Goal: Communication & Community: Answer question/provide support

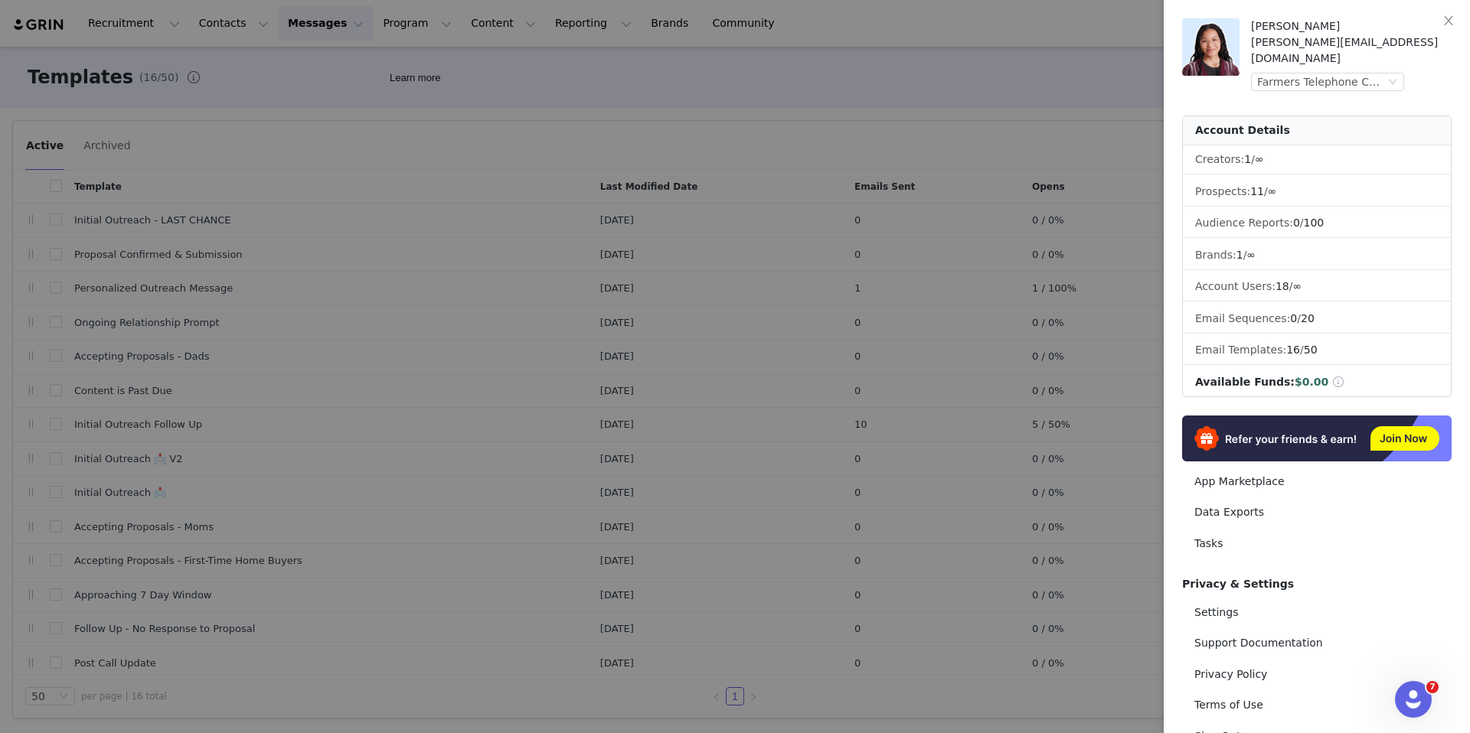
click at [1016, 64] on div at bounding box center [735, 366] width 1470 height 733
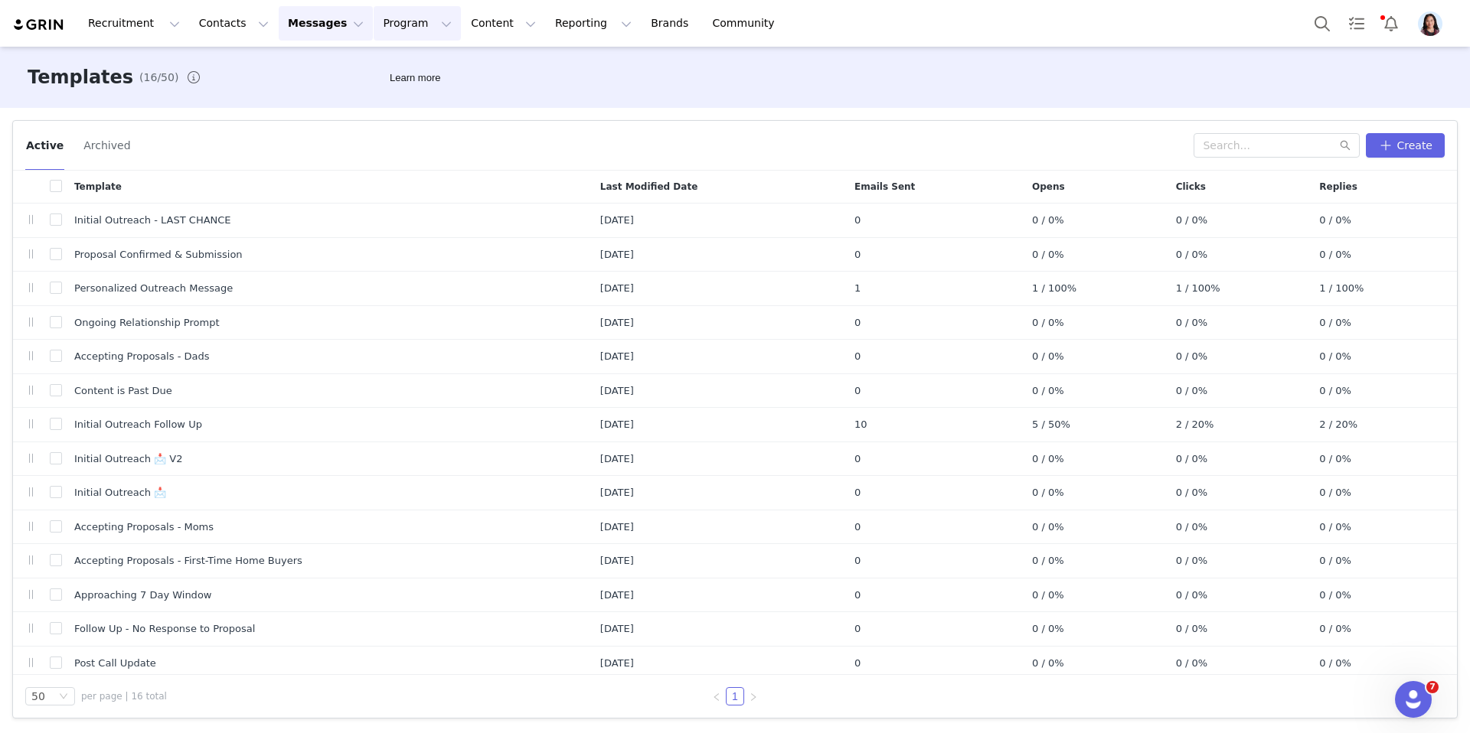
click at [384, 22] on button "Program Program" at bounding box center [417, 23] width 87 height 34
click at [309, 24] on button "Messages Messages" at bounding box center [326, 23] width 94 height 34
click at [296, 102] on p "Inbox" at bounding box center [288, 96] width 29 height 16
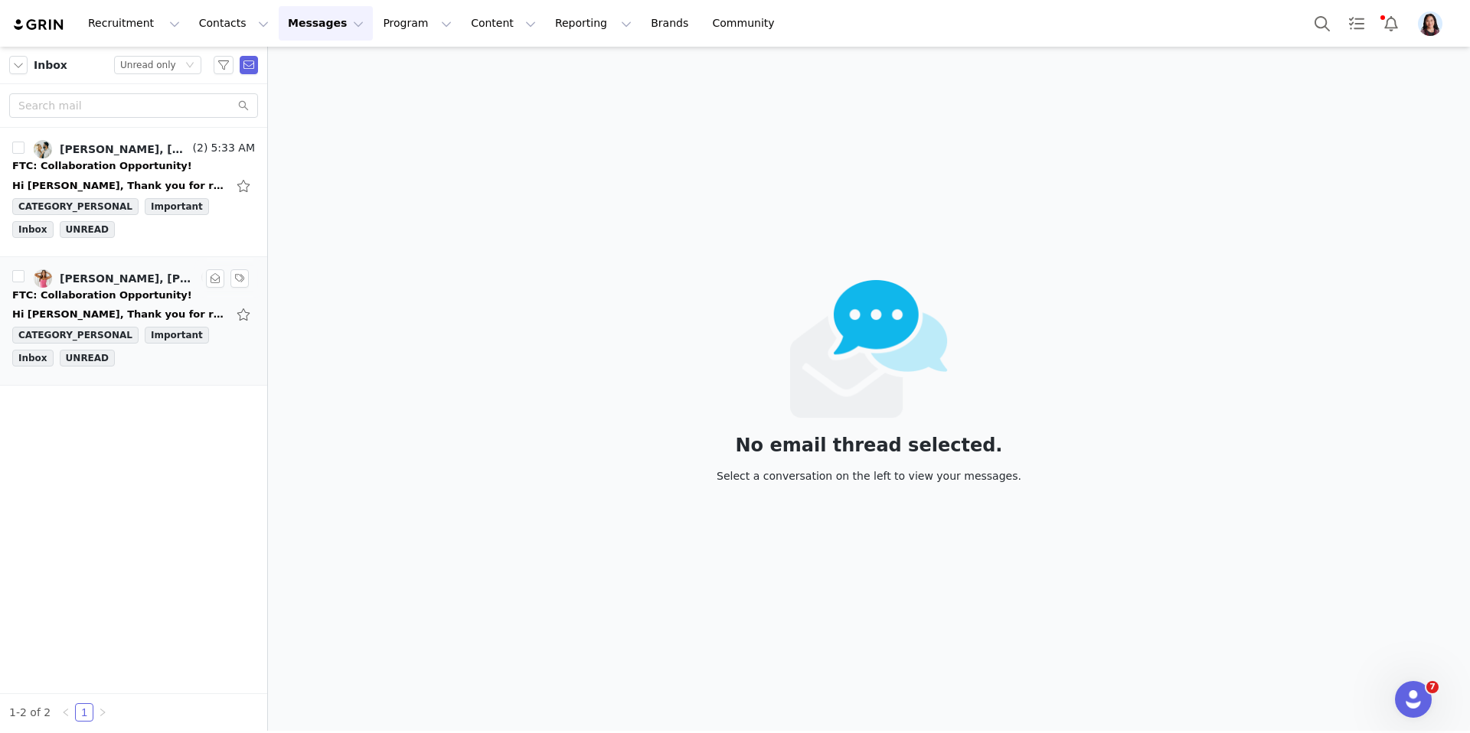
click at [116, 289] on div "FTC: Collaboration Opportunity!" at bounding box center [102, 295] width 180 height 15
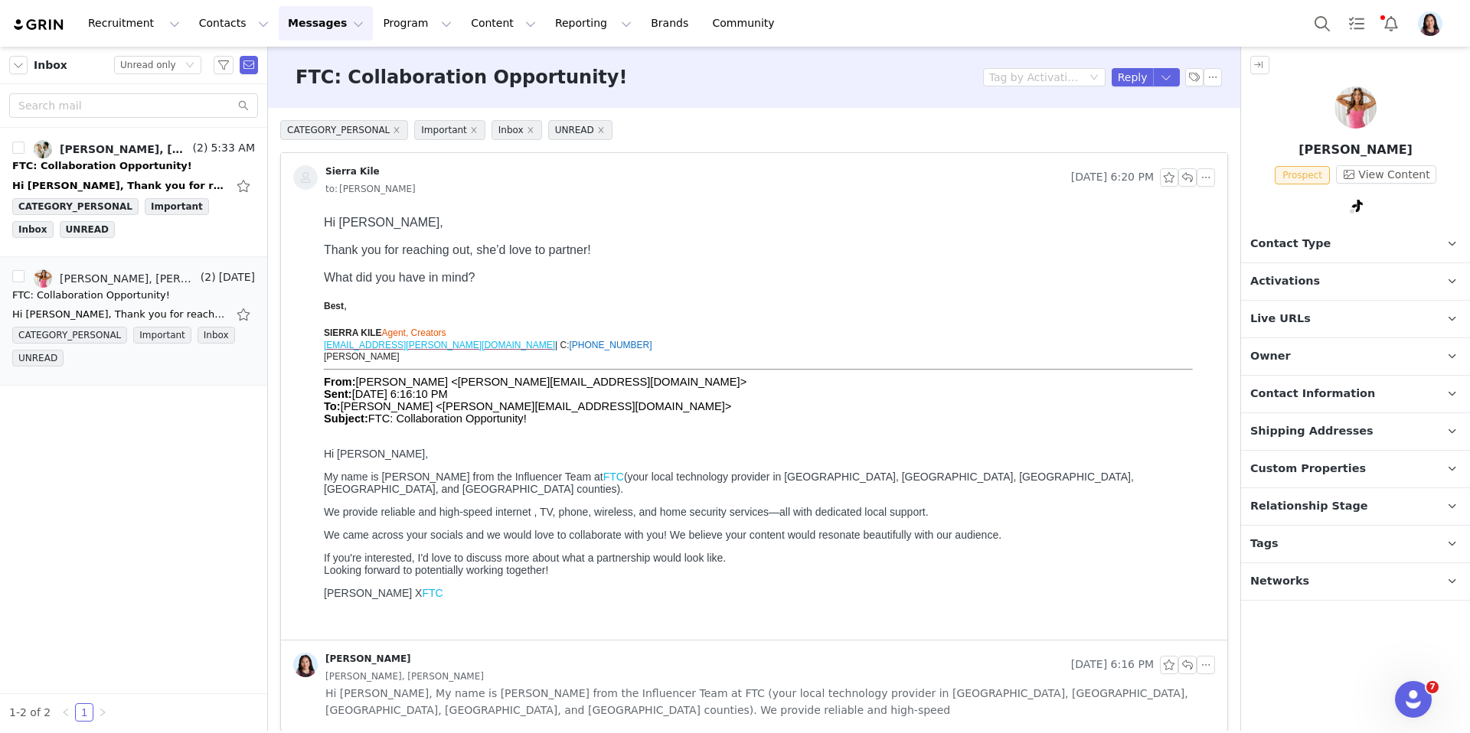
scroll to position [13, 0]
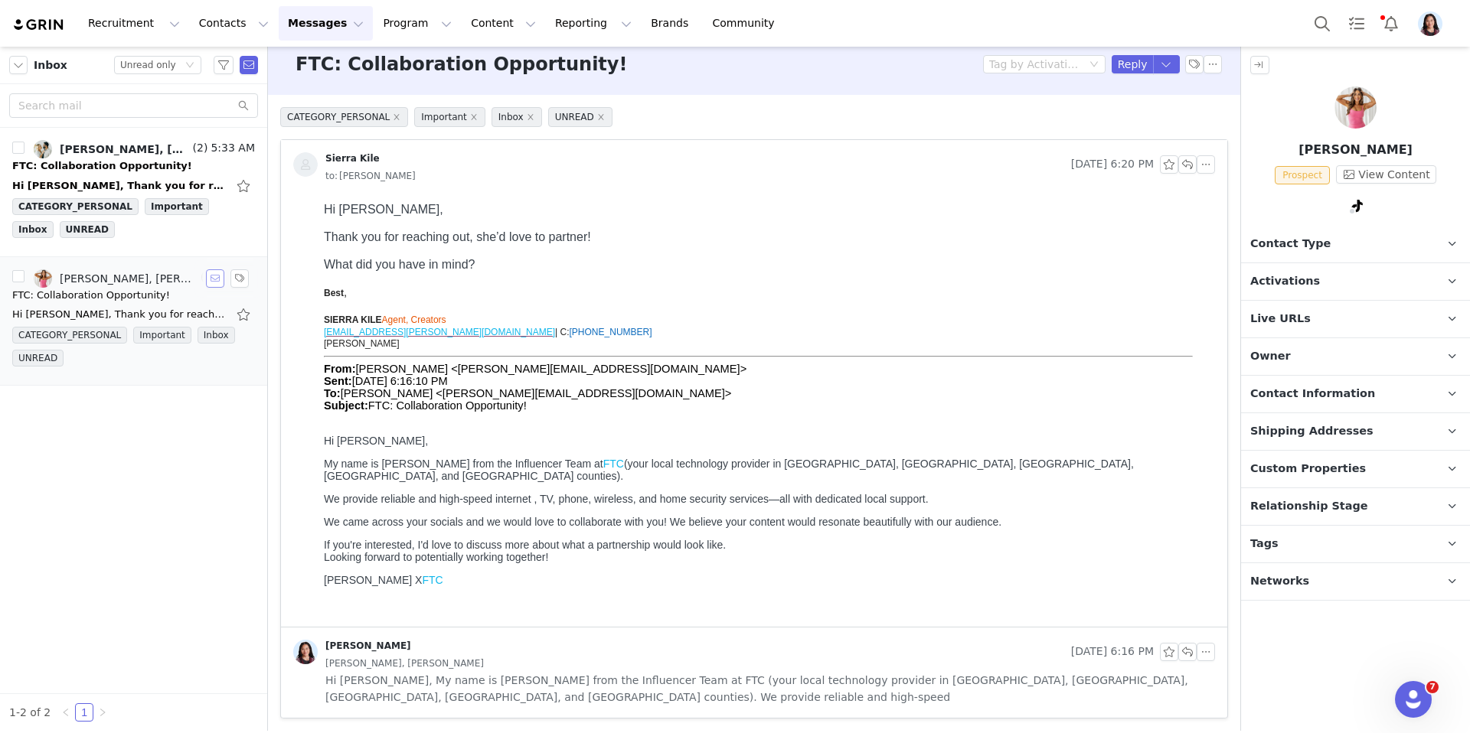
click at [218, 286] on button "button" at bounding box center [215, 278] width 18 height 18
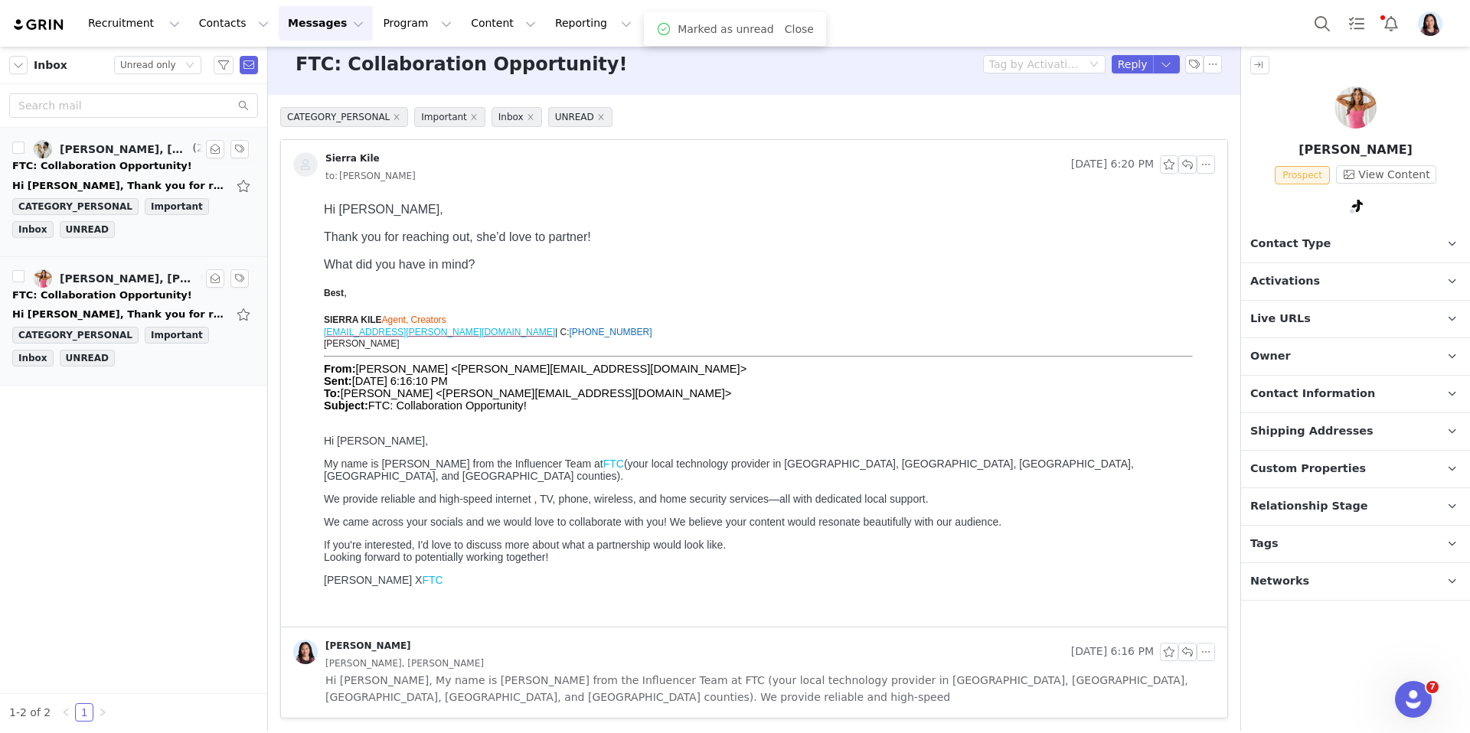
click at [147, 168] on div "FTC: Collaboration Opportunity!" at bounding box center [102, 165] width 180 height 15
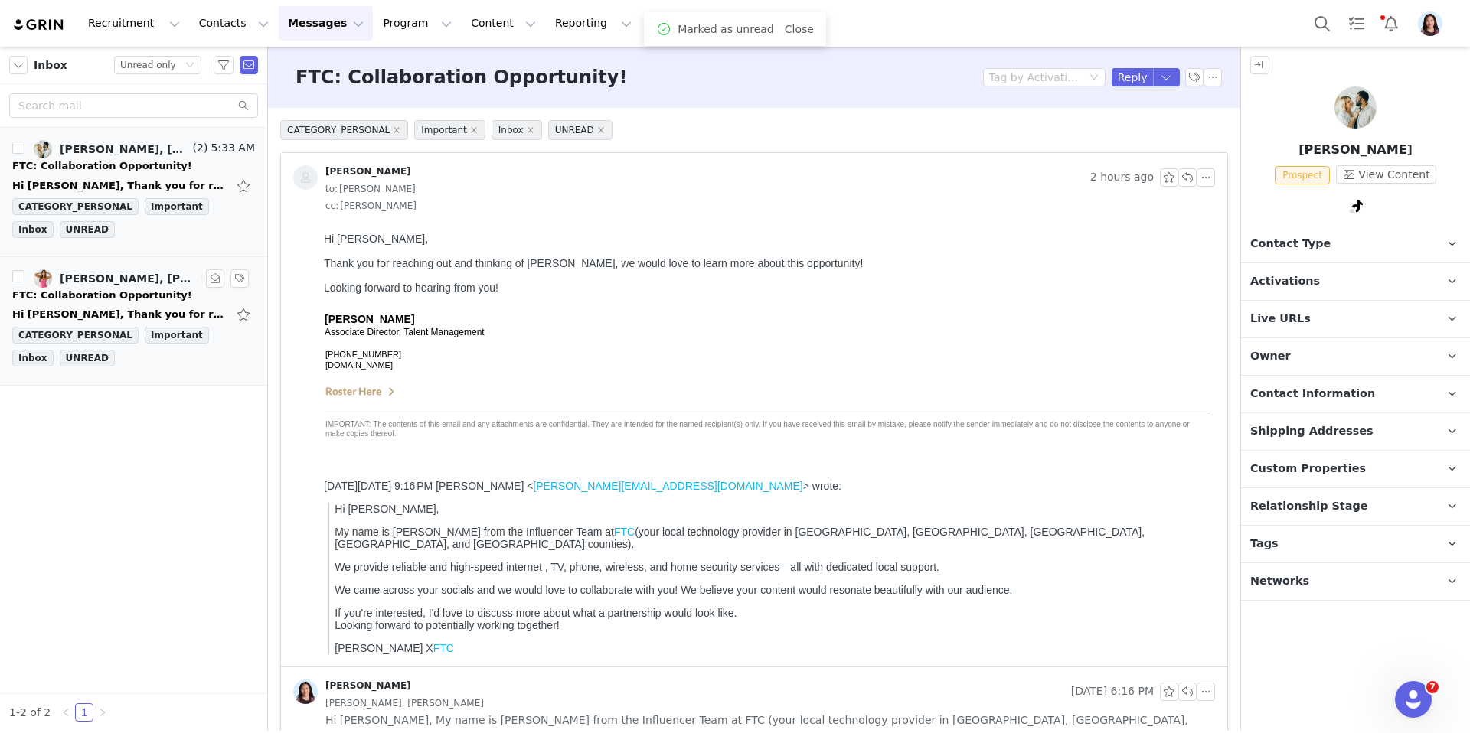
scroll to position [0, 0]
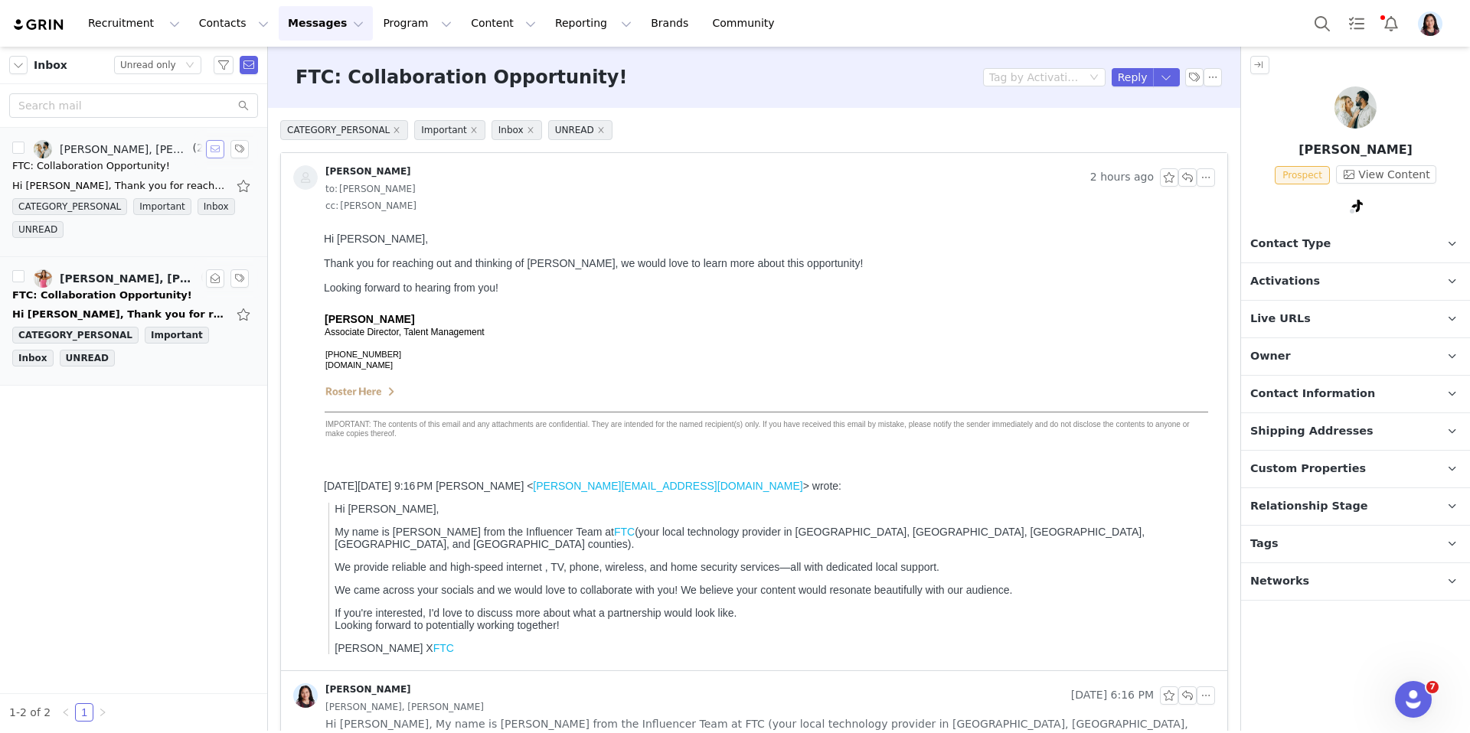
click at [213, 154] on button "button" at bounding box center [215, 149] width 18 height 18
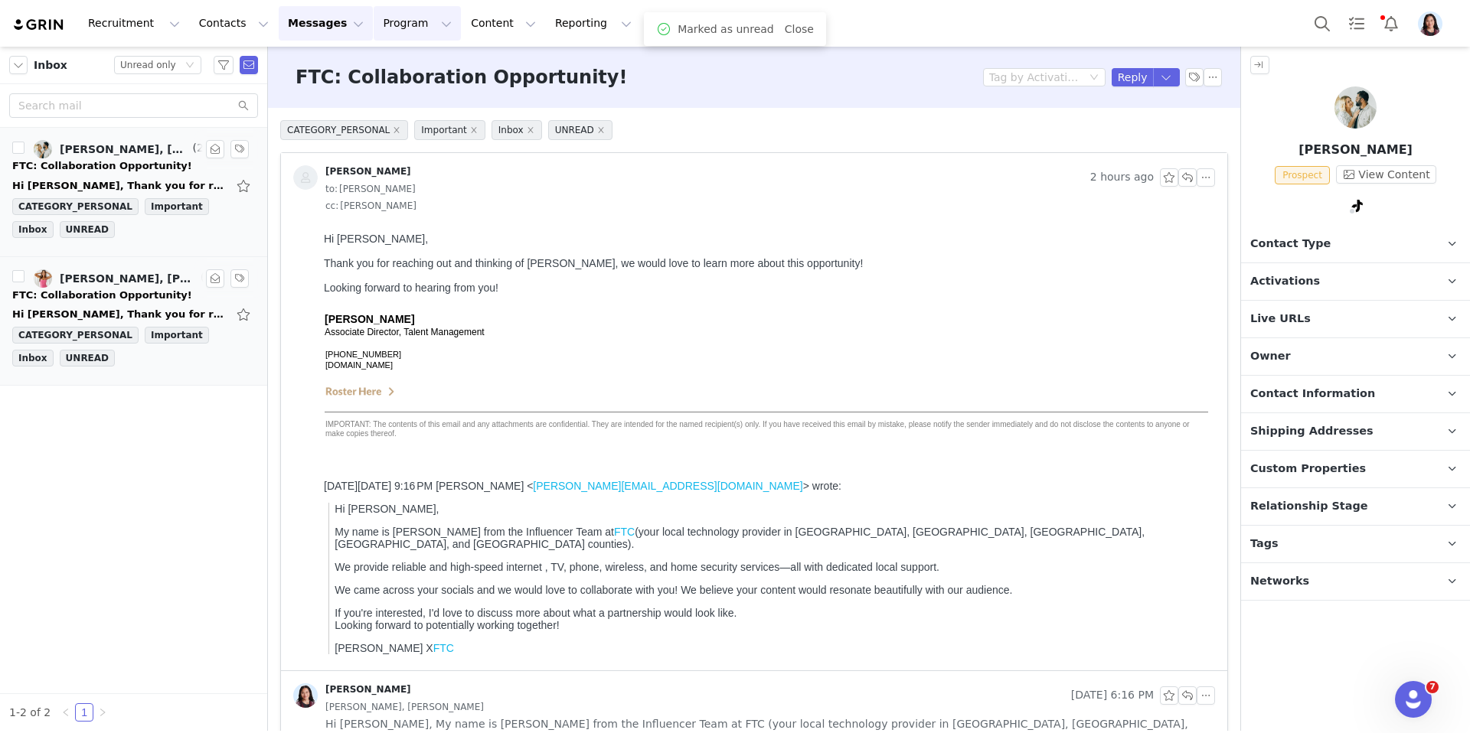
click at [374, 32] on button "Program Program" at bounding box center [417, 23] width 87 height 34
click at [370, 69] on p "Activations" at bounding box center [391, 68] width 59 height 16
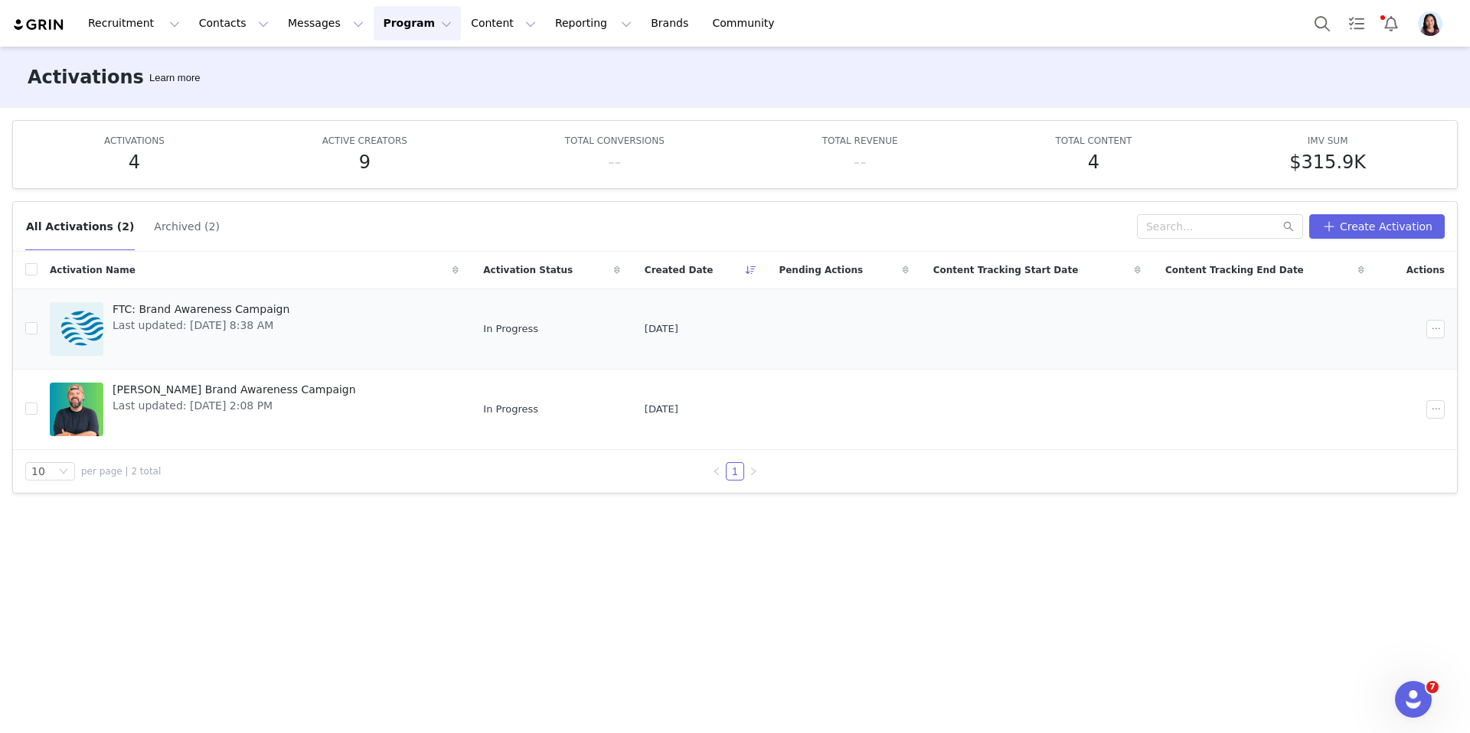
click at [204, 330] on span "Last updated: Sep 25, 2025 8:38 AM" at bounding box center [201, 326] width 177 height 16
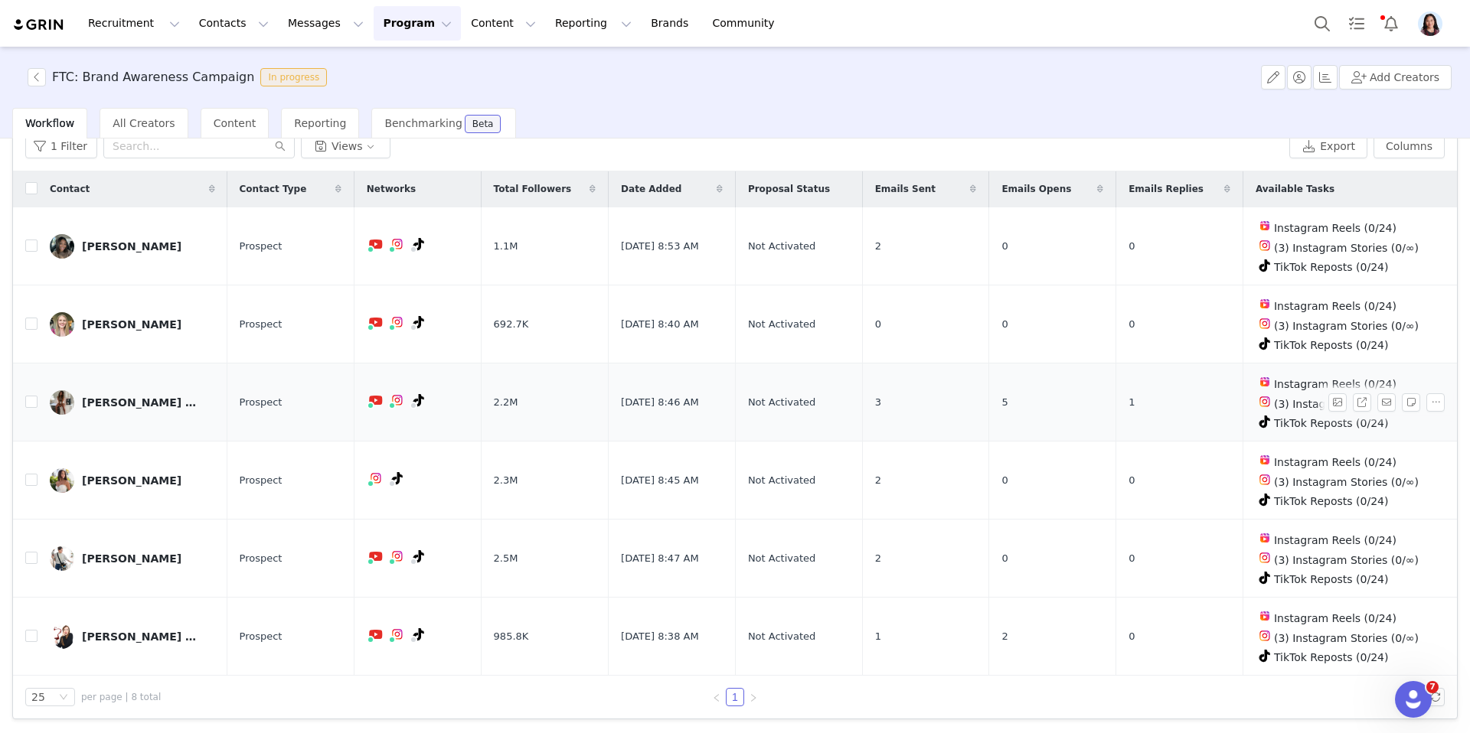
scroll to position [148, 0]
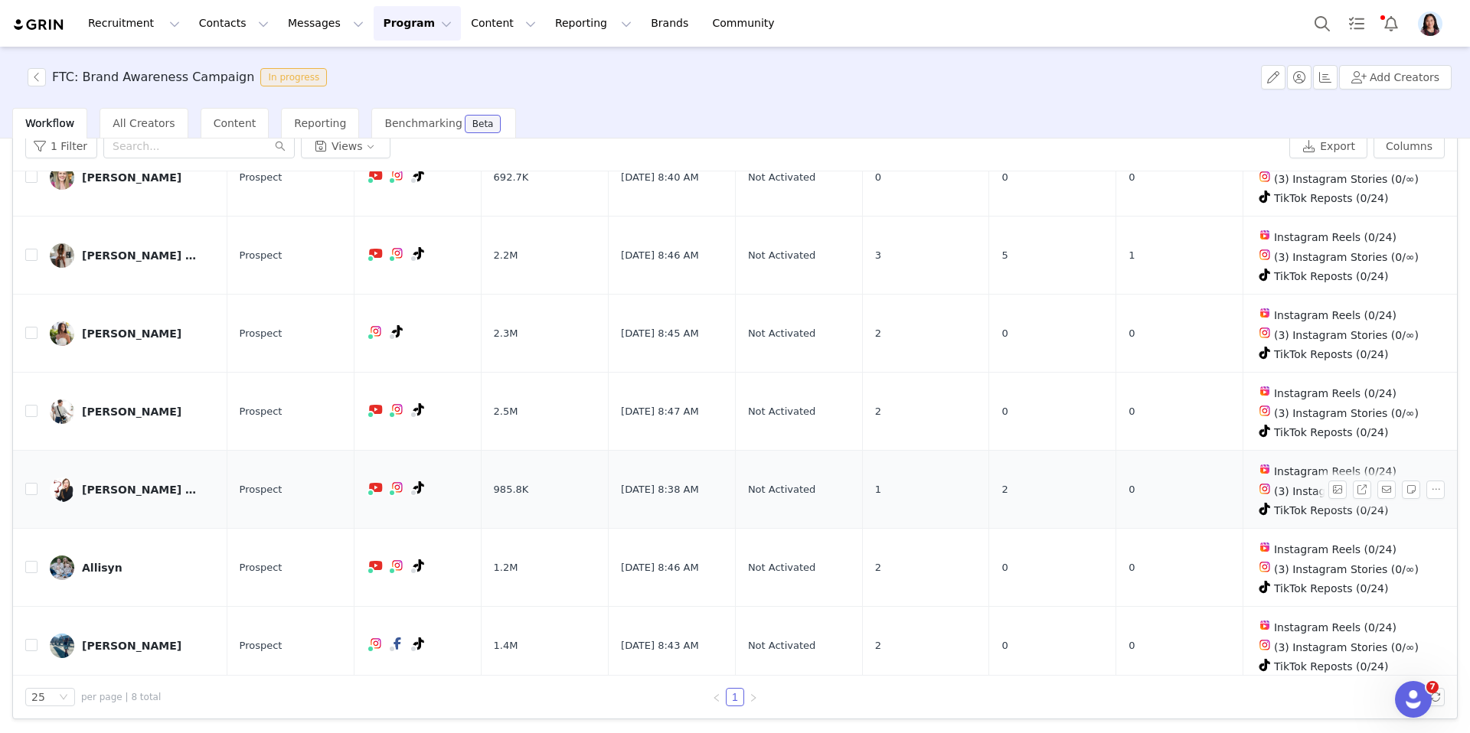
click at [113, 491] on link "Kristen Marie" at bounding box center [132, 490] width 165 height 24
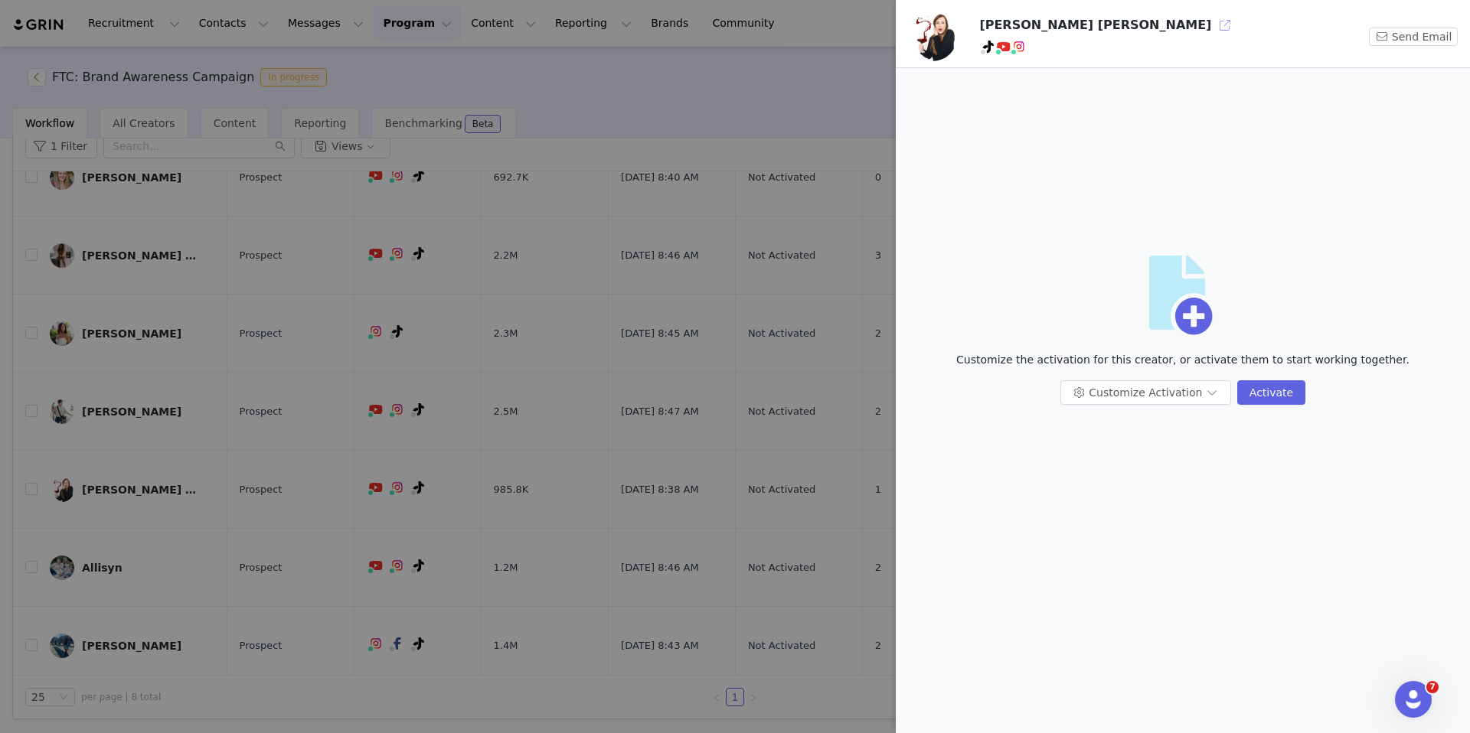
click at [1213, 26] on button "button" at bounding box center [1225, 25] width 24 height 24
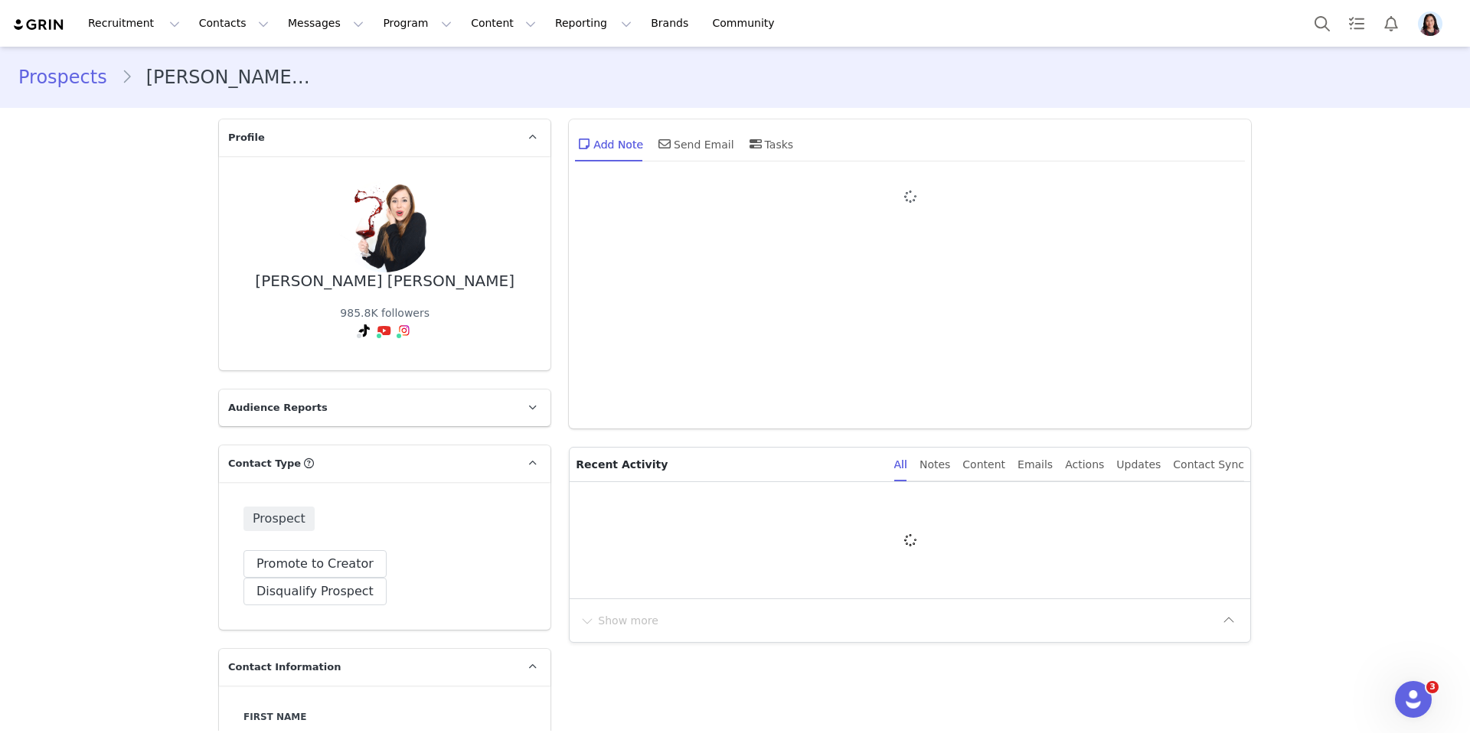
type input "+1 ([GEOGRAPHIC_DATA])"
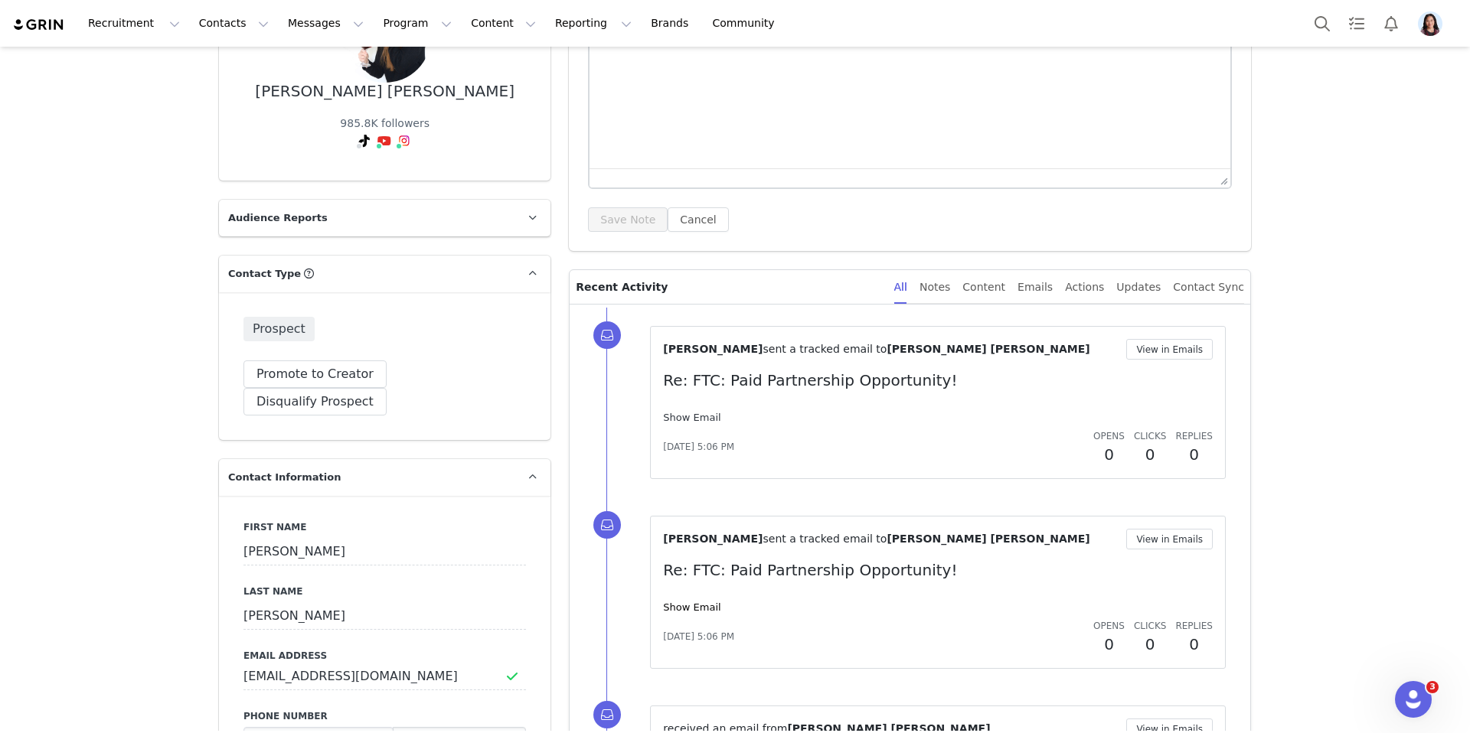
click at [700, 413] on link "Show Email" at bounding box center [691, 417] width 57 height 11
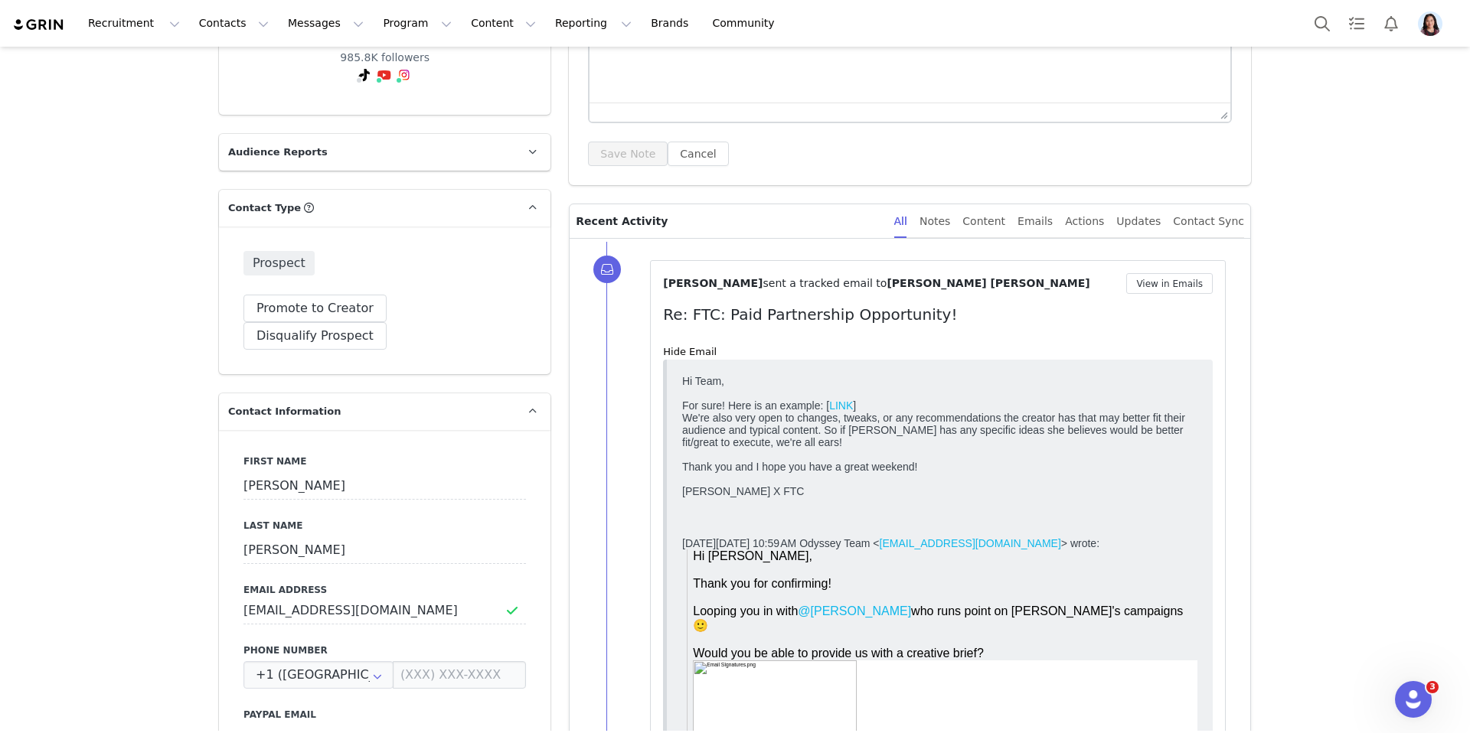
scroll to position [314, 0]
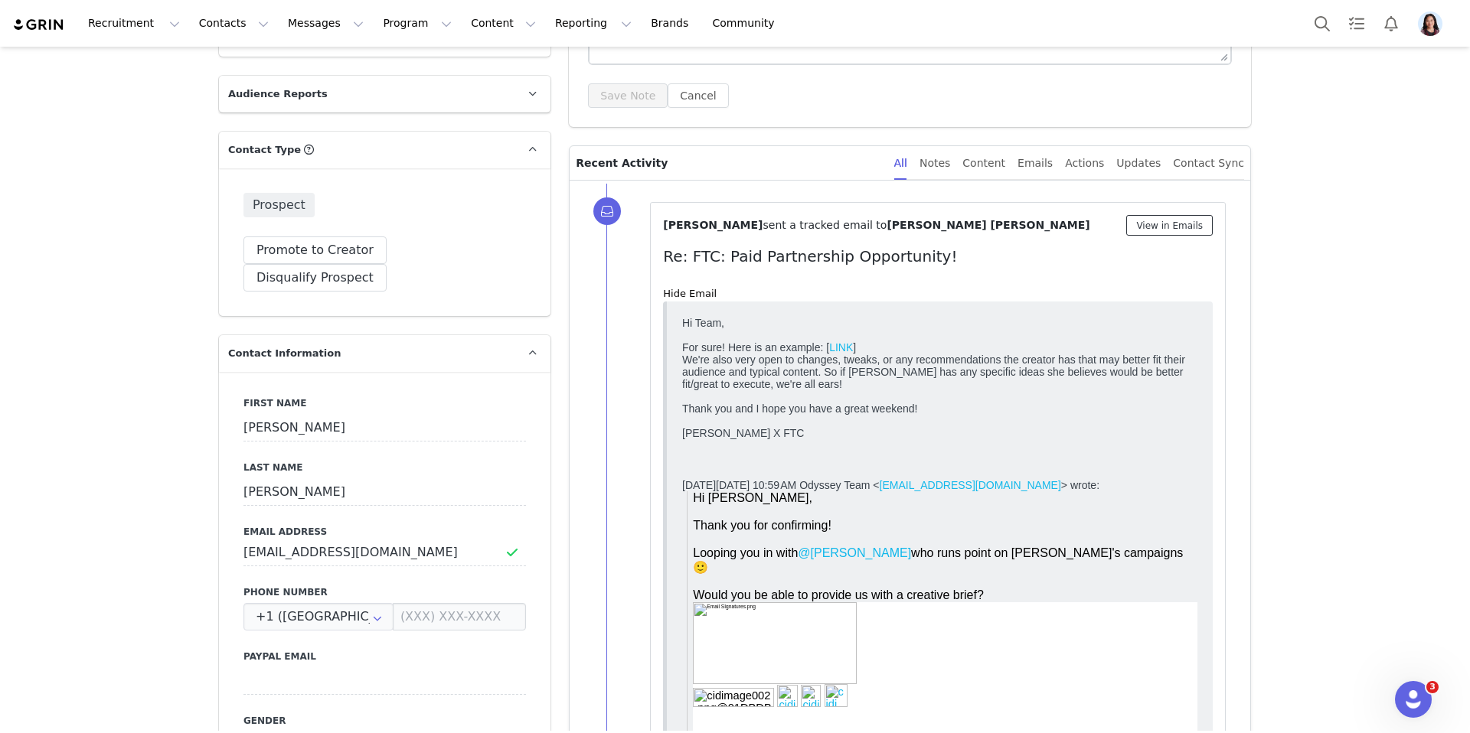
click at [1167, 225] on button "View in Emails" at bounding box center [1169, 225] width 87 height 21
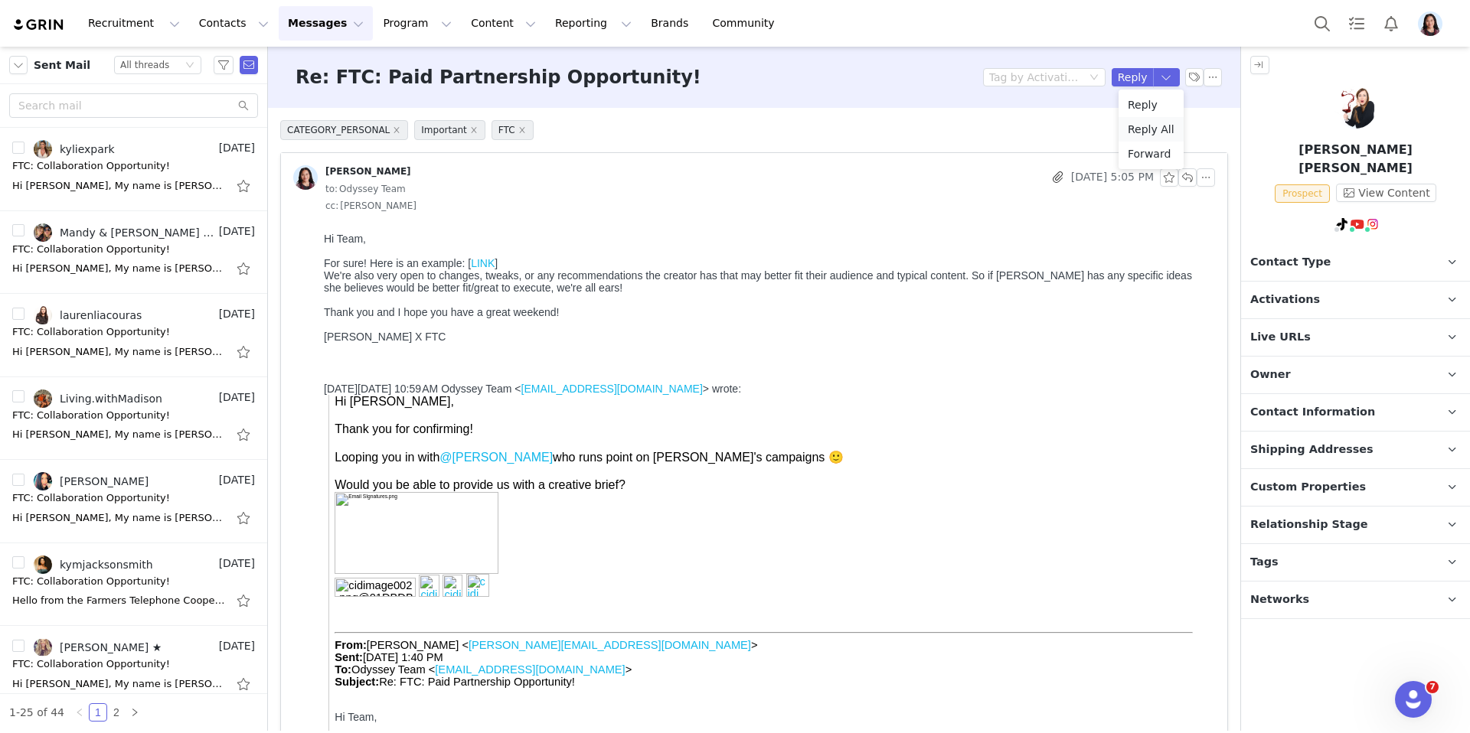
click at [1149, 128] on li "Reply All" at bounding box center [1150, 129] width 65 height 24
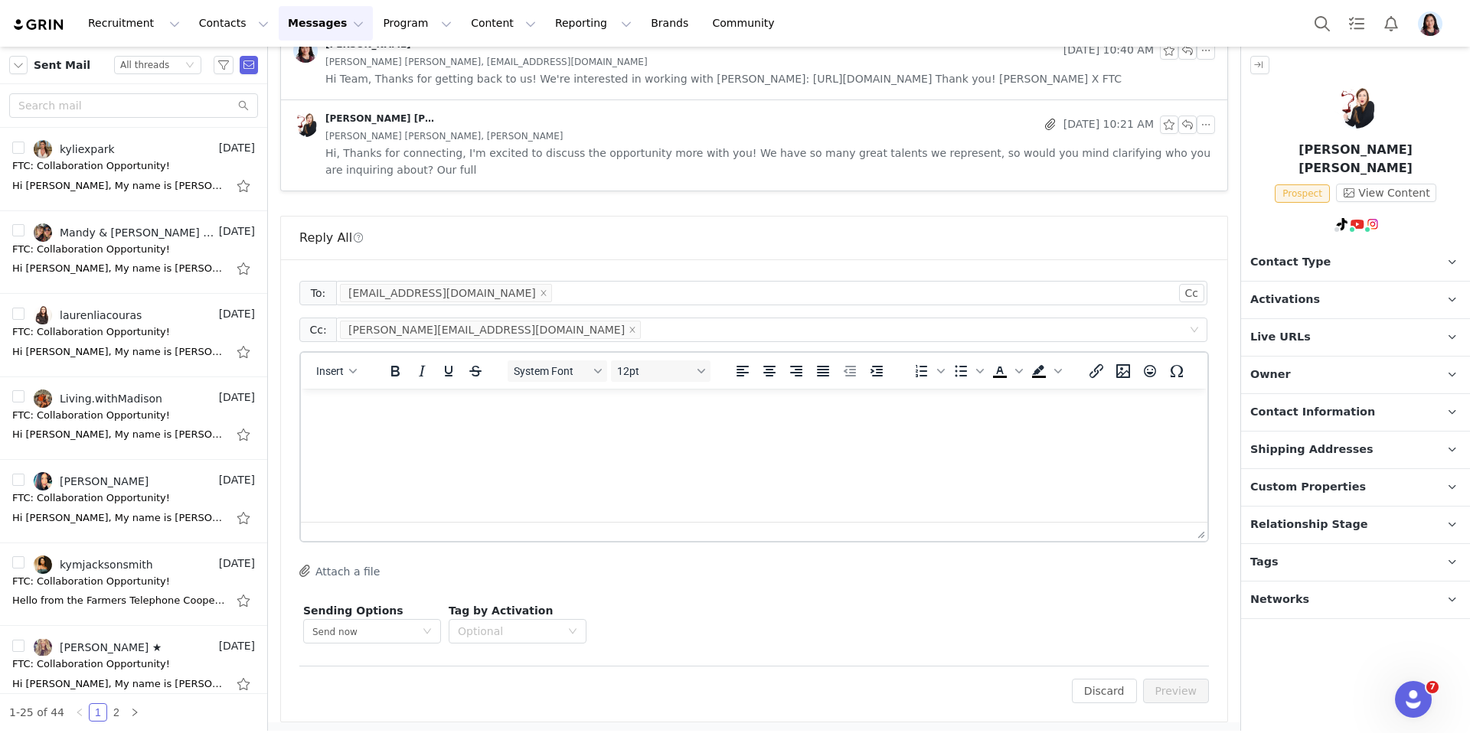
click at [786, 430] on html at bounding box center [754, 409] width 906 height 41
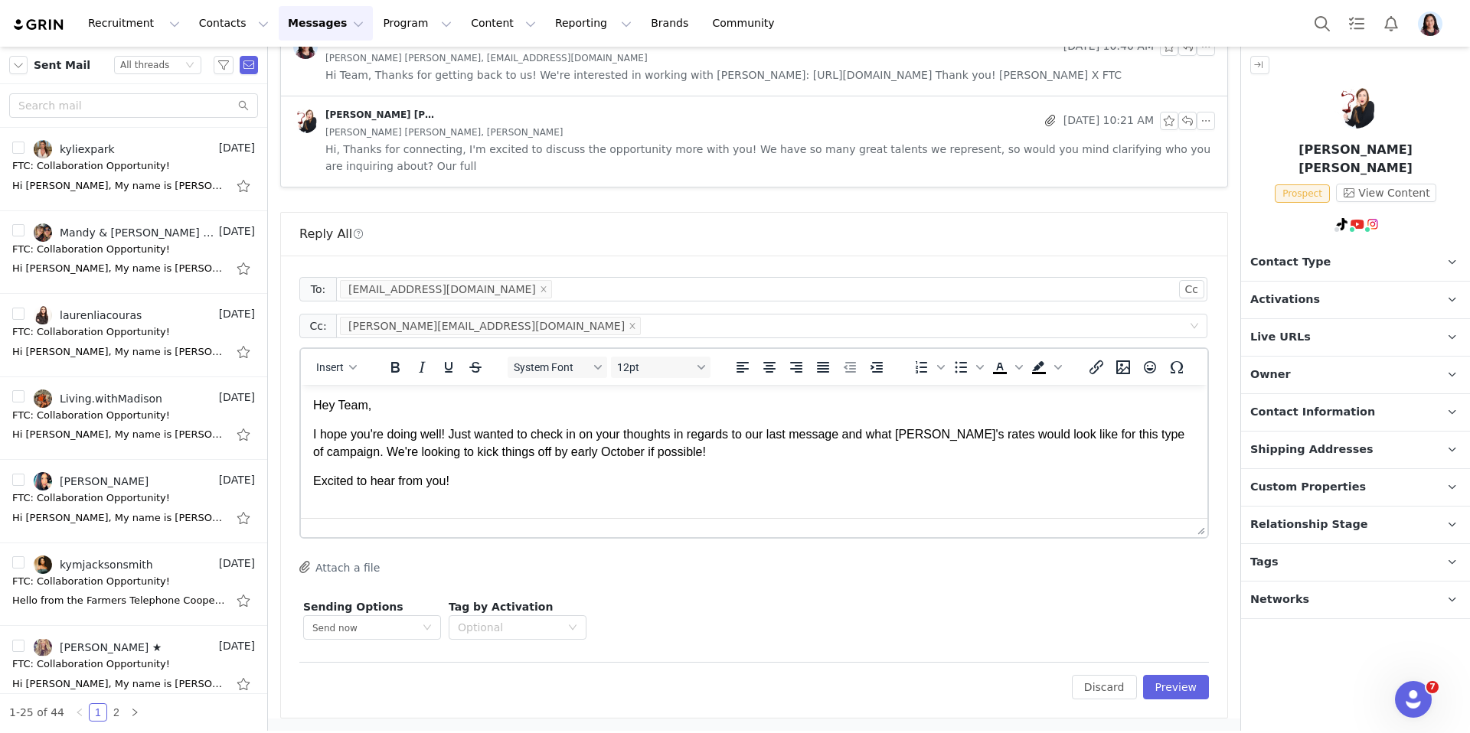
scroll to position [2, 0]
click at [328, 370] on span "Insert" at bounding box center [330, 367] width 28 height 12
click at [382, 455] on div "Insert Signature" at bounding box center [390, 443] width 153 height 24
click at [1177, 683] on button "Preview" at bounding box center [1176, 687] width 67 height 24
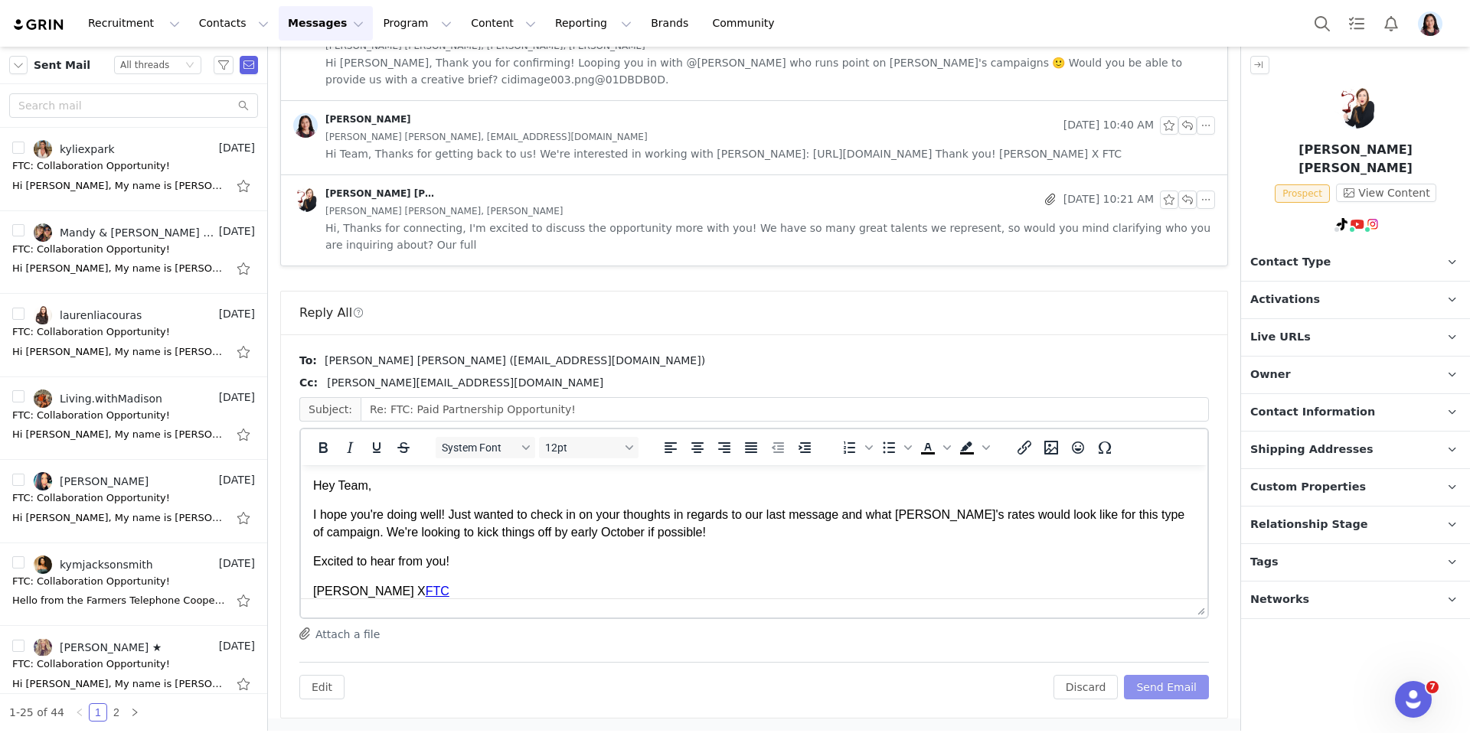
scroll to position [0, 0]
click at [1177, 683] on button "Send Email" at bounding box center [1166, 687] width 85 height 24
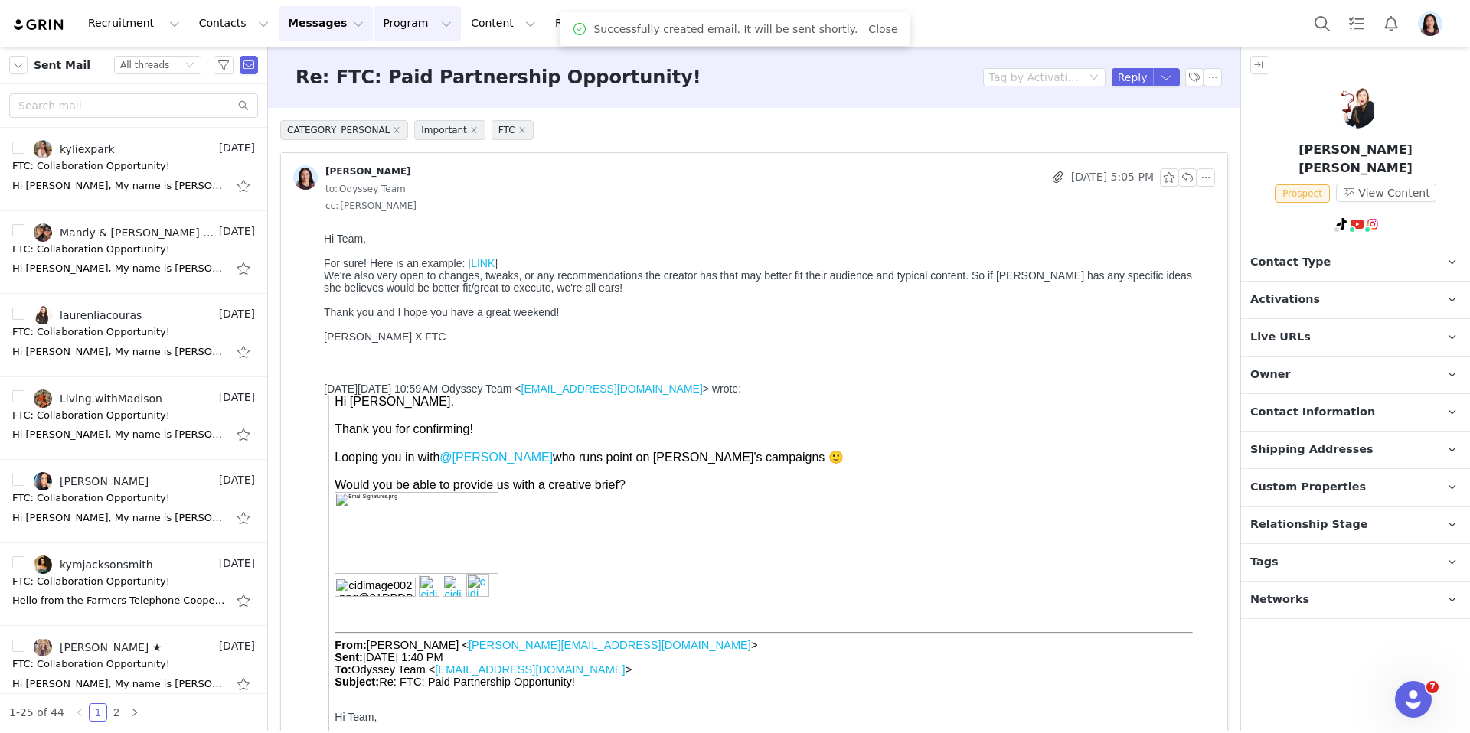
click at [377, 16] on button "Program Program" at bounding box center [417, 23] width 87 height 34
click at [383, 62] on p "Activations" at bounding box center [383, 63] width 47 height 13
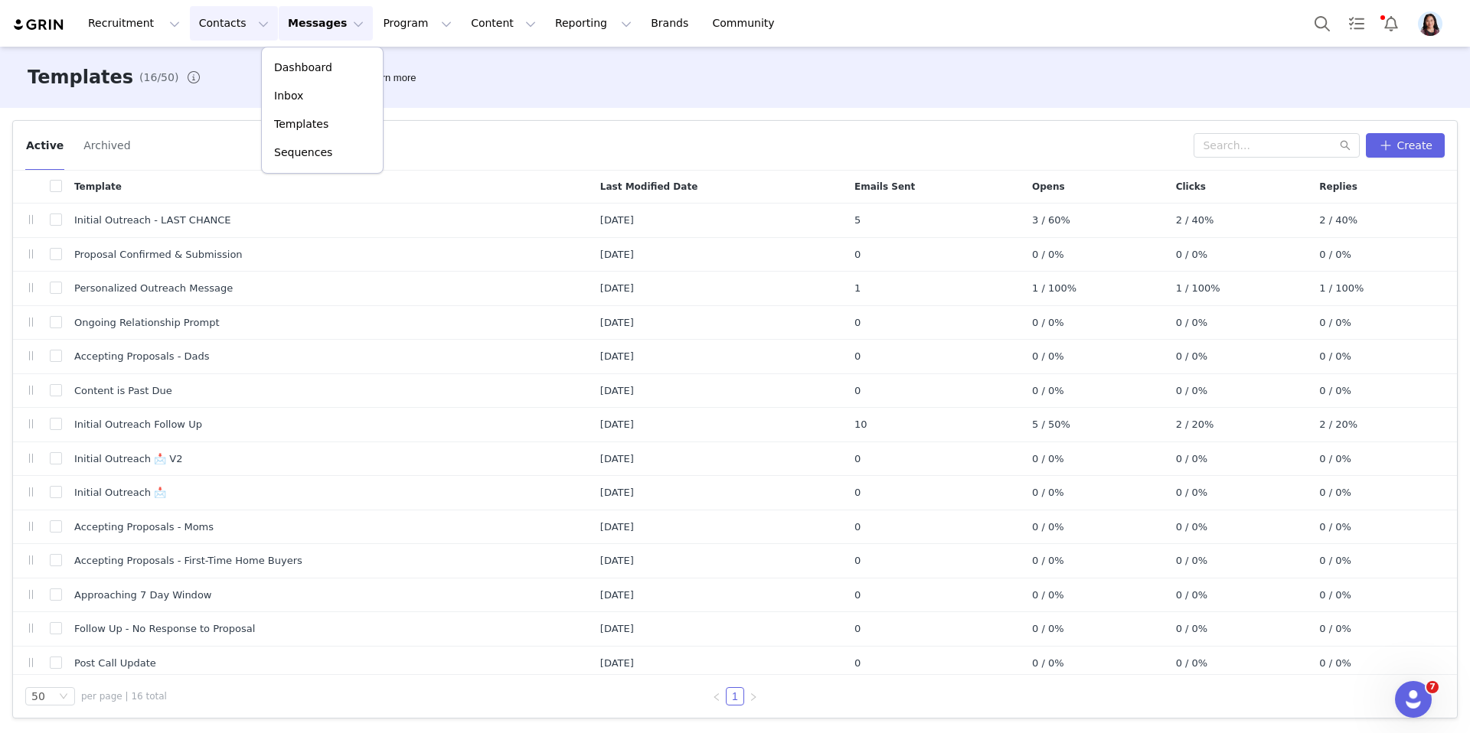
click at [237, 24] on button "Contacts Contacts" at bounding box center [234, 23] width 88 height 34
click at [299, 24] on button "Messages Messages" at bounding box center [326, 23] width 94 height 34
click at [288, 89] on p "Inbox" at bounding box center [288, 96] width 29 height 16
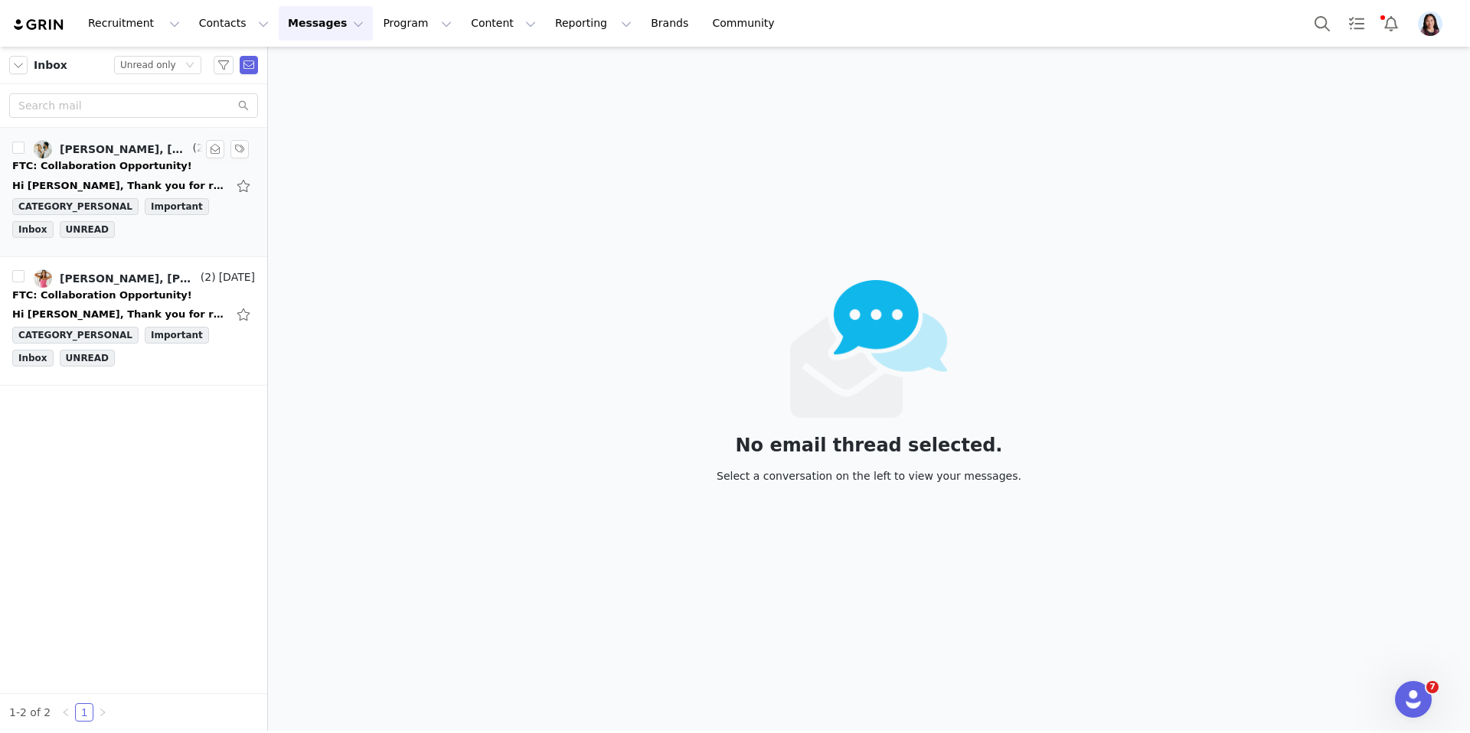
click at [121, 169] on div "FTC: Collaboration Opportunity!" at bounding box center [102, 165] width 180 height 15
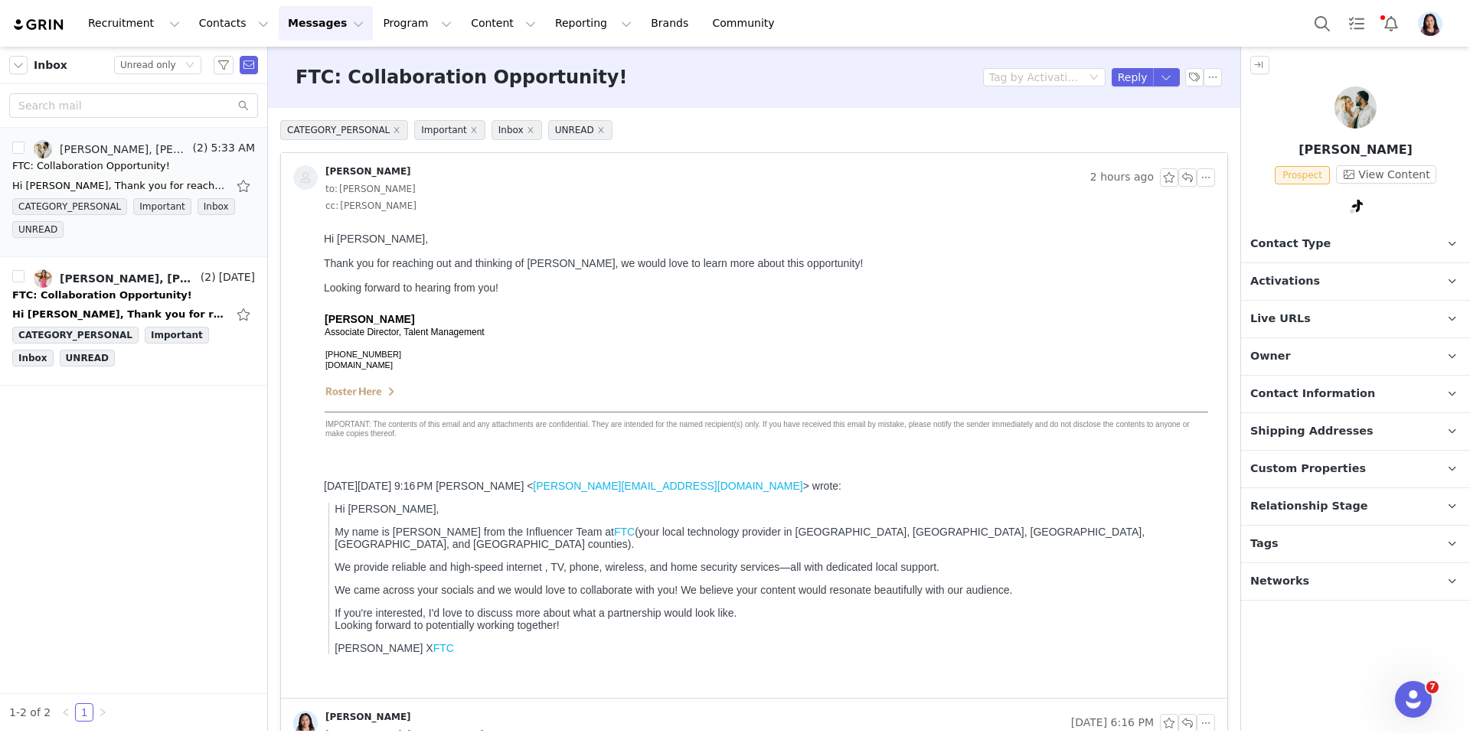
click at [1353, 195] on div "[PERSON_NAME] Prospect View Content TikTok ( @almostindianwife ) — Personal/Cre…" at bounding box center [1355, 153] width 229 height 133
click at [1346, 238] on link "@almostindianwife" at bounding box center [1348, 239] width 102 height 12
click at [1164, 75] on button "button" at bounding box center [1167, 77] width 28 height 18
click at [1141, 124] on li "Reply All" at bounding box center [1150, 129] width 65 height 24
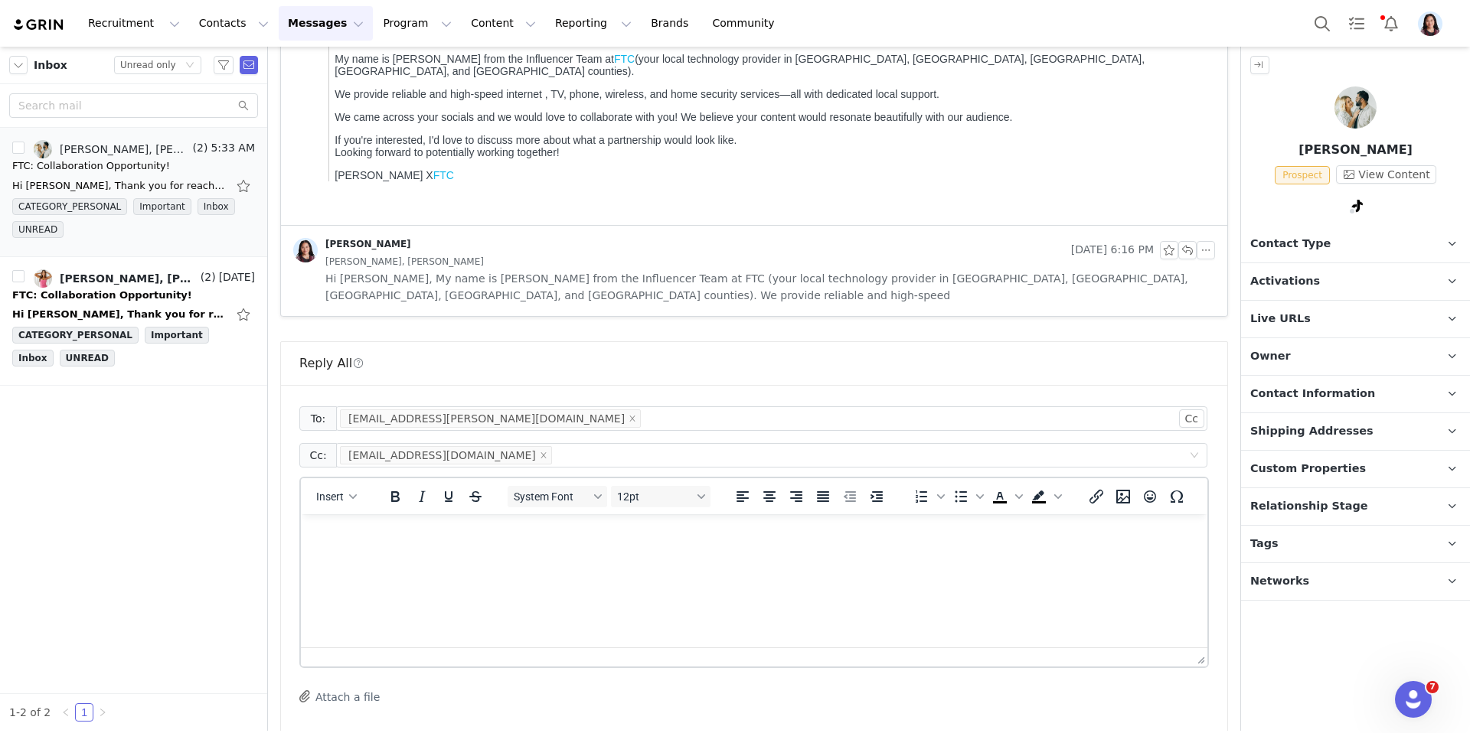
scroll to position [602, 0]
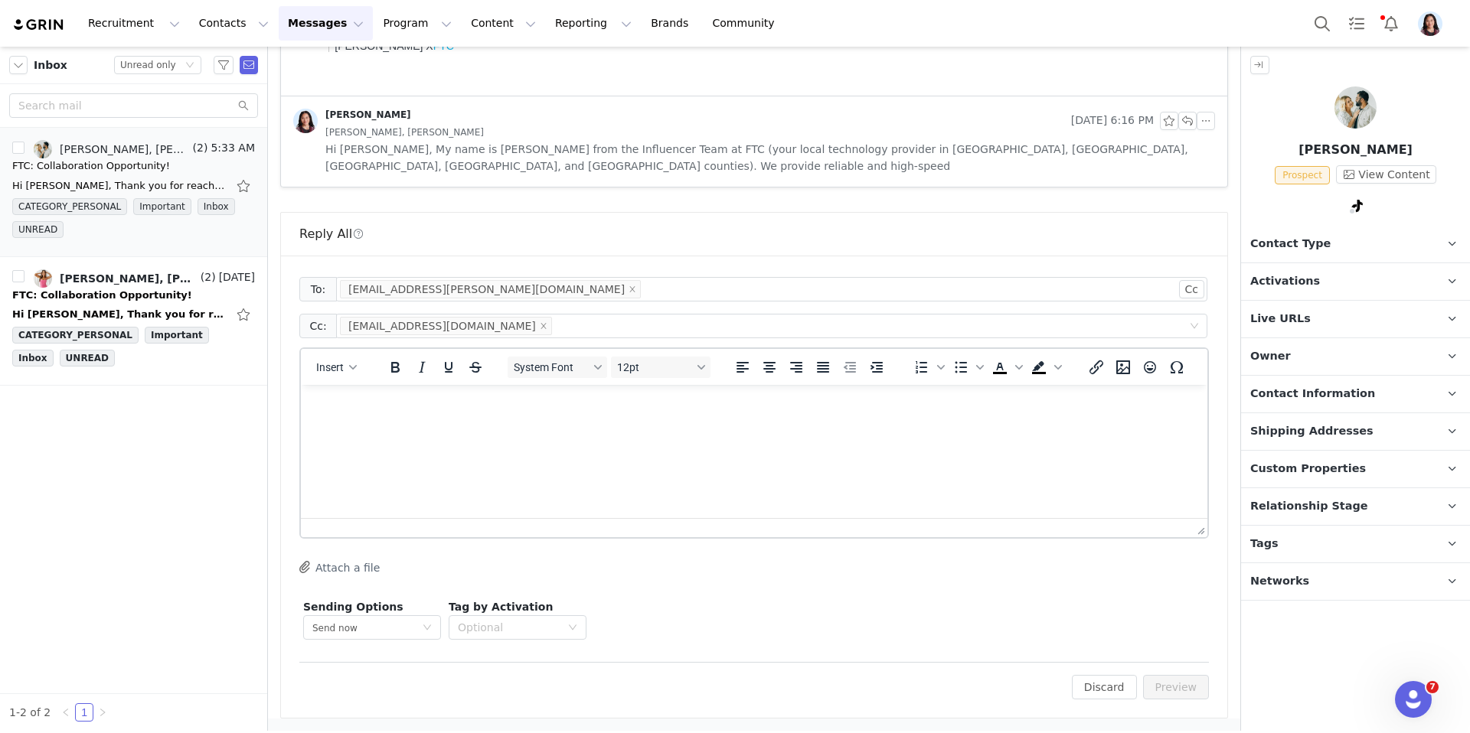
click at [472, 355] on div at bounding box center [436, 367] width 126 height 30
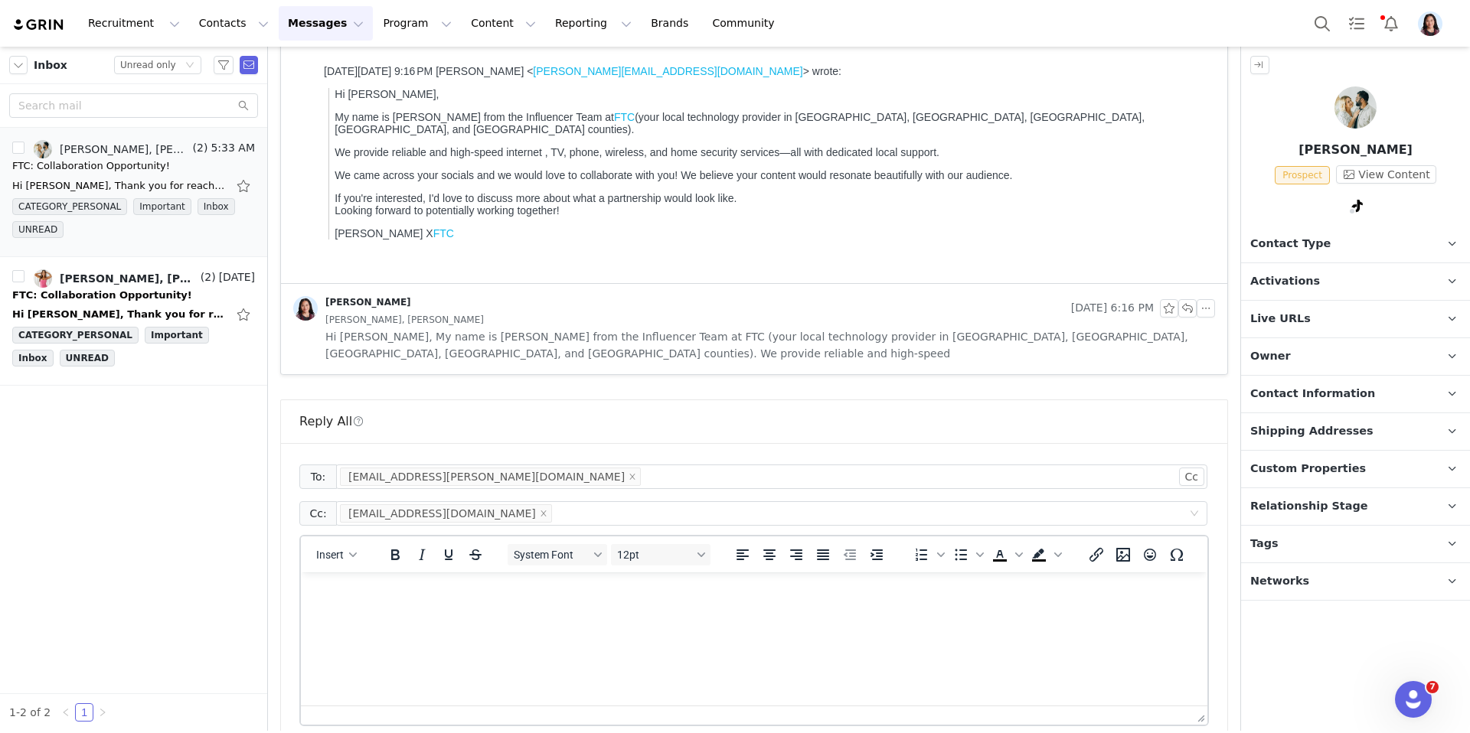
scroll to position [634, 0]
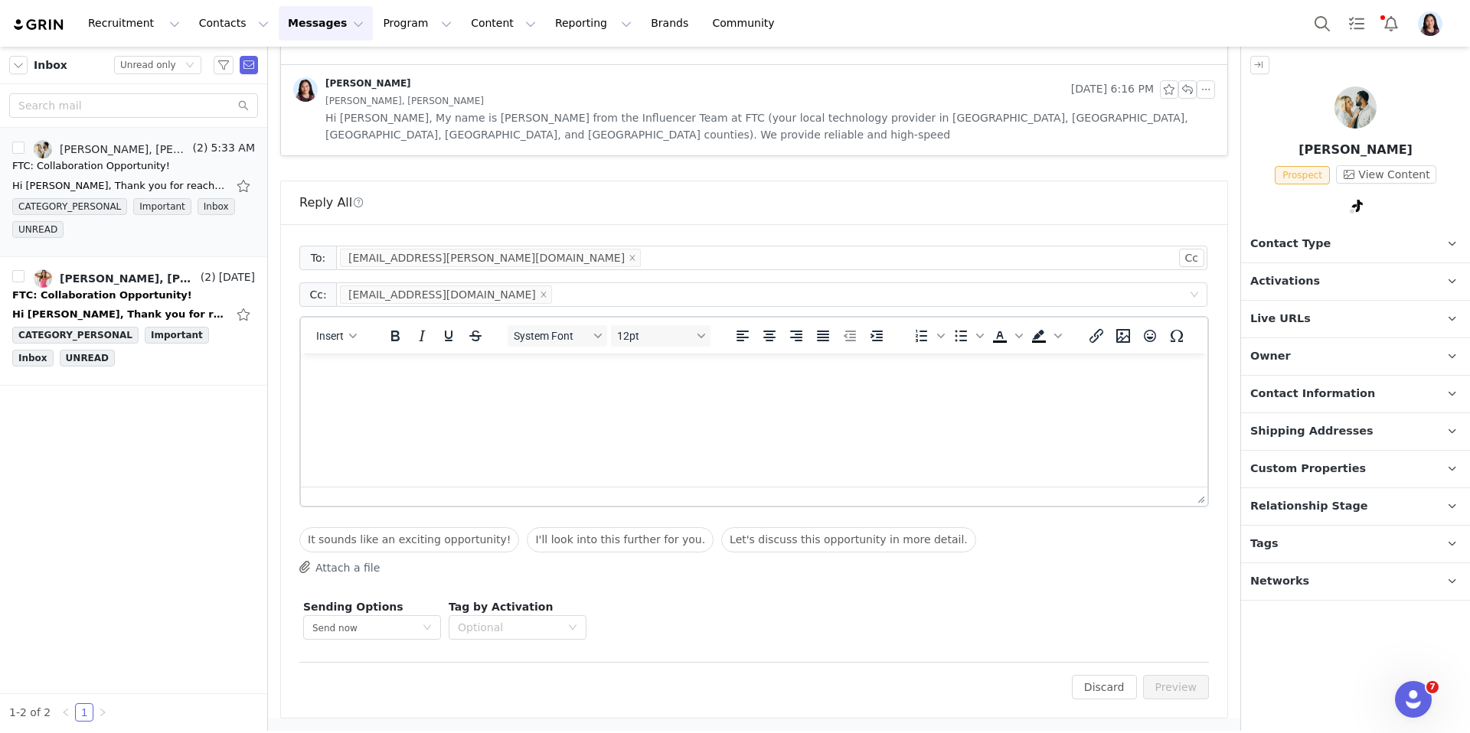
click at [457, 395] on html at bounding box center [754, 374] width 906 height 41
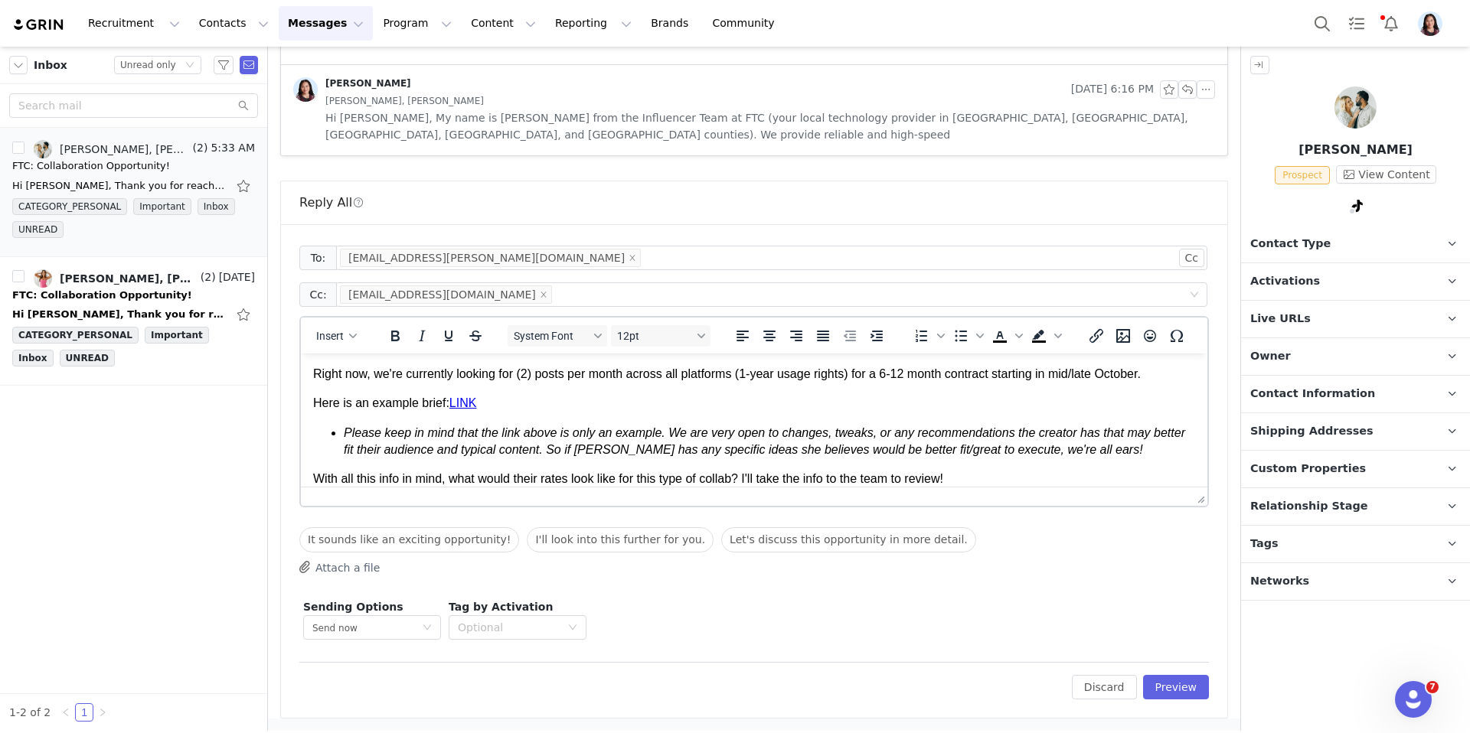
scroll to position [90, 0]
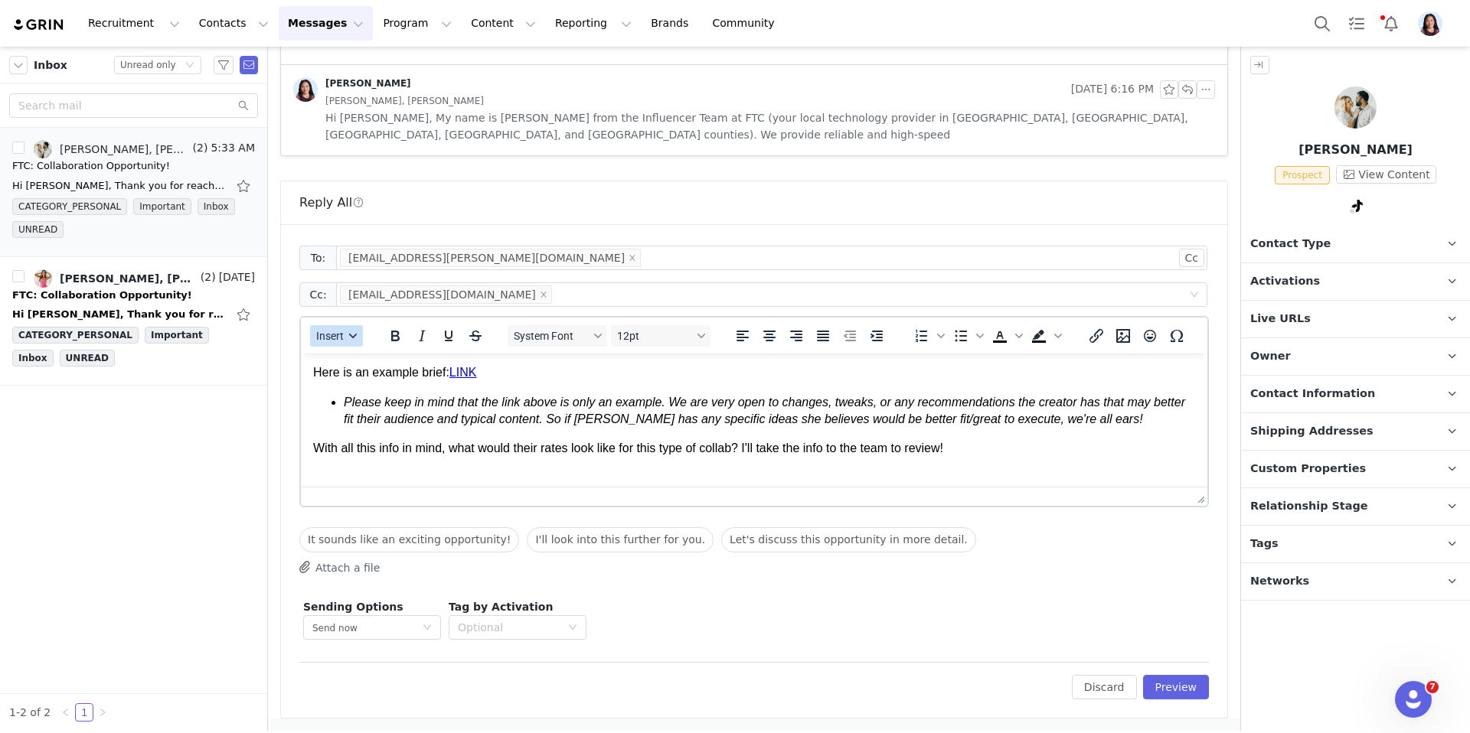
click at [338, 338] on span "Insert" at bounding box center [330, 336] width 28 height 12
click at [341, 423] on div "Insert Signature" at bounding box center [390, 412] width 153 height 24
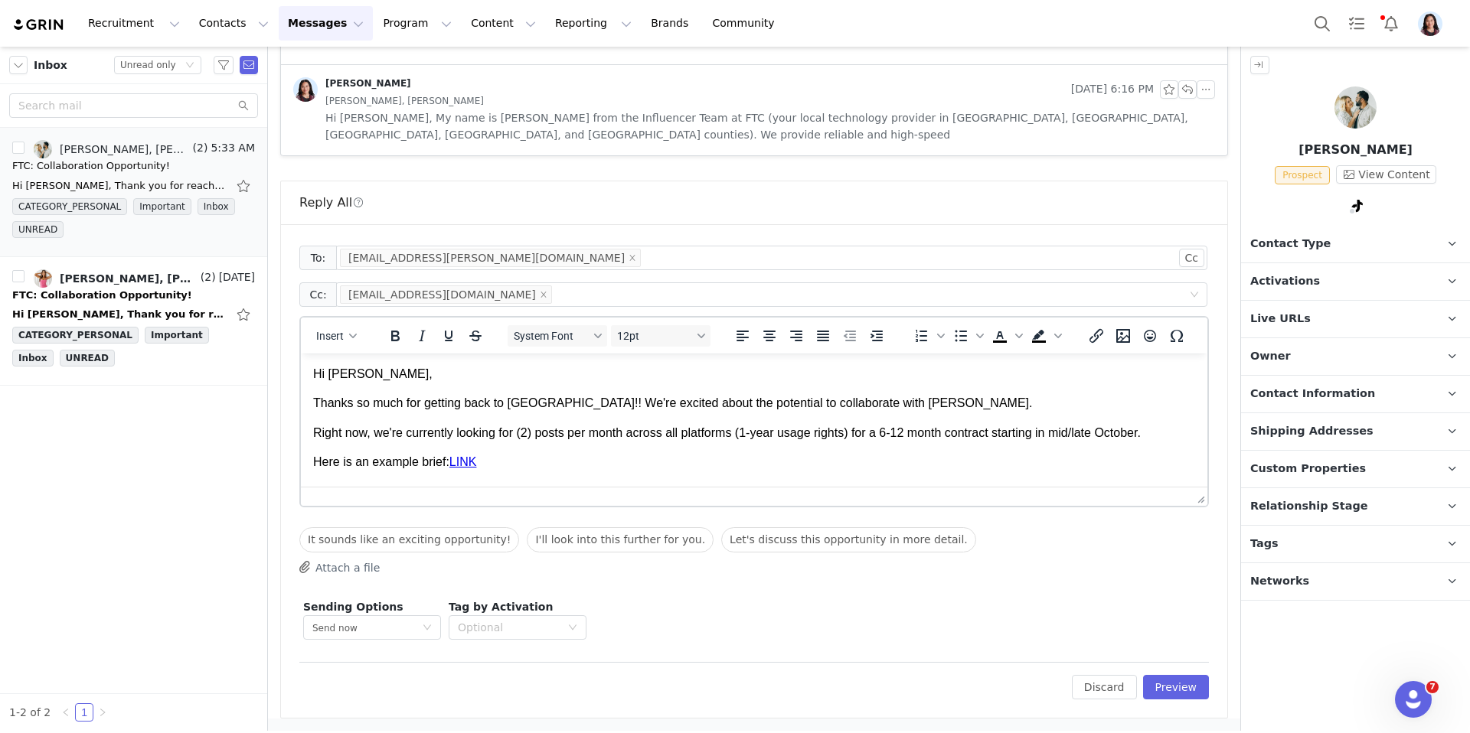
click at [845, 398] on p "Thanks so much for getting back to us!! We're excited about the potential to co…" at bounding box center [754, 403] width 882 height 17
click at [469, 458] on link "LINK" at bounding box center [463, 461] width 28 height 13
click at [602, 447] on body "Hi Lily, Thanks so much for getting back to us!! We're excited about the potent…" at bounding box center [754, 471] width 882 height 211
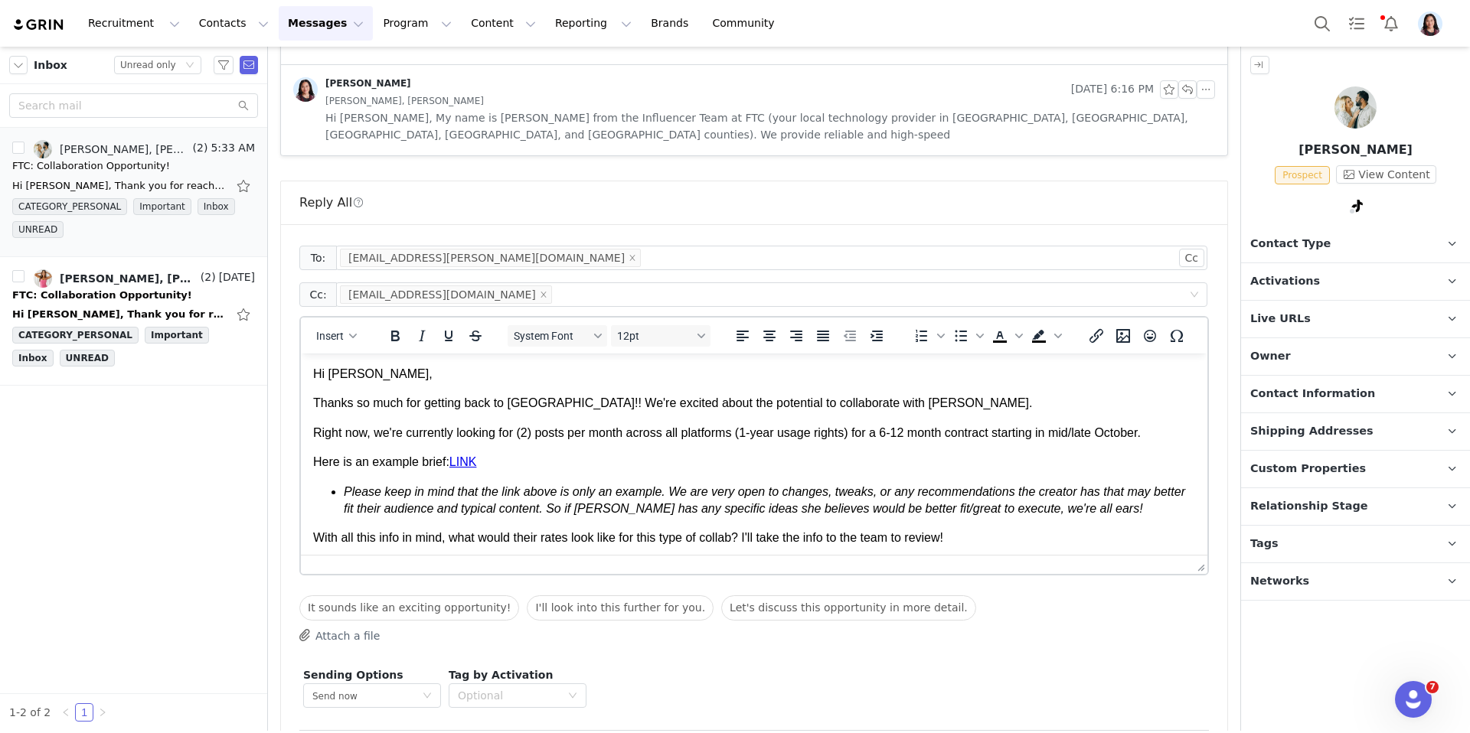
drag, startPoint x: 1193, startPoint y: 501, endPoint x: 1193, endPoint y: 612, distance: 110.2
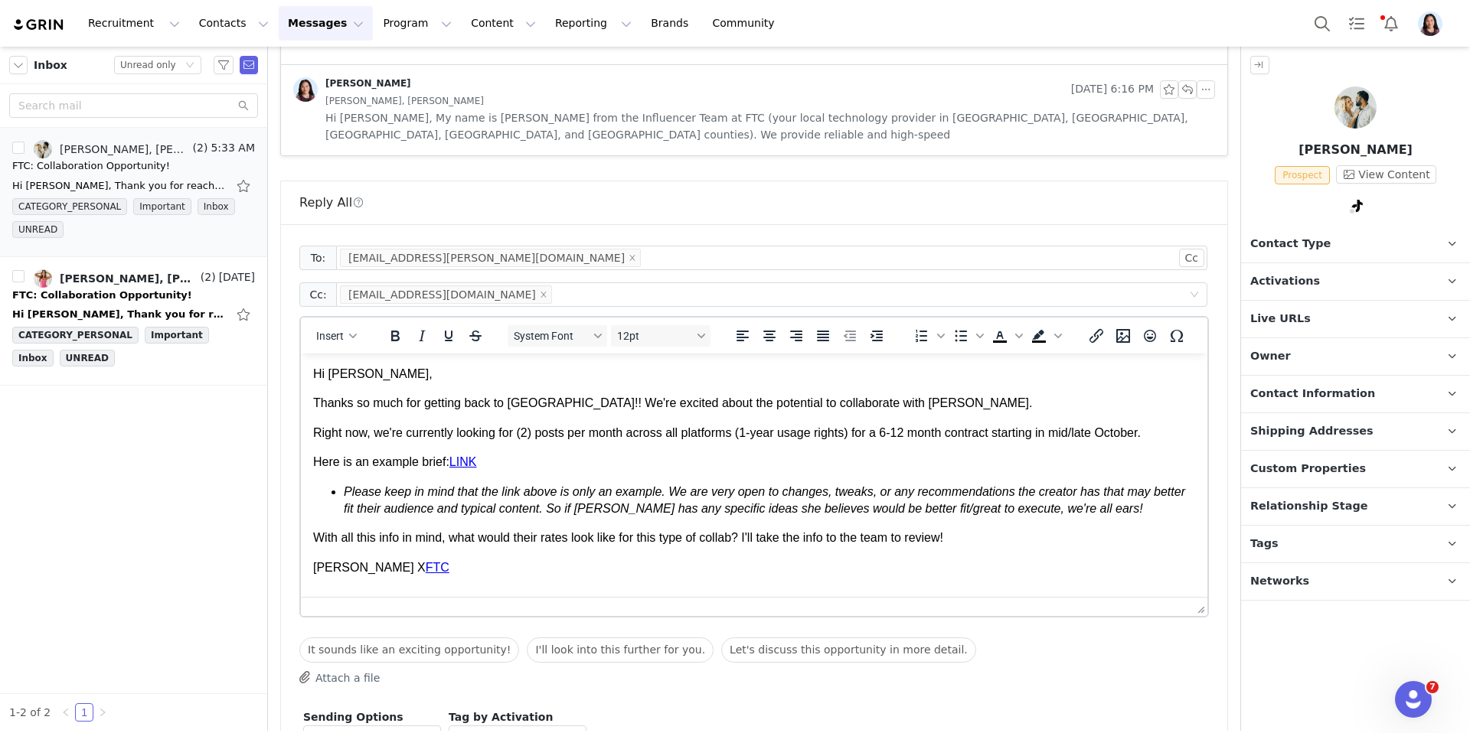
click at [632, 509] on em "Please keep in mind that the link above is only an example. We are very open to…" at bounding box center [764, 500] width 841 height 30
click at [836, 400] on p "Thanks so much for getting back to us!! We're excited about the potential to co…" at bounding box center [754, 403] width 882 height 17
copy p "Brittany"
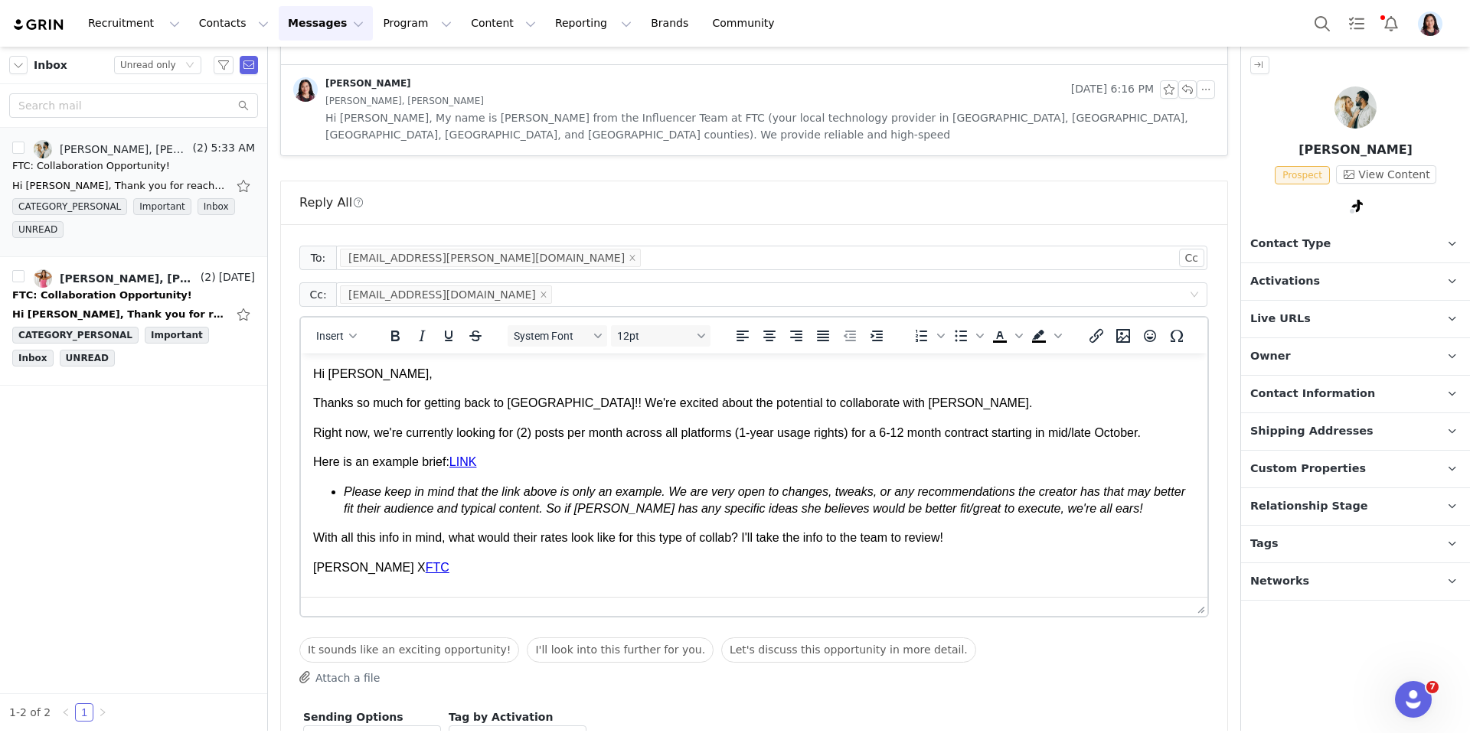
click at [628, 511] on em "Please keep in mind that the link above is only an example. We are very open to…" at bounding box center [764, 500] width 841 height 30
click at [644, 468] on p "Here is an example brief: LINK" at bounding box center [754, 462] width 882 height 17
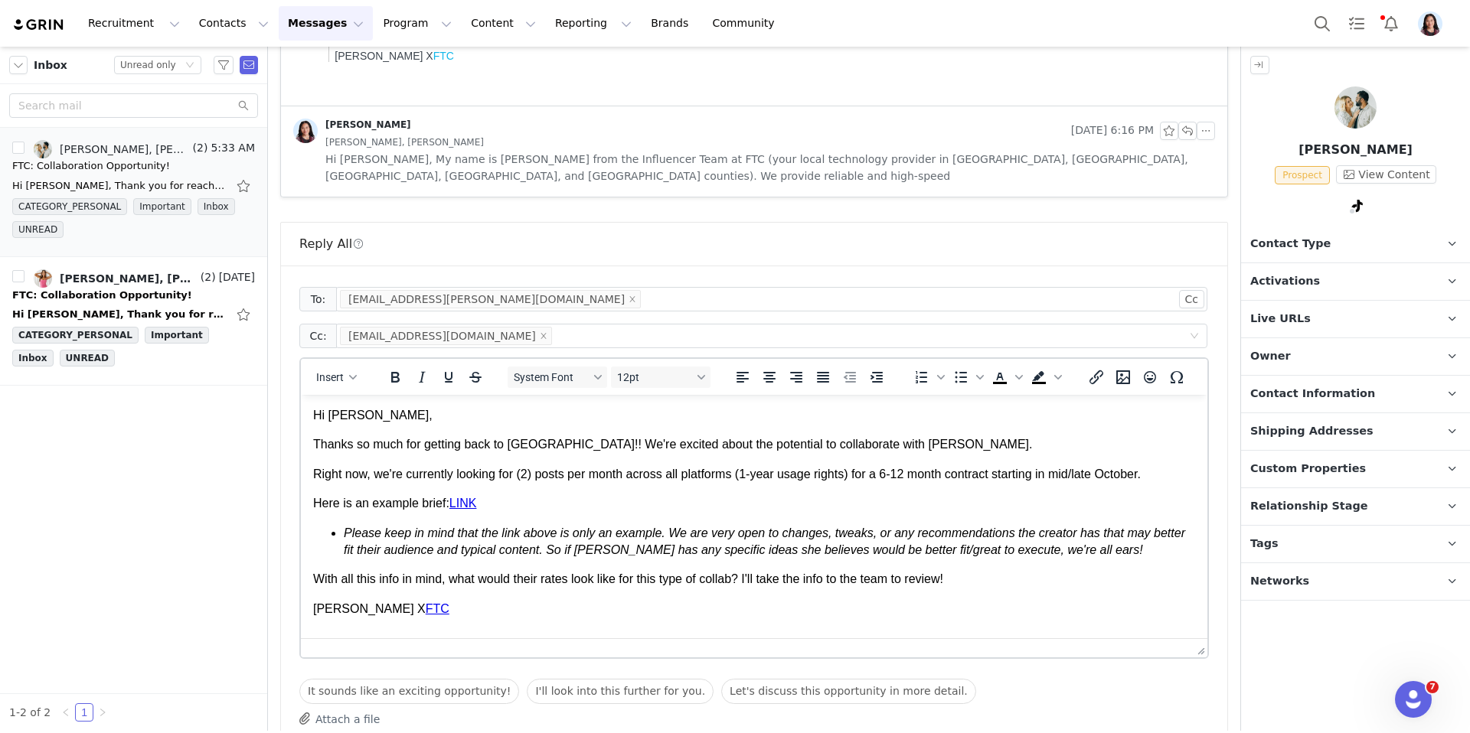
scroll to position [744, 0]
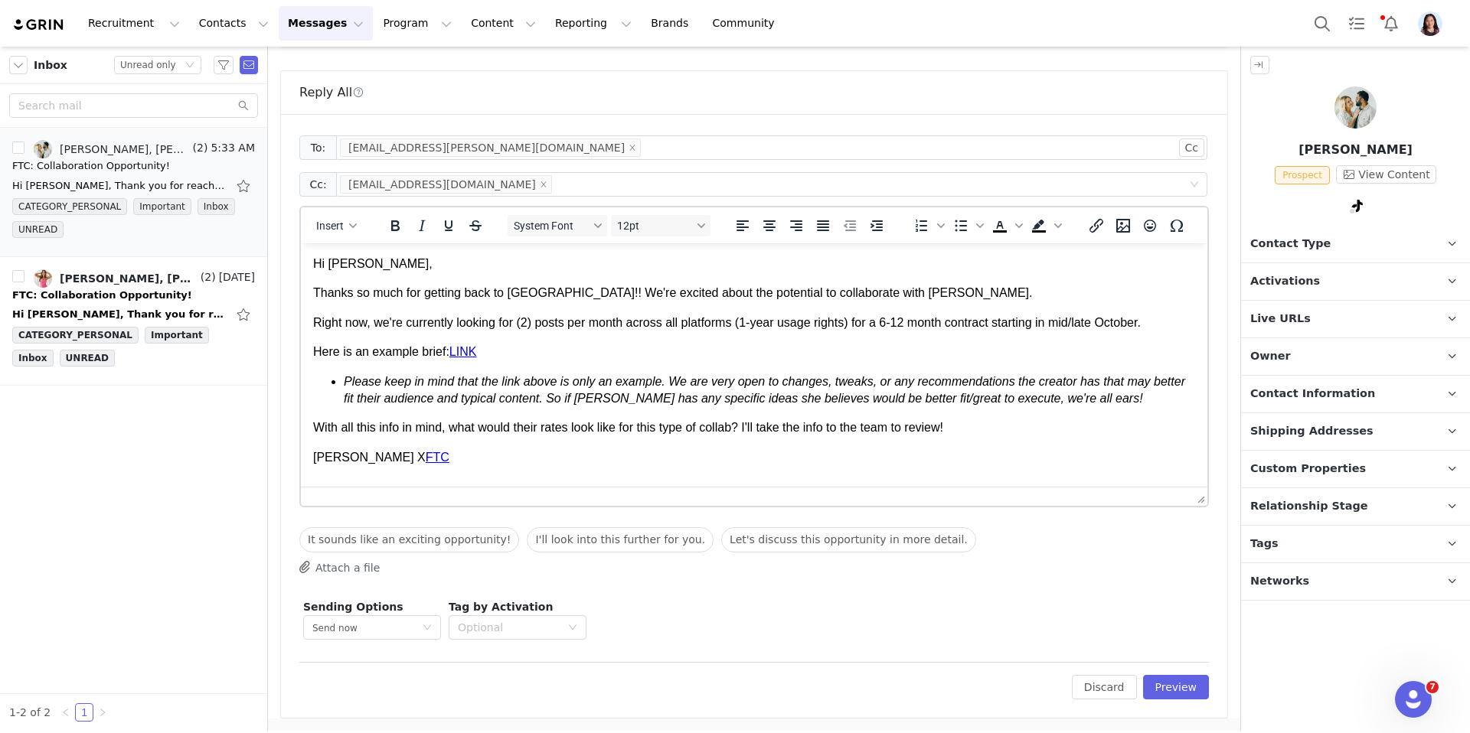
click at [1008, 423] on p "With all this info in mind, what would their rates look like for this type of c…" at bounding box center [754, 427] width 882 height 17
click at [1179, 689] on button "Preview" at bounding box center [1176, 687] width 67 height 24
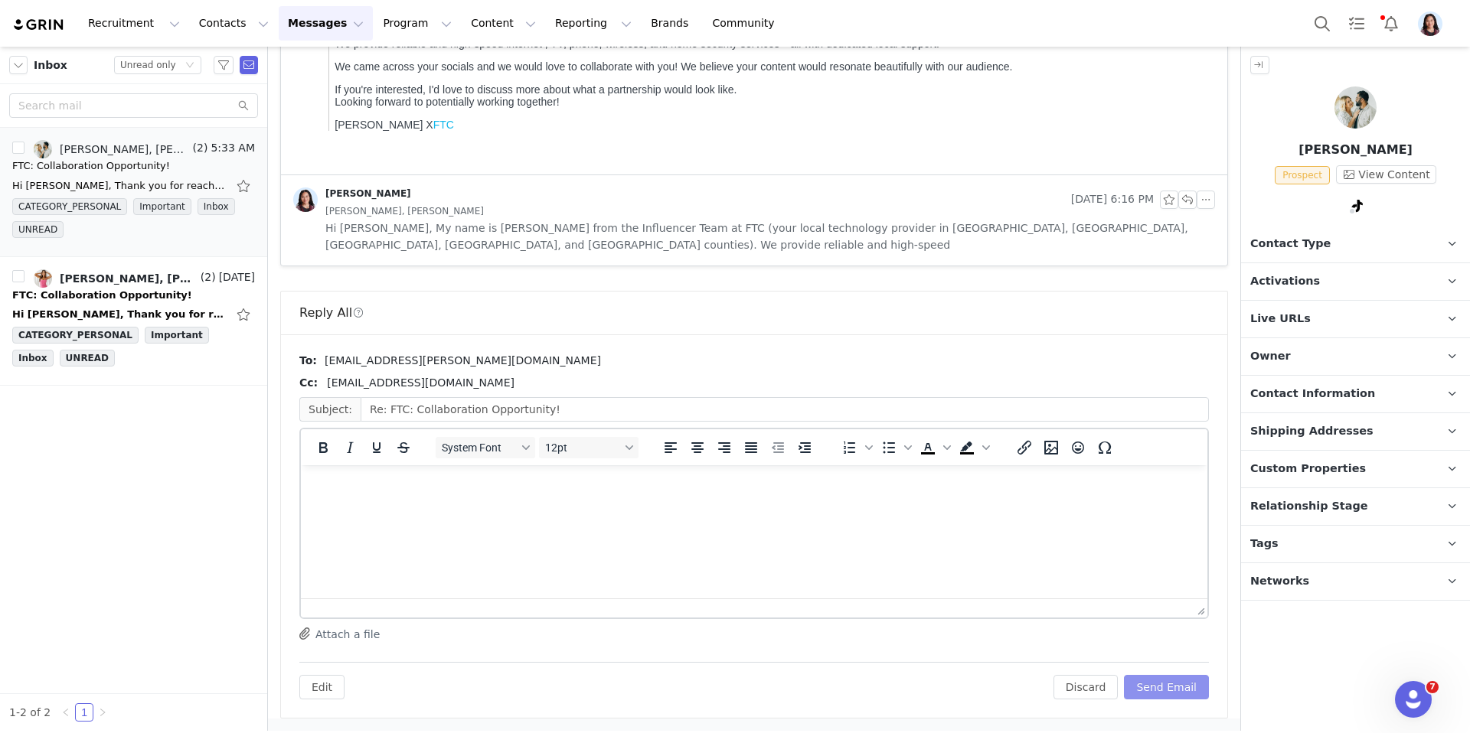
scroll to position [524, 0]
click at [1177, 682] on button "Send Email" at bounding box center [1166, 687] width 85 height 24
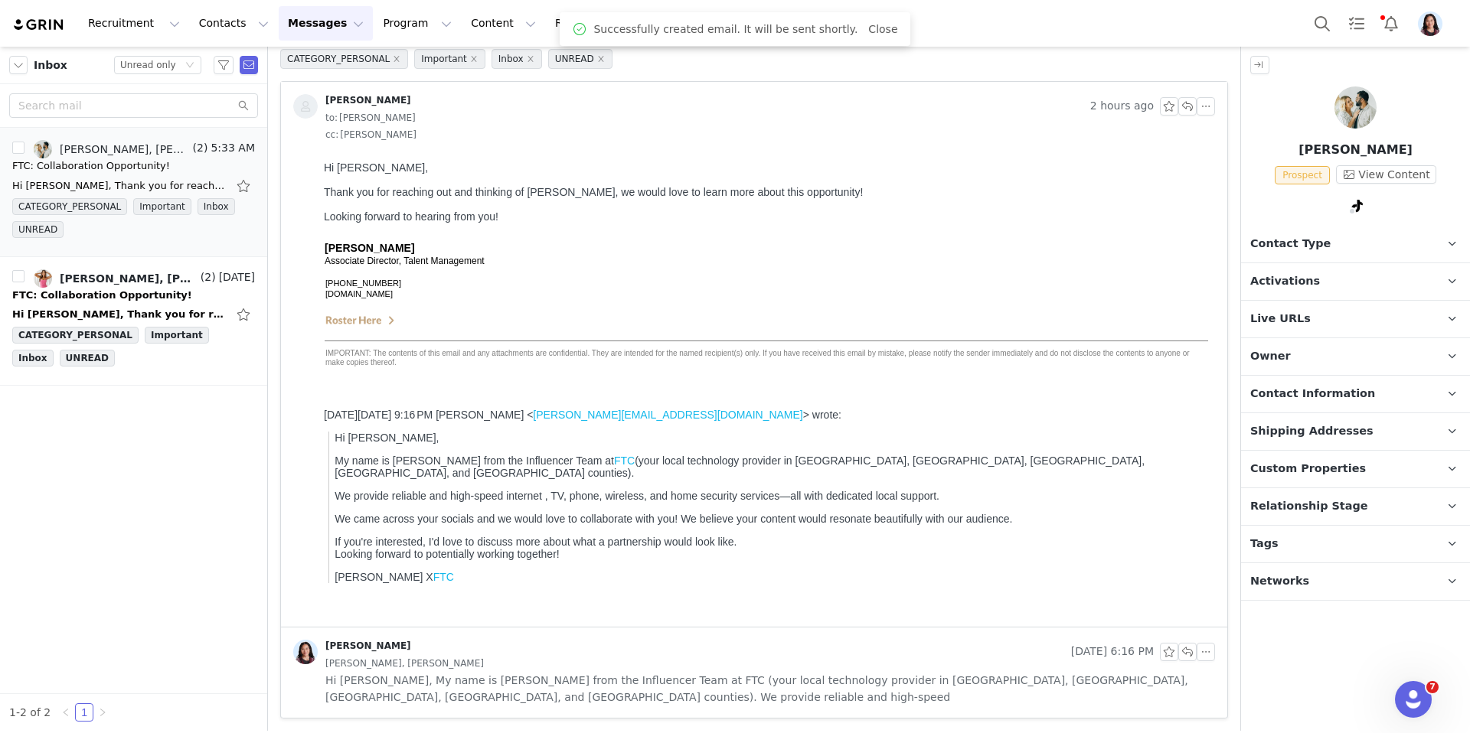
scroll to position [71, 0]
click at [80, 297] on div "FTC: Collaboration Opportunity!" at bounding box center [102, 295] width 180 height 15
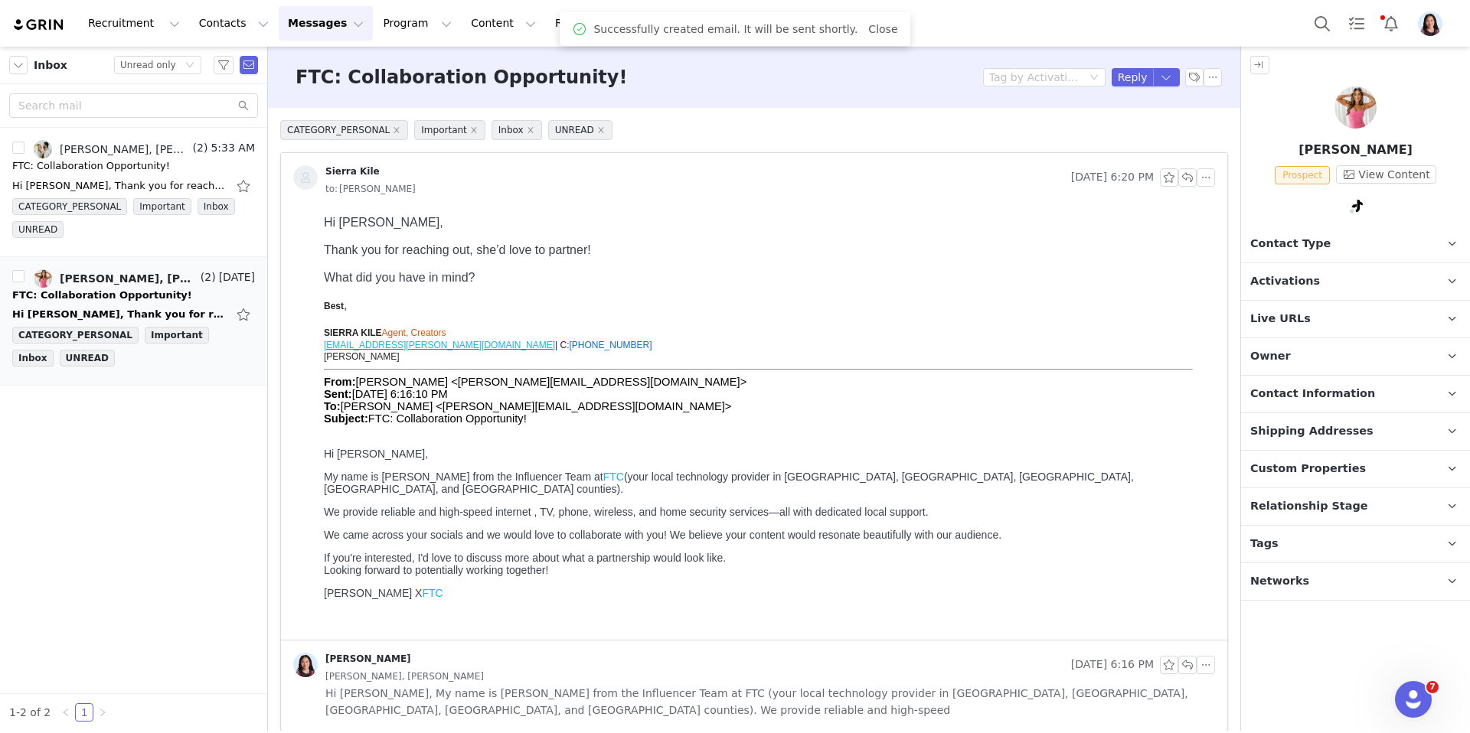
scroll to position [0, 0]
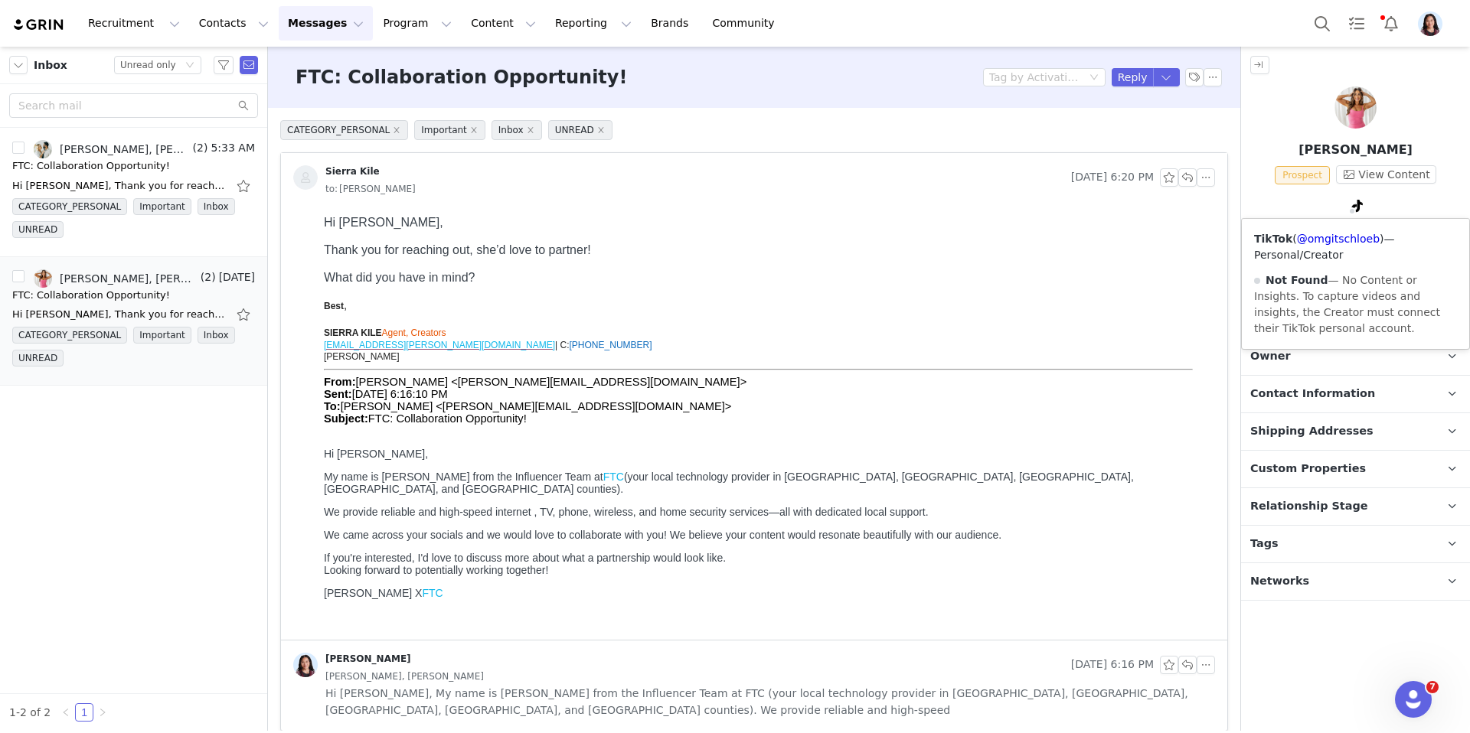
click at [1363, 211] on span at bounding box center [1357, 206] width 18 height 18
click at [1334, 241] on link "@omgitschloeb" at bounding box center [1338, 239] width 83 height 12
click at [1171, 77] on button "button" at bounding box center [1167, 77] width 28 height 18
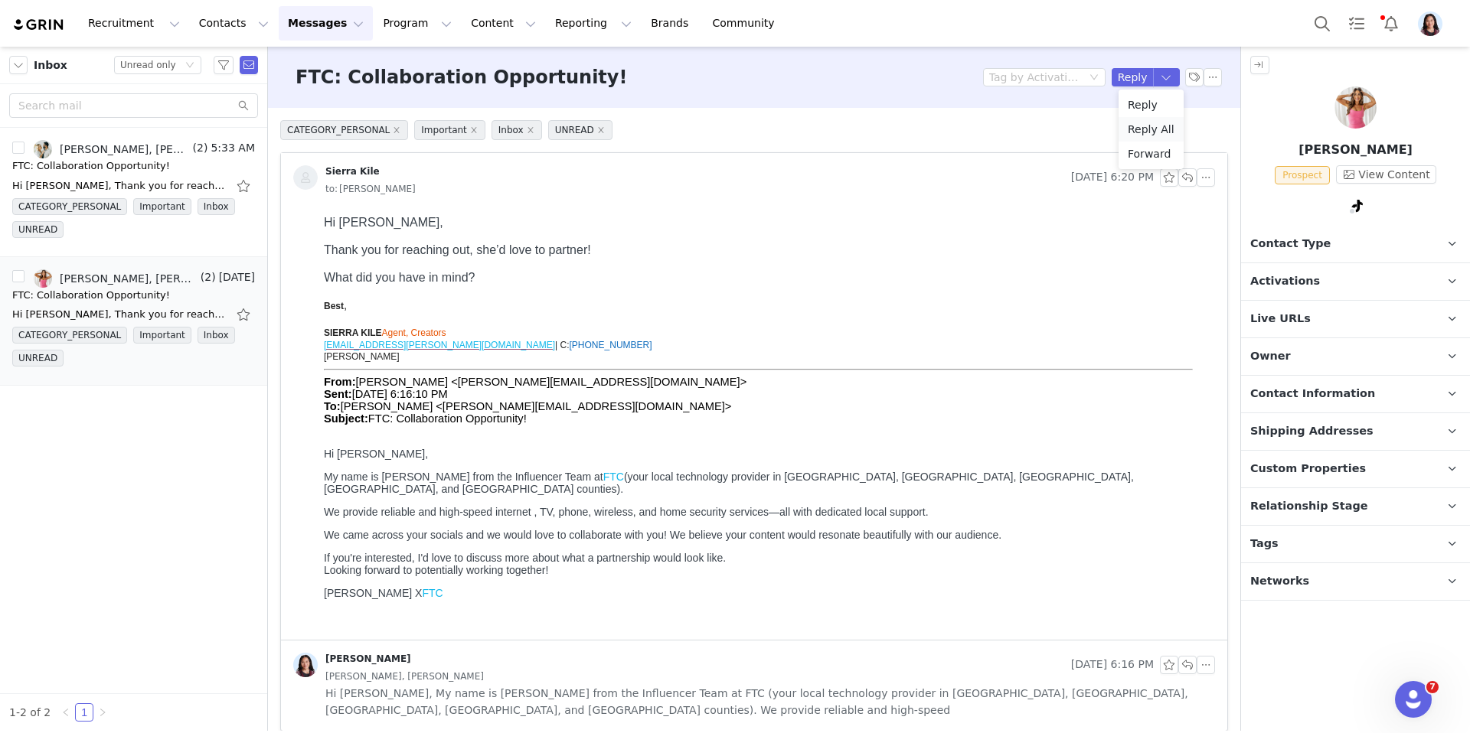
click at [1156, 125] on li "Reply All" at bounding box center [1150, 129] width 65 height 24
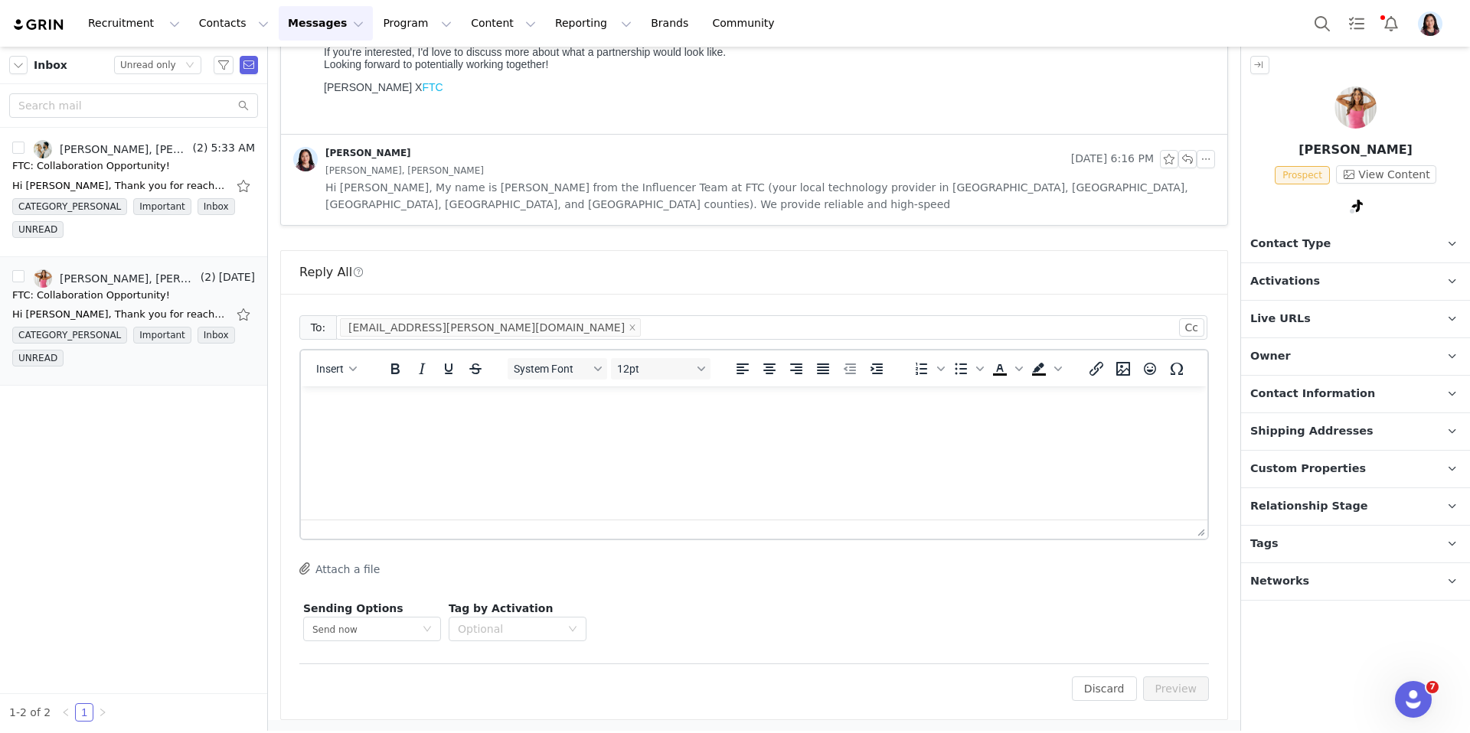
scroll to position [508, 0]
click at [1305, 379] on p "Contact Information" at bounding box center [1337, 394] width 192 height 37
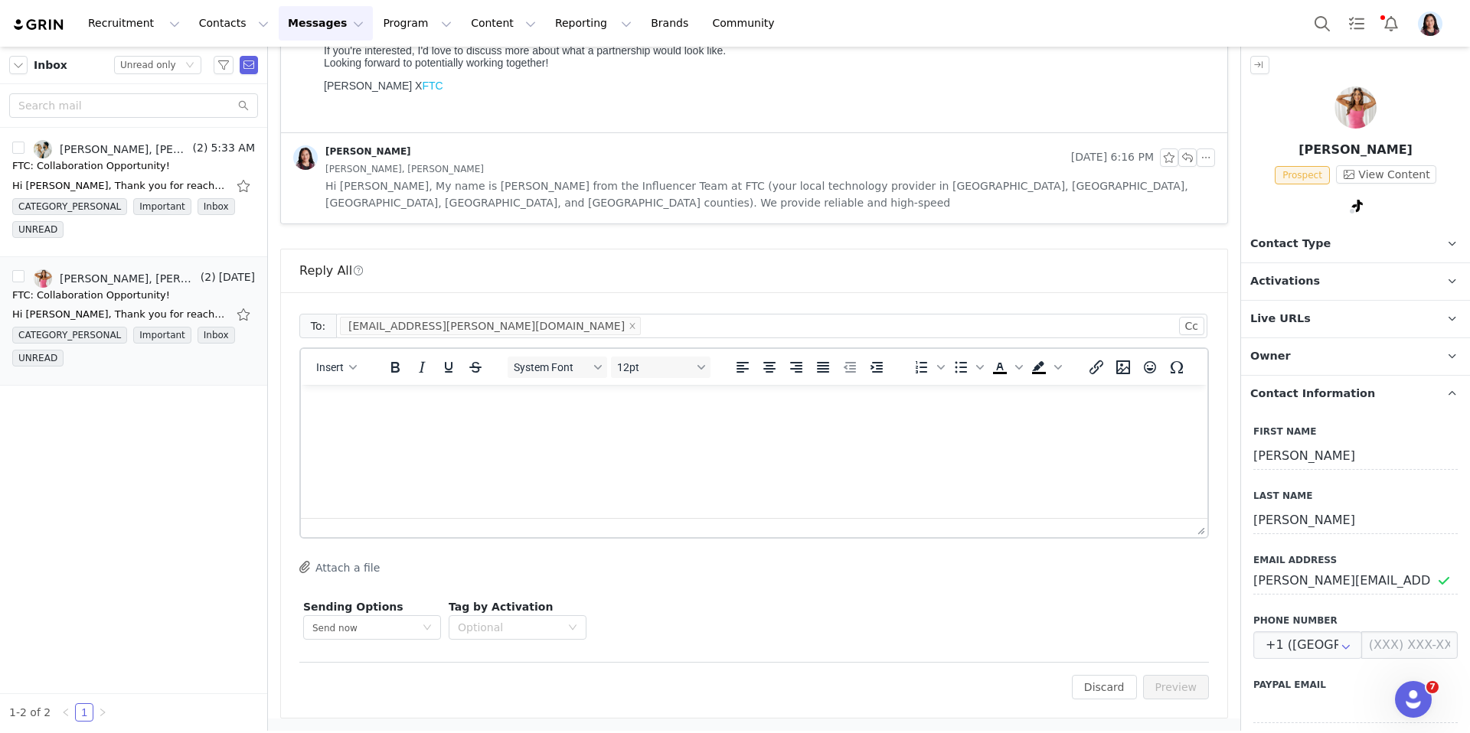
click at [1055, 426] on html at bounding box center [754, 405] width 906 height 41
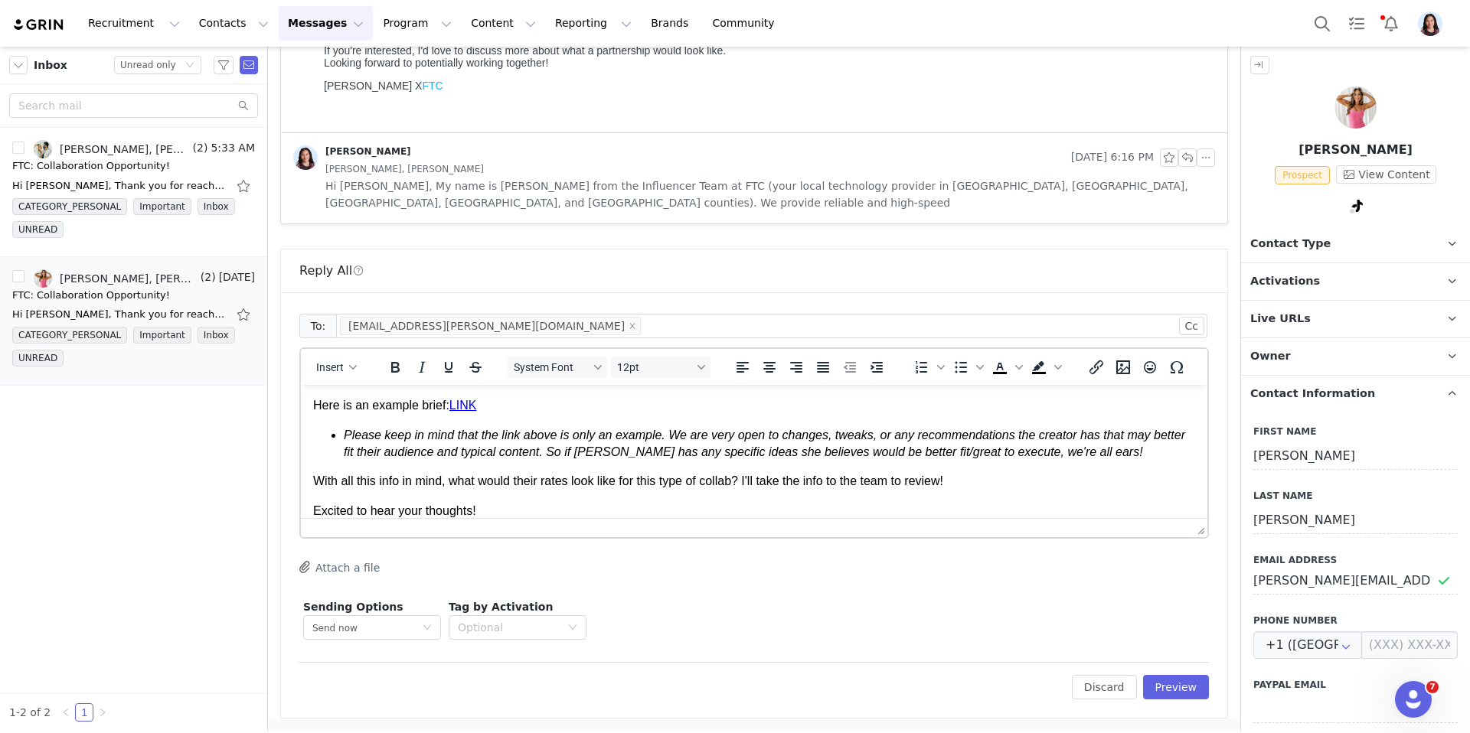
scroll to position [119, 0]
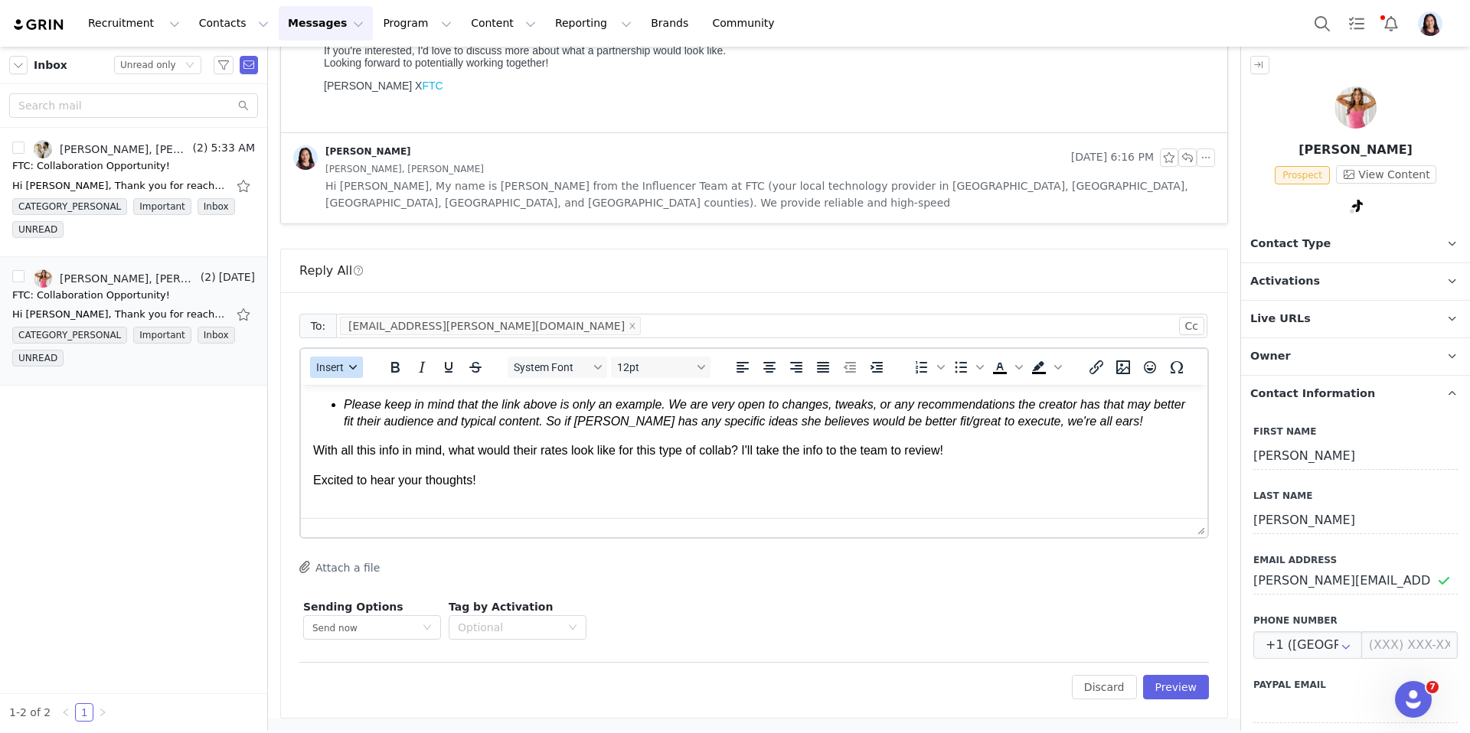
drag, startPoint x: 331, startPoint y: 364, endPoint x: 333, endPoint y: 377, distance: 12.3
click at [331, 364] on span "Insert" at bounding box center [330, 367] width 28 height 12
click at [361, 446] on div "Insert Signature" at bounding box center [392, 443] width 138 height 18
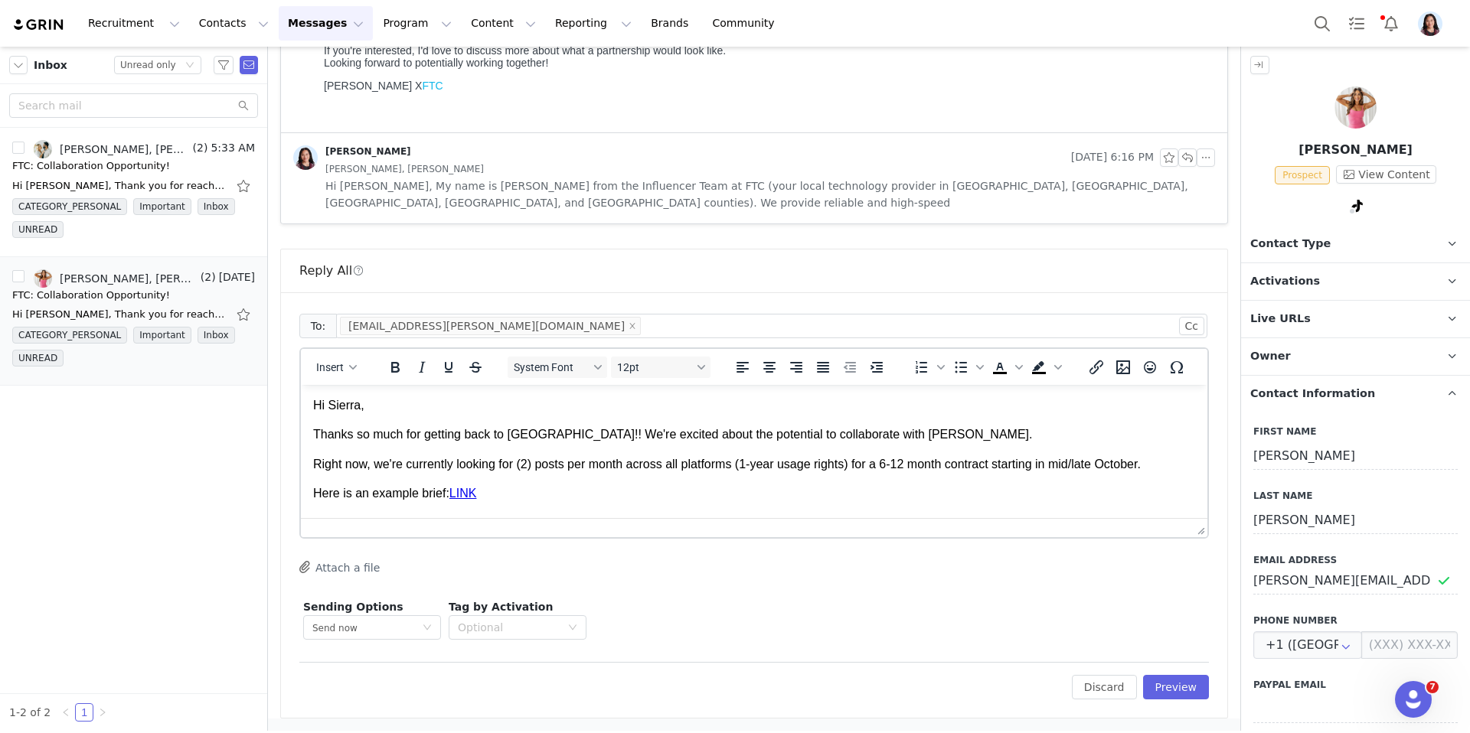
click at [1288, 145] on p "Chloe Gottschalk Bounds" at bounding box center [1355, 150] width 229 height 18
copy p "Chloe"
click at [848, 429] on p "Thanks so much for getting back to us!! We're excited about the potential to co…" at bounding box center [754, 434] width 882 height 17
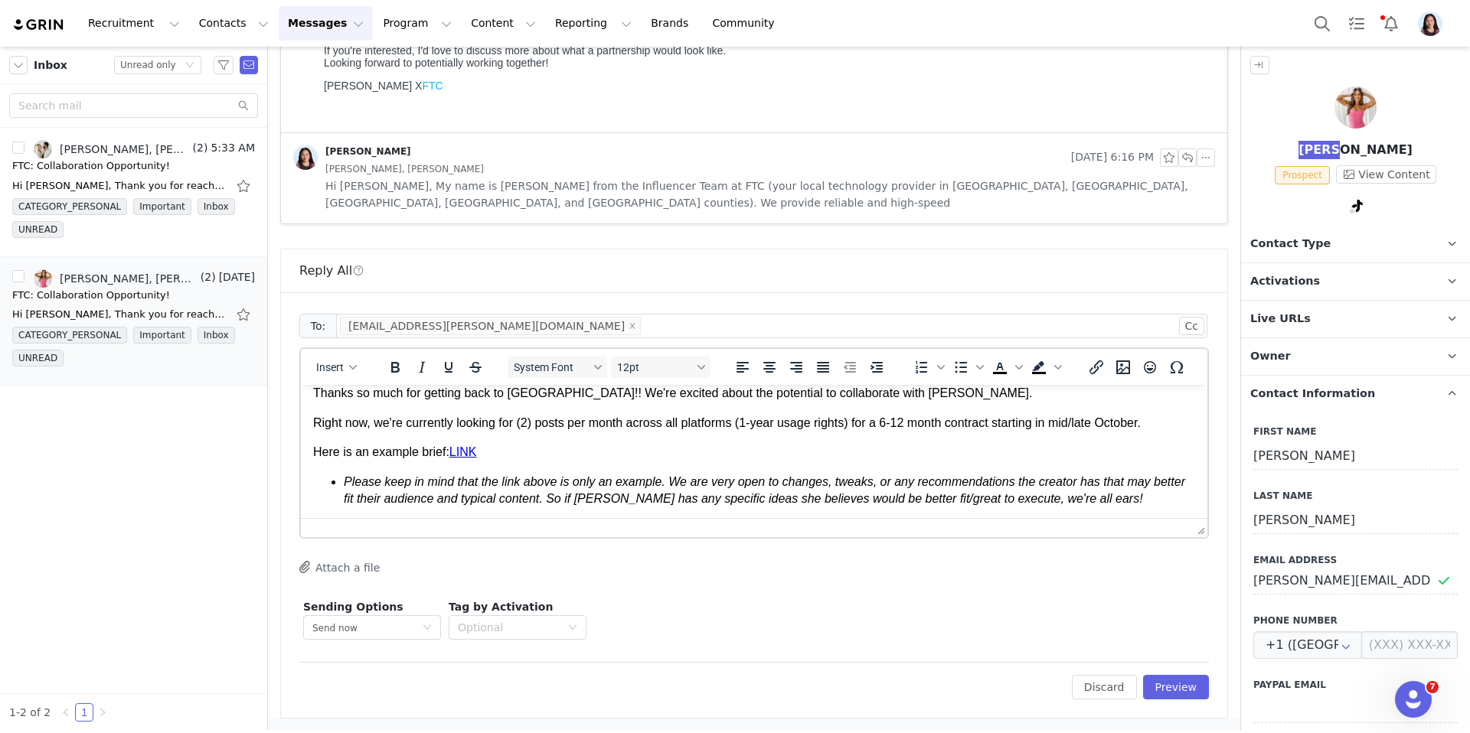
scroll to position [85, 0]
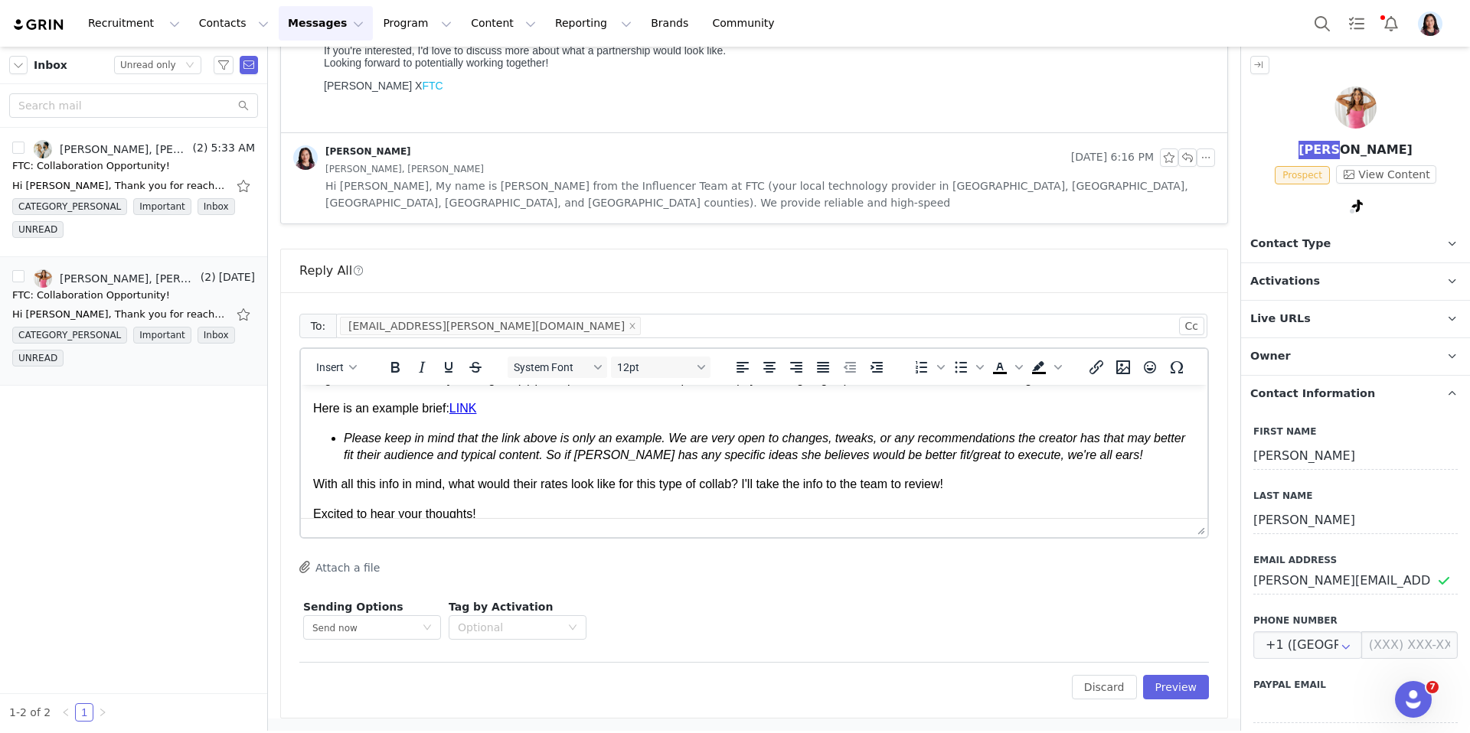
click at [630, 448] on em "Please keep in mind that the link above is only an example. We are very open to…" at bounding box center [764, 447] width 841 height 30
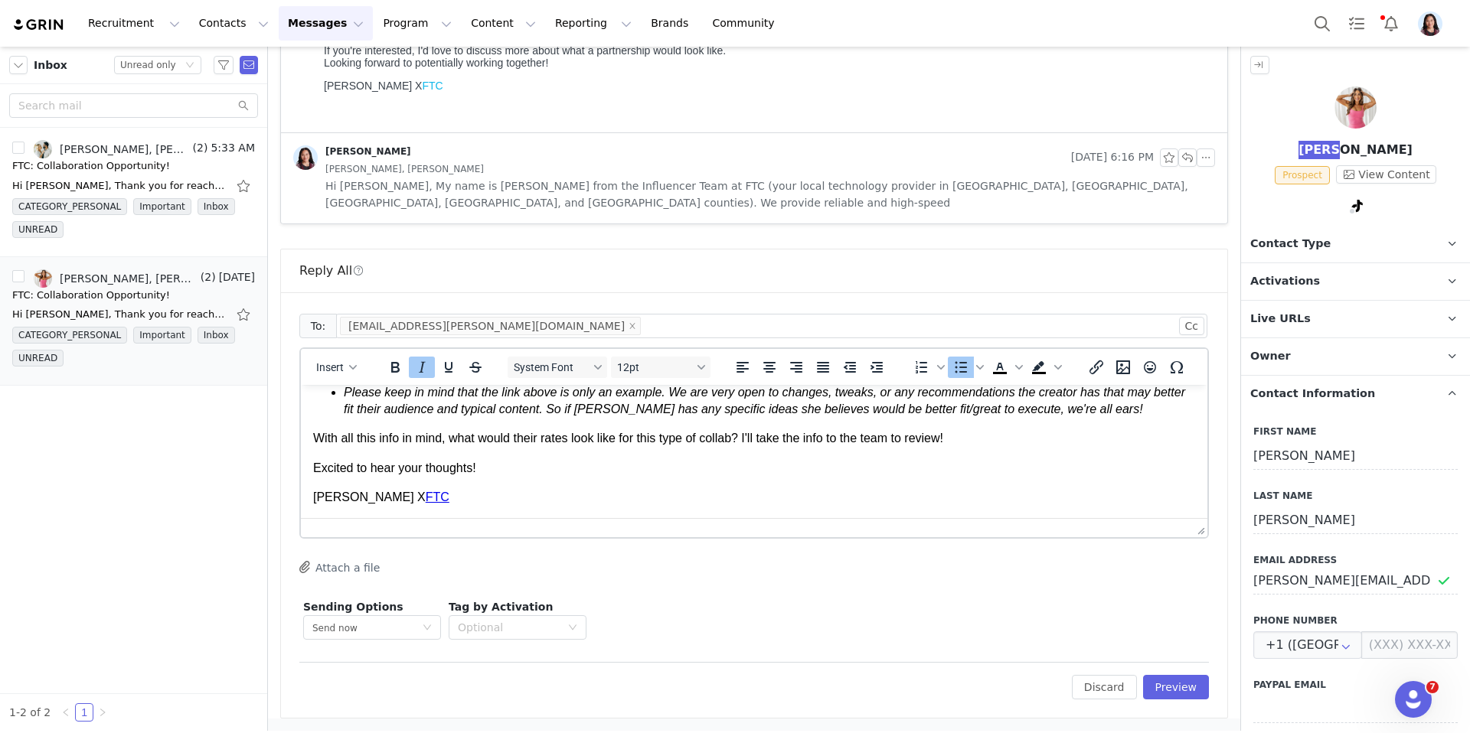
scroll to position [0, 0]
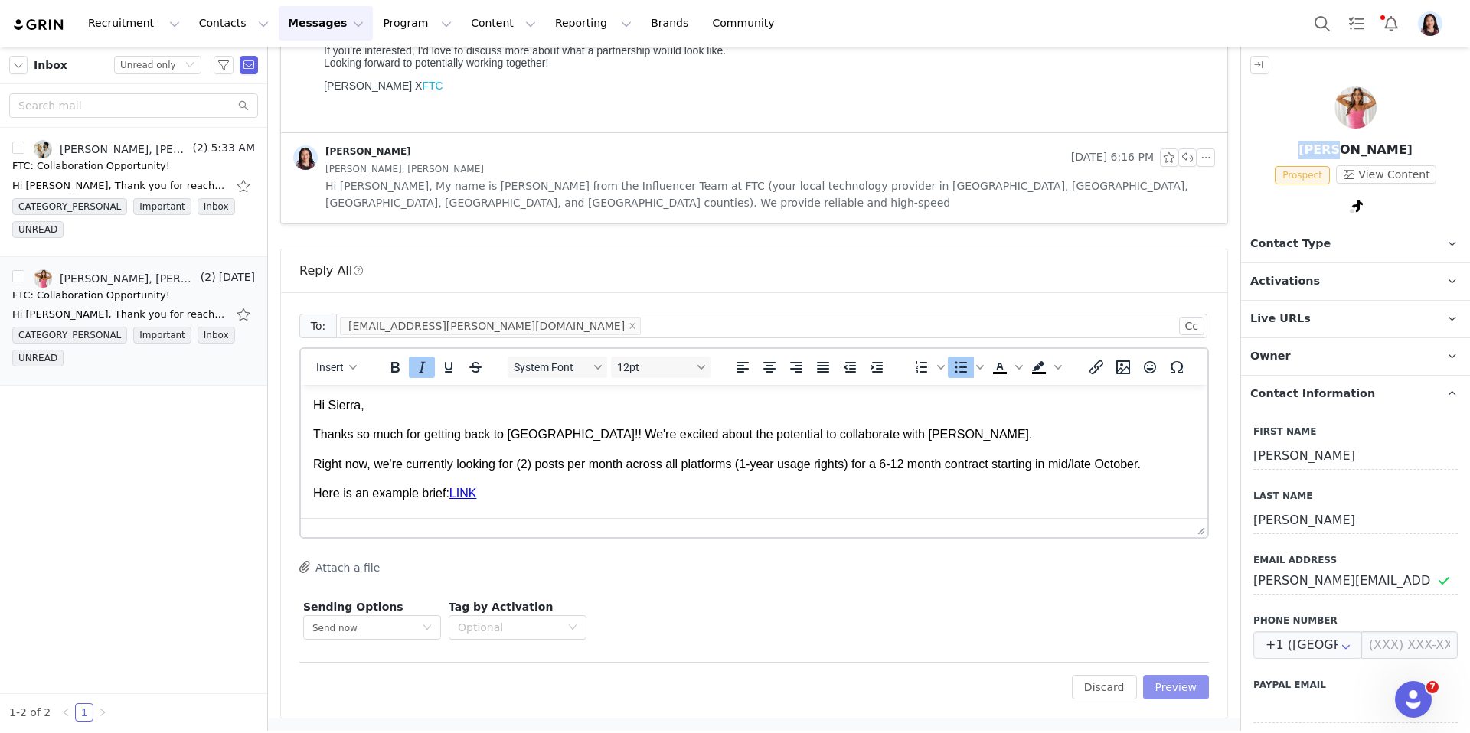
click at [1183, 695] on button "Preview" at bounding box center [1176, 687] width 67 height 24
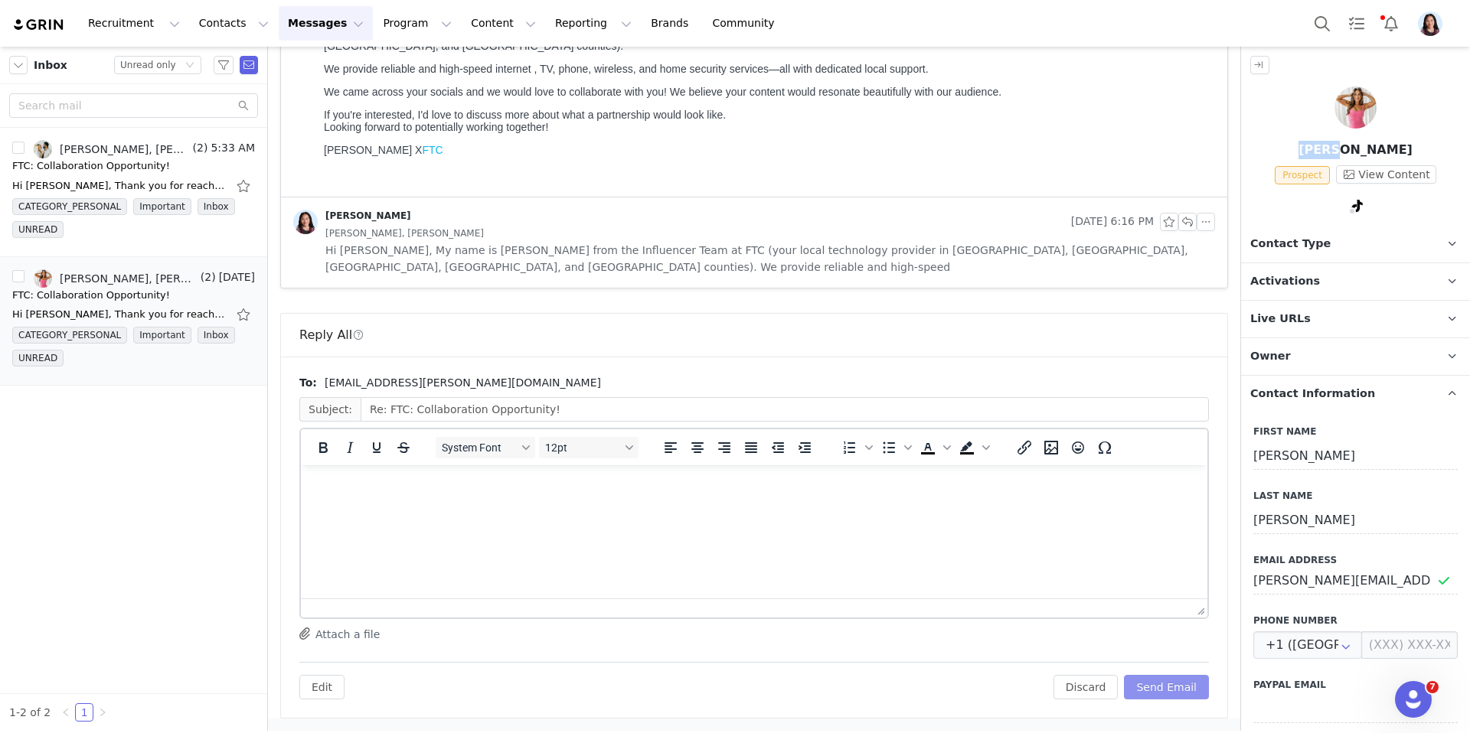
scroll to position [443, 0]
click at [1179, 689] on button "Send Email" at bounding box center [1166, 687] width 85 height 24
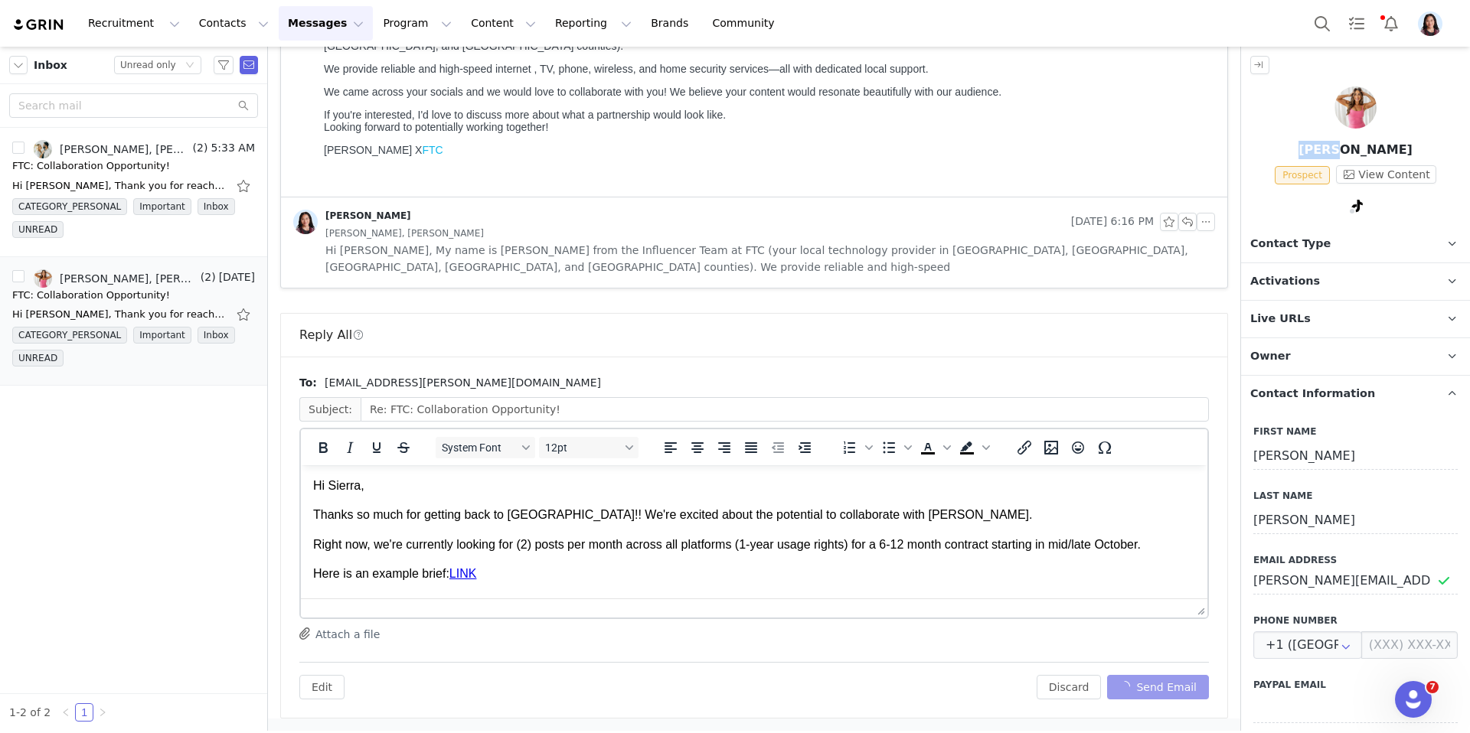
scroll to position [0, 0]
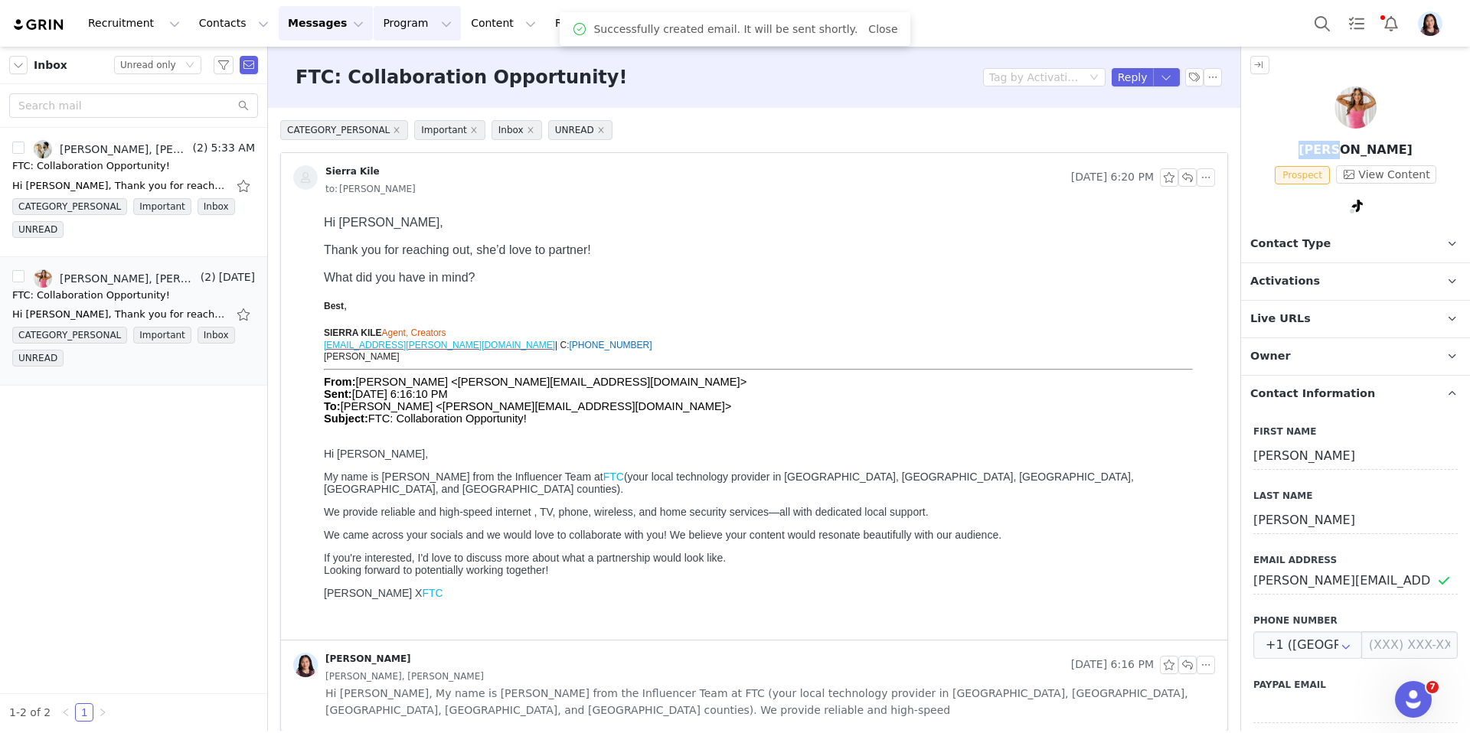
click at [374, 35] on button "Program Program" at bounding box center [417, 23] width 87 height 34
click at [372, 65] on p "Activations" at bounding box center [391, 68] width 58 height 16
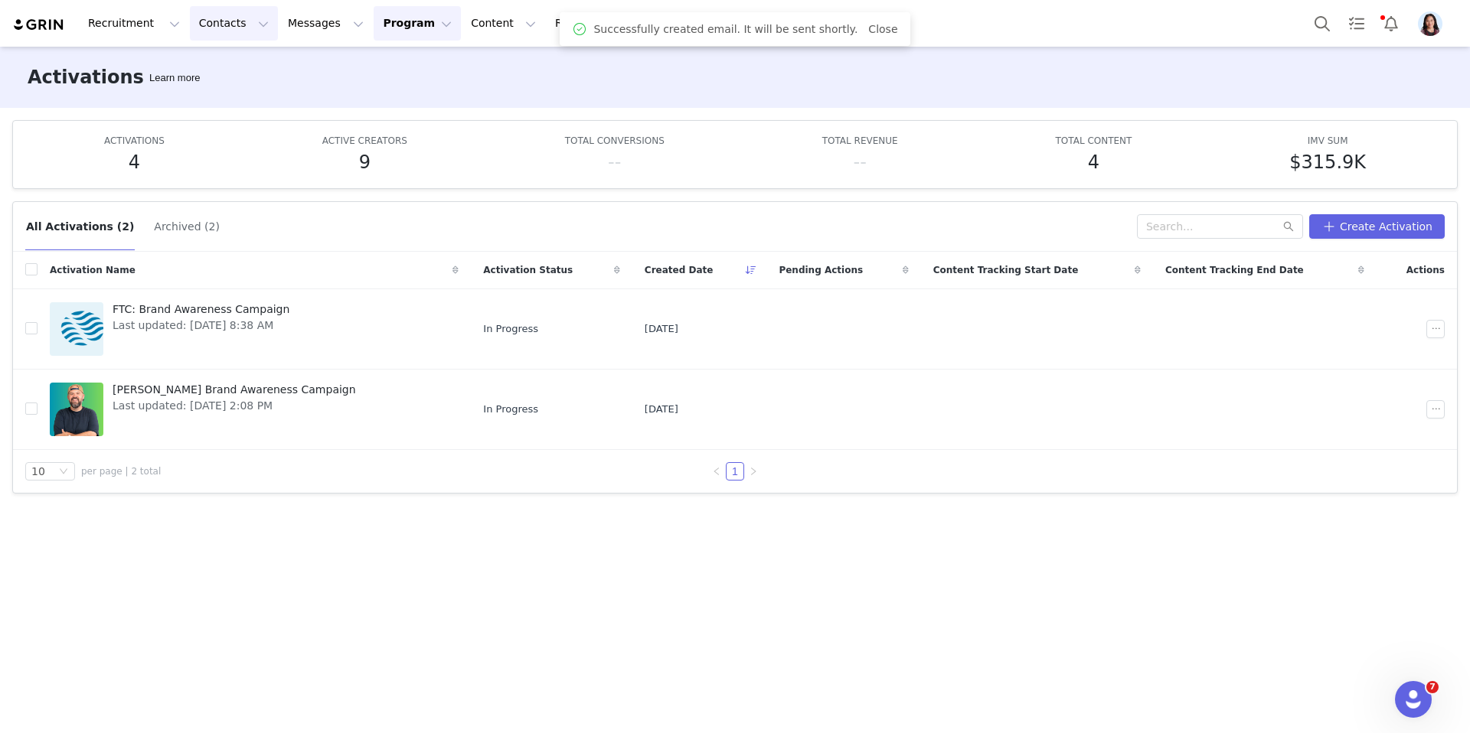
click at [223, 26] on button "Contacts Contacts" at bounding box center [234, 23] width 88 height 34
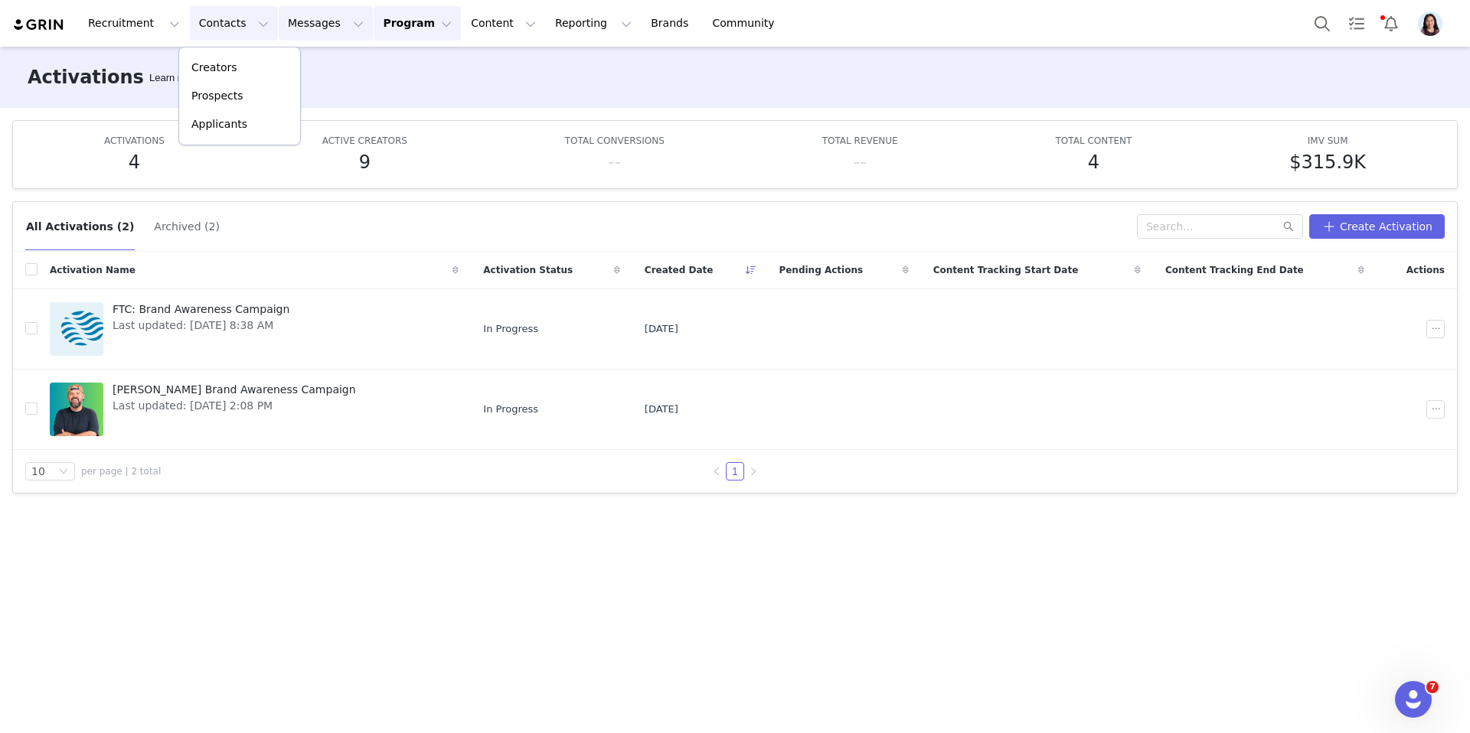
click at [279, 28] on button "Messages Messages" at bounding box center [326, 23] width 94 height 34
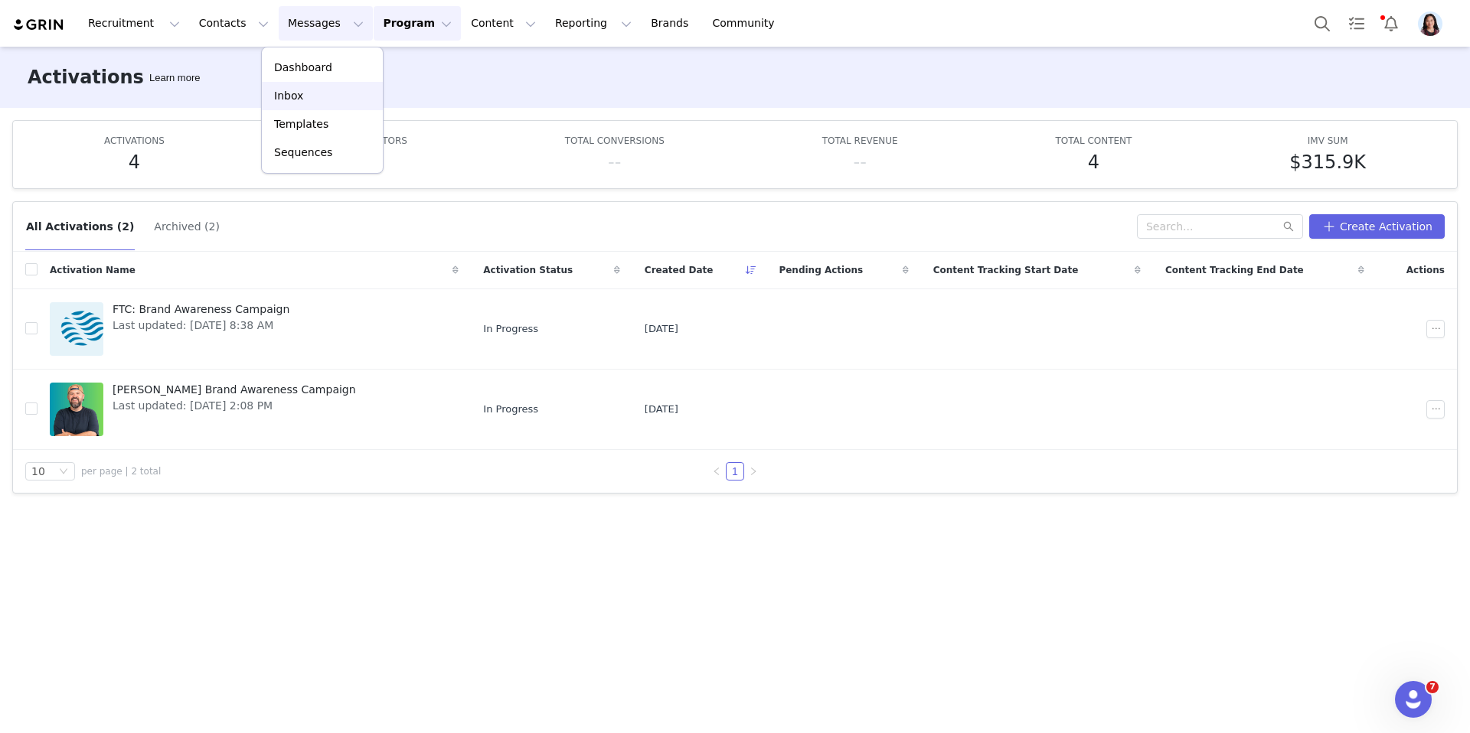
click at [290, 91] on p "Inbox" at bounding box center [288, 96] width 29 height 16
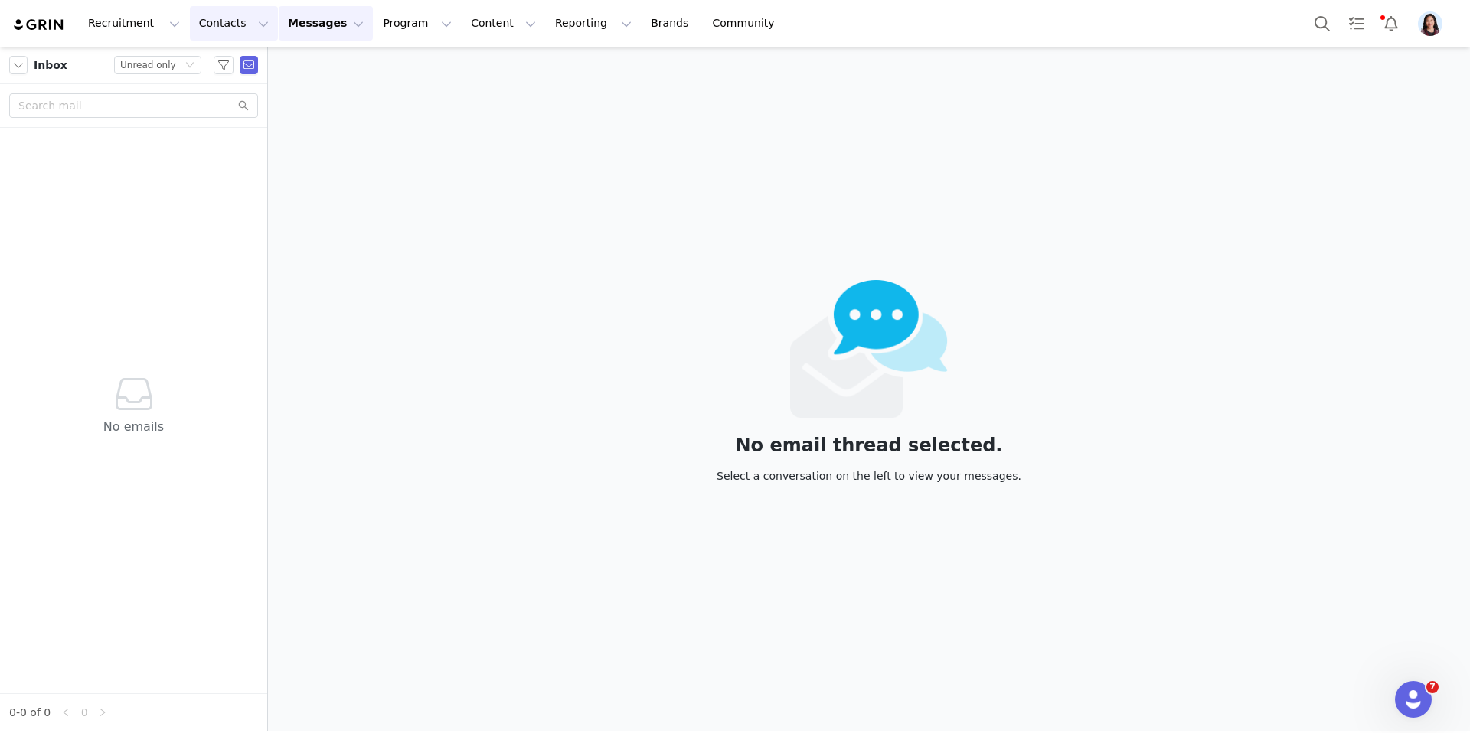
click at [237, 31] on button "Contacts Contacts" at bounding box center [234, 23] width 88 height 34
click at [230, 96] on p "Prospects" at bounding box center [216, 96] width 51 height 16
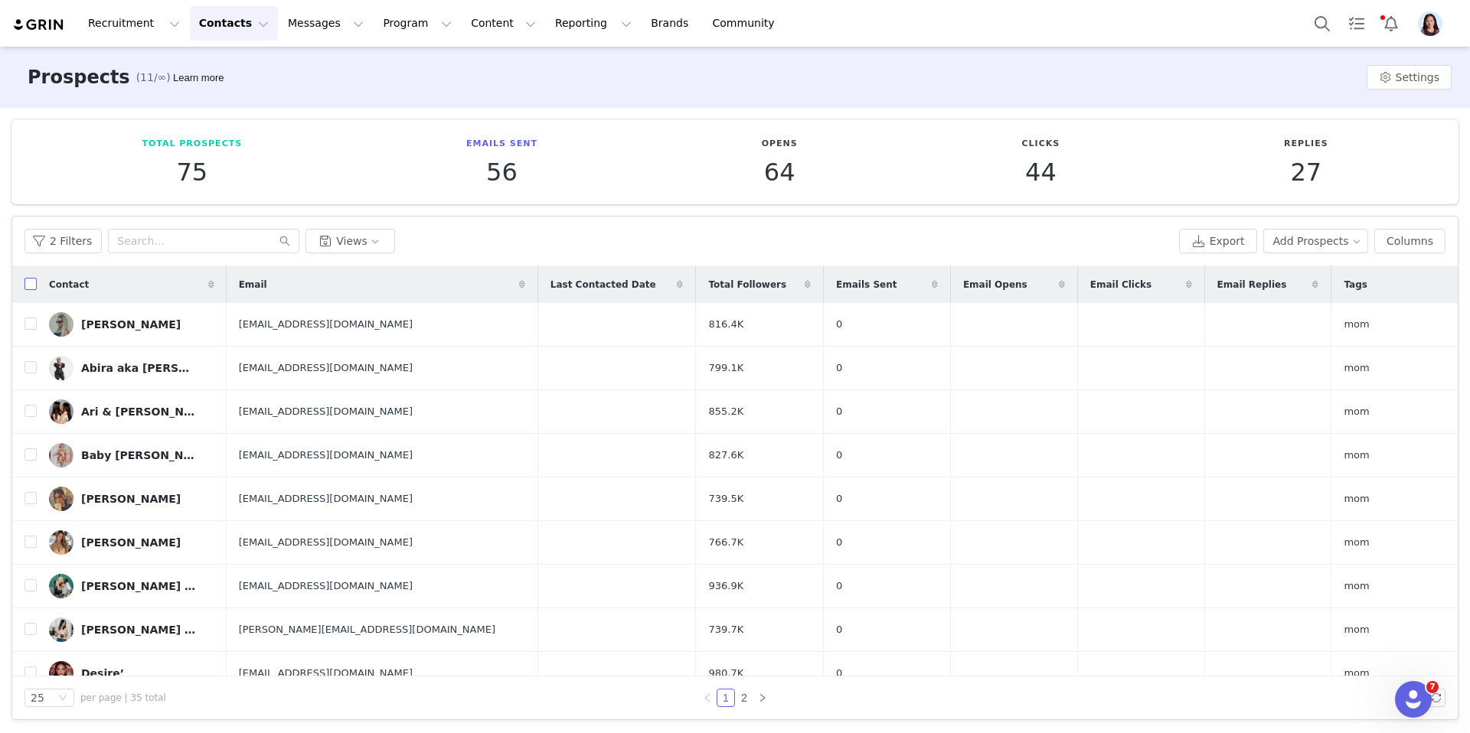
click at [26, 286] on input "checkbox" at bounding box center [30, 284] width 12 height 12
checkbox input "true"
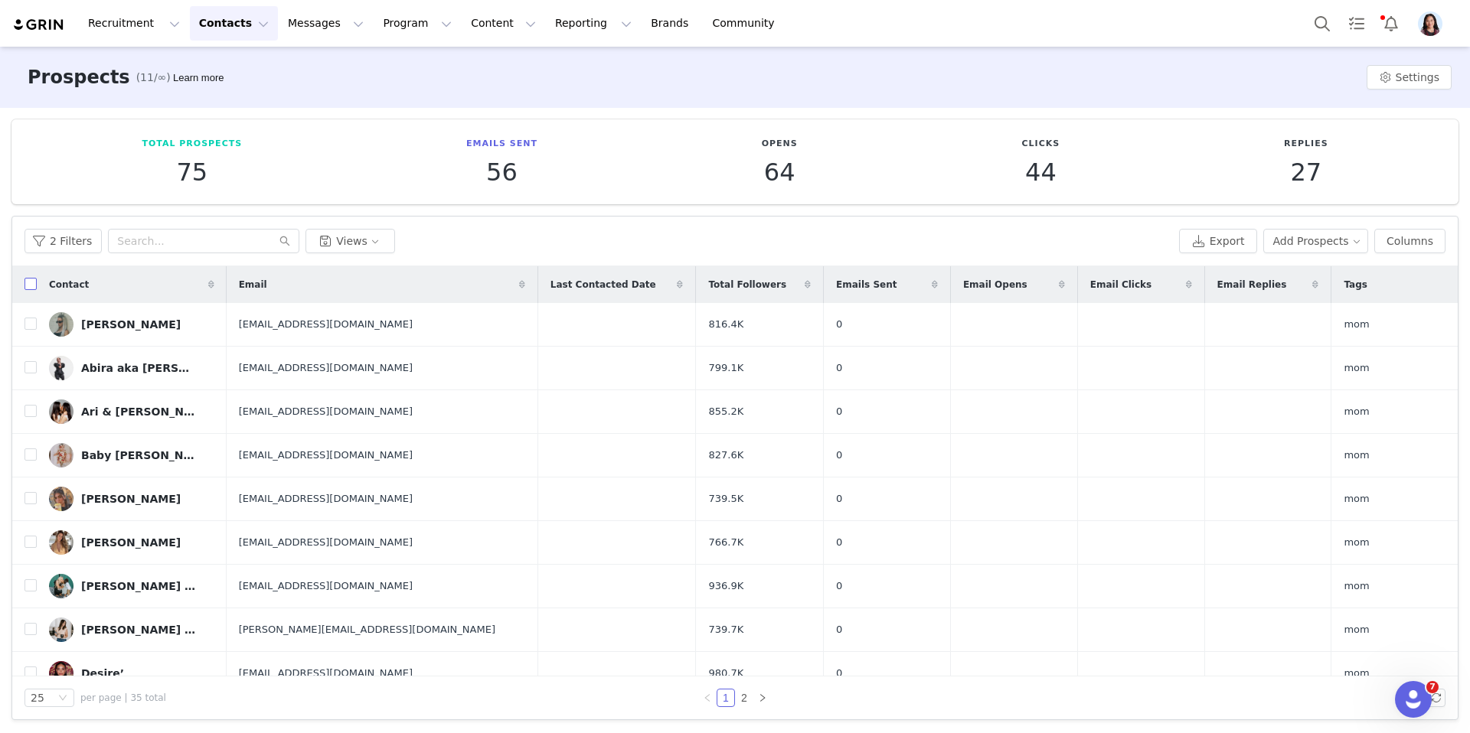
checkbox input "true"
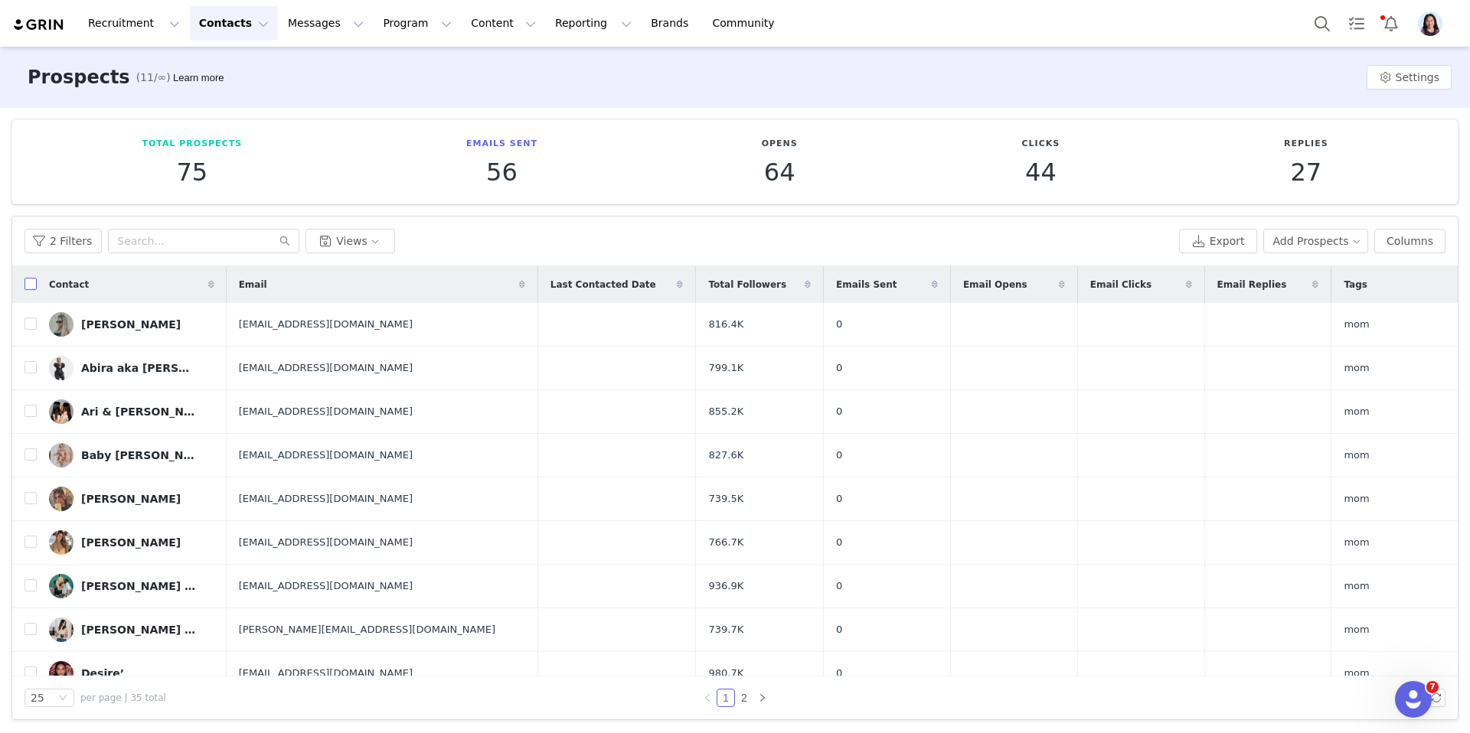
checkbox input "true"
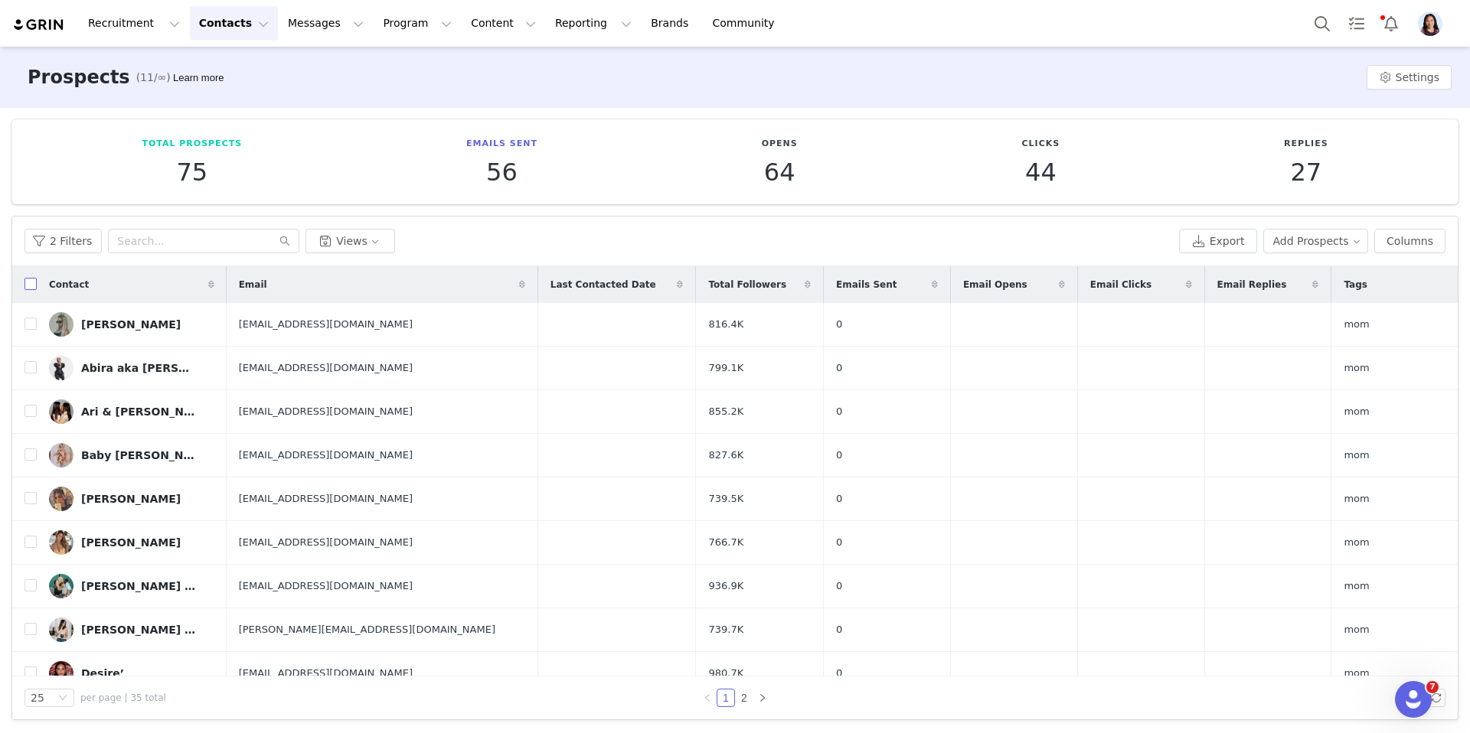
checkbox input "true"
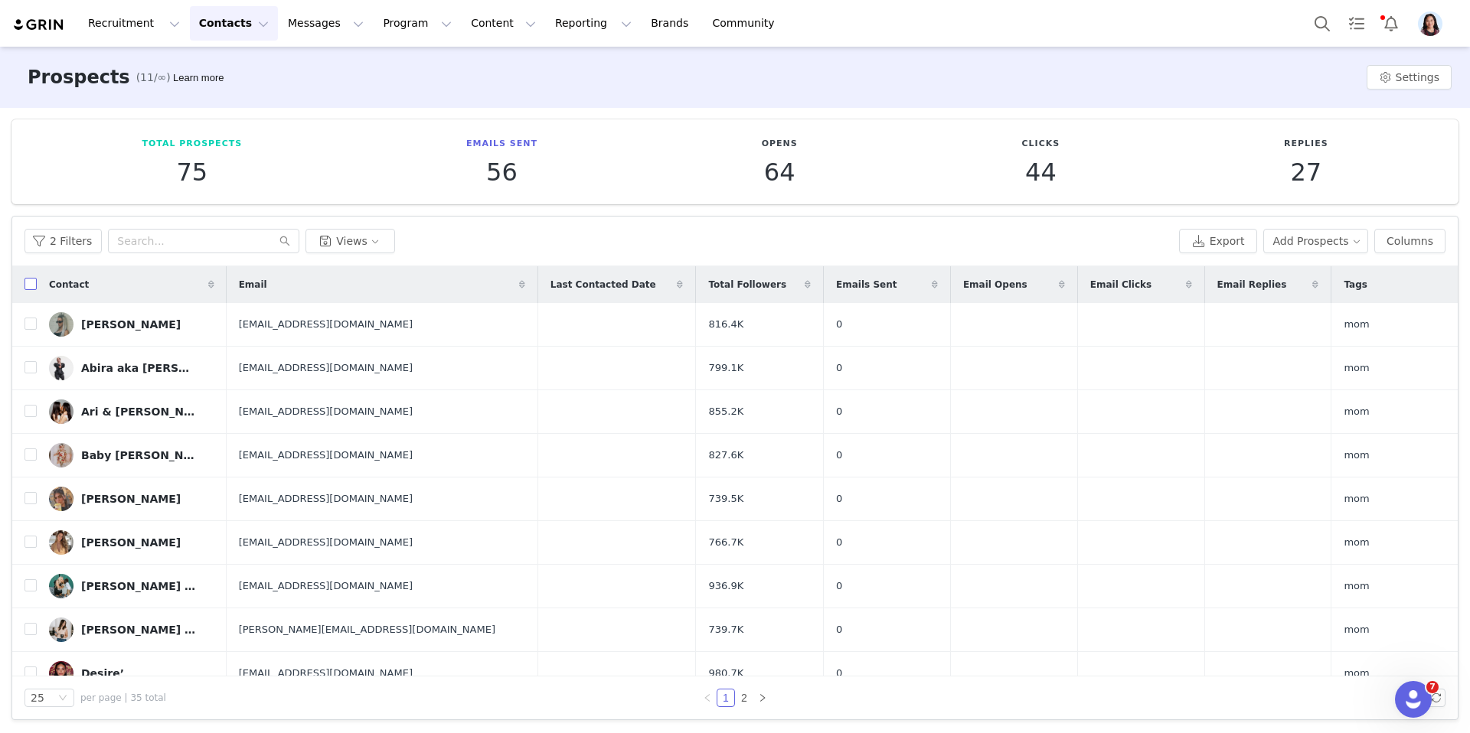
checkbox input "true"
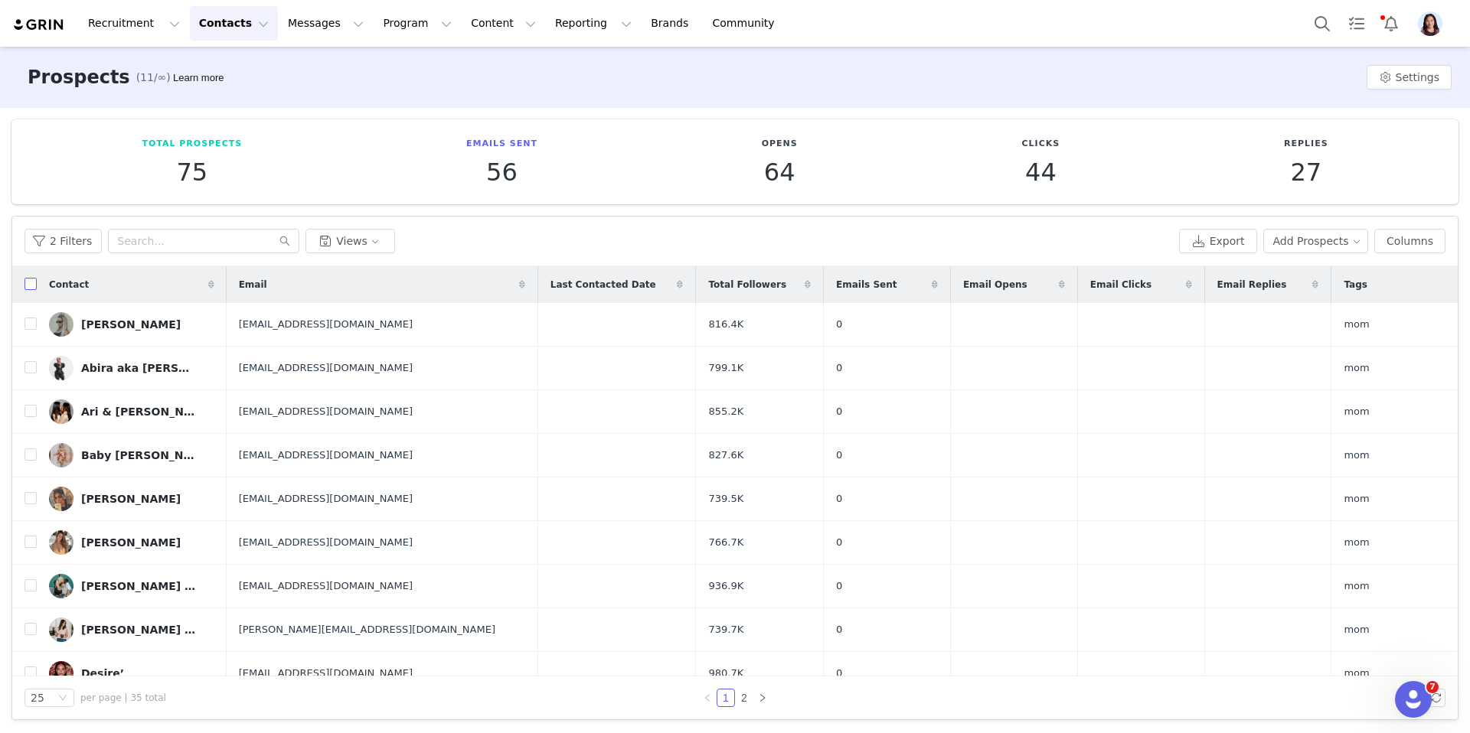
checkbox input "true"
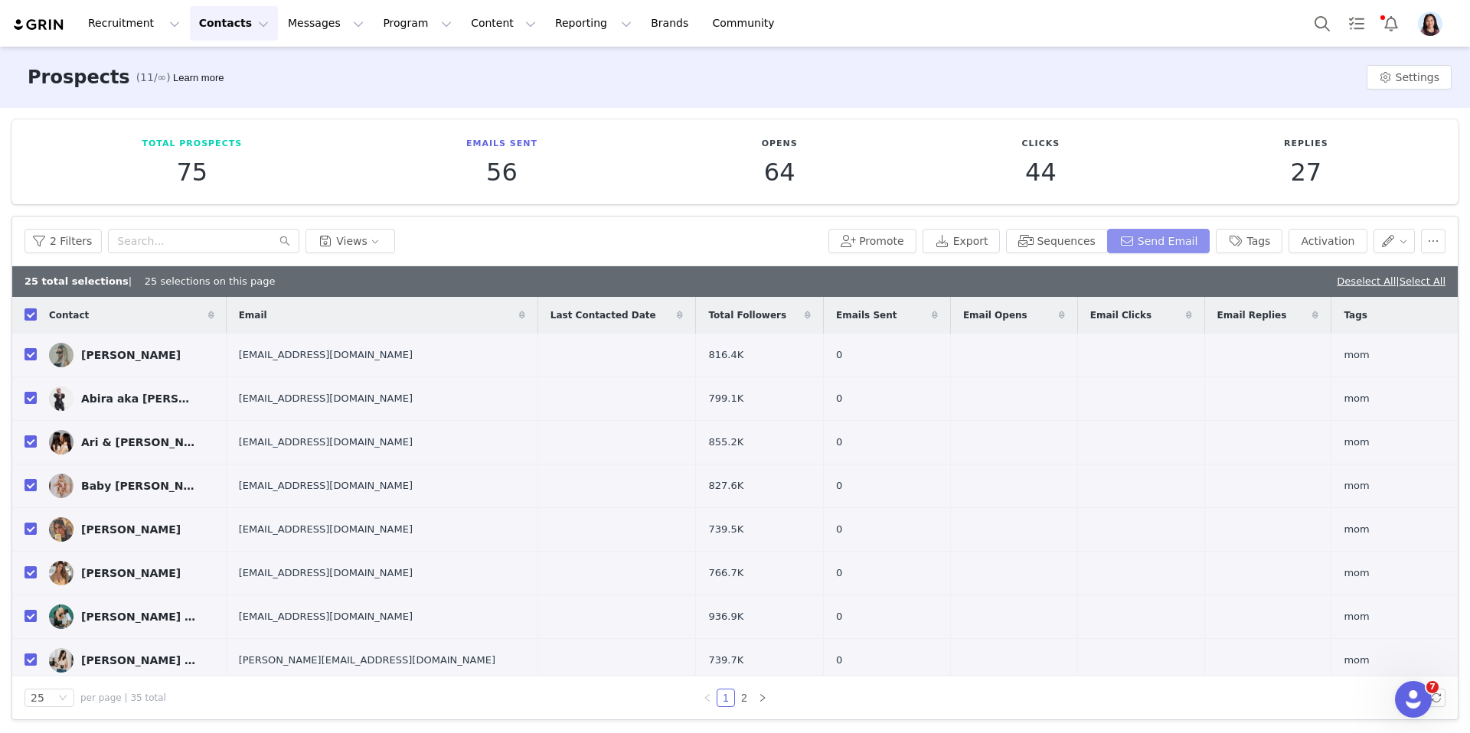
click at [1154, 240] on button "Send Email" at bounding box center [1158, 241] width 103 height 24
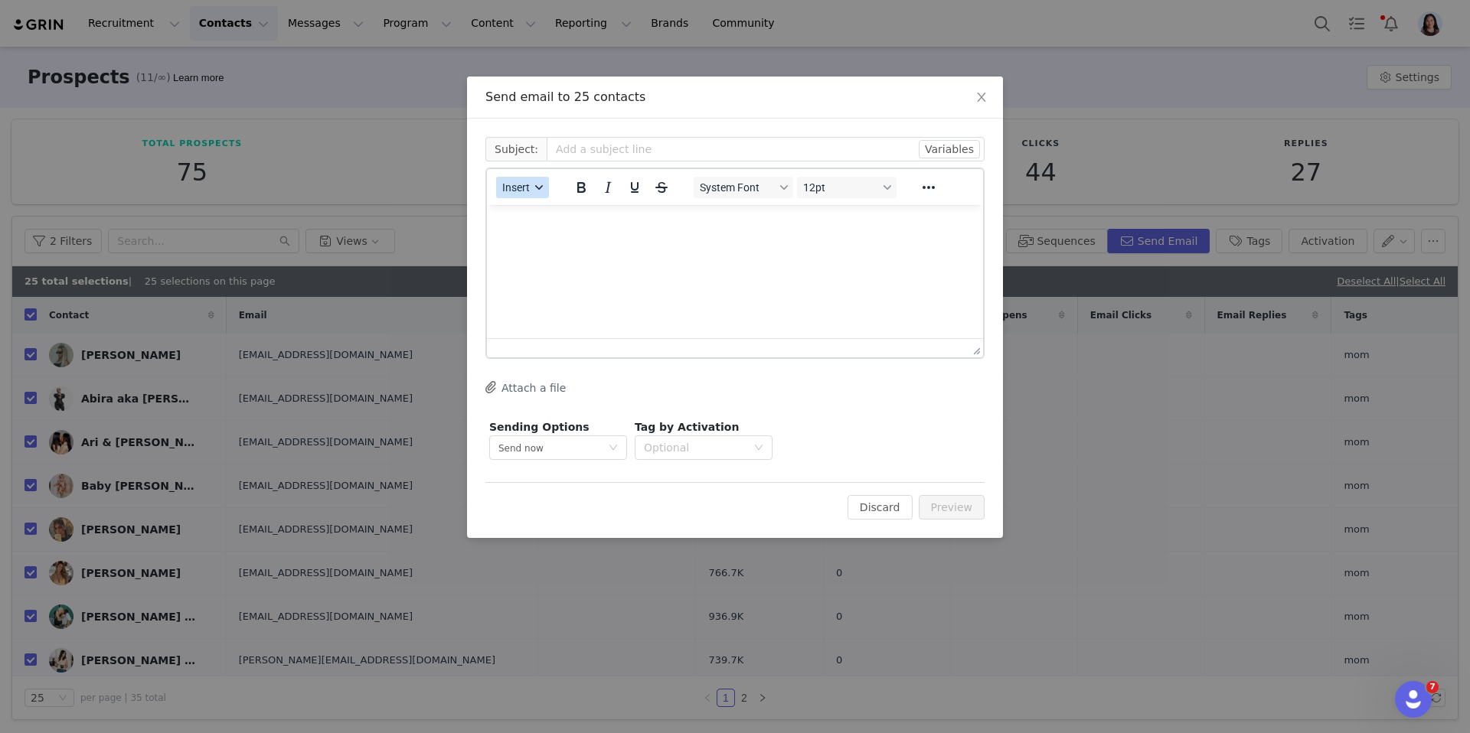
click at [528, 193] on span "Insert" at bounding box center [516, 187] width 28 height 12
click at [528, 212] on div "Insert Template" at bounding box center [578, 214] width 138 height 18
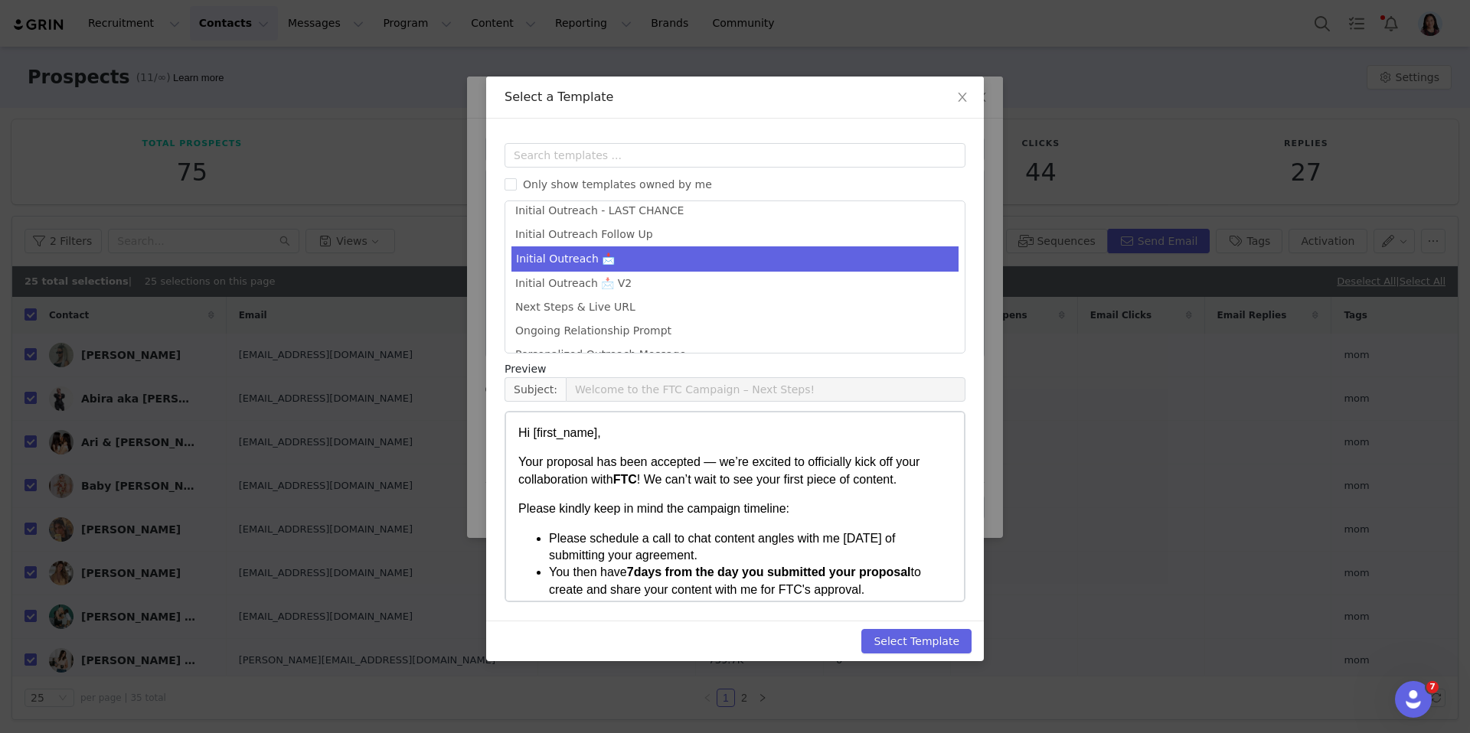
click at [634, 264] on li "Initial Outreach 📩" at bounding box center [734, 258] width 447 height 25
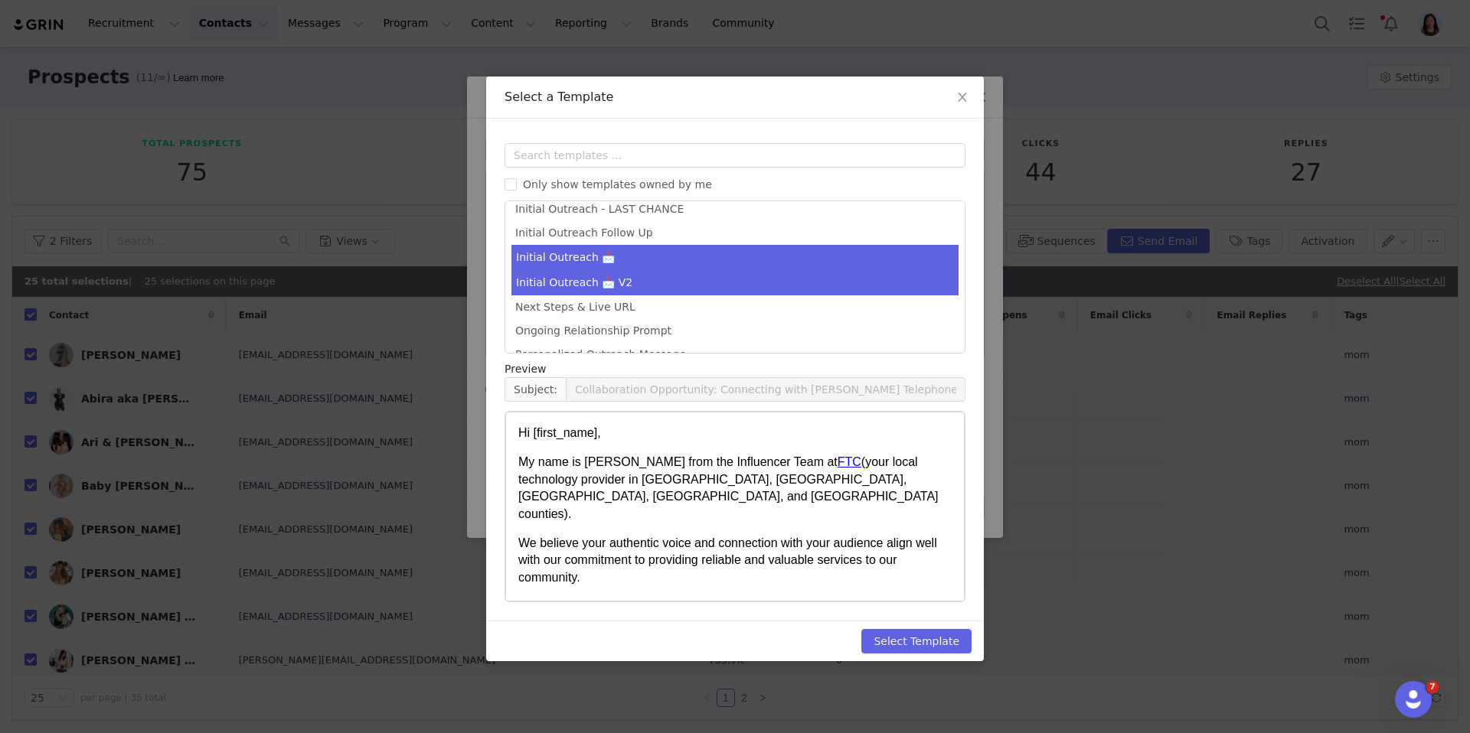
click at [692, 289] on li "Initial Outreach 📩 V2" at bounding box center [734, 282] width 447 height 25
type input "FTC: Collaboration Opportunity!"
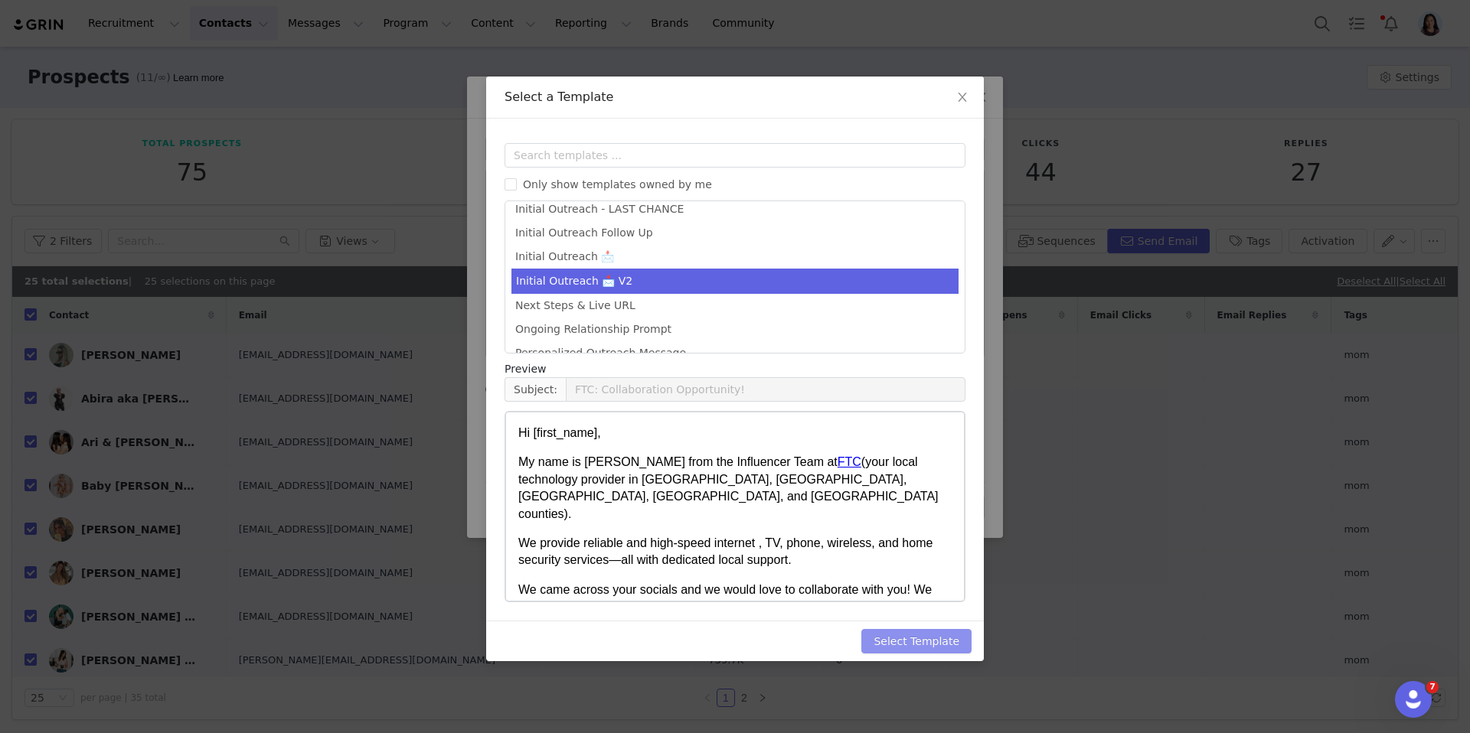
drag, startPoint x: 920, startPoint y: 632, endPoint x: 920, endPoint y: 642, distance: 10.7
click at [920, 632] on button "Select Template" at bounding box center [916, 641] width 110 height 24
type input "FTC: Collaboration Opportunity!"
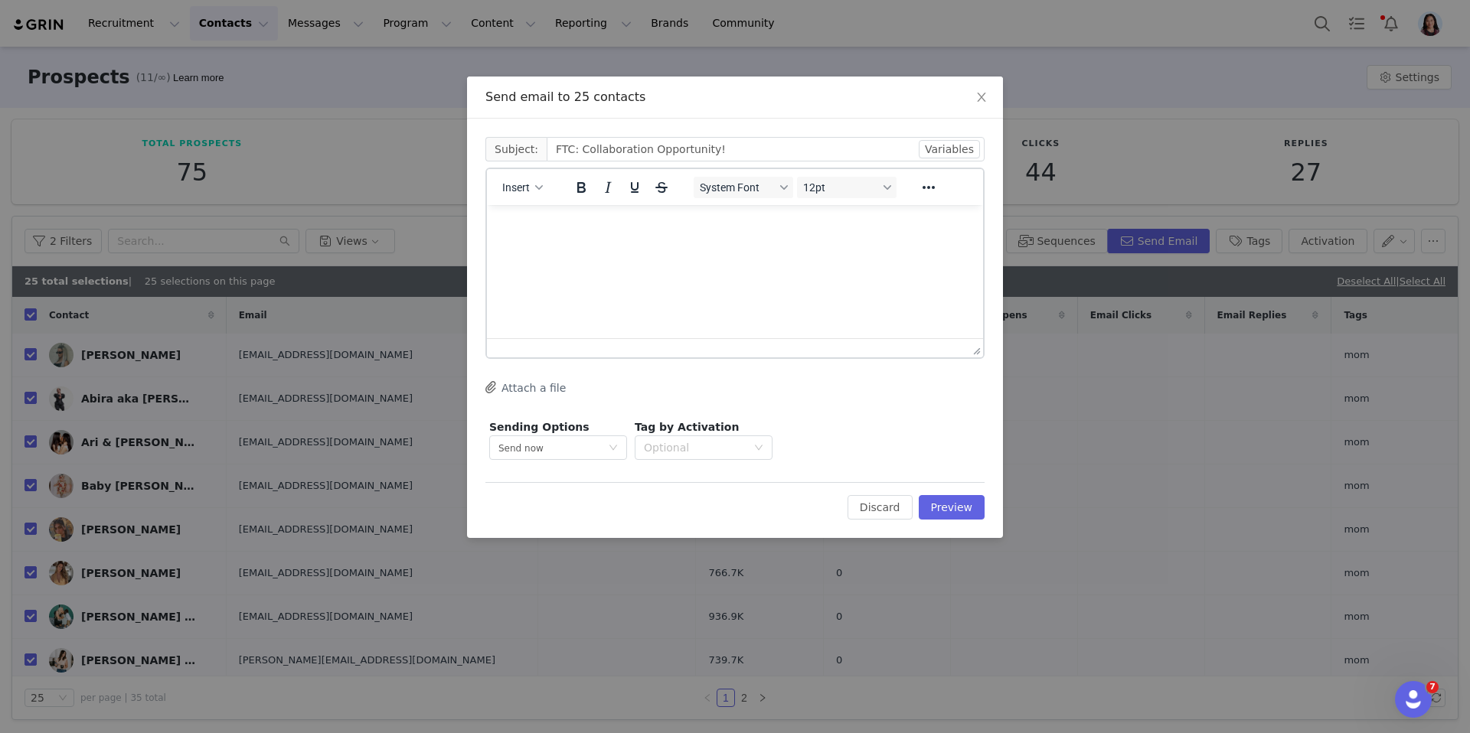
scroll to position [0, 0]
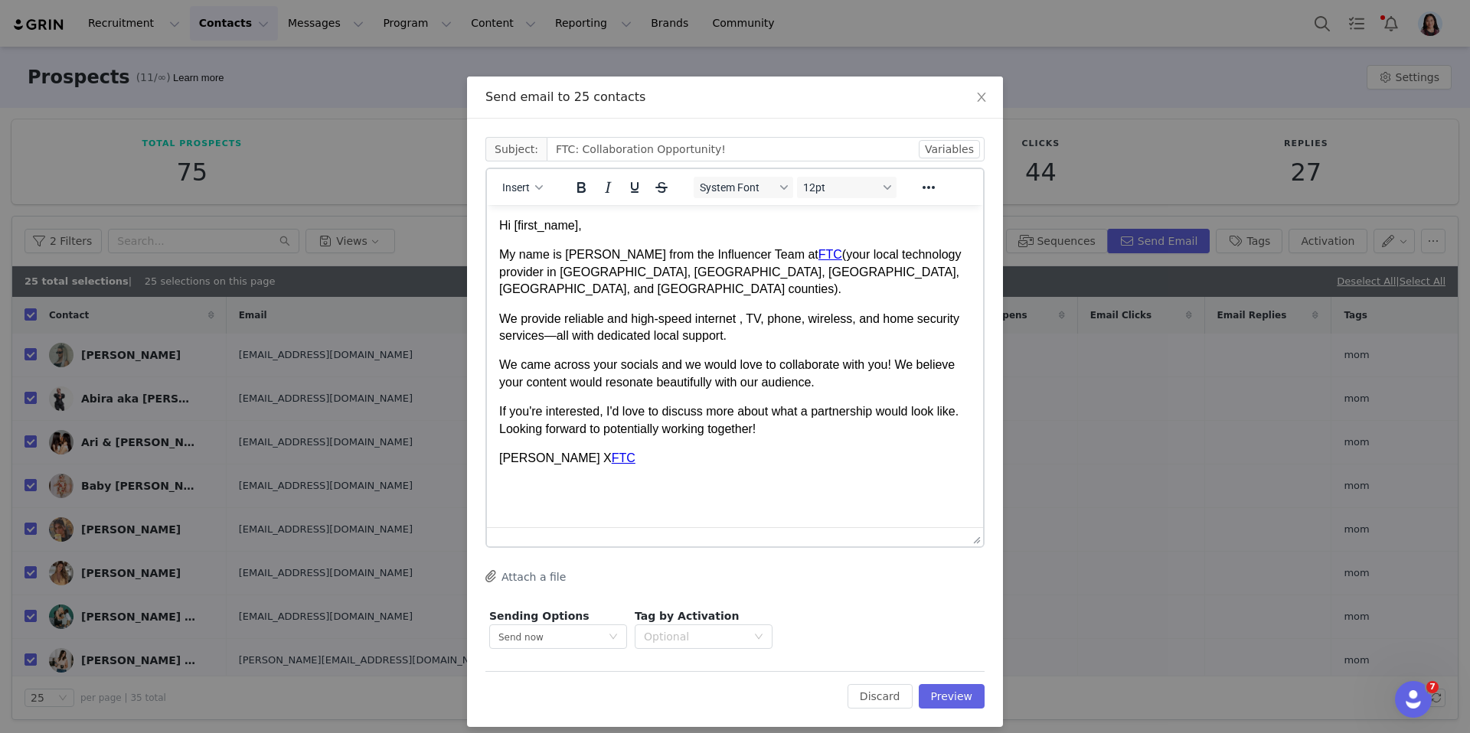
drag, startPoint x: 971, startPoint y: 341, endPoint x: 971, endPoint y: 530, distance: 189.1
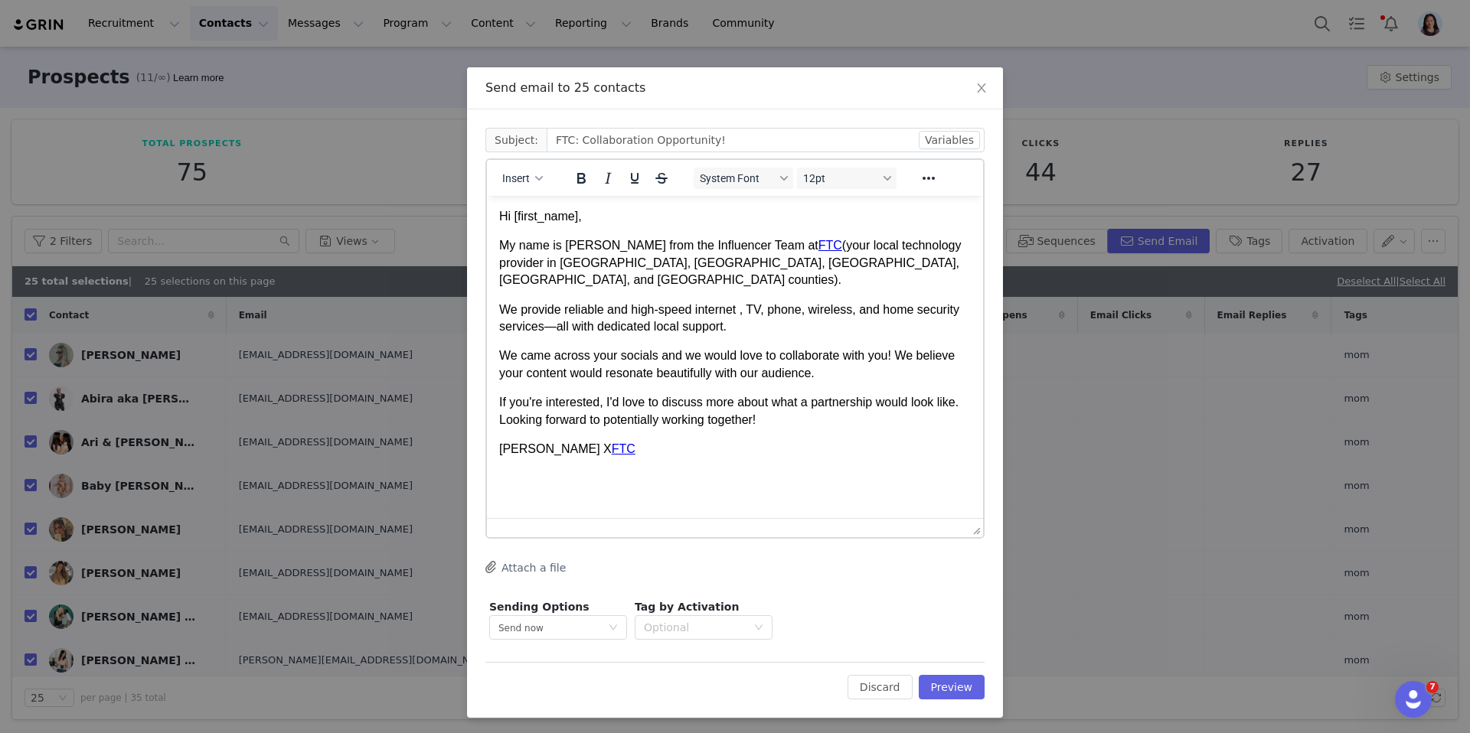
click at [599, 236] on body "Hi [first_name], My name is Randi from the Influencer Team at FTC (your local t…" at bounding box center [735, 333] width 472 height 250
click at [945, 688] on button "Preview" at bounding box center [952, 687] width 67 height 24
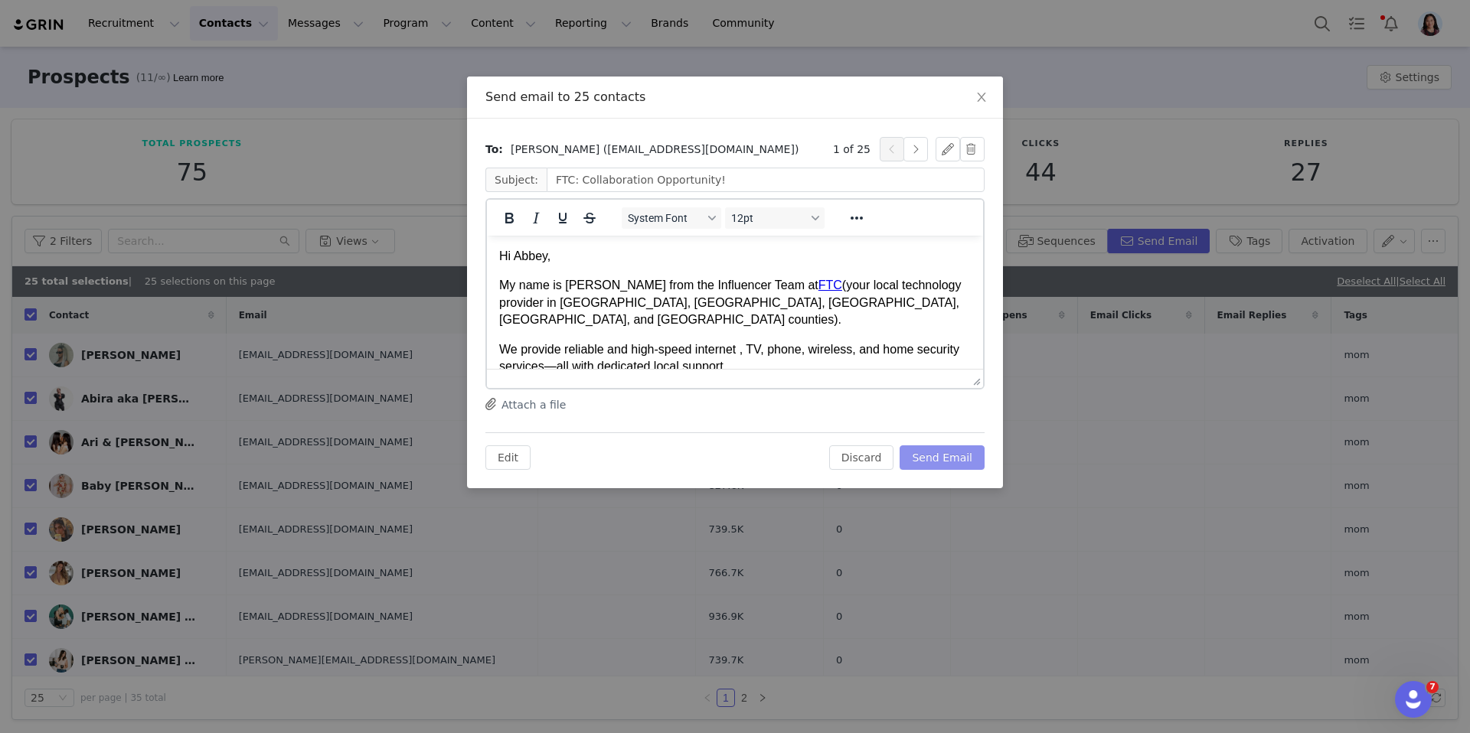
scroll to position [0, 0]
click at [919, 153] on button "button" at bounding box center [915, 149] width 24 height 24
click at [919, 154] on button "button" at bounding box center [915, 149] width 24 height 24
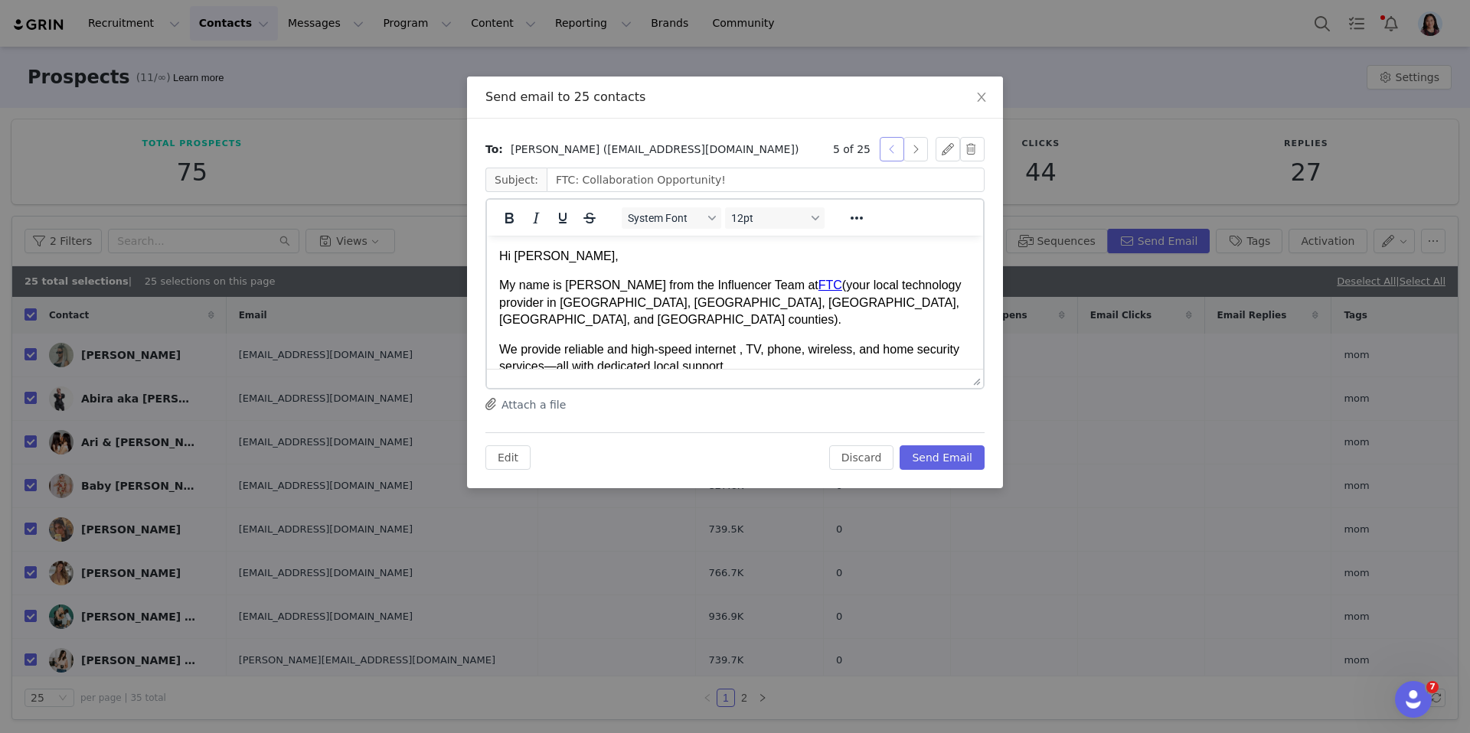
click at [885, 157] on button "button" at bounding box center [892, 149] width 24 height 24
click at [525, 249] on p "Hi Baby," at bounding box center [735, 256] width 472 height 17
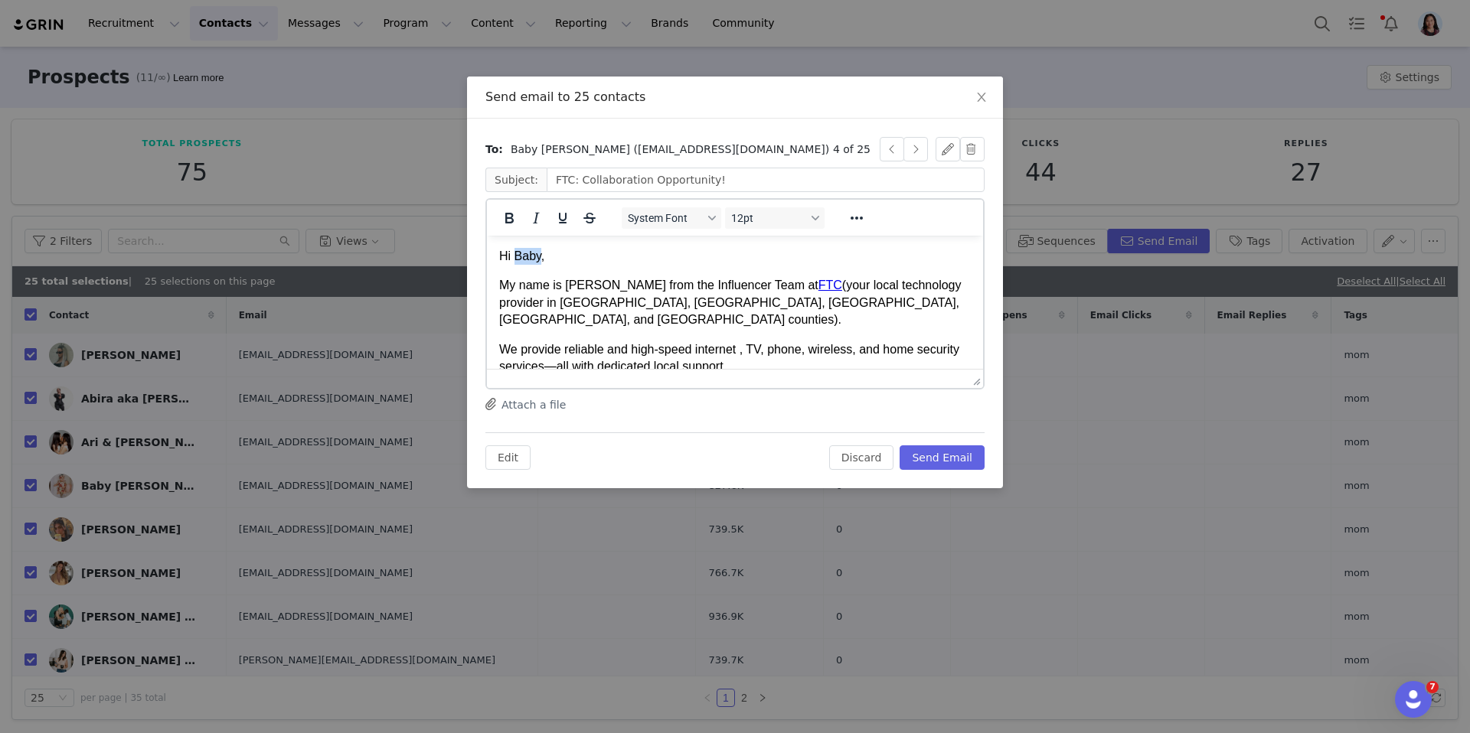
click at [525, 249] on p "Hi Baby," at bounding box center [735, 256] width 472 height 17
click at [930, 152] on div "4 of 25" at bounding box center [909, 149] width 152 height 24
click at [922, 152] on button "button" at bounding box center [915, 149] width 24 height 24
click at [922, 153] on button "button" at bounding box center [915, 149] width 24 height 24
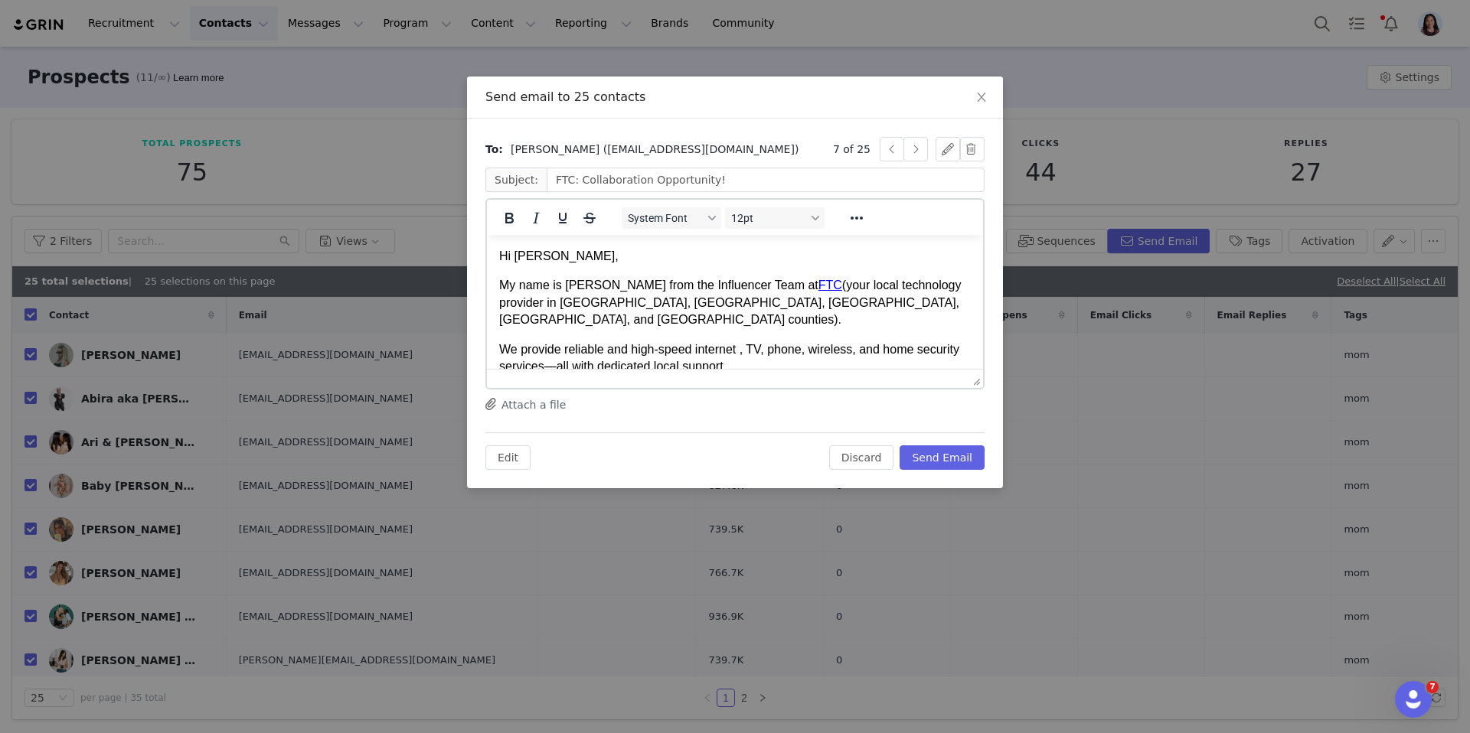
click at [518, 255] on p "Hi clara," at bounding box center [735, 256] width 472 height 17
click at [910, 156] on button "button" at bounding box center [915, 149] width 24 height 24
click at [912, 155] on button "button" at bounding box center [915, 149] width 24 height 24
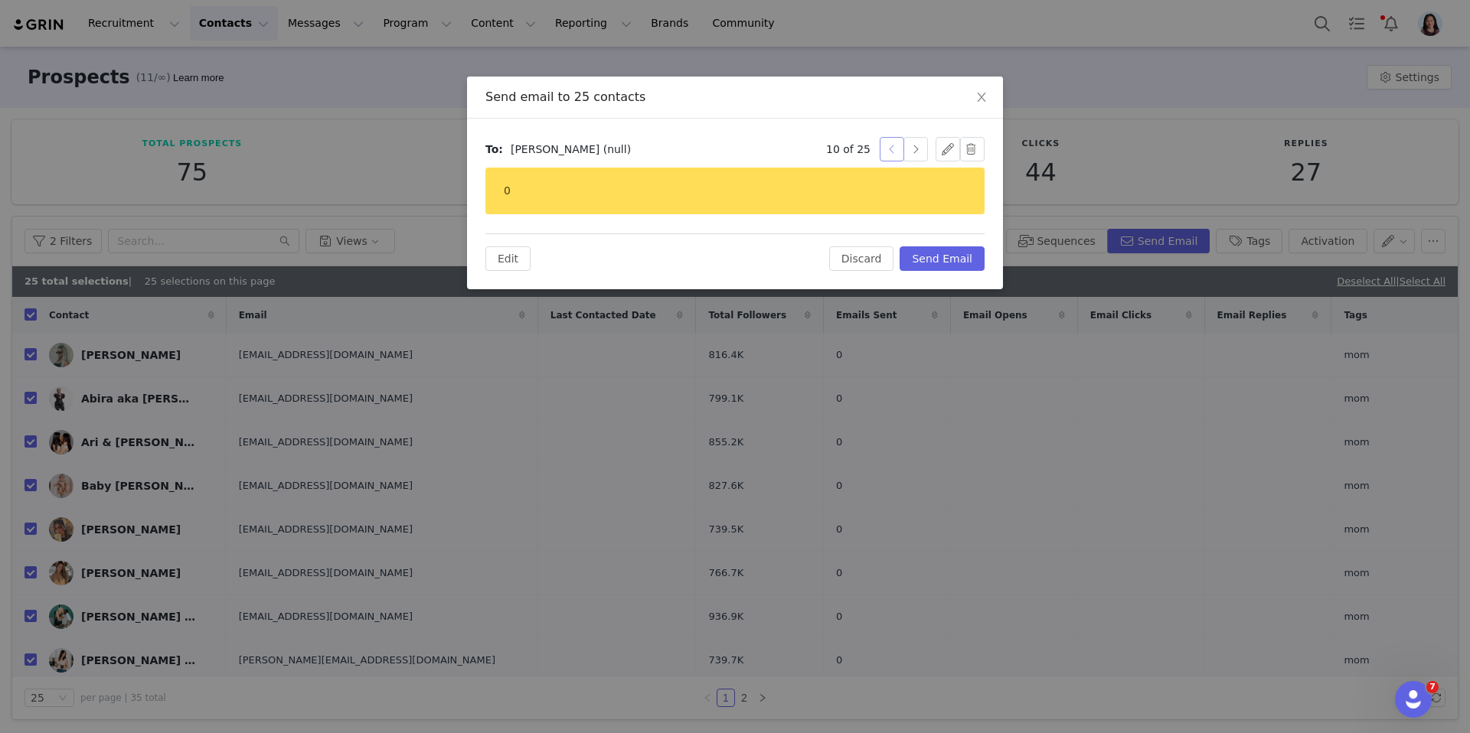
click at [883, 156] on button "button" at bounding box center [892, 149] width 24 height 24
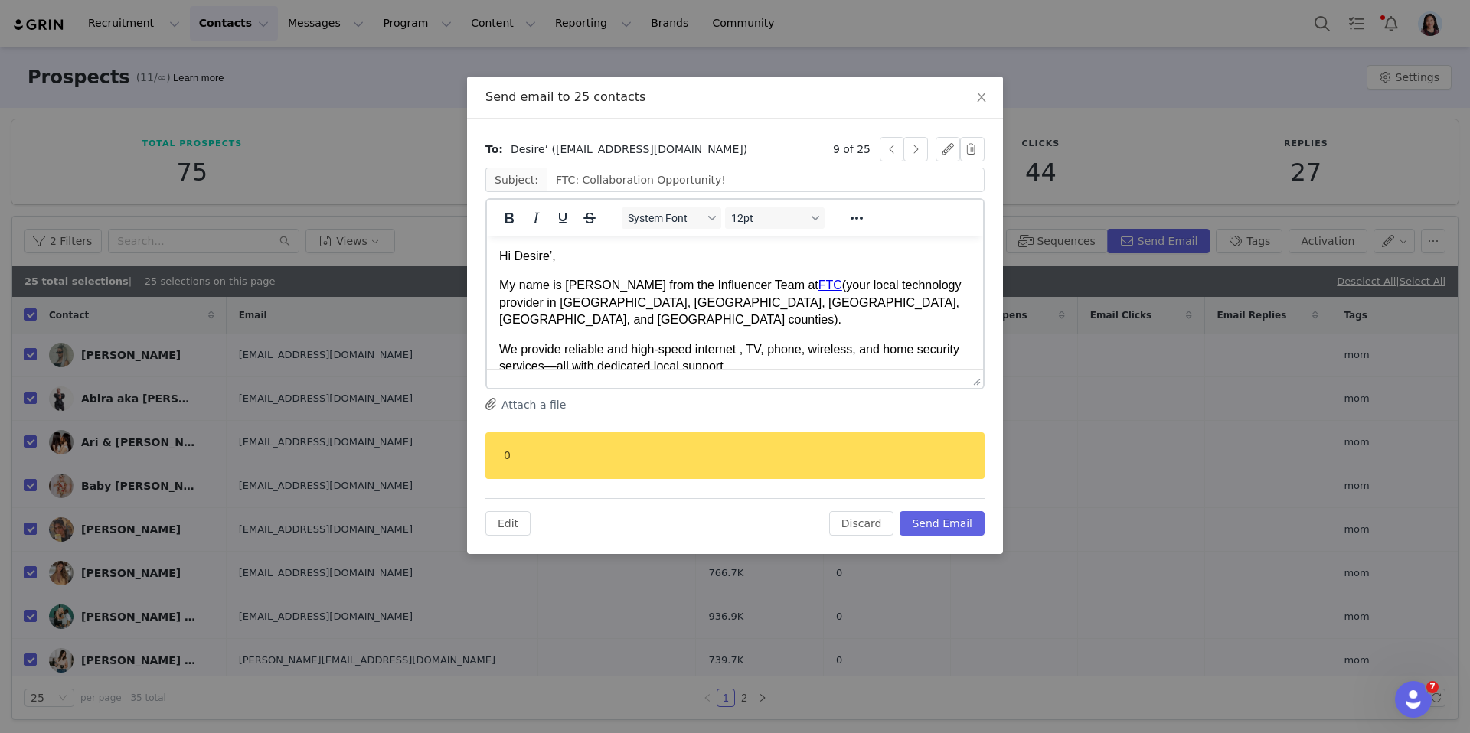
click at [553, 259] on p "Hi Desire’," at bounding box center [735, 256] width 472 height 17
click at [535, 262] on p "Hi Desire" at bounding box center [735, 256] width 472 height 17
click at [908, 151] on button "button" at bounding box center [915, 149] width 24 height 24
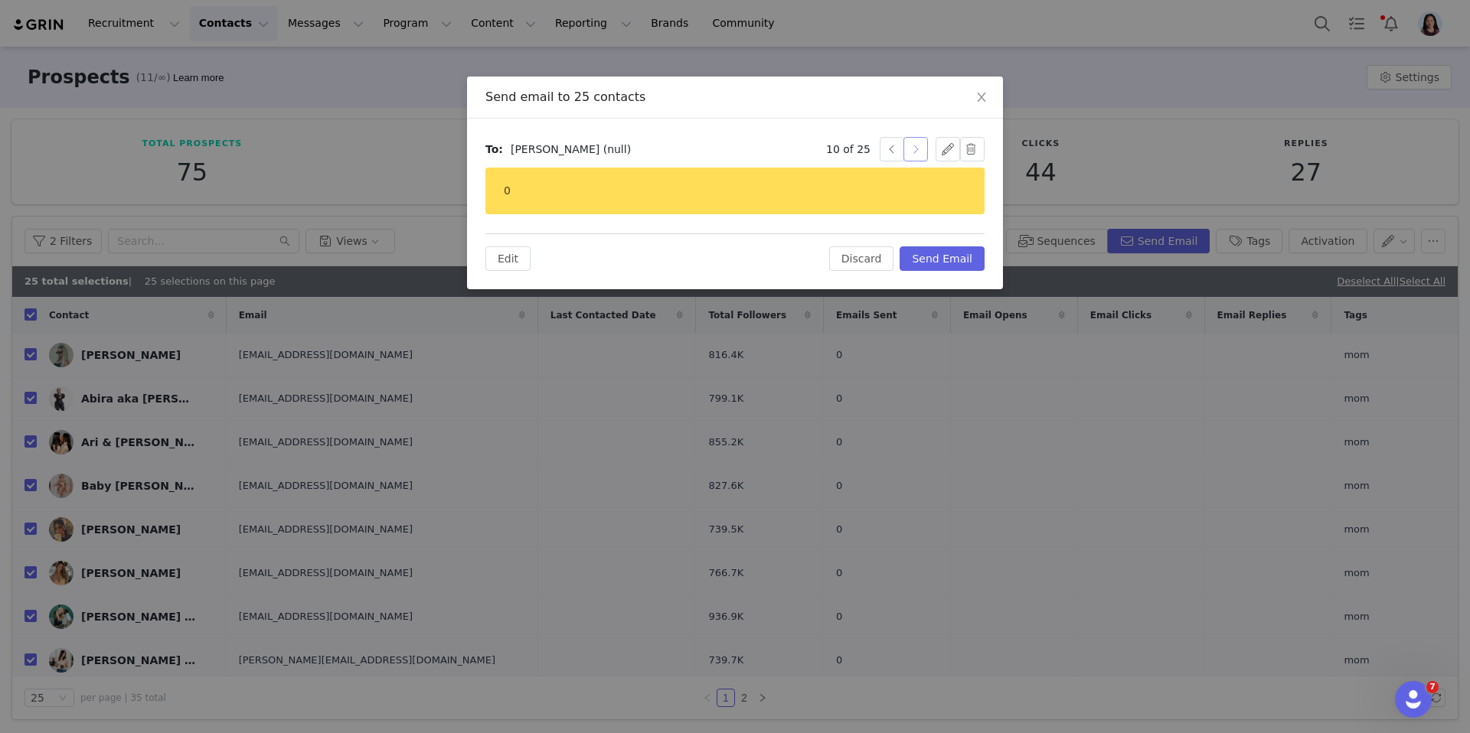
click at [907, 151] on button "button" at bounding box center [915, 149] width 24 height 24
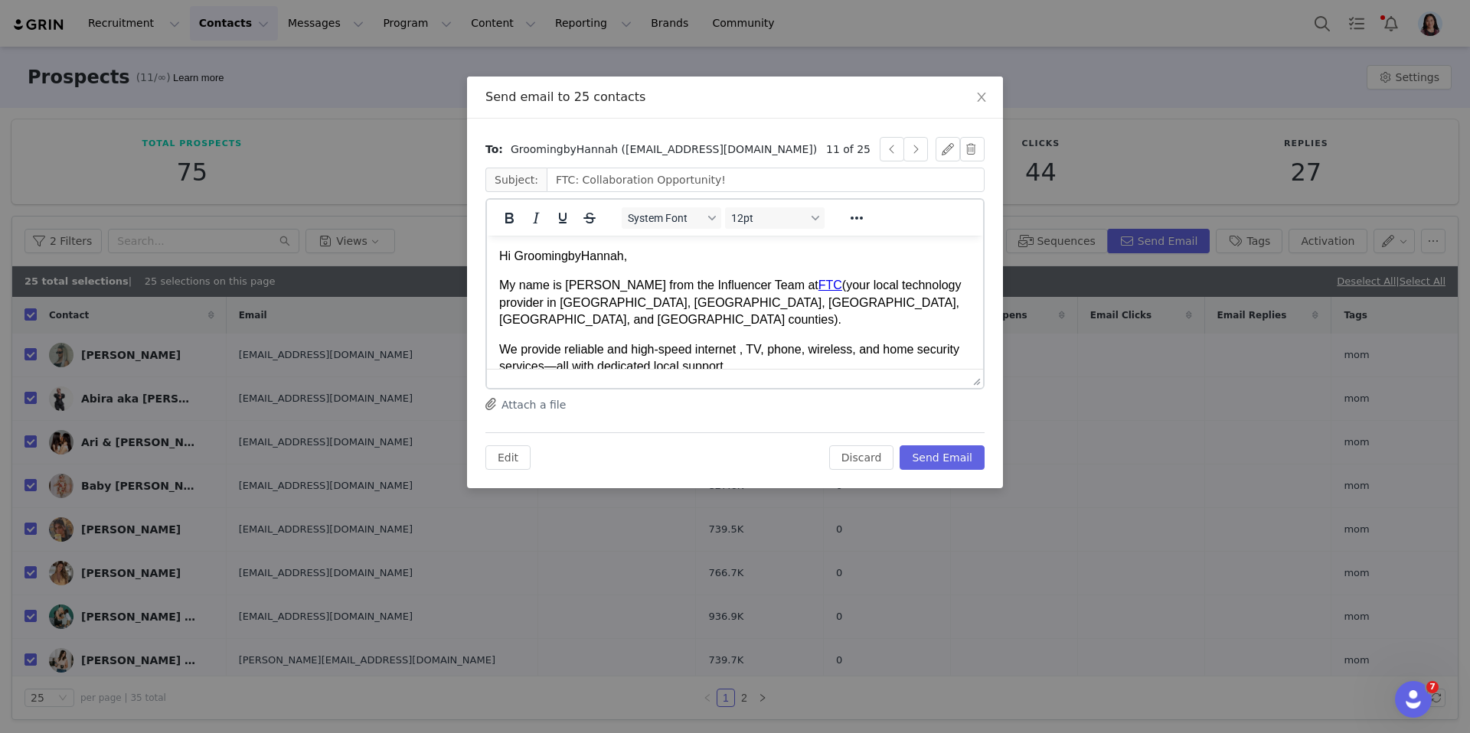
click at [553, 255] on p "Hi GroomingbyHannah," at bounding box center [735, 256] width 472 height 17
click at [576, 260] on p "Hi GroomingbyHannah," at bounding box center [735, 256] width 472 height 17
drag, startPoint x: 583, startPoint y: 257, endPoint x: 521, endPoint y: 256, distance: 62.0
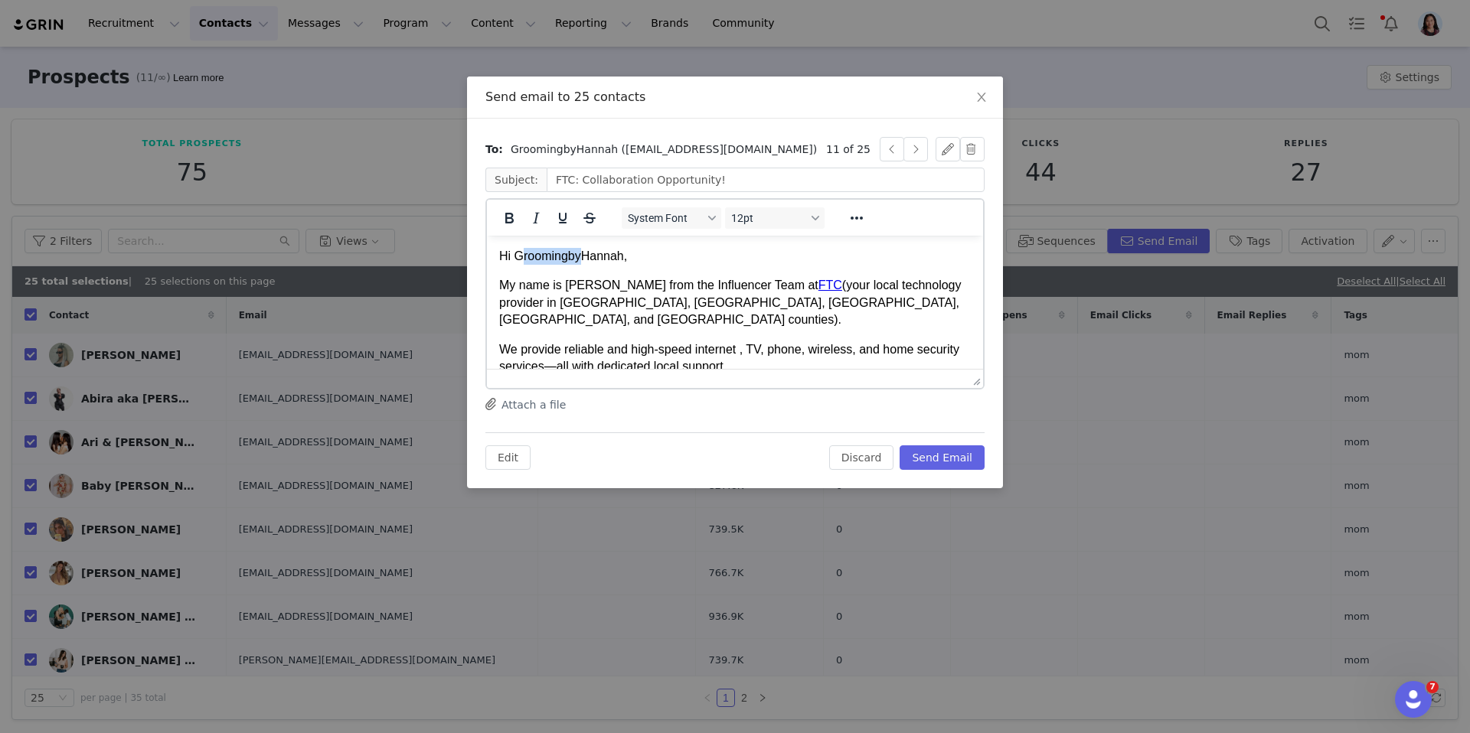
click at [521, 256] on p "Hi GroomingbyHannah," at bounding box center [735, 256] width 472 height 17
click at [910, 152] on button "button" at bounding box center [915, 149] width 24 height 24
click at [530, 259] on p "Hi It’s," at bounding box center [735, 256] width 472 height 17
click at [918, 147] on button "button" at bounding box center [915, 149] width 24 height 24
click at [918, 148] on button "button" at bounding box center [915, 149] width 24 height 24
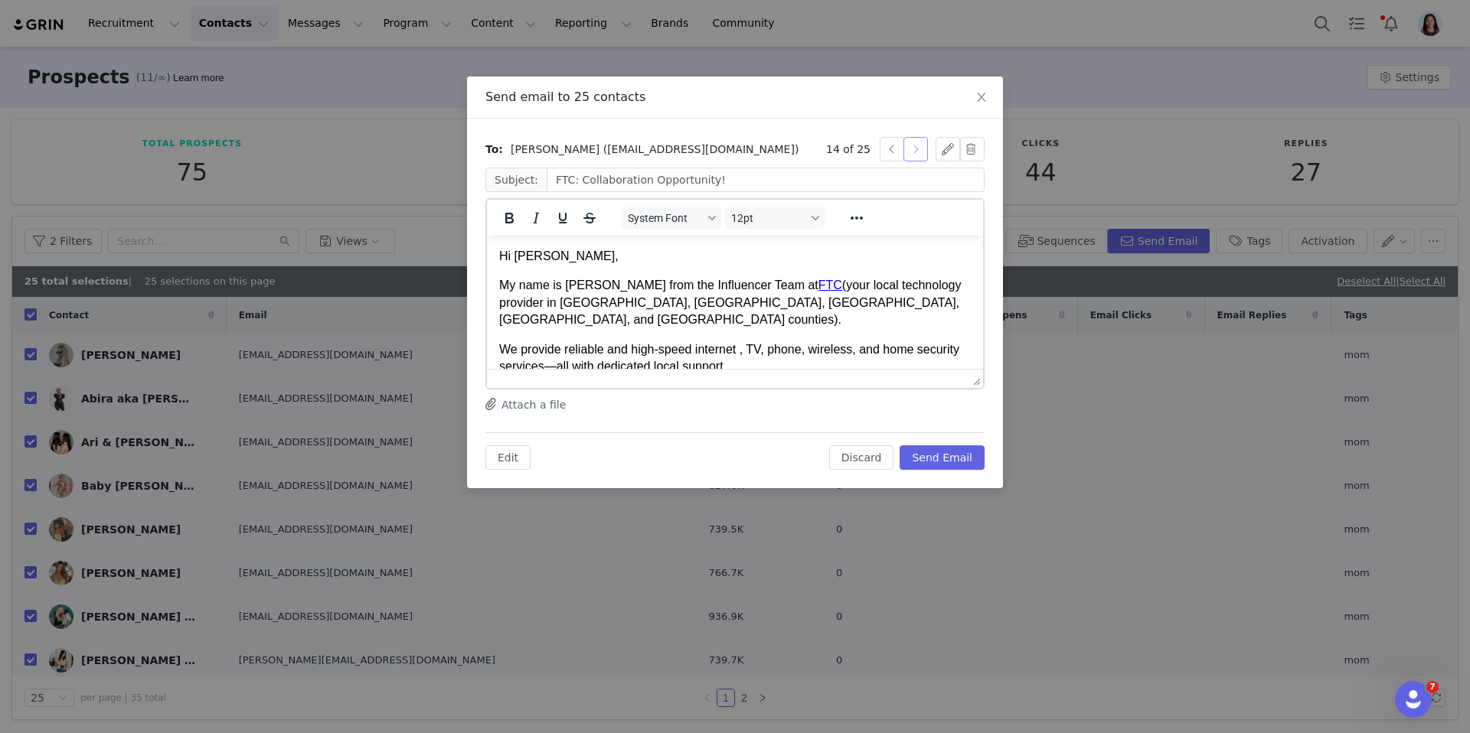
click at [918, 148] on button "button" at bounding box center [915, 149] width 24 height 24
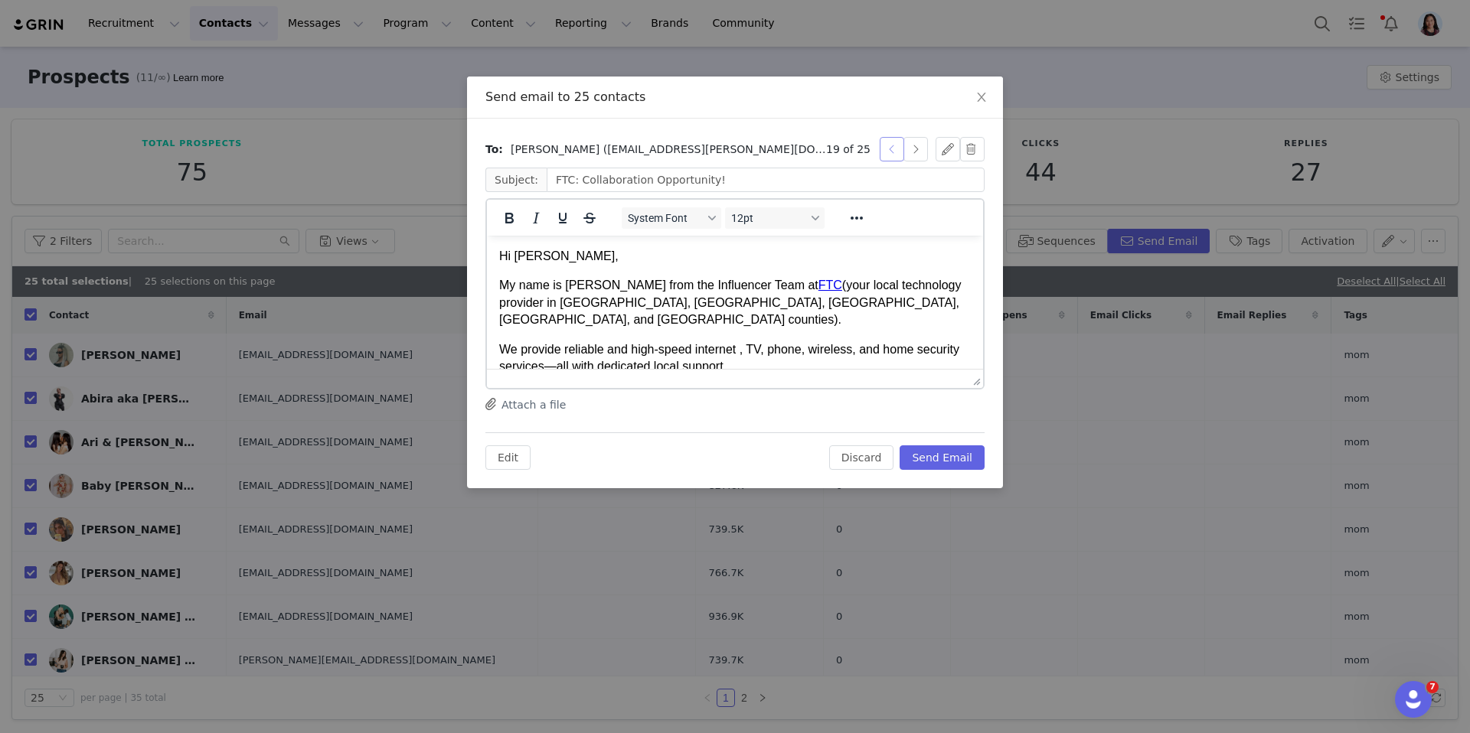
click at [888, 150] on button "button" at bounding box center [892, 149] width 24 height 24
click at [541, 256] on p "Hi Medical," at bounding box center [735, 256] width 472 height 17
click at [909, 152] on button "button" at bounding box center [915, 149] width 24 height 24
click at [524, 256] on p "Hi mikayla," at bounding box center [735, 256] width 472 height 17
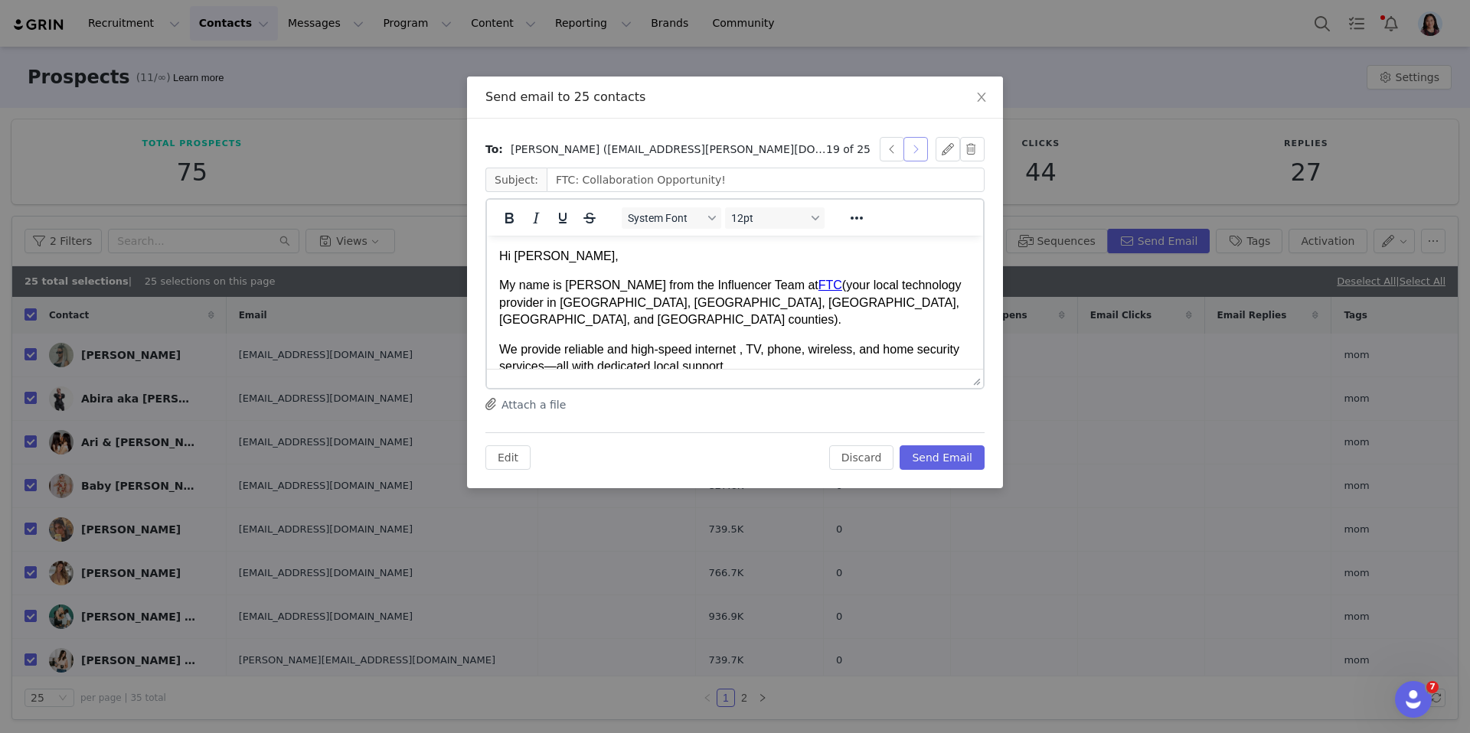
click at [921, 158] on button "button" at bounding box center [915, 149] width 24 height 24
click at [916, 156] on button "button" at bounding box center [915, 149] width 24 height 24
click at [563, 259] on p "Hi Mom2manygreens," at bounding box center [735, 256] width 472 height 17
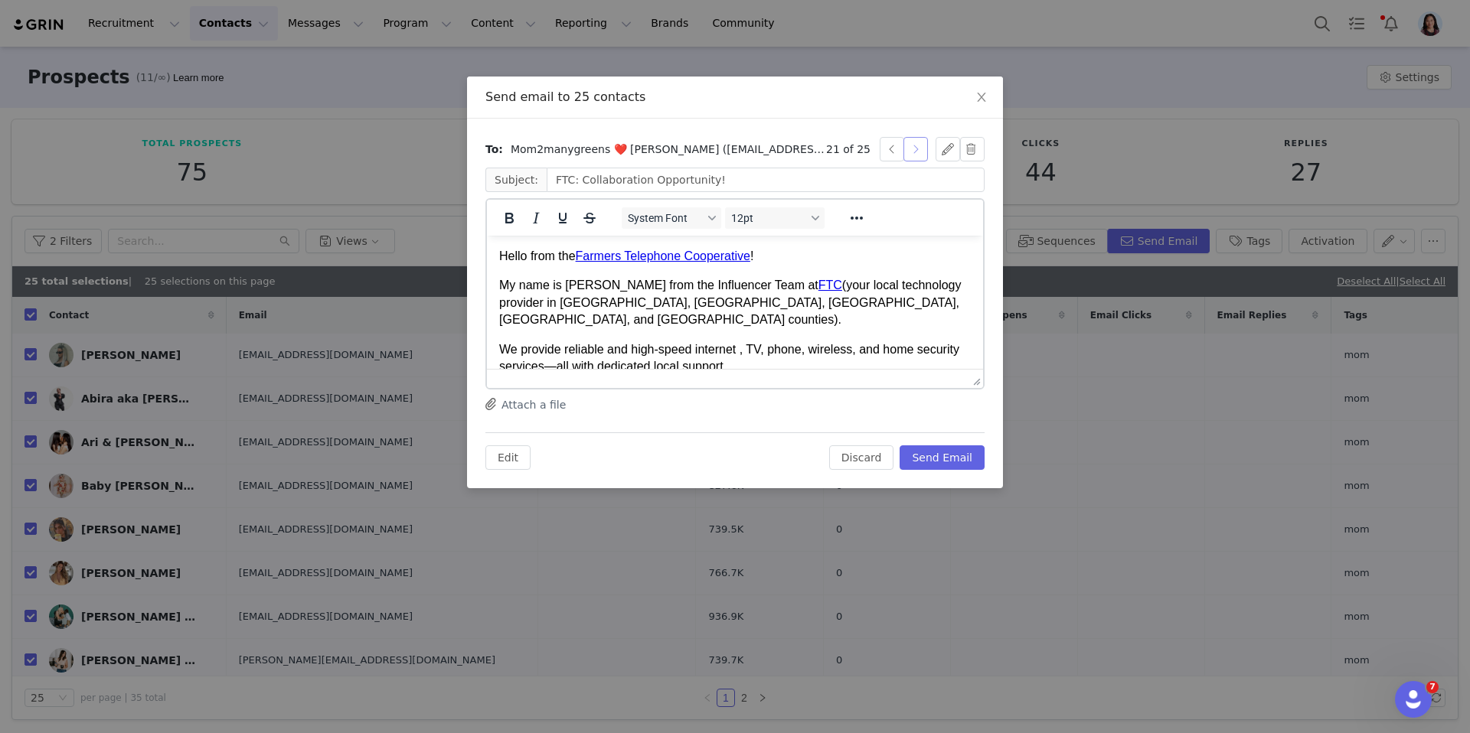
click at [912, 155] on button "button" at bounding box center [915, 149] width 24 height 24
click at [521, 261] on p "Hi Momma," at bounding box center [735, 256] width 472 height 17
click at [911, 148] on button "button" at bounding box center [915, 149] width 24 height 24
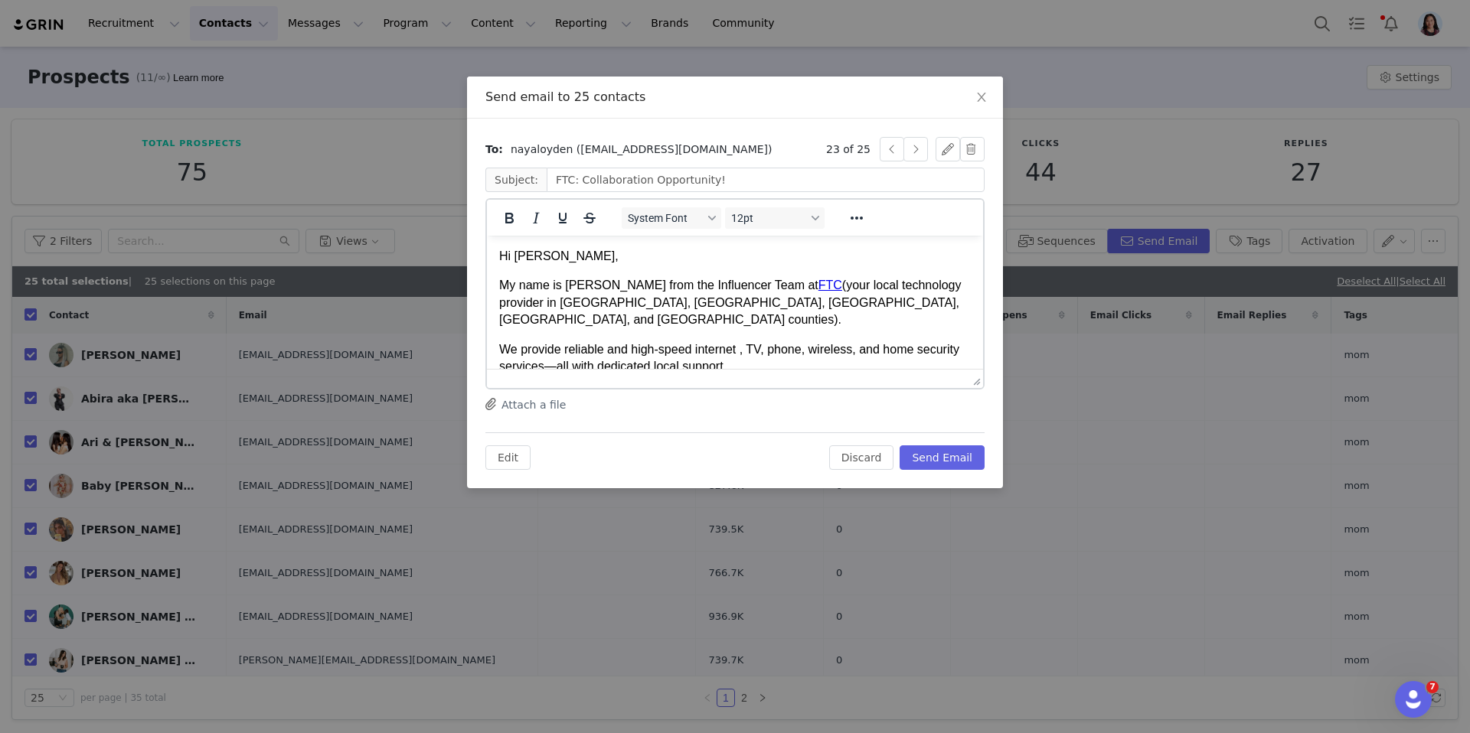
click at [558, 253] on p "Hi nayaloyden," at bounding box center [735, 256] width 472 height 17
click at [912, 149] on button "button" at bounding box center [915, 149] width 24 height 24
click at [907, 152] on button "button" at bounding box center [915, 149] width 24 height 24
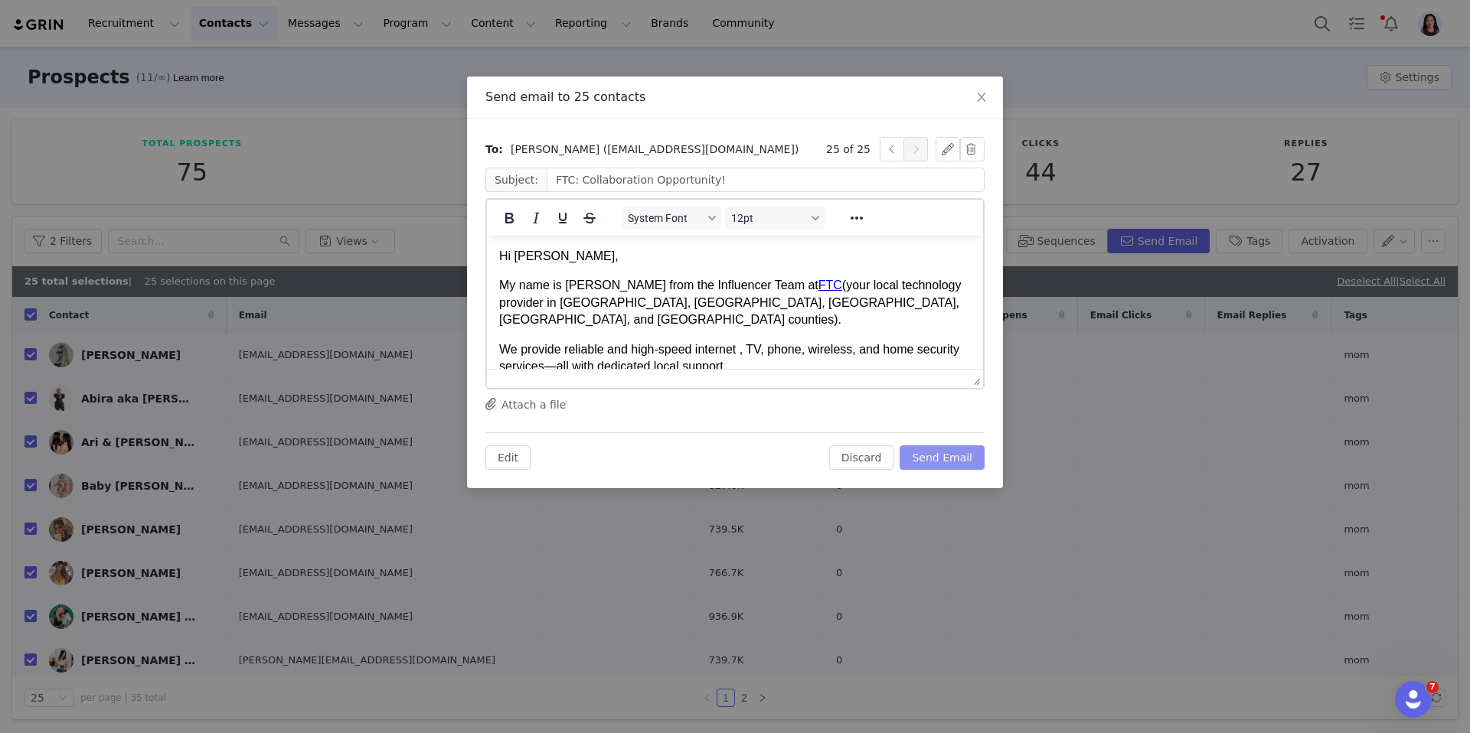
click at [967, 462] on button "Send Email" at bounding box center [941, 458] width 85 height 24
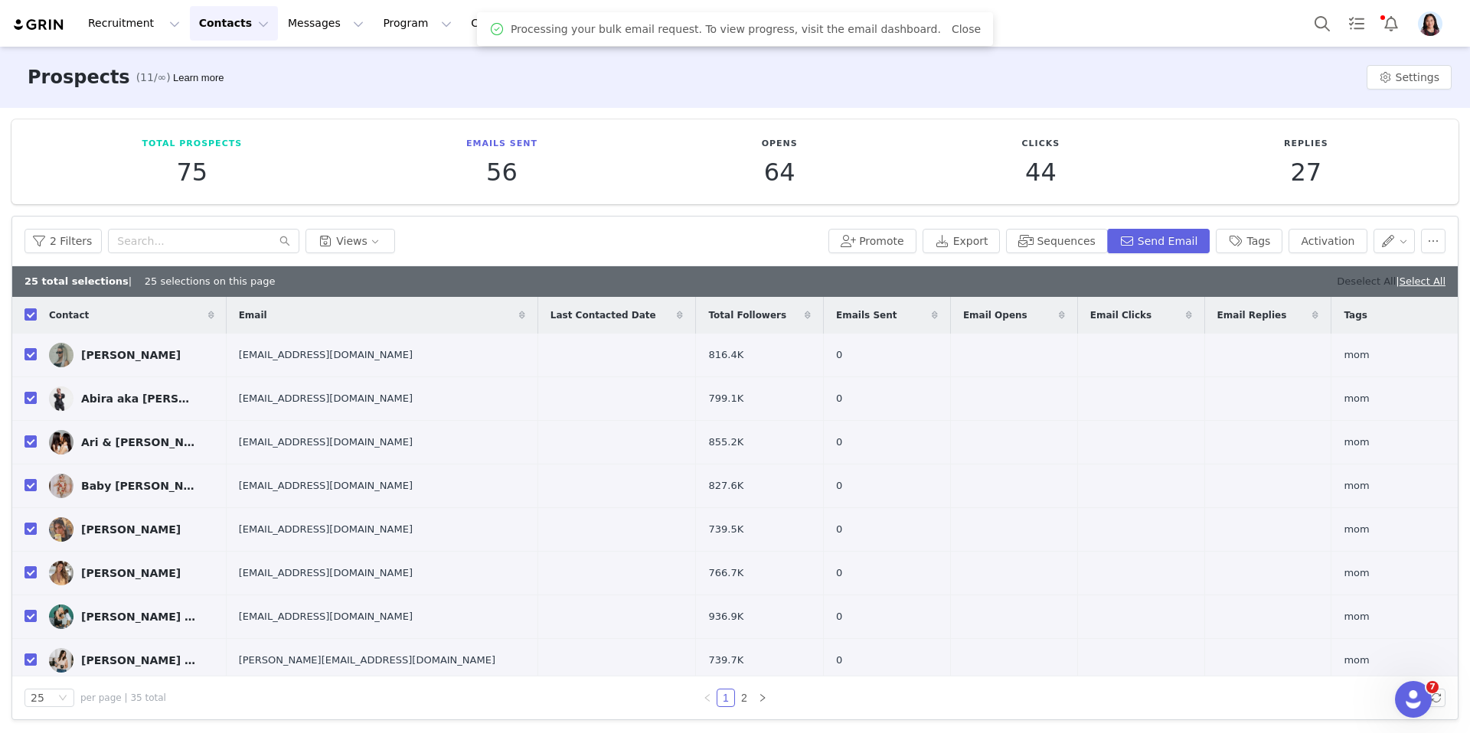
click at [1337, 281] on link "Deselect All" at bounding box center [1366, 281] width 59 height 11
checkbox input "false"
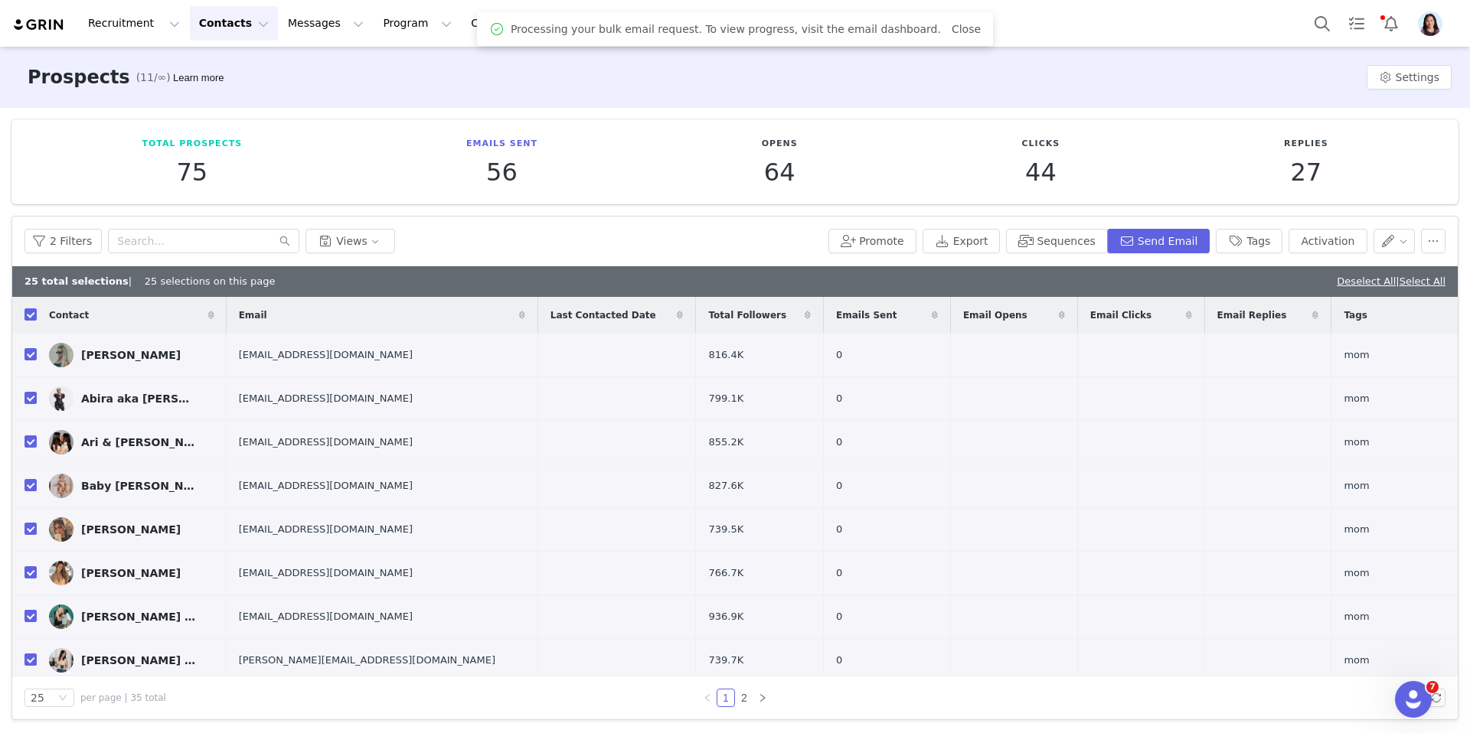
checkbox input "false"
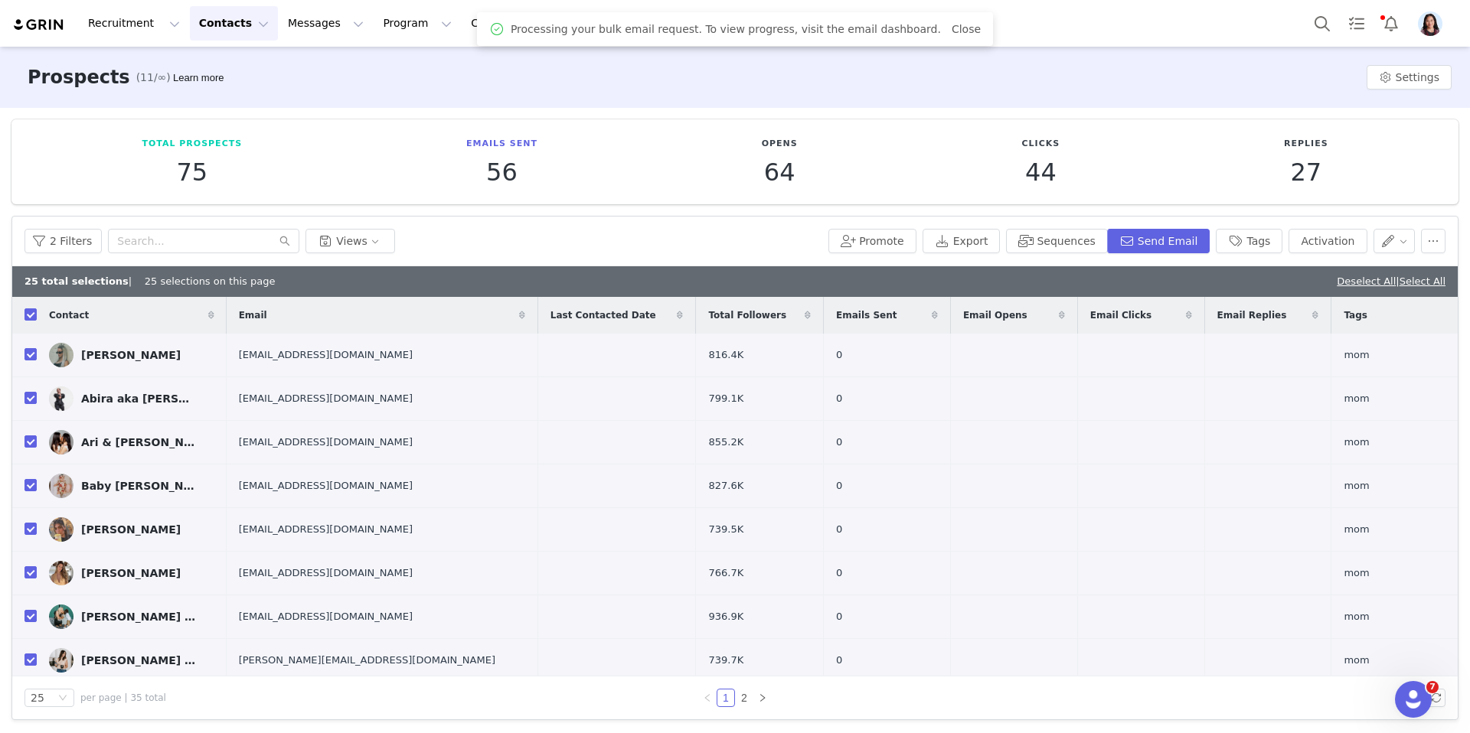
checkbox input "false"
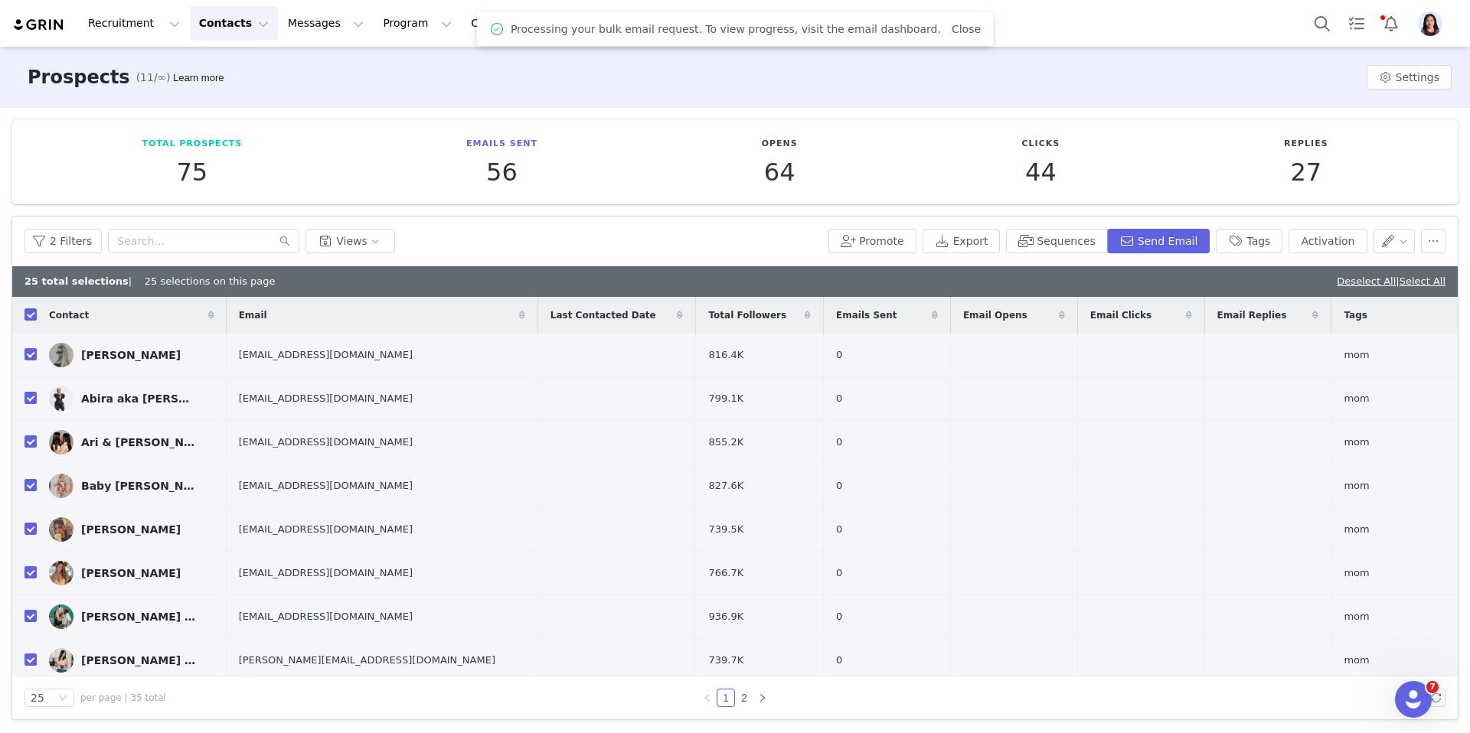
checkbox input "false"
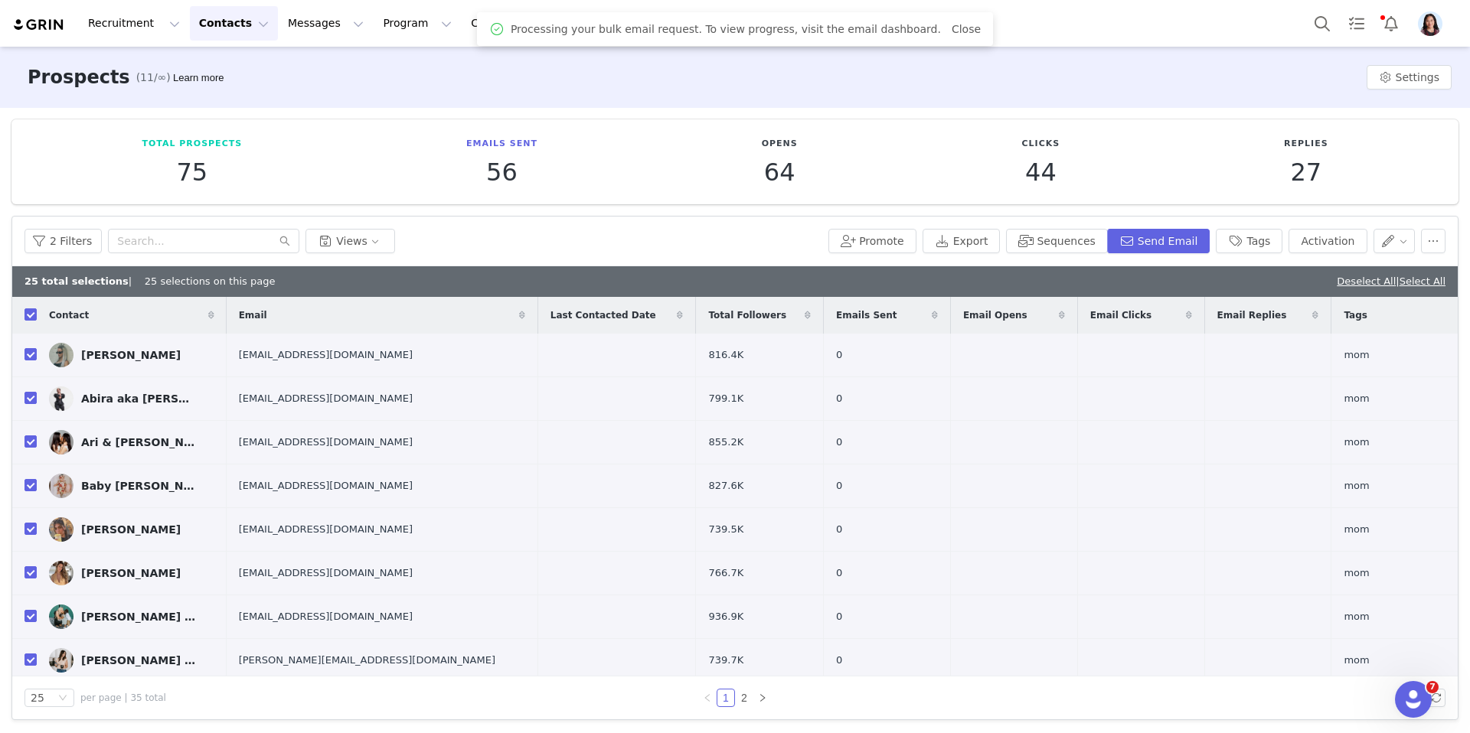
checkbox input "false"
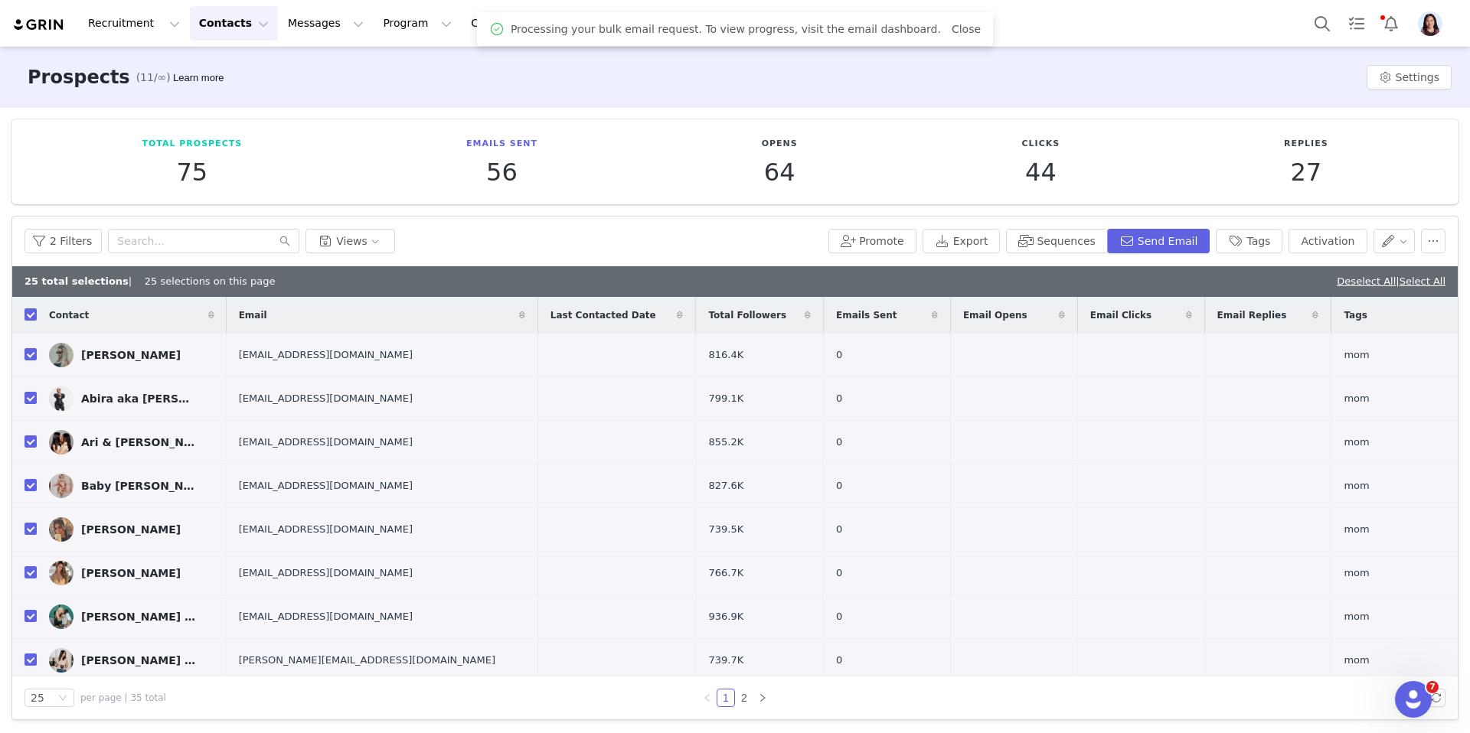
checkbox input "false"
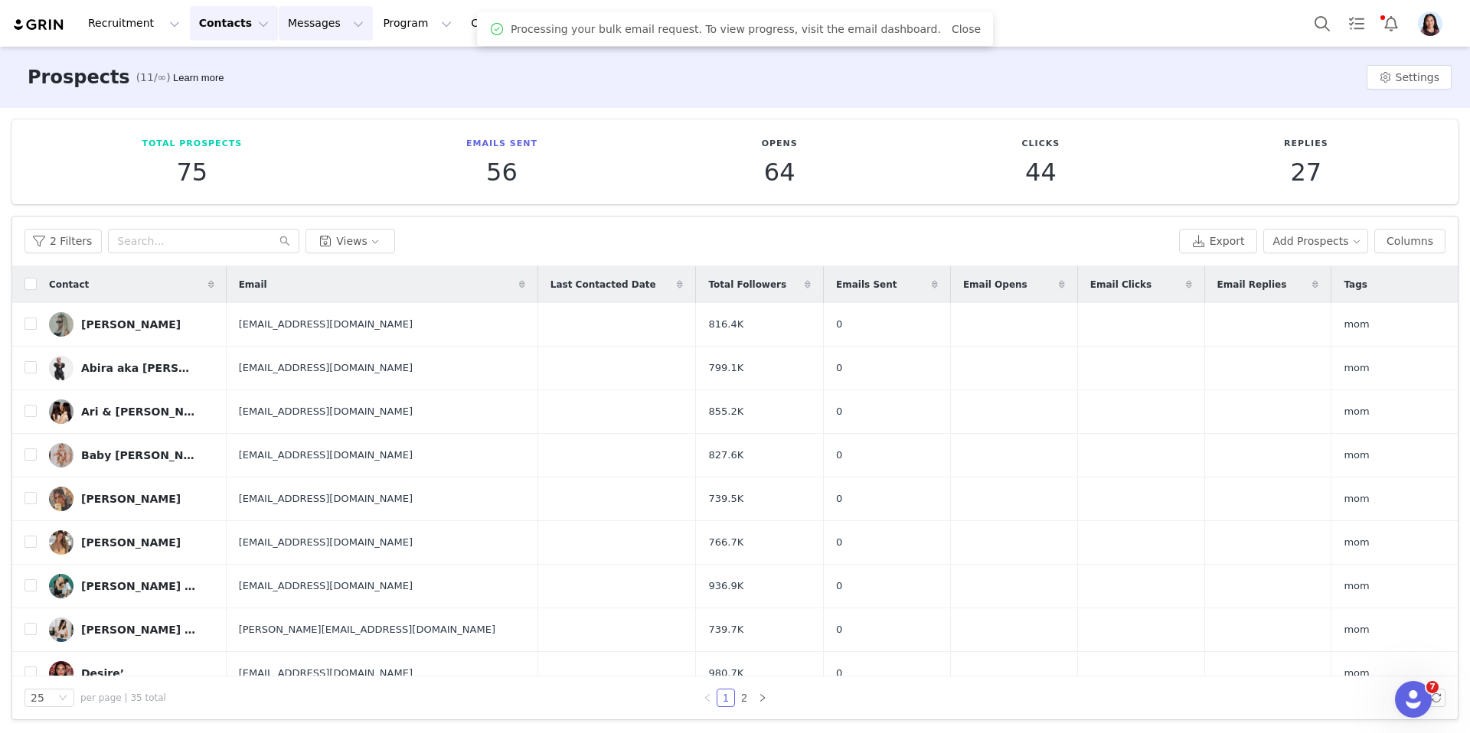
click at [328, 28] on button "Messages Messages" at bounding box center [326, 23] width 94 height 34
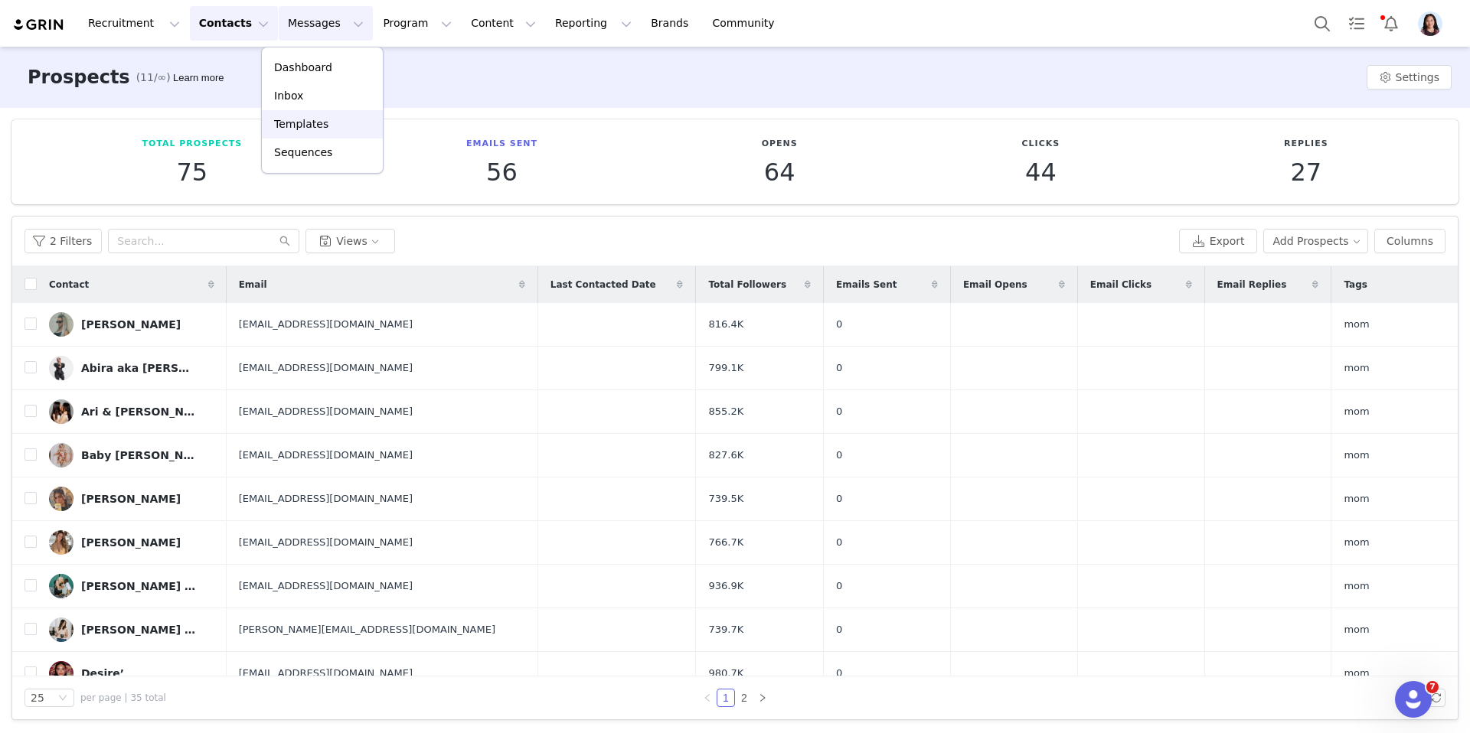
click at [321, 111] on link "Templates" at bounding box center [322, 124] width 121 height 28
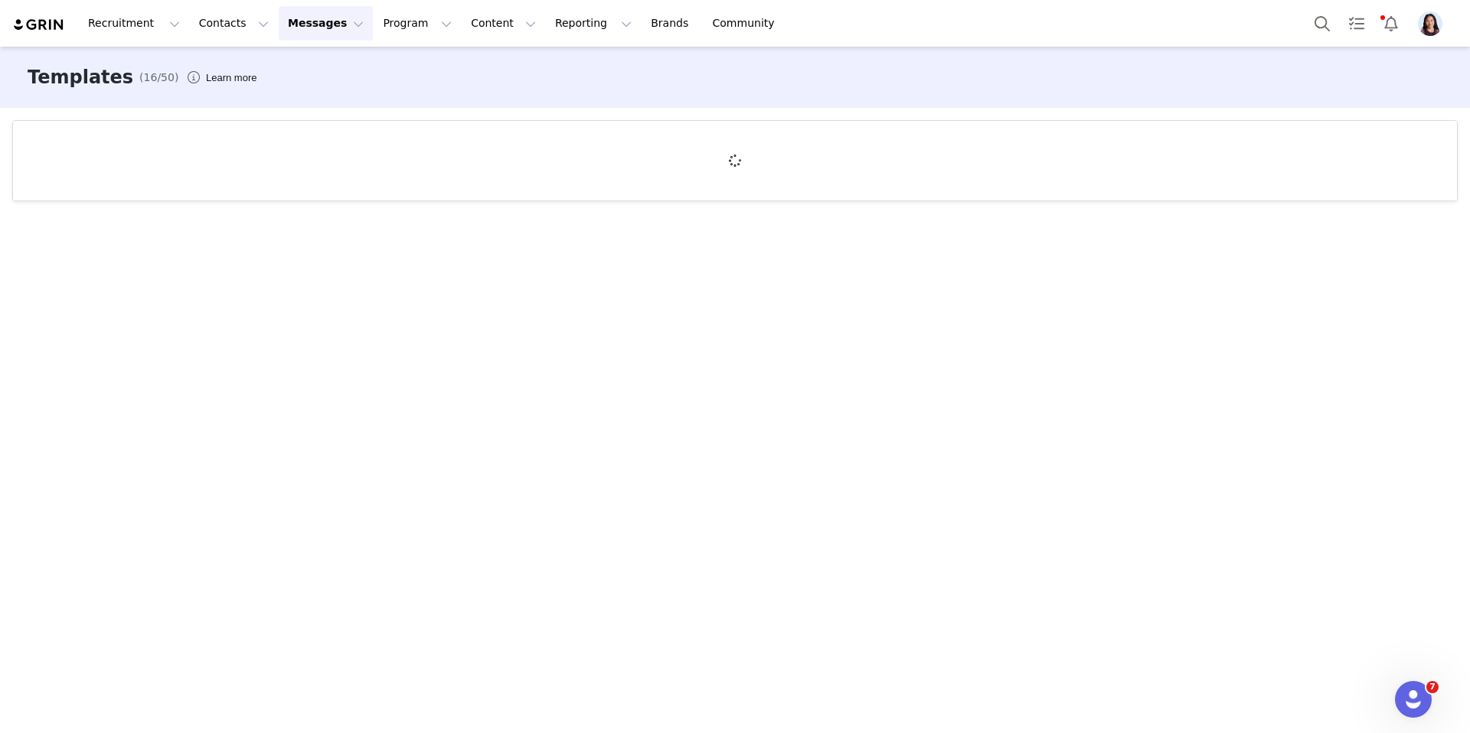
click at [319, 20] on button "Messages Messages" at bounding box center [326, 23] width 94 height 34
click at [313, 93] on div "Inbox" at bounding box center [322, 96] width 103 height 16
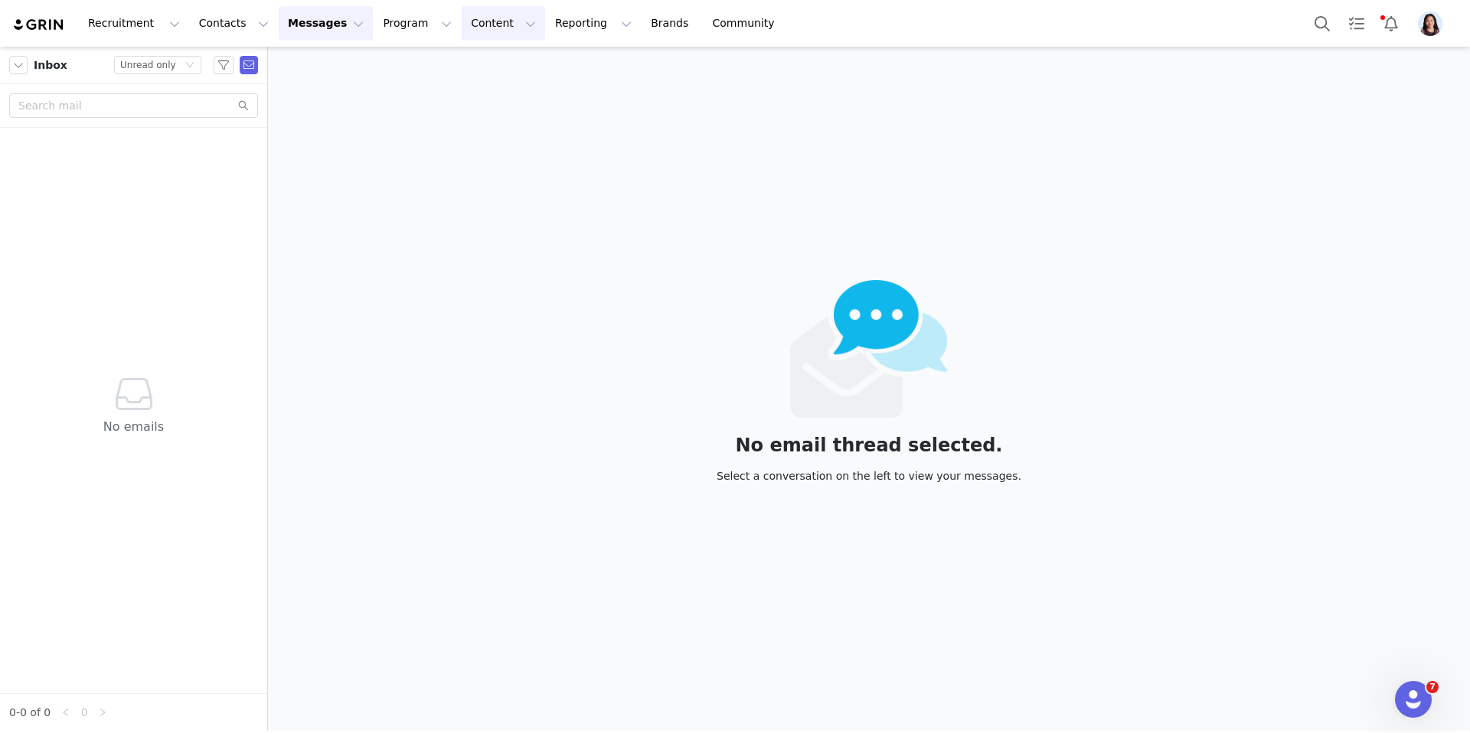
click at [462, 22] on button "Content Content" at bounding box center [503, 23] width 83 height 34
click at [478, 51] on div "Creator Content Media Library Social Listening" at bounding box center [490, 96] width 122 height 99
click at [472, 73] on p "Creator Content" at bounding box center [485, 68] width 86 height 16
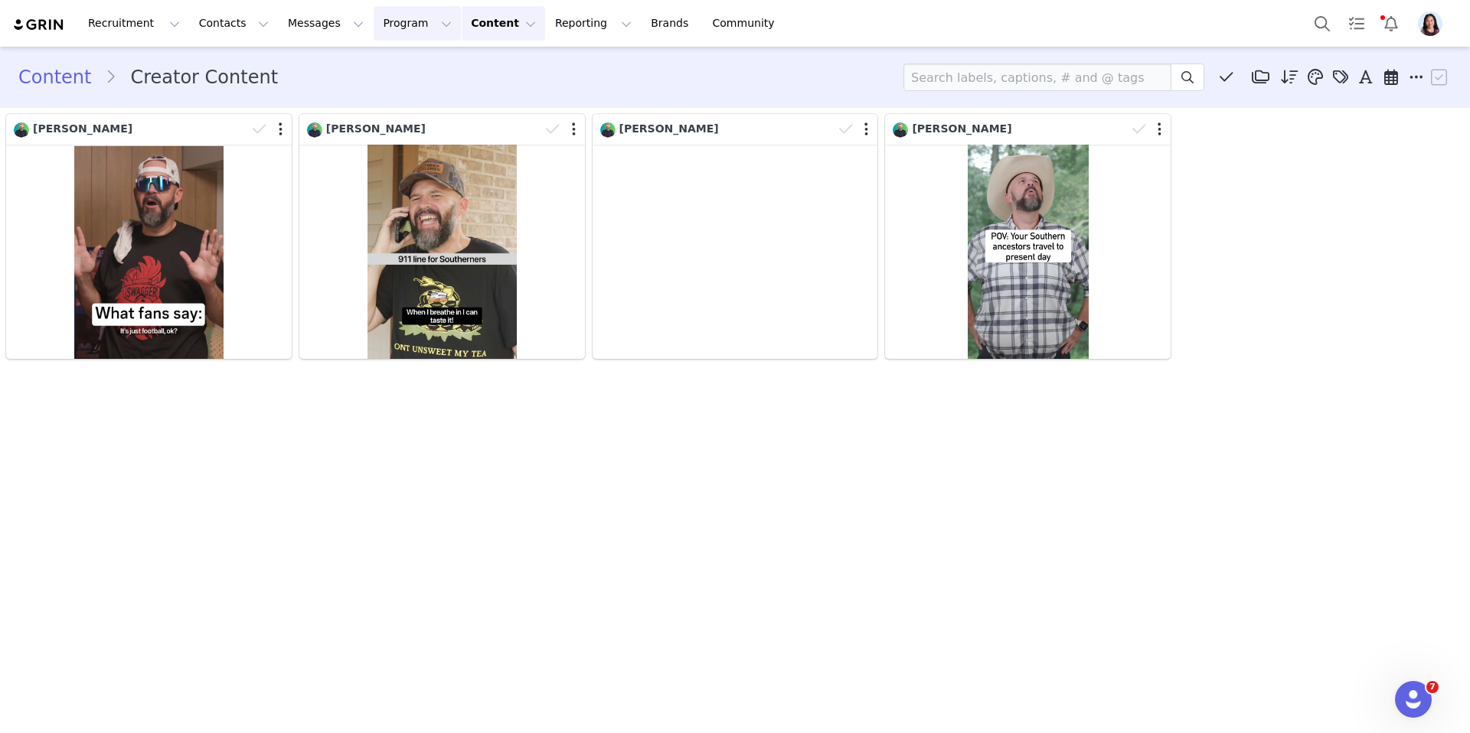
click at [396, 35] on button "Program Program" at bounding box center [417, 23] width 87 height 34
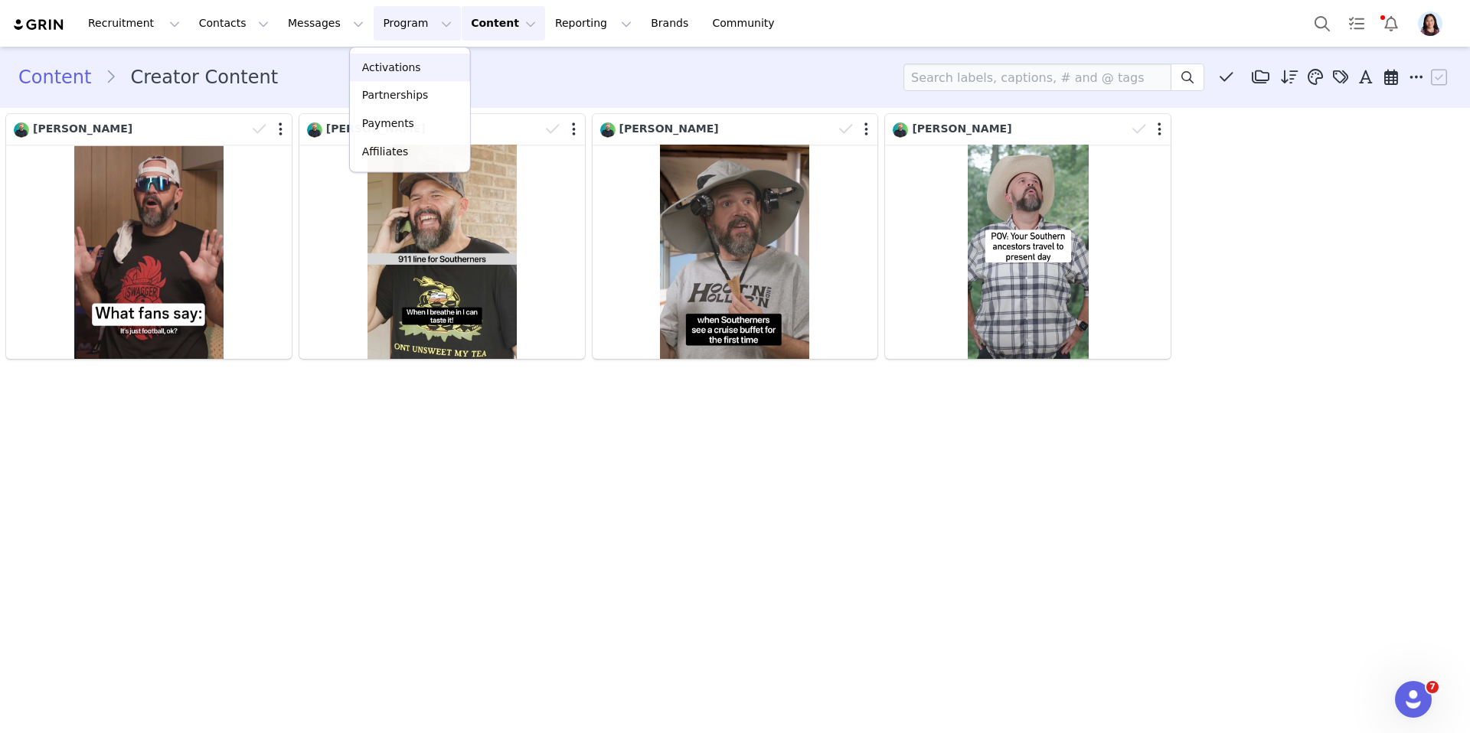
click at [396, 70] on p "Activations" at bounding box center [391, 68] width 59 height 16
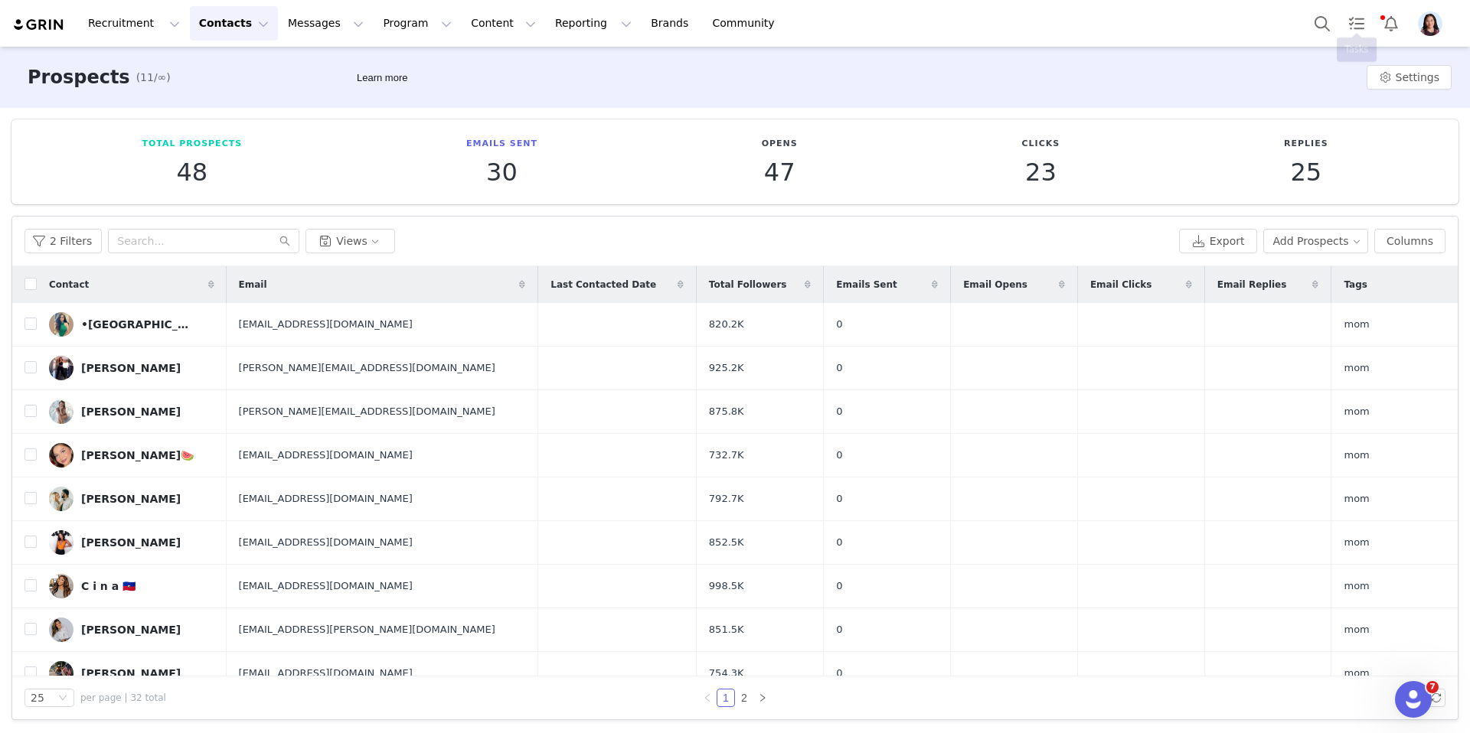
click at [1434, 26] on img "Profile" at bounding box center [1430, 23] width 24 height 24
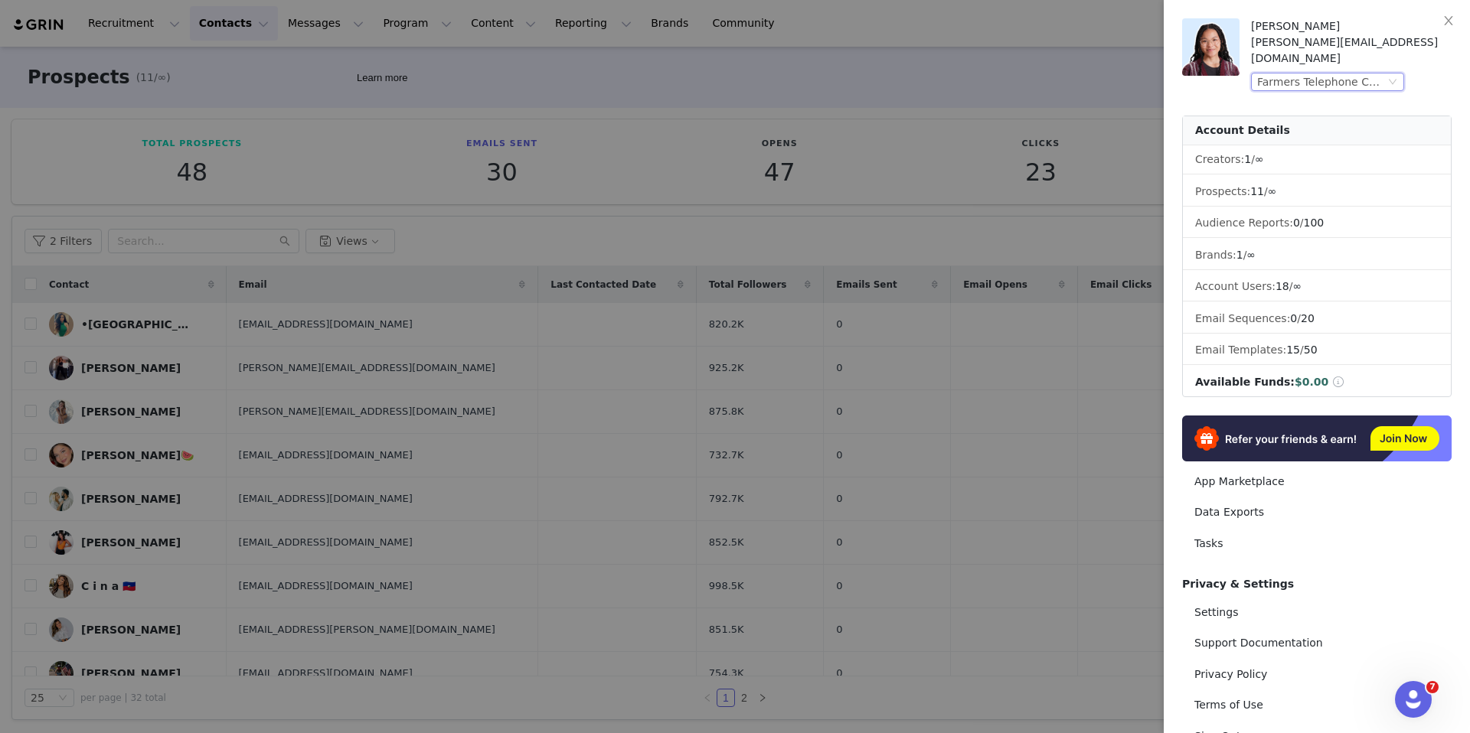
click at [1324, 73] on div "Farmers Telephone Cooperative (Joybyte)" at bounding box center [1321, 81] width 128 height 17
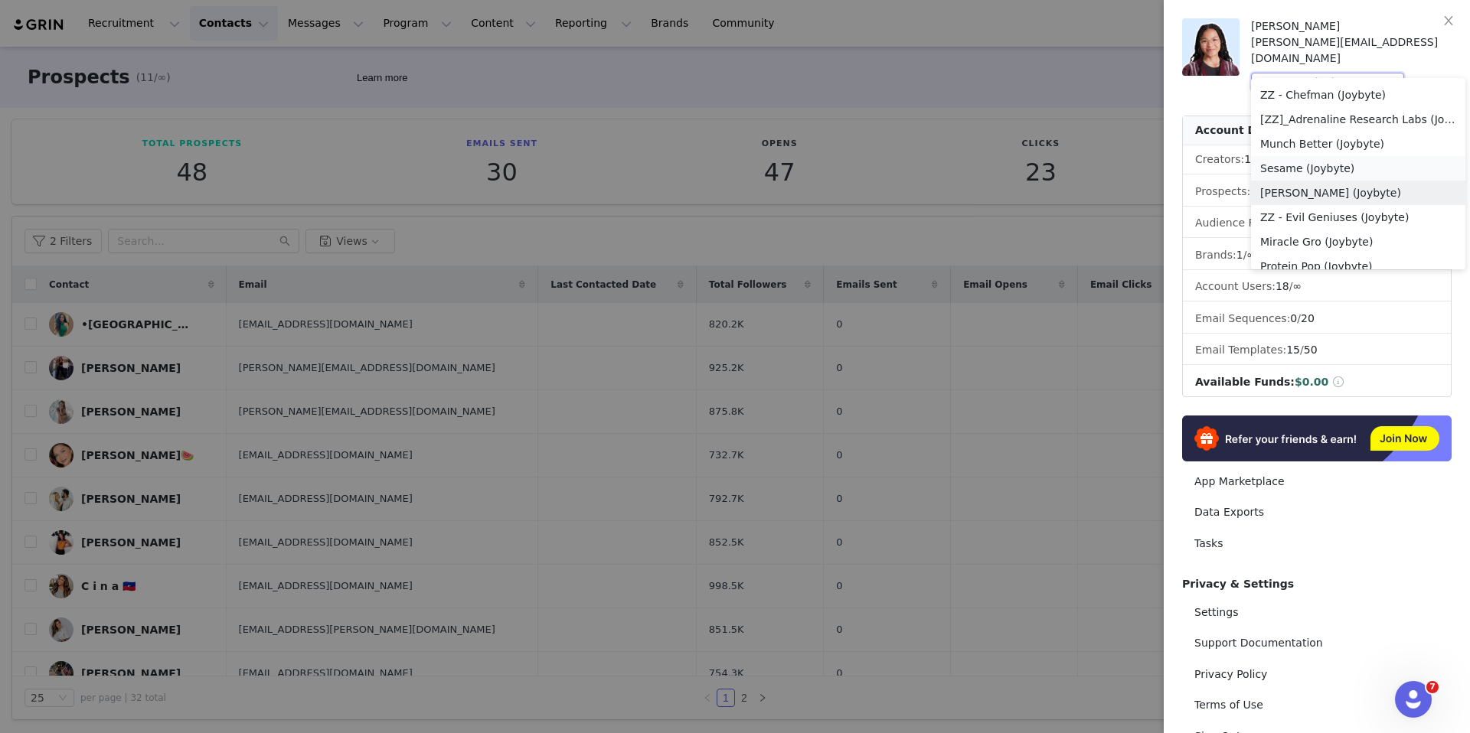
scroll to position [754, 0]
click at [1295, 170] on li "Sesame (Joybyte)" at bounding box center [1358, 172] width 214 height 24
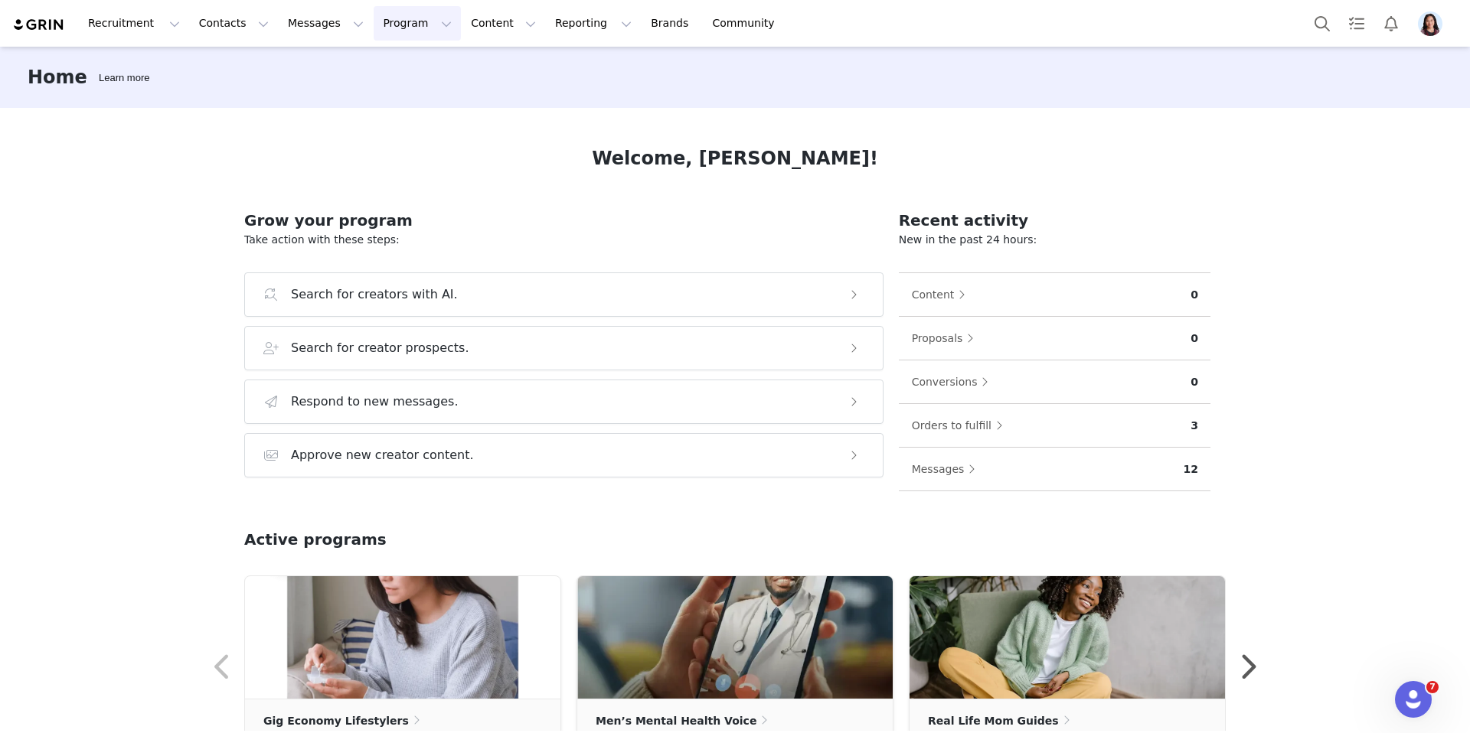
click at [387, 32] on button "Program Program" at bounding box center [417, 23] width 87 height 34
click at [380, 74] on p "Activations" at bounding box center [391, 68] width 58 height 16
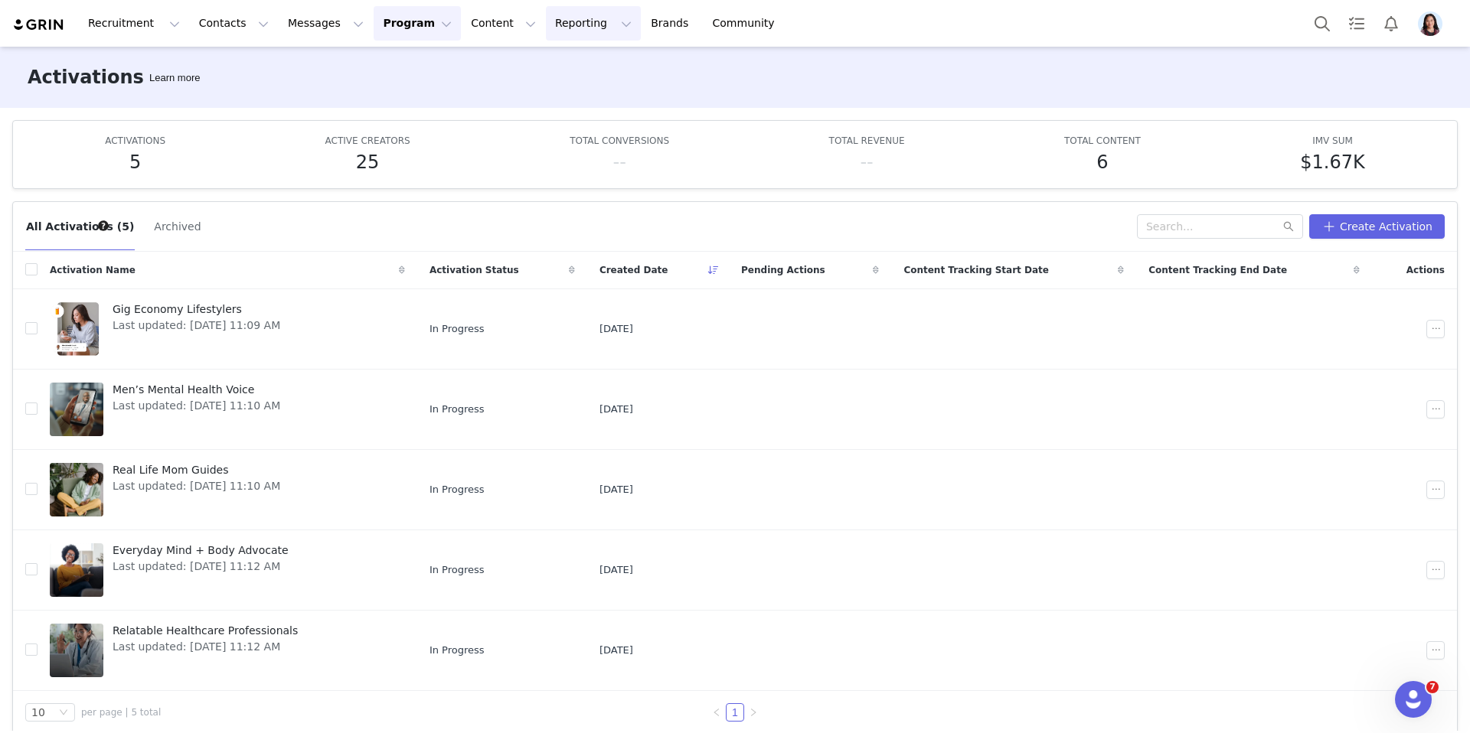
click at [546, 29] on button "Reporting Reporting" at bounding box center [593, 23] width 95 height 34
click at [536, 61] on p "Dashboard" at bounding box center [540, 63] width 47 height 13
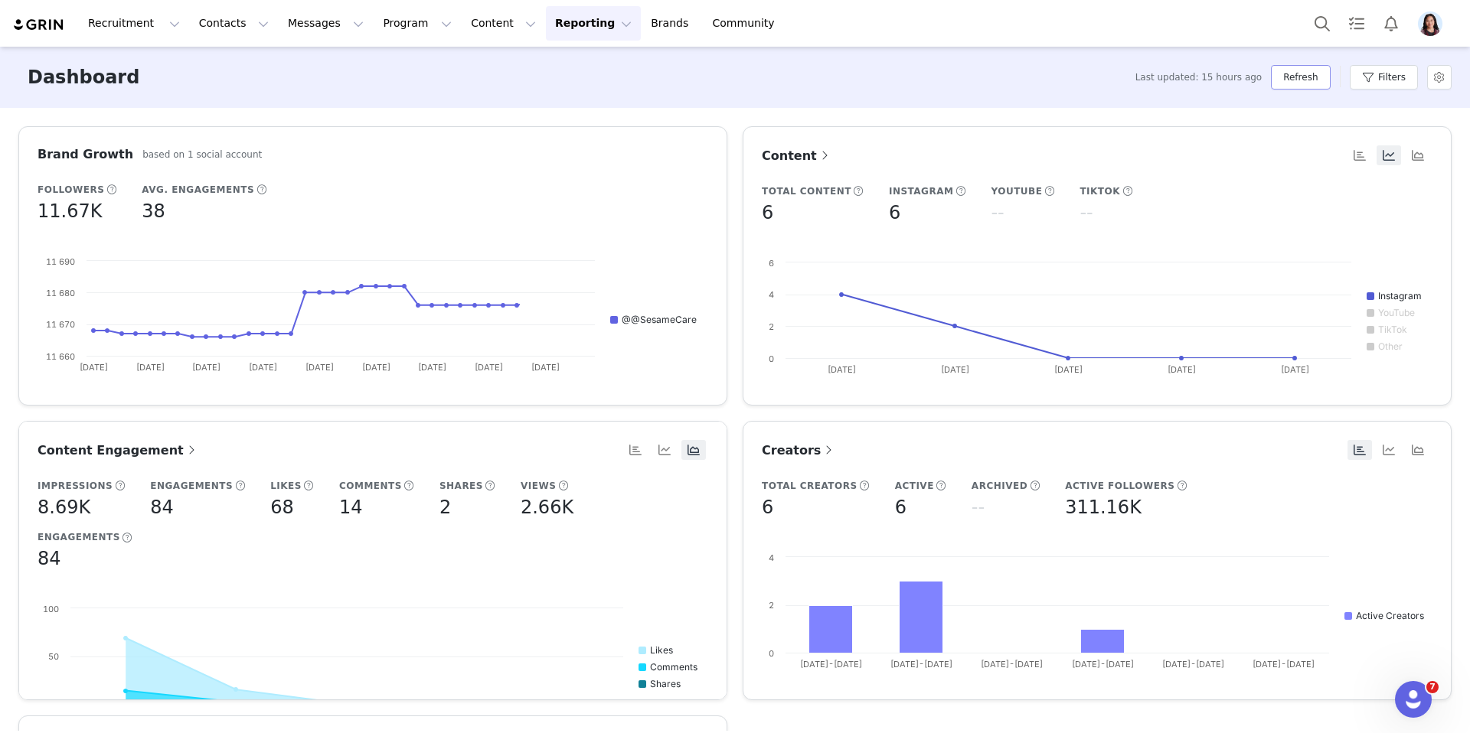
click at [1284, 80] on button "Refresh" at bounding box center [1300, 77] width 59 height 24
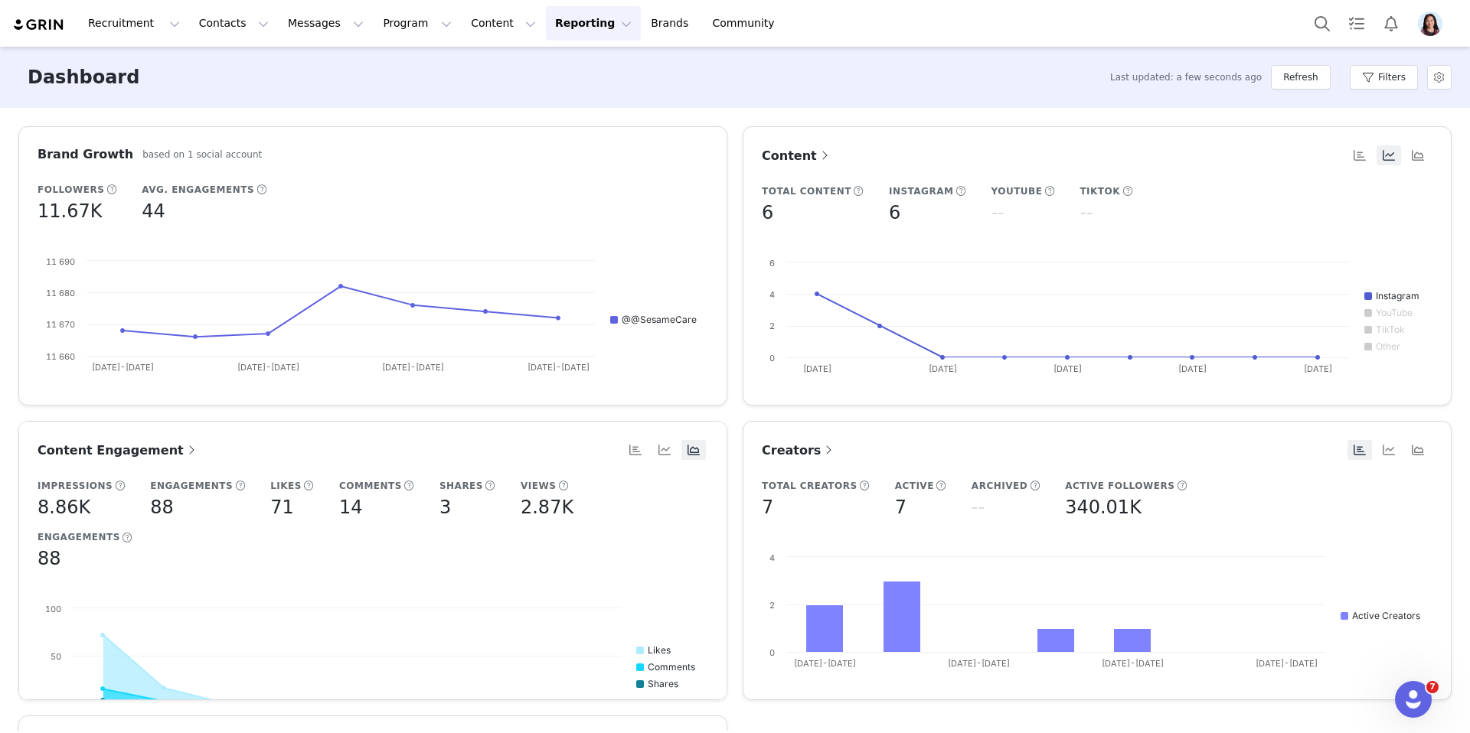
click at [349, 43] on div "Recruitment Recruitment Creator Search Curated Lists Landing Pages Web Extensio…" at bounding box center [735, 23] width 1470 height 47
click at [374, 21] on button "Program Program" at bounding box center [417, 23] width 87 height 34
click at [393, 51] on div "Activations Partnerships Payments Affiliates" at bounding box center [410, 110] width 122 height 127
click at [393, 55] on link "Activations" at bounding box center [410, 68] width 121 height 28
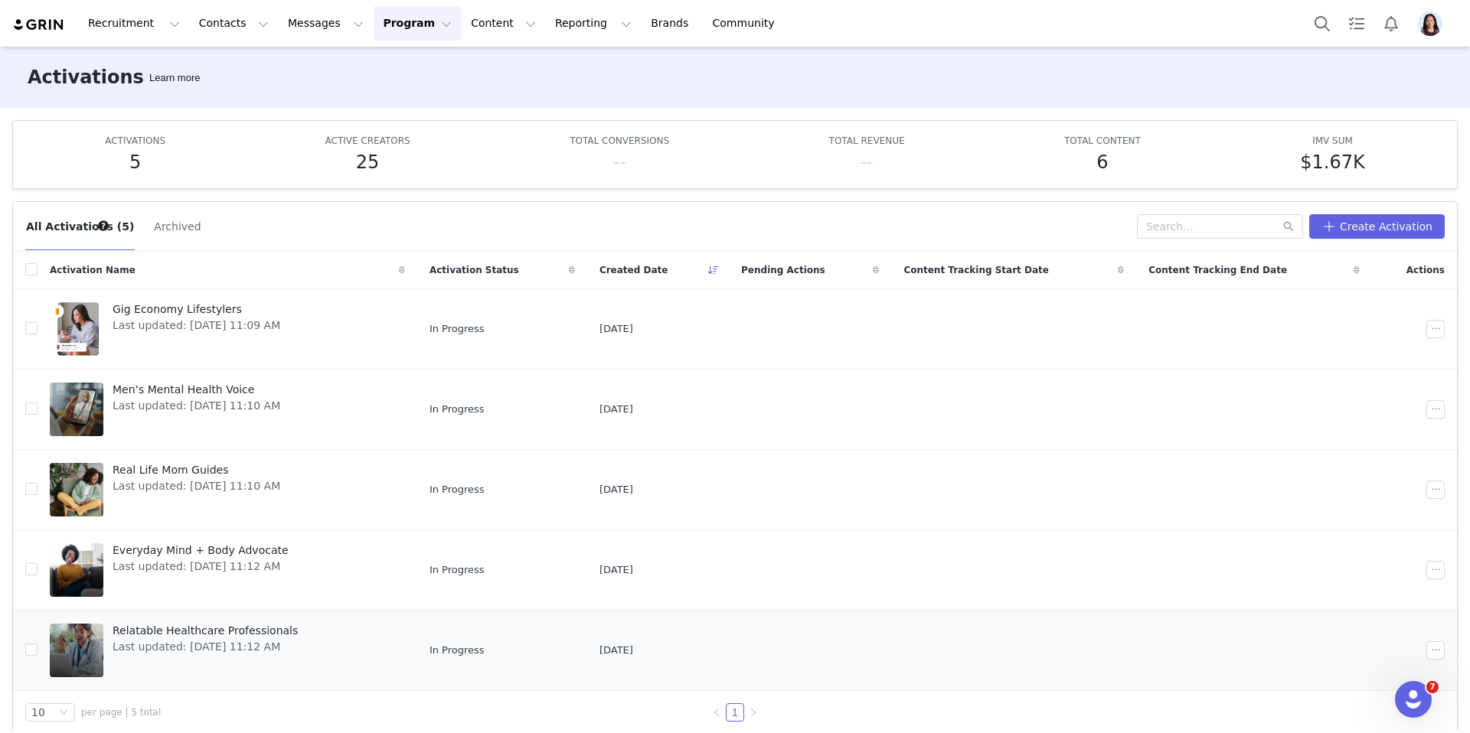
click at [155, 656] on div "Relatable Healthcare Professionals Last updated: Sep 19, 2025 11:12 AM" at bounding box center [205, 650] width 204 height 61
click at [154, 559] on span "Last updated: Sep 19, 2025 11:12 AM" at bounding box center [201, 567] width 176 height 16
click at [134, 473] on span "Real Life Mom Guides" at bounding box center [197, 470] width 168 height 16
click at [133, 403] on span "Last updated: Sep 19, 2025 11:10 AM" at bounding box center [197, 406] width 168 height 16
click at [139, 325] on span "Last updated: Sep 19, 2025 11:09 AM" at bounding box center [197, 326] width 168 height 16
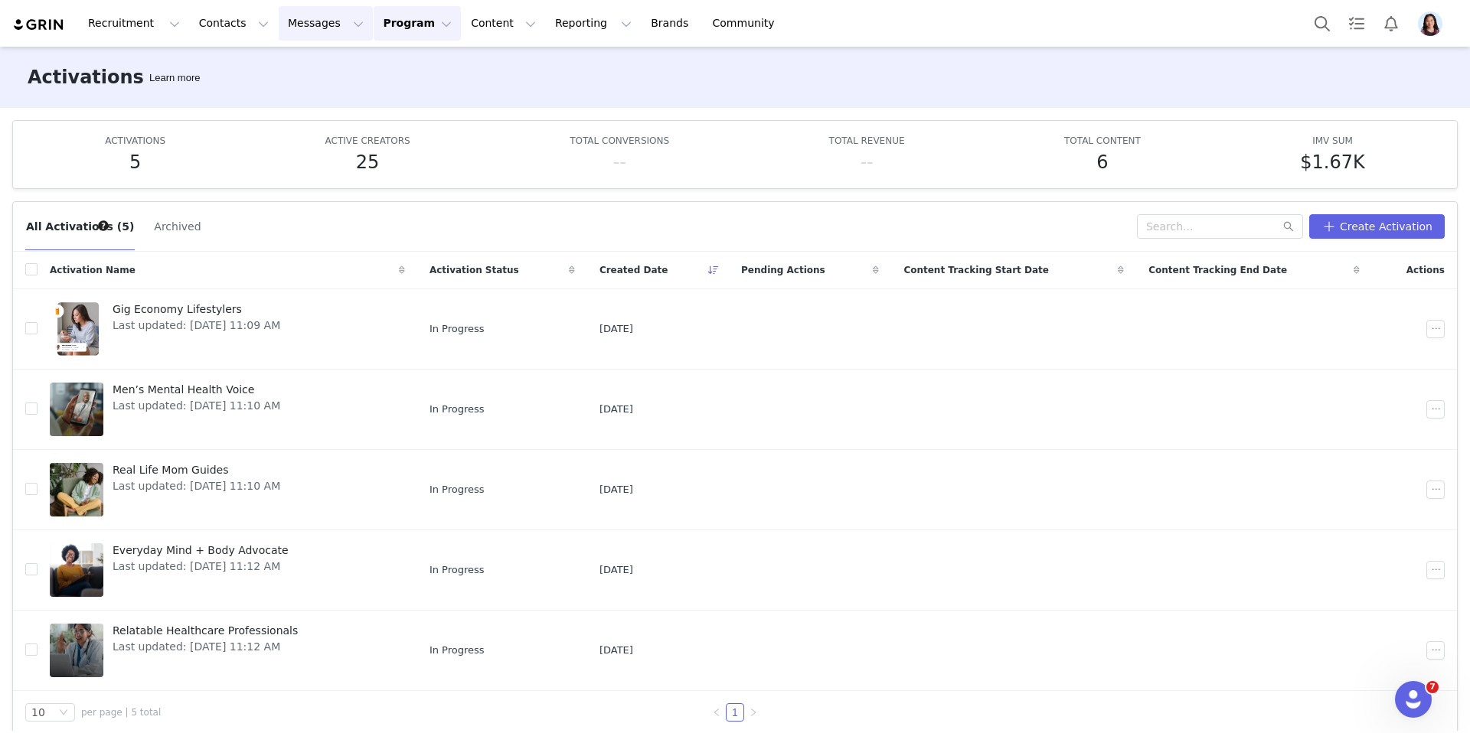
click at [323, 15] on button "Messages Messages" at bounding box center [326, 23] width 94 height 34
click at [304, 102] on div "Inbox" at bounding box center [322, 96] width 103 height 16
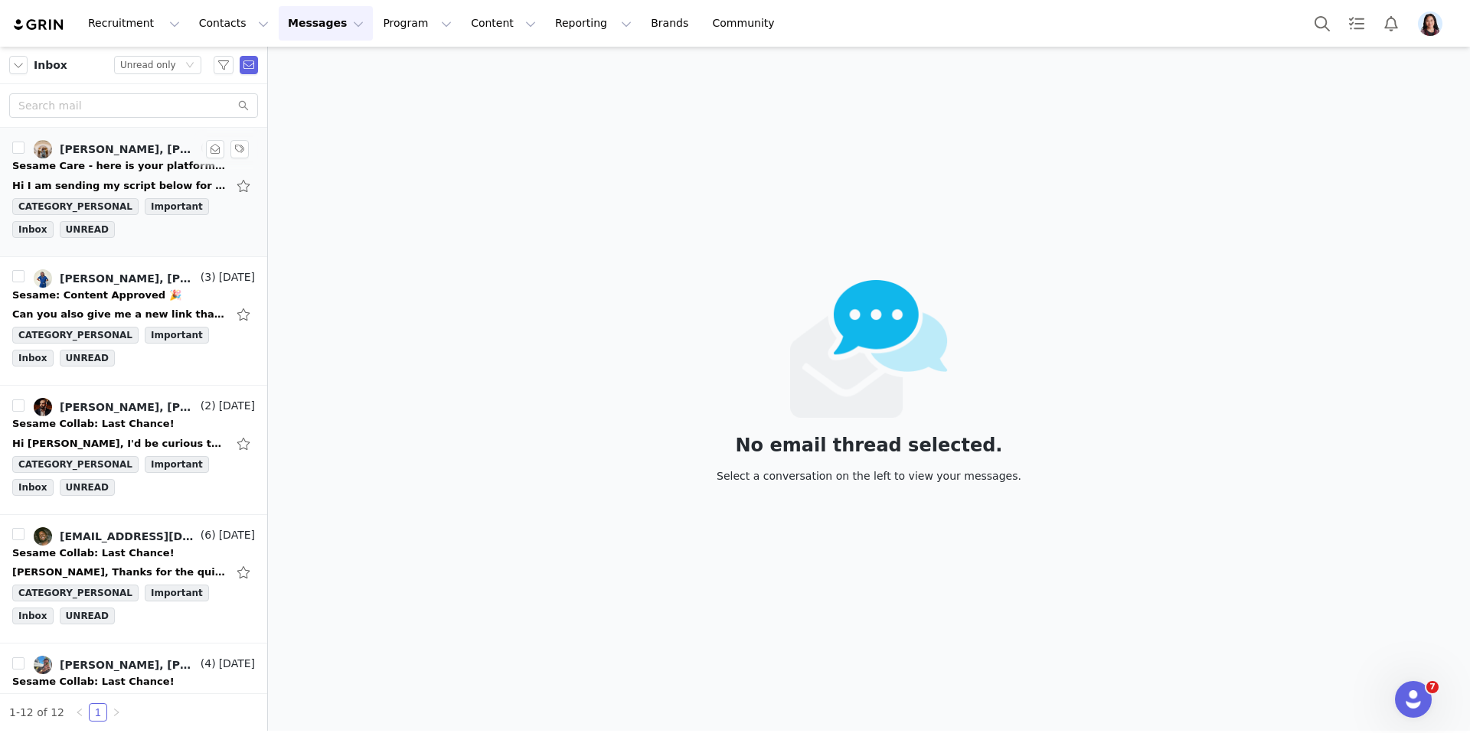
click at [125, 166] on div "Sesame Care - here is your platform access code!" at bounding box center [119, 165] width 214 height 15
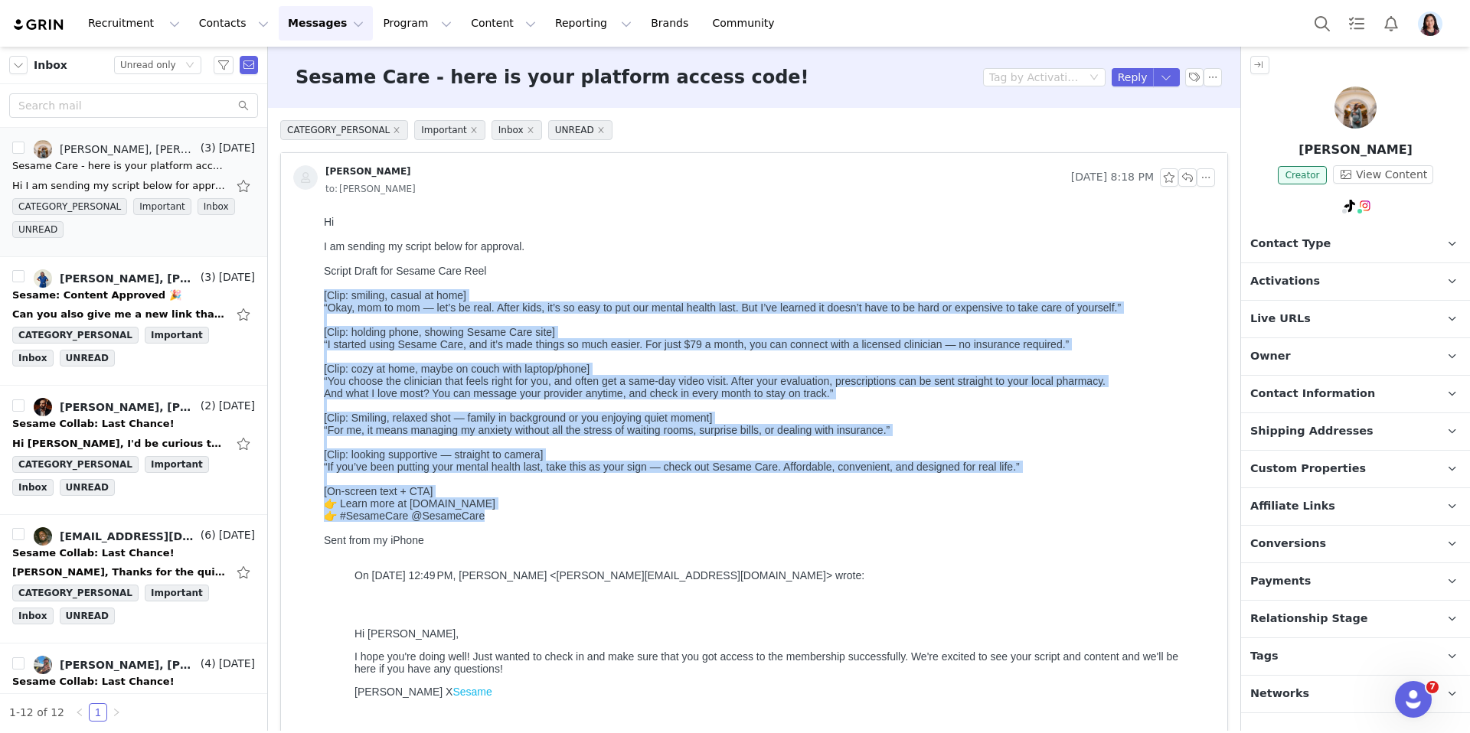
drag, startPoint x: 502, startPoint y: 535, endPoint x: 322, endPoint y: 303, distance: 294.0
click at [322, 303] on html "Hi I am sending my script below for approval. Script Draft for Sesame Care Reel…" at bounding box center [766, 503] width 897 height 586
copy div "[Clip: smiling, casual at home] “Okay, mom to mom — let’s be real. After kids, …"
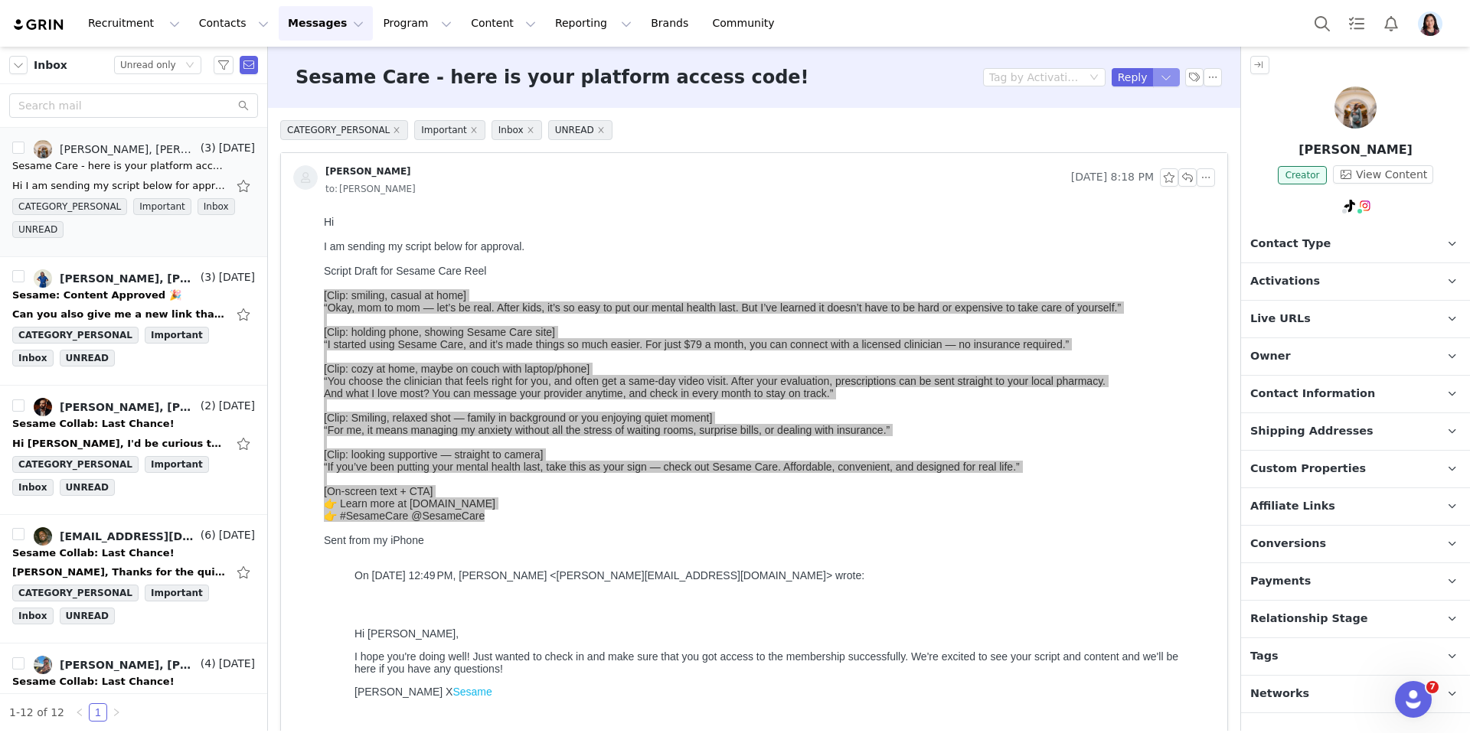
click at [1166, 77] on button "button" at bounding box center [1167, 77] width 28 height 18
click at [1147, 124] on li "Reply All" at bounding box center [1150, 129] width 65 height 24
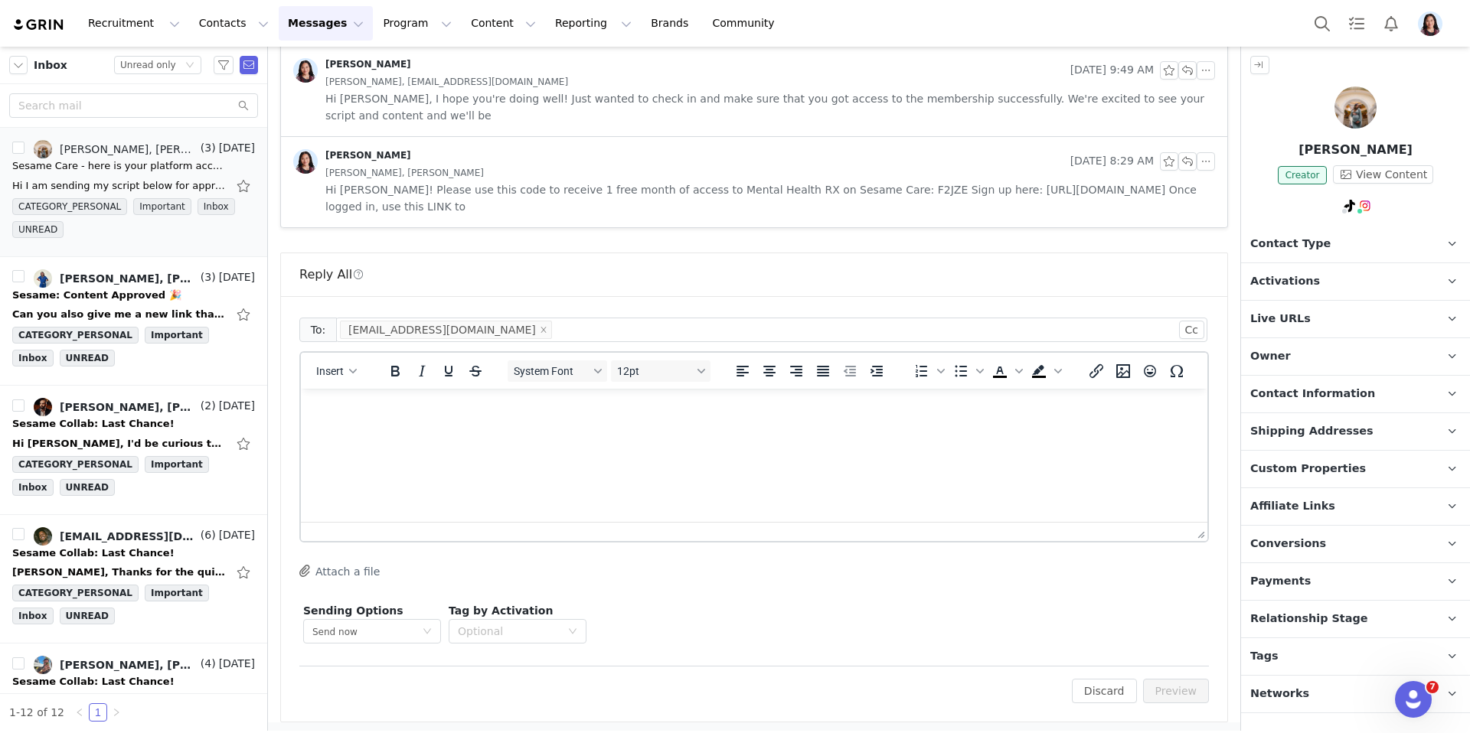
click at [728, 430] on html at bounding box center [754, 409] width 906 height 41
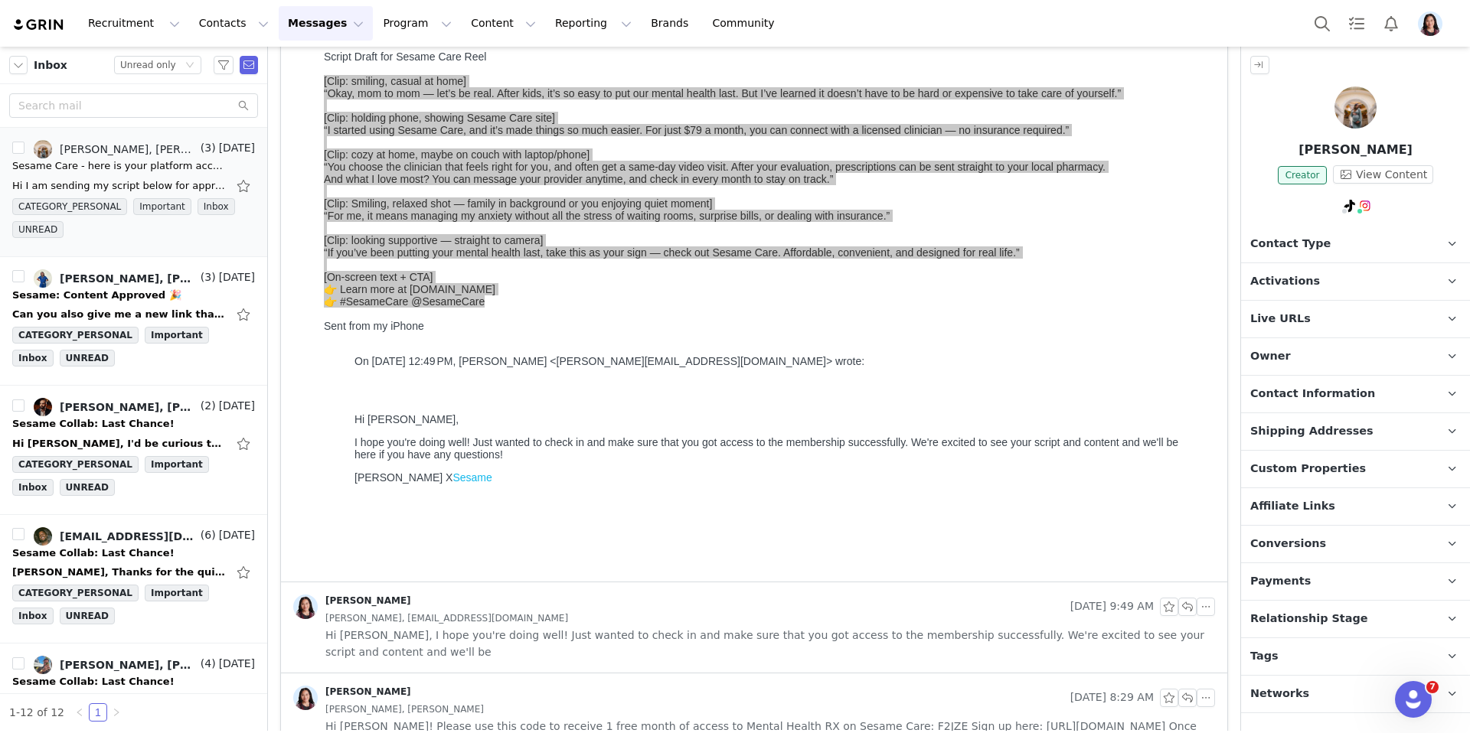
scroll to position [755, 0]
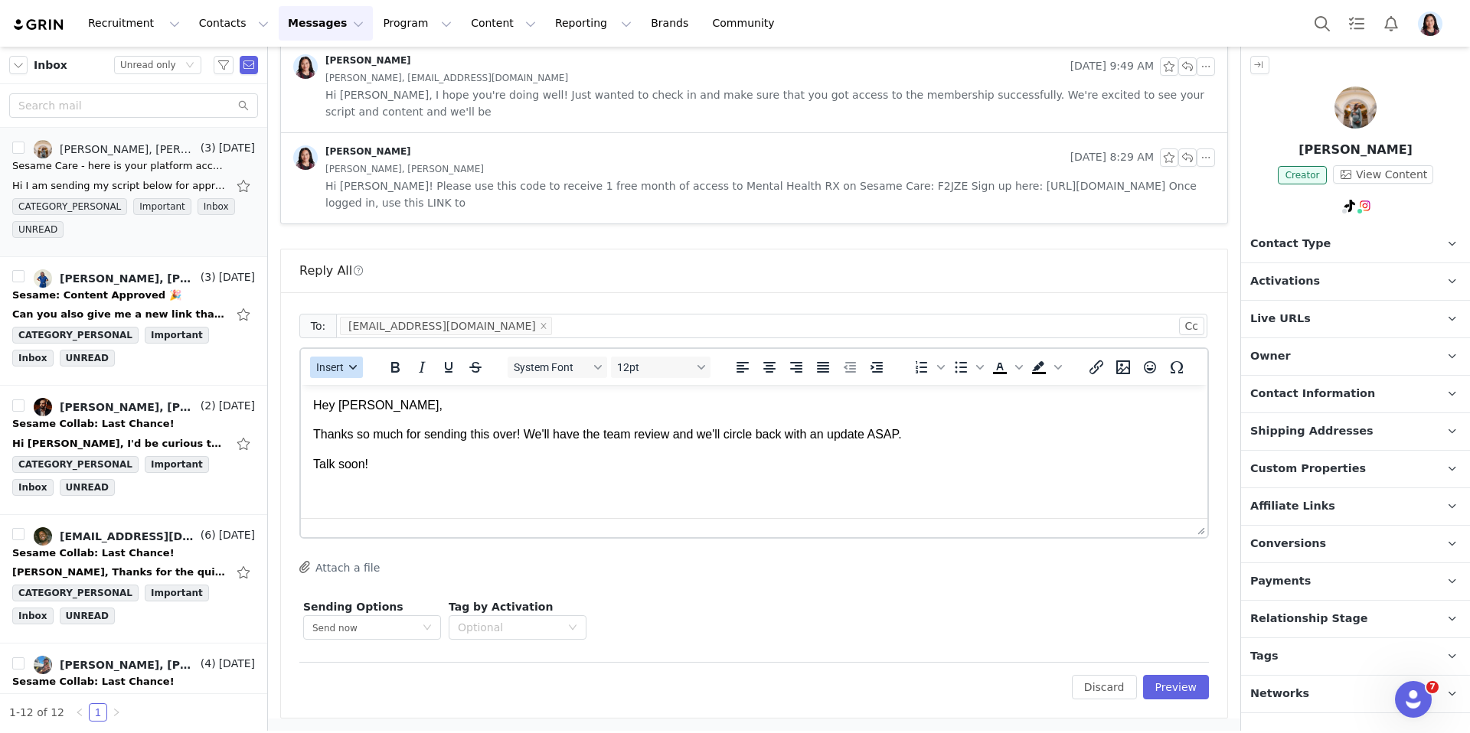
click at [322, 374] on span "Insert" at bounding box center [330, 367] width 28 height 12
click at [358, 441] on div "Insert Signature" at bounding box center [392, 443] width 138 height 18
click at [1177, 689] on button "Preview" at bounding box center [1176, 687] width 67 height 24
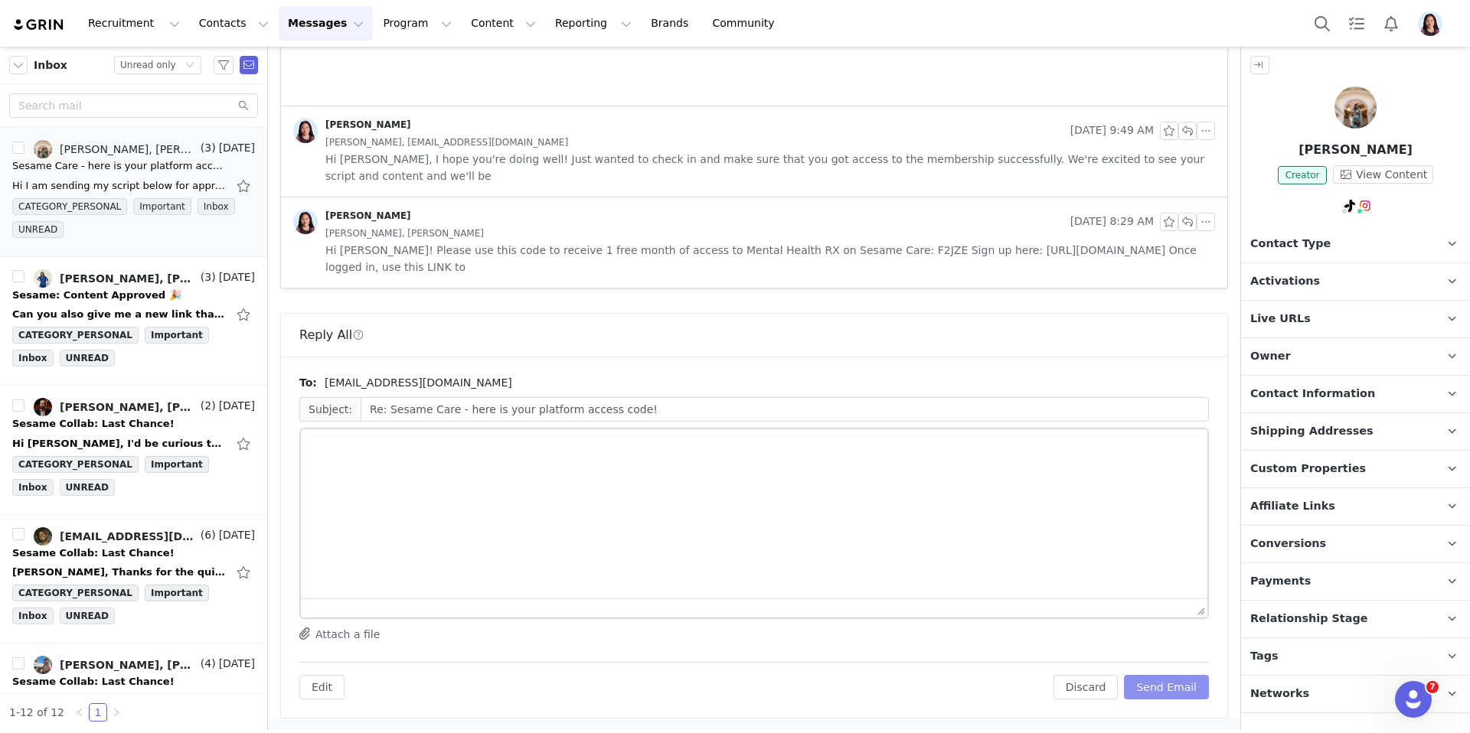
scroll to position [690, 0]
click at [1175, 684] on button "Send Email" at bounding box center [1166, 687] width 85 height 24
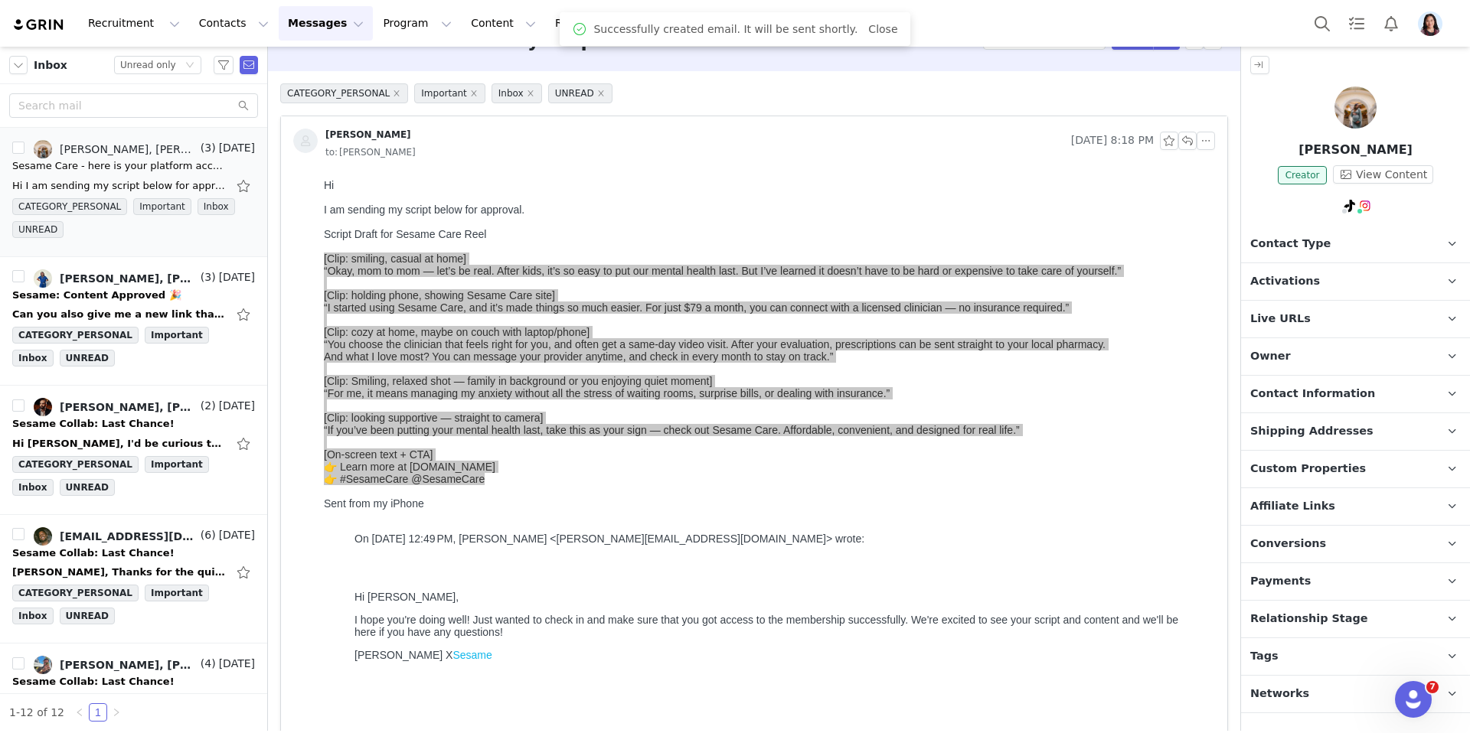
scroll to position [0, 0]
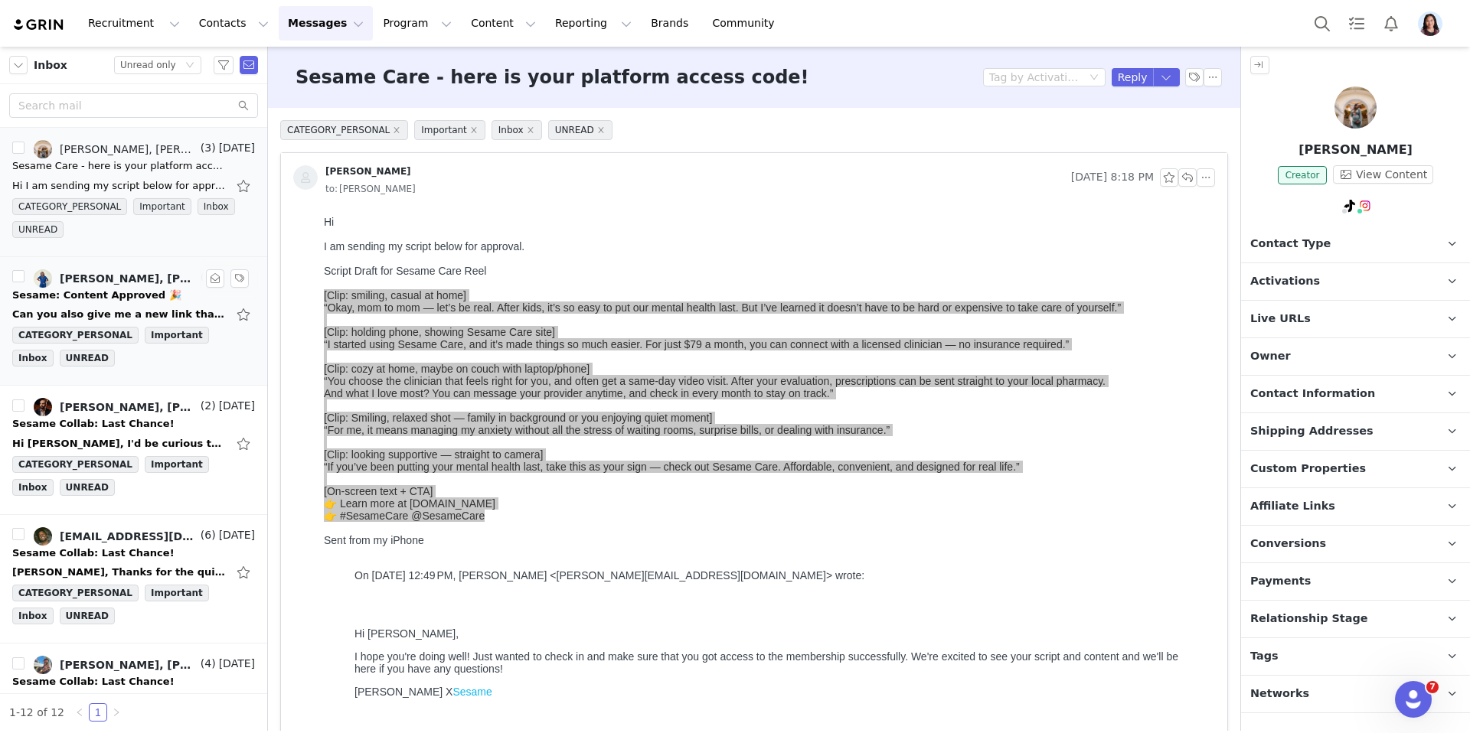
click at [138, 290] on div "Sesame: Content Approved 🎉" at bounding box center [96, 295] width 169 height 15
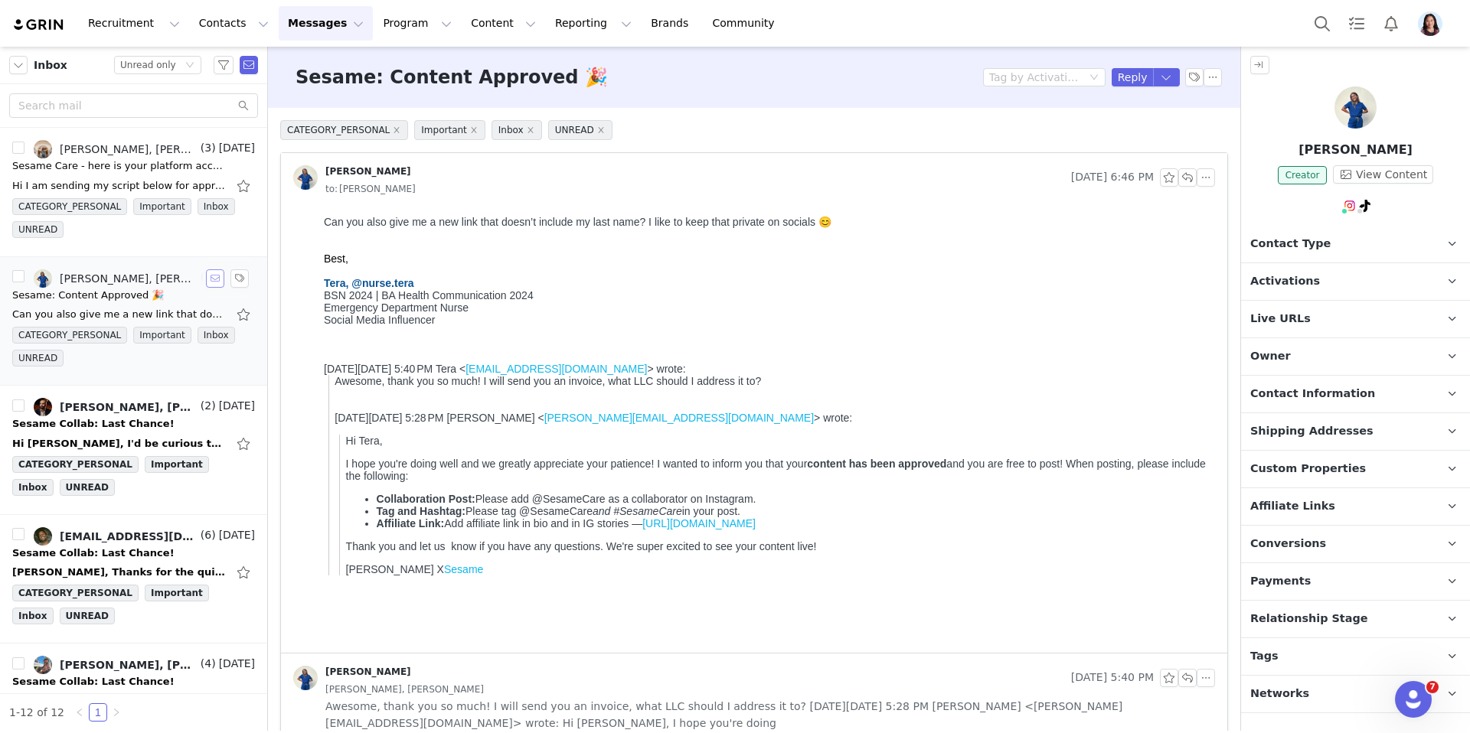
click at [214, 279] on button "button" at bounding box center [215, 278] width 18 height 18
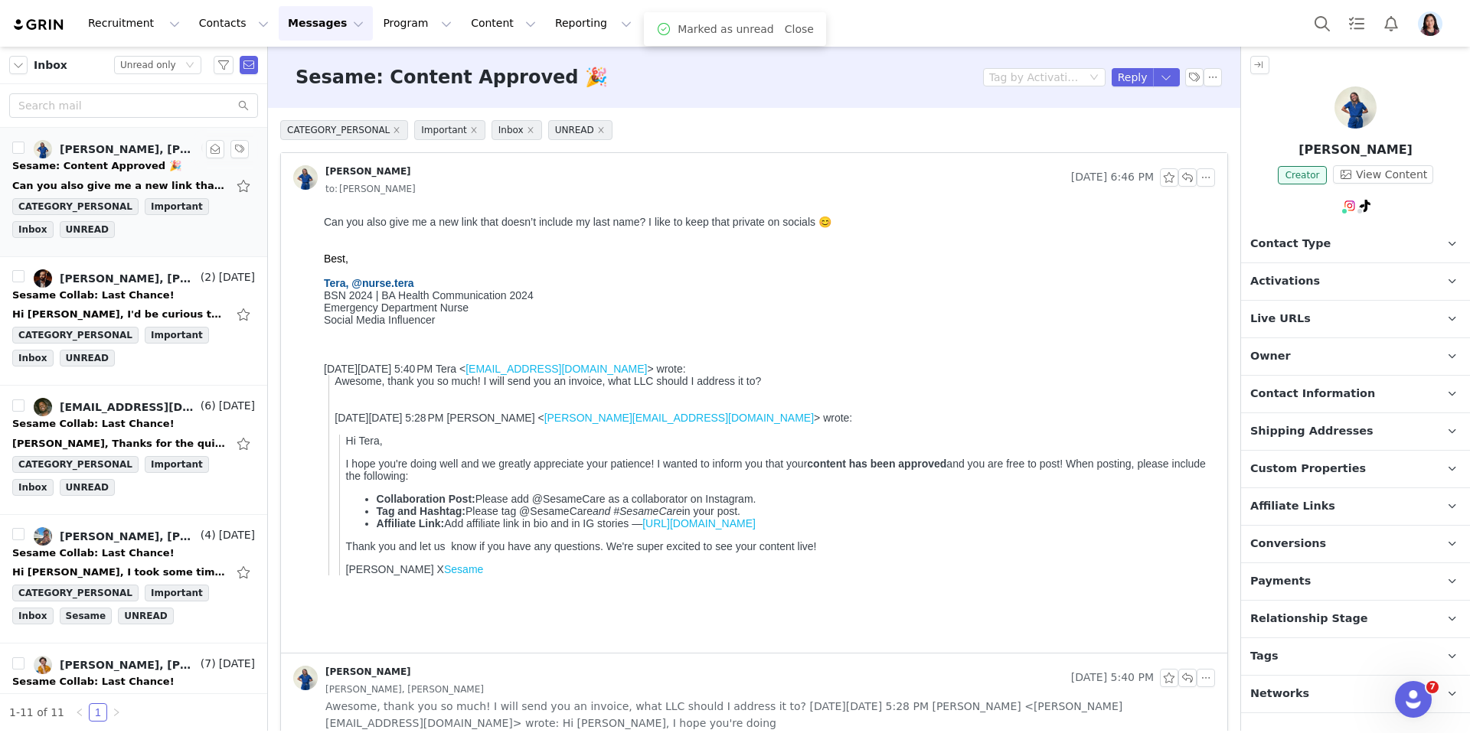
scroll to position [117, 0]
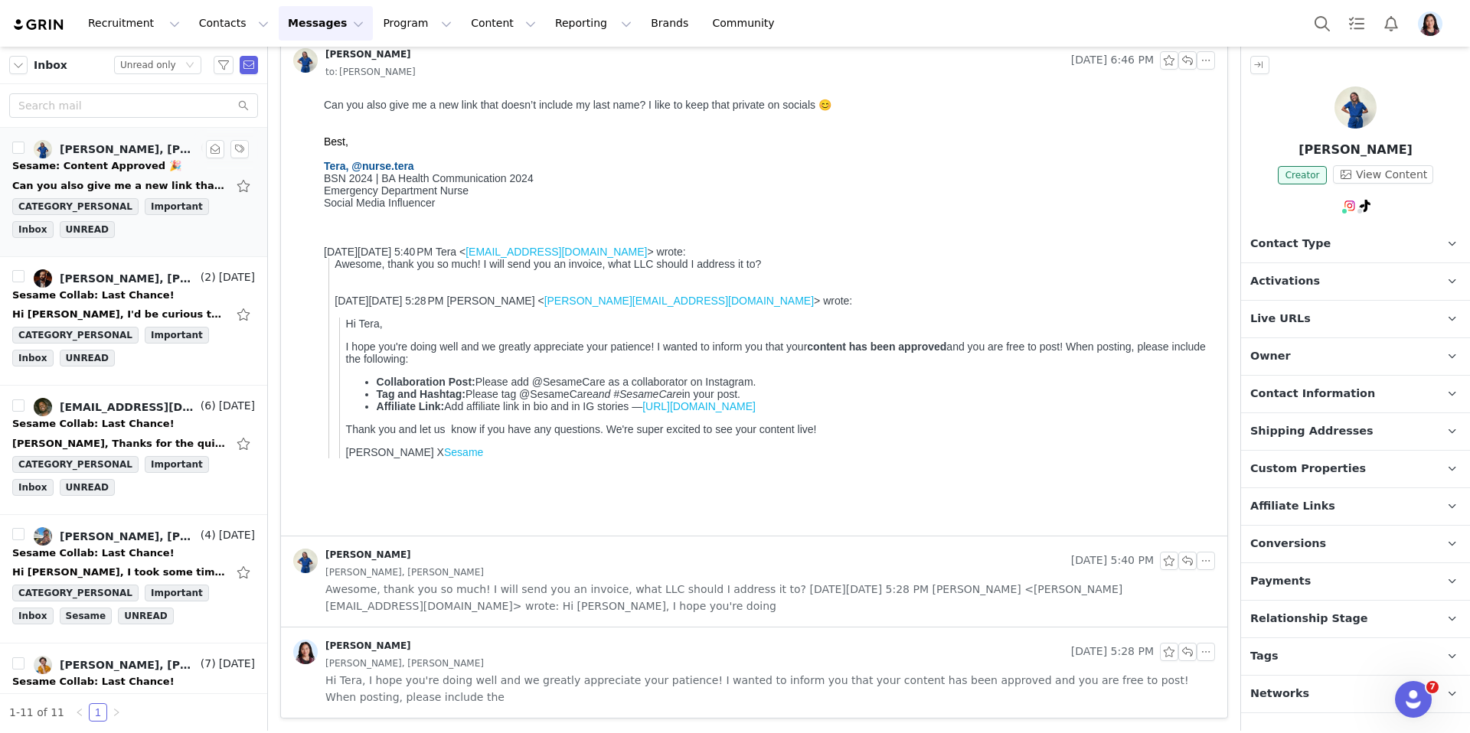
click at [564, 654] on div "[PERSON_NAME]" at bounding box center [679, 652] width 772 height 24
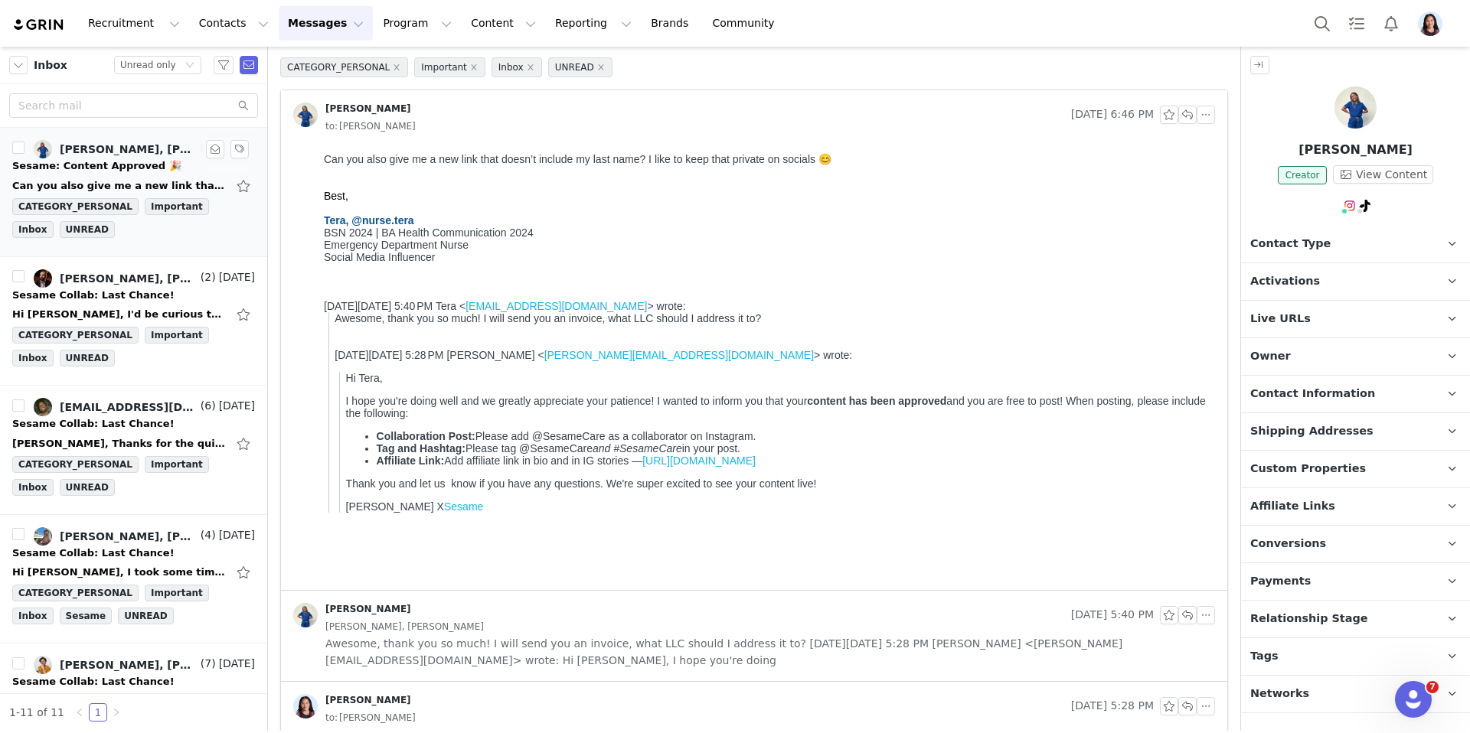
scroll to position [0, 0]
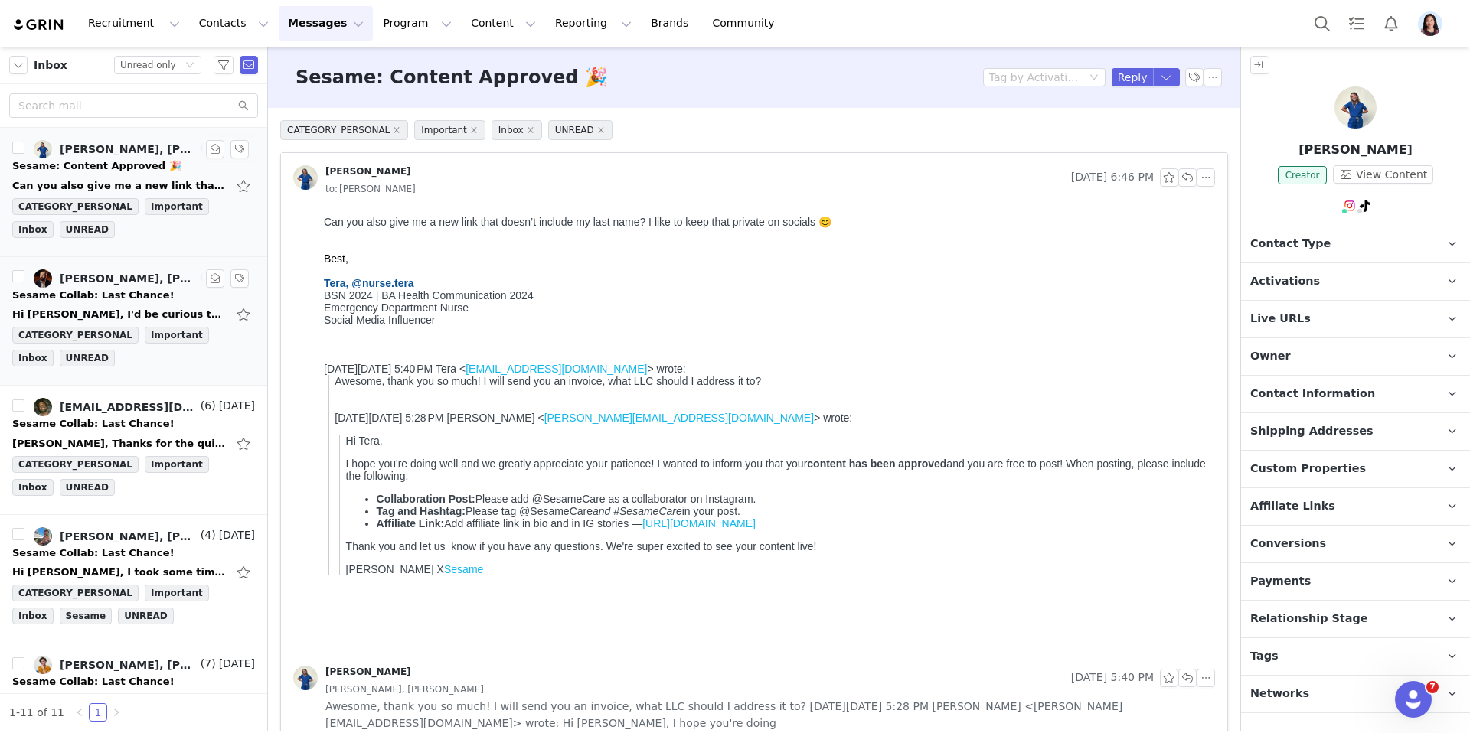
click at [94, 293] on div "Sesame Collab: Last Chance!" at bounding box center [93, 295] width 162 height 15
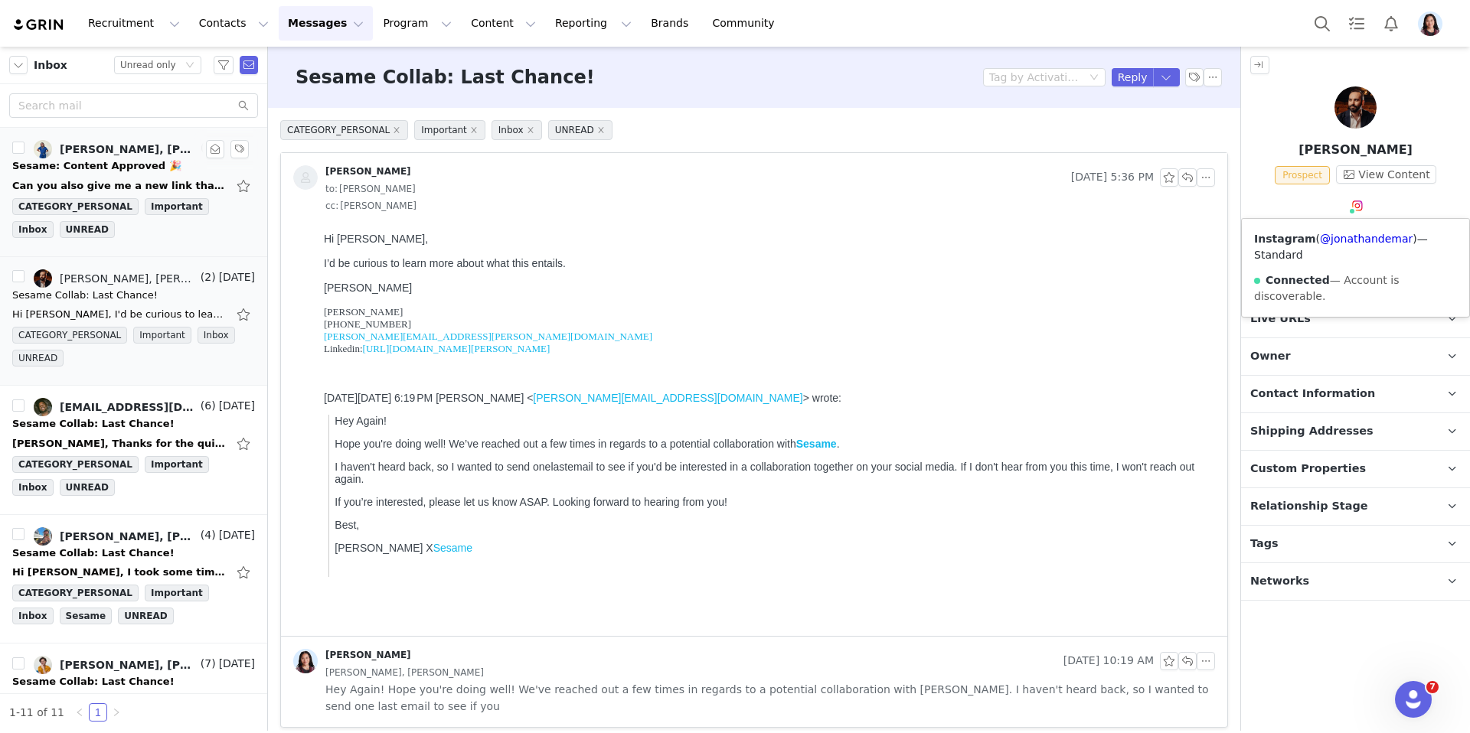
click at [1357, 208] on img at bounding box center [1357, 206] width 12 height 12
click at [1338, 246] on div "Instagram ( @jonathandemar ) — Standard Connected — Account is discoverable." at bounding box center [1355, 268] width 227 height 98
click at [1337, 241] on link "@jonathandemar" at bounding box center [1366, 239] width 93 height 12
click at [1266, 536] on span "Tags" at bounding box center [1264, 544] width 28 height 17
click at [1255, 240] on span "Contact Type" at bounding box center [1290, 244] width 80 height 17
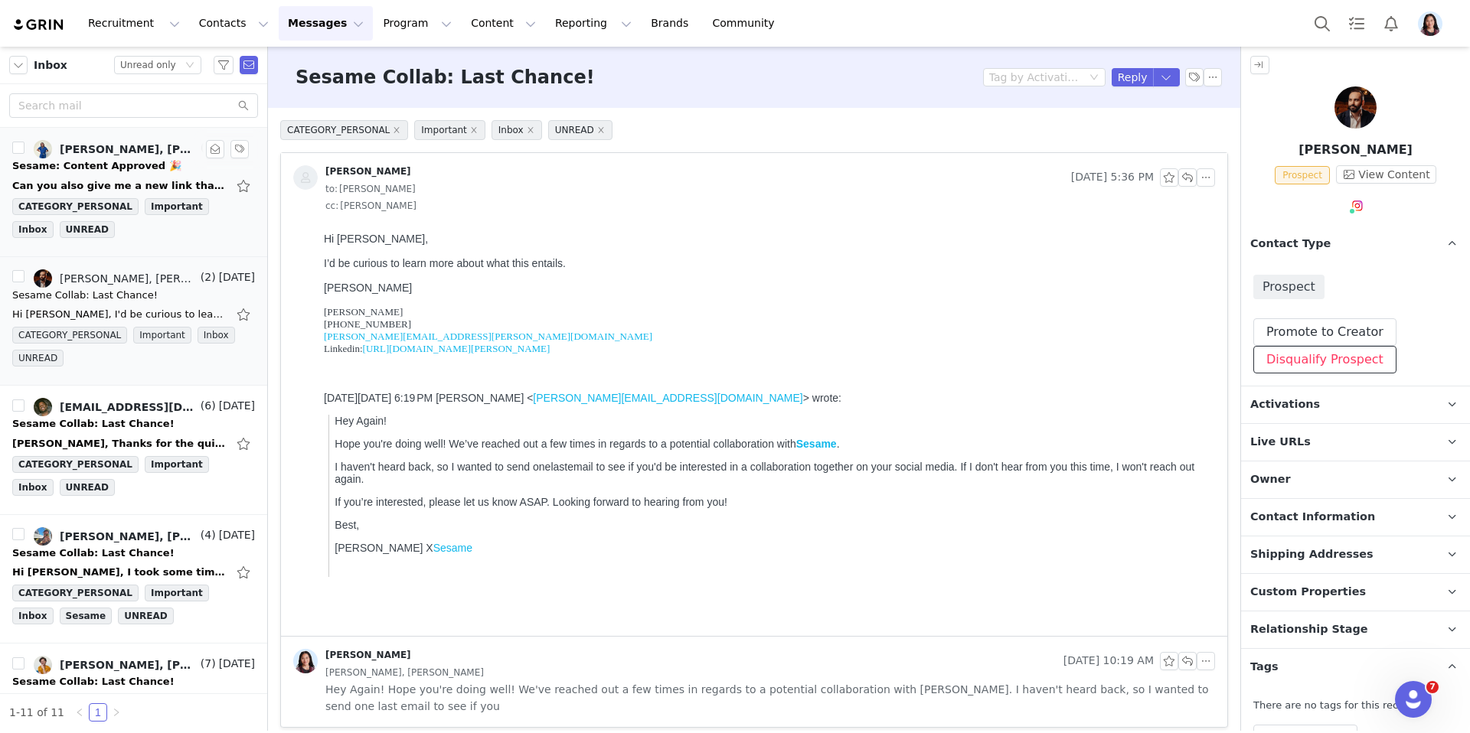
click at [1255, 367] on button "Disqualify Prospect" at bounding box center [1324, 360] width 143 height 28
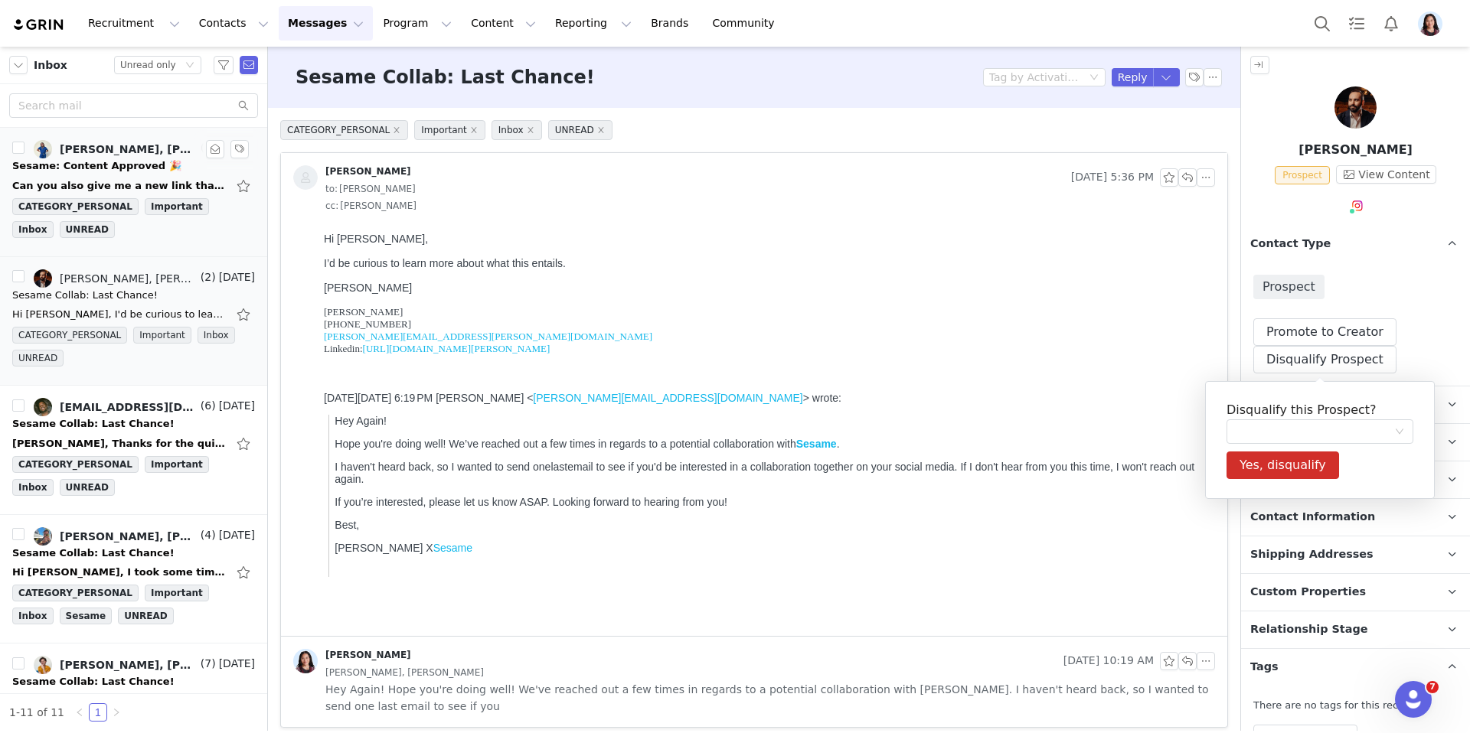
click at [1255, 416] on h5 "Disqualify this Prospect?" at bounding box center [1319, 410] width 187 height 18
click at [1255, 424] on div at bounding box center [1315, 431] width 158 height 23
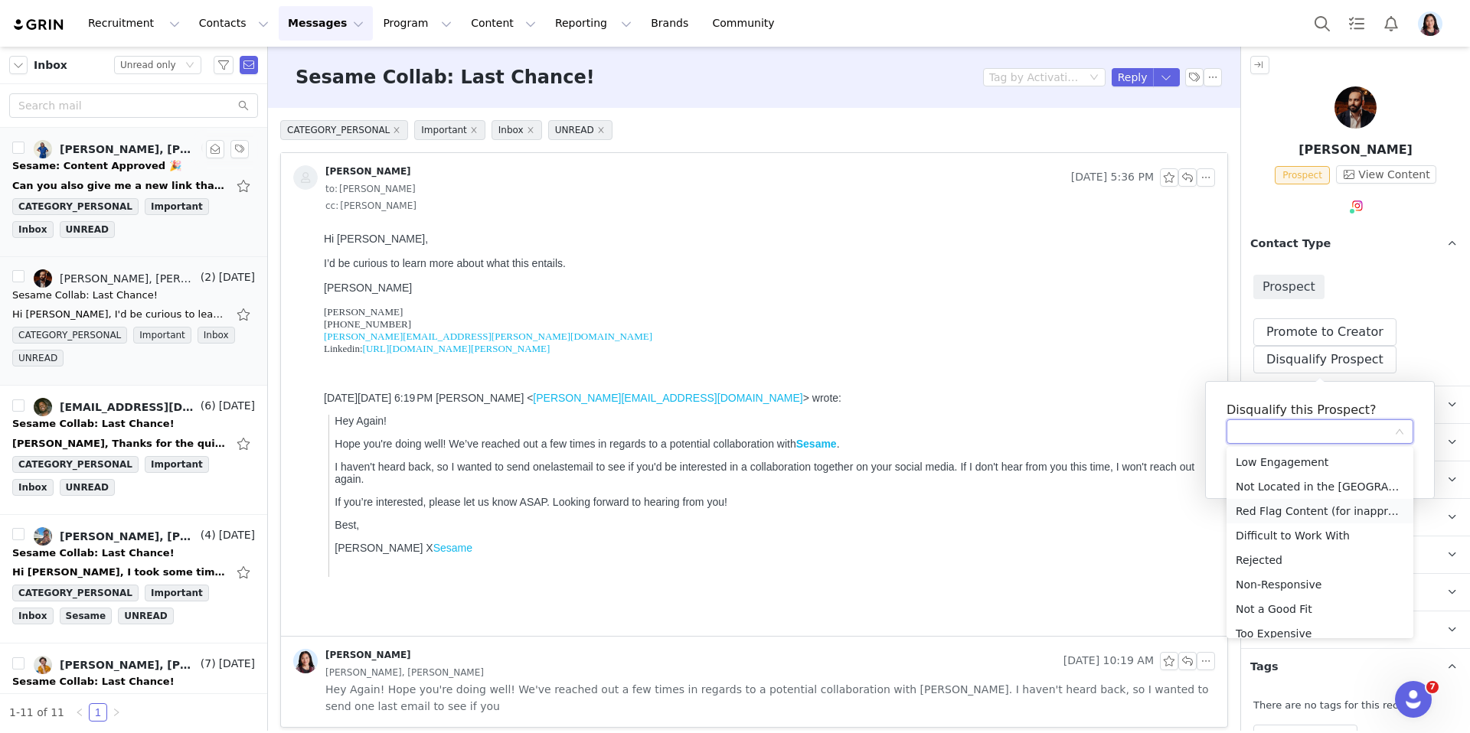
scroll to position [11, 0]
click at [1268, 601] on li "Not a Good Fit" at bounding box center [1319, 598] width 187 height 24
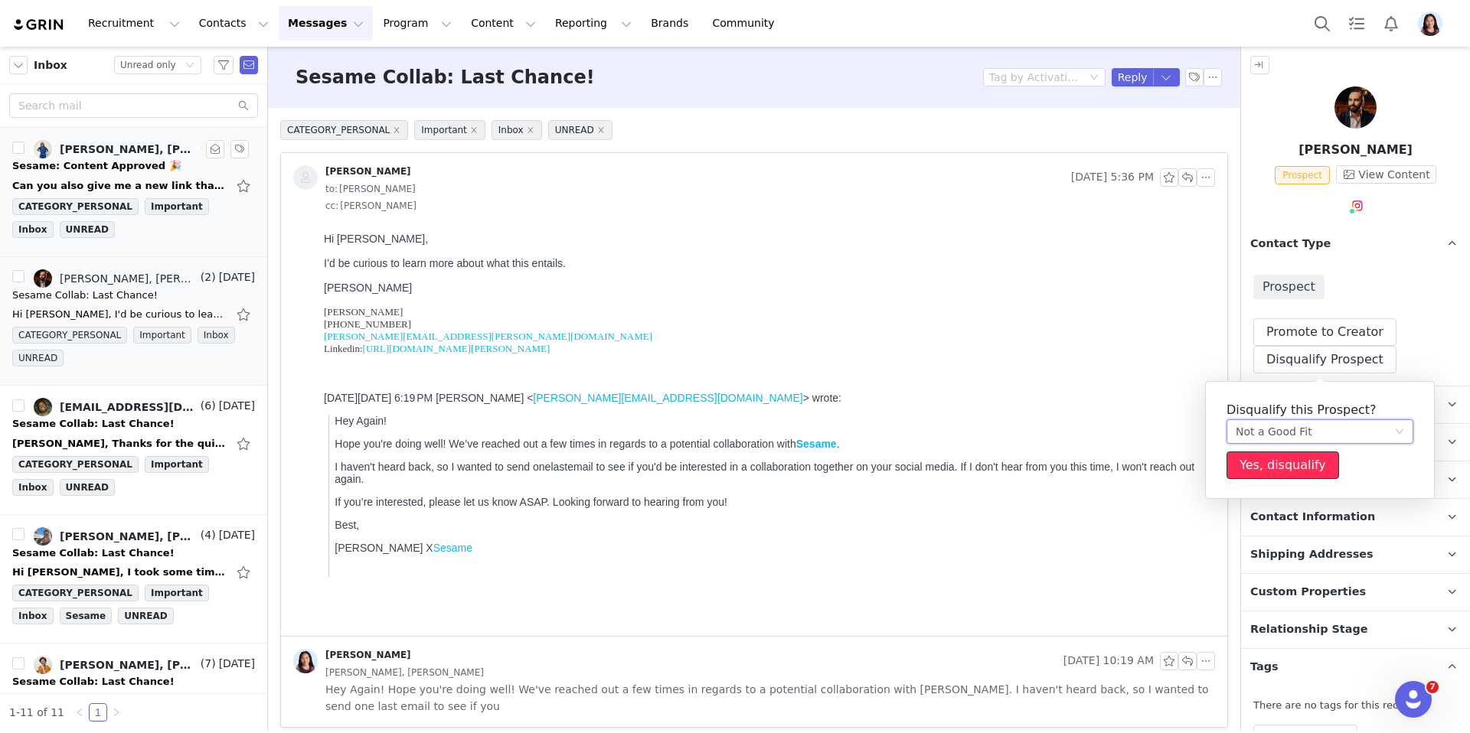
click at [1248, 472] on button "Yes, disqualify" at bounding box center [1282, 466] width 113 height 28
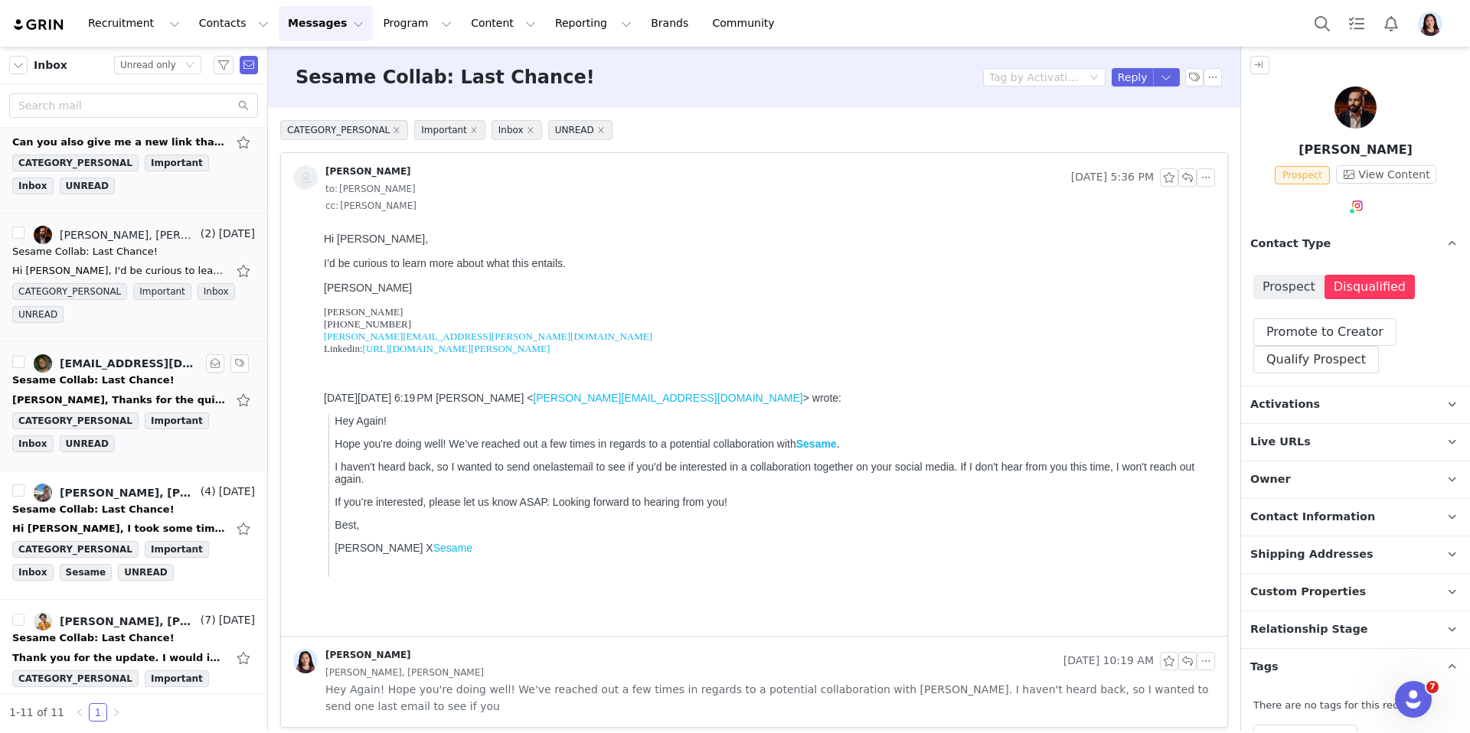
scroll to position [63, 0]
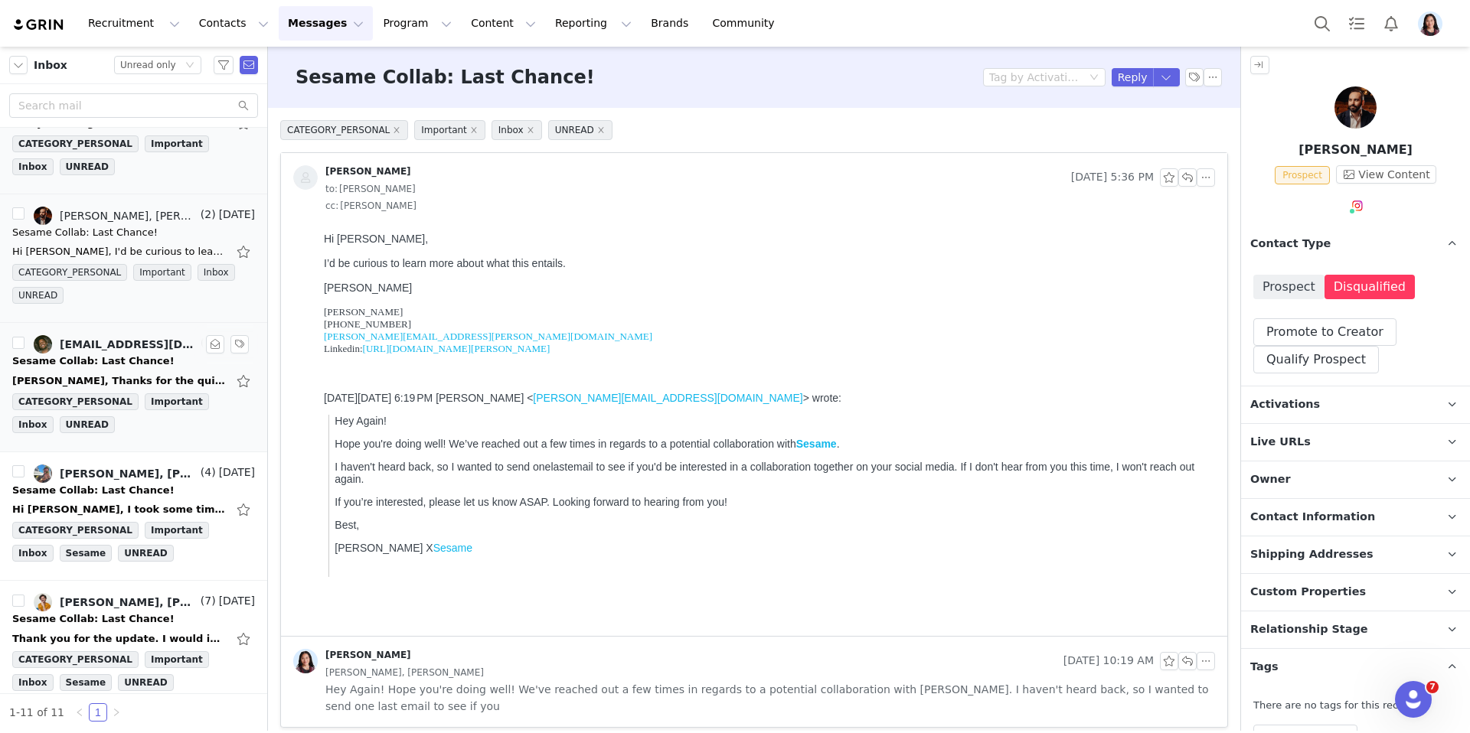
click at [93, 369] on div "Randi, Thanks for the quick response! Right now due to the high demand for “TDR…" at bounding box center [133, 381] width 243 height 24
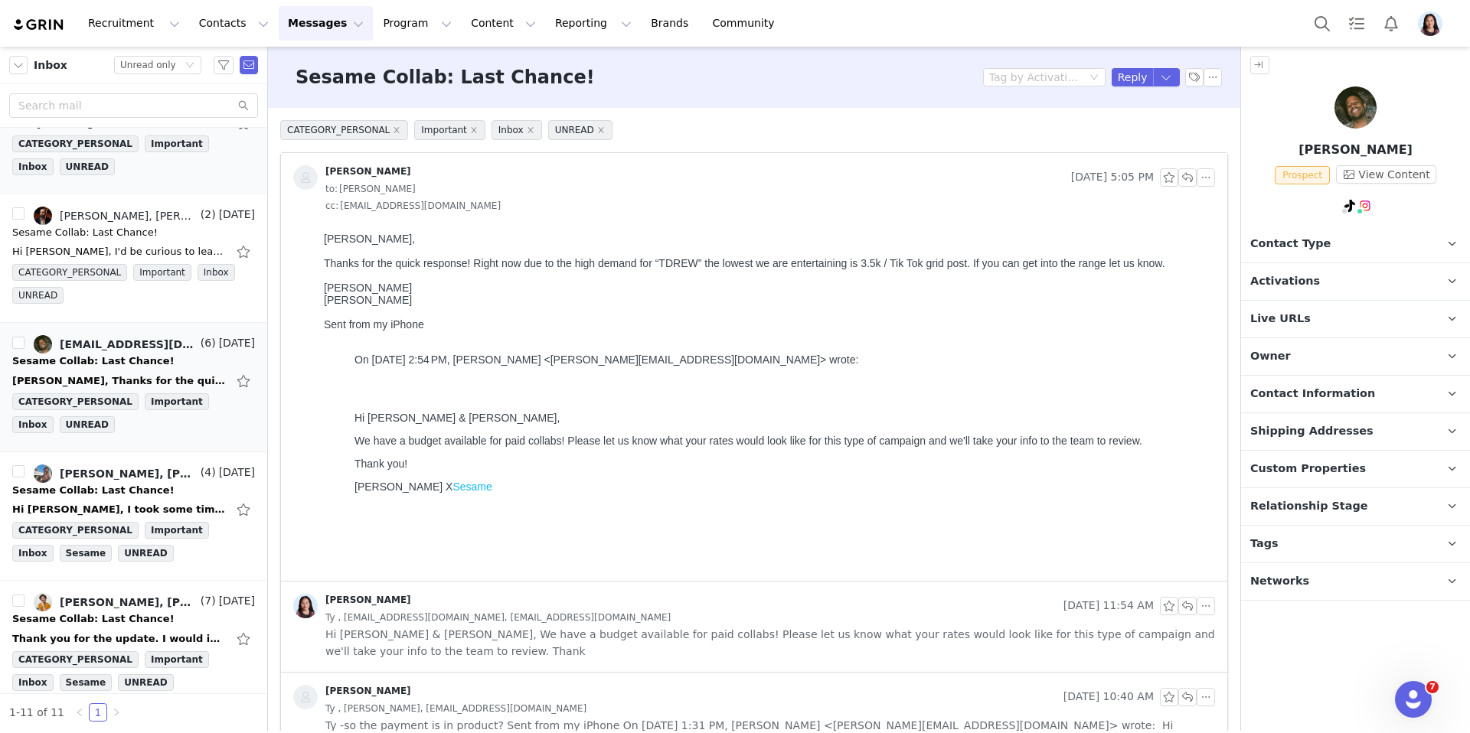
scroll to position [0, 0]
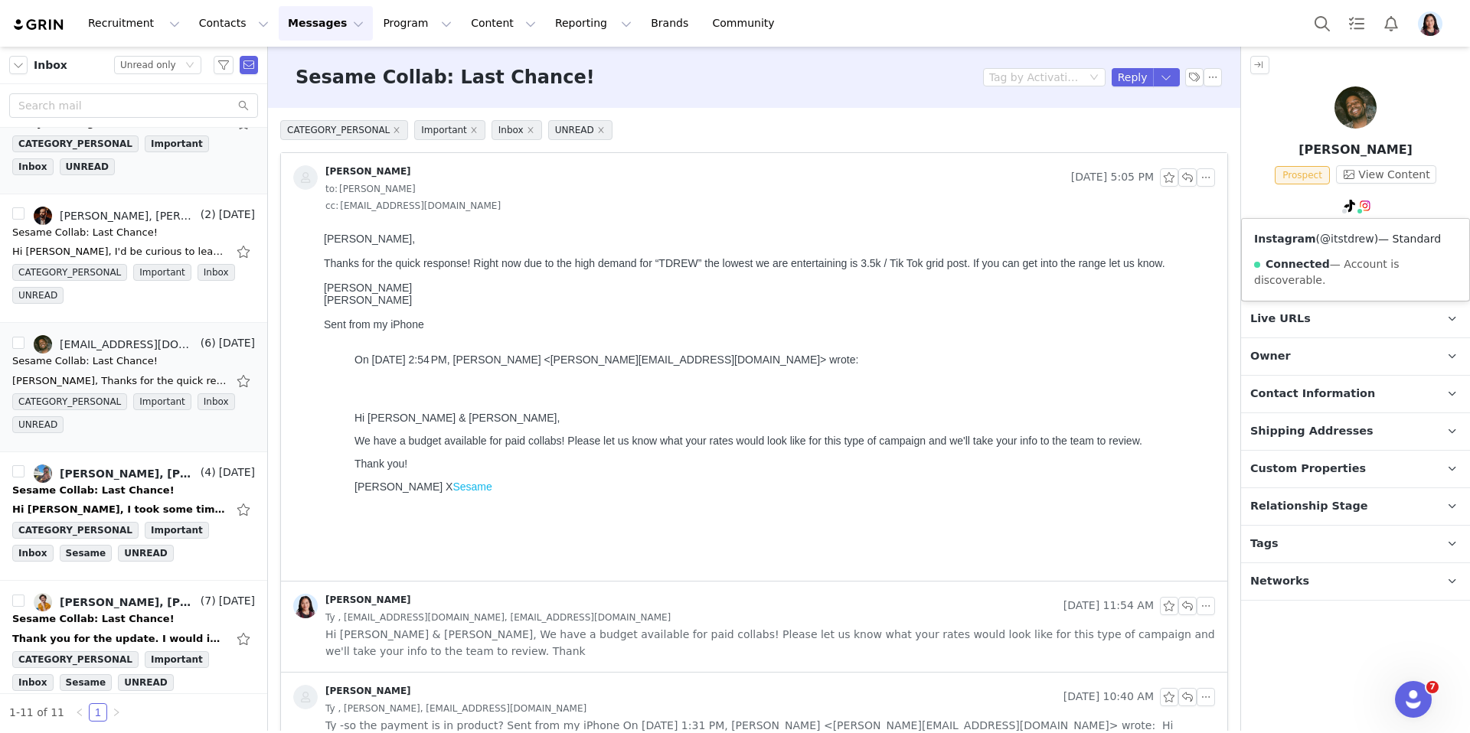
click at [1339, 243] on link "@itstdrew" at bounding box center [1347, 239] width 54 height 12
click at [1343, 208] on span at bounding box center [1344, 211] width 8 height 8
click at [1327, 235] on link "@itstdrew" at bounding box center [1324, 239] width 54 height 12
click at [1162, 77] on button "button" at bounding box center [1167, 77] width 28 height 18
click at [1141, 127] on li "Reply All" at bounding box center [1150, 129] width 65 height 24
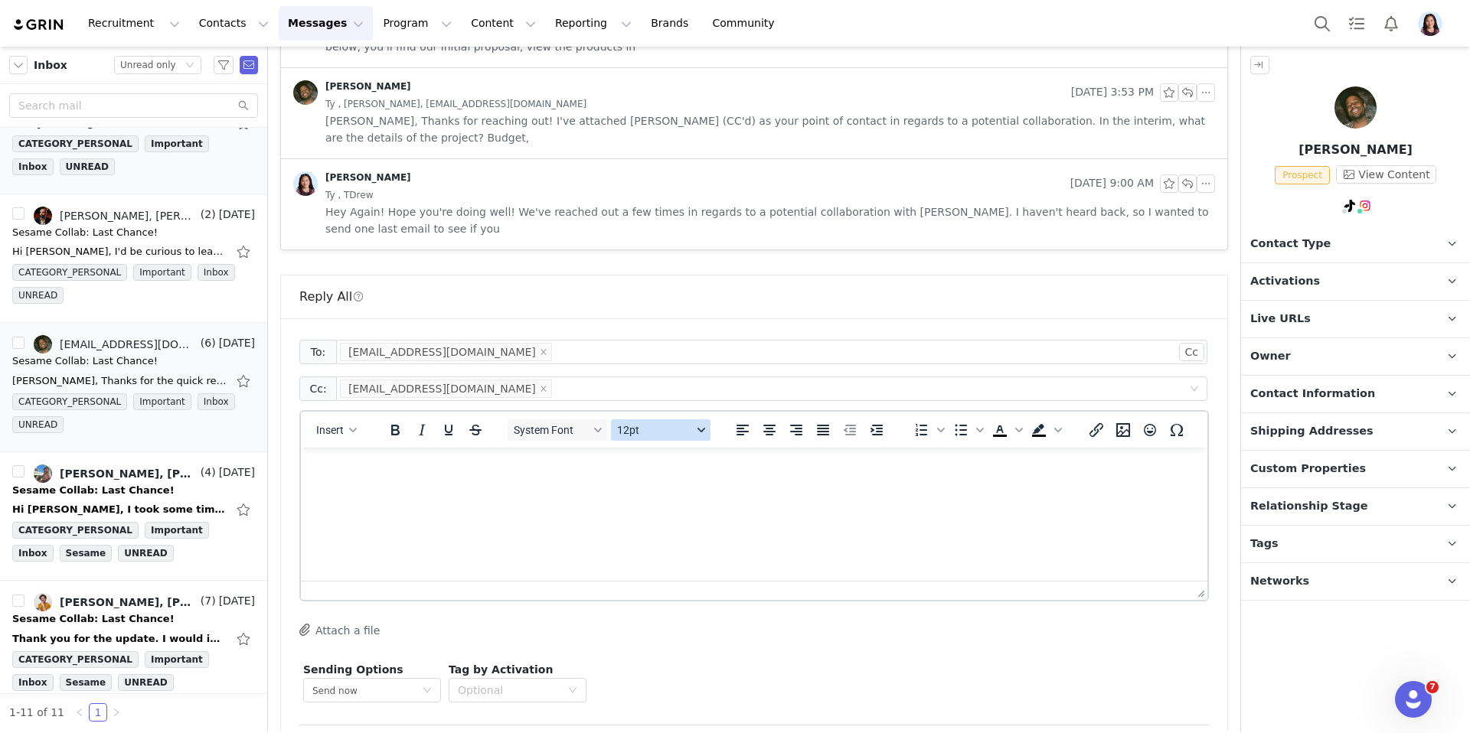
scroll to position [850, 0]
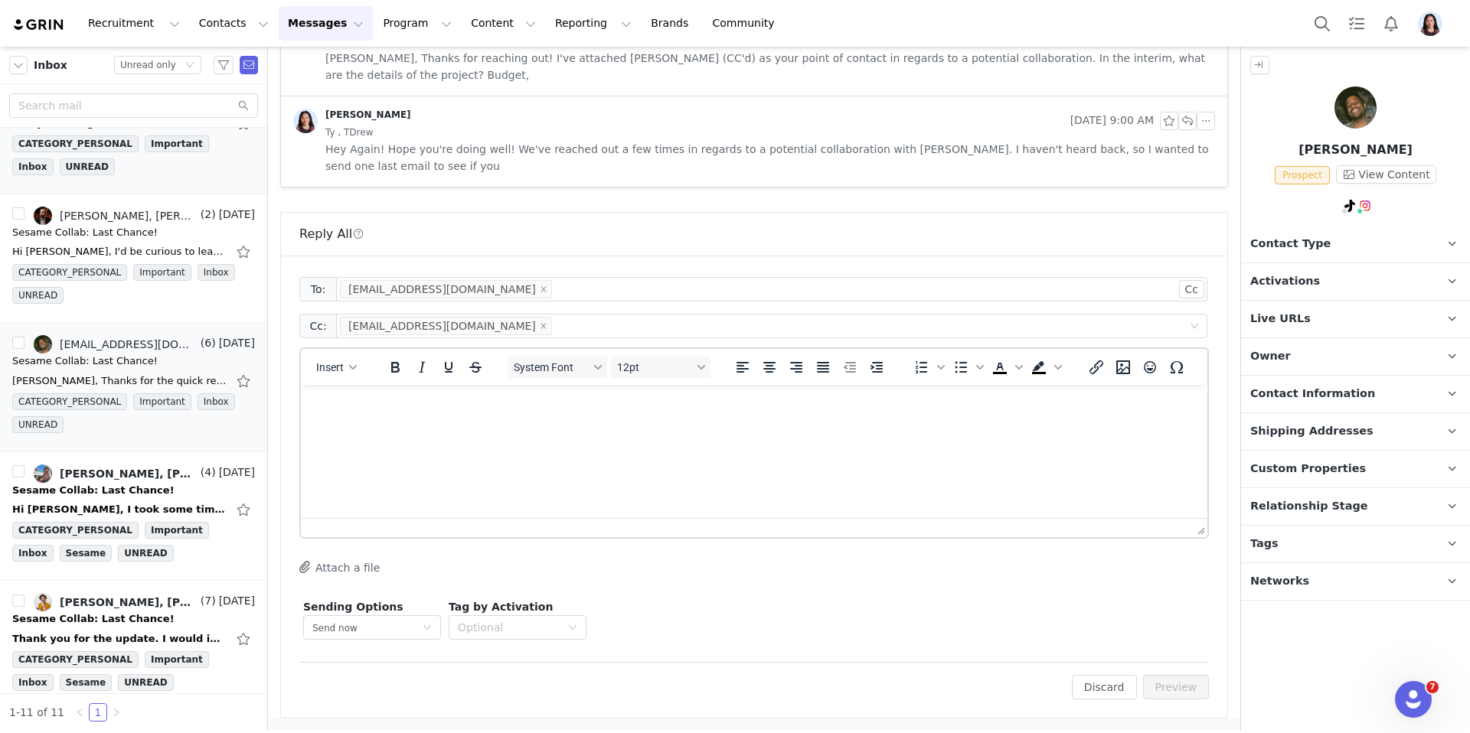
click at [678, 419] on html at bounding box center [754, 405] width 906 height 41
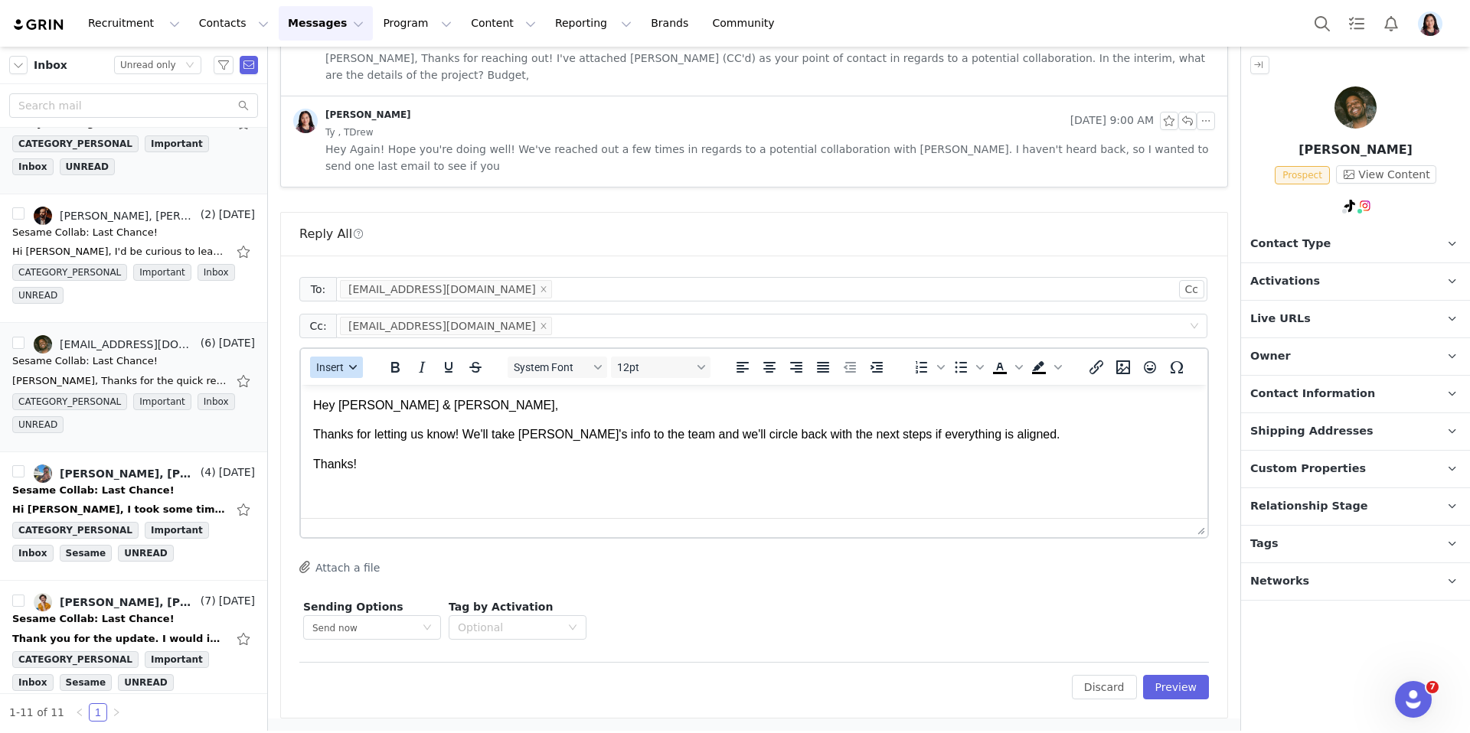
click at [336, 362] on span "Insert" at bounding box center [330, 367] width 28 height 12
click at [335, 447] on div "Insert Signature" at bounding box center [392, 443] width 138 height 18
click at [1169, 681] on button "Preview" at bounding box center [1176, 687] width 67 height 24
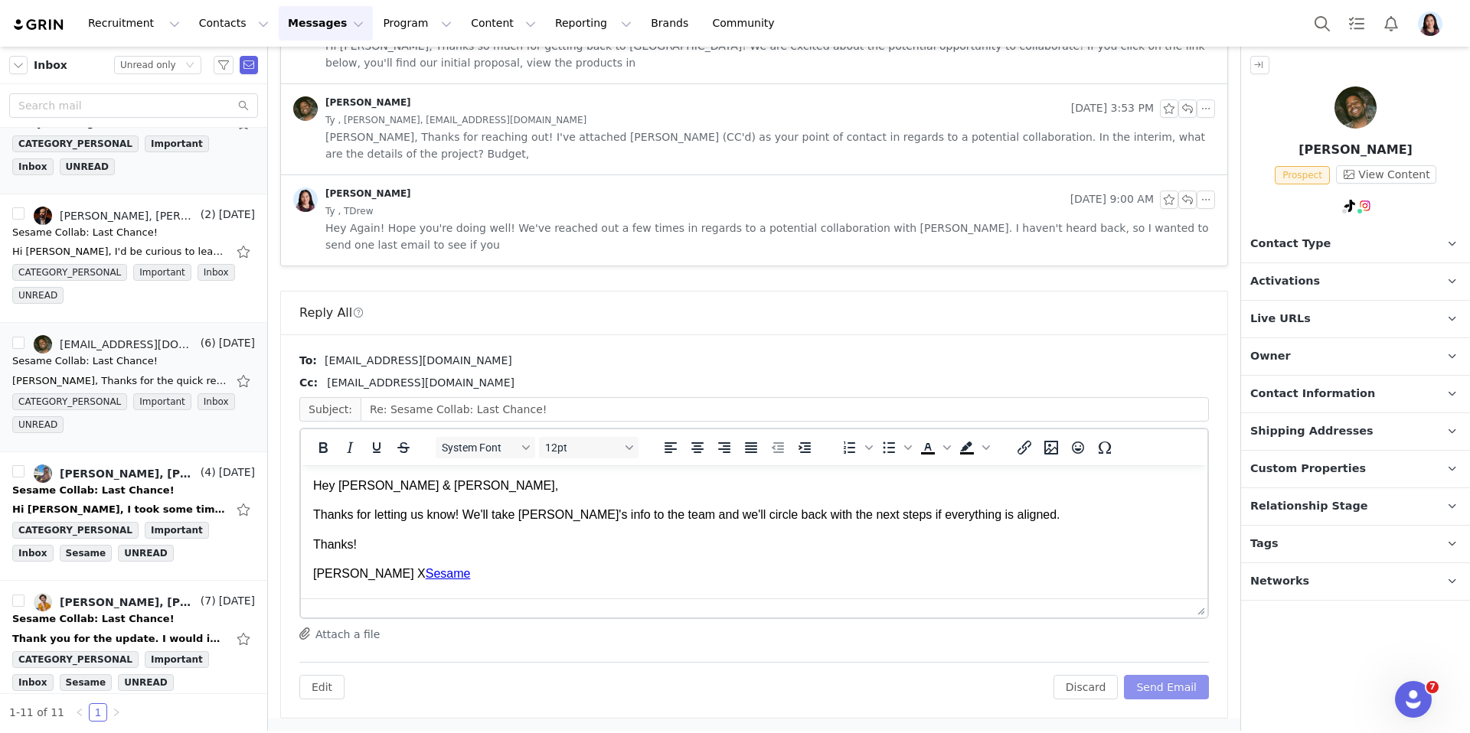
scroll to position [0, 0]
click at [1166, 677] on button "Send Email" at bounding box center [1166, 687] width 85 height 24
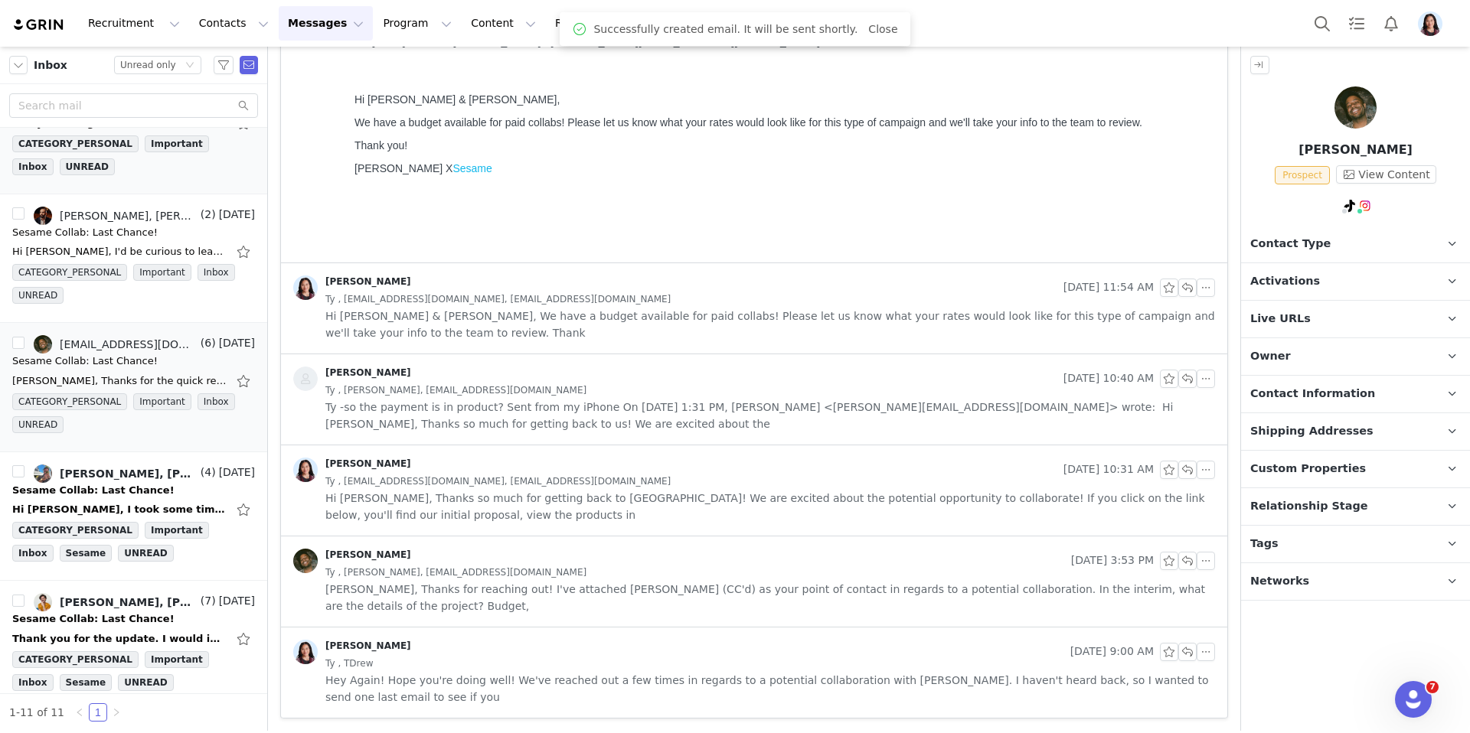
click at [1350, 248] on p "Contact Type Contact type can be Creator, Prospect, Application, or Manager." at bounding box center [1337, 244] width 192 height 37
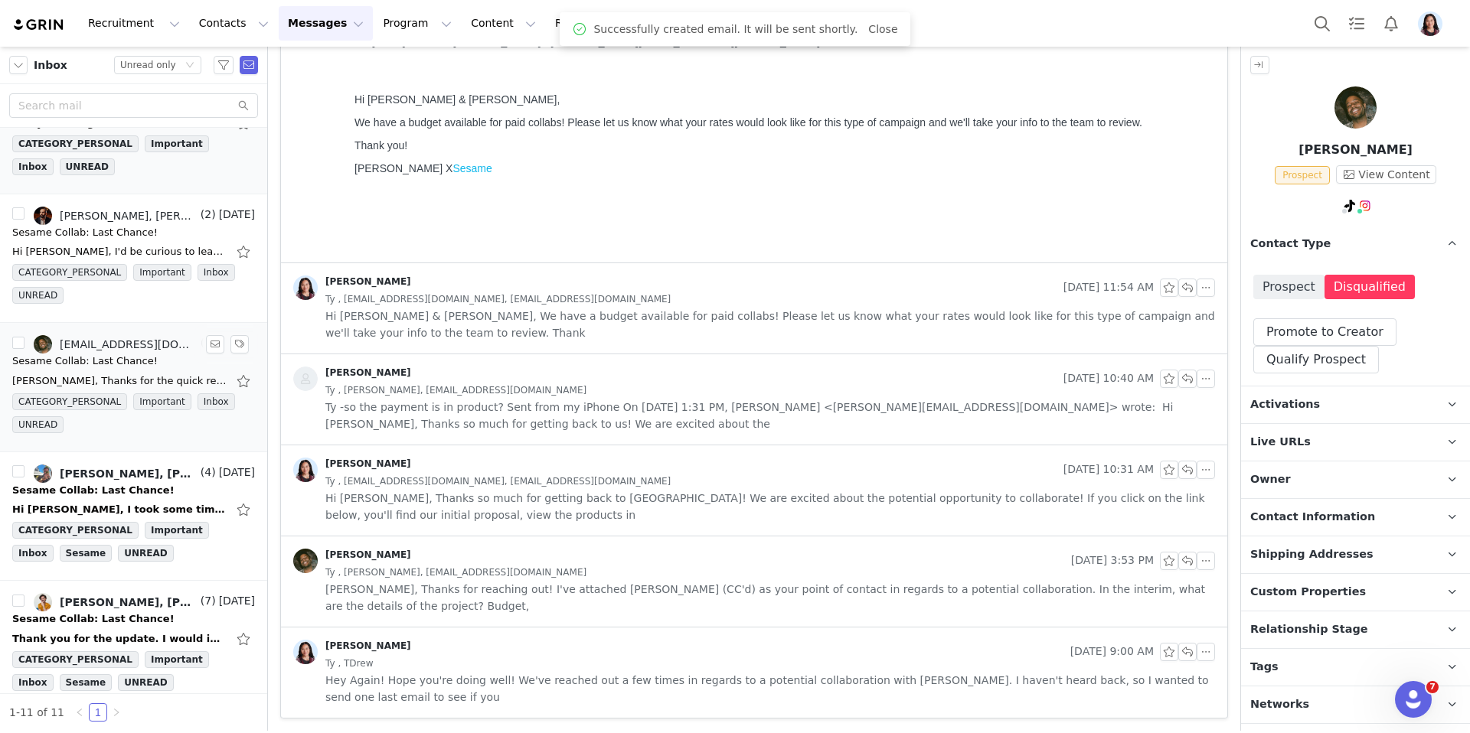
scroll to position [201, 0]
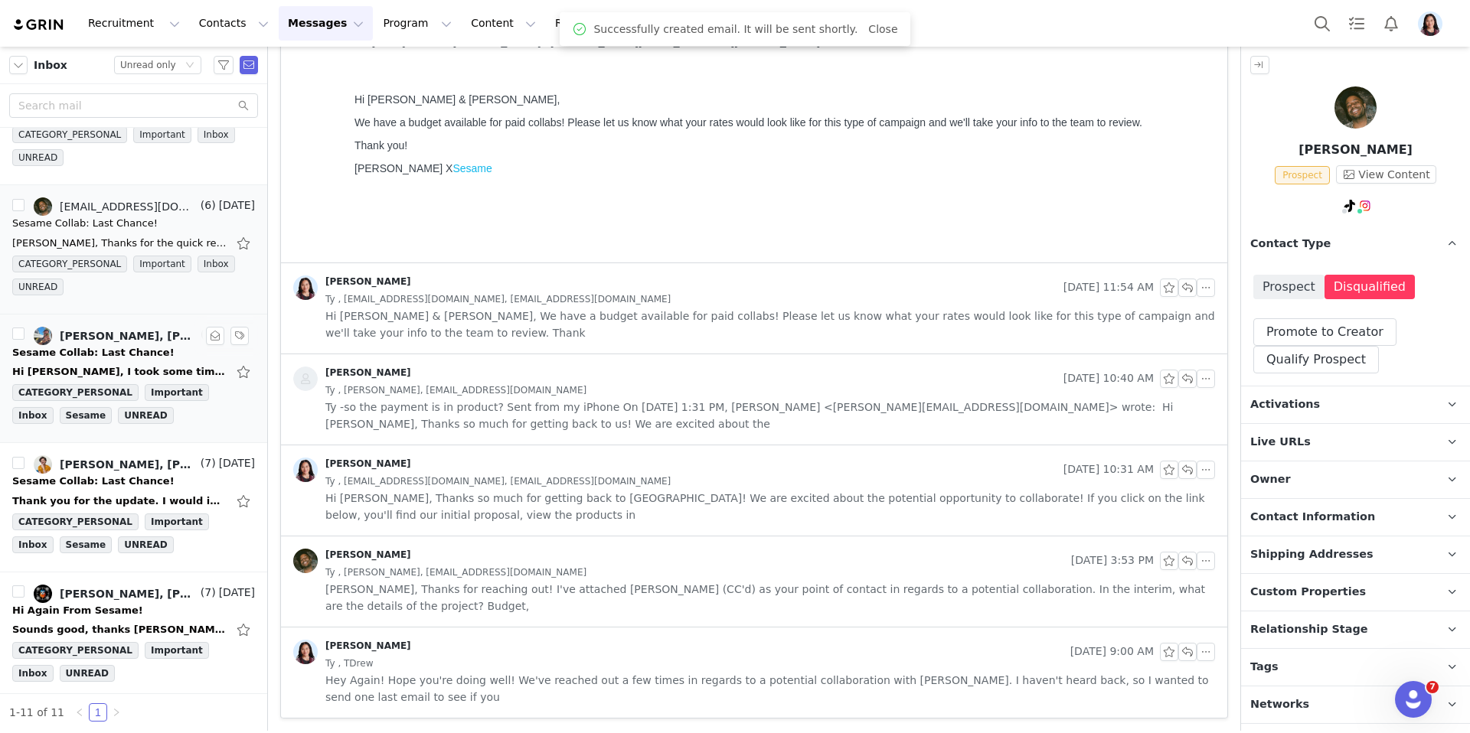
click at [79, 366] on div "Hi [PERSON_NAME], I took some time to look through the campaign details and thi…" at bounding box center [119, 371] width 214 height 15
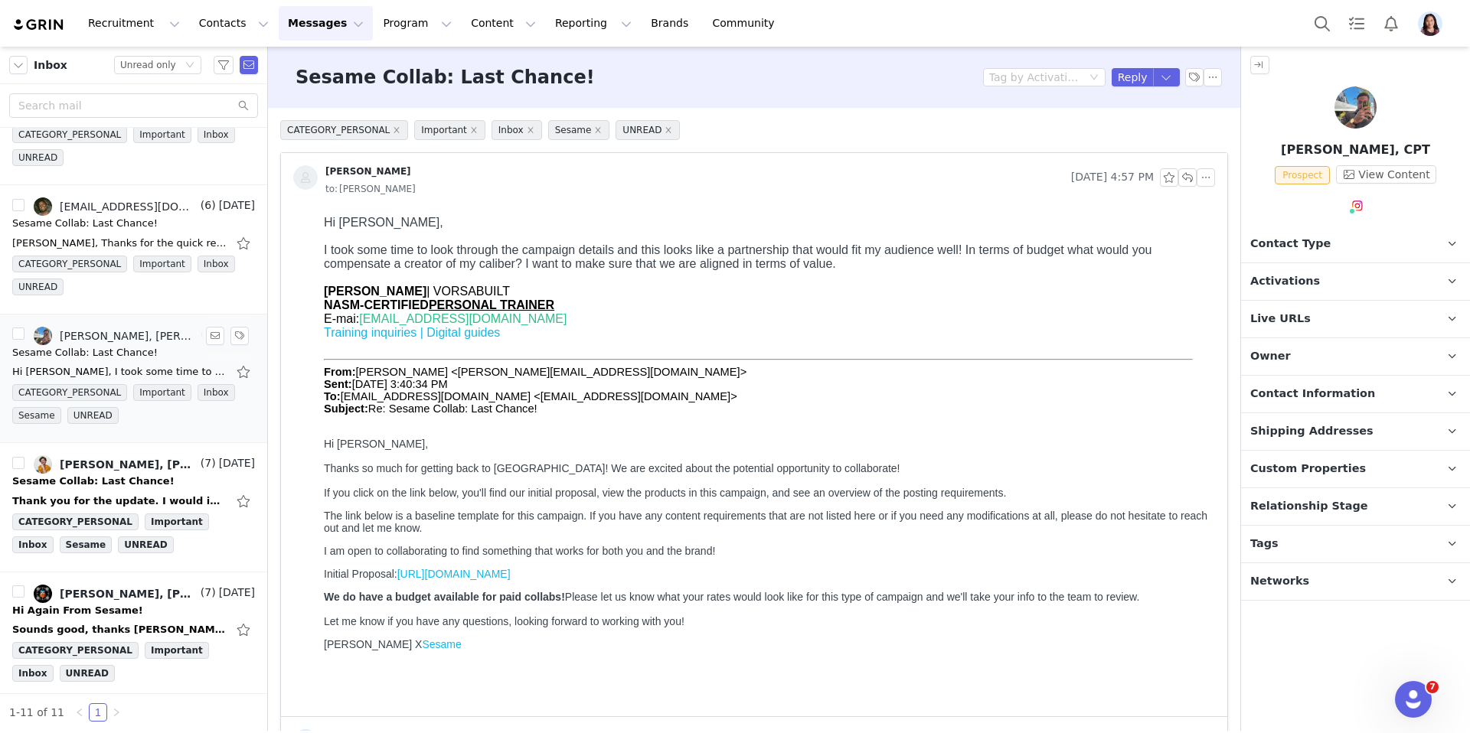
scroll to position [340, 0]
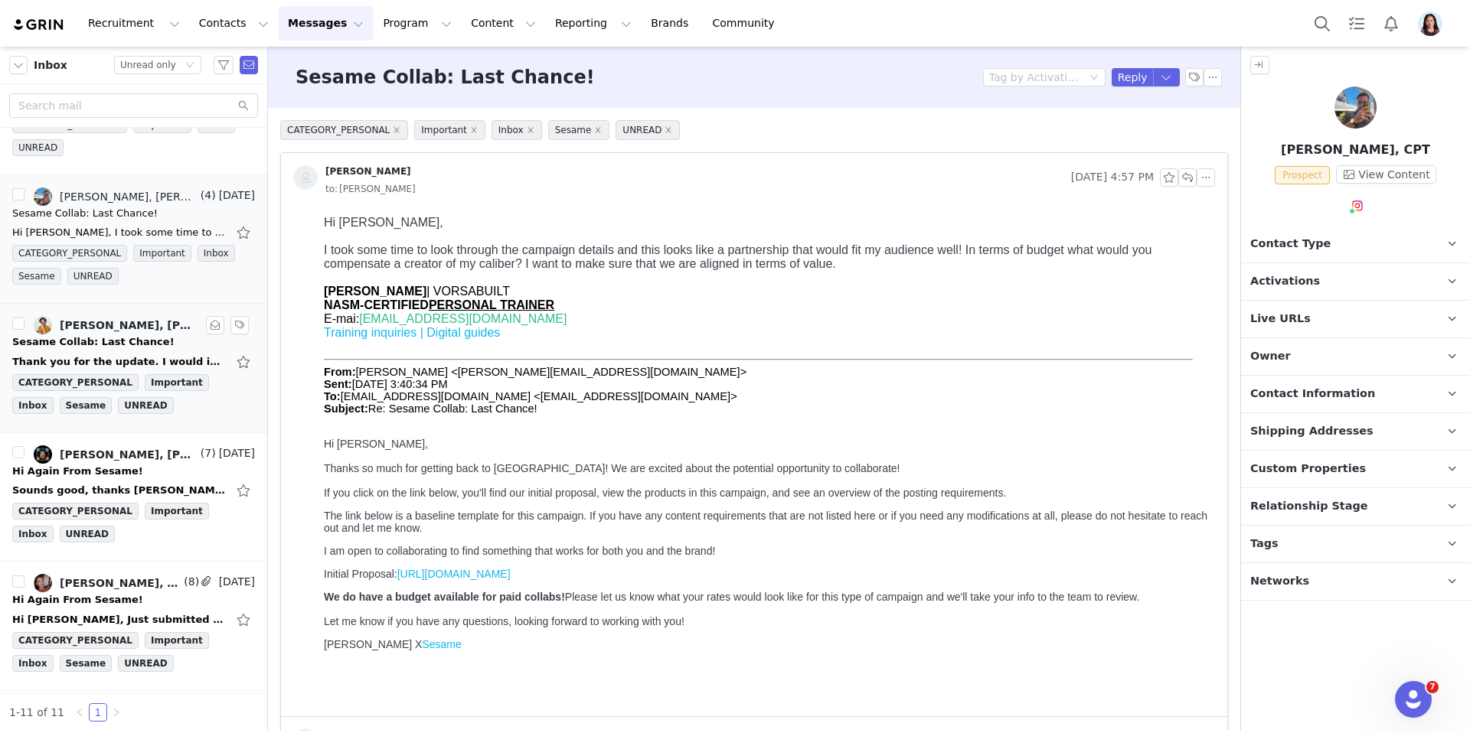
click at [129, 338] on div "Sesame Collab: Last Chance!" at bounding box center [93, 342] width 162 height 15
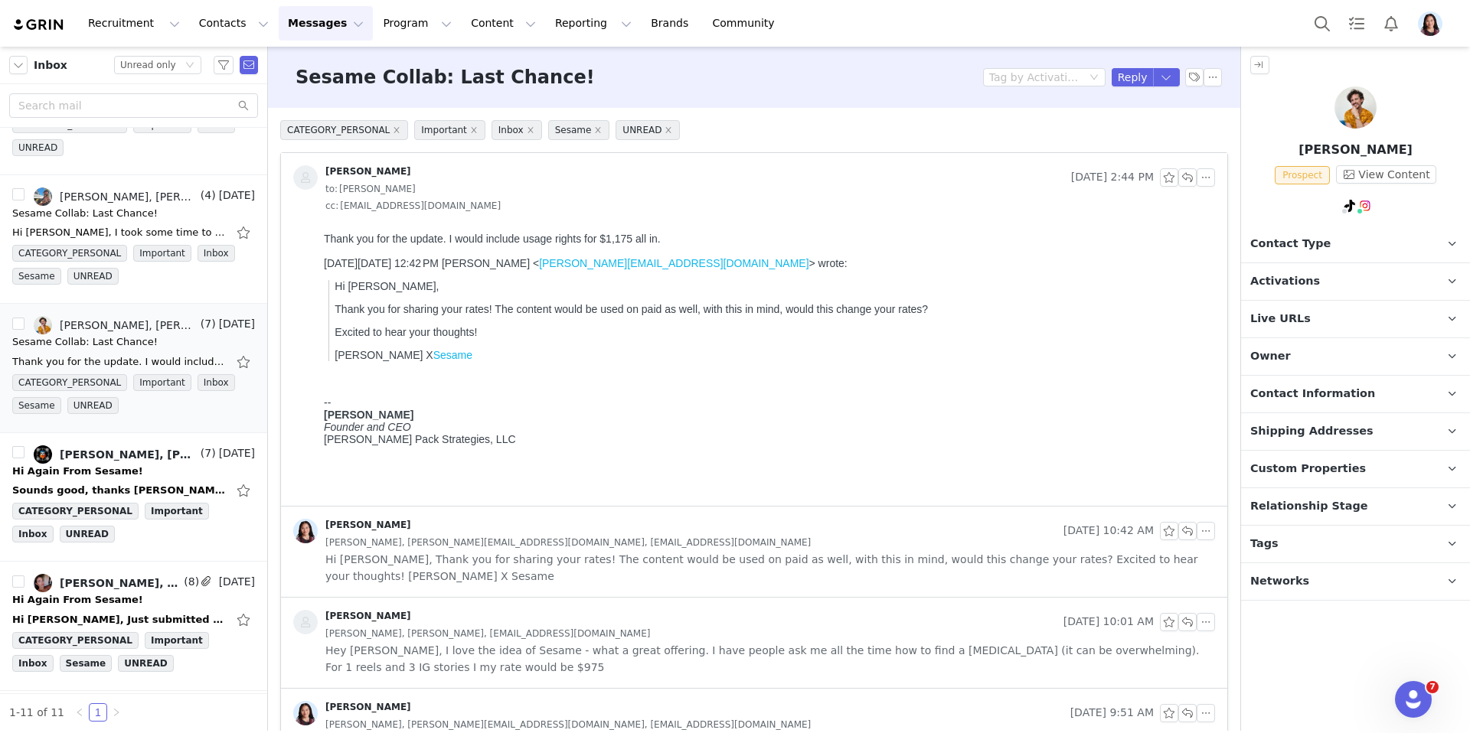
scroll to position [0, 0]
click at [214, 328] on button "button" at bounding box center [215, 325] width 18 height 18
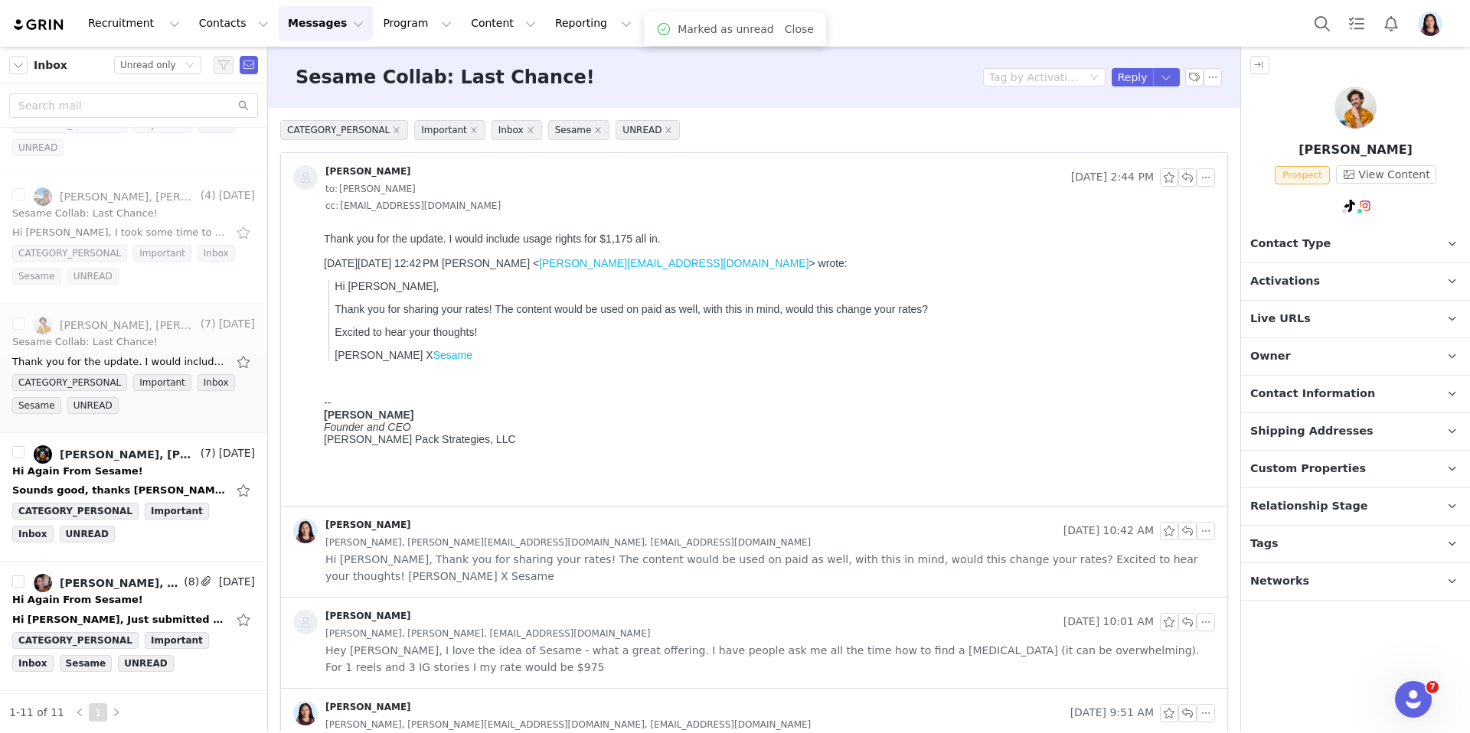
click at [1391, 253] on p "Contact Type Contact type can be Creator, Prospect, Application, or Manager." at bounding box center [1337, 244] width 192 height 37
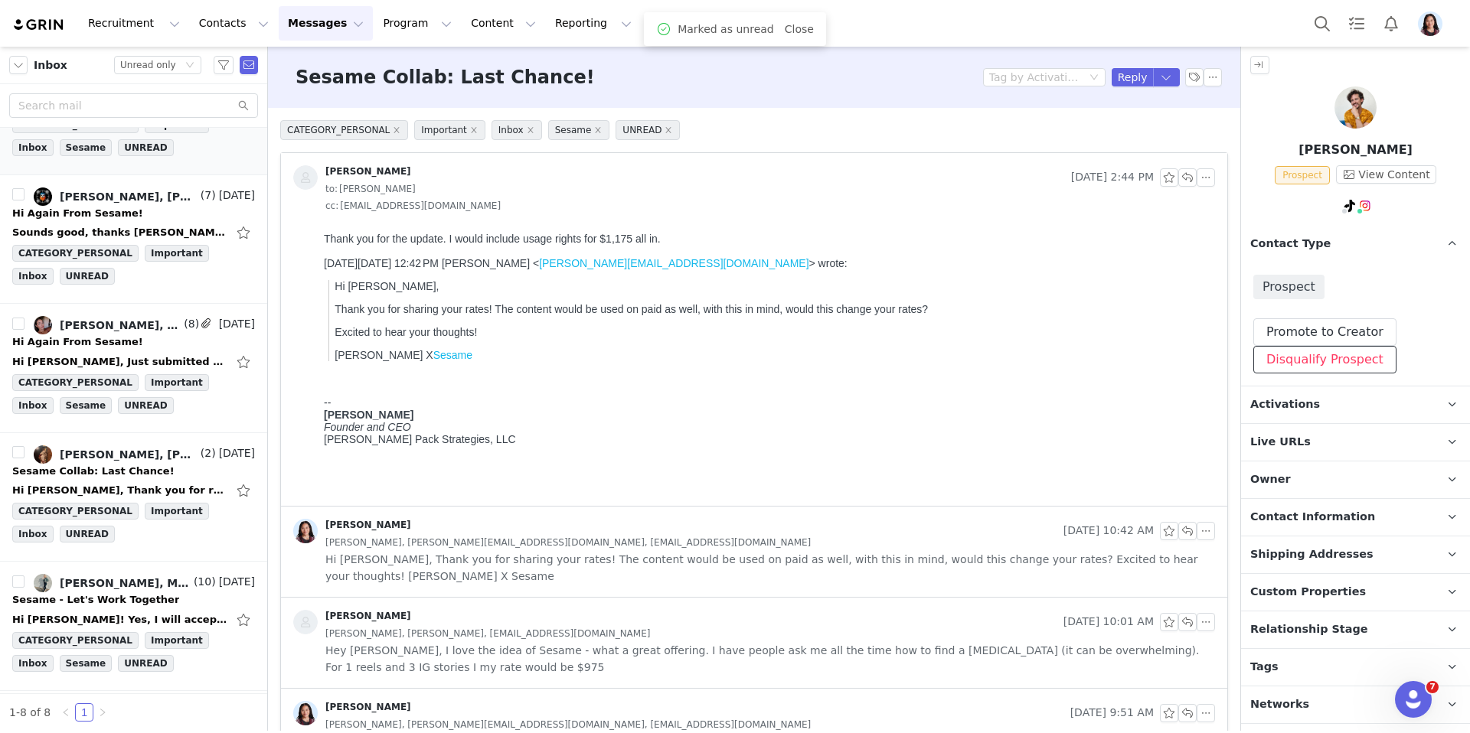
click at [1300, 363] on button "Disqualify Prospect" at bounding box center [1324, 360] width 143 height 28
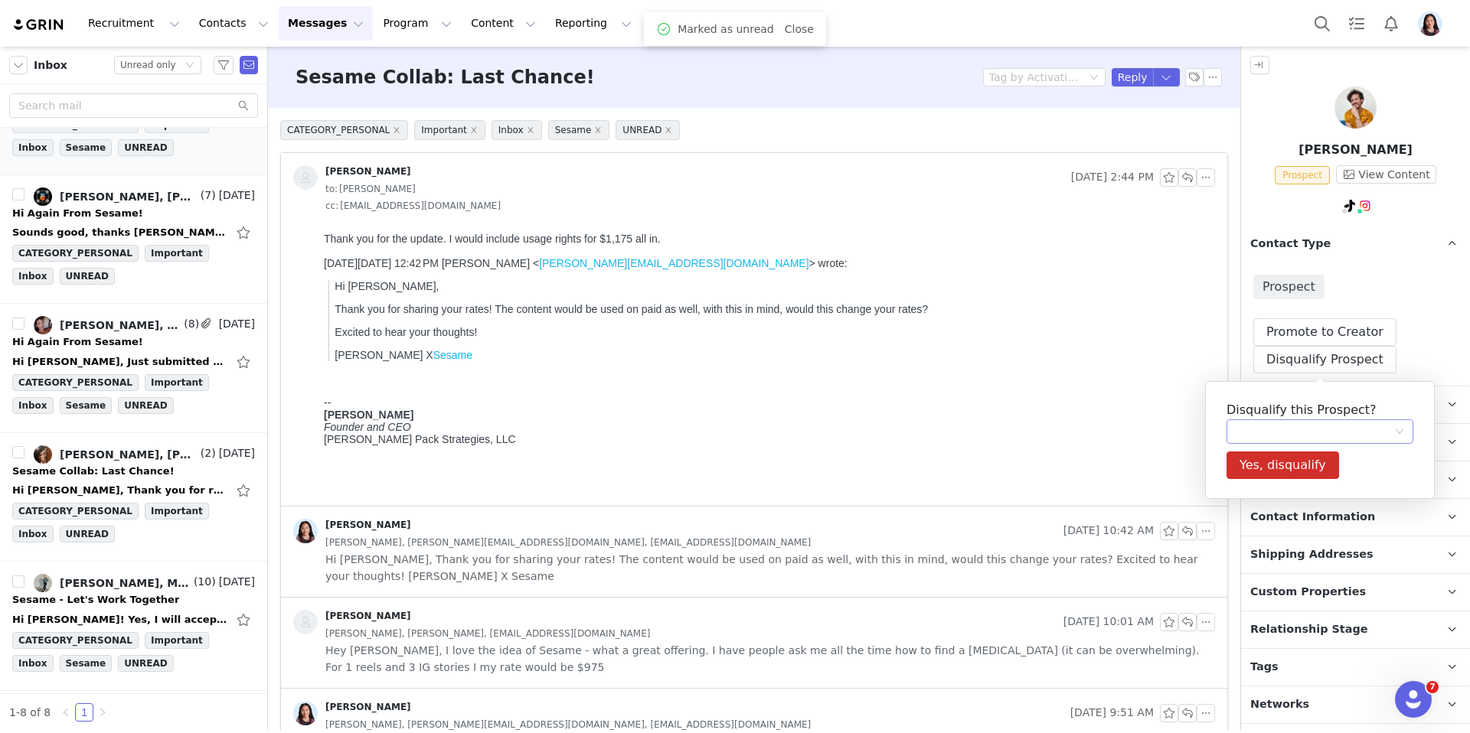
click at [1271, 419] on div at bounding box center [1319, 431] width 187 height 24
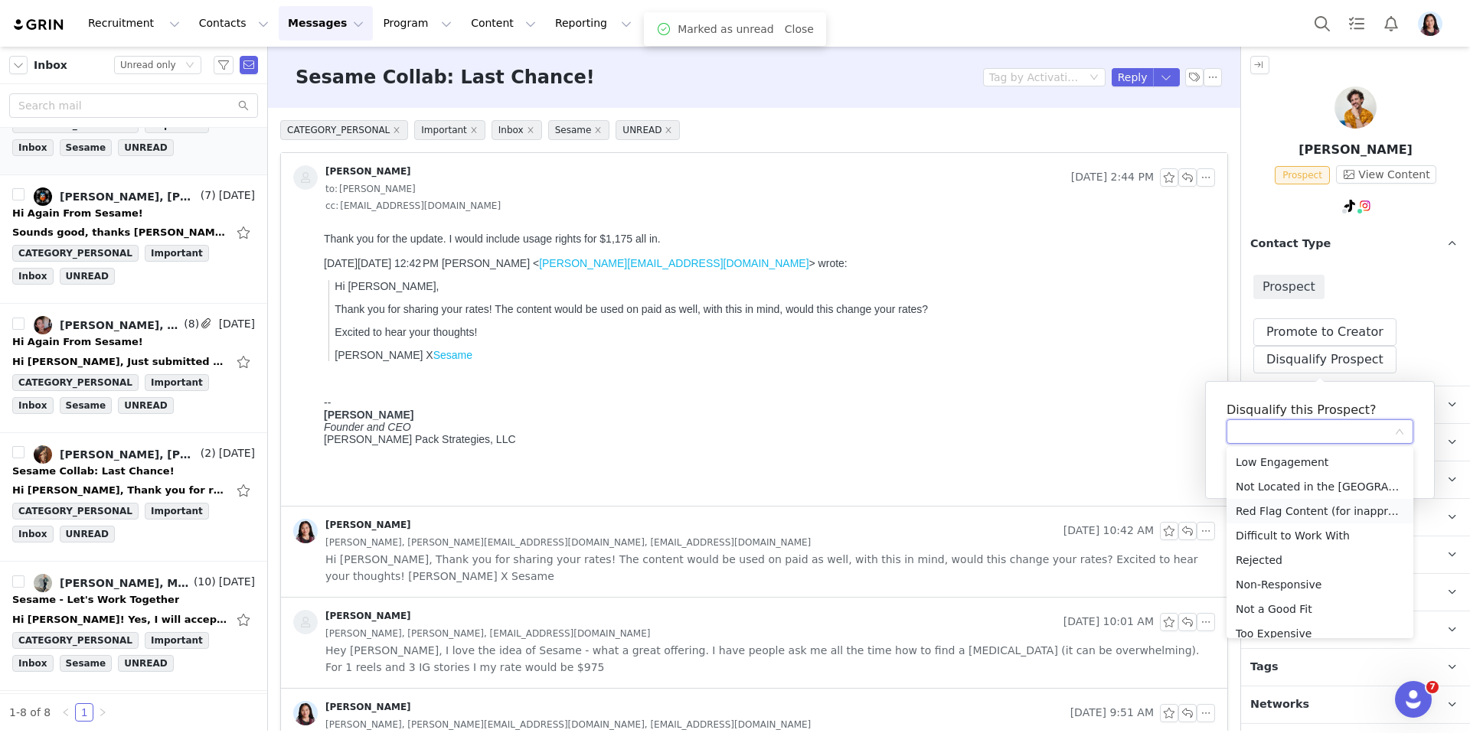
scroll to position [11, 0]
click at [1281, 623] on li "Too Expensive" at bounding box center [1319, 623] width 187 height 24
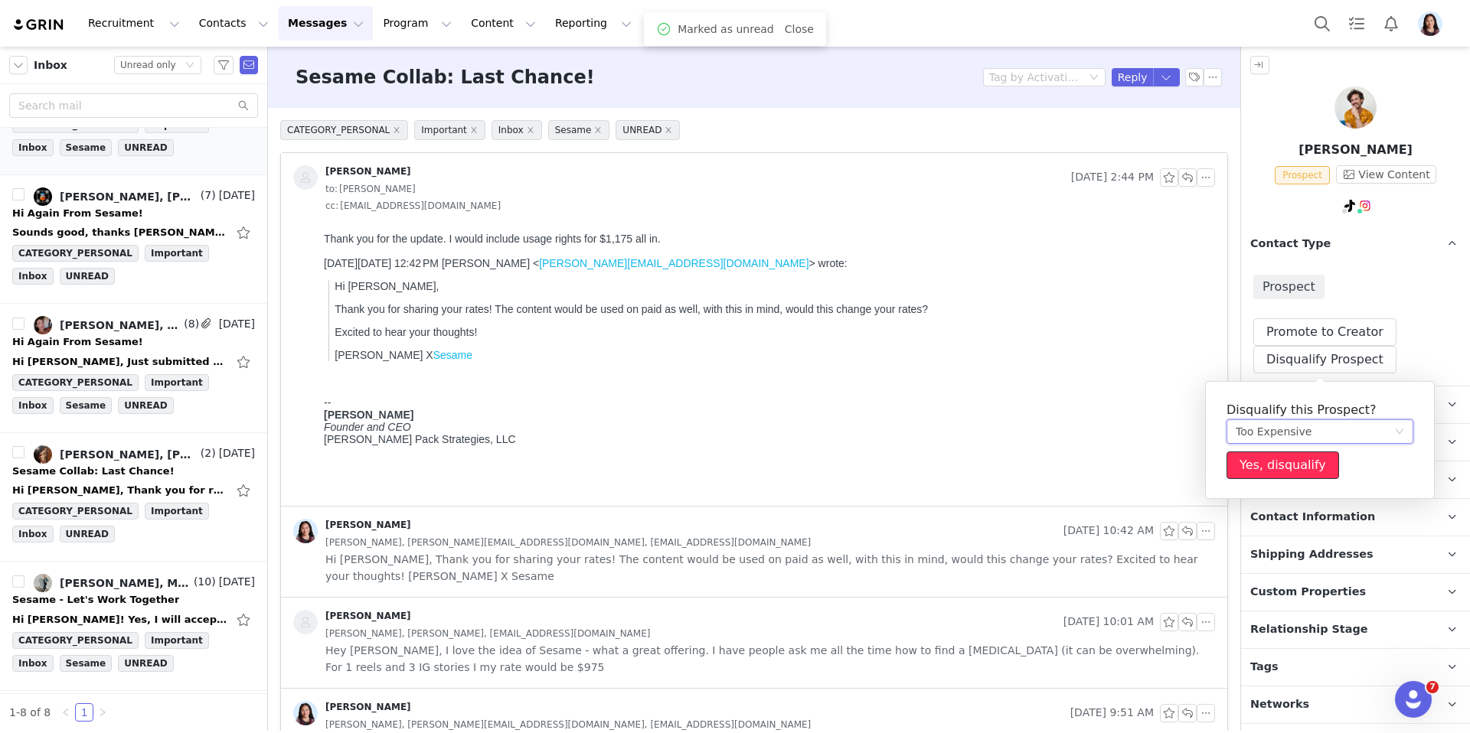
click at [1275, 454] on button "Yes, disqualify" at bounding box center [1282, 466] width 113 height 28
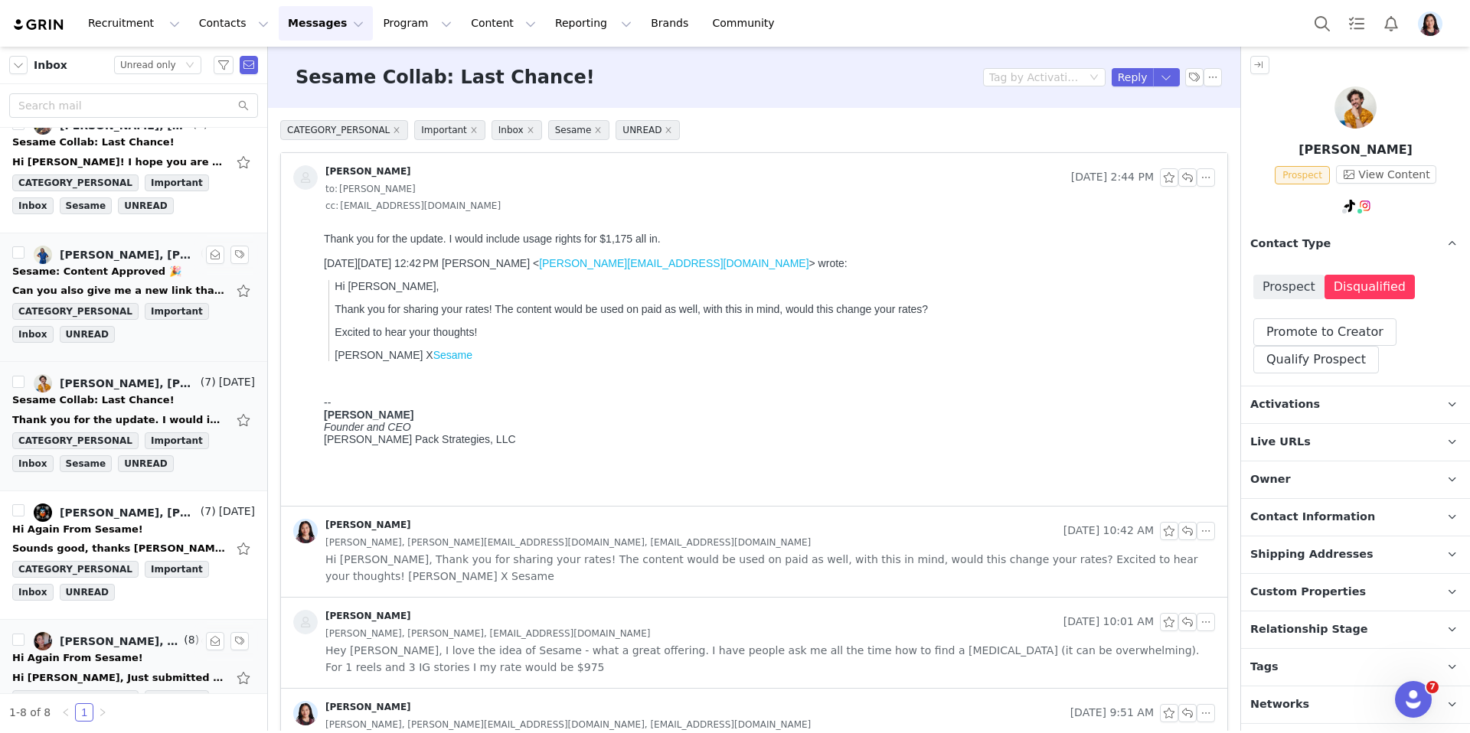
scroll to position [0, 0]
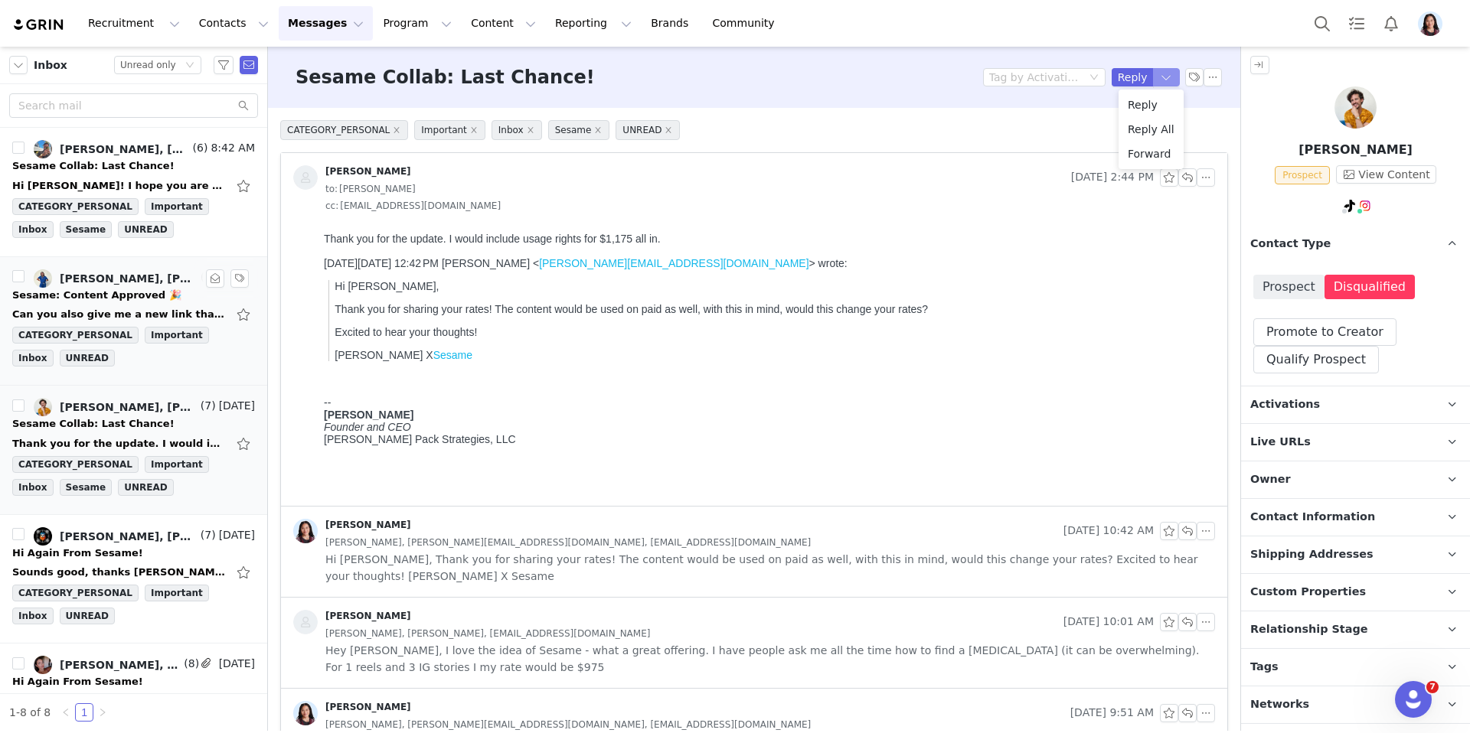
click at [1166, 78] on button "button" at bounding box center [1167, 77] width 28 height 18
click at [1157, 132] on li "Reply All" at bounding box center [1150, 129] width 65 height 24
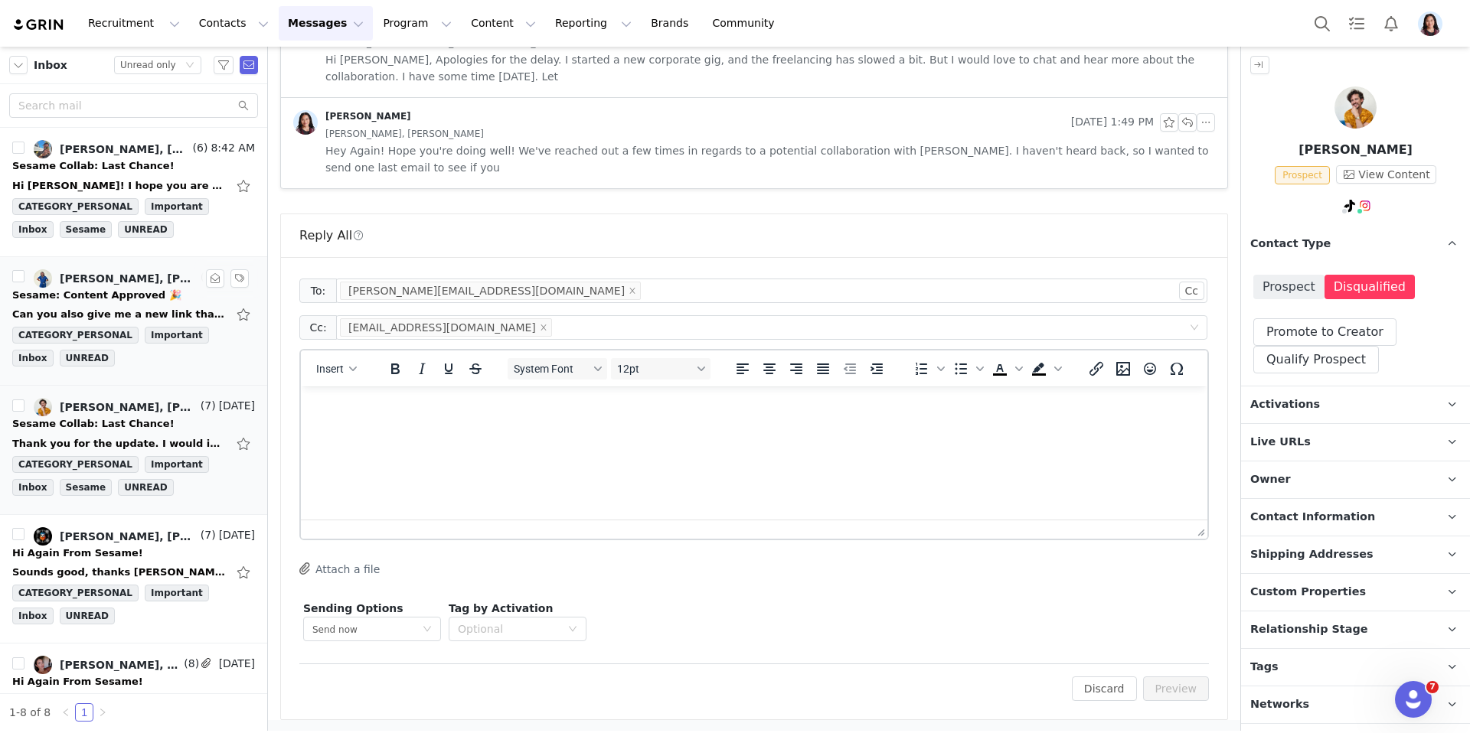
scroll to position [866, 0]
click at [617, 426] on html at bounding box center [754, 405] width 906 height 41
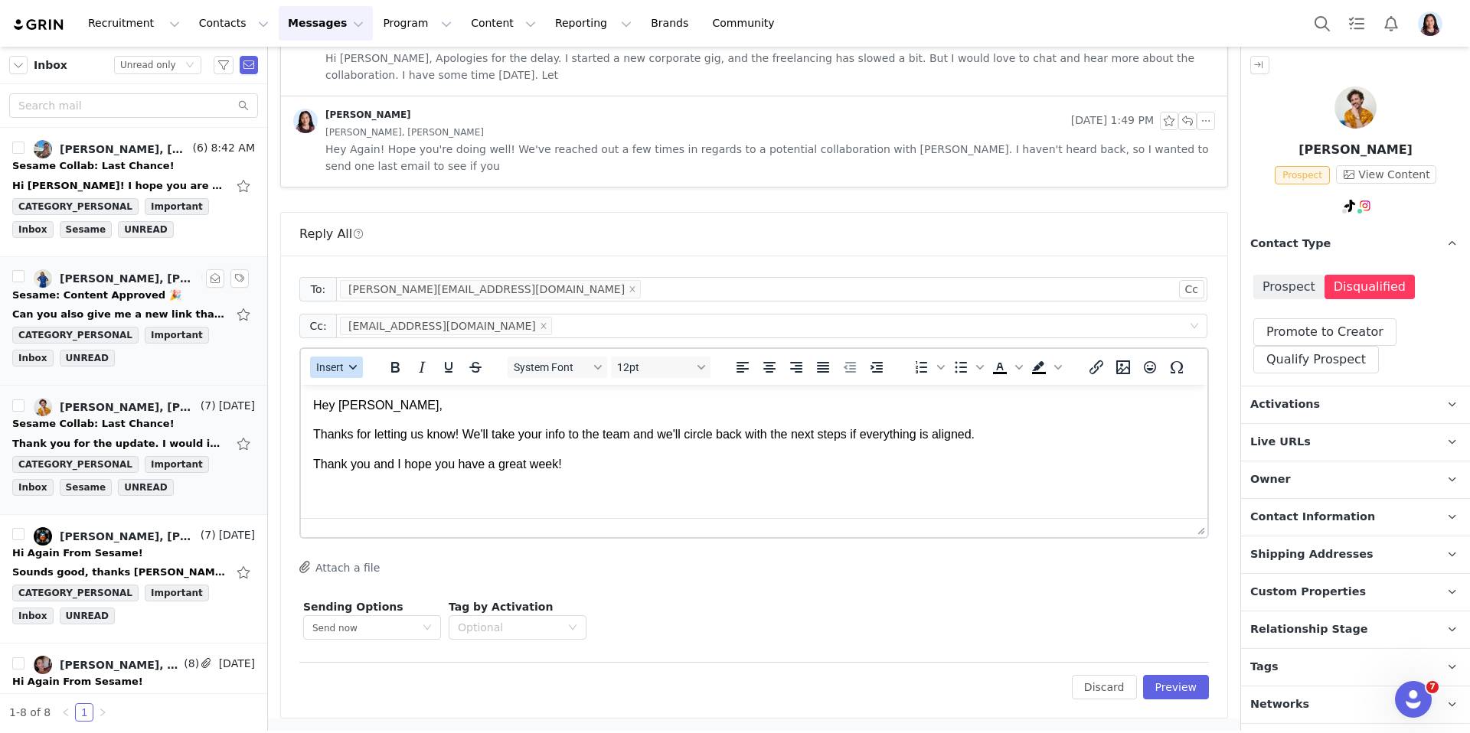
click at [343, 374] on button "Insert" at bounding box center [336, 367] width 53 height 21
click at [368, 446] on div "Insert Signature" at bounding box center [392, 443] width 138 height 18
click at [1176, 680] on button "Preview" at bounding box center [1176, 687] width 67 height 24
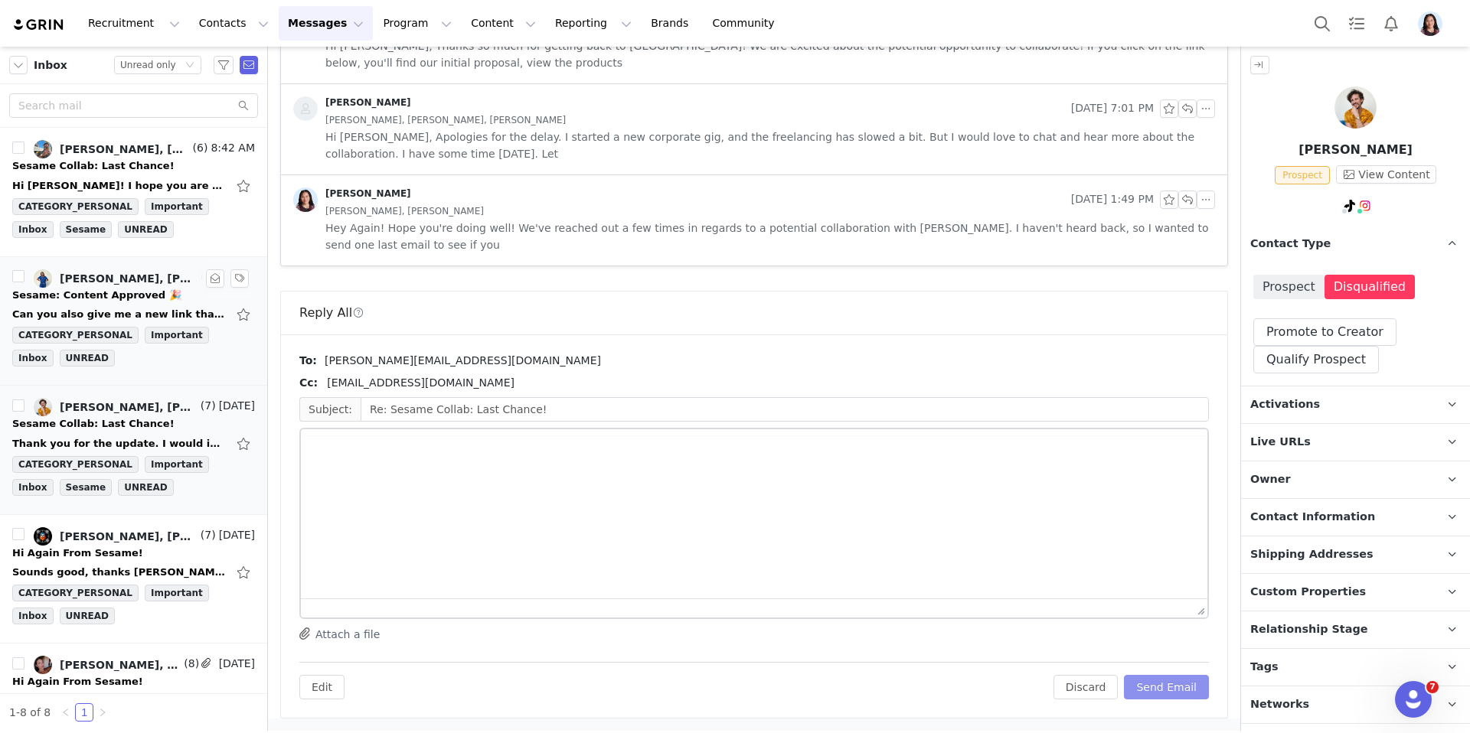
scroll to position [787, 0]
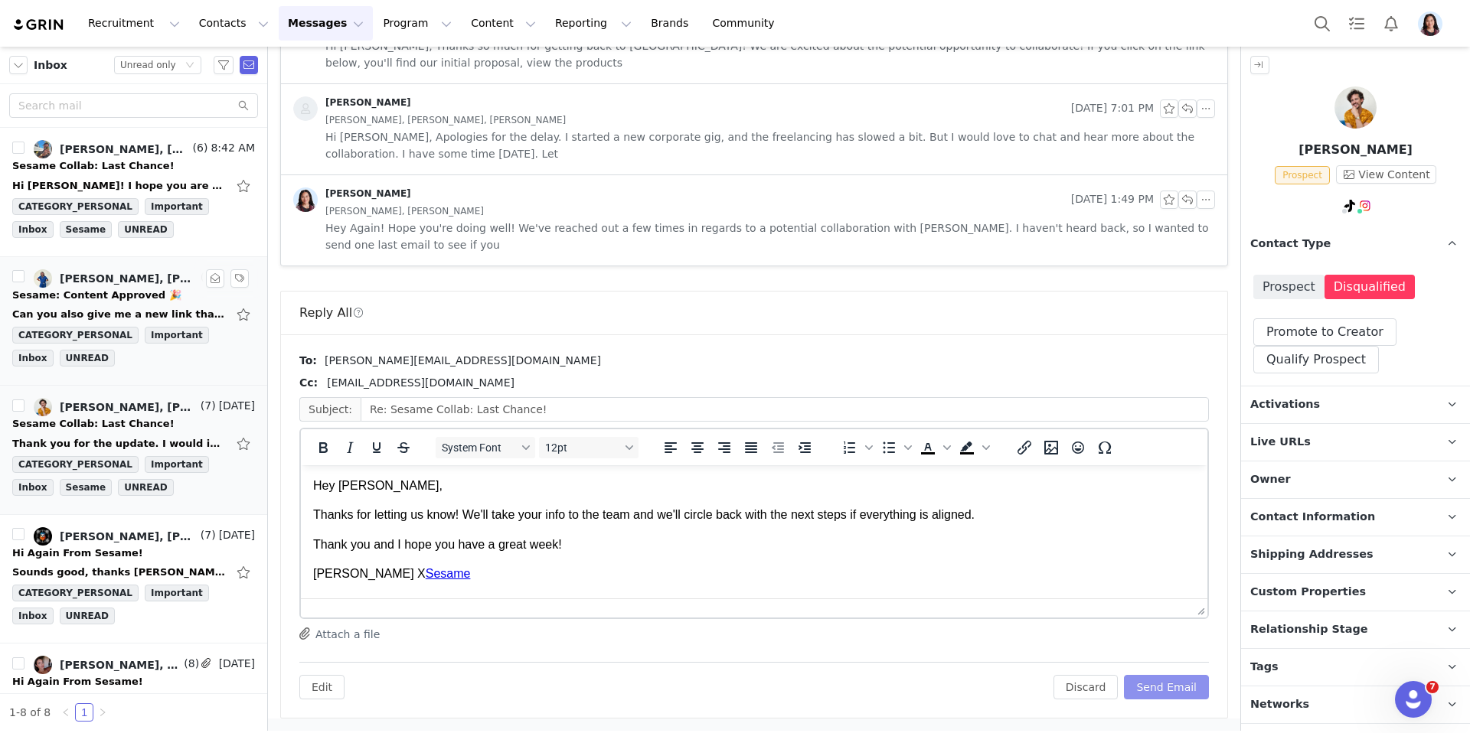
click at [1176, 680] on button "Send Email" at bounding box center [1166, 687] width 85 height 24
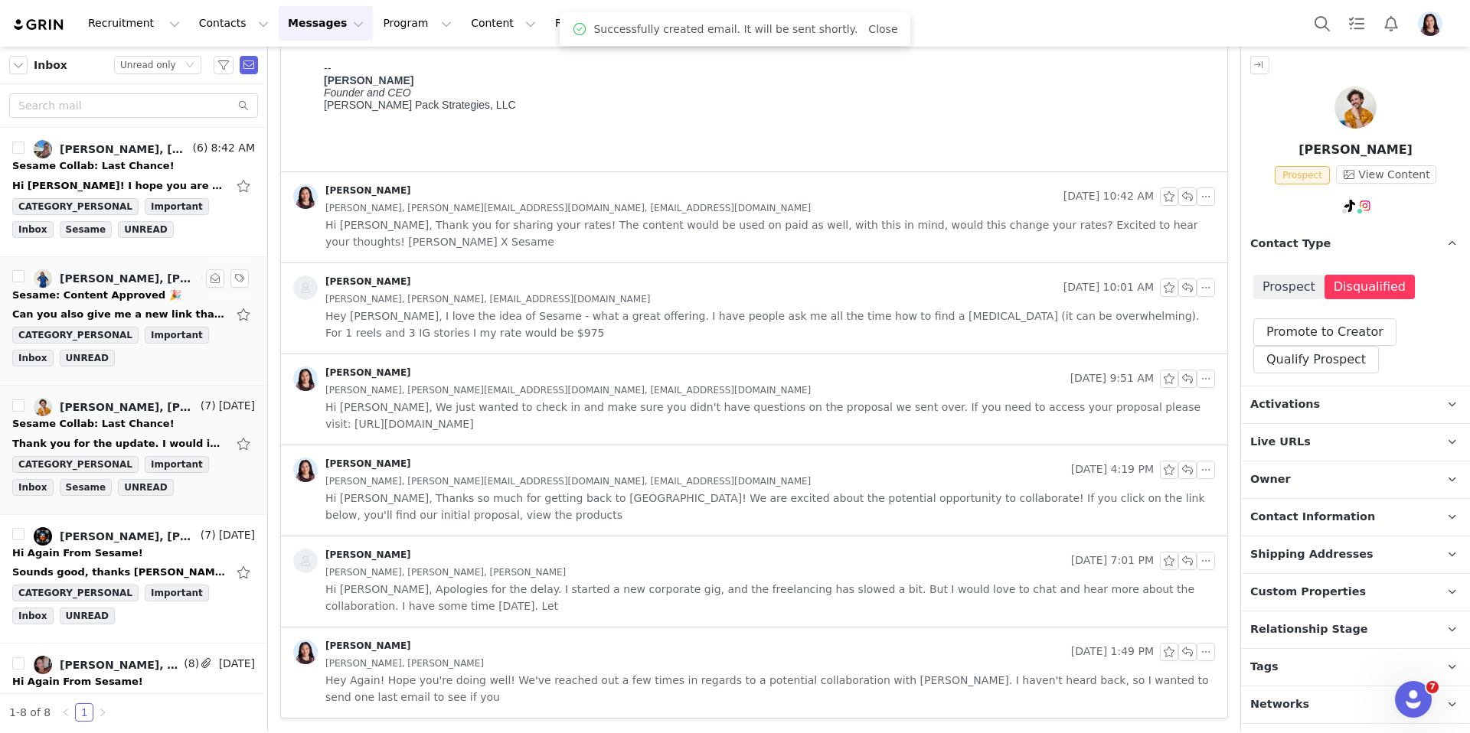
scroll to position [34, 0]
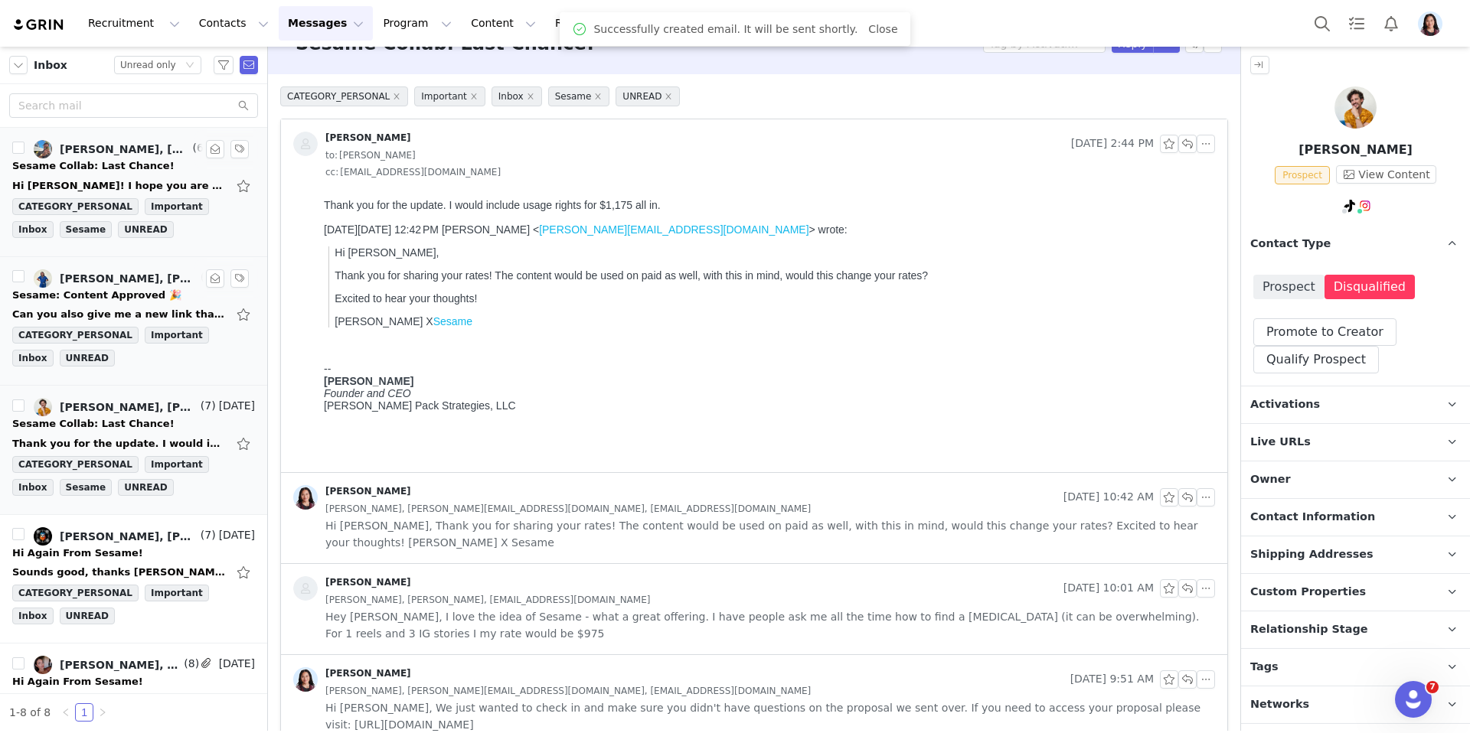
click at [90, 184] on div "Hi Randi! I hope you are having an amazing day! Thank you for being transparent…" at bounding box center [119, 185] width 214 height 15
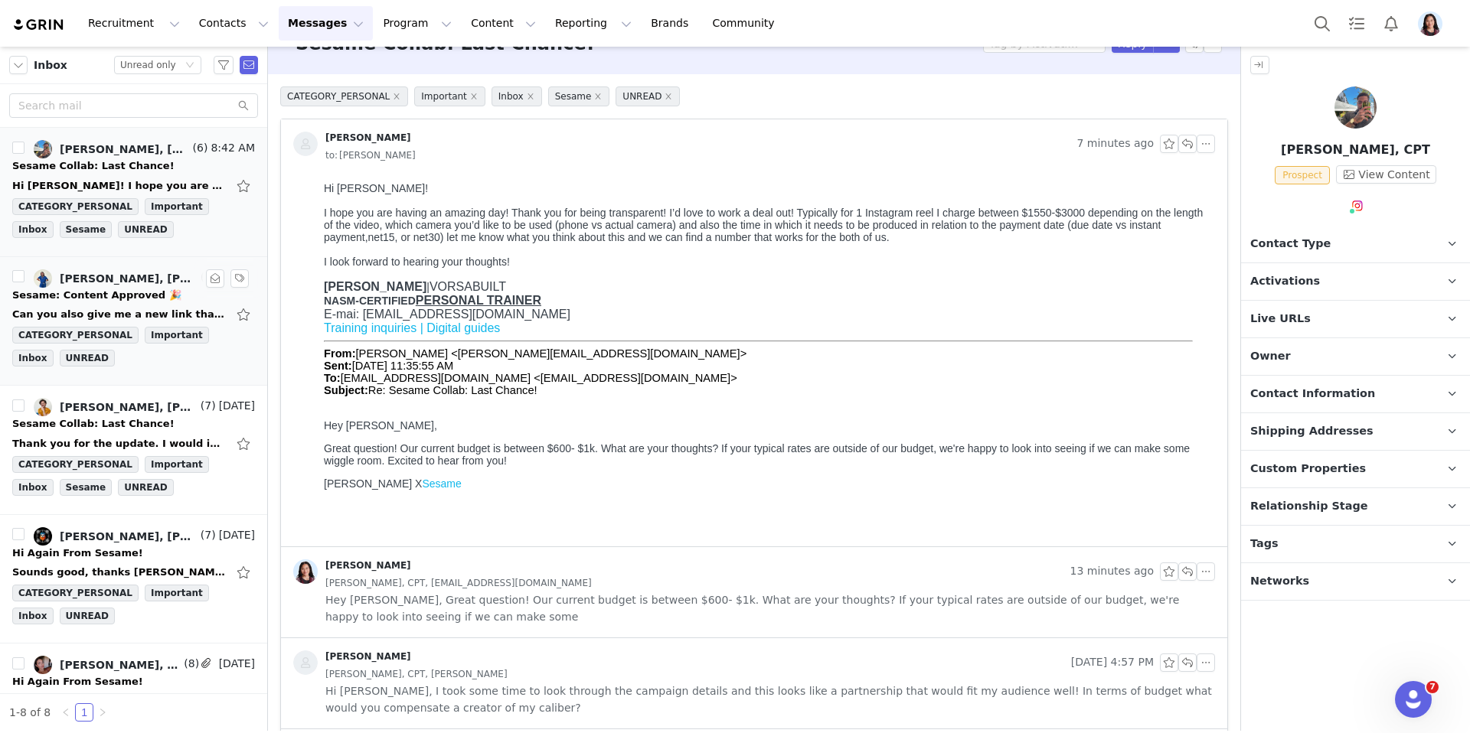
scroll to position [0, 0]
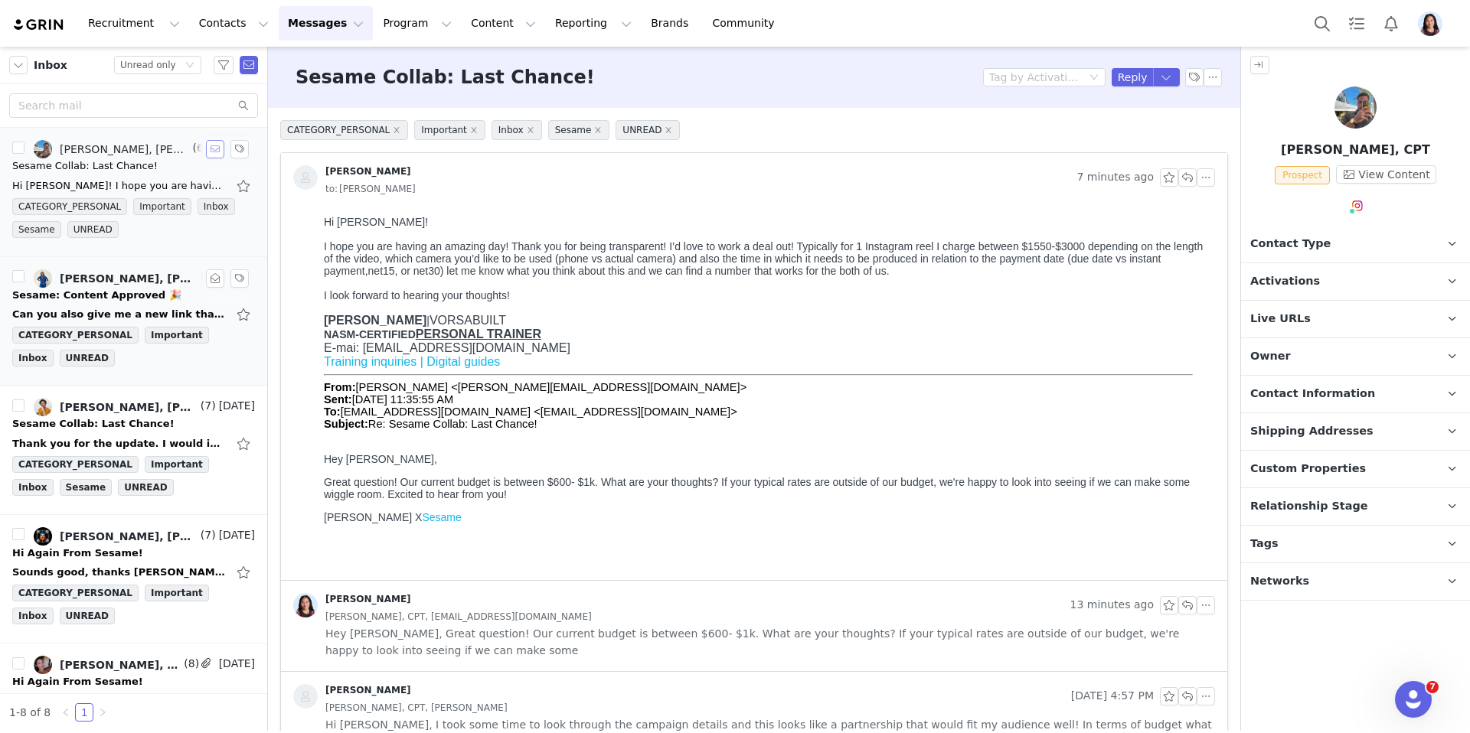
click at [216, 153] on button "button" at bounding box center [215, 149] width 18 height 18
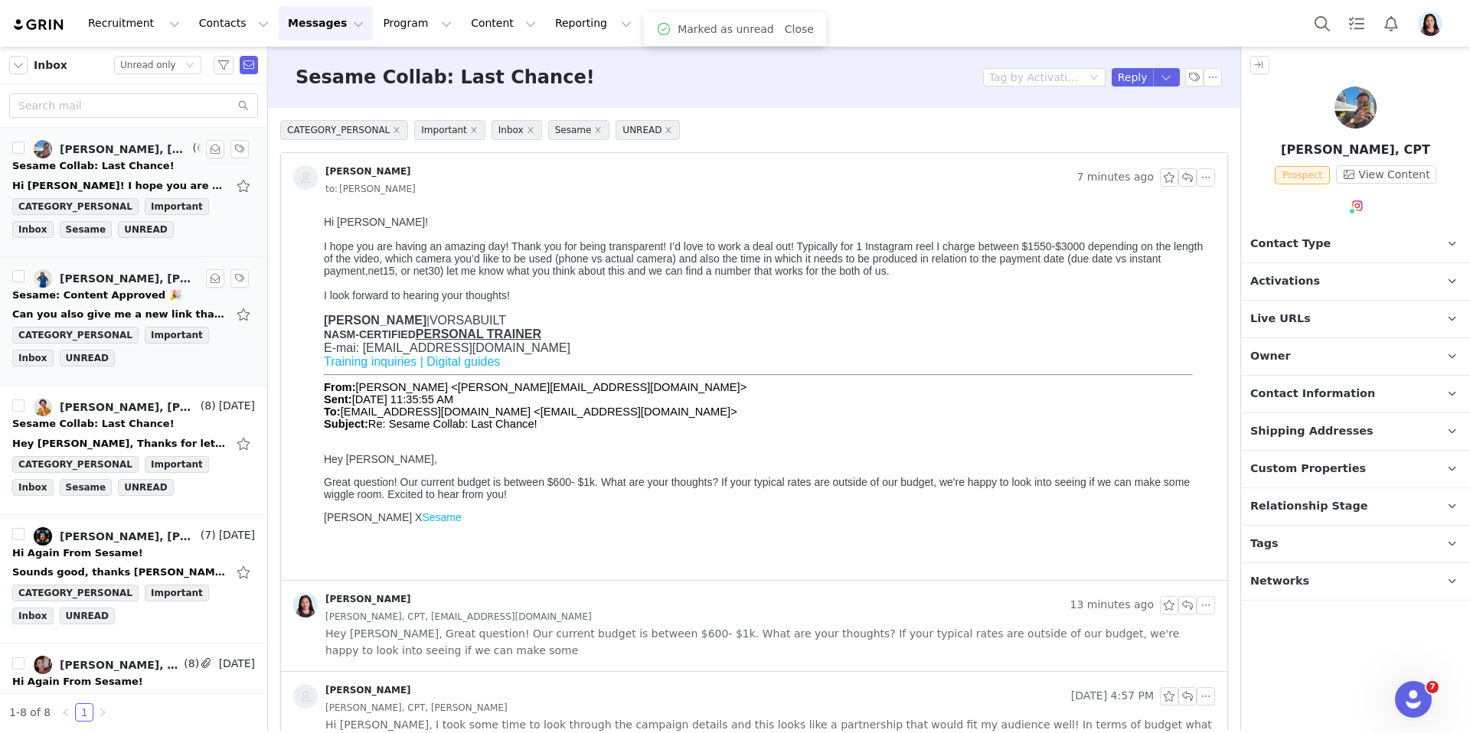
scroll to position [77, 0]
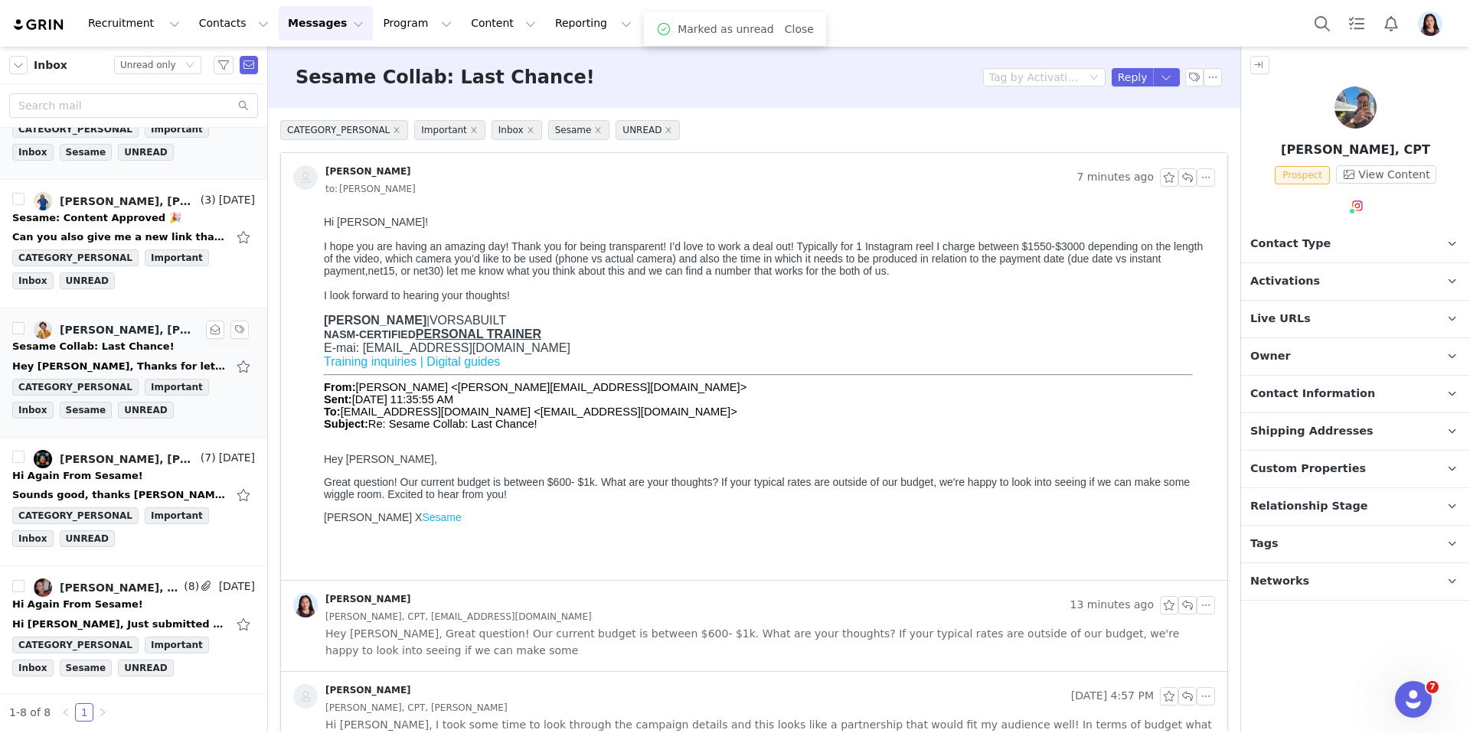
click at [136, 347] on div "Sesame Collab: Last Chance!" at bounding box center [93, 346] width 162 height 15
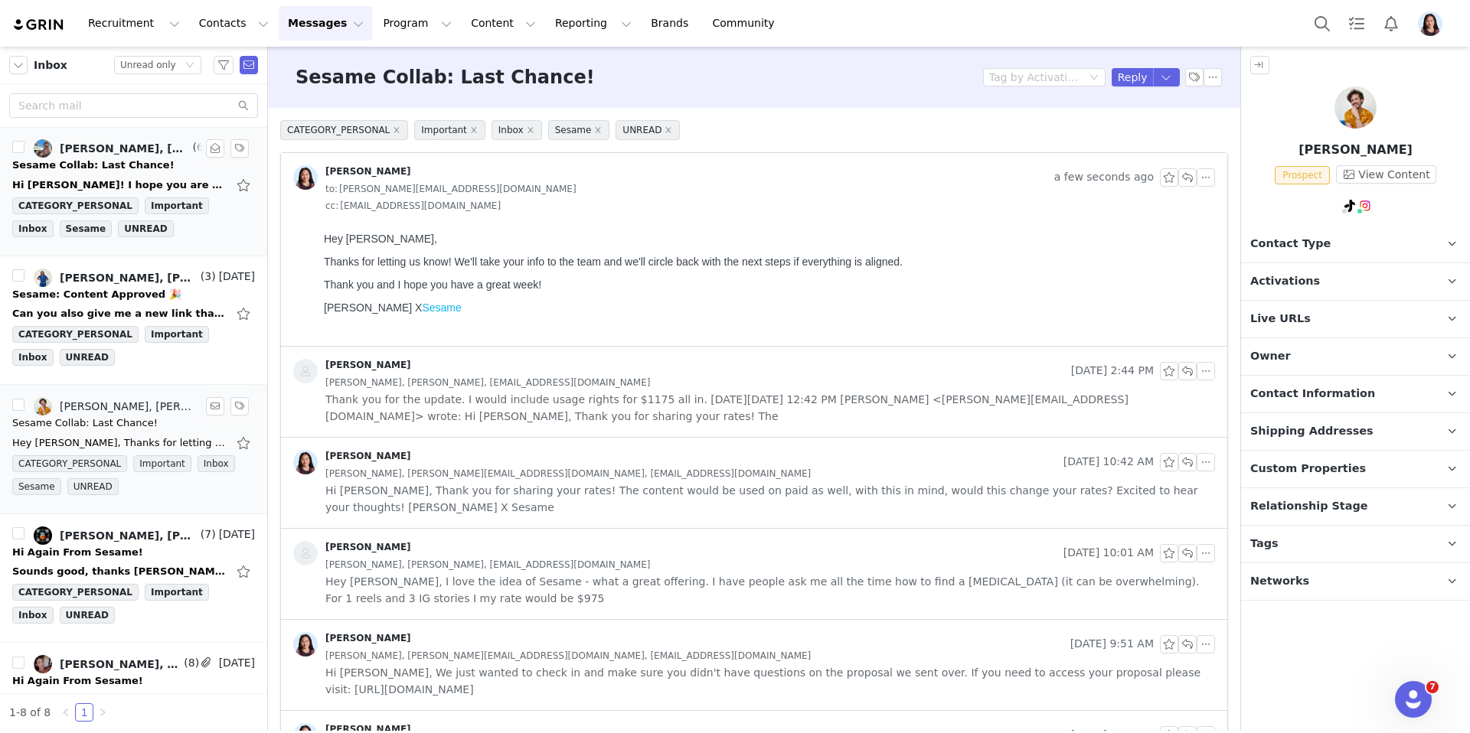
scroll to position [73, 0]
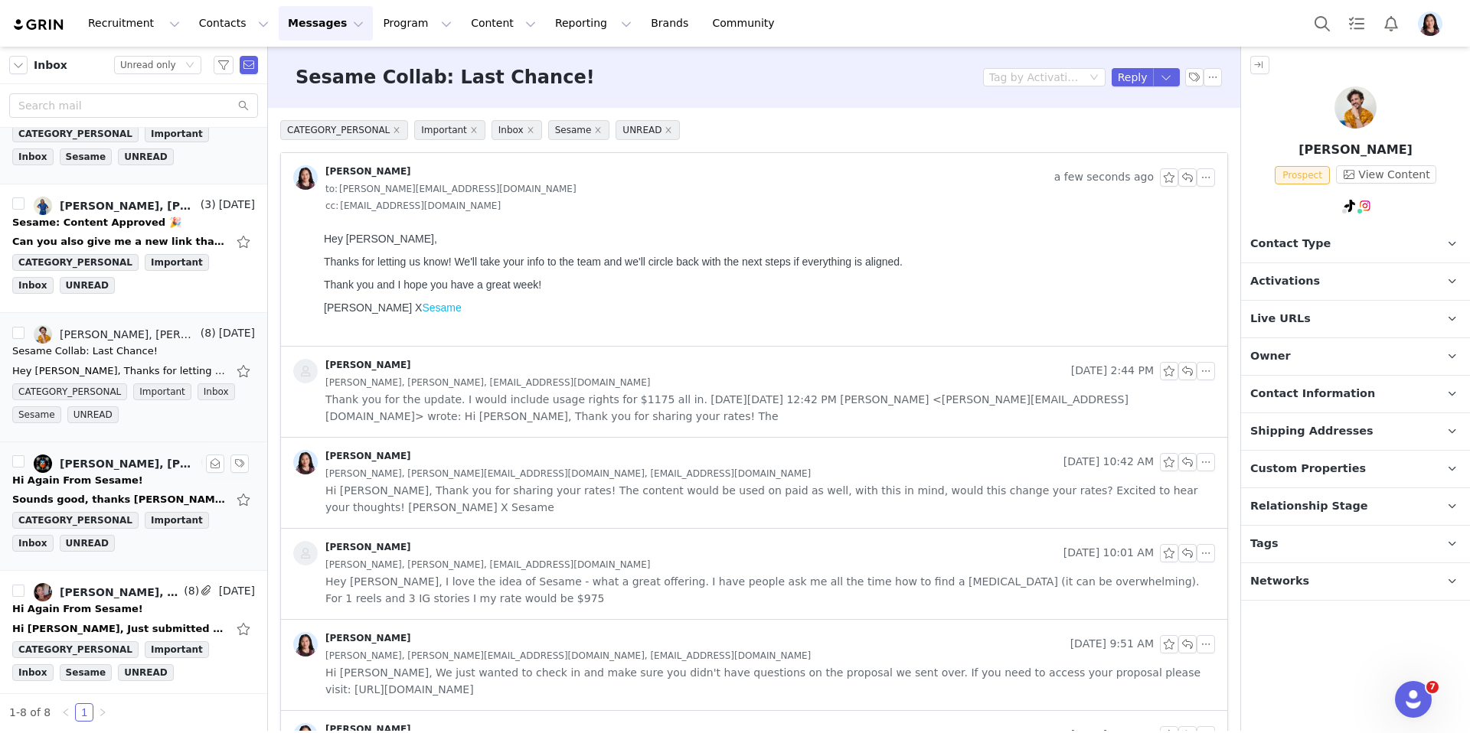
click at [105, 478] on div "Hi Again From Sesame!" at bounding box center [77, 480] width 131 height 15
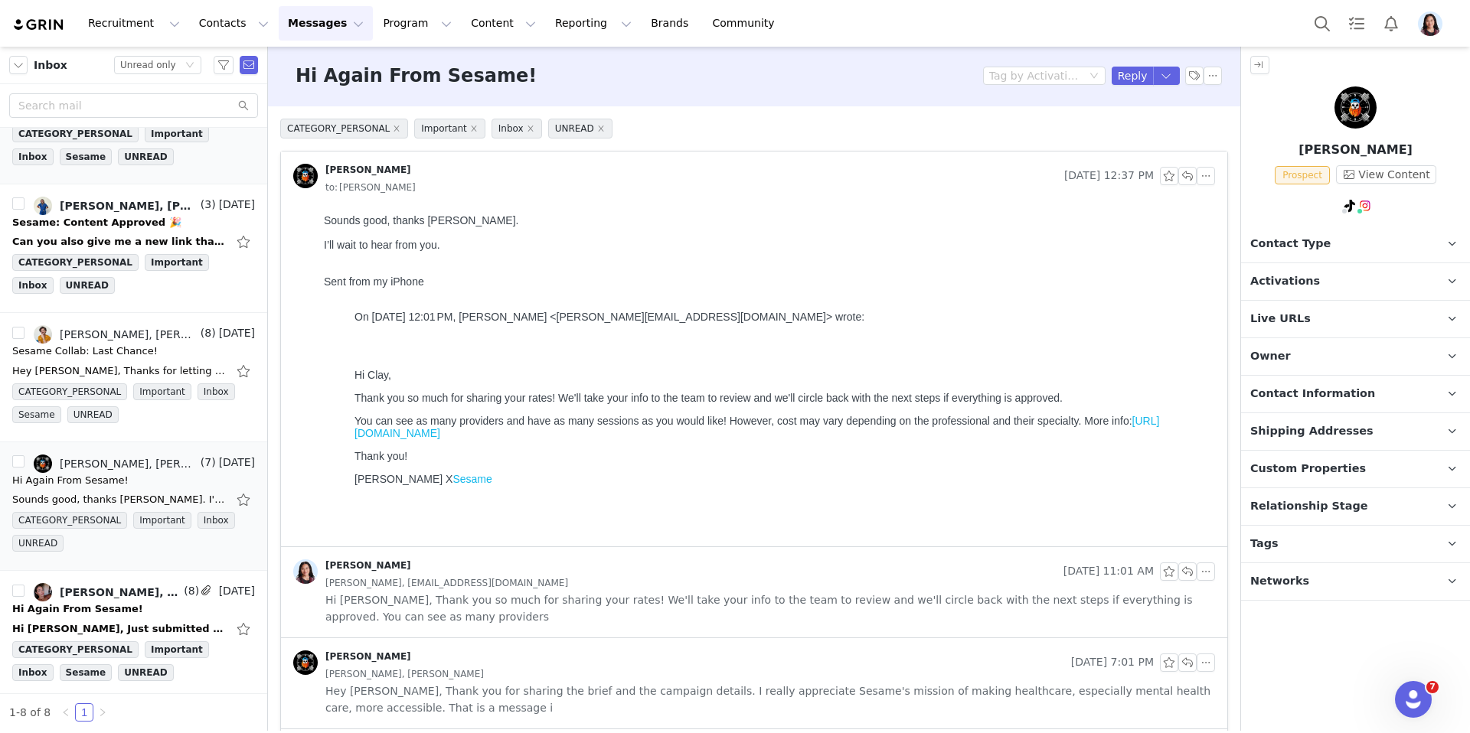
scroll to position [2, 0]
click at [1326, 237] on p "Contact Type Contact type can be Creator, Prospect, Application, or Manager." at bounding box center [1337, 244] width 192 height 37
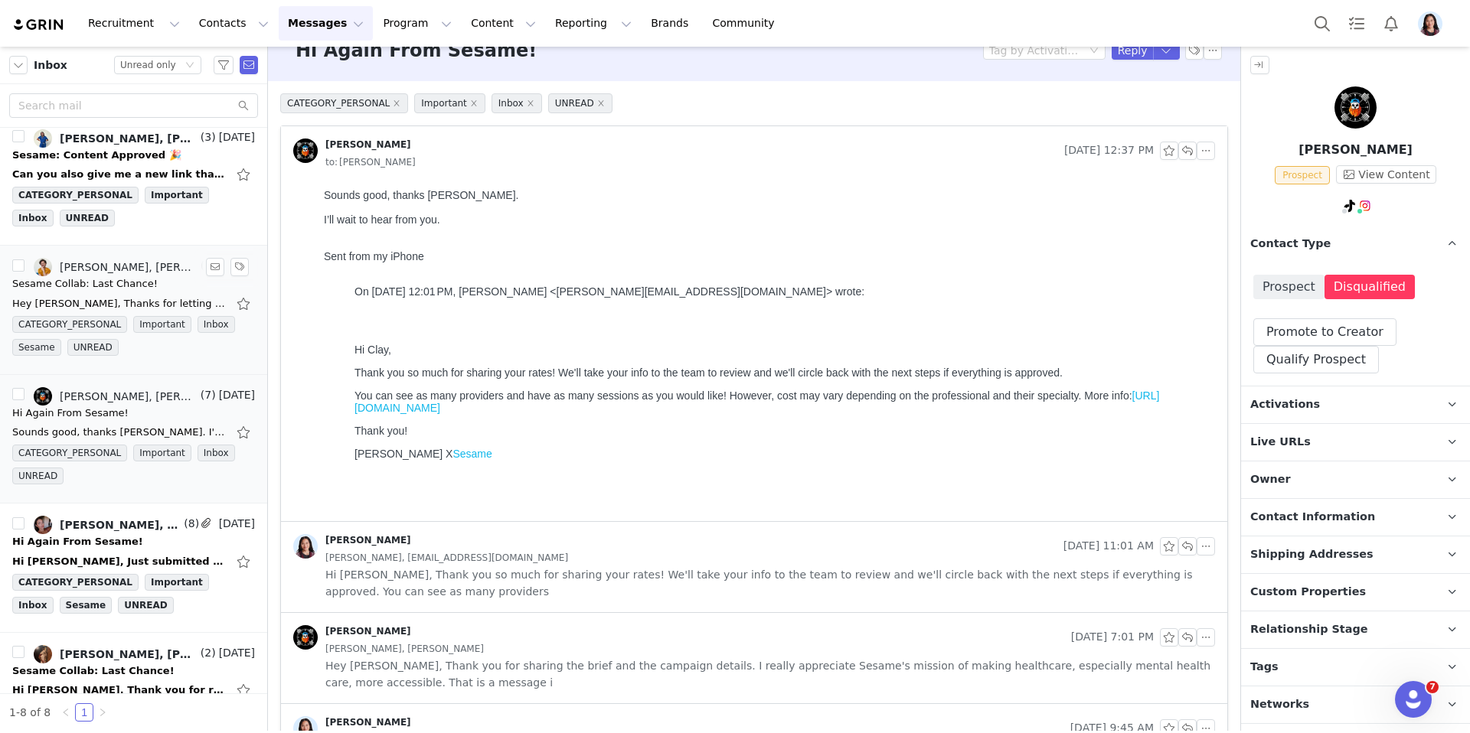
scroll to position [204, 0]
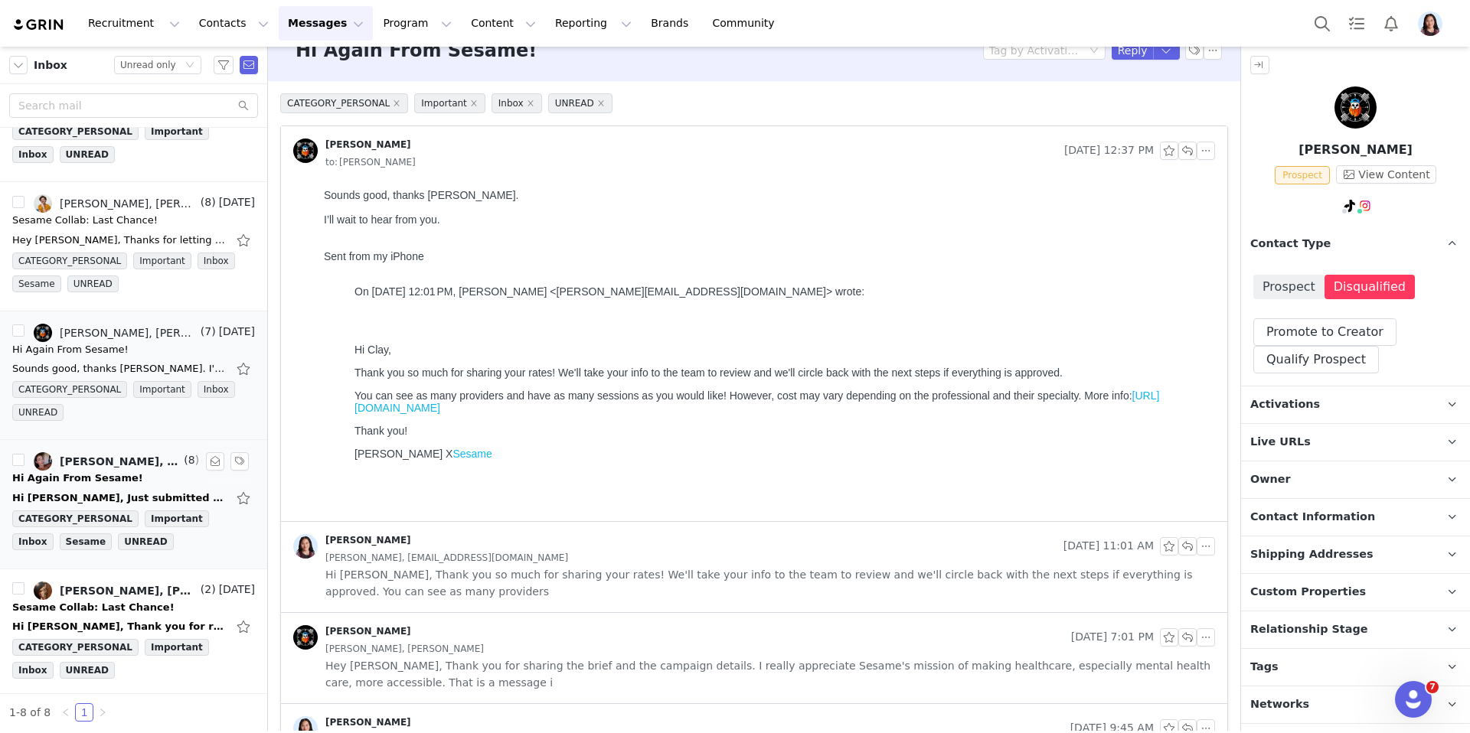
click at [118, 466] on div "Brianna, Randi Dofat" at bounding box center [120, 461] width 121 height 12
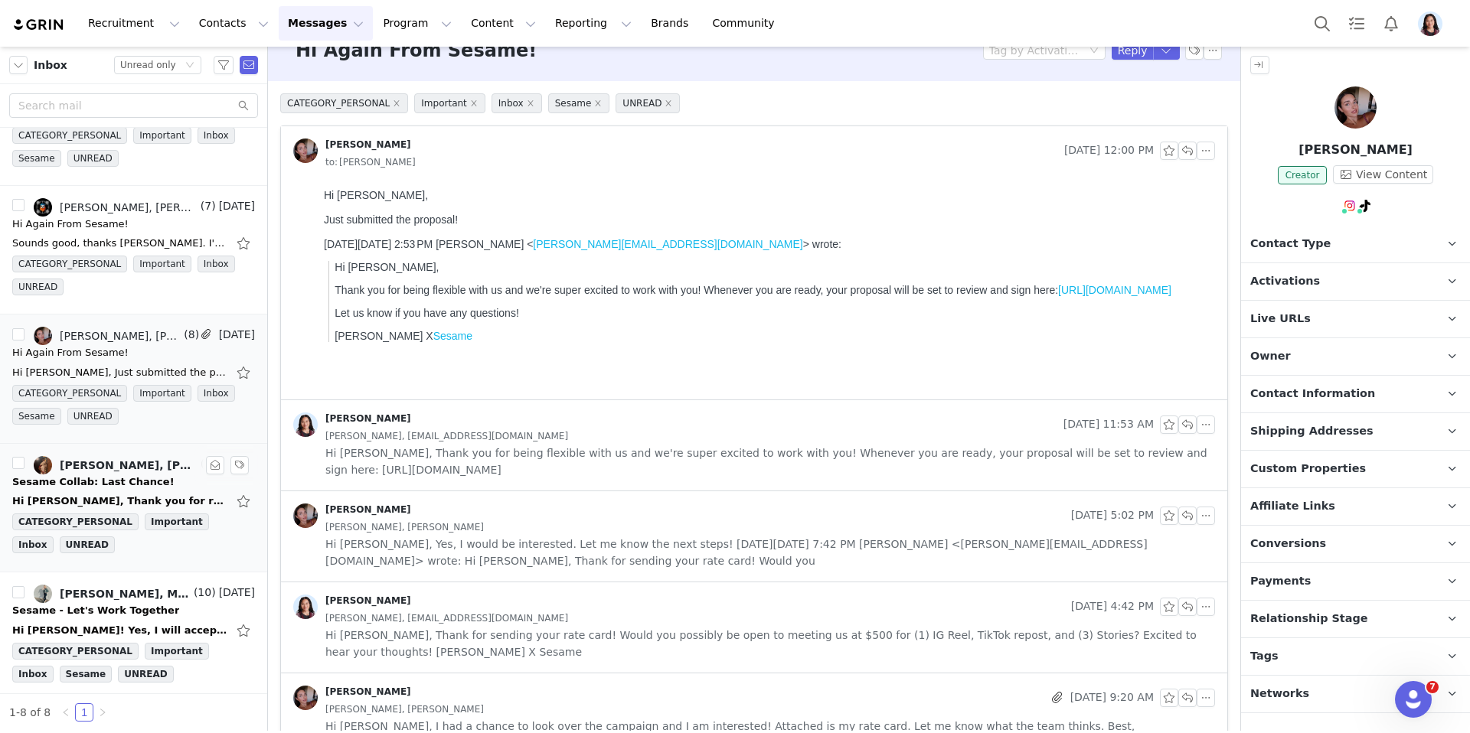
scroll to position [0, 0]
click at [120, 467] on div "Ajale' Olaséni, Randi Dofat" at bounding box center [129, 465] width 138 height 12
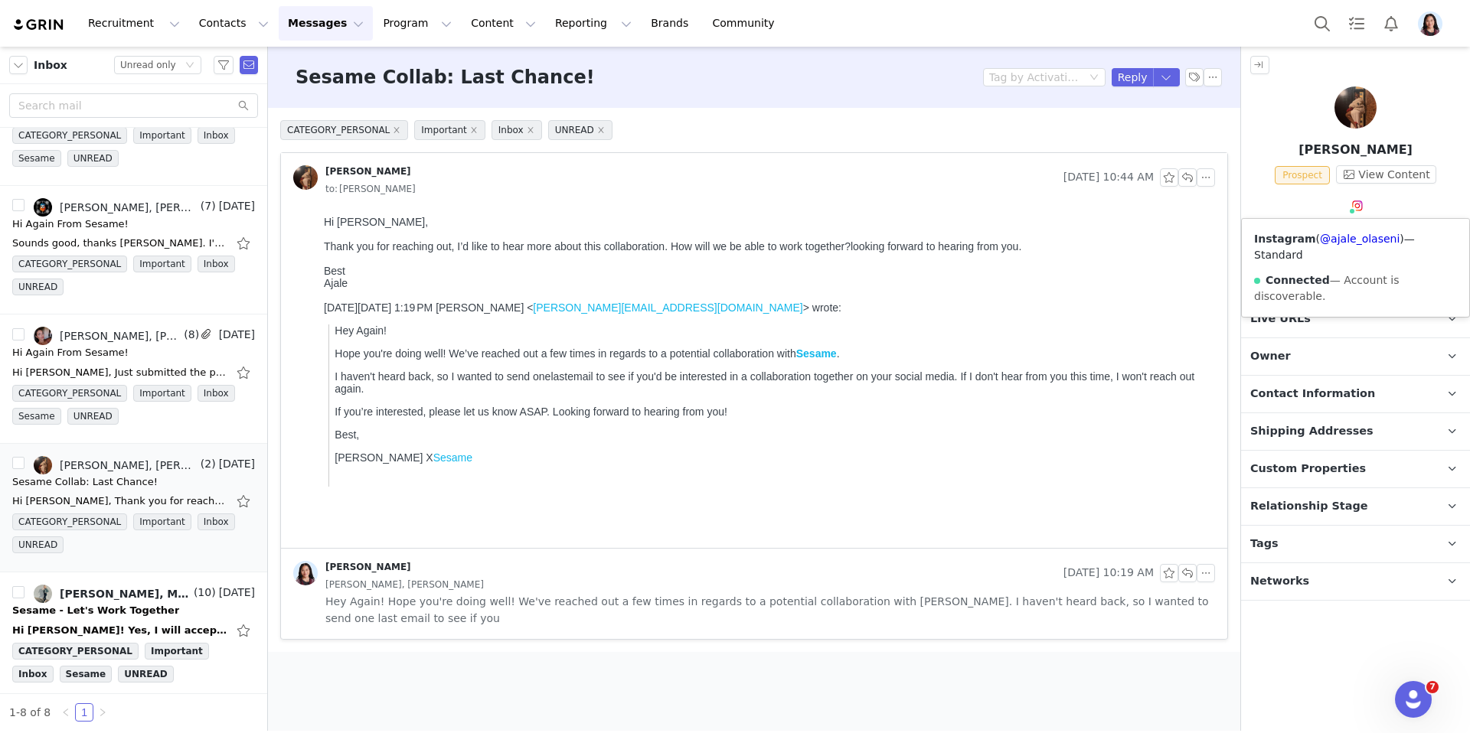
click at [1355, 204] on img at bounding box center [1357, 206] width 12 height 12
click at [1332, 240] on link "@ajale_olaseni" at bounding box center [1360, 239] width 80 height 12
click at [1273, 260] on p "Contact Type Contact type can be Creator, Prospect, Application, or Manager." at bounding box center [1337, 244] width 192 height 37
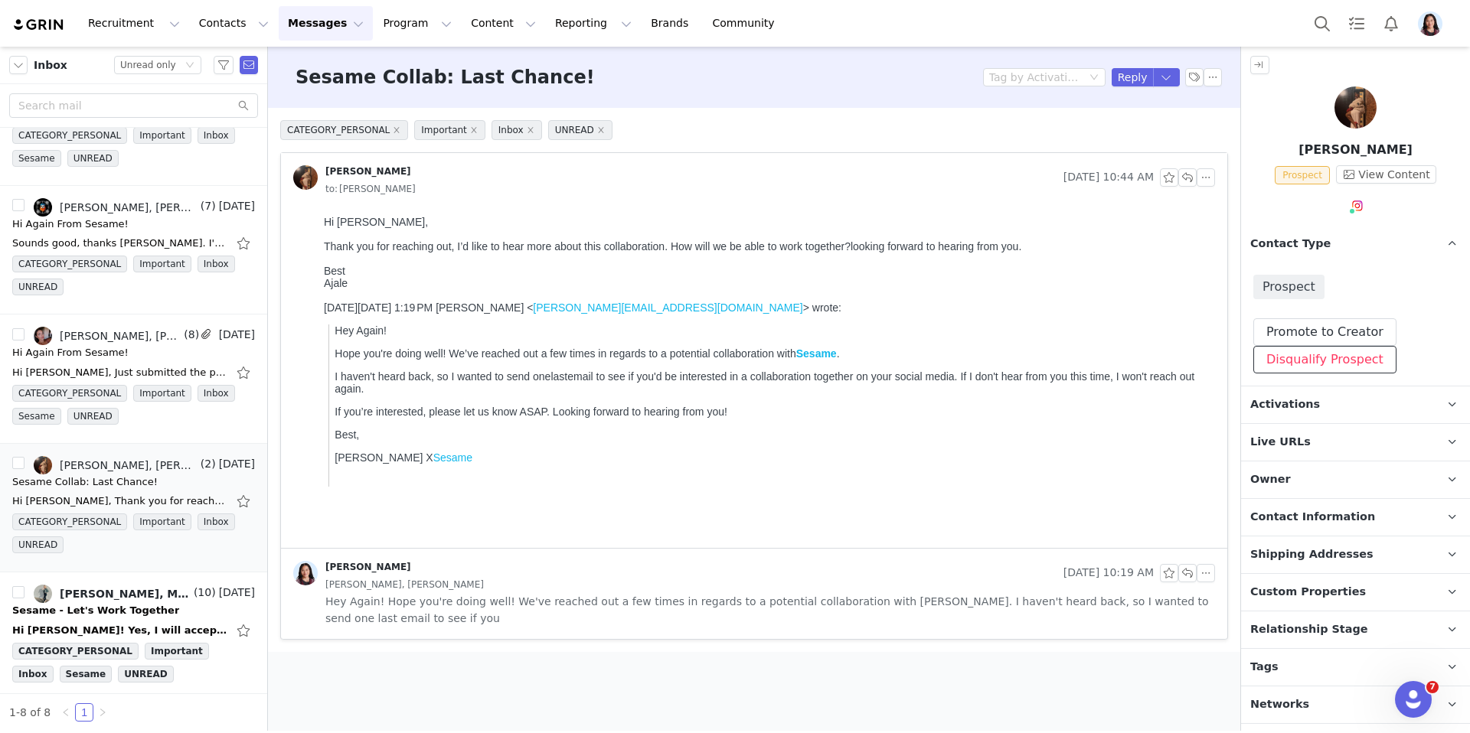
click at [1269, 351] on button "Disqualify Prospect" at bounding box center [1324, 360] width 143 height 28
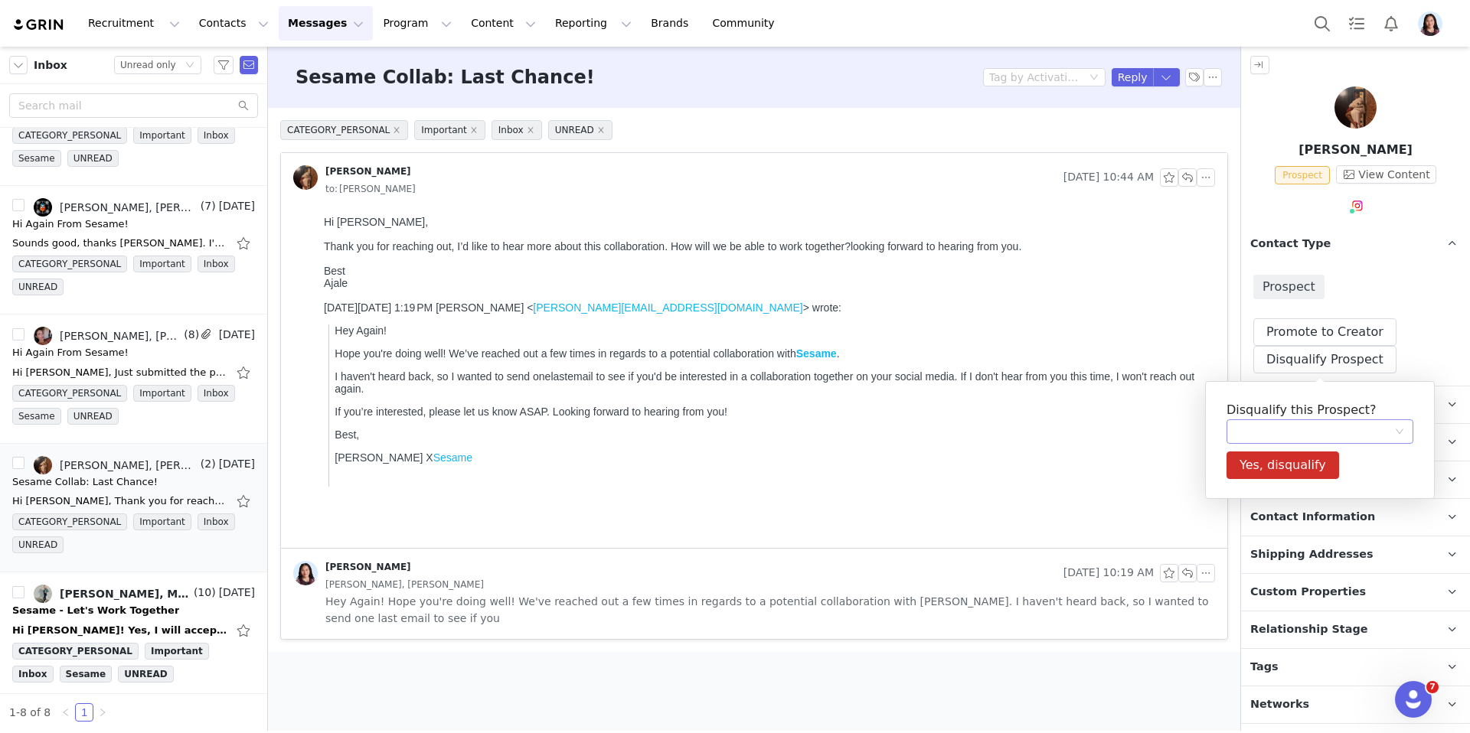
drag, startPoint x: 1247, startPoint y: 425, endPoint x: 1247, endPoint y: 442, distance: 16.8
click at [1247, 425] on div at bounding box center [1315, 431] width 158 height 23
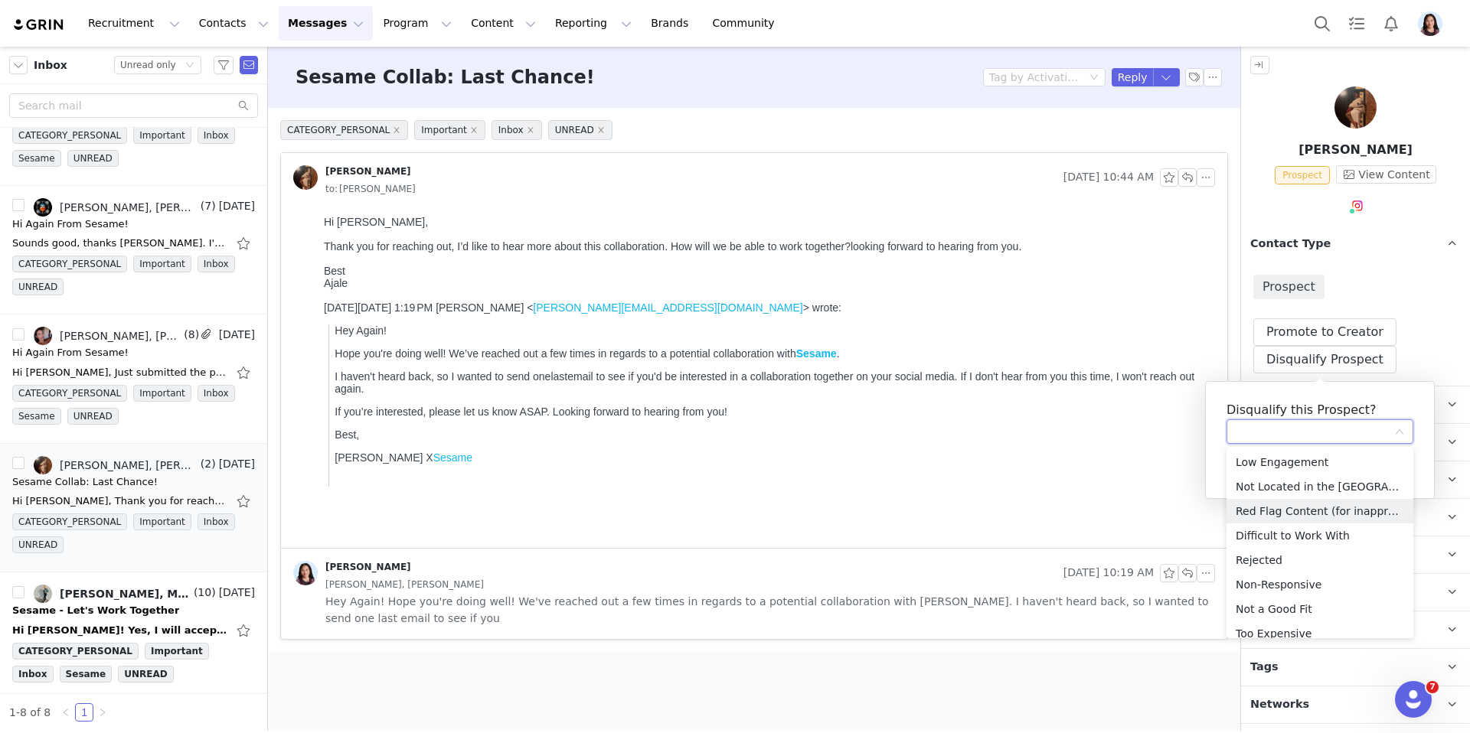
scroll to position [11, 0]
click at [1259, 593] on li "Not a Good Fit" at bounding box center [1319, 598] width 187 height 24
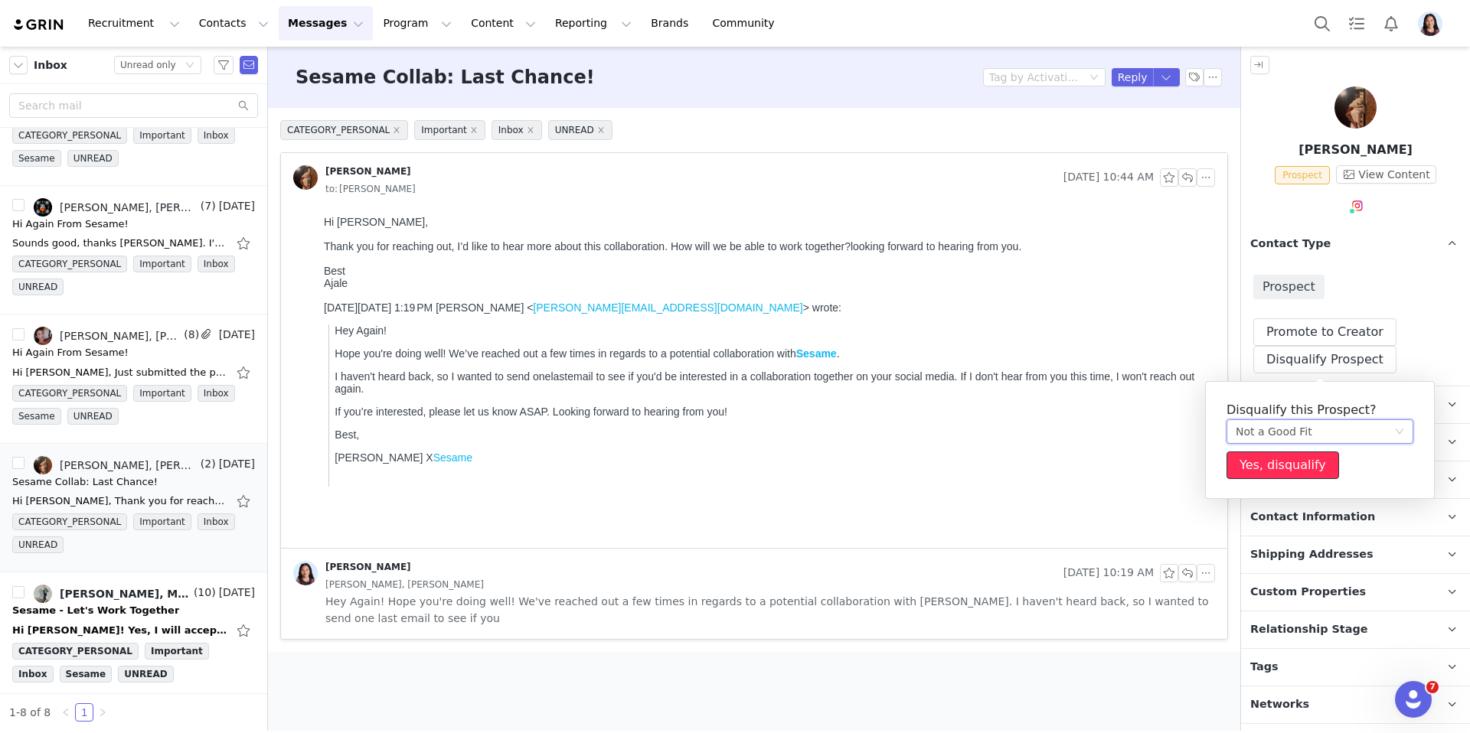
click at [1249, 462] on button "Yes, disqualify" at bounding box center [1282, 466] width 113 height 28
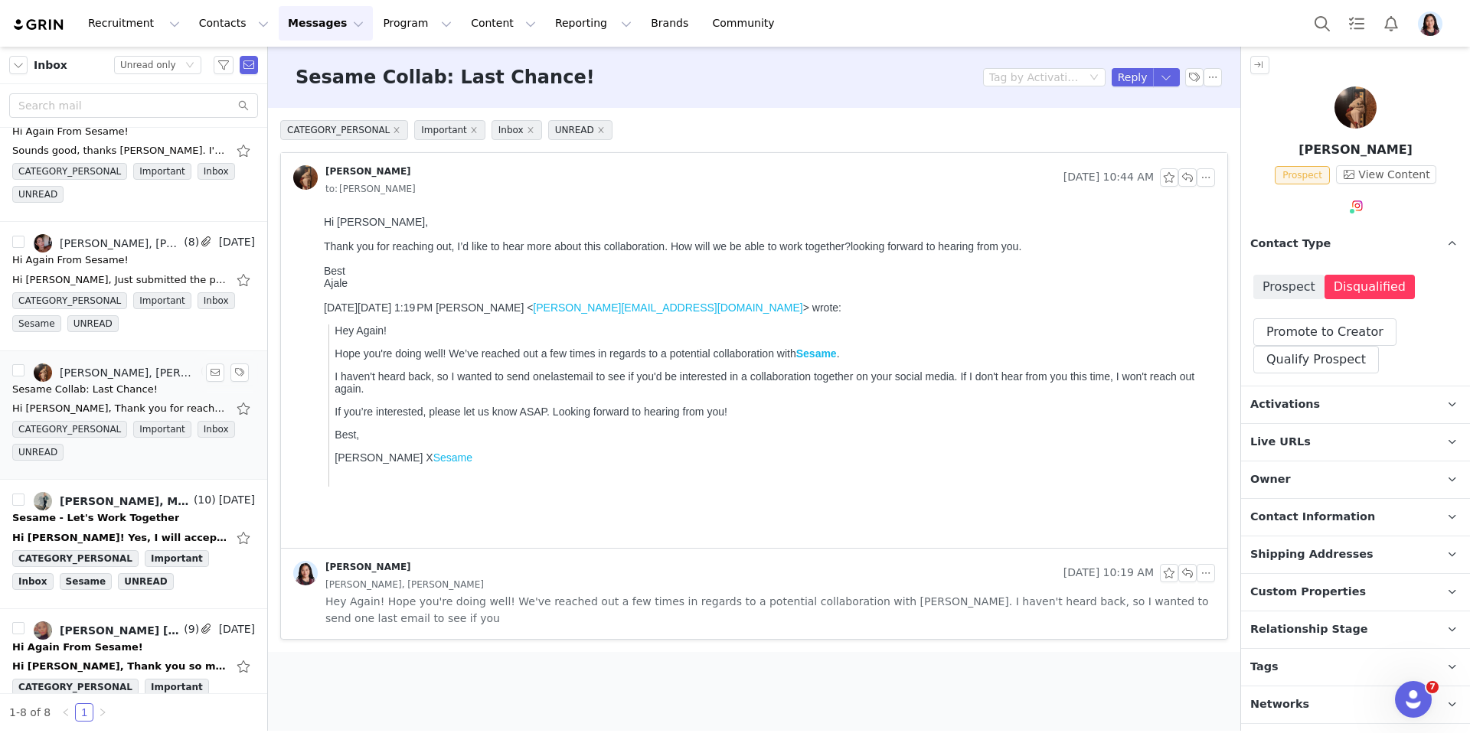
scroll to position [466, 0]
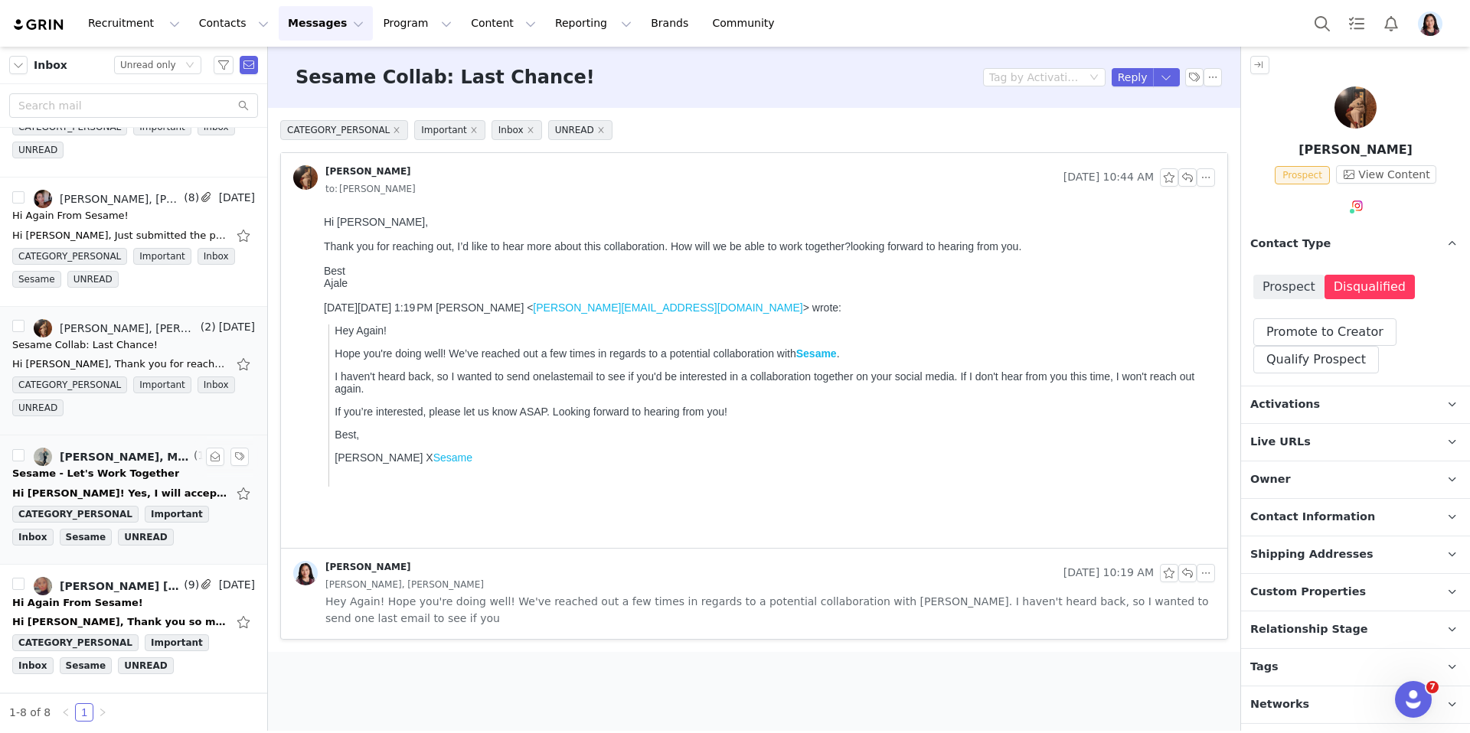
click at [88, 458] on div "Randi Dofat, Madi" at bounding box center [125, 457] width 131 height 12
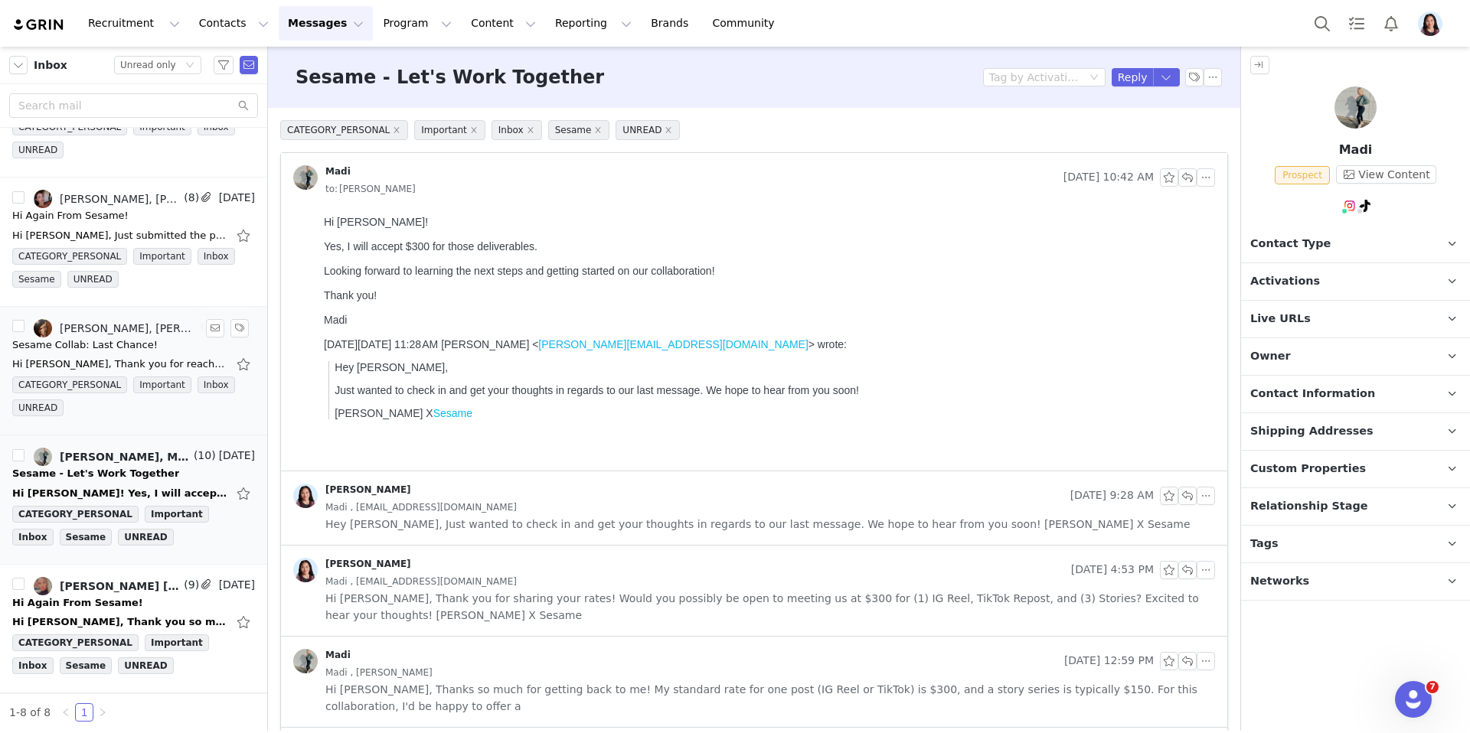
scroll to position [0, 0]
click at [213, 455] on button "button" at bounding box center [215, 457] width 18 height 18
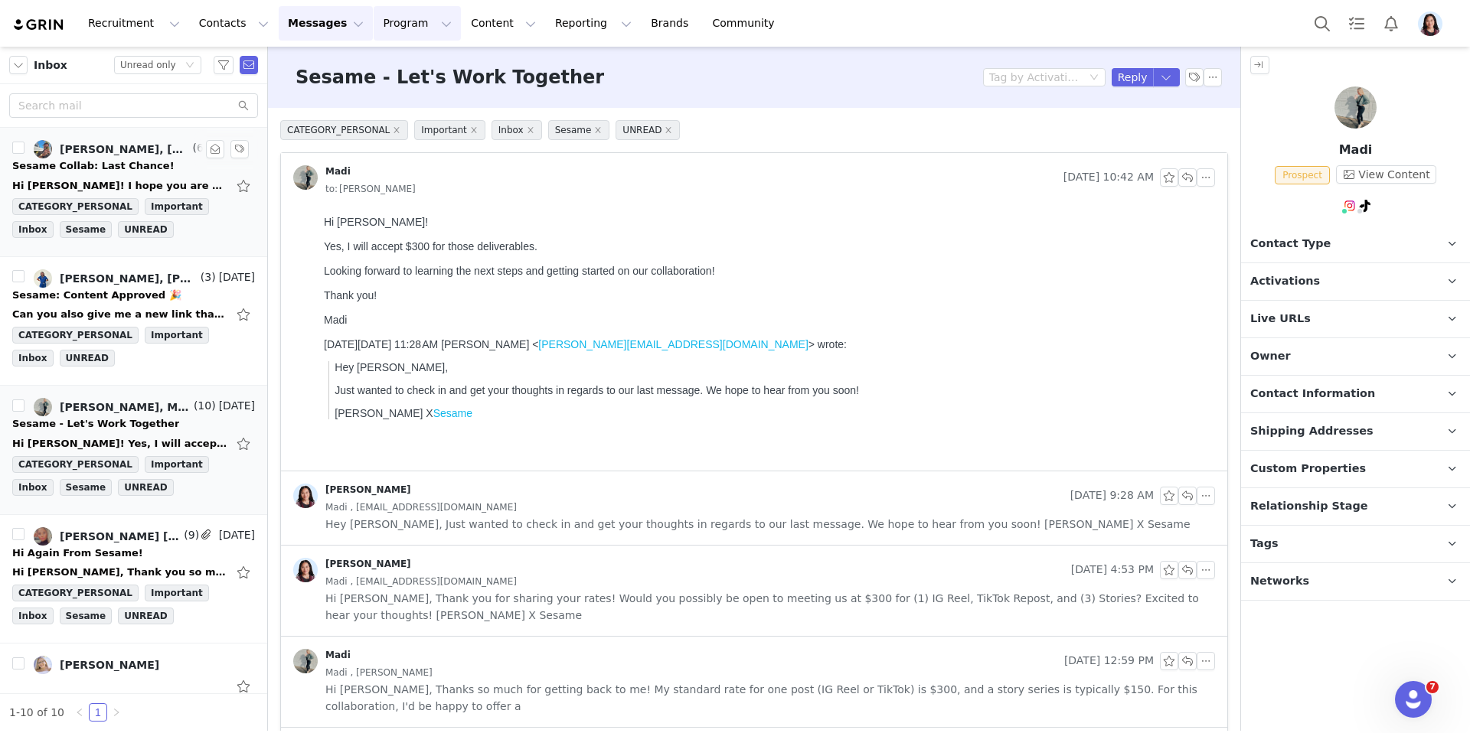
click at [397, 25] on button "Program Program" at bounding box center [417, 23] width 87 height 34
click at [396, 60] on p "Activations" at bounding box center [391, 68] width 59 height 16
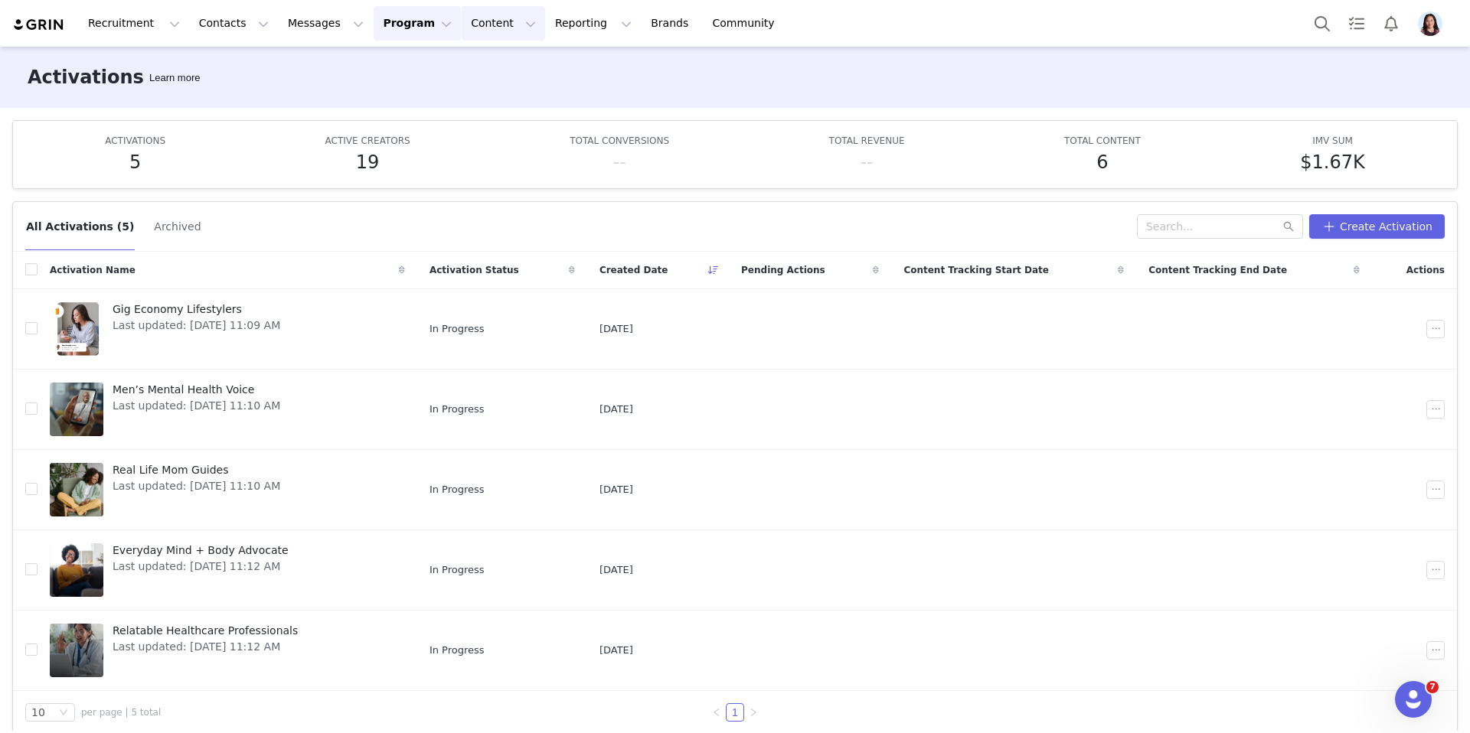
click at [474, 36] on button "Content Content" at bounding box center [503, 23] width 83 height 34
click at [467, 74] on p "Creator Content" at bounding box center [485, 68] width 86 height 16
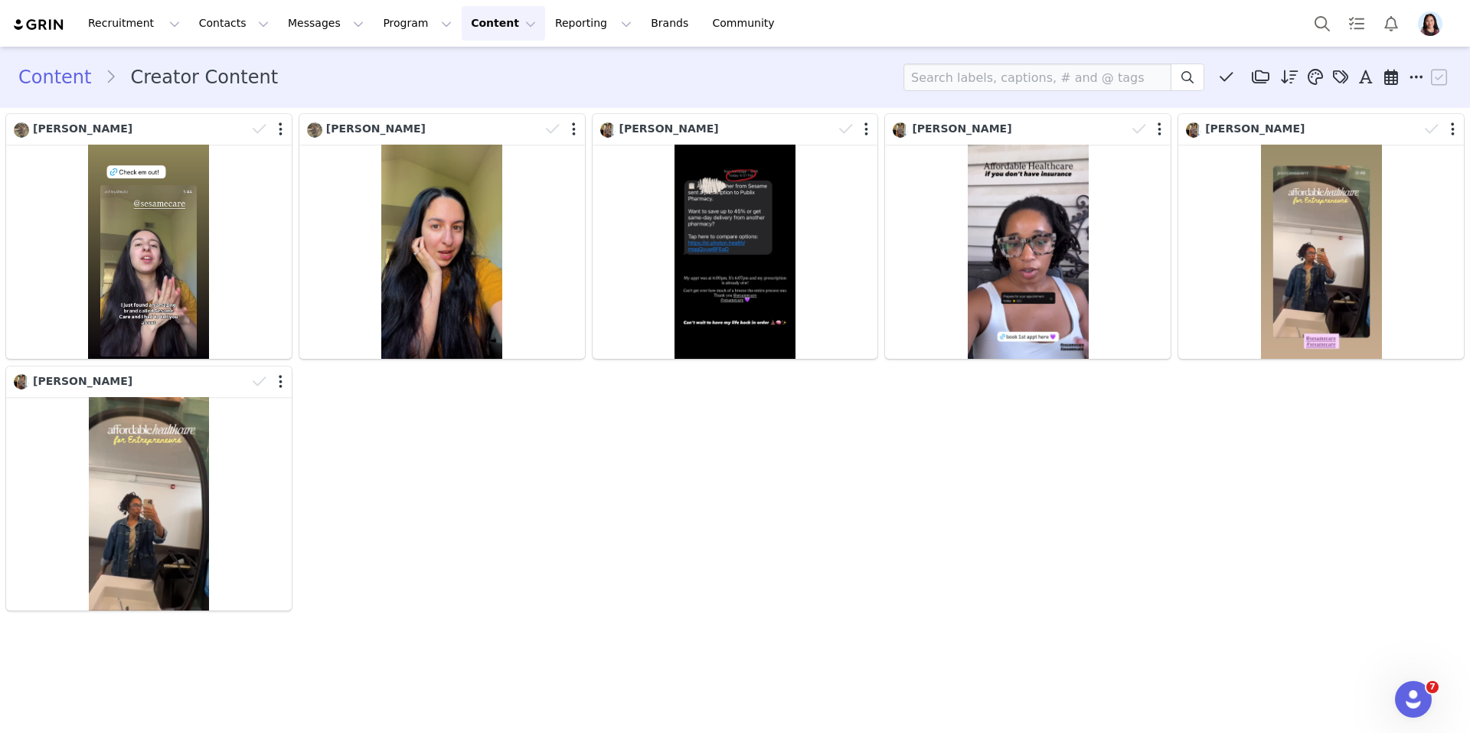
click at [384, 43] on div "Recruitment Recruitment Creator Search Curated Lists Landing Pages Web Extensio…" at bounding box center [735, 23] width 1470 height 47
click at [382, 36] on button "Program Program" at bounding box center [417, 23] width 87 height 34
click at [377, 63] on p "Activations" at bounding box center [391, 68] width 59 height 16
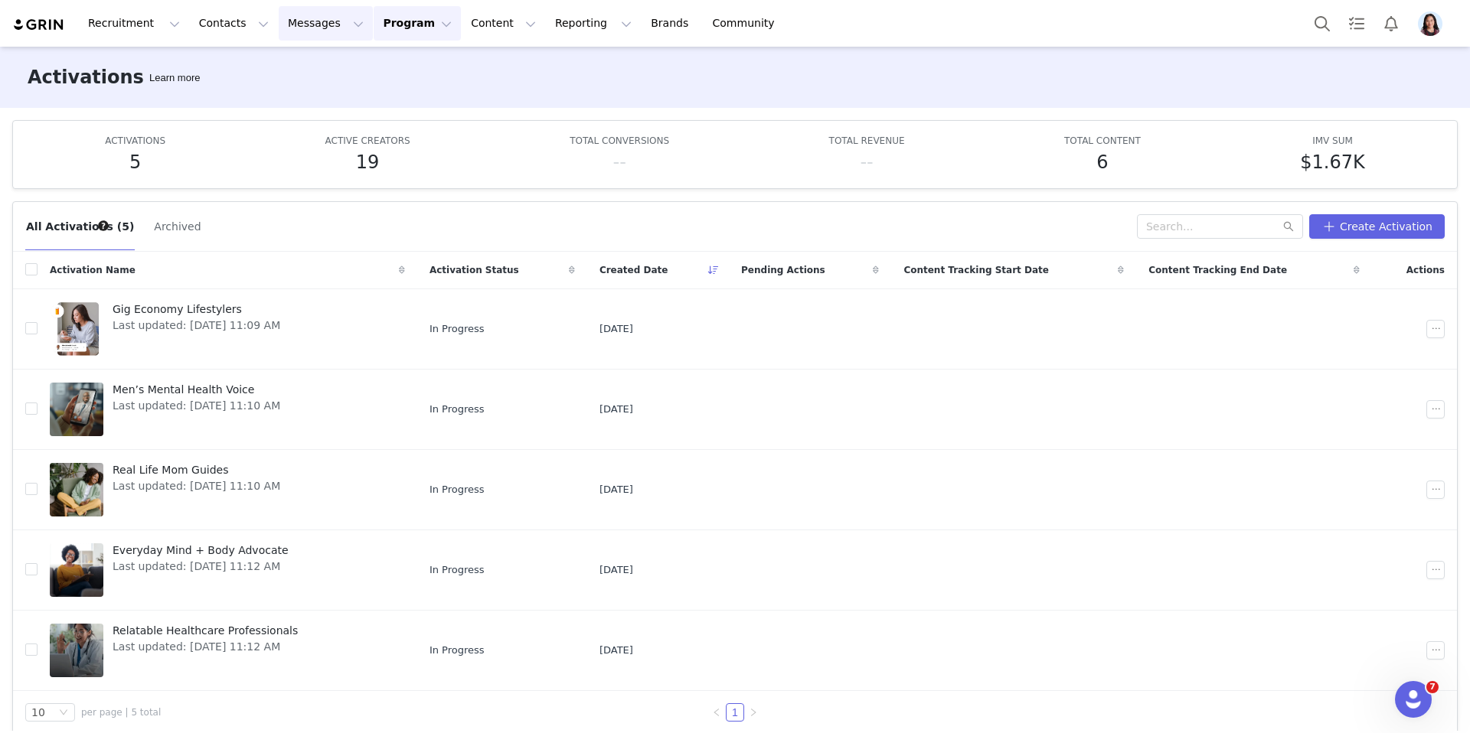
click at [317, 22] on button "Messages Messages" at bounding box center [326, 23] width 94 height 34
click at [298, 104] on link "Inbox" at bounding box center [322, 96] width 121 height 28
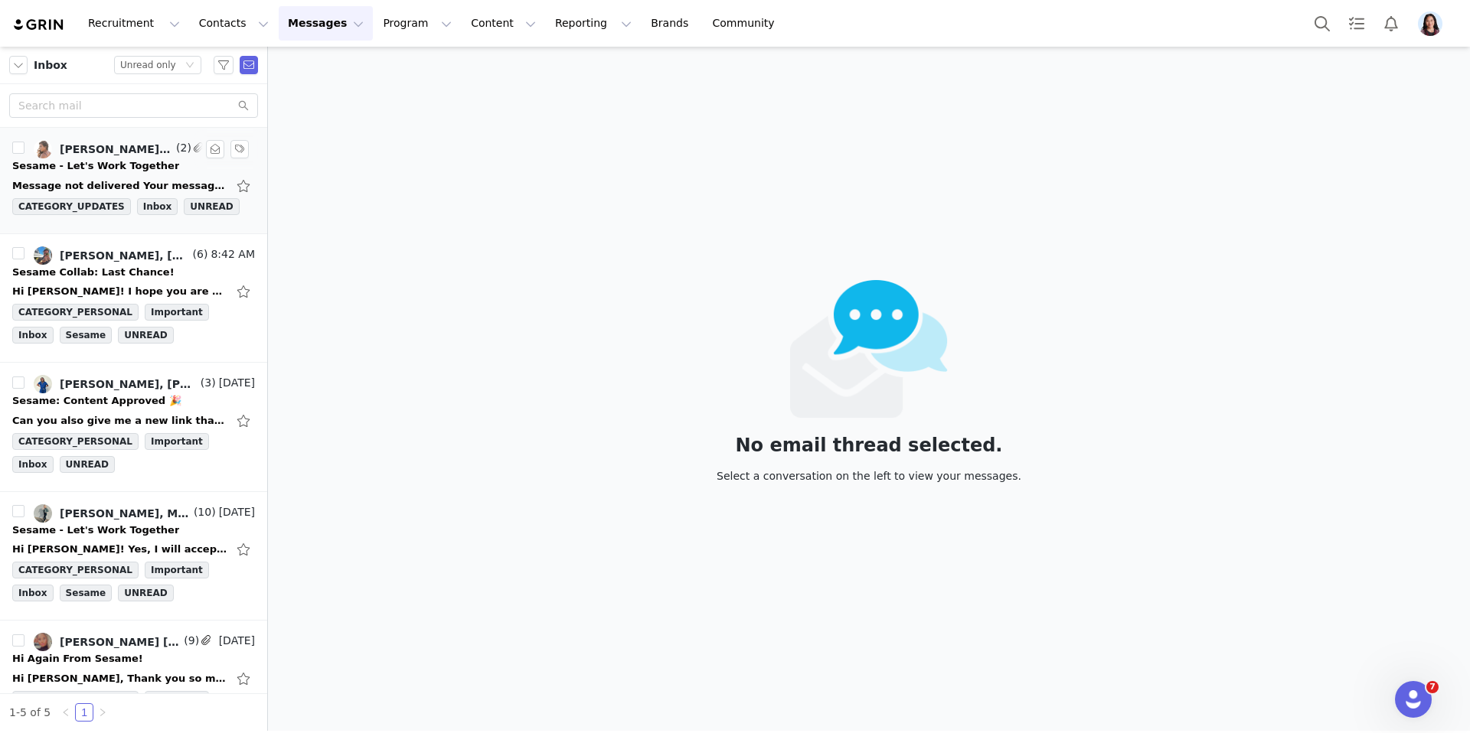
click at [135, 163] on div "Sesame - Let's Work Together" at bounding box center [95, 165] width 167 height 15
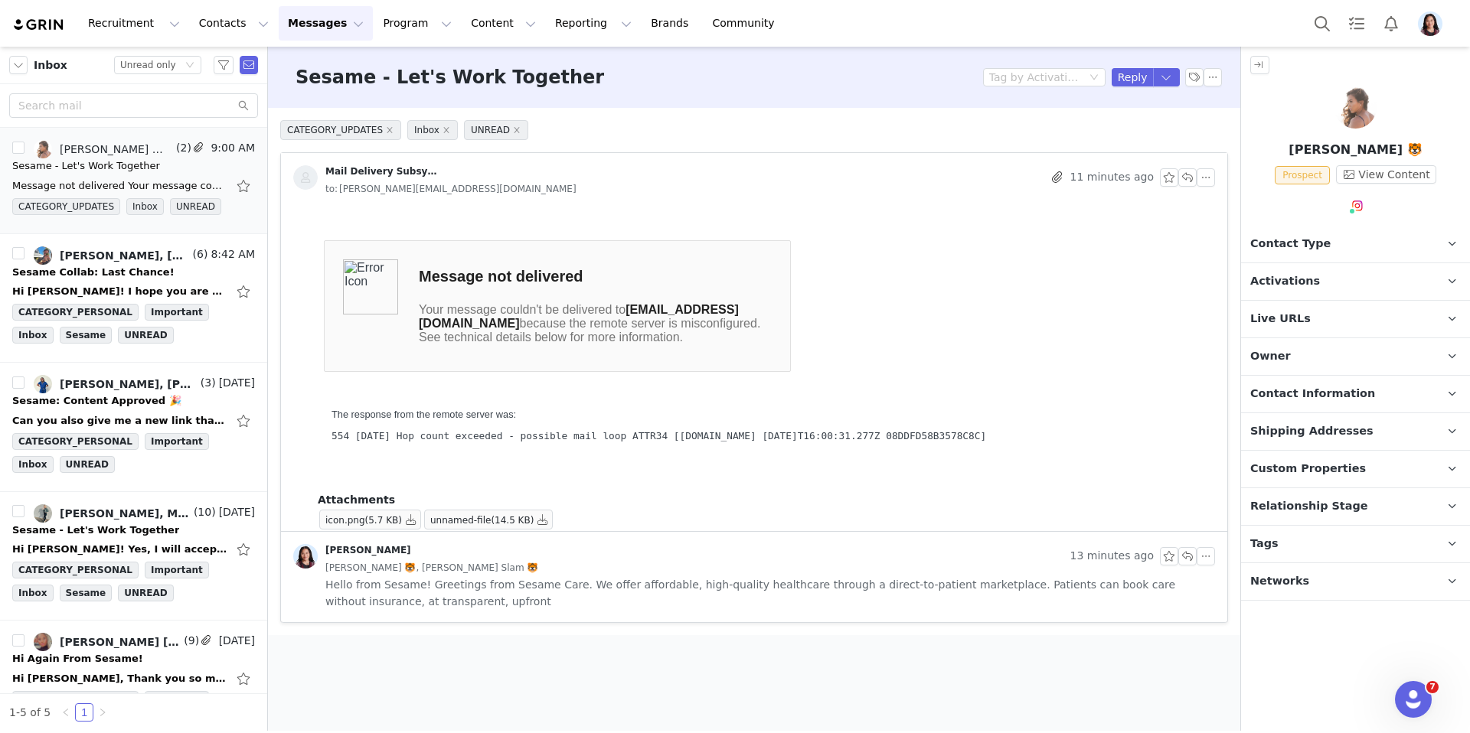
click at [1268, 238] on span "Contact Type" at bounding box center [1290, 244] width 80 height 17
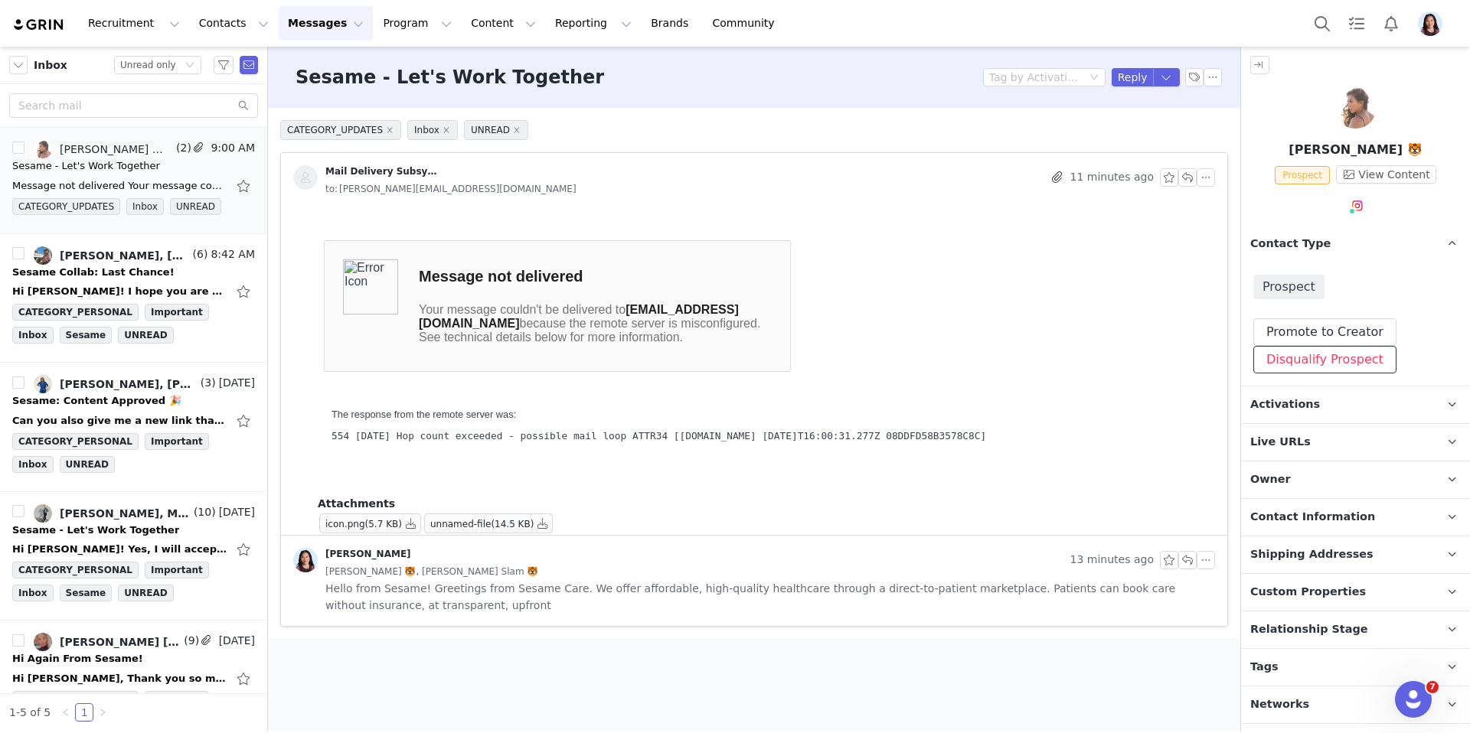
click at [1296, 364] on button "Disqualify Prospect" at bounding box center [1324, 360] width 143 height 28
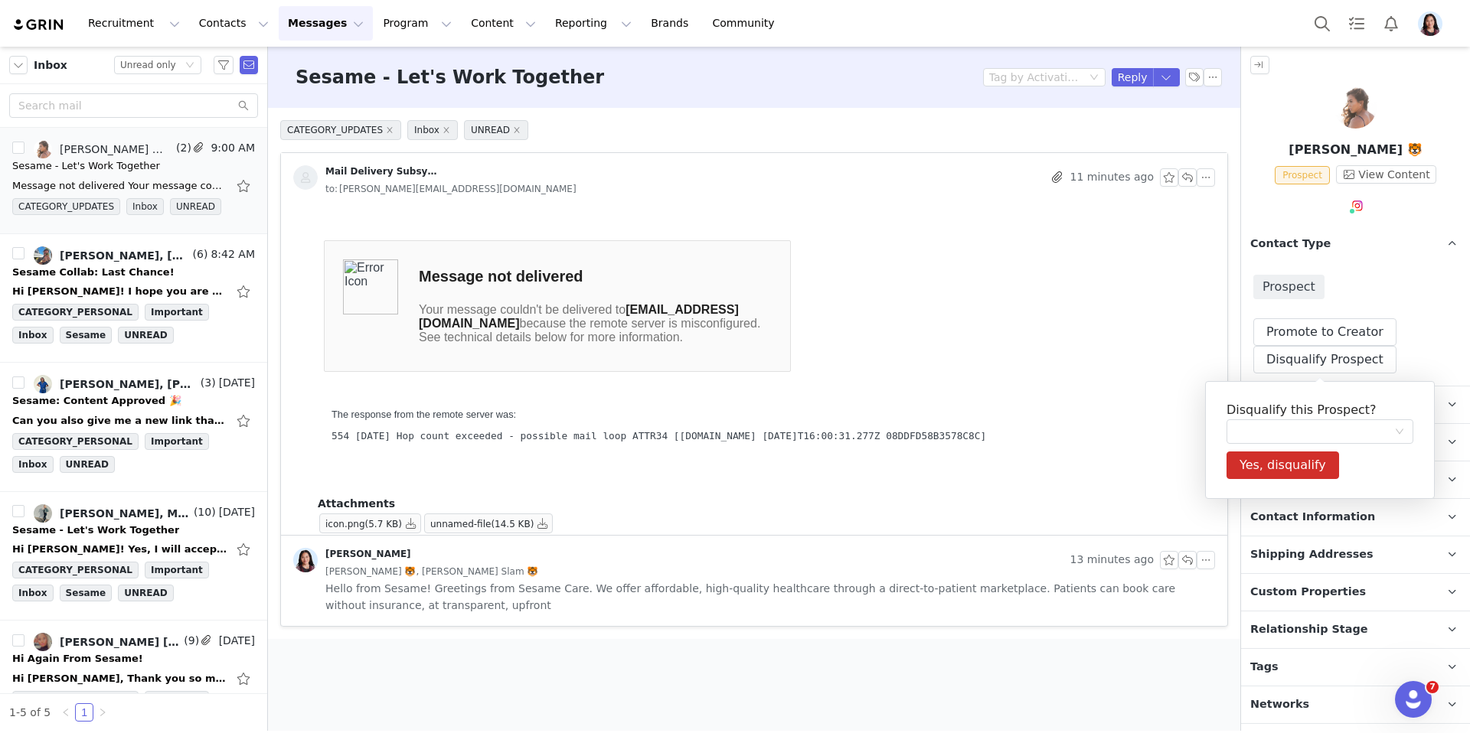
click at [1276, 413] on h5 "Disqualify this Prospect?" at bounding box center [1319, 410] width 187 height 18
click at [1276, 423] on div at bounding box center [1315, 431] width 158 height 23
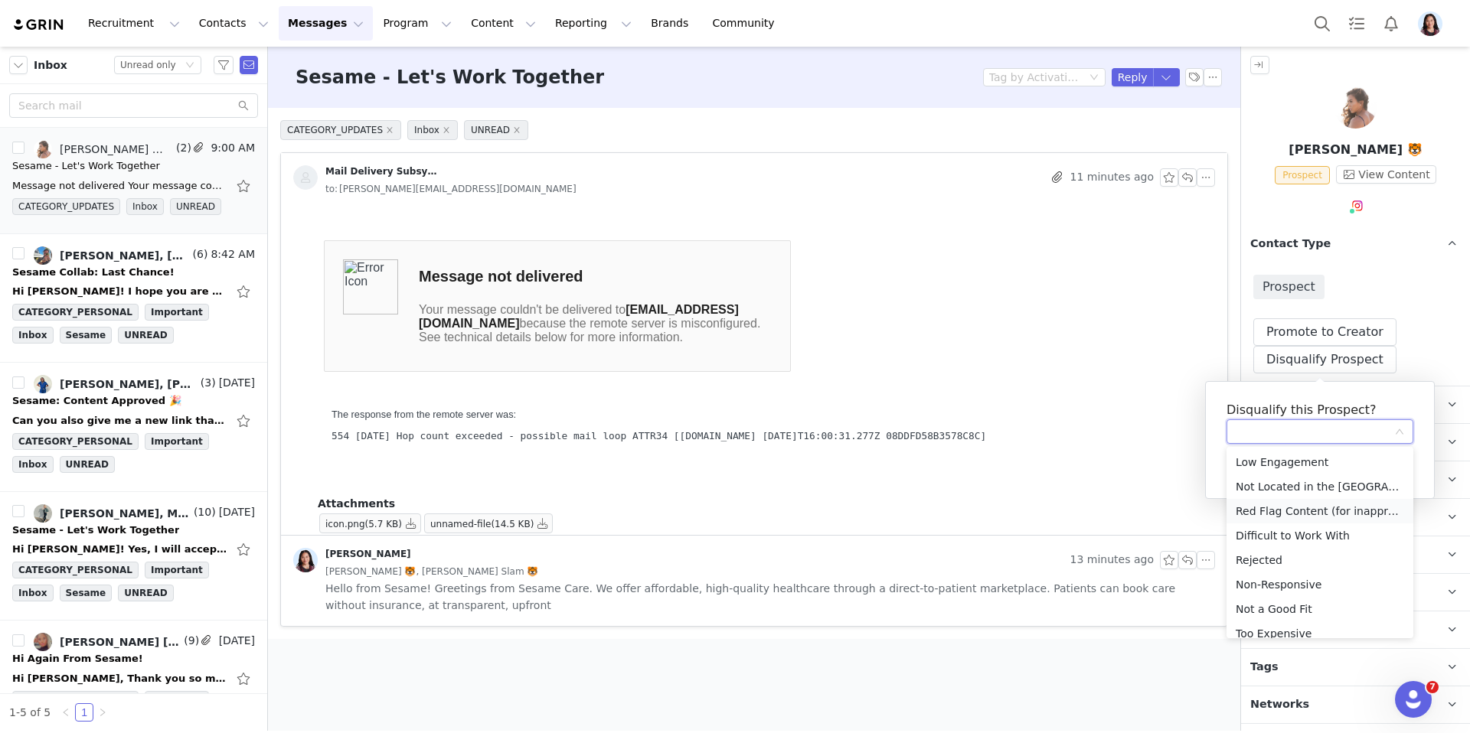
scroll to position [11, 0]
click at [1281, 571] on li "Non-Responsive" at bounding box center [1319, 574] width 187 height 24
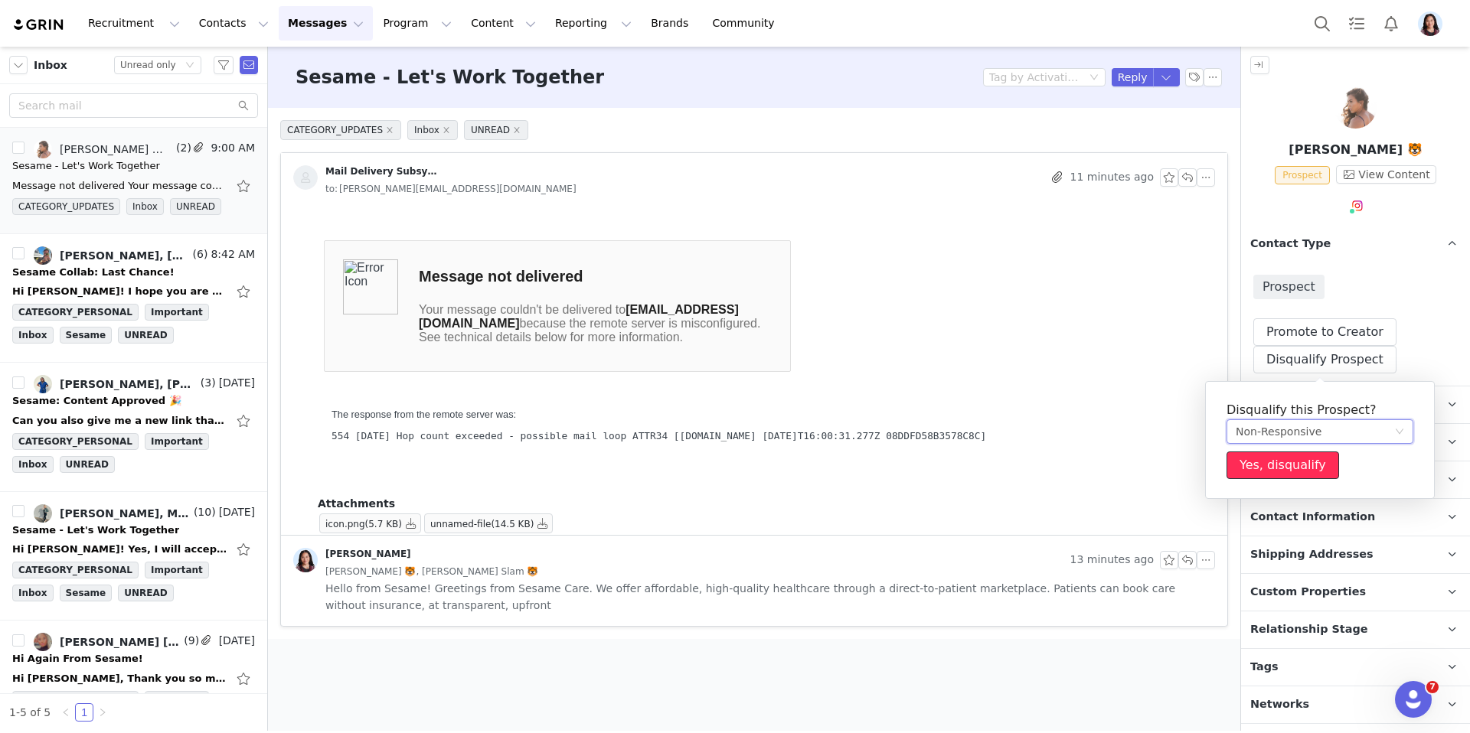
click at [1251, 467] on button "Yes, disqualify" at bounding box center [1282, 466] width 113 height 28
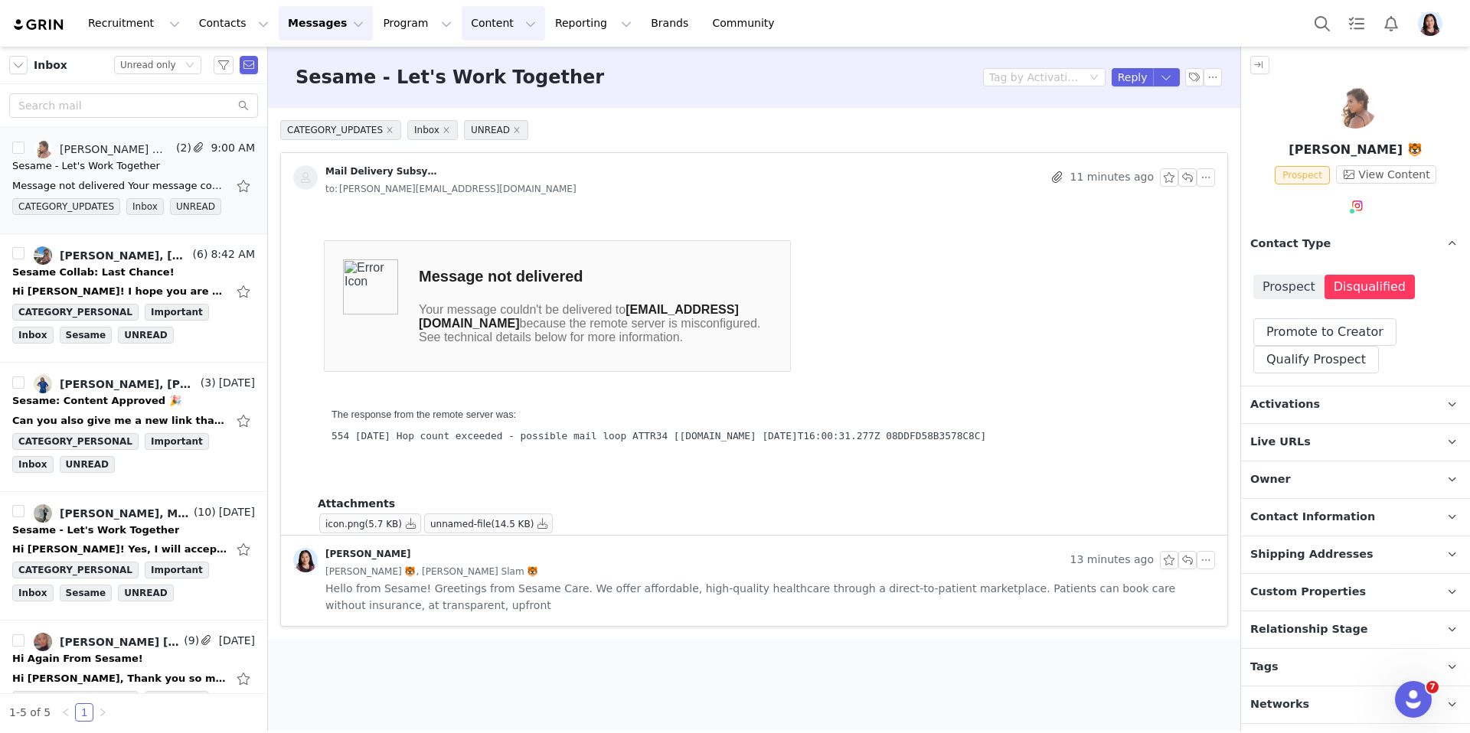
click at [471, 29] on button "Content Content" at bounding box center [503, 23] width 83 height 34
click at [463, 67] on p "Creator Content" at bounding box center [483, 67] width 83 height 15
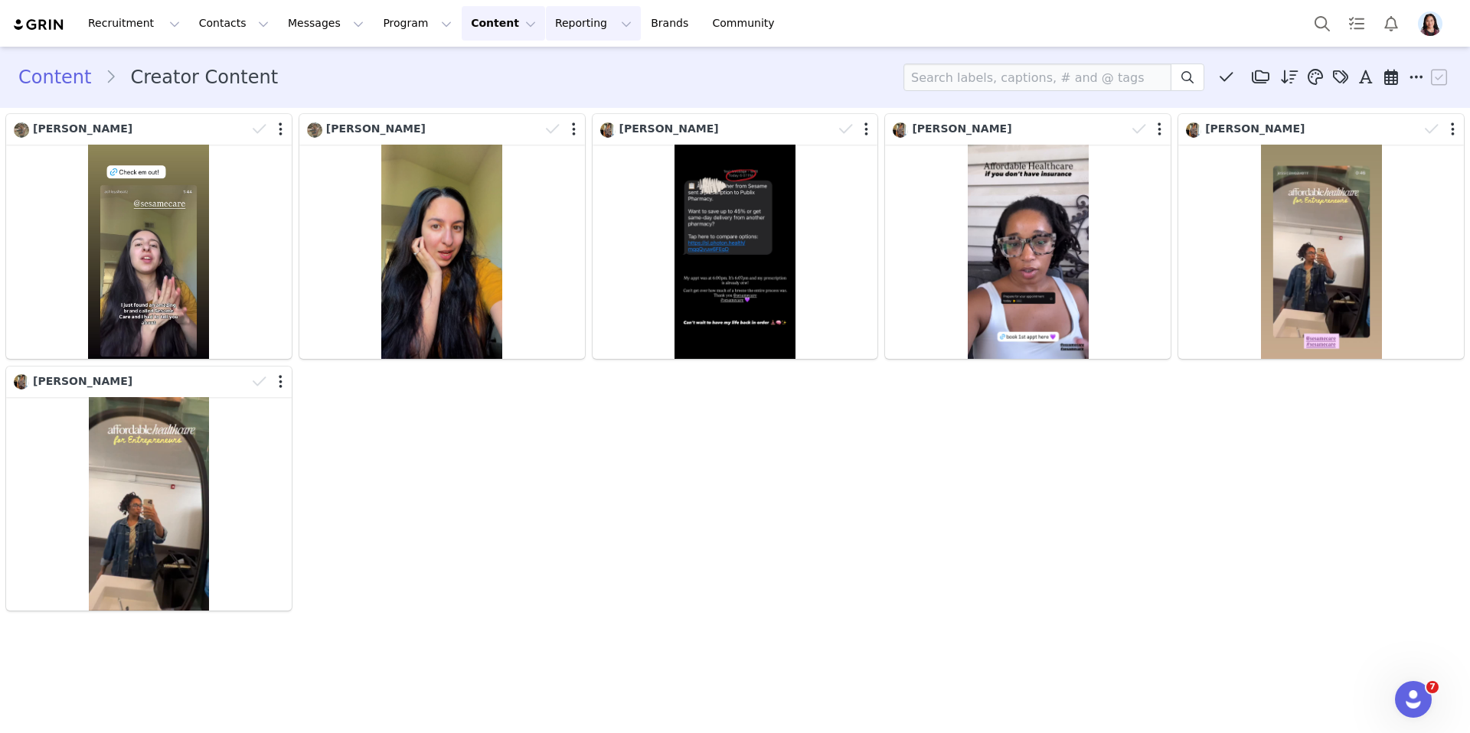
click at [547, 38] on button "Reporting Reporting" at bounding box center [593, 23] width 95 height 34
click at [547, 63] on p "Dashboard" at bounding box center [549, 68] width 58 height 16
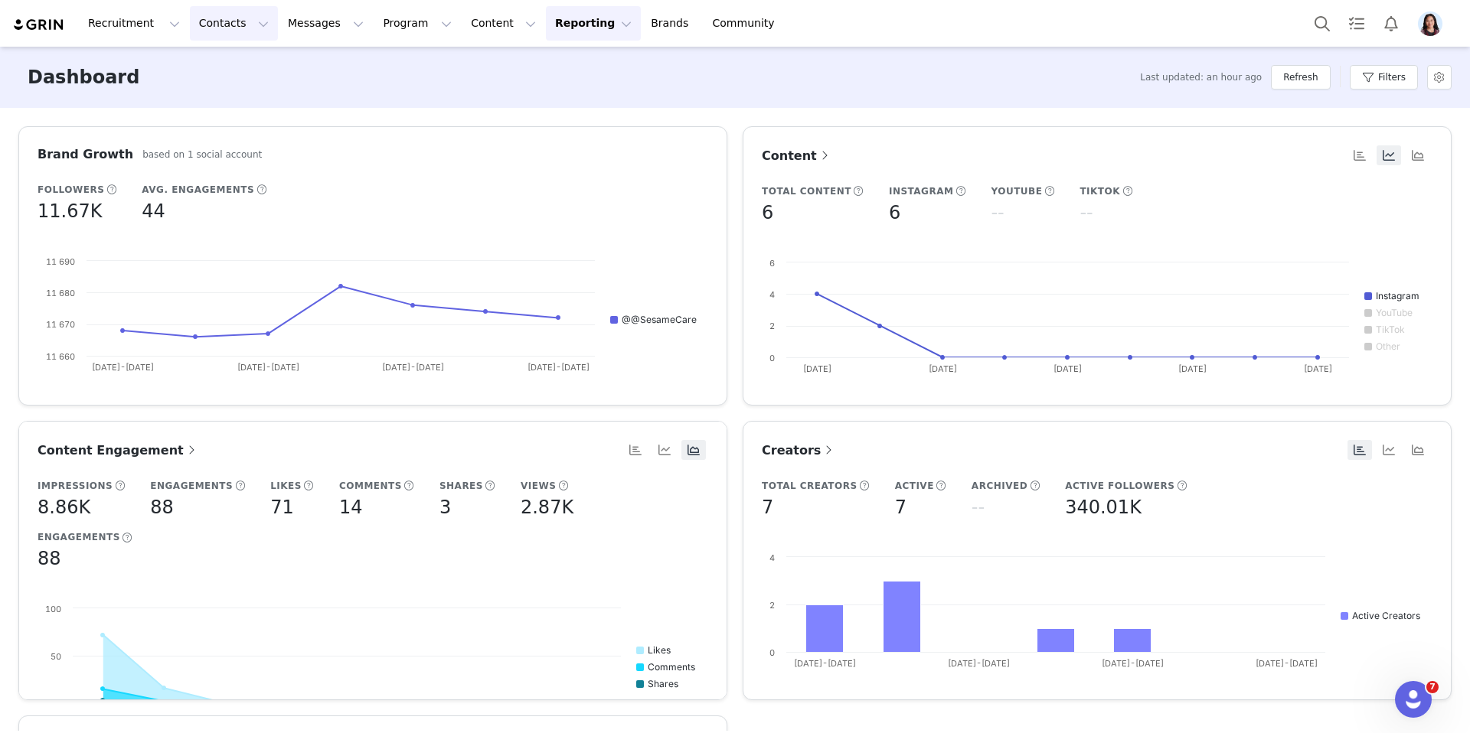
click at [227, 28] on button "Contacts Contacts" at bounding box center [234, 23] width 88 height 34
click at [222, 68] on p "Creators" at bounding box center [214, 68] width 46 height 16
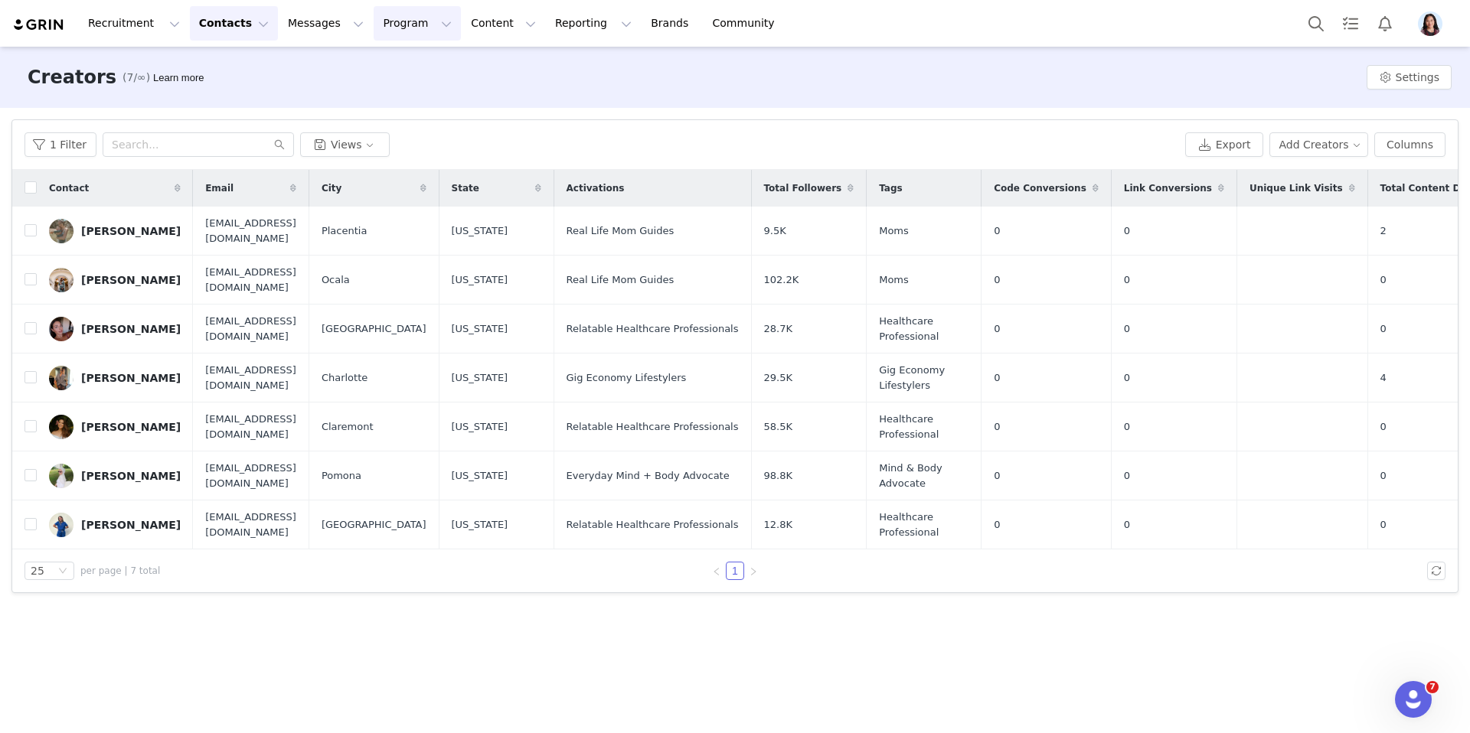
click at [390, 24] on button "Program Program" at bounding box center [417, 23] width 87 height 34
click at [301, 23] on button "Messages Messages" at bounding box center [326, 23] width 94 height 34
click at [379, 21] on button "Program Program" at bounding box center [417, 23] width 87 height 34
click at [326, 21] on button "Messages Messages" at bounding box center [326, 23] width 94 height 34
click at [335, 121] on div "Templates" at bounding box center [322, 124] width 103 height 16
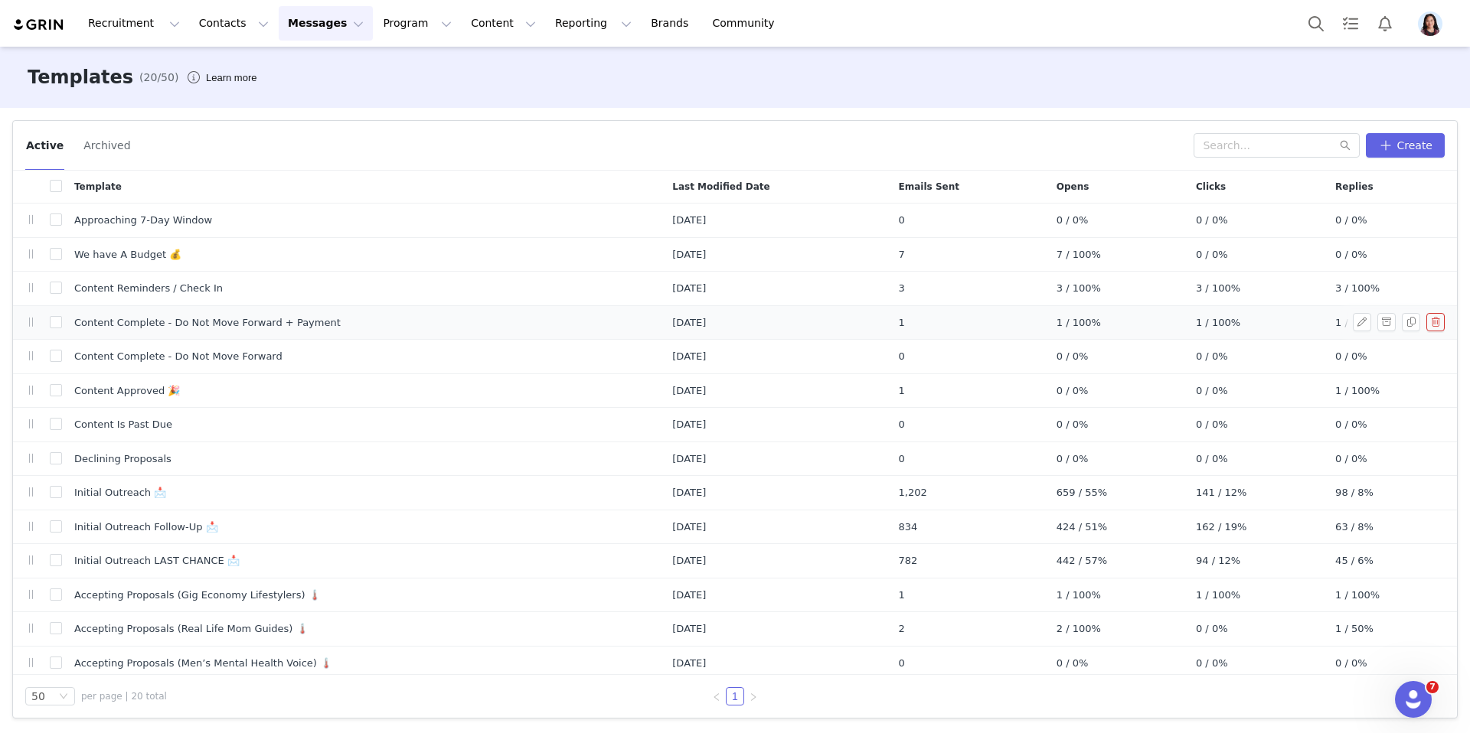
scroll to position [210, 0]
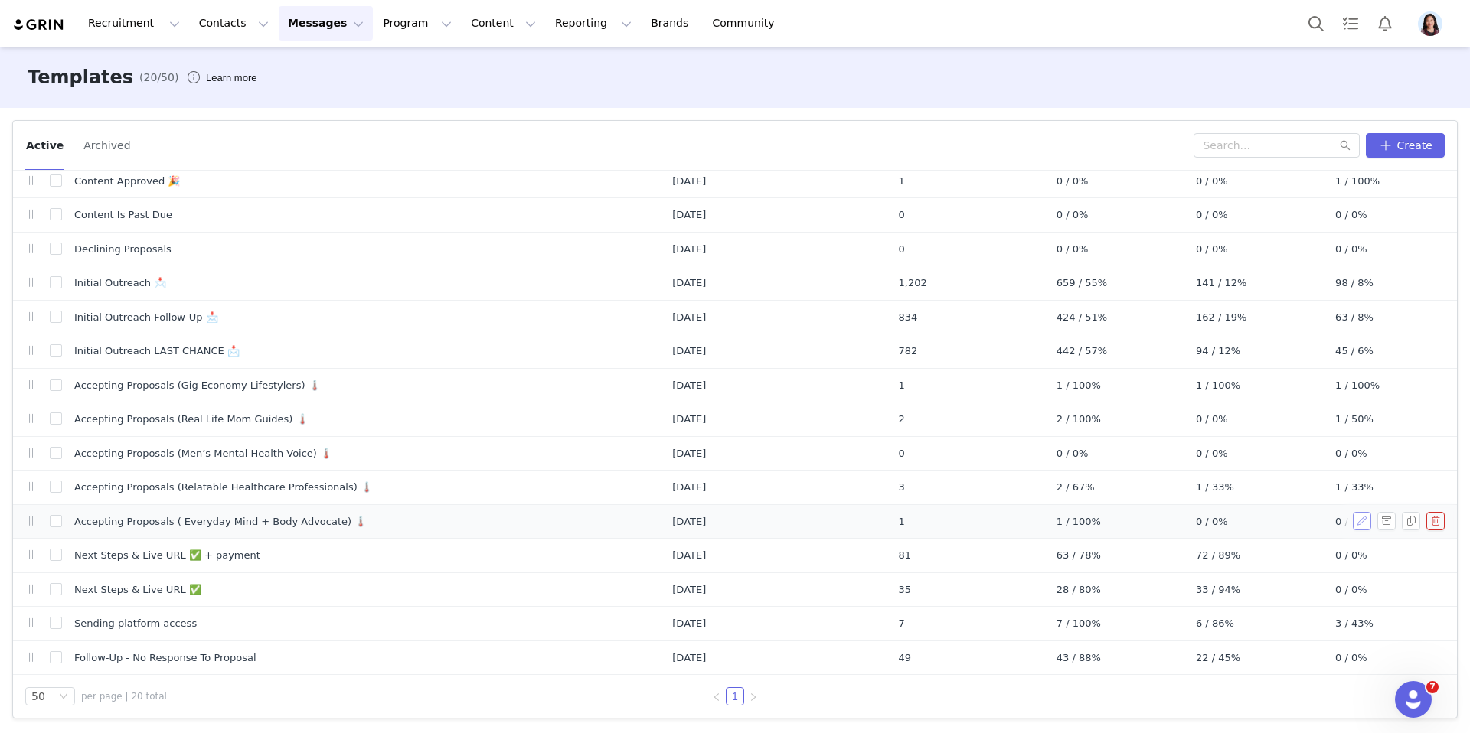
click at [1360, 523] on button "button" at bounding box center [1362, 521] width 18 height 18
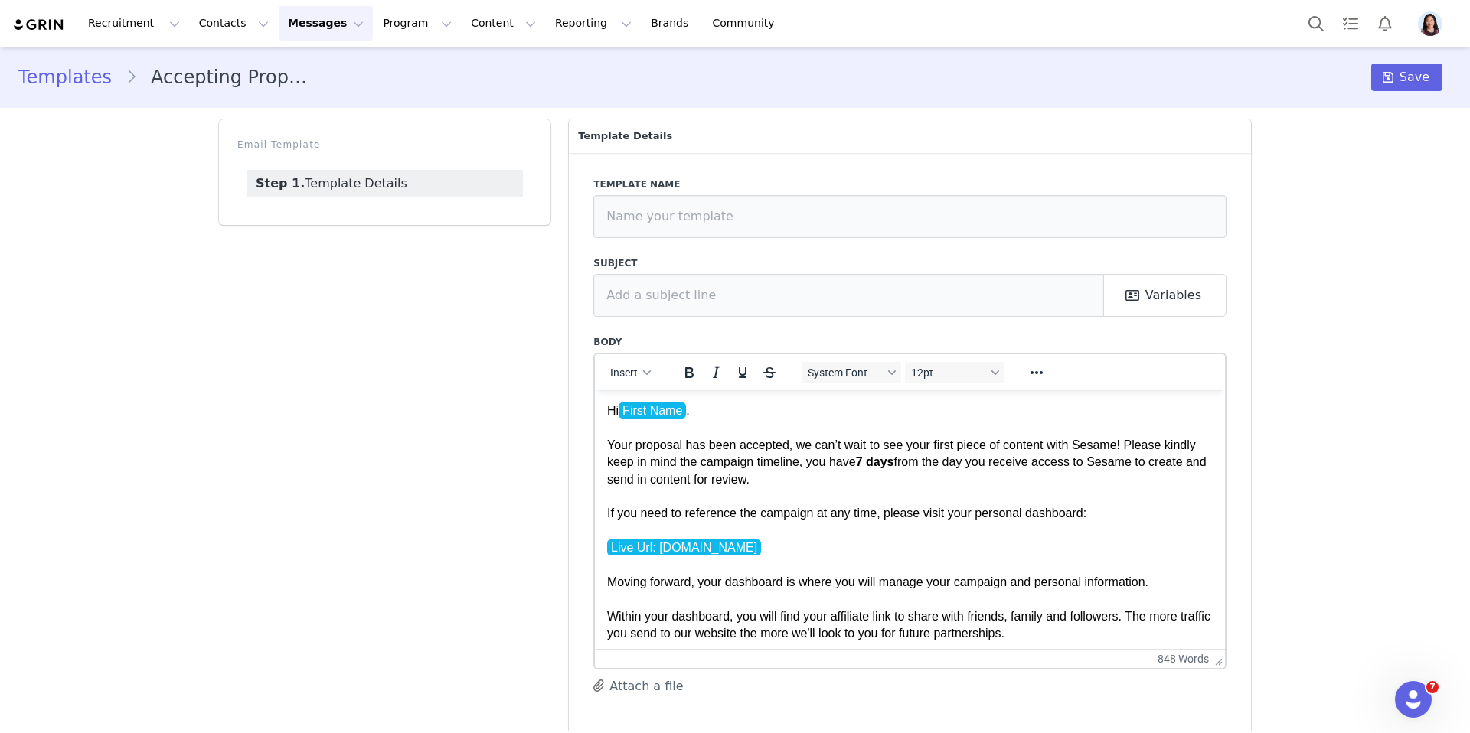
drag, startPoint x: 1219, startPoint y: 539, endPoint x: 1216, endPoint y: 671, distance: 132.5
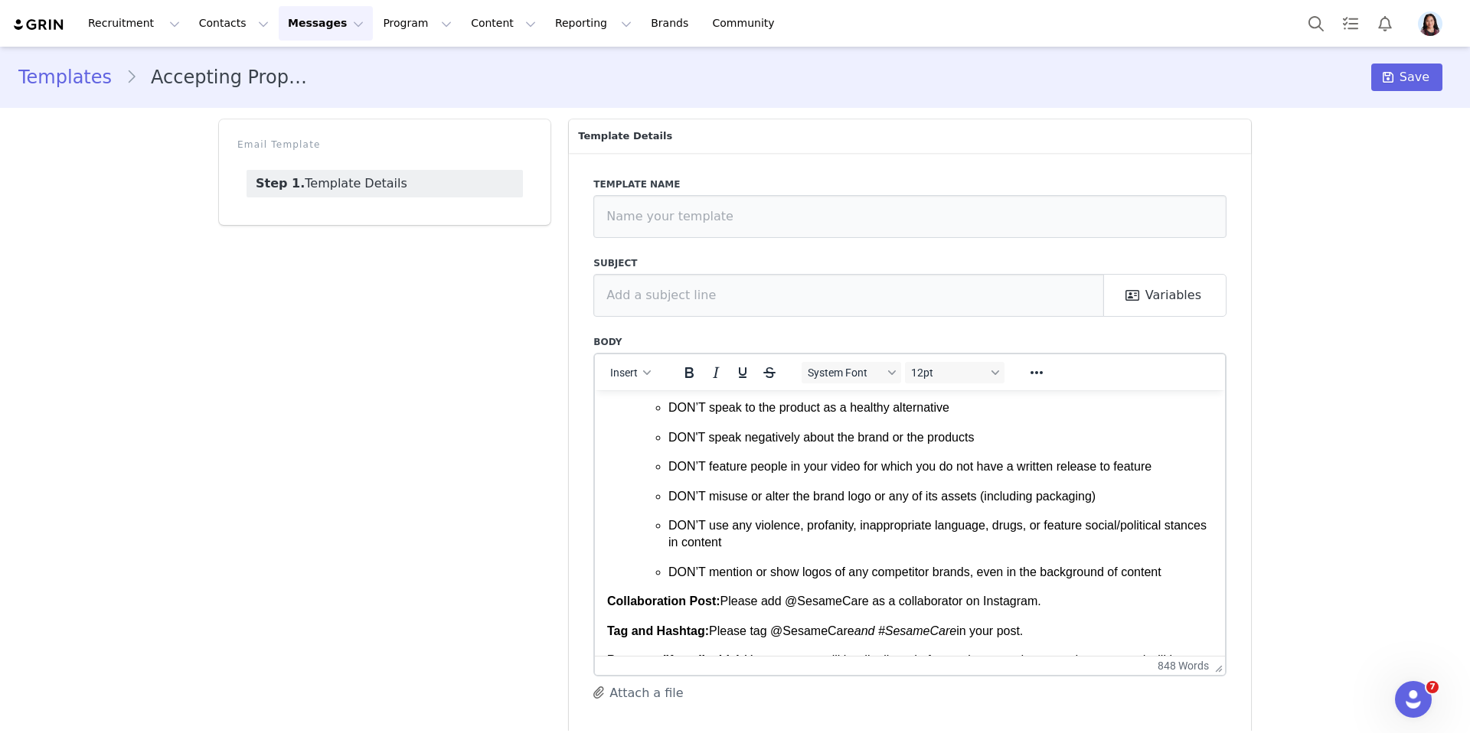
scroll to position [2179, 0]
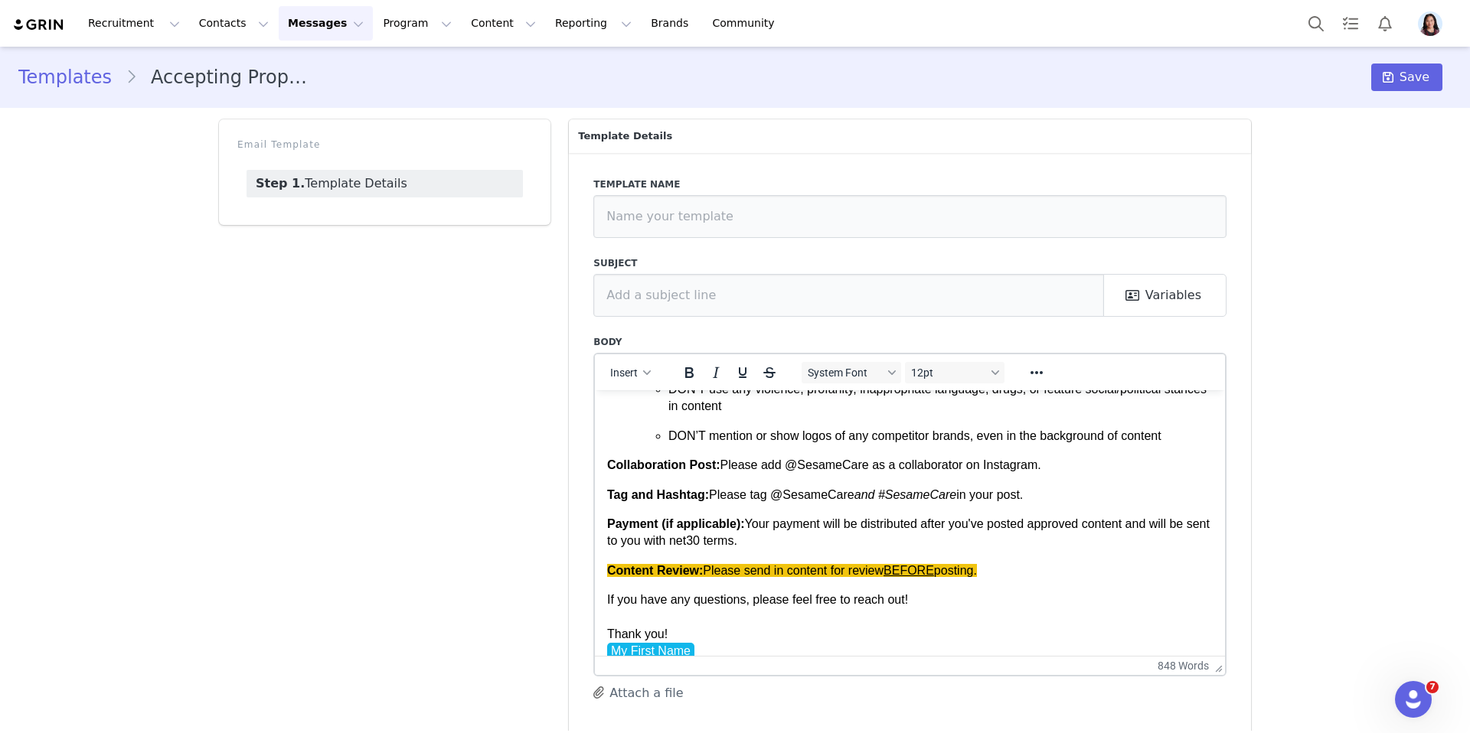
click at [63, 76] on link "Templates" at bounding box center [71, 78] width 107 height 28
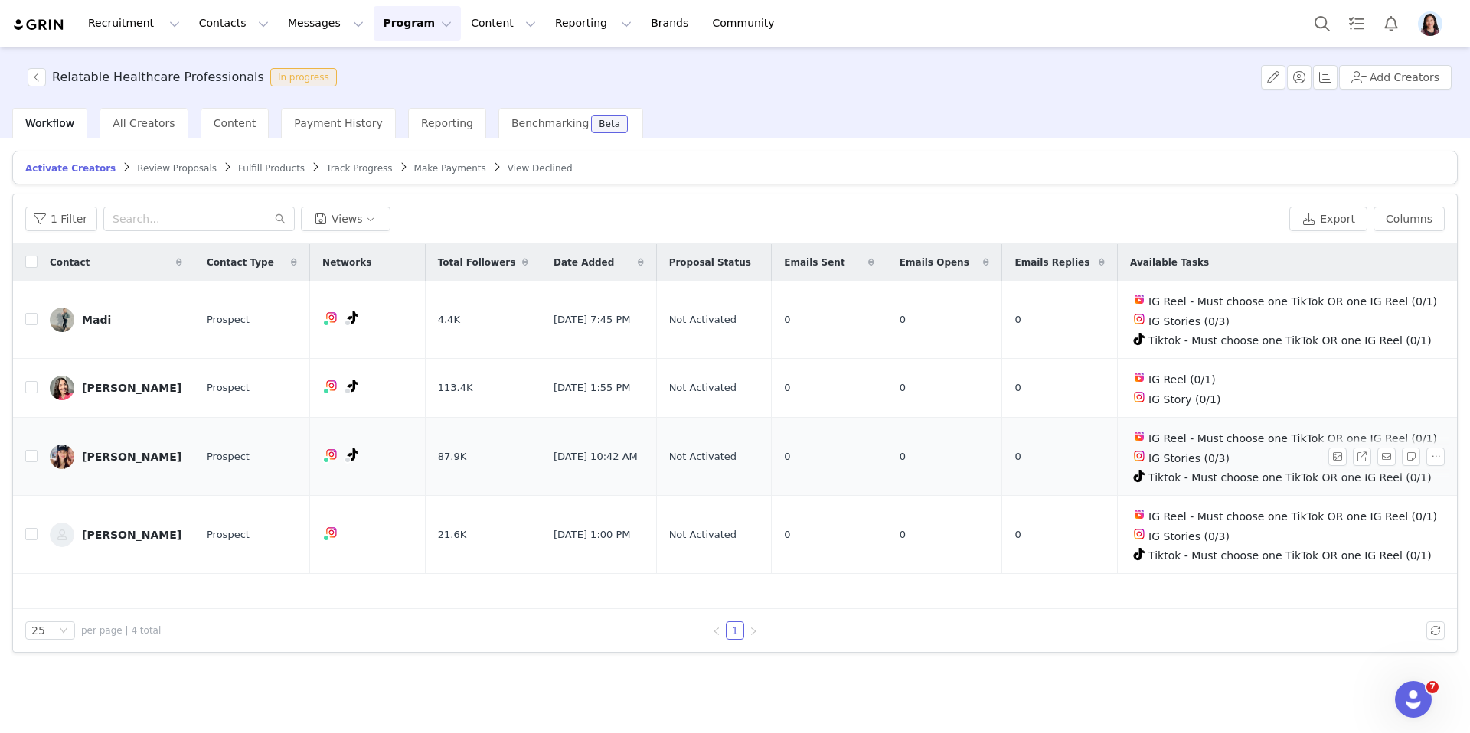
click at [87, 446] on link "[PERSON_NAME]" at bounding box center [116, 457] width 132 height 24
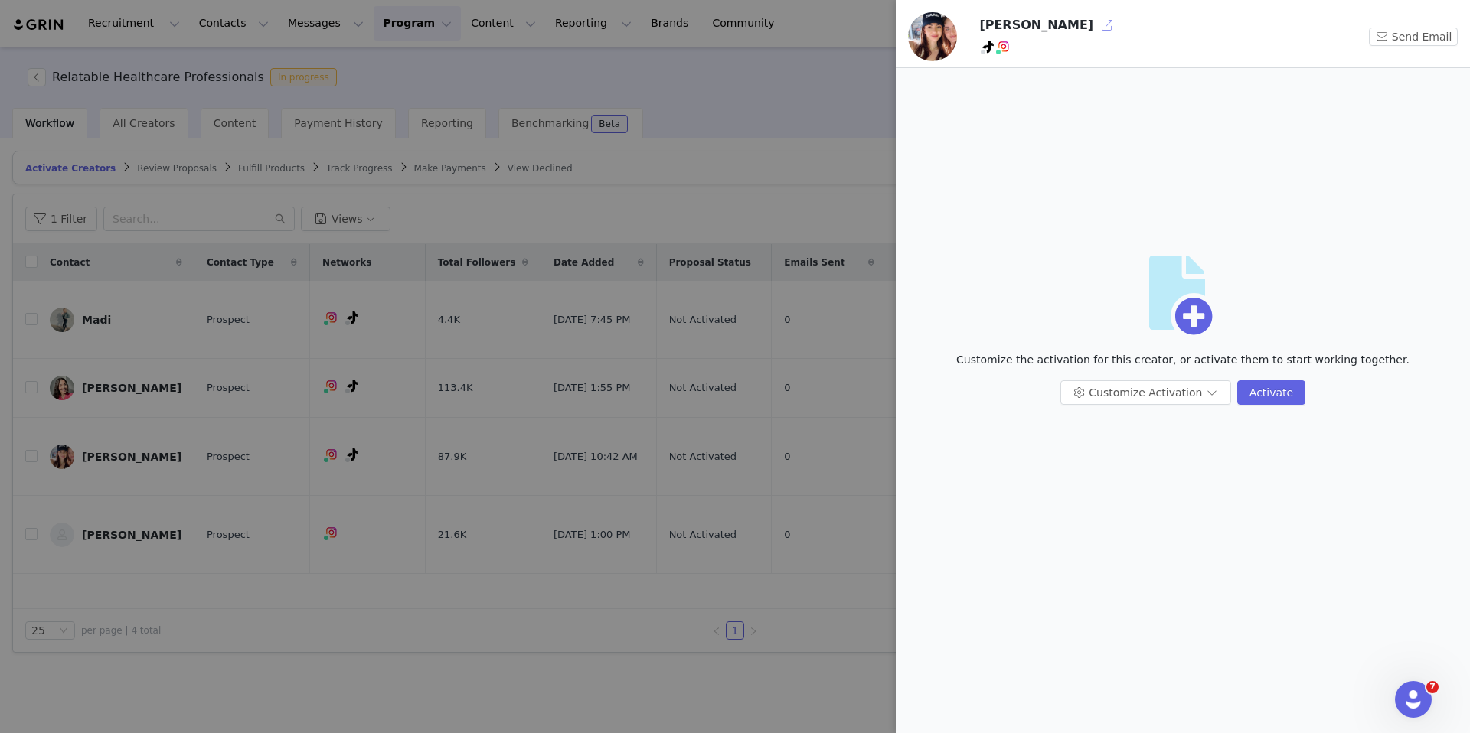
click at [1095, 31] on button "button" at bounding box center [1107, 25] width 24 height 24
click at [189, 500] on div at bounding box center [735, 366] width 1470 height 733
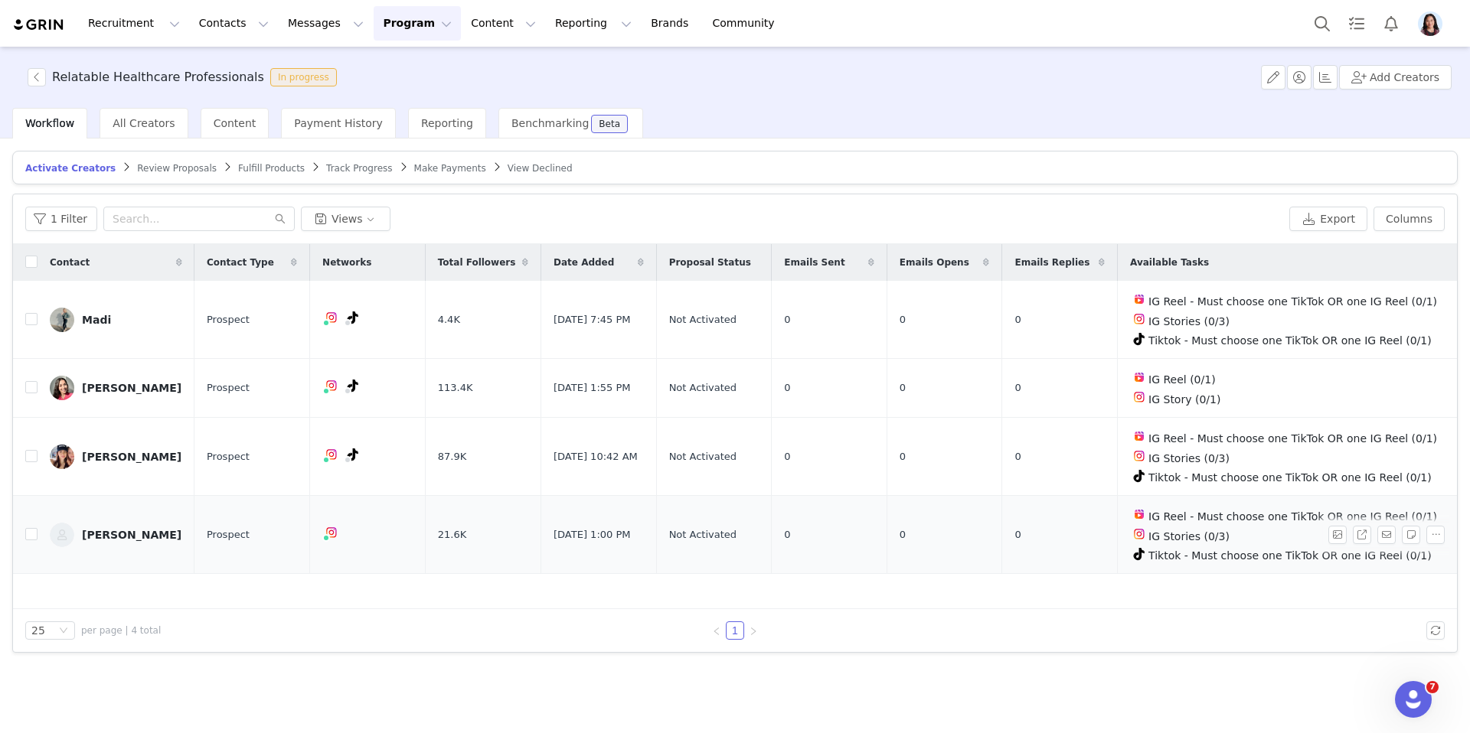
click at [126, 529] on div "[PERSON_NAME]" at bounding box center [132, 535] width 100 height 12
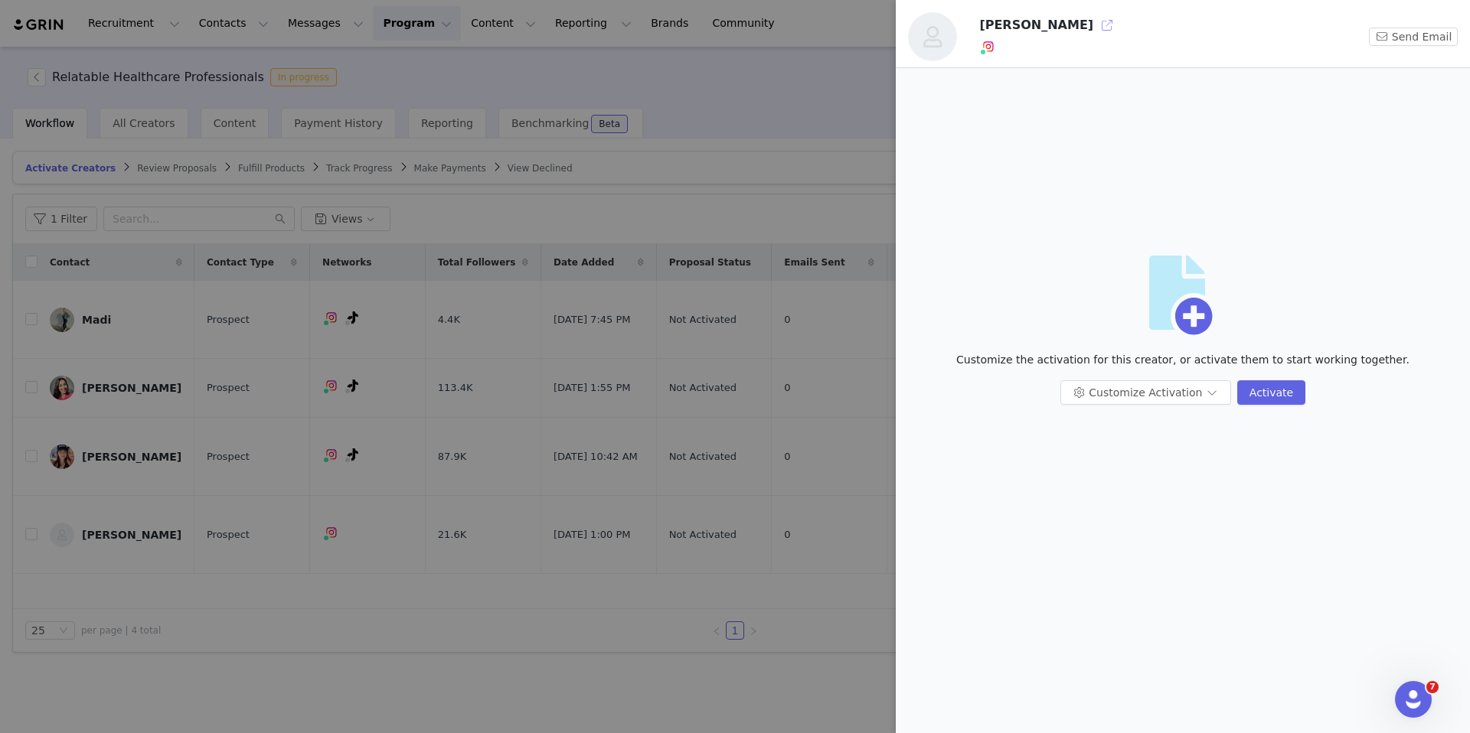
click at [1095, 31] on button "button" at bounding box center [1107, 25] width 24 height 24
click at [139, 462] on div at bounding box center [735, 366] width 1470 height 733
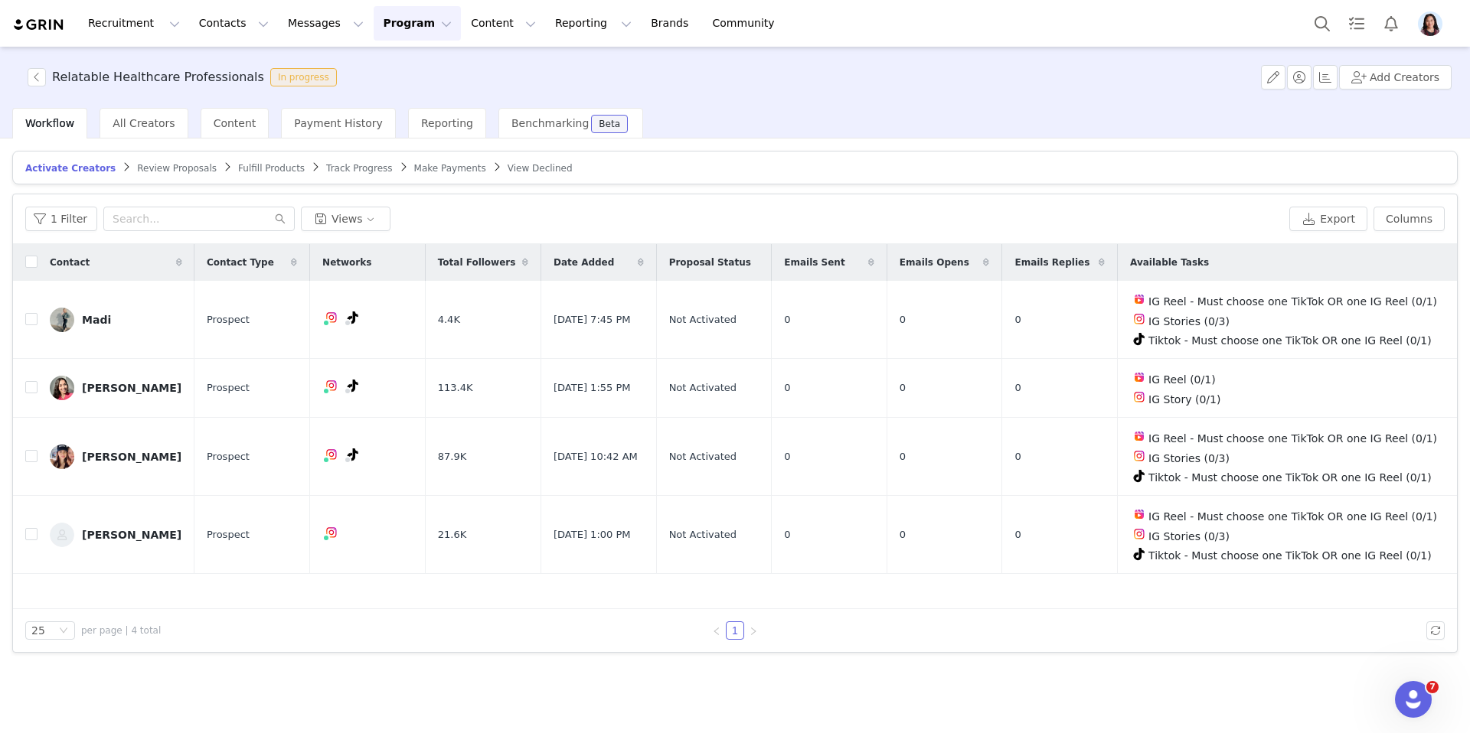
click at [90, 384] on div "Leila" at bounding box center [132, 388] width 100 height 12
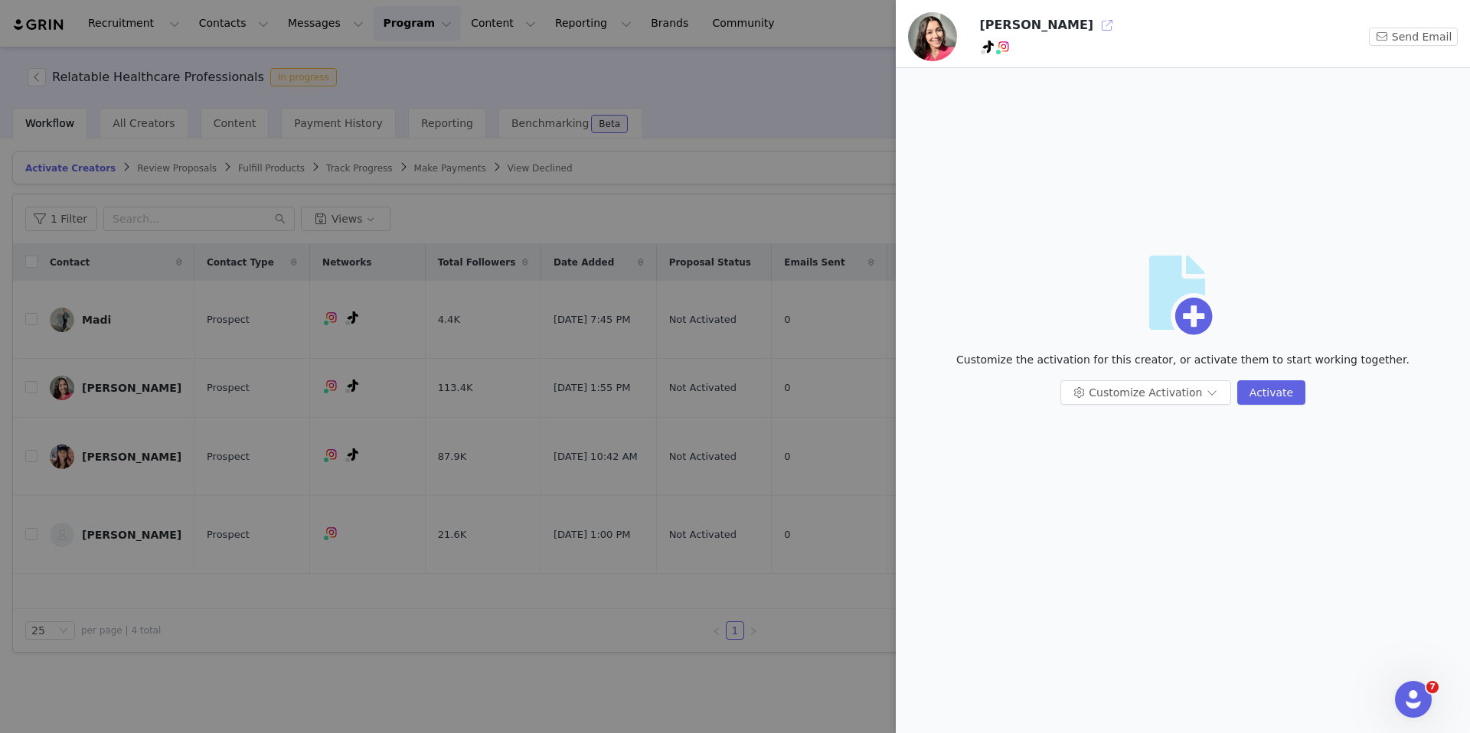
click at [1095, 29] on button "button" at bounding box center [1107, 25] width 24 height 24
click at [232, 382] on div at bounding box center [735, 366] width 1470 height 733
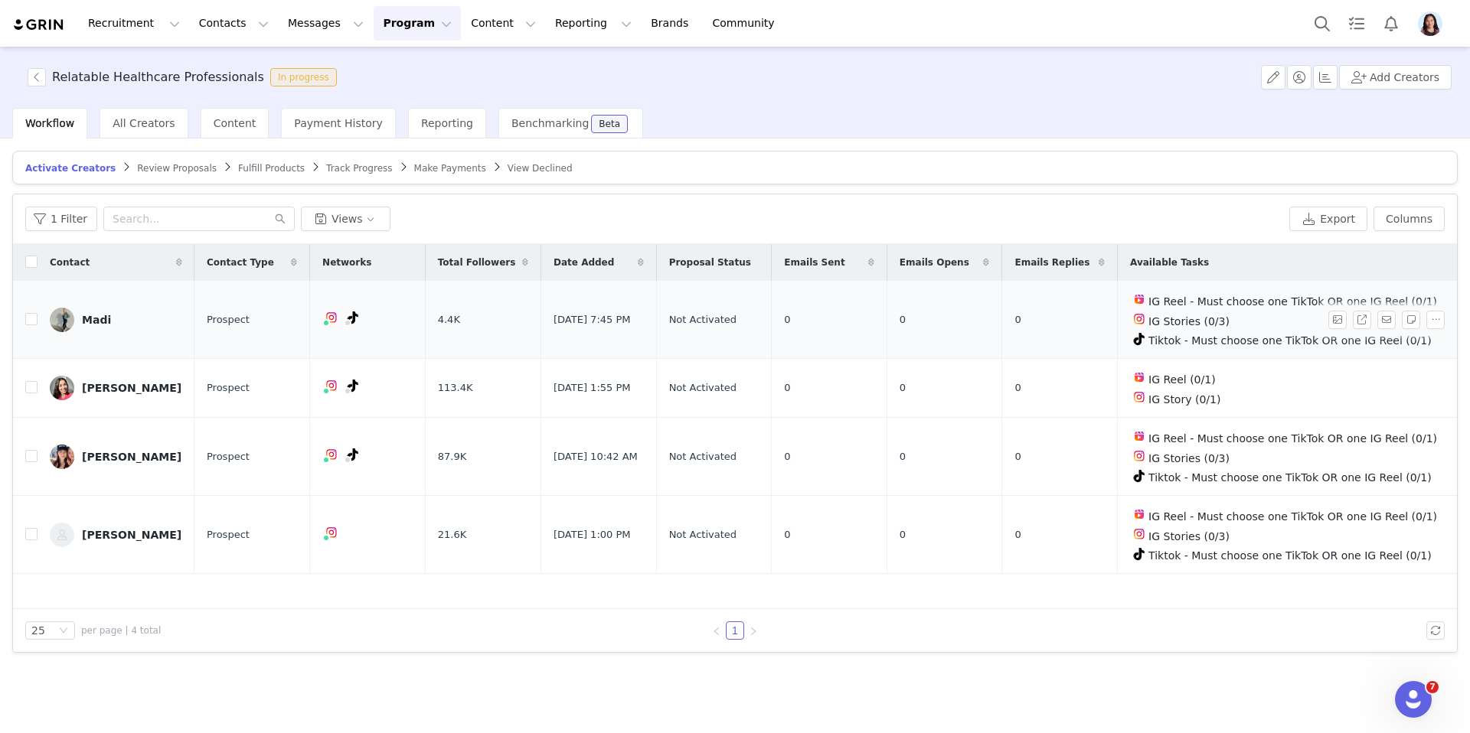
click at [96, 316] on div "Madi" at bounding box center [96, 320] width 29 height 12
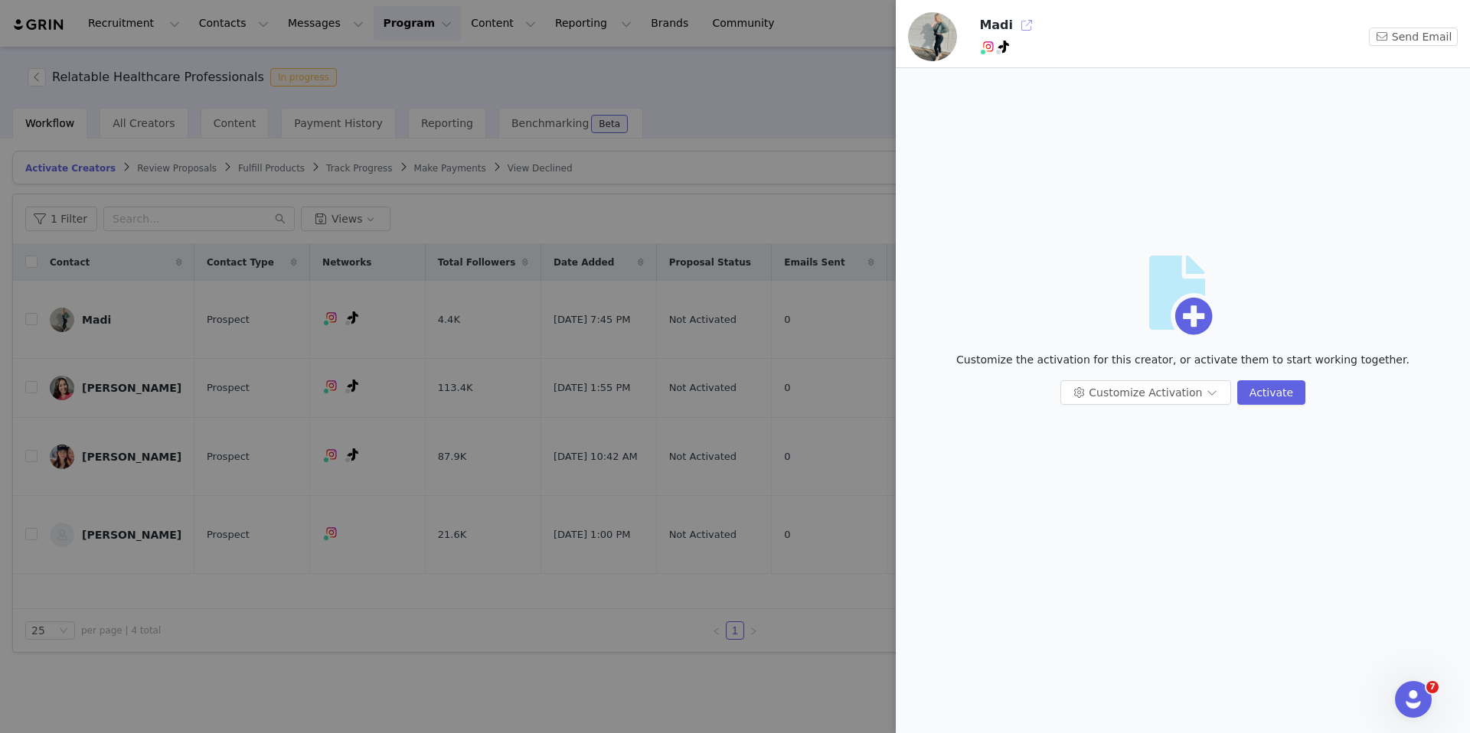
click at [1017, 21] on button "button" at bounding box center [1026, 25] width 24 height 24
click at [526, 240] on div at bounding box center [735, 366] width 1470 height 733
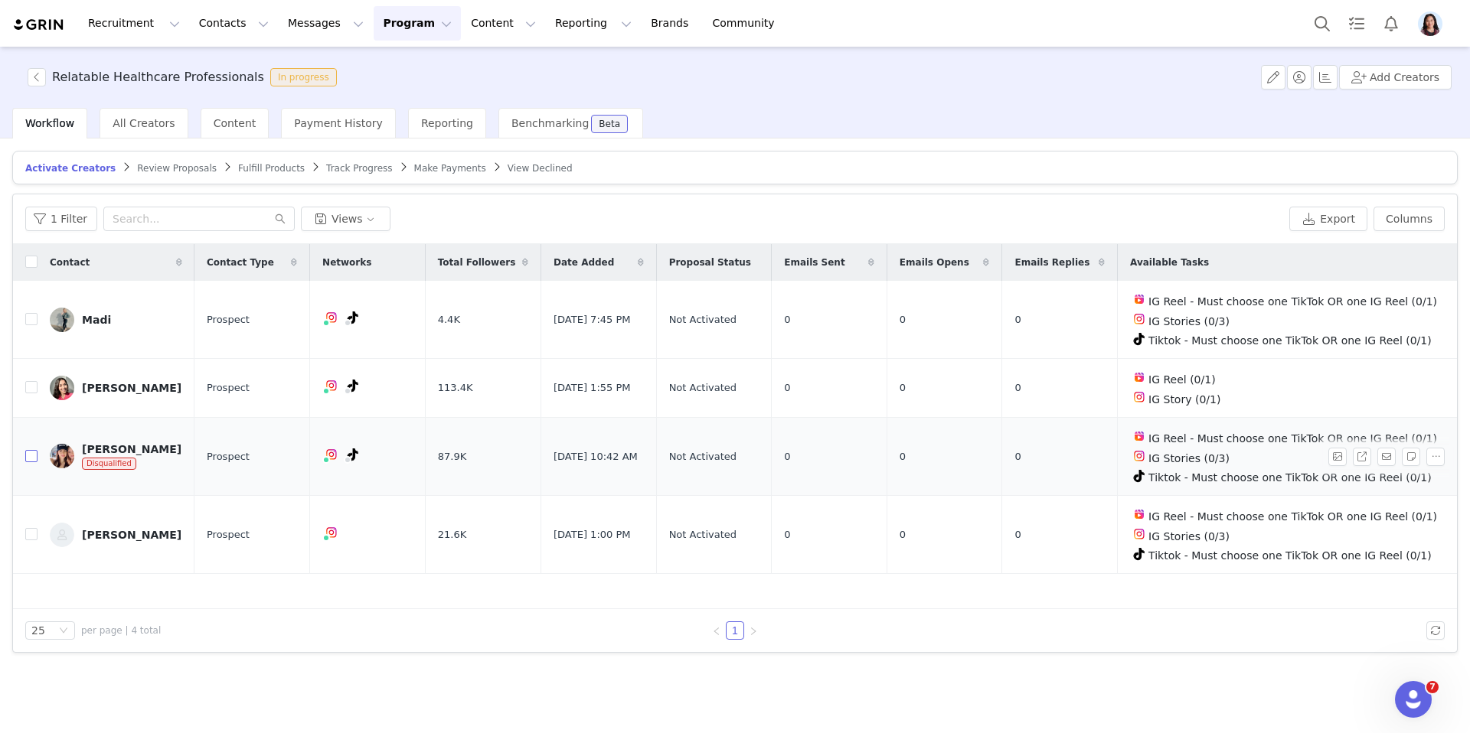
click at [31, 454] on input "checkbox" at bounding box center [31, 456] width 12 height 12
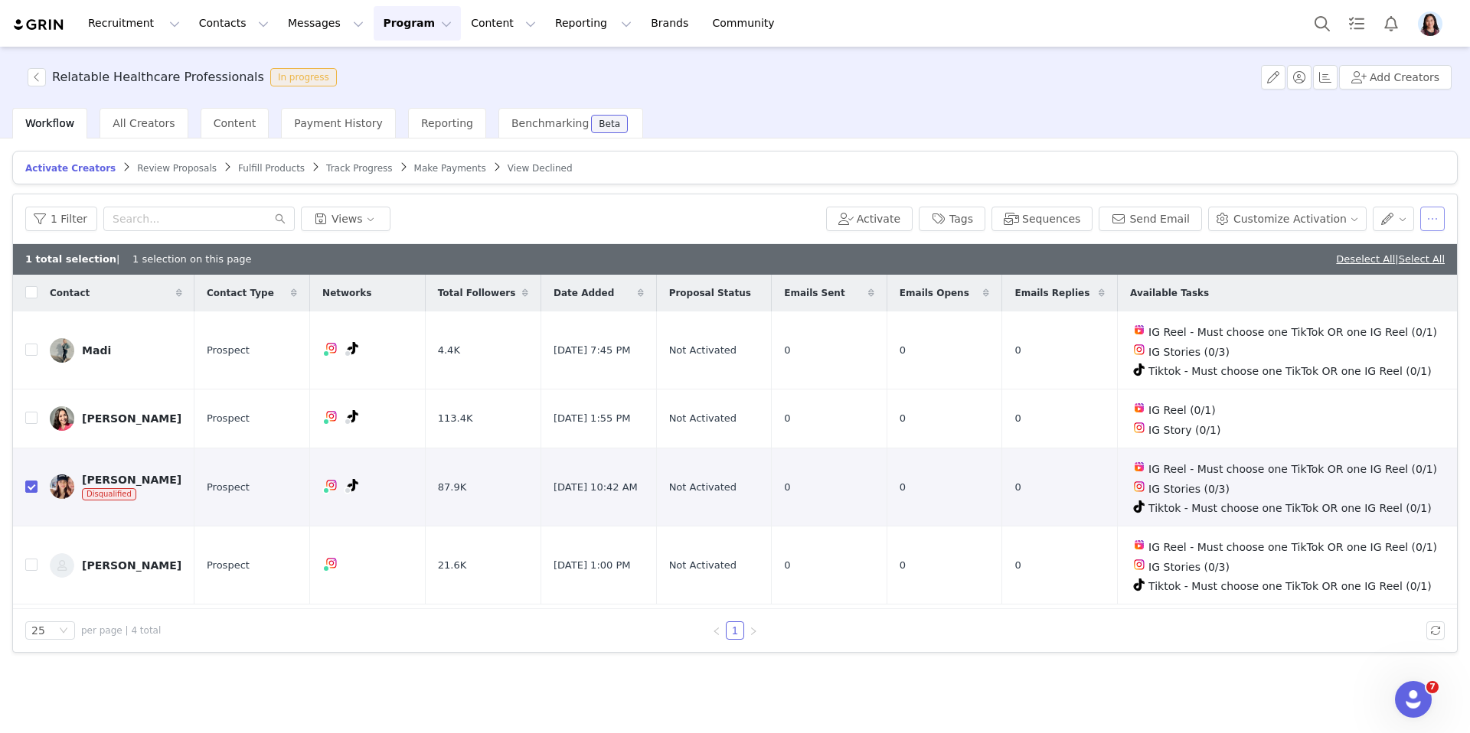
click at [1431, 224] on button "button" at bounding box center [1432, 219] width 24 height 24
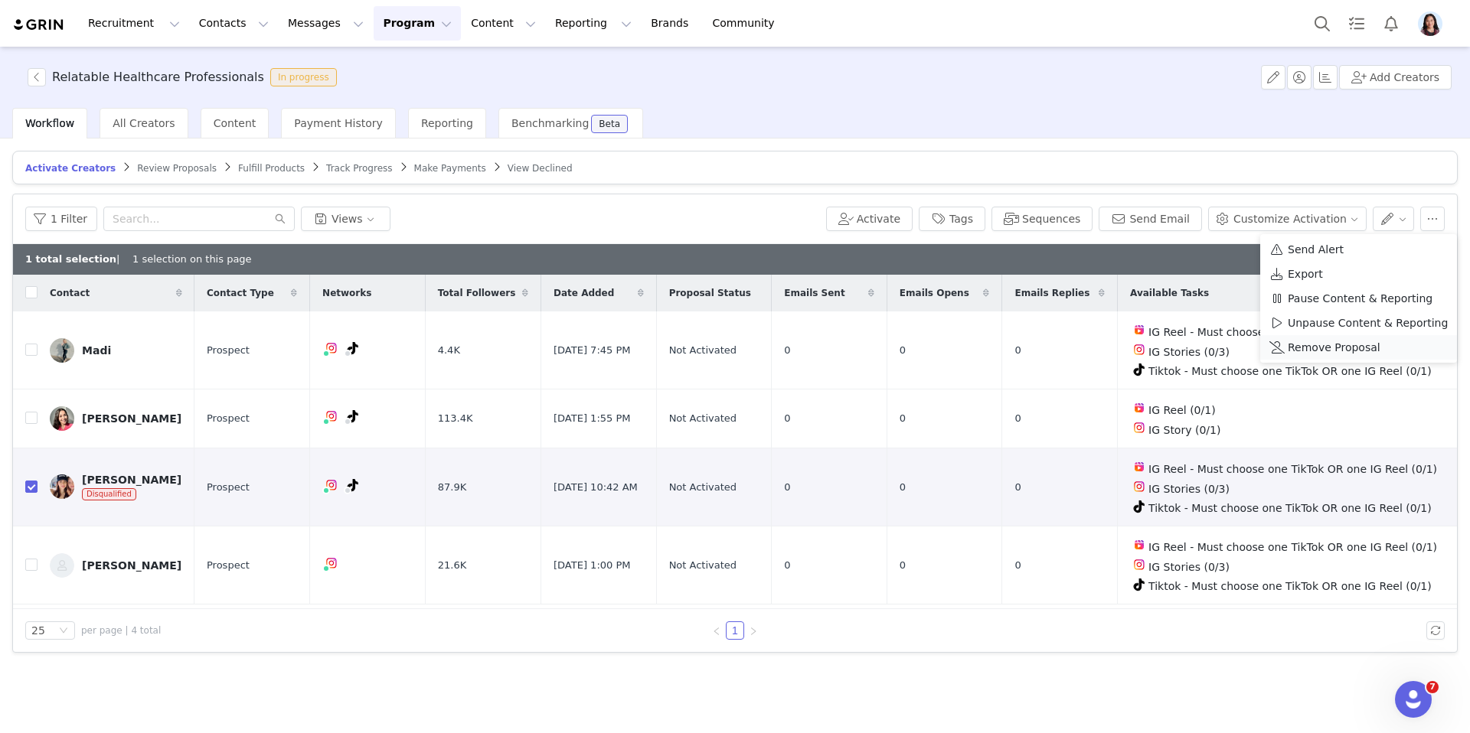
click at [1311, 344] on span "Remove Proposal" at bounding box center [1334, 347] width 93 height 17
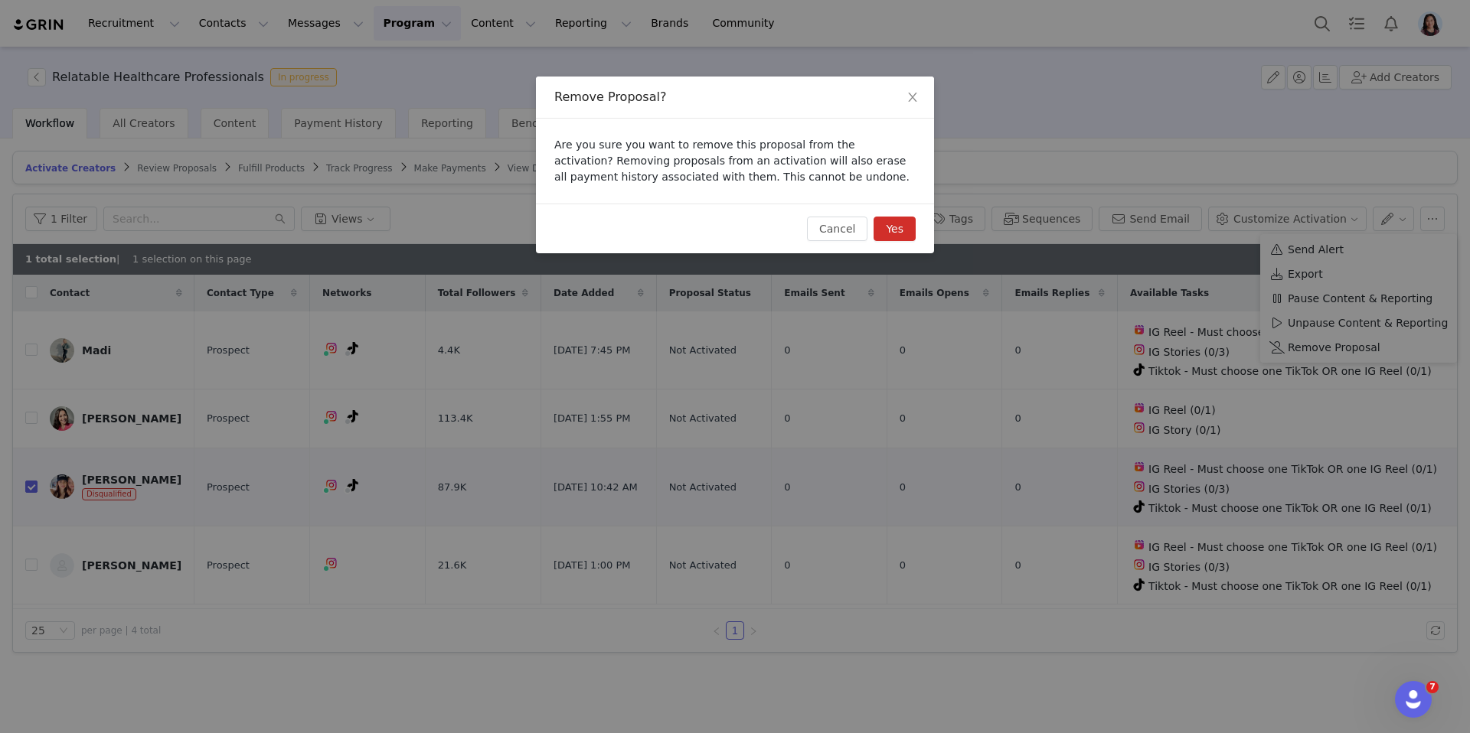
click at [896, 231] on button "Yes" at bounding box center [894, 229] width 42 height 24
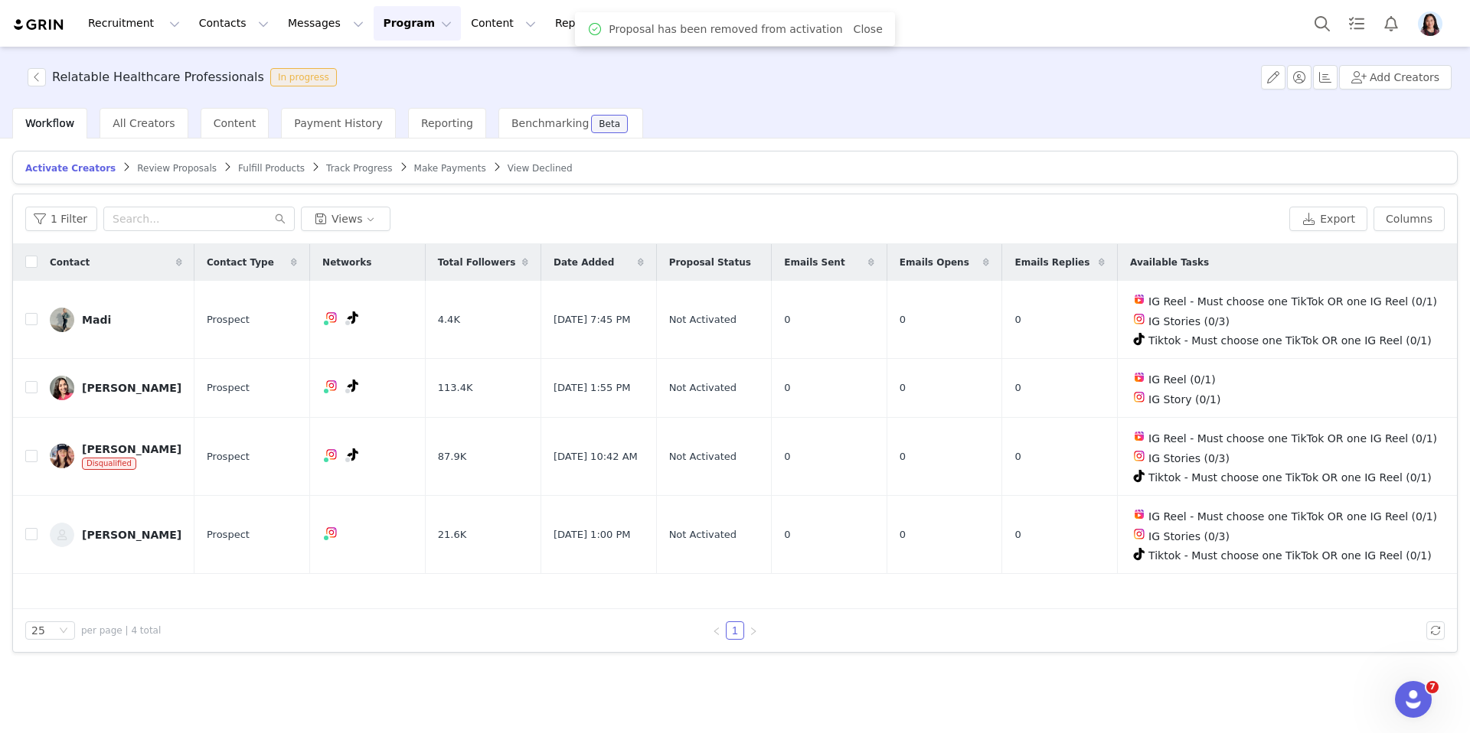
checkbox input "false"
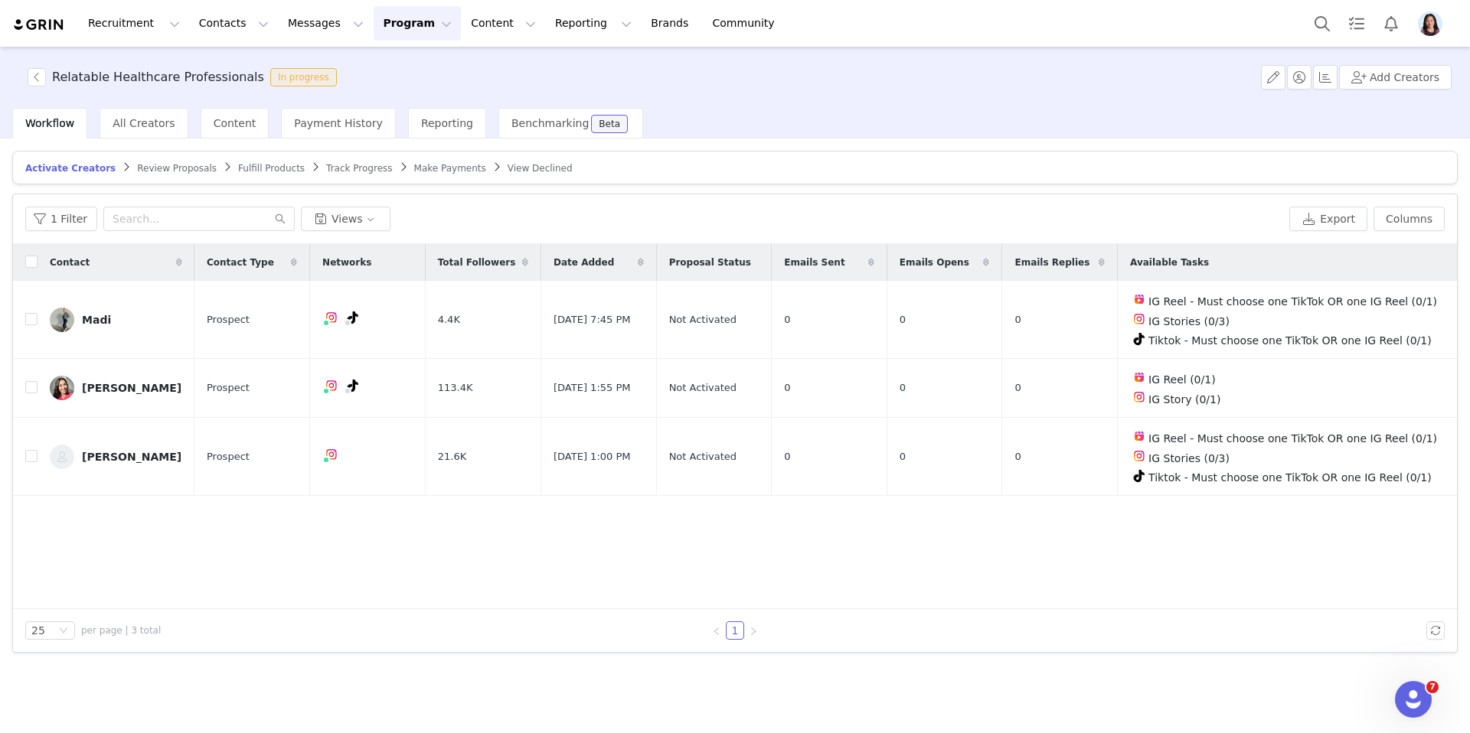
click at [345, 171] on span "Track Progress" at bounding box center [359, 168] width 66 height 11
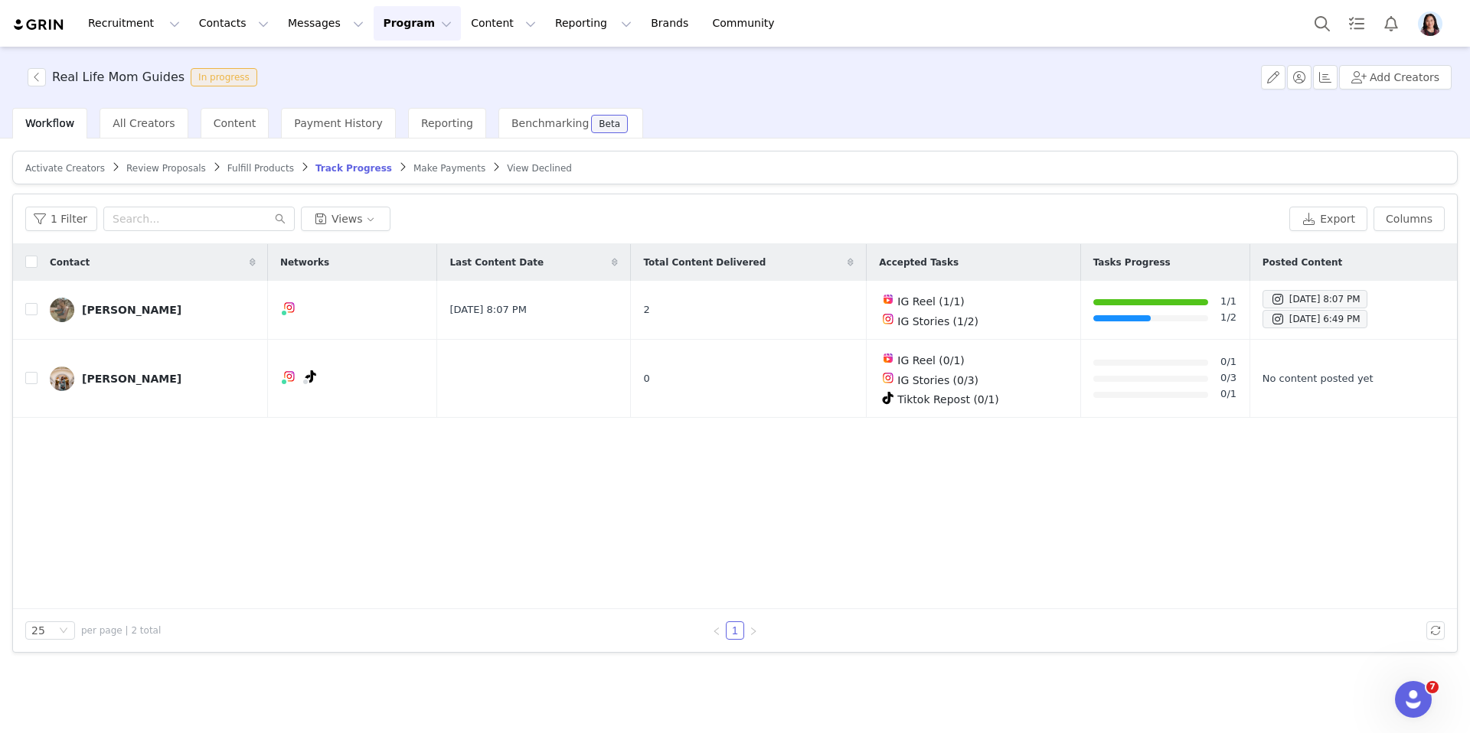
click at [58, 168] on span "Activate Creators" at bounding box center [65, 168] width 80 height 11
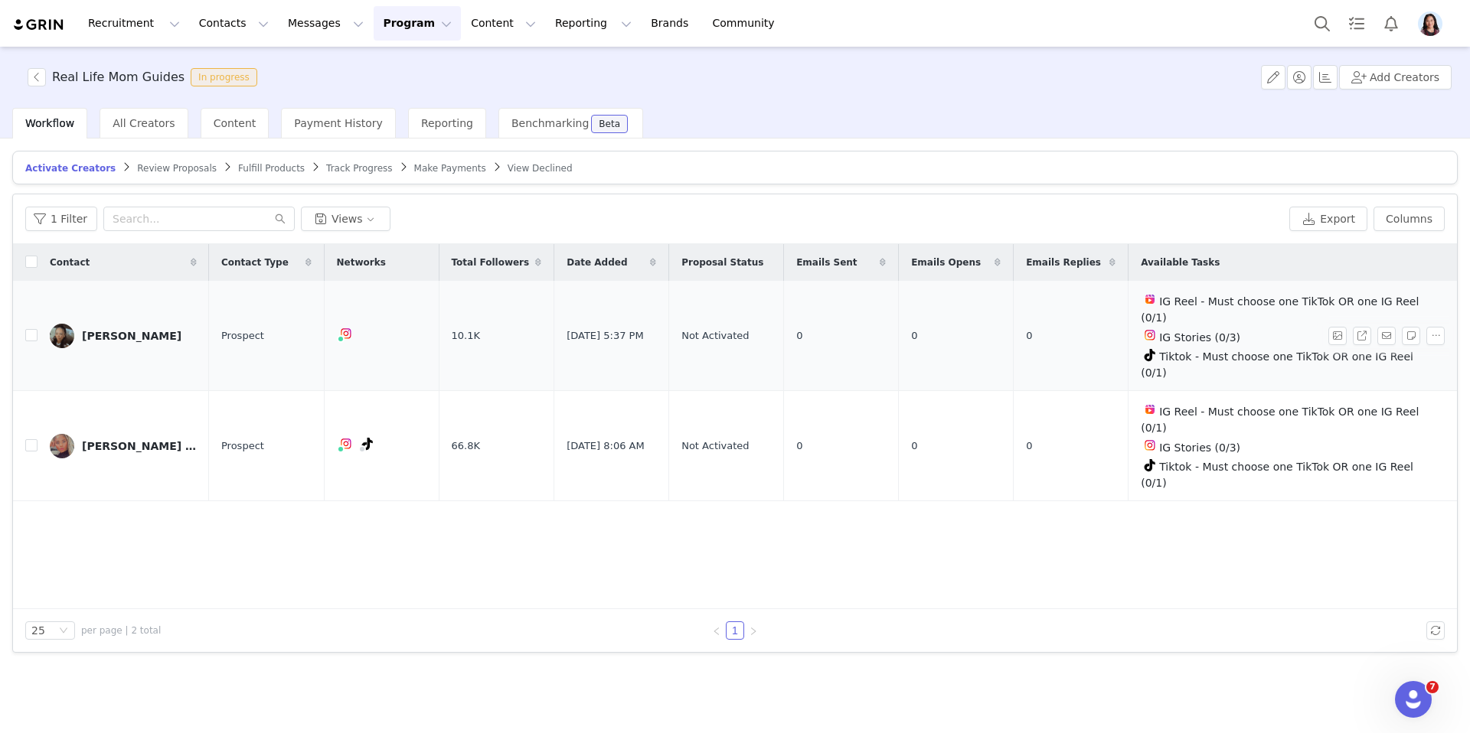
click at [103, 330] on div "[PERSON_NAME]" at bounding box center [132, 336] width 100 height 12
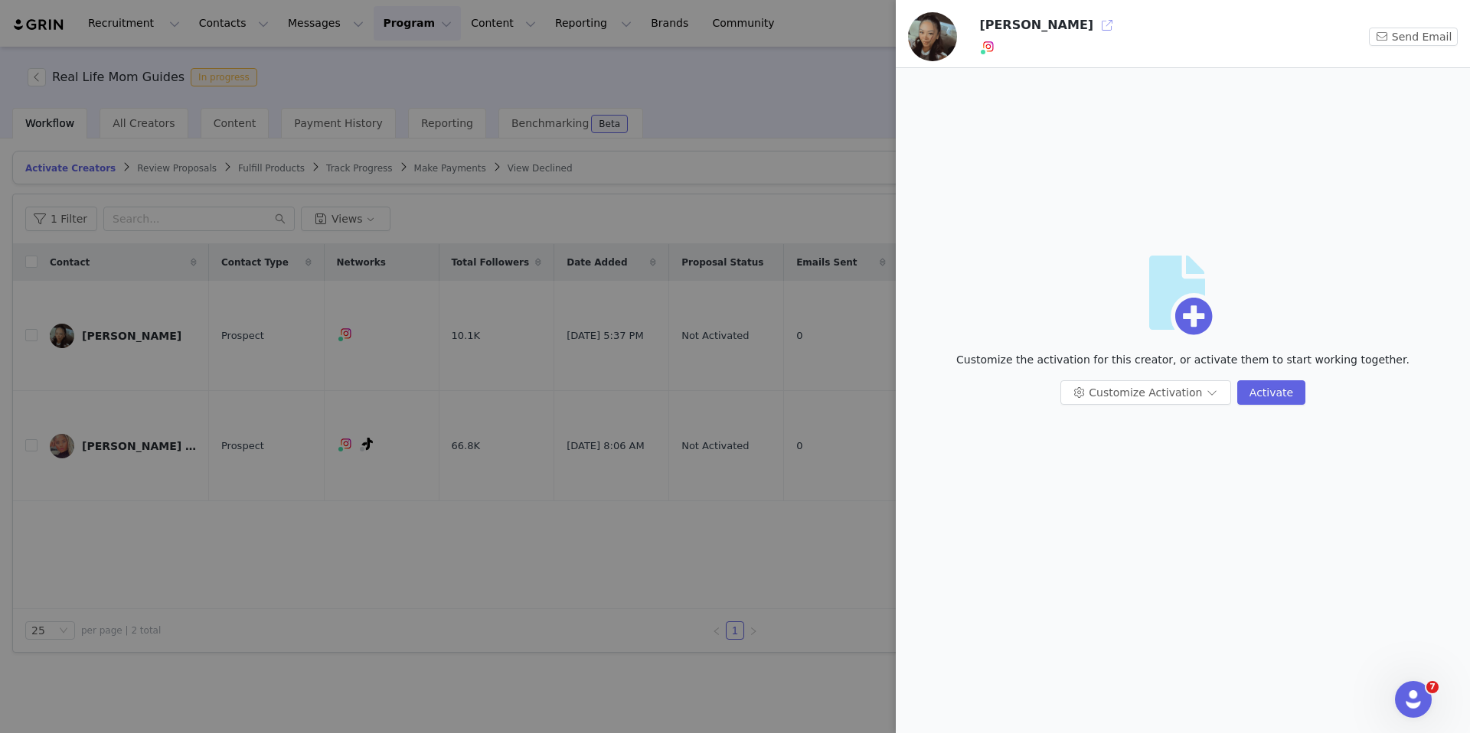
click at [1095, 21] on button "button" at bounding box center [1107, 25] width 24 height 24
click at [357, 252] on div at bounding box center [735, 366] width 1470 height 733
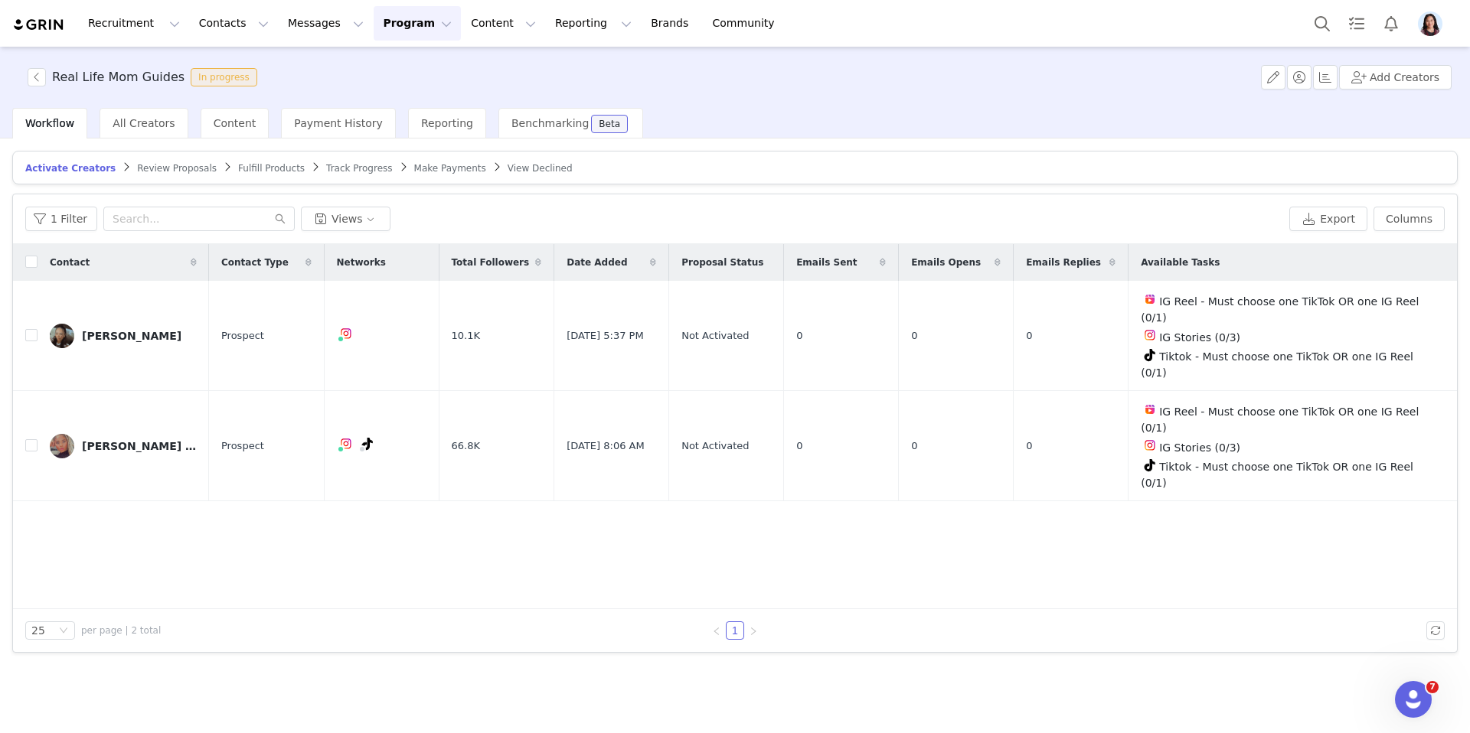
click at [442, 176] on article "Activate Creators Review Proposals Fulfill Products Track Progress Make Payment…" at bounding box center [734, 168] width 1445 height 34
click at [342, 167] on span "Track Progress" at bounding box center [359, 168] width 66 height 11
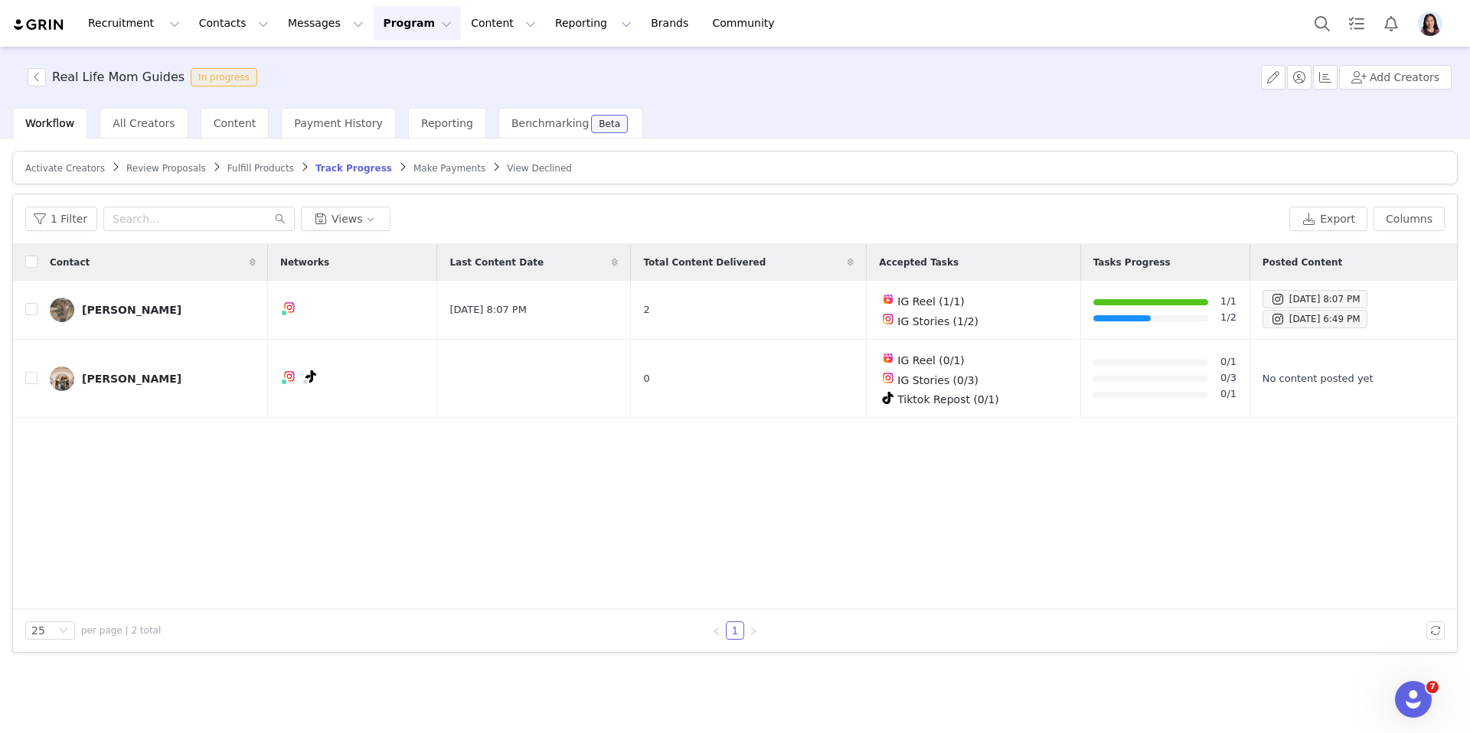
click at [65, 168] on span "Activate Creators" at bounding box center [65, 168] width 80 height 11
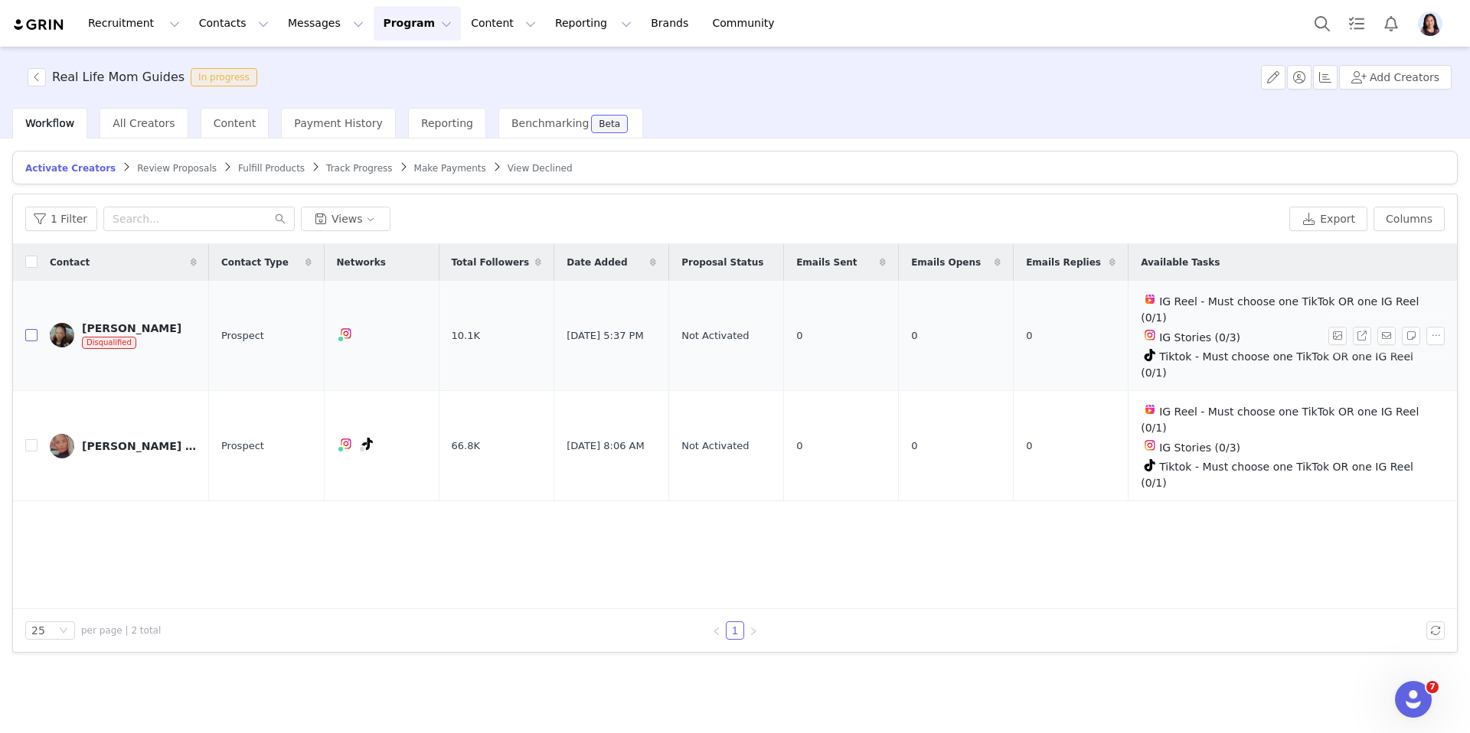
click at [30, 329] on input "checkbox" at bounding box center [31, 335] width 12 height 12
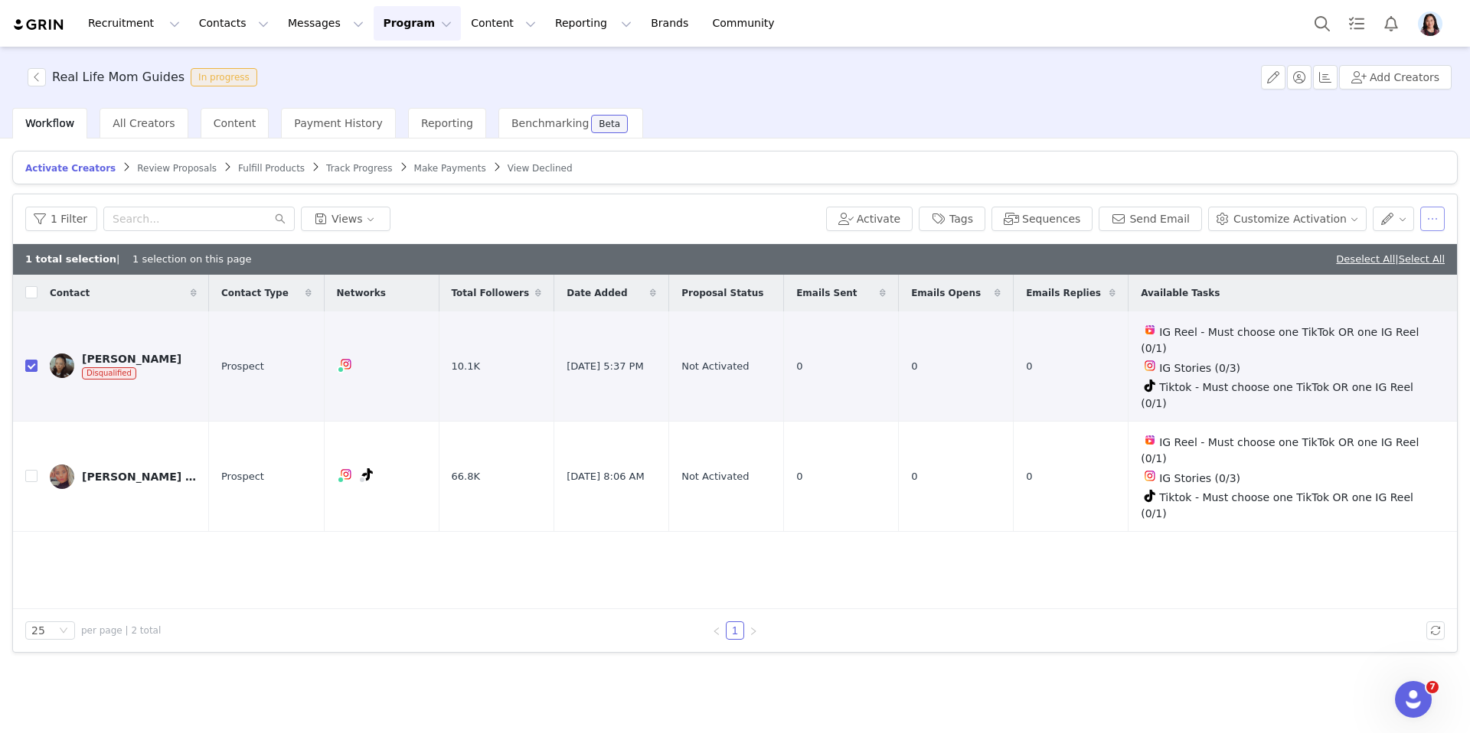
click at [1431, 211] on button "button" at bounding box center [1432, 219] width 24 height 24
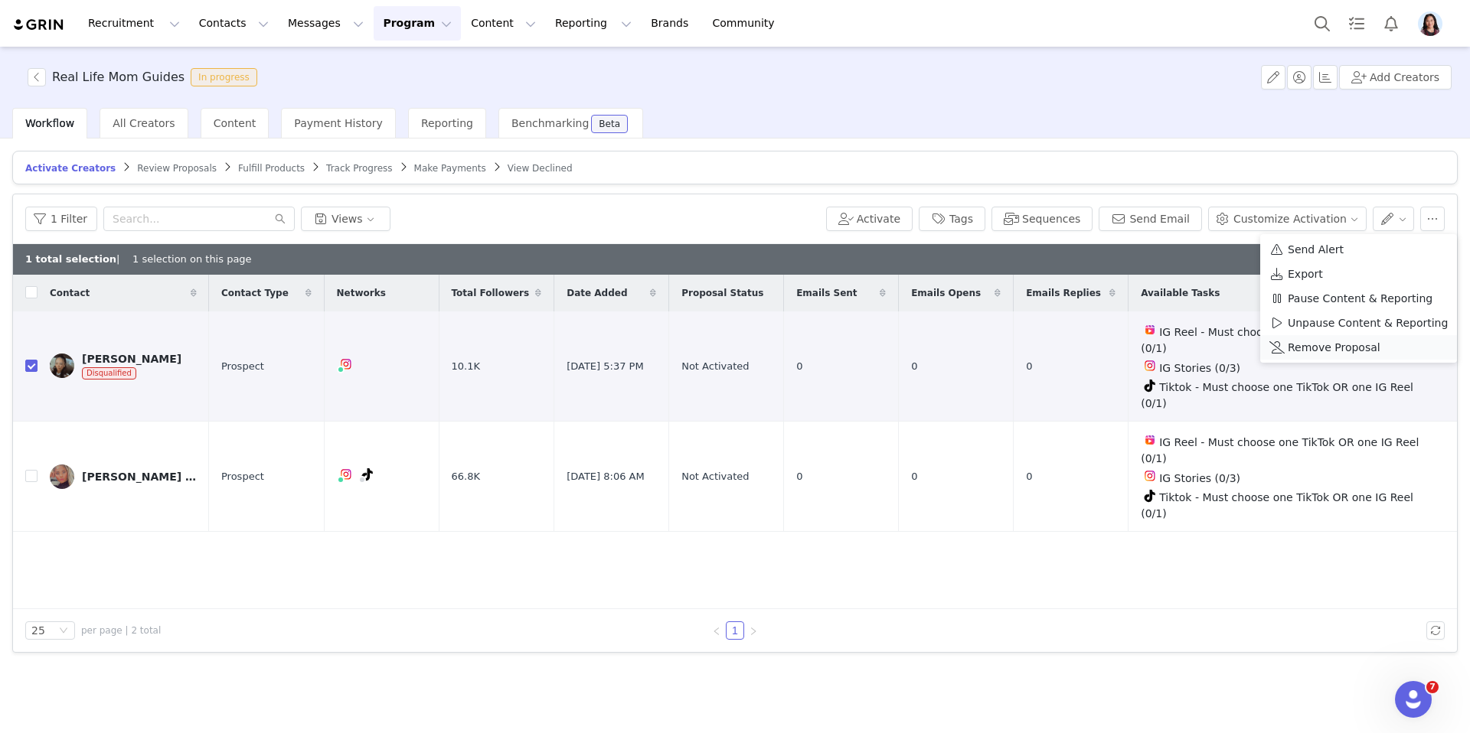
click at [1295, 352] on span "Remove Proposal" at bounding box center [1334, 347] width 93 height 17
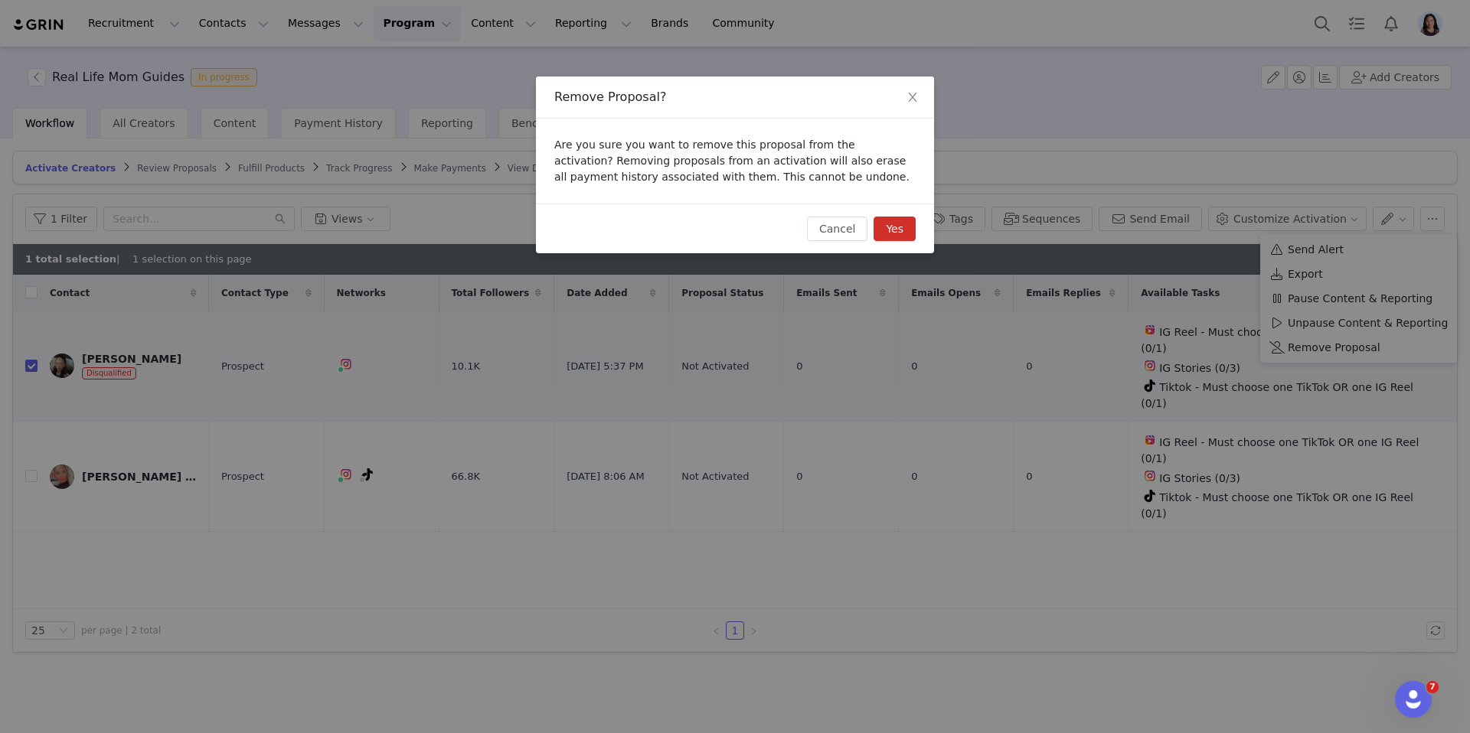
click at [887, 235] on button "Yes" at bounding box center [894, 229] width 42 height 24
checkbox input "false"
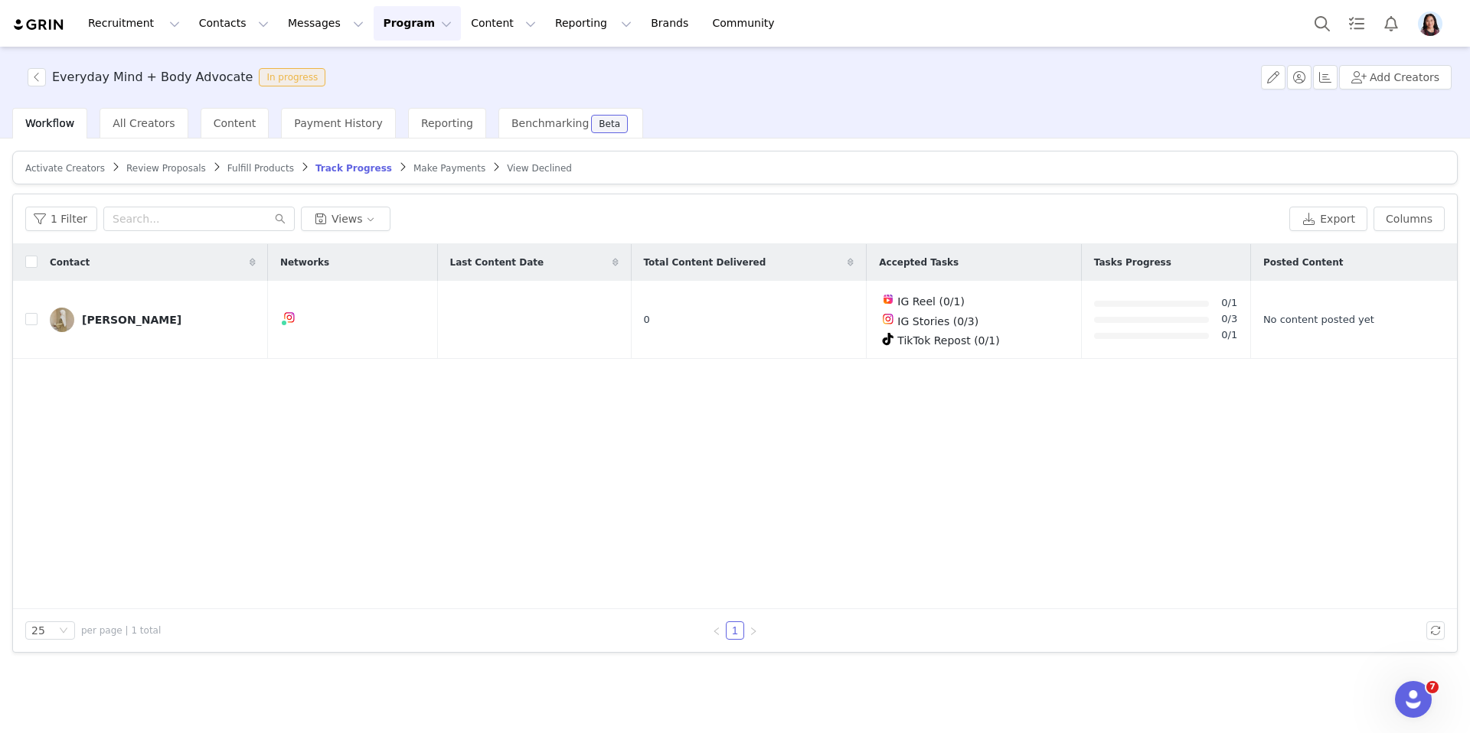
click at [71, 171] on span "Activate Creators" at bounding box center [65, 168] width 80 height 11
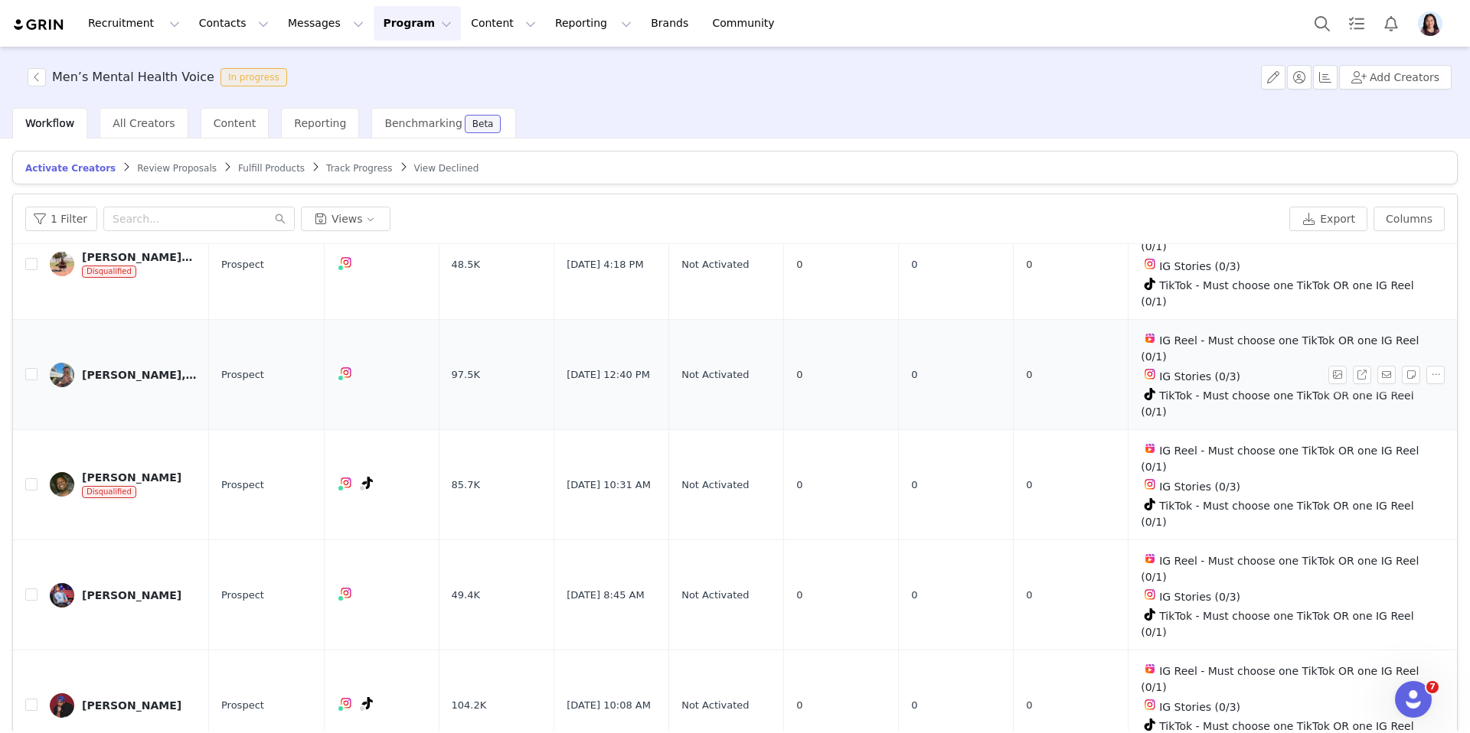
scroll to position [370, 0]
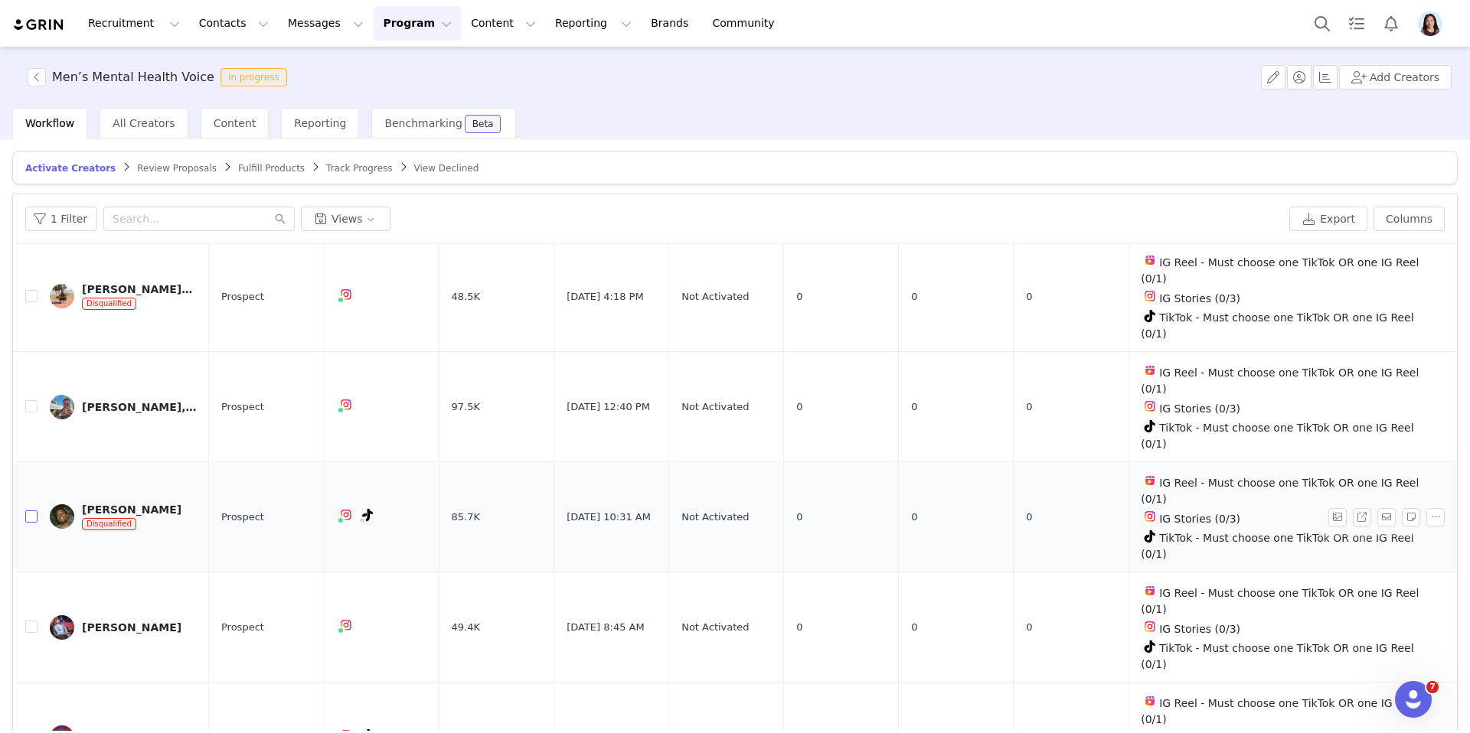
click at [31, 511] on input "checkbox" at bounding box center [31, 517] width 12 height 12
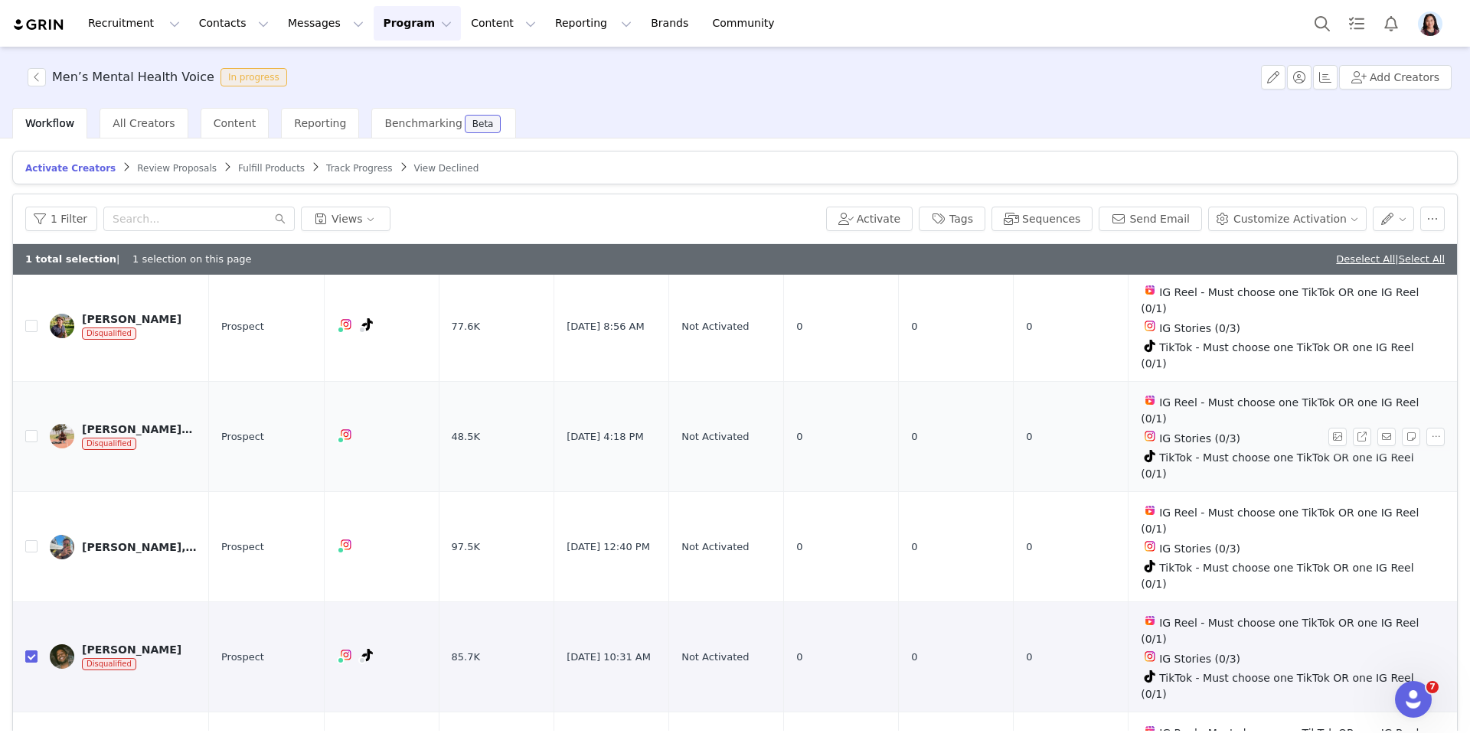
scroll to position [208, 0]
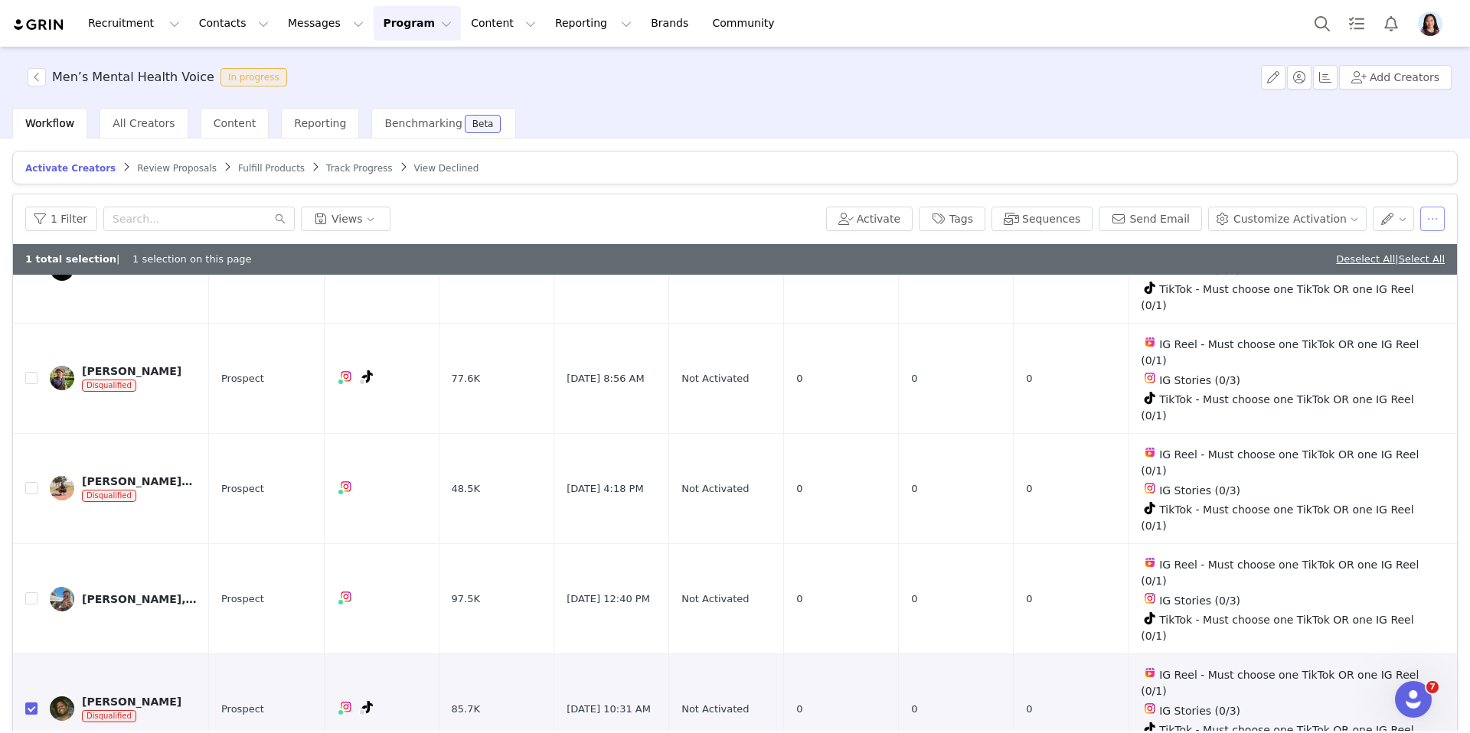
click at [1434, 217] on button "button" at bounding box center [1432, 219] width 24 height 24
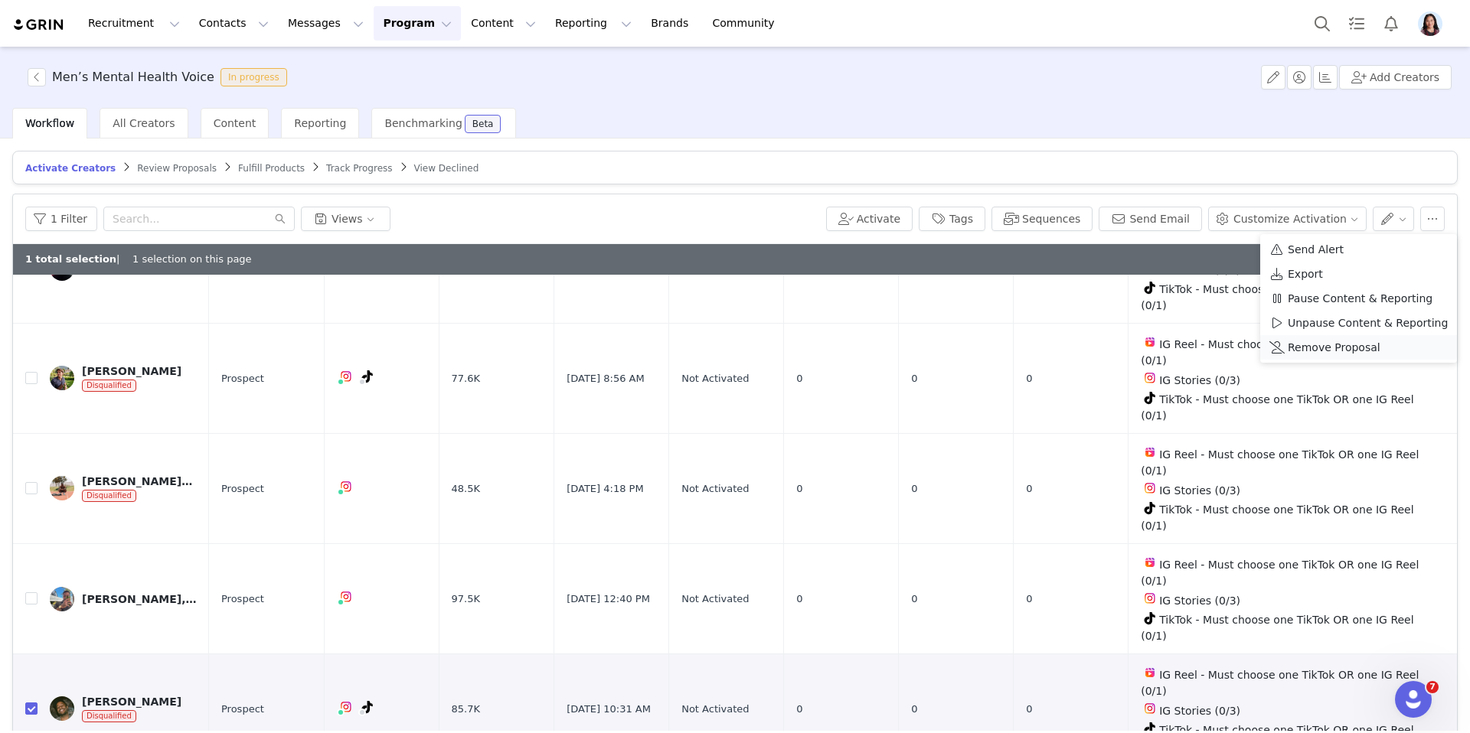
click at [1285, 356] on li "Remove Proposal" at bounding box center [1358, 347] width 197 height 24
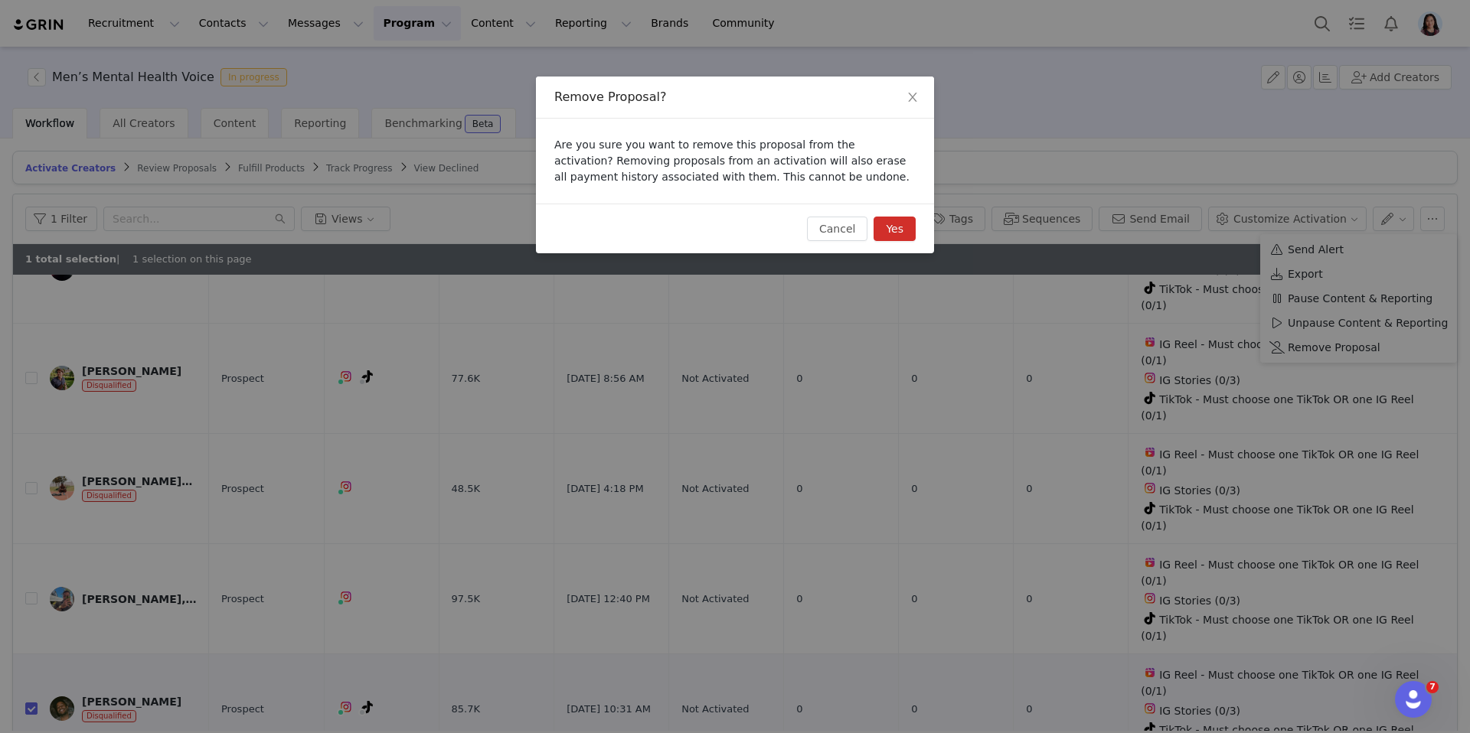
click at [903, 217] on button "Yes" at bounding box center [894, 229] width 42 height 24
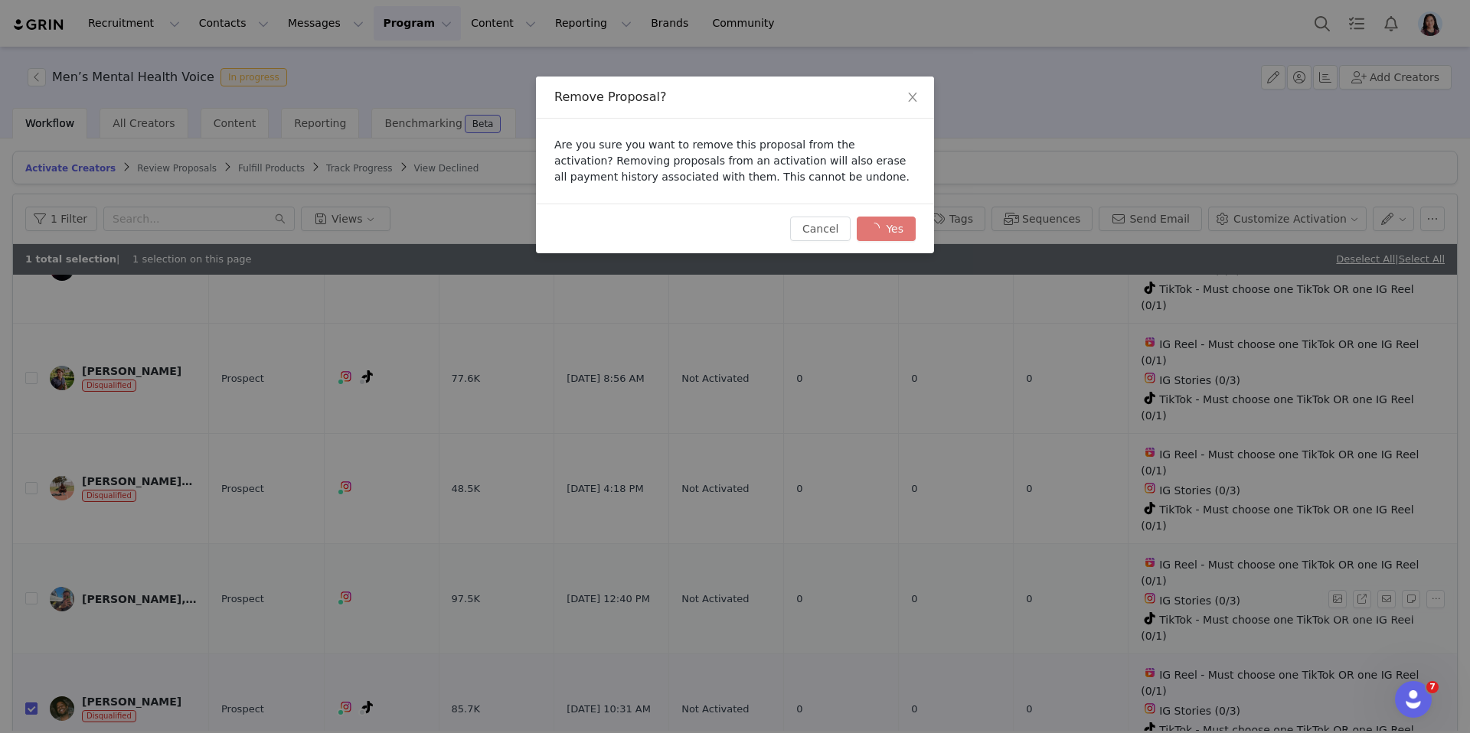
checkbox input "false"
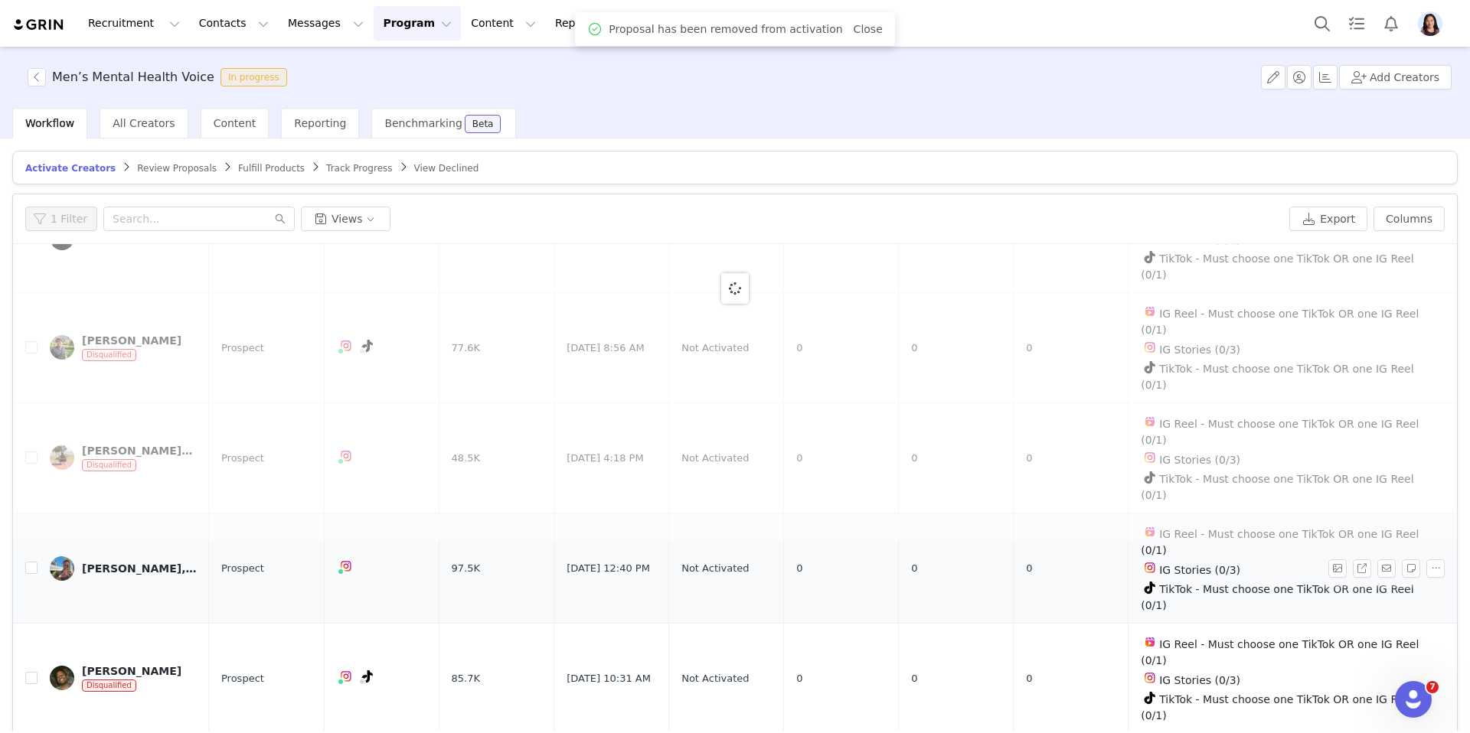
scroll to position [0, 0]
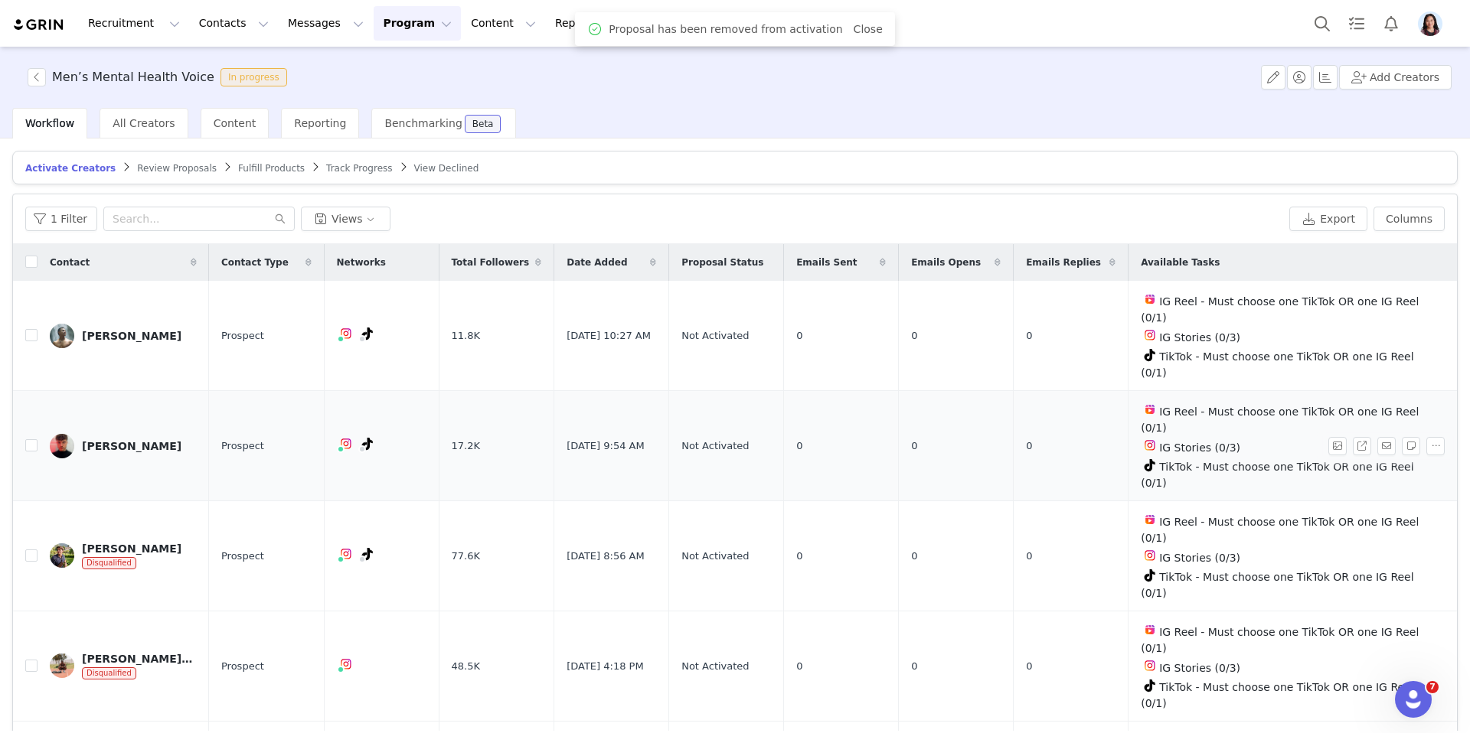
click at [113, 449] on div "Marcus" at bounding box center [132, 446] width 100 height 12
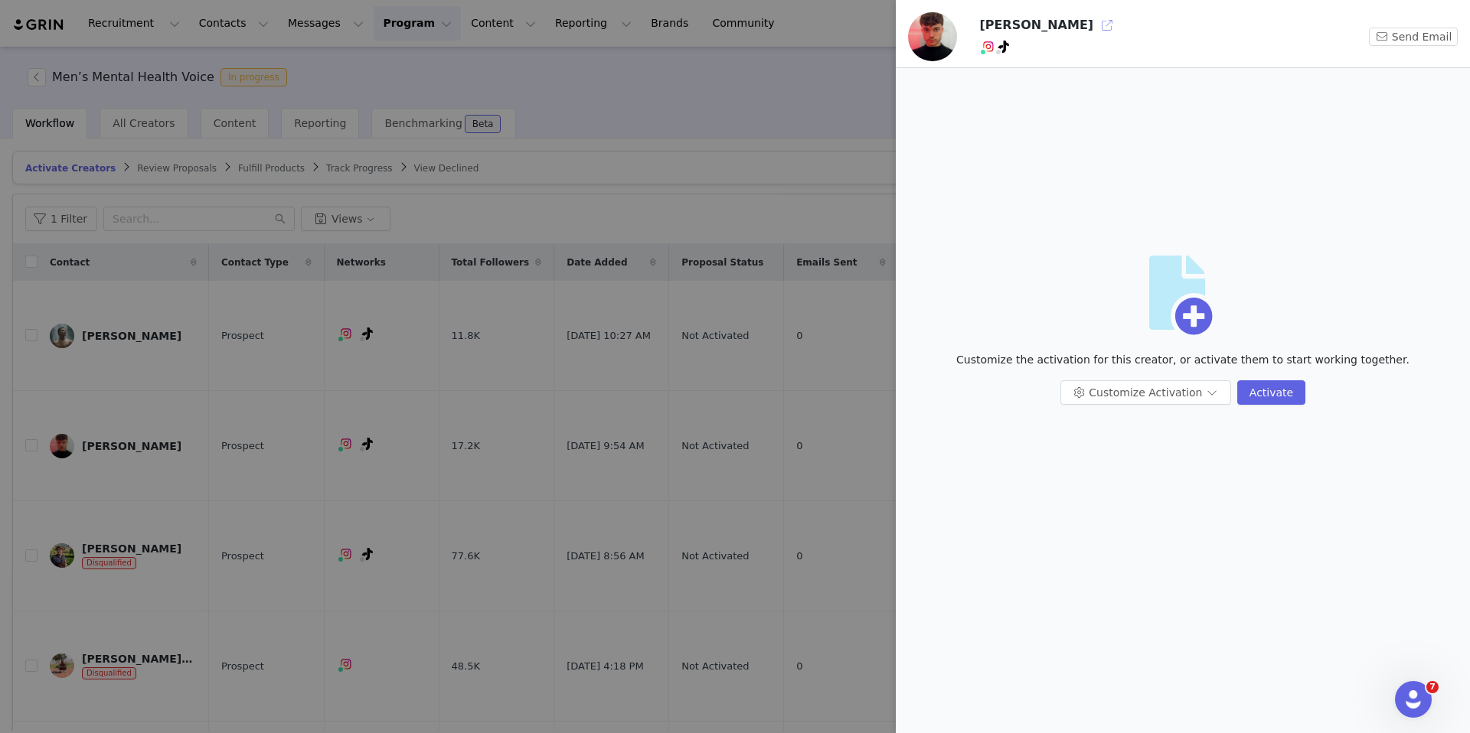
click at [1095, 28] on button "button" at bounding box center [1107, 25] width 24 height 24
click at [253, 349] on div at bounding box center [735, 366] width 1470 height 733
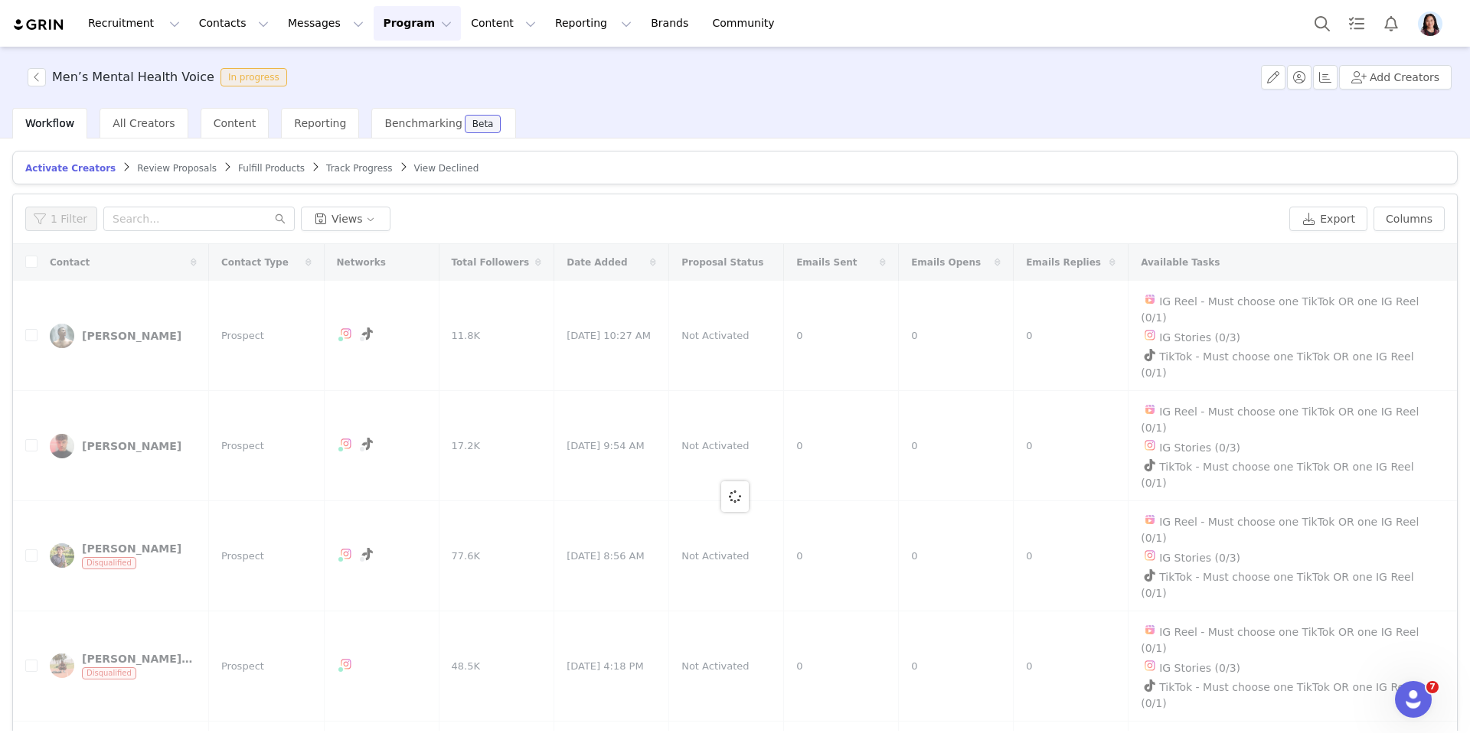
click at [129, 331] on div at bounding box center [735, 496] width 1444 height 504
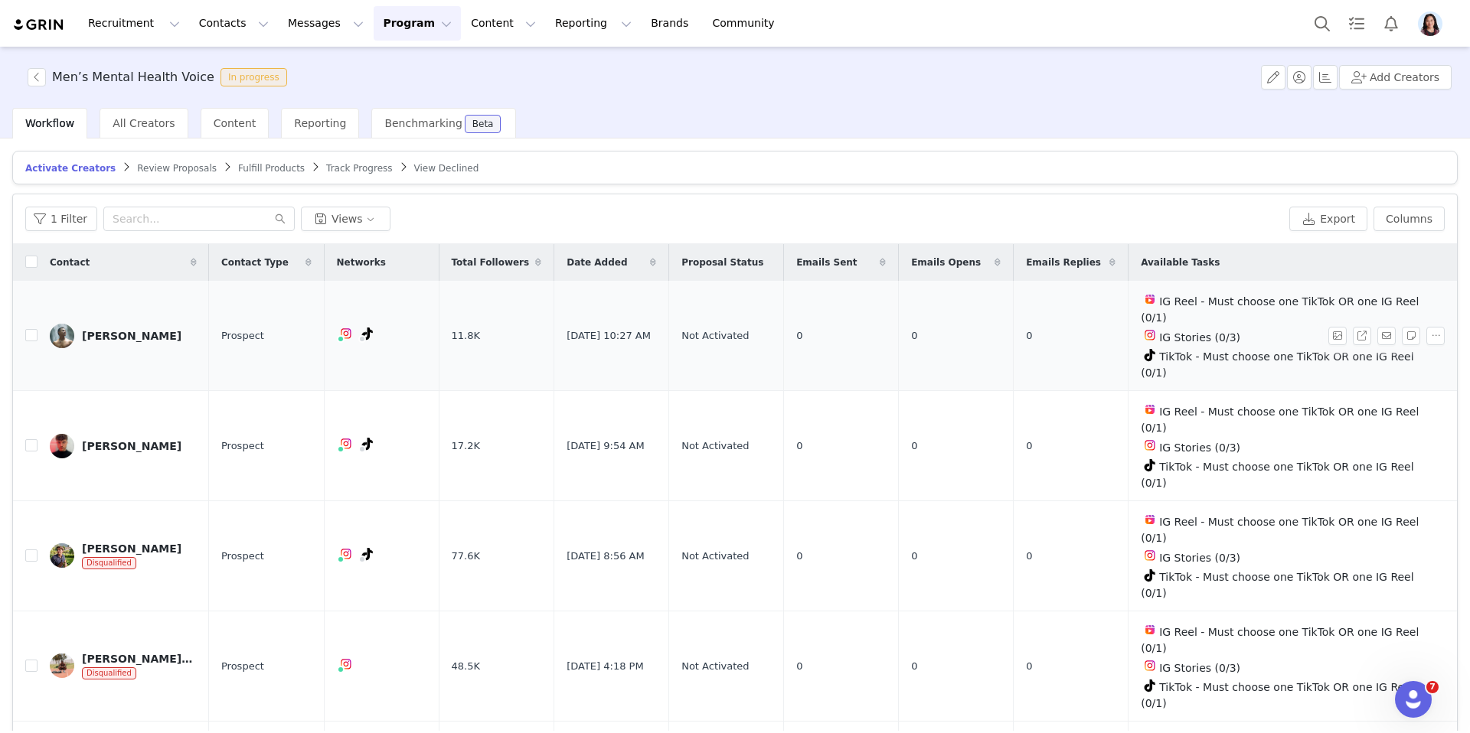
click at [129, 337] on div "Alex Oropel" at bounding box center [132, 336] width 100 height 12
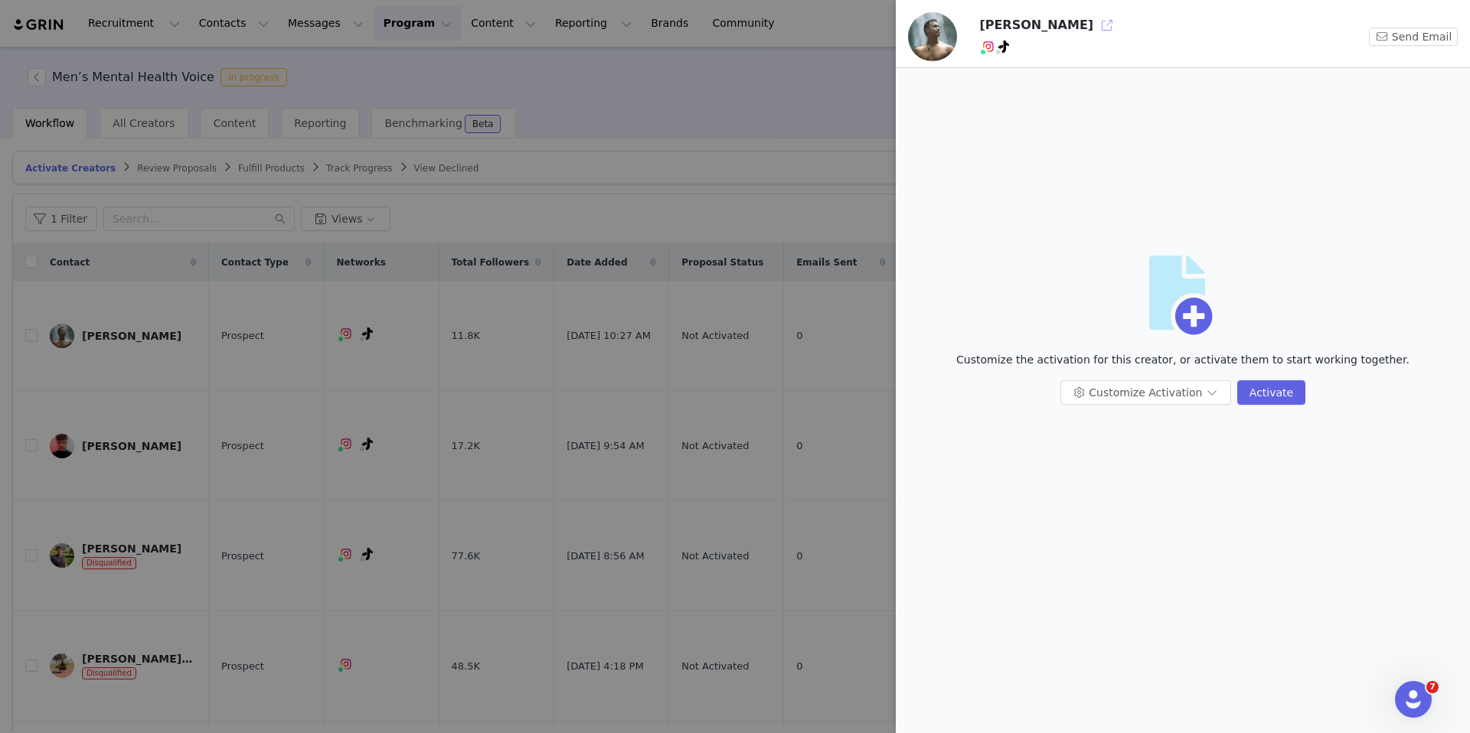
click at [1095, 29] on button "button" at bounding box center [1107, 25] width 24 height 24
click at [229, 491] on div at bounding box center [735, 366] width 1470 height 733
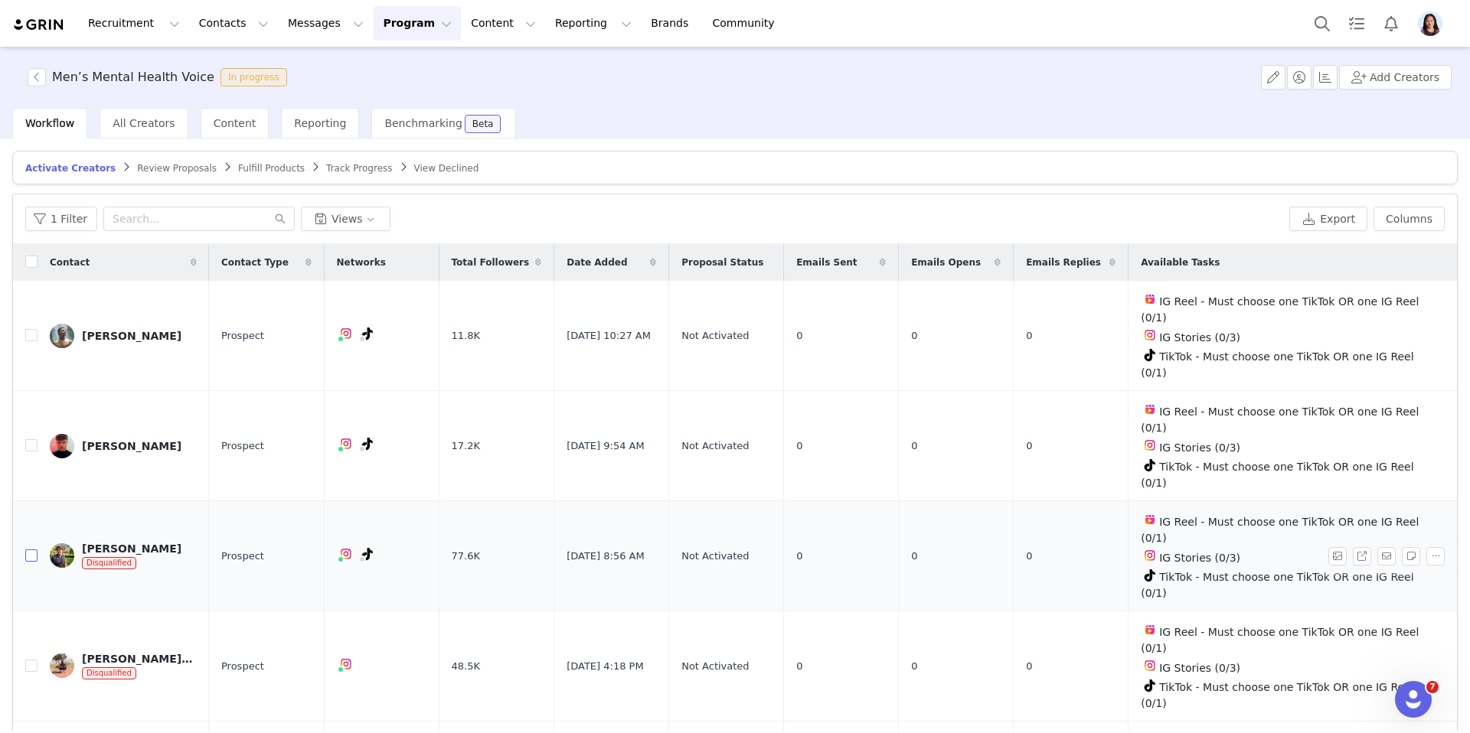
click at [29, 550] on input "checkbox" at bounding box center [31, 556] width 12 height 12
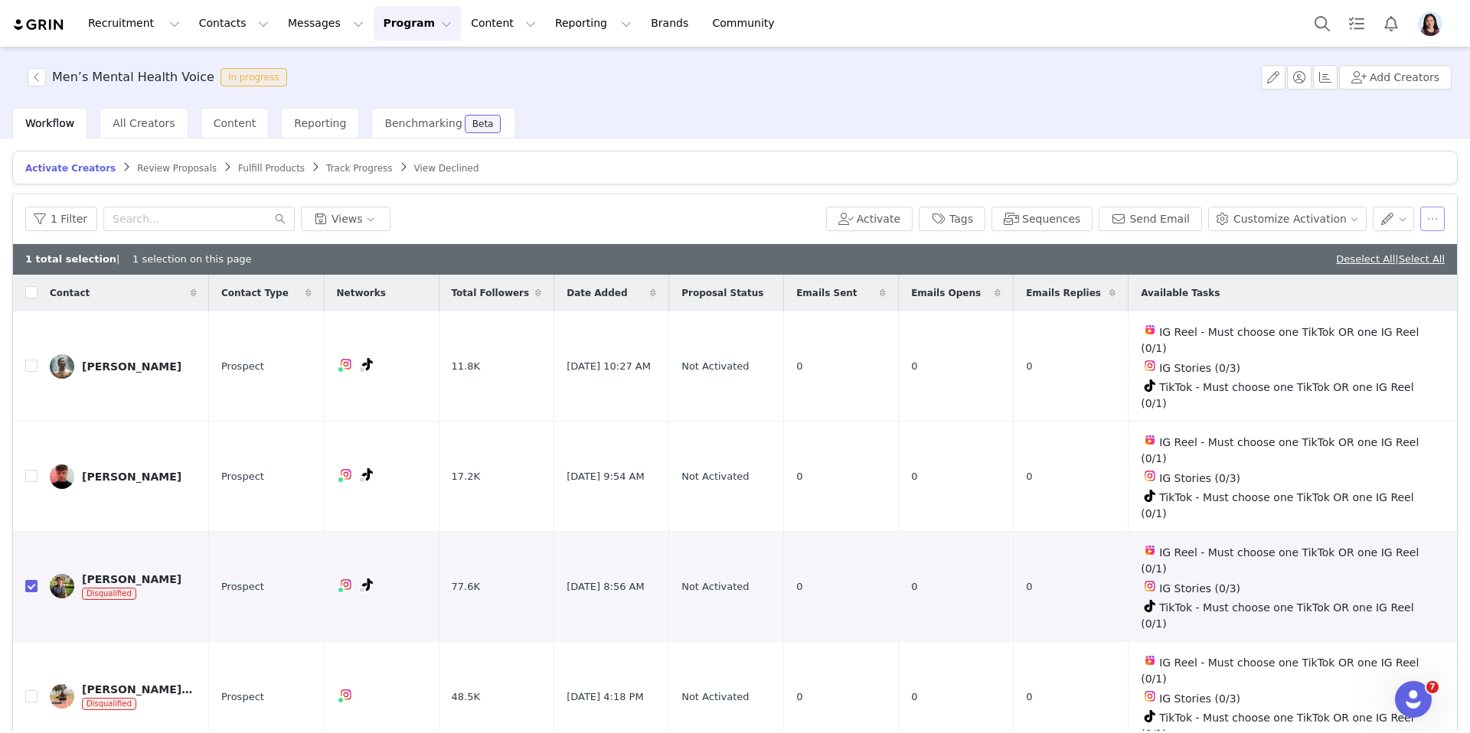
click at [1435, 212] on button "button" at bounding box center [1432, 219] width 24 height 24
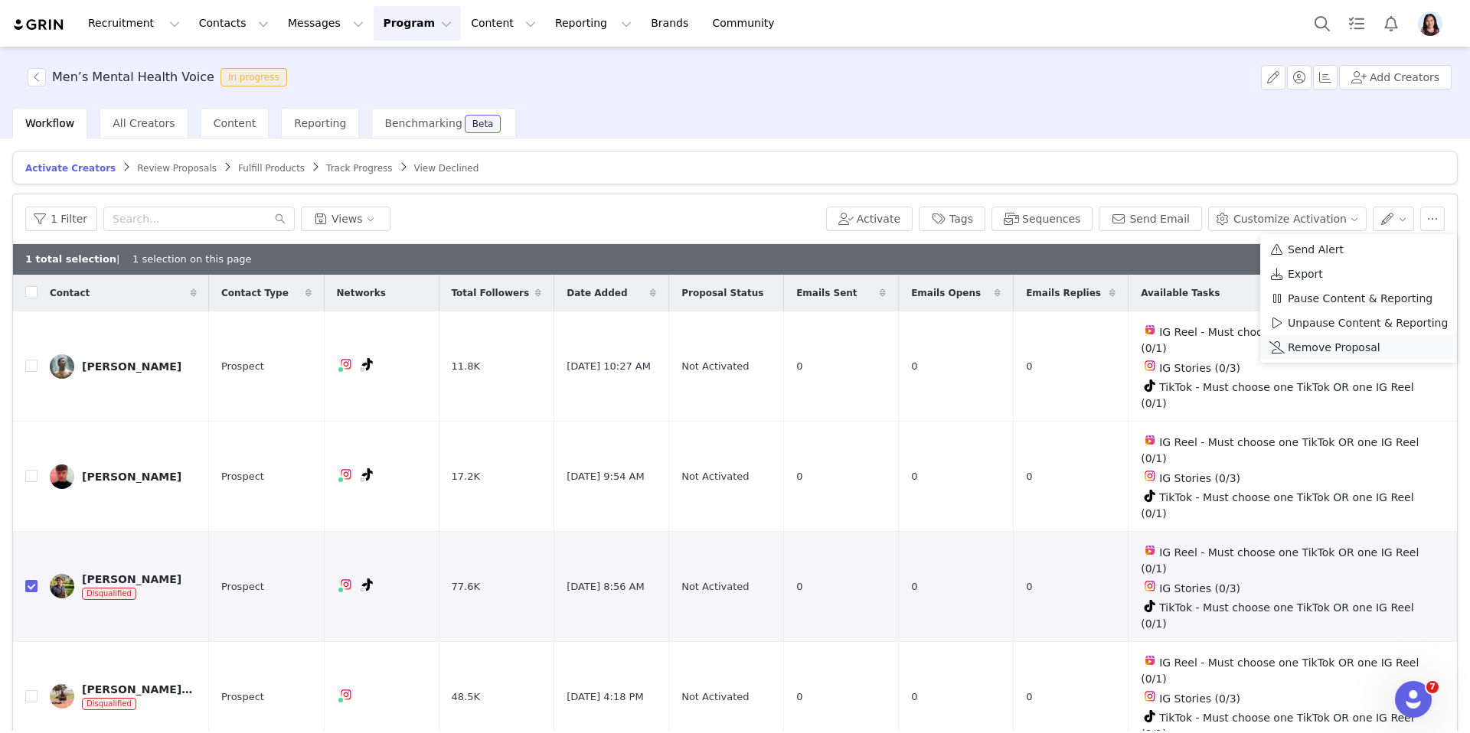
click at [1275, 351] on span at bounding box center [1276, 347] width 15 height 17
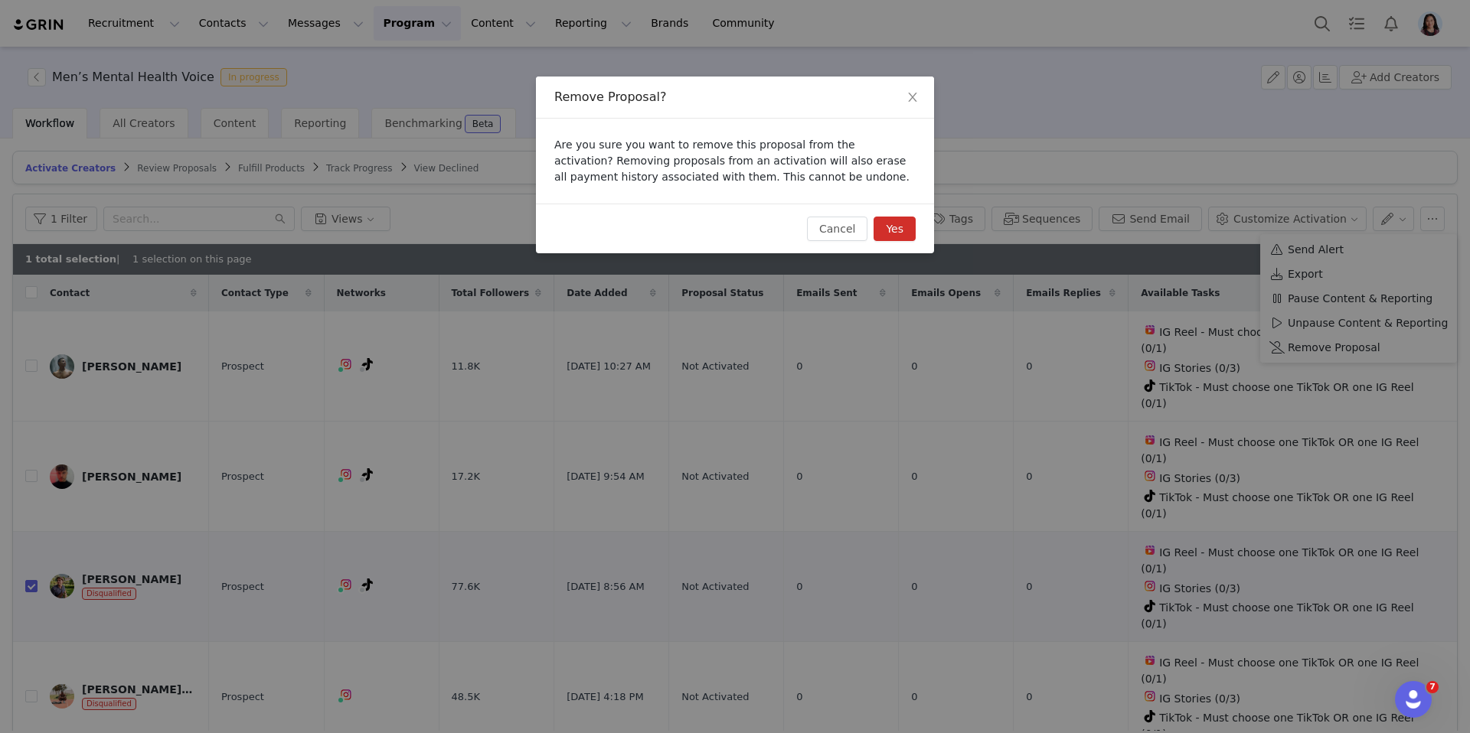
click at [887, 229] on button "Yes" at bounding box center [894, 229] width 42 height 24
checkbox input "false"
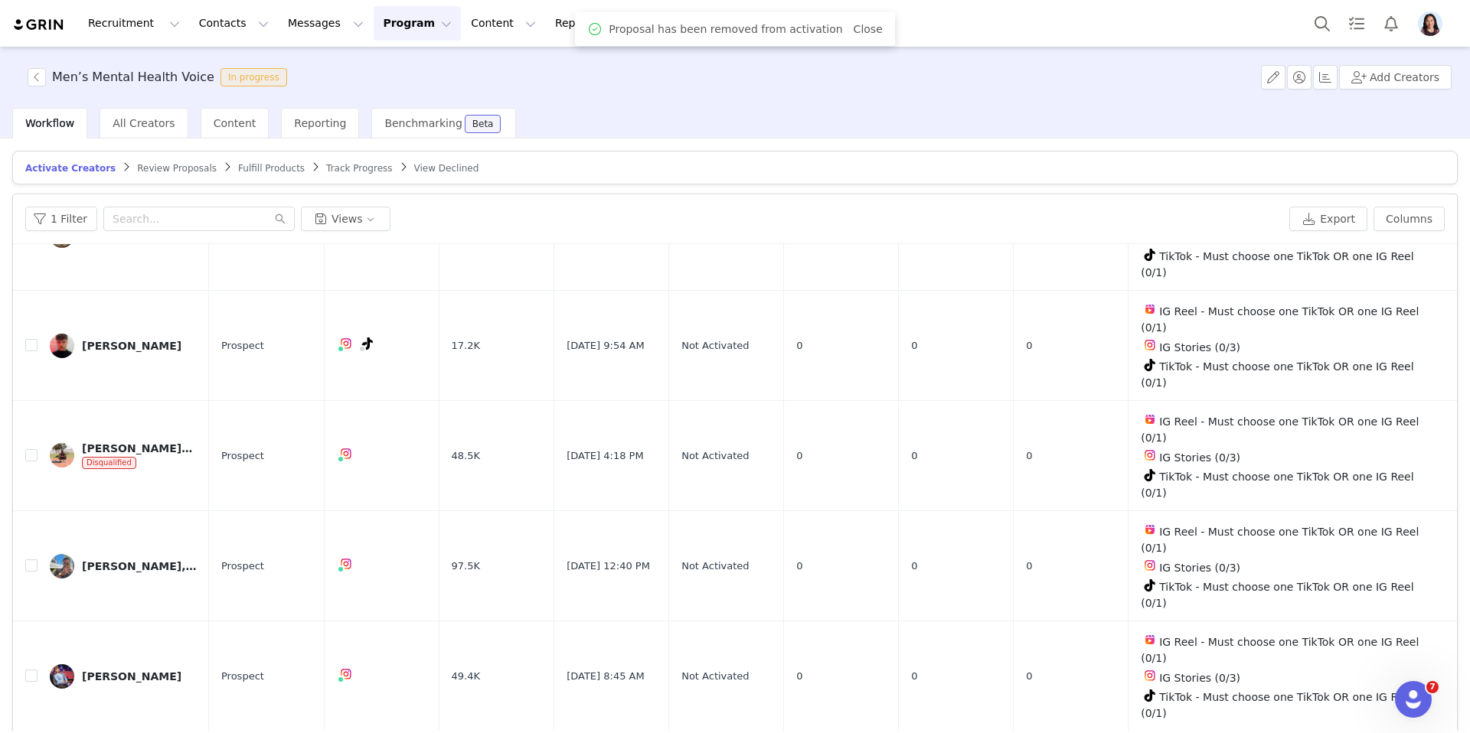
scroll to position [173, 0]
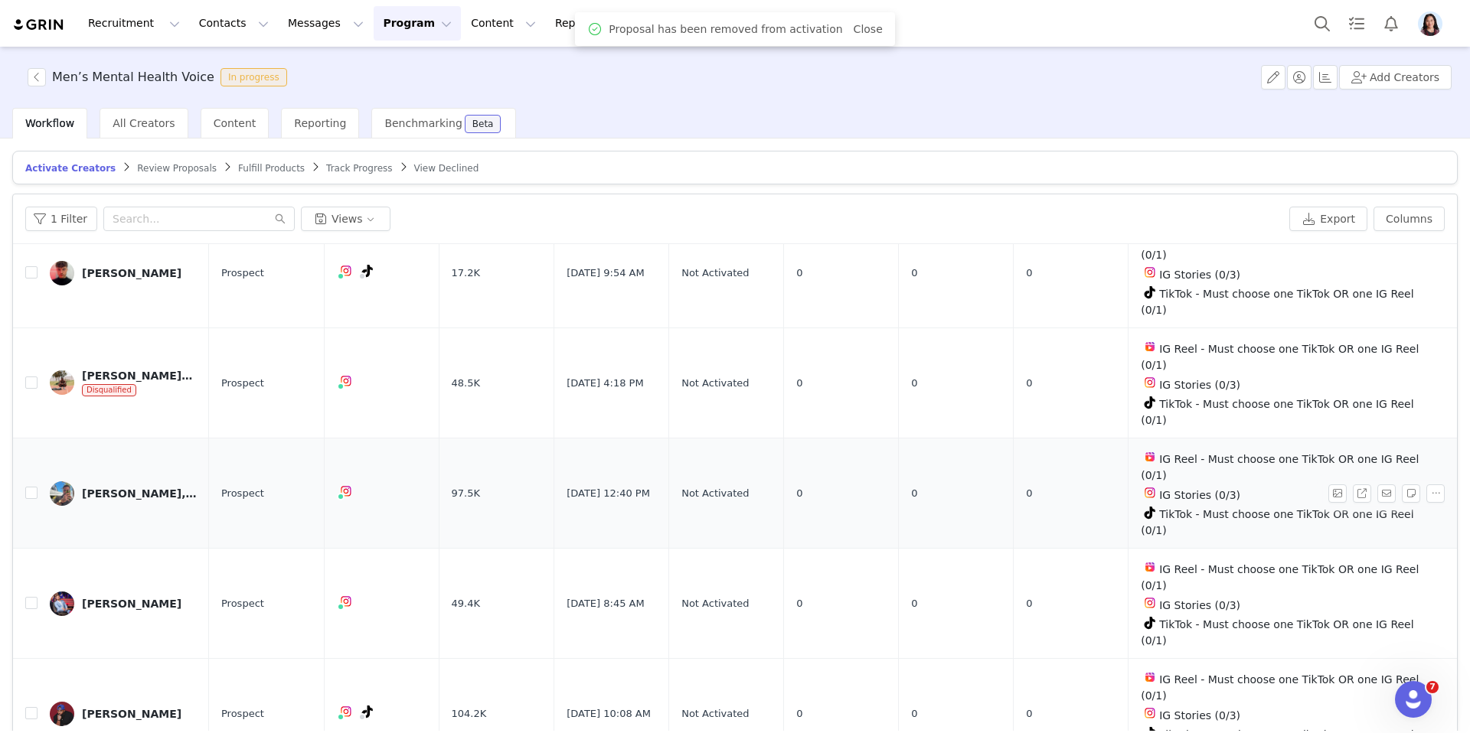
click at [107, 494] on div "Brandon James, CPT" at bounding box center [139, 494] width 115 height 12
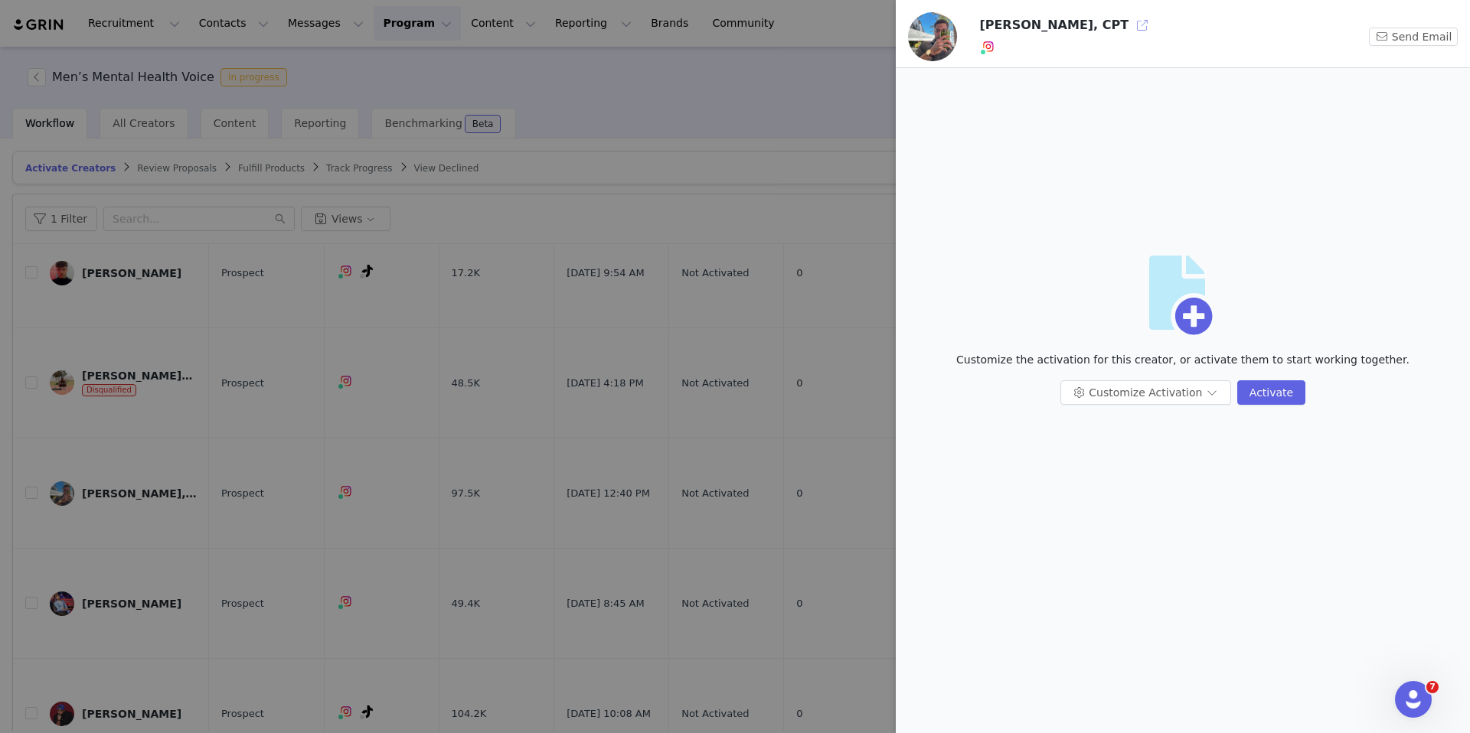
click at [1130, 18] on button "button" at bounding box center [1142, 25] width 24 height 24
click at [295, 409] on div at bounding box center [735, 366] width 1470 height 733
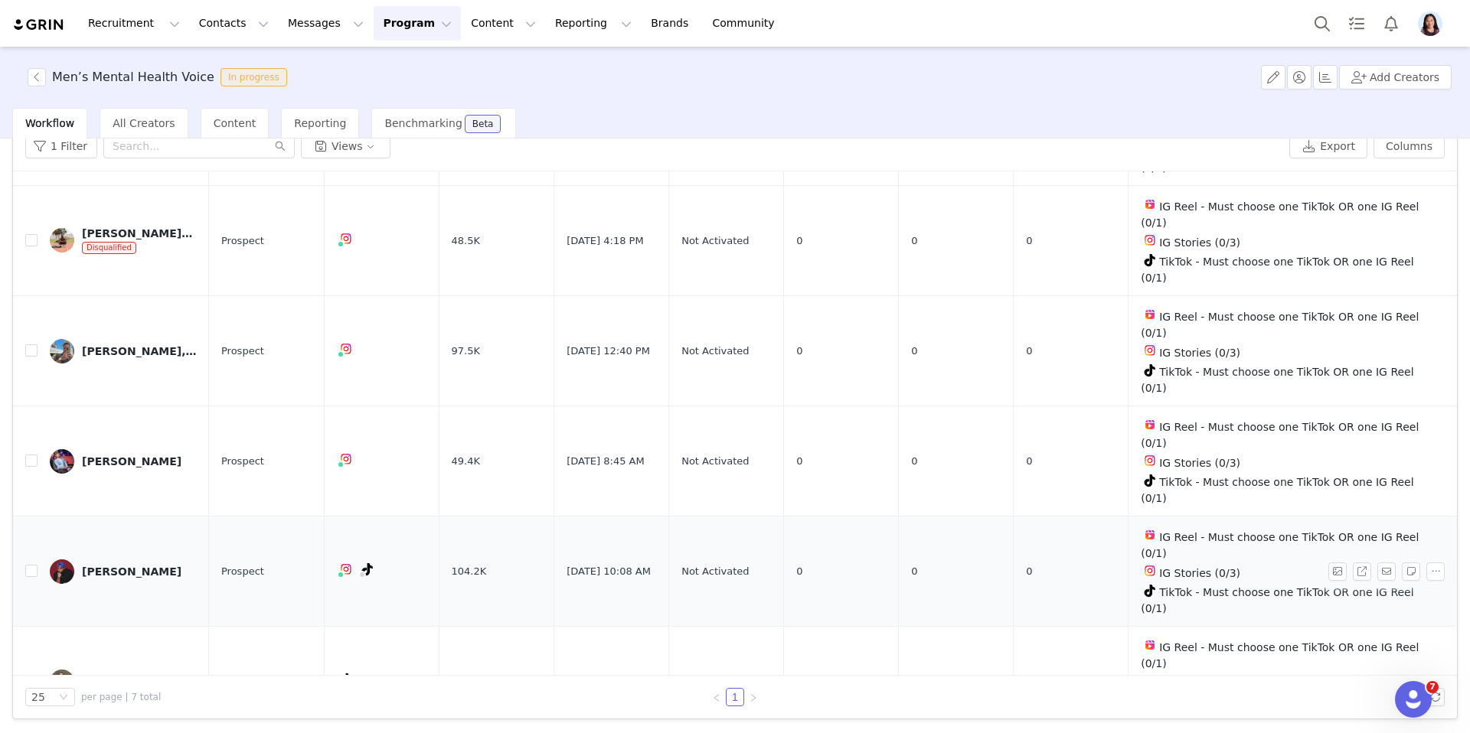
scroll to position [264, 0]
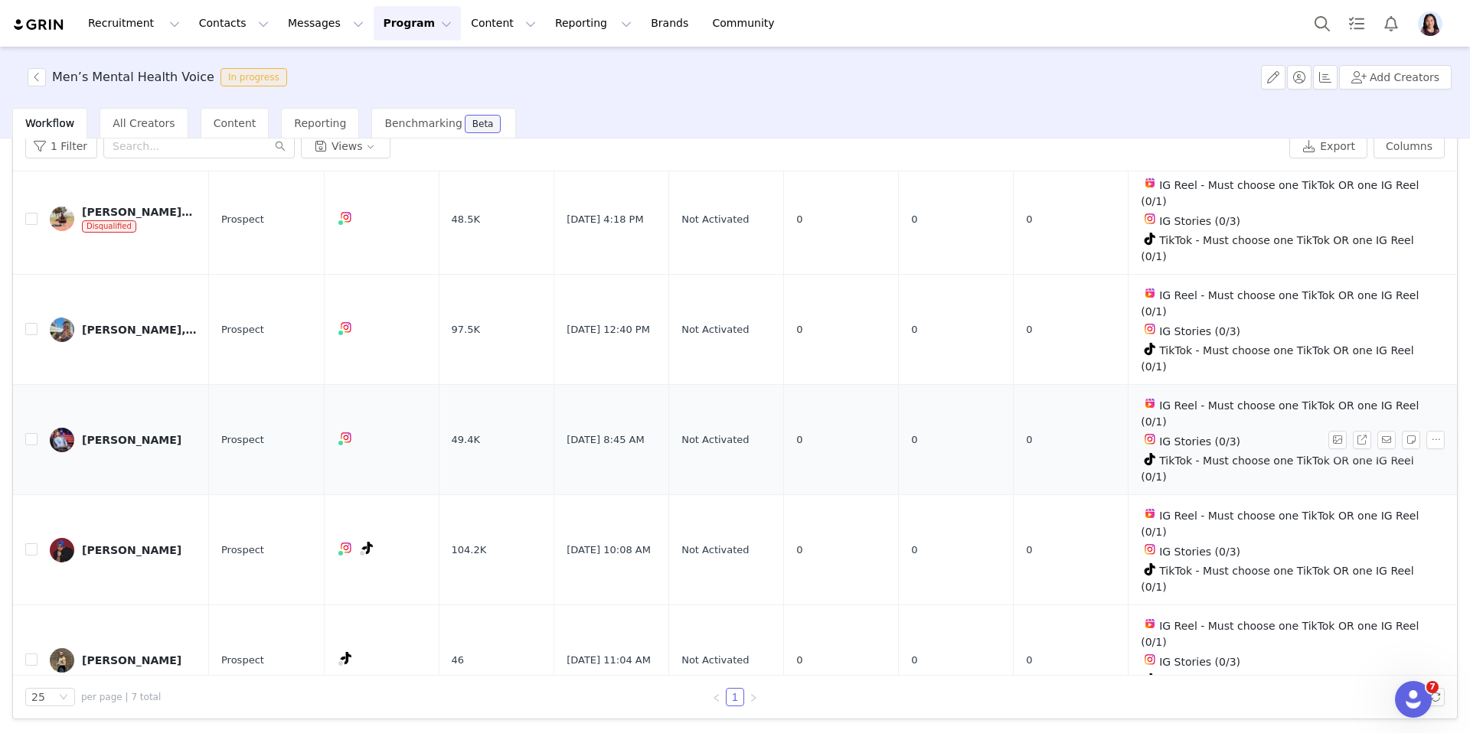
click at [128, 453] on td "Sam McKinney" at bounding box center [123, 440] width 171 height 110
click at [128, 435] on div "Sam McKinney" at bounding box center [132, 440] width 100 height 12
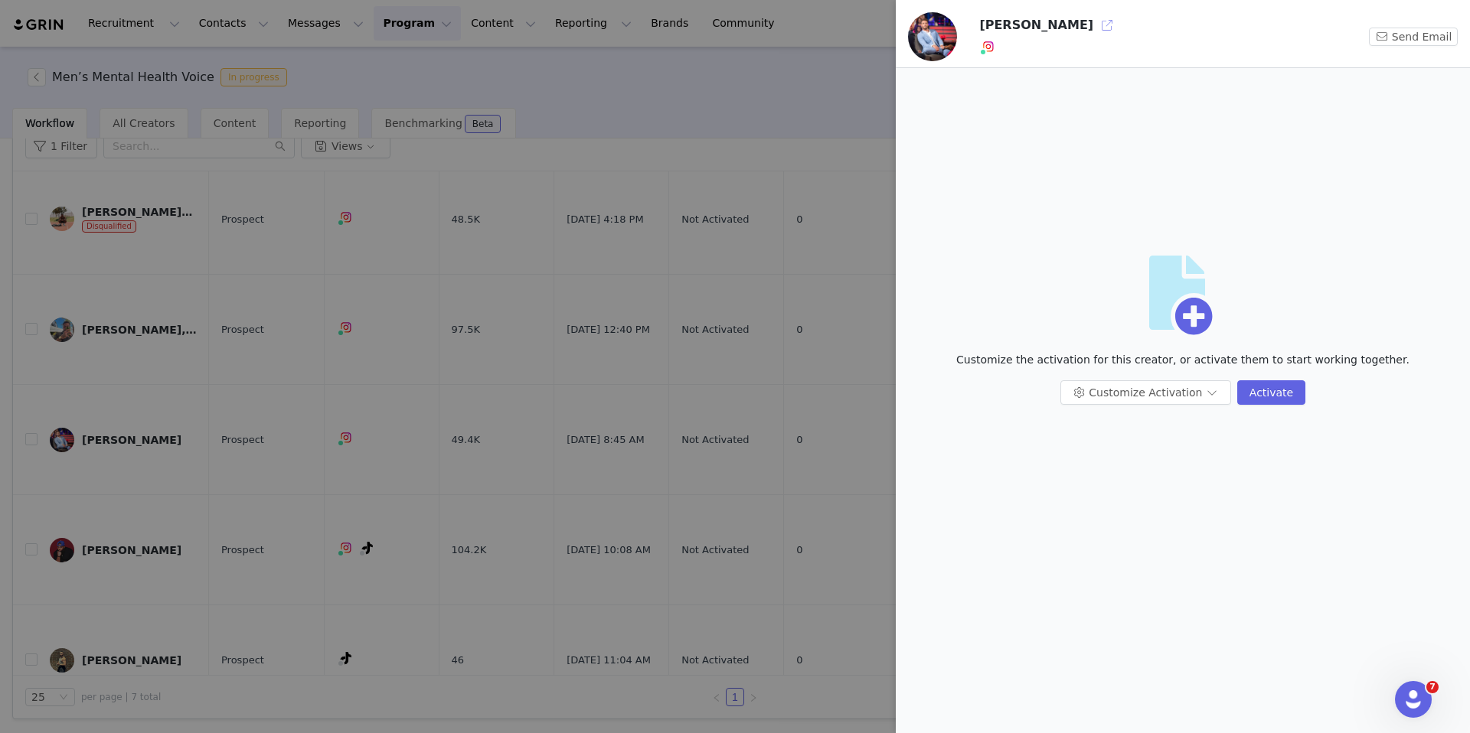
click at [1095, 22] on button "button" at bounding box center [1107, 25] width 24 height 24
click at [414, 389] on div at bounding box center [735, 366] width 1470 height 733
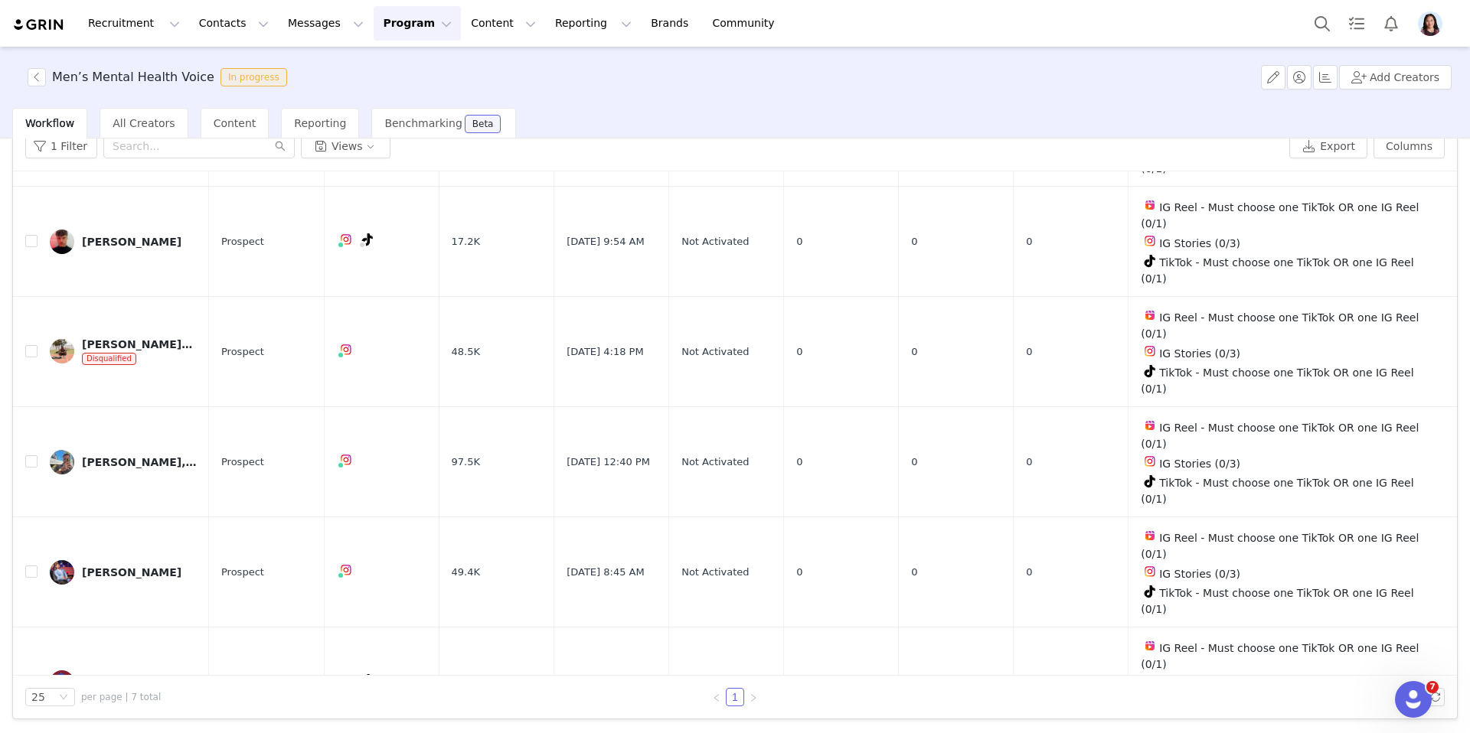
scroll to position [295, 0]
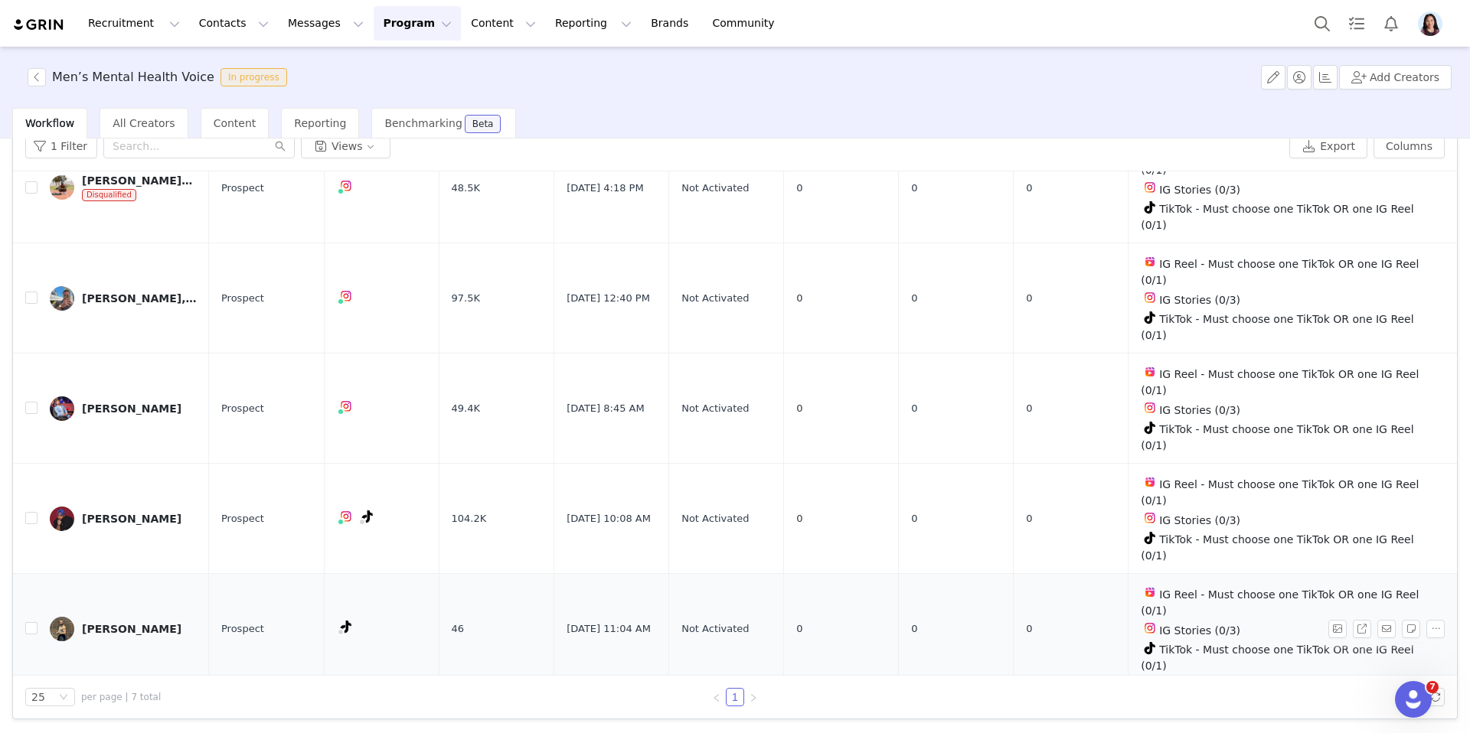
click at [82, 623] on div "Brian" at bounding box center [132, 629] width 100 height 12
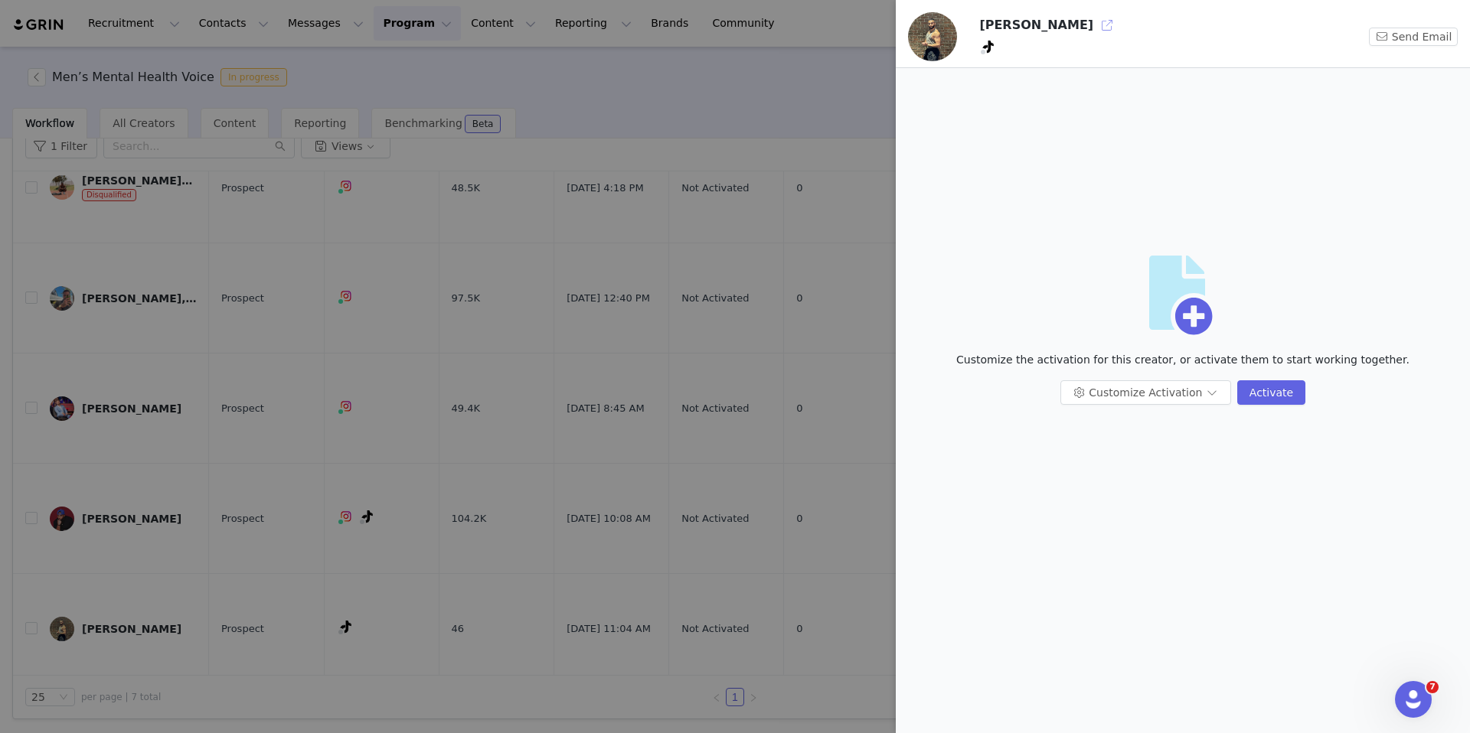
click at [1095, 31] on button "button" at bounding box center [1107, 25] width 24 height 24
click at [612, 151] on div at bounding box center [735, 366] width 1470 height 733
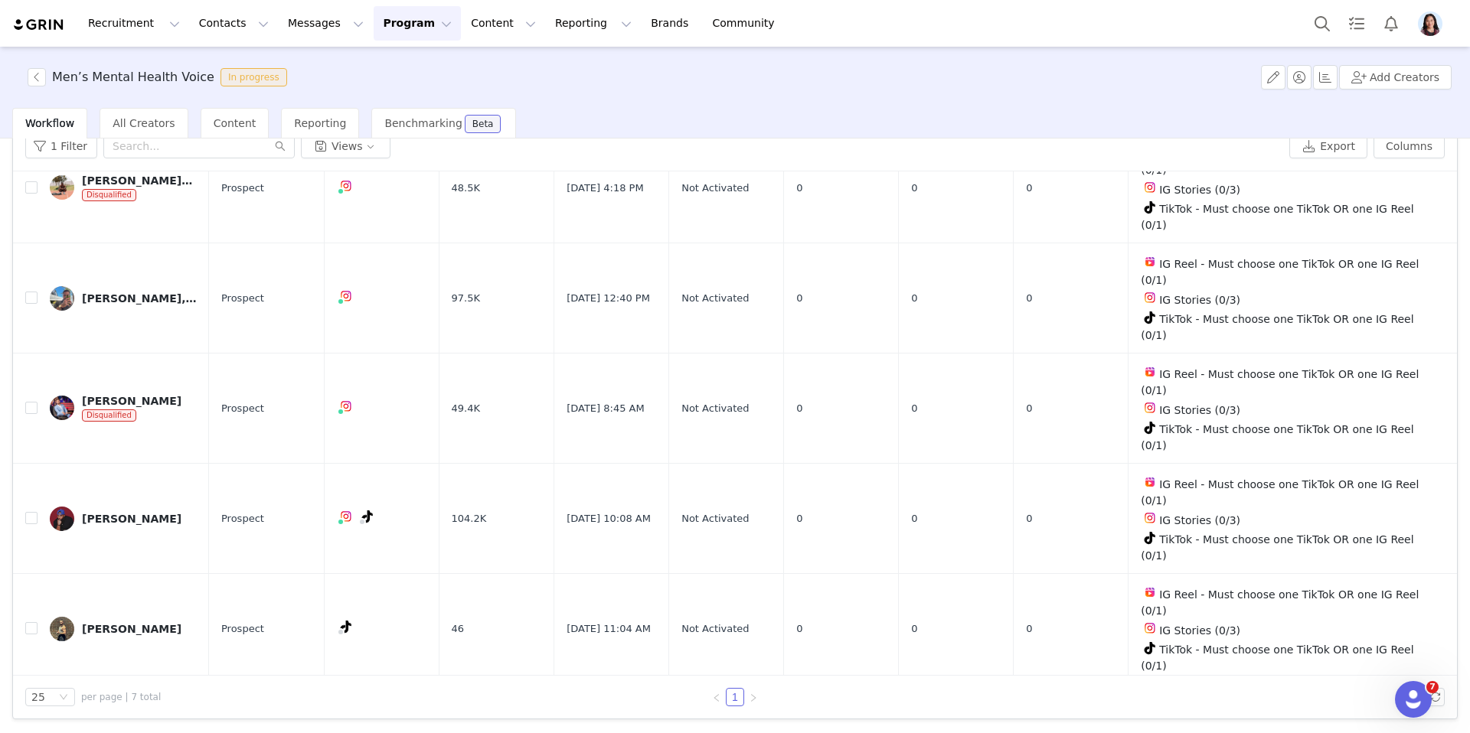
scroll to position [44, 0]
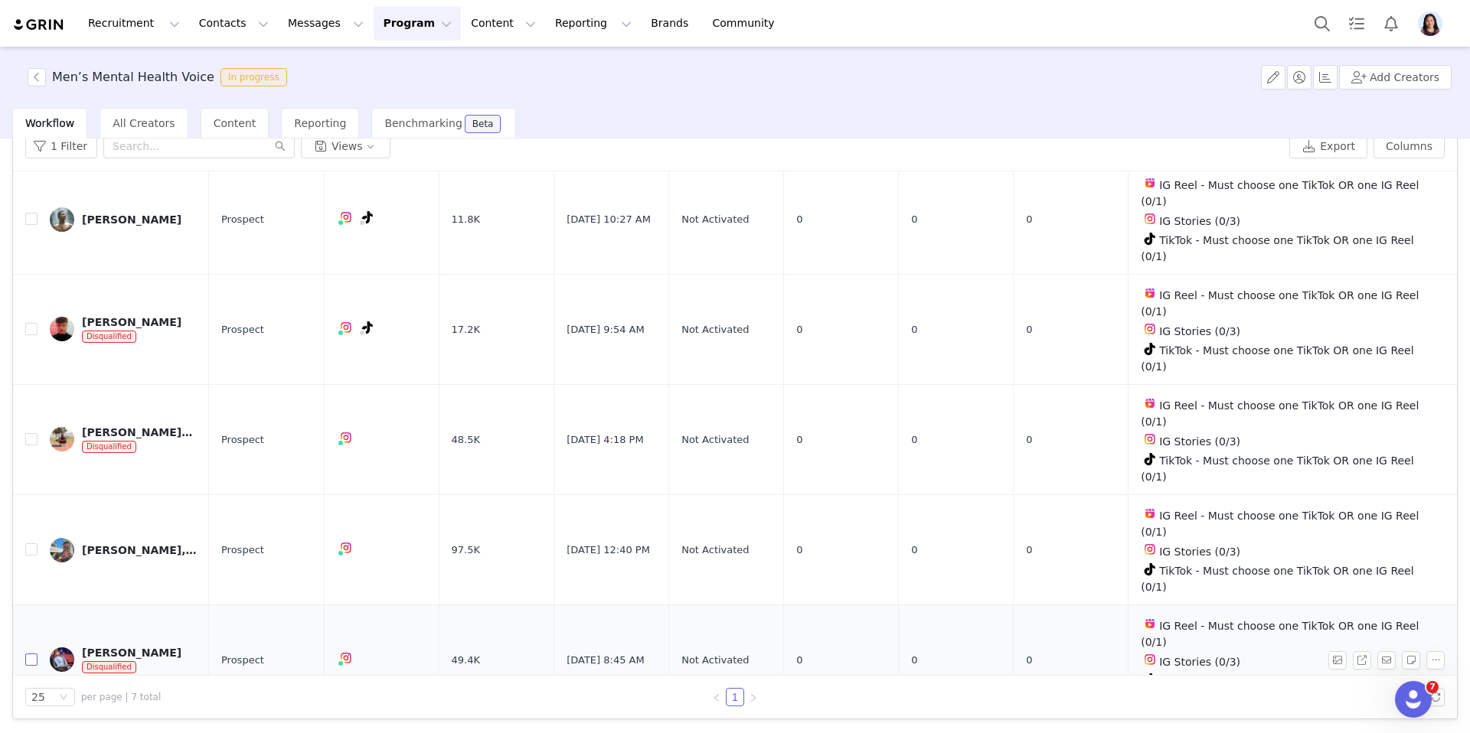
click at [27, 655] on input "checkbox" at bounding box center [31, 660] width 12 height 12
checkbox input "true"
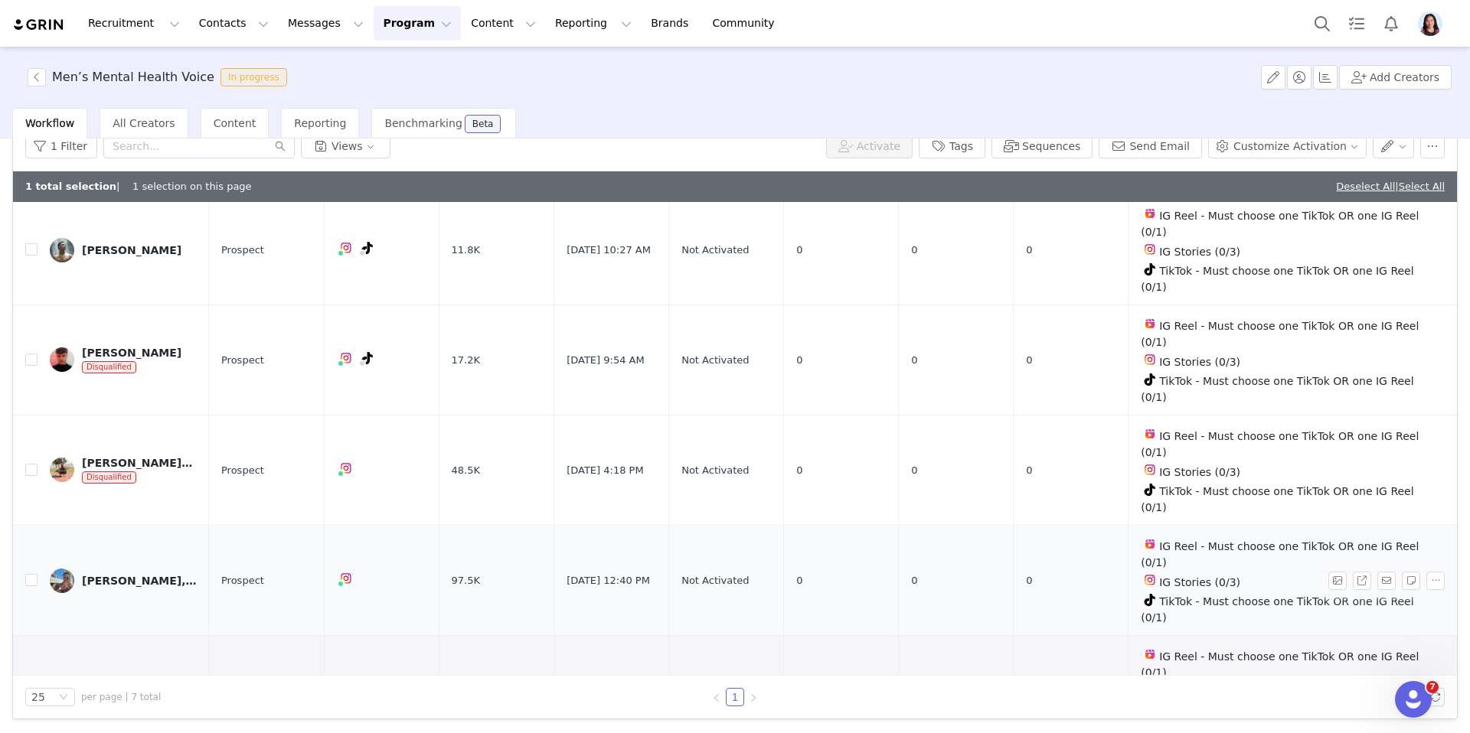
scroll to position [0, 0]
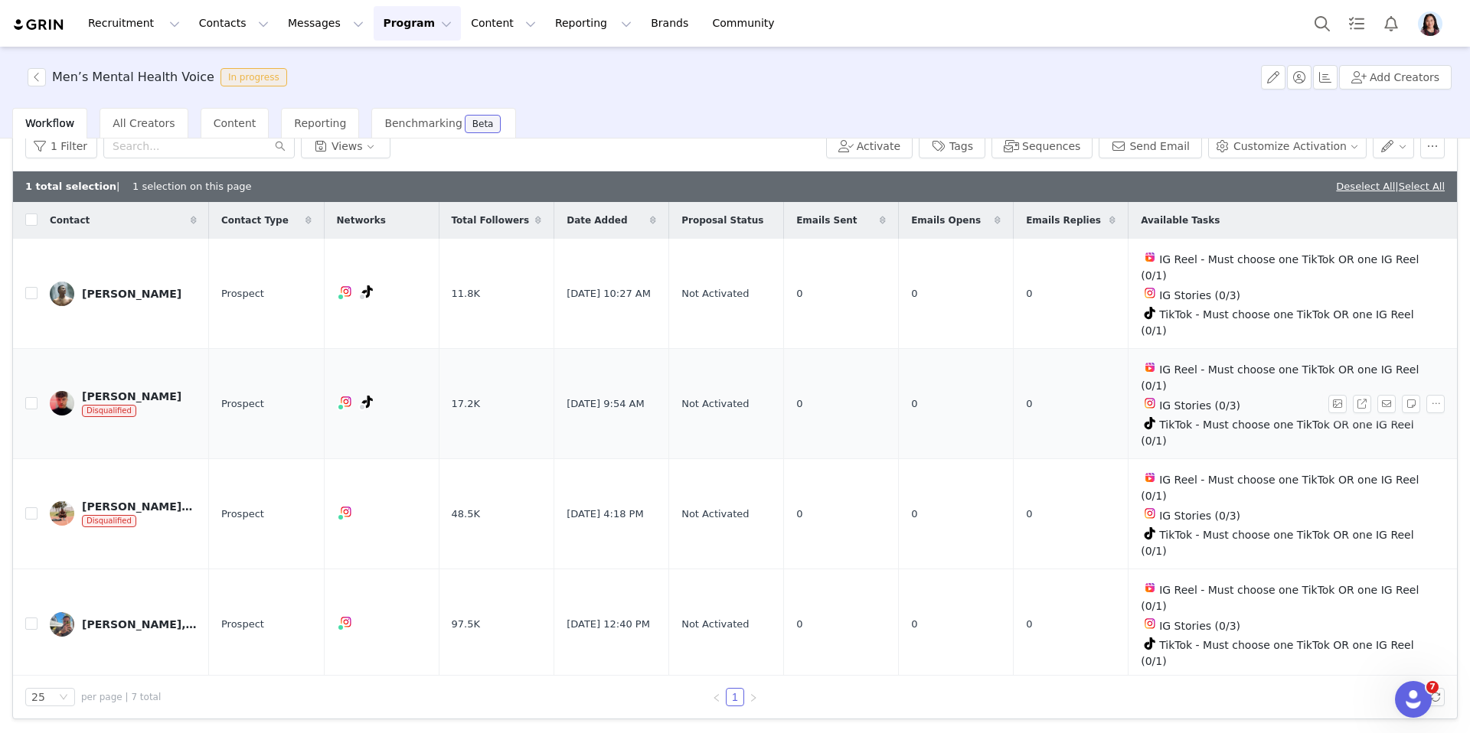
click at [38, 405] on td "Marcus Disqualified" at bounding box center [123, 404] width 171 height 110
click at [32, 402] on input "checkbox" at bounding box center [31, 403] width 12 height 12
click at [1425, 149] on button "button" at bounding box center [1432, 146] width 24 height 24
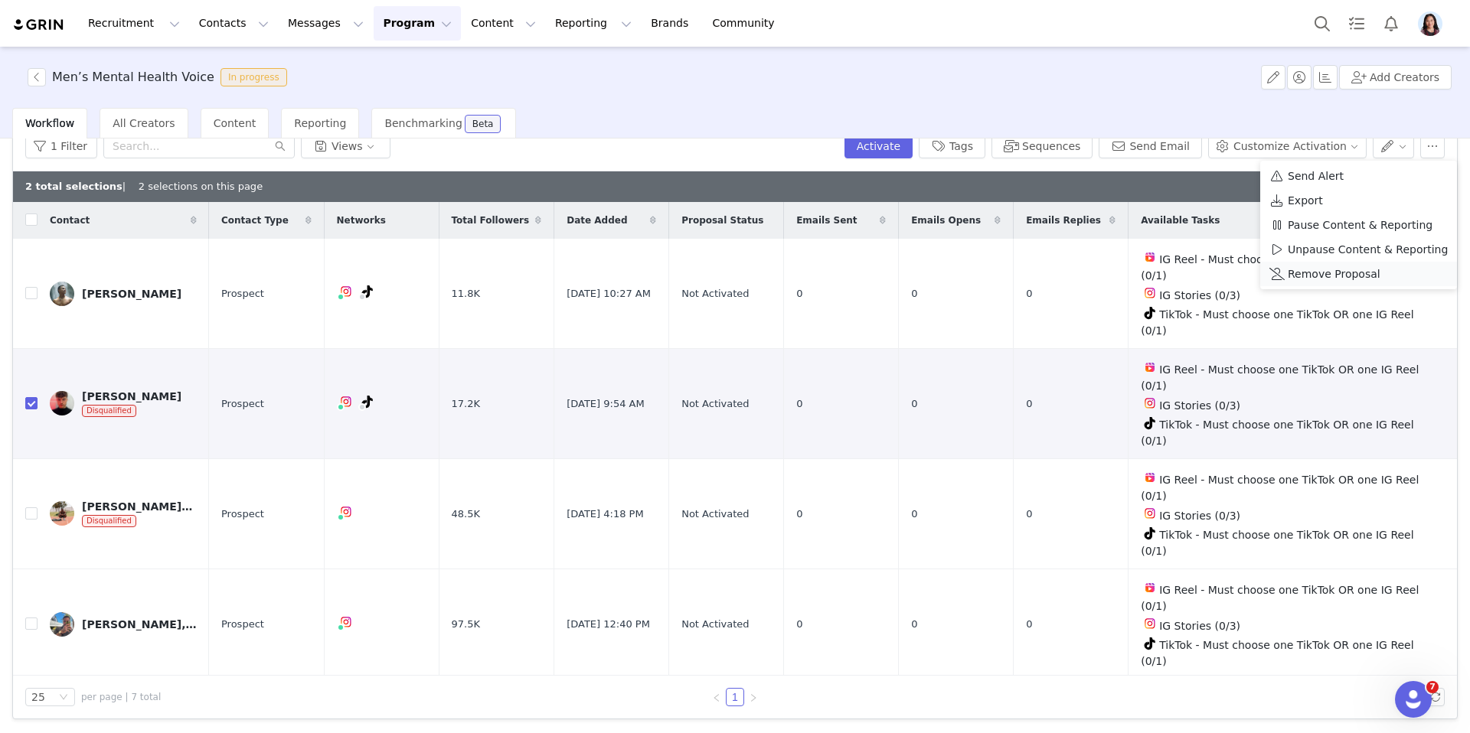
click at [1327, 278] on span "Remove Proposal" at bounding box center [1334, 274] width 93 height 17
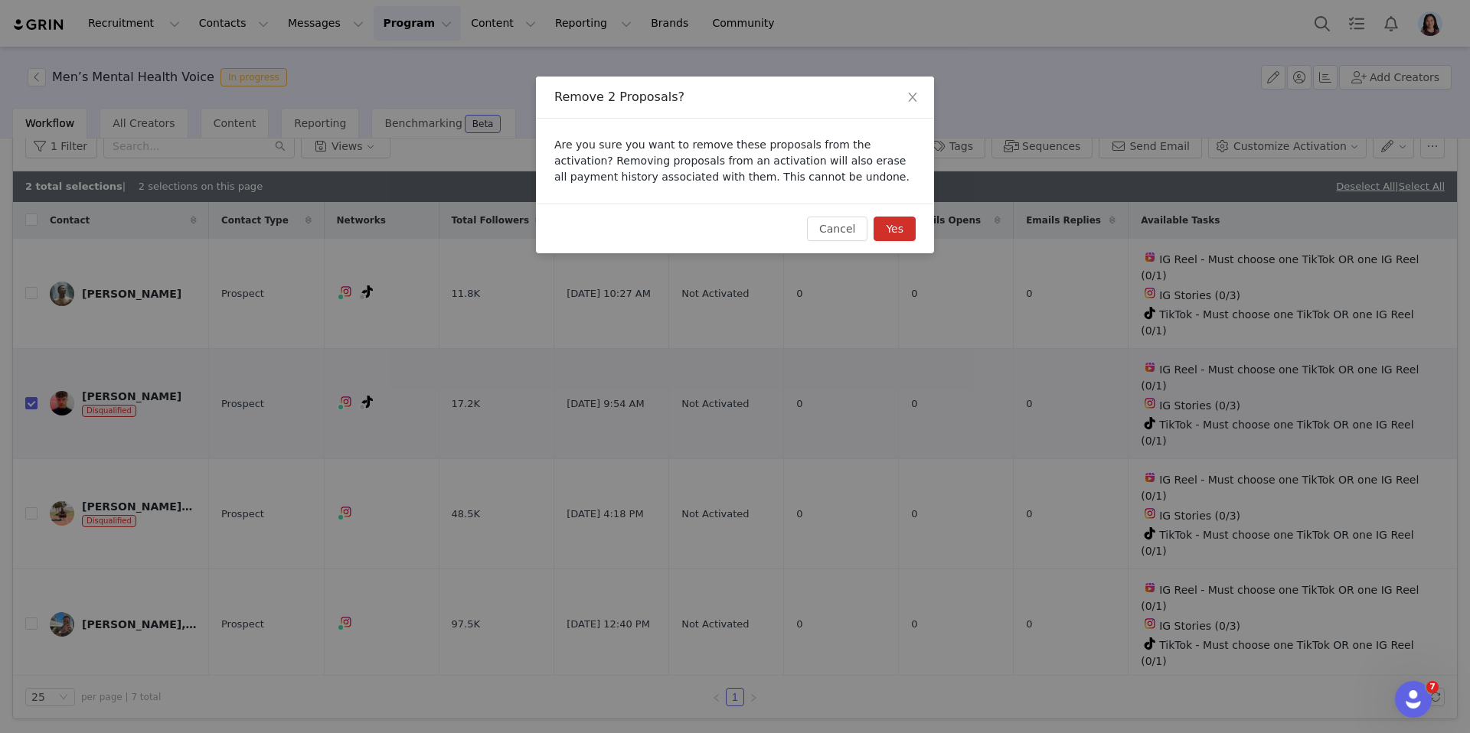
click at [905, 239] on button "Yes" at bounding box center [894, 229] width 42 height 24
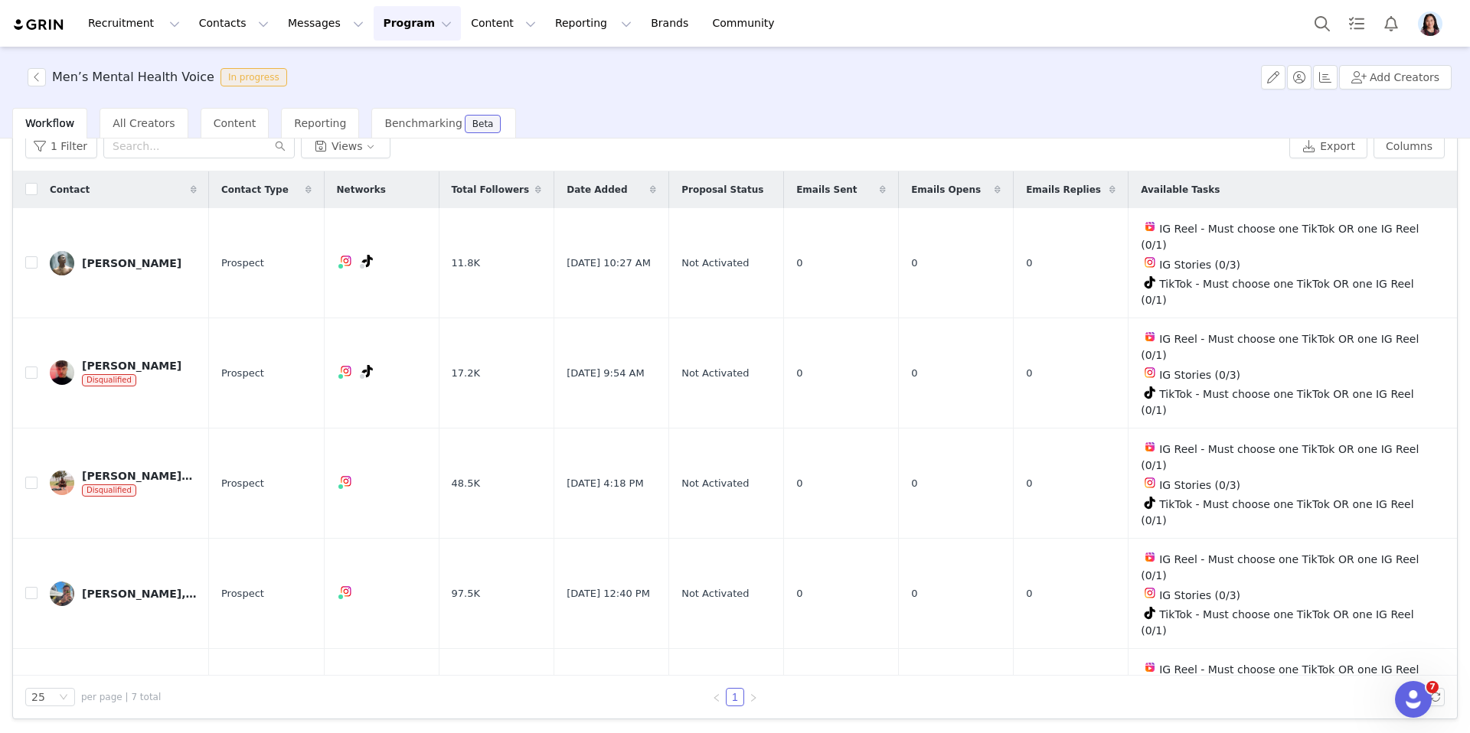
checkbox input "false"
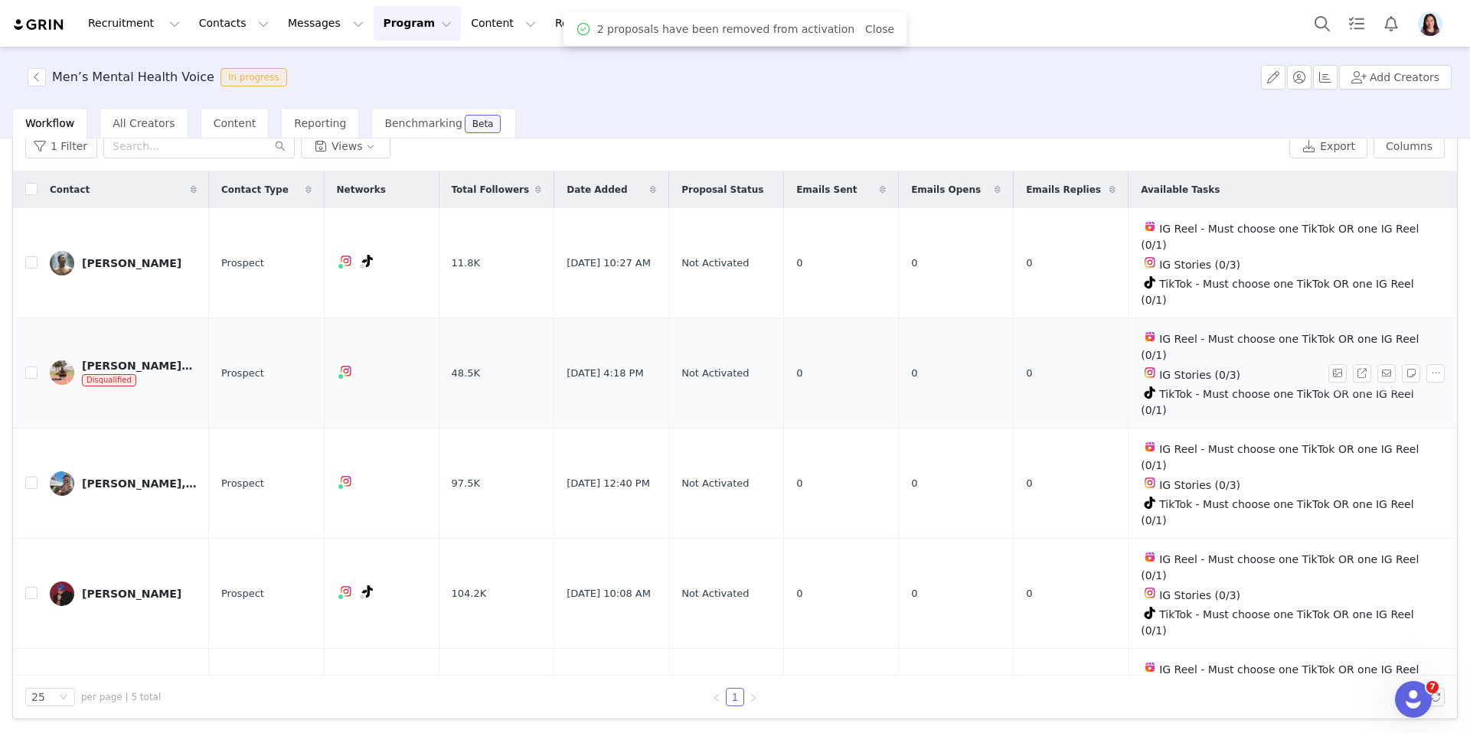
click at [78, 373] on link "Davante Wiltshire Disqualified" at bounding box center [123, 374] width 147 height 28
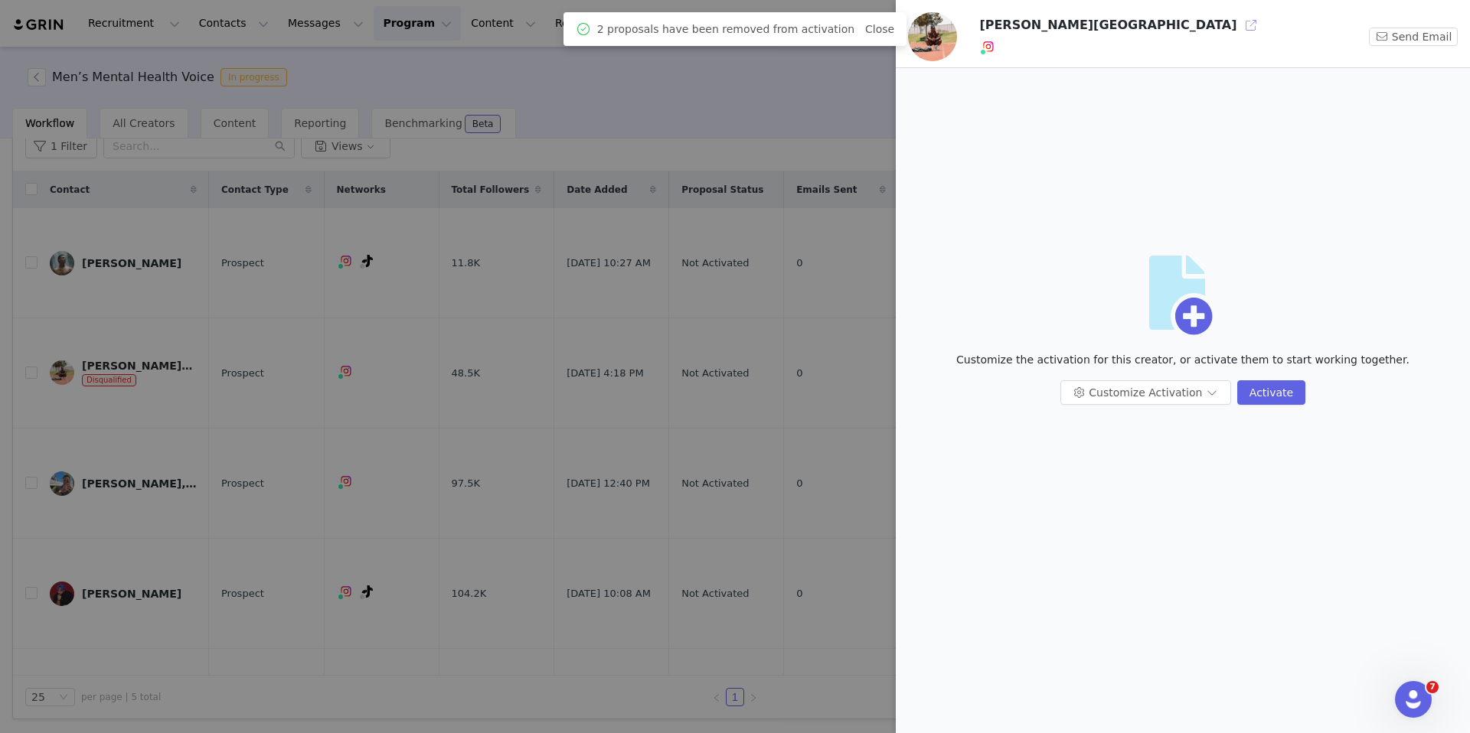
click at [1239, 25] on button "button" at bounding box center [1251, 25] width 24 height 24
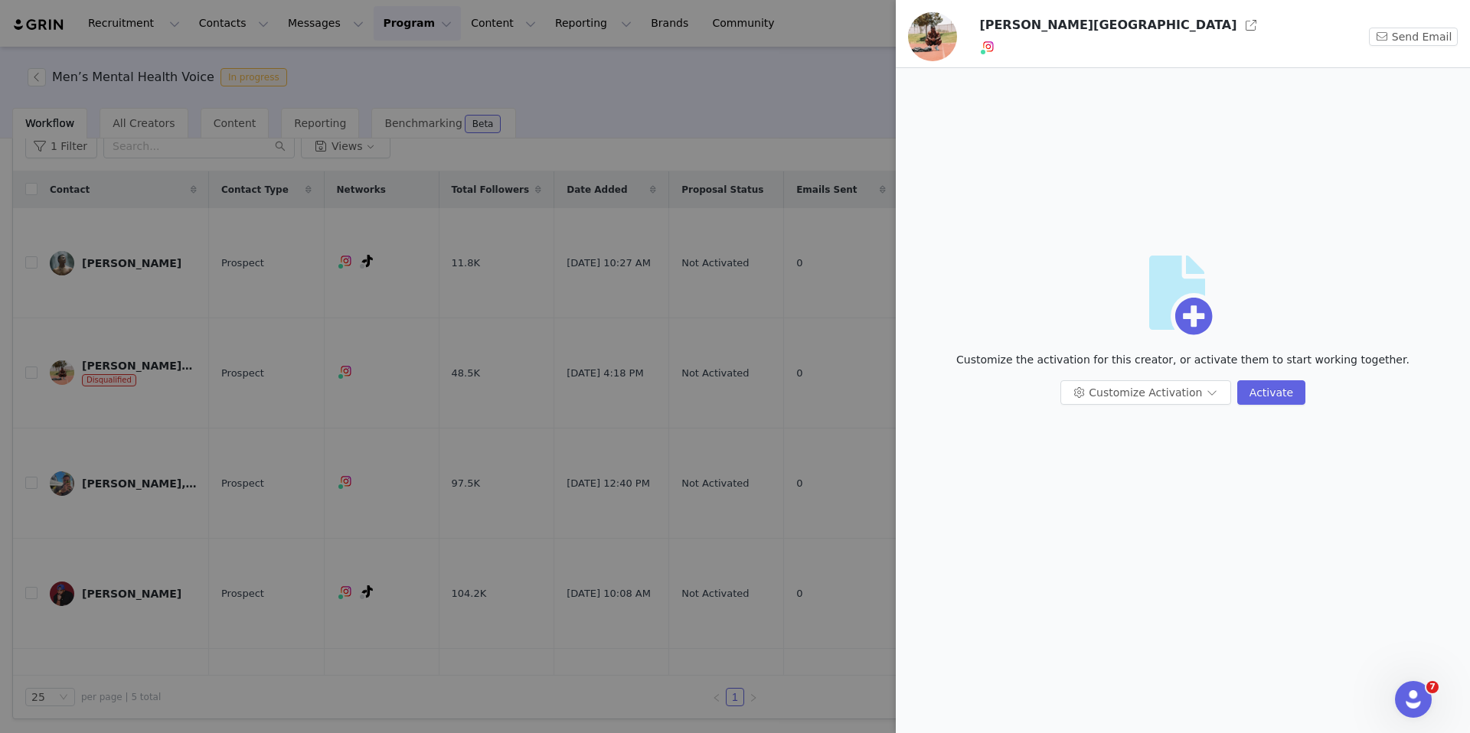
click at [316, 292] on div at bounding box center [735, 366] width 1470 height 733
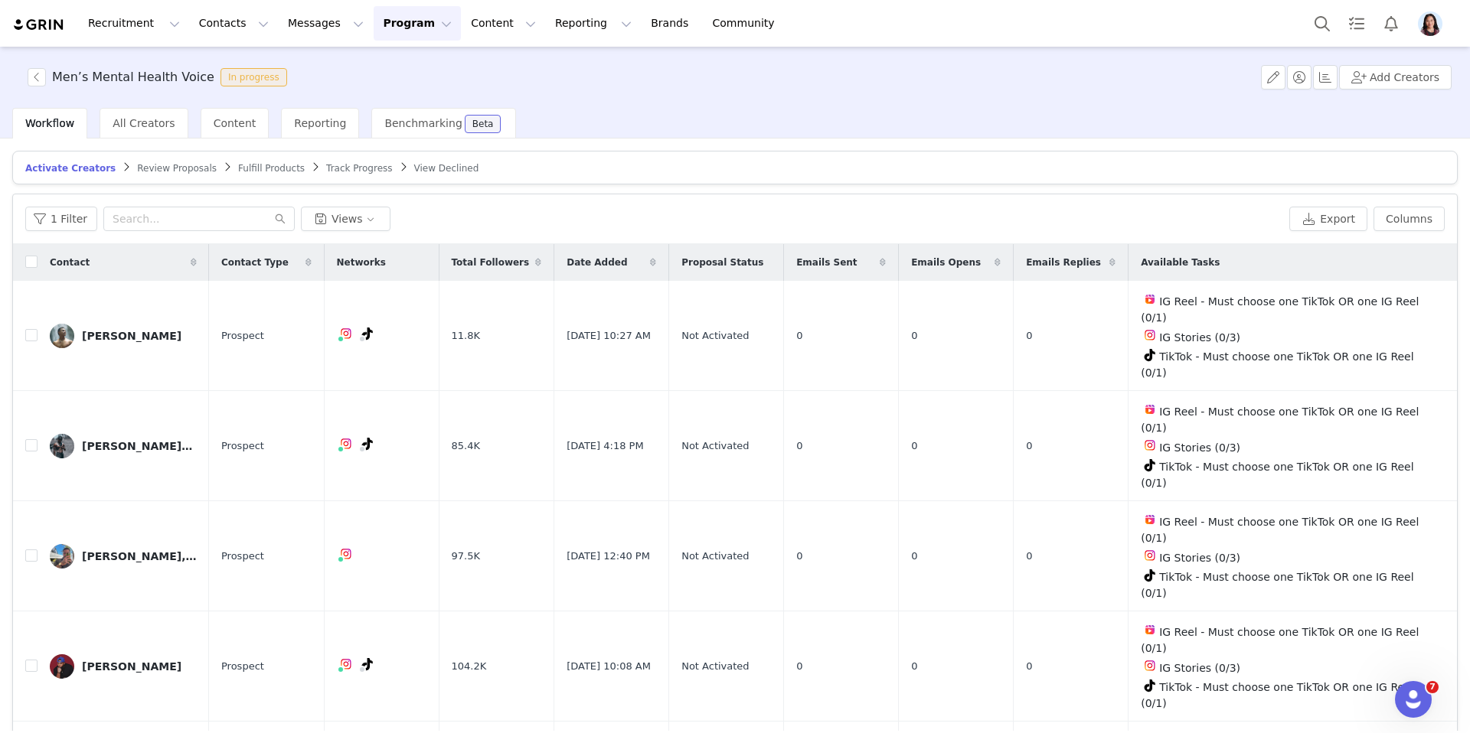
click at [286, 173] on div "Fulfill Products" at bounding box center [271, 168] width 67 height 12
click at [326, 172] on span "Track Progress" at bounding box center [359, 168] width 66 height 11
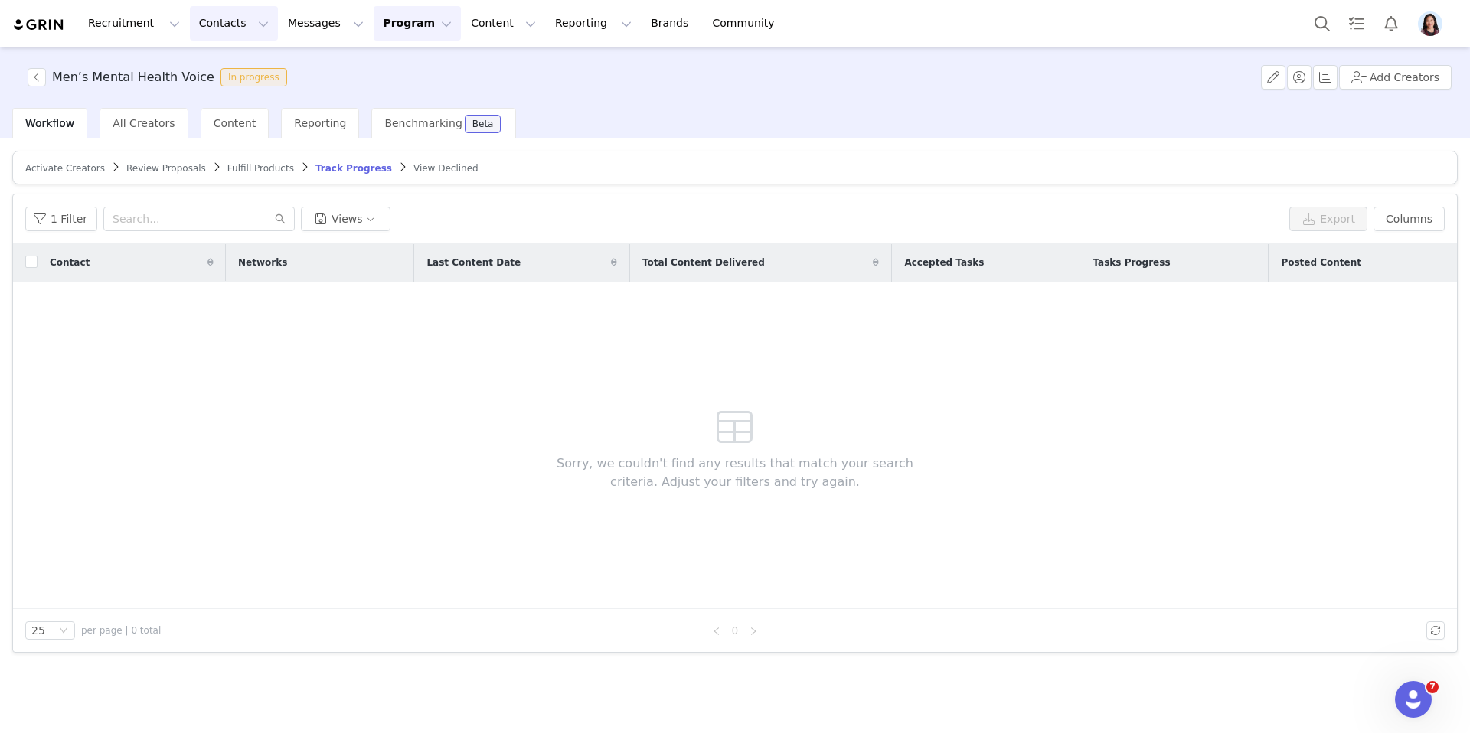
click at [240, 20] on button "Contacts Contacts" at bounding box center [234, 23] width 88 height 34
click at [224, 97] on p "Prospects" at bounding box center [216, 96] width 51 height 16
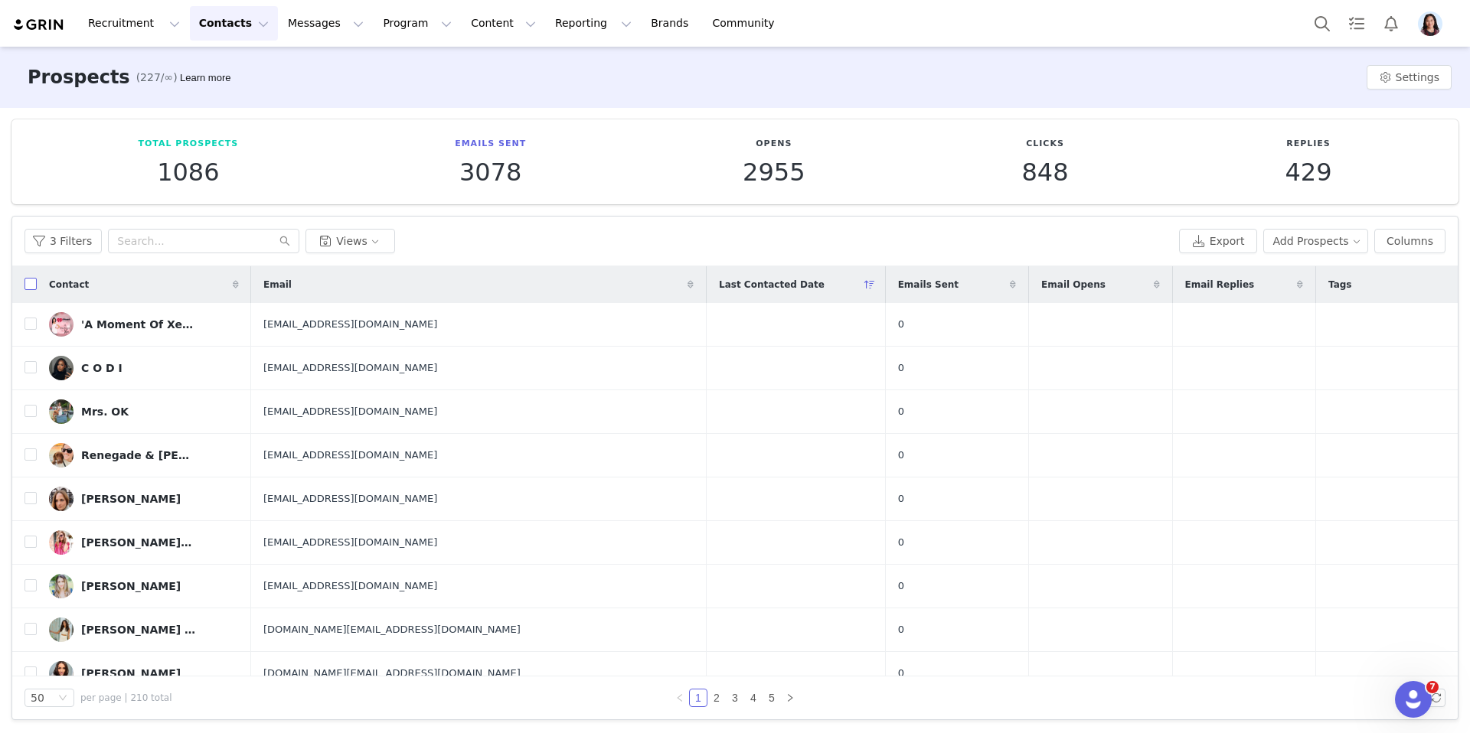
click at [30, 281] on input "checkbox" at bounding box center [30, 284] width 12 height 12
checkbox input "true"
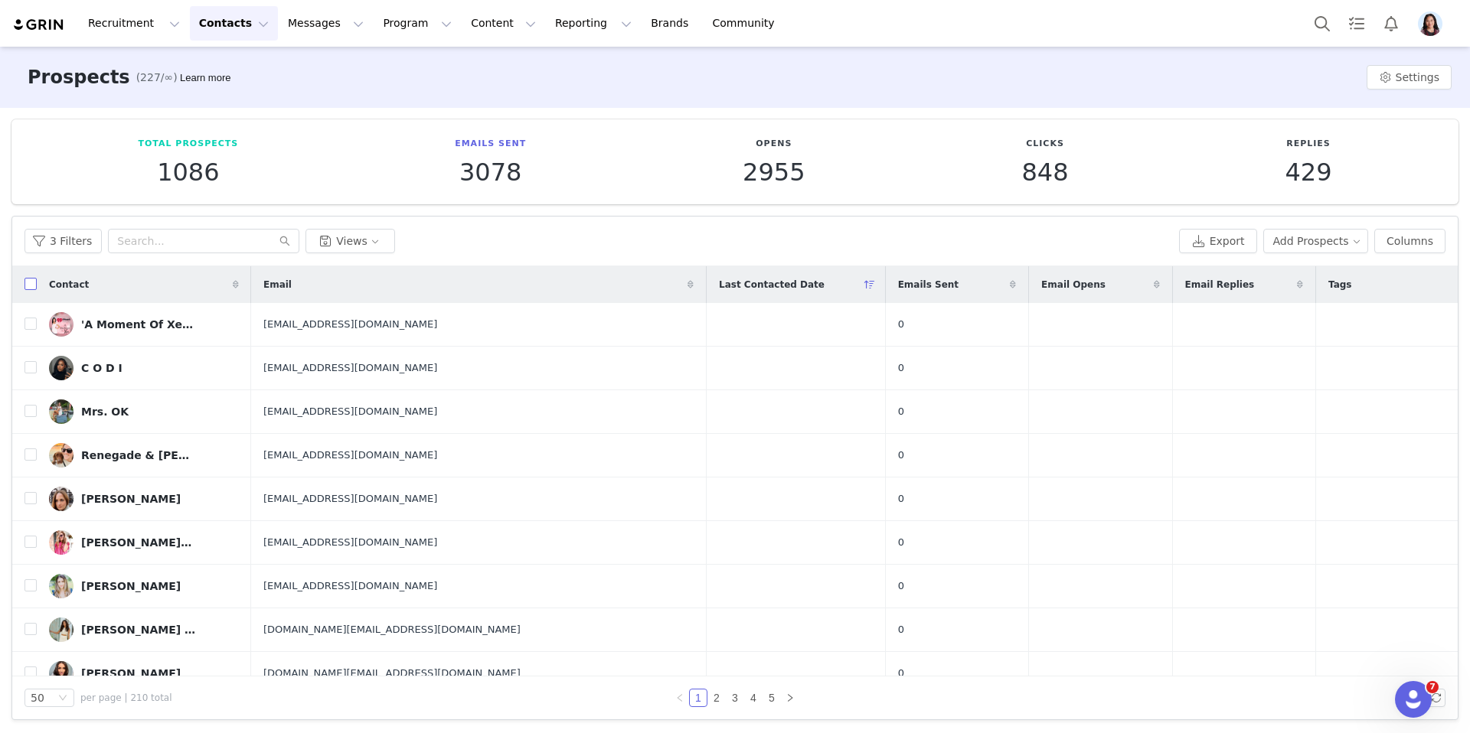
checkbox input "true"
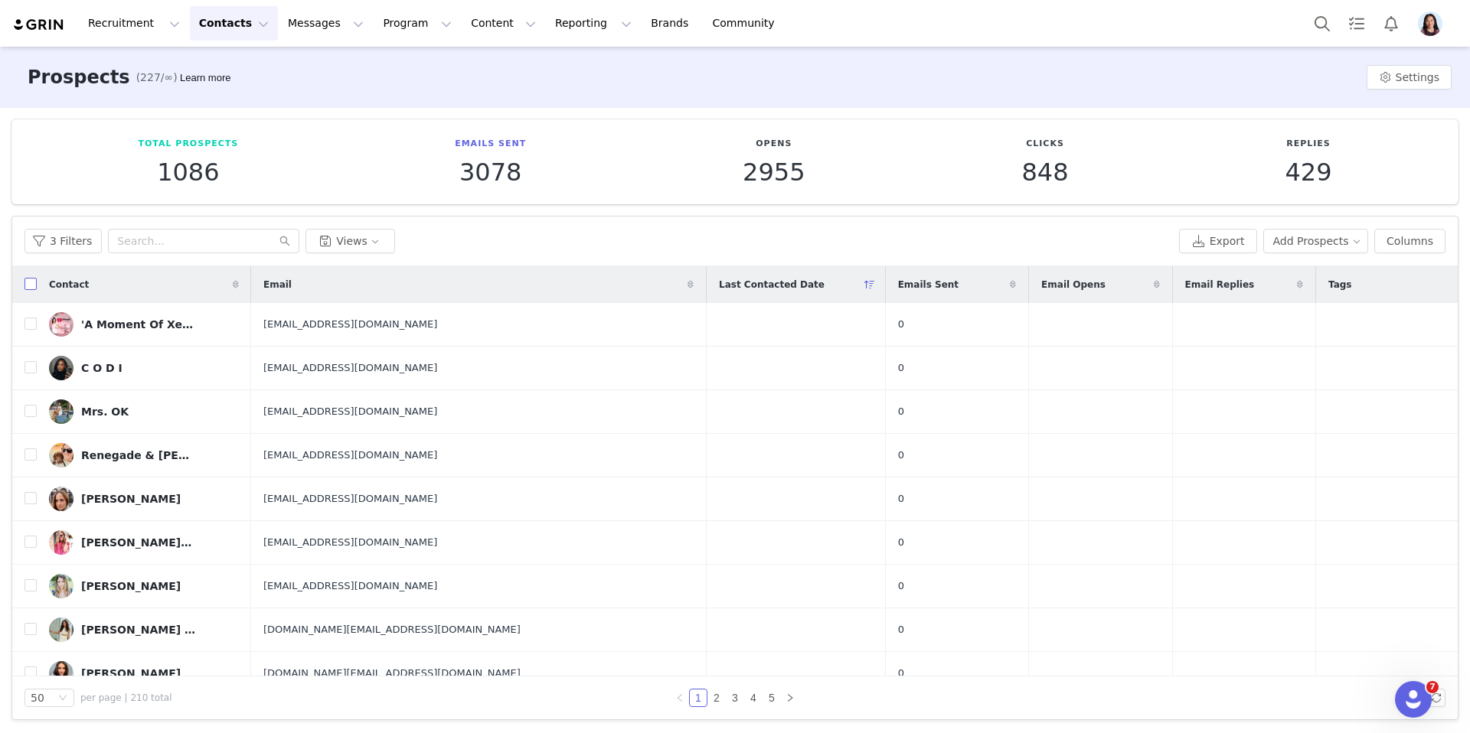
checkbox input "true"
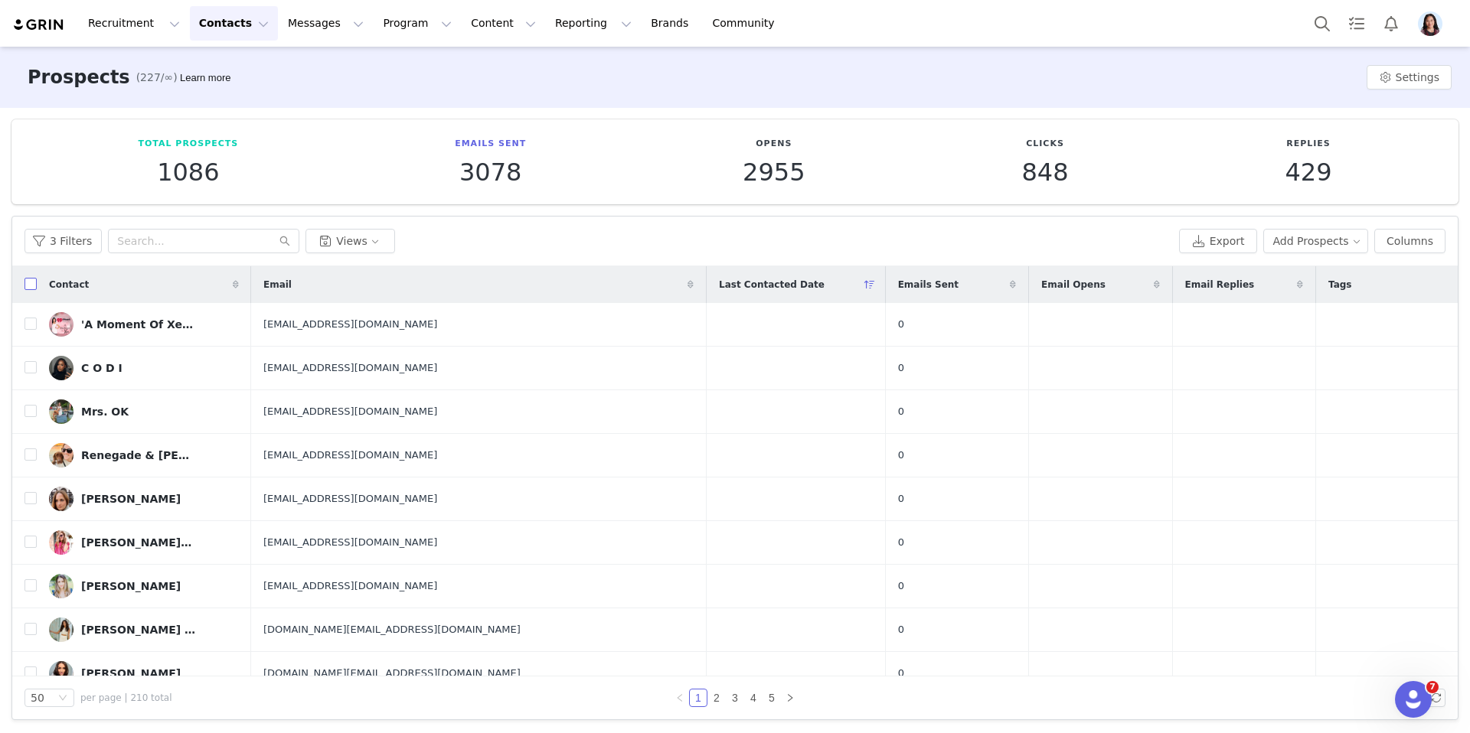
checkbox input "true"
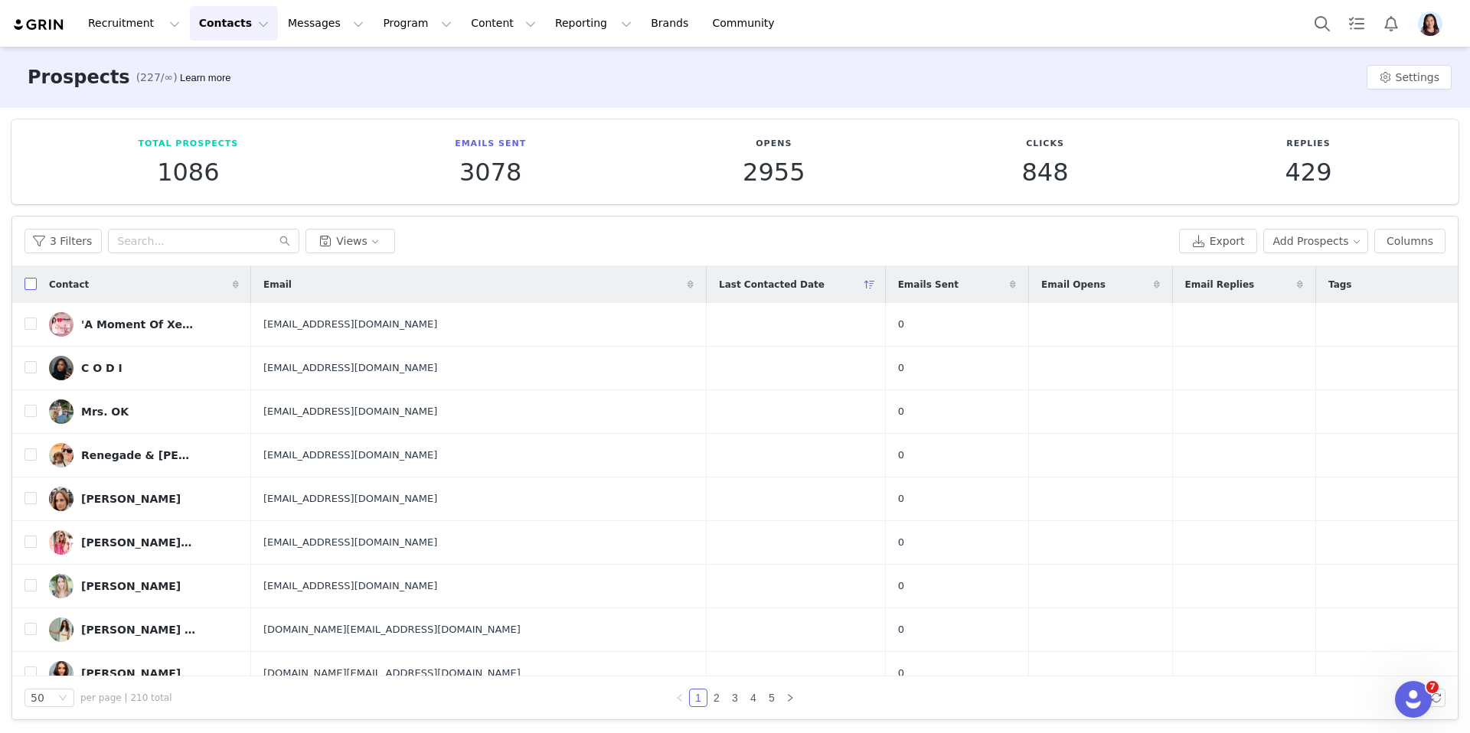
checkbox input "true"
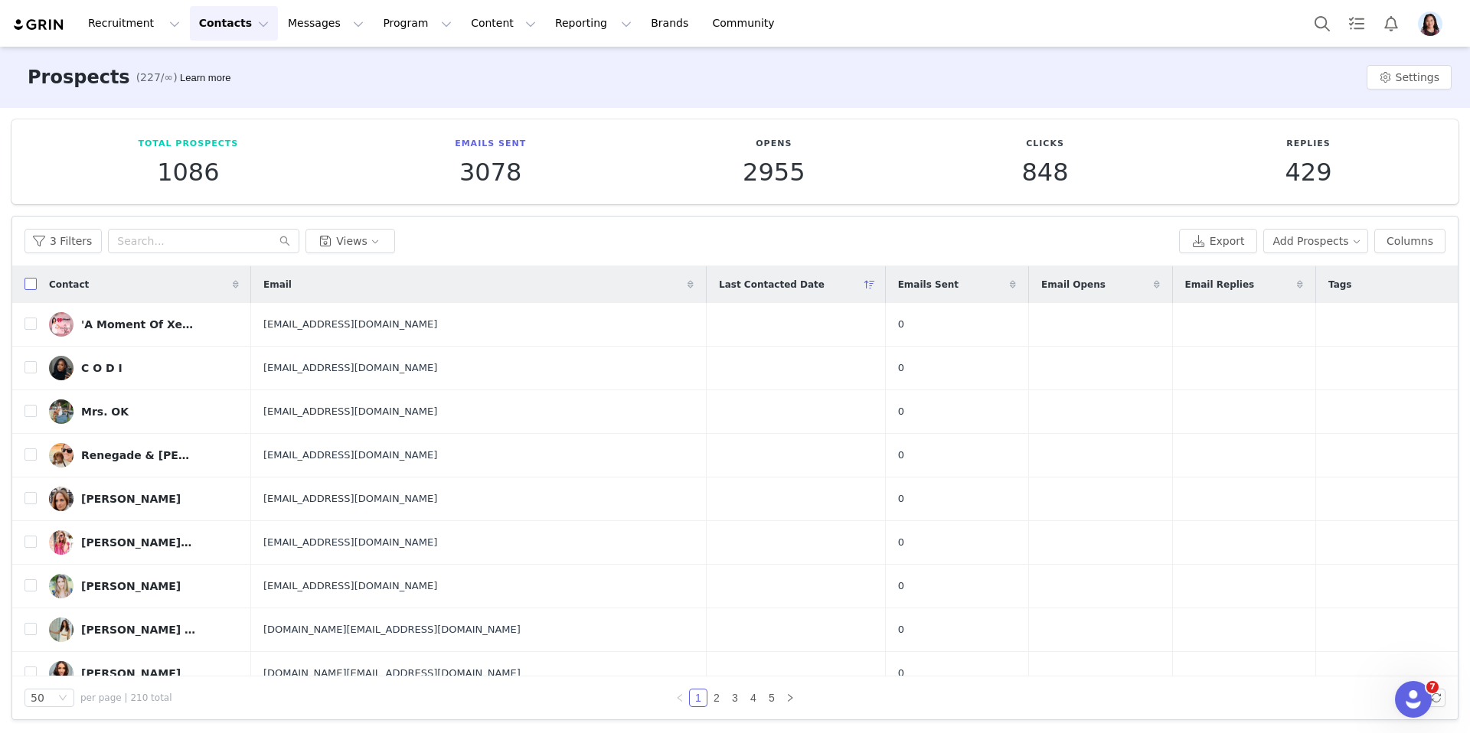
checkbox input "true"
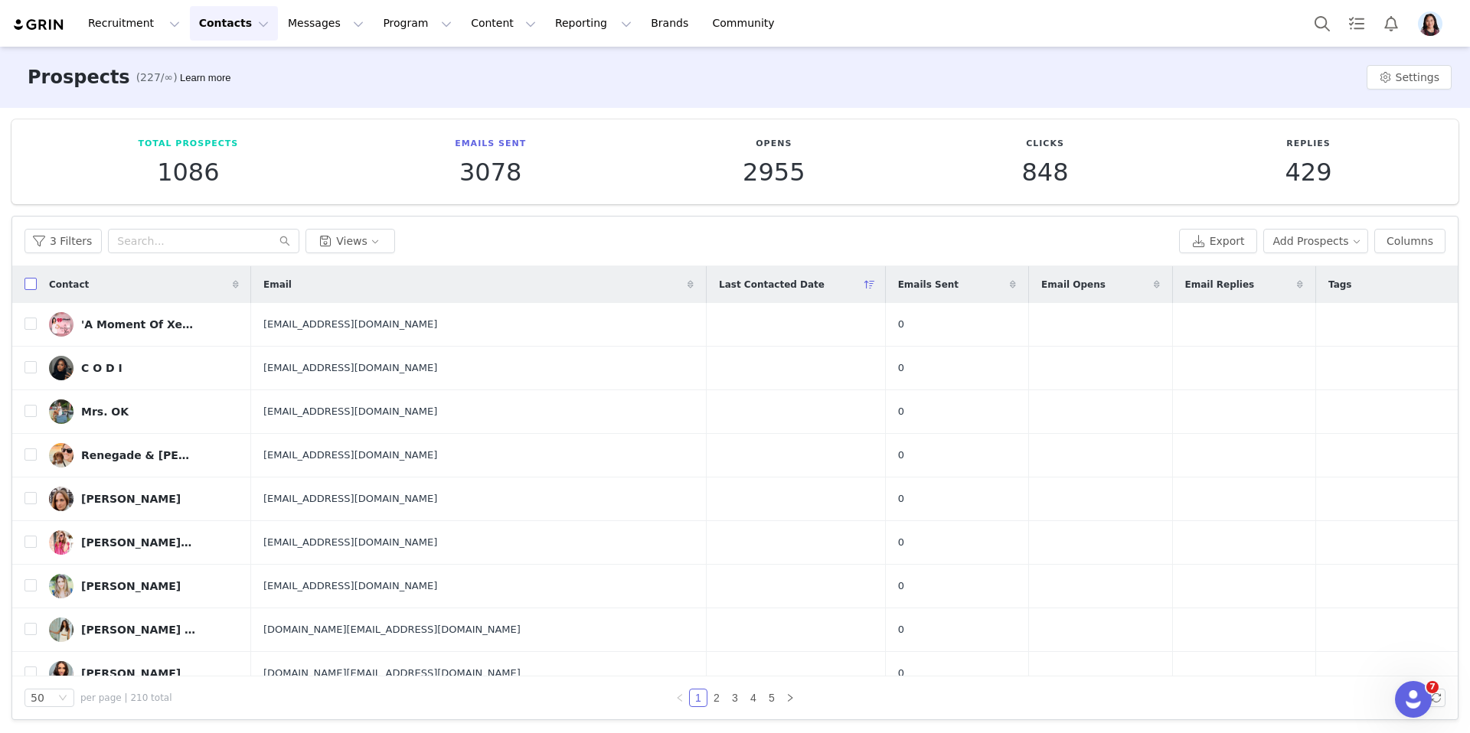
checkbox input "true"
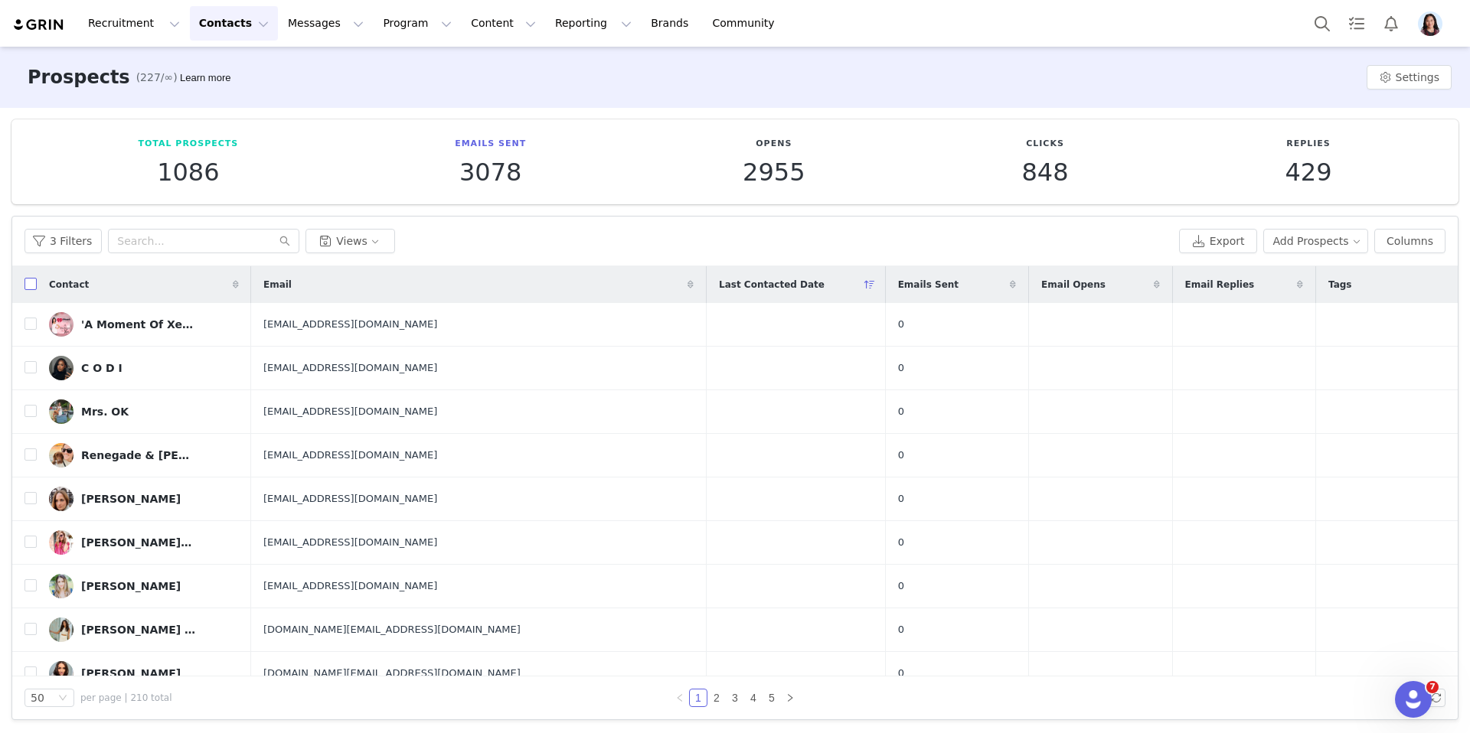
checkbox input "true"
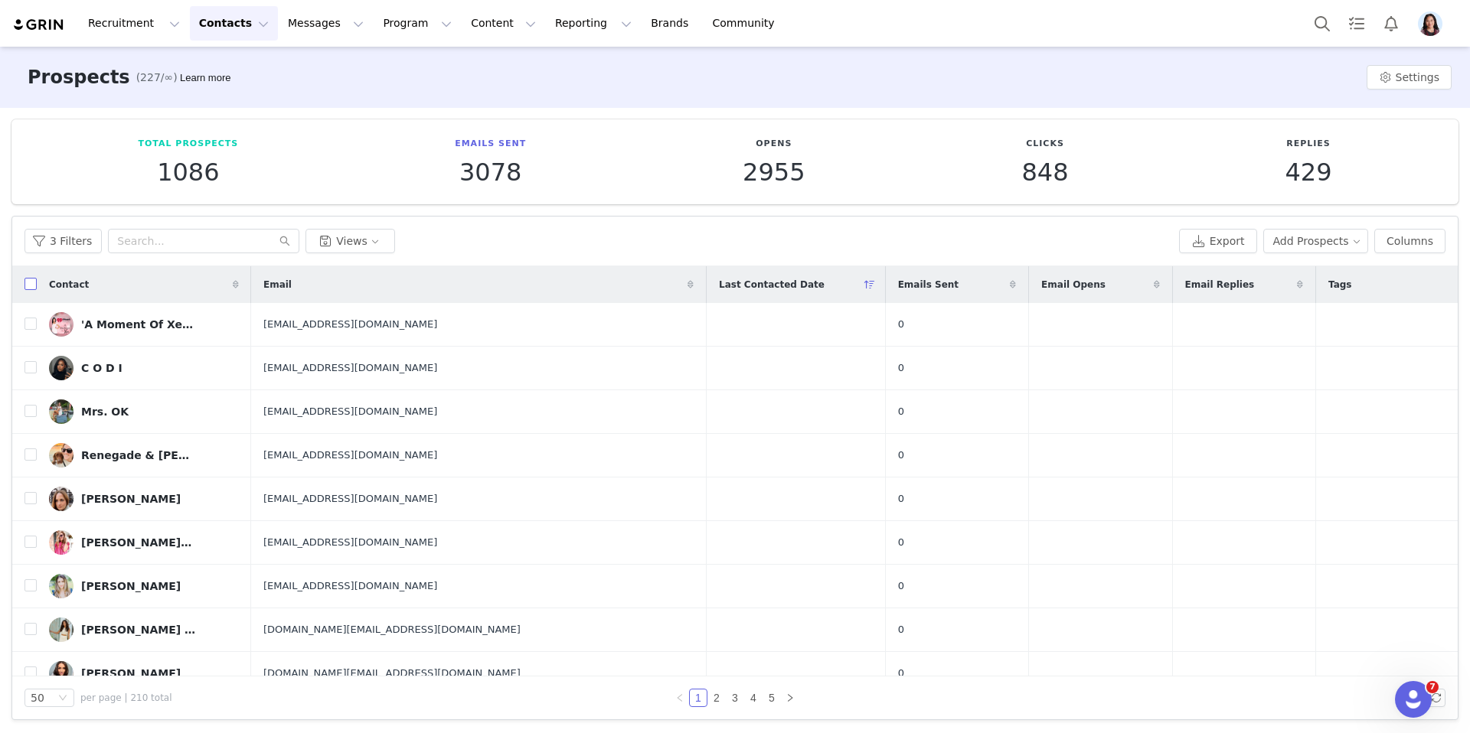
checkbox input "true"
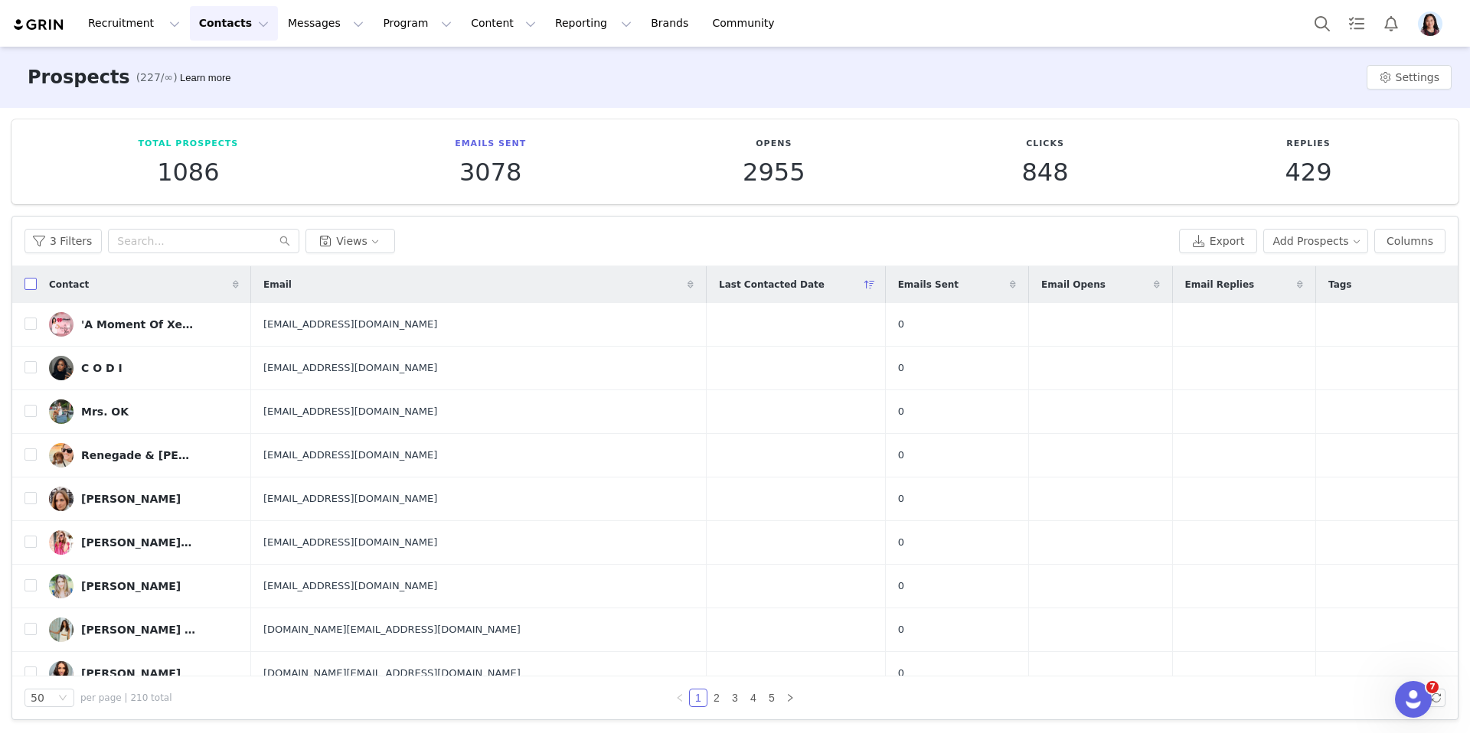
checkbox input "true"
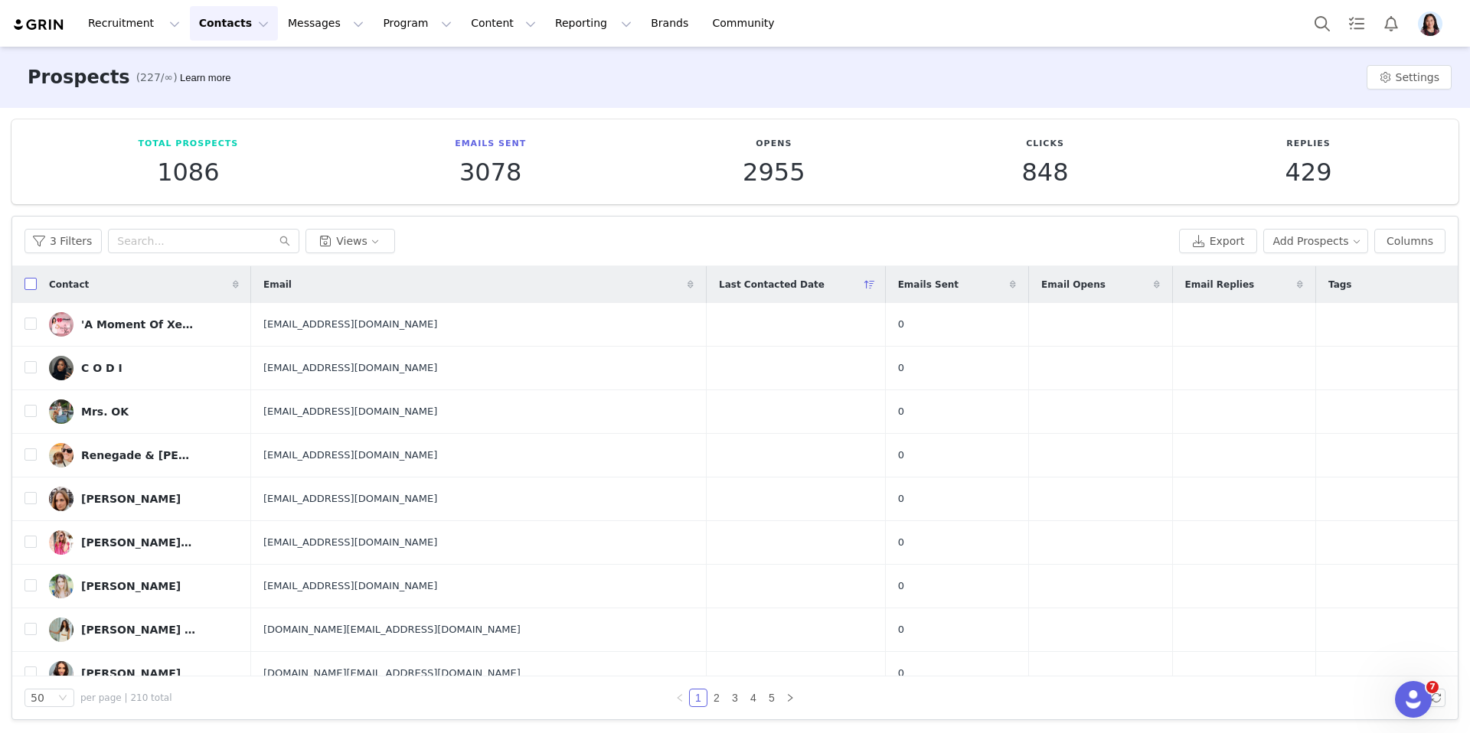
checkbox input "true"
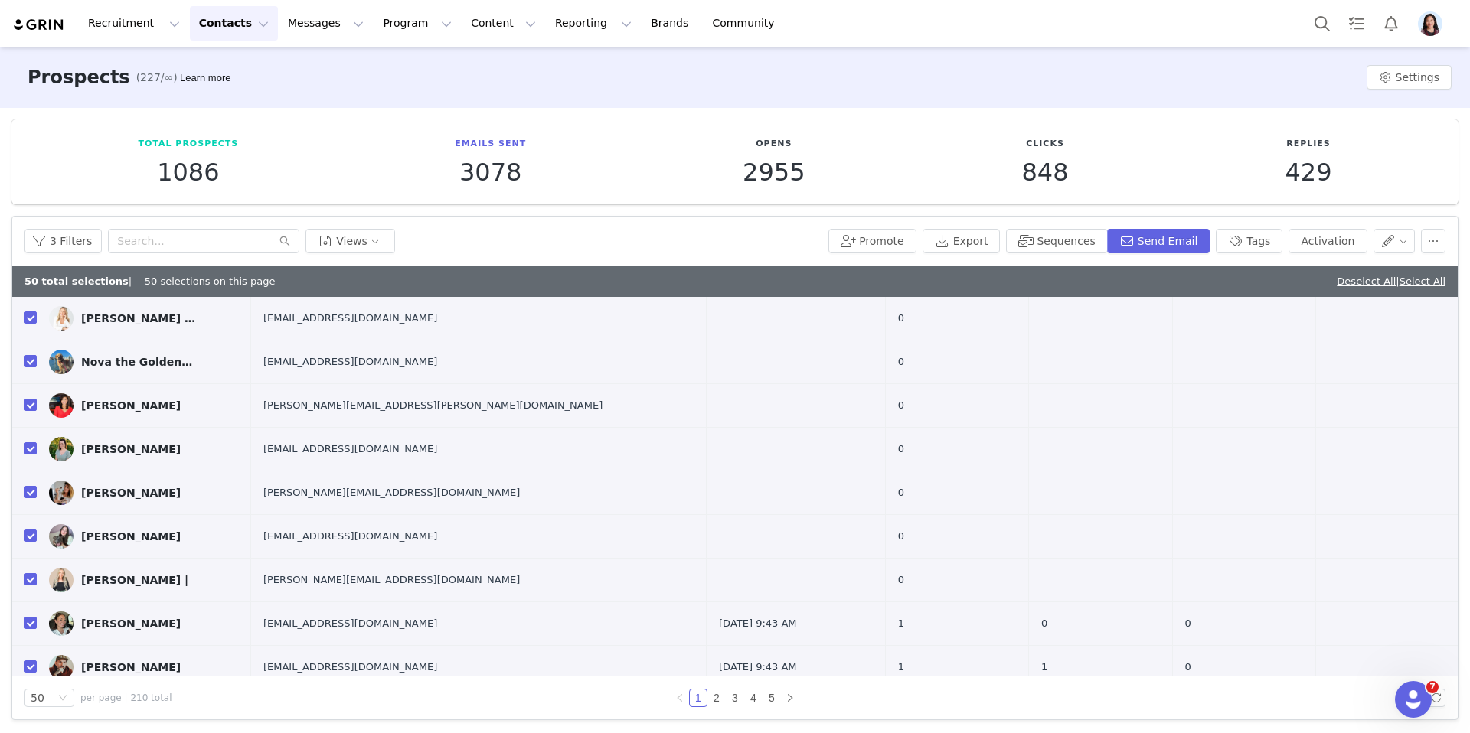
scroll to position [1839, 0]
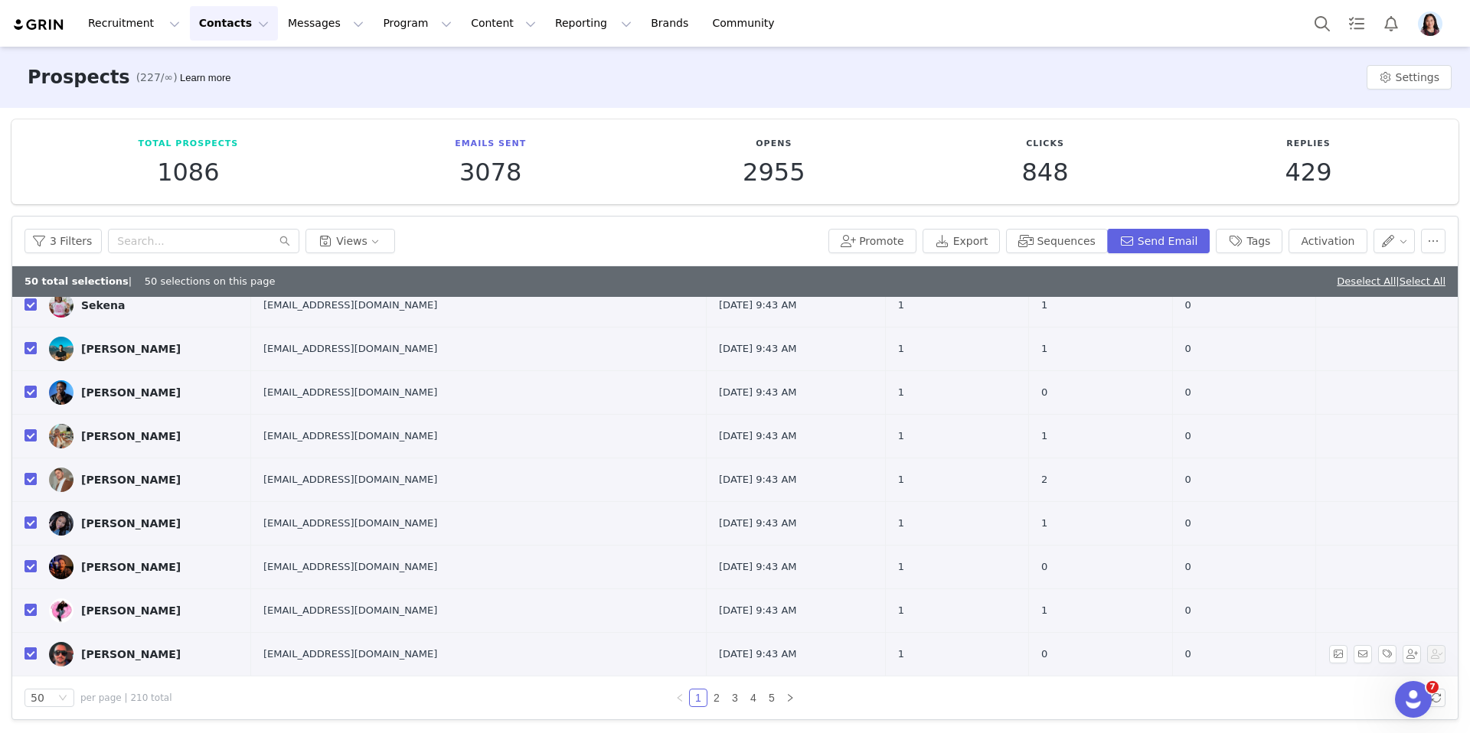
click at [29, 649] on input "checkbox" at bounding box center [30, 654] width 12 height 12
checkbox input "false"
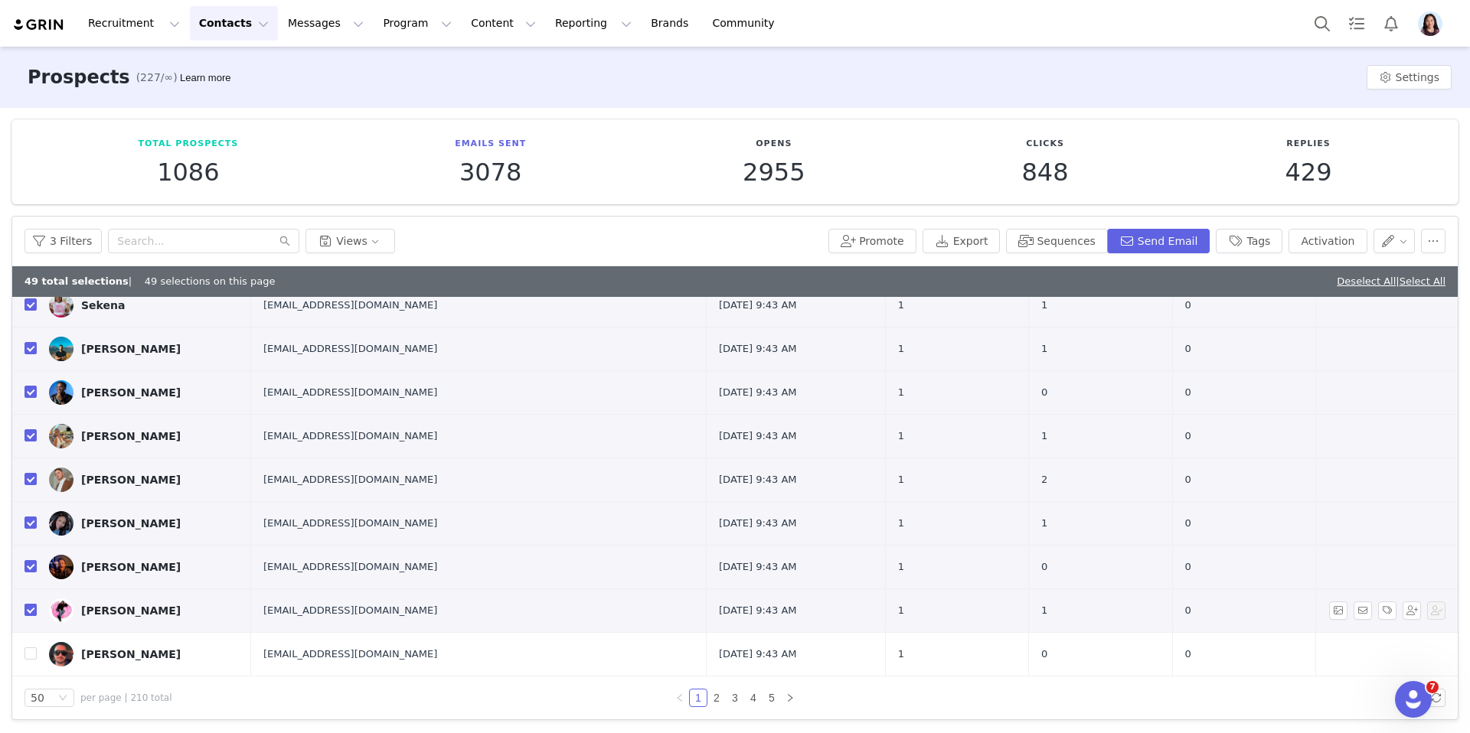
click at [29, 610] on input "checkbox" at bounding box center [30, 610] width 12 height 12
checkbox input "false"
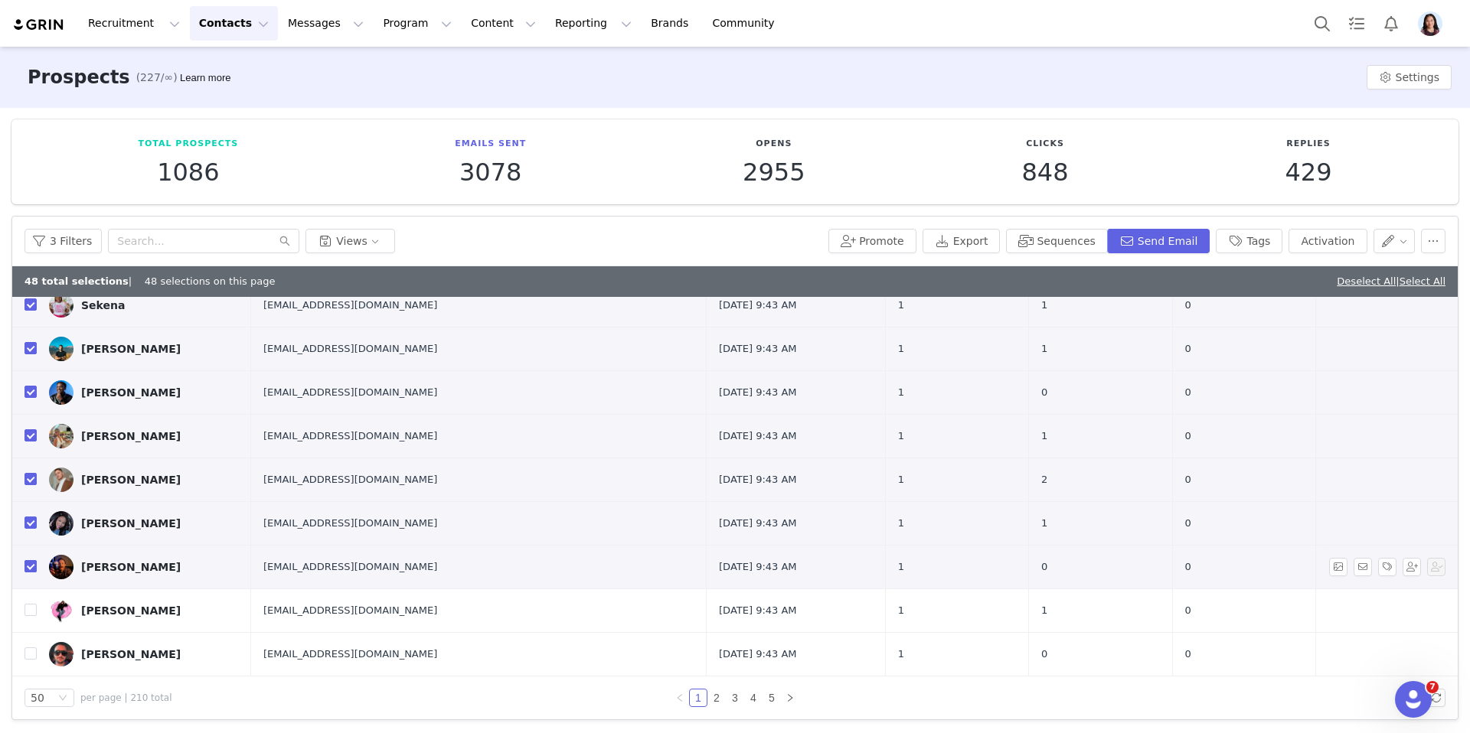
click at [29, 562] on input "checkbox" at bounding box center [30, 566] width 12 height 12
checkbox input "false"
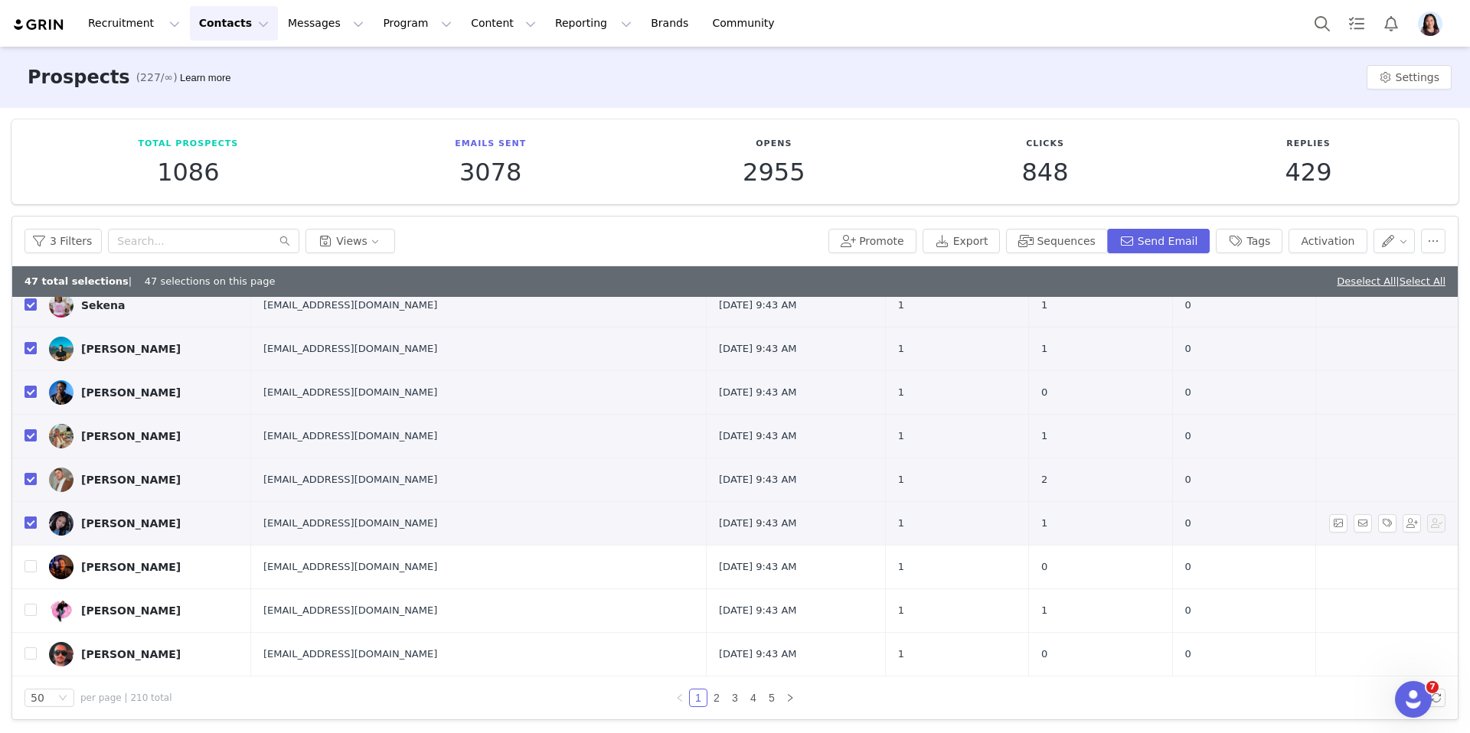
click at [29, 520] on input "checkbox" at bounding box center [30, 523] width 12 height 12
checkbox input "false"
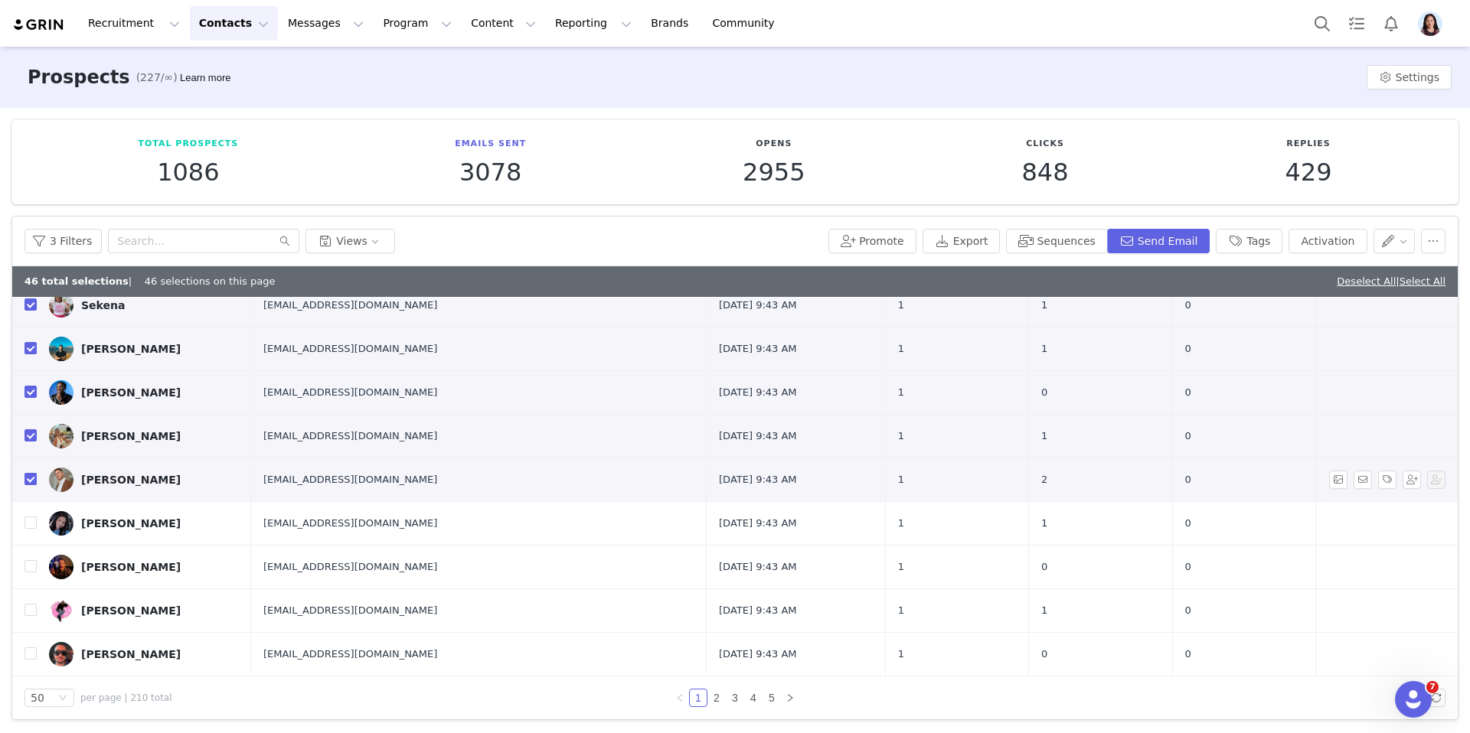
click at [26, 472] on label at bounding box center [30, 480] width 12 height 16
click at [26, 473] on input "checkbox" at bounding box center [30, 479] width 12 height 12
checkbox input "false"
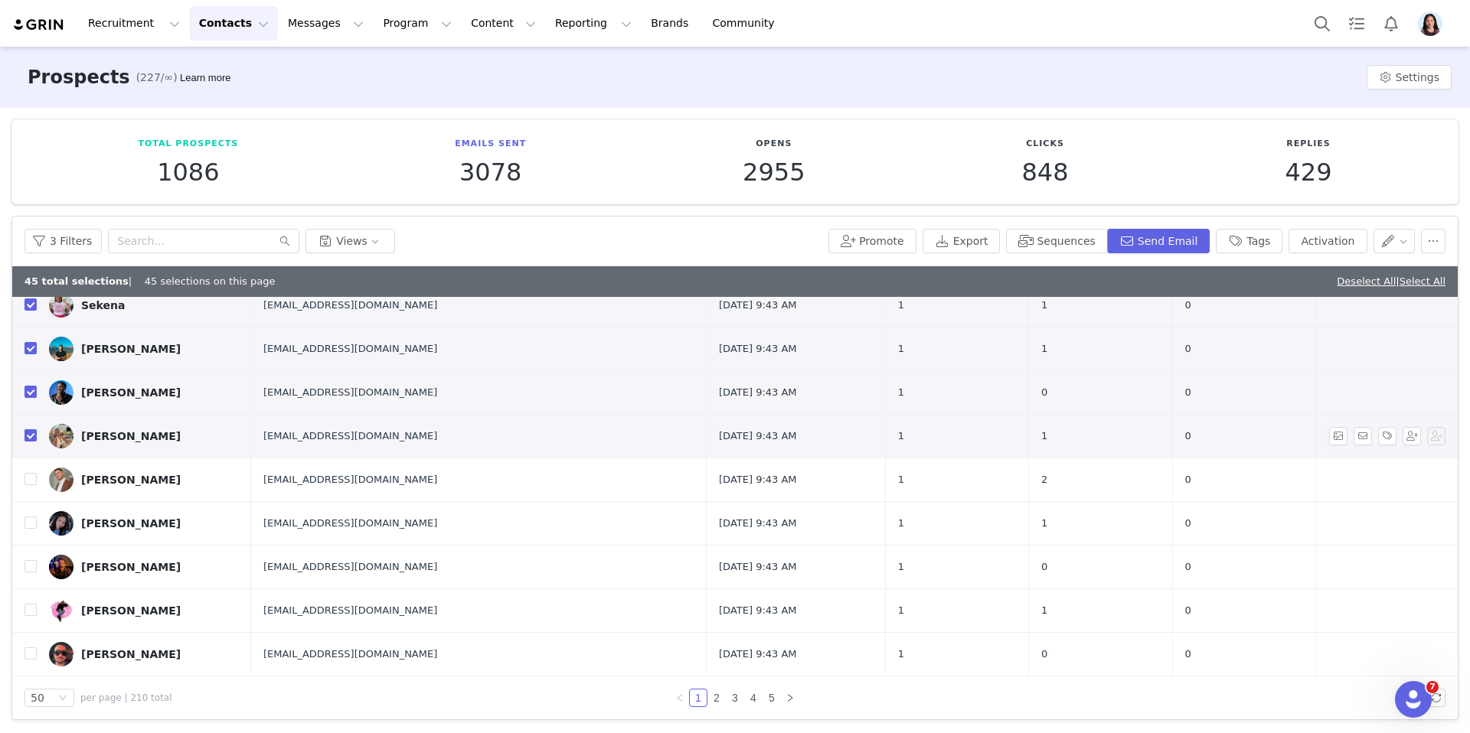
click at [25, 442] on label at bounding box center [30, 436] width 12 height 16
click at [25, 442] on input "checkbox" at bounding box center [30, 435] width 12 height 12
checkbox input "false"
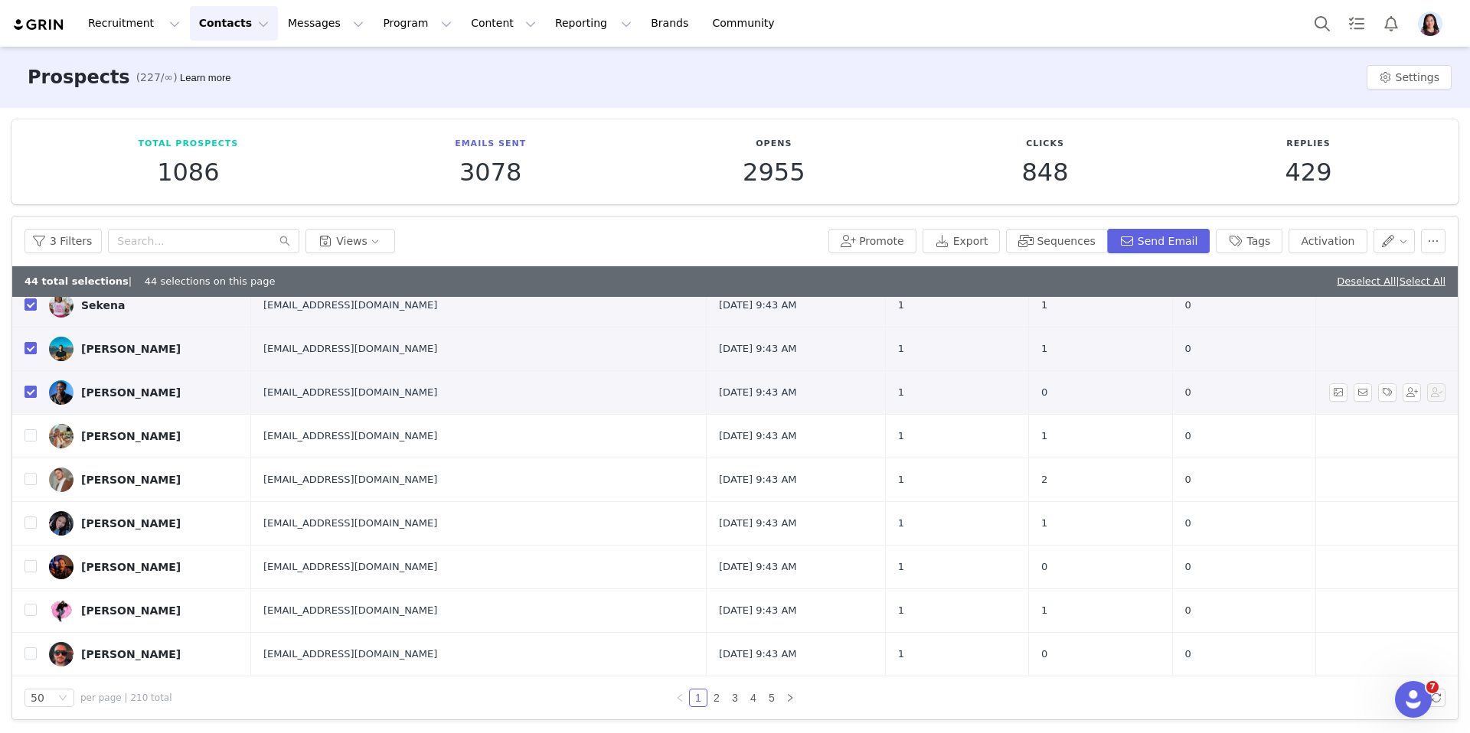
click at [38, 381] on td "Isaiah Thomas" at bounding box center [144, 393] width 214 height 44
click at [35, 388] on input "checkbox" at bounding box center [30, 392] width 12 height 12
checkbox input "false"
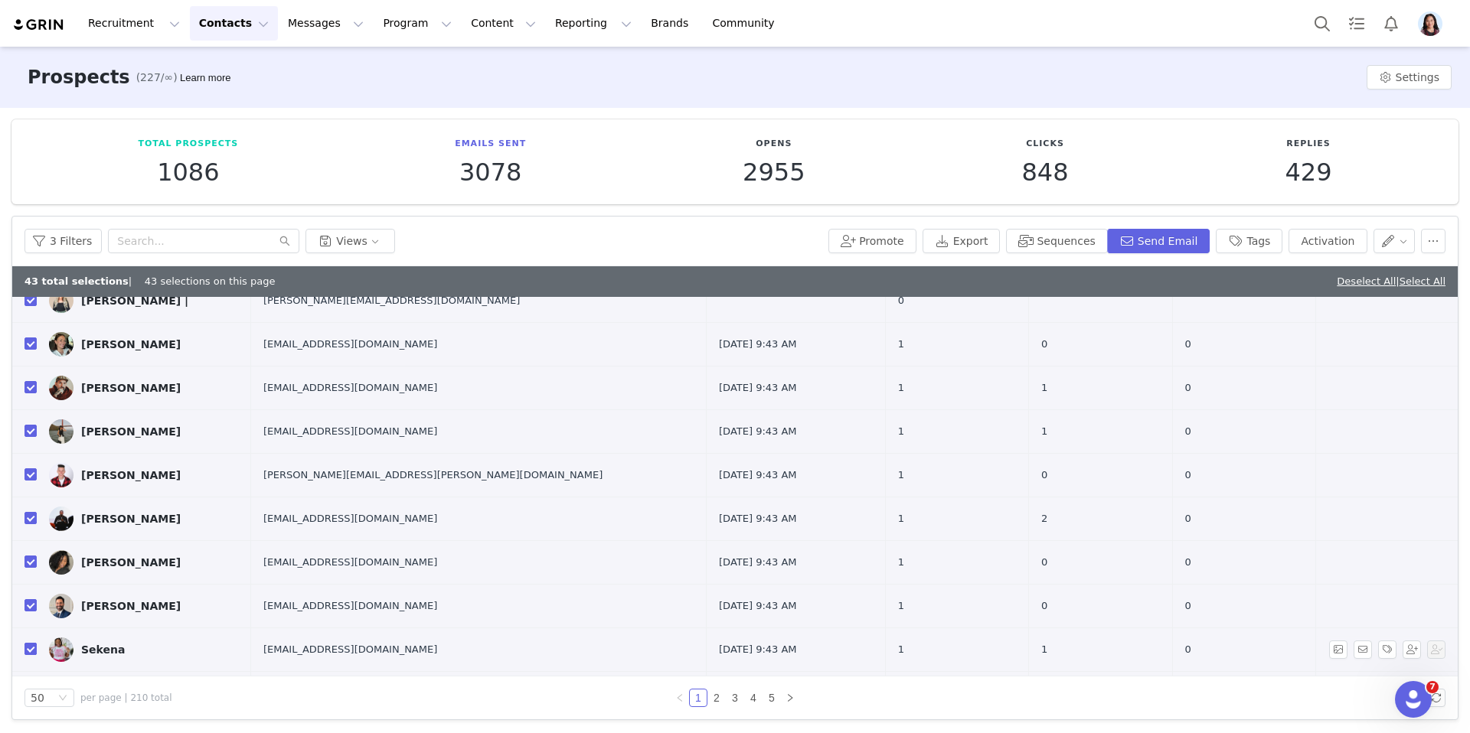
click at [31, 652] on input "checkbox" at bounding box center [30, 649] width 12 height 12
checkbox input "false"
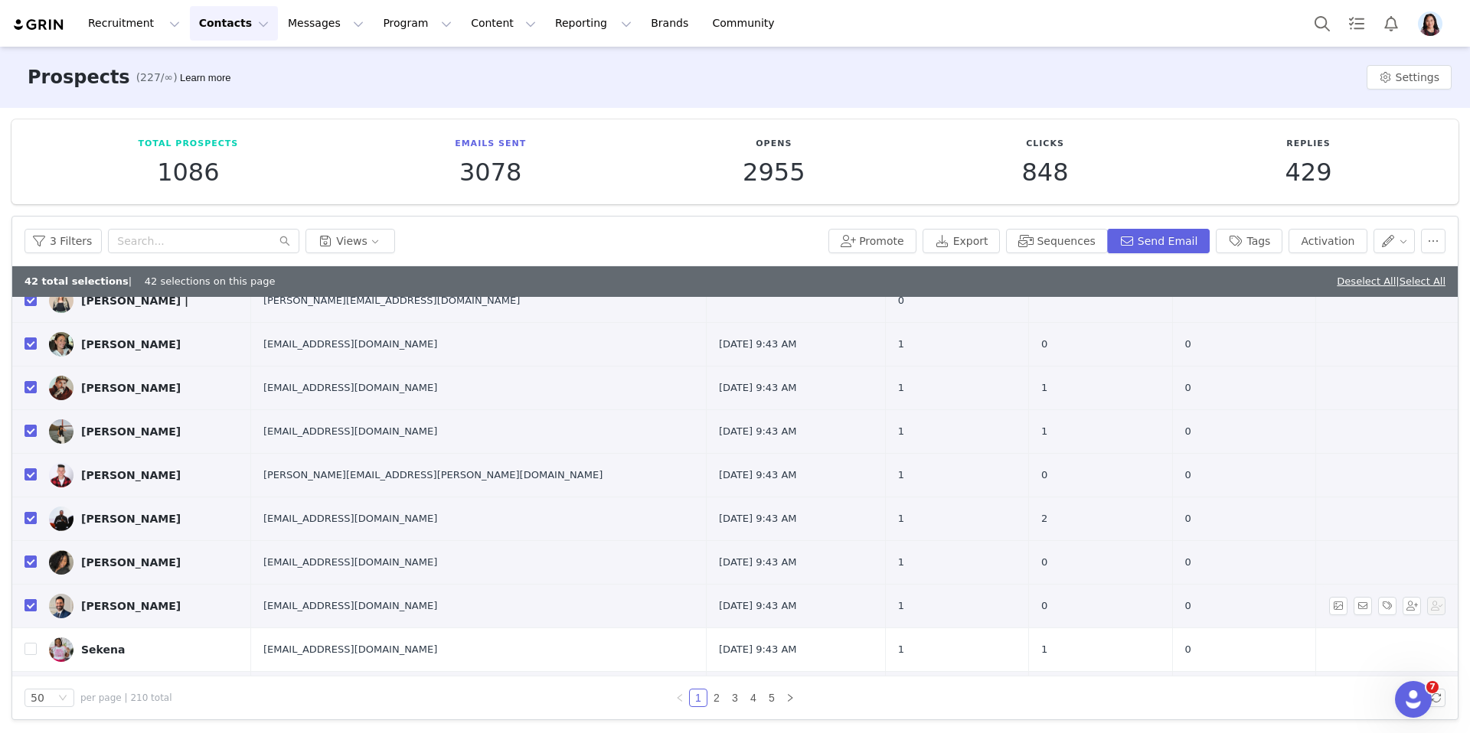
click at [30, 609] on input "checkbox" at bounding box center [30, 605] width 12 height 12
checkbox input "false"
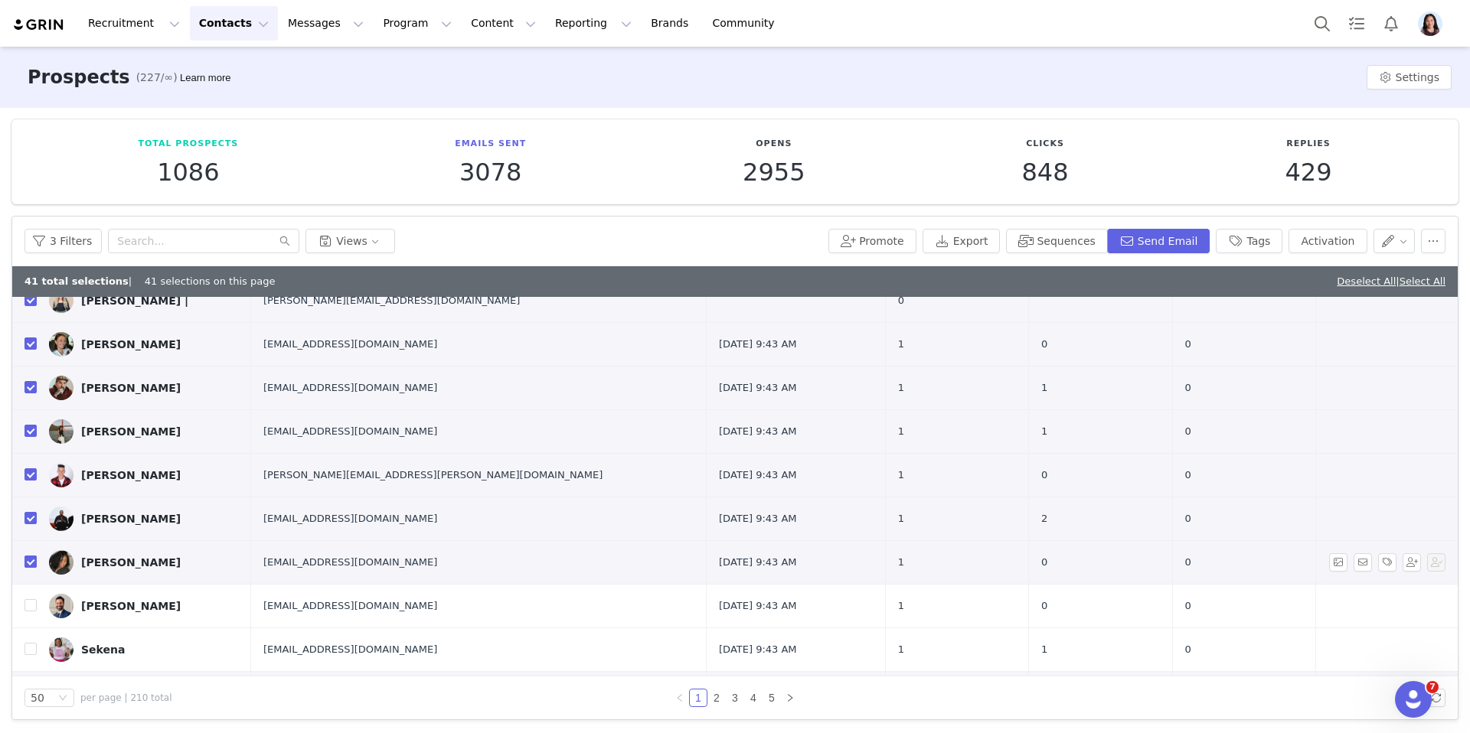
click at [30, 560] on input "checkbox" at bounding box center [30, 562] width 12 height 12
checkbox input "false"
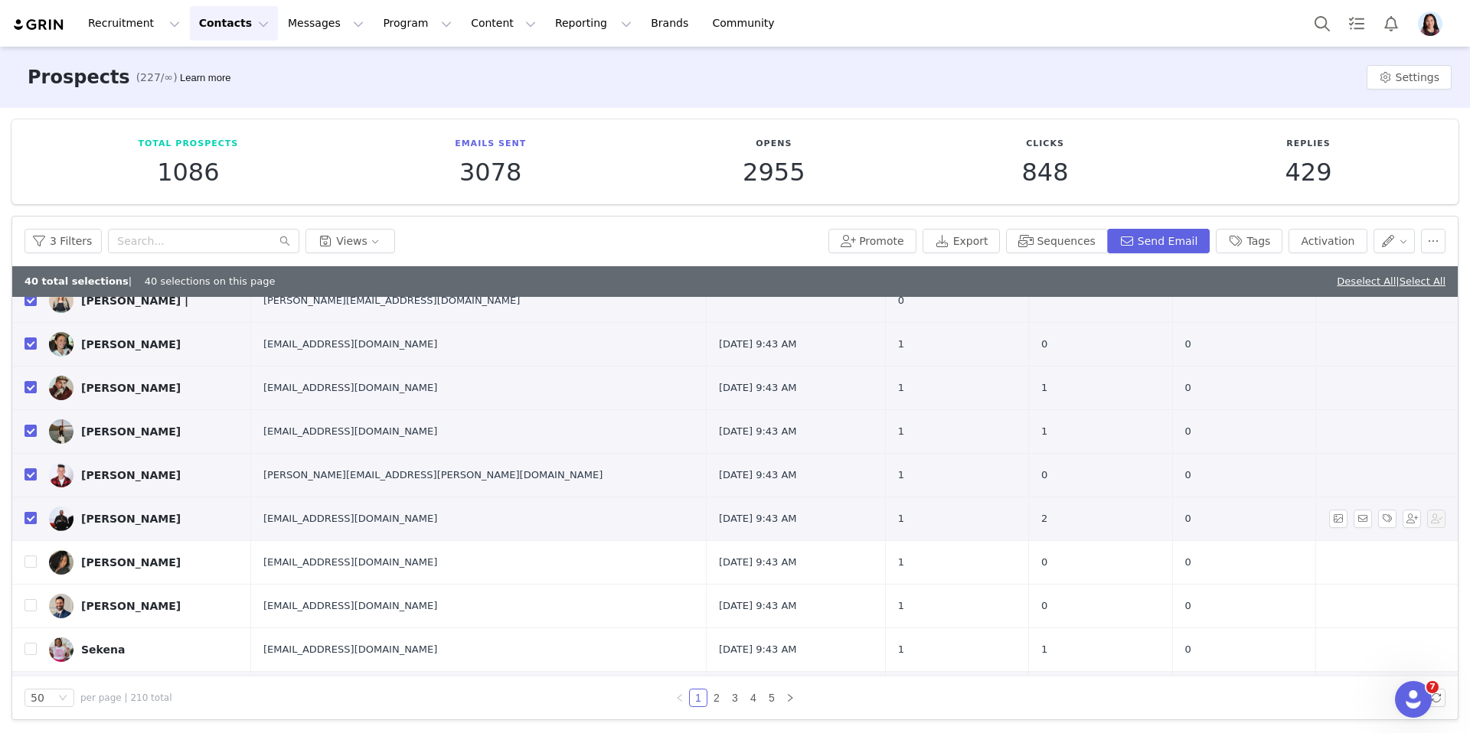
click at [30, 515] on input "checkbox" at bounding box center [30, 518] width 12 height 12
checkbox input "false"
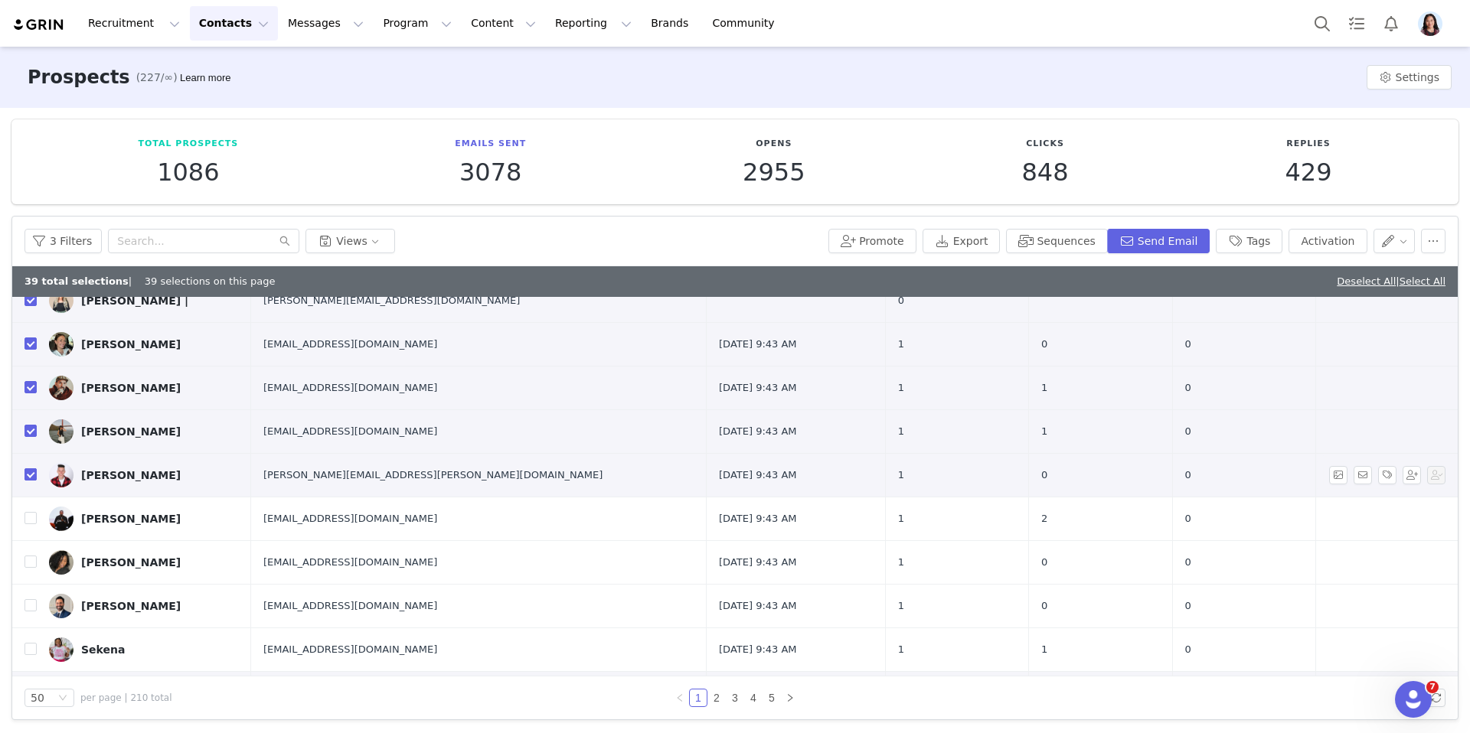
click at [30, 480] on input "checkbox" at bounding box center [30, 474] width 12 height 12
checkbox input "false"
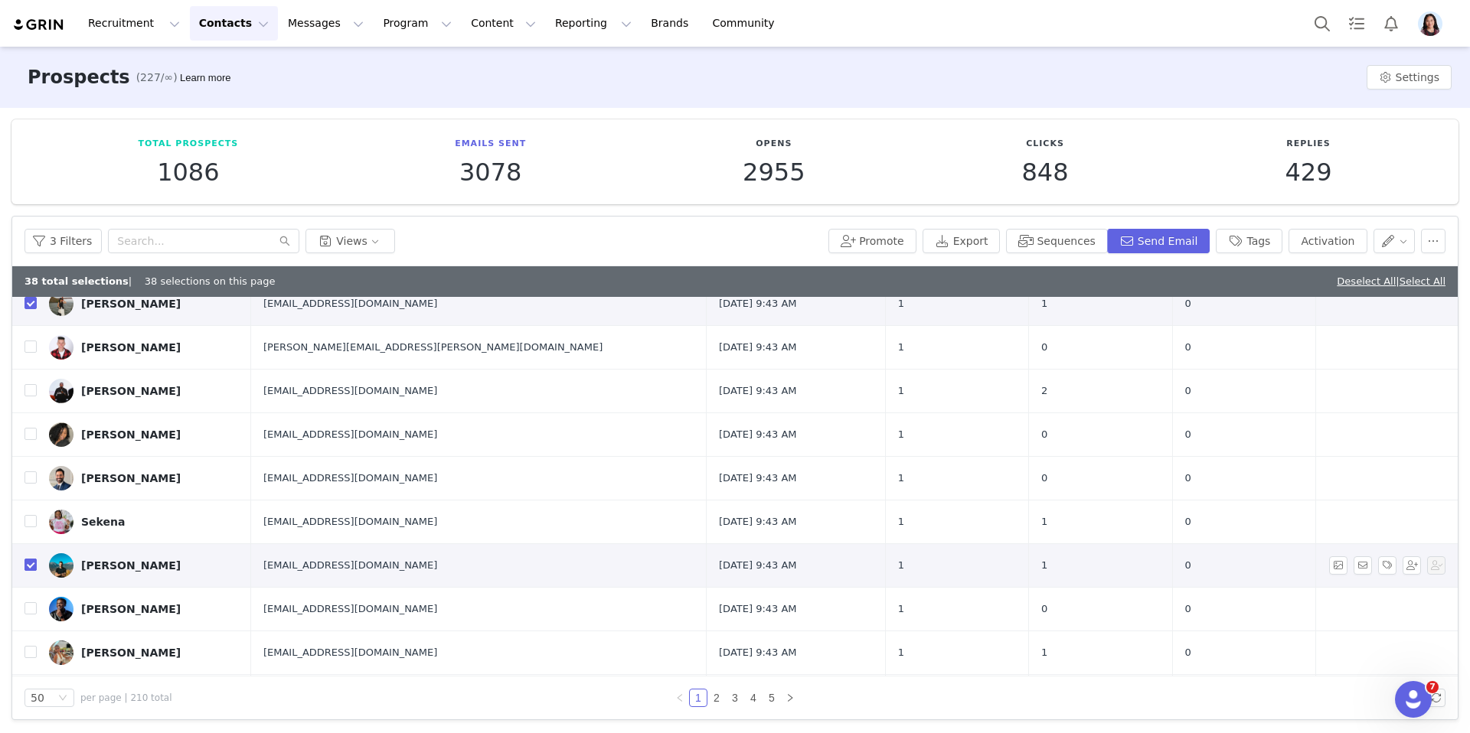
click at [28, 566] on input "checkbox" at bounding box center [30, 565] width 12 height 12
checkbox input "false"
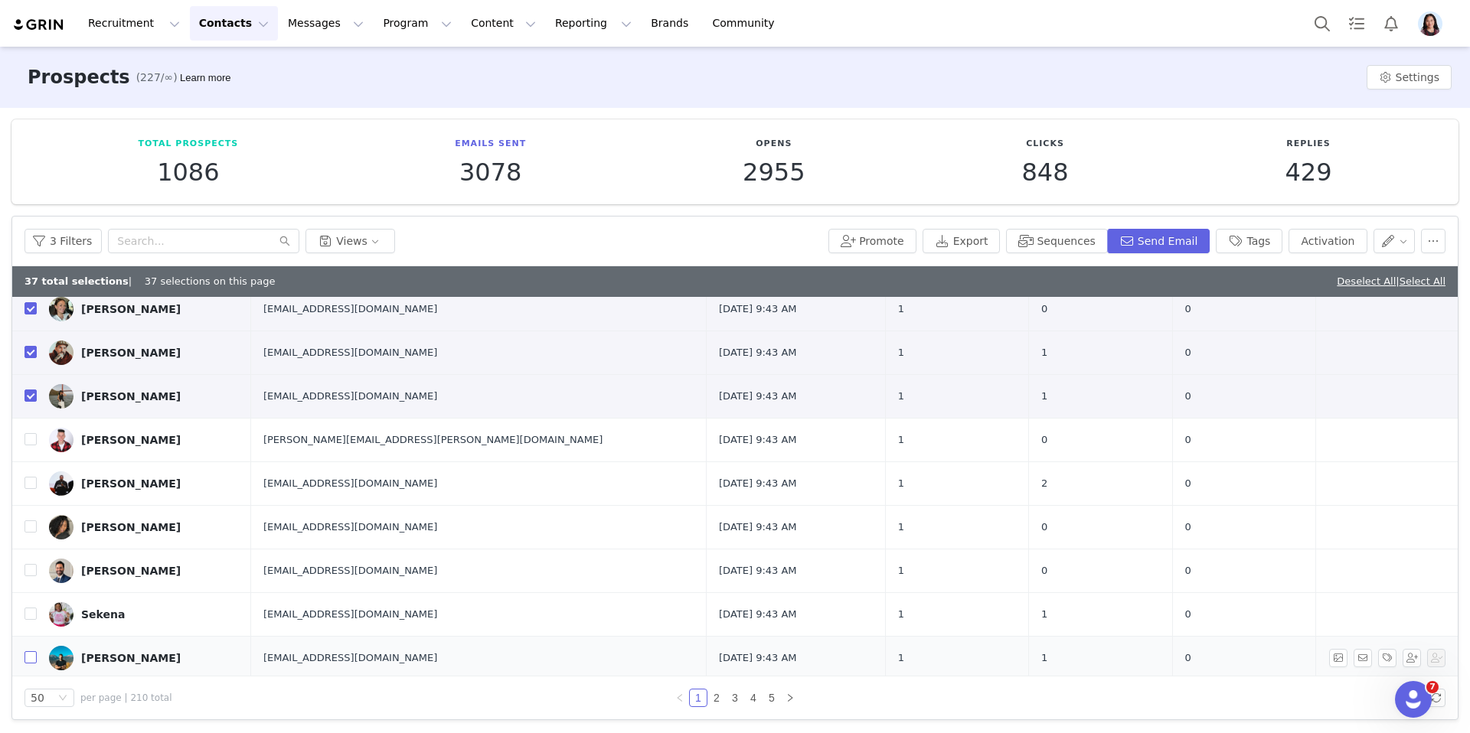
scroll to position [1396, 0]
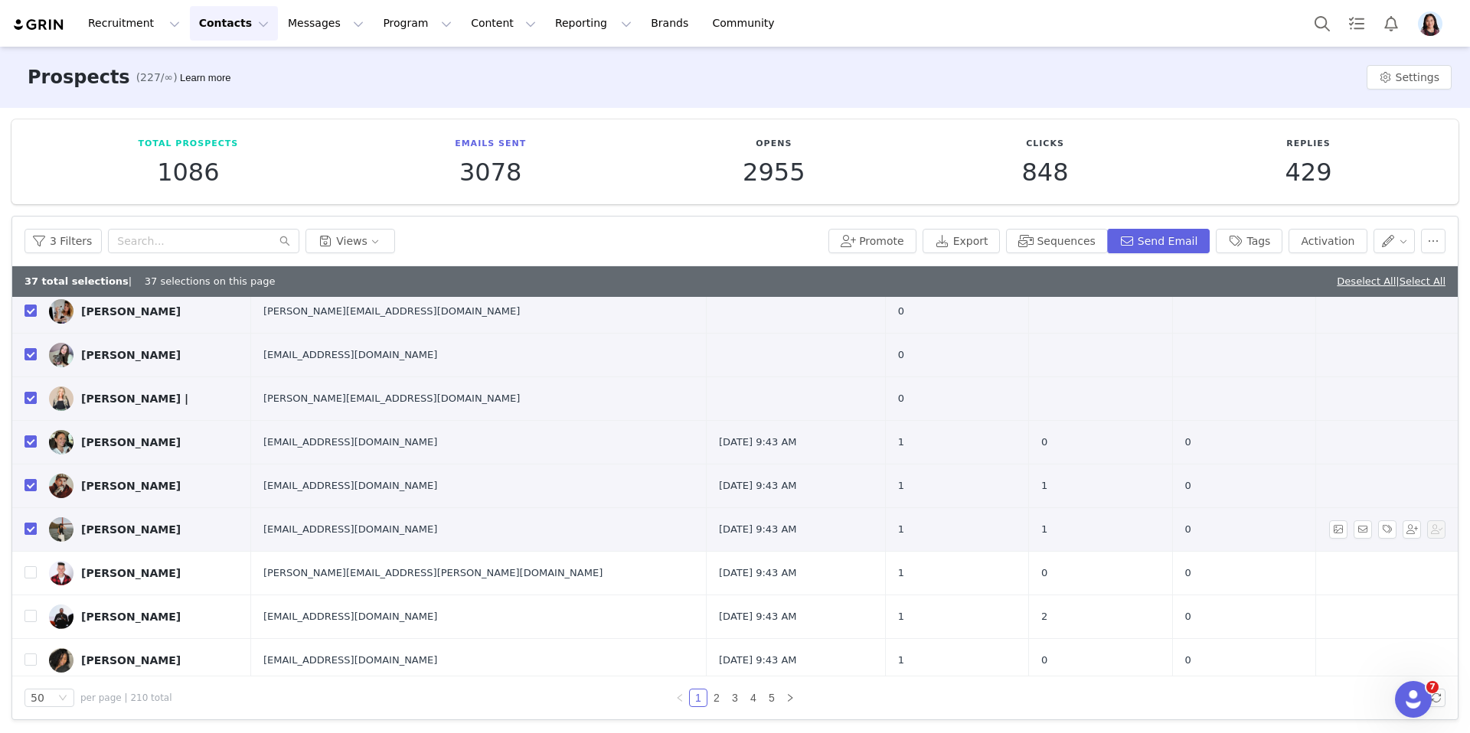
click at [24, 531] on input "checkbox" at bounding box center [30, 529] width 12 height 12
checkbox input "false"
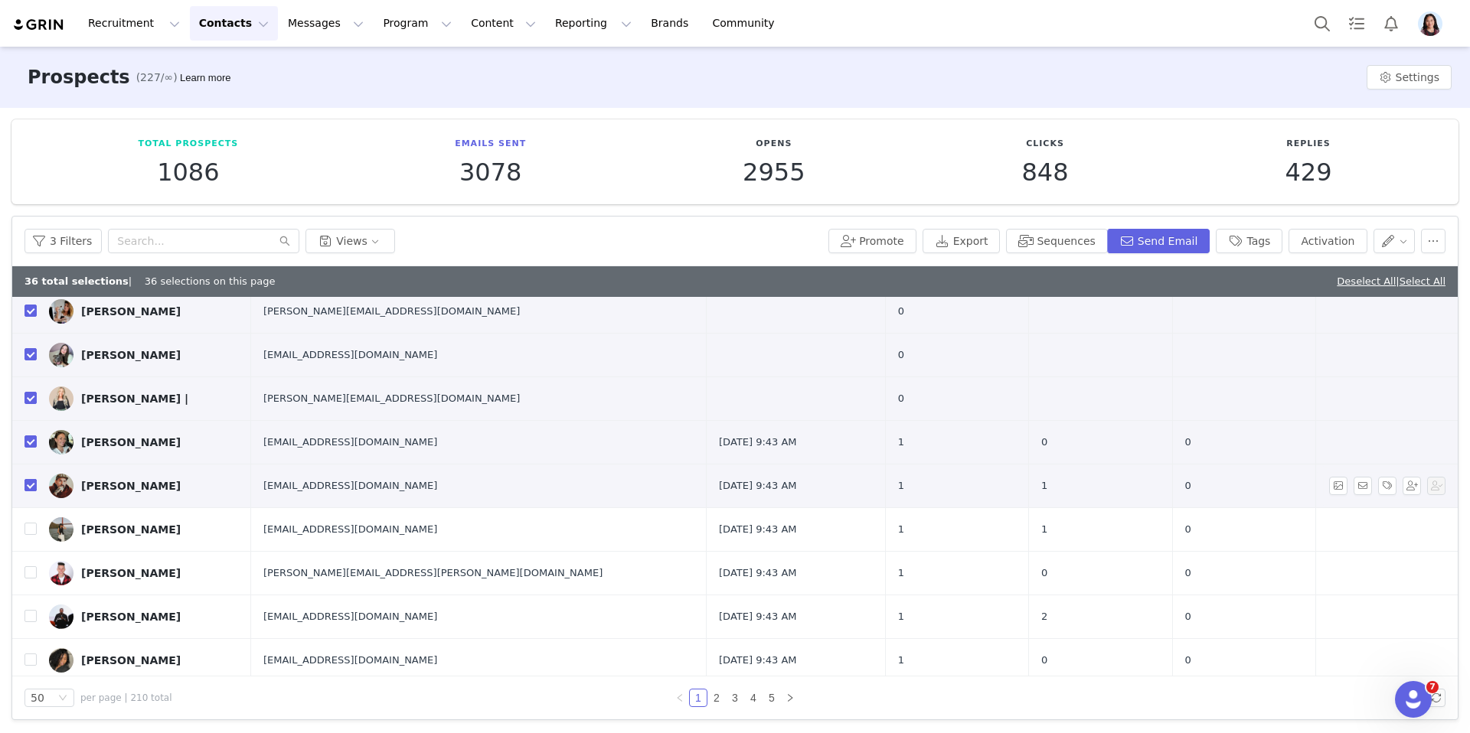
click at [24, 486] on input "checkbox" at bounding box center [30, 485] width 12 height 12
checkbox input "false"
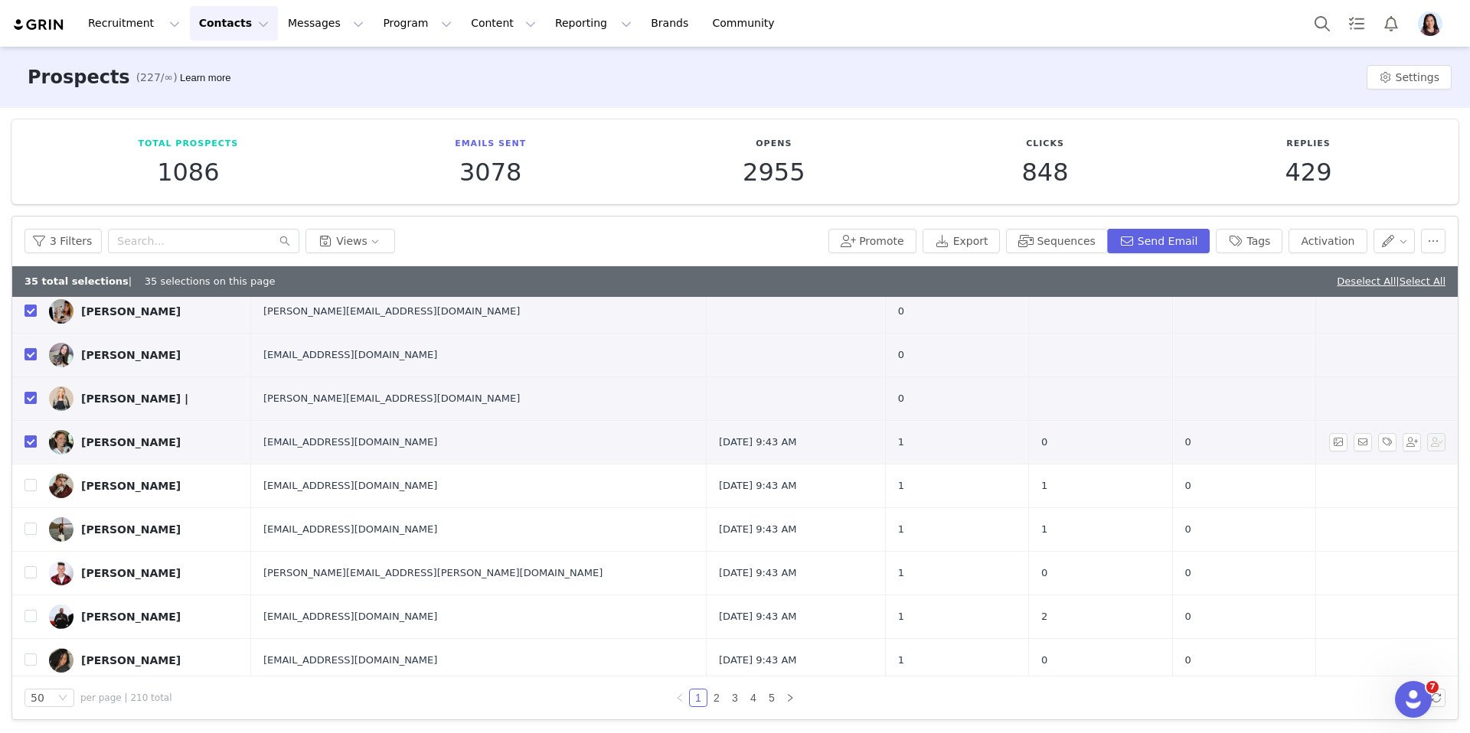
click at [35, 439] on input "checkbox" at bounding box center [30, 442] width 12 height 12
checkbox input "false"
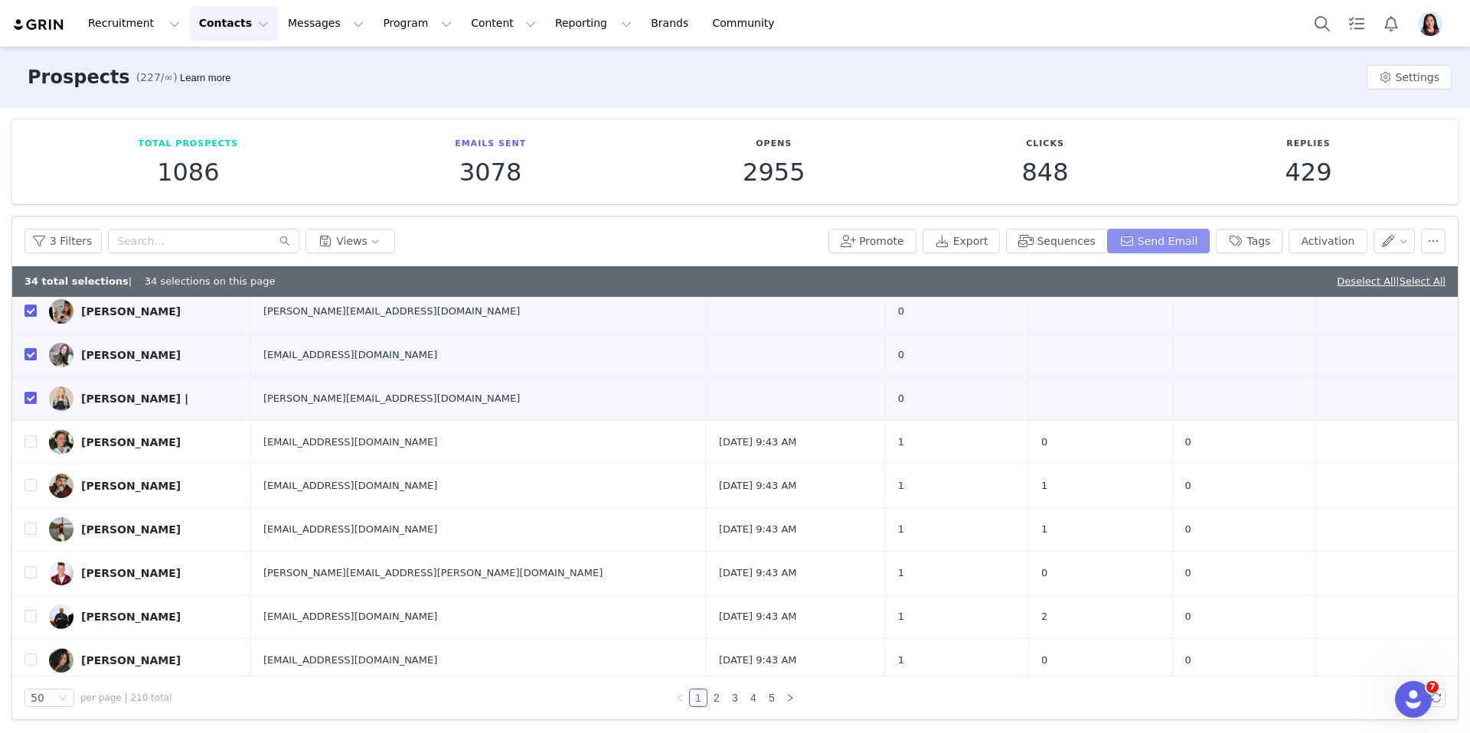
click at [1131, 249] on button "Send Email" at bounding box center [1158, 241] width 103 height 24
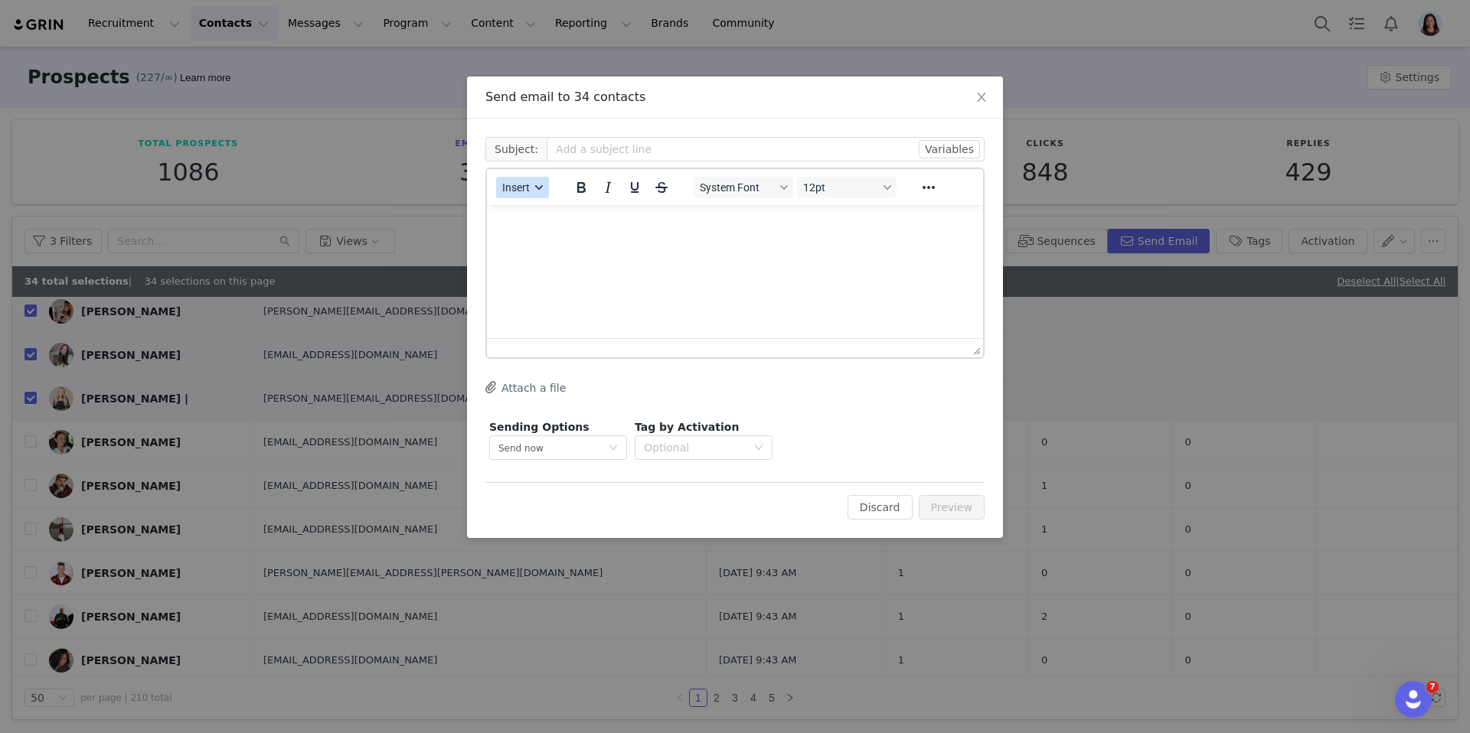
click at [528, 192] on span "Insert" at bounding box center [516, 187] width 28 height 12
click at [528, 216] on div "Insert Template" at bounding box center [578, 214] width 138 height 18
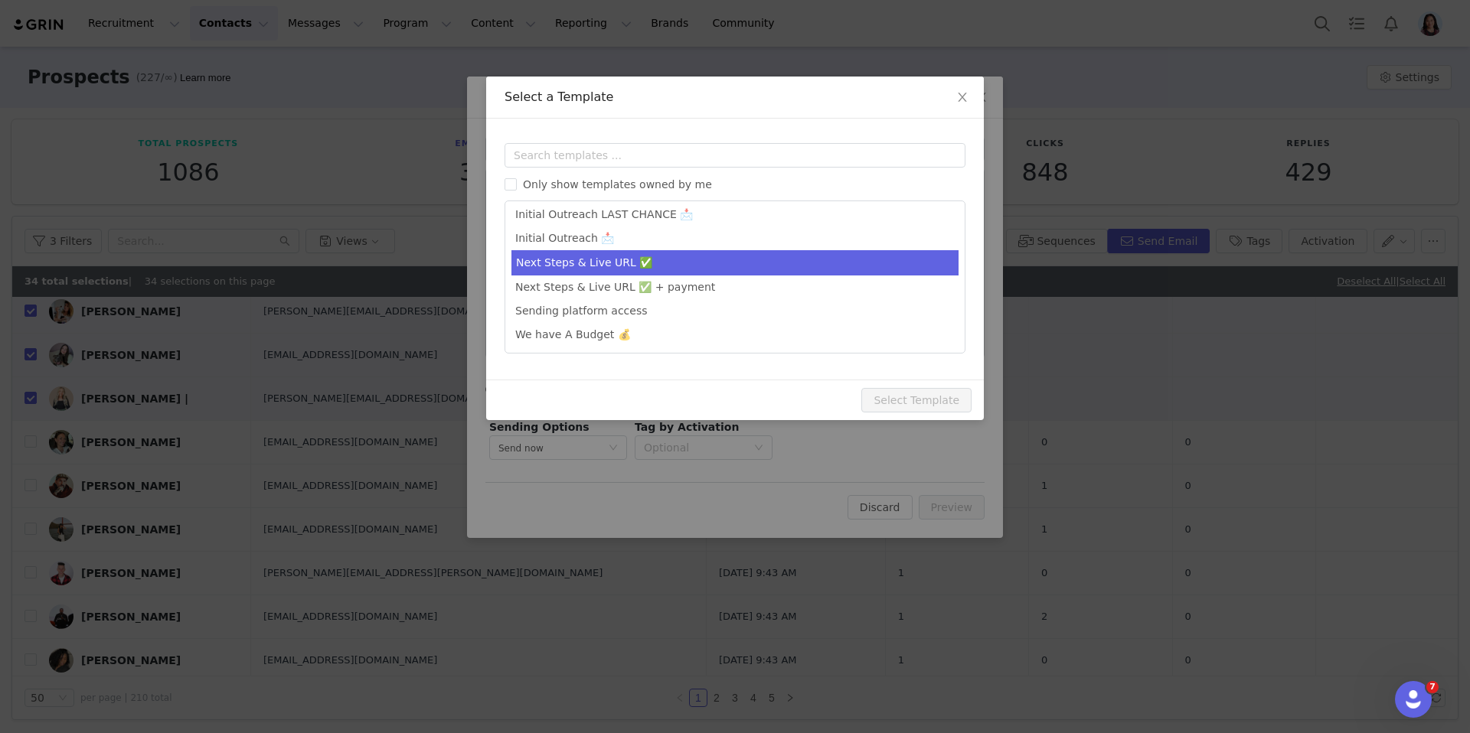
click at [673, 257] on li "Next Steps & Live URL ✅" at bounding box center [734, 262] width 447 height 25
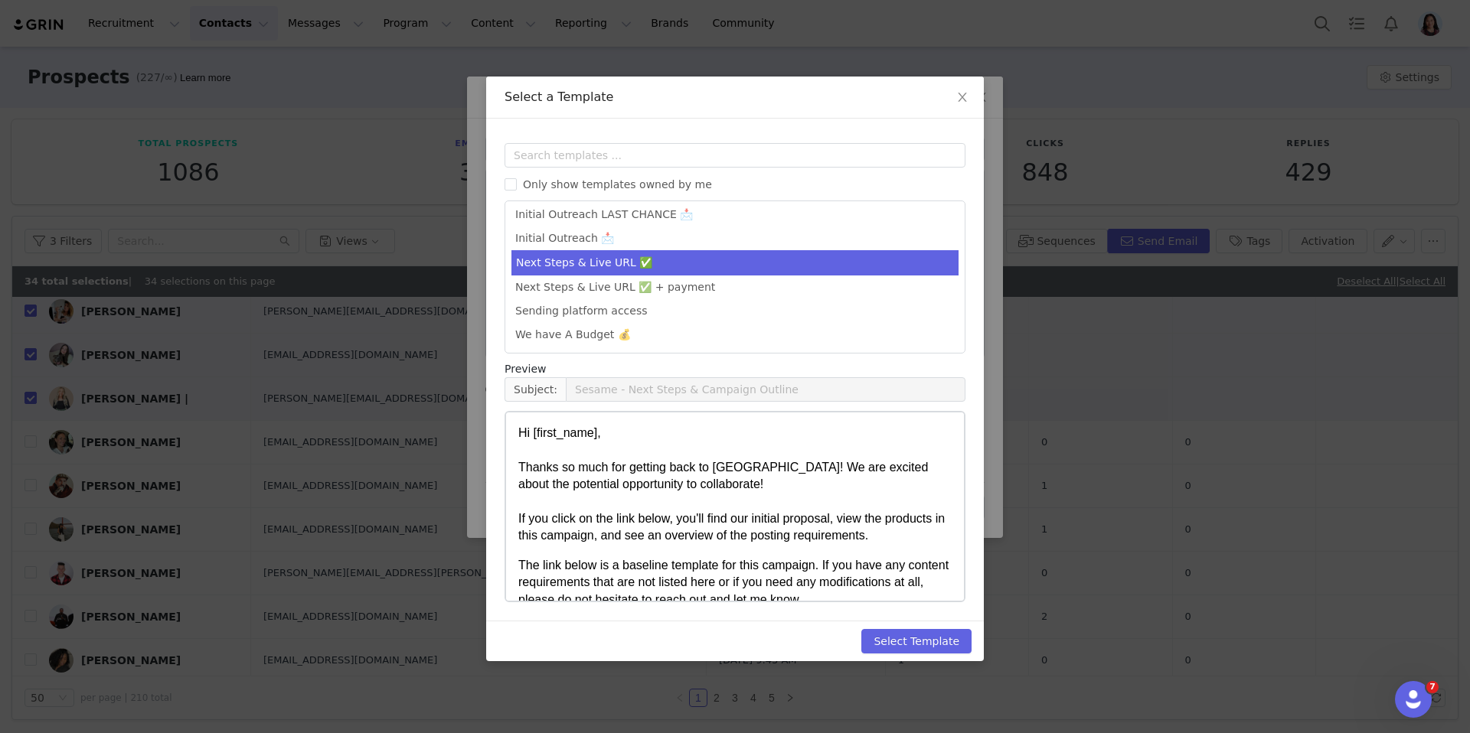
scroll to position [337, 0]
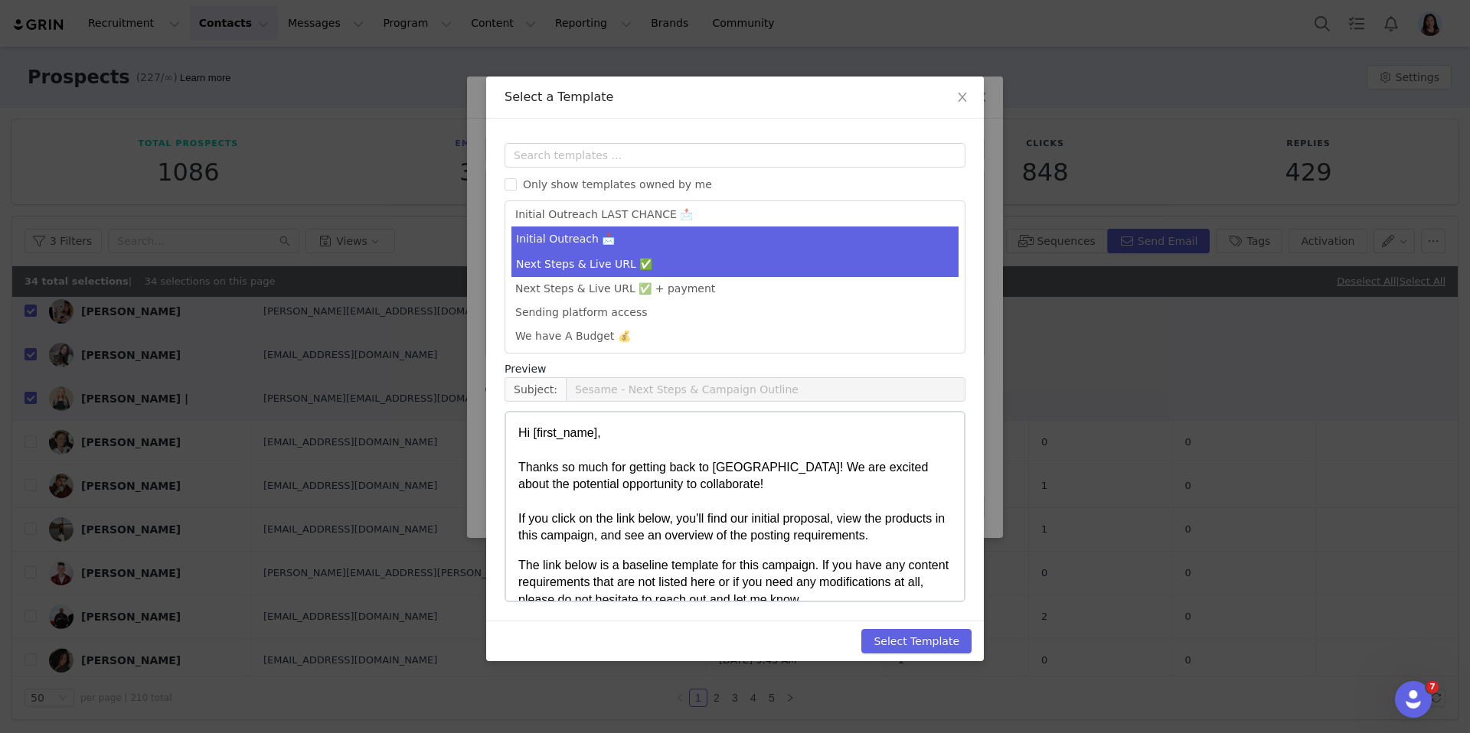
click at [667, 240] on li "Initial Outreach 📩" at bounding box center [734, 239] width 447 height 25
type input "Sesame - Let's Work Together"
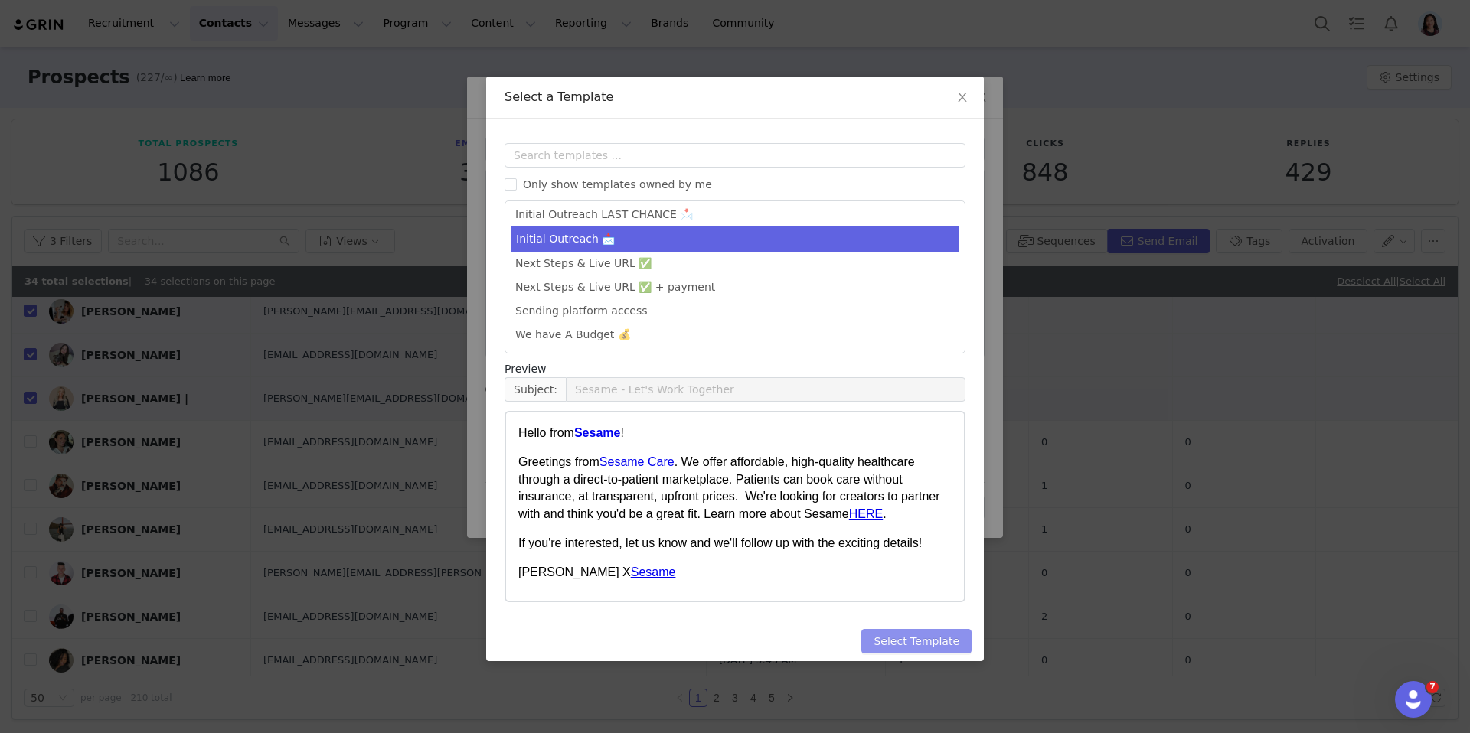
click at [897, 643] on button "Select Template" at bounding box center [916, 641] width 110 height 24
type input "Sesame - Let's Work Together"
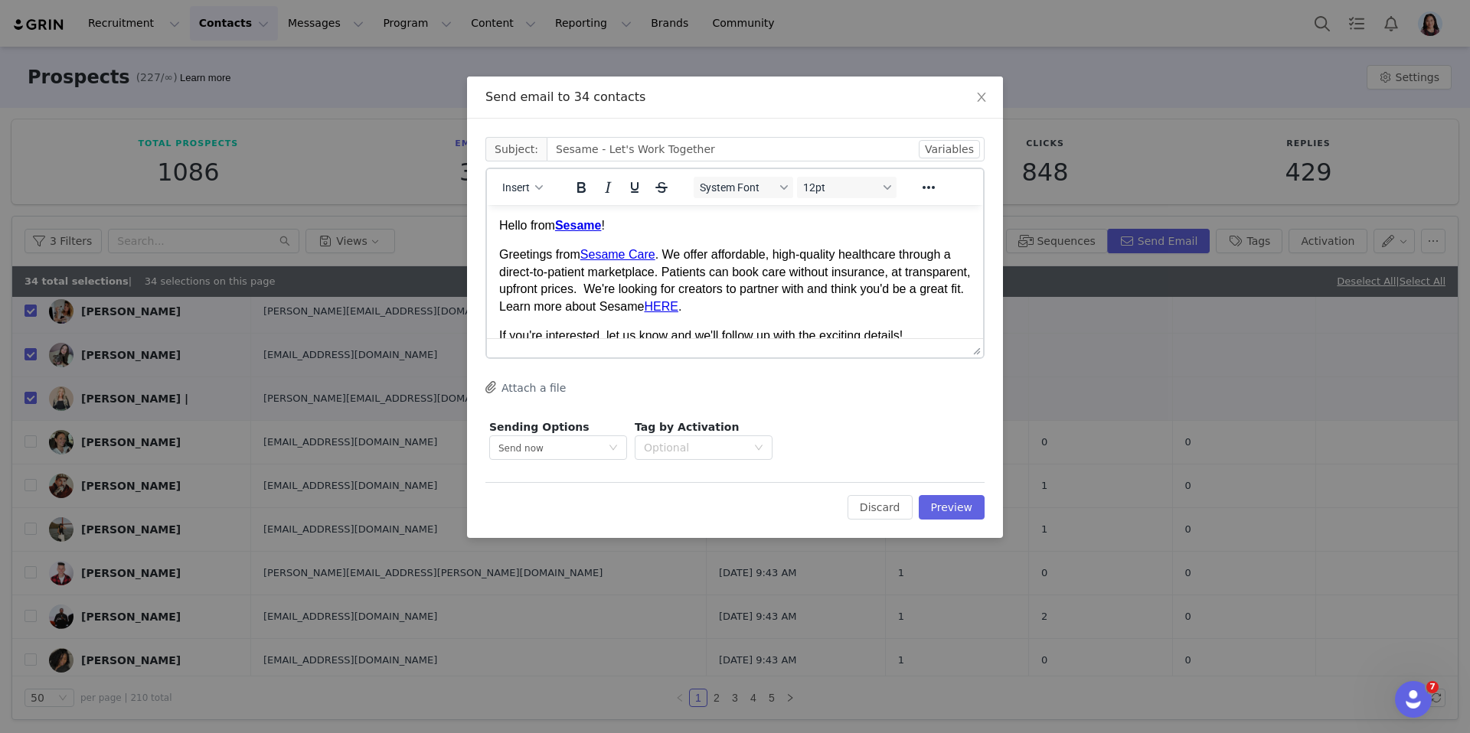
scroll to position [0, 0]
click at [945, 505] on button "Preview" at bounding box center [952, 507] width 67 height 24
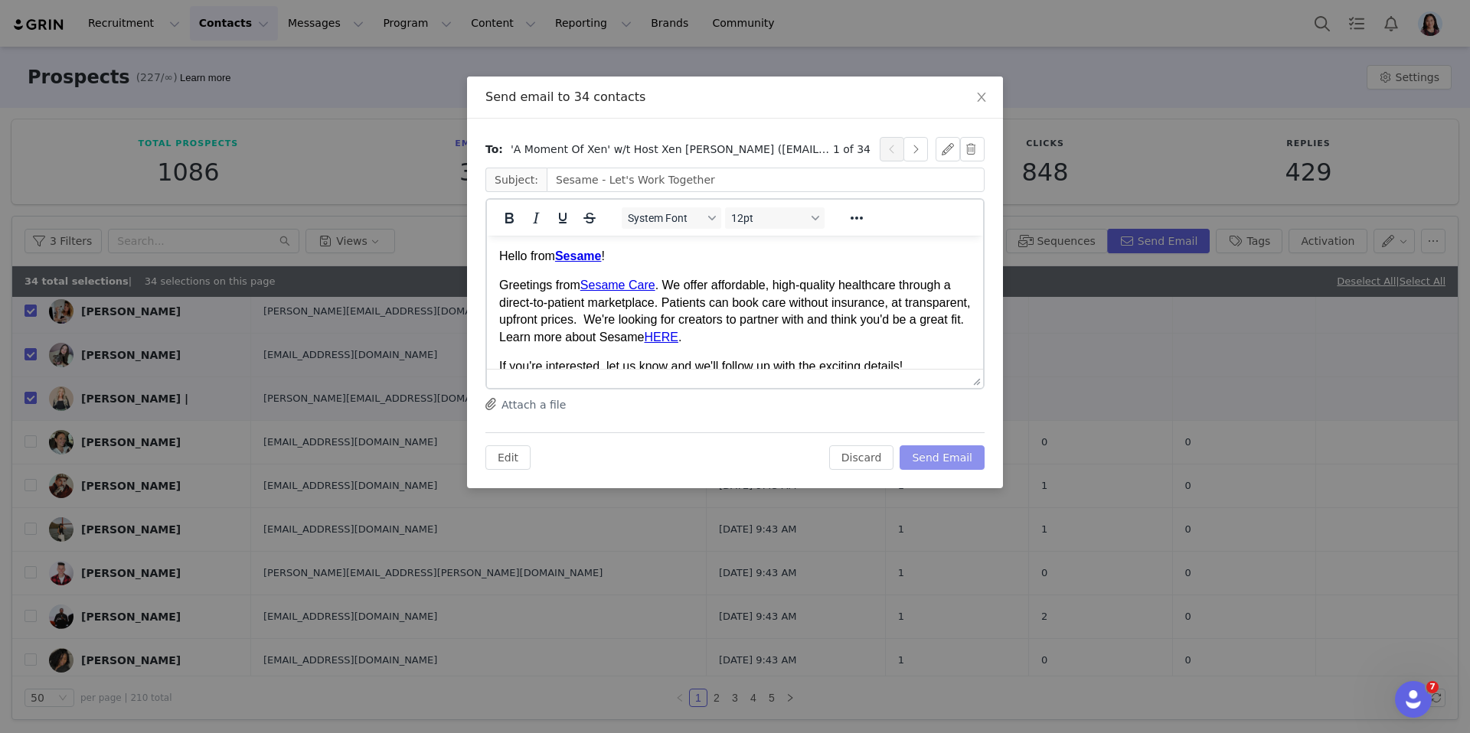
click at [961, 454] on button "Send Email" at bounding box center [941, 458] width 85 height 24
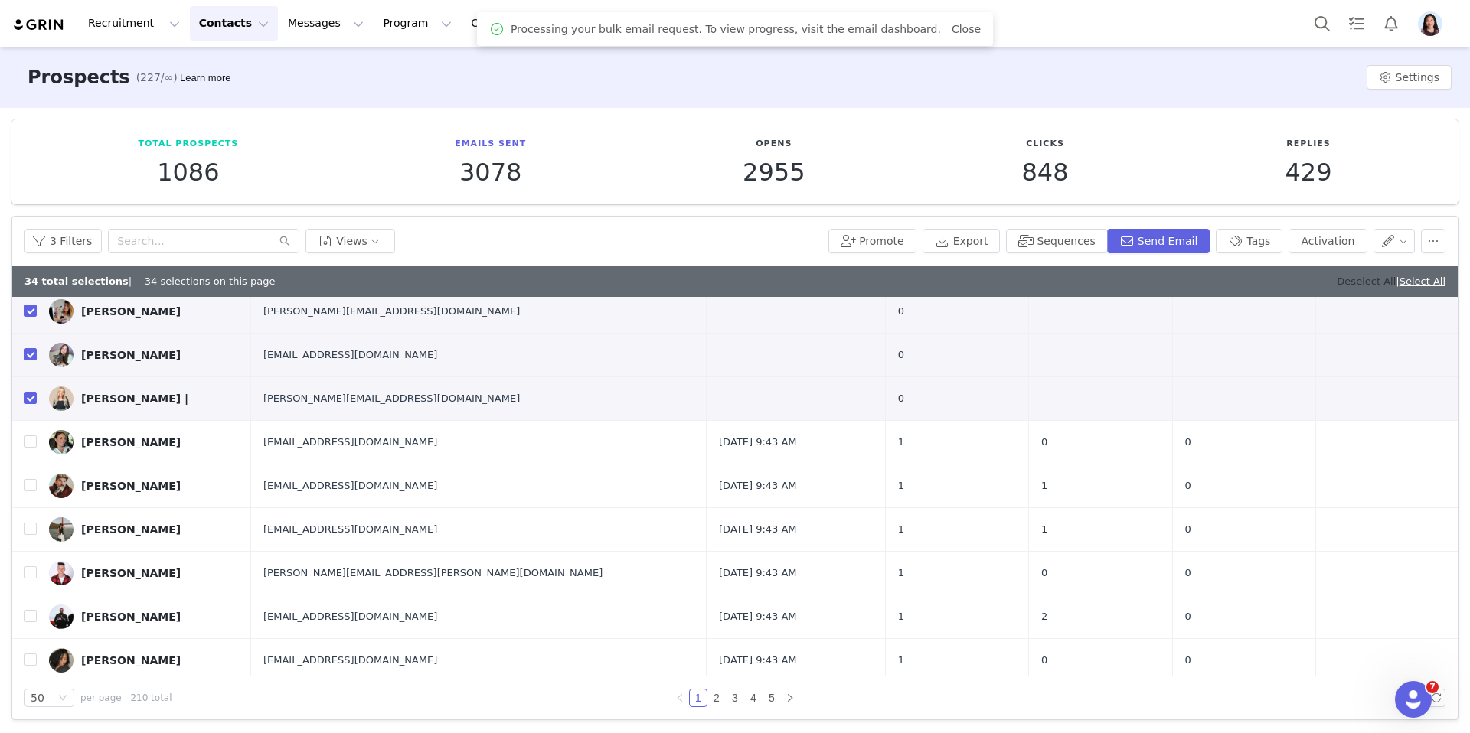
click at [1361, 284] on link "Deselect All" at bounding box center [1366, 281] width 59 height 11
checkbox input "false"
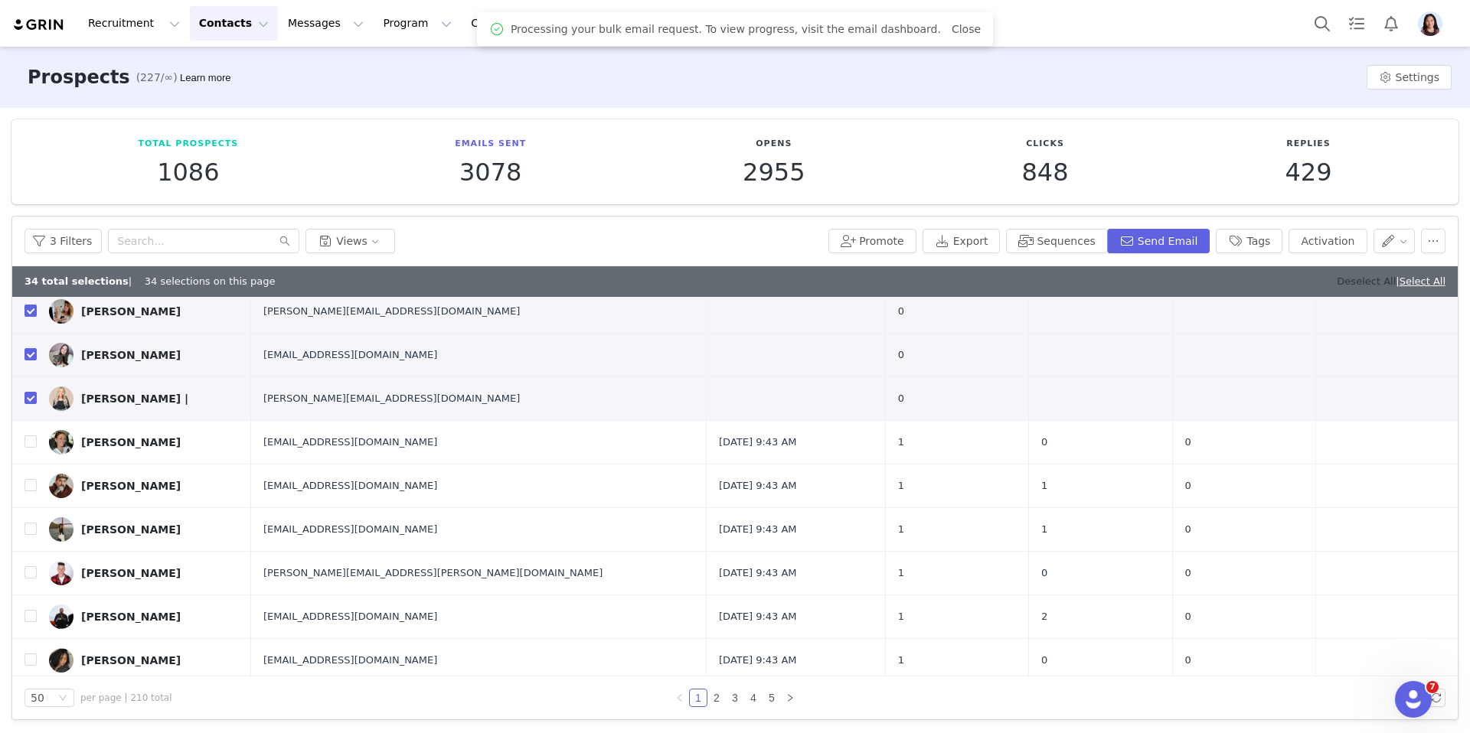
checkbox input "false"
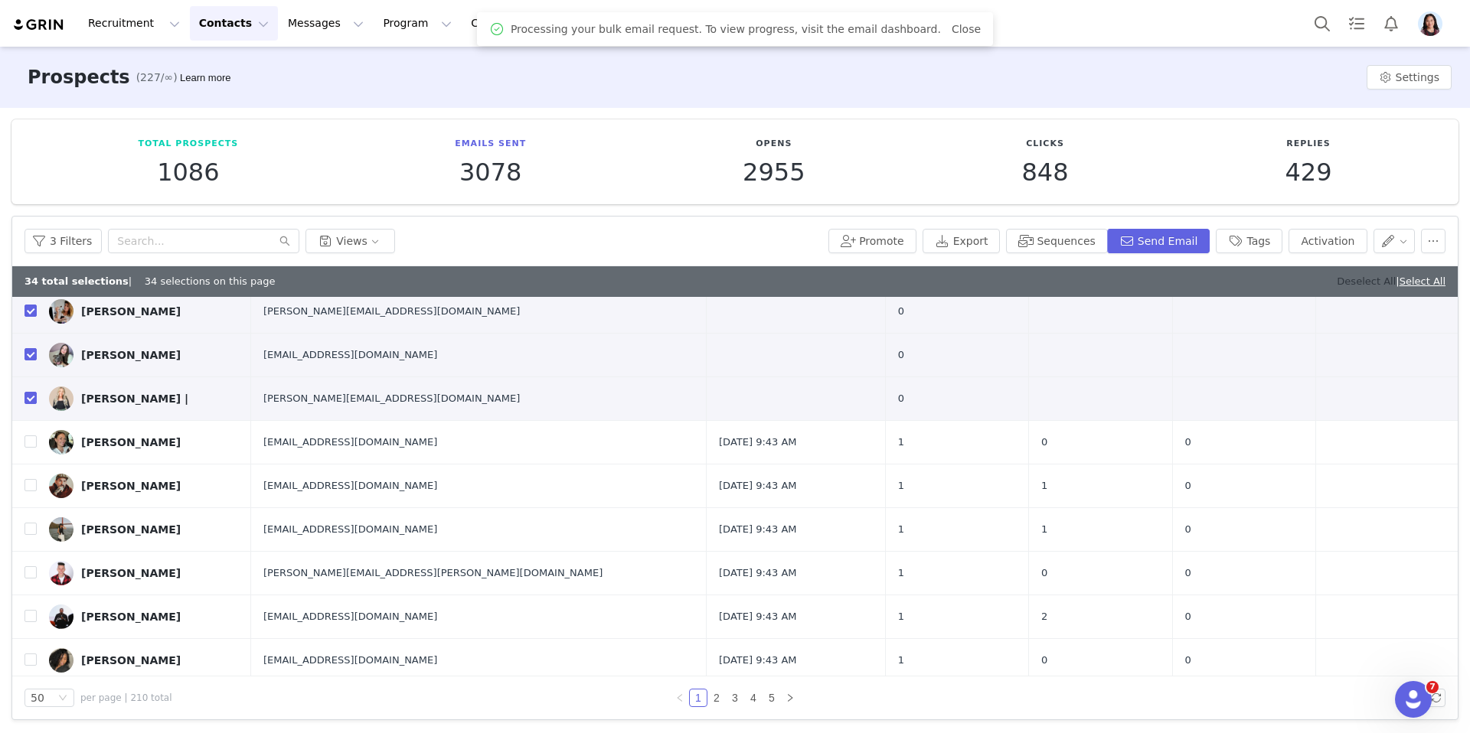
checkbox input "false"
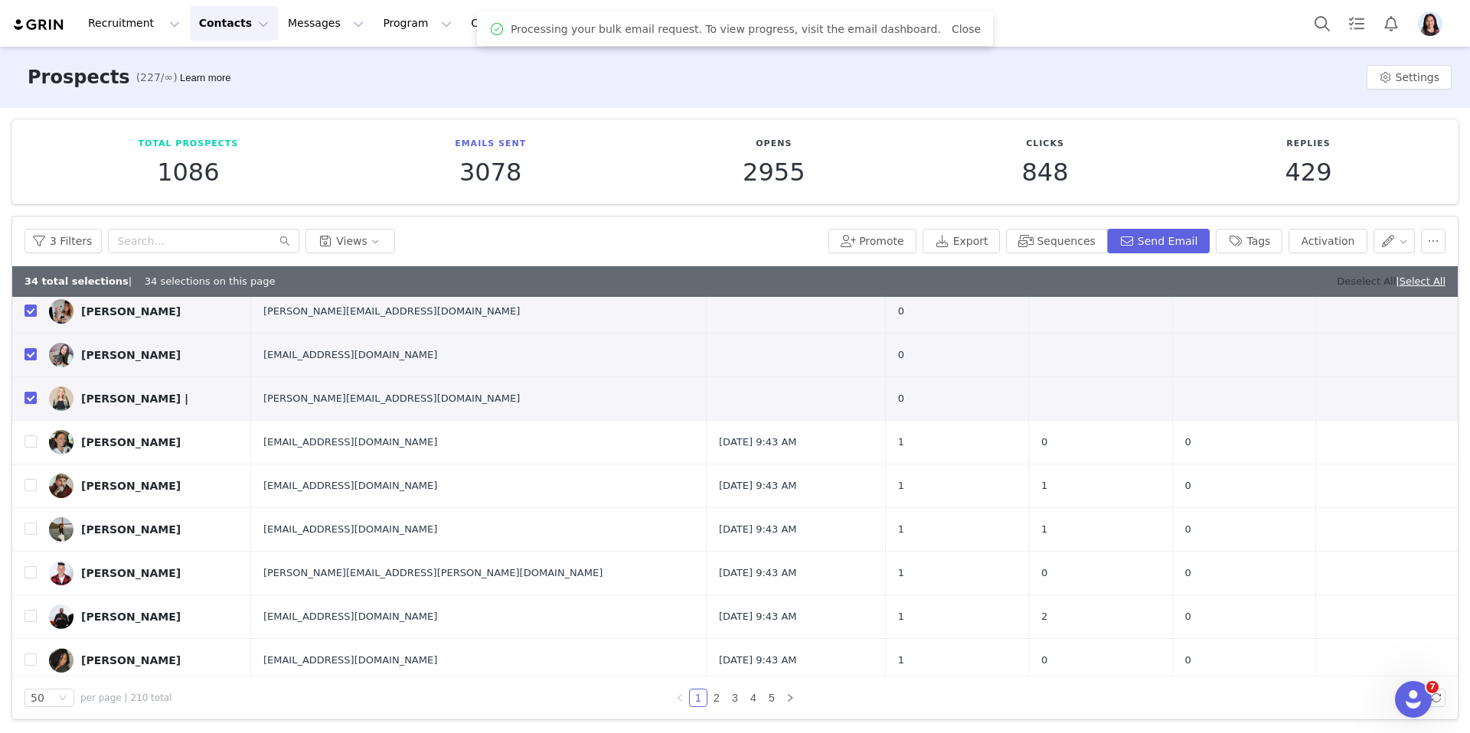
checkbox input "false"
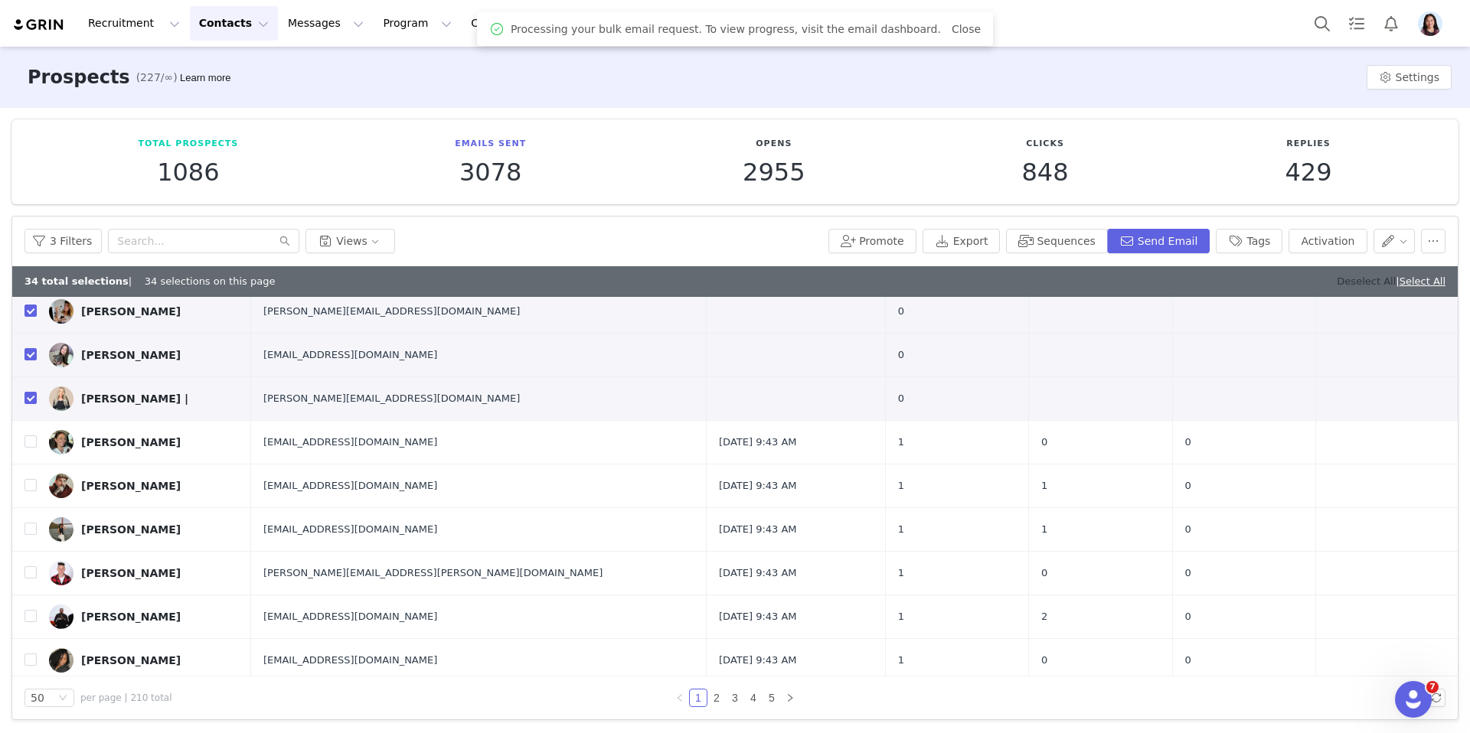
checkbox input "false"
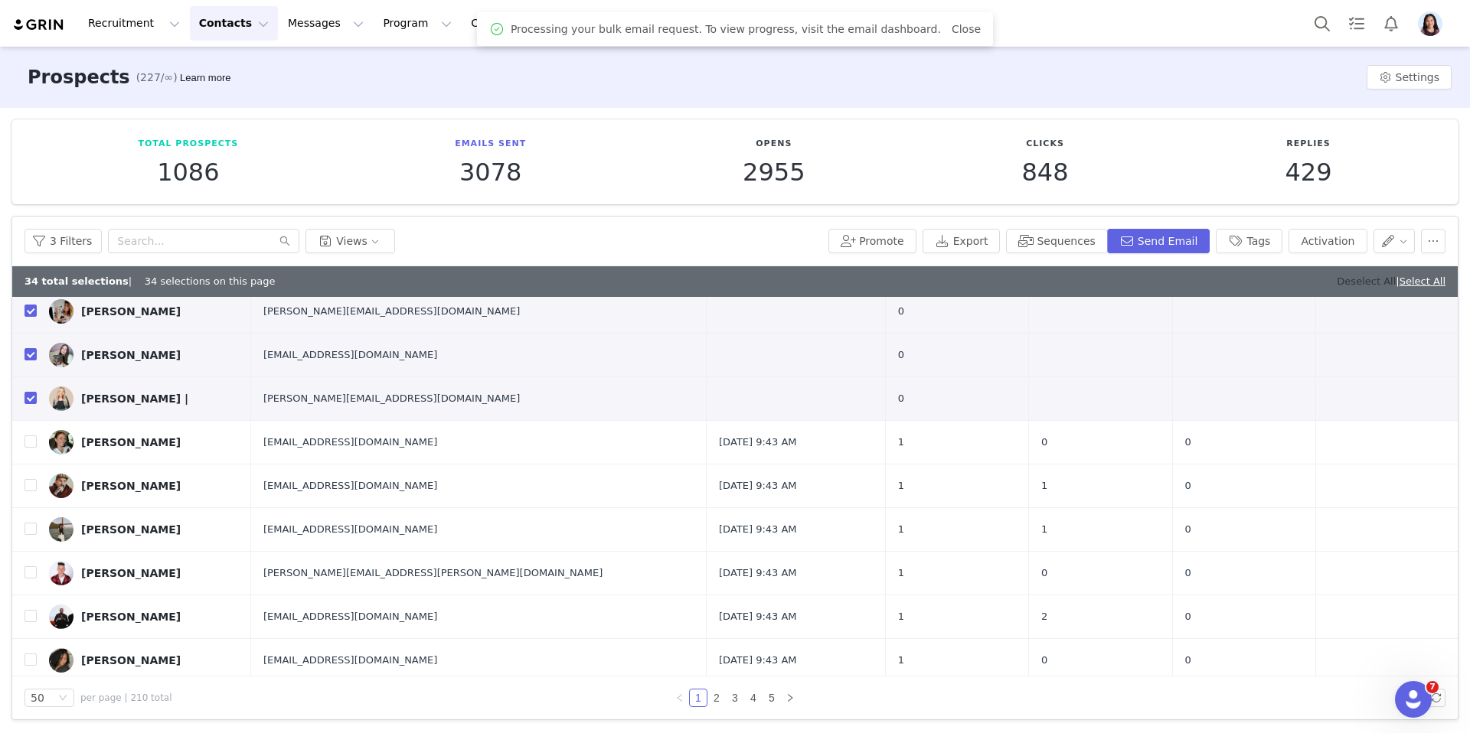
checkbox input "false"
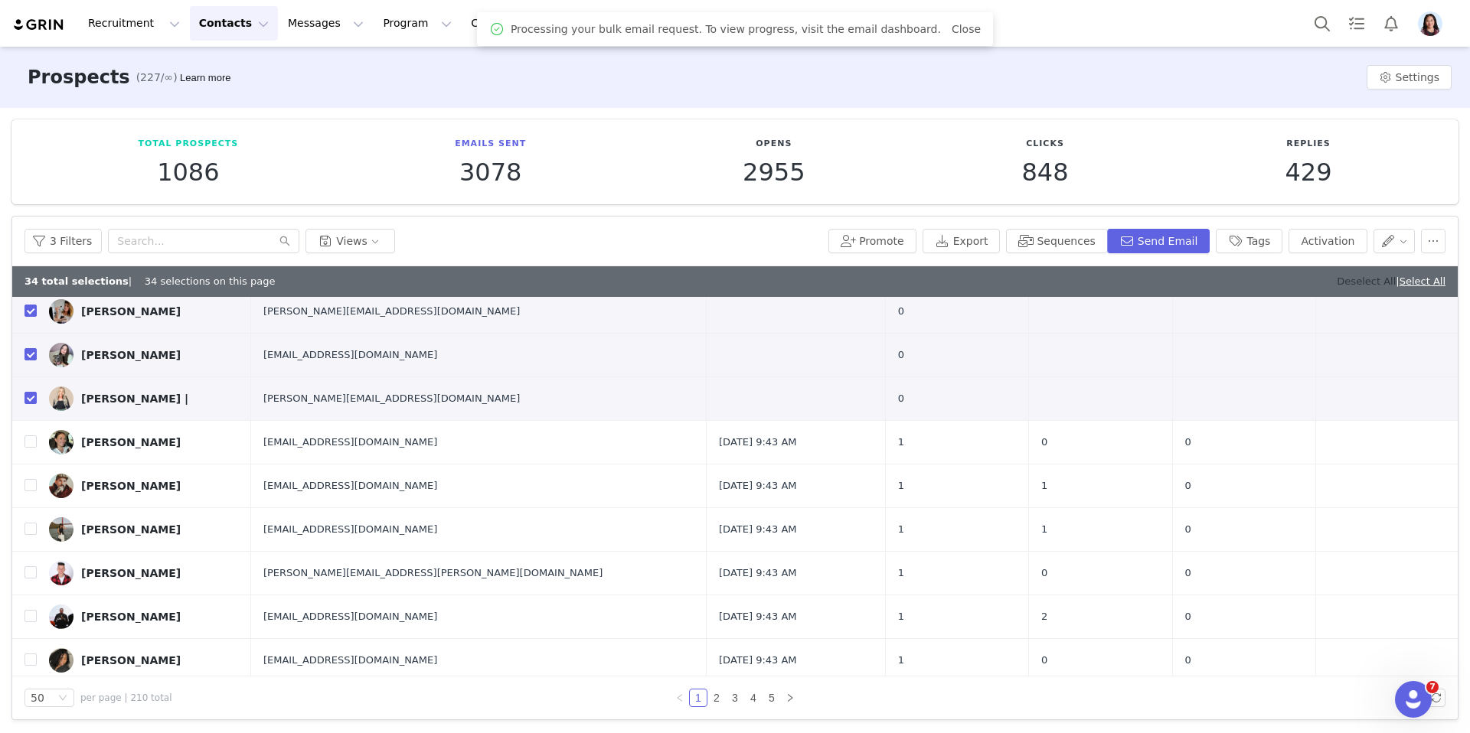
checkbox input "false"
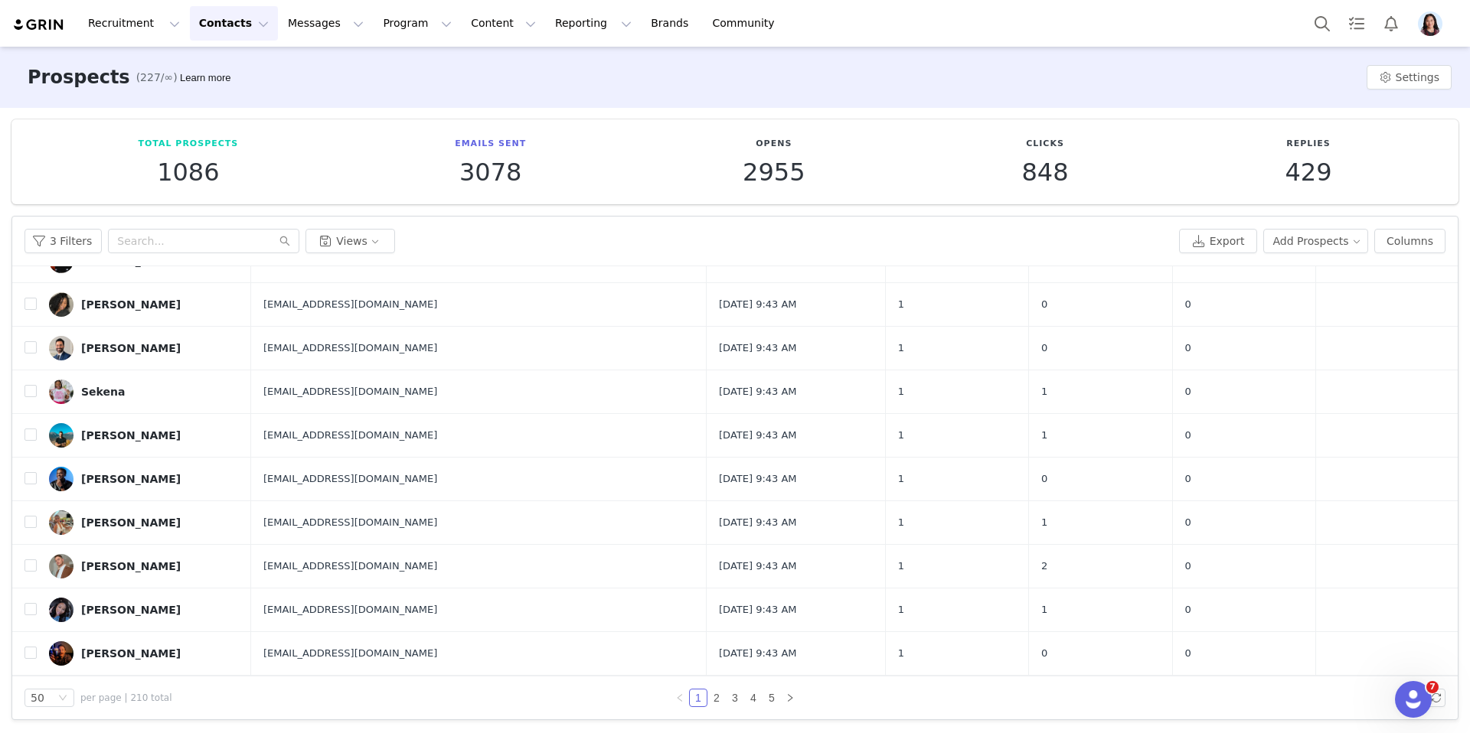
scroll to position [1808, 0]
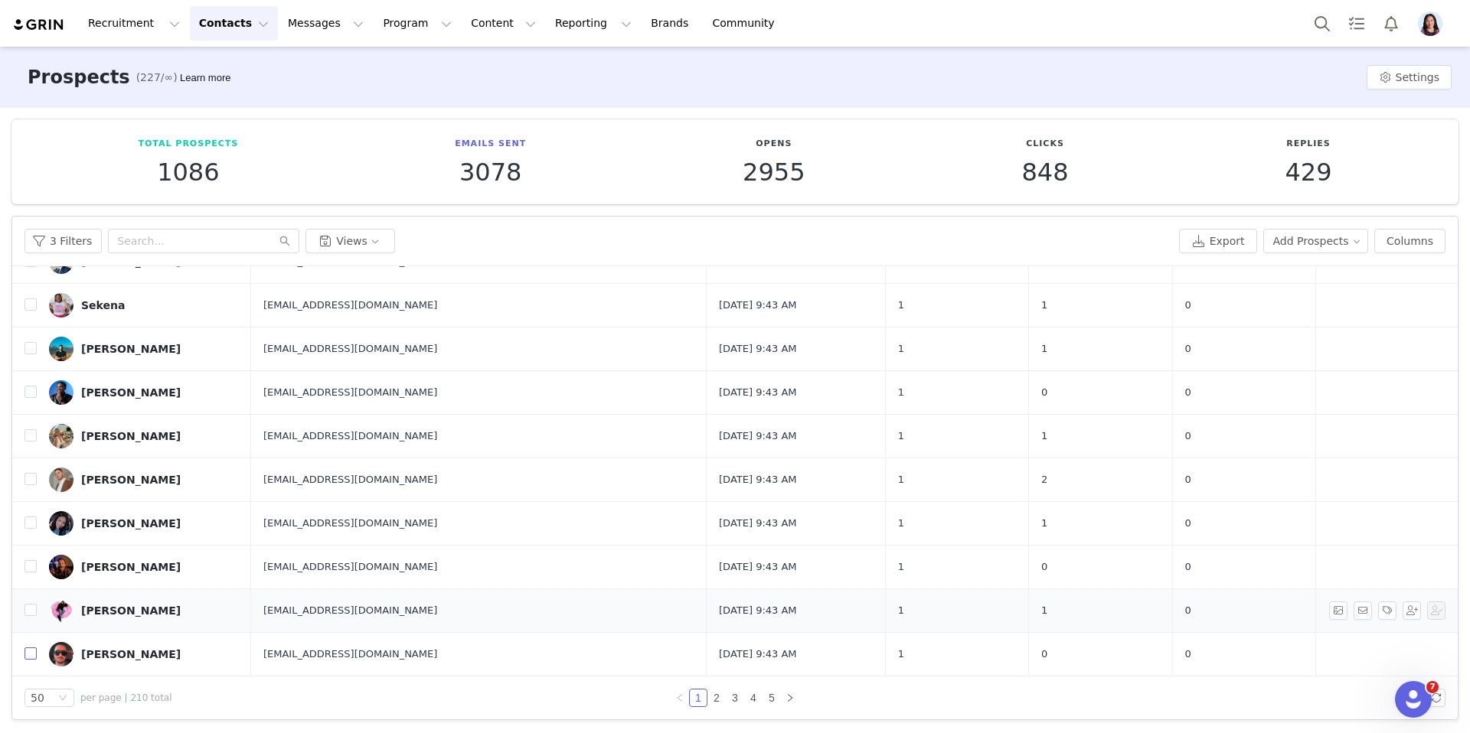
click at [27, 653] on input "checkbox" at bounding box center [30, 654] width 12 height 12
checkbox input "true"
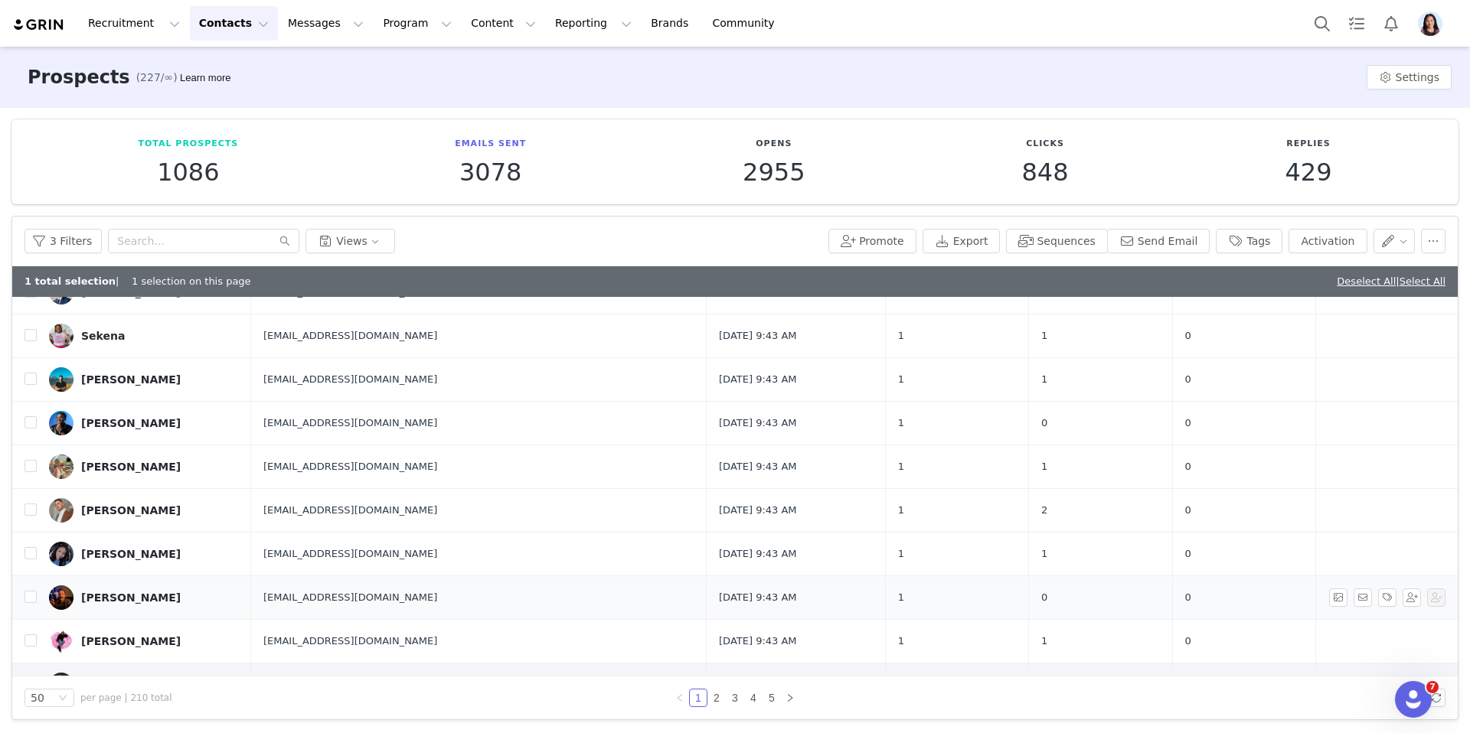
click at [28, 617] on td at bounding box center [24, 598] width 24 height 44
click at [28, 632] on td at bounding box center [24, 641] width 24 height 44
click at [28, 628] on td at bounding box center [24, 641] width 24 height 44
click at [28, 636] on input "checkbox" at bounding box center [30, 641] width 12 height 12
checkbox input "true"
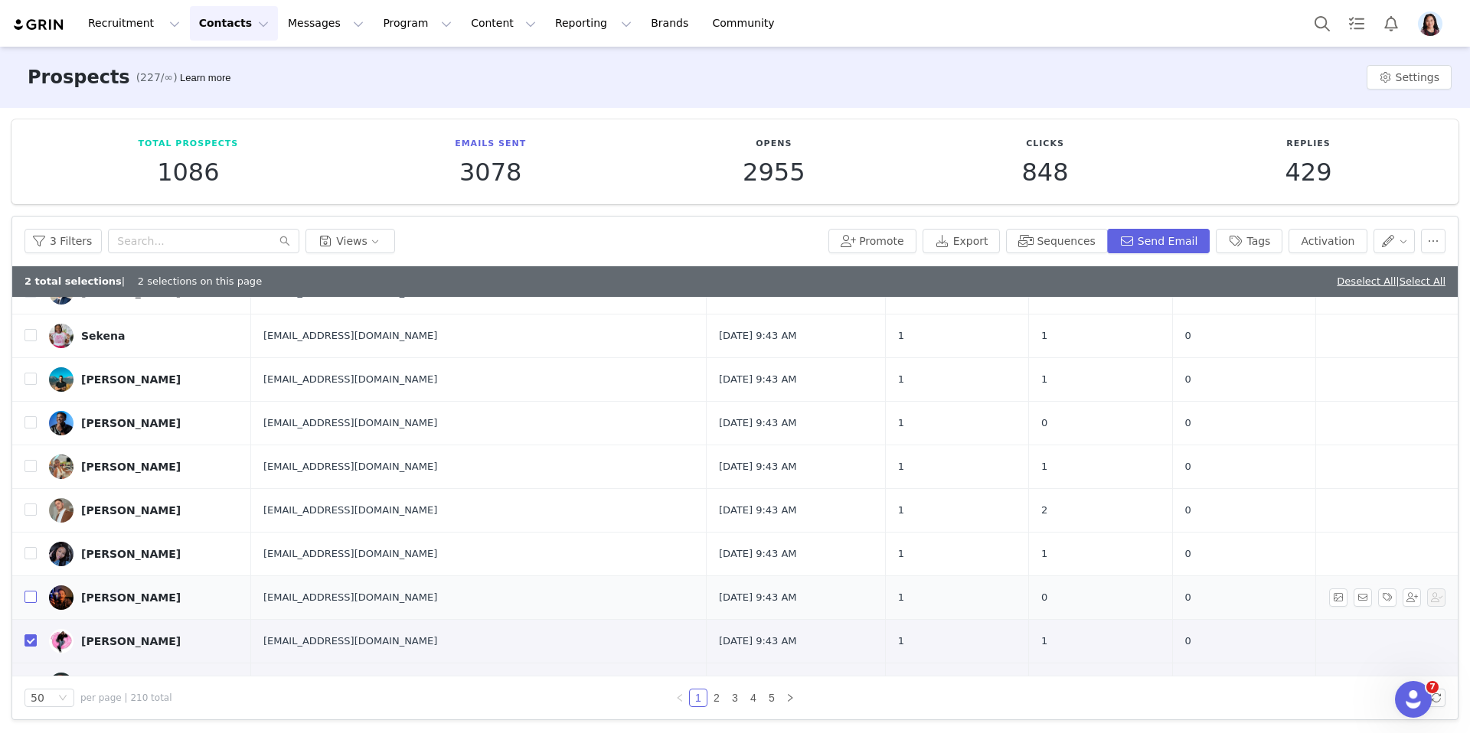
click at [28, 602] on input "checkbox" at bounding box center [30, 597] width 12 height 12
checkbox input "true"
click at [28, 553] on input "checkbox" at bounding box center [30, 553] width 12 height 12
checkbox input "true"
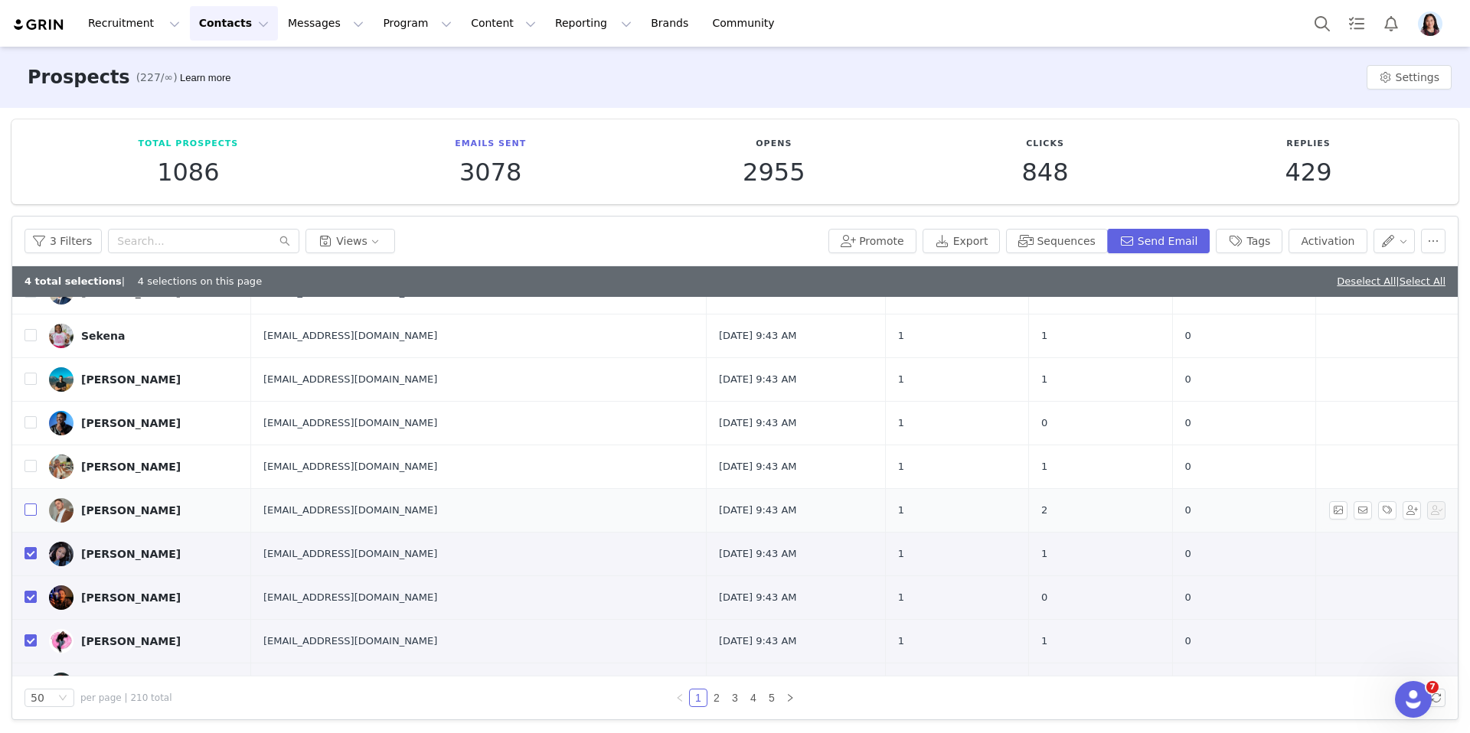
click at [28, 505] on input "checkbox" at bounding box center [30, 510] width 12 height 12
checkbox input "true"
click at [28, 465] on input "checkbox" at bounding box center [30, 466] width 12 height 12
checkbox input "true"
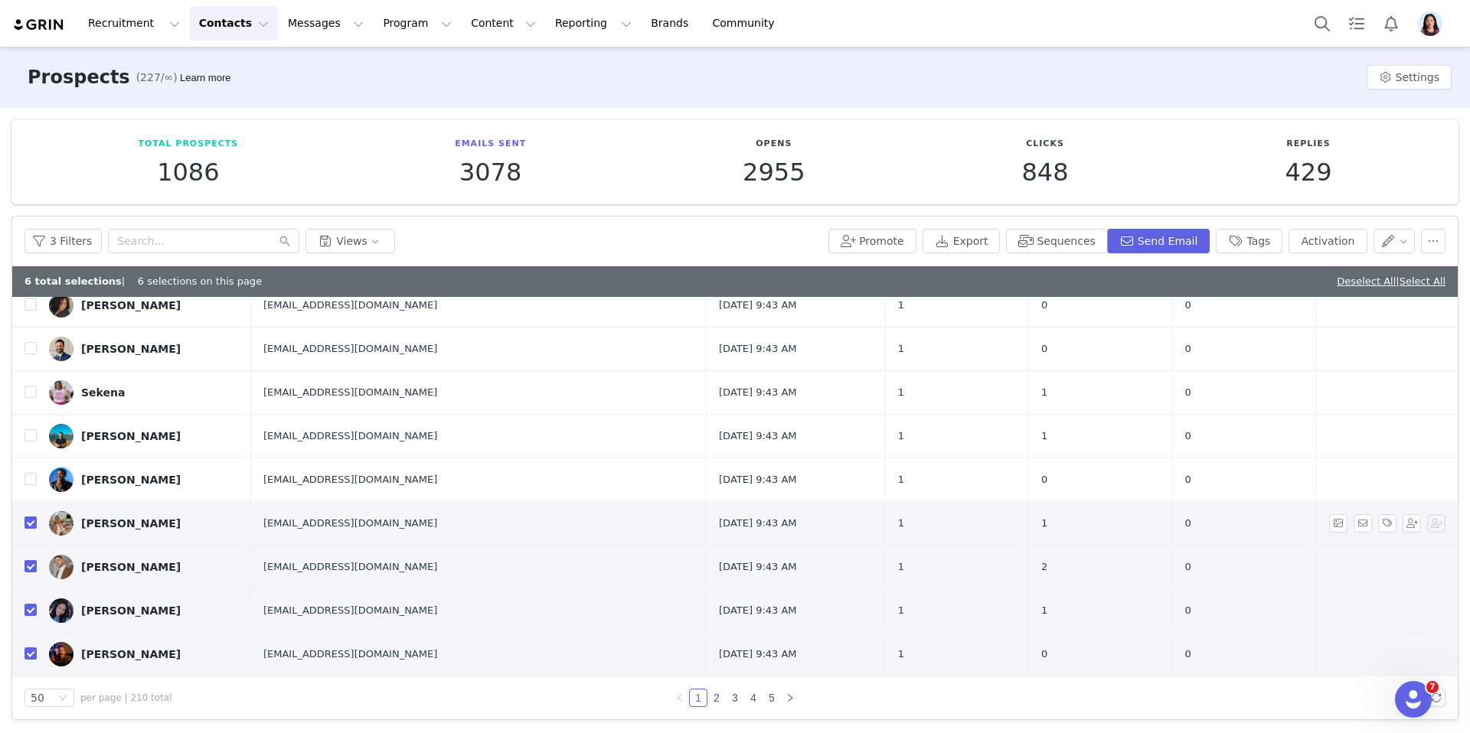
scroll to position [1699, 0]
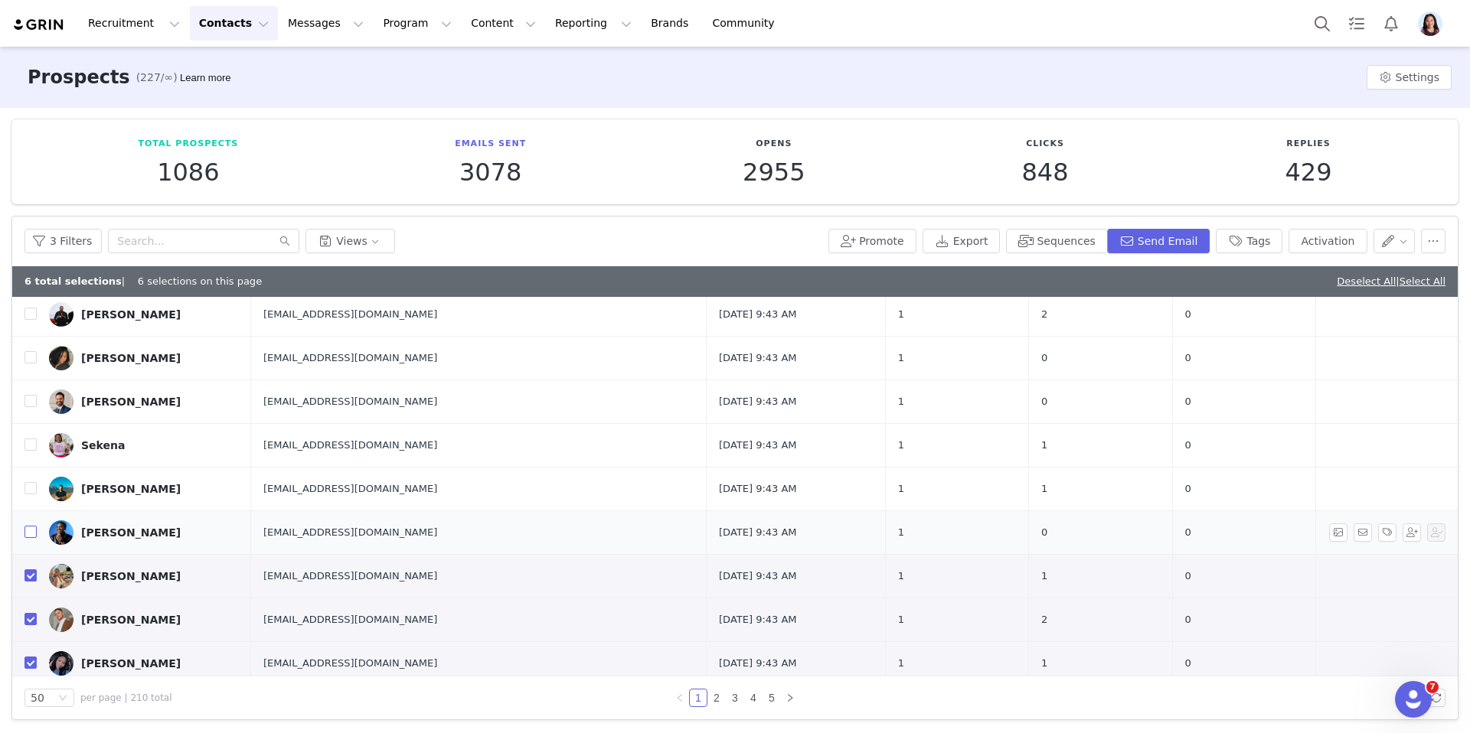
click at [28, 534] on input "checkbox" at bounding box center [30, 532] width 12 height 12
checkbox input "true"
click at [28, 493] on input "checkbox" at bounding box center [30, 488] width 12 height 12
checkbox input "true"
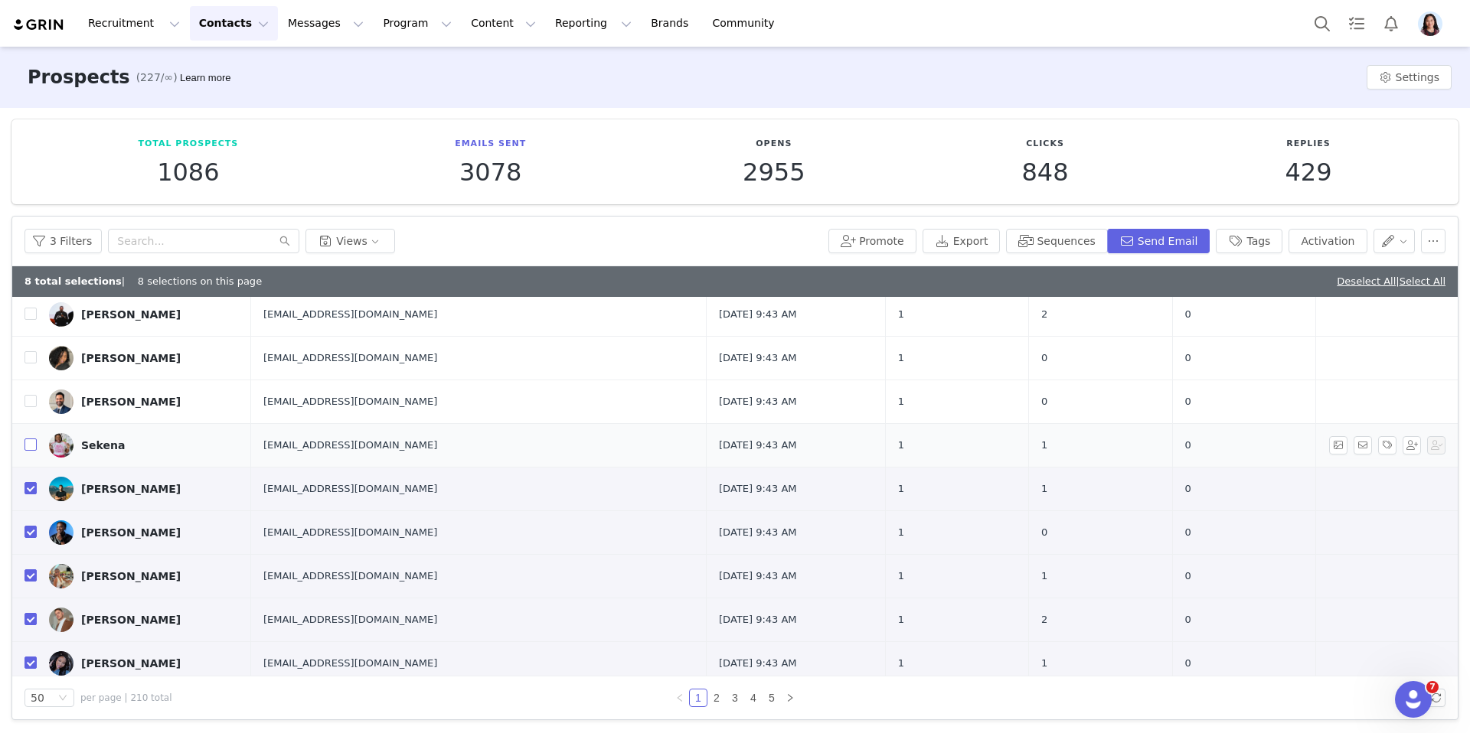
click at [28, 448] on input "checkbox" at bounding box center [30, 445] width 12 height 12
checkbox input "true"
click at [31, 414] on td at bounding box center [24, 402] width 24 height 44
click at [29, 403] on input "checkbox" at bounding box center [30, 401] width 12 height 12
checkbox input "true"
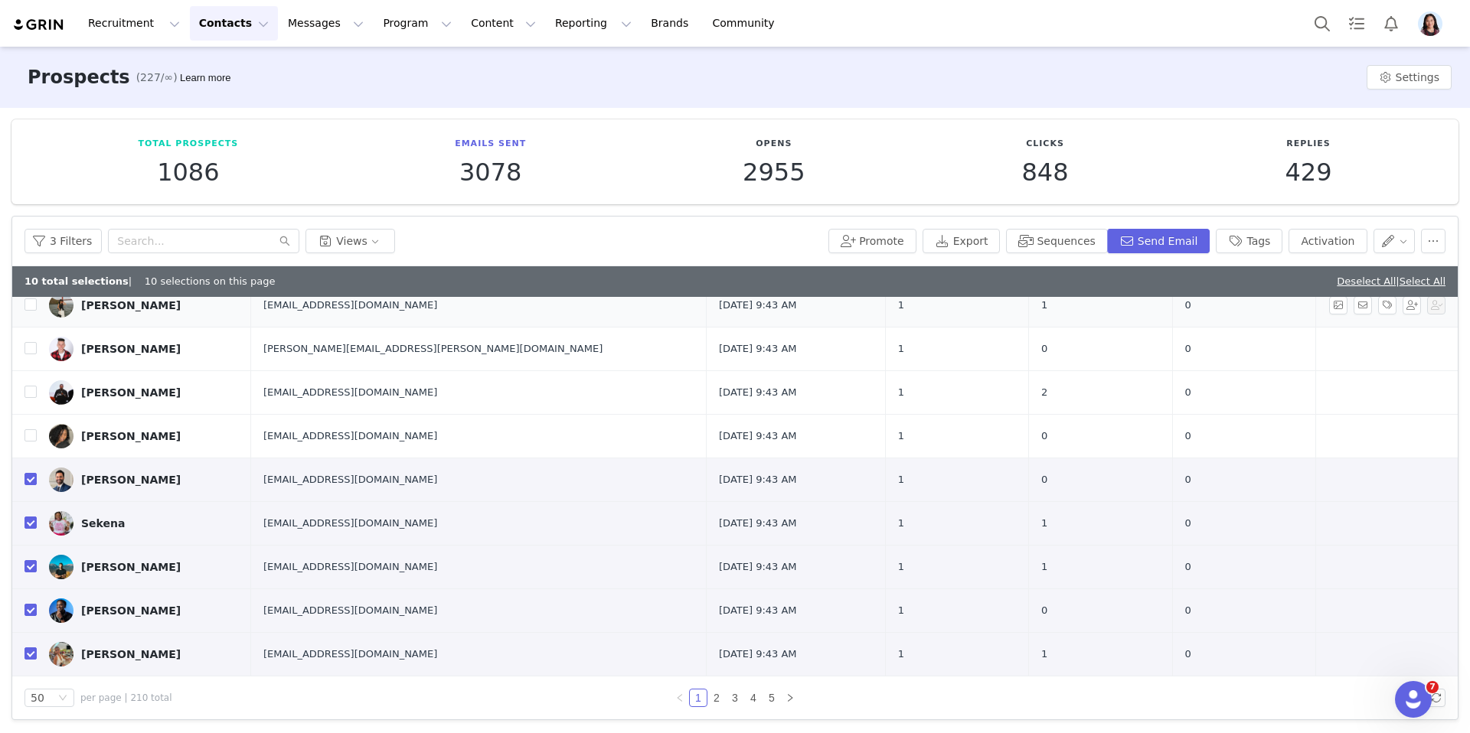
scroll to position [1538, 0]
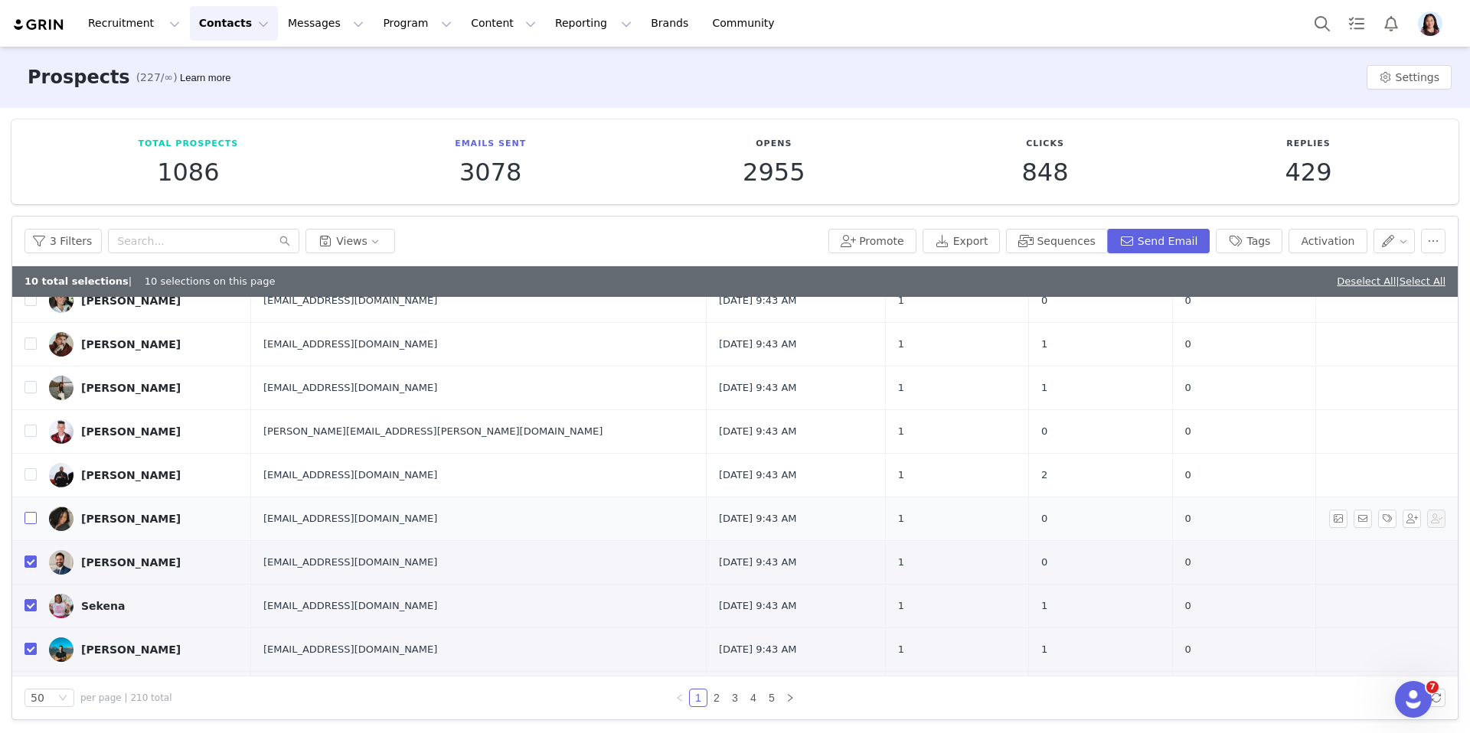
click at [29, 521] on input "checkbox" at bounding box center [30, 518] width 12 height 12
checkbox input "true"
click at [29, 481] on label at bounding box center [30, 475] width 12 height 16
click at [29, 481] on input "checkbox" at bounding box center [30, 474] width 12 height 12
checkbox input "true"
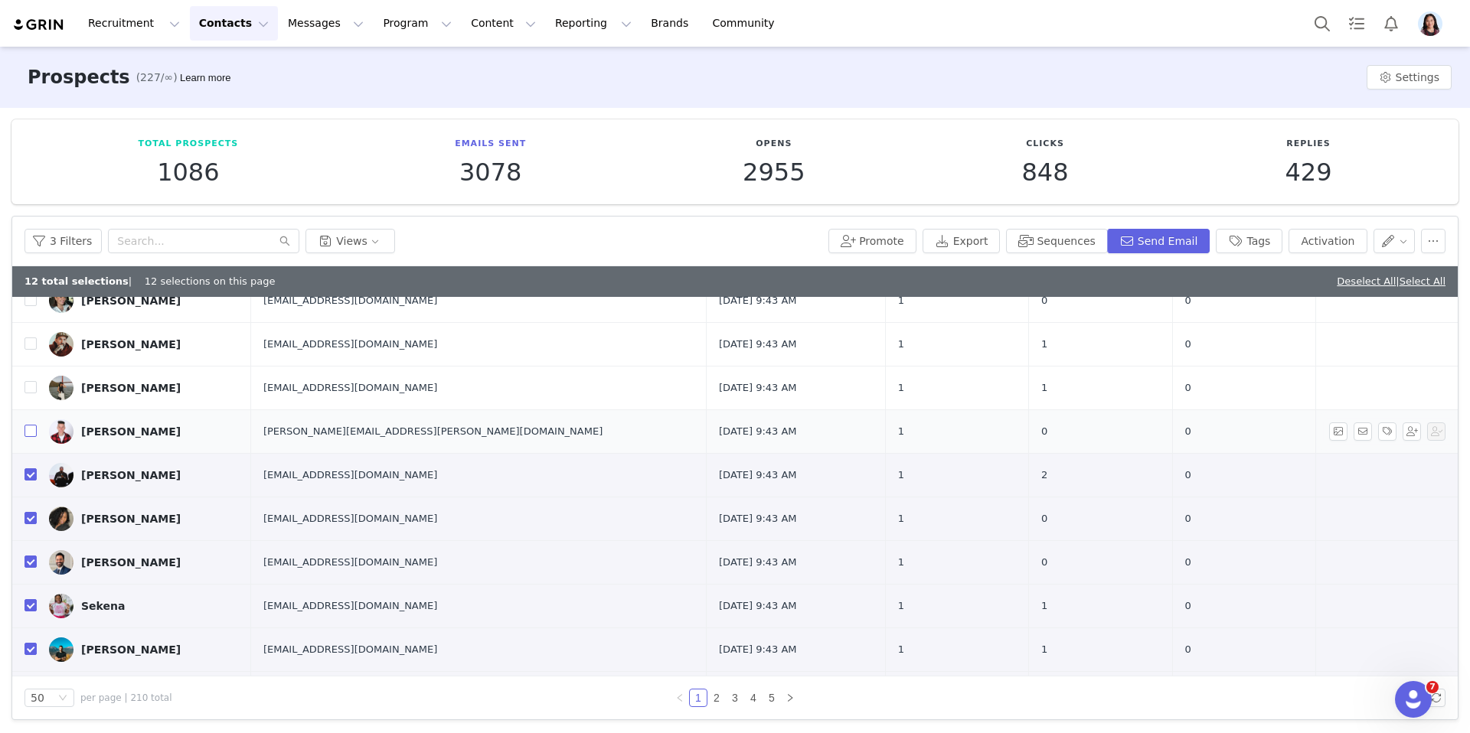
click at [29, 434] on input "checkbox" at bounding box center [30, 431] width 12 height 12
checkbox input "true"
click at [29, 399] on td at bounding box center [24, 388] width 24 height 44
click at [34, 384] on input "checkbox" at bounding box center [30, 387] width 12 height 12
checkbox input "true"
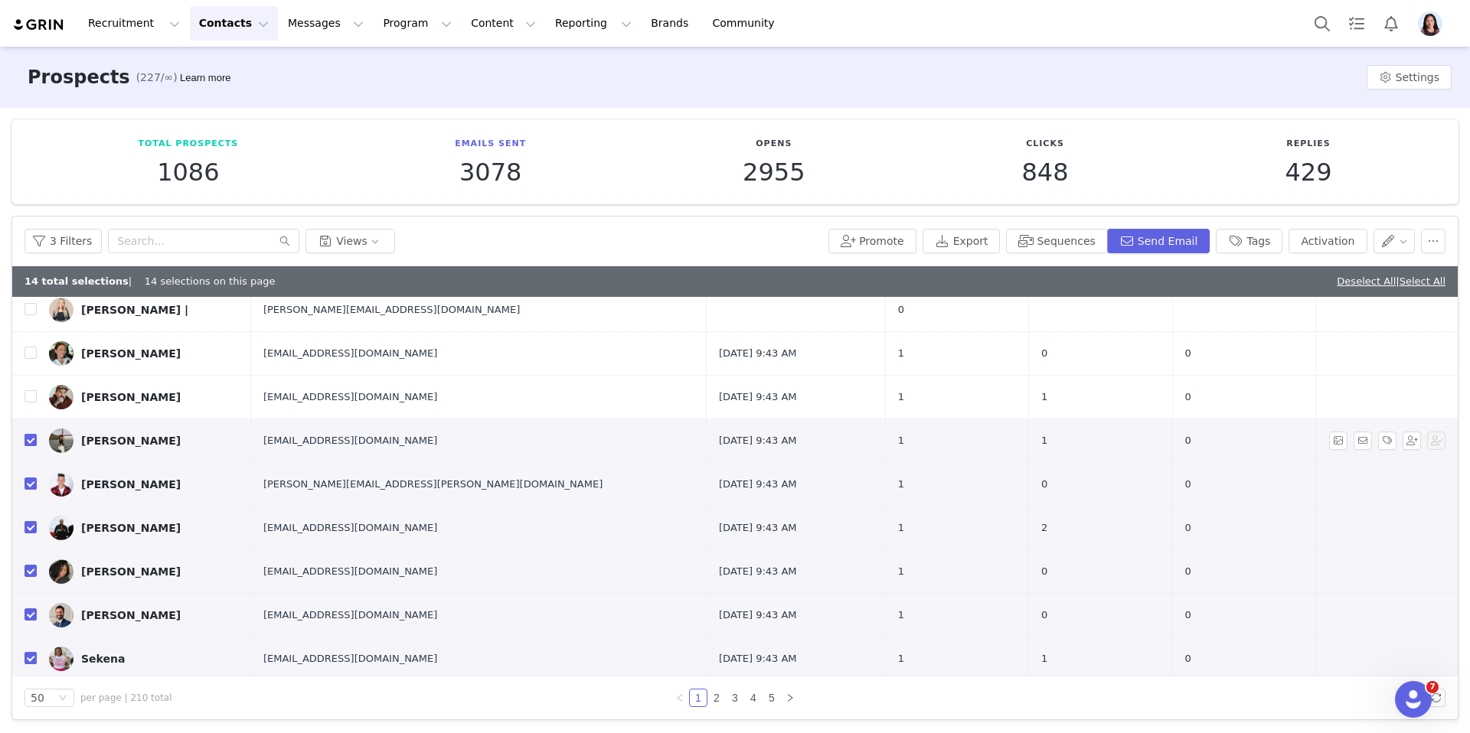
scroll to position [1316, 0]
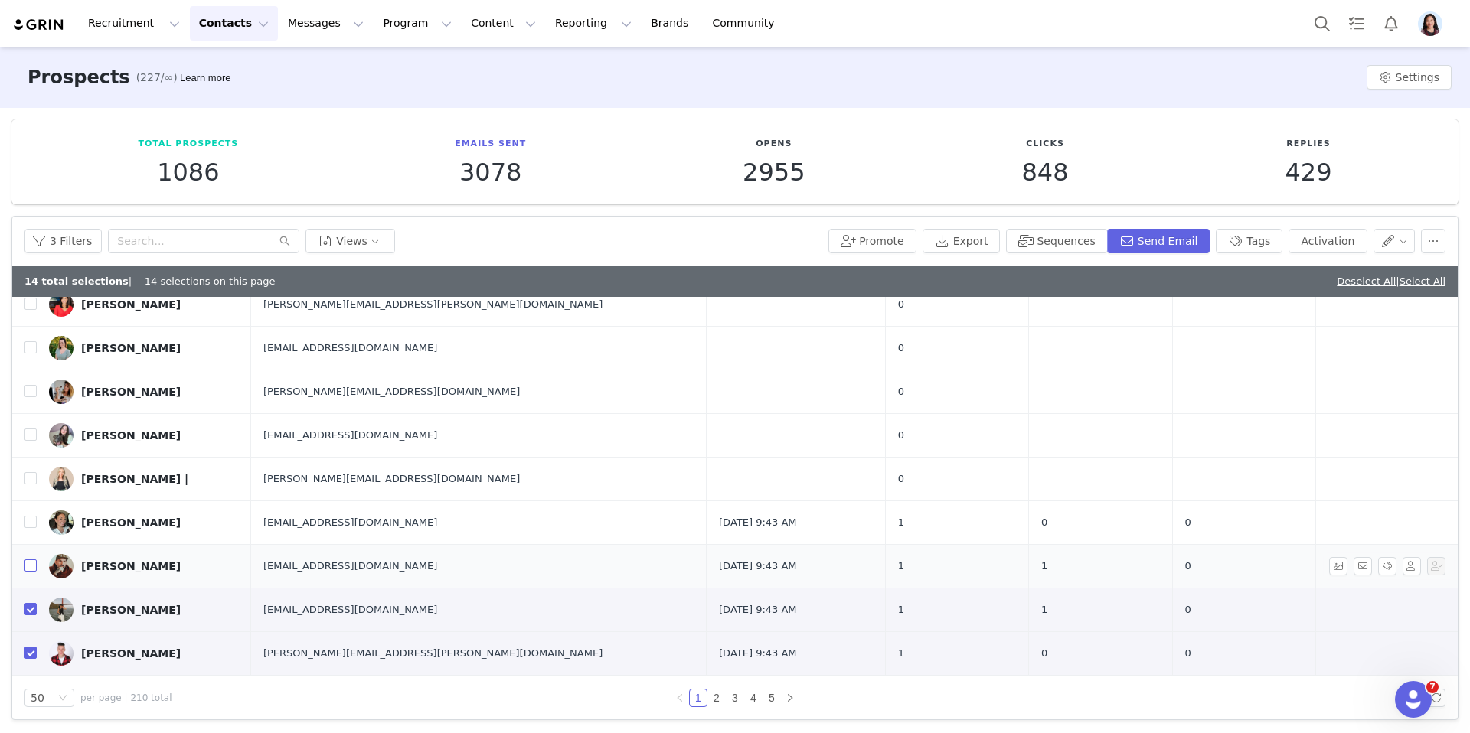
click at [27, 558] on label at bounding box center [30, 566] width 12 height 16
click at [27, 560] on input "checkbox" at bounding box center [30, 566] width 12 height 12
checkbox input "true"
click at [27, 527] on input "checkbox" at bounding box center [30, 522] width 12 height 12
checkbox input "true"
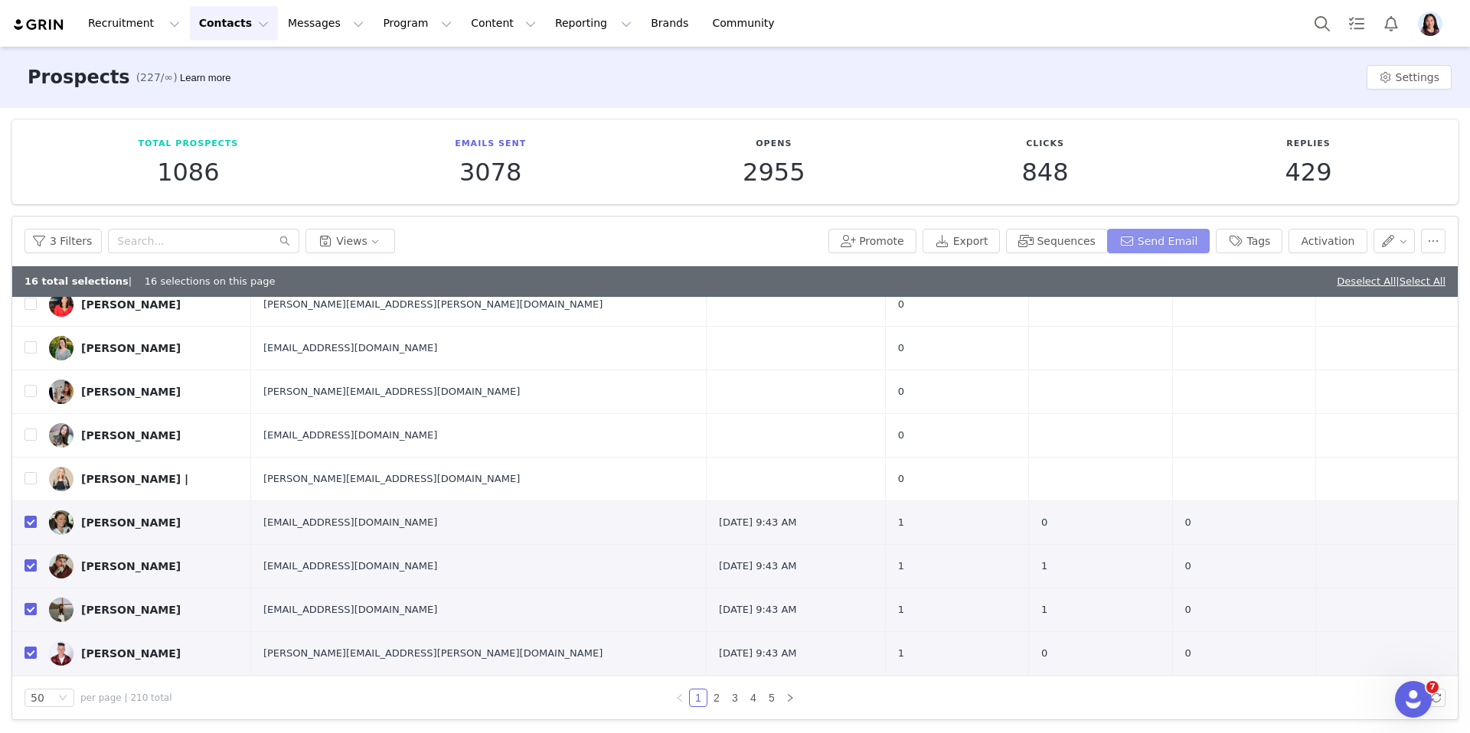
click at [1186, 237] on button "Send Email" at bounding box center [1158, 241] width 103 height 24
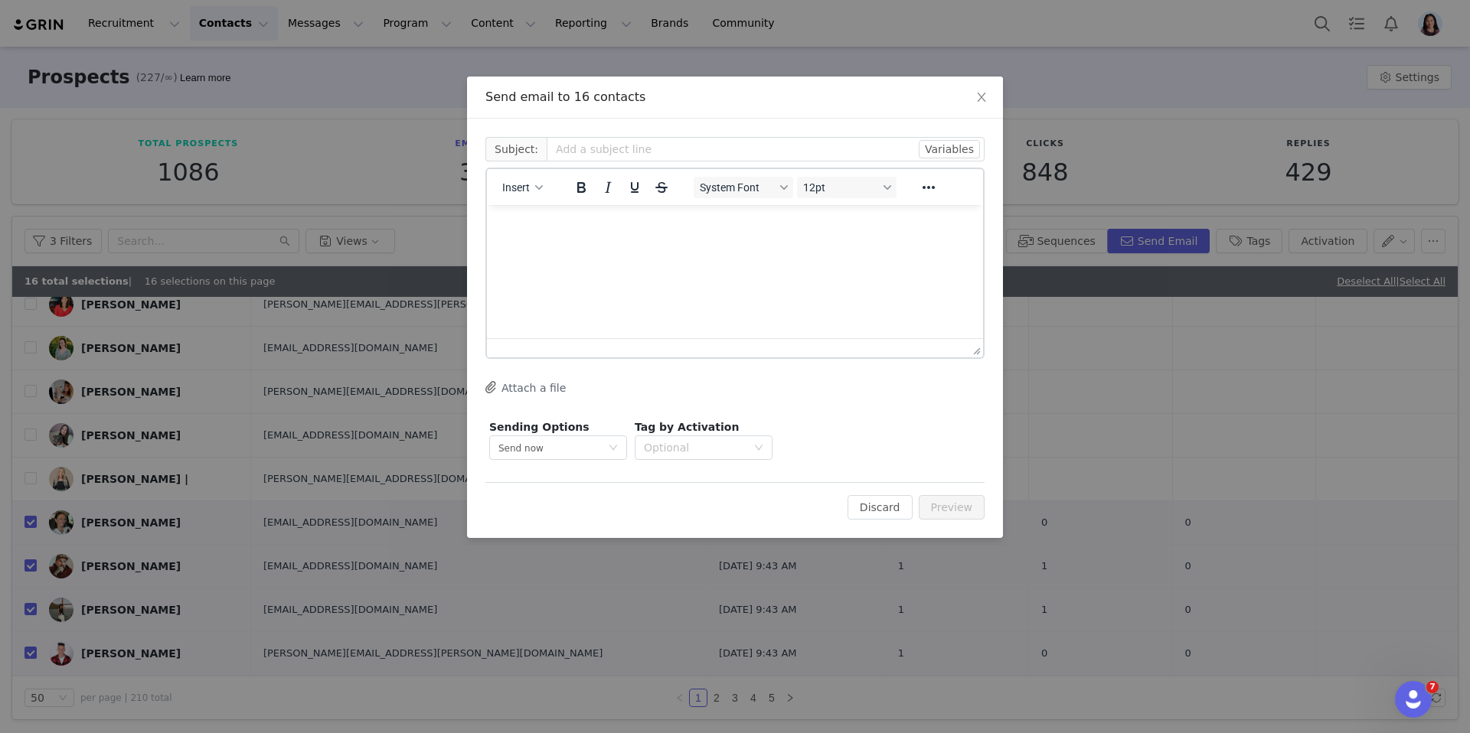
scroll to position [0, 0]
click at [508, 183] on span "Insert" at bounding box center [516, 187] width 28 height 12
click at [509, 217] on div "Insert Template" at bounding box center [578, 214] width 138 height 18
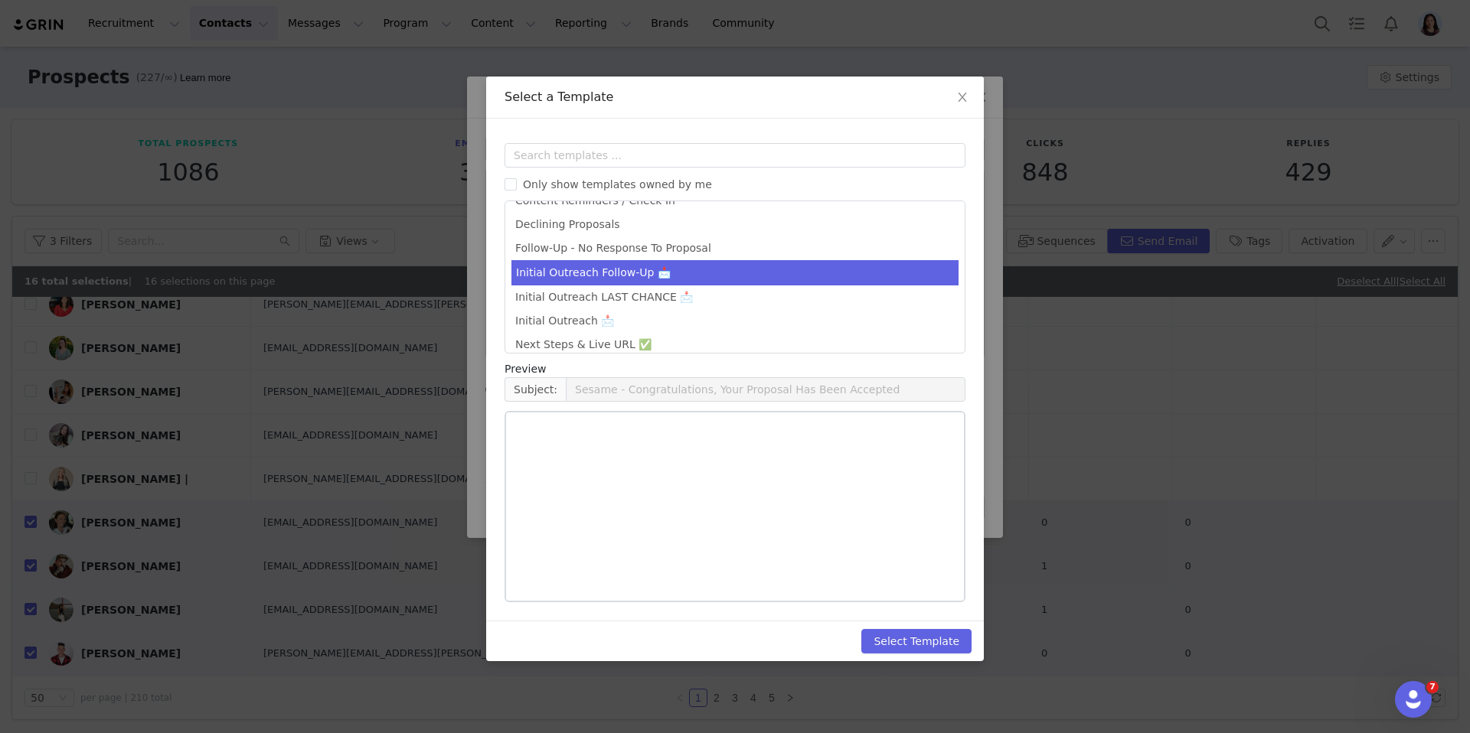
click at [668, 277] on li "Initial Outreach Follow-Up 📩" at bounding box center [734, 272] width 447 height 25
type input "Hi Again From Sesame!"
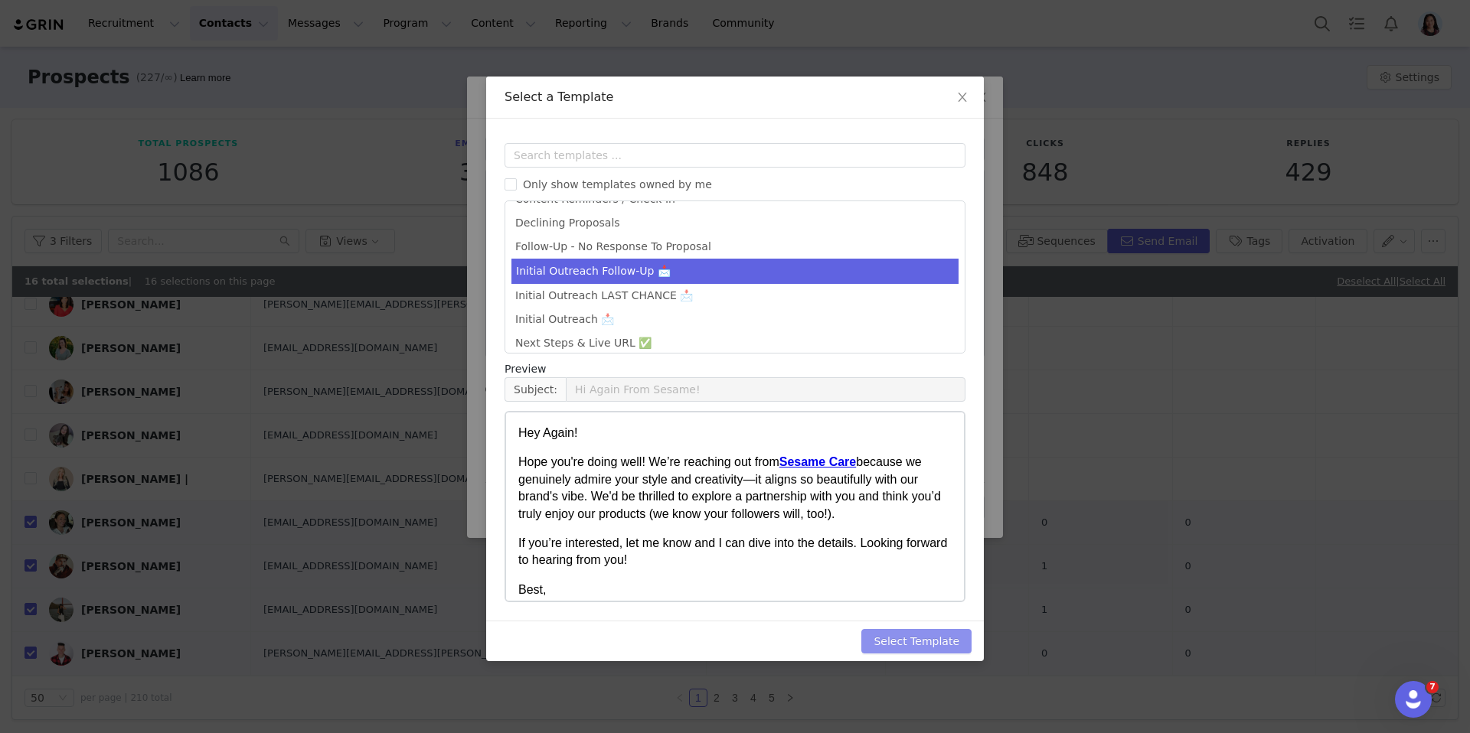
click at [892, 651] on button "Select Template" at bounding box center [916, 641] width 110 height 24
type input "Hi Again From Sesame!"
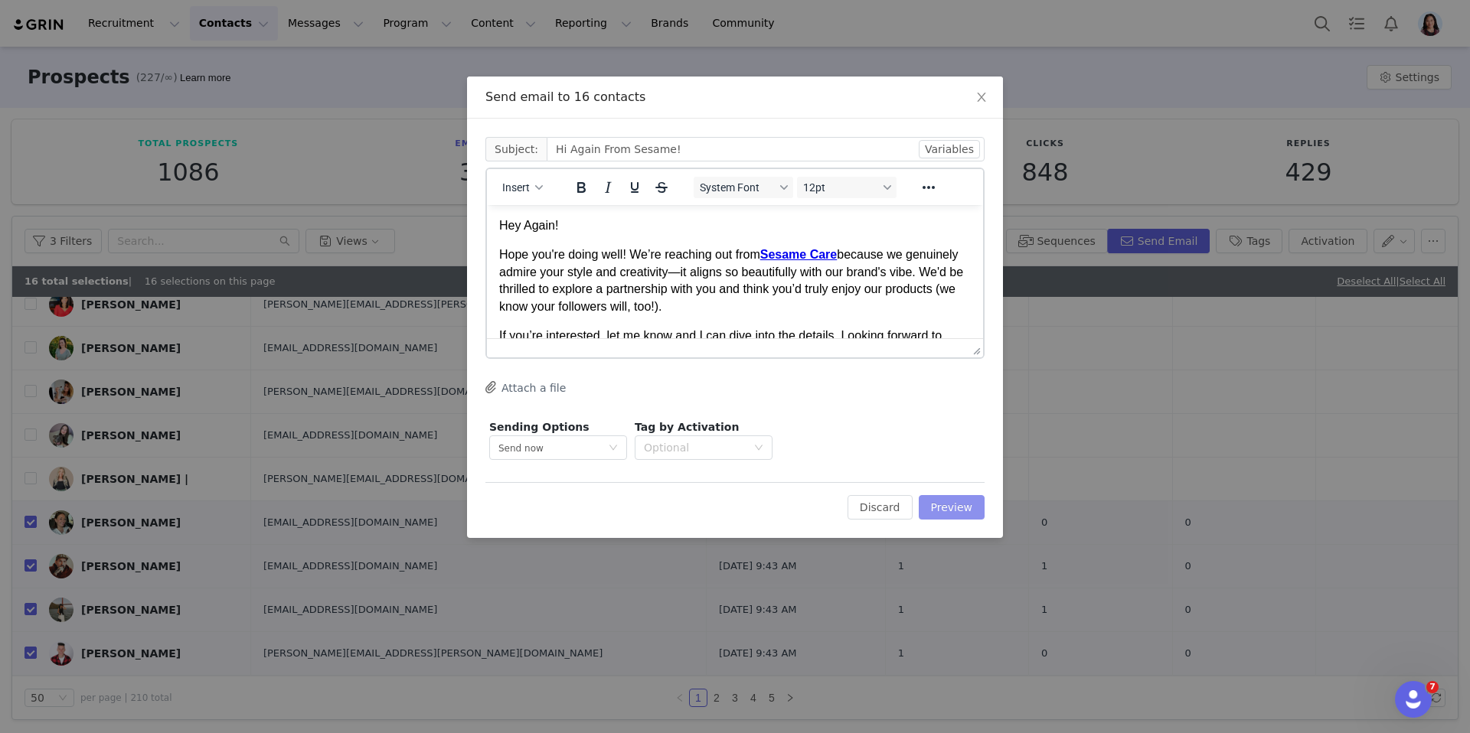
click at [949, 504] on button "Preview" at bounding box center [952, 507] width 67 height 24
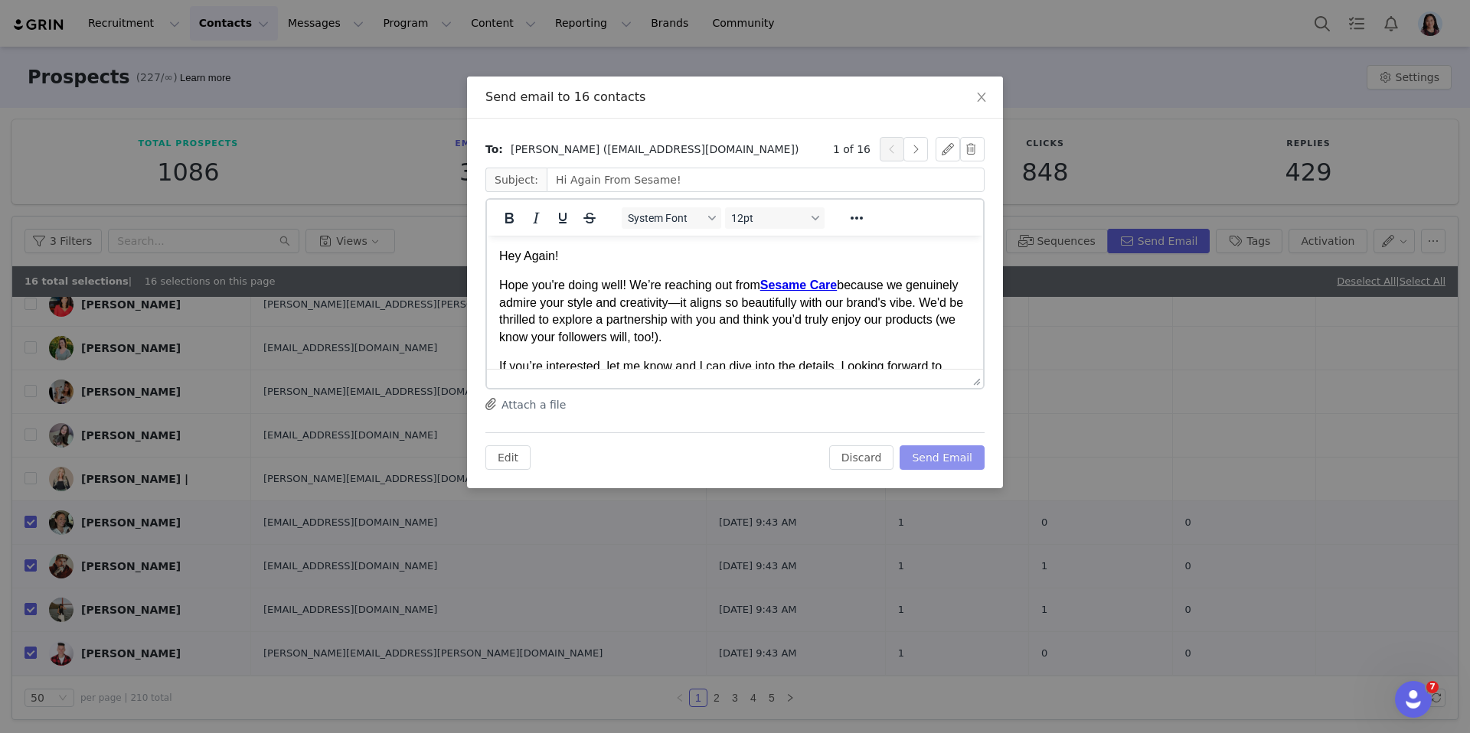
click at [963, 447] on button "Send Email" at bounding box center [941, 458] width 85 height 24
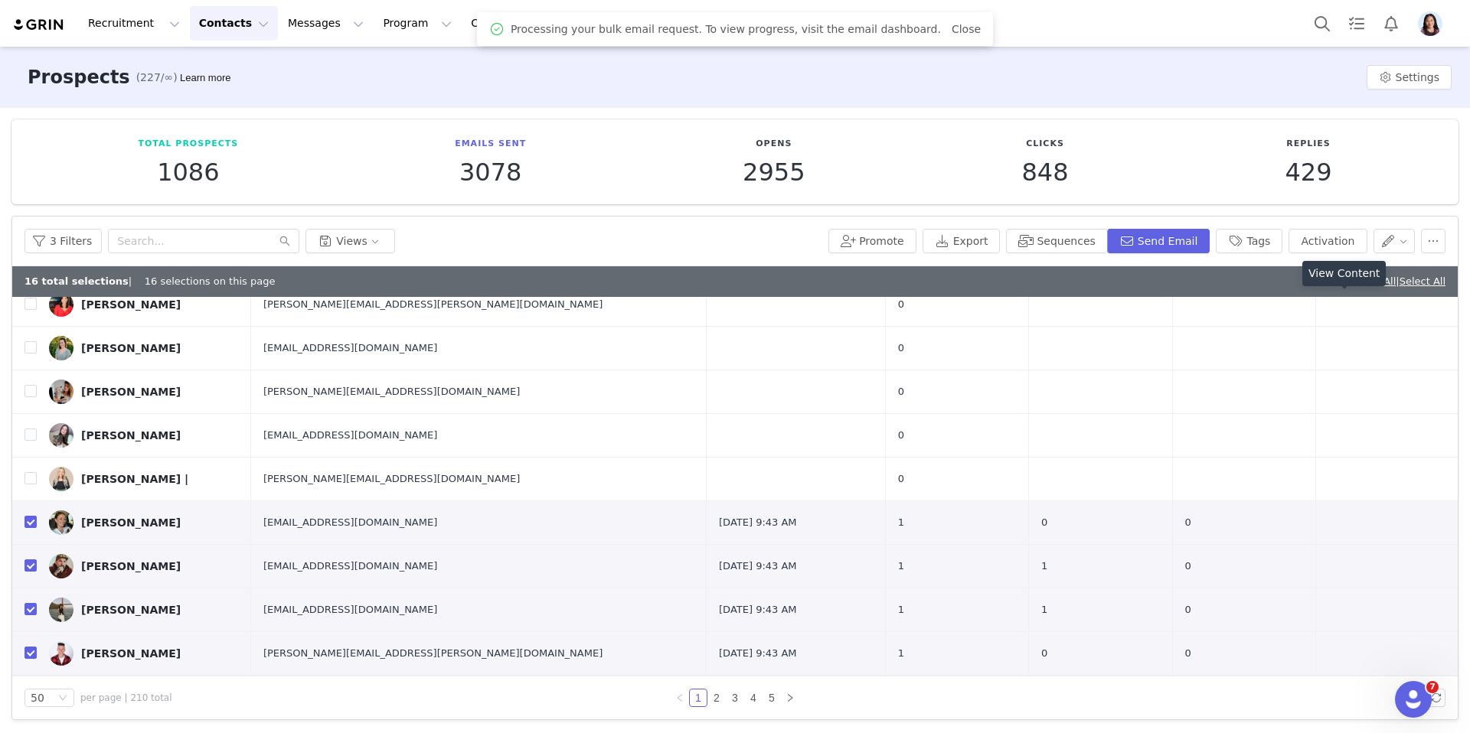
drag, startPoint x: 1345, startPoint y: 292, endPoint x: 1346, endPoint y: 285, distance: 7.7
click at [1346, 285] on div "View Content" at bounding box center [1343, 273] width 83 height 25
click at [1290, 213] on div "Total Prospects 1086 Emails Sent 3078 Opens 2955 Clicks 848 Replies 429 Filters…" at bounding box center [735, 420] width 1470 height 624
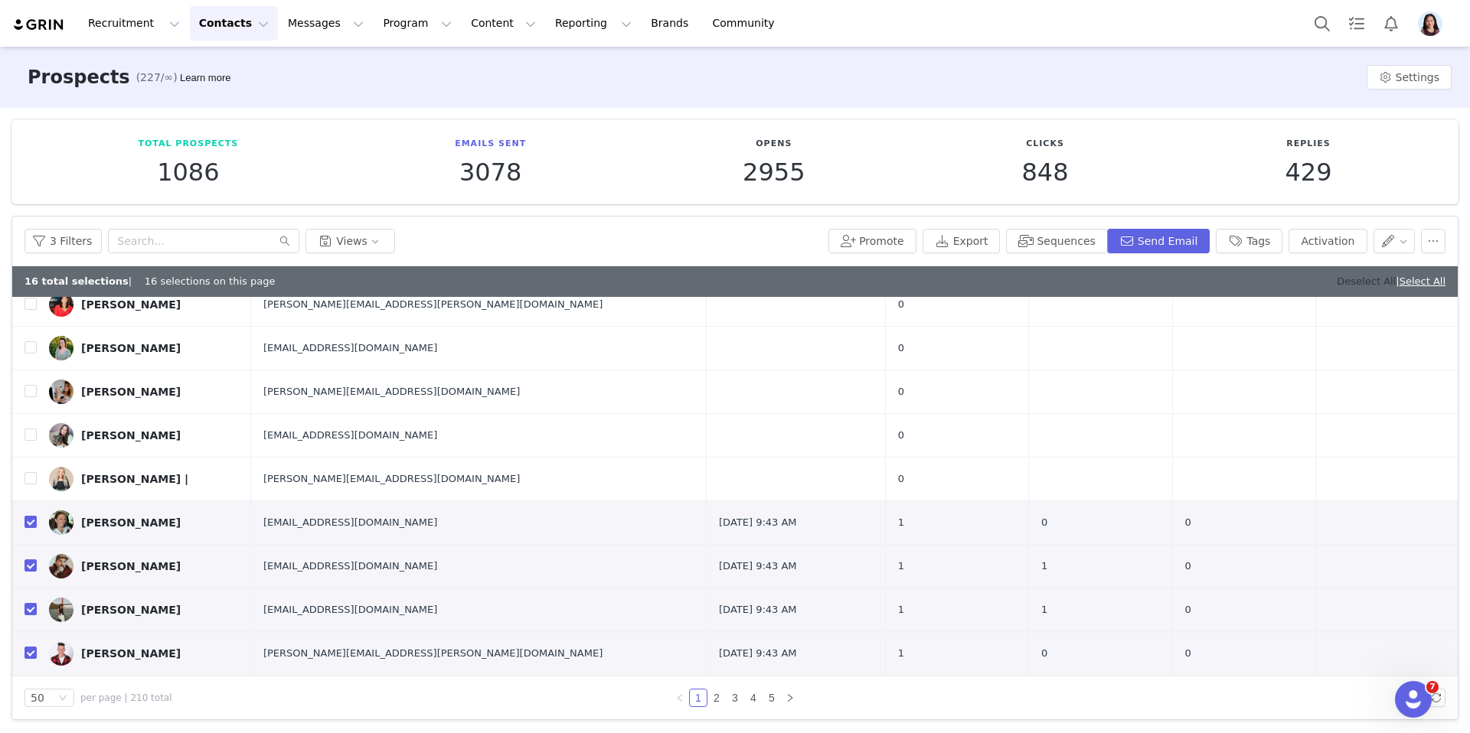
click at [1337, 280] on link "Deselect All" at bounding box center [1366, 281] width 59 height 11
checkbox input "false"
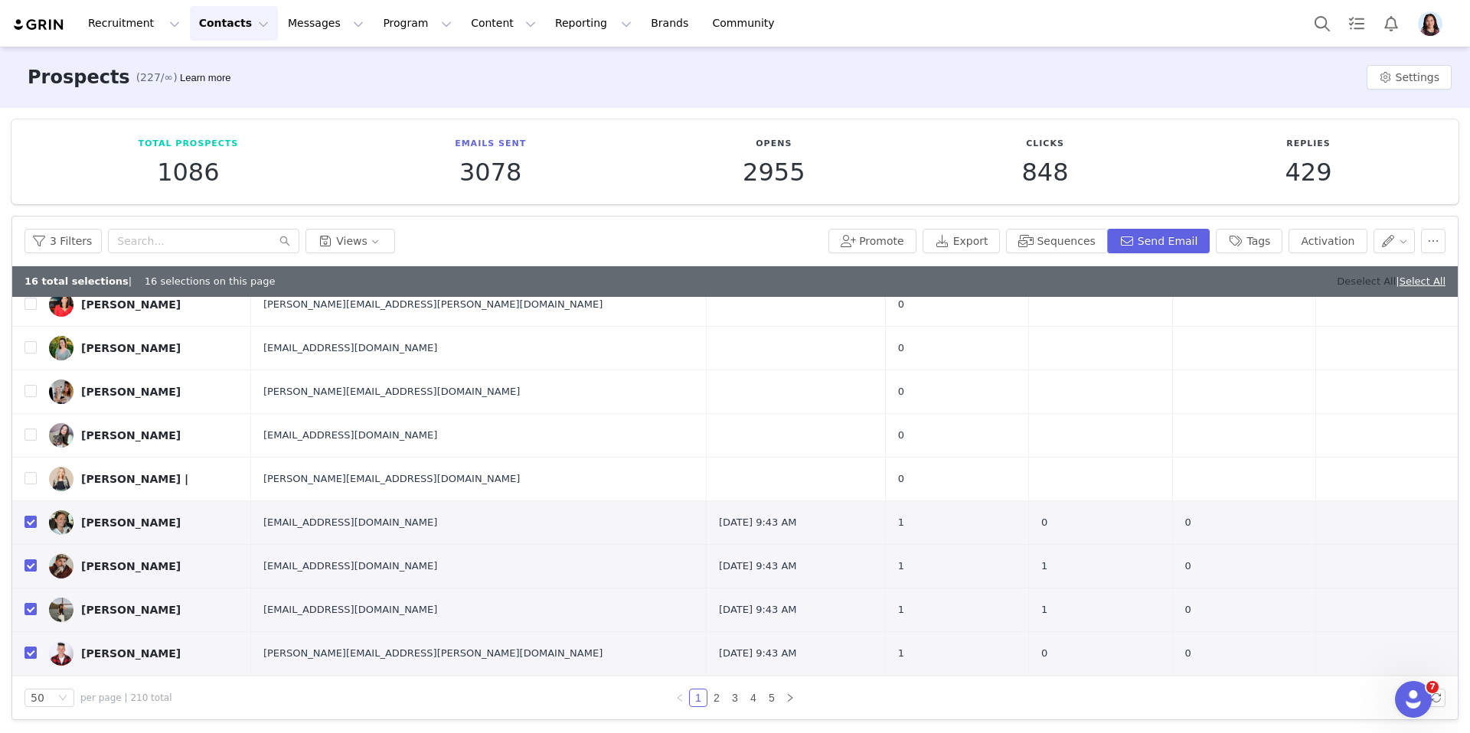
checkbox input "false"
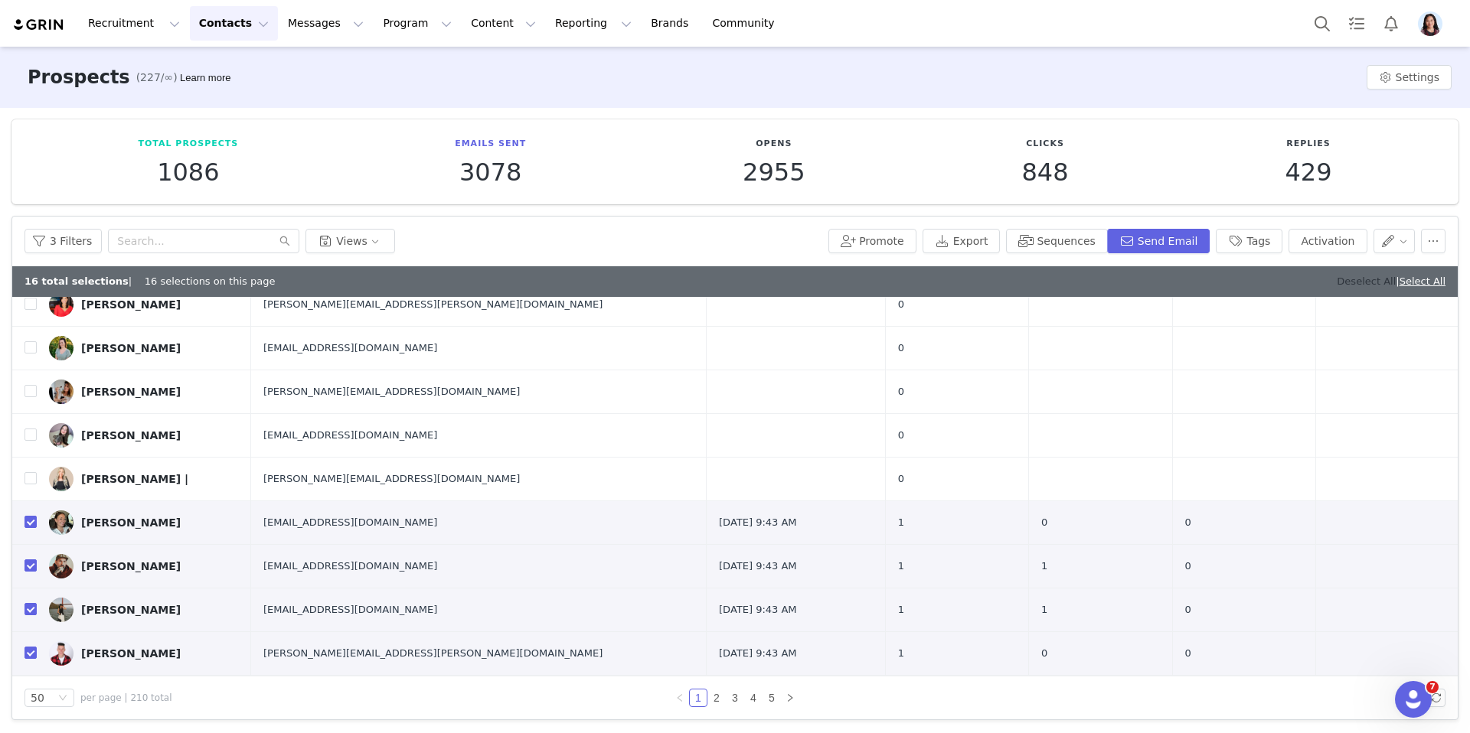
checkbox input "false"
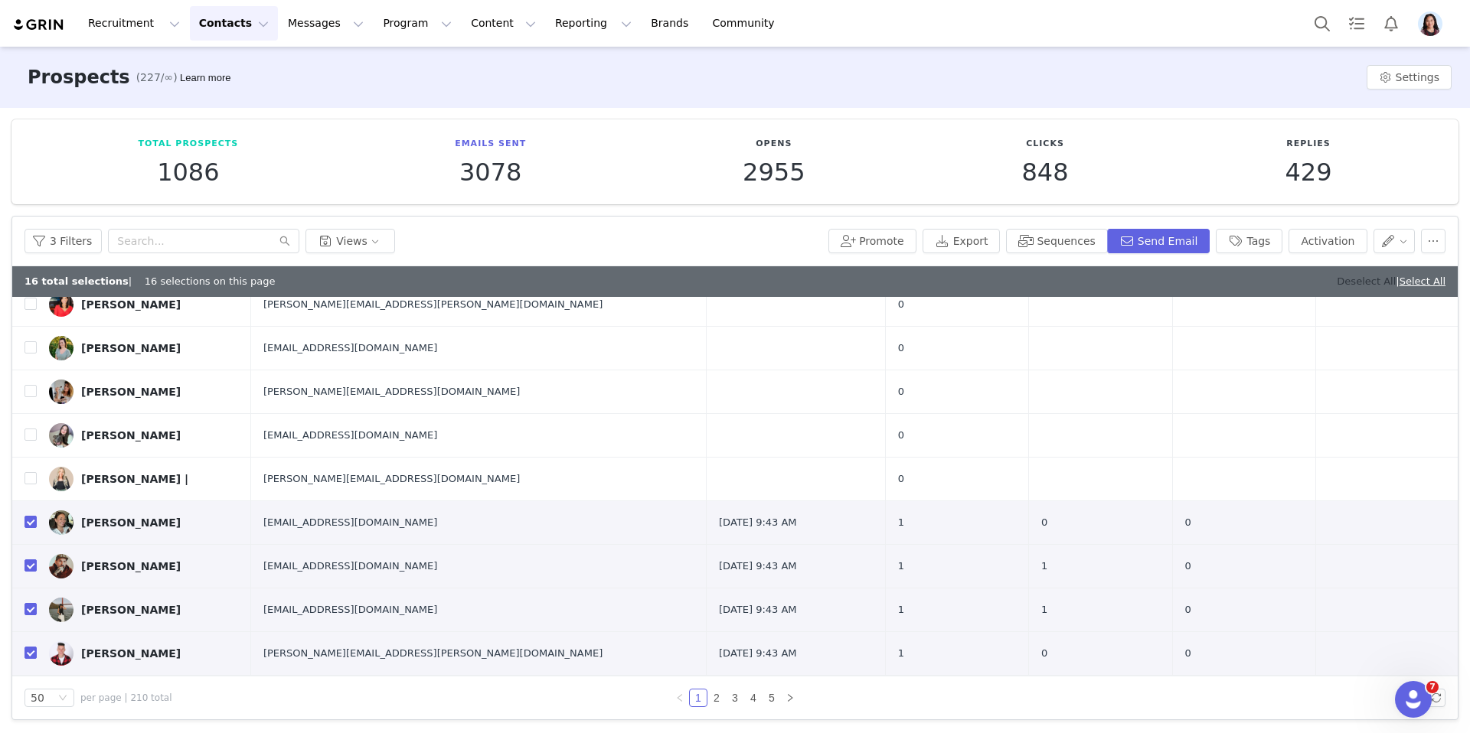
checkbox input "false"
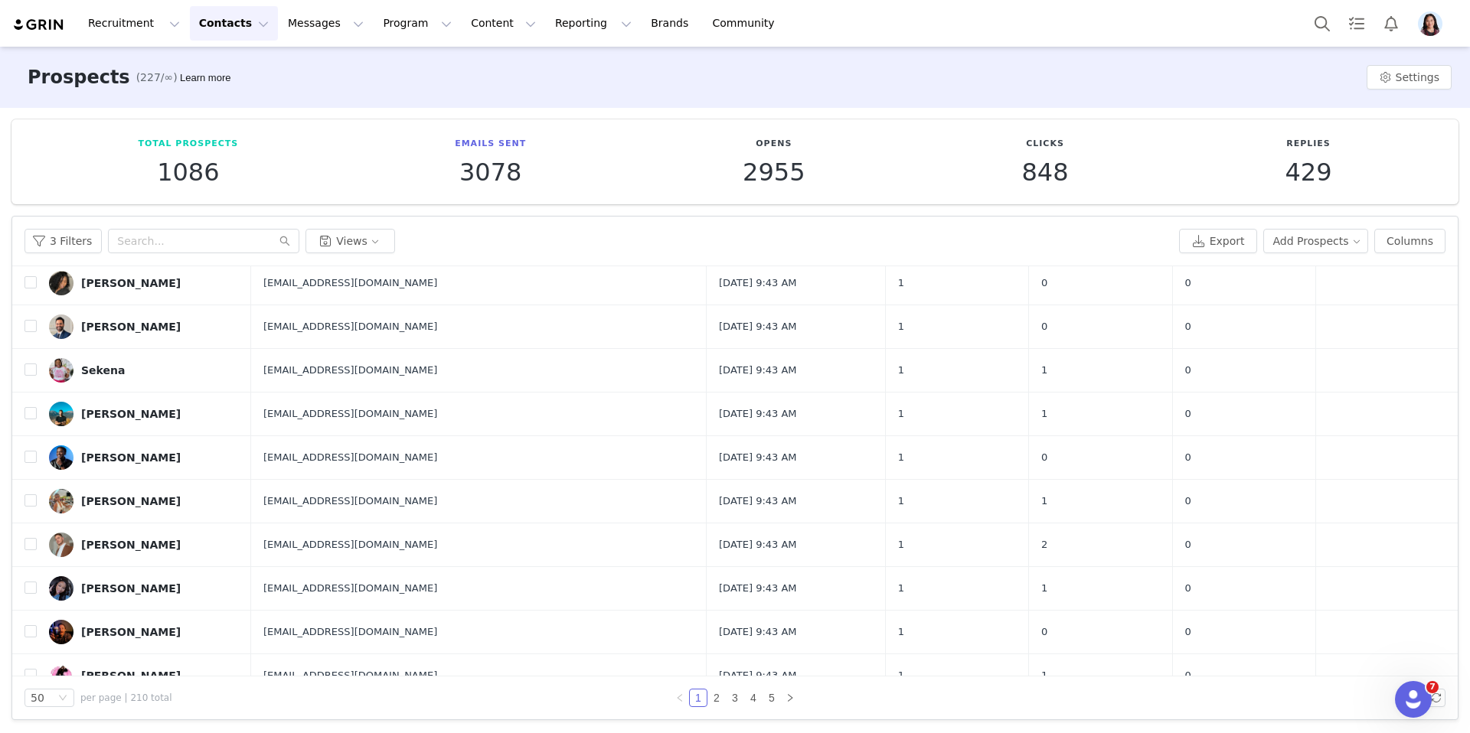
scroll to position [1808, 0]
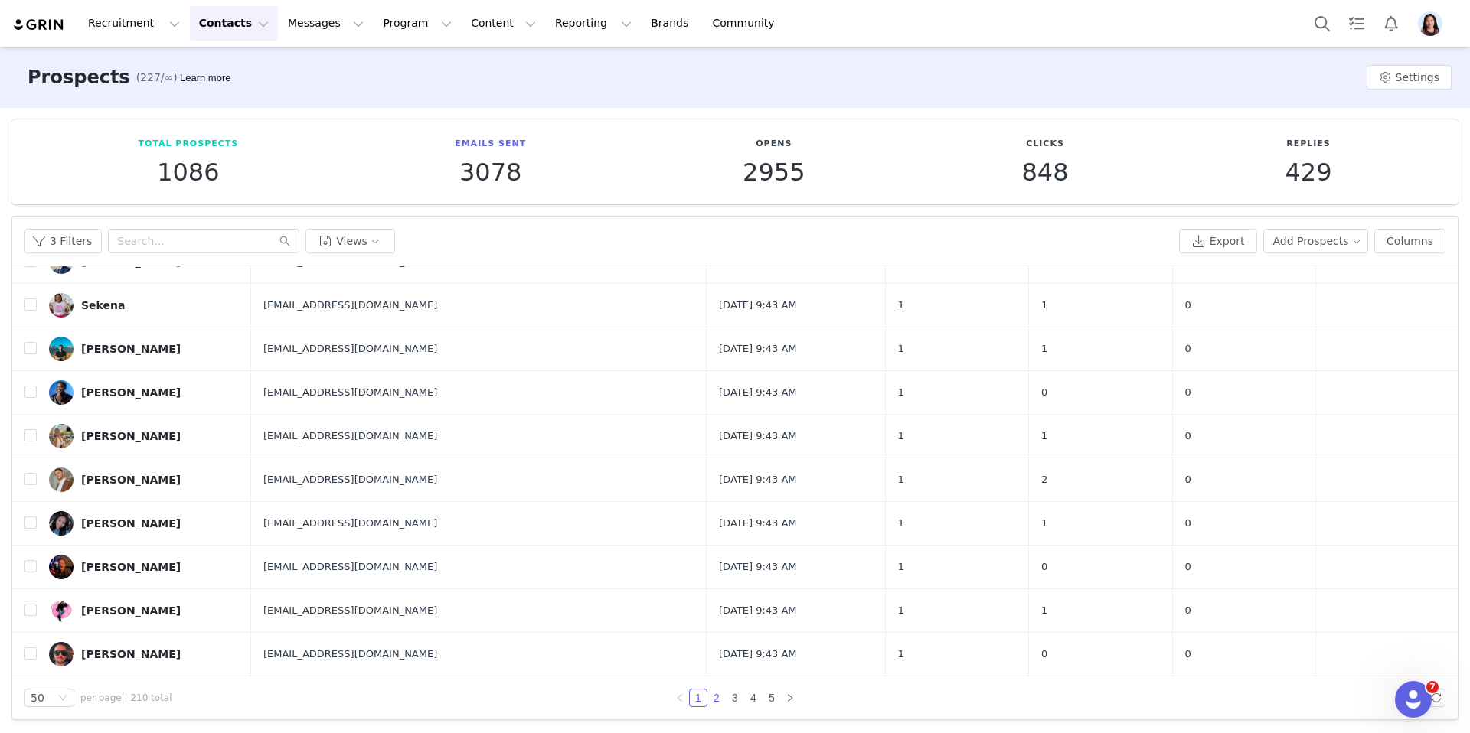
click at [714, 696] on link "2" at bounding box center [716, 698] width 17 height 17
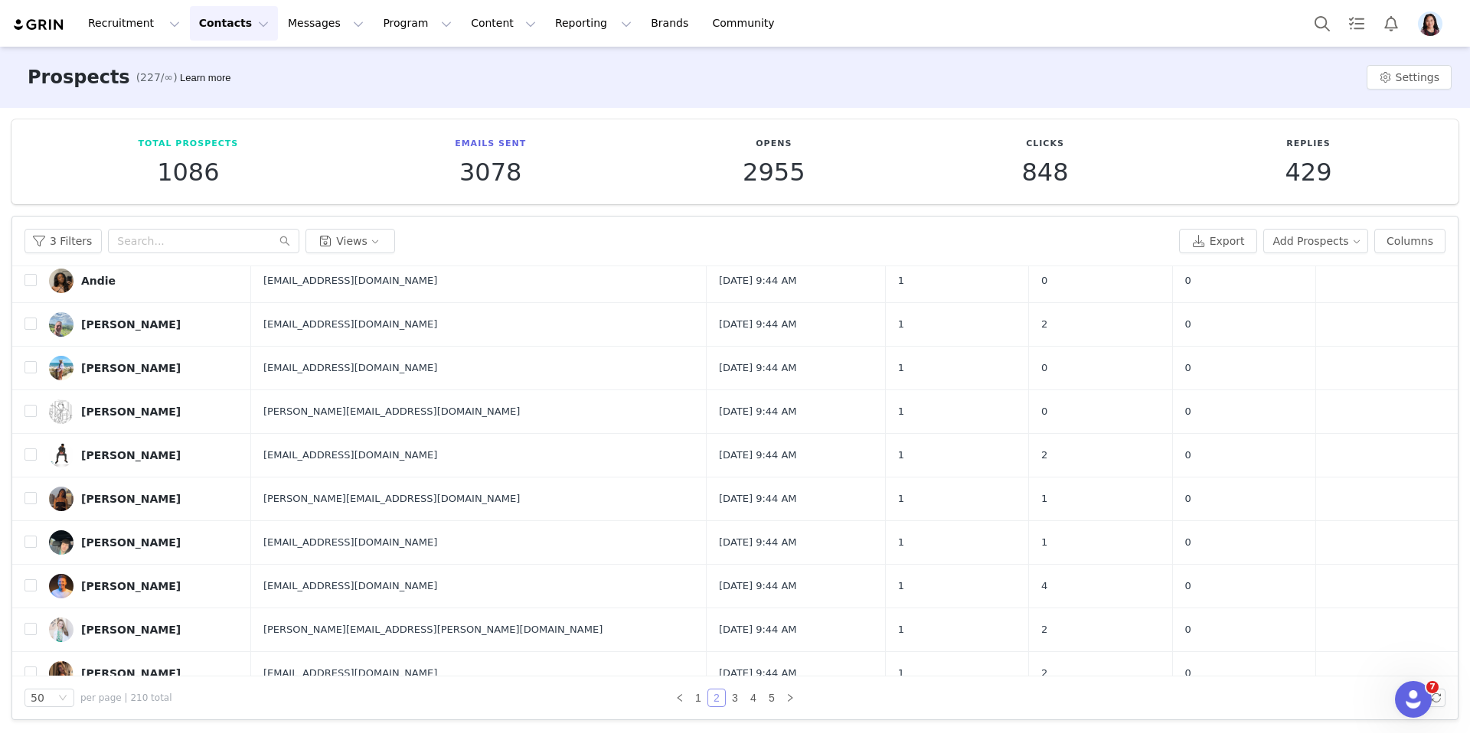
scroll to position [0, 0]
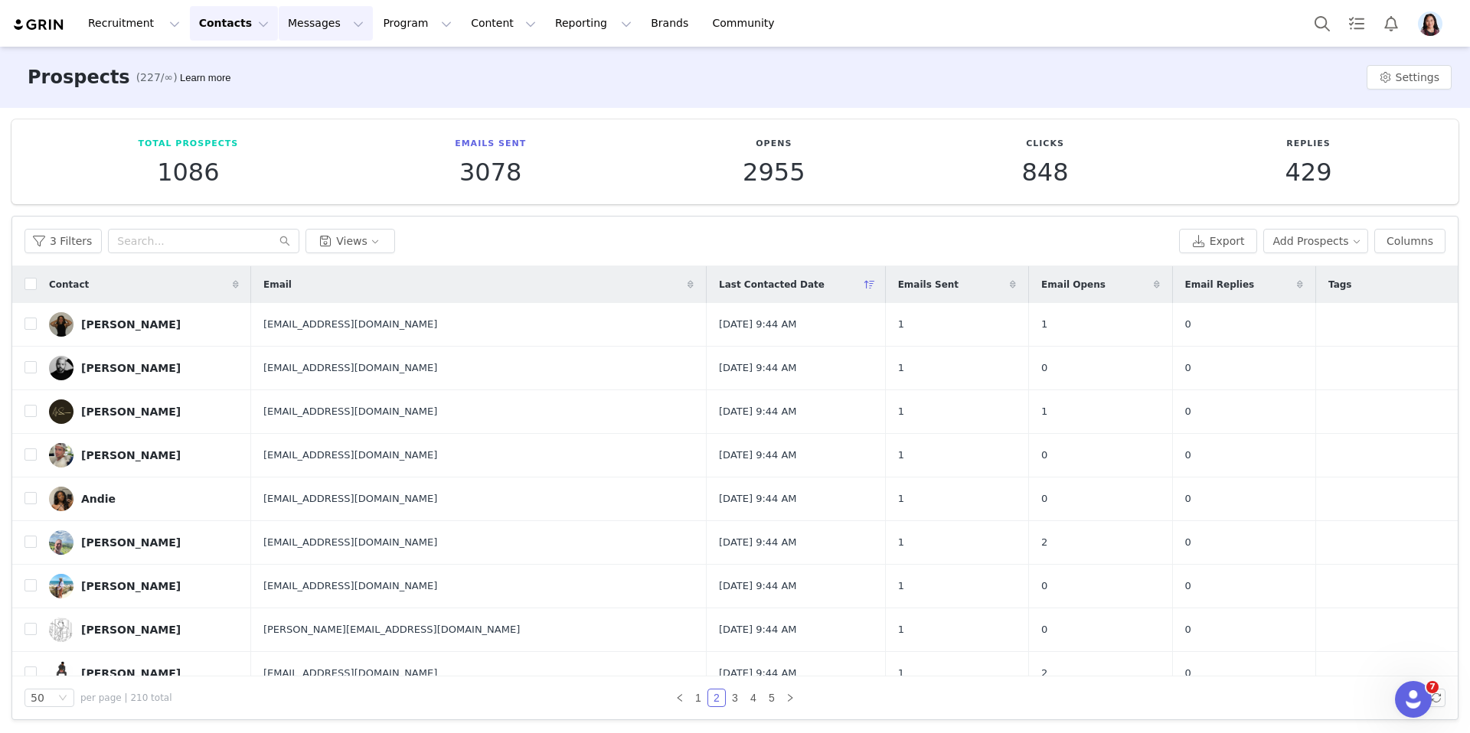
click at [315, 29] on button "Messages Messages" at bounding box center [326, 23] width 94 height 34
click at [550, 29] on button "Reporting Reporting" at bounding box center [593, 23] width 95 height 34
click at [550, 60] on p "Dashboard" at bounding box center [548, 68] width 57 height 16
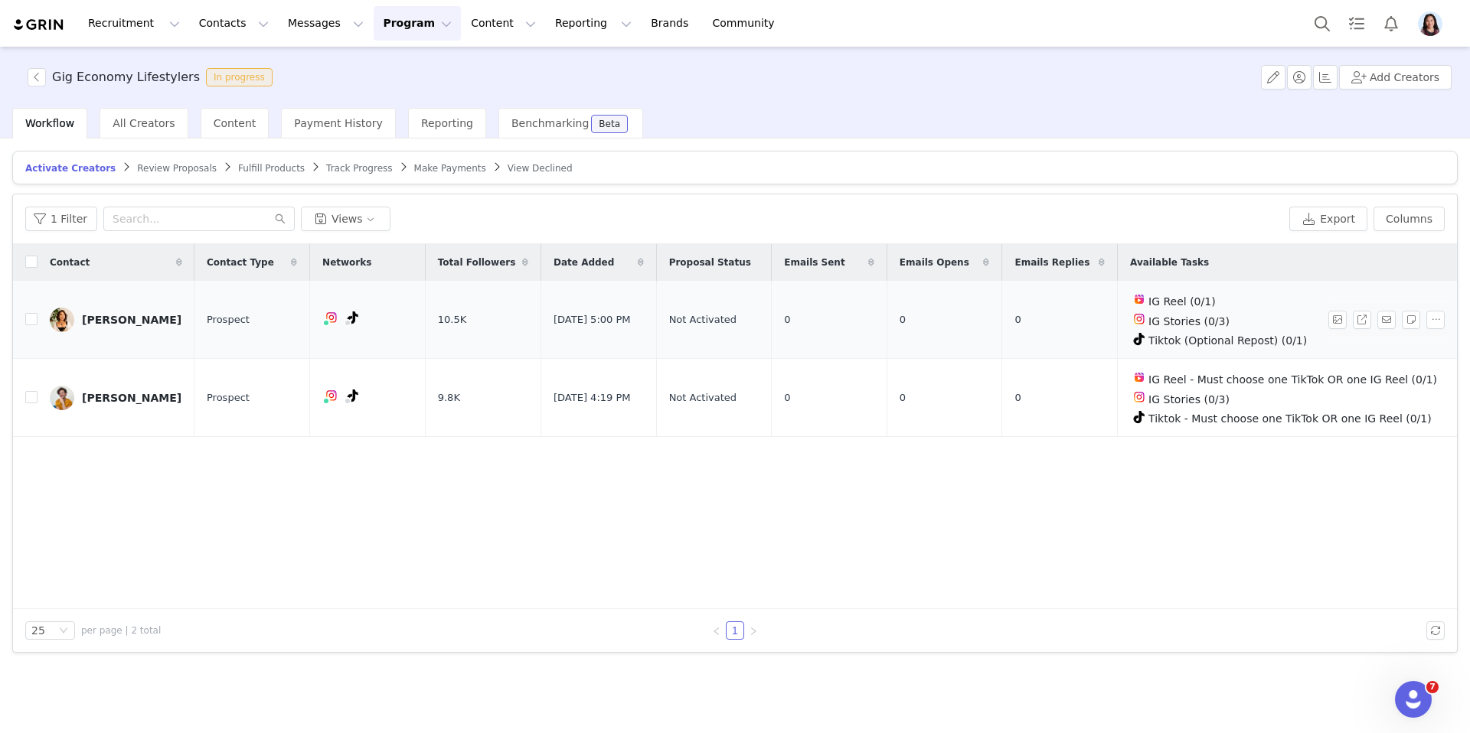
click at [104, 320] on div "[PERSON_NAME]" at bounding box center [132, 320] width 100 height 12
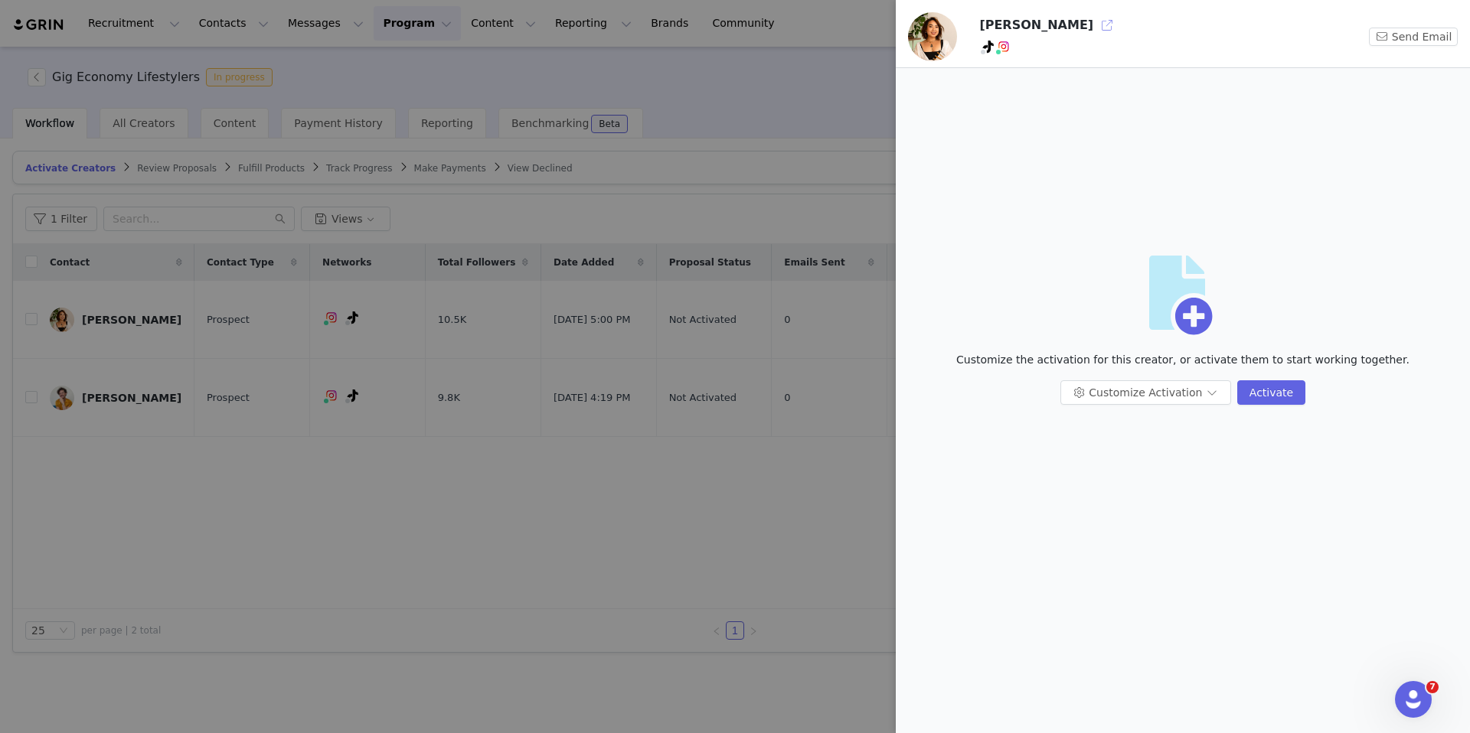
click at [1095, 26] on button "button" at bounding box center [1107, 25] width 24 height 24
click at [551, 359] on div at bounding box center [735, 366] width 1470 height 733
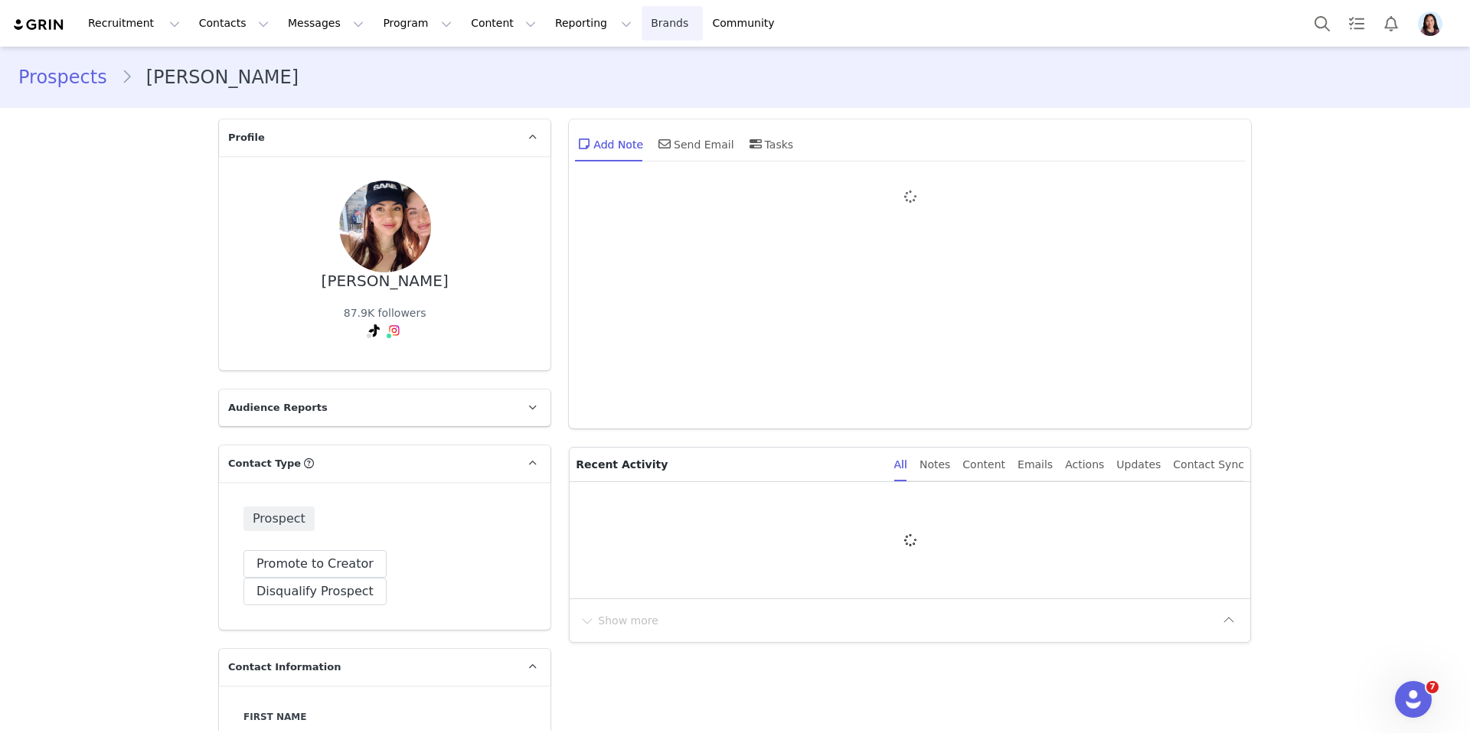
type input "+1 ([GEOGRAPHIC_DATA])"
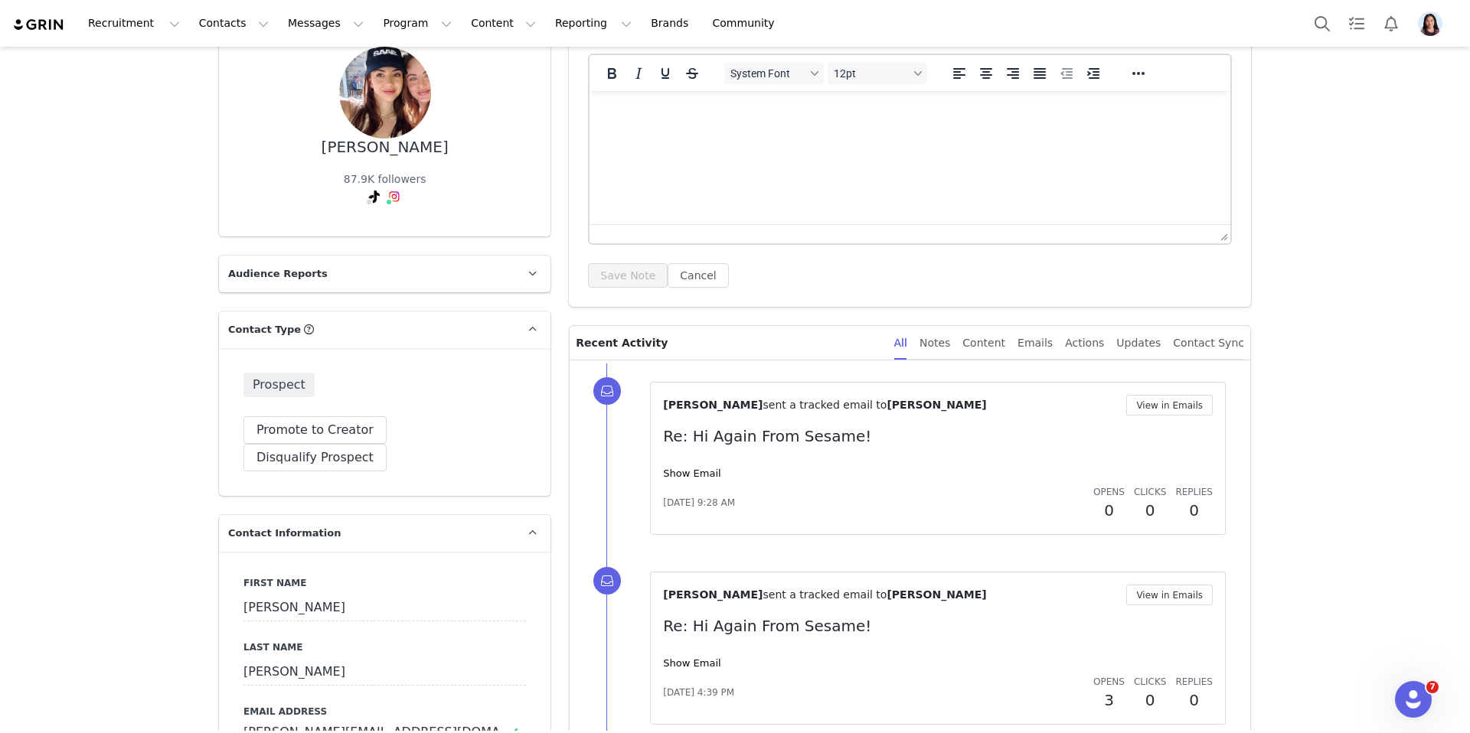
scroll to position [178, 0]
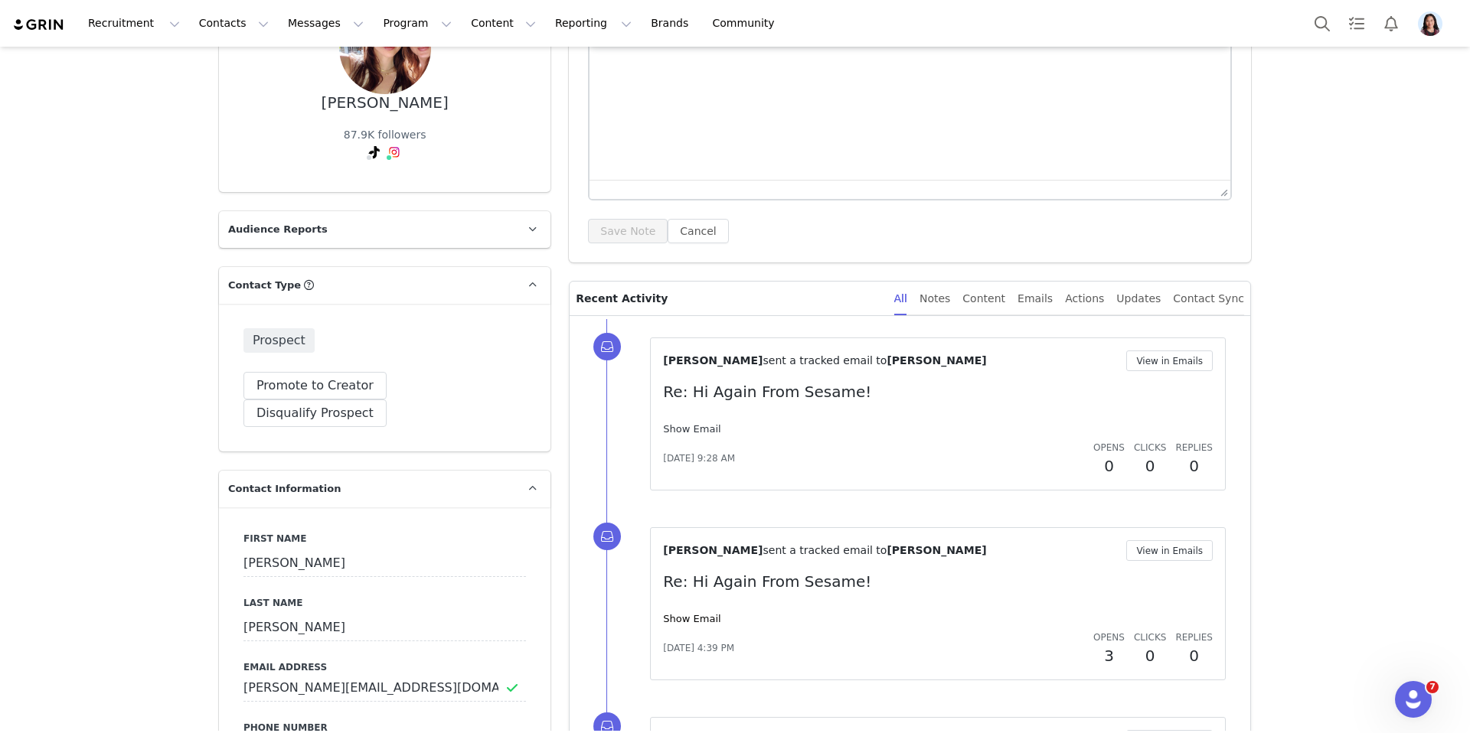
click at [690, 432] on link "Show Email" at bounding box center [691, 428] width 57 height 11
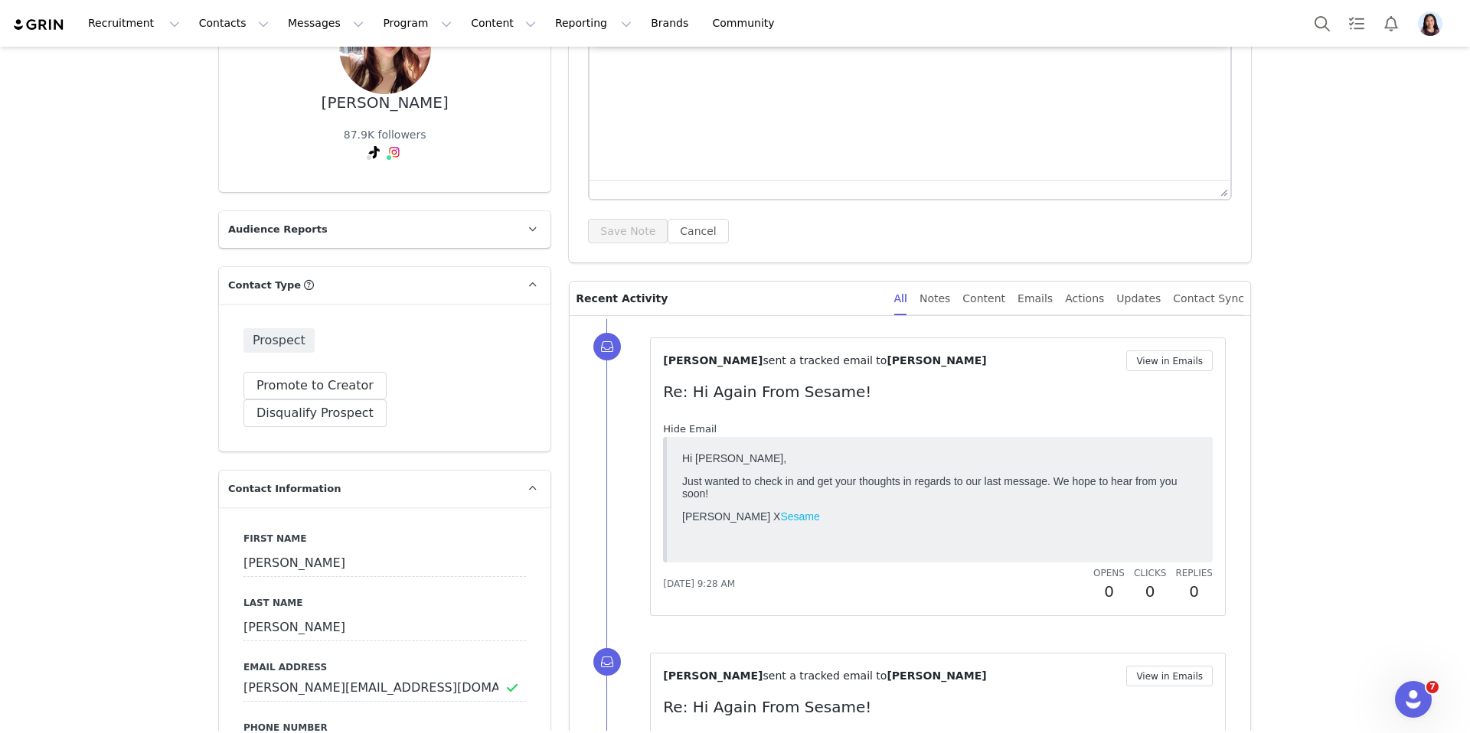
scroll to position [248, 0]
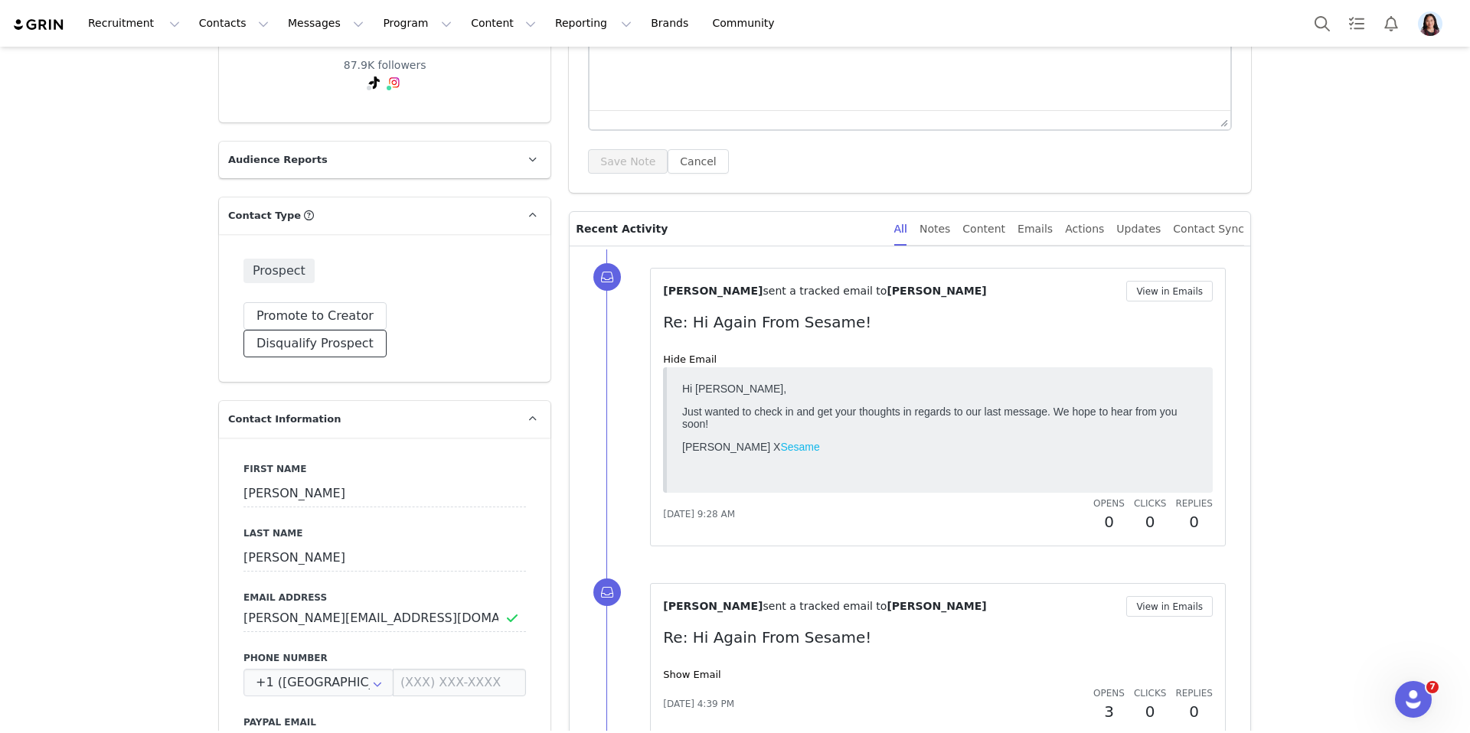
click at [383, 330] on button "Disqualify Prospect" at bounding box center [314, 344] width 143 height 28
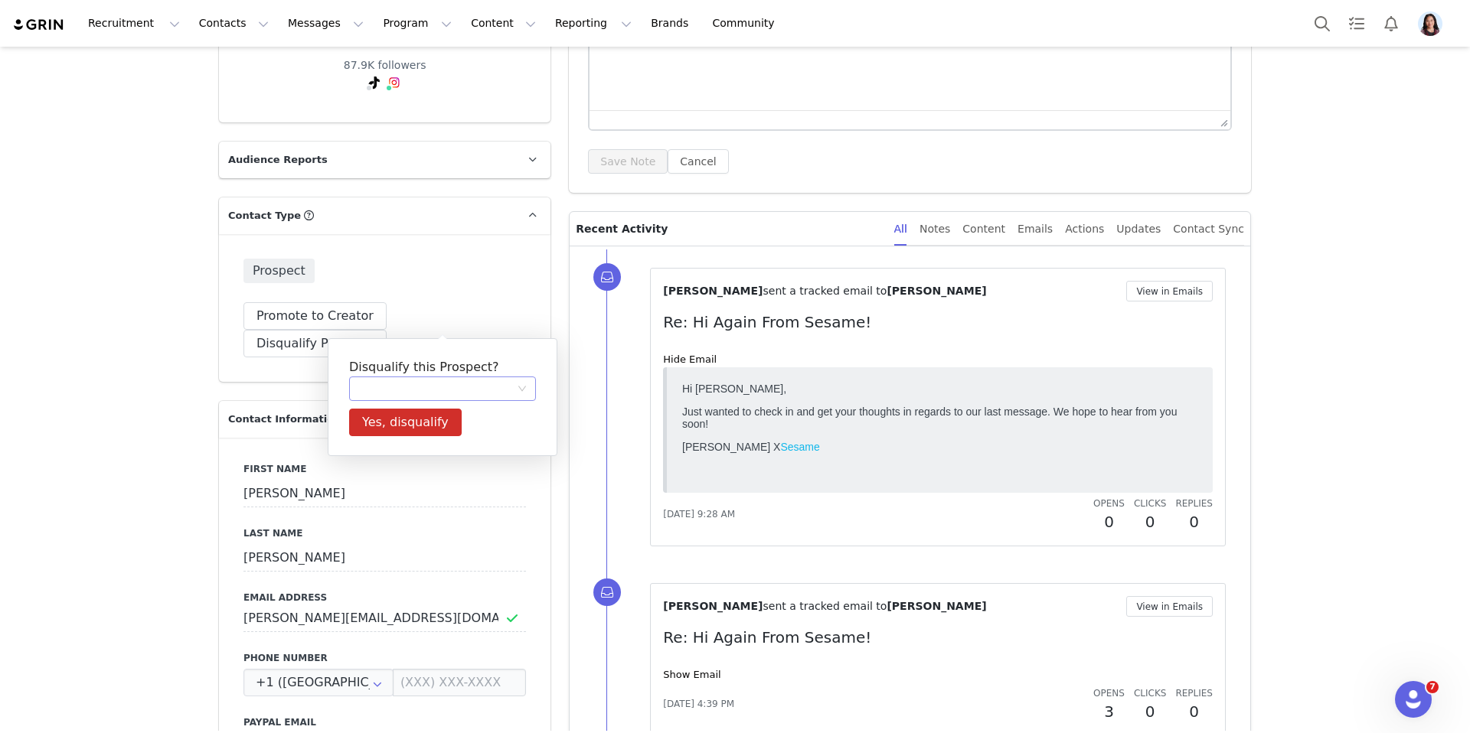
click at [391, 389] on div at bounding box center [437, 388] width 158 height 23
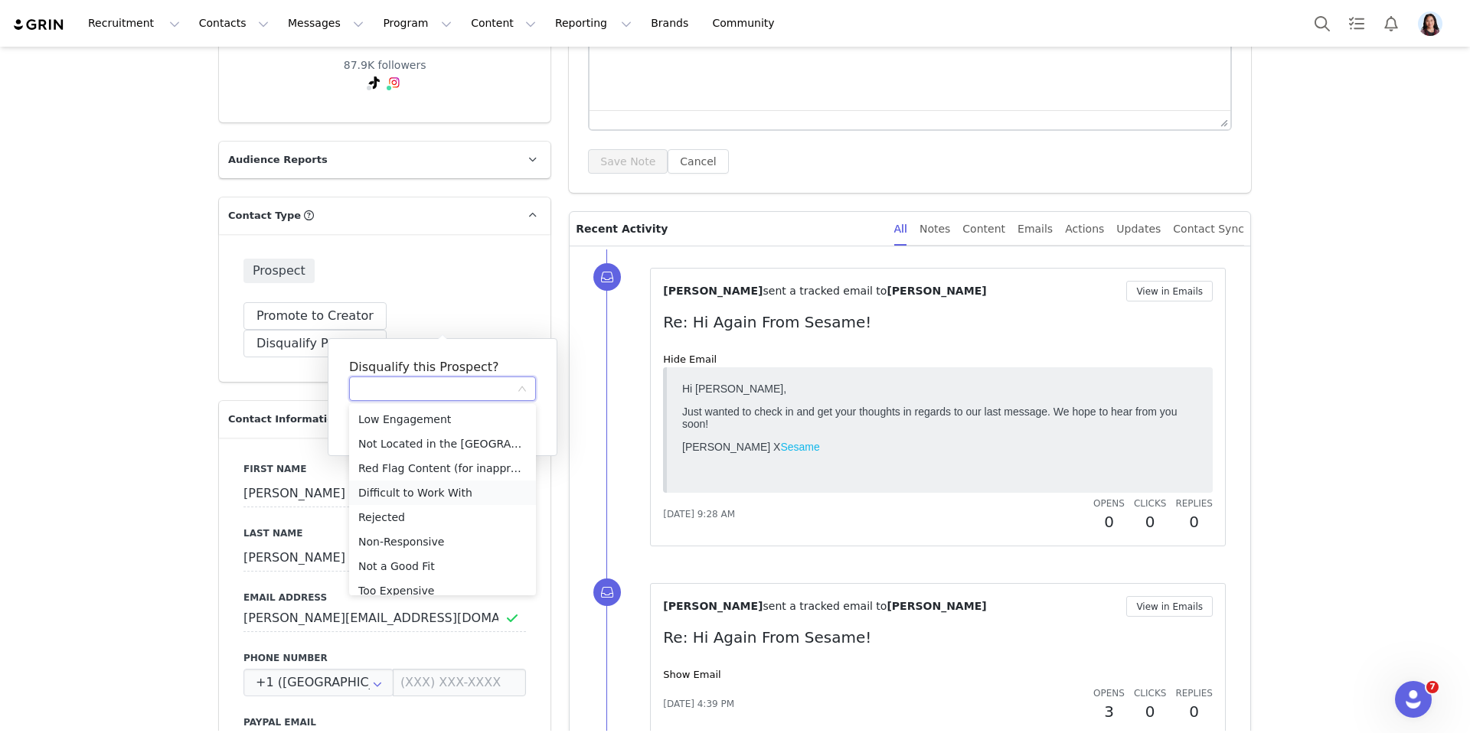
scroll to position [11, 0]
click at [402, 530] on li "Non-Responsive" at bounding box center [442, 531] width 187 height 24
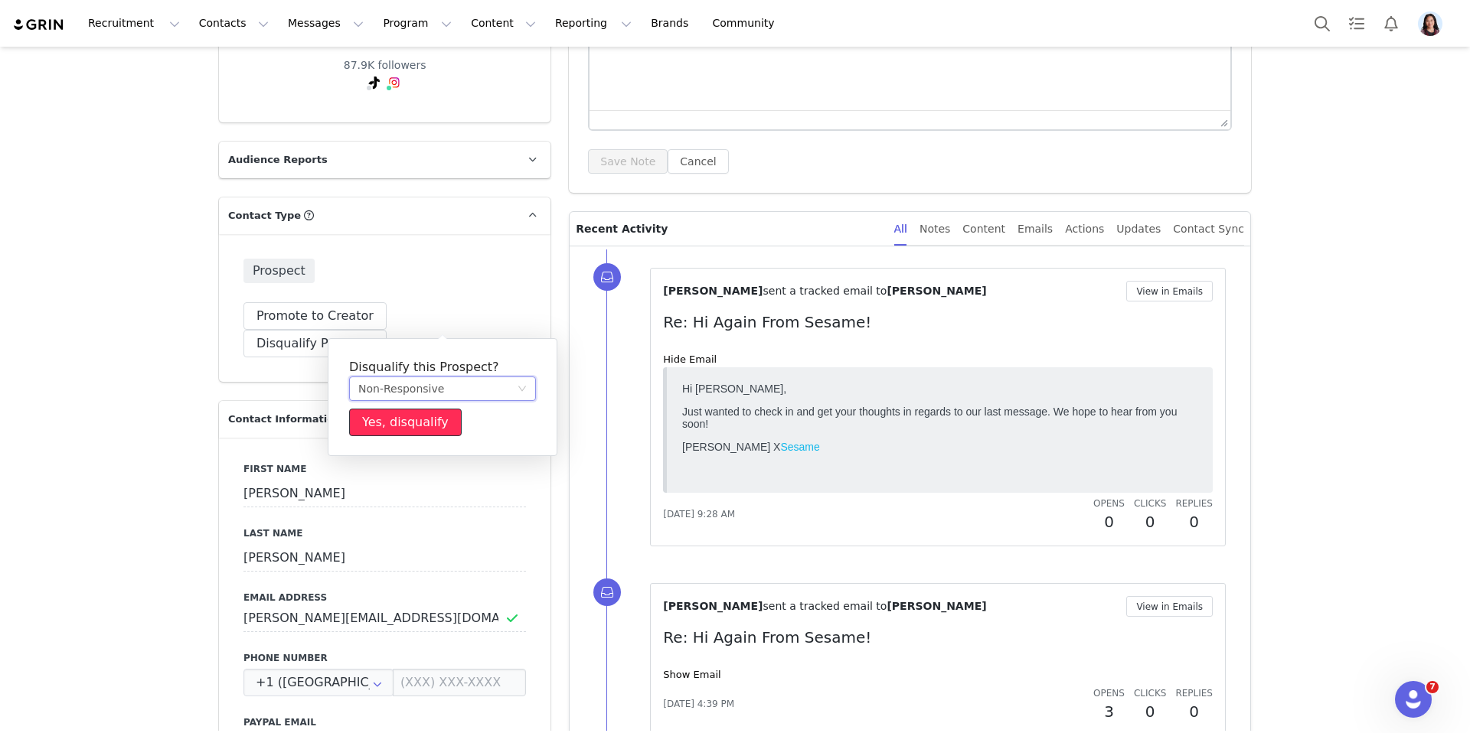
click at [403, 420] on button "Yes, disqualify" at bounding box center [405, 423] width 113 height 28
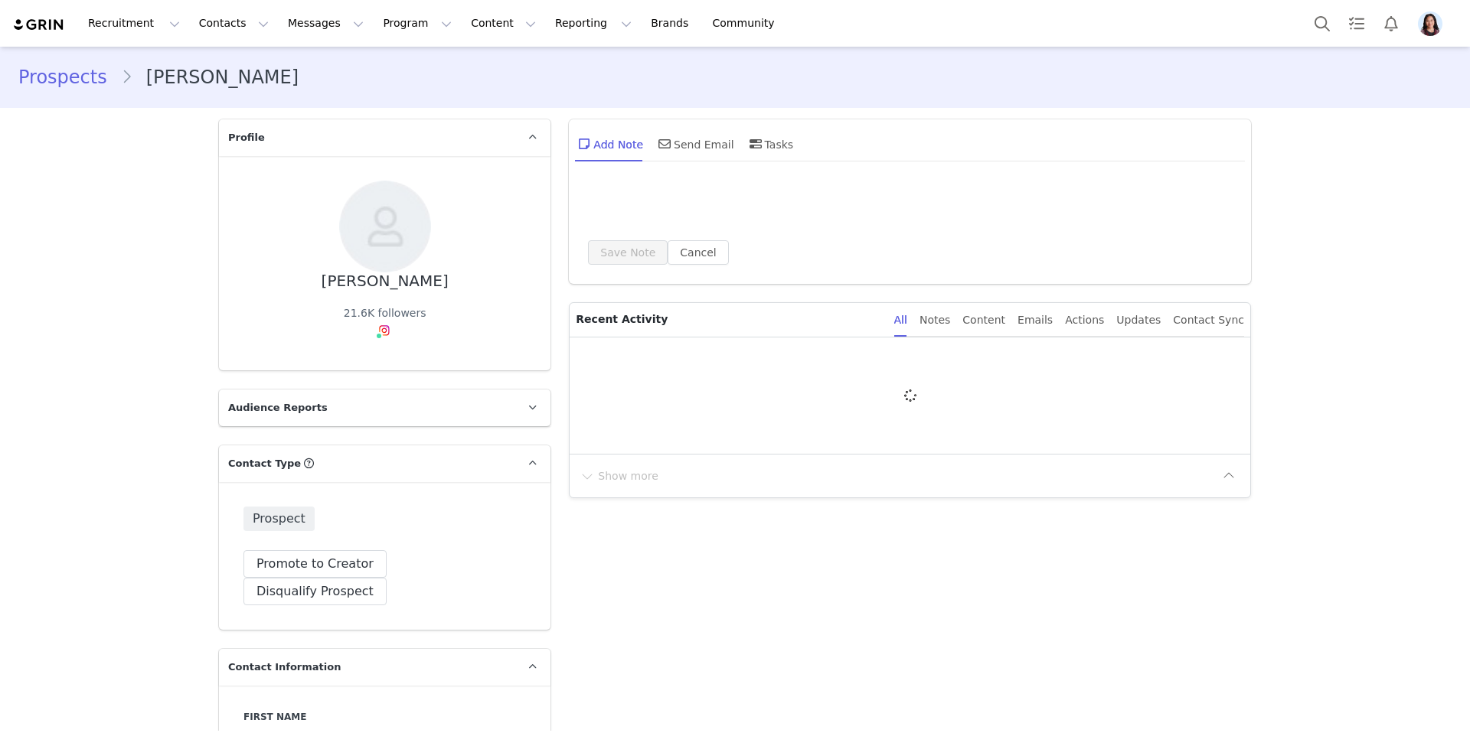
type input "+1 ([GEOGRAPHIC_DATA])"
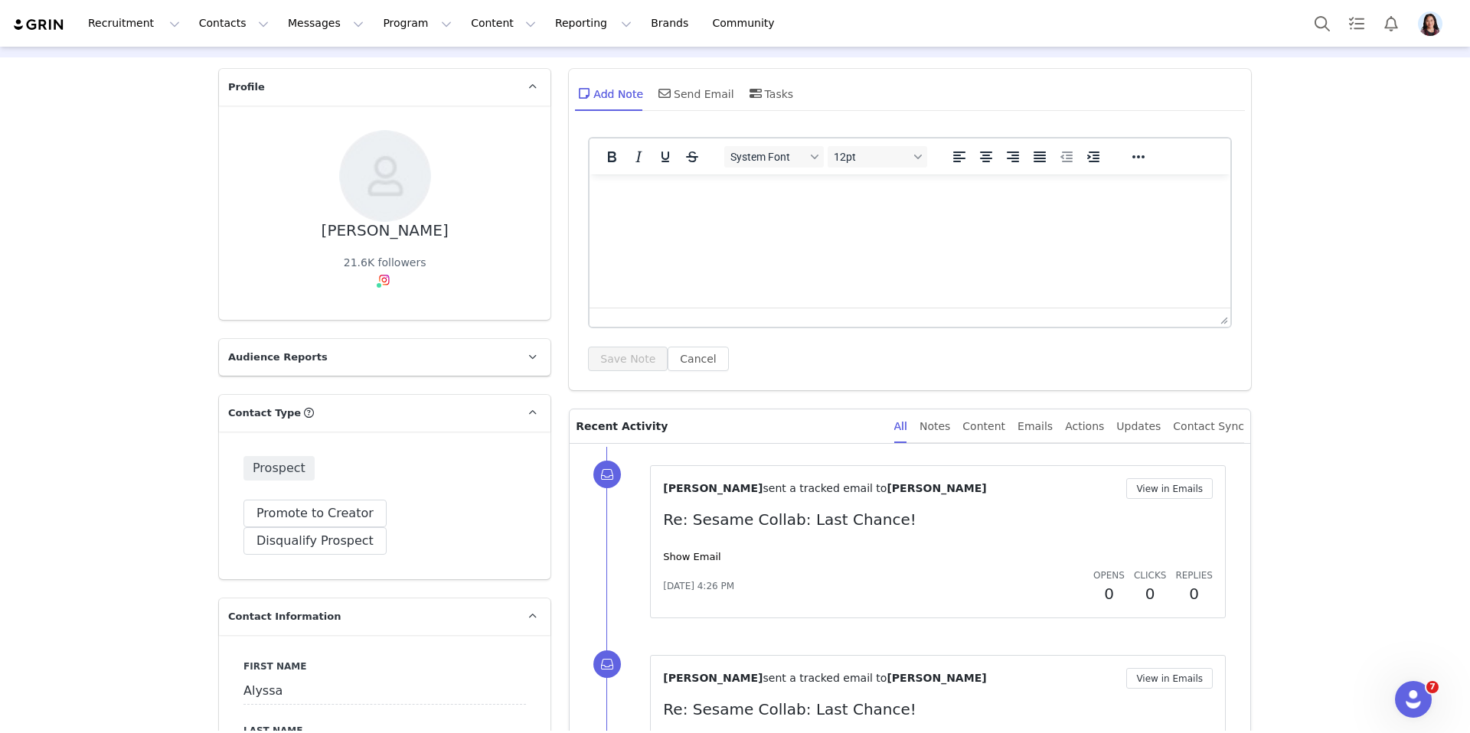
scroll to position [295, 0]
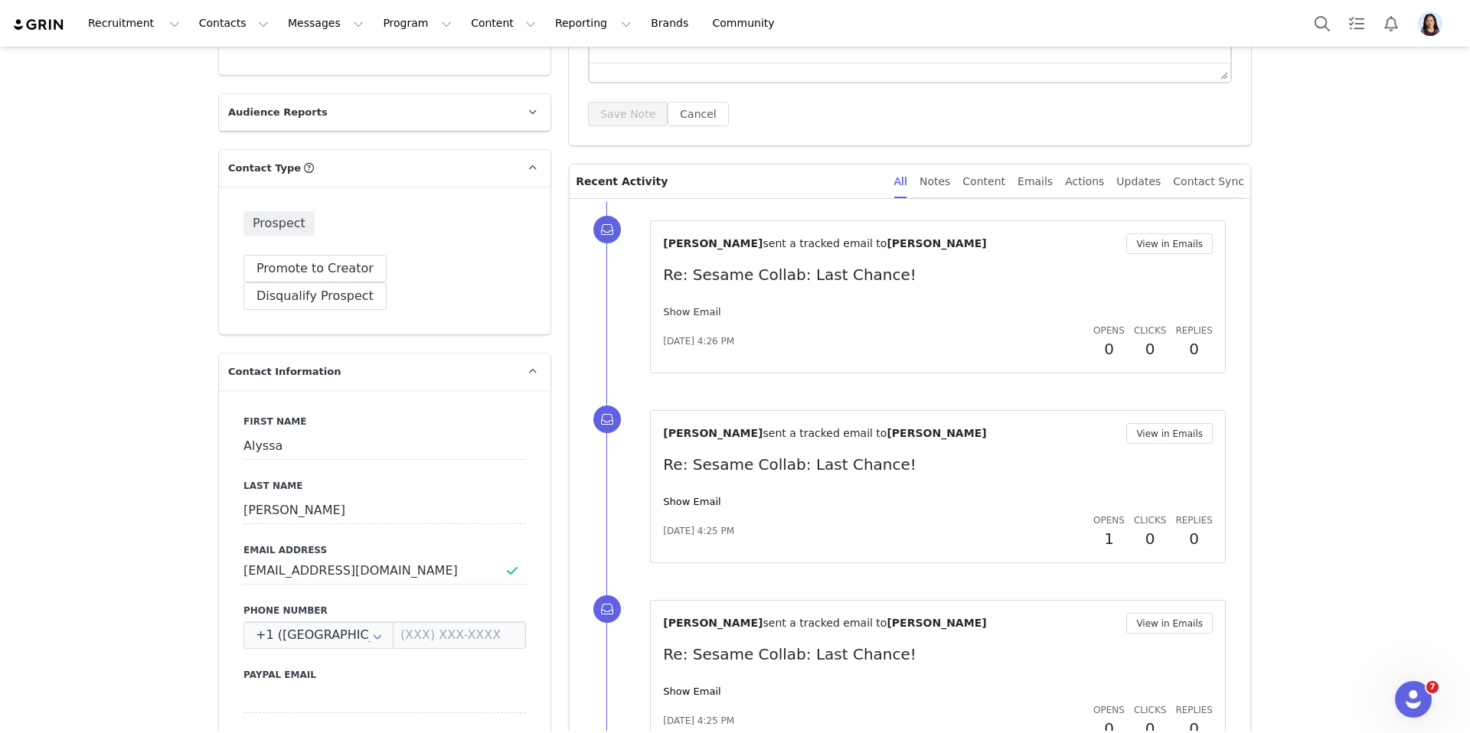
click at [694, 307] on link "Show Email" at bounding box center [691, 311] width 57 height 11
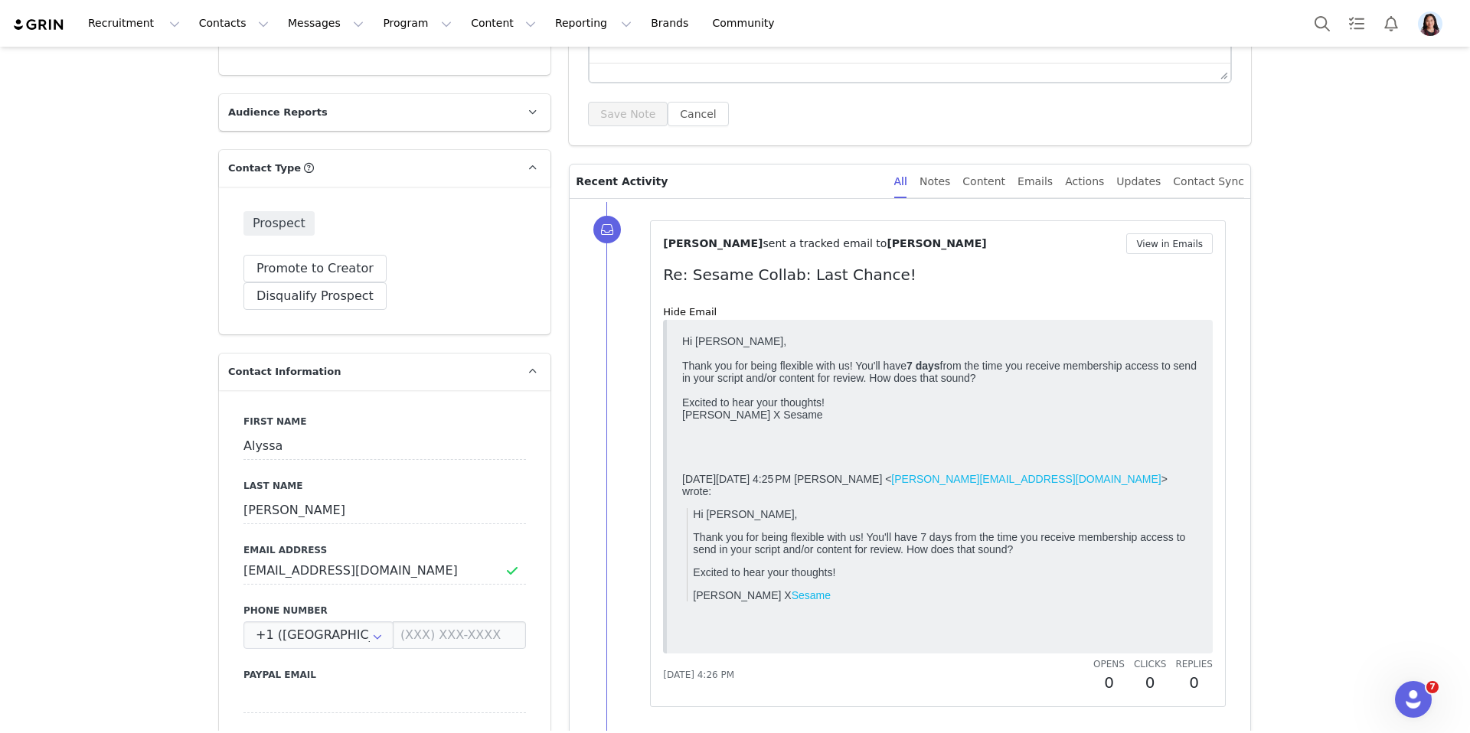
scroll to position [0, 0]
click at [1154, 259] on div "[PERSON_NAME] sent a tracked email to [PERSON_NAME] View in Emails Re: Sesame C…" at bounding box center [938, 463] width 550 height 461
click at [1154, 246] on button "View in Emails" at bounding box center [1169, 243] width 87 height 21
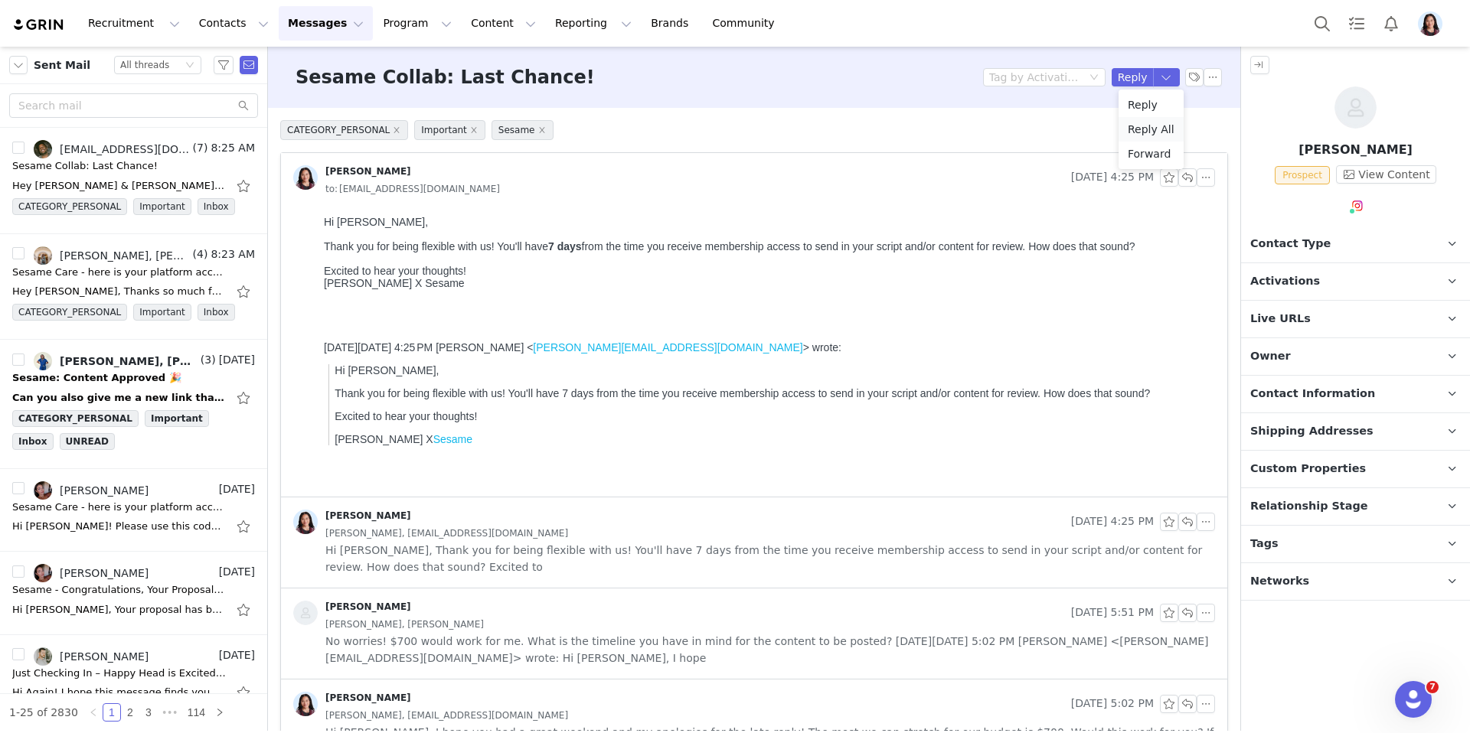
click at [1141, 130] on li "Reply All" at bounding box center [1150, 129] width 65 height 24
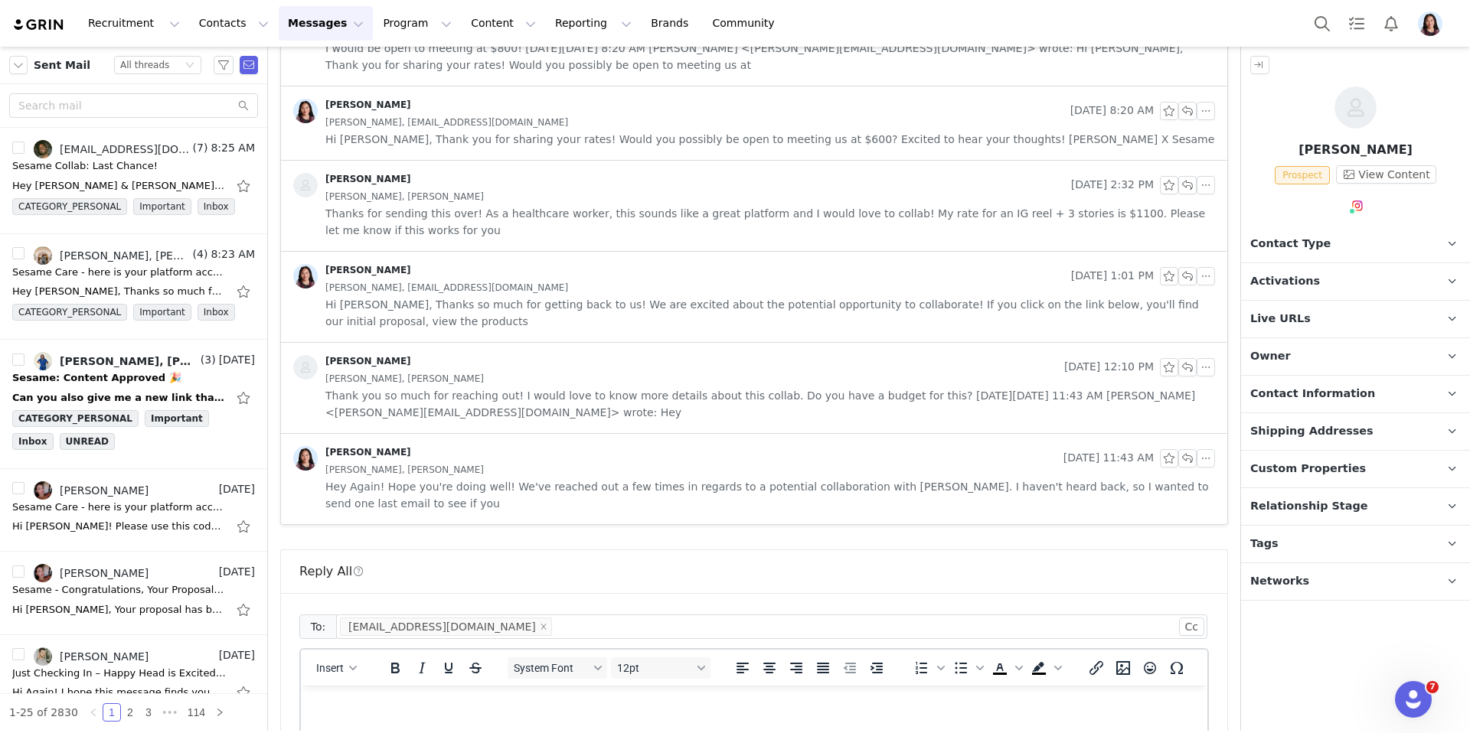
scroll to position [1076, 0]
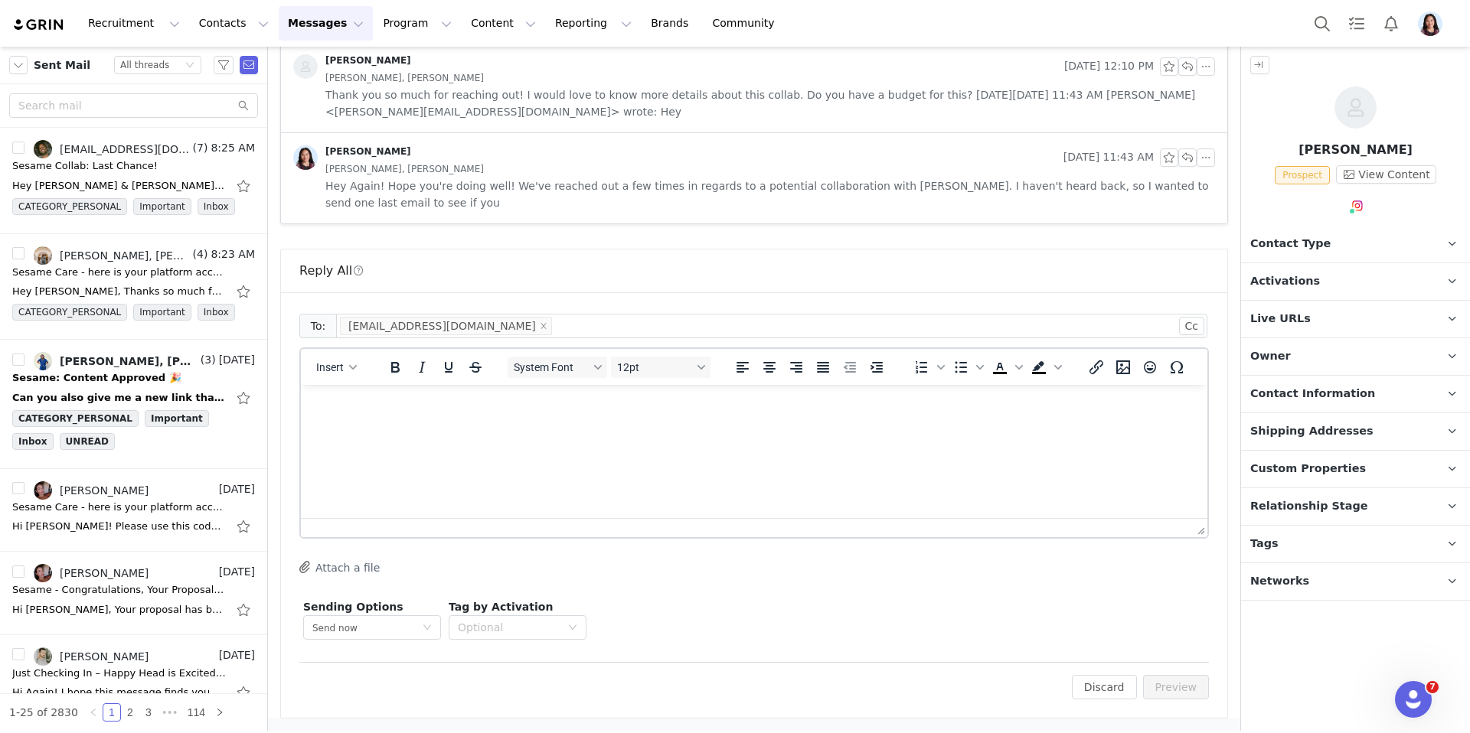
click at [622, 426] on html at bounding box center [754, 405] width 906 height 41
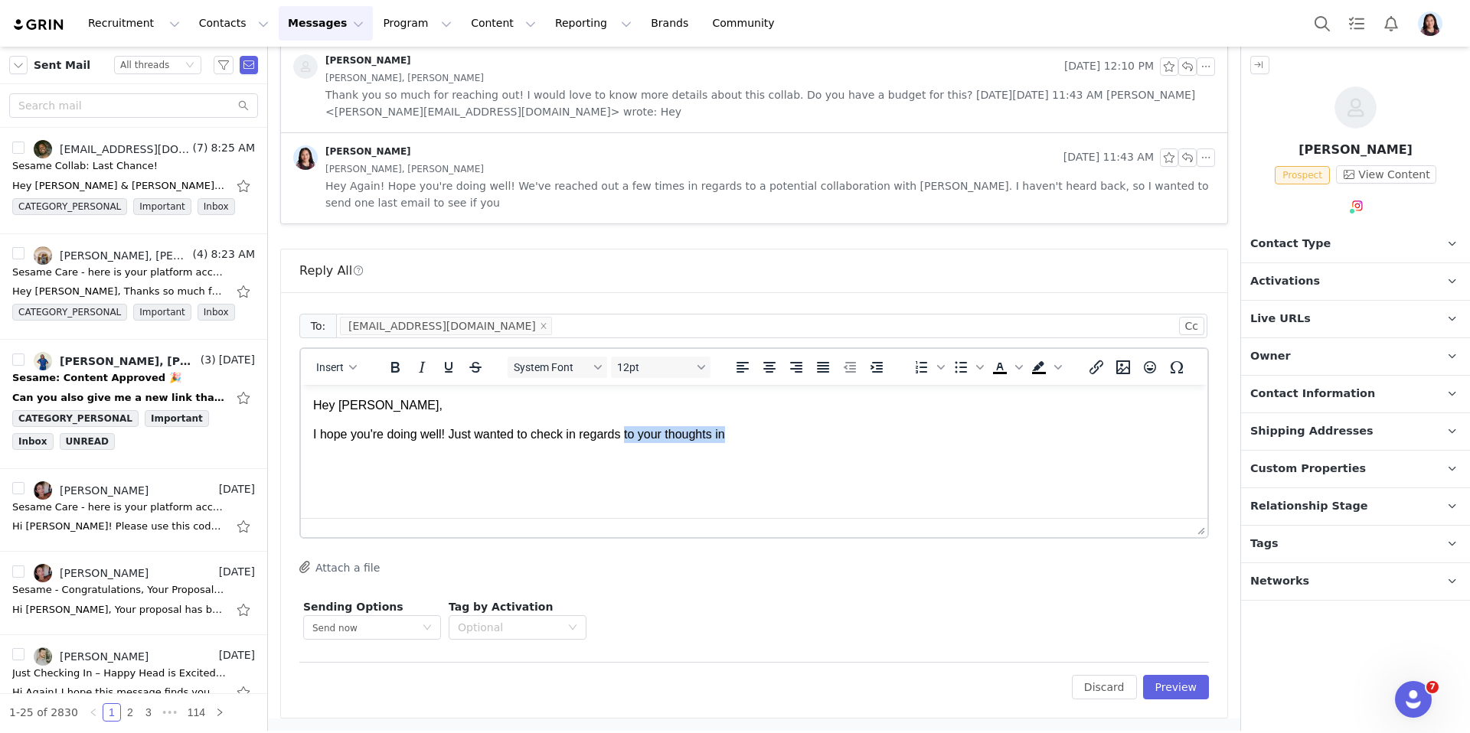
drag, startPoint x: 748, startPoint y: 431, endPoint x: 629, endPoint y: 431, distance: 118.7
click at [629, 431] on p "I hope you're doing well! Just wanted to check in regards to your thoughts in" at bounding box center [754, 434] width 882 height 17
click at [333, 351] on div "Insert System Font 12pt To open the popup, press Shift+Enter To open the popup,…" at bounding box center [754, 367] width 906 height 36
click at [333, 364] on span "Insert" at bounding box center [330, 367] width 28 height 12
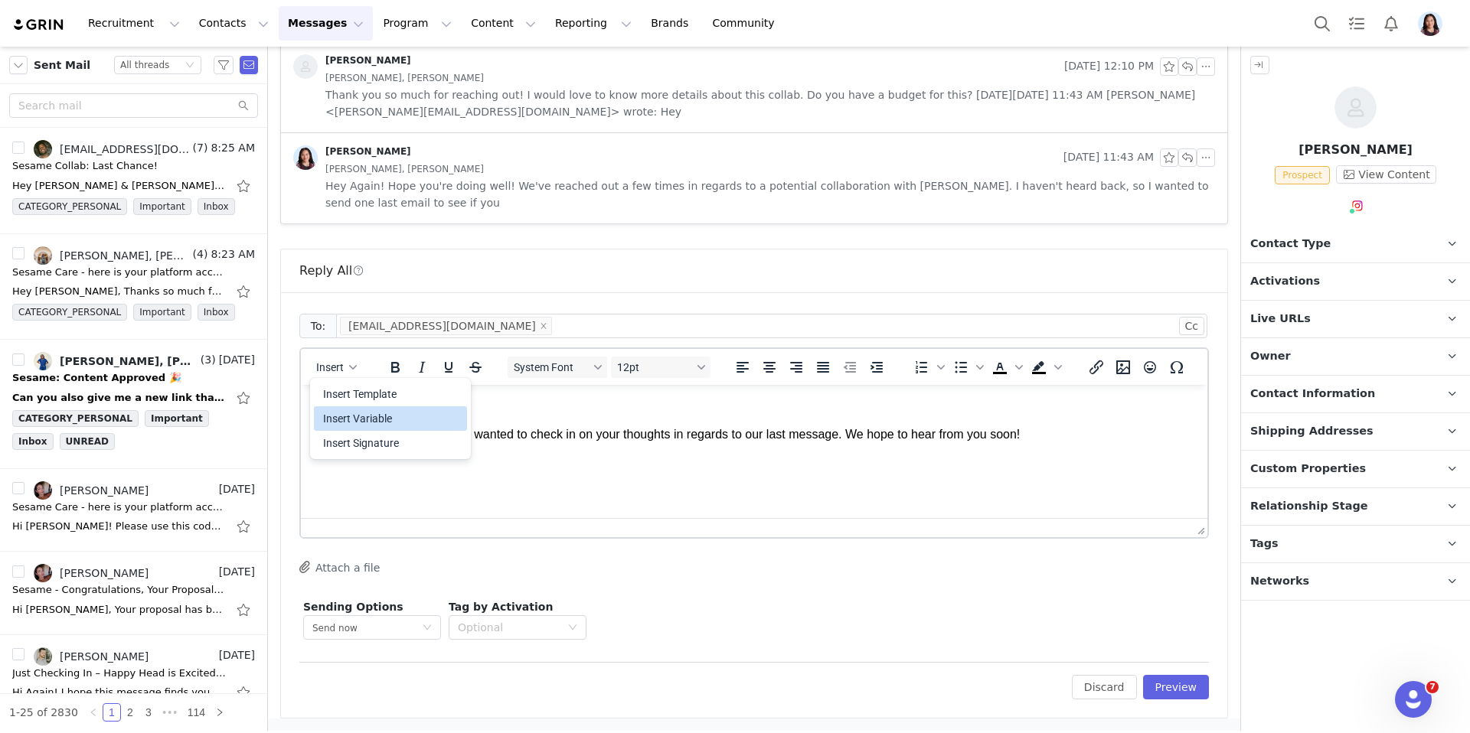
click at [372, 429] on div "Insert Variable" at bounding box center [390, 418] width 153 height 24
select select
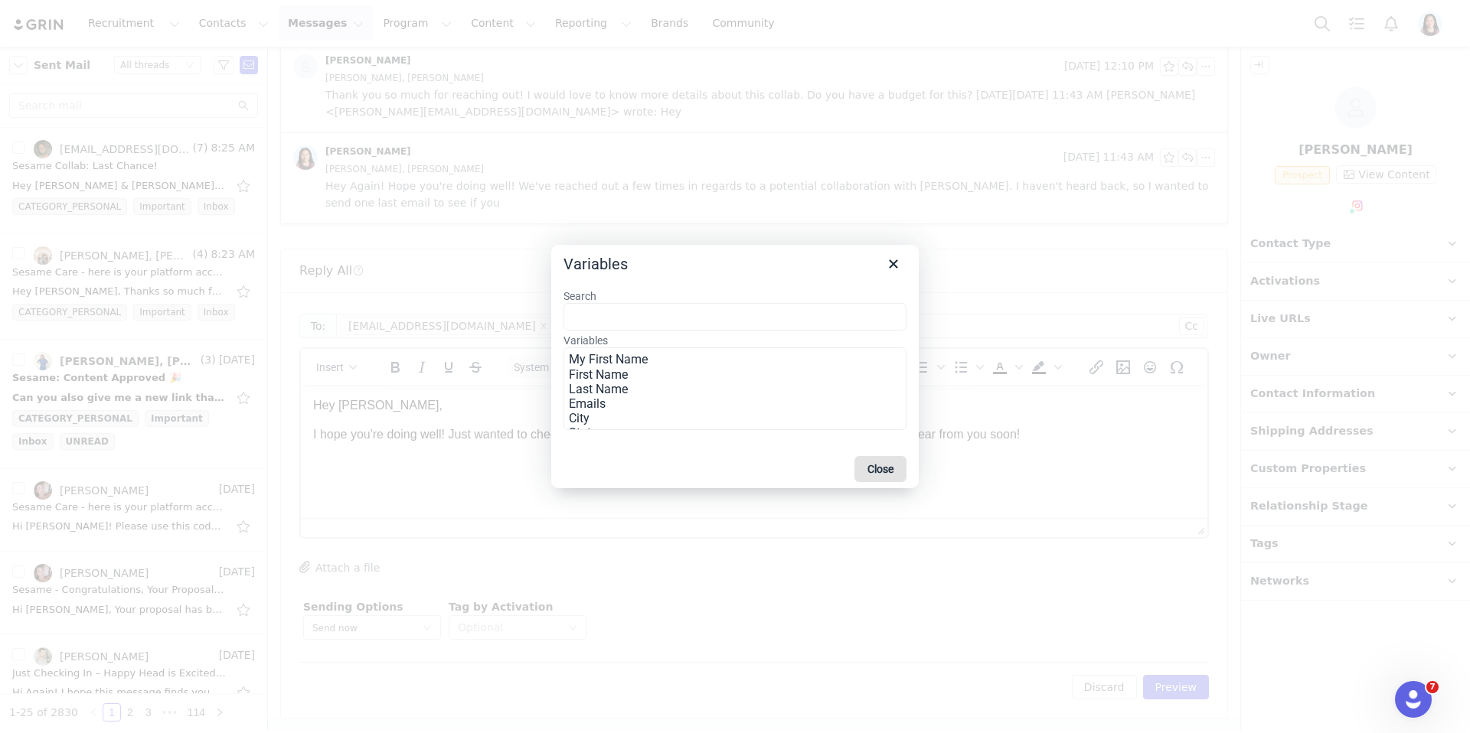
click at [867, 478] on button "Close" at bounding box center [880, 469] width 52 height 26
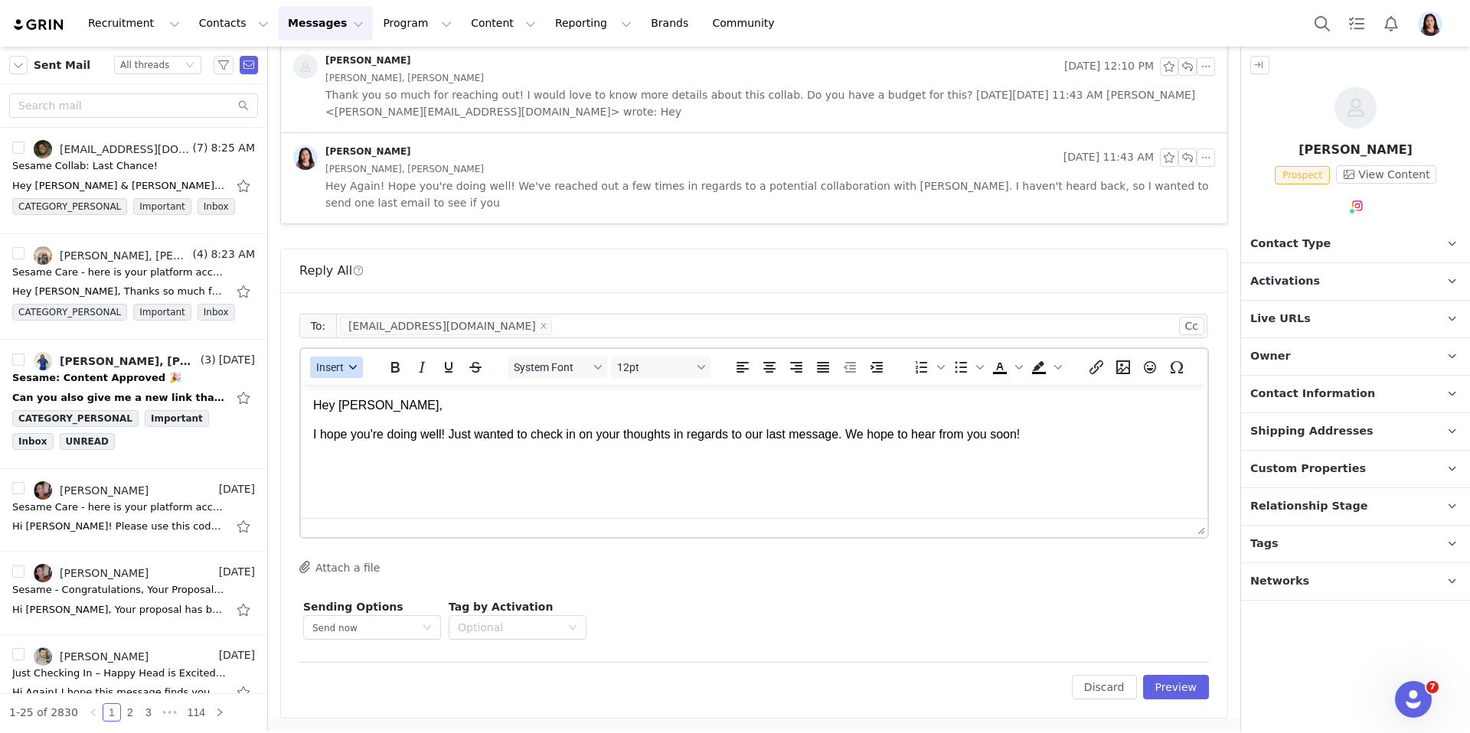
click at [322, 361] on span "Insert" at bounding box center [330, 367] width 28 height 12
click at [348, 432] on div "Insert Signature" at bounding box center [390, 443] width 153 height 24
click at [1185, 682] on button "Preview" at bounding box center [1176, 687] width 67 height 24
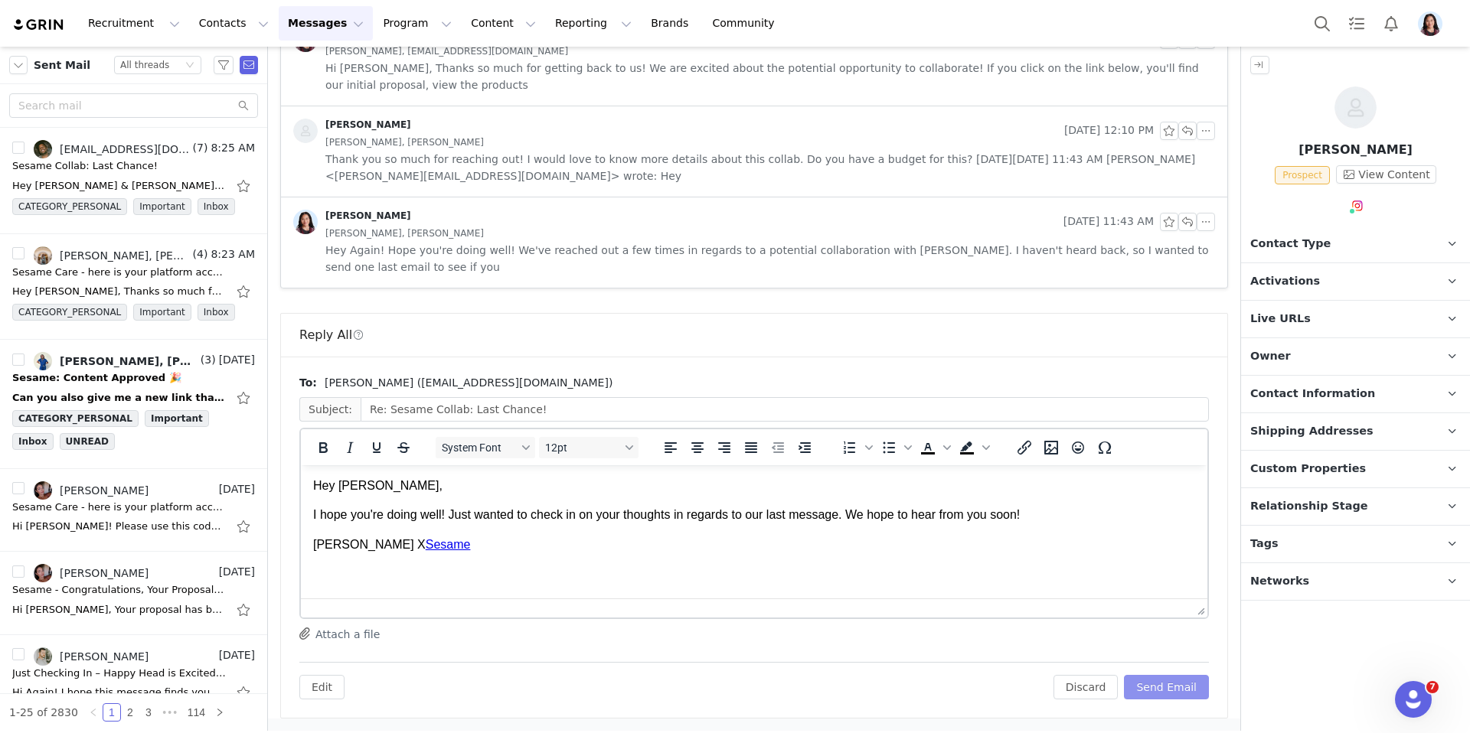
scroll to position [0, 0]
click at [1185, 688] on button "Send Email" at bounding box center [1166, 687] width 85 height 24
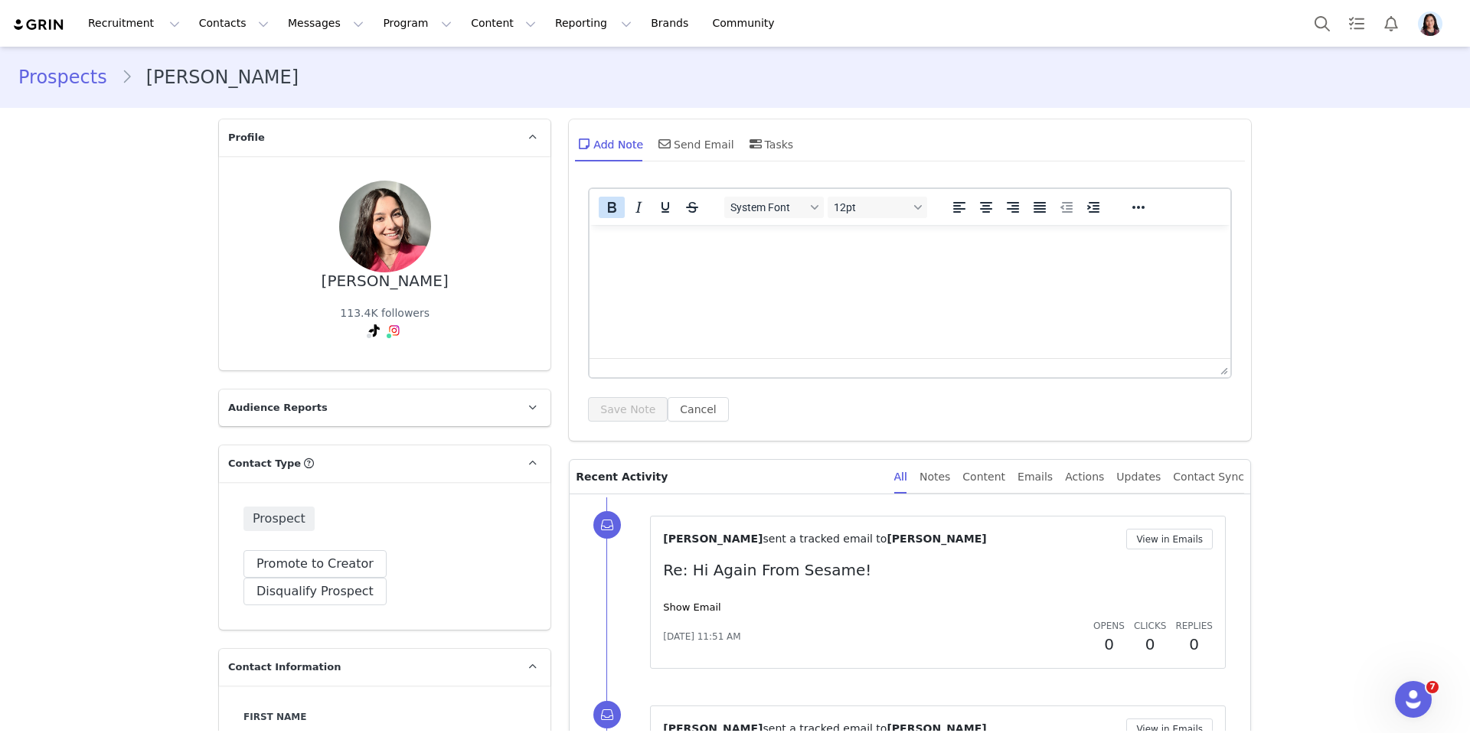
scroll to position [292, 0]
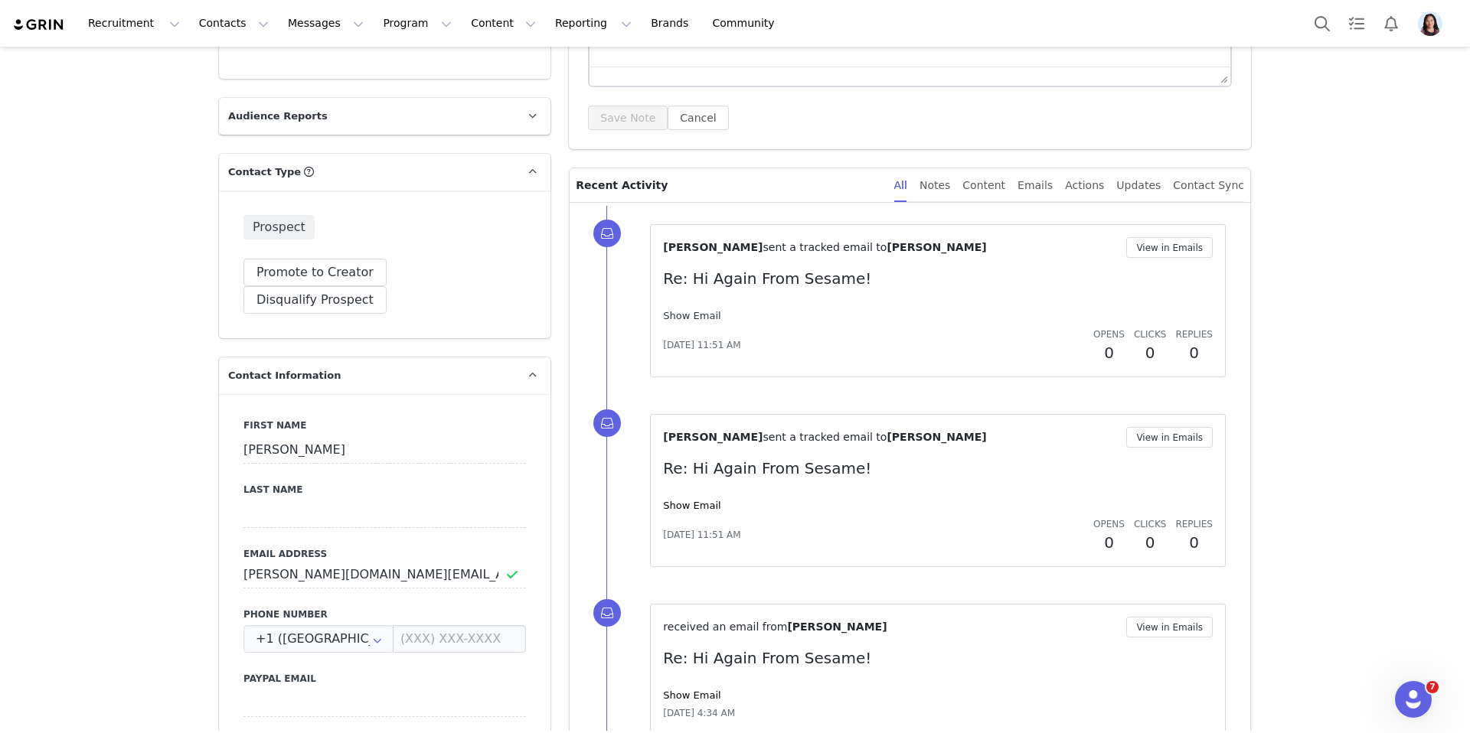
click at [684, 312] on link "Show Email" at bounding box center [691, 315] width 57 height 11
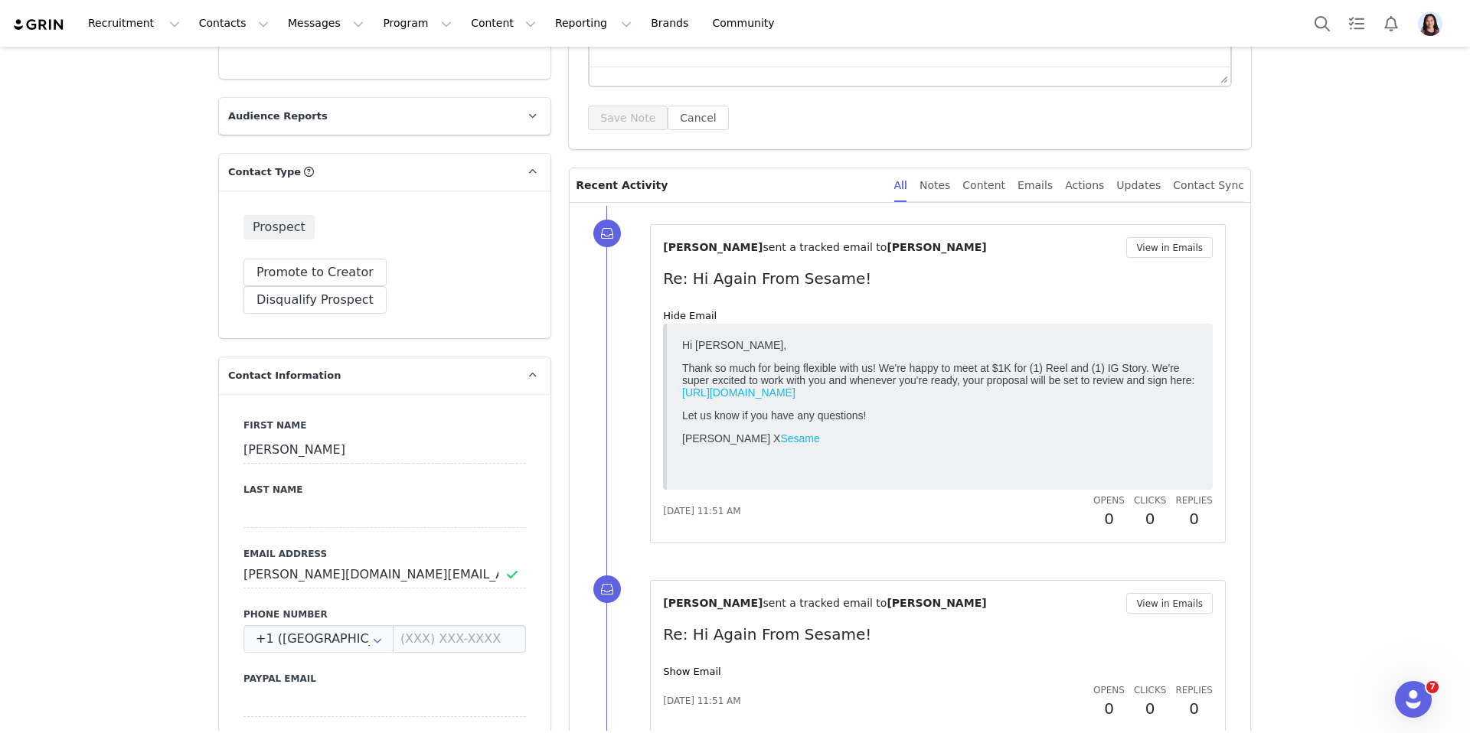
scroll to position [0, 0]
click at [1160, 243] on button "View in Emails" at bounding box center [1169, 247] width 87 height 21
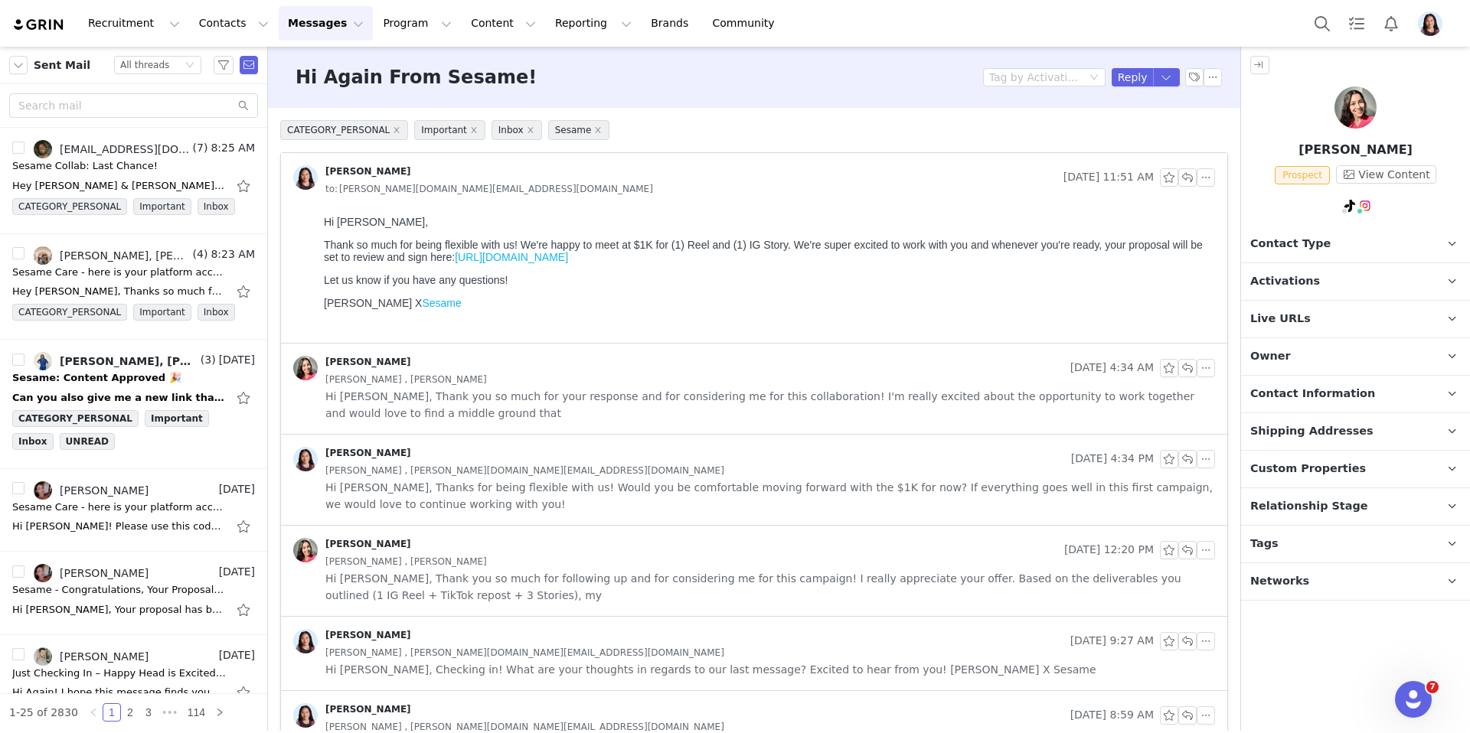
click at [844, 395] on span "Hi [PERSON_NAME], Thank you so much for your response and for considering me fo…" at bounding box center [770, 405] width 890 height 34
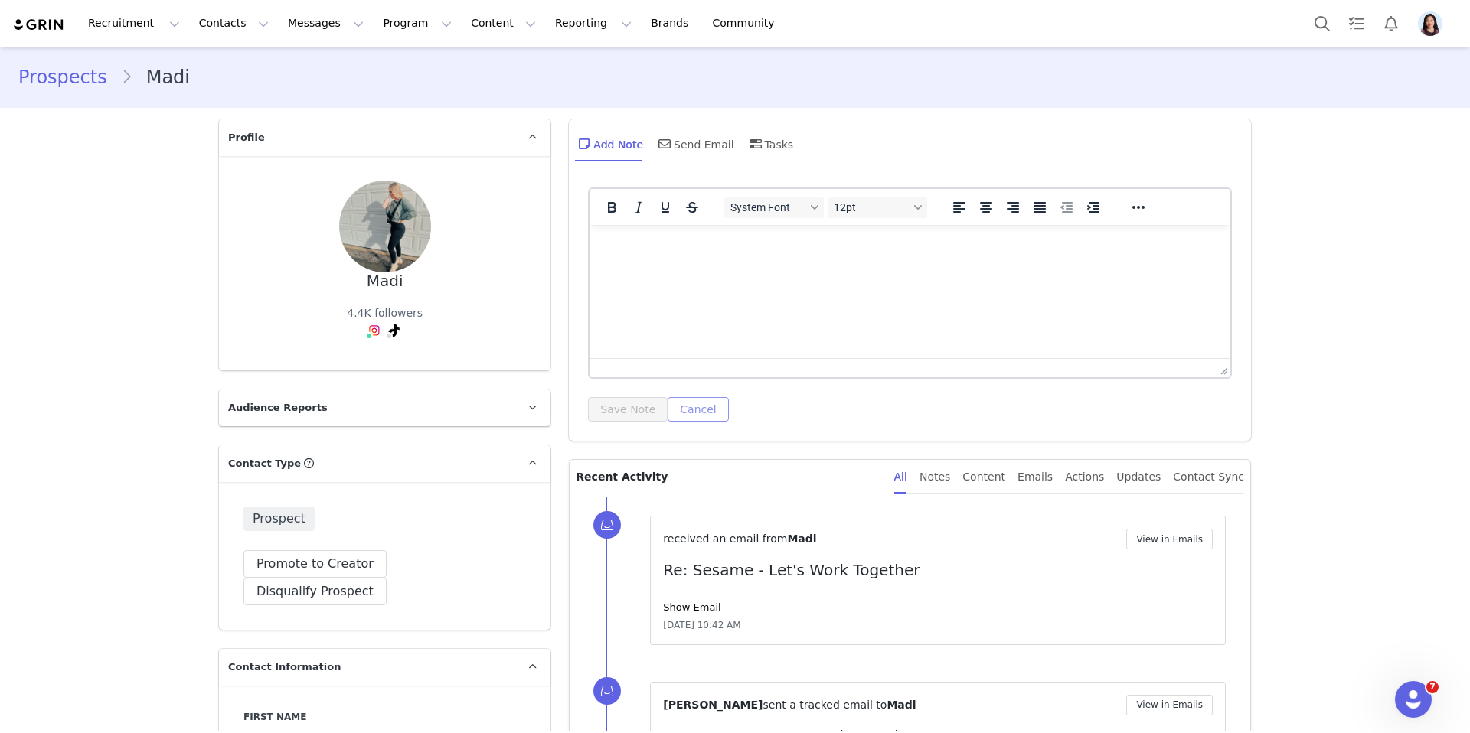
scroll to position [298, 0]
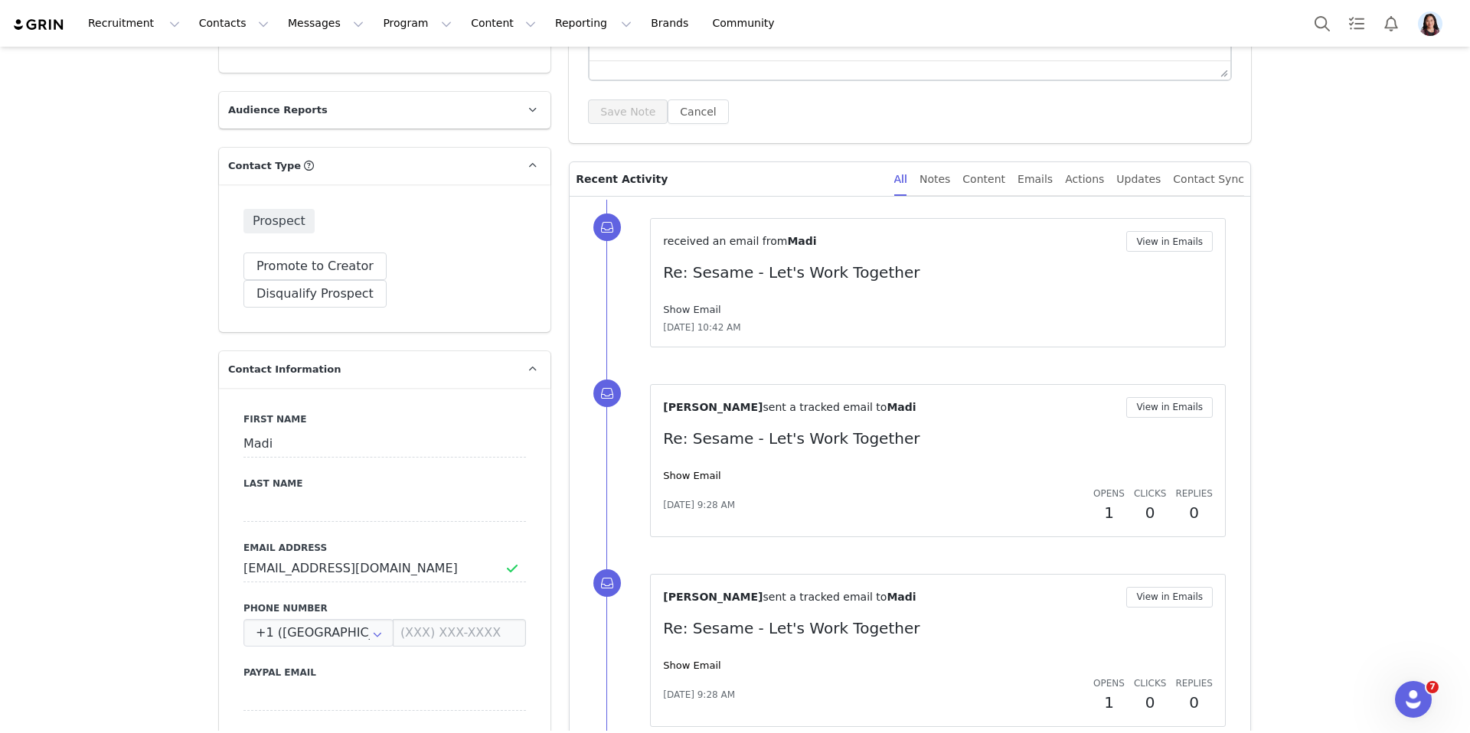
click at [700, 313] on link "Show Email" at bounding box center [691, 309] width 57 height 11
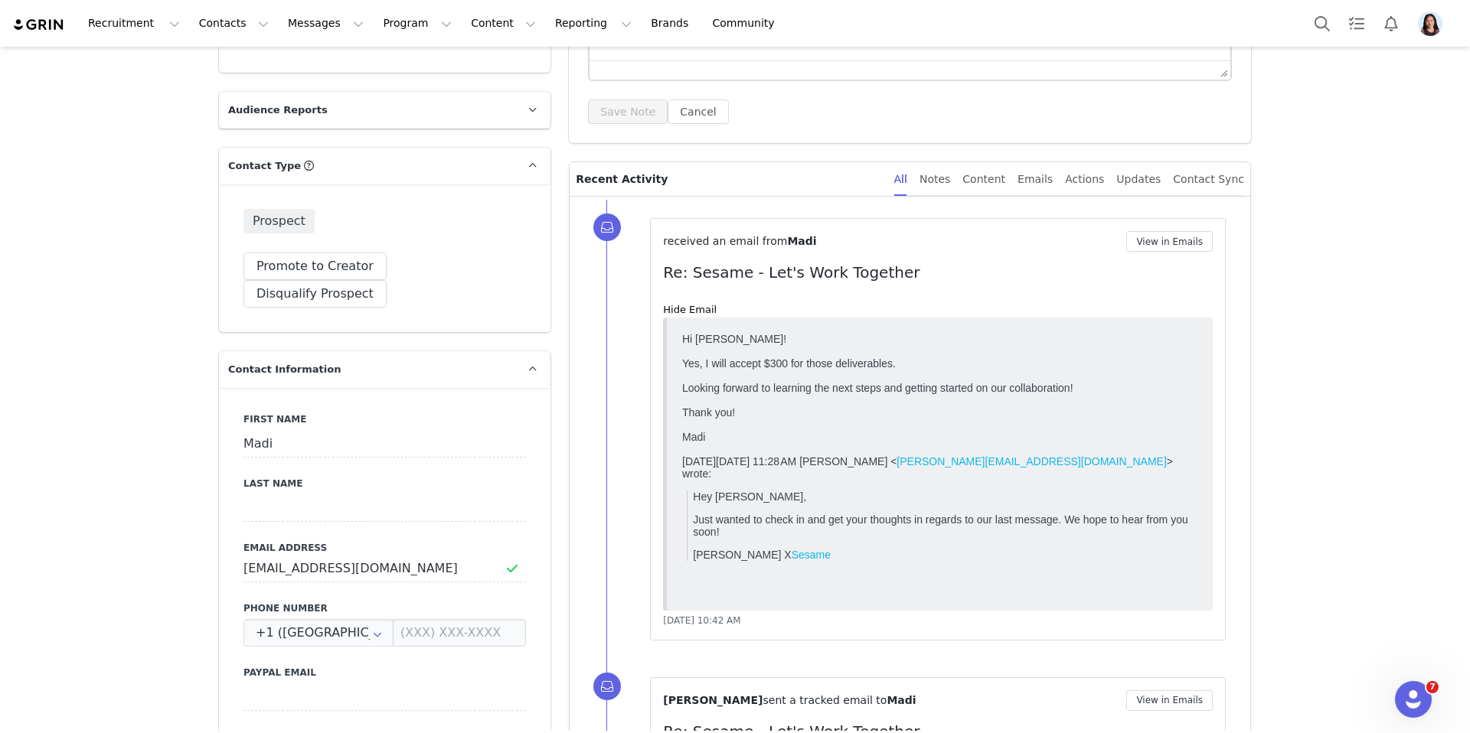
scroll to position [0, 0]
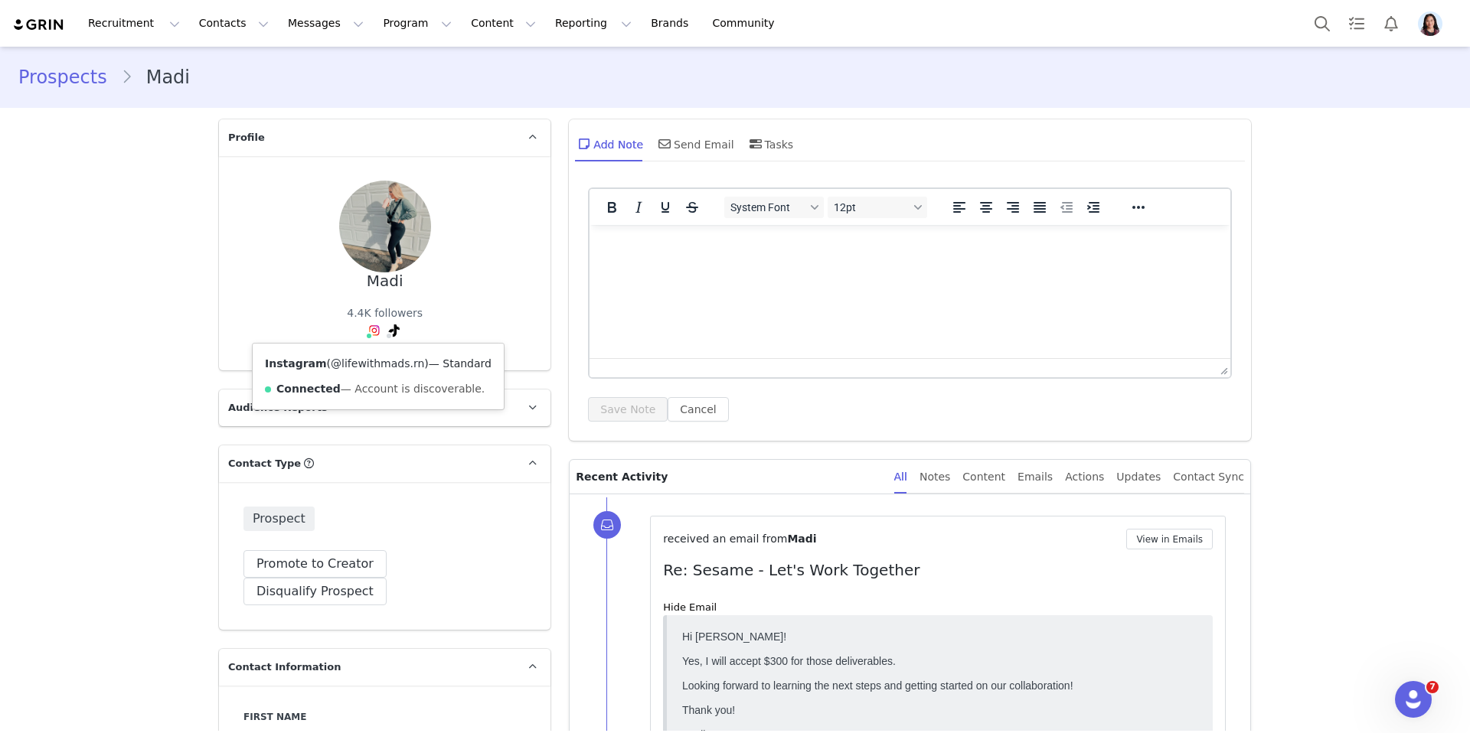
click at [365, 363] on link "@lifewithmads.rn" at bounding box center [377, 363] width 93 height 12
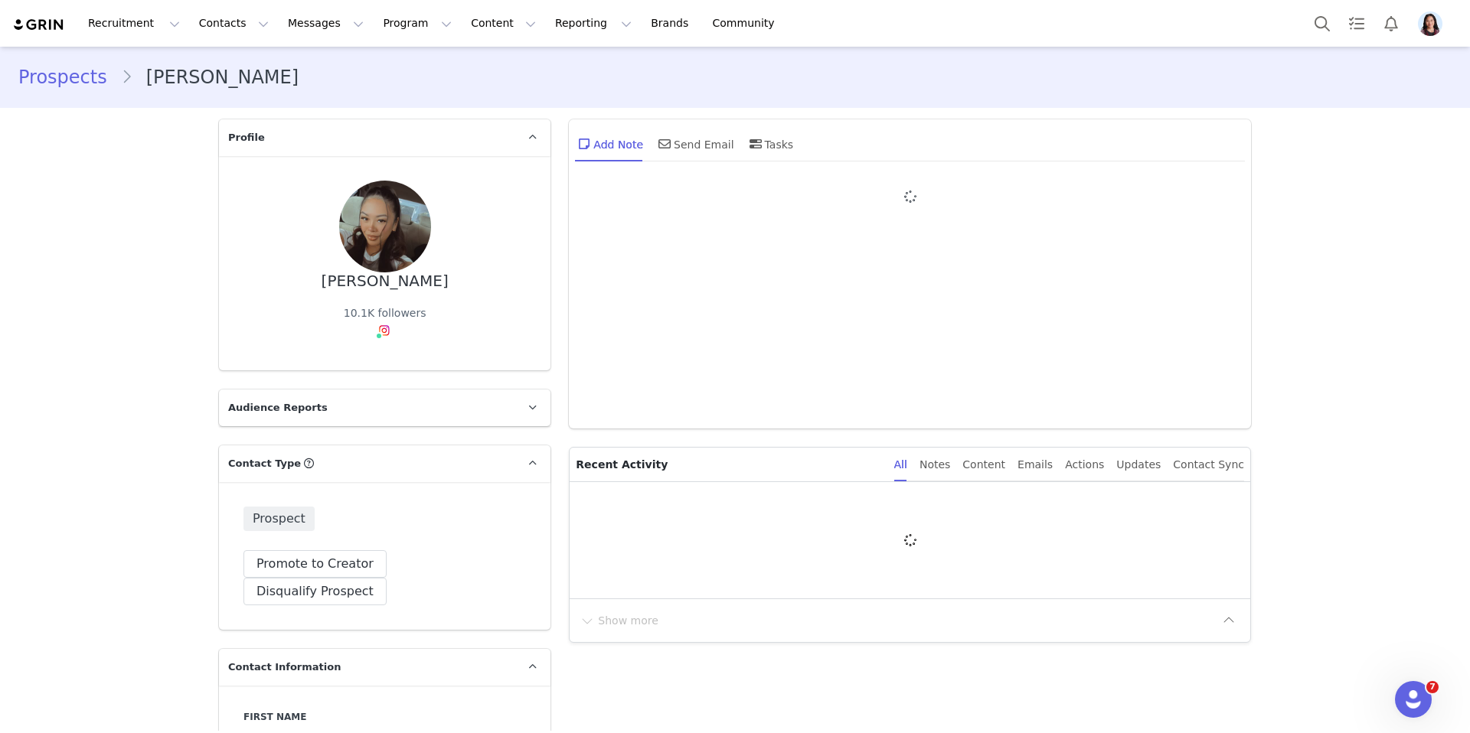
type input "+1 ([GEOGRAPHIC_DATA])"
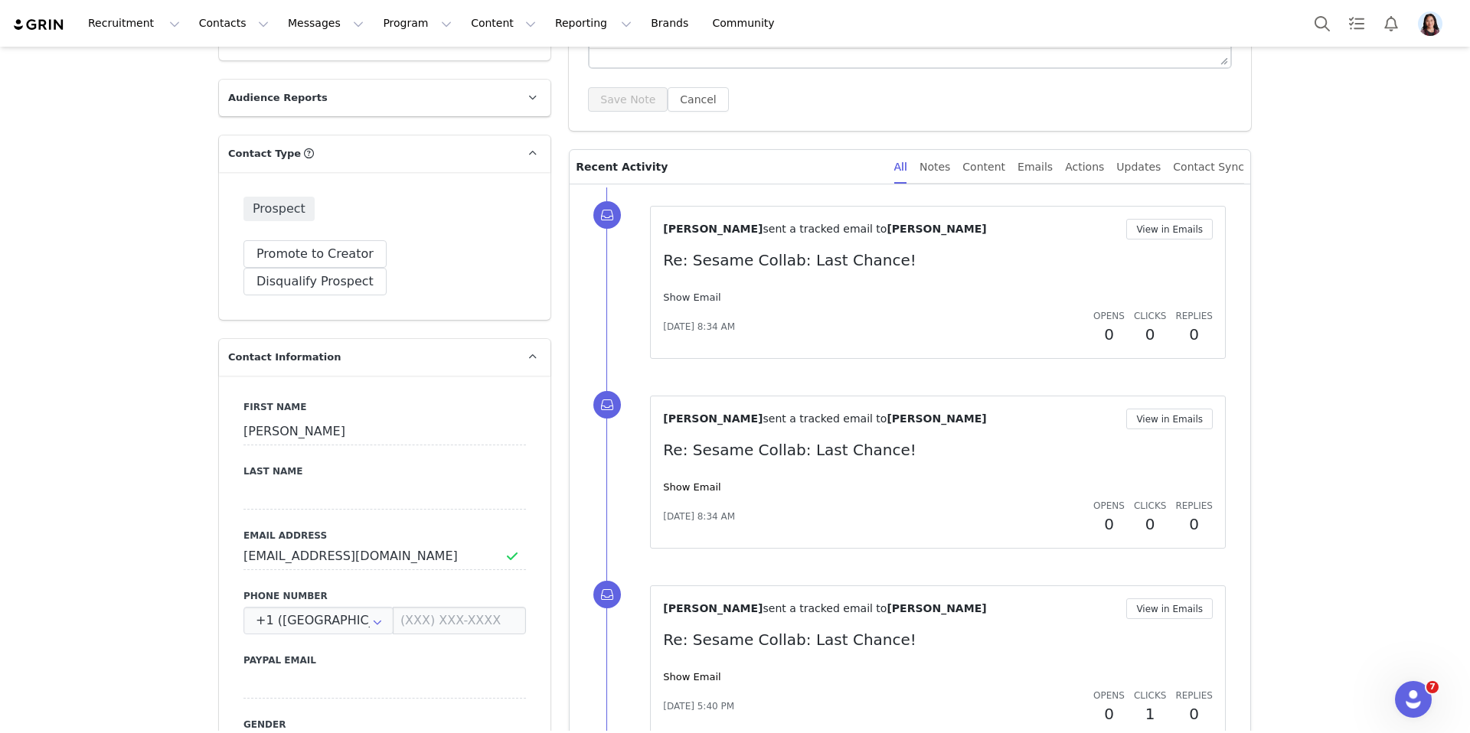
click at [685, 292] on link "Show Email" at bounding box center [691, 297] width 57 height 11
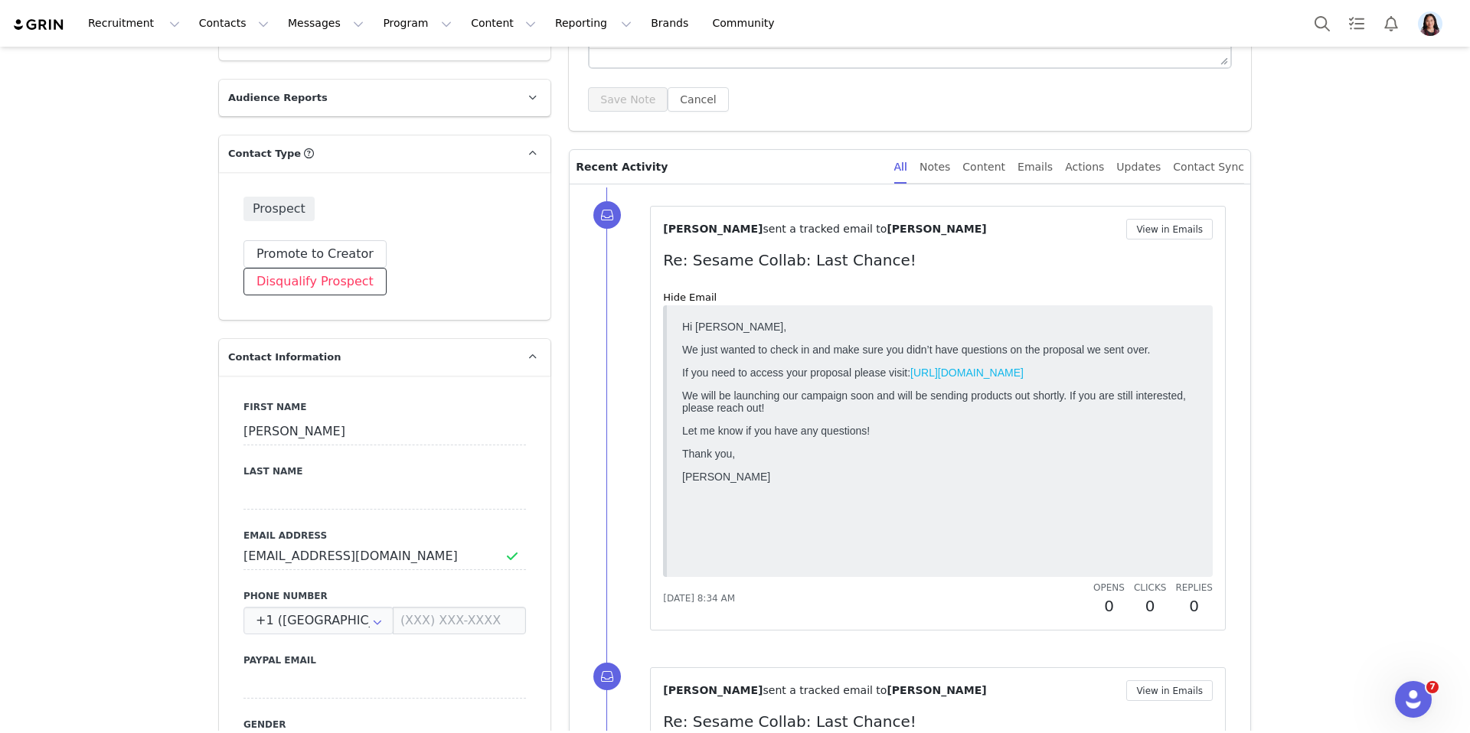
click at [387, 268] on button "Disqualify Prospect" at bounding box center [314, 282] width 143 height 28
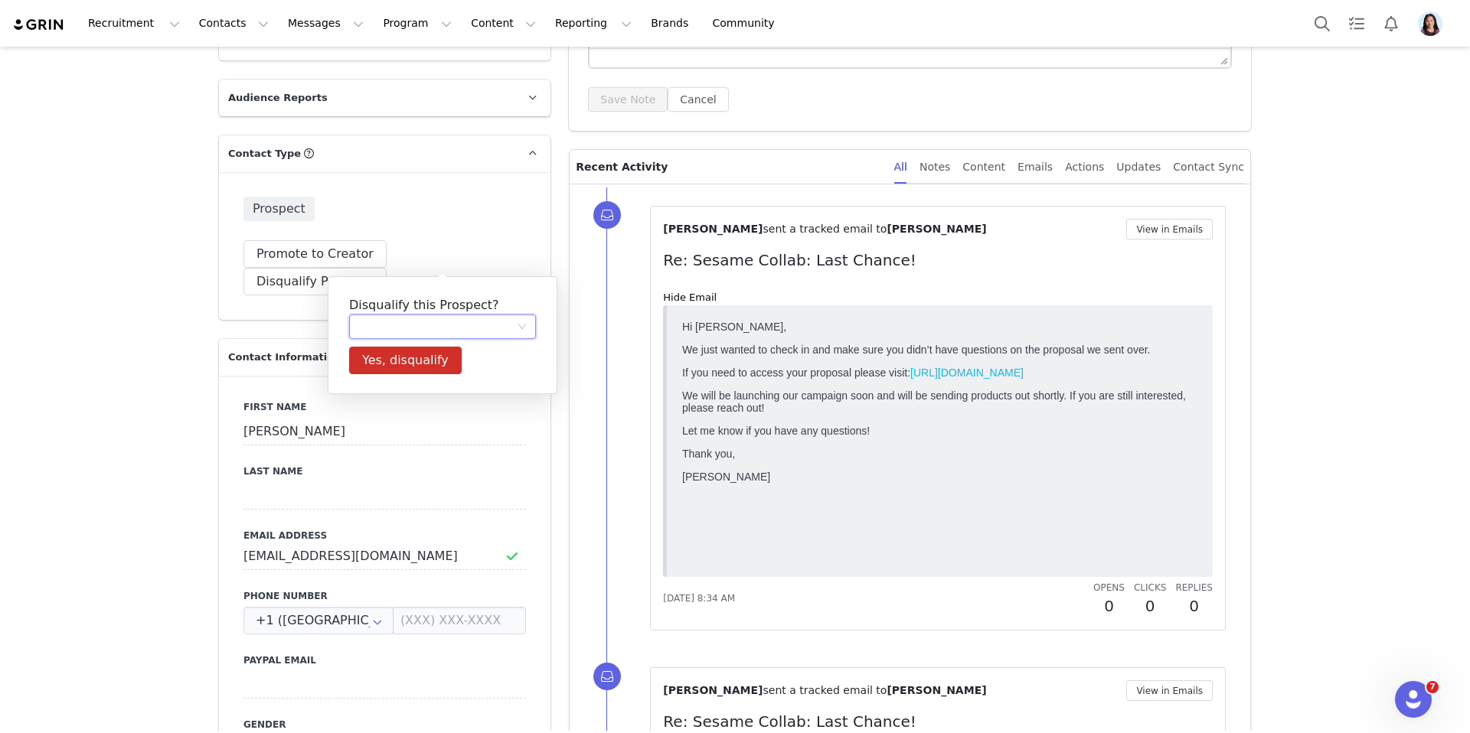
click at [446, 327] on div at bounding box center [437, 326] width 158 height 23
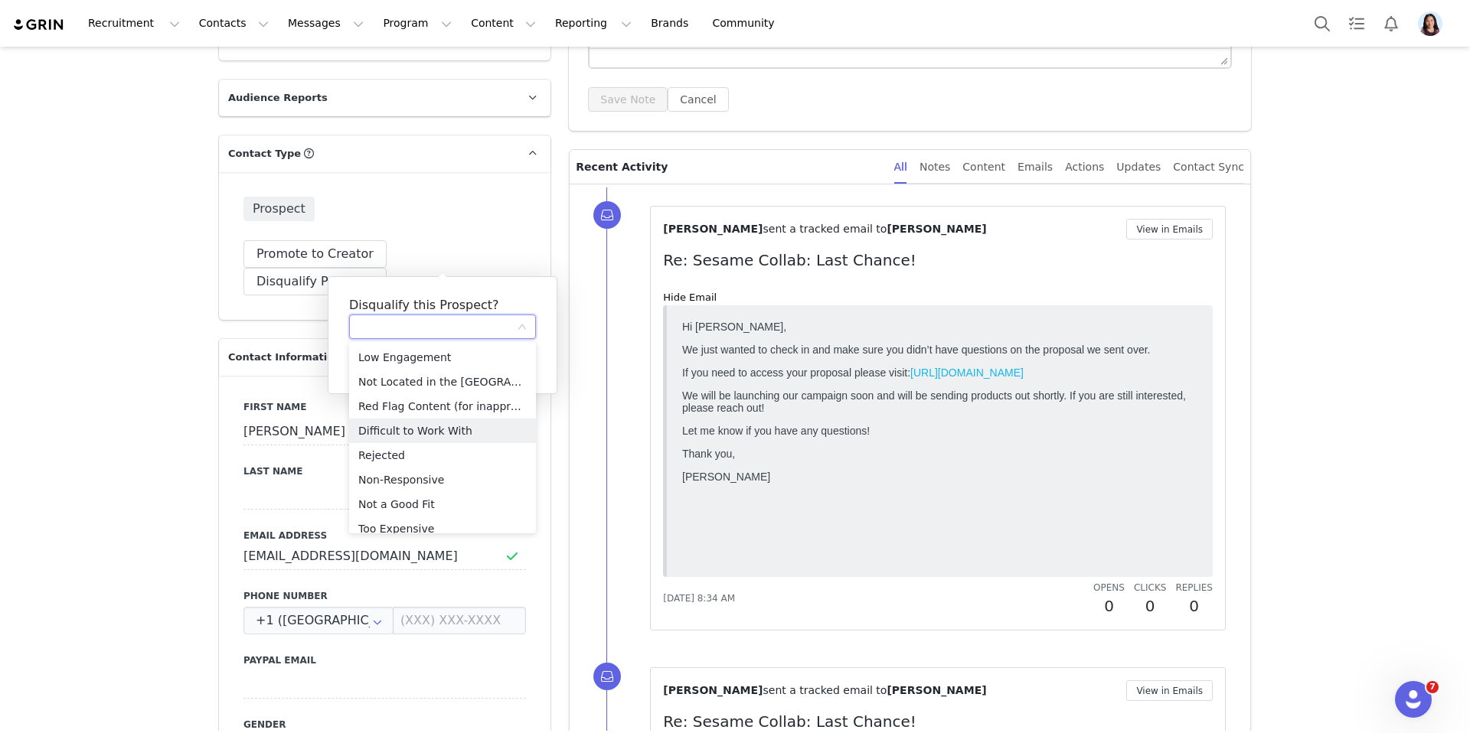
scroll to position [11, 0]
click at [393, 463] on li "Non-Responsive" at bounding box center [442, 469] width 187 height 24
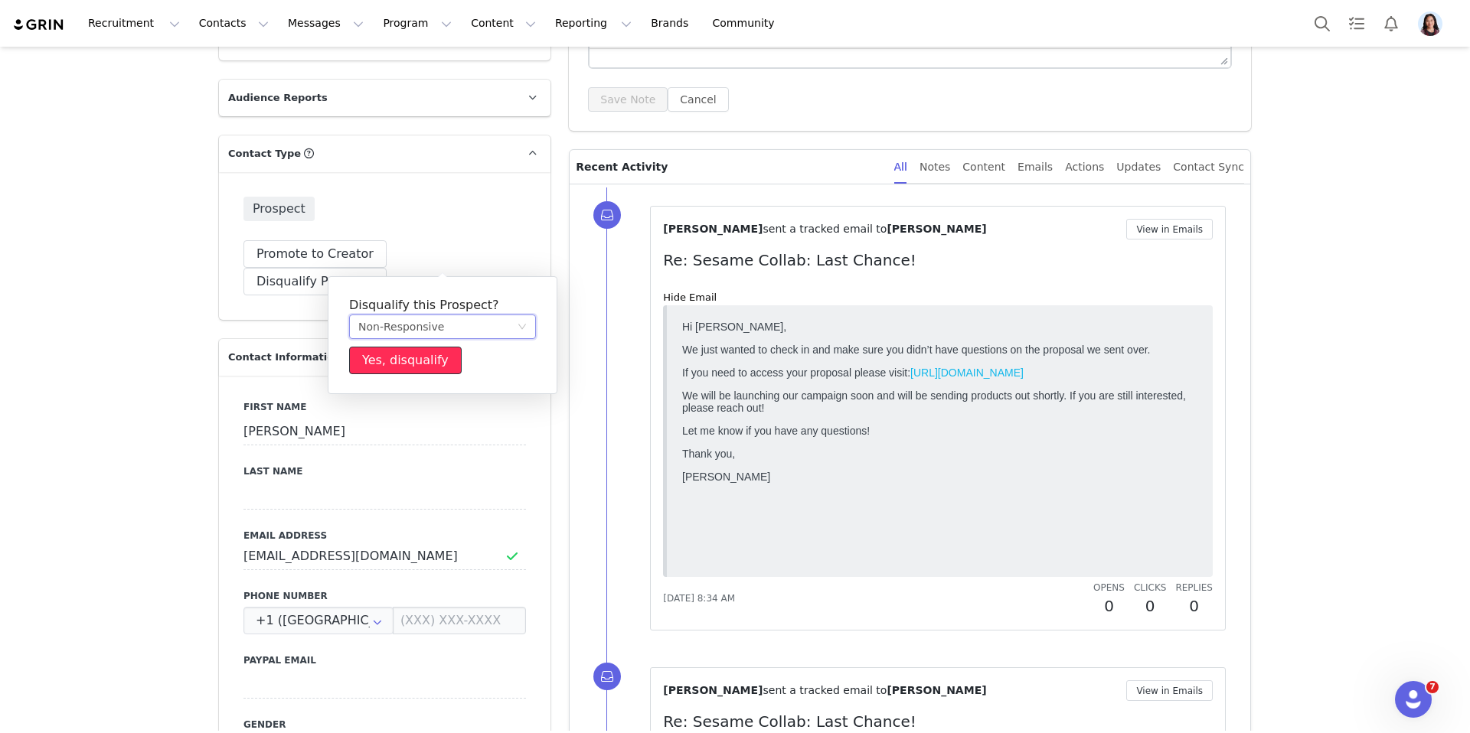
click at [420, 370] on button "Yes, disqualify" at bounding box center [405, 361] width 113 height 28
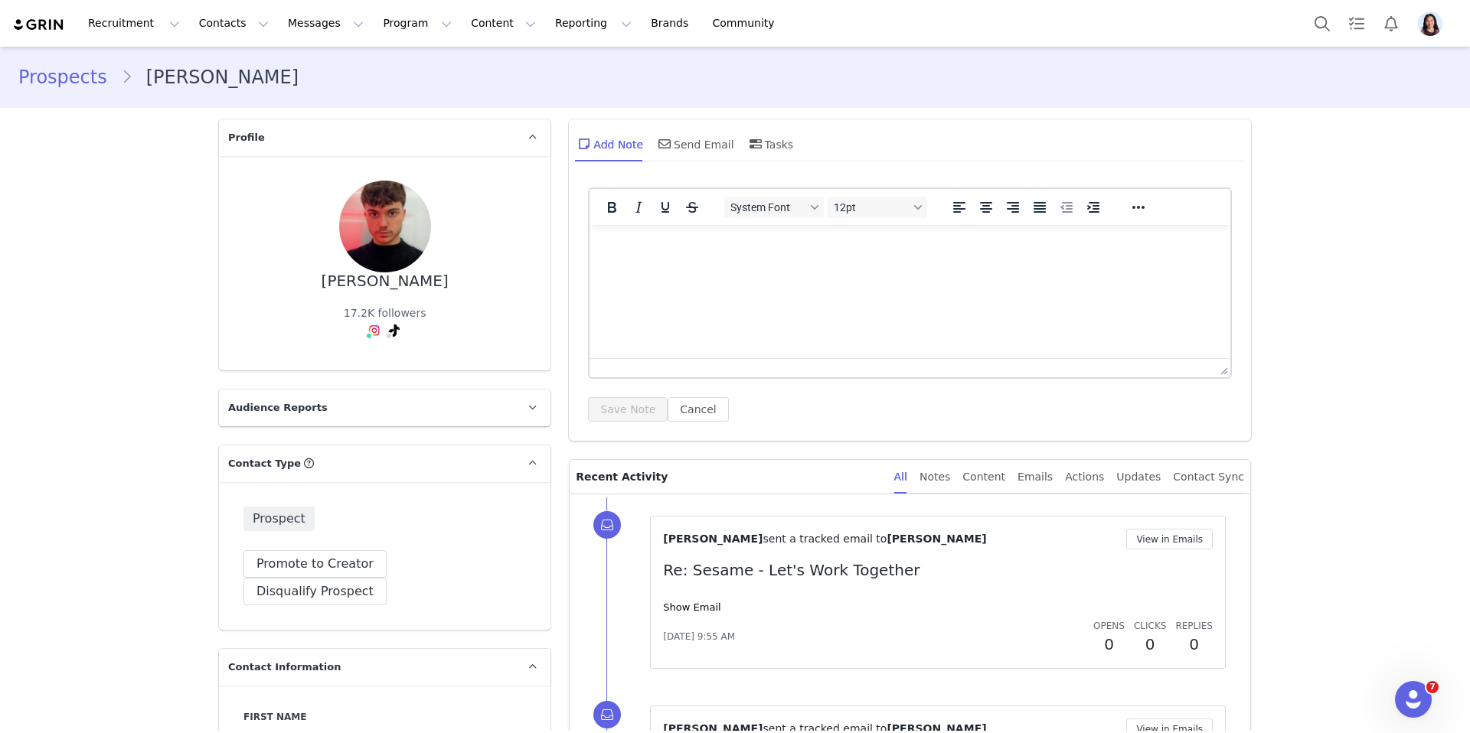
scroll to position [306, 0]
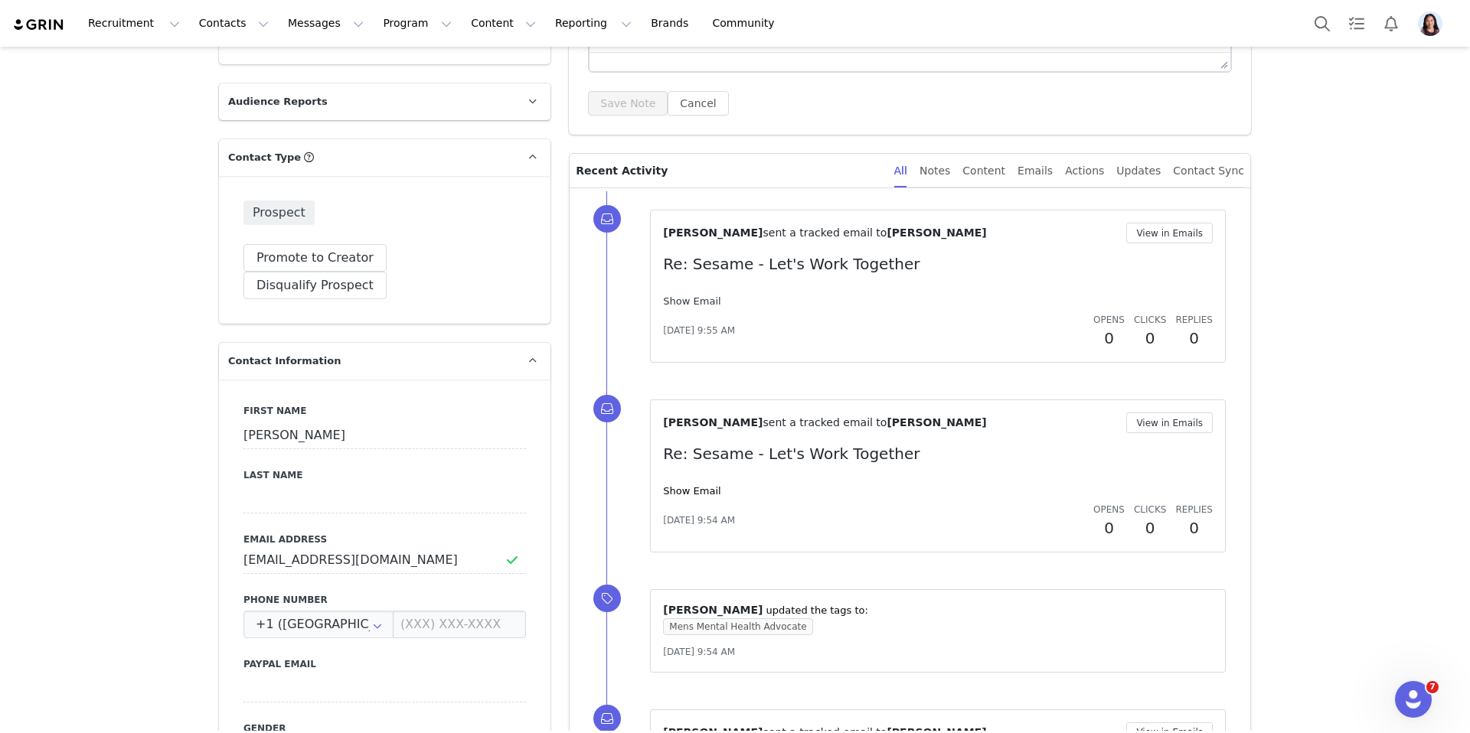
click at [700, 300] on link "Show Email" at bounding box center [691, 300] width 57 height 11
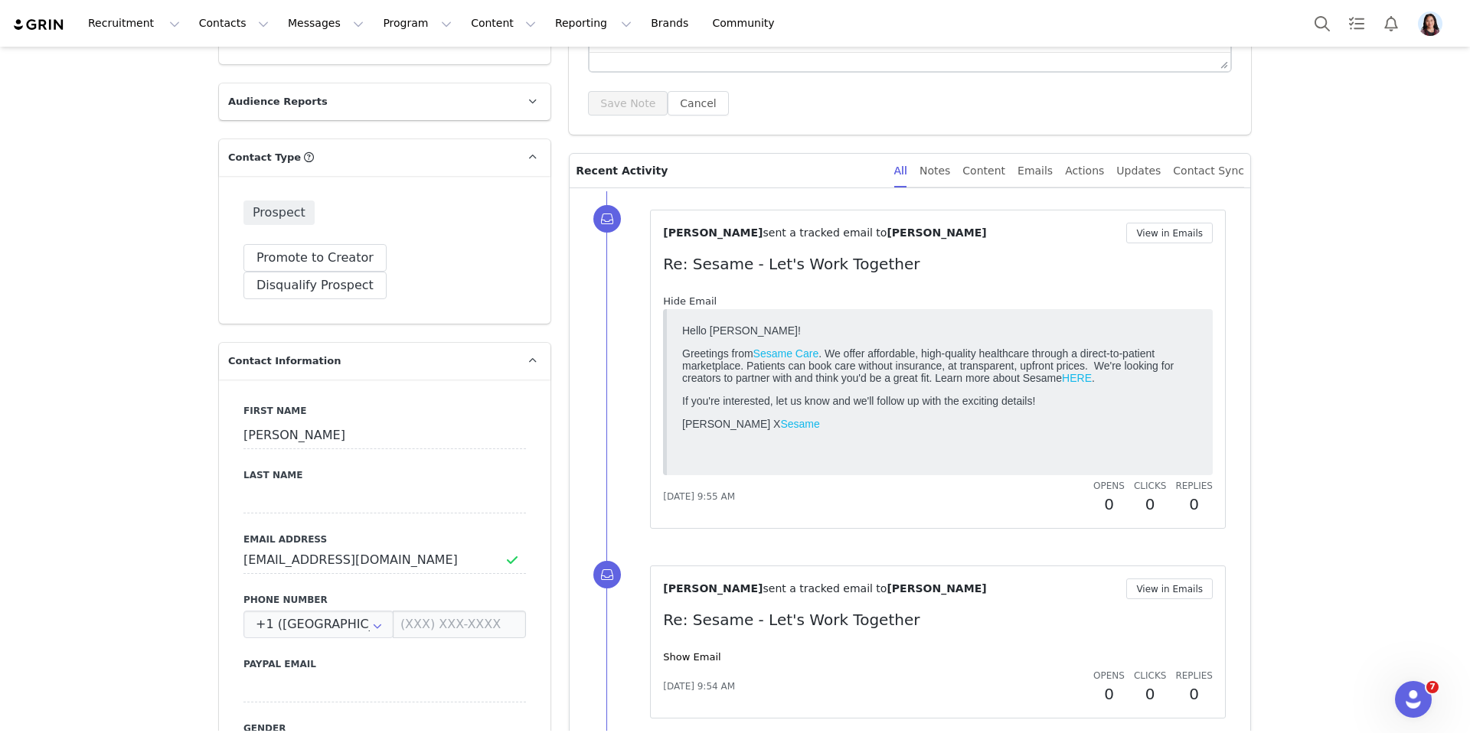
scroll to position [0, 0]
click at [1161, 225] on button "View in Emails" at bounding box center [1169, 233] width 87 height 21
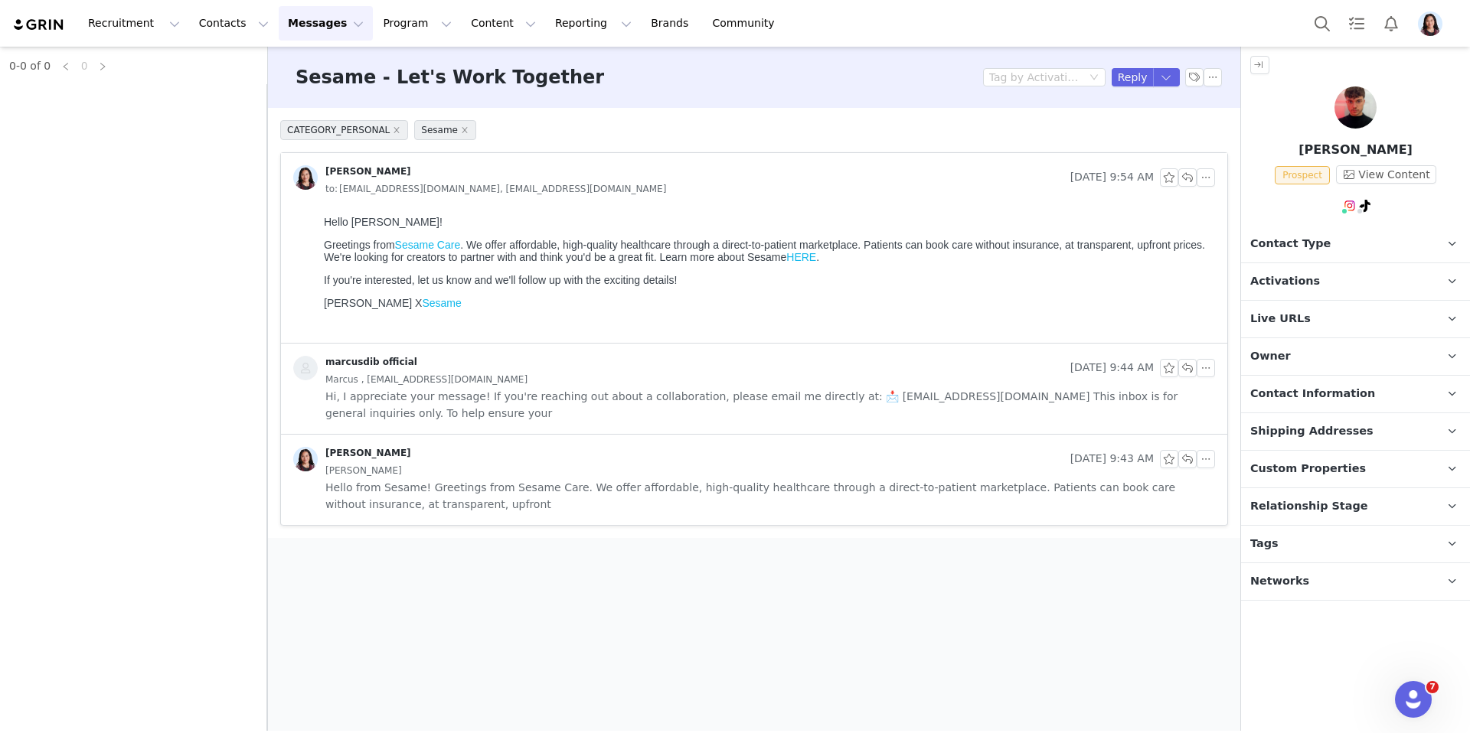
click at [814, 401] on span "Hi, I appreciate your message! If you're reaching out about a collaboration, pl…" at bounding box center [770, 405] width 890 height 34
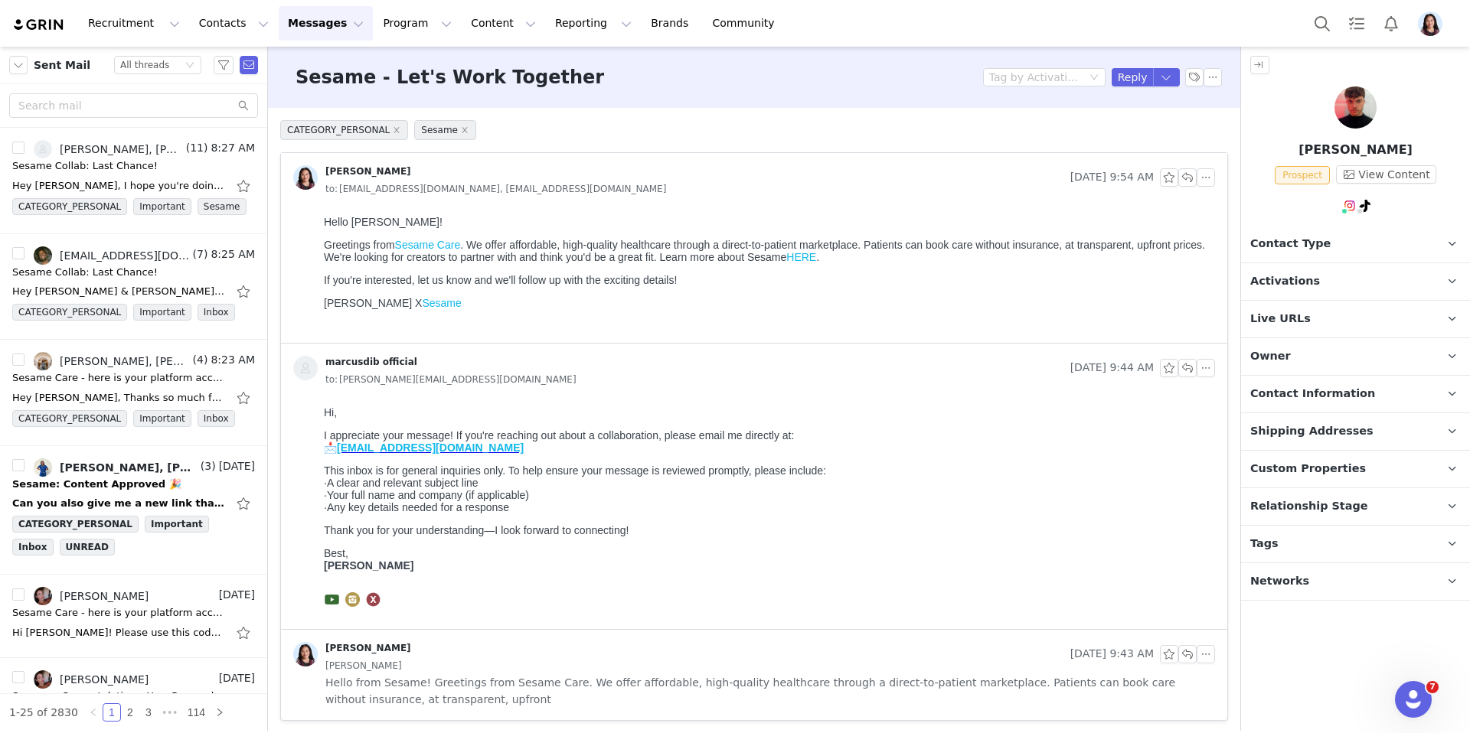
click at [859, 711] on div "Randi Dofat Sep 26, 2025 9:43 AM Marcus , Marcus Hello from Sesame! Greetings f…" at bounding box center [754, 675] width 946 height 90
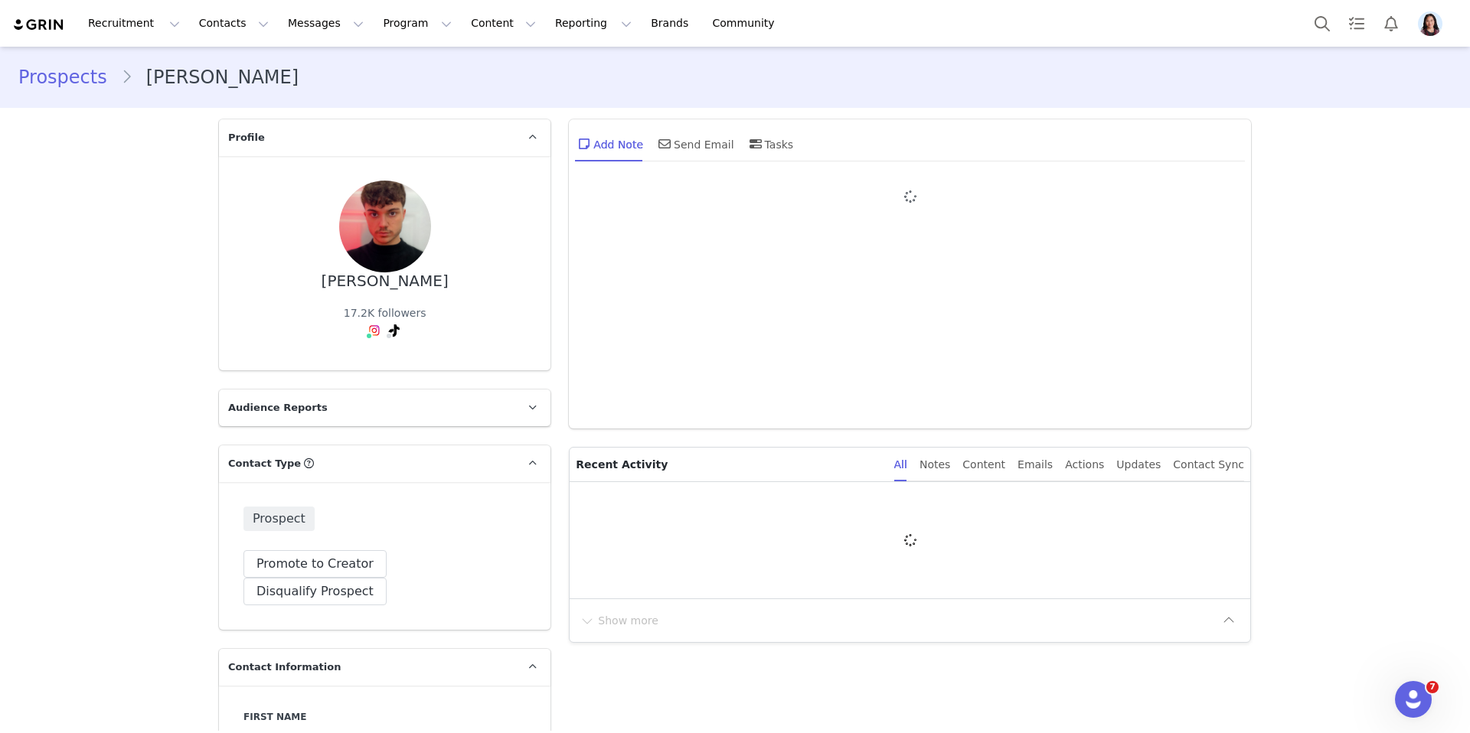
type input "+1 ([GEOGRAPHIC_DATA])"
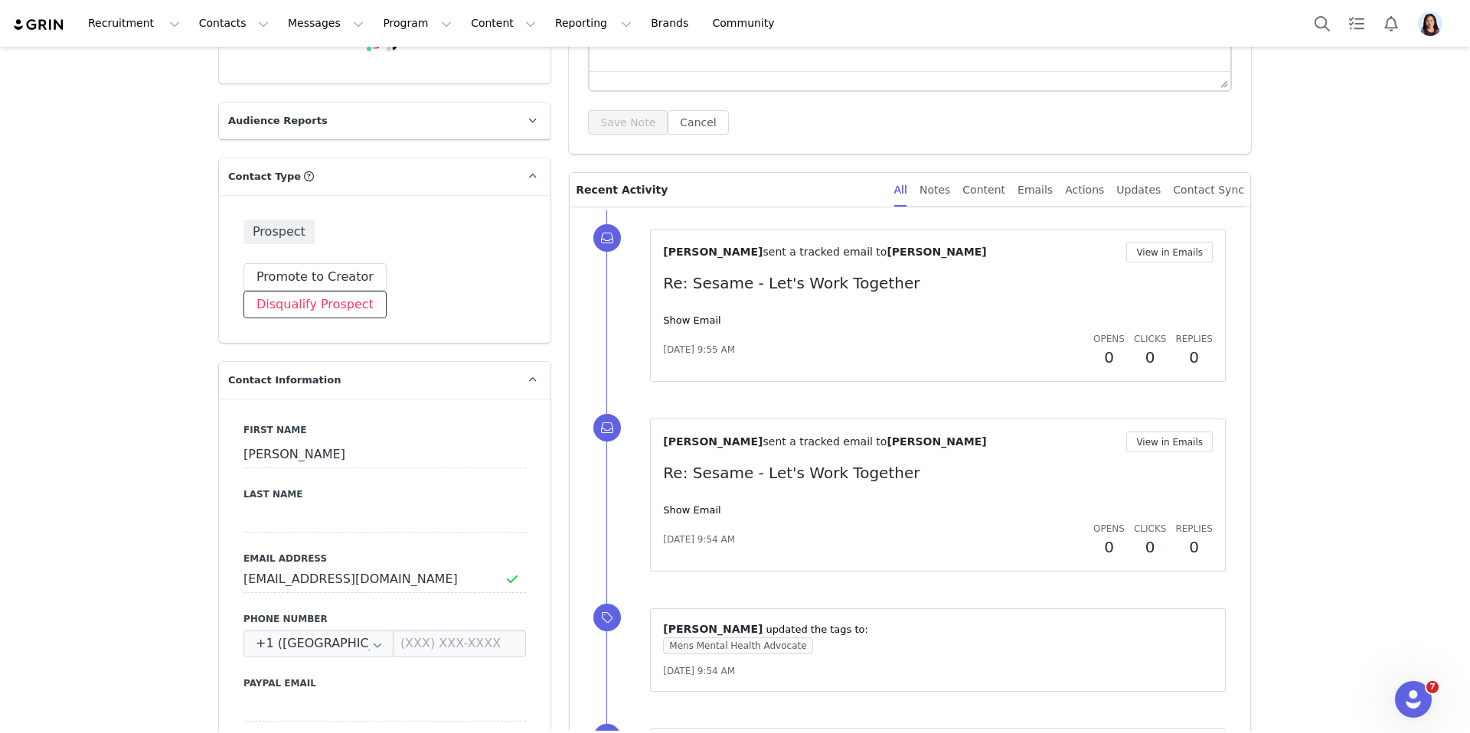
click at [387, 291] on button "Disqualify Prospect" at bounding box center [314, 305] width 143 height 28
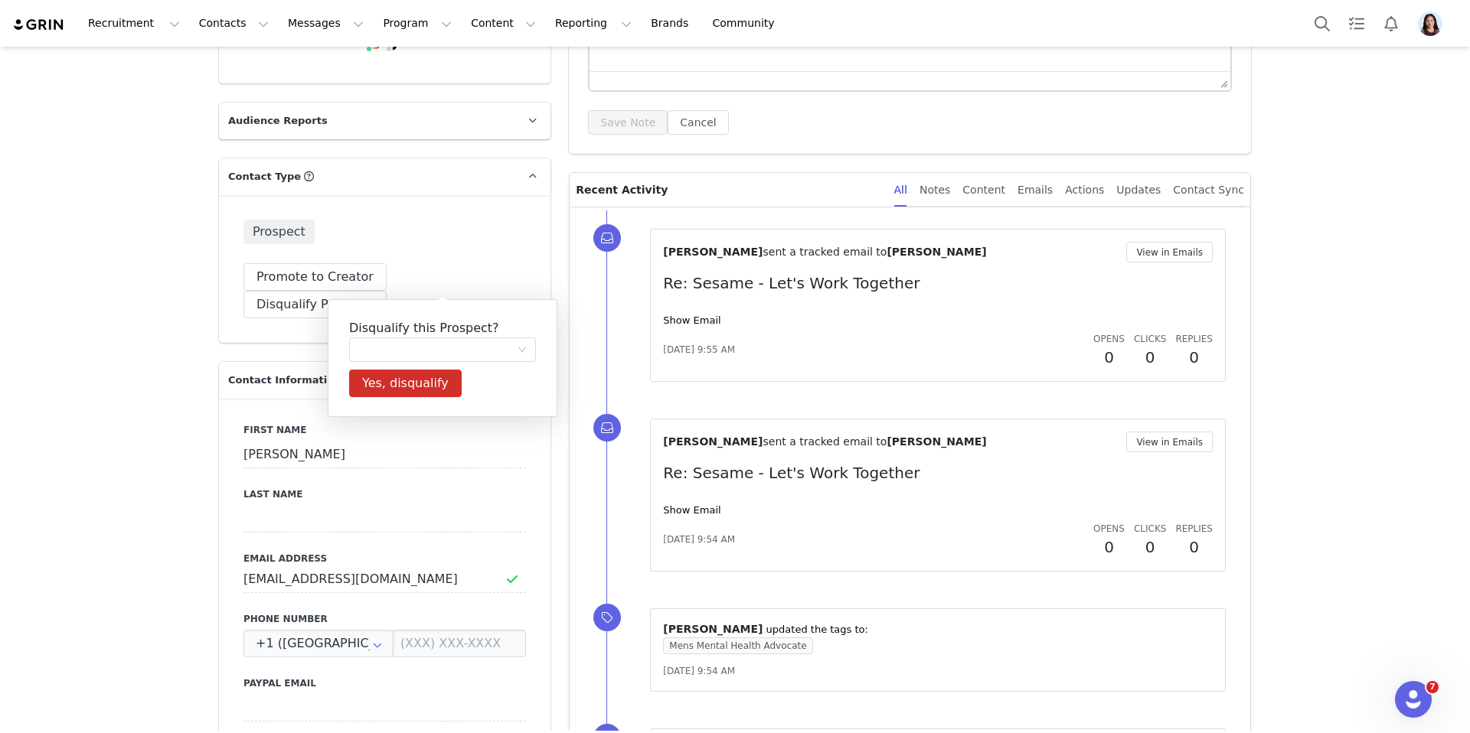
click at [414, 353] on div at bounding box center [437, 349] width 158 height 23
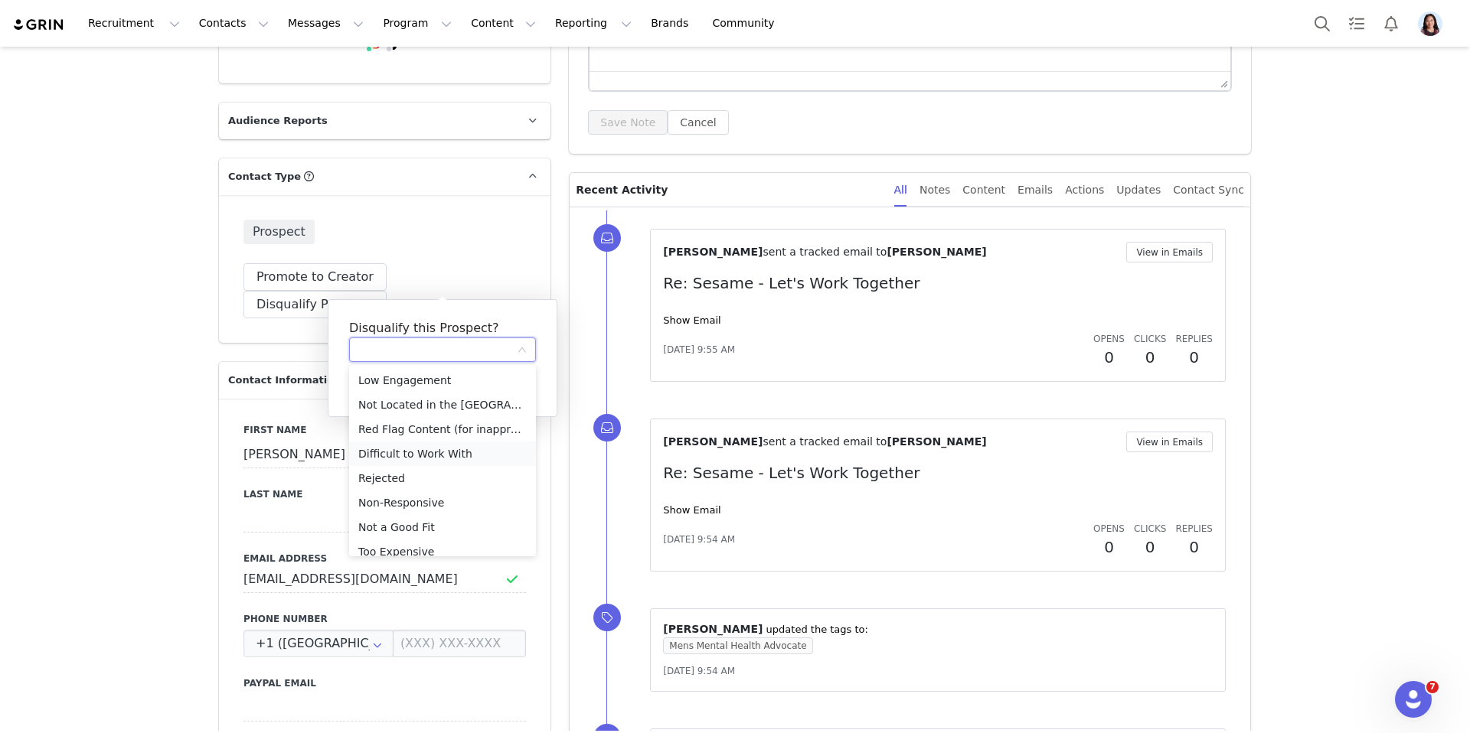
scroll to position [11, 0]
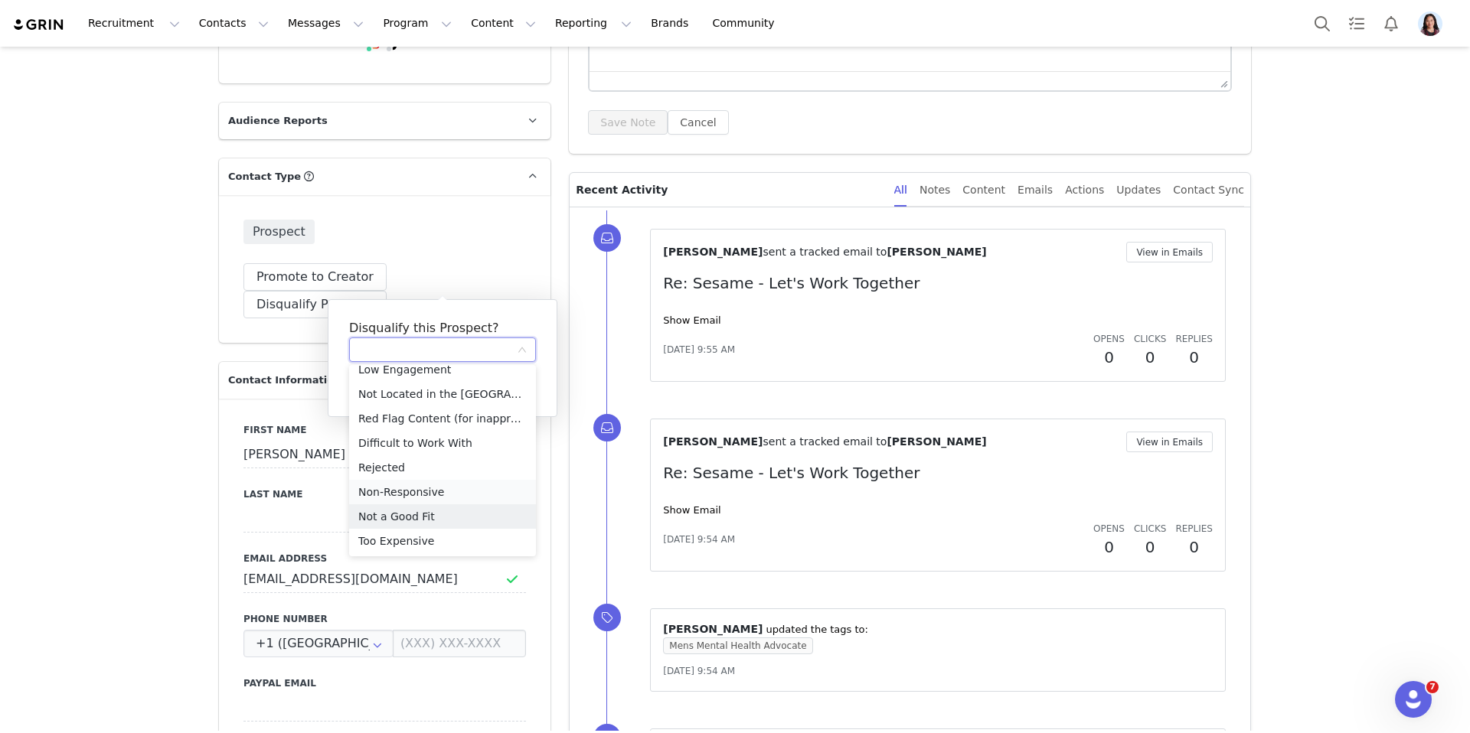
click at [421, 496] on li "Non-Responsive" at bounding box center [442, 492] width 187 height 24
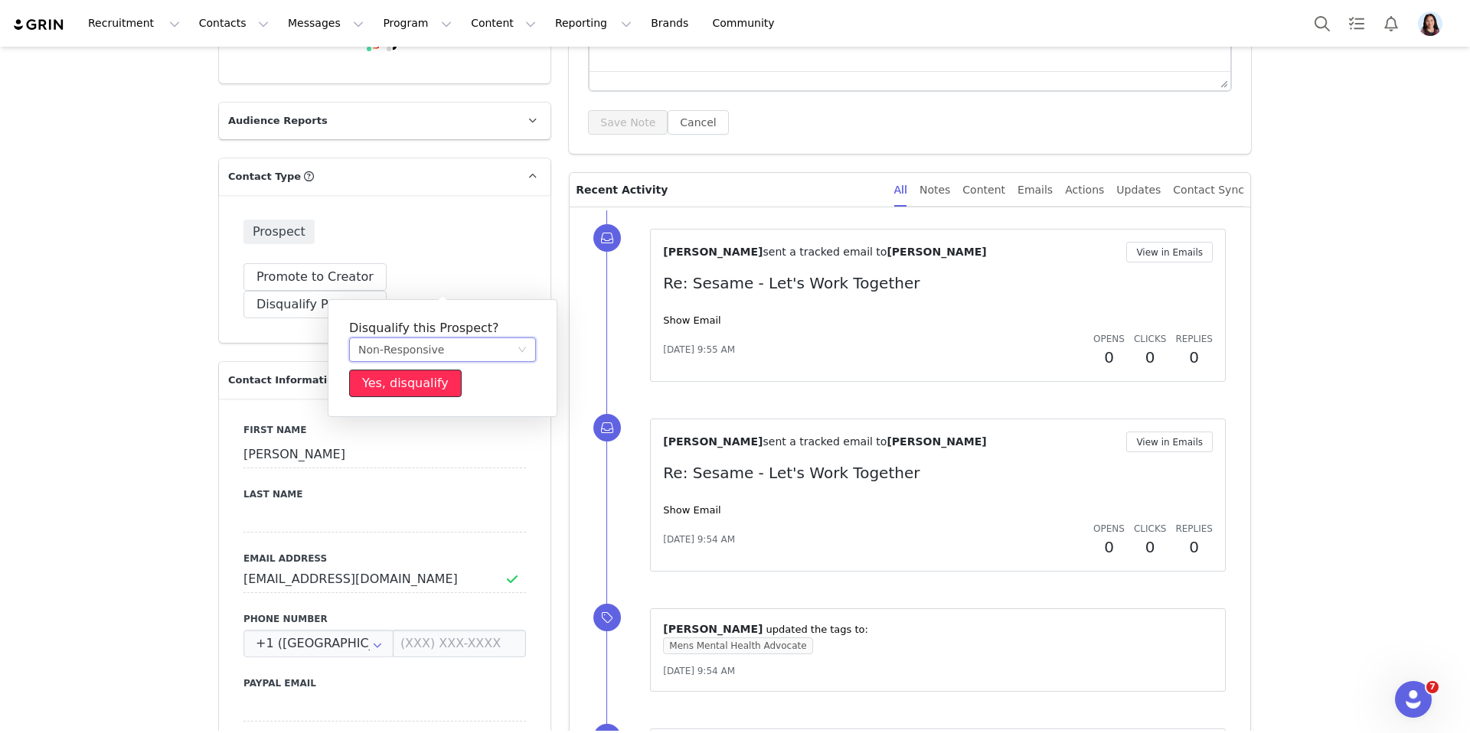
click at [418, 388] on button "Yes, disqualify" at bounding box center [405, 384] width 113 height 28
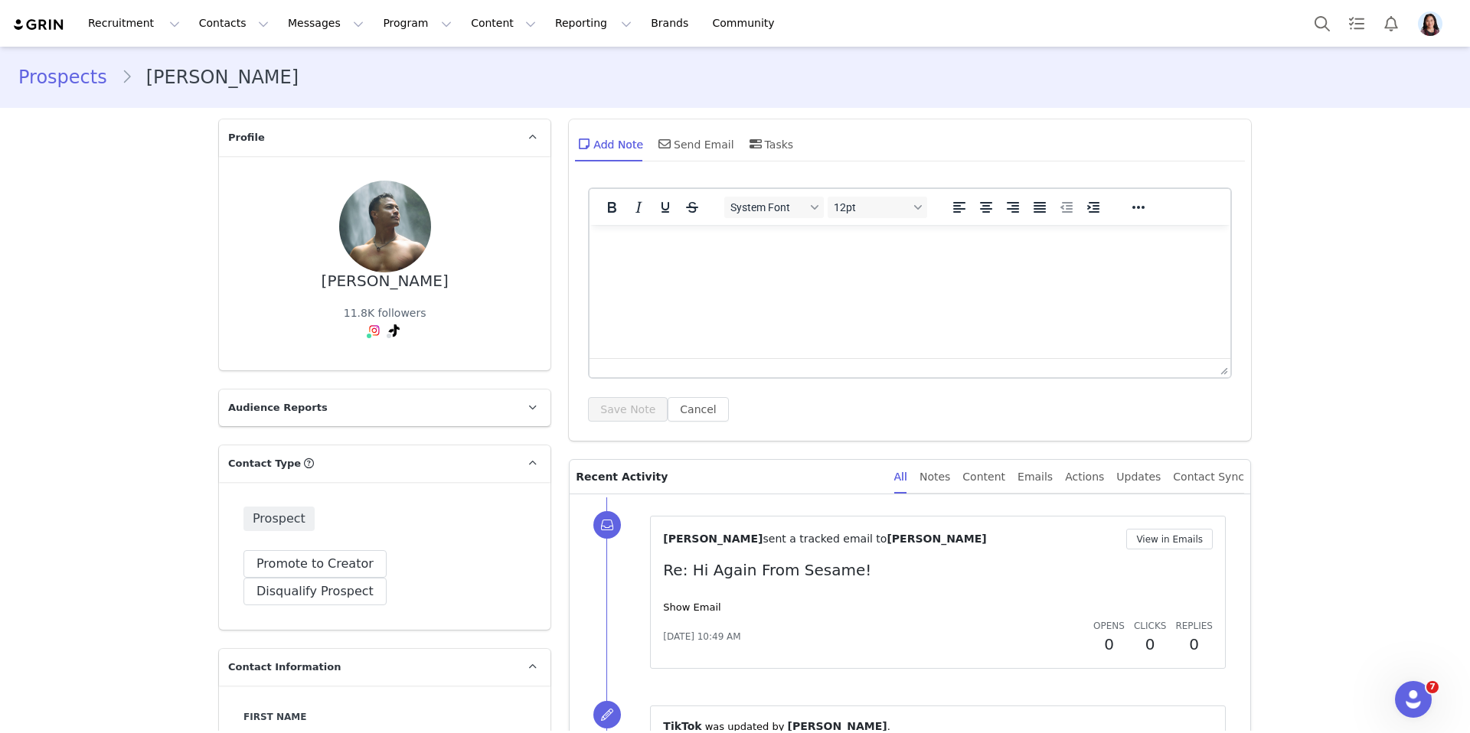
scroll to position [298, 0]
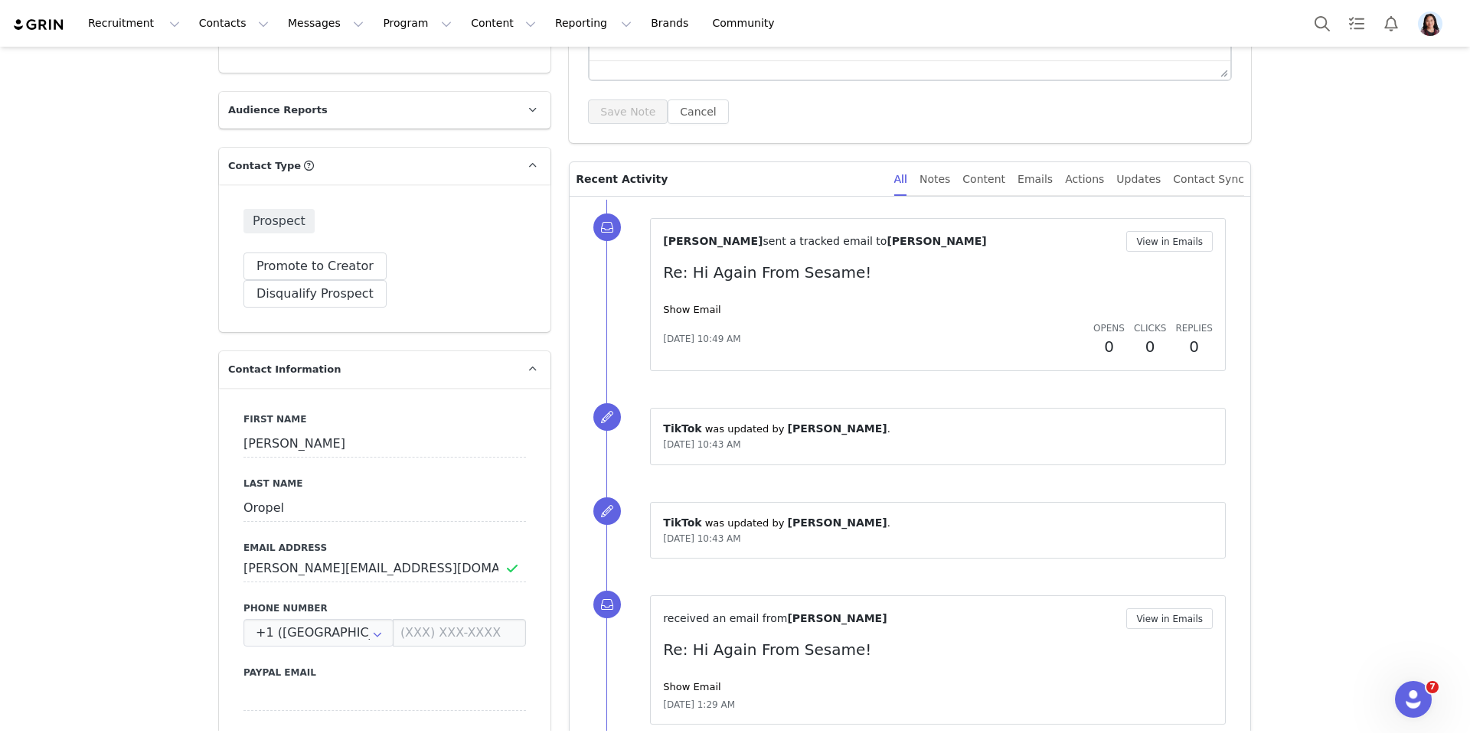
click at [692, 302] on div "[PERSON_NAME] sent a tracked email to [PERSON_NAME] View in Emails Re: Hi Again…" at bounding box center [938, 294] width 550 height 127
click at [690, 307] on link "Show Email" at bounding box center [691, 309] width 57 height 11
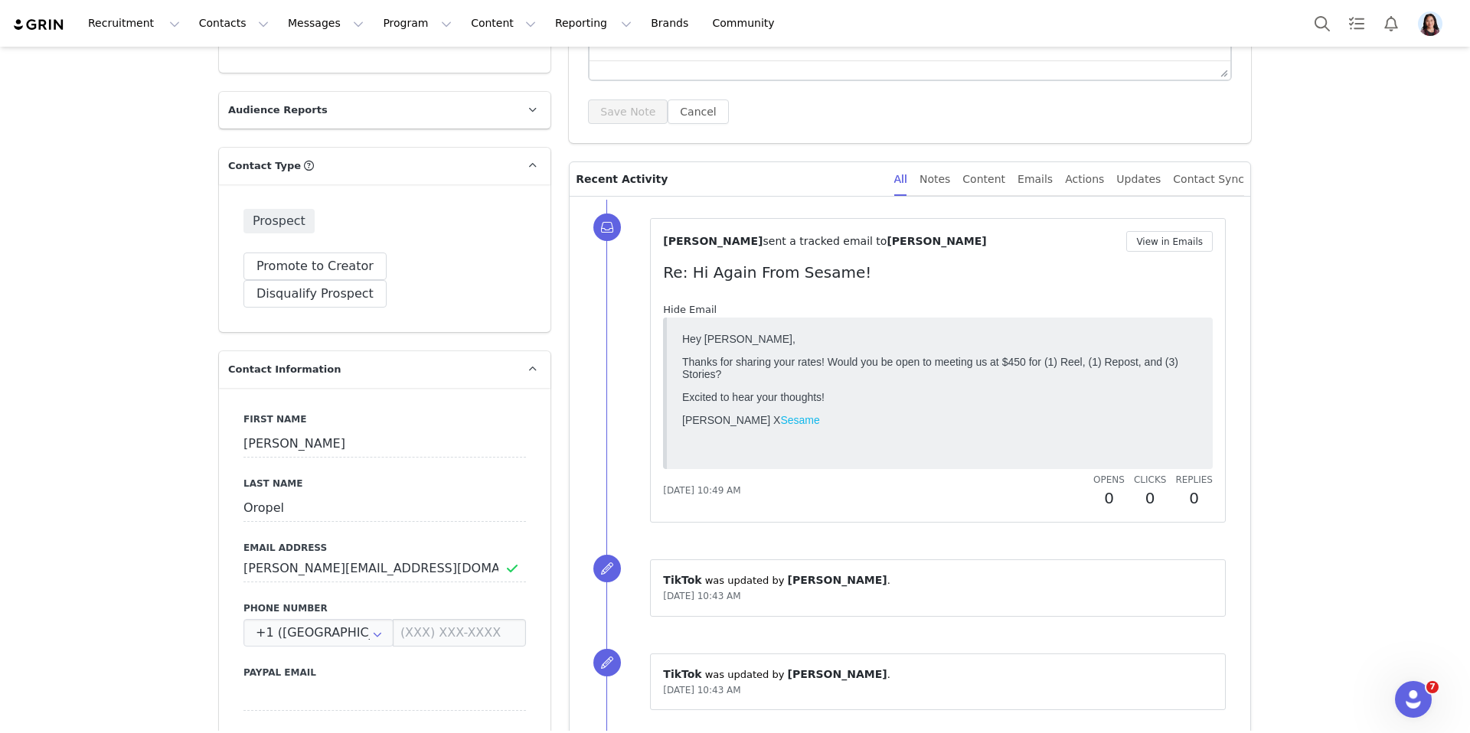
scroll to position [0, 0]
click at [1174, 249] on button "View in Emails" at bounding box center [1169, 241] width 87 height 21
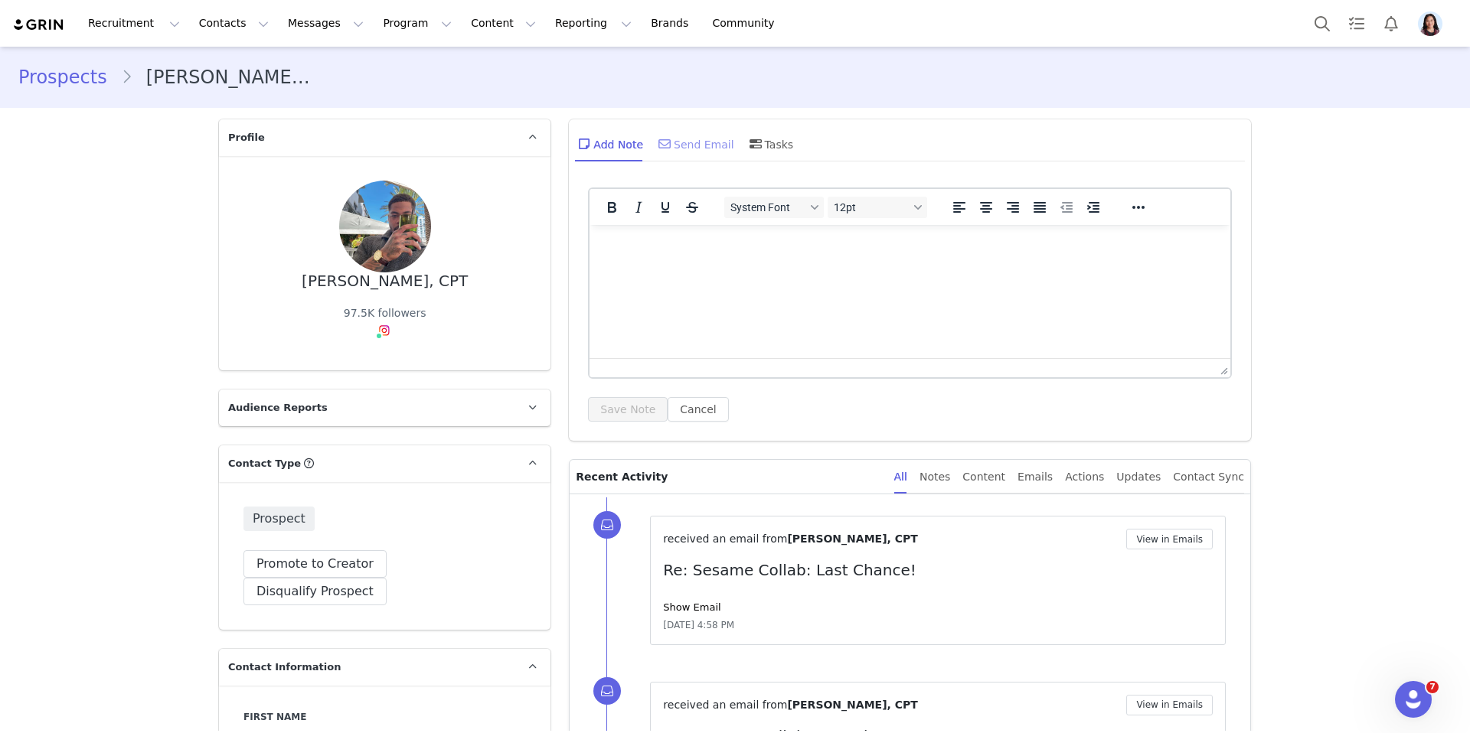
scroll to position [178, 0]
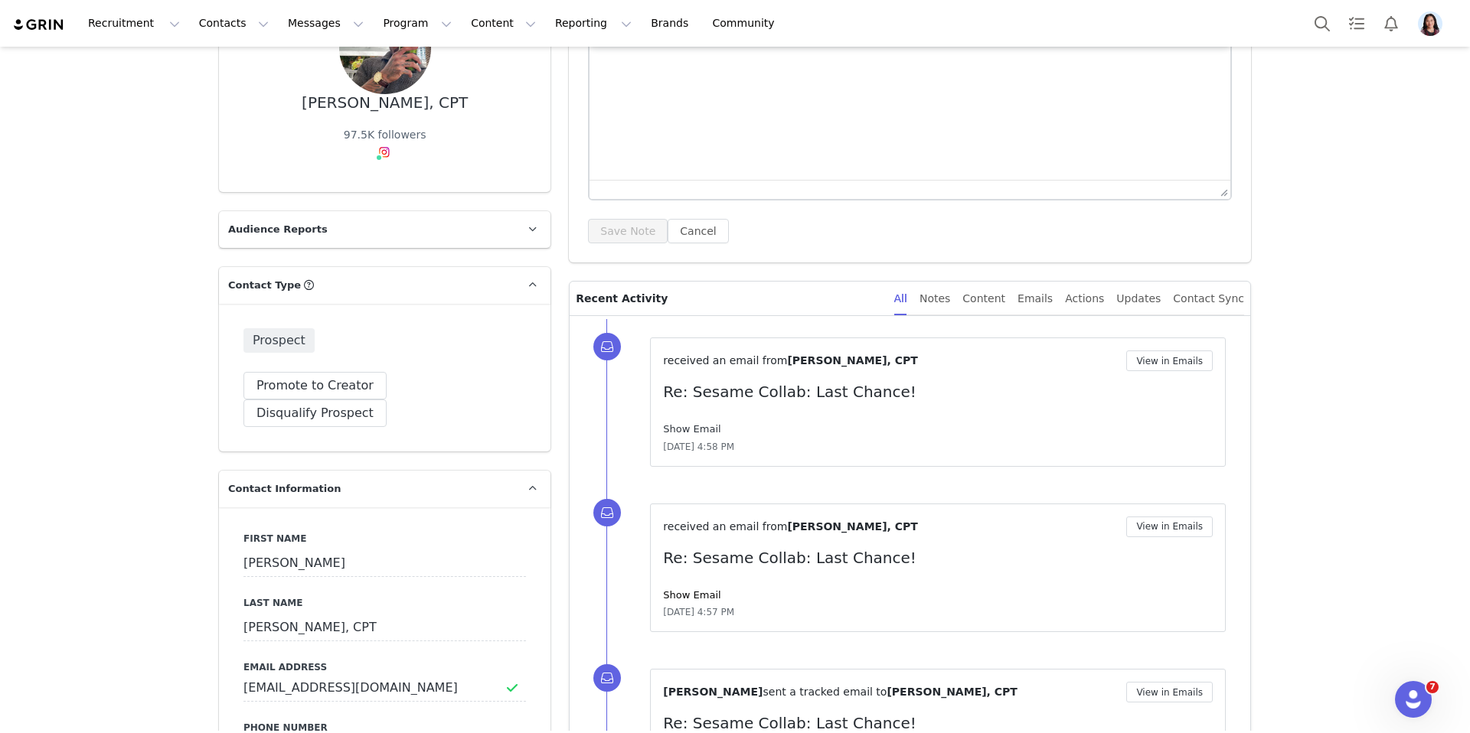
click at [679, 431] on link "Show Email" at bounding box center [691, 428] width 57 height 11
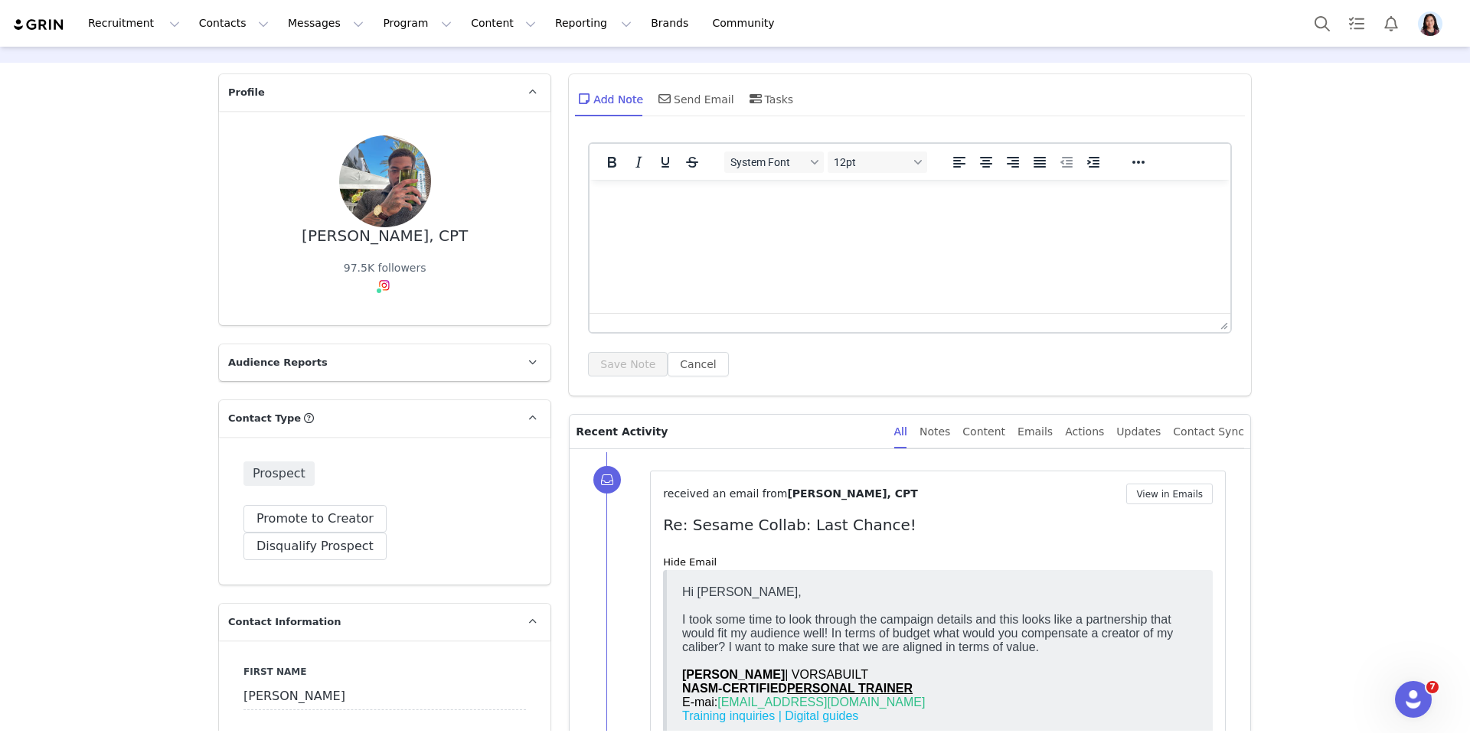
scroll to position [60, 0]
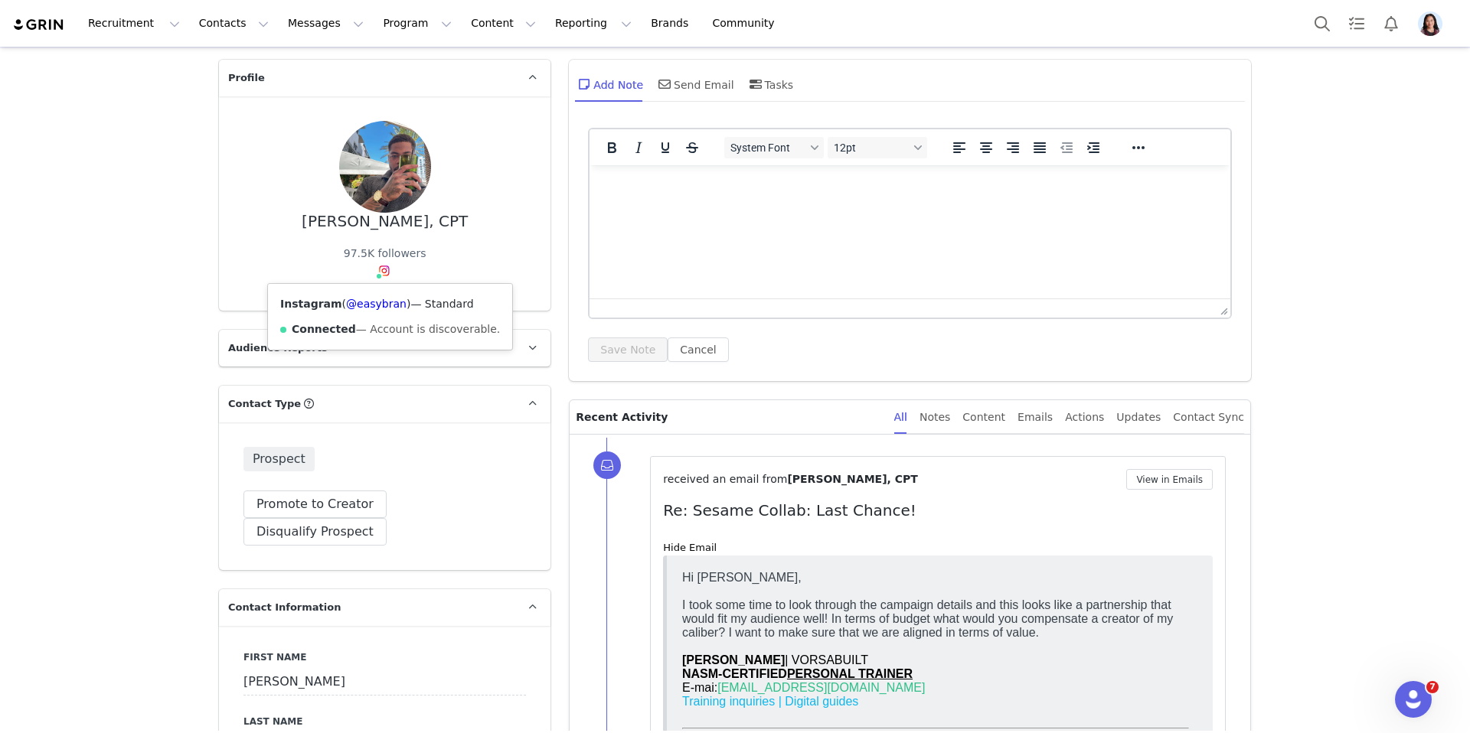
click at [383, 273] on img at bounding box center [384, 271] width 12 height 12
click at [375, 314] on div "Instagram ( @easybran ) — Standard Connected — Account is discoverable." at bounding box center [390, 317] width 244 height 66
click at [375, 305] on link "@easybran" at bounding box center [376, 304] width 60 height 12
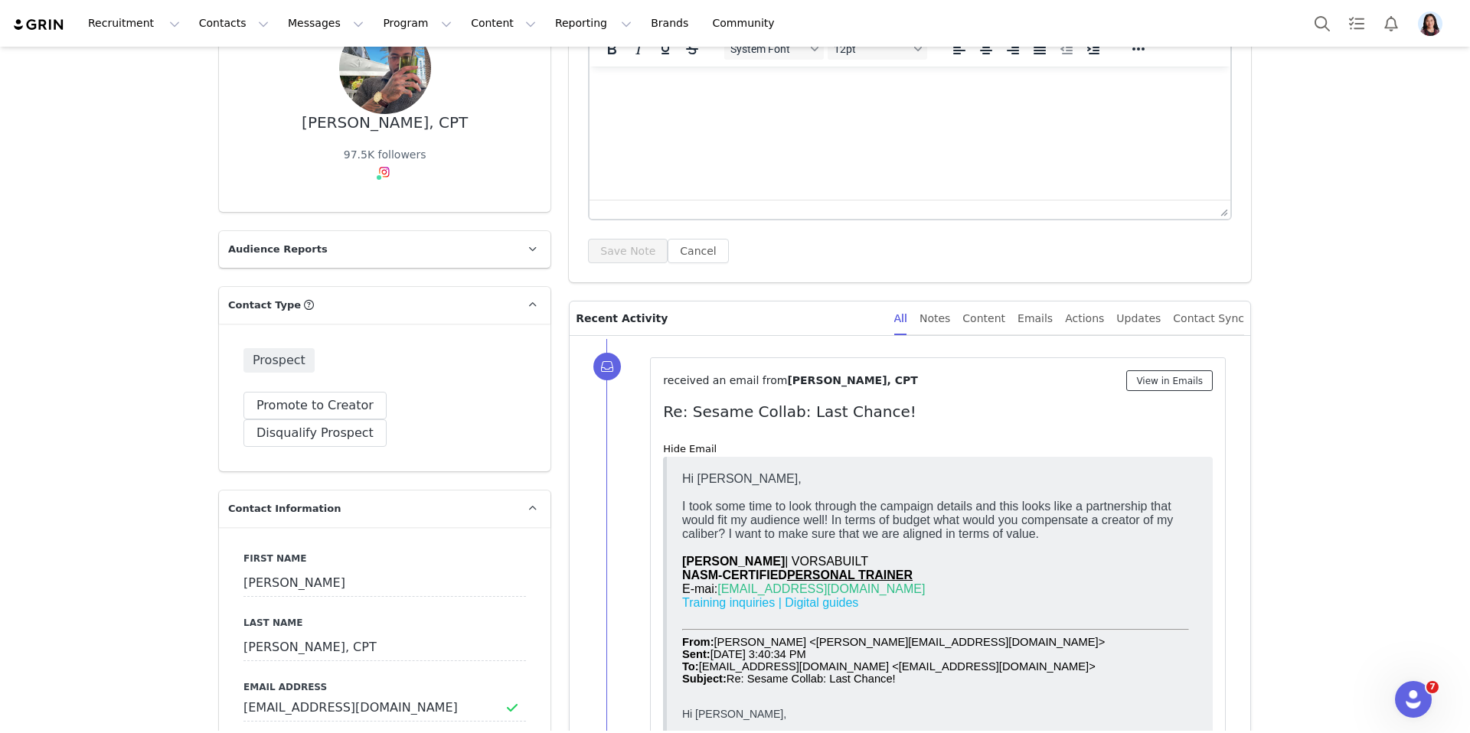
click at [1201, 373] on button "View in Emails" at bounding box center [1169, 381] width 87 height 21
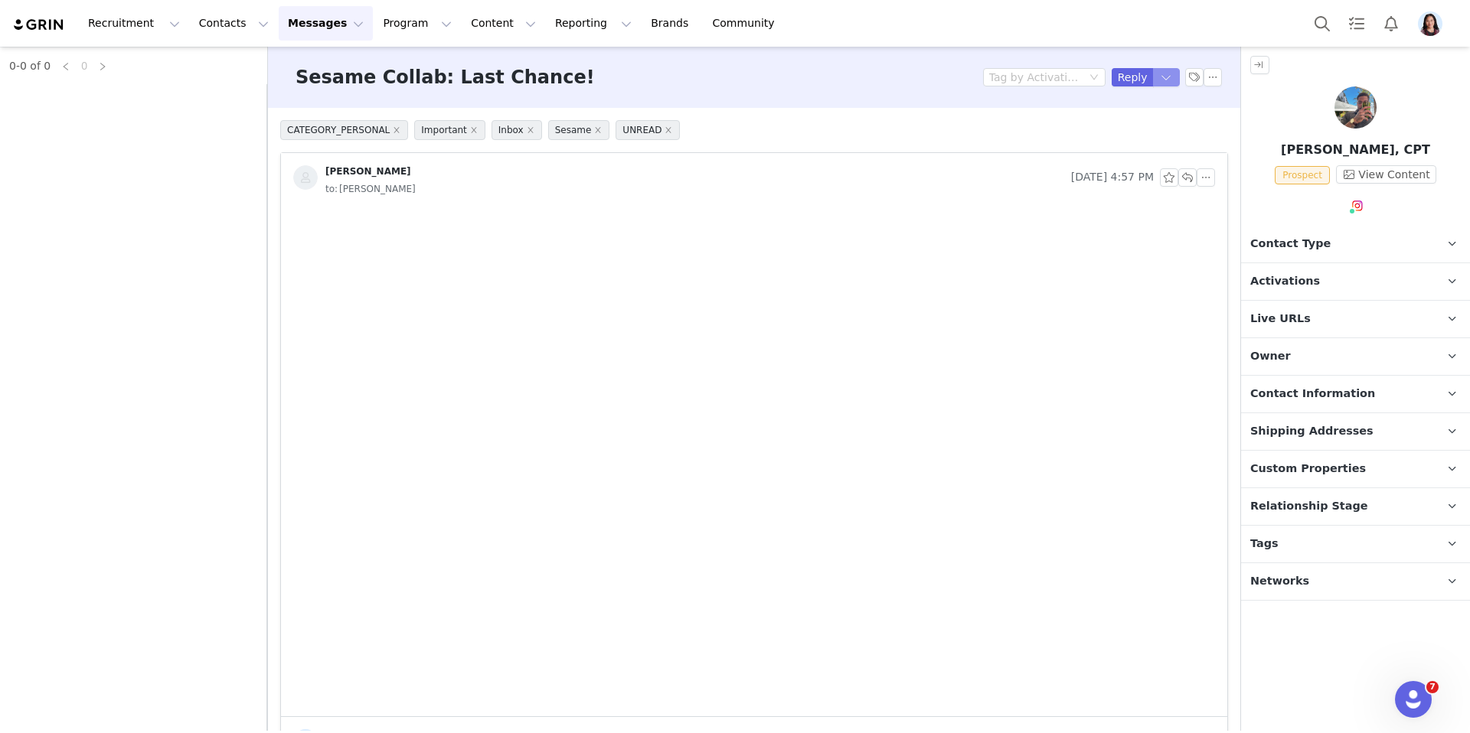
click at [1167, 77] on button "button" at bounding box center [1167, 77] width 28 height 18
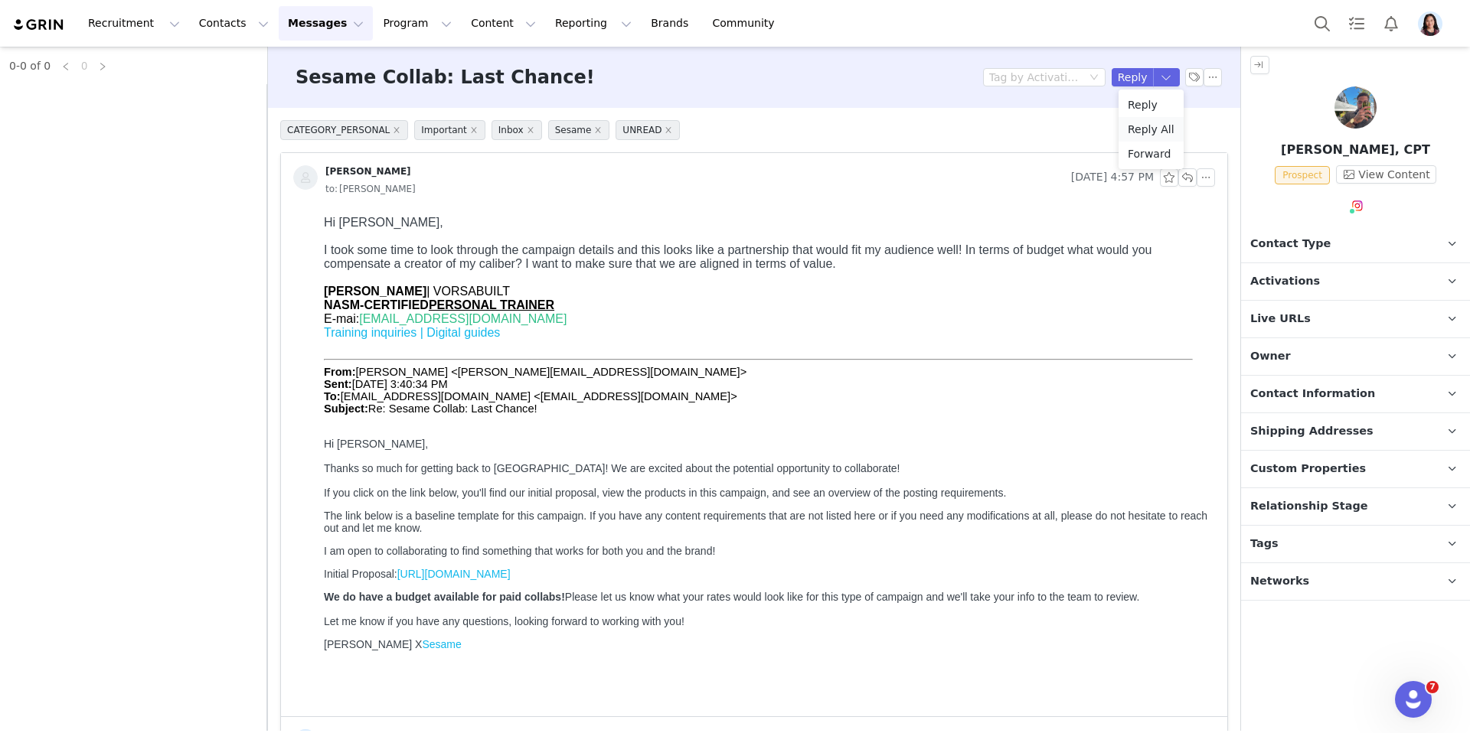
click at [1147, 129] on li "Reply All" at bounding box center [1150, 129] width 65 height 24
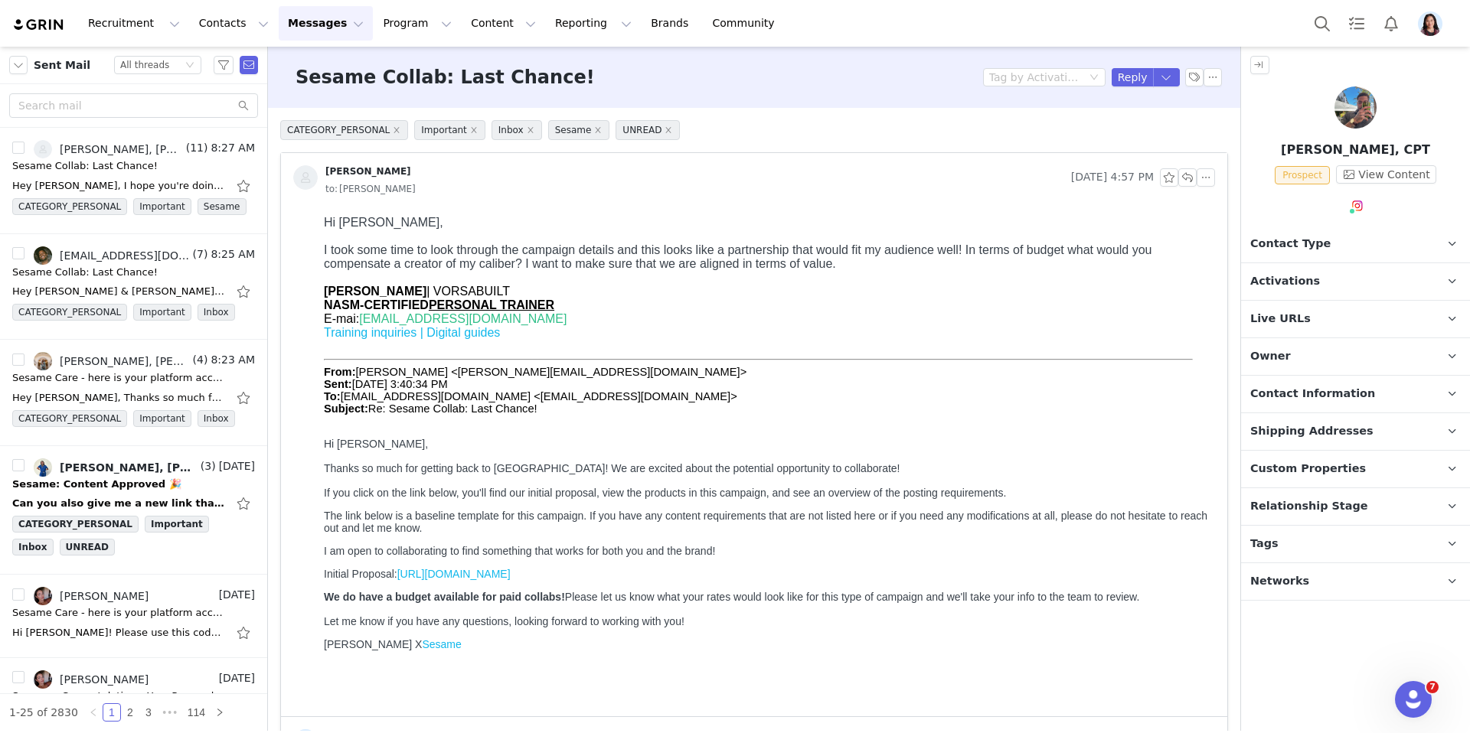
scroll to position [766, 0]
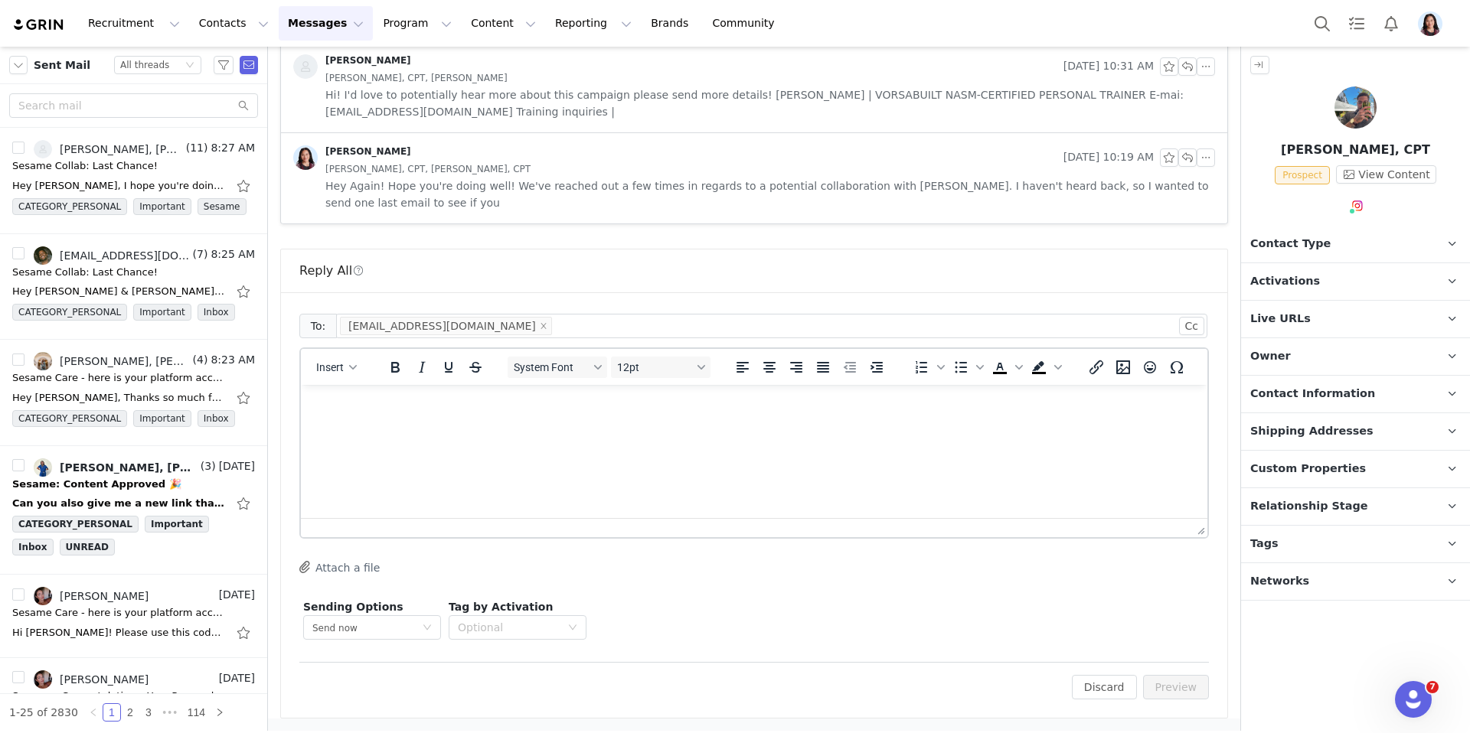
click at [723, 426] on html at bounding box center [754, 405] width 906 height 41
click at [632, 434] on span "$700- $1200" at bounding box center [599, 434] width 69 height 13
click at [655, 433] on p "Great question! Our current budget is between $700- $1100" at bounding box center [754, 434] width 882 height 17
click at [641, 431] on span "$700- $1100. What are your thoughts? If you are l" at bounding box center [700, 434] width 270 height 13
click at [646, 437] on span "$700- $1100. What are your thoughts? If you are l" at bounding box center [700, 434] width 270 height 13
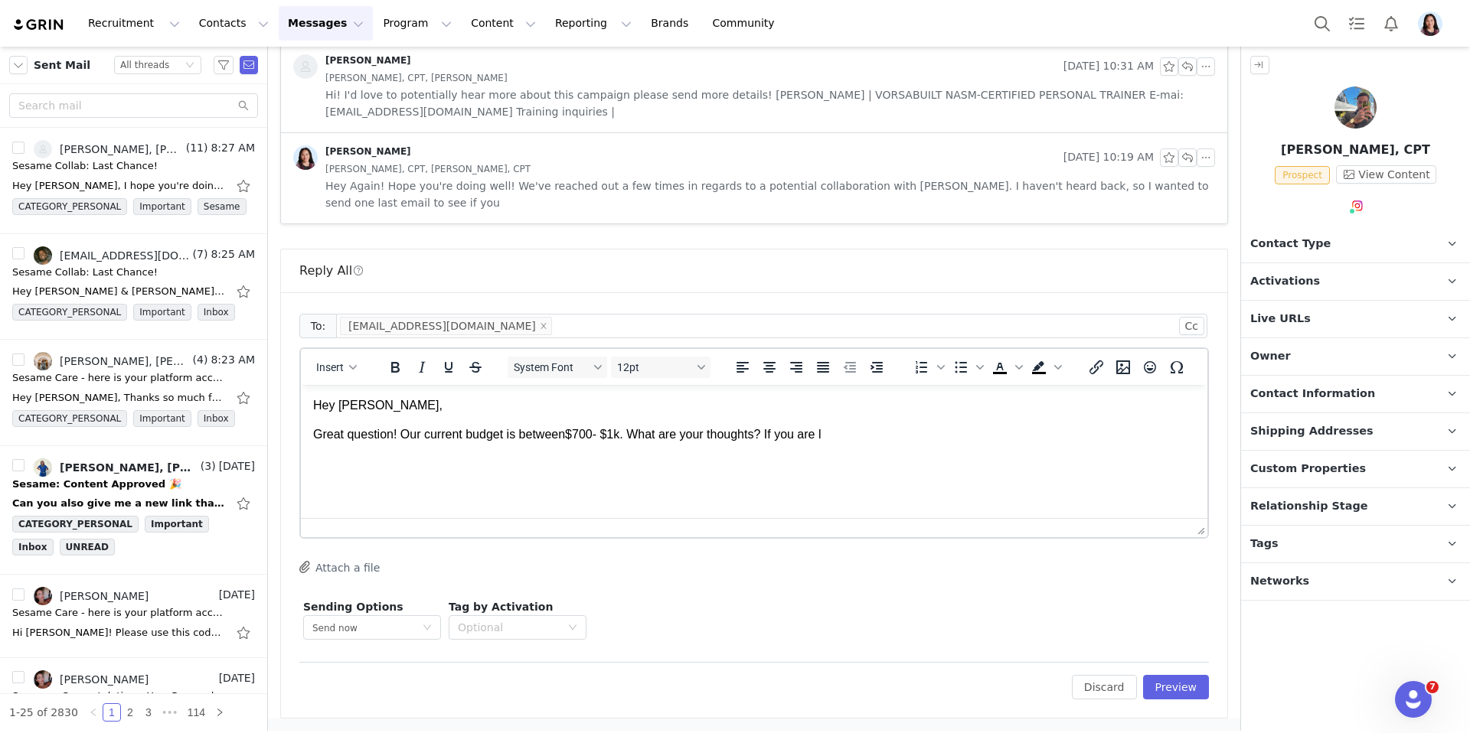
click at [600, 440] on span "$700- $1k. What are your thoughts? If you are l" at bounding box center [693, 434] width 256 height 13
click at [860, 435] on p "Great question! Our current budget is between $600- $1k. What are your thoughts…" at bounding box center [754, 434] width 882 height 17
drag, startPoint x: 1046, startPoint y: 457, endPoint x: 1036, endPoint y: 435, distance: 24.3
click at [1036, 435] on p "Great question! Our current budget is between $600- $1k. What are your thoughts…" at bounding box center [754, 443] width 882 height 34
drag, startPoint x: 608, startPoint y: 449, endPoint x: 828, endPoint y: 471, distance: 221.5
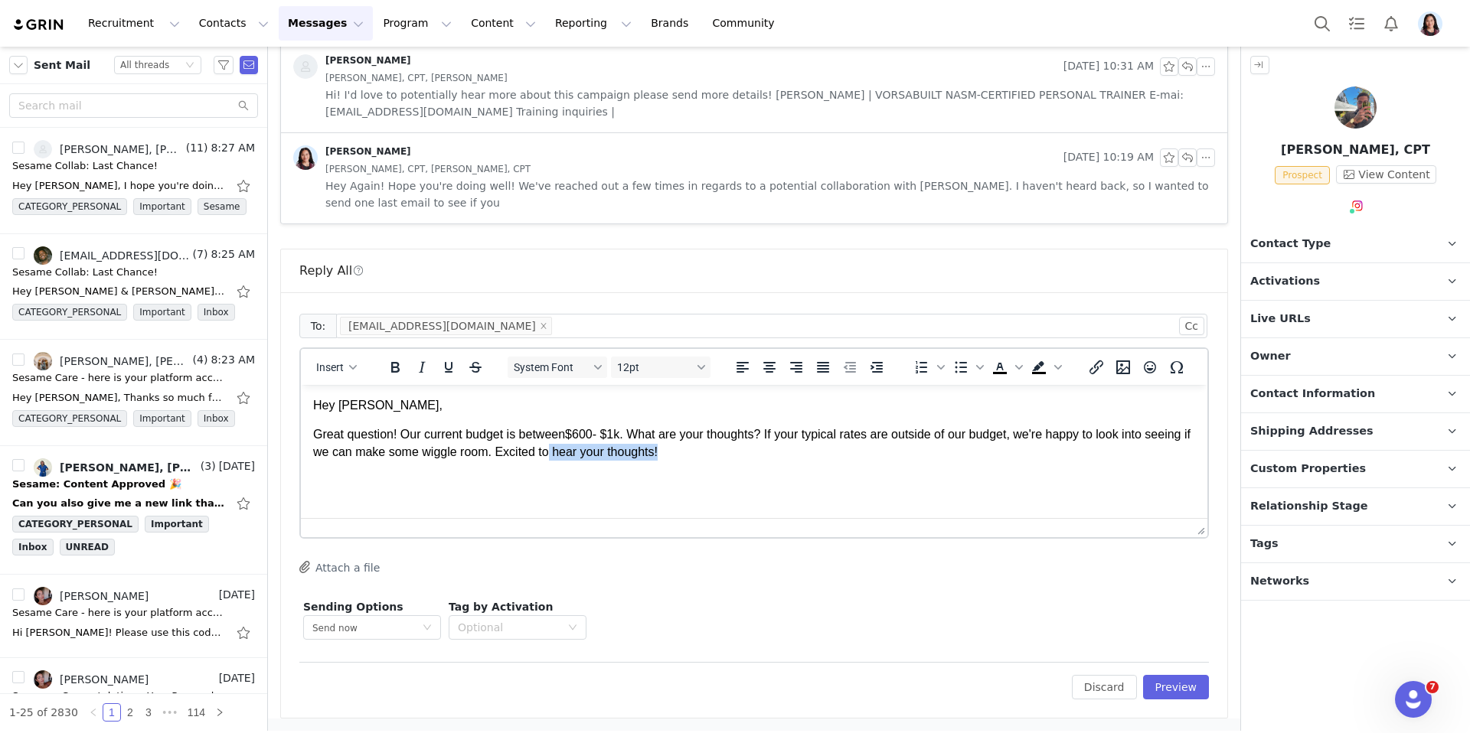
click at [828, 471] on html "Hey Brandon, Great question! Our current budget is between $600- $1k. What are …" at bounding box center [754, 429] width 906 height 88
click at [333, 362] on span "Insert" at bounding box center [330, 367] width 28 height 12
click at [360, 455] on div "Insert Signature" at bounding box center [390, 443] width 153 height 24
click at [708, 452] on p "Great question! Our current budget is between $600- $1k. What are your thoughts…" at bounding box center [754, 443] width 882 height 34
click at [1158, 695] on button "Preview" at bounding box center [1176, 687] width 67 height 24
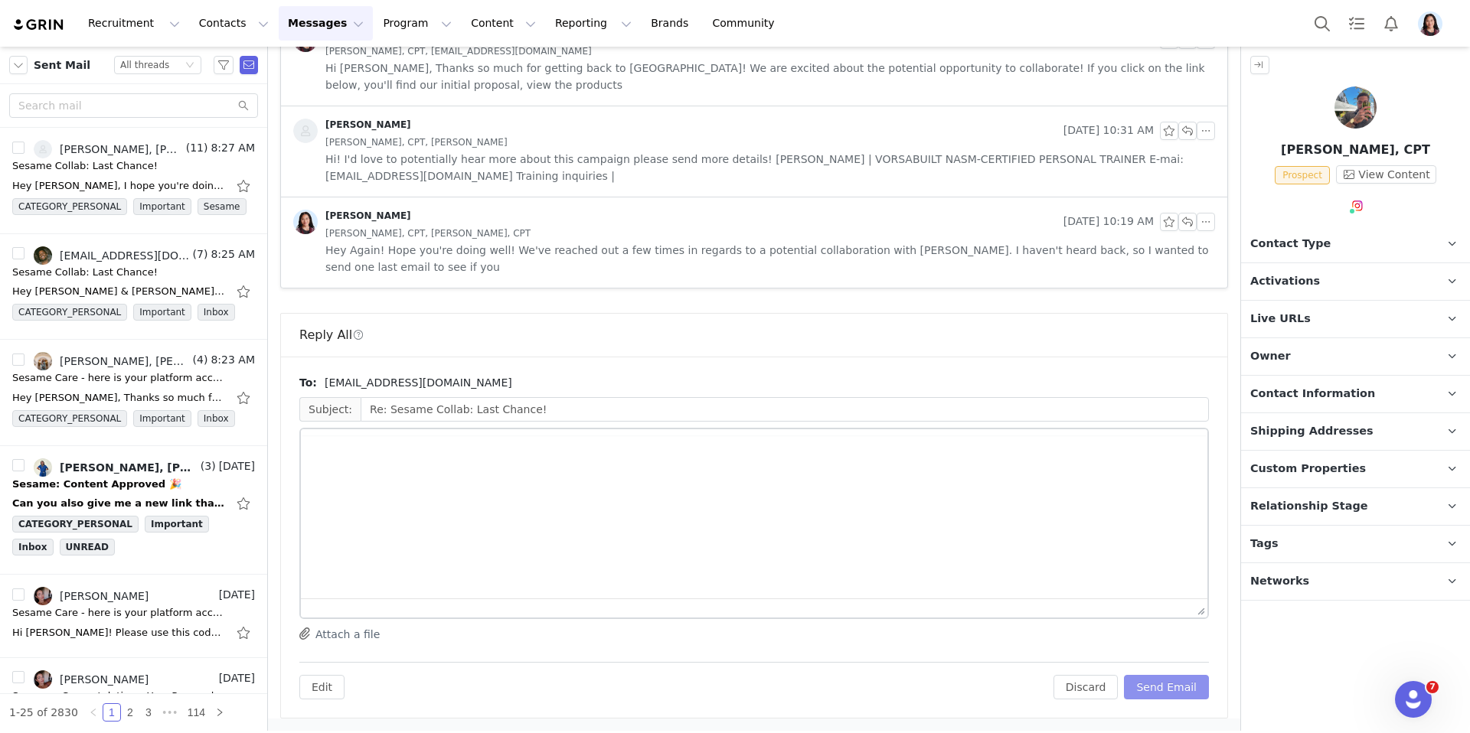
click at [1160, 689] on button "Send Email" at bounding box center [1166, 687] width 85 height 24
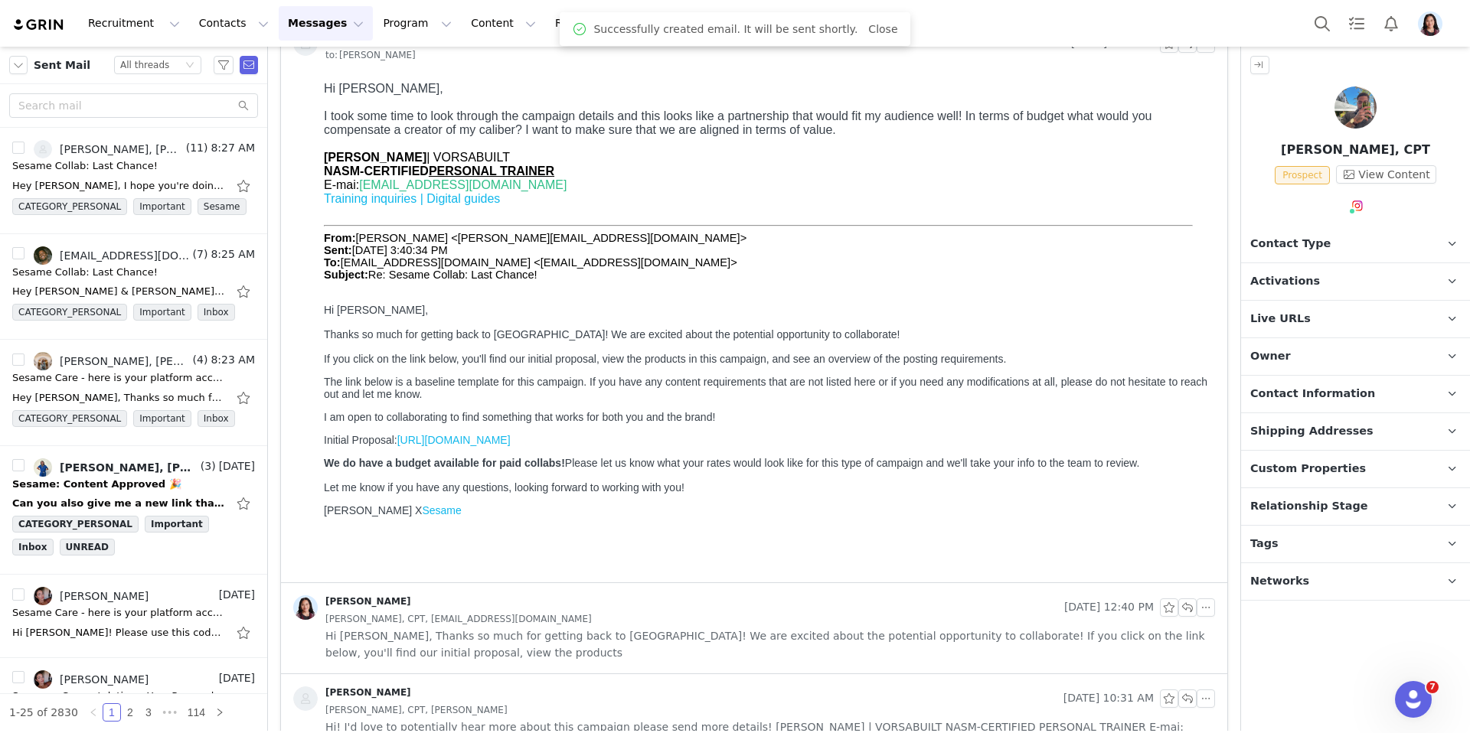
scroll to position [0, 0]
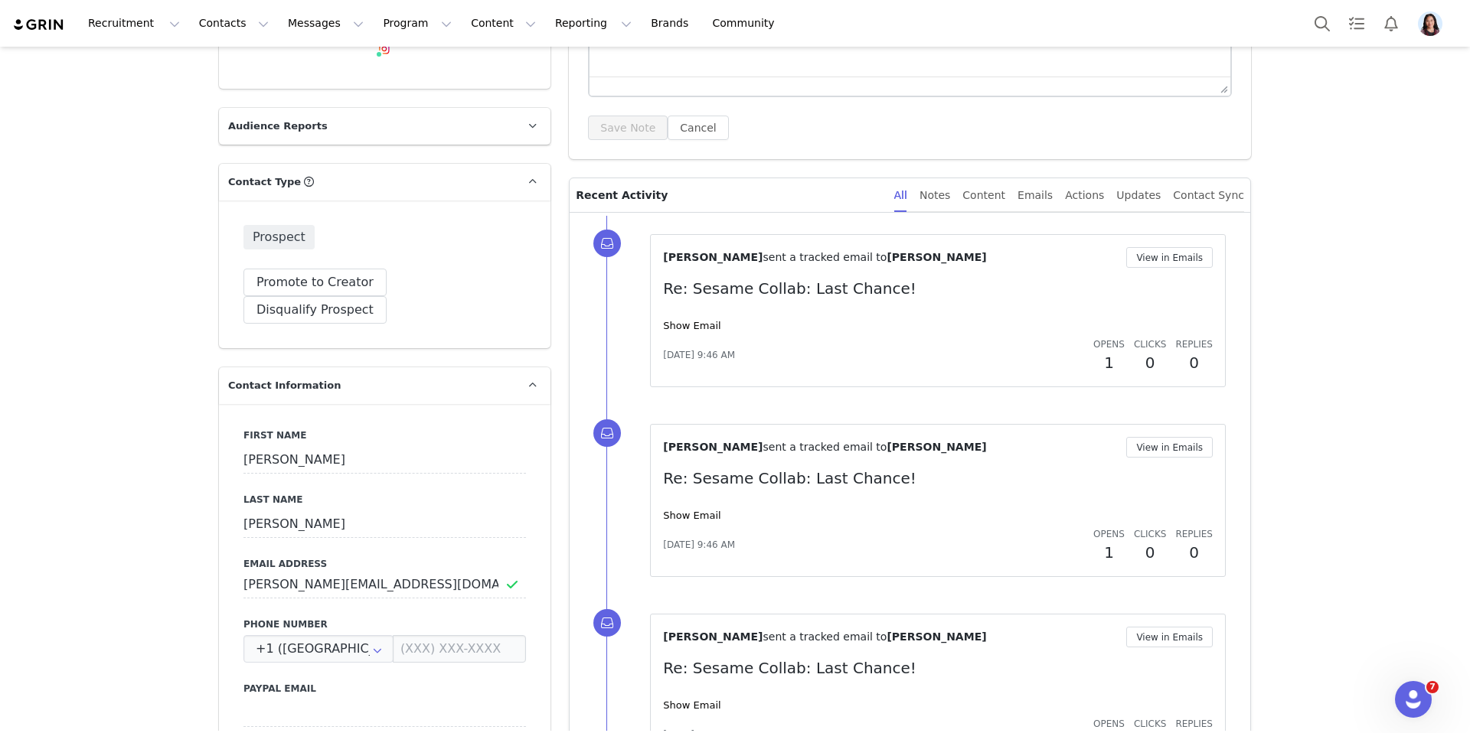
scroll to position [457, 0]
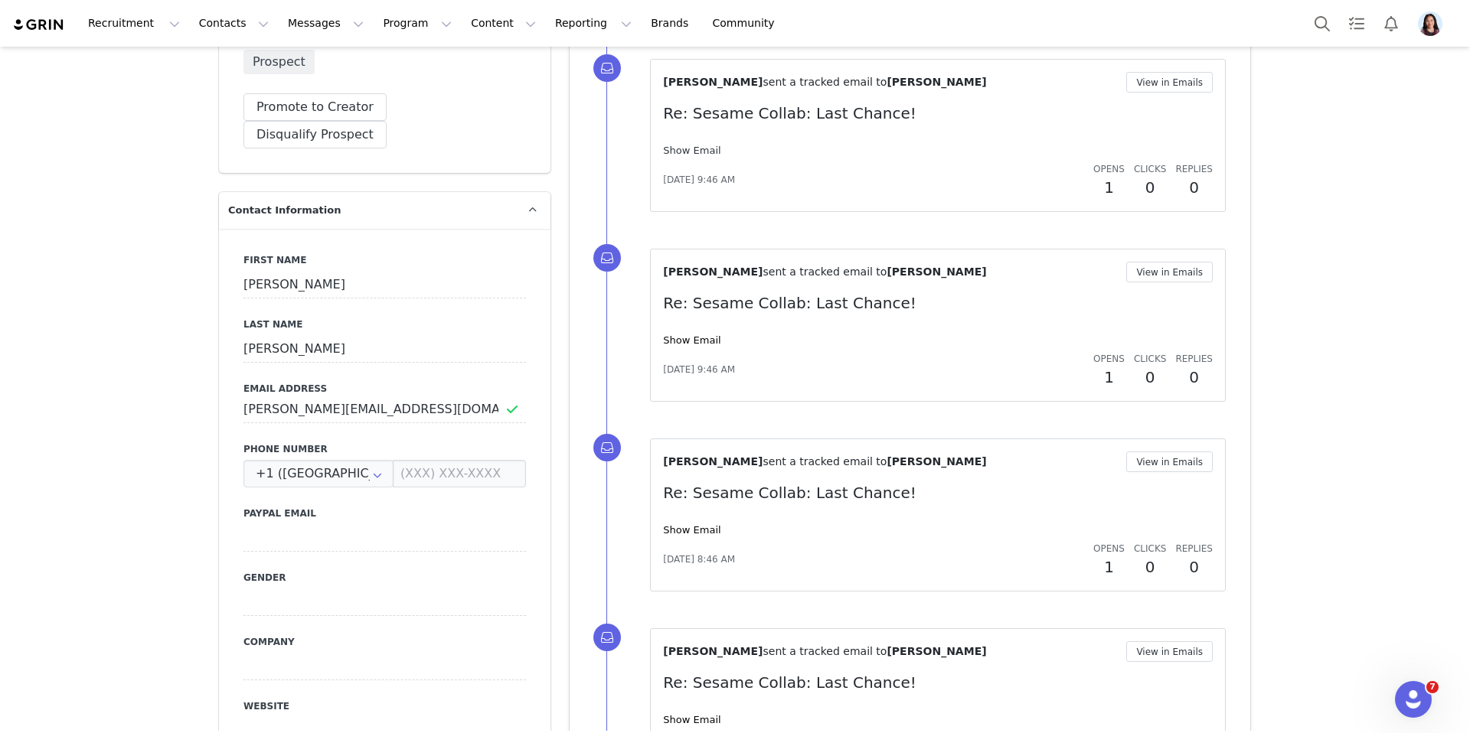
click at [688, 150] on link "Show Email" at bounding box center [691, 150] width 57 height 11
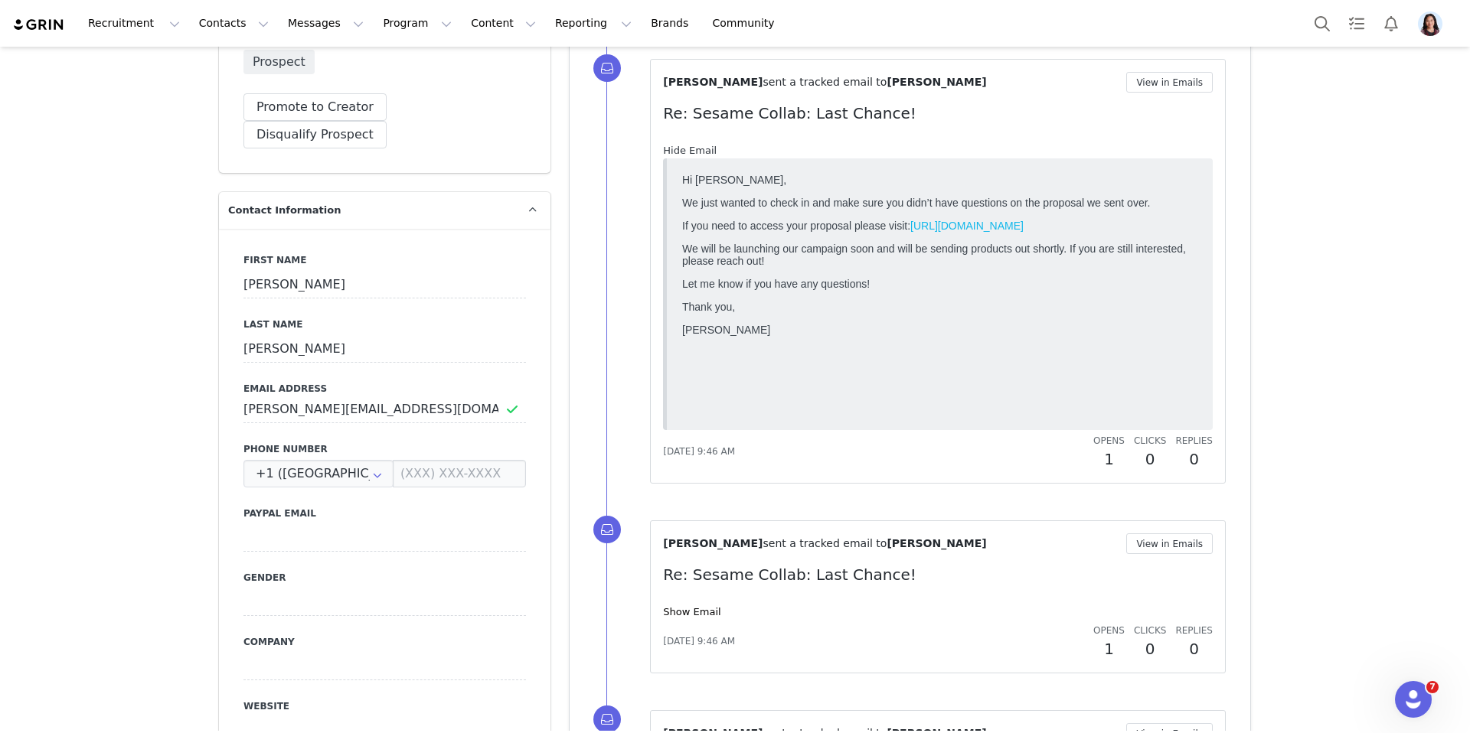
scroll to position [0, 0]
click at [387, 121] on button "Disqualify Prospect" at bounding box center [314, 135] width 143 height 28
click at [442, 183] on div at bounding box center [437, 179] width 158 height 23
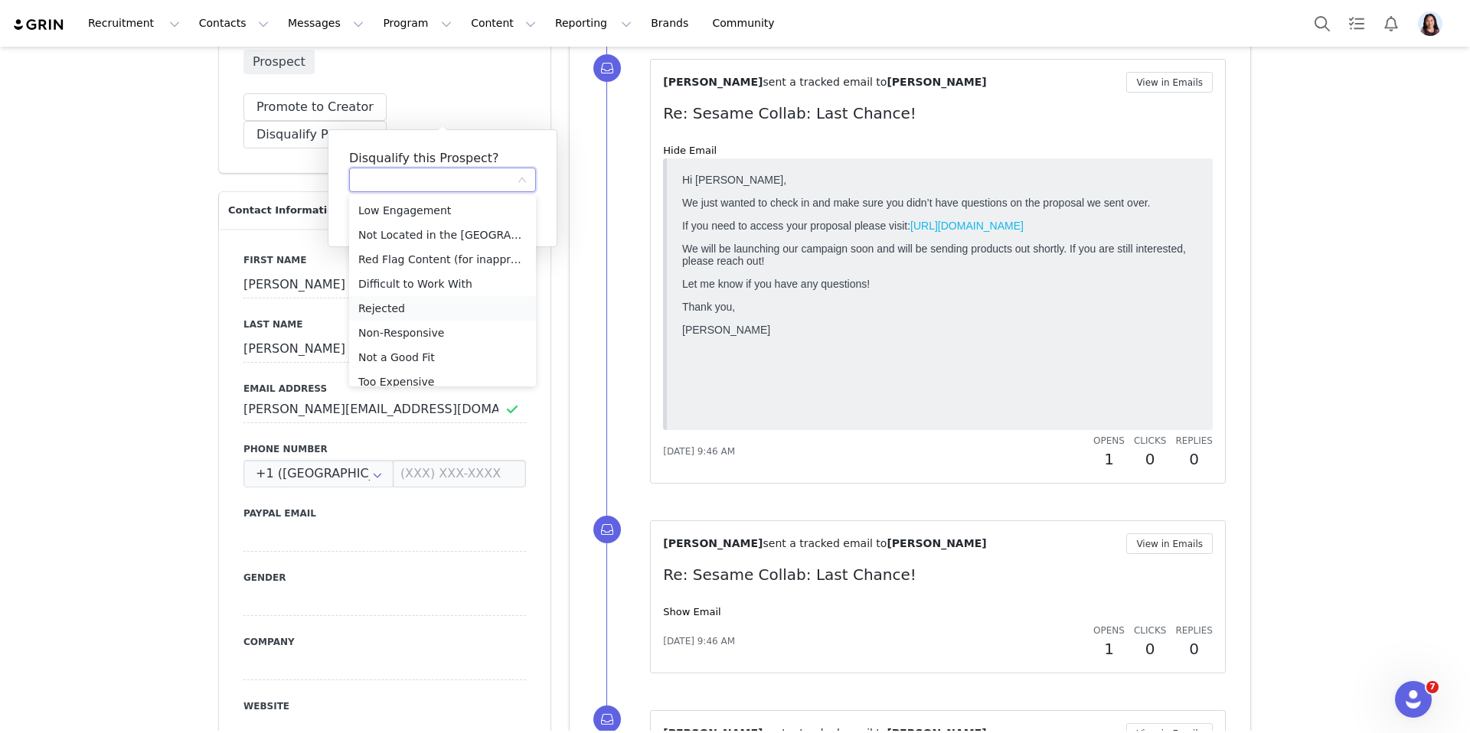
scroll to position [11, 0]
click at [425, 319] on li "Non-Responsive" at bounding box center [442, 322] width 187 height 24
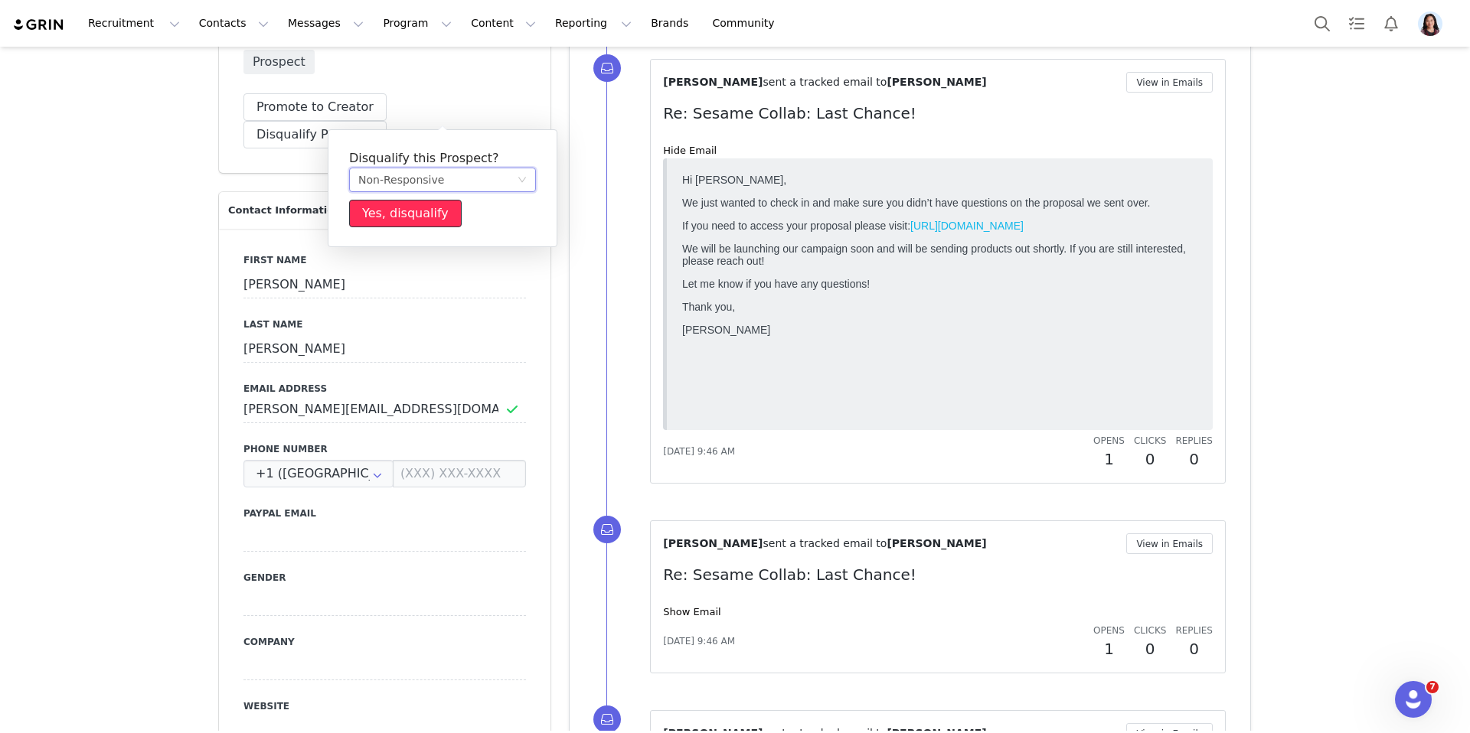
click at [441, 219] on button "Yes, disqualify" at bounding box center [405, 214] width 113 height 28
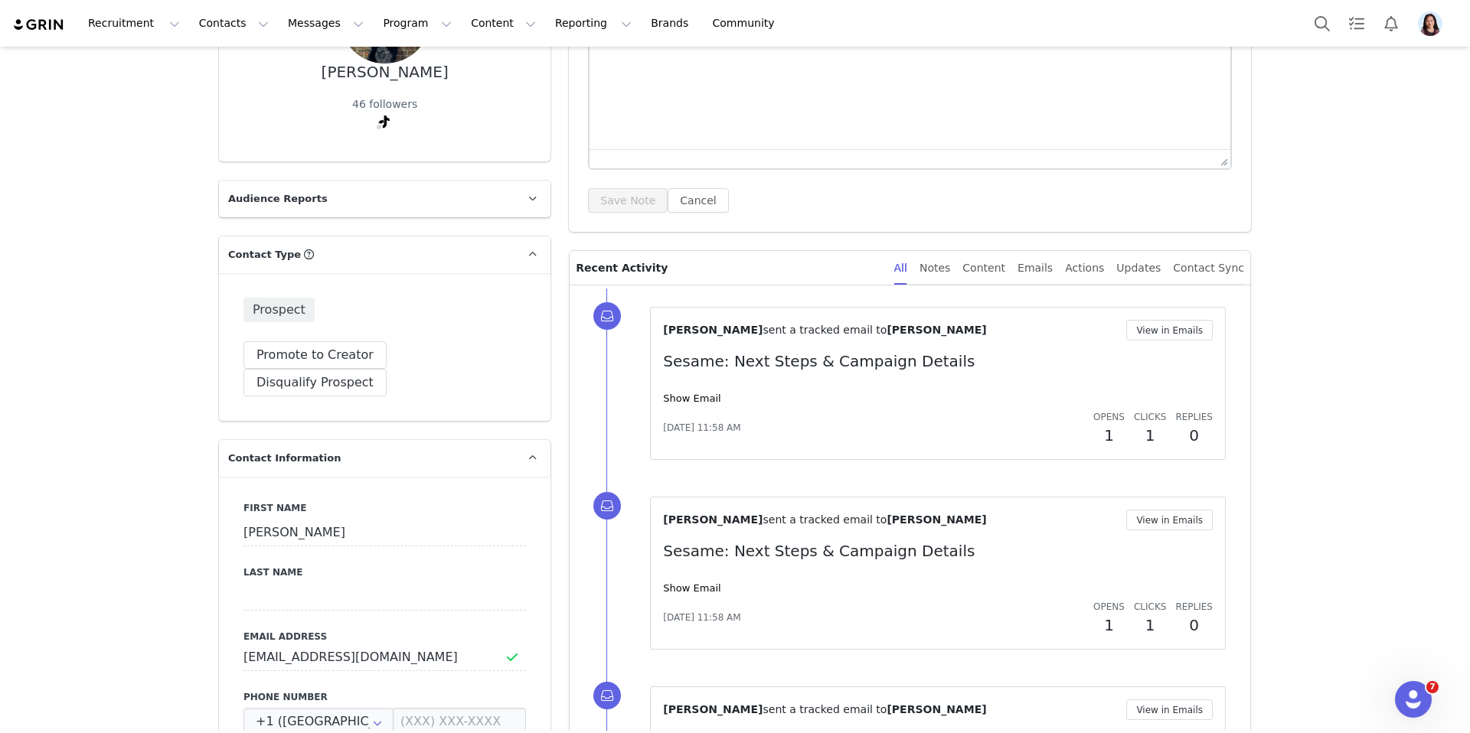
scroll to position [271, 0]
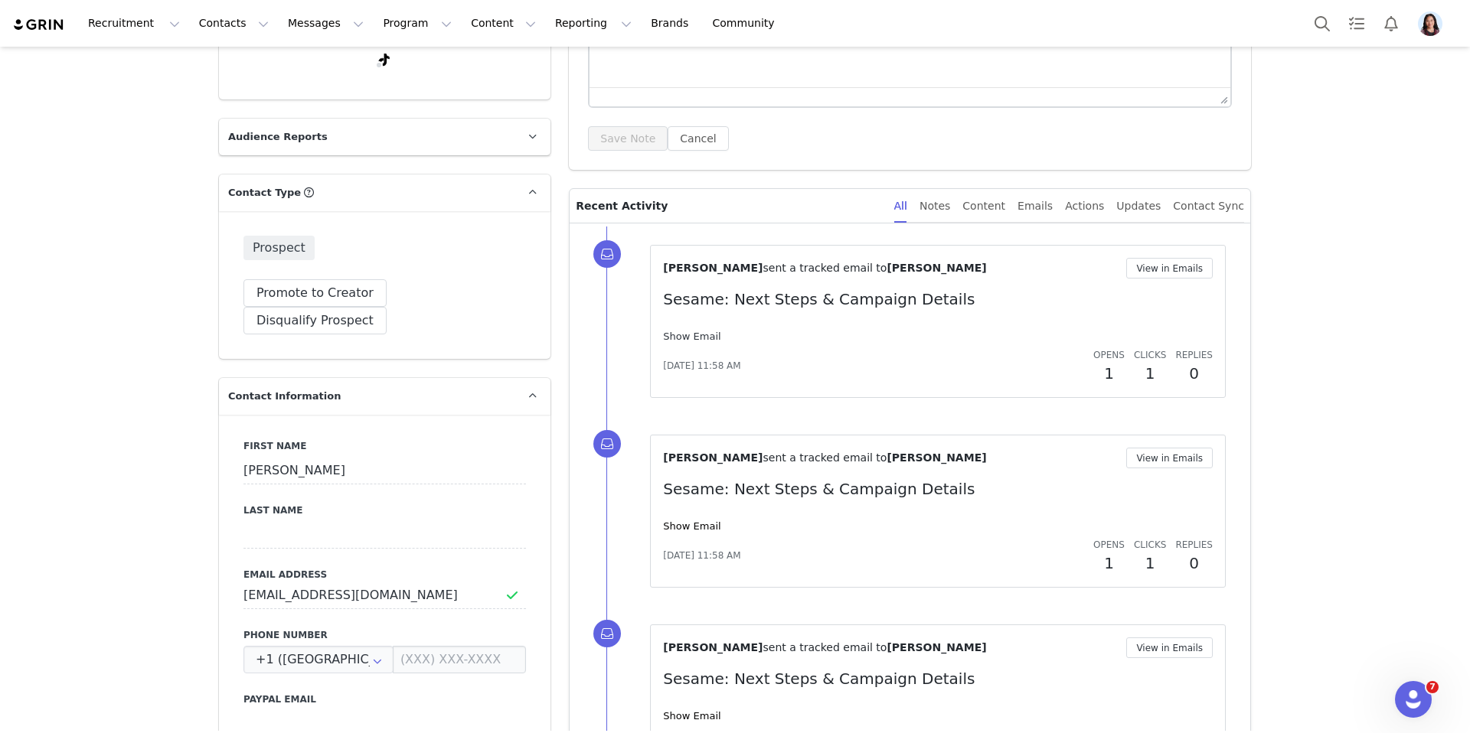
click at [705, 333] on link "Show Email" at bounding box center [691, 336] width 57 height 11
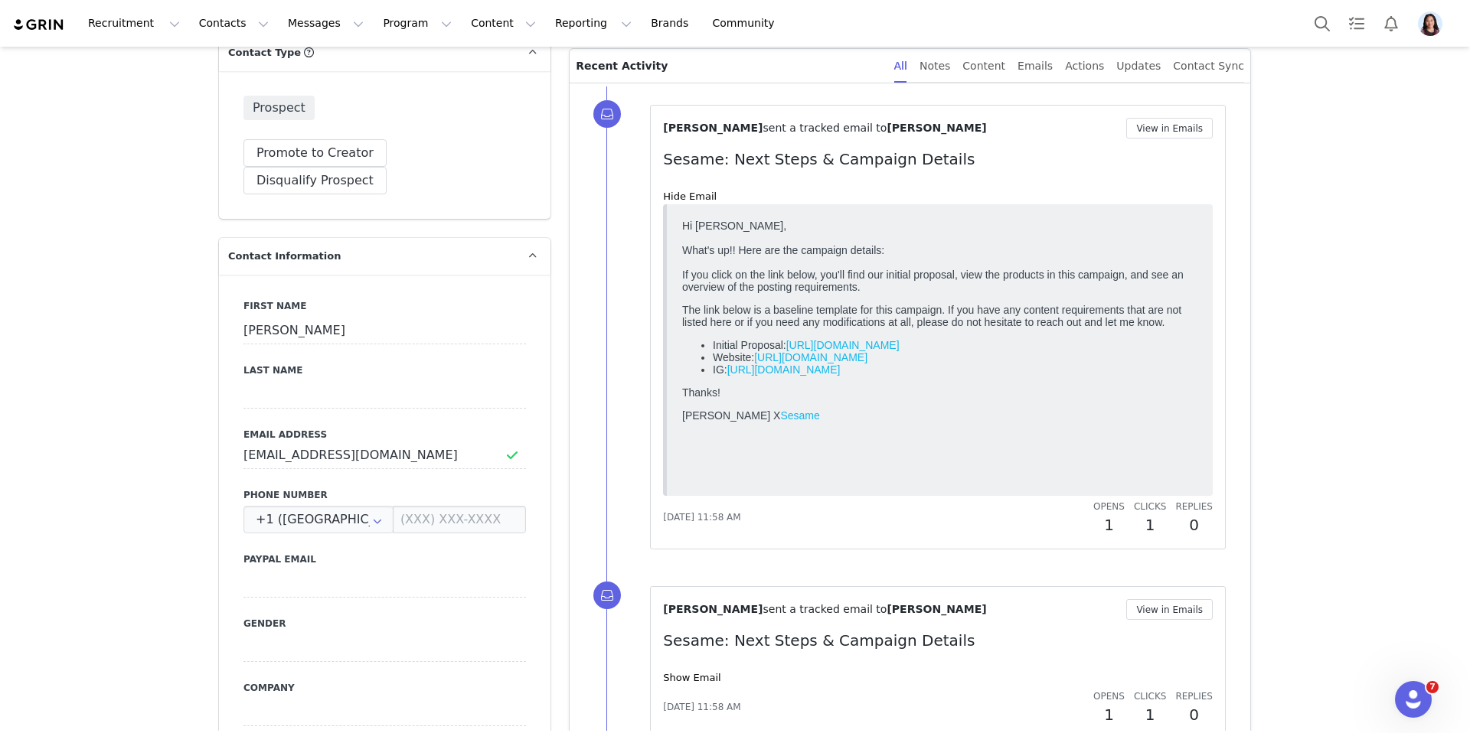
scroll to position [0, 0]
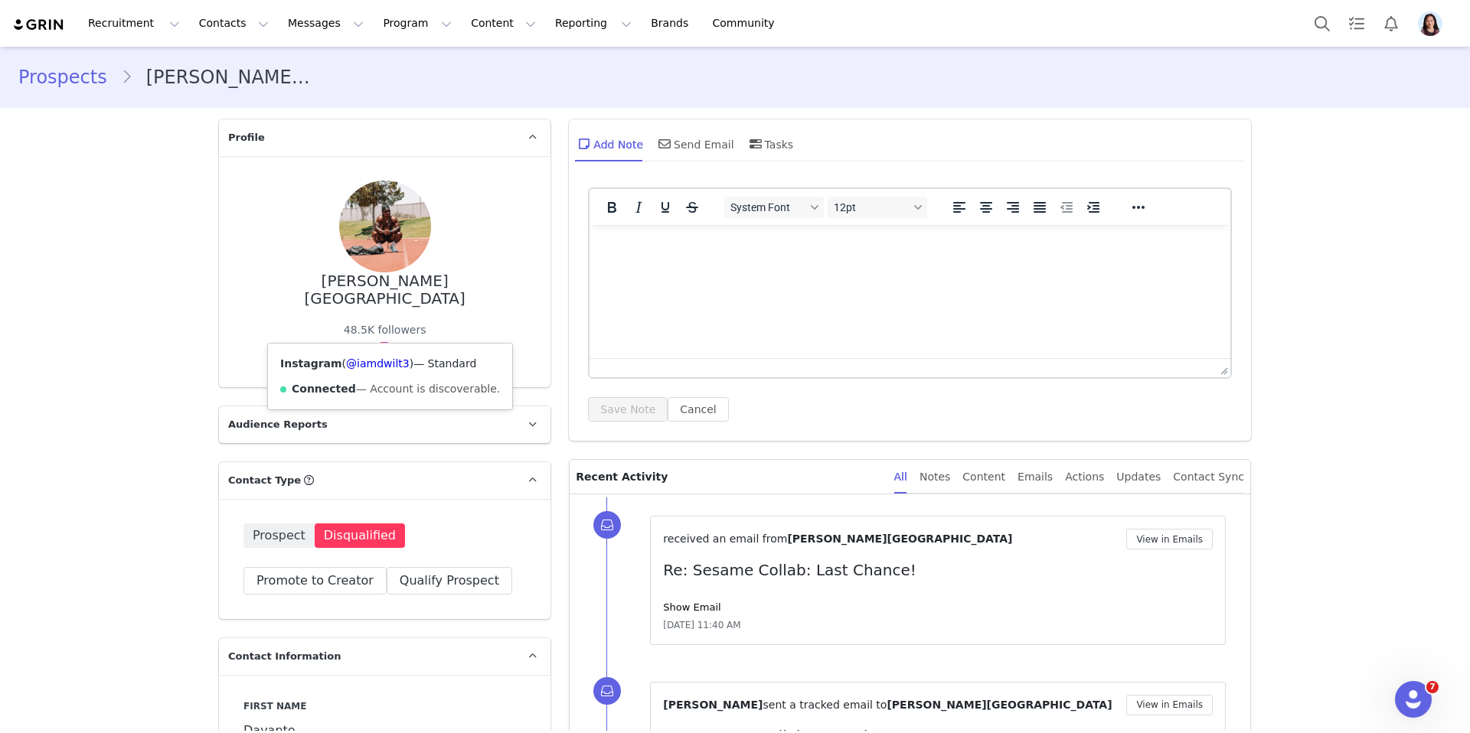
scroll to position [231, 0]
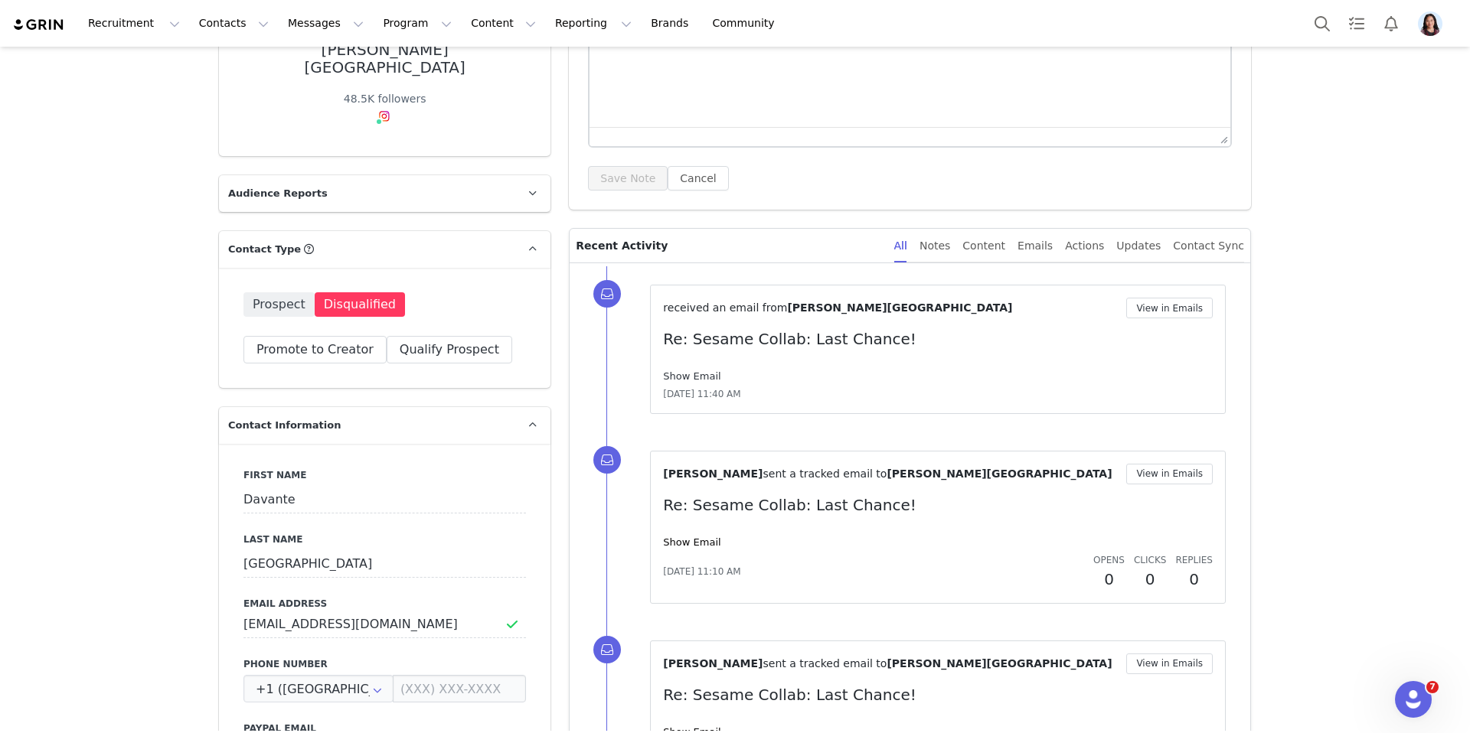
click at [715, 377] on link "Show Email" at bounding box center [691, 376] width 57 height 11
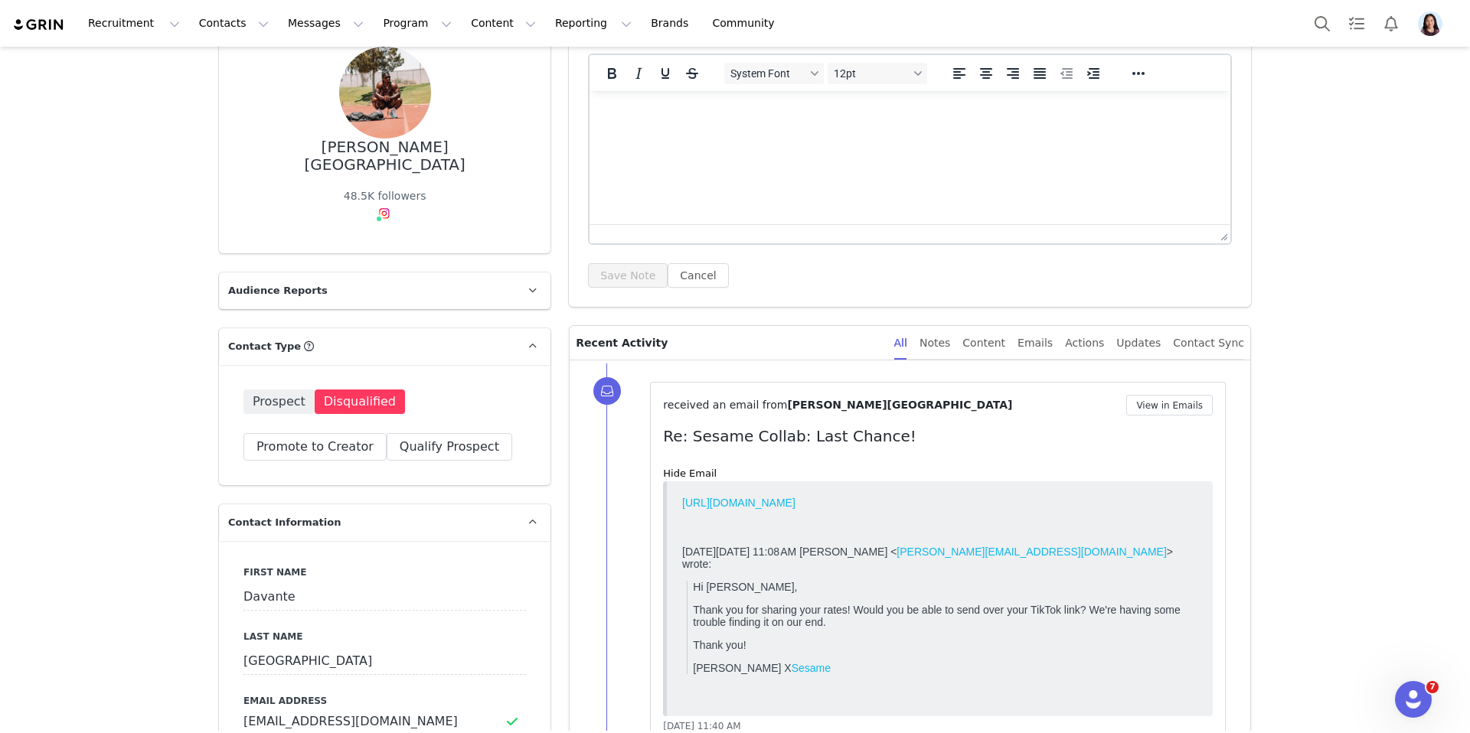
scroll to position [190, 0]
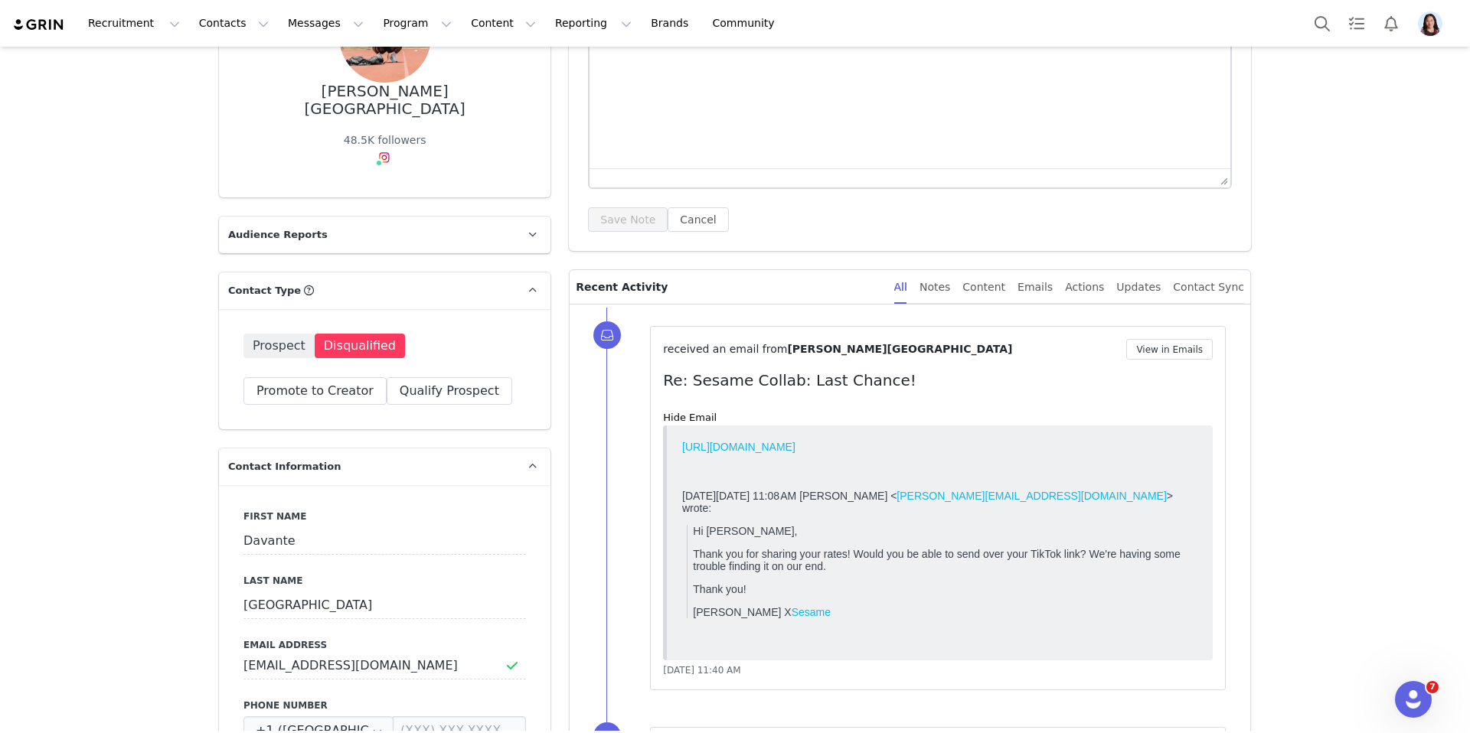
click at [780, 449] on link "https://www.tiktok.com/@iamdwilt?_t=ZP-908eBMGg4QI&_r=1" at bounding box center [738, 446] width 113 height 12
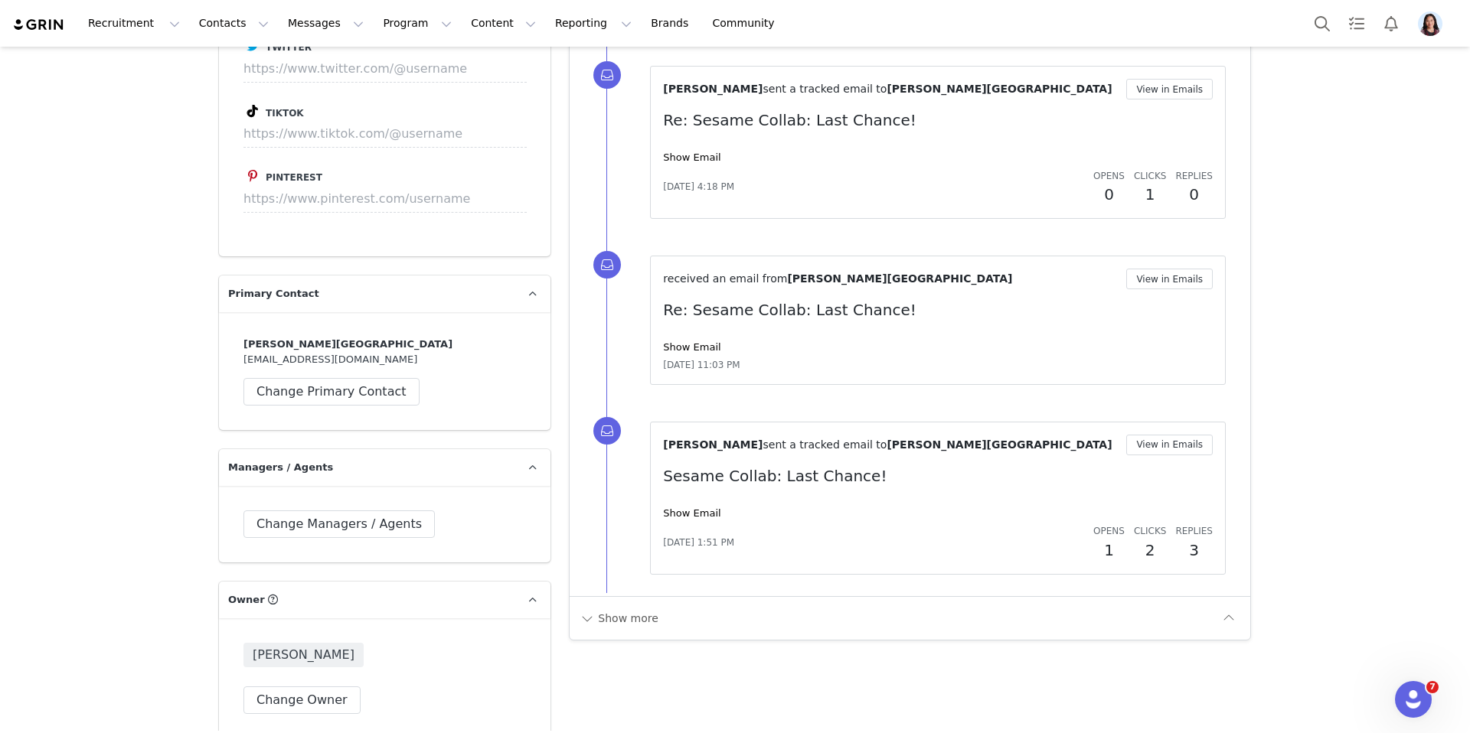
scroll to position [1800, 0]
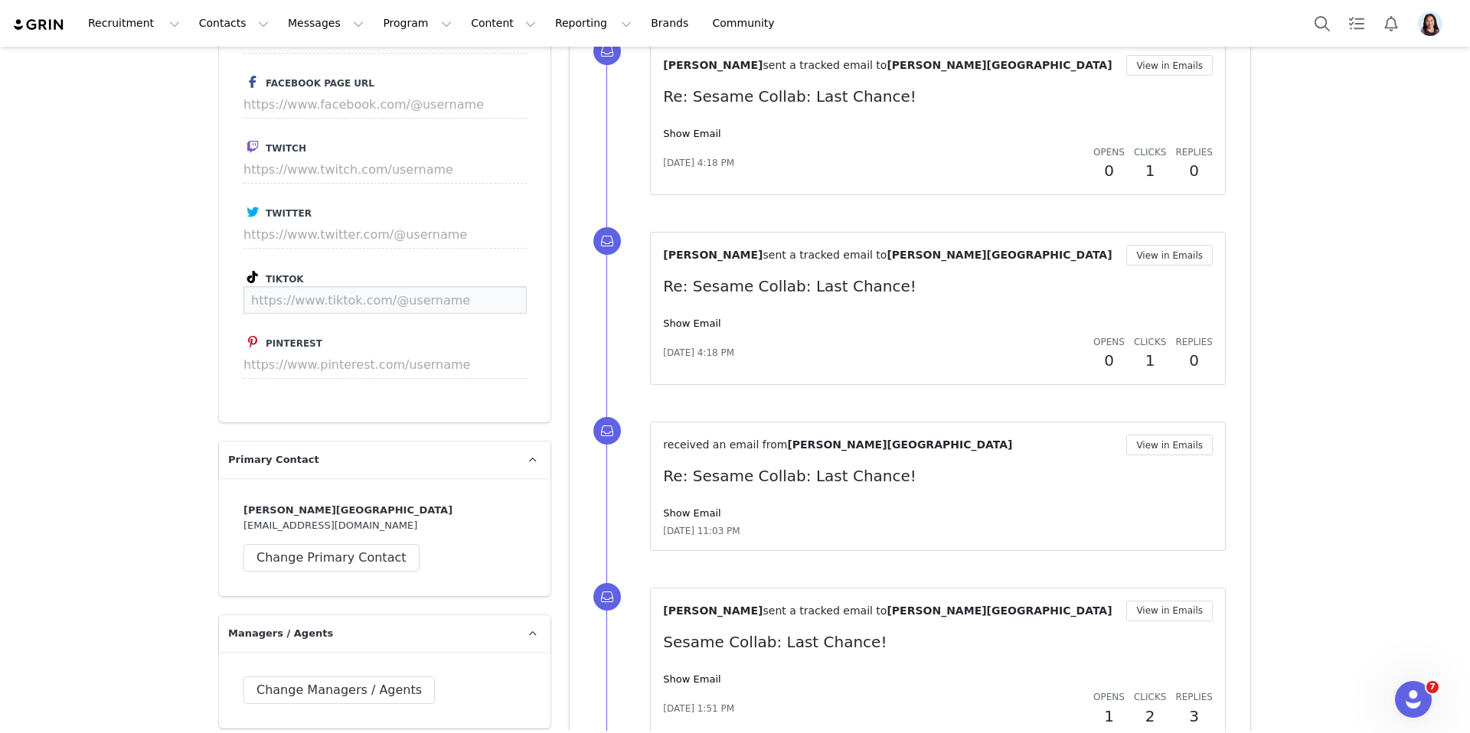
click at [332, 286] on input at bounding box center [384, 300] width 283 height 28
type input "https://www.tiktok.com/@iamdwilt"
click at [498, 286] on button "Save" at bounding box center [498, 300] width 56 height 28
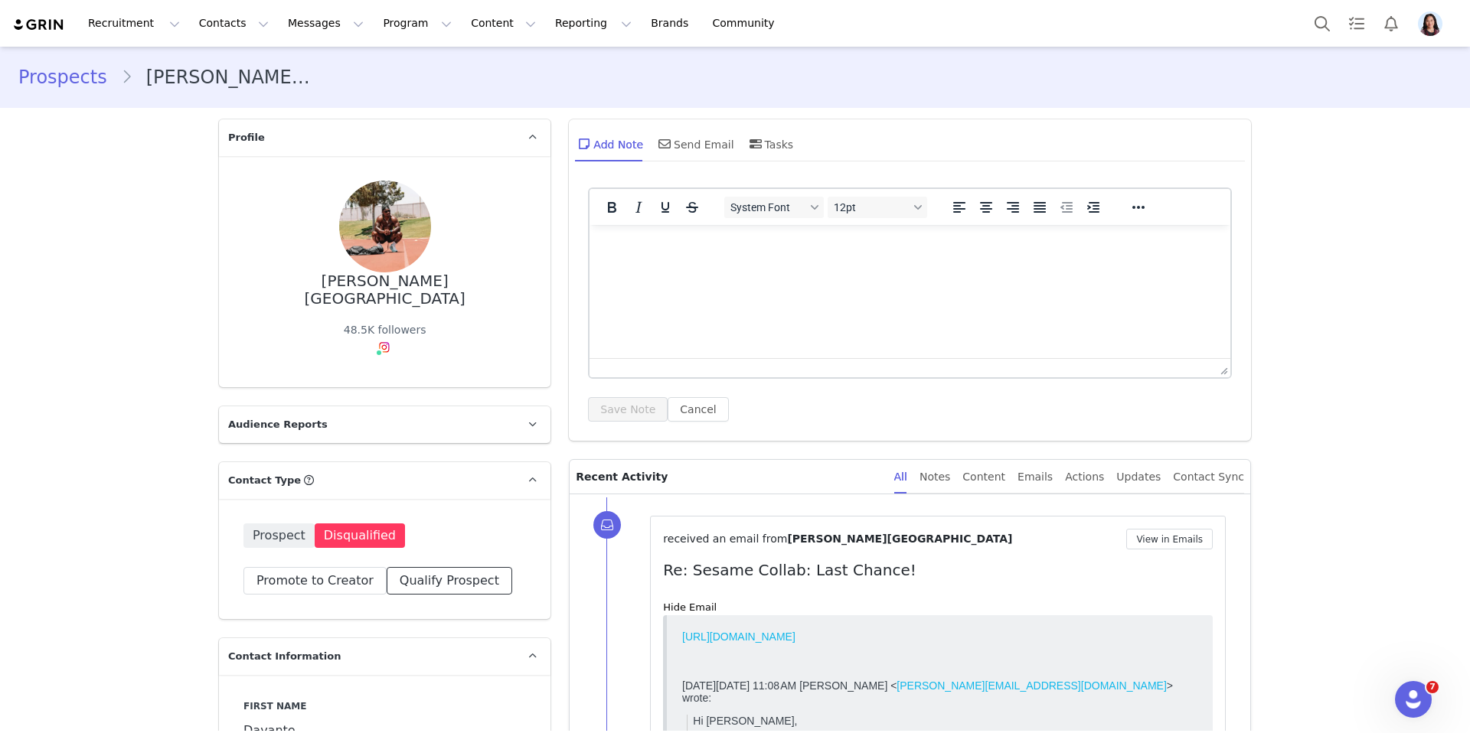
click at [429, 573] on button "Qualify Prospect" at bounding box center [450, 581] width 126 height 28
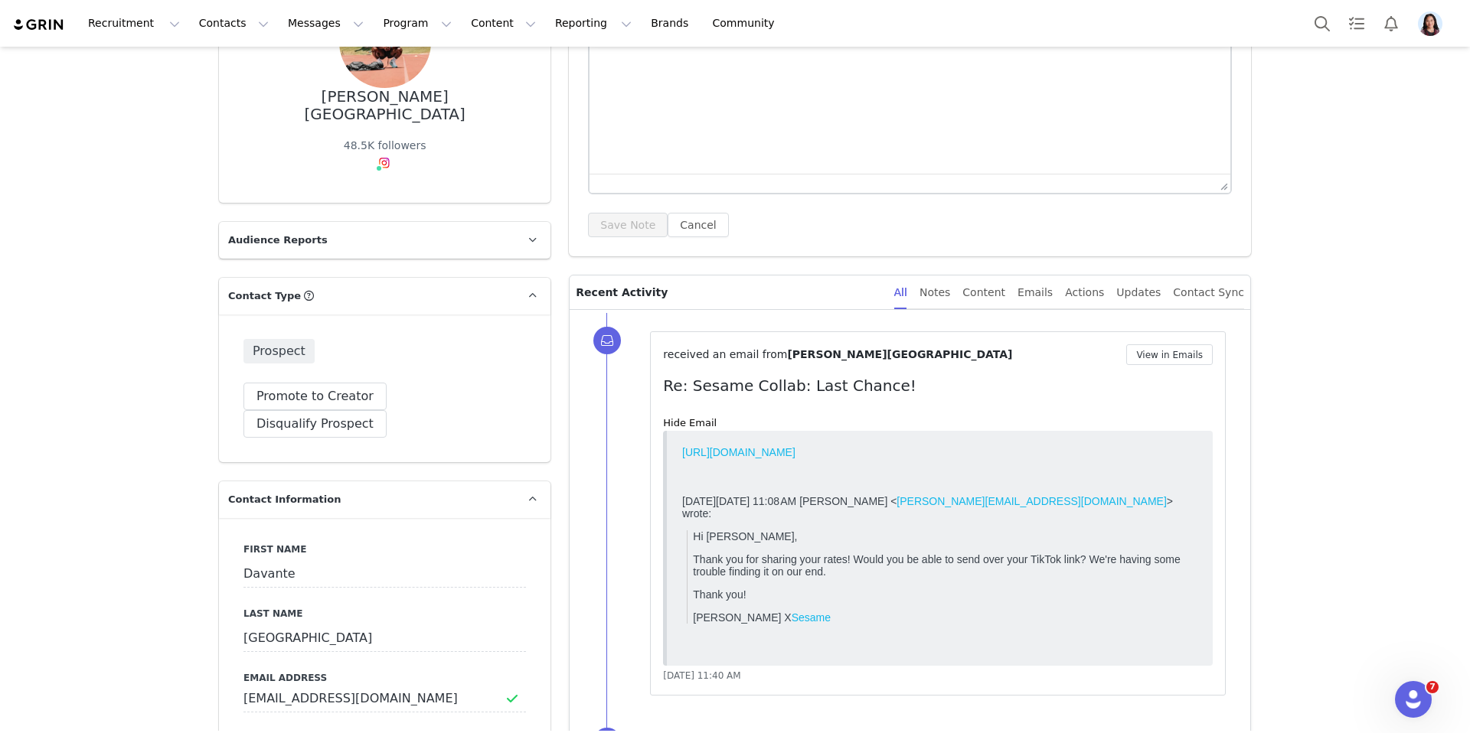
scroll to position [431, 0]
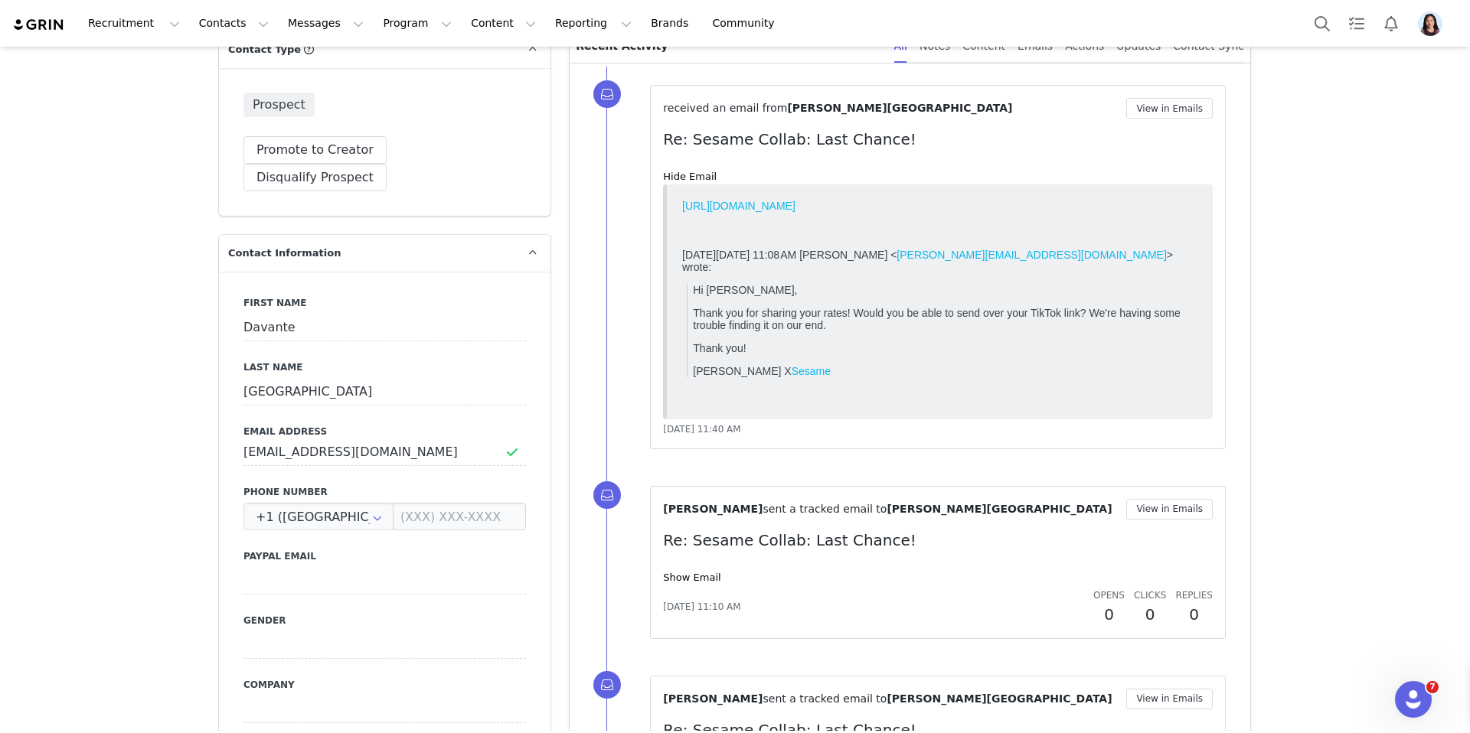
type input "https://www.tiktok.com/@iamdwilt"
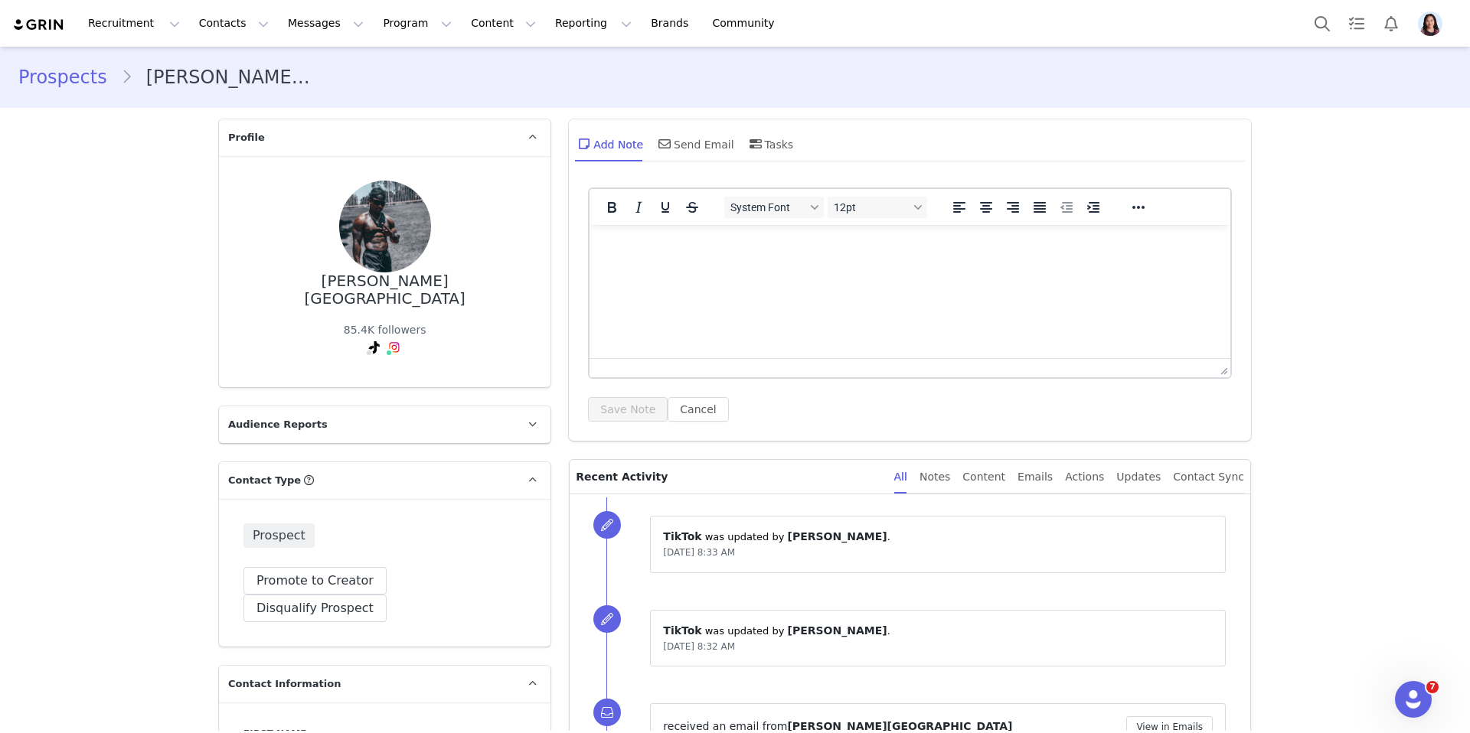
scroll to position [181, 0]
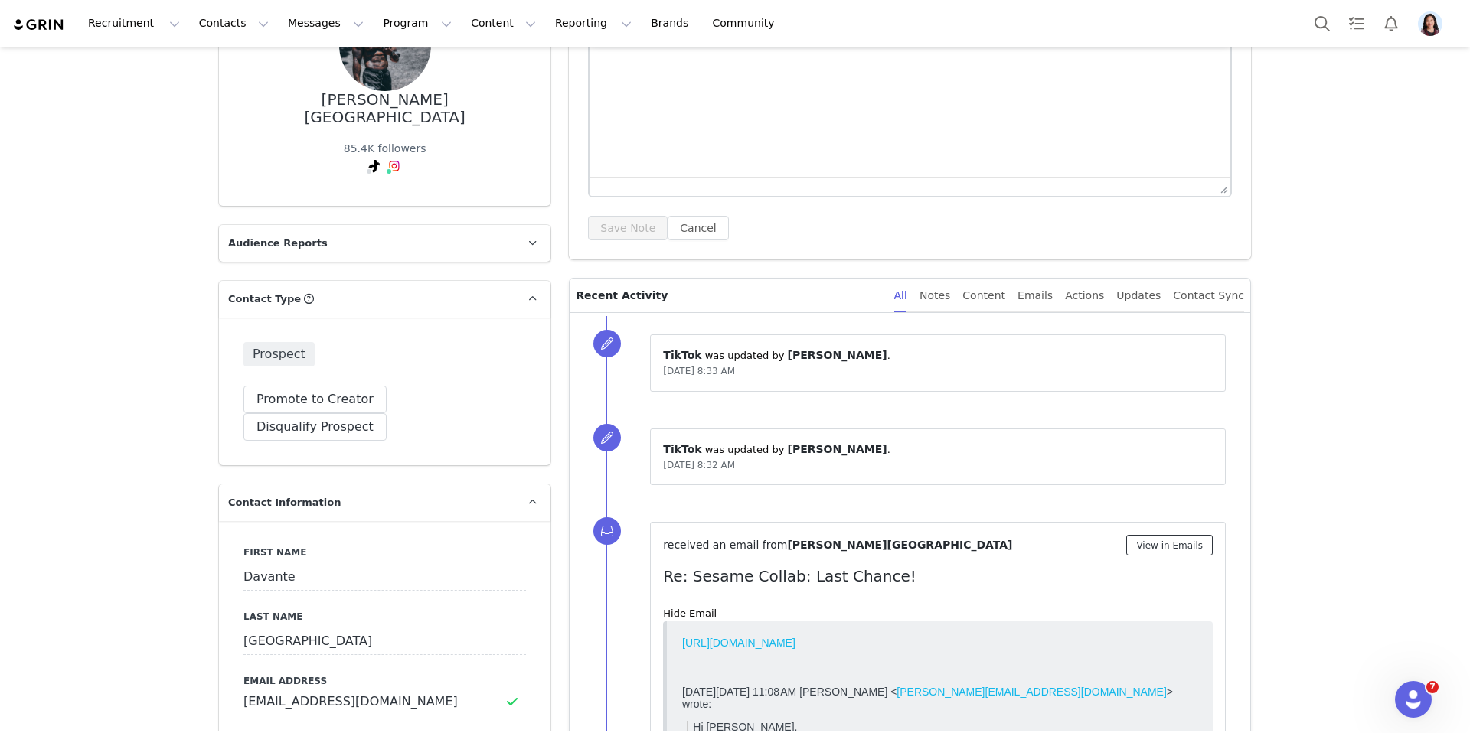
click at [1150, 547] on button "View in Emails" at bounding box center [1169, 545] width 87 height 21
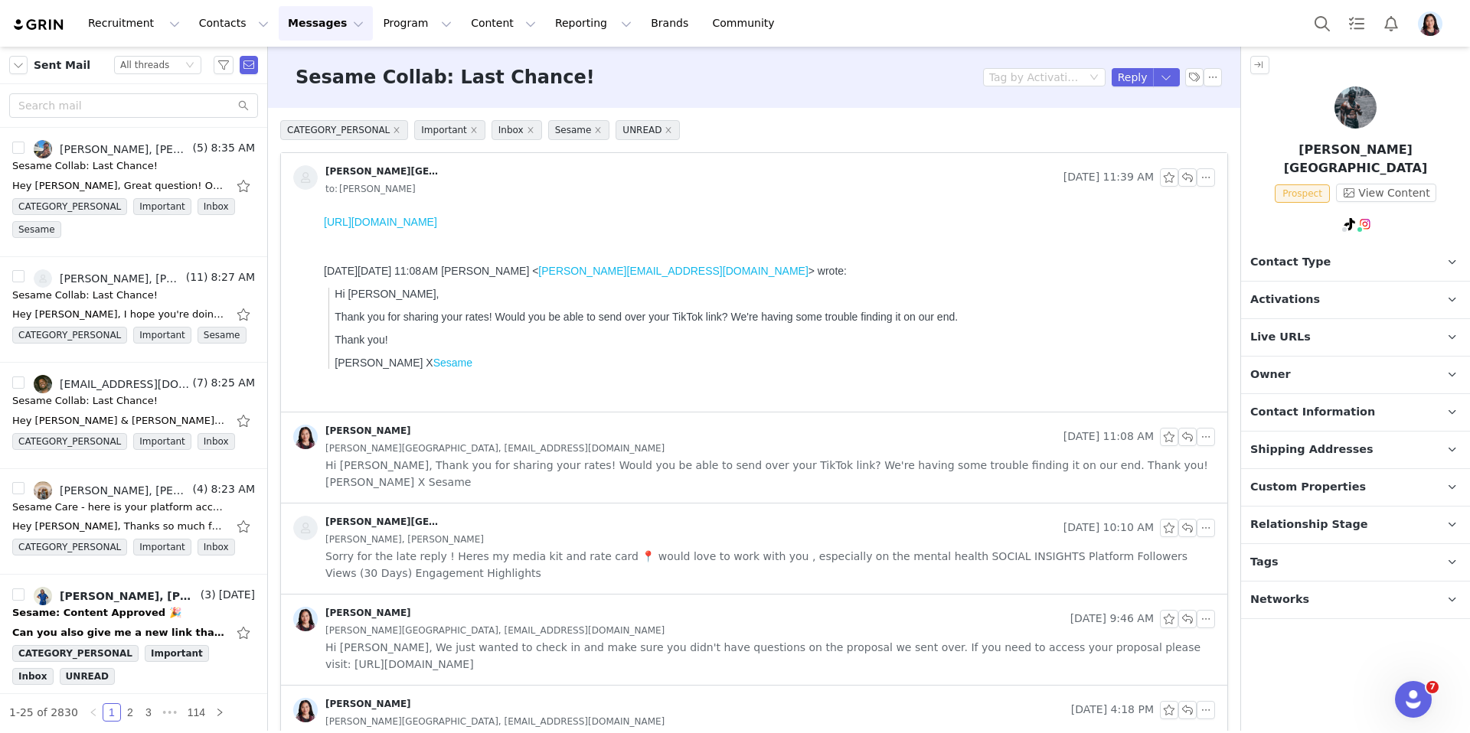
click at [785, 516] on div "Davante Wiltshire" at bounding box center [675, 528] width 764 height 24
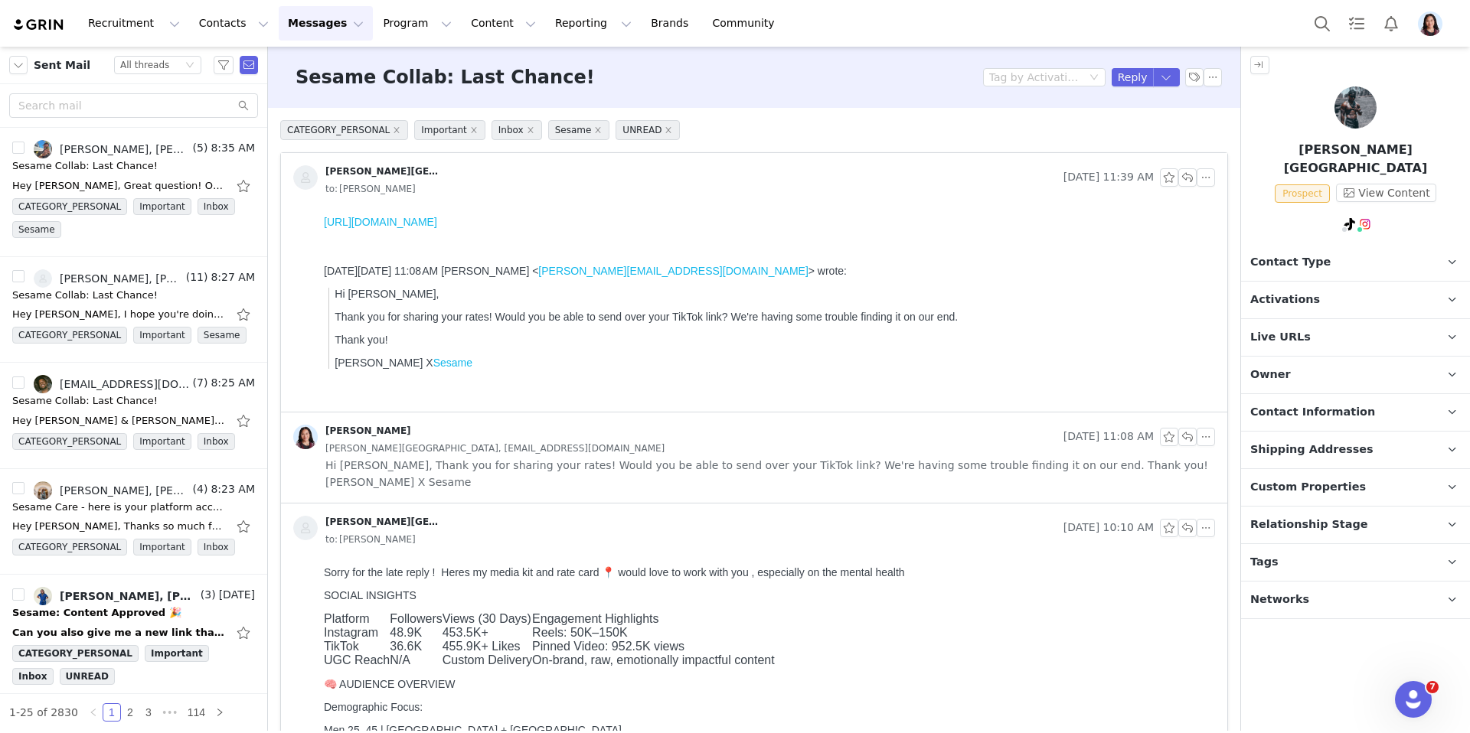
click at [761, 459] on span "Hi Davante, Thank you for sharing your rates! Would you be able to send over yo…" at bounding box center [770, 474] width 890 height 34
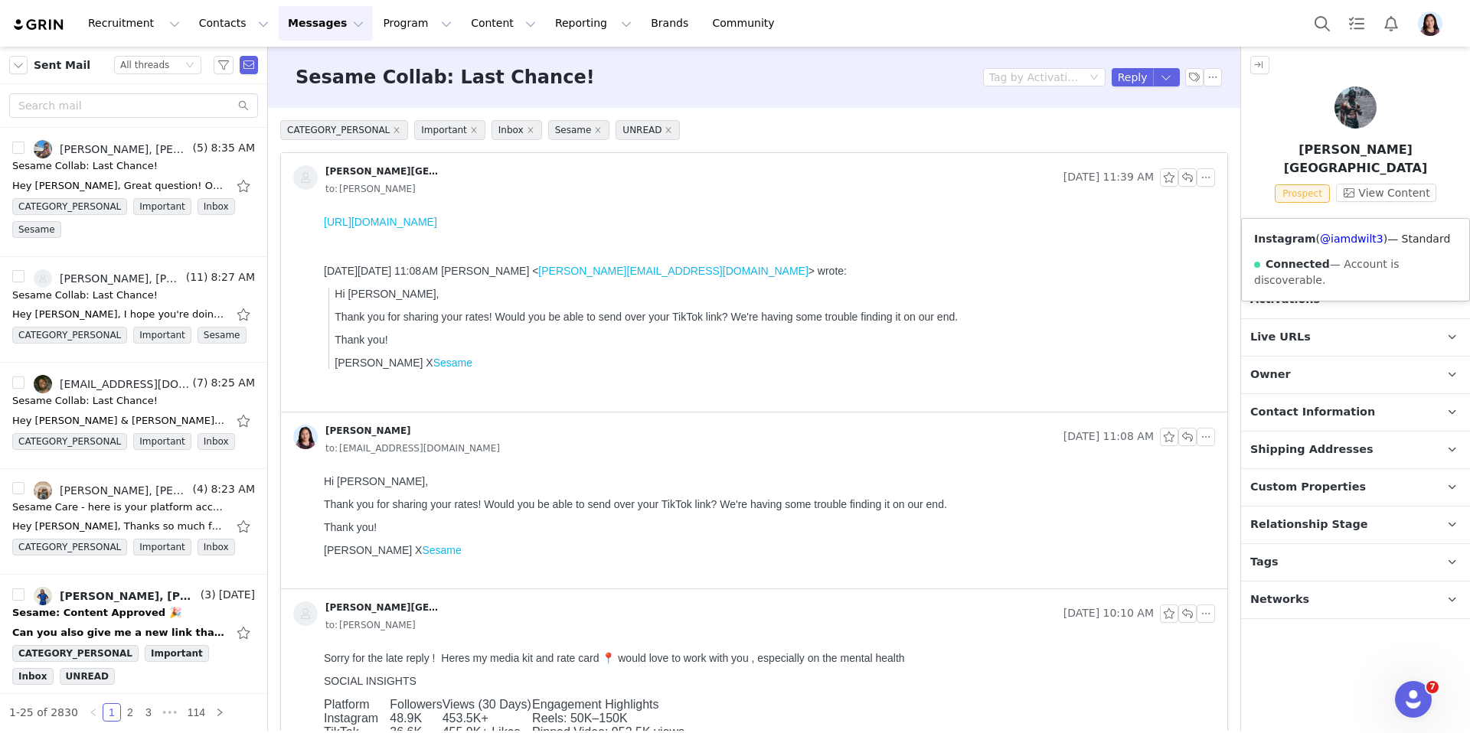
click at [1363, 226] on span at bounding box center [1360, 230] width 8 height 8
click at [1353, 234] on link "@iamdwilt3" at bounding box center [1352, 239] width 64 height 12
click at [1299, 253] on p "Contact Type Contact type can be Creator, Prospect, Application, or Manager." at bounding box center [1337, 262] width 192 height 37
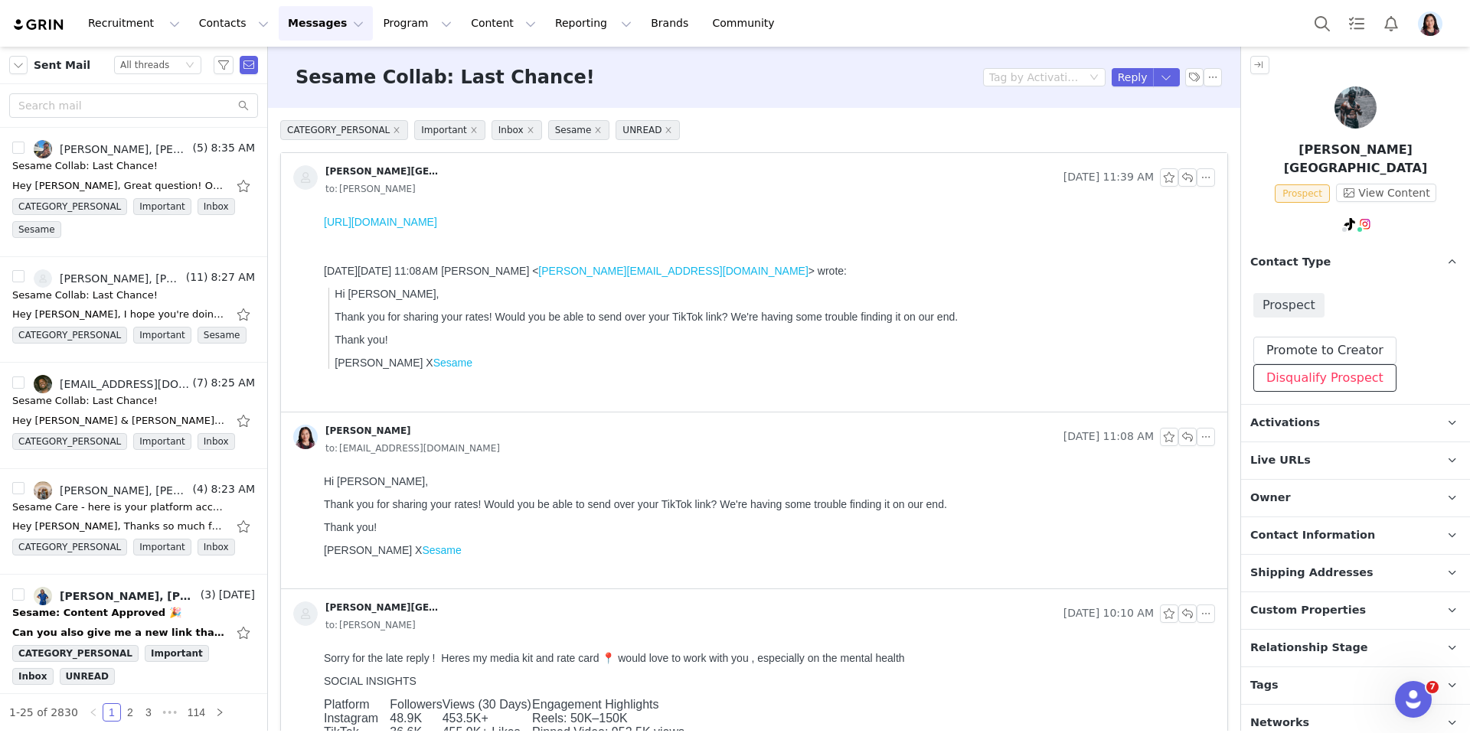
click at [1275, 364] on button "Disqualify Prospect" at bounding box center [1324, 378] width 143 height 28
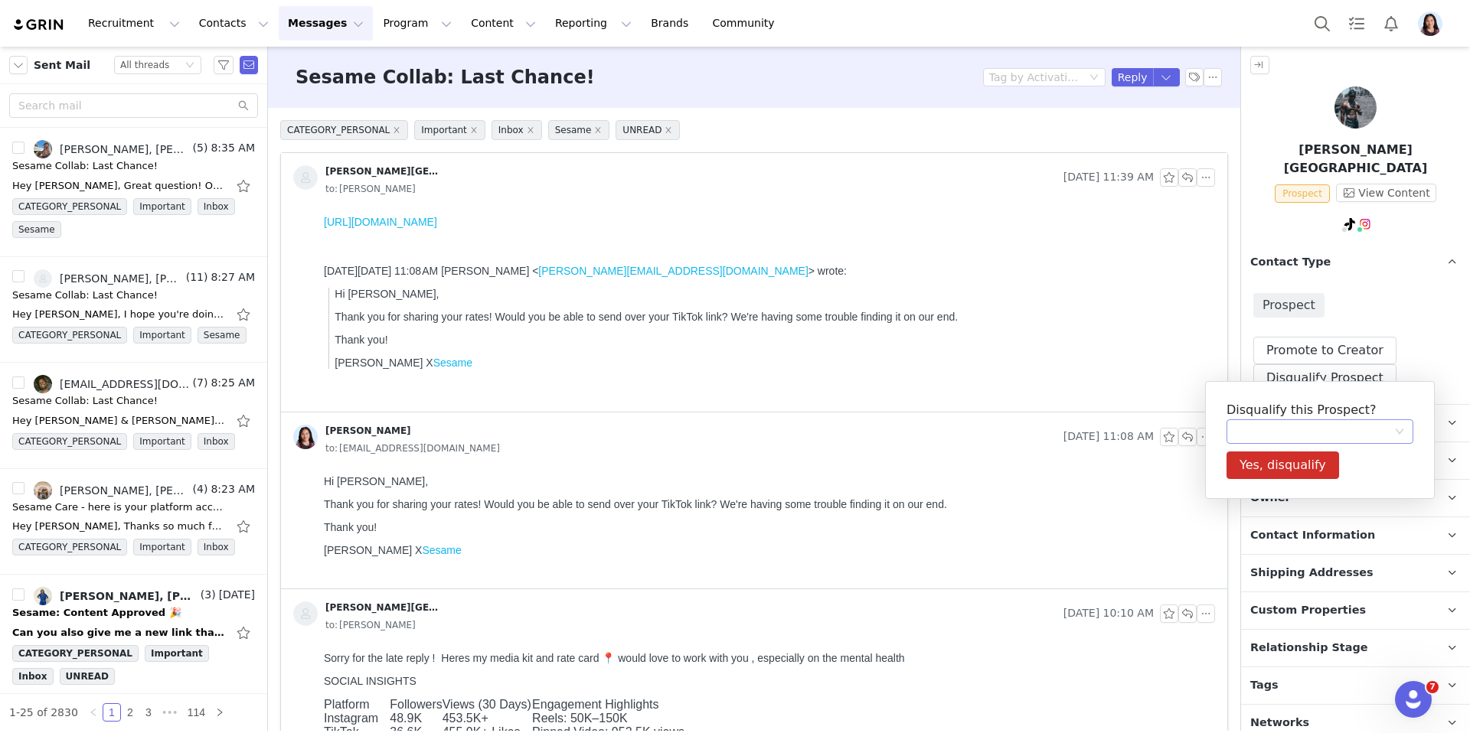
click at [1250, 431] on div at bounding box center [1315, 431] width 158 height 23
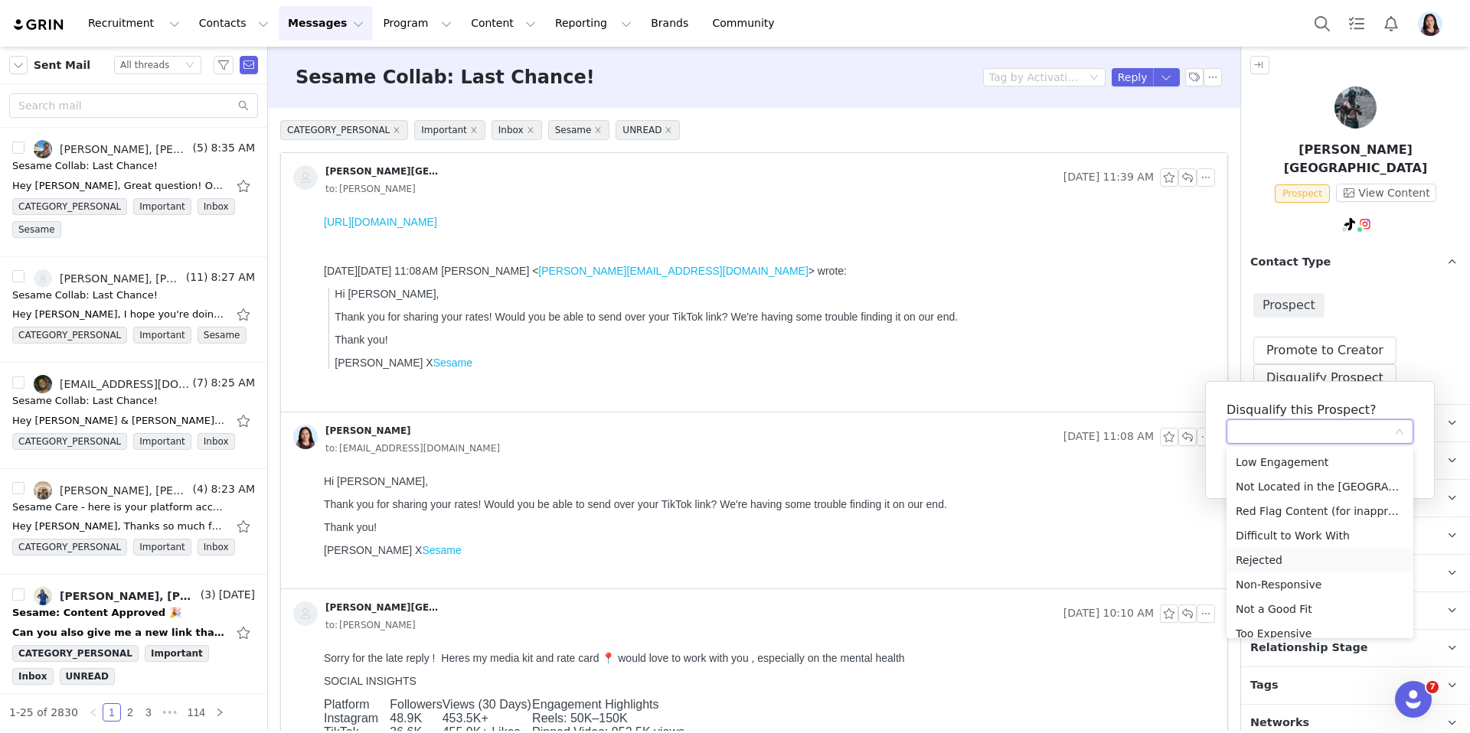
scroll to position [11, 0]
click at [1262, 604] on li "Not a Good Fit" at bounding box center [1319, 598] width 187 height 24
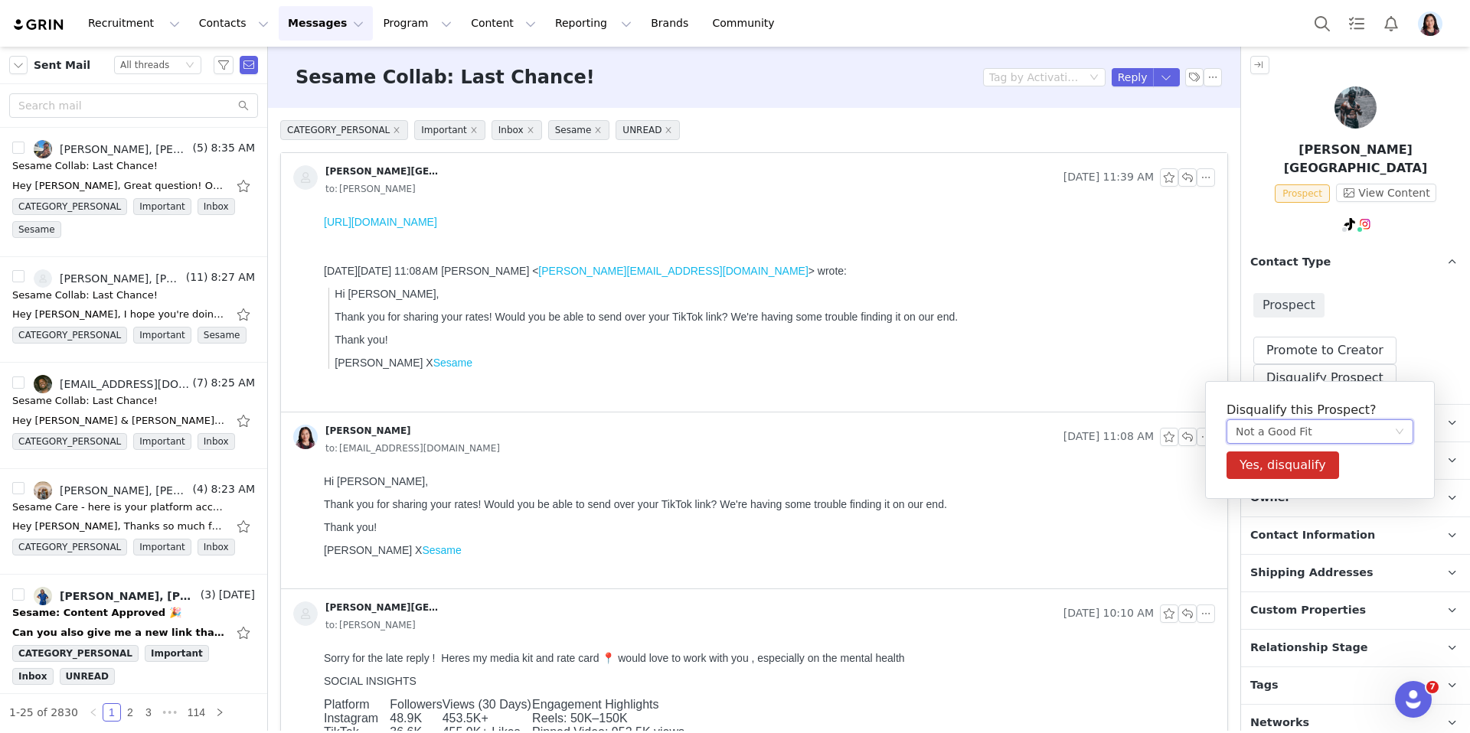
click at [1260, 433] on div "Not a Good Fit" at bounding box center [1274, 431] width 77 height 23
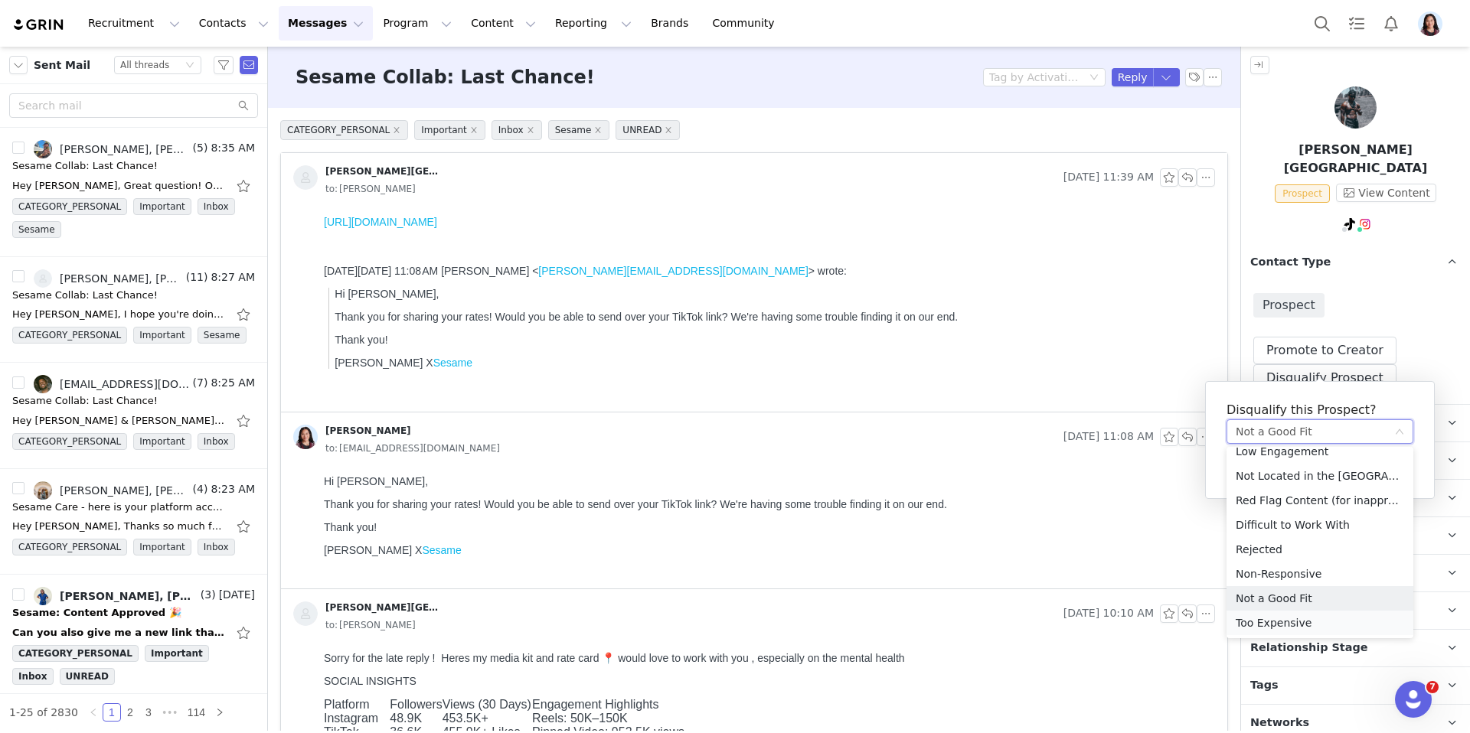
click at [1267, 620] on li "Too Expensive" at bounding box center [1319, 623] width 187 height 24
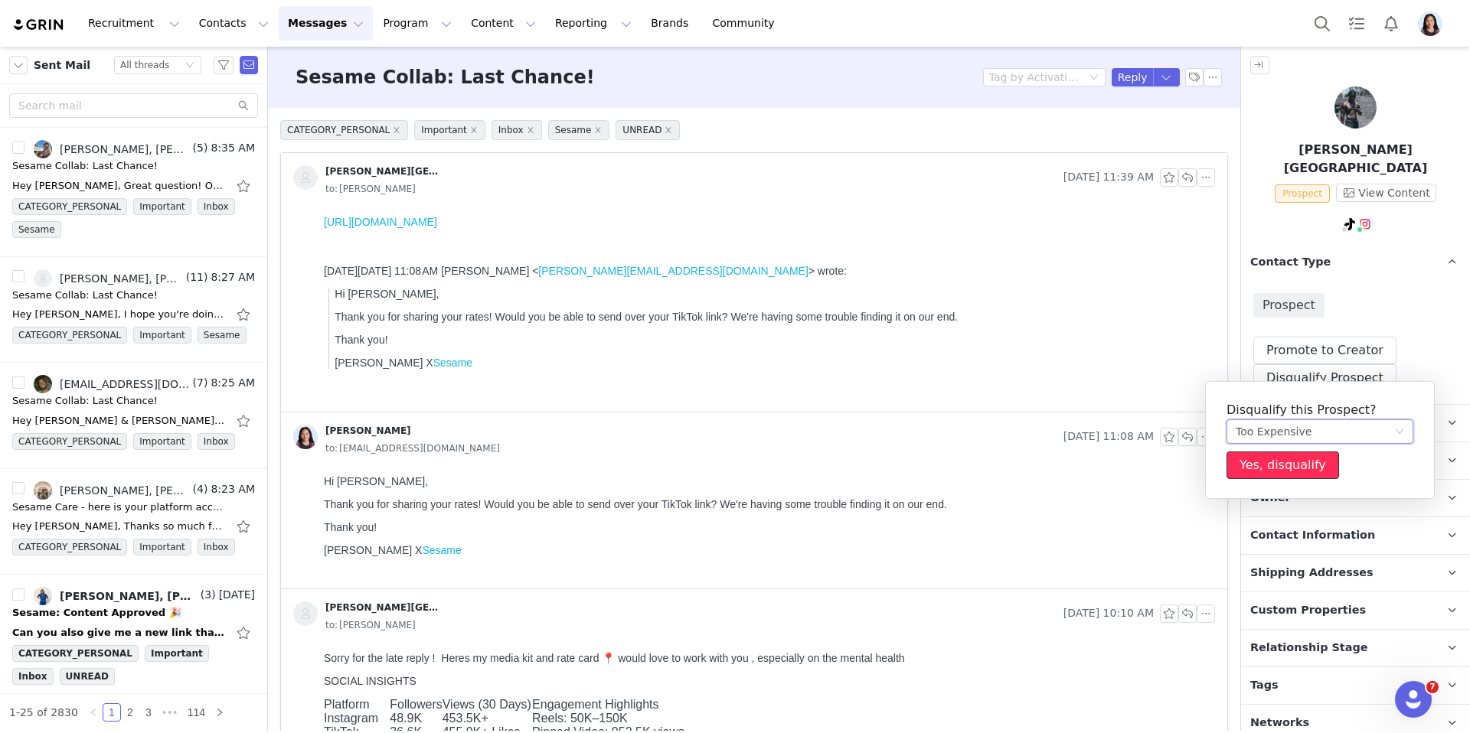
click at [1265, 472] on button "Yes, disqualify" at bounding box center [1282, 466] width 113 height 28
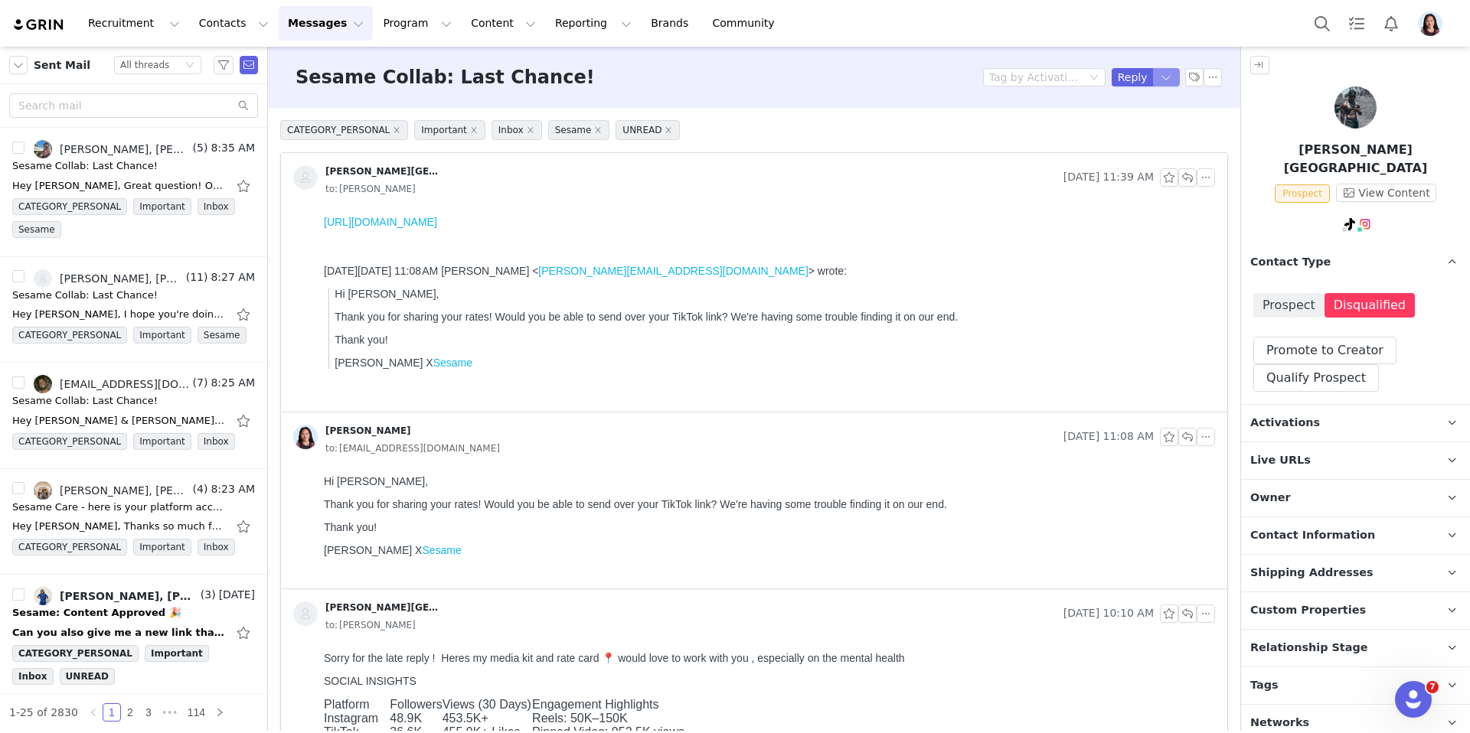
click at [1156, 83] on button "button" at bounding box center [1167, 77] width 28 height 18
click at [1151, 128] on li "Reply All" at bounding box center [1150, 129] width 65 height 24
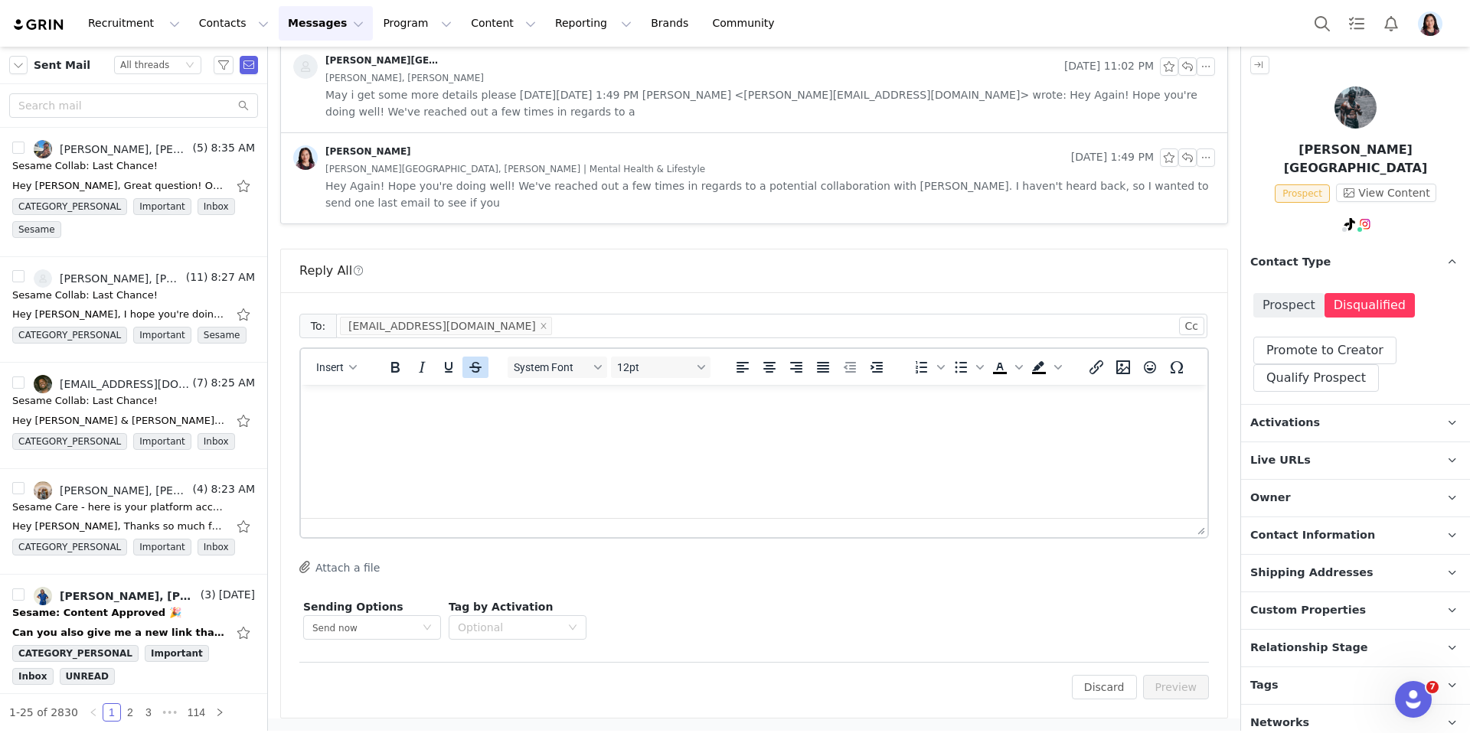
scroll to position [0, 0]
click at [344, 365] on span "Insert" at bounding box center [330, 367] width 28 height 12
click at [344, 387] on div "Insert Template" at bounding box center [392, 394] width 138 height 18
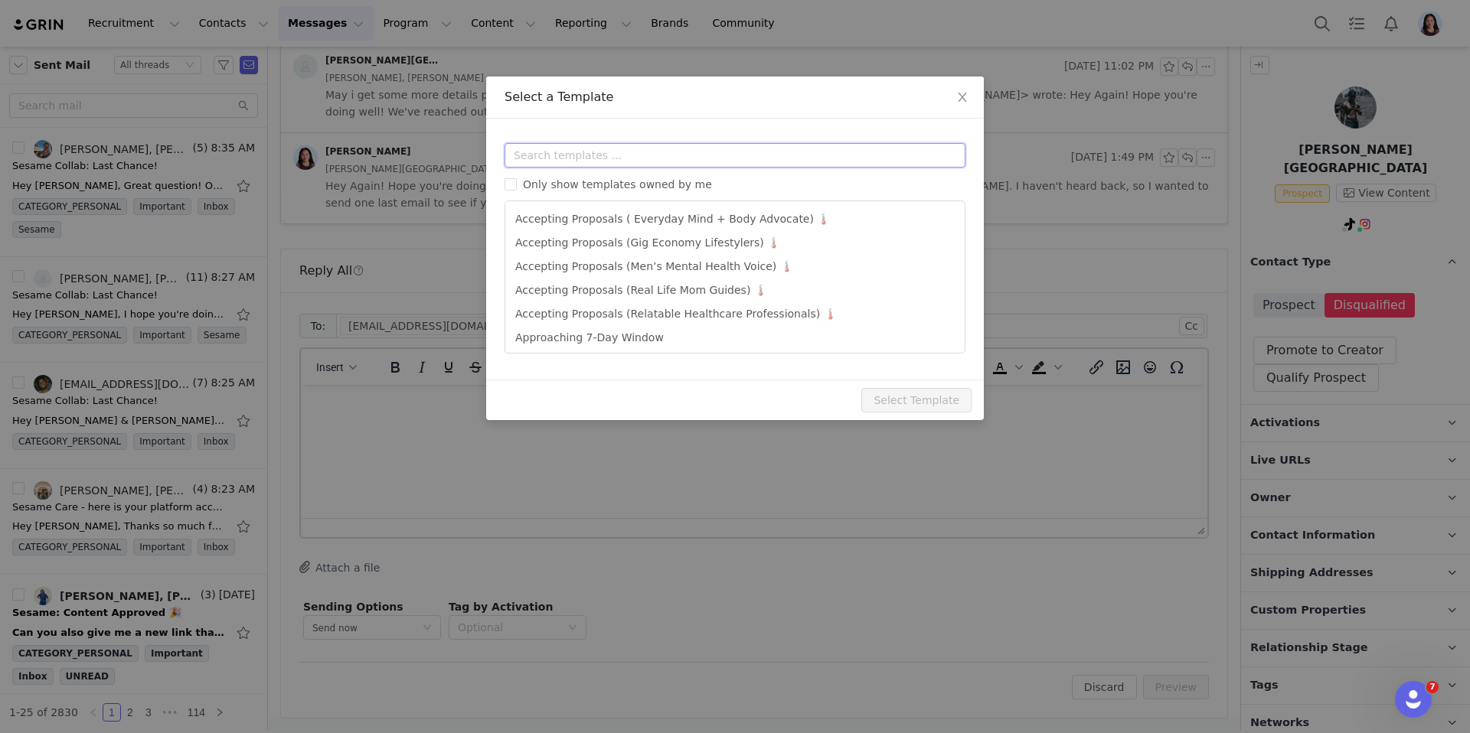
click at [566, 158] on input "text" at bounding box center [734, 155] width 461 height 24
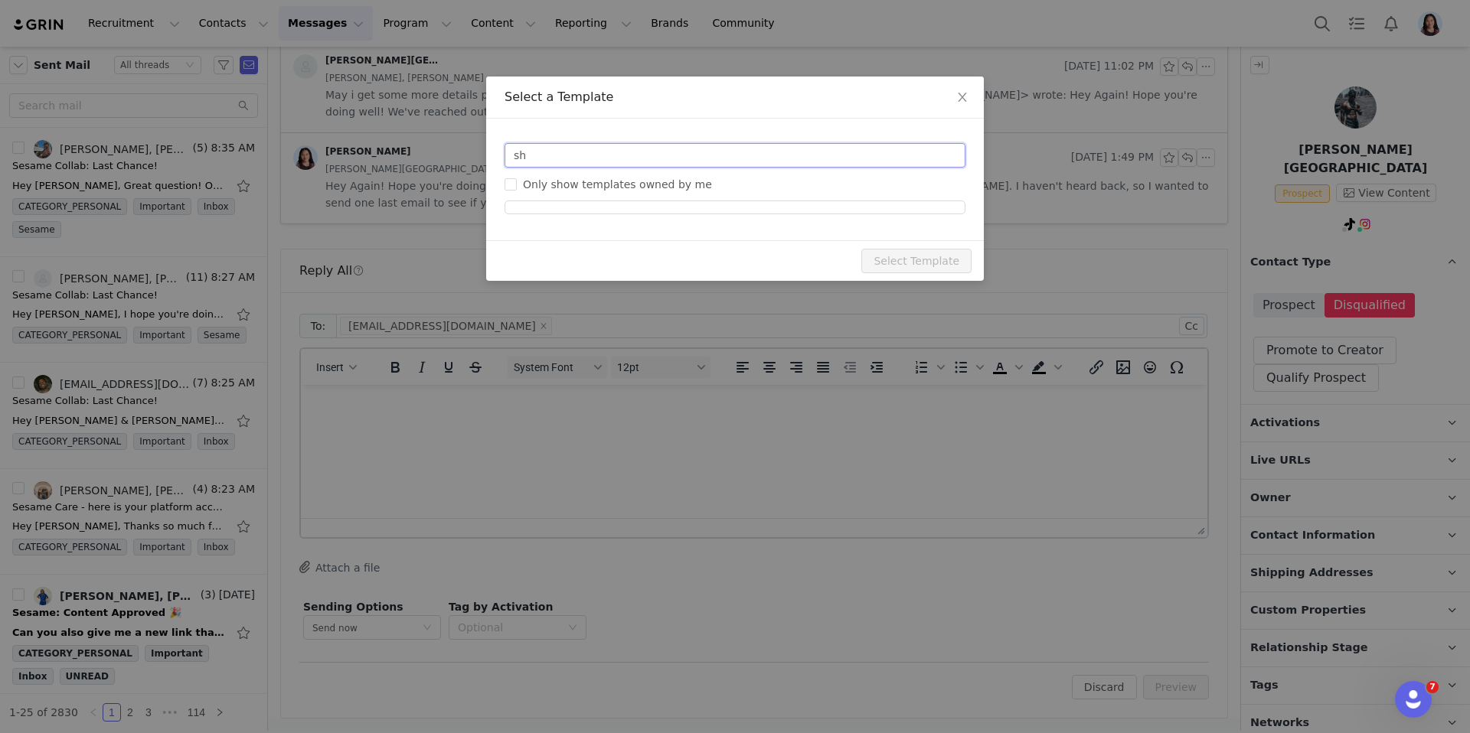
type input "s"
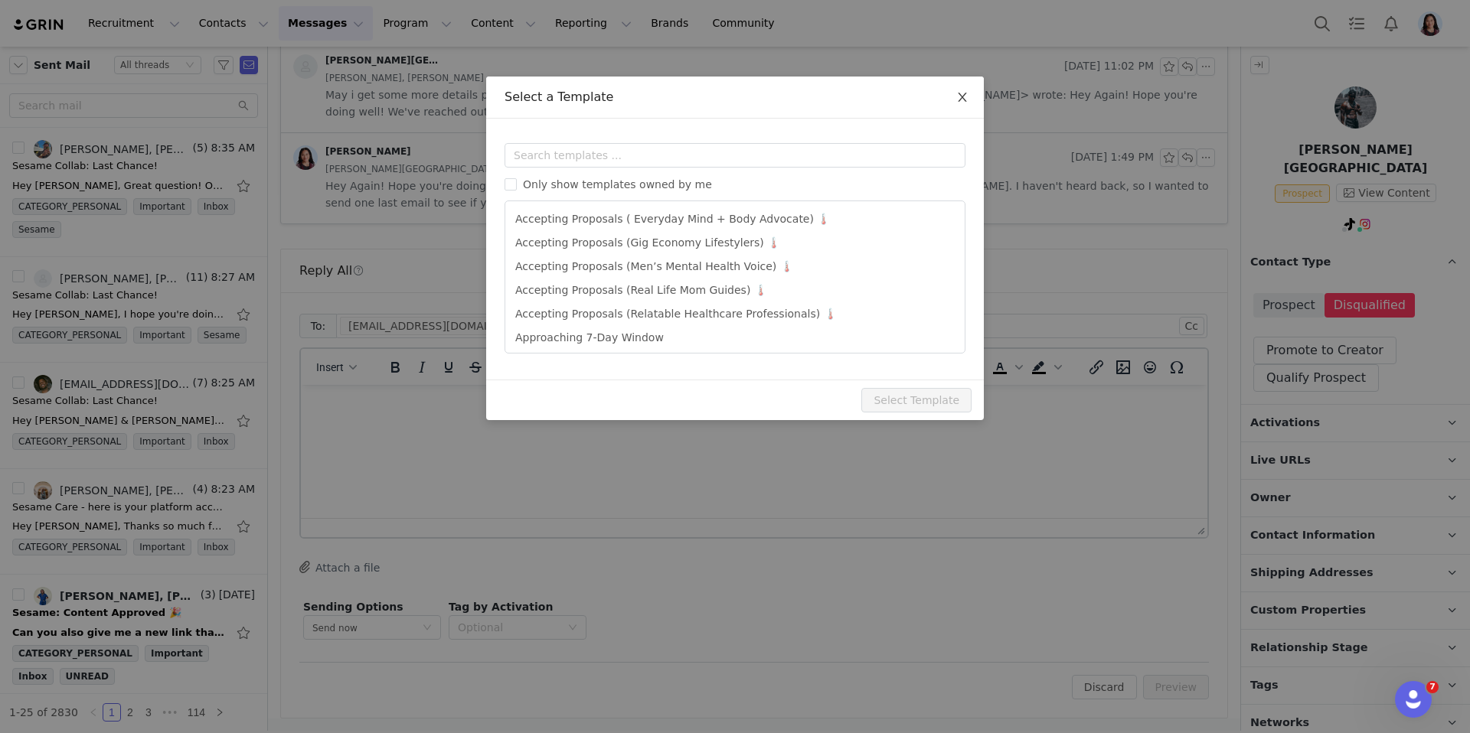
click at [961, 101] on icon "icon: close" at bounding box center [962, 97] width 12 height 12
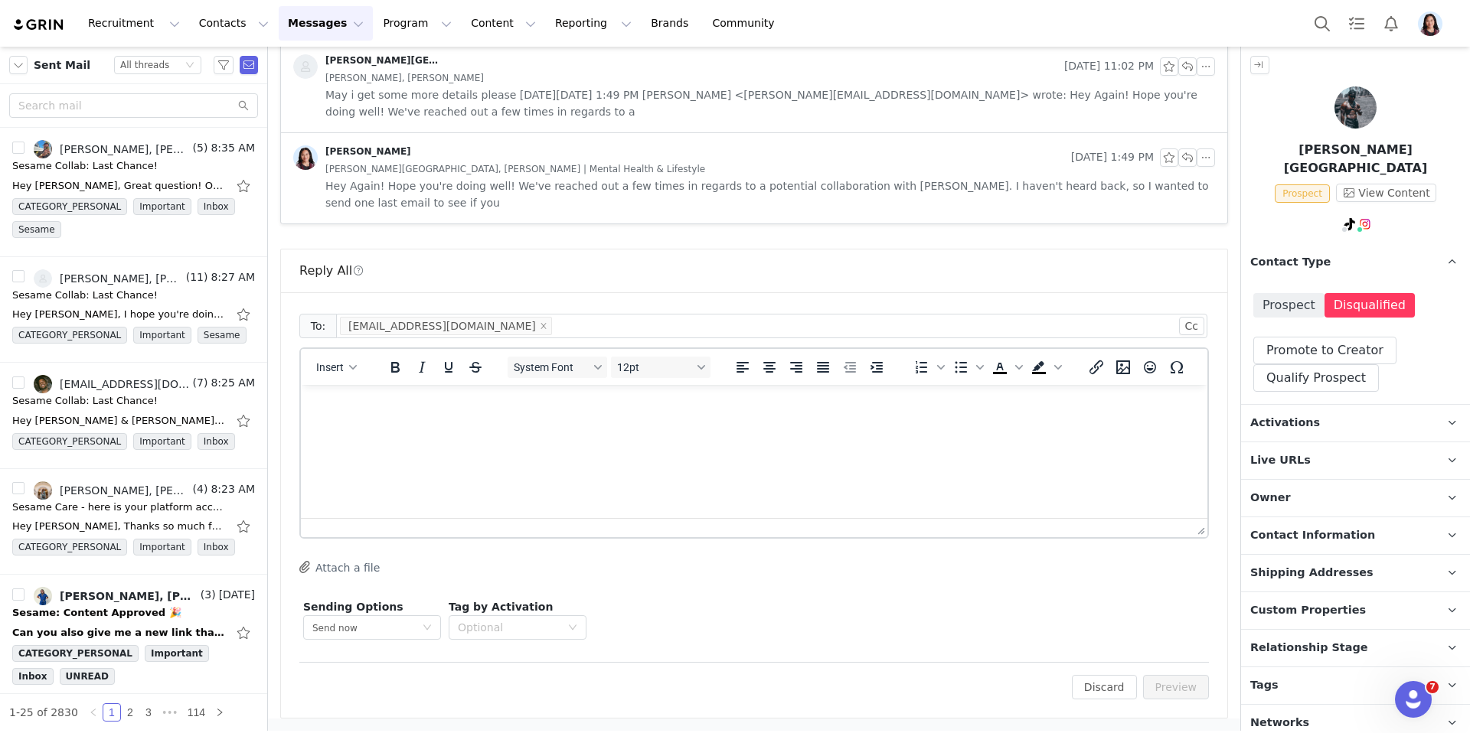
click at [728, 411] on p "Rich Text Area. Press ALT-0 for help." at bounding box center [754, 405] width 882 height 17
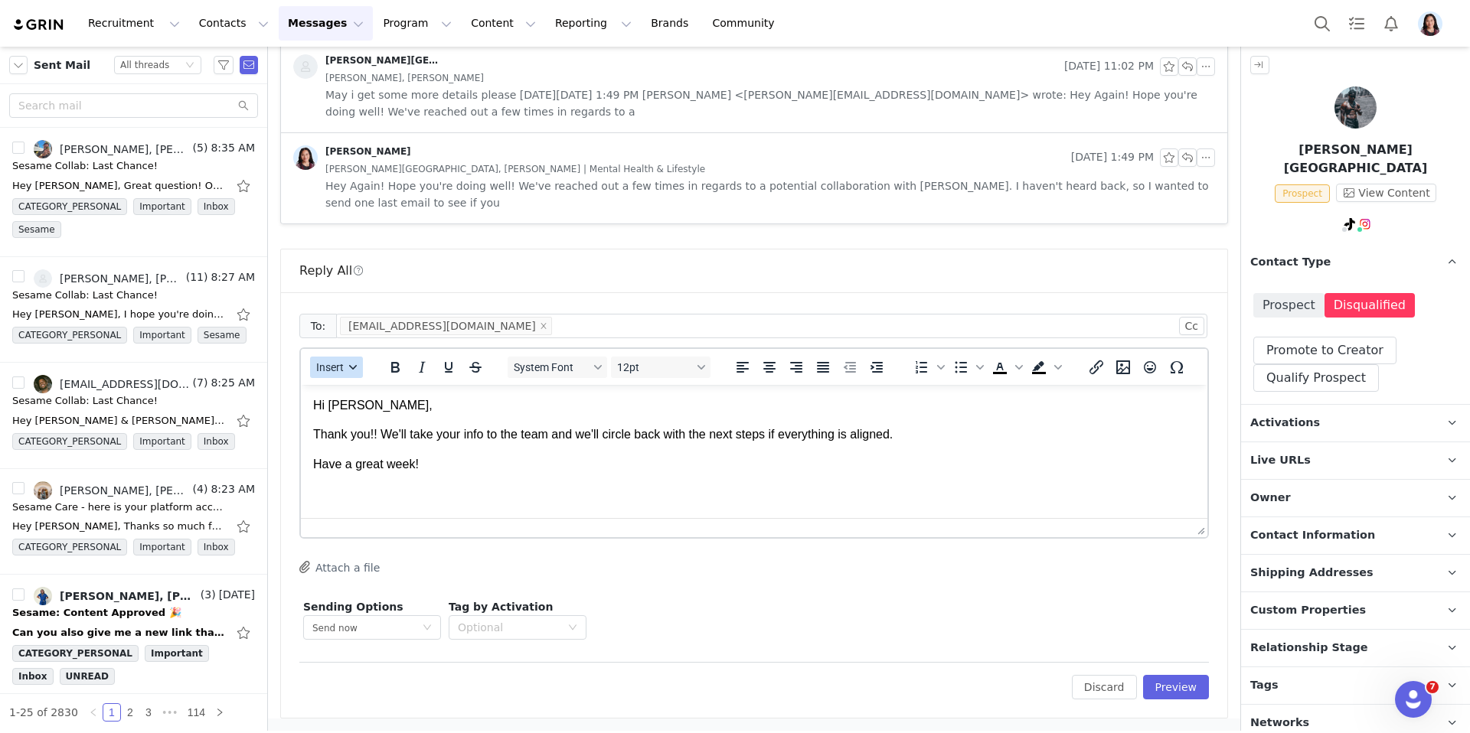
click at [348, 377] on button "Insert" at bounding box center [336, 367] width 53 height 21
click at [351, 442] on div "Insert Signature" at bounding box center [392, 443] width 138 height 18
click at [1184, 687] on button "Preview" at bounding box center [1176, 687] width 67 height 24
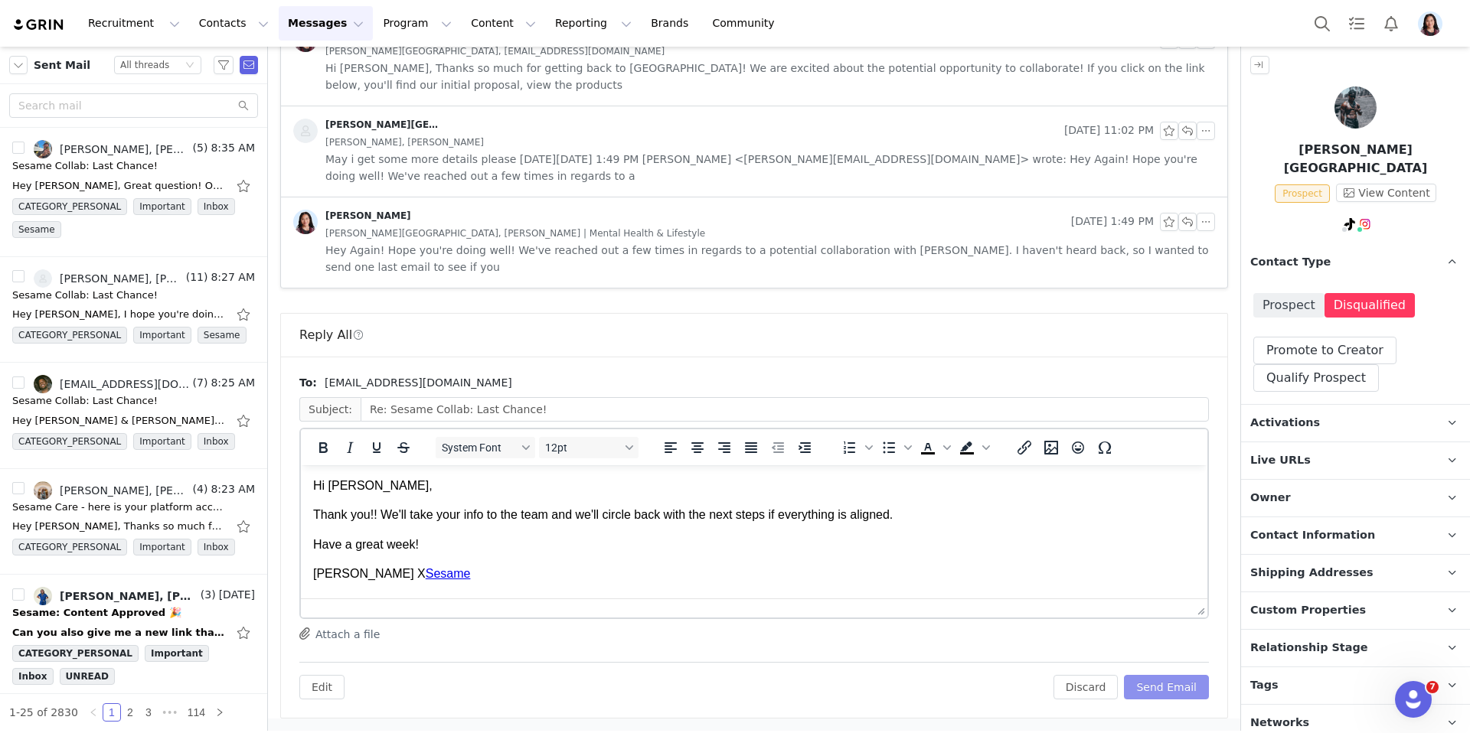
click at [1183, 690] on button "Send Email" at bounding box center [1166, 687] width 85 height 24
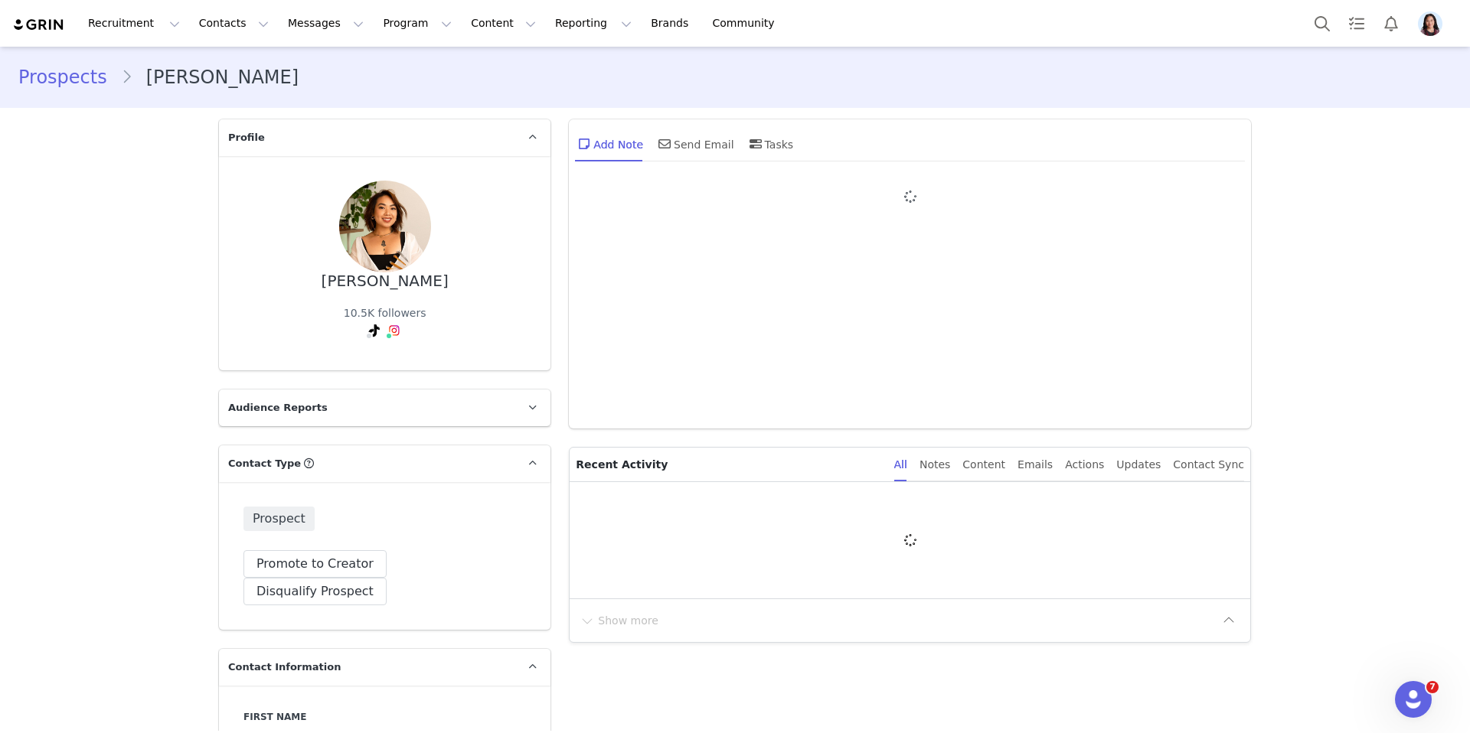
type input "+1 ([GEOGRAPHIC_DATA])"
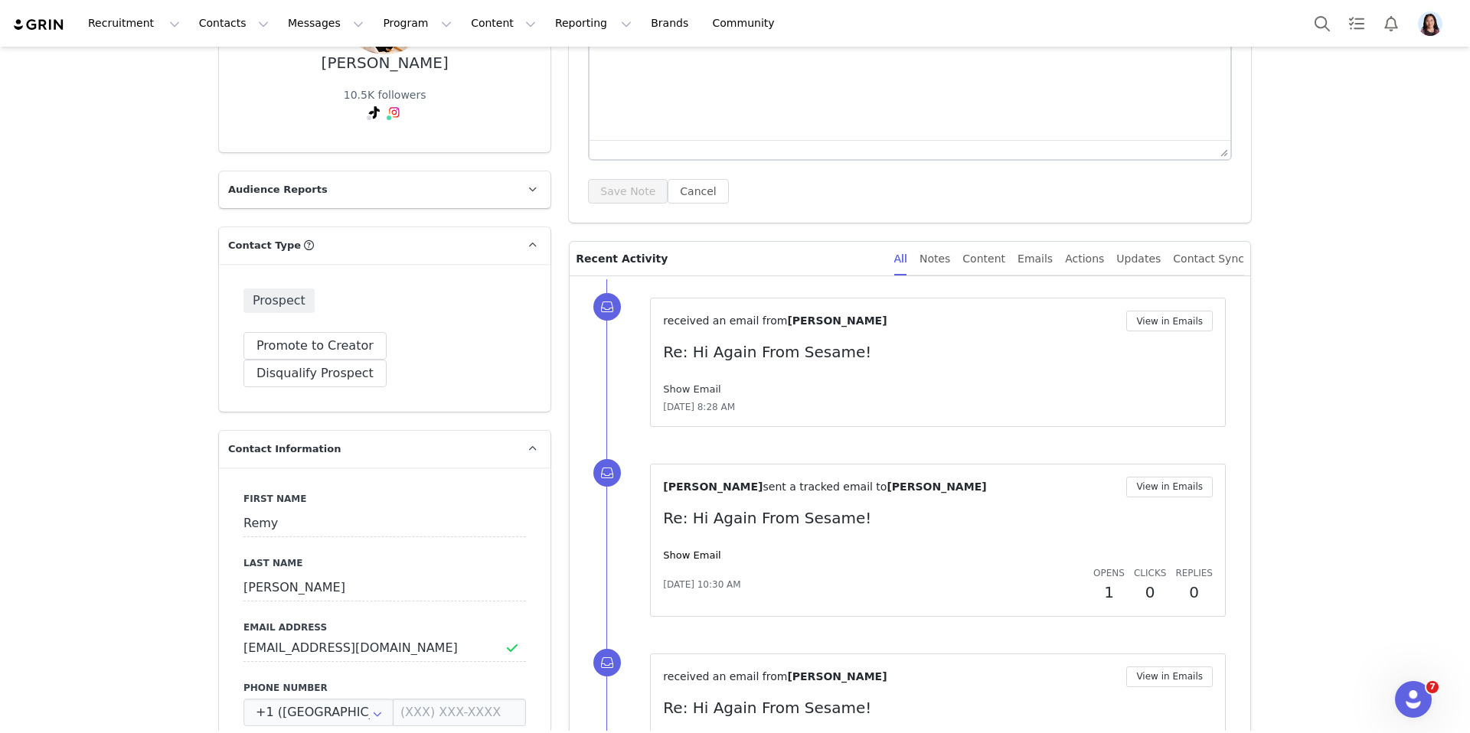
click at [689, 390] on link "Show Email" at bounding box center [691, 389] width 57 height 11
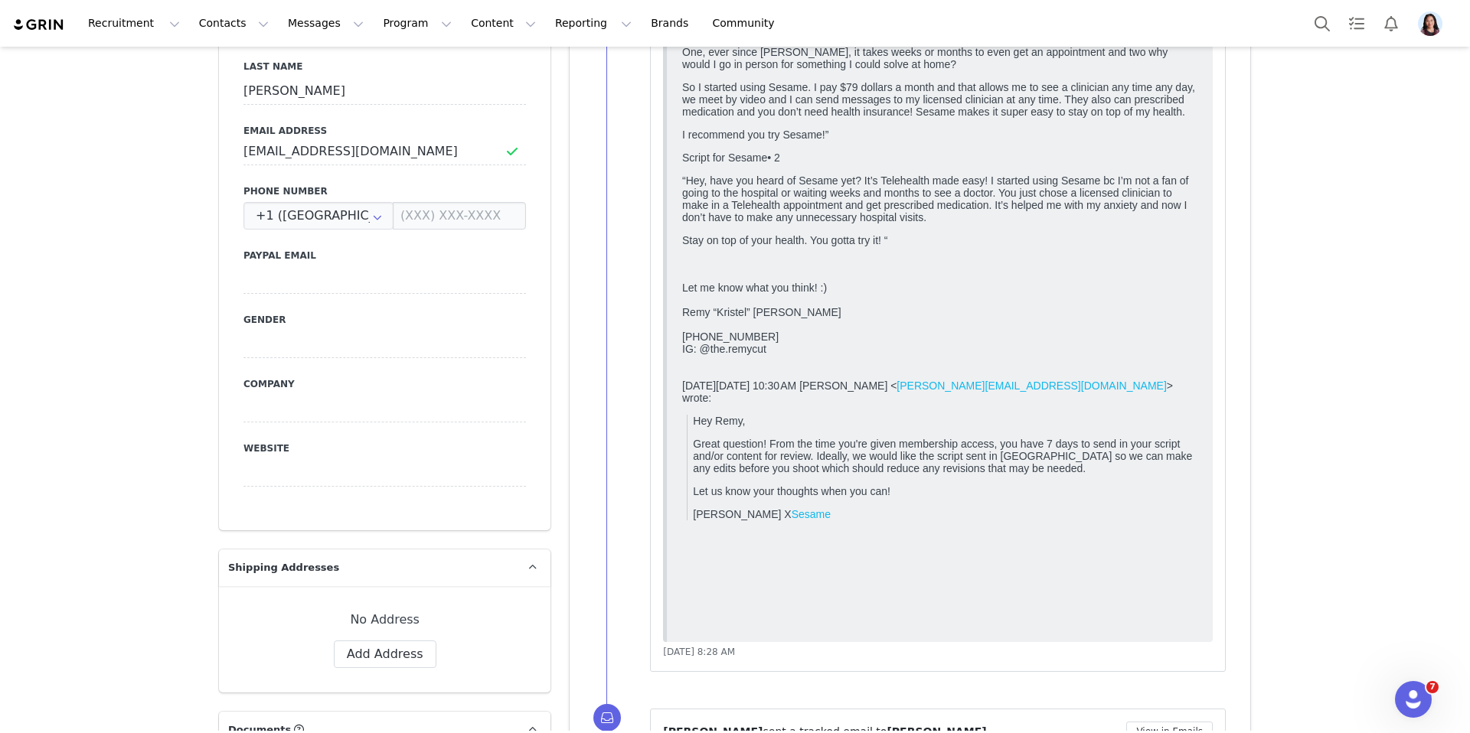
scroll to position [421, 0]
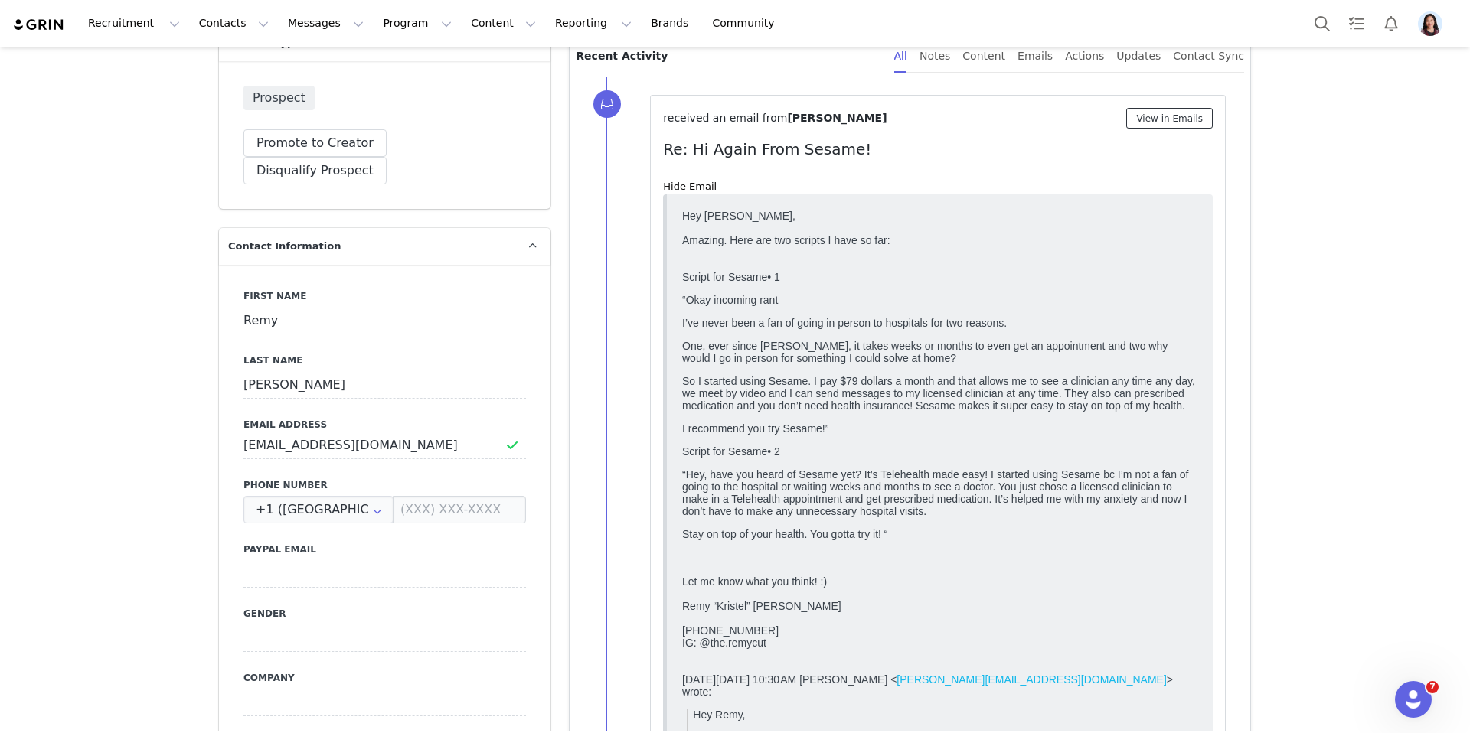
click at [1143, 121] on button "View in Emails" at bounding box center [1169, 118] width 87 height 21
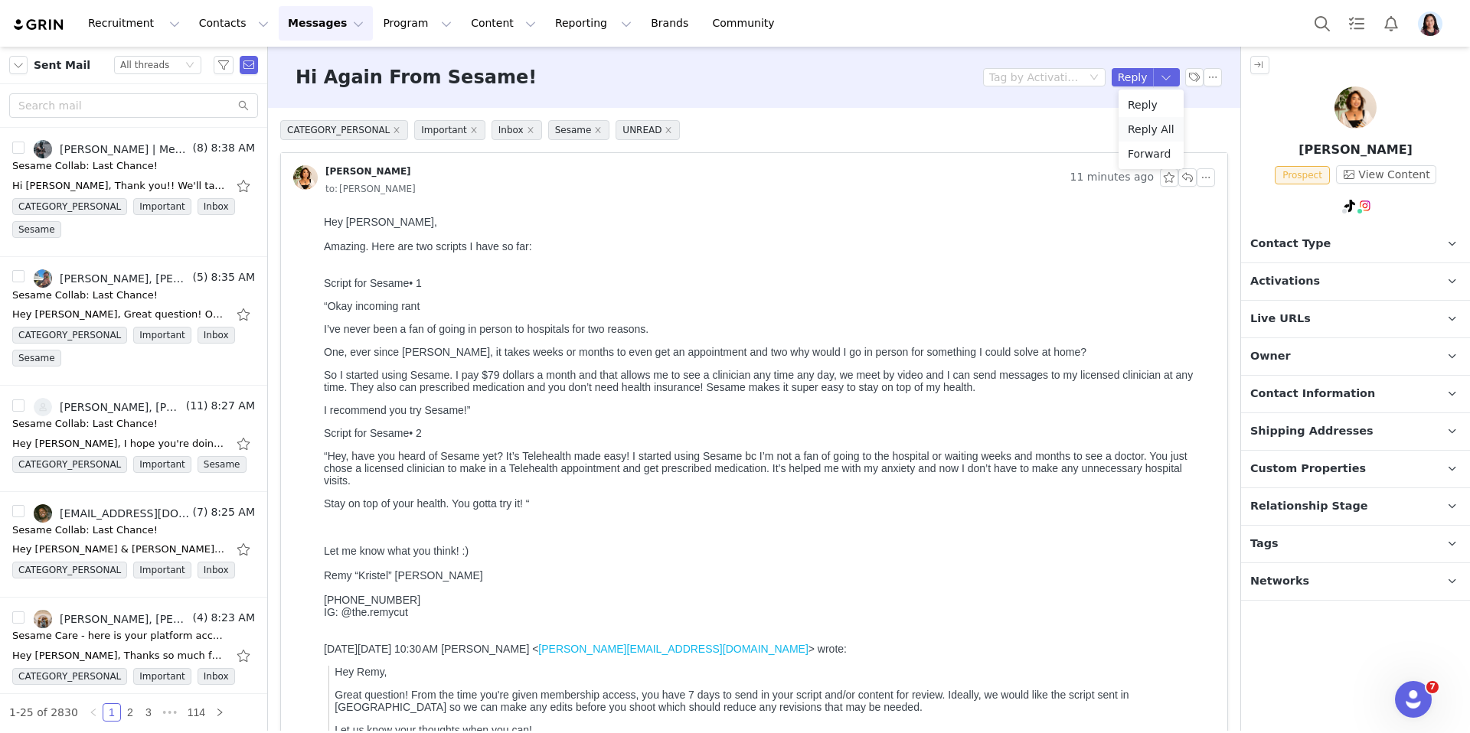
click at [1153, 129] on li "Reply All" at bounding box center [1150, 129] width 65 height 24
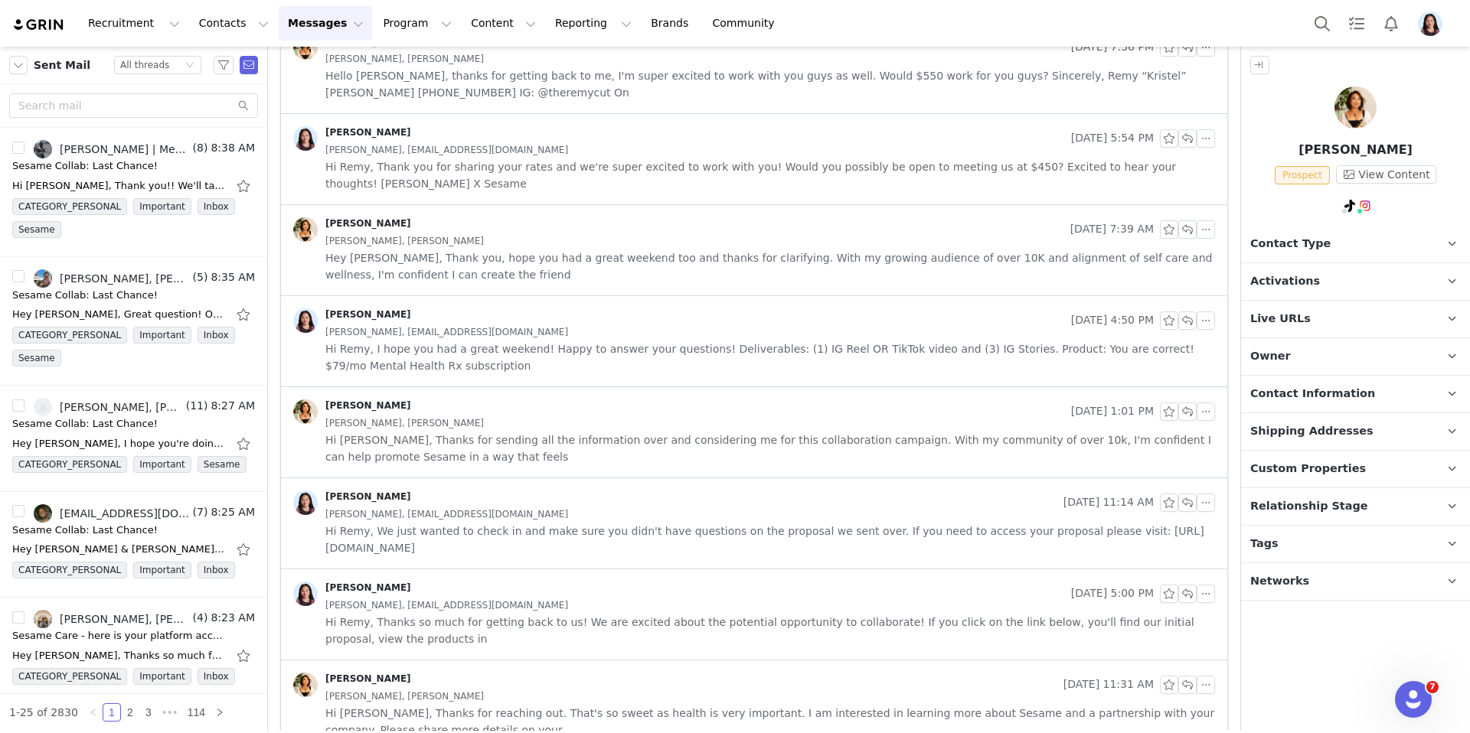
scroll to position [1044, 0]
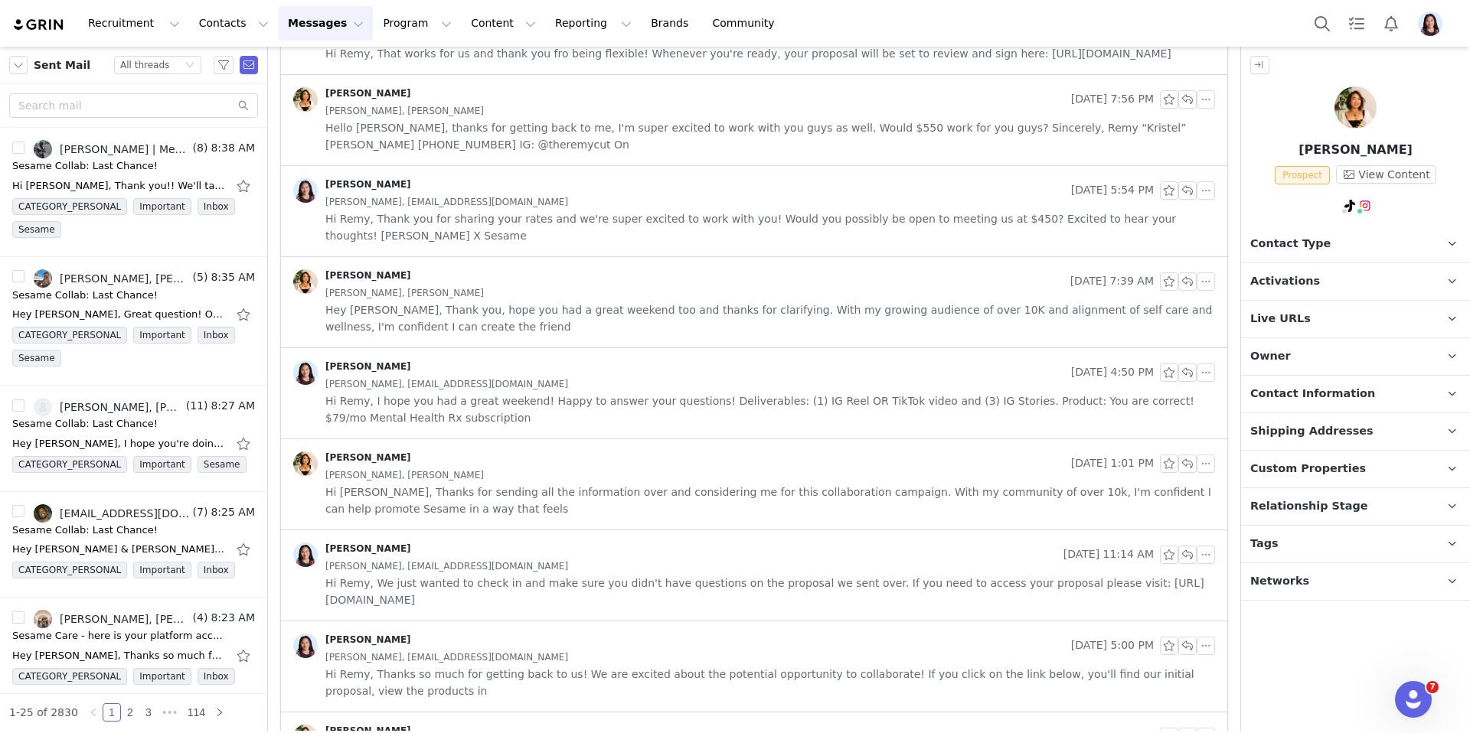
click at [909, 256] on div "[PERSON_NAME] [DATE] 5:54 PM [PERSON_NAME], [EMAIL_ADDRESS][DOMAIN_NAME] Hi Rem…" at bounding box center [754, 211] width 946 height 90
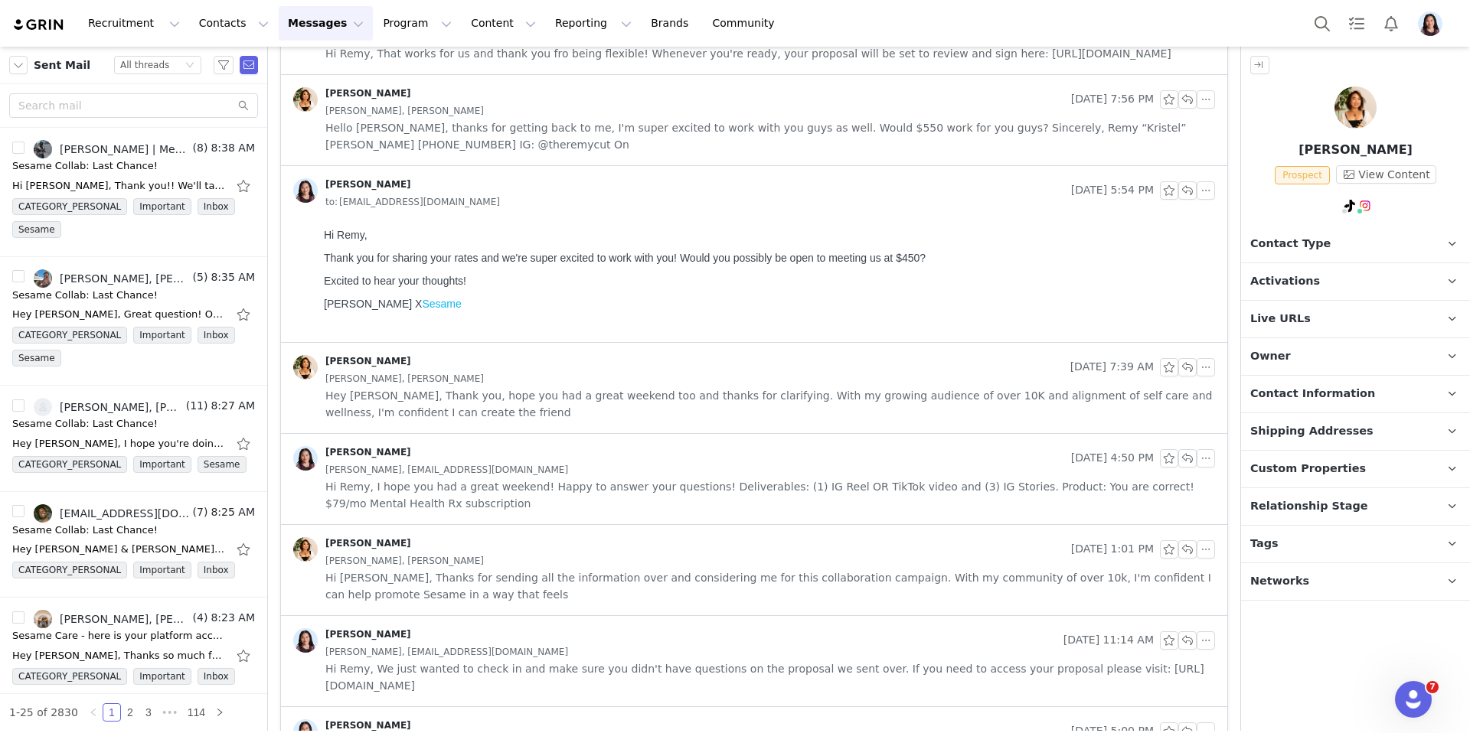
scroll to position [667, 0]
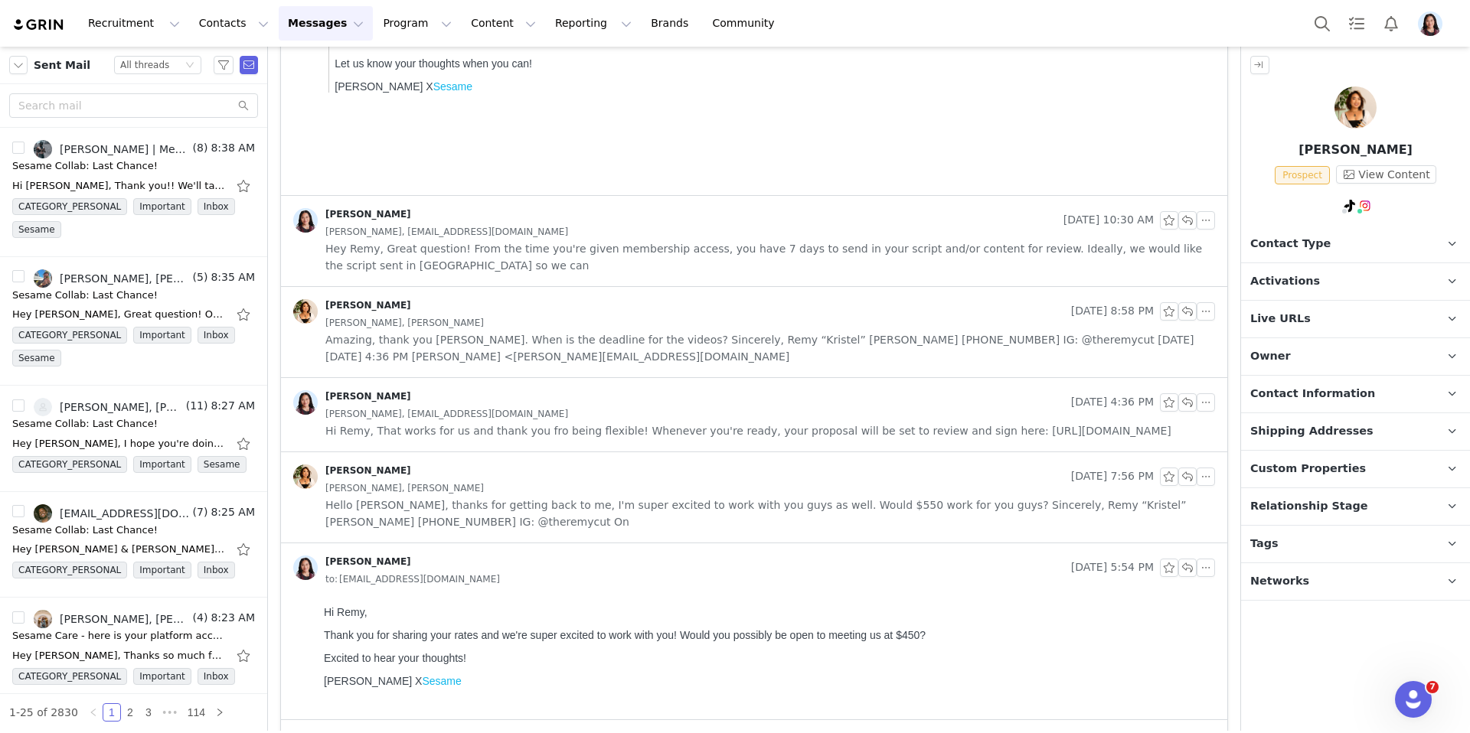
click at [876, 305] on div "[PERSON_NAME]" at bounding box center [679, 311] width 772 height 24
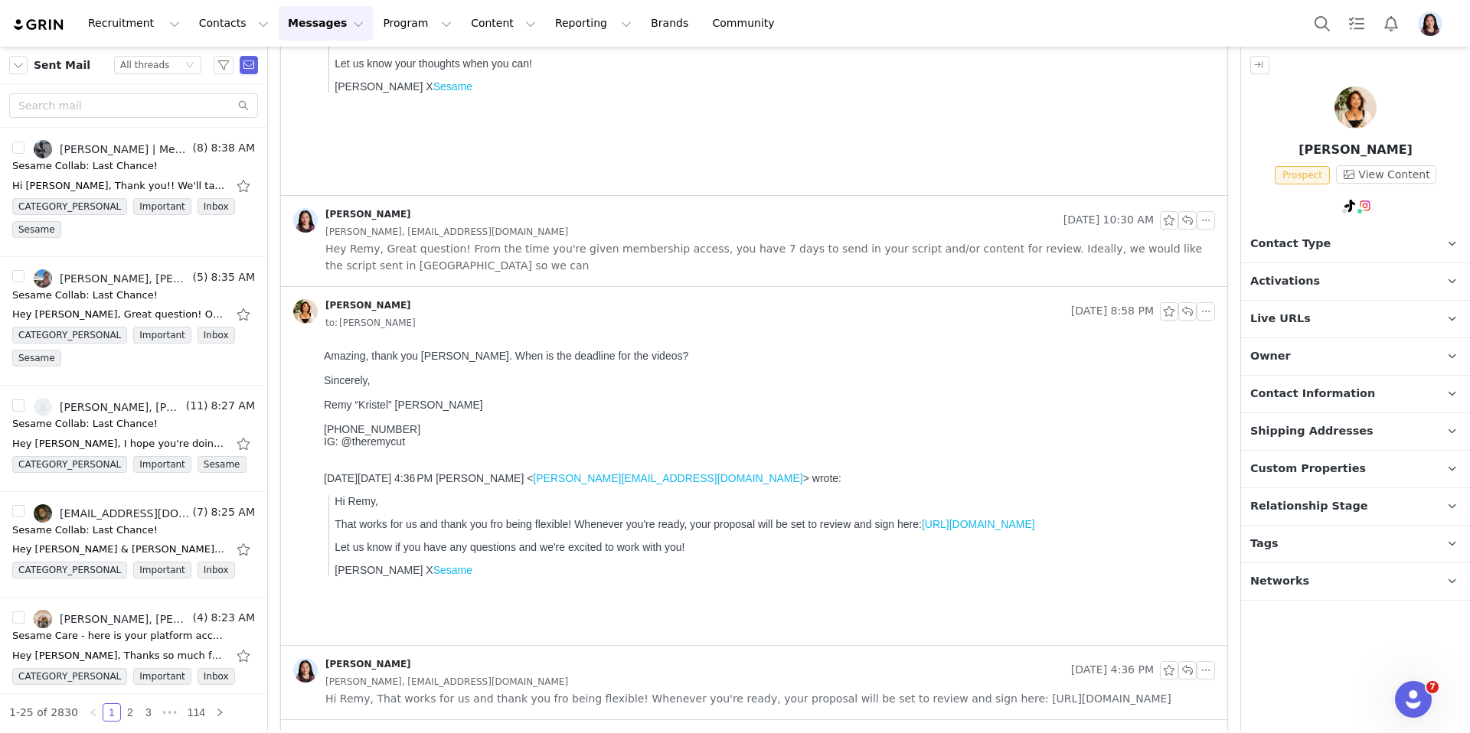
scroll to position [0, 0]
click at [861, 256] on span "Hey Remy, Great question! From the time you're given membership access, you hav…" at bounding box center [770, 257] width 890 height 34
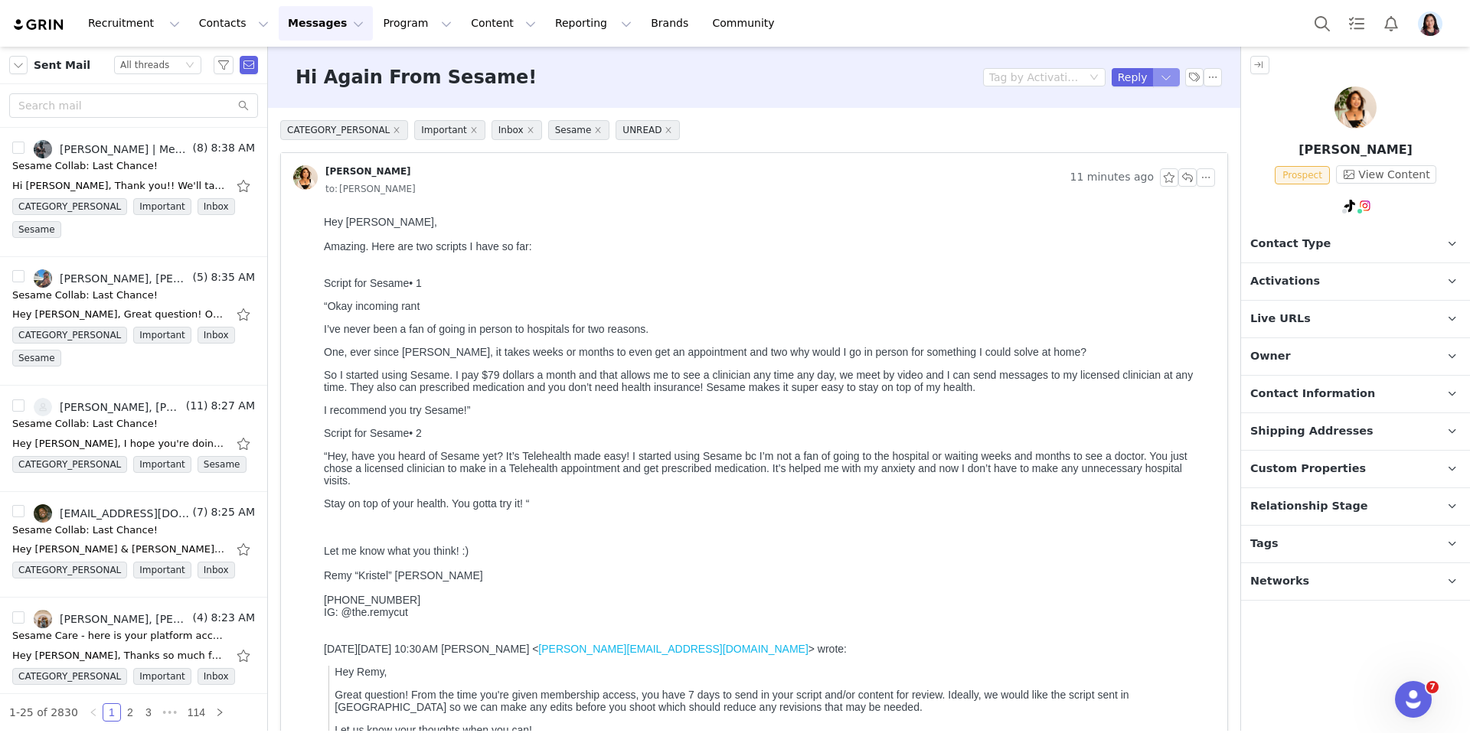
click at [1174, 74] on button "button" at bounding box center [1167, 77] width 28 height 18
click at [1146, 131] on li "Reply All" at bounding box center [1150, 129] width 65 height 24
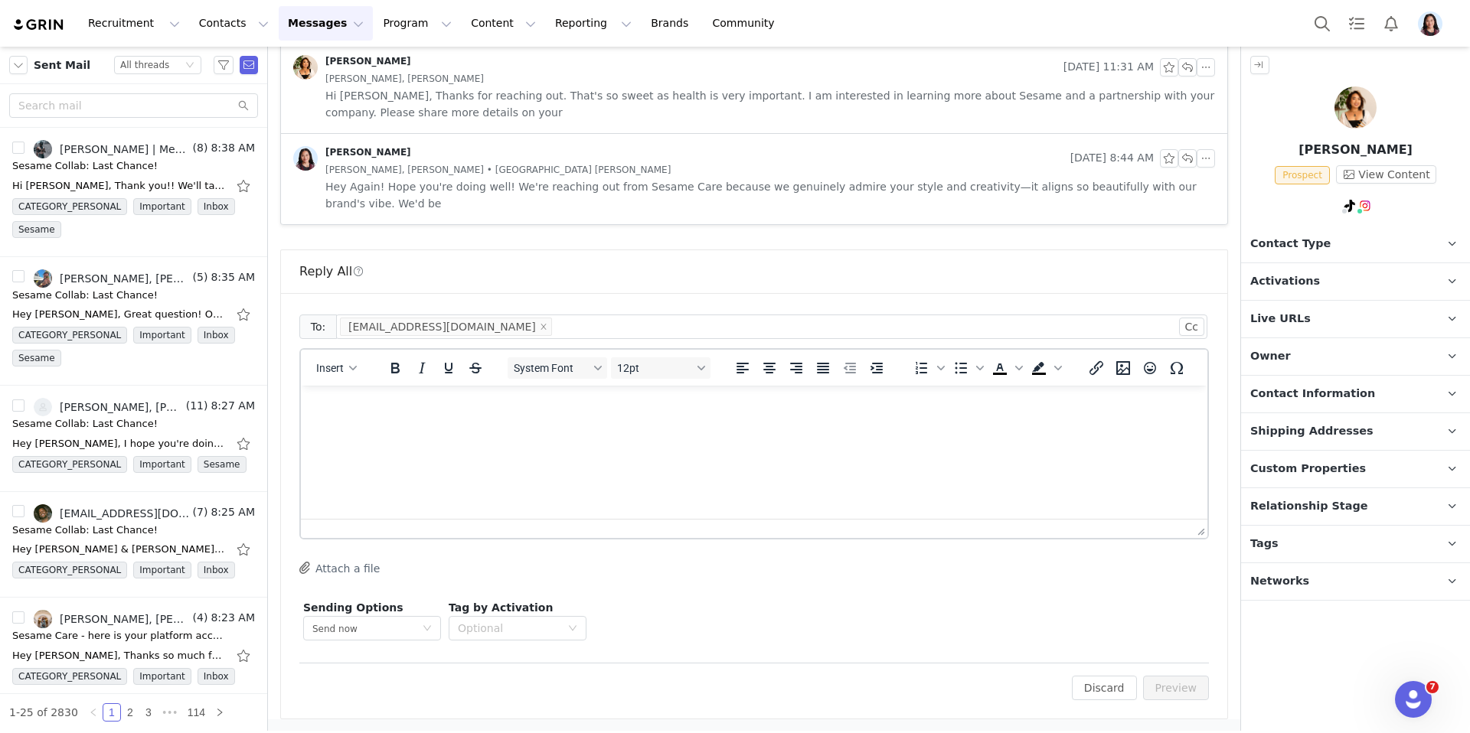
scroll to position [2185, 0]
click at [640, 426] on html at bounding box center [754, 405] width 906 height 41
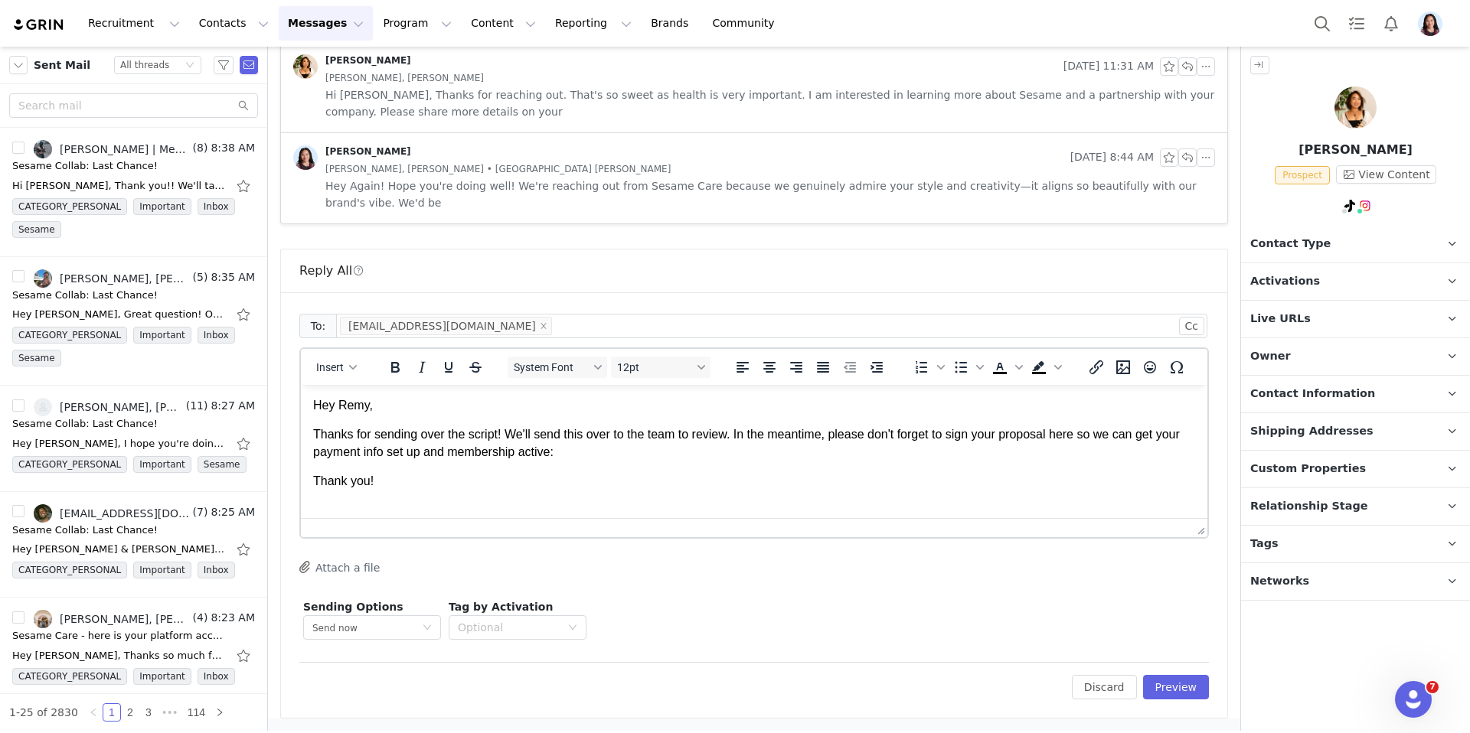
scroll to position [2, 0]
click at [341, 358] on button "Insert" at bounding box center [336, 367] width 53 height 21
drag, startPoint x: 341, startPoint y: 449, endPoint x: 149, endPoint y: 56, distance: 437.5
click at [341, 449] on div "Insert Signature" at bounding box center [392, 443] width 138 height 18
click at [622, 446] on p "Thanks for sending over the script! We'll send this over to the team to review.…" at bounding box center [754, 442] width 882 height 34
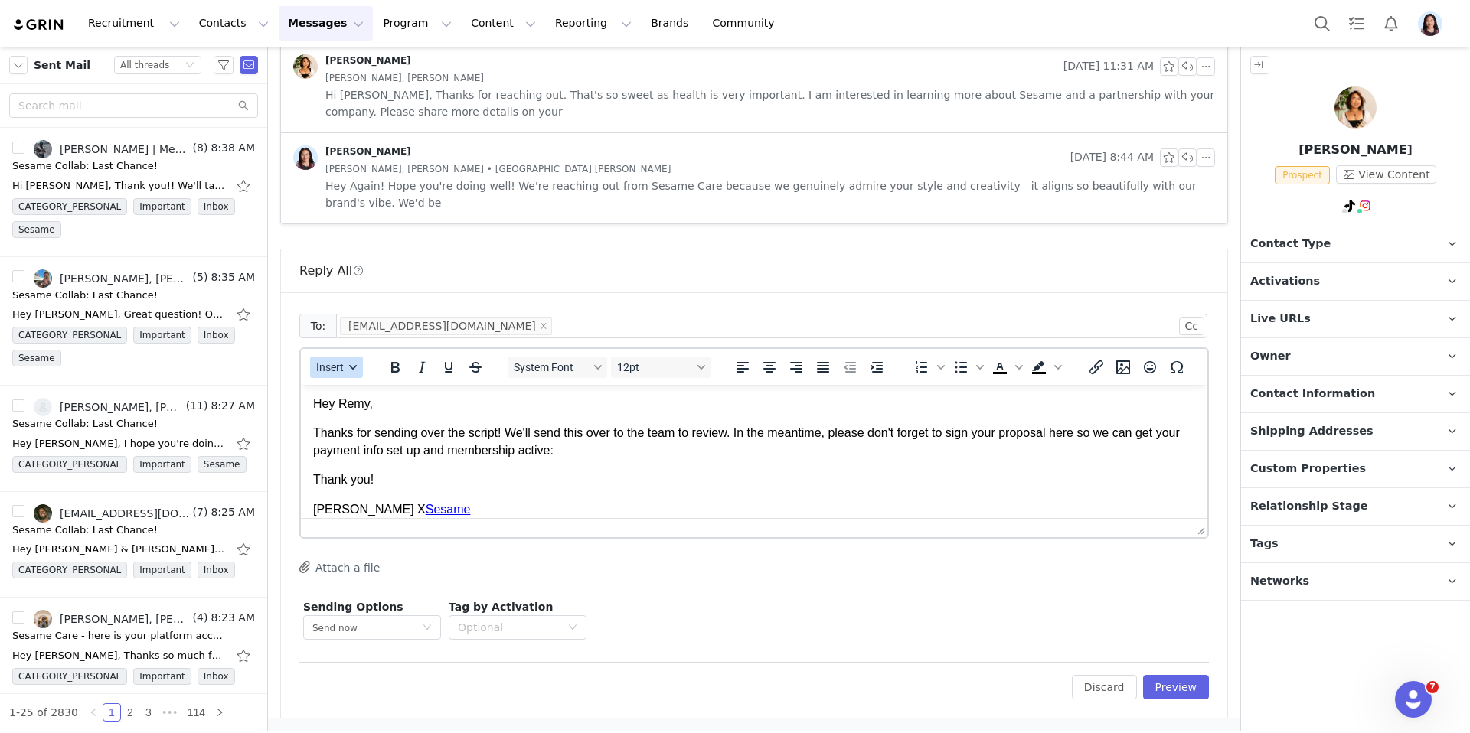
click at [350, 363] on button "Insert" at bounding box center [336, 367] width 53 height 21
click at [349, 423] on div "Insert Variable" at bounding box center [392, 419] width 138 height 18
select select
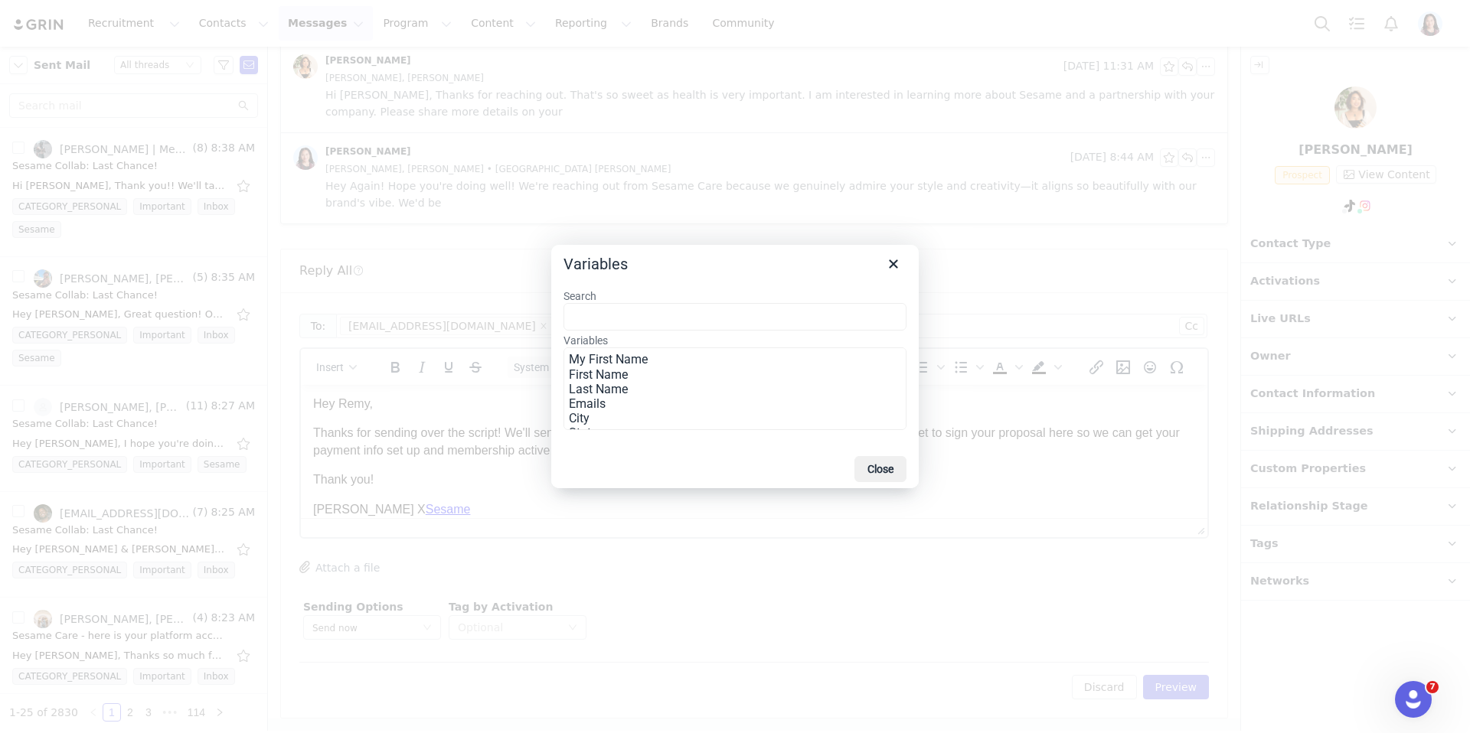
scroll to position [308, 0]
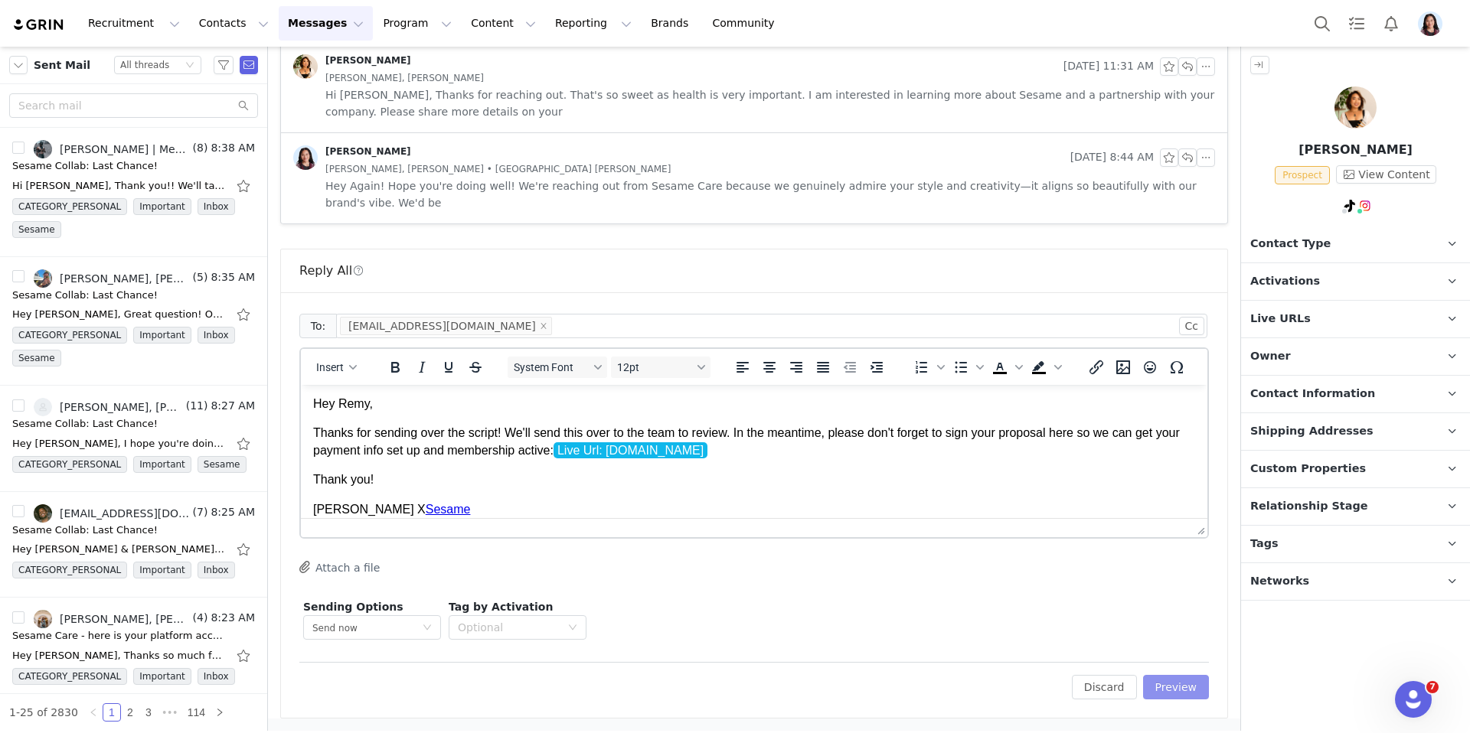
click at [1175, 687] on button "Preview" at bounding box center [1176, 687] width 67 height 24
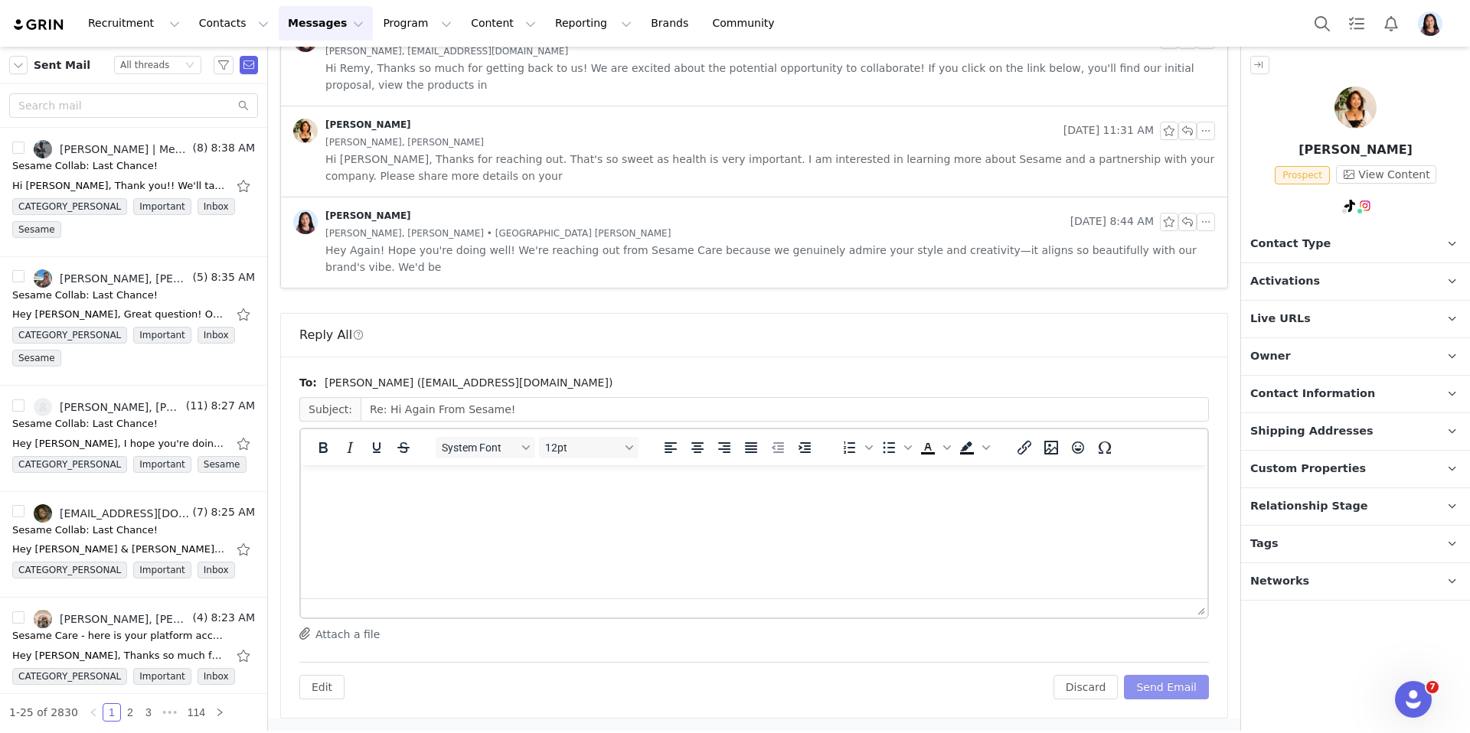
click at [1175, 687] on button "Send Email" at bounding box center [1166, 687] width 85 height 24
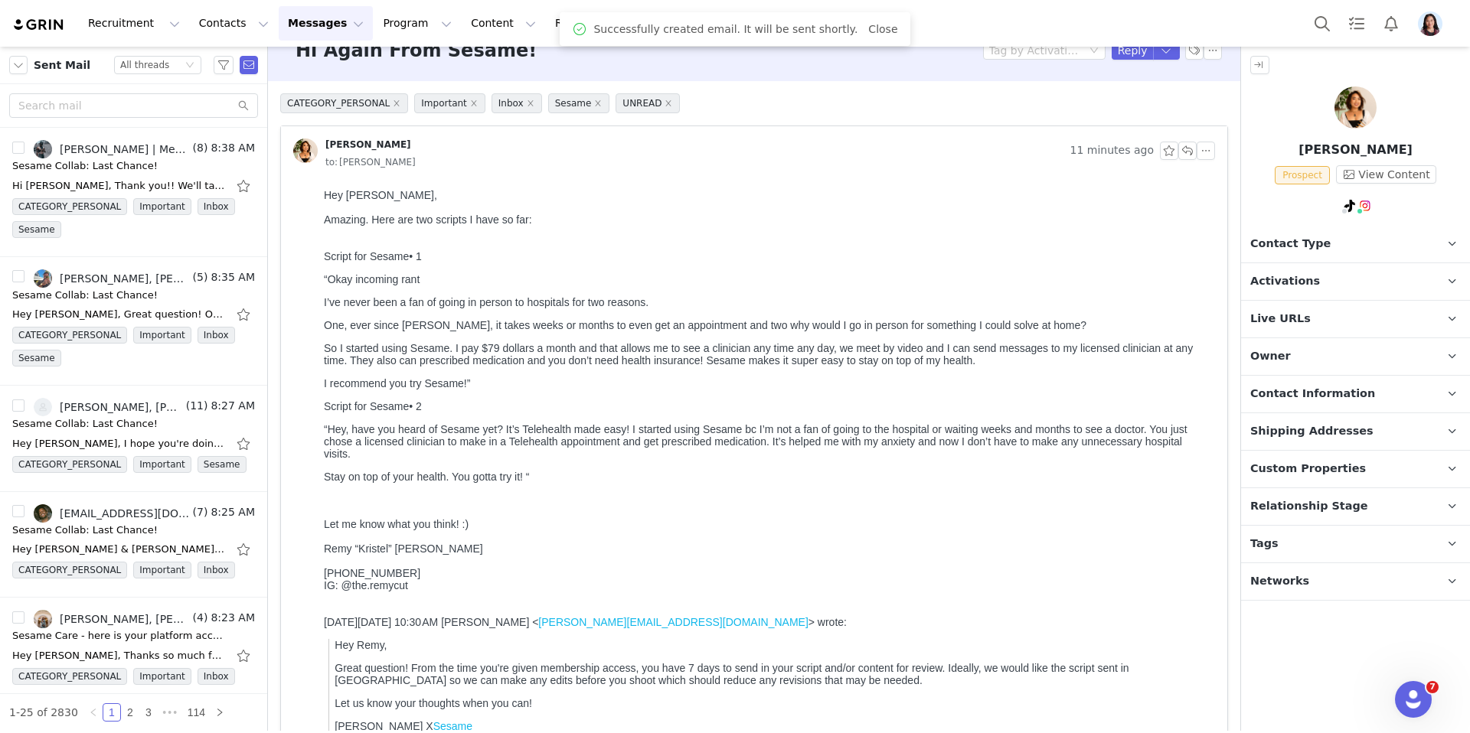
scroll to position [59, 0]
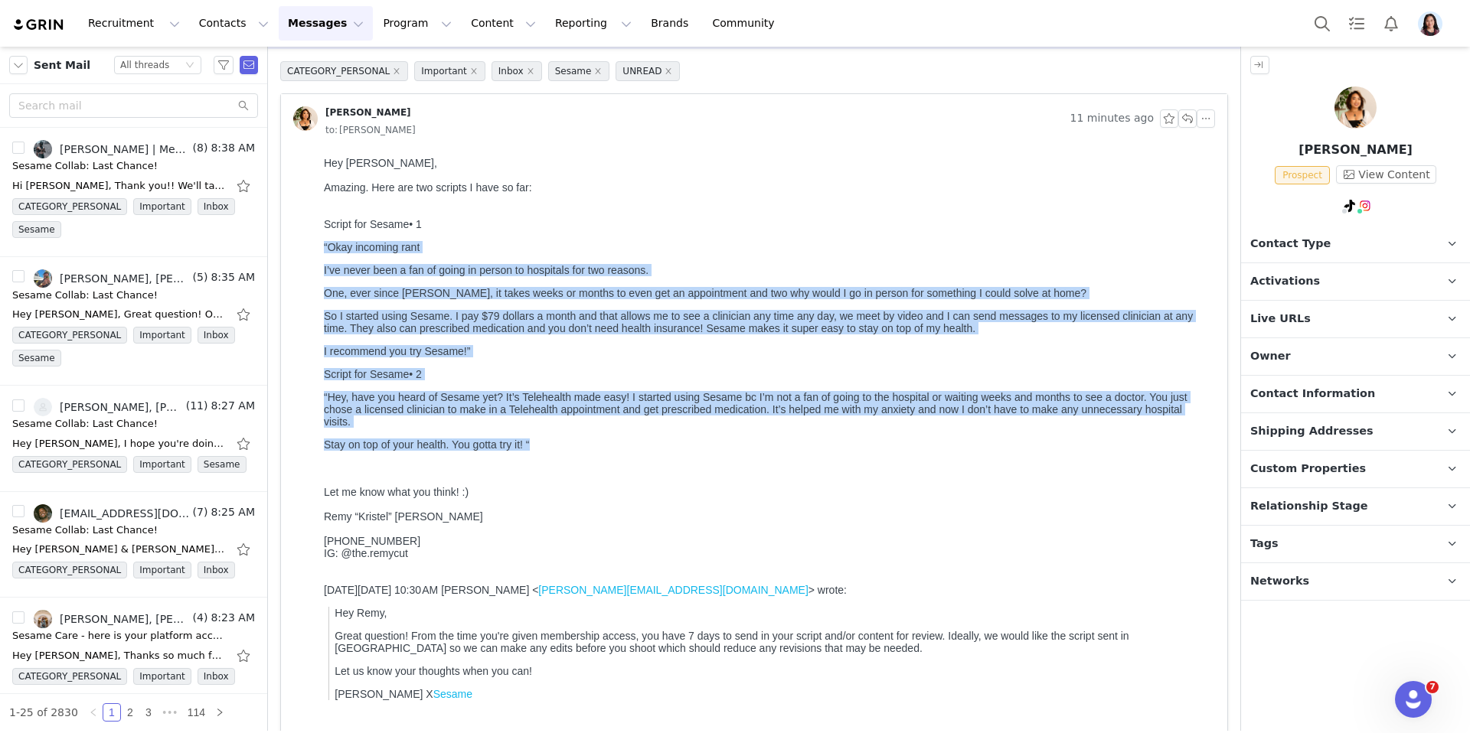
drag, startPoint x: 318, startPoint y: 248, endPoint x: 588, endPoint y: 450, distance: 336.8
click at [588, 450] on html "Hey [PERSON_NAME], Amazing. Here are two scripts I have so far: Script for Sesa…" at bounding box center [766, 477] width 897 height 652
copy div "“Lore ipsumdol sita C’ad elits doei t inc ut labor et dolore ma aliquaeni adm v…"
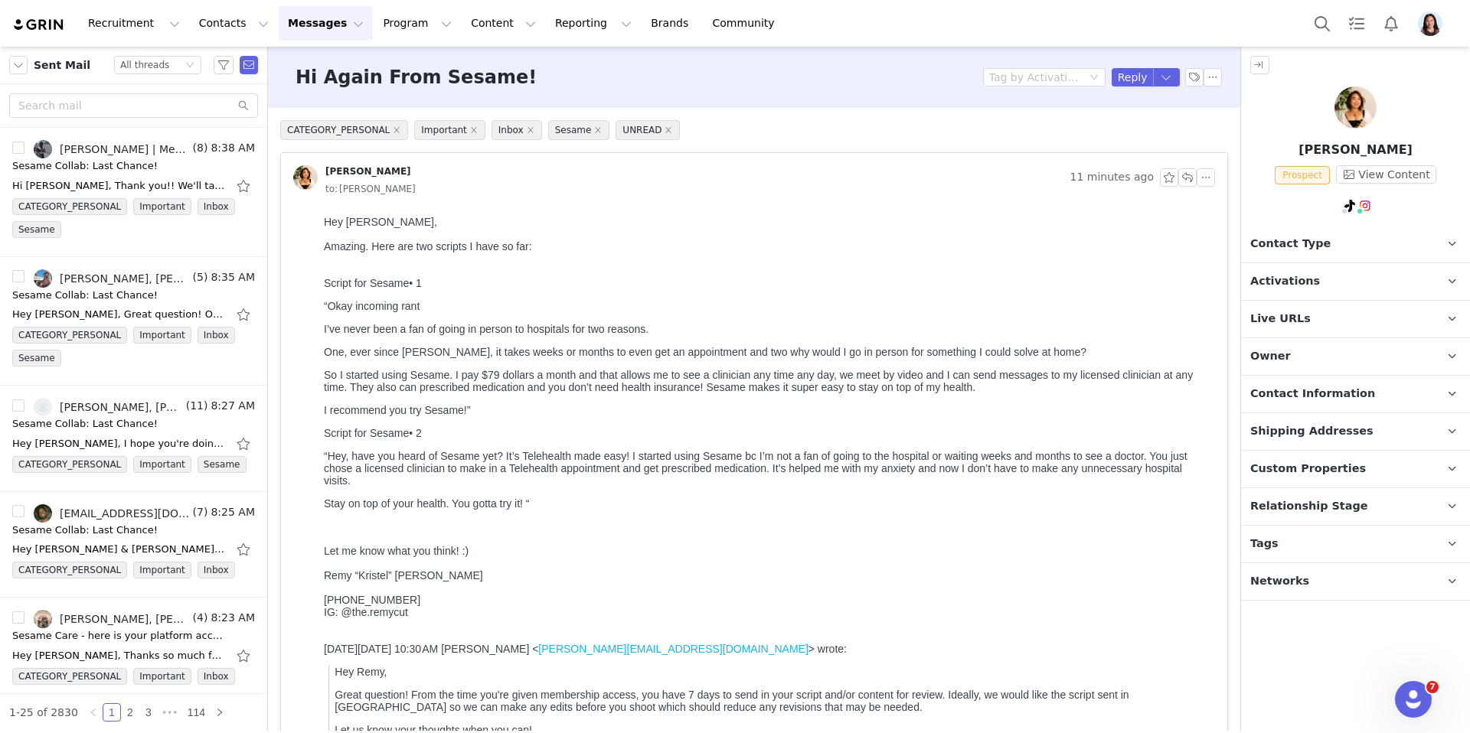
click at [585, 484] on p "“Hey, have you heard of Sesame yet? It’s Telehealth made easy! I started using …" at bounding box center [766, 468] width 885 height 37
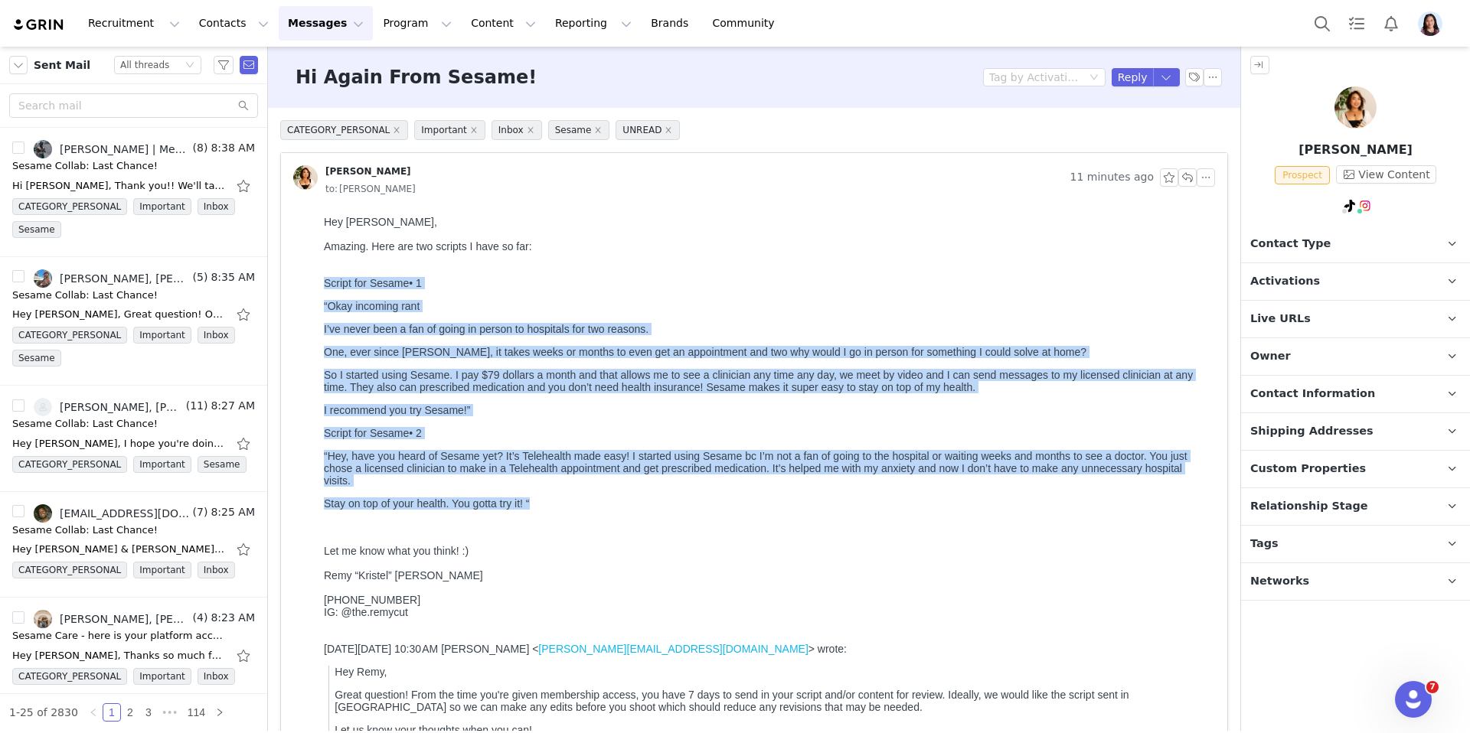
drag, startPoint x: 537, startPoint y: 513, endPoint x: 295, endPoint y: 290, distance: 328.3
click at [318, 290] on html "Hey Randi, Amazing. Here are two scripts I have so far: Script for Sesame• 1 “O…" at bounding box center [766, 536] width 897 height 652
copy body "Script for Sesame• 1 “Okay incoming rant I’ve never been a fan of going in pers…"
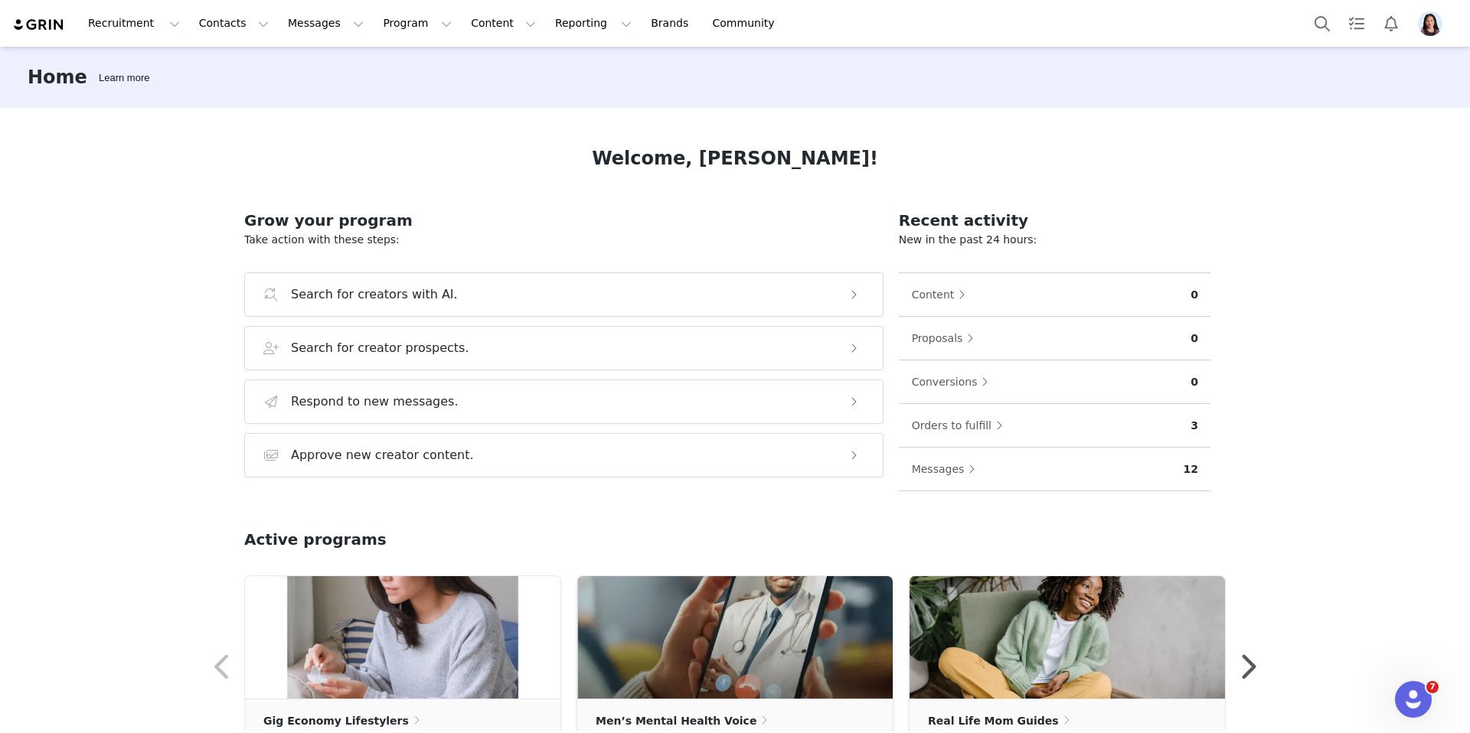
click at [1428, 18] on img "Profile" at bounding box center [1430, 23] width 24 height 24
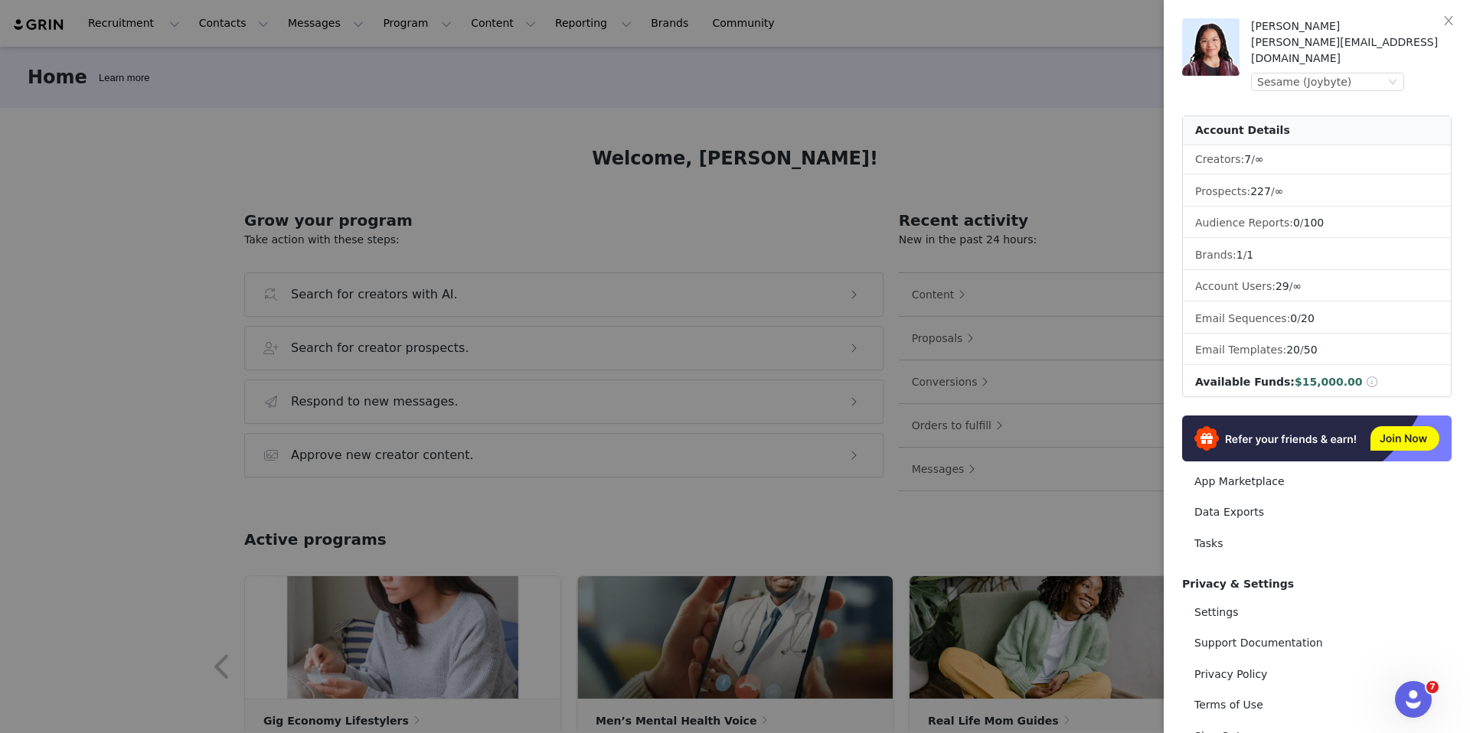
click at [1314, 77] on div "[PERSON_NAME] [PERSON_NAME][EMAIL_ADDRESS][DOMAIN_NAME] Sesame (Joybyte) Accoun…" at bounding box center [1316, 288] width 269 height 540
click at [1314, 73] on div "Sesame (Joybyte)" at bounding box center [1304, 81] width 94 height 17
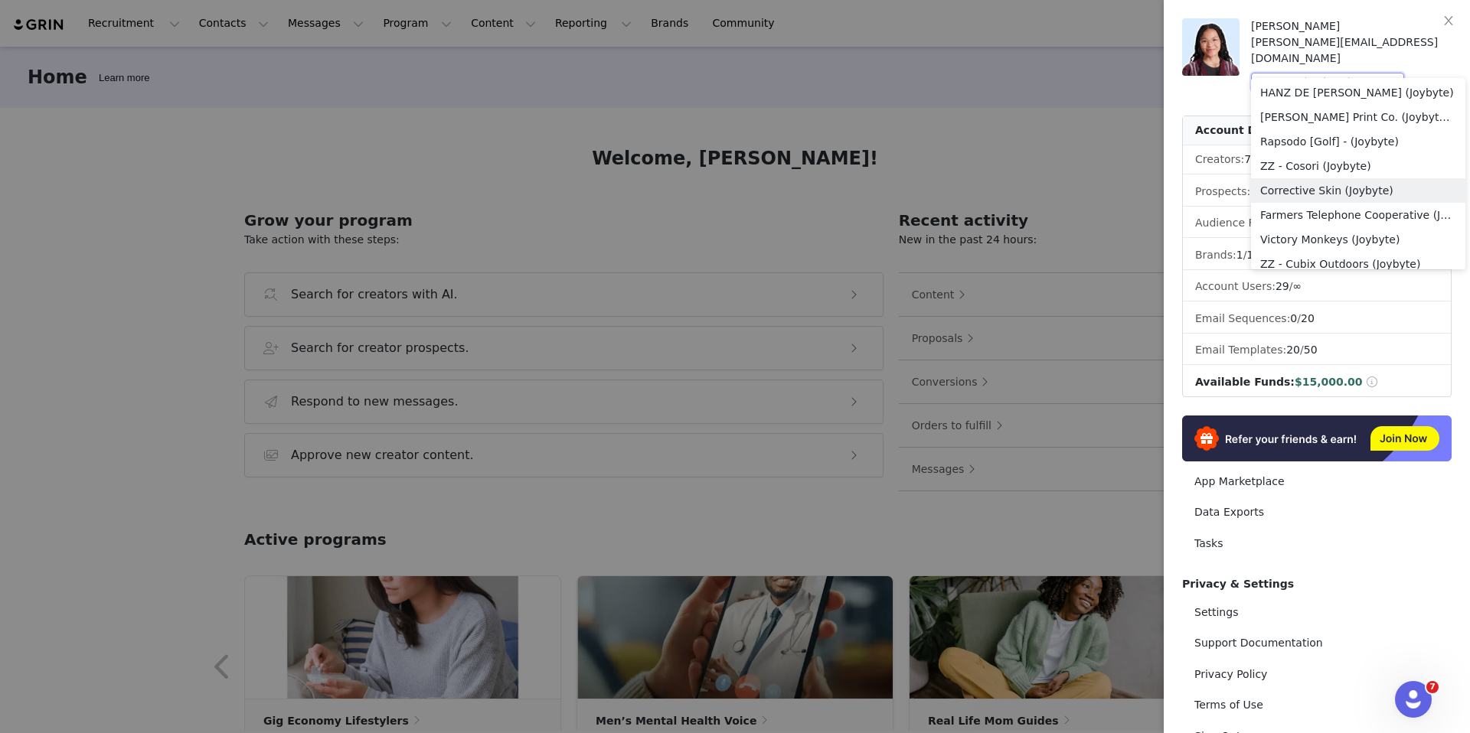
scroll to position [401, 0]
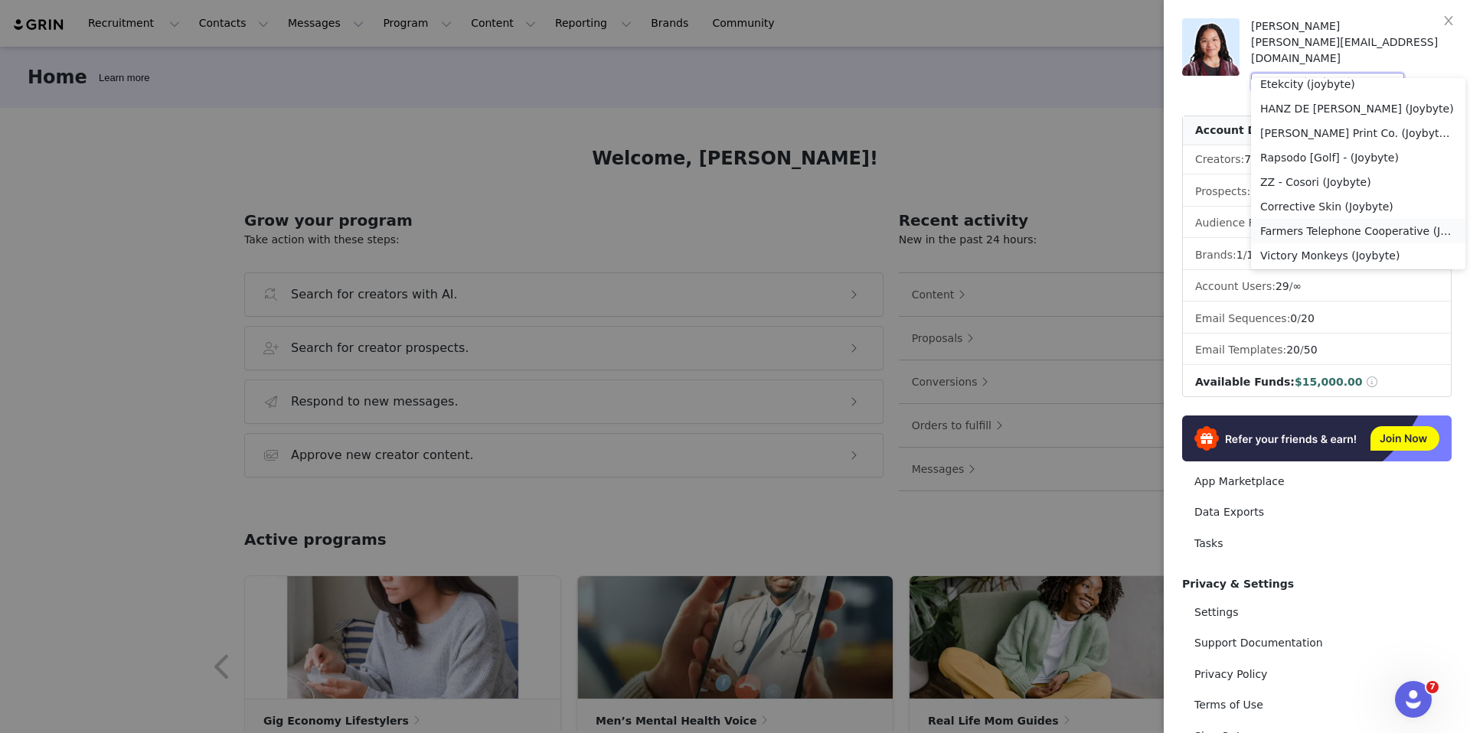
click at [1330, 236] on li "Farmers Telephone Cooperative (Joybyte)" at bounding box center [1358, 231] width 214 height 24
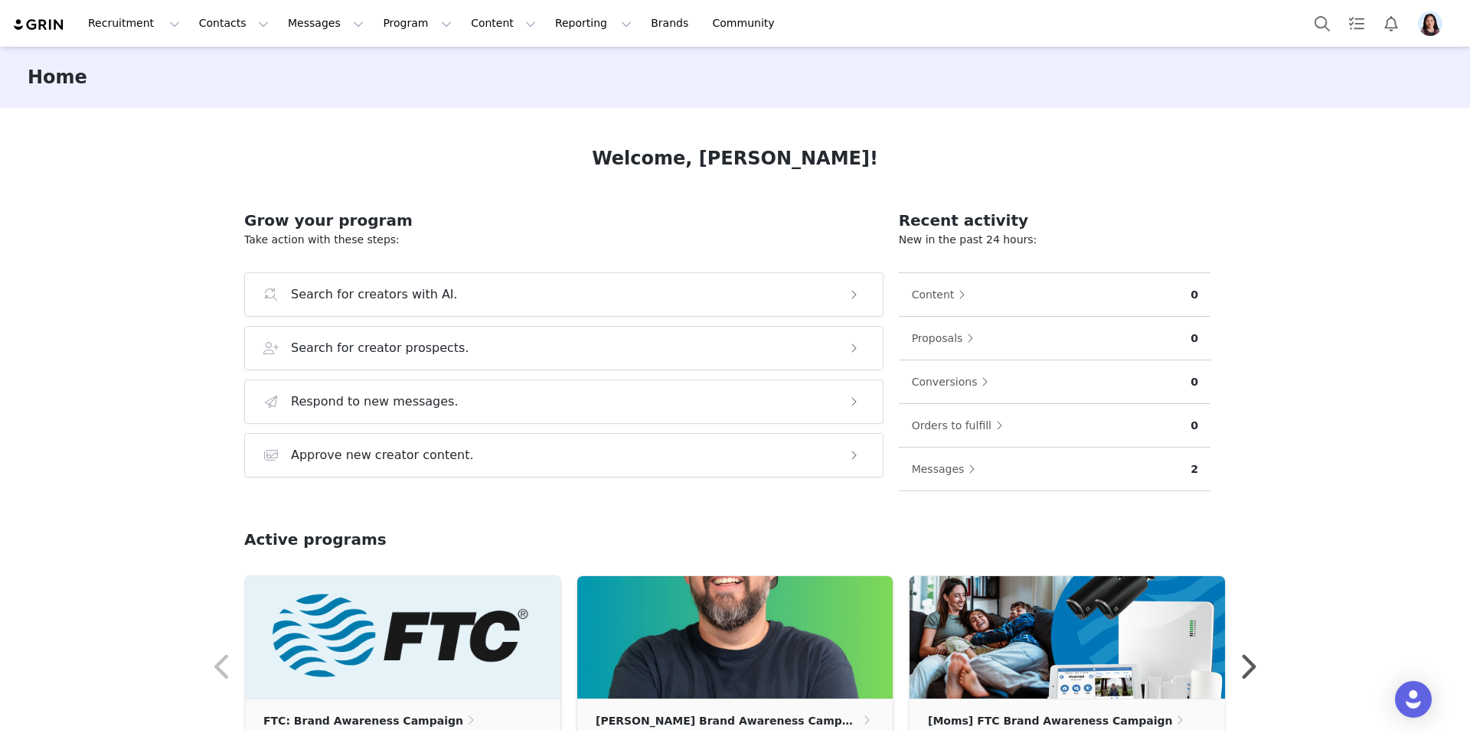
click at [282, 88] on div "Home" at bounding box center [735, 77] width 1470 height 61
click at [279, 31] on button "Messages Messages" at bounding box center [326, 23] width 94 height 34
click at [284, 100] on p "Inbox" at bounding box center [288, 96] width 29 height 16
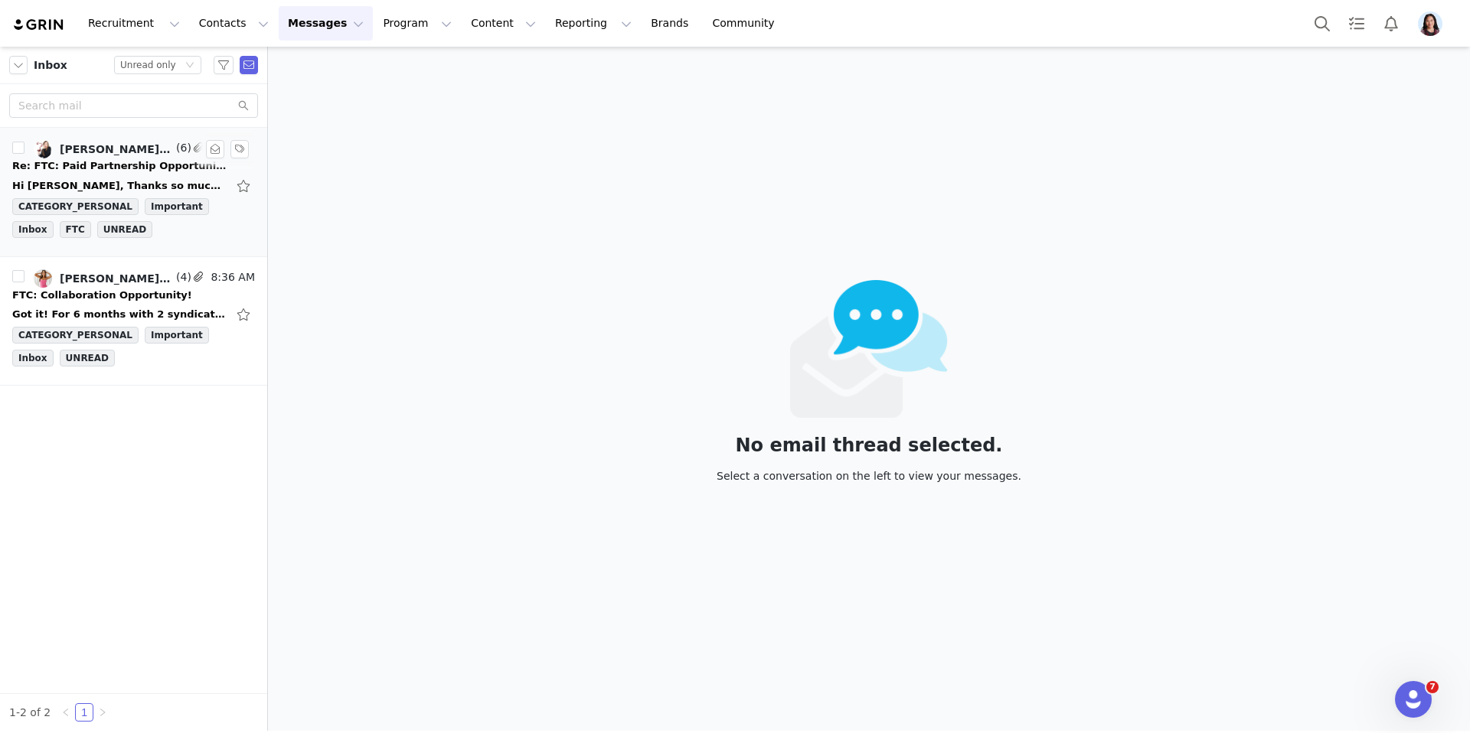
click at [138, 145] on div "[PERSON_NAME], Odyssey Team, [PERSON_NAME]" at bounding box center [116, 149] width 113 height 12
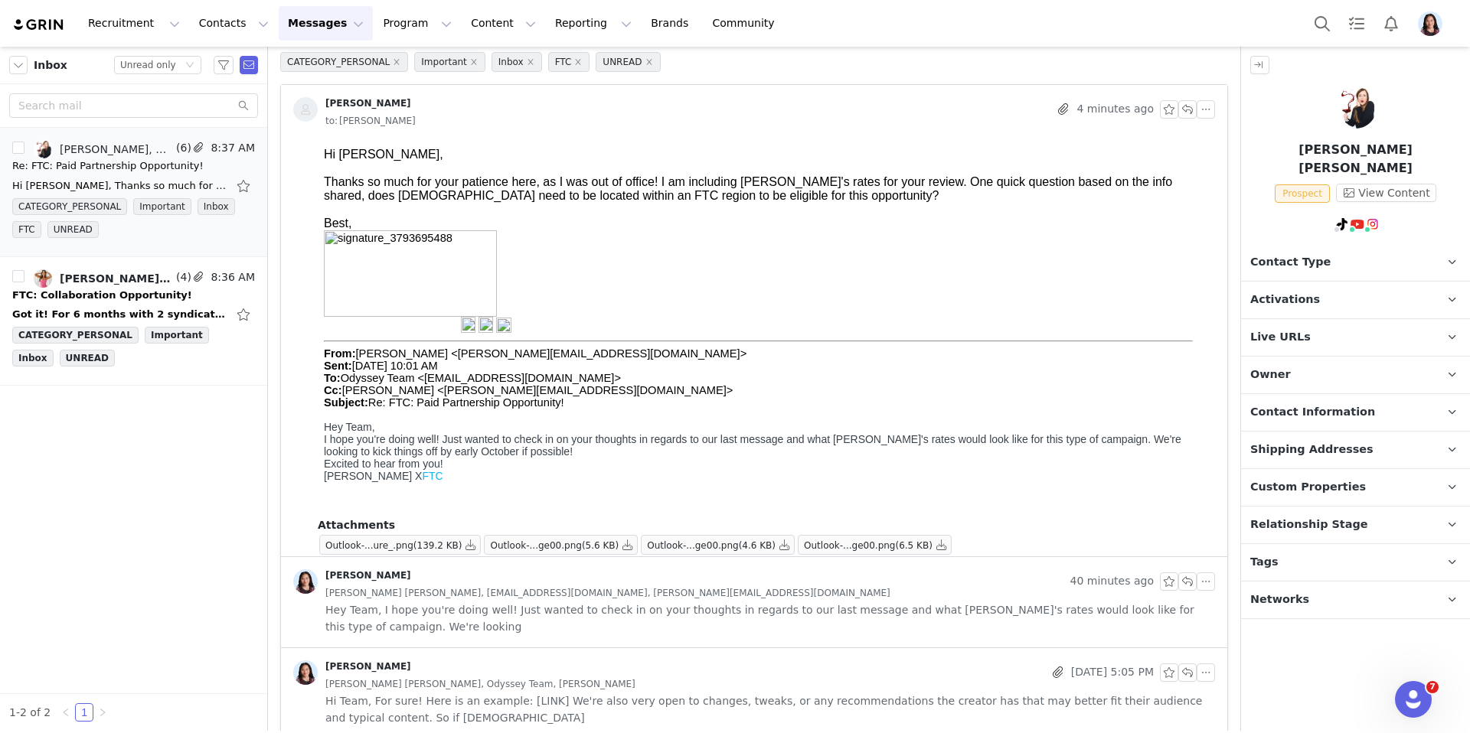
scroll to position [158, 0]
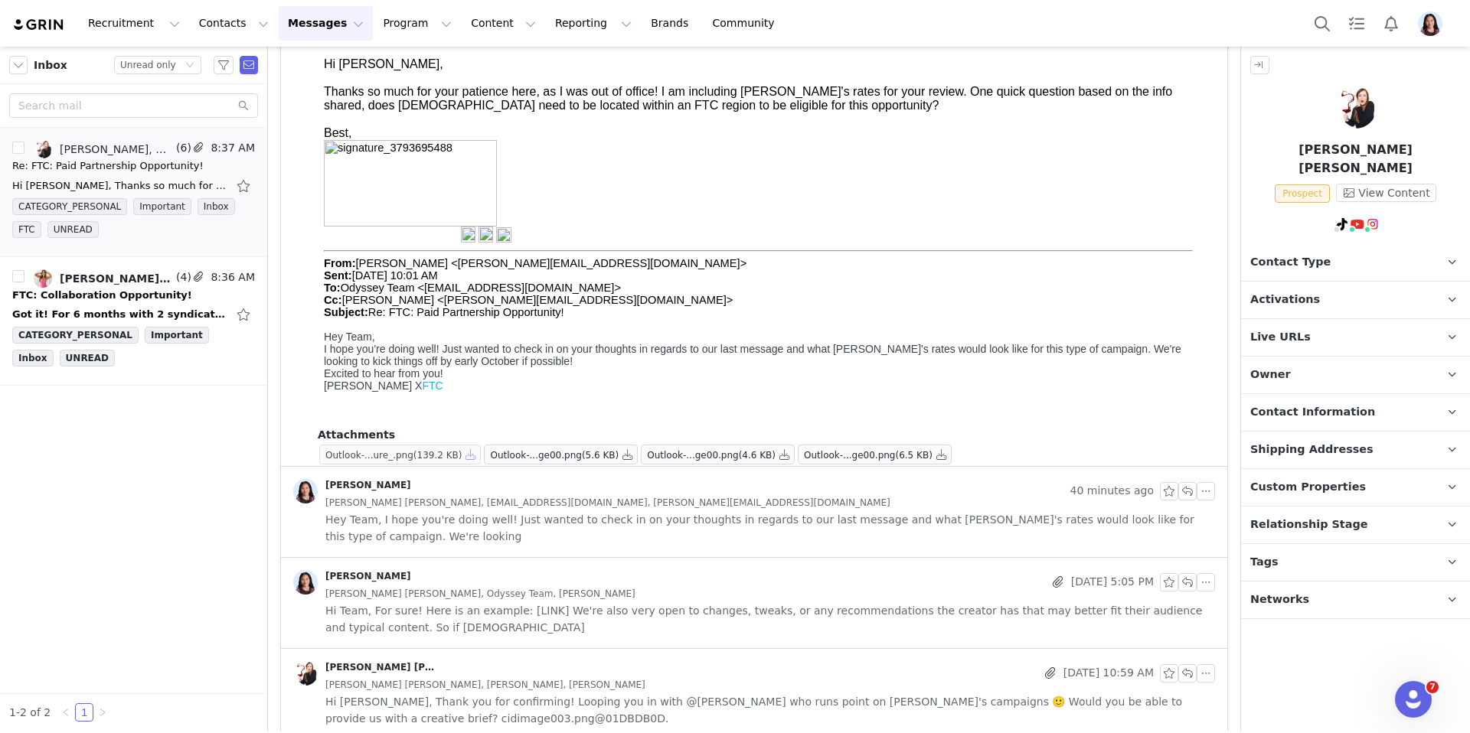
click at [475, 454] on button "button" at bounding box center [471, 455] width 18 height 18
click at [628, 454] on button "button" at bounding box center [628, 455] width 18 height 18
click at [783, 455] on button "button" at bounding box center [784, 455] width 18 height 18
click at [944, 455] on button "button" at bounding box center [941, 455] width 18 height 18
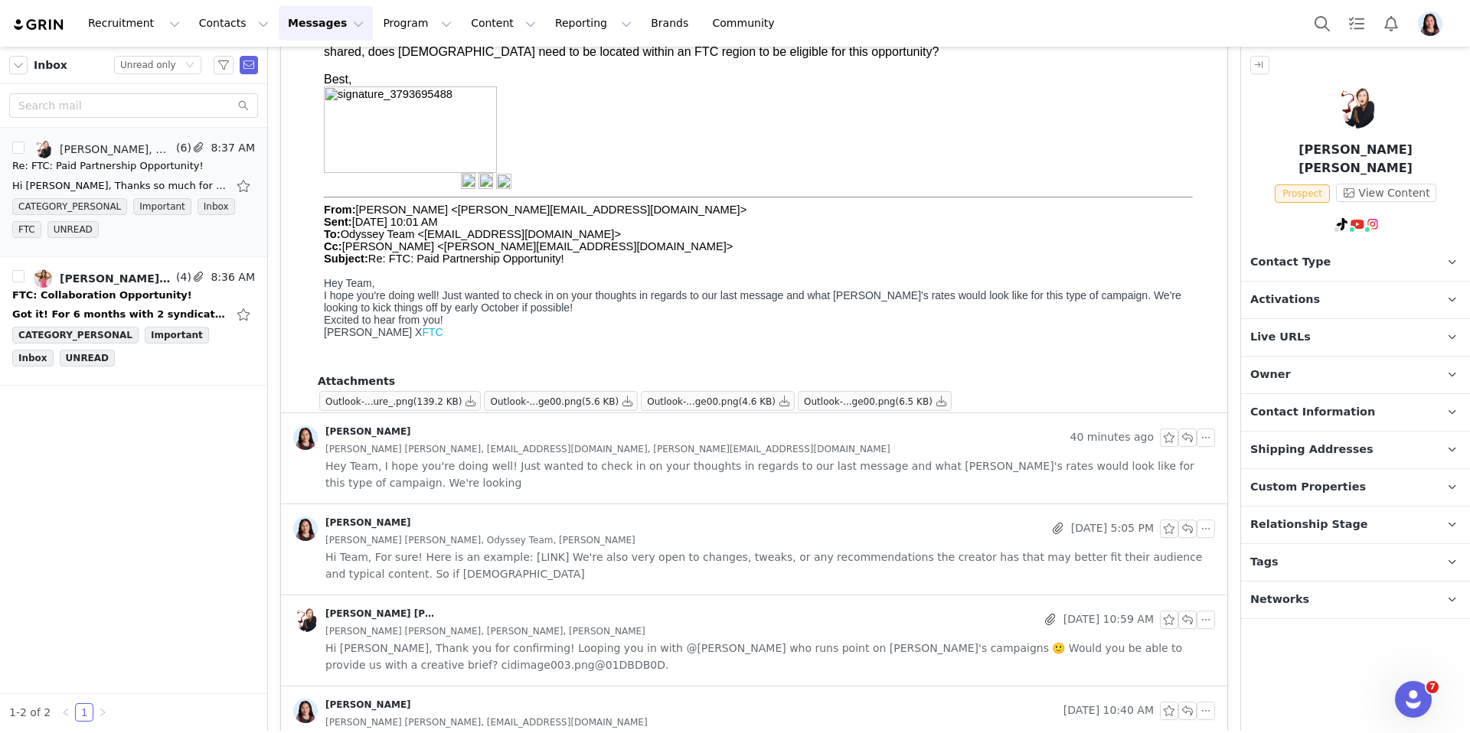
scroll to position [0, 0]
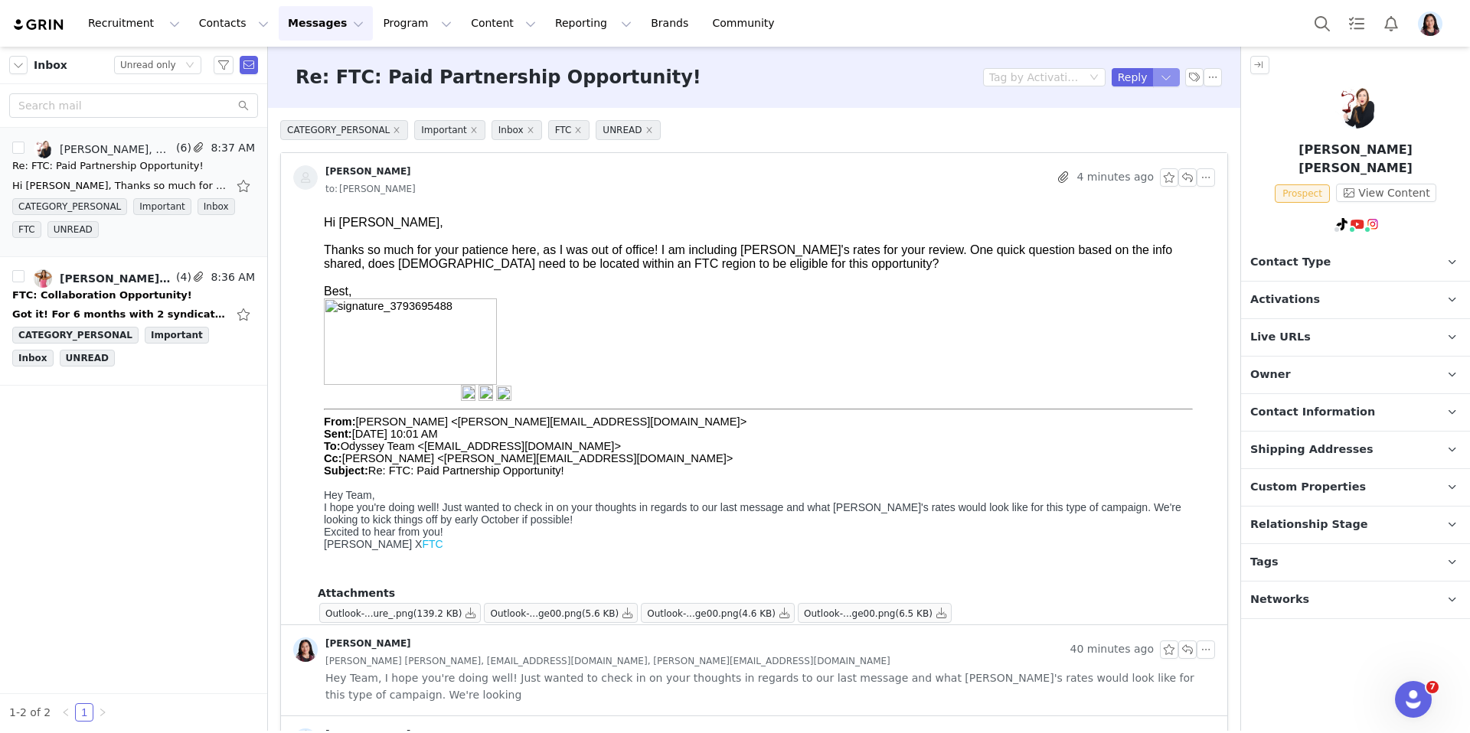
click at [1170, 83] on button "button" at bounding box center [1167, 77] width 28 height 18
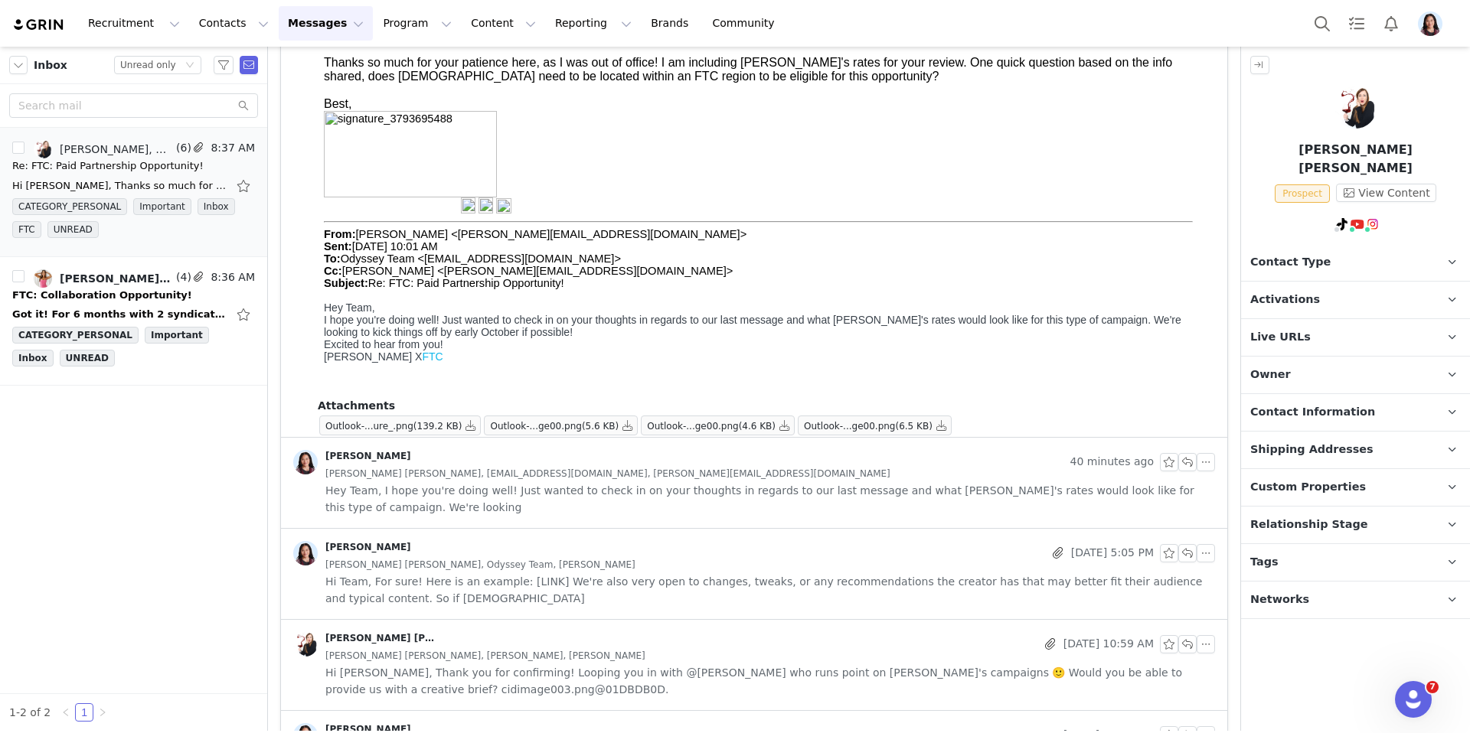
click at [848, 554] on div "[PERSON_NAME]" at bounding box center [668, 553] width 750 height 24
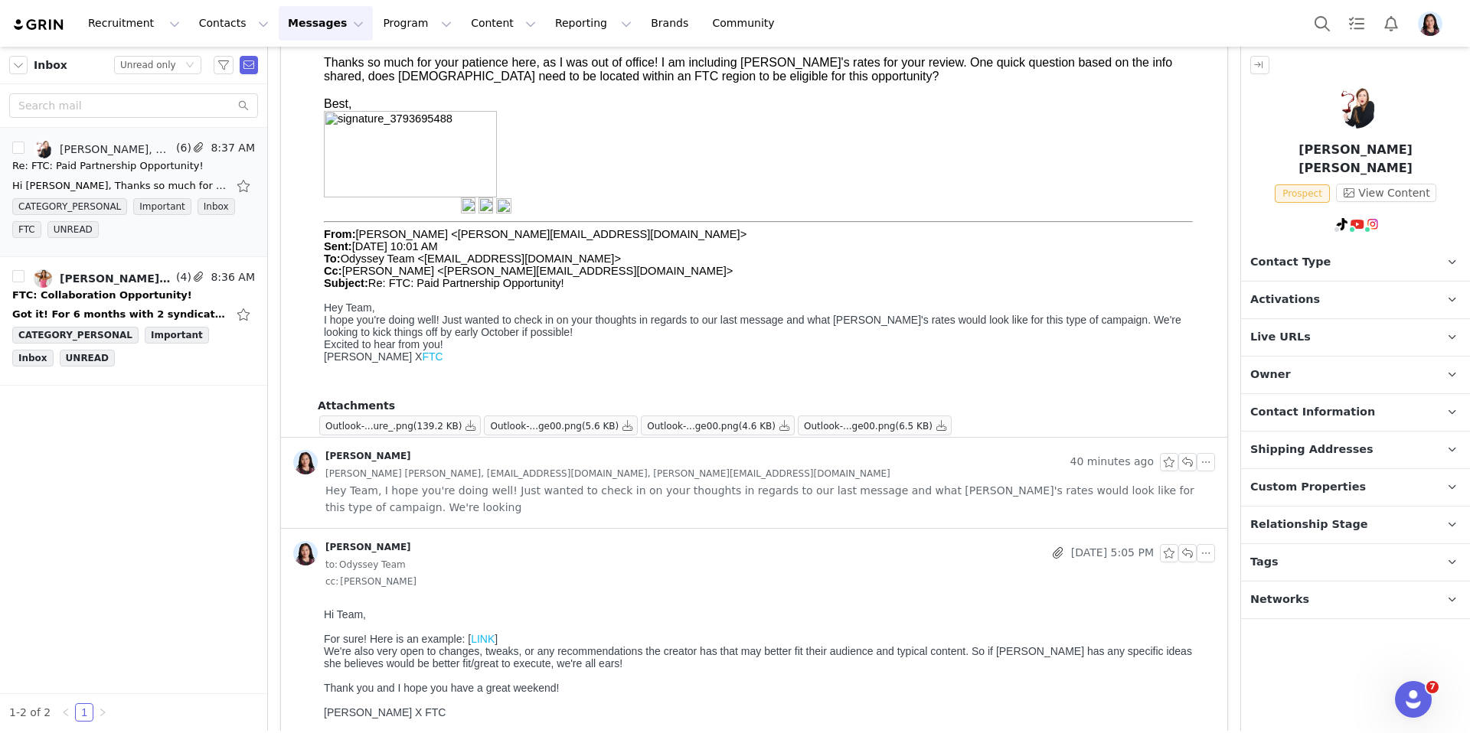
scroll to position [246, 0]
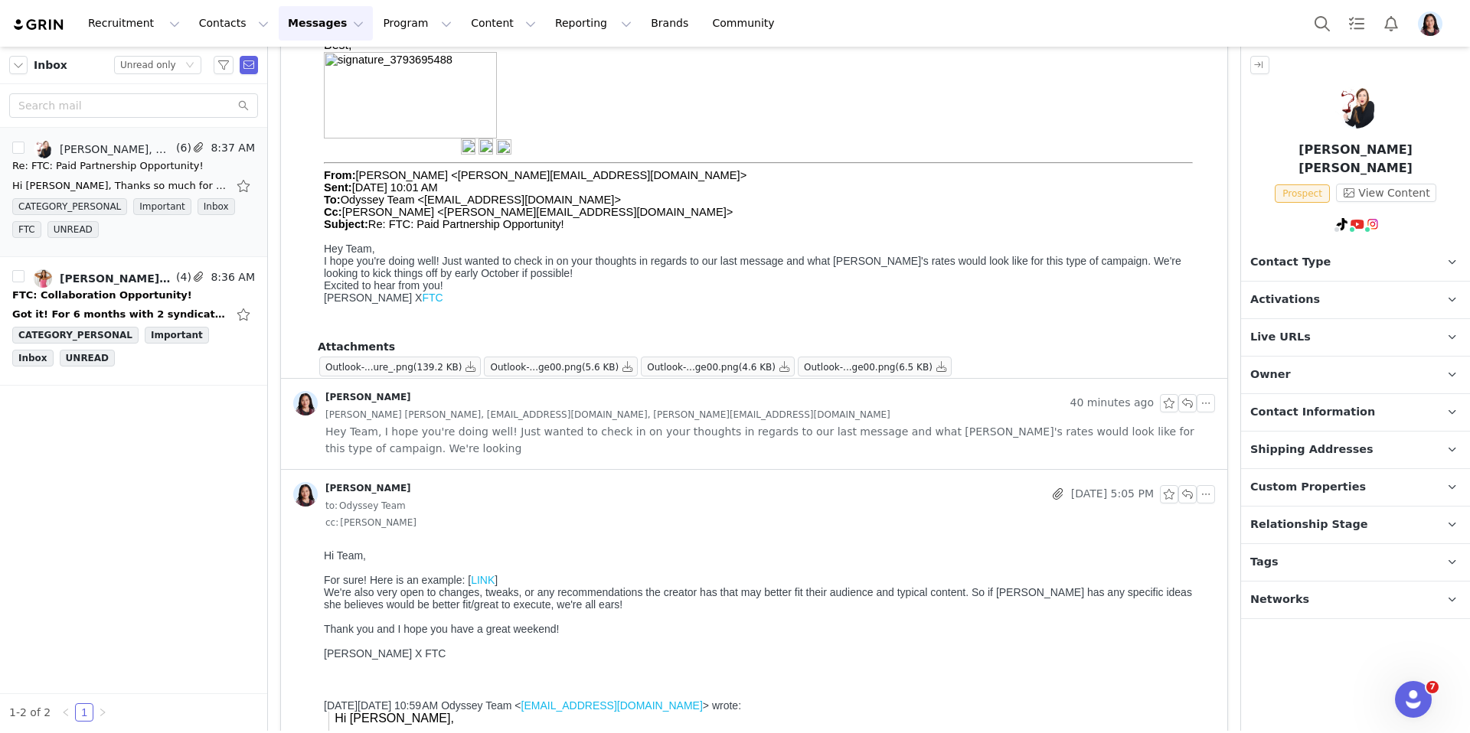
click at [857, 449] on span "Hey Team, I hope you're doing well! Just wanted to check in on your thoughts in…" at bounding box center [770, 440] width 890 height 34
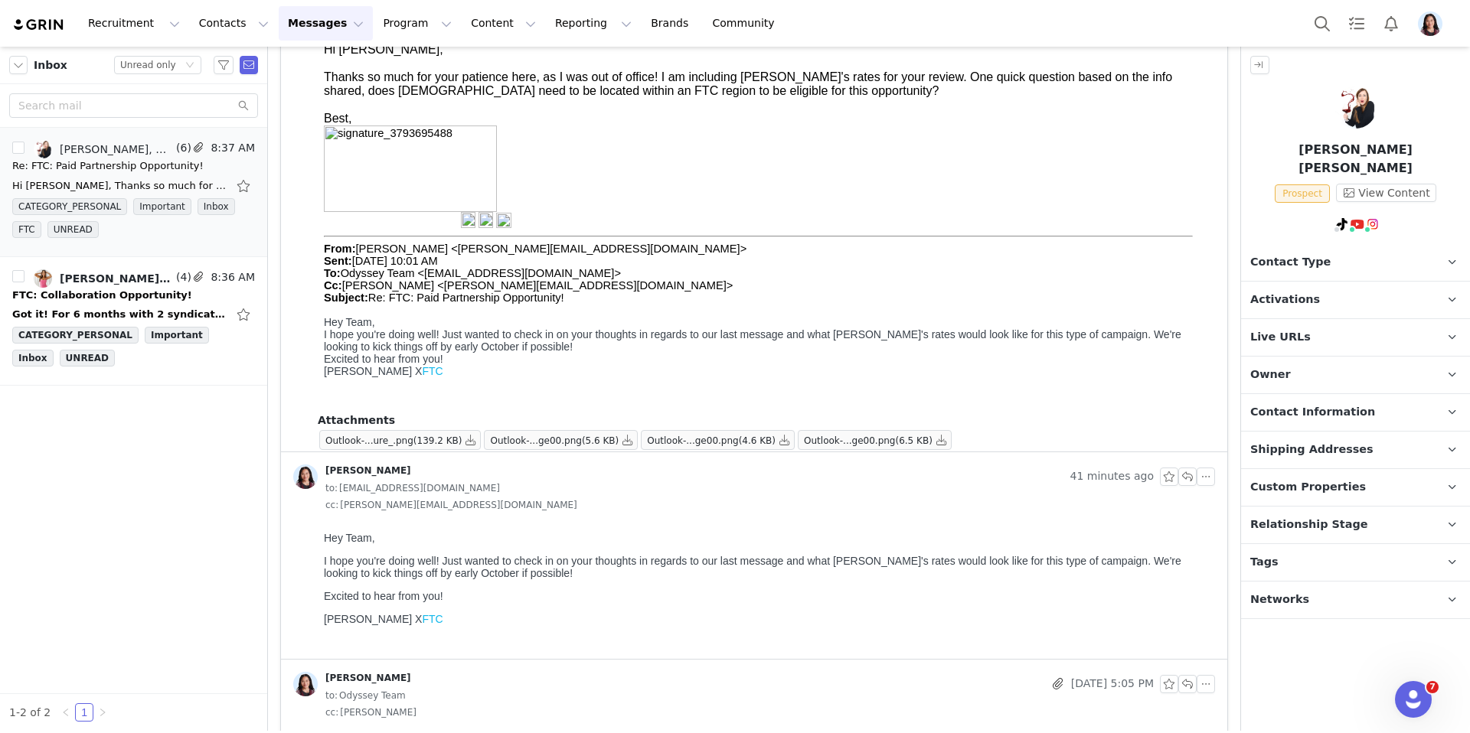
scroll to position [0, 0]
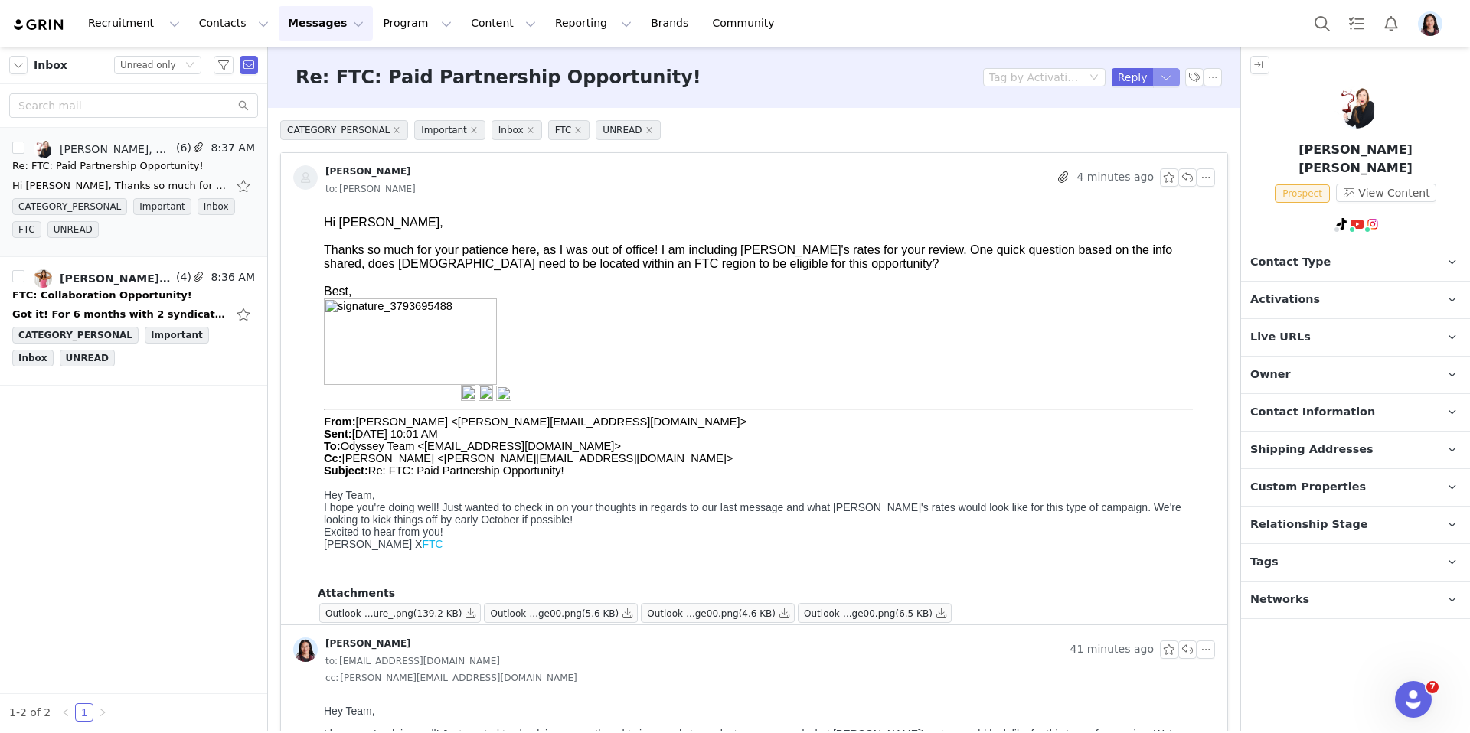
click at [1166, 78] on button "button" at bounding box center [1167, 77] width 28 height 18
click at [1160, 129] on li "Reply All" at bounding box center [1150, 129] width 65 height 24
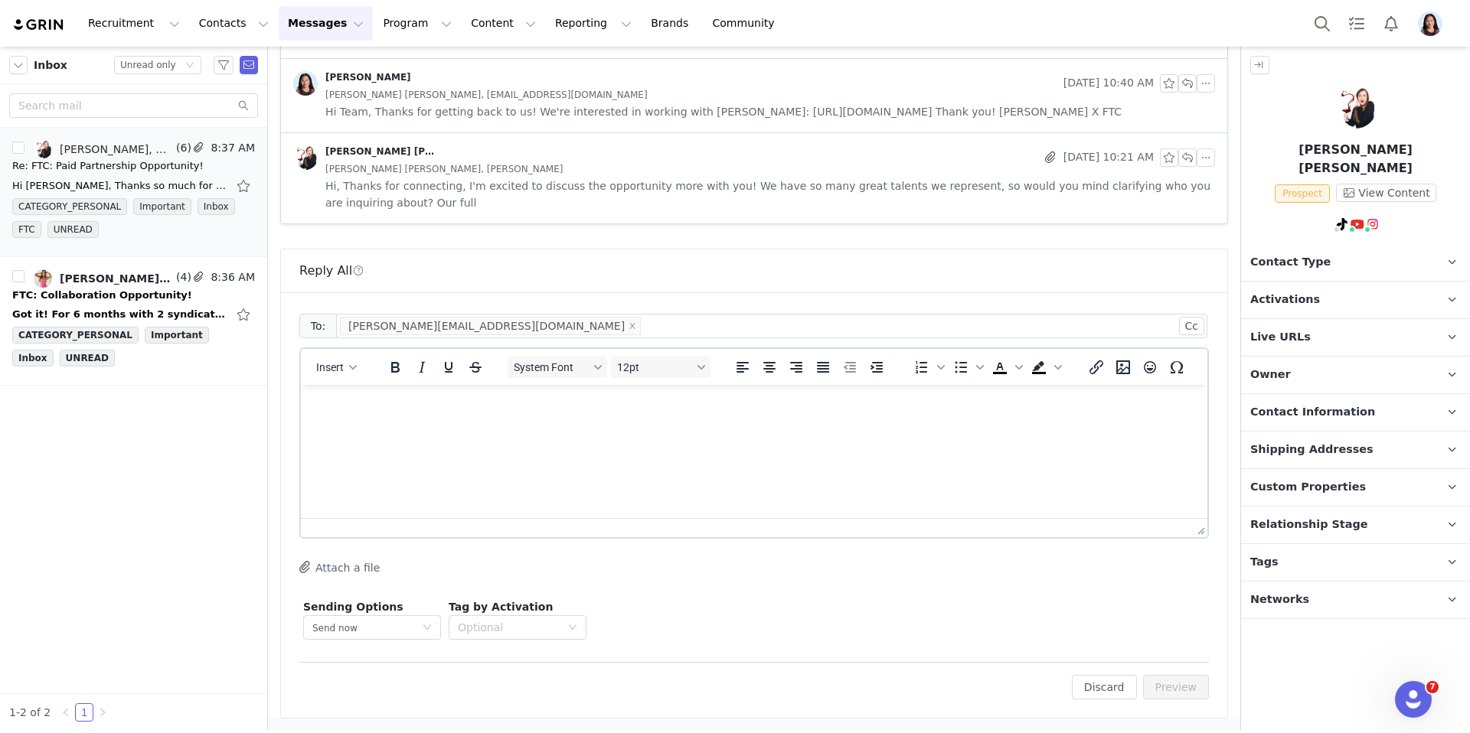
click at [594, 426] on html at bounding box center [754, 405] width 906 height 41
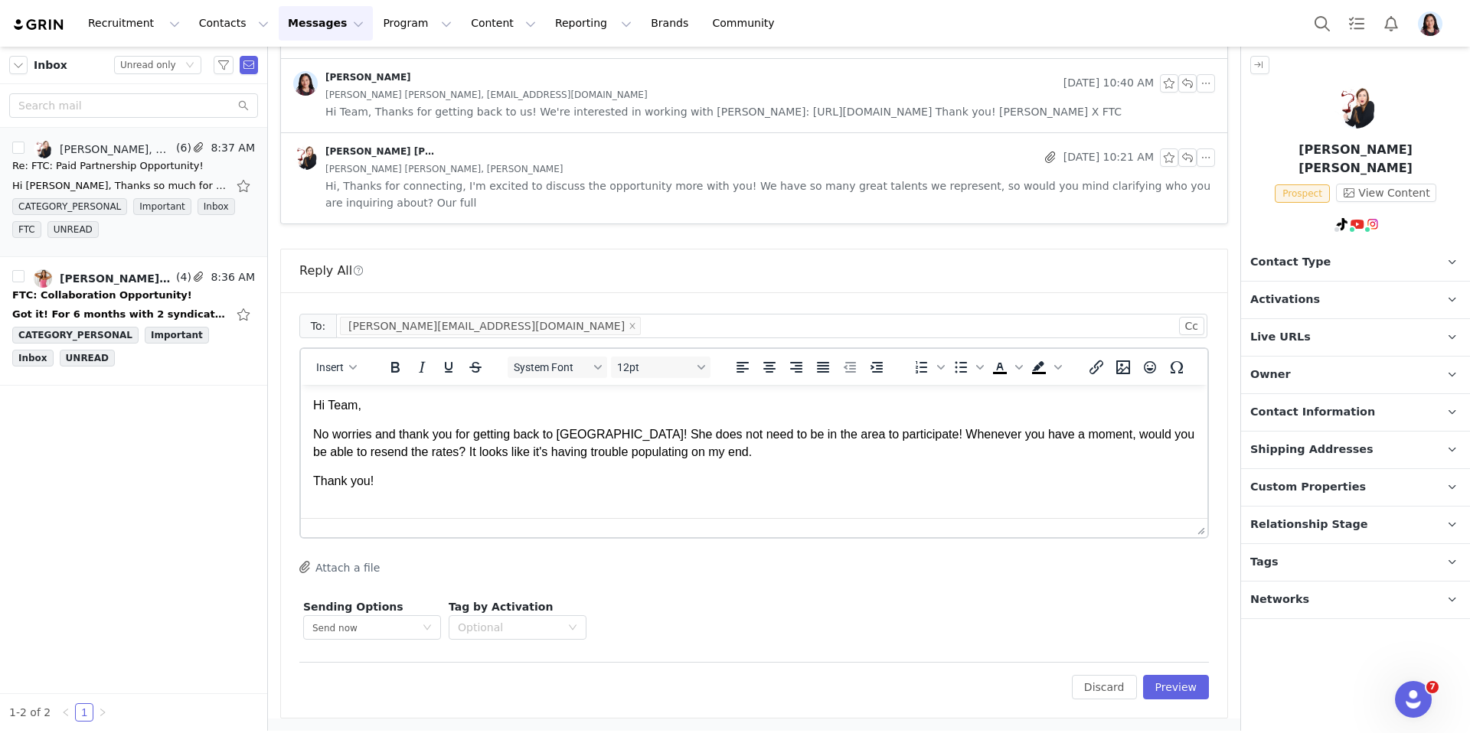
scroll to position [2, 0]
click at [336, 365] on span "Insert" at bounding box center [330, 367] width 28 height 12
click at [336, 446] on div "Insert Signature" at bounding box center [392, 443] width 138 height 18
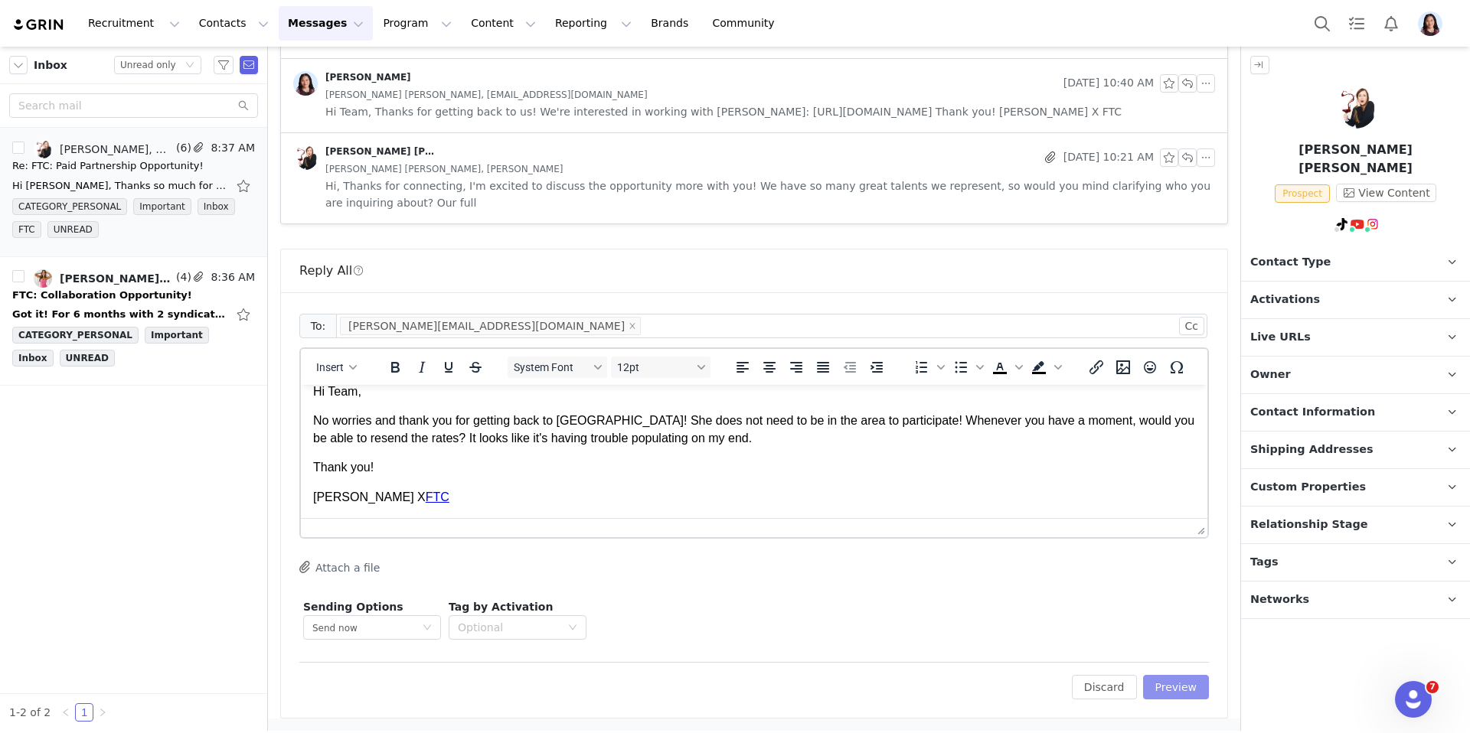
click at [1167, 687] on button "Preview" at bounding box center [1176, 687] width 67 height 24
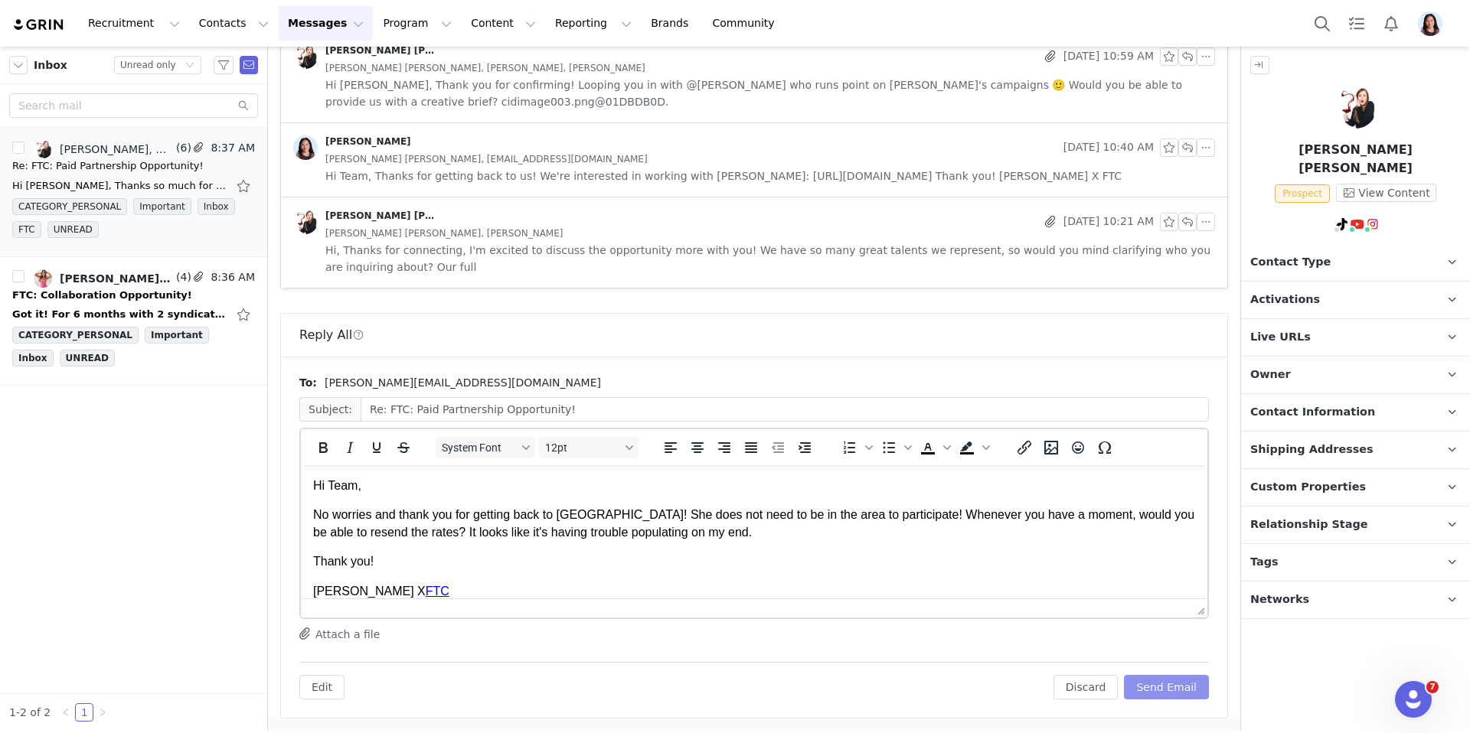
scroll to position [0, 0]
click at [1165, 675] on button "Send Email" at bounding box center [1166, 687] width 85 height 24
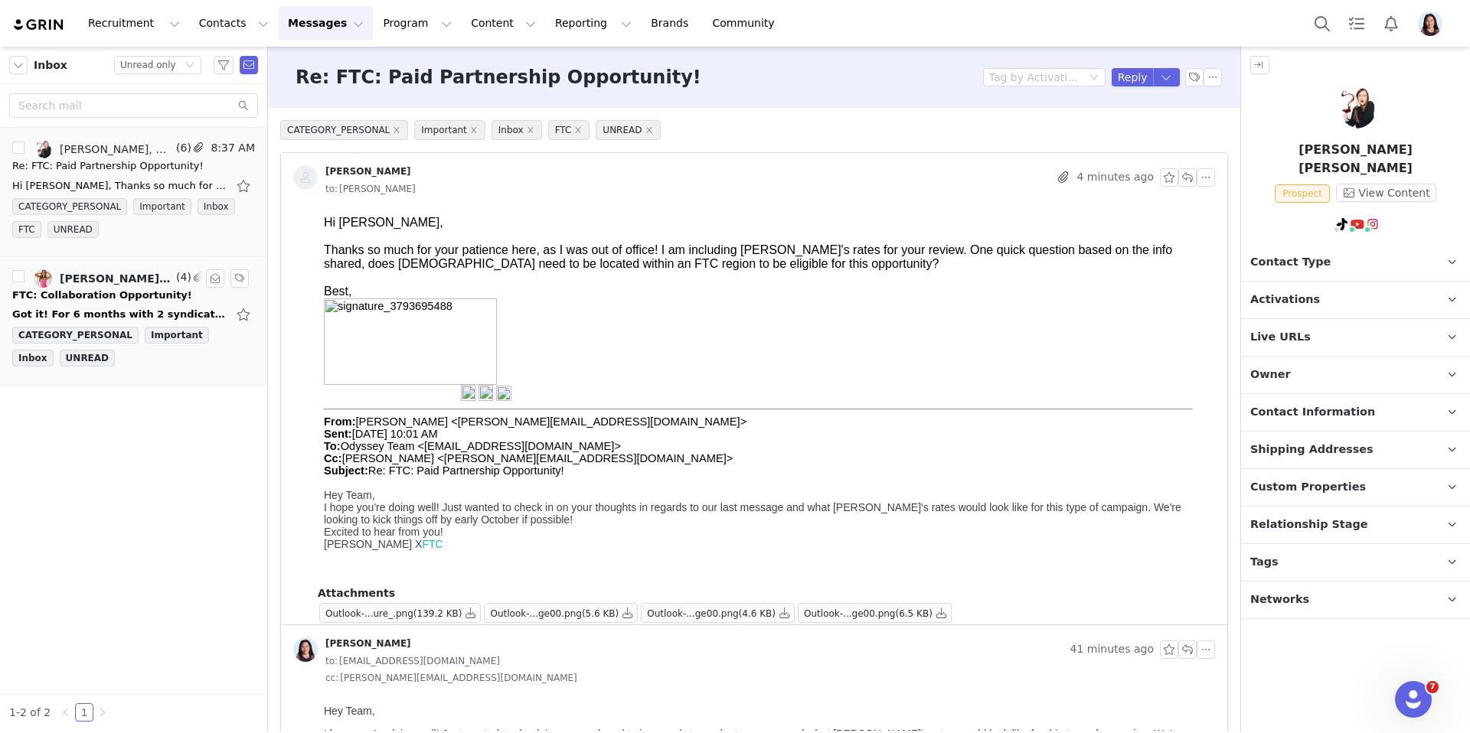
click at [156, 294] on div "FTC: Collaboration Opportunity!" at bounding box center [102, 295] width 180 height 15
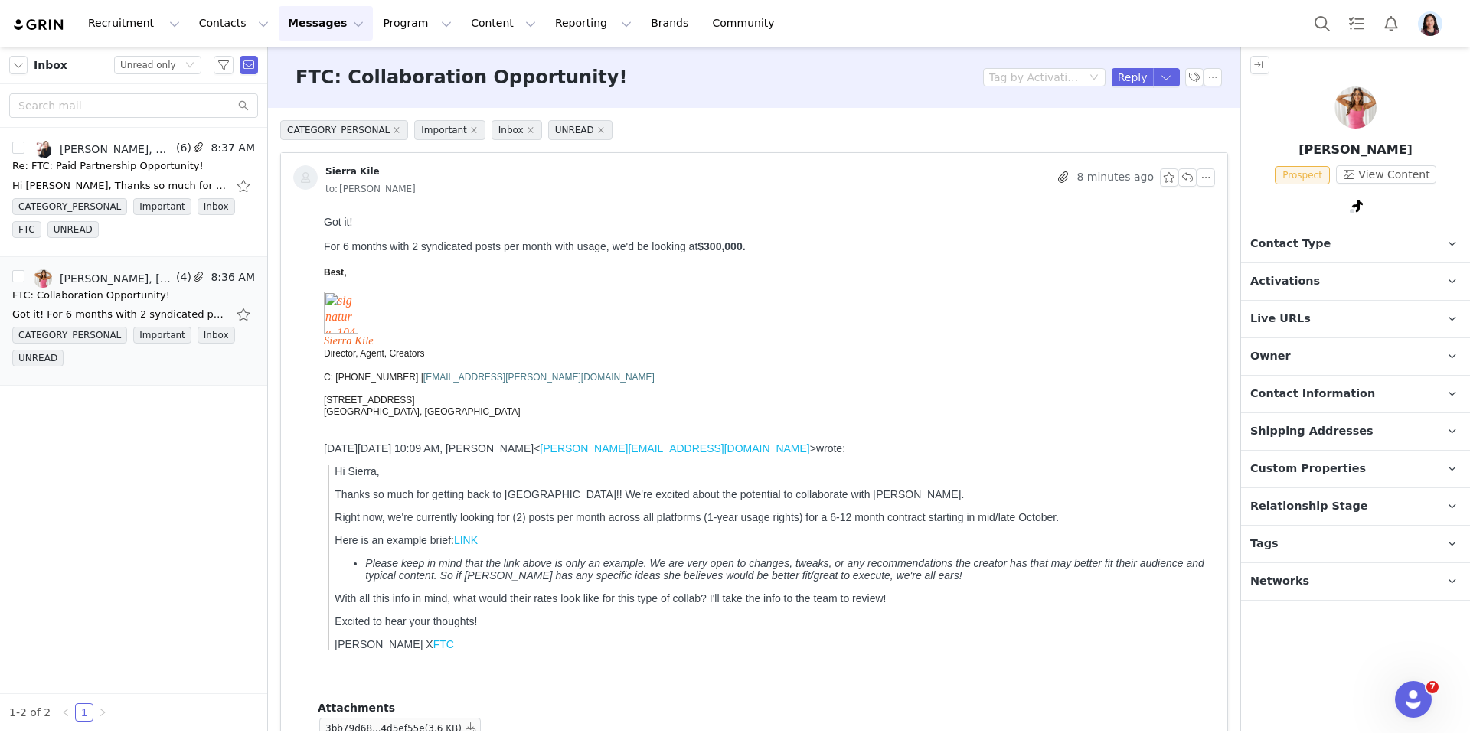
drag, startPoint x: 1370, startPoint y: 208, endPoint x: 1355, endPoint y: 208, distance: 15.3
click at [1370, 208] on div at bounding box center [1355, 208] width 229 height 23
click at [1351, 208] on span at bounding box center [1352, 211] width 8 height 8
click at [1340, 239] on link "@omgitschloeb" at bounding box center [1338, 239] width 83 height 12
click at [214, 279] on button "button" at bounding box center [215, 278] width 18 height 18
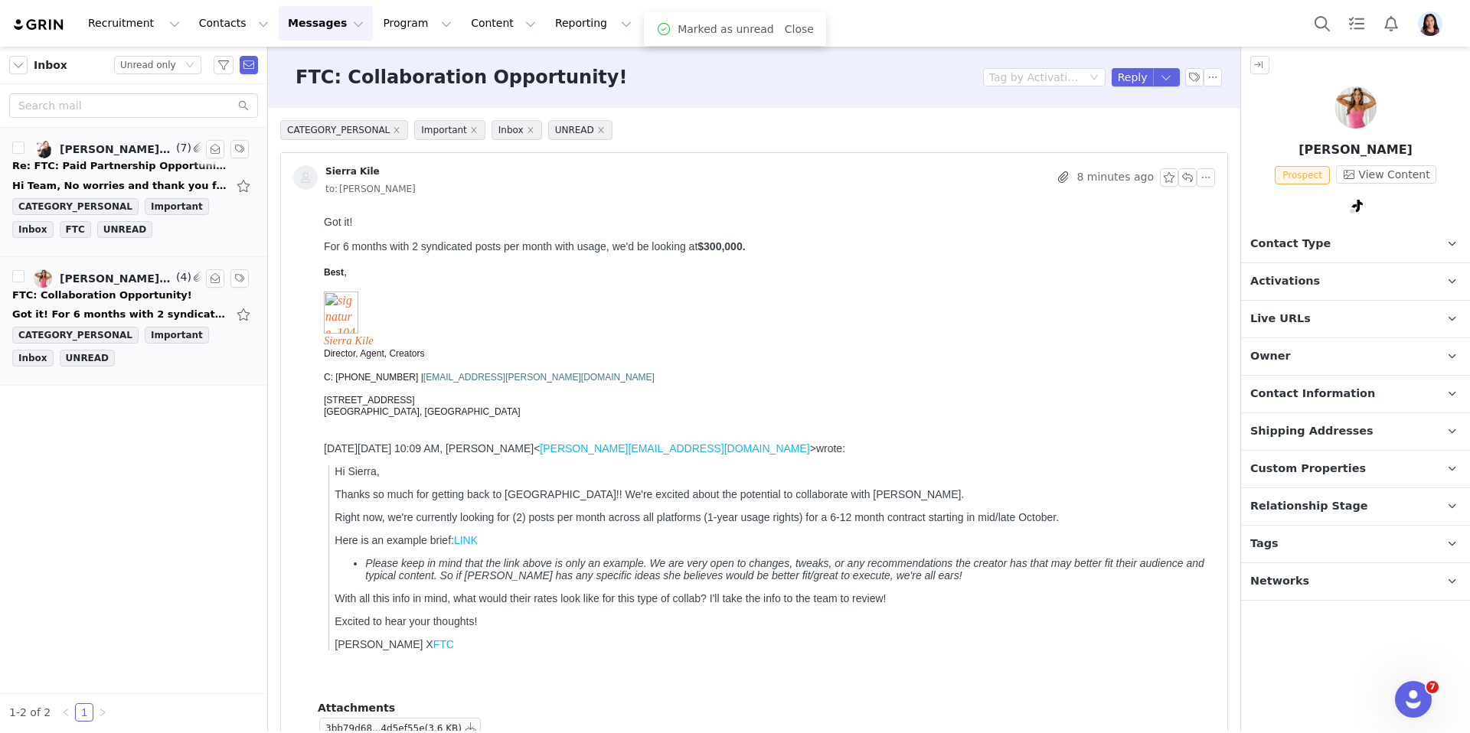
click at [120, 175] on div "Hi Team, No worries and thank you for getting back to us! She does not need to …" at bounding box center [133, 186] width 243 height 24
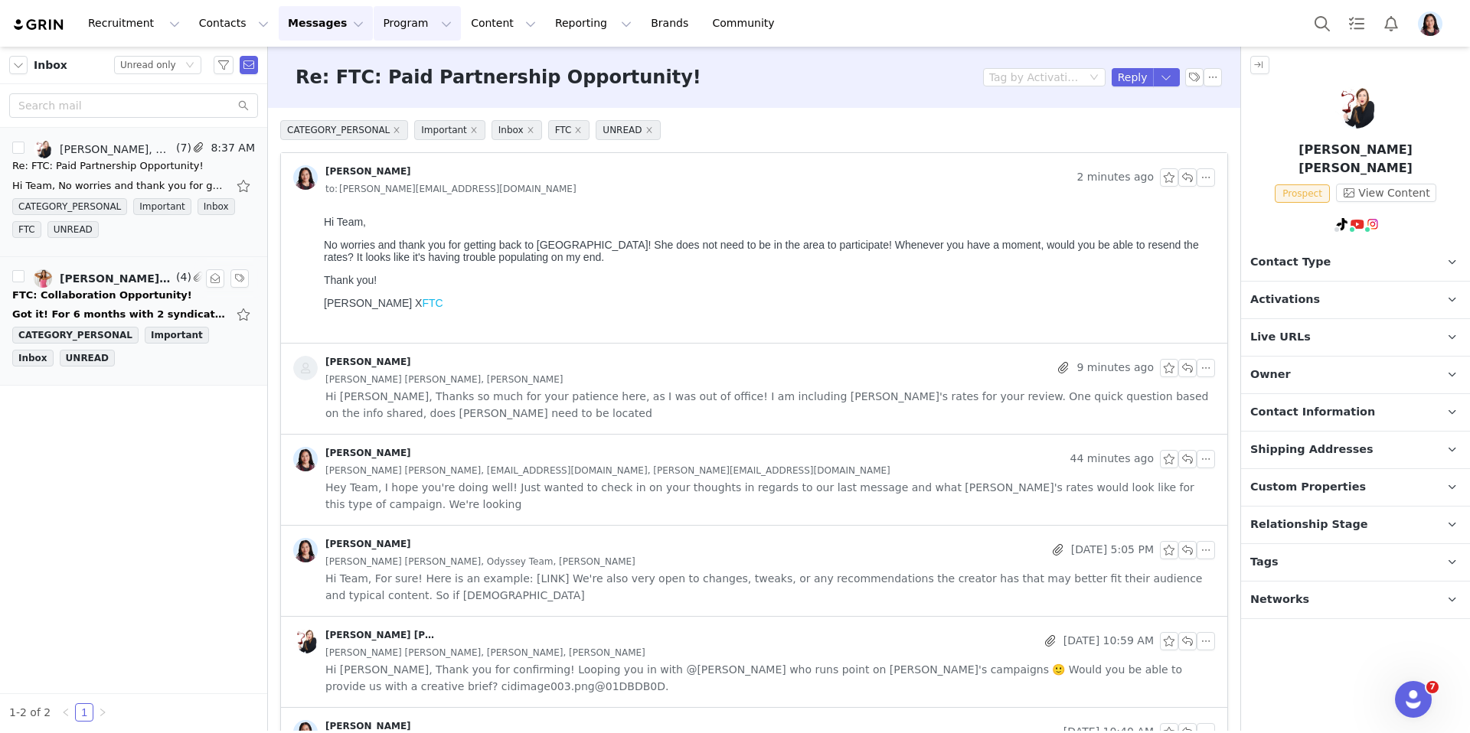
click at [374, 13] on button "Program Program" at bounding box center [417, 23] width 87 height 34
click at [369, 61] on p "Activations" at bounding box center [391, 68] width 58 height 16
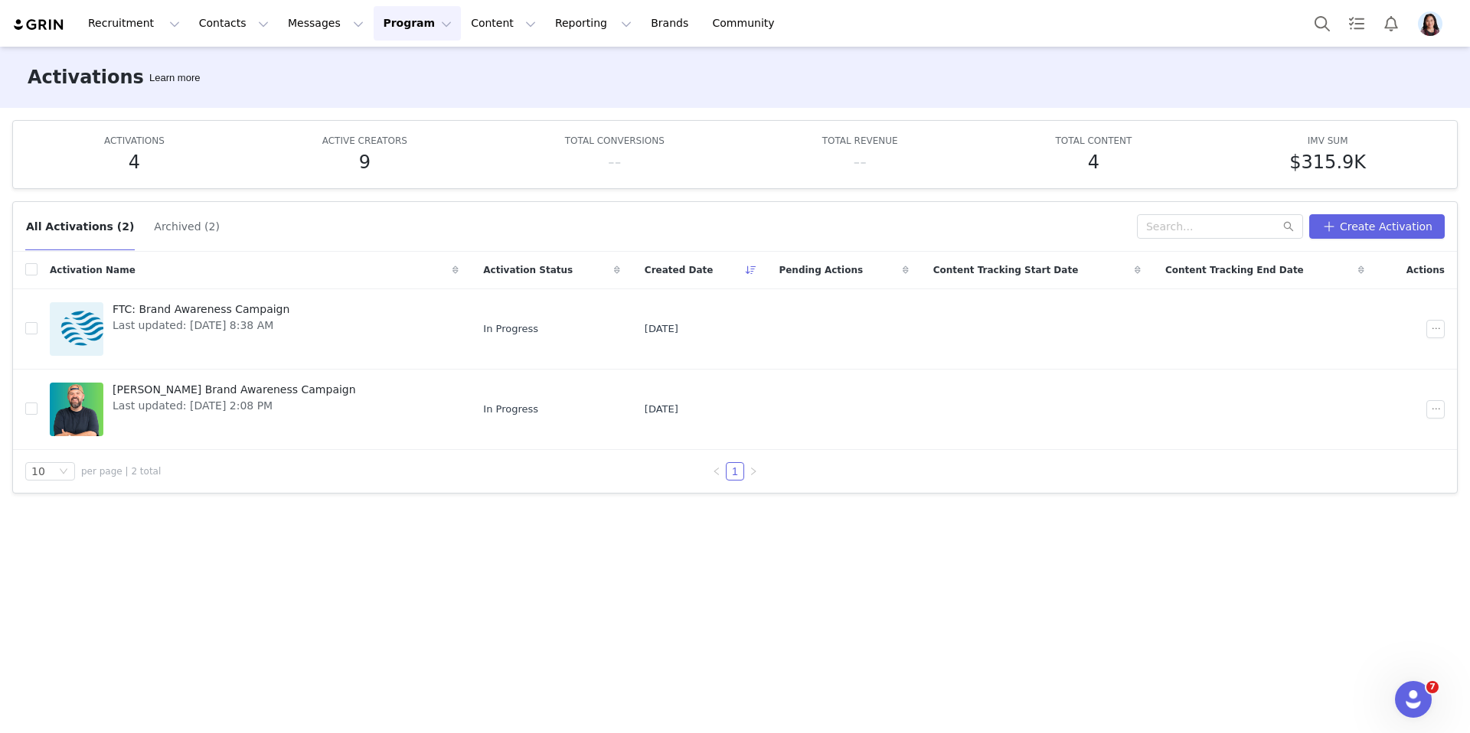
click at [1435, 24] on img "Profile" at bounding box center [1430, 23] width 24 height 24
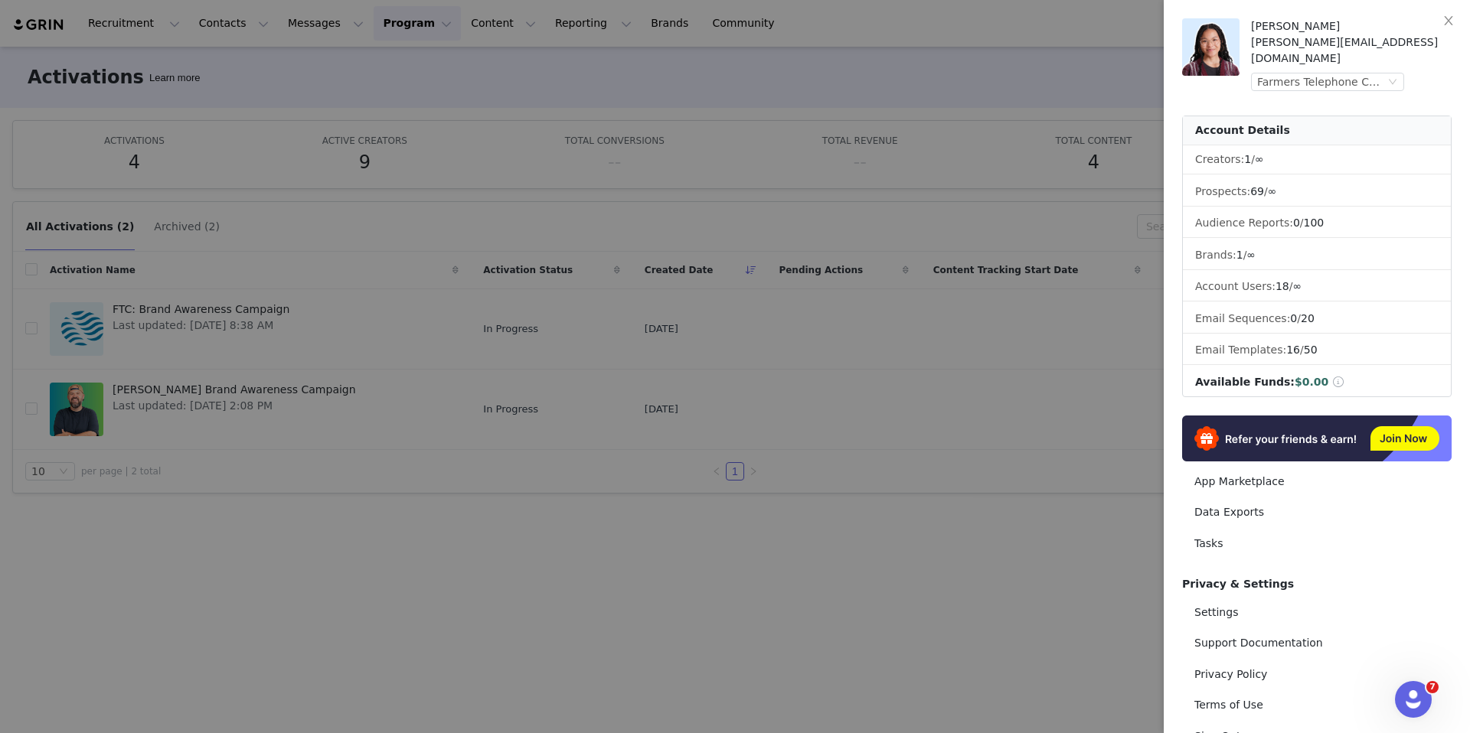
click at [1343, 80] on div "Randi Dofat randi@joybyte.com Farmers Telephone Cooperative (Joybyte) Account D…" at bounding box center [1316, 288] width 269 height 540
click at [1338, 73] on div "Farmers Telephone Cooperative (Joybyte)" at bounding box center [1321, 81] width 128 height 17
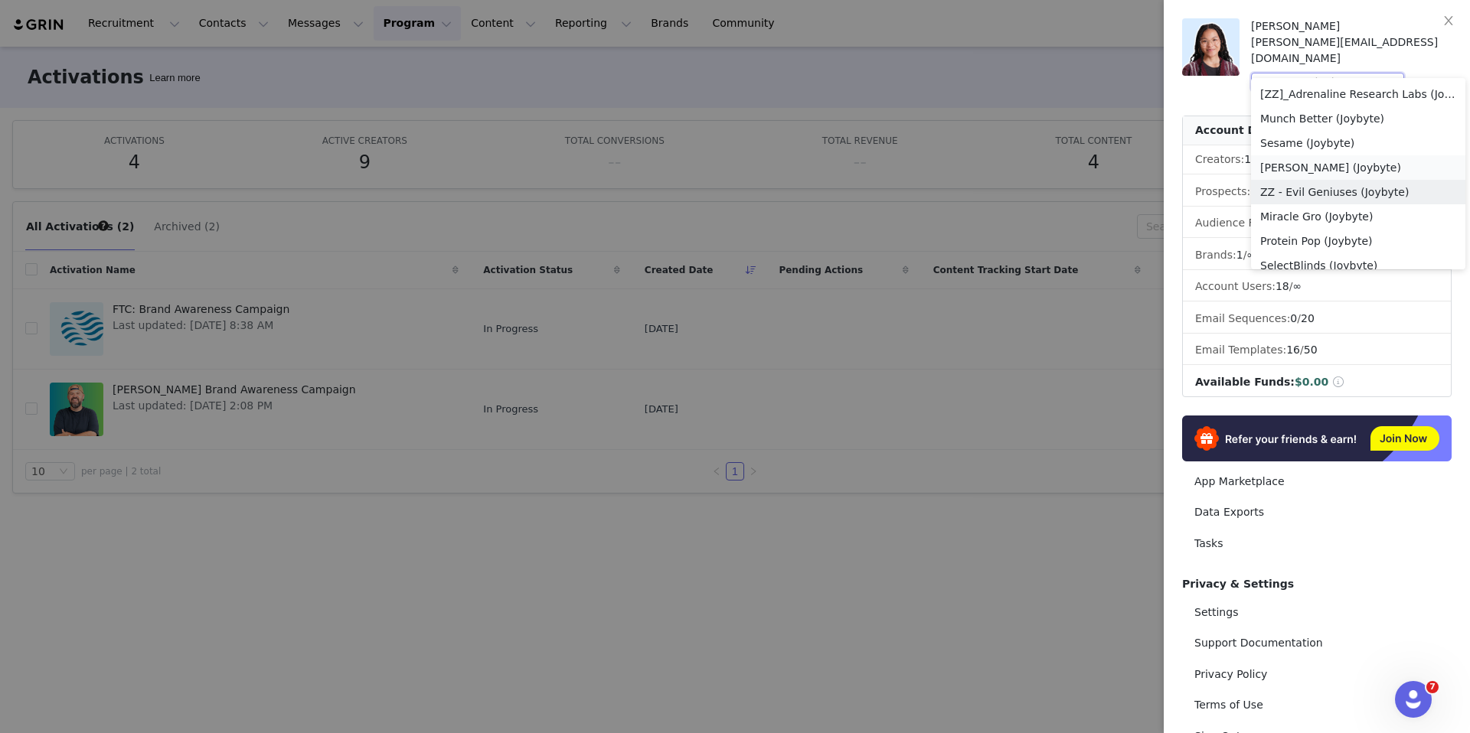
scroll to position [772, 0]
click at [1304, 155] on li "Sesame (Joybyte)" at bounding box center [1358, 154] width 214 height 24
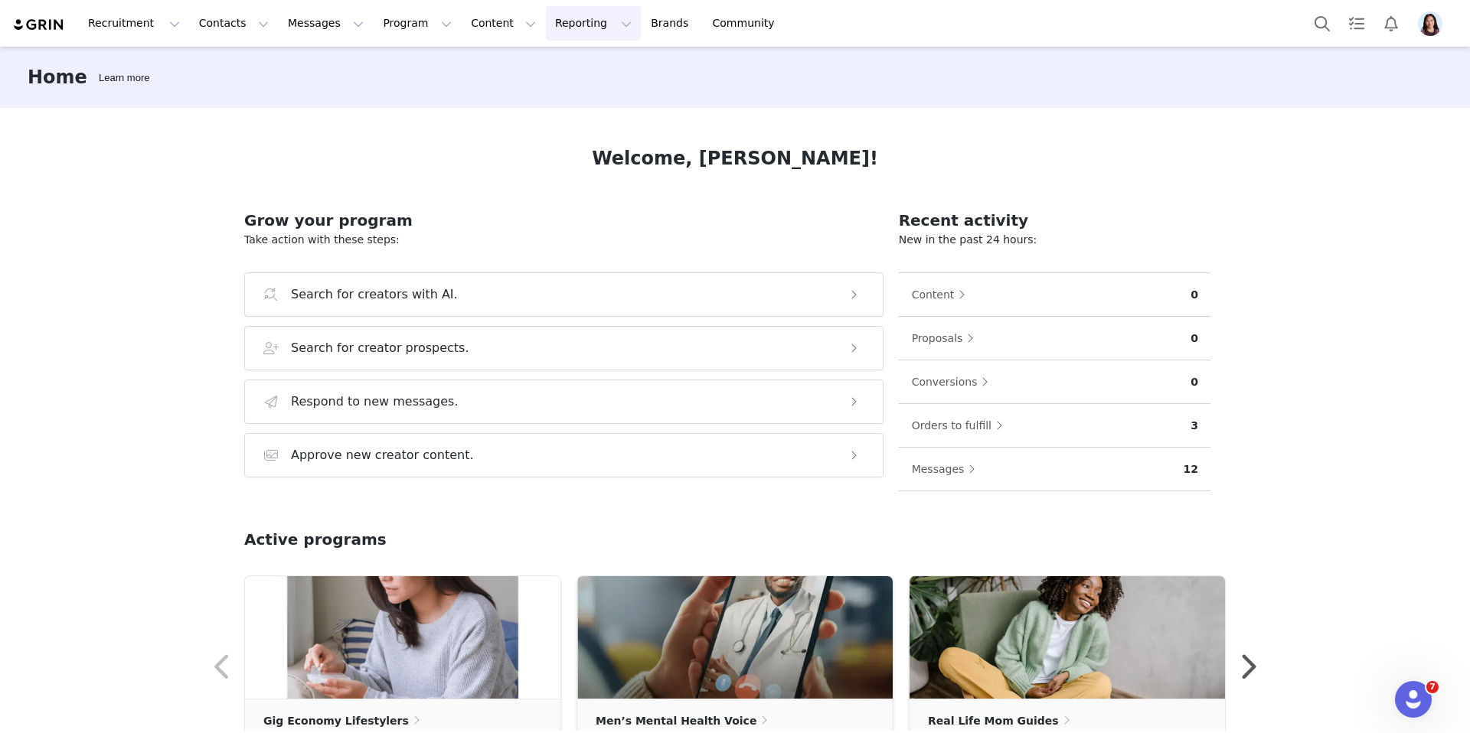
click at [557, 15] on button "Reporting Reporting" at bounding box center [593, 23] width 95 height 34
click at [550, 60] on p "Dashboard" at bounding box center [549, 68] width 58 height 16
click at [1410, 29] on button "Profile" at bounding box center [1433, 23] width 49 height 24
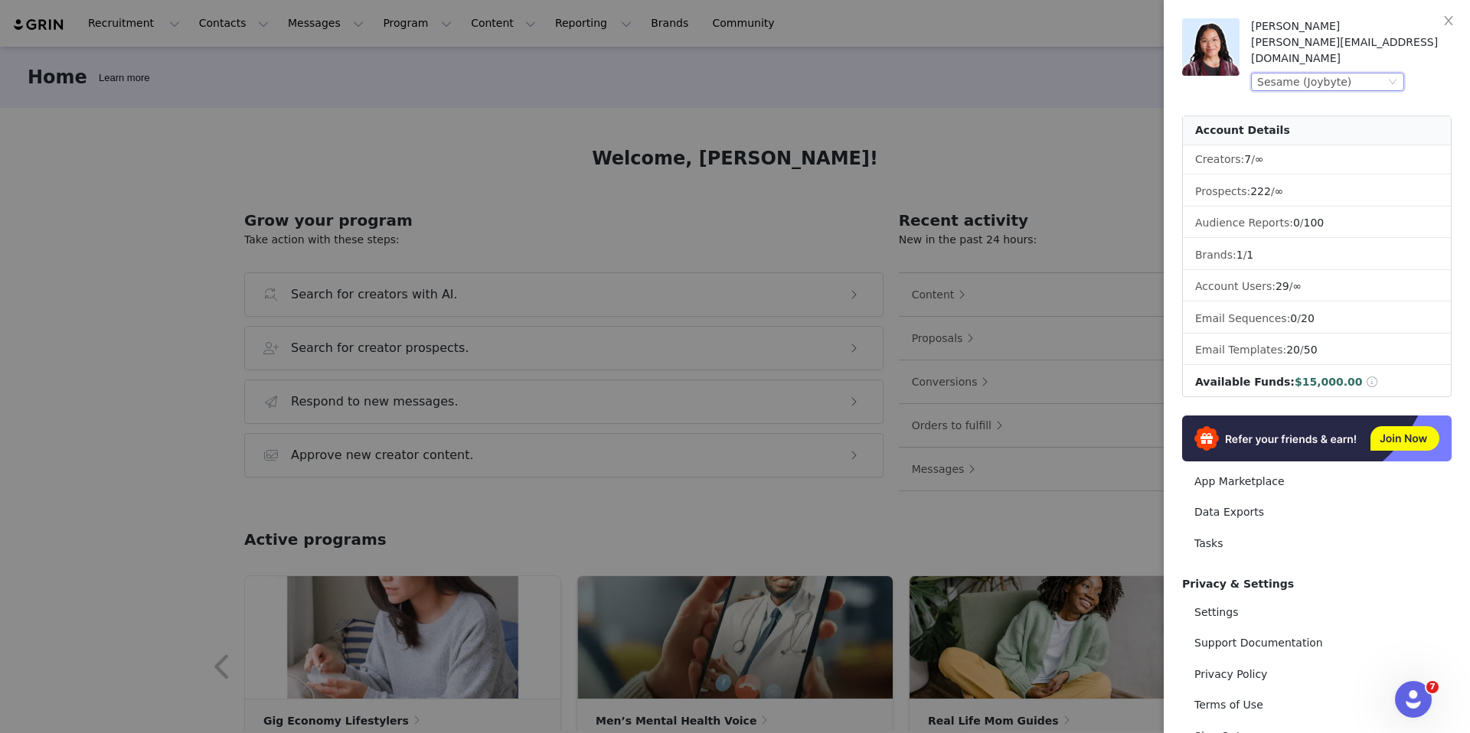
click at [1332, 73] on div "Sesame (Joybyte)" at bounding box center [1304, 81] width 94 height 17
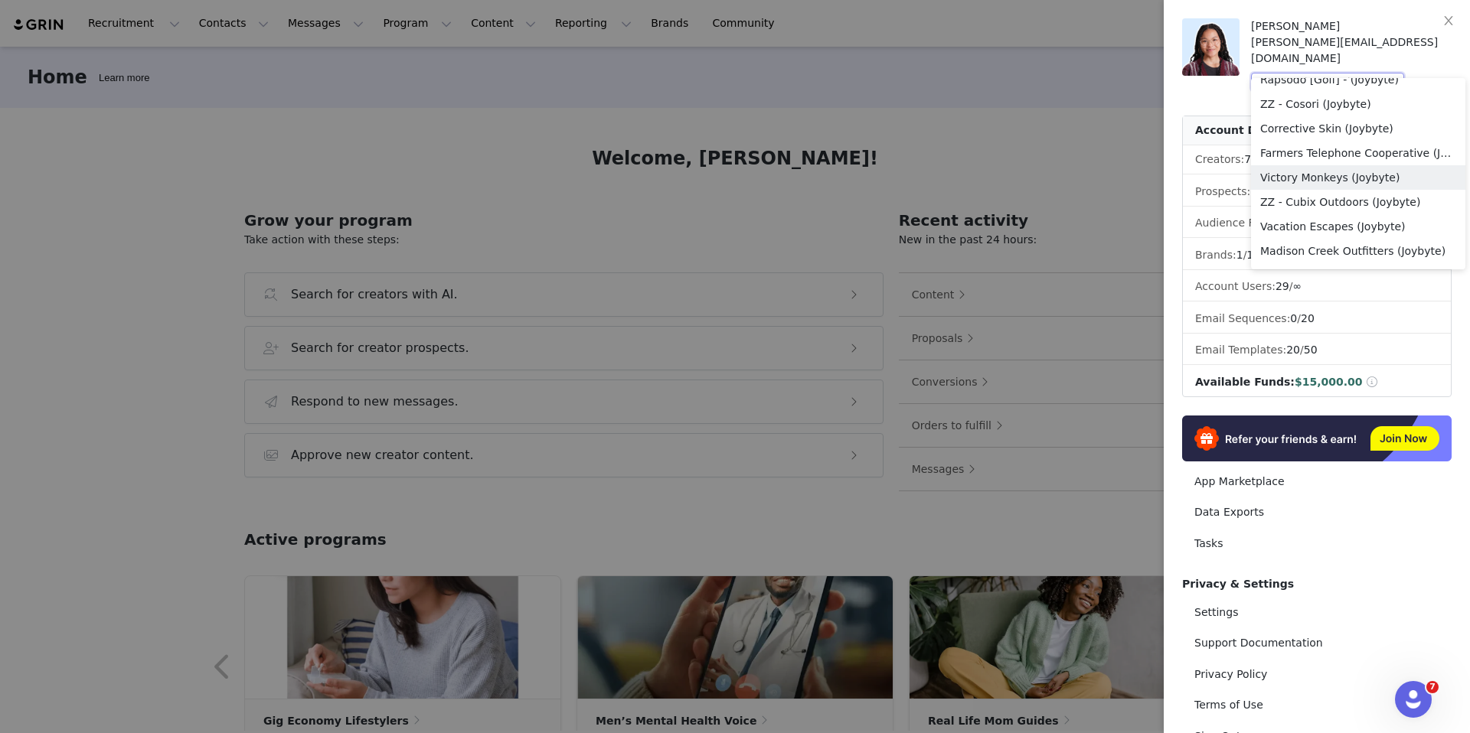
scroll to position [446, 0]
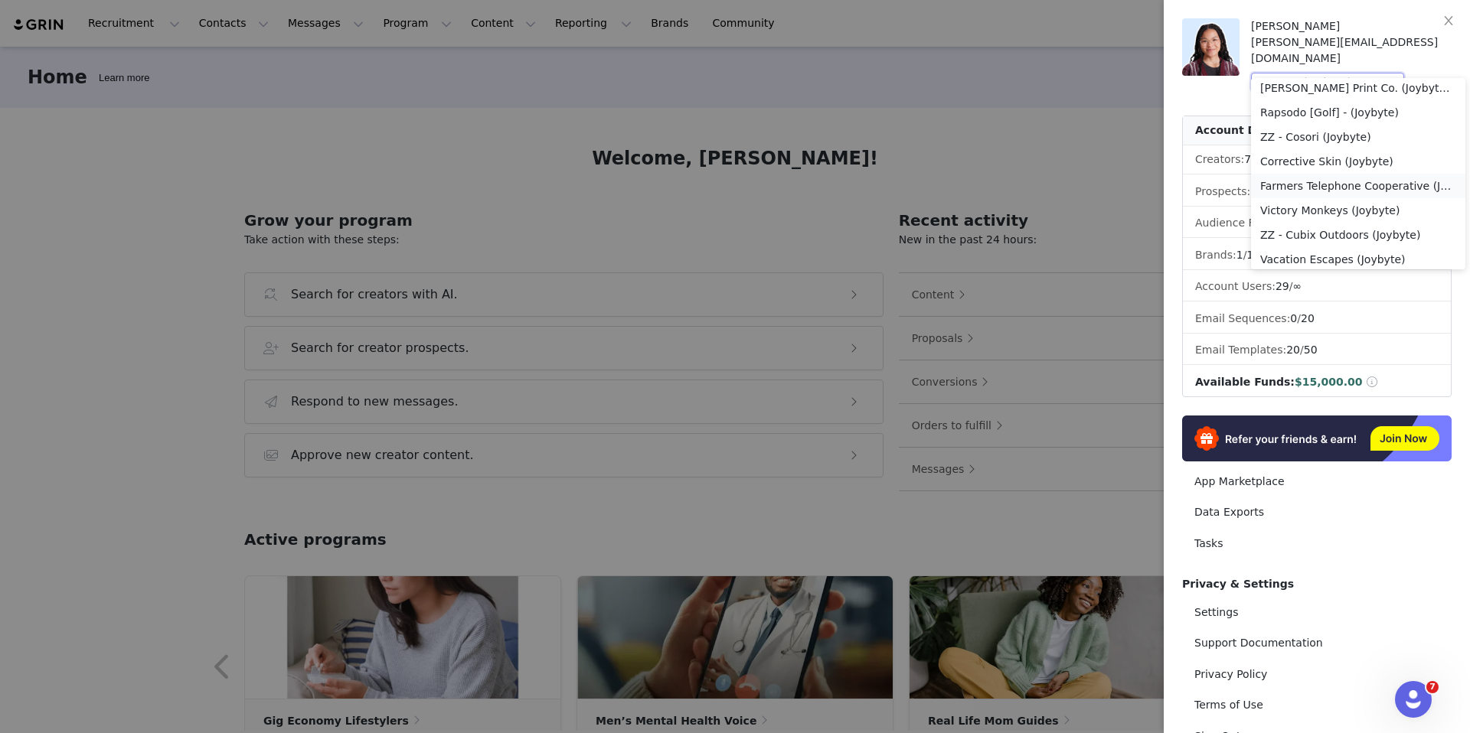
click at [1320, 181] on li "Farmers Telephone Cooperative (Joybyte)" at bounding box center [1358, 186] width 214 height 24
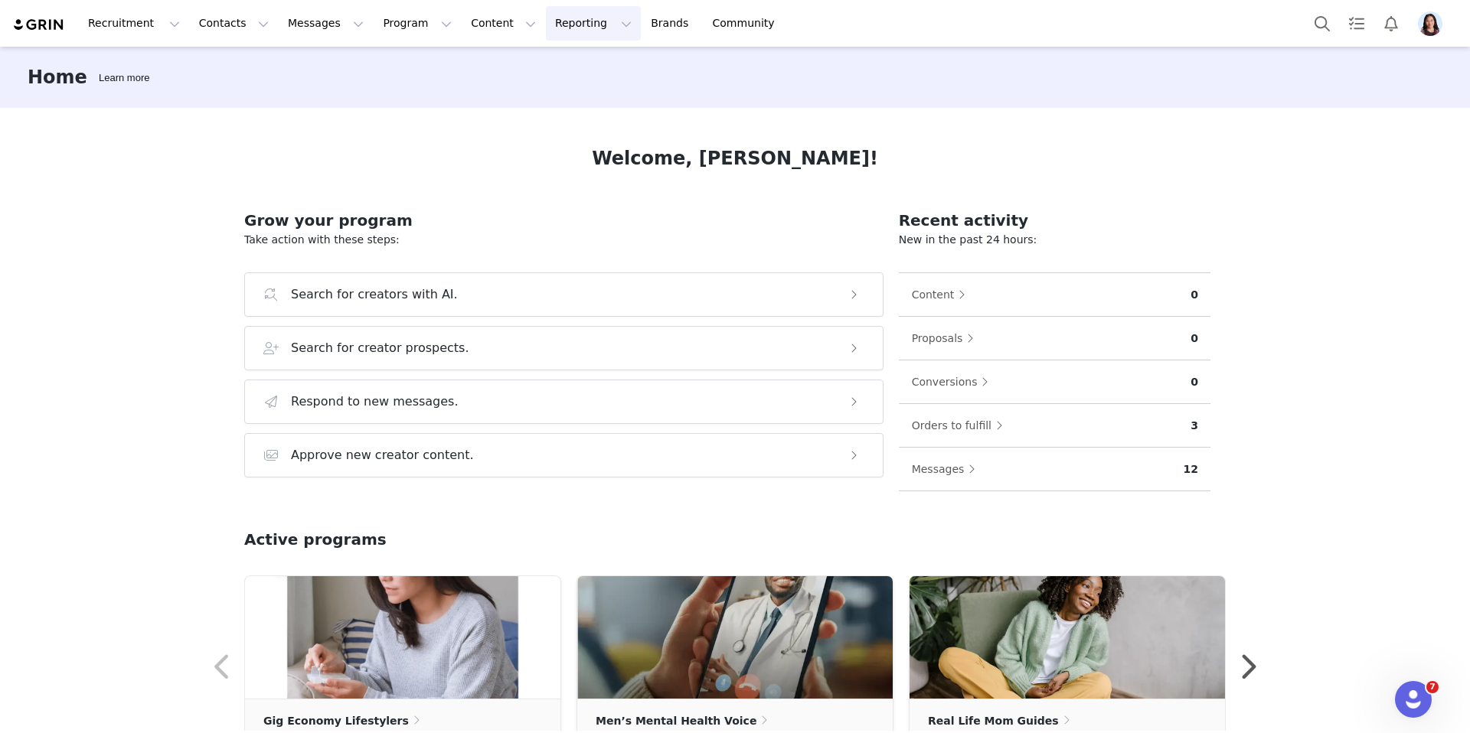
drag, startPoint x: 558, startPoint y: 28, endPoint x: 558, endPoint y: 63, distance: 35.2
click at [558, 28] on button "Reporting Reporting" at bounding box center [593, 23] width 95 height 34
click at [556, 66] on p "Dashboard" at bounding box center [543, 65] width 51 height 15
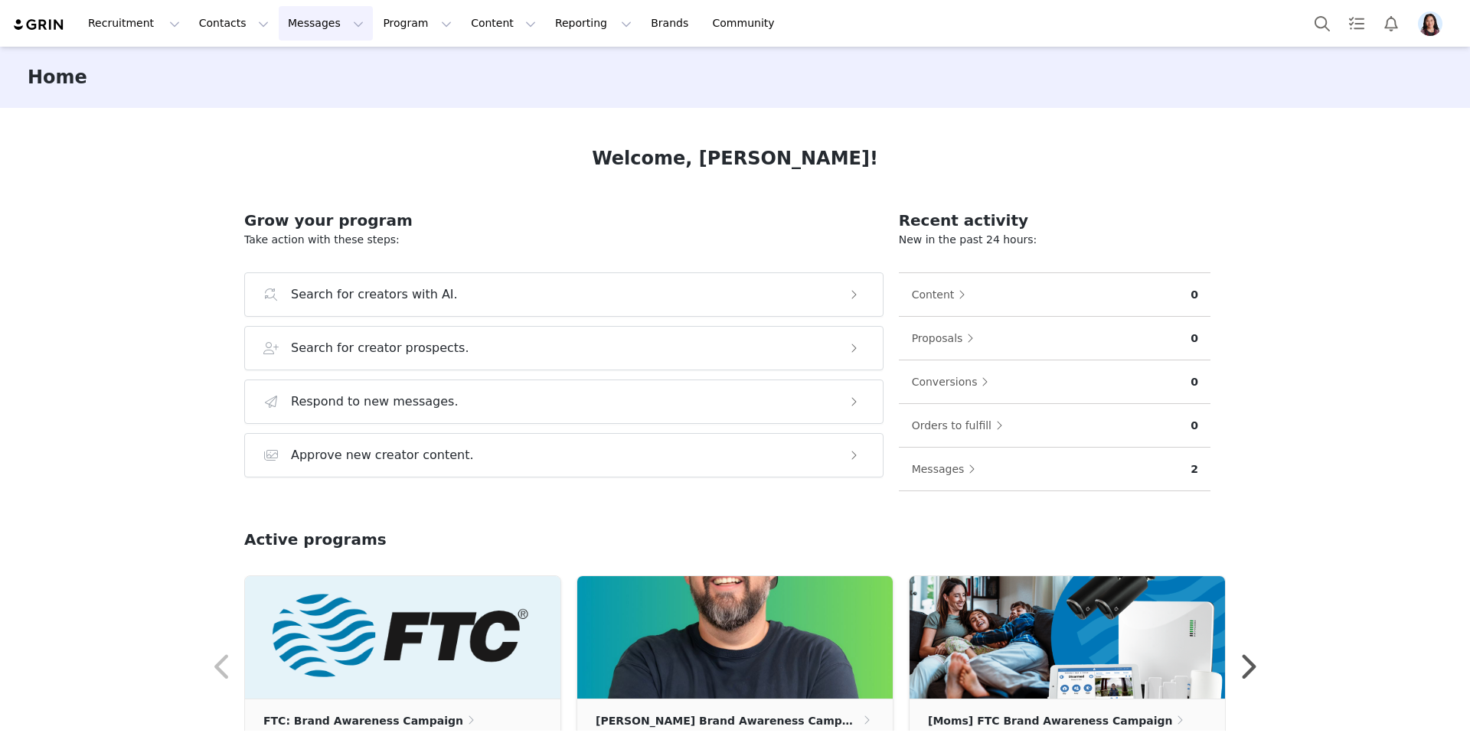
click at [300, 28] on button "Messages Messages" at bounding box center [326, 23] width 94 height 34
click at [294, 107] on link "Inbox" at bounding box center [322, 96] width 121 height 28
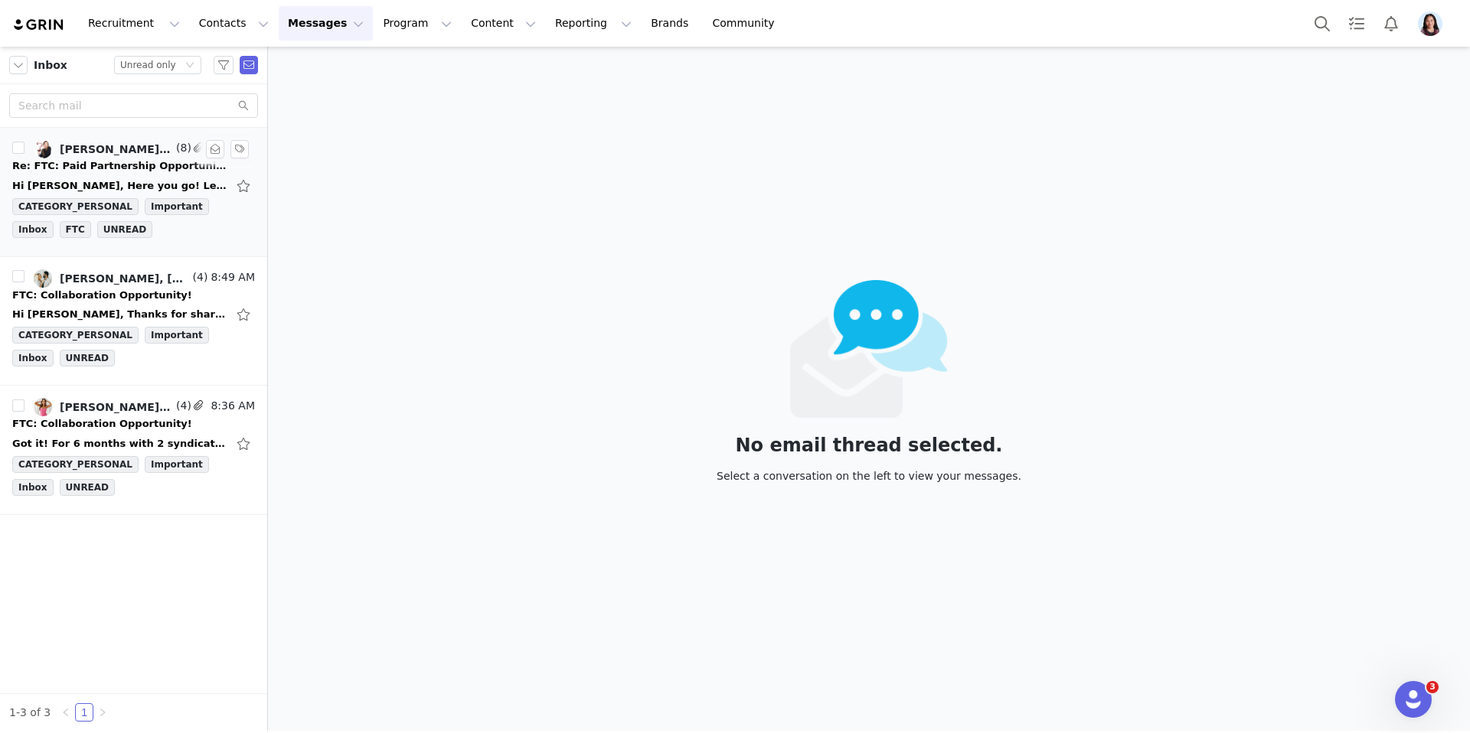
click at [140, 174] on div "Hi Randi, Here you go! Let me know what you think! 🙂 Instagram Feed Post - $150…" at bounding box center [133, 186] width 243 height 24
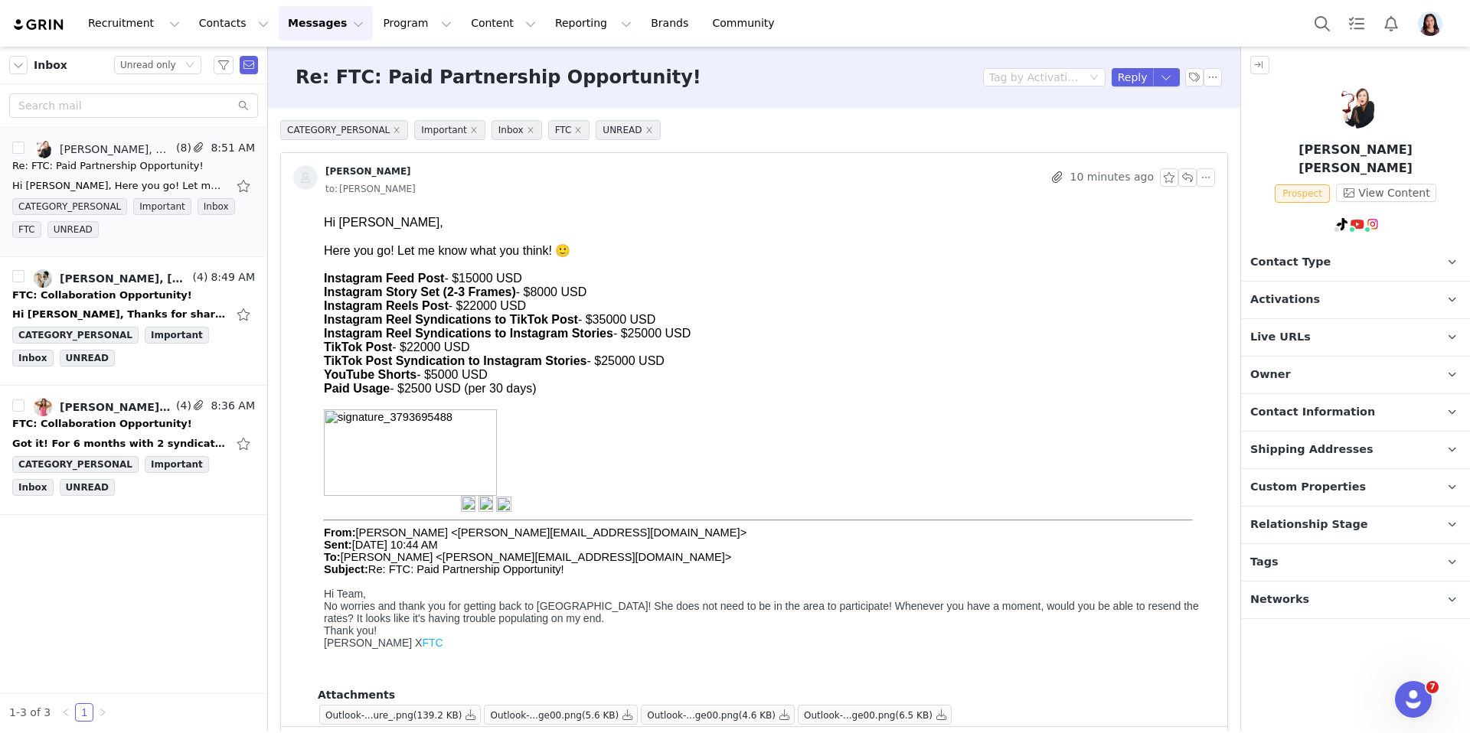
drag, startPoint x: 549, startPoint y: 400, endPoint x: 327, endPoint y: 274, distance: 255.0
click at [327, 274] on body "Hi Randi, Here you go! Let me know what you think! 🙂 Instagram Feed Post - $150…" at bounding box center [766, 448] width 885 height 465
copy body "nstagram Feed Post - $15000 USD Instagram Story Set (2-3 Frames) - $8000 USD In…"
click at [480, 352] on div "TikTok Post - $22000 USD" at bounding box center [766, 348] width 885 height 14
drag, startPoint x: 551, startPoint y: 393, endPoint x: 292, endPoint y: 283, distance: 281.2
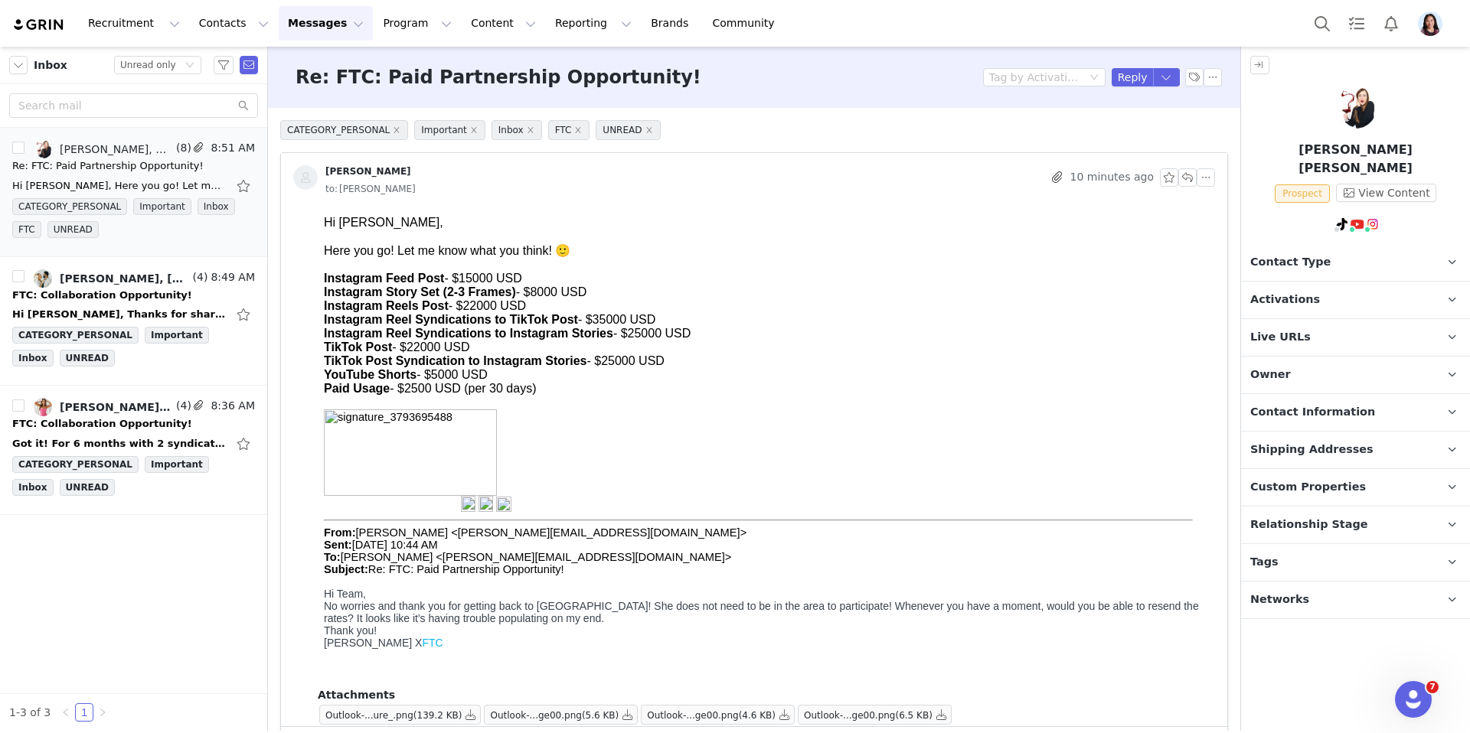
click at [318, 283] on html "Hi Randi, Here you go! Let me know what you think! 🙂 Instagram Feed Post - $150…" at bounding box center [766, 449] width 897 height 478
copy body "Instagram Feed Post - $15000 USD Instagram Story Set (2-3 Frames) - $8000 USD I…"
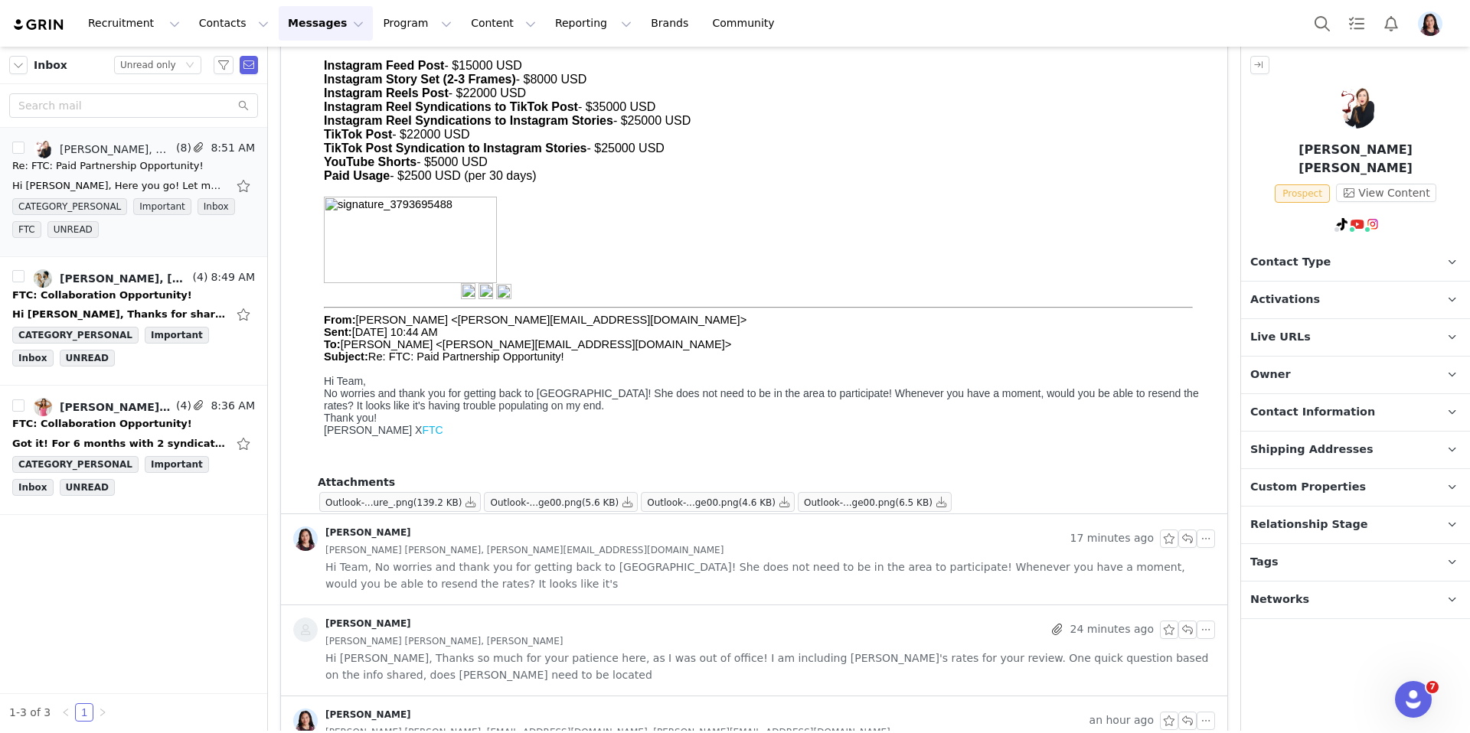
scroll to position [236, 0]
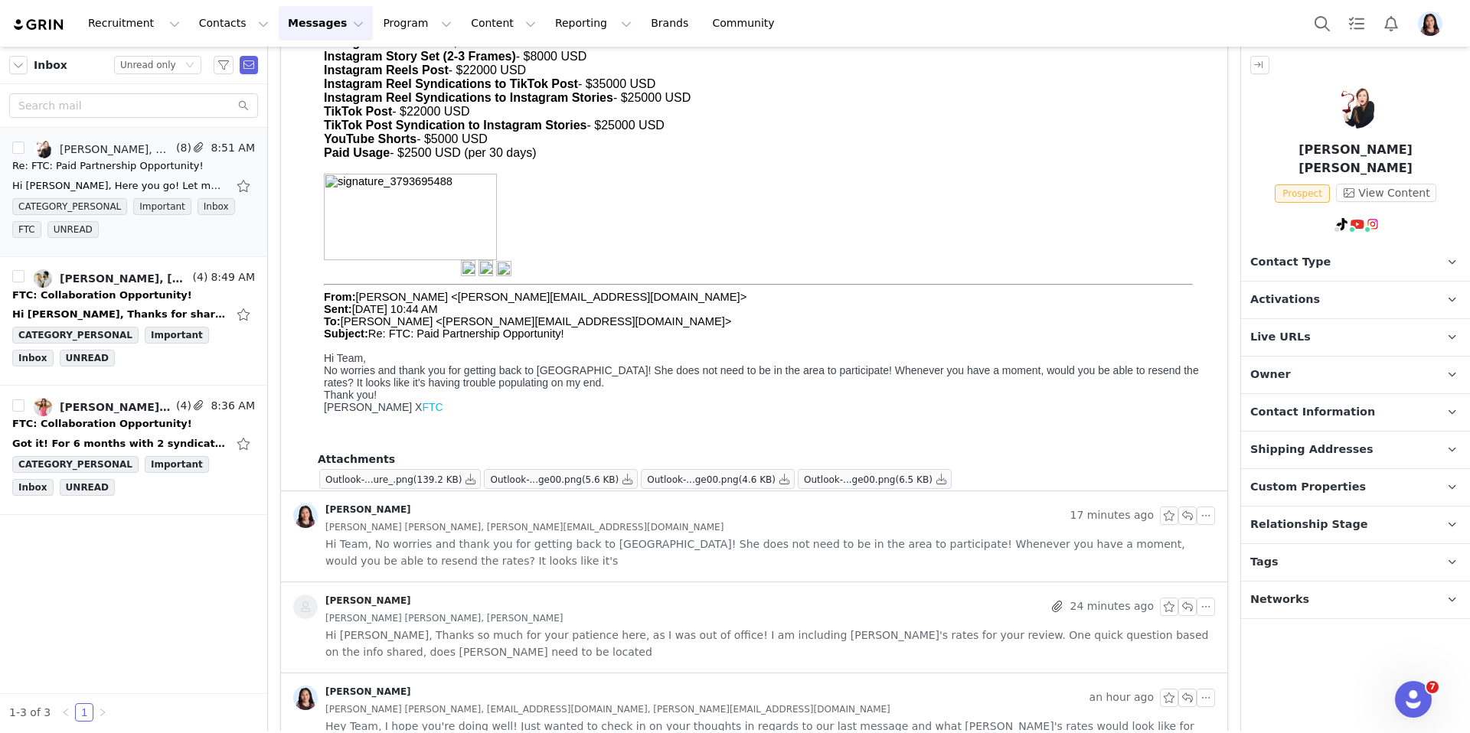
click at [509, 553] on span "Hi Team, No worries and thank you for getting back to us! She does not need to …" at bounding box center [770, 553] width 890 height 34
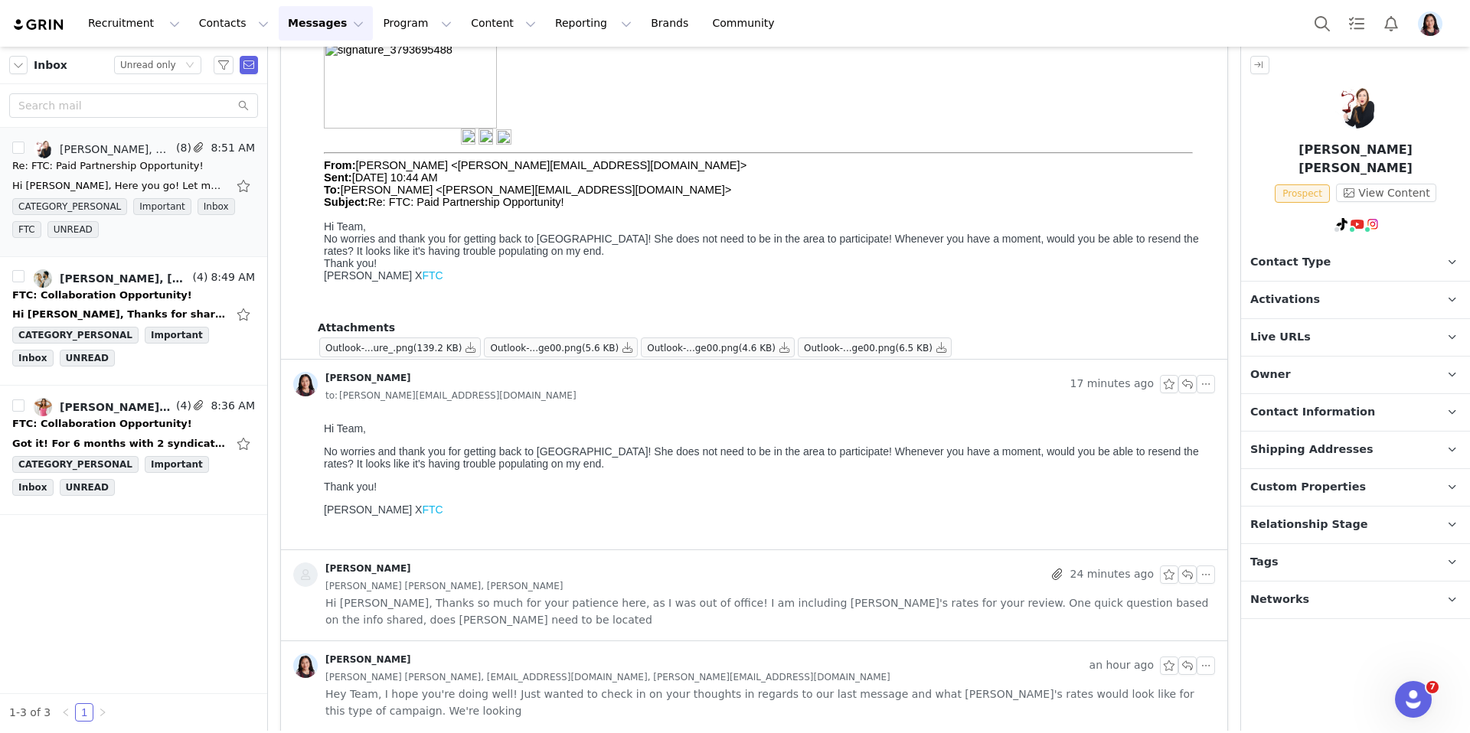
scroll to position [450, 0]
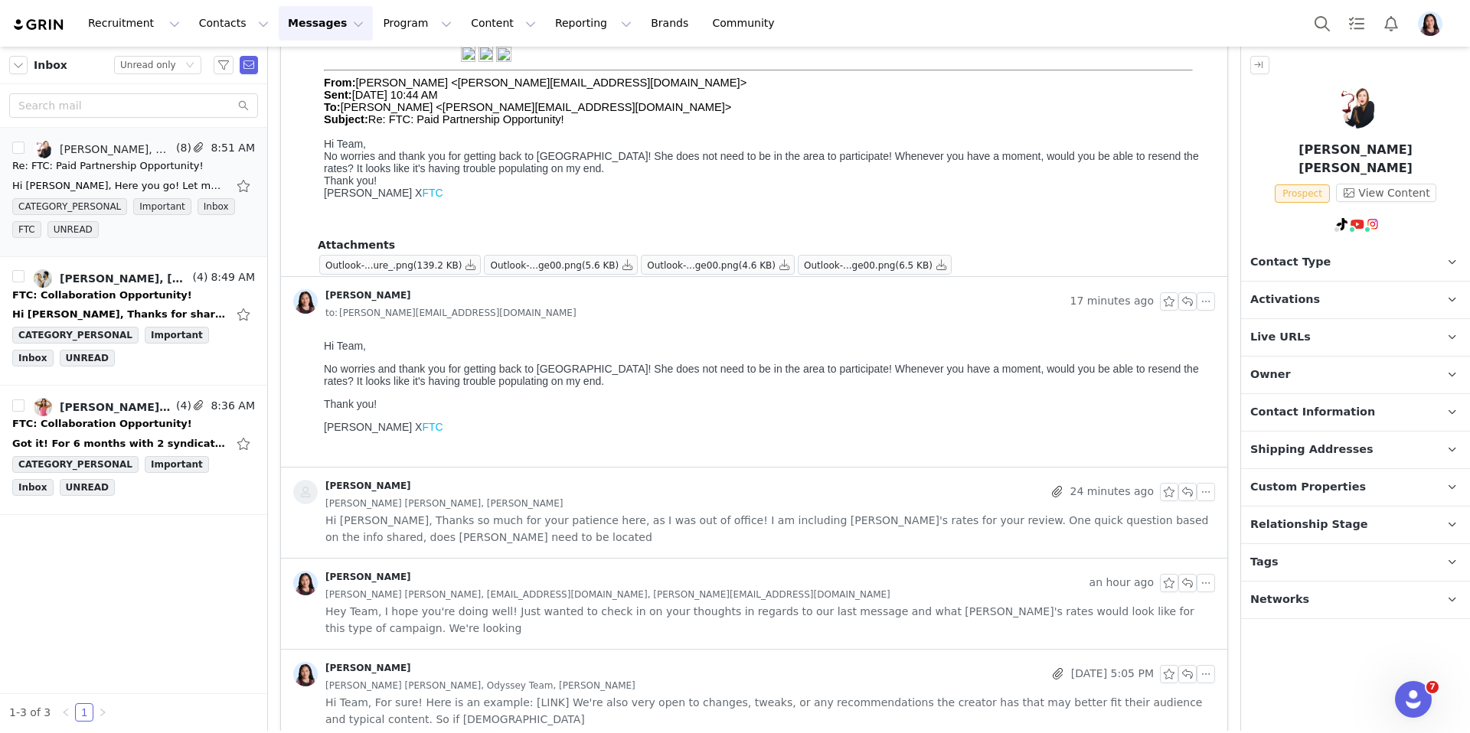
click at [517, 563] on div "Randi Dofat an hour ago Kristen Marie, mgmt@odysseyentgroup.com, jacquie@odysse…" at bounding box center [754, 604] width 946 height 90
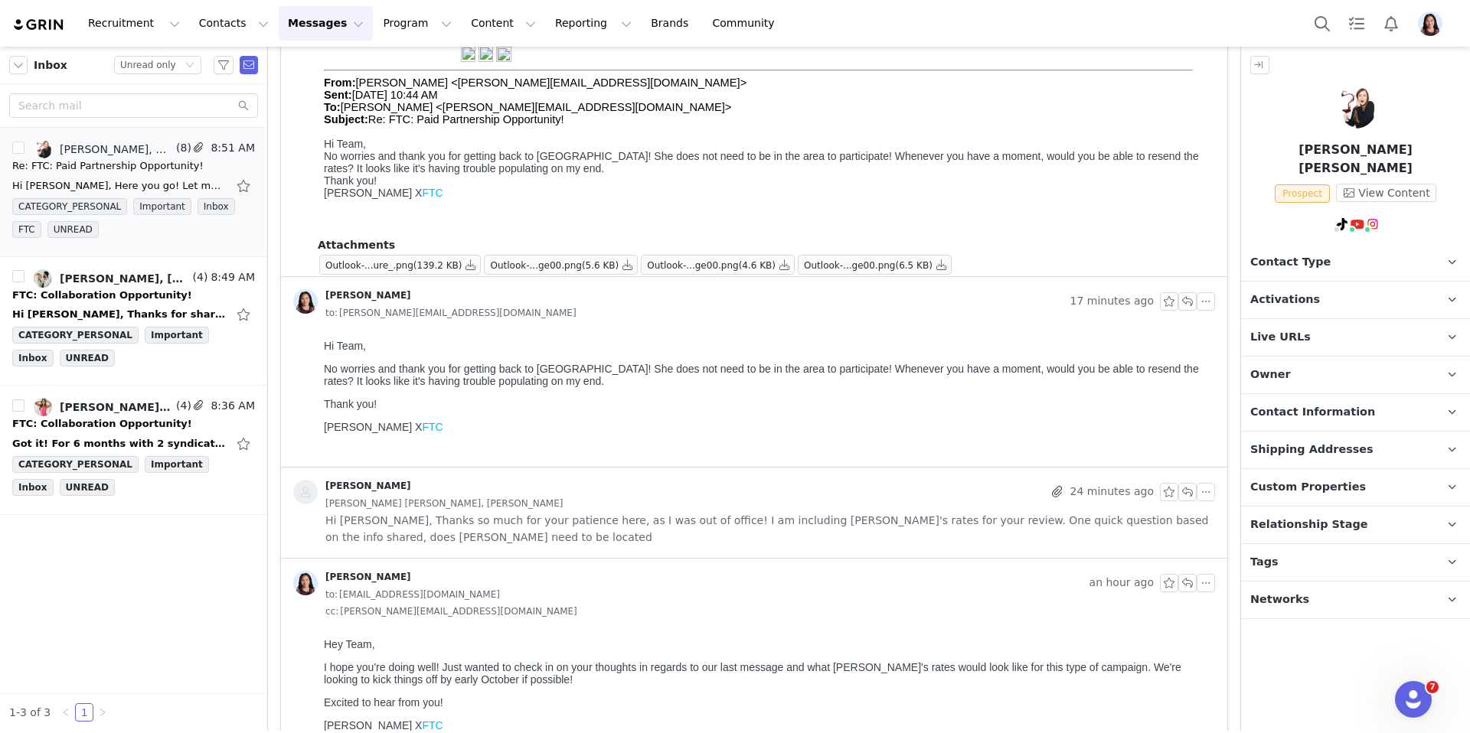
scroll to position [577, 0]
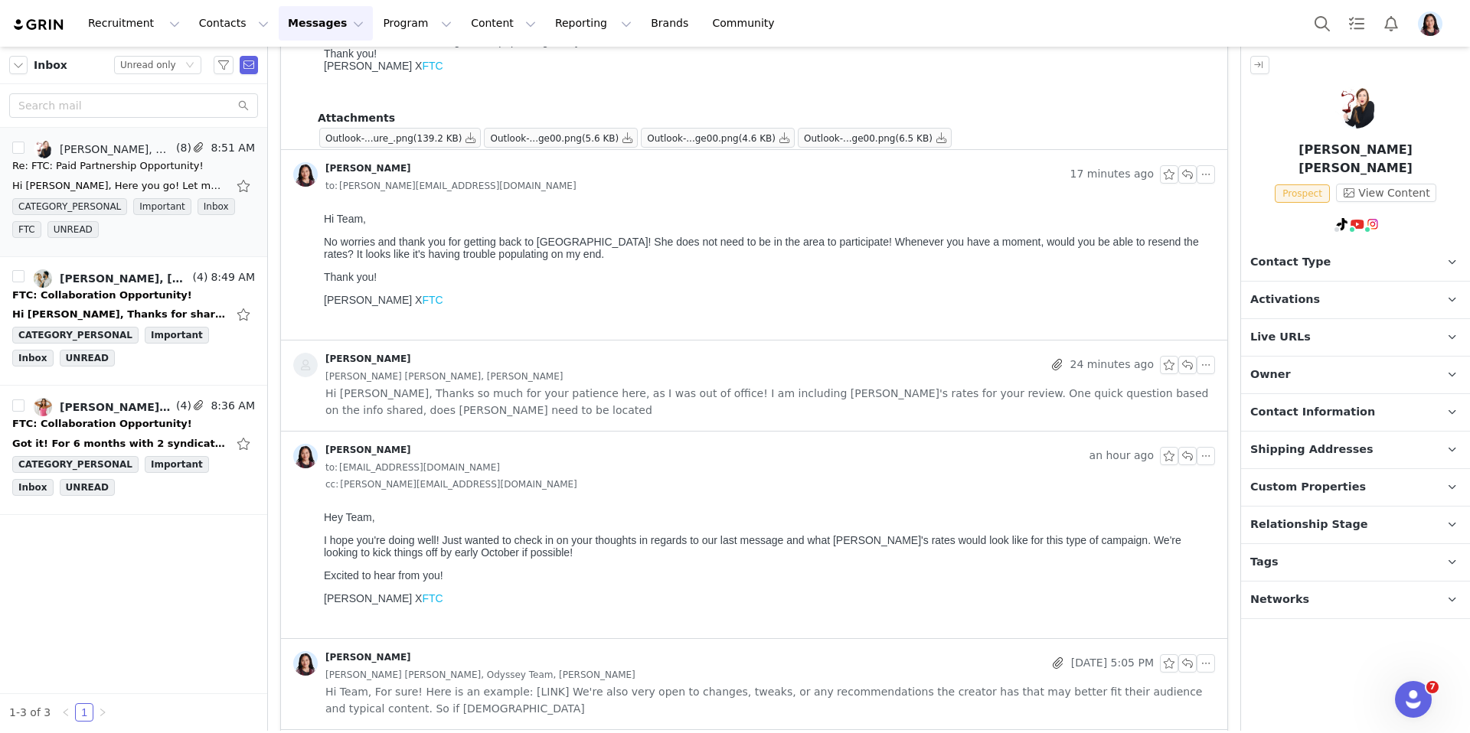
click at [496, 426] on div "Jacquie Painten 24 minutes ago Kristen Marie, Randi Dofat Hi Randi, Thanks so m…" at bounding box center [754, 386] width 946 height 90
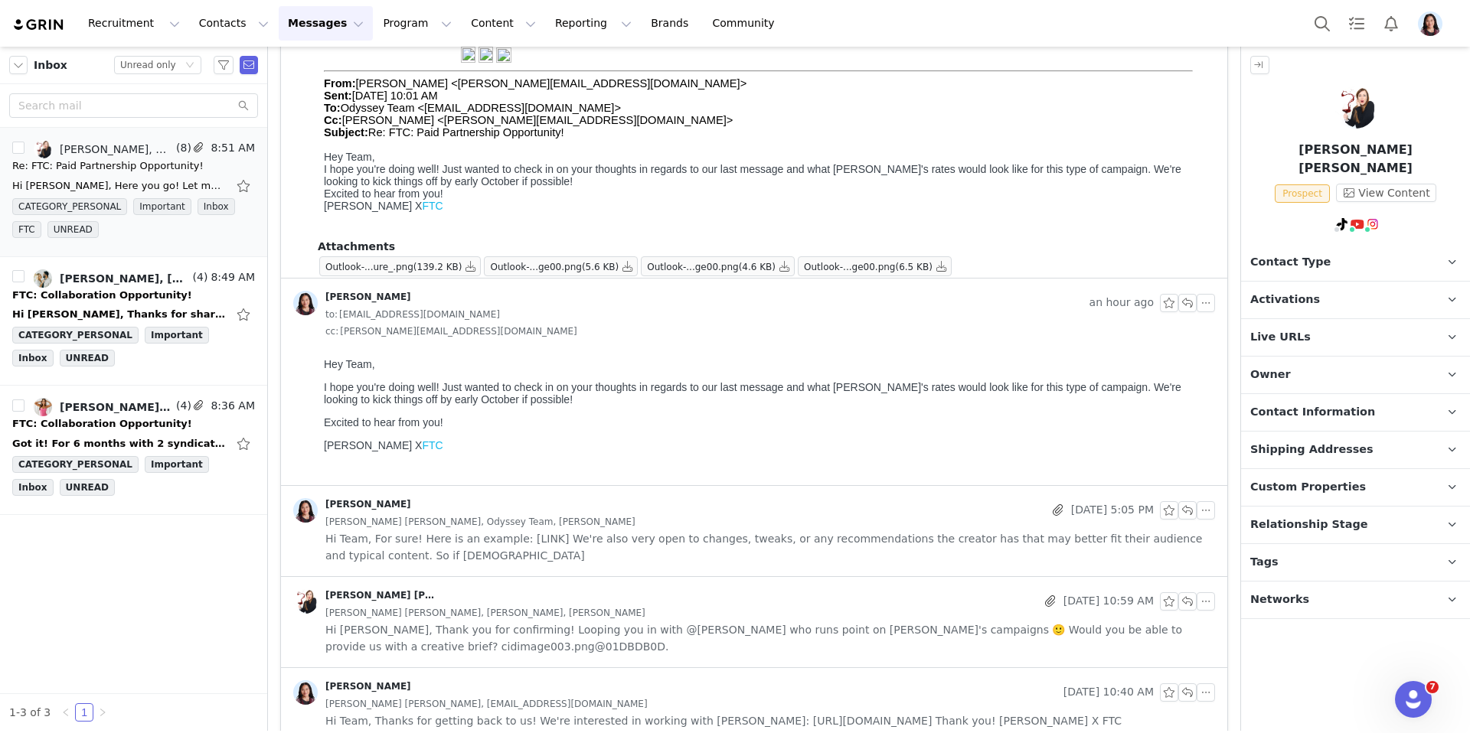
scroll to position [1218, 0]
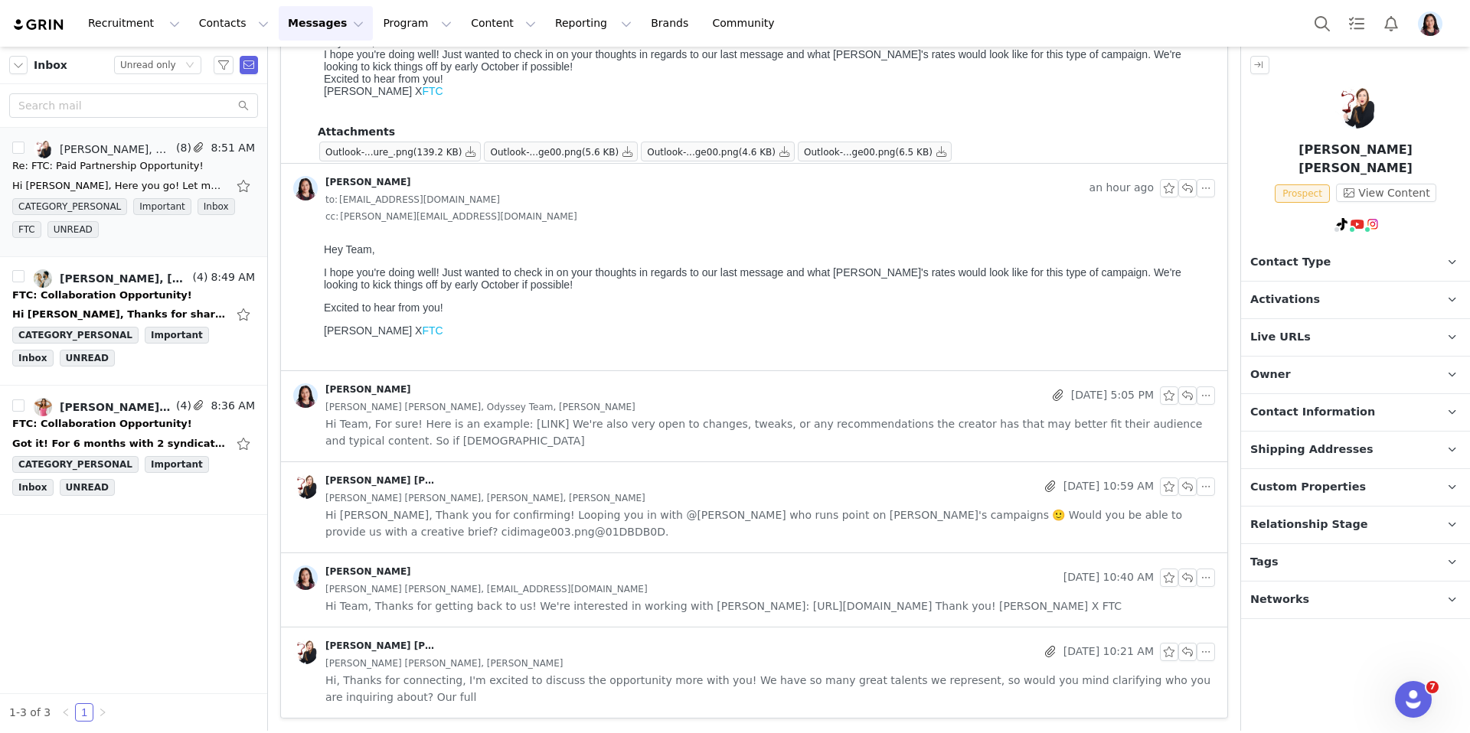
click at [531, 544] on div "Kristen Marie Sep 25, 2025 10:59 AM Kristen Marie, Randi Dofat, Jacquie Painten…" at bounding box center [754, 507] width 946 height 90
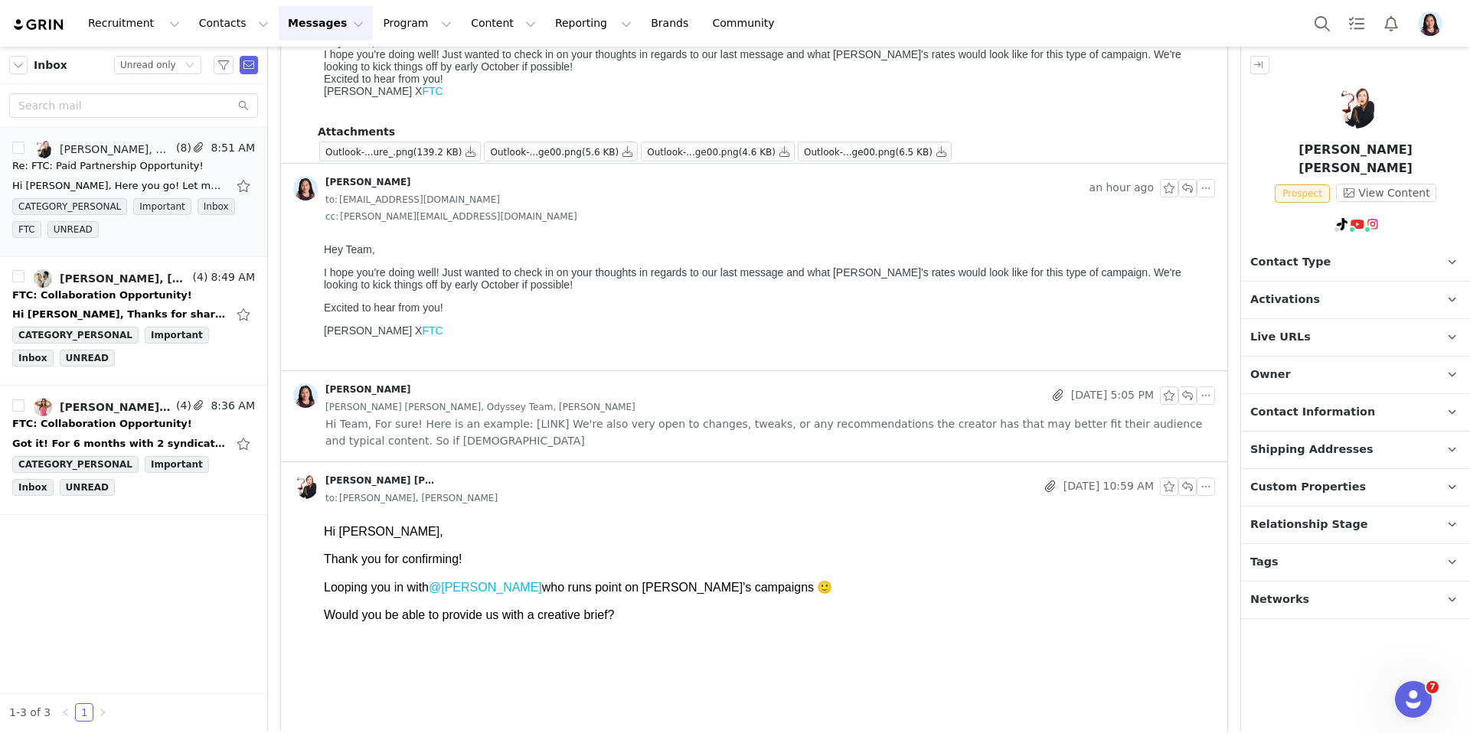
scroll to position [0, 0]
click at [511, 452] on div "Randi Dofat Sep 26, 2025 5:05 PM Kristen Marie, Odyssey Team, Jacquie Painten H…" at bounding box center [754, 416] width 946 height 90
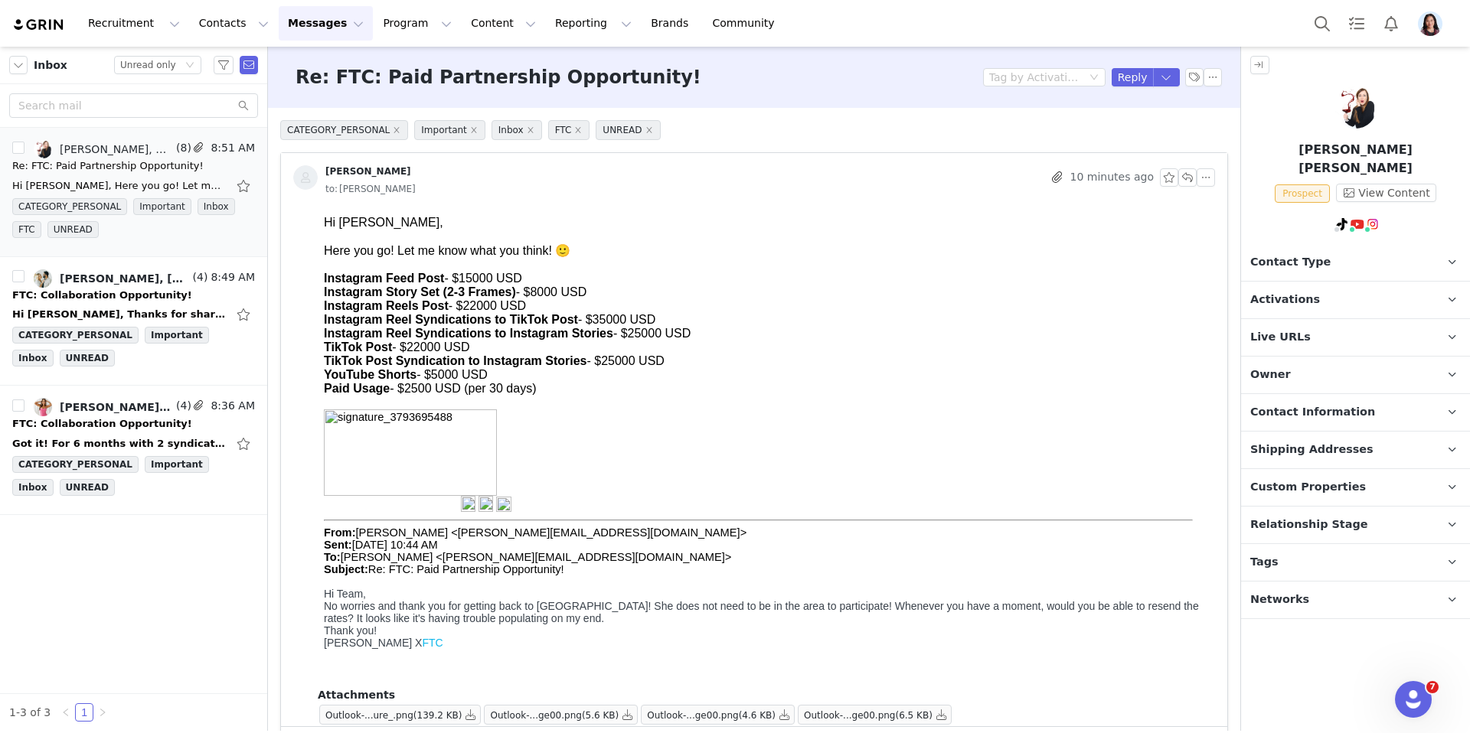
click at [491, 396] on div "Paid Usage - $2500 USD (per 30 days)" at bounding box center [766, 389] width 885 height 14
click at [1167, 75] on button "button" at bounding box center [1167, 77] width 28 height 18
click at [1152, 126] on li "Reply All" at bounding box center [1150, 129] width 65 height 24
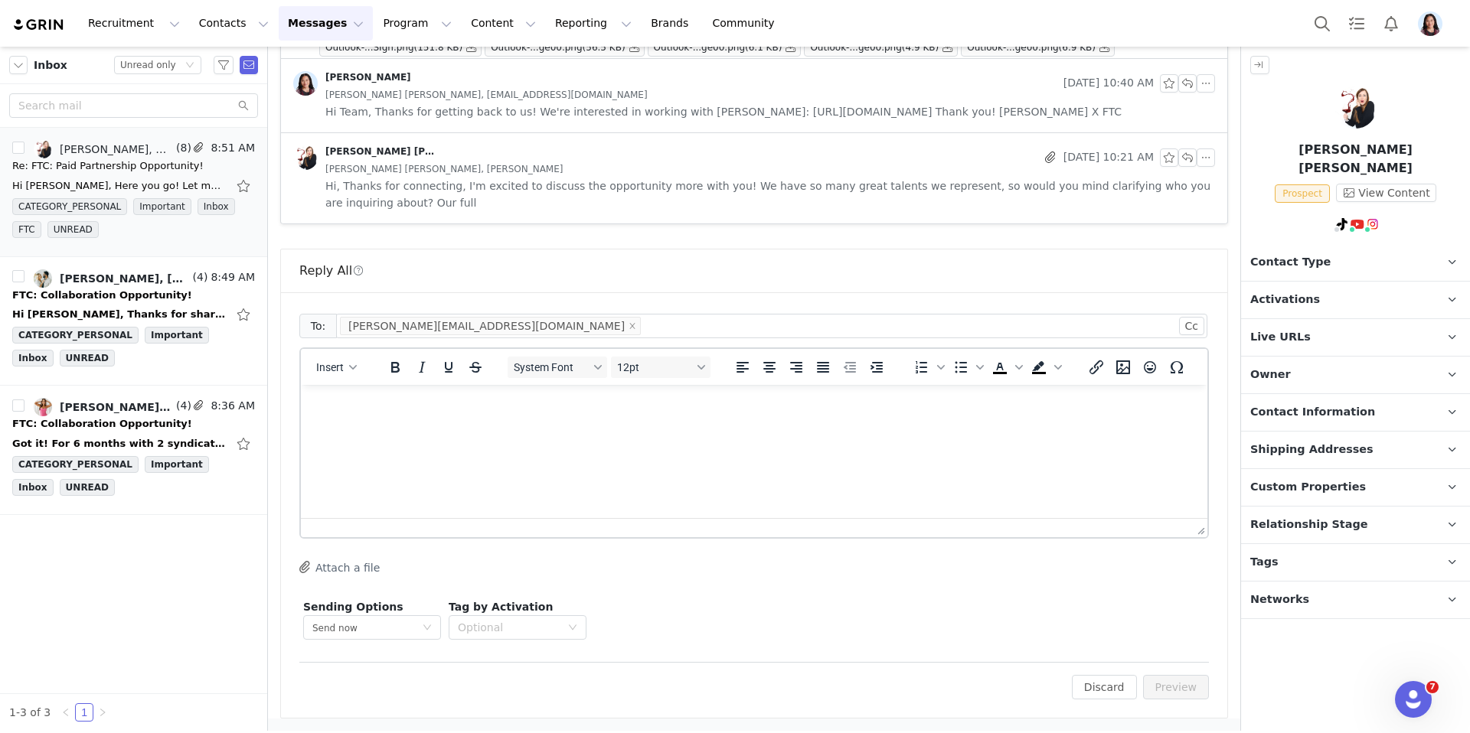
click at [861, 426] on html at bounding box center [754, 405] width 906 height 41
click at [333, 365] on span "Insert" at bounding box center [330, 367] width 28 height 12
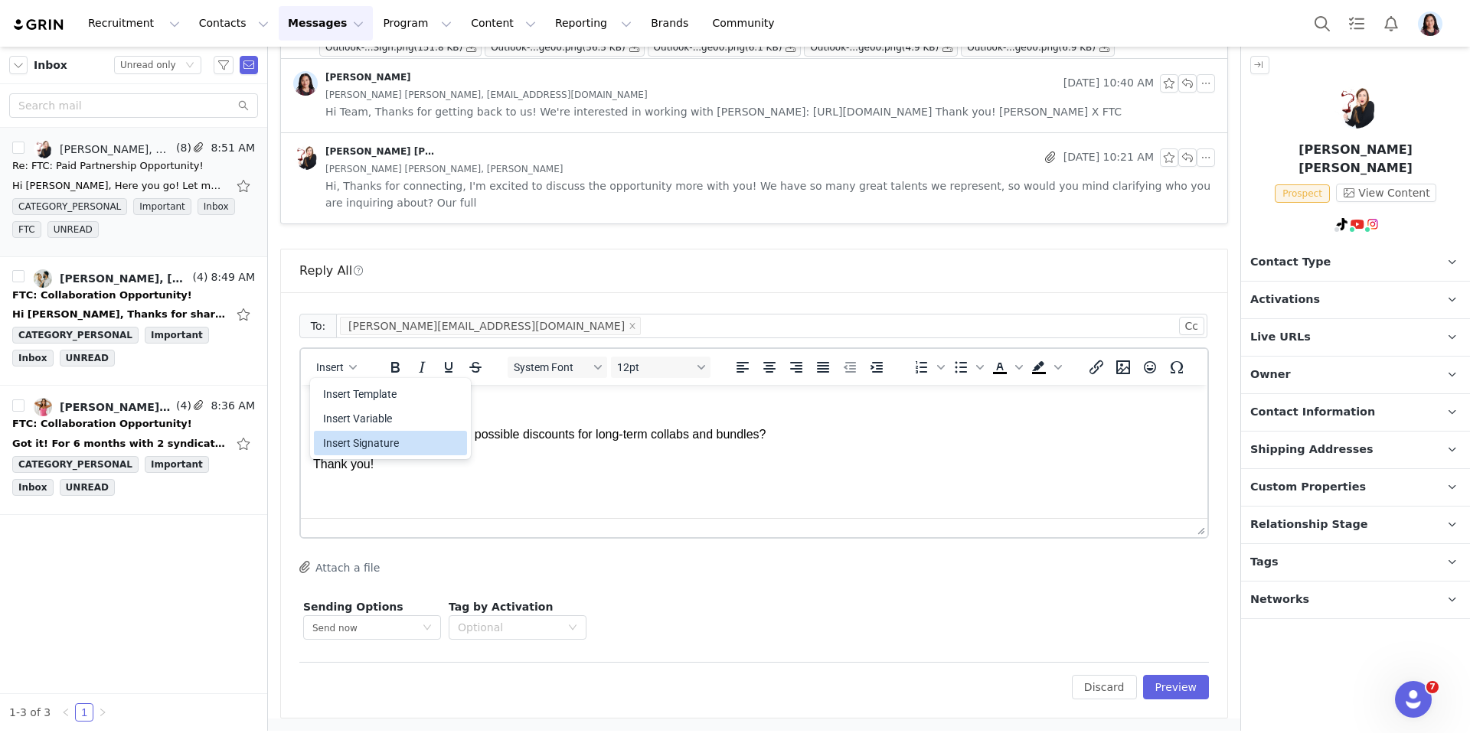
click at [345, 438] on div "Insert Signature" at bounding box center [392, 443] width 138 height 18
click at [720, 439] on p "Thanks for sharing! Are there possible discounts for long-term collabs and bund…" at bounding box center [754, 434] width 882 height 17
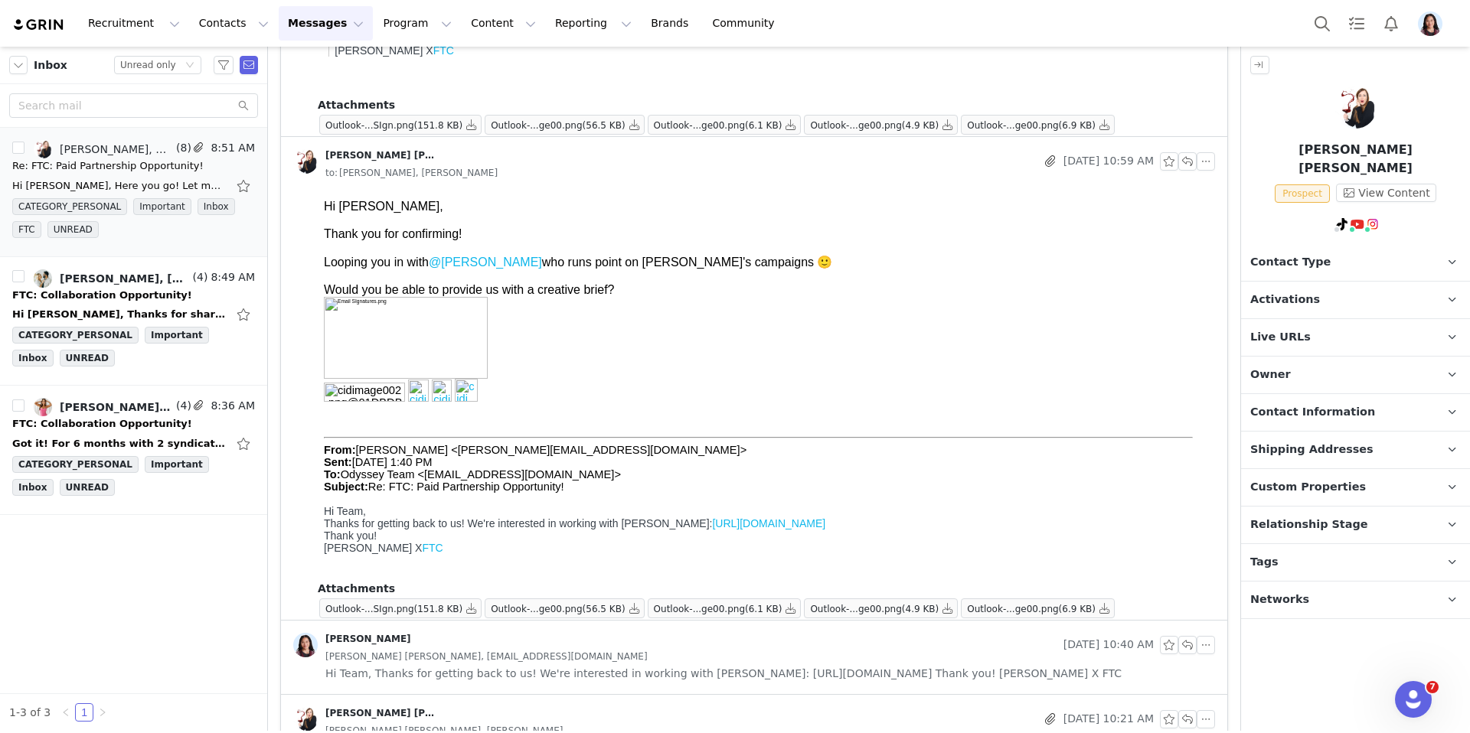
scroll to position [2734, 0]
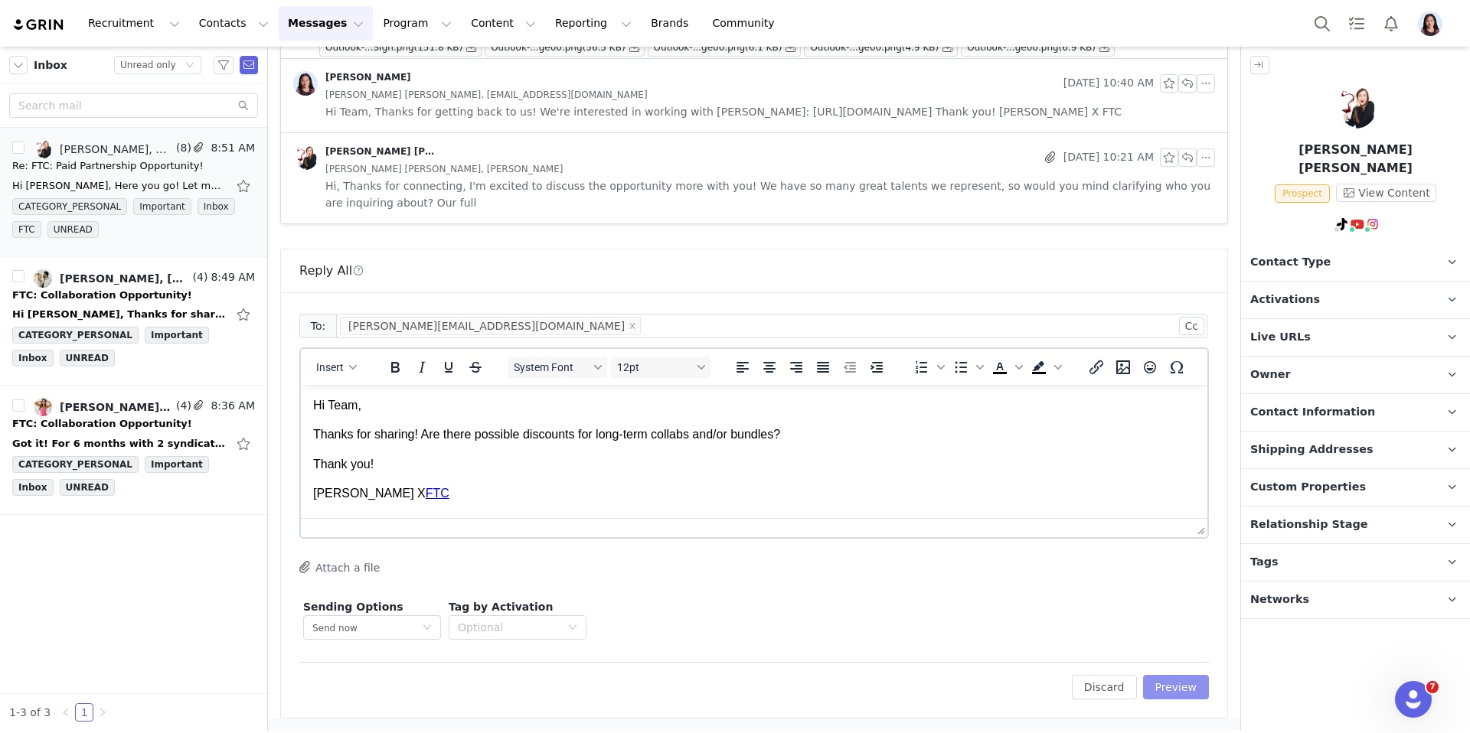
click at [1185, 688] on button "Preview" at bounding box center [1176, 687] width 67 height 24
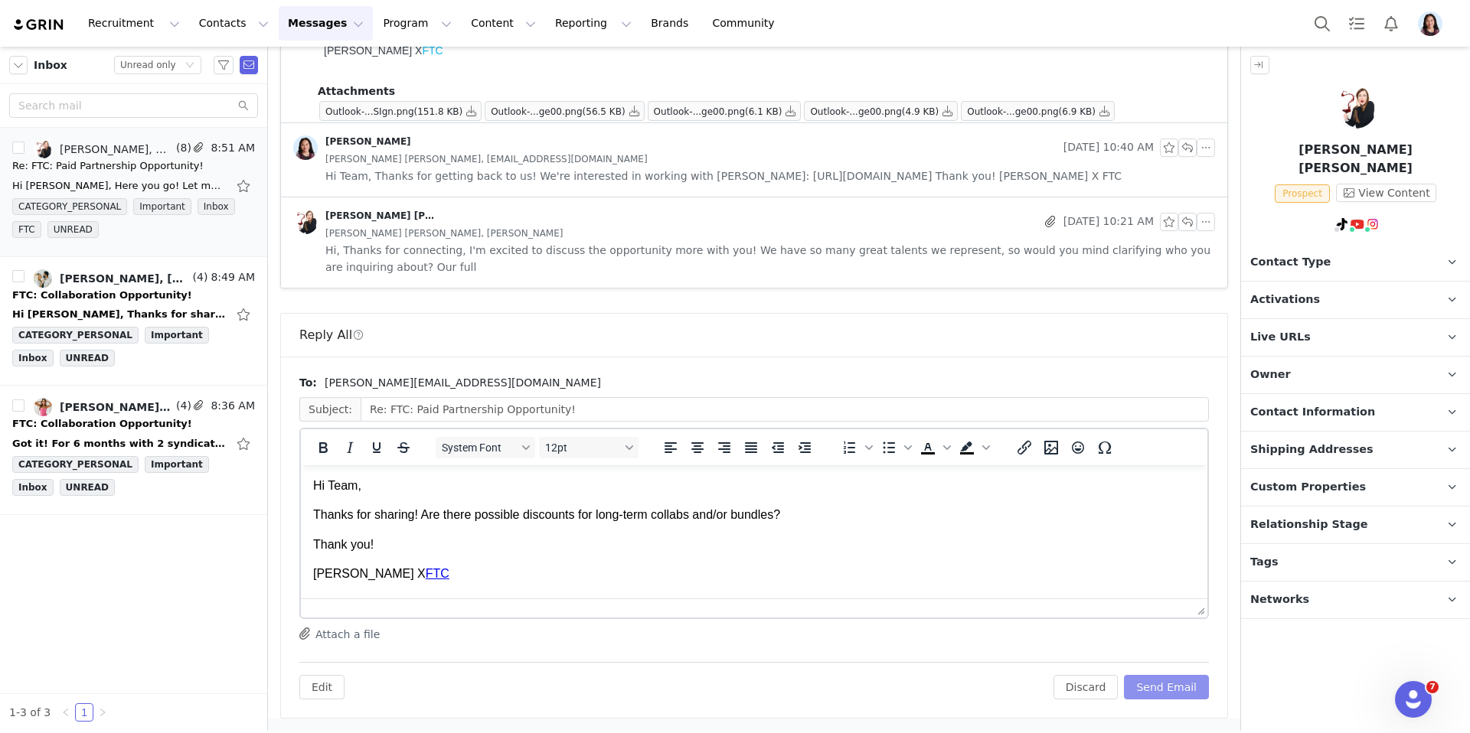
scroll to position [0, 0]
click at [1185, 688] on button "Send Email" at bounding box center [1166, 687] width 85 height 24
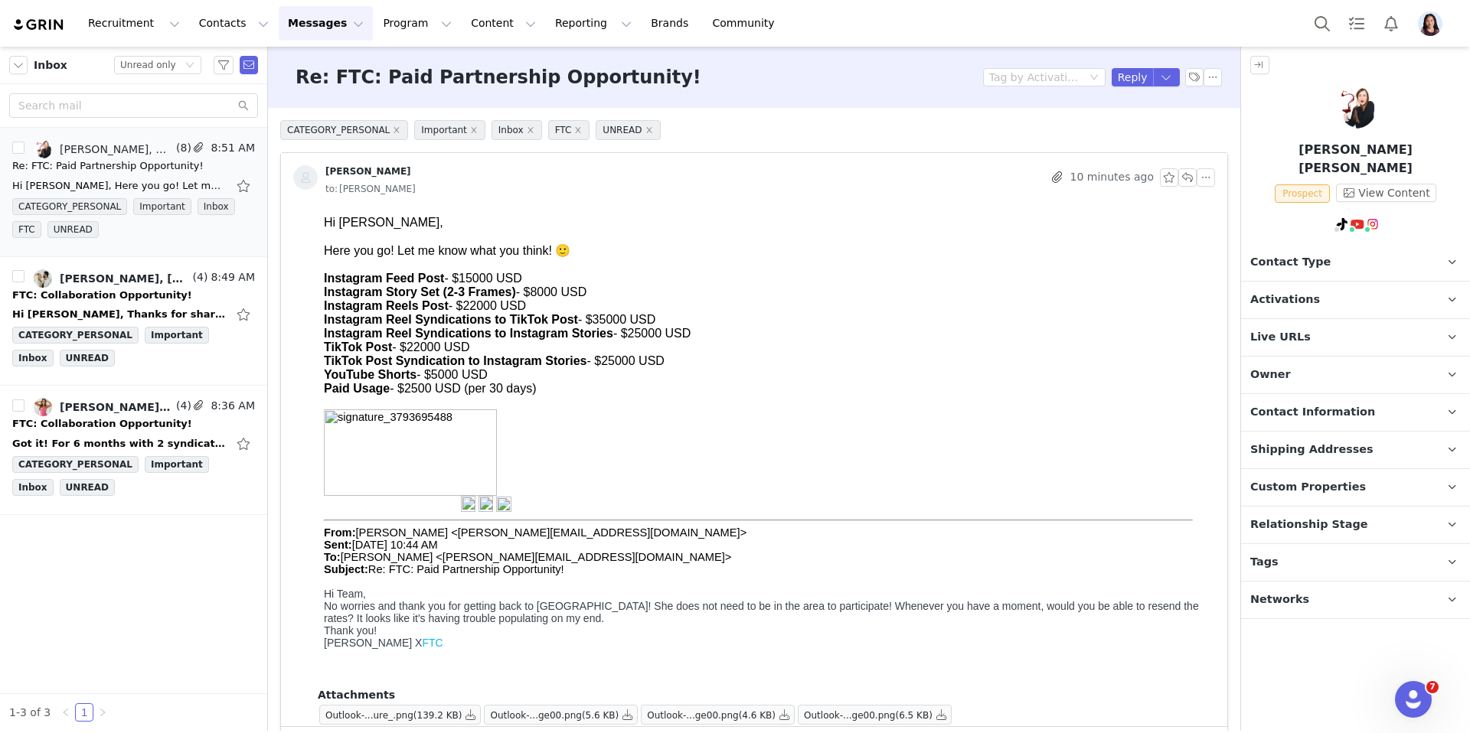
drag, startPoint x: 551, startPoint y: 392, endPoint x: 300, endPoint y: 276, distance: 276.4
click at [318, 276] on html "Hi Randi, Here you go! Let me know what you think! 🙂 Instagram Feed Post - $150…" at bounding box center [766, 449] width 897 height 478
copy body "Instagram Feed Post - $15000 USD Instagram Story Set (2-3 Frames) - $8000 USD I…"
click at [1373, 218] on img at bounding box center [1372, 224] width 12 height 12
click at [1353, 247] on div "Instagram ( @callmekristenmarie ) — Standard Connected — Account is discoverabl…" at bounding box center [1355, 268] width 227 height 98
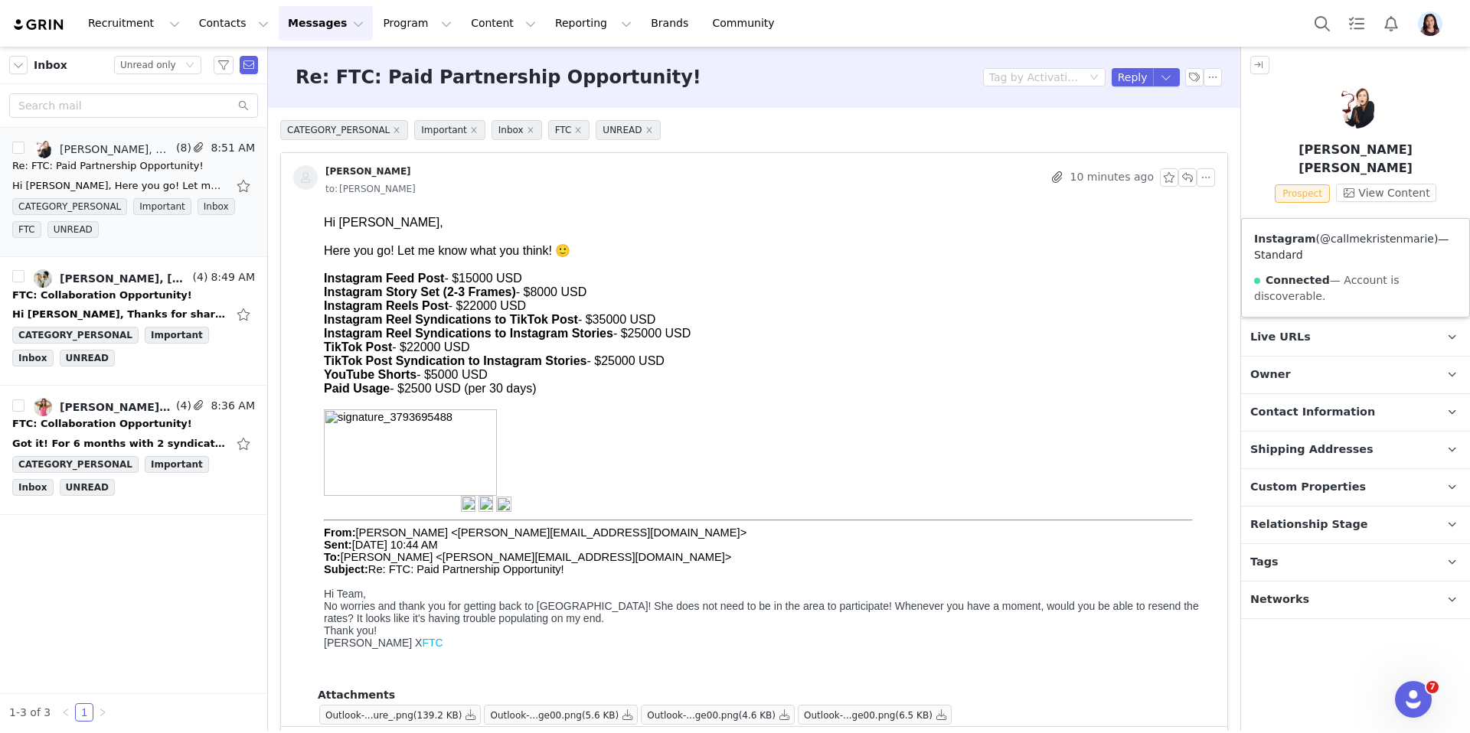
click at [1352, 243] on link "@callmekristenmarie" at bounding box center [1377, 239] width 114 height 12
click at [1328, 236] on link "@callmekristenmarie" at bounding box center [1354, 239] width 114 height 12
click at [213, 150] on button "button" at bounding box center [215, 149] width 18 height 18
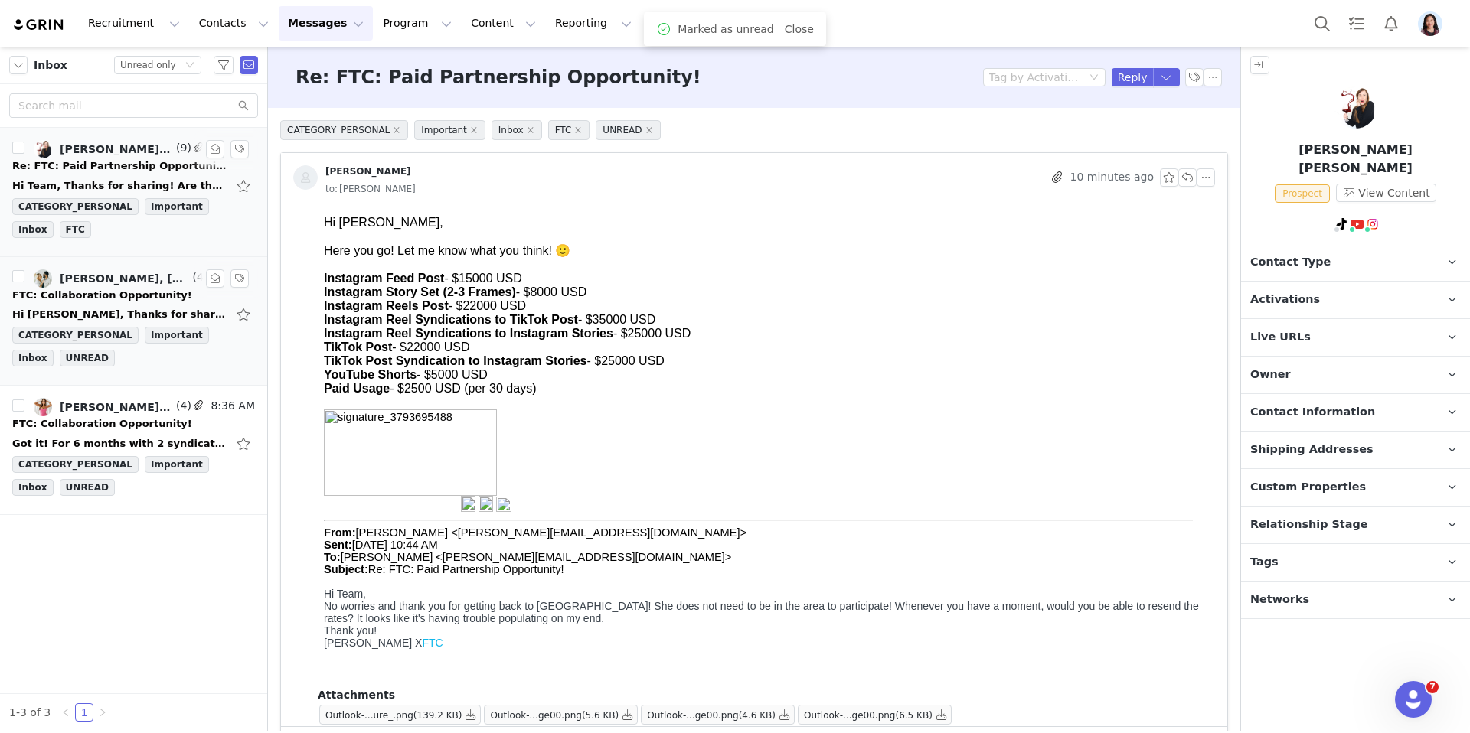
click at [139, 305] on div "Hi Randi, Thanks for sharing these details! Please find Brittany's requested de…" at bounding box center [133, 314] width 243 height 24
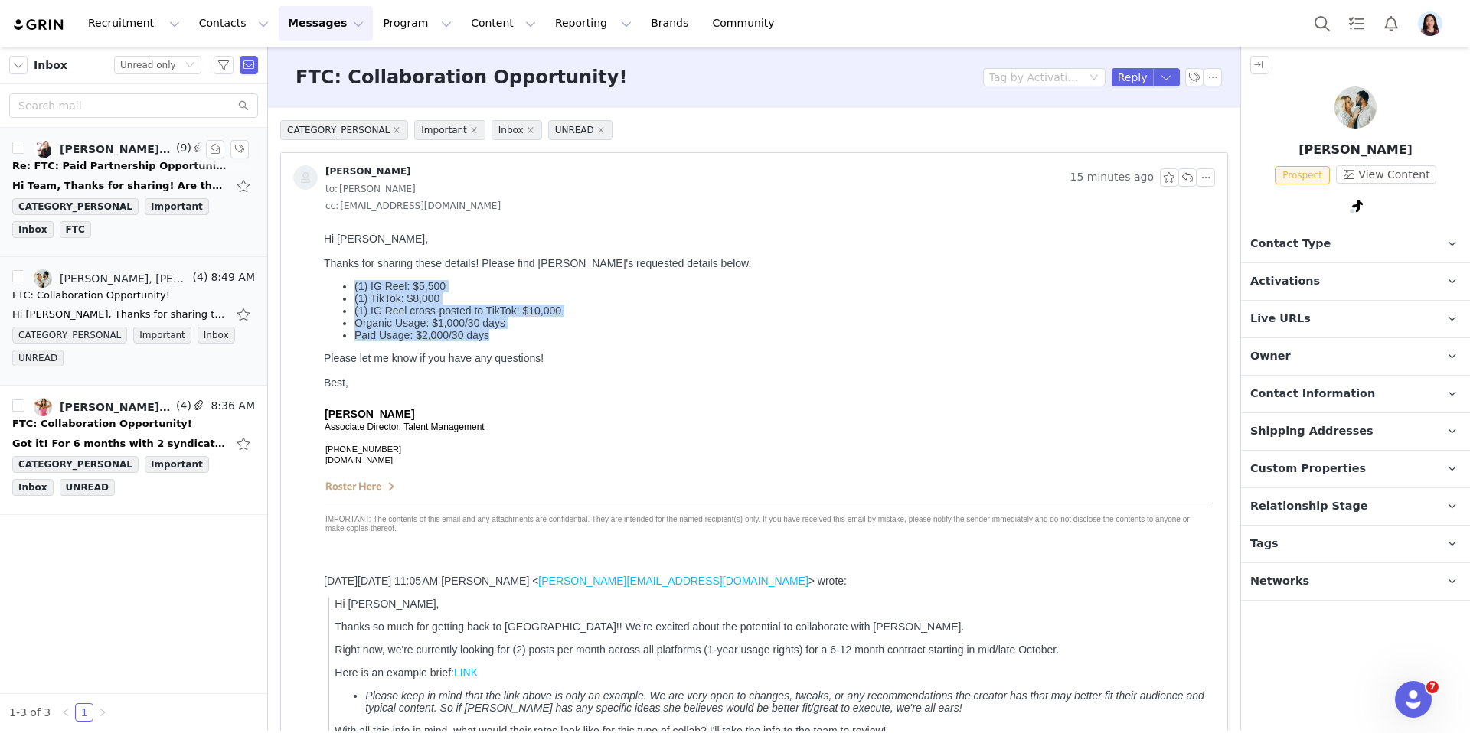
drag, startPoint x: 511, startPoint y: 343, endPoint x: 346, endPoint y: 289, distance: 173.1
click at [346, 289] on ul "(1) IG Reel: $5,500 (1) TikTok: $8,000 (1) IG Reel cross-posted to TikTok: $10,…" at bounding box center [766, 310] width 885 height 61
copy ul "(1) IG Reel: $5,500 (1) TikTok: $8,000 (1) IG Reel cross-posted to TikTok: $10,…"
click at [1350, 197] on span at bounding box center [1357, 206] width 18 height 18
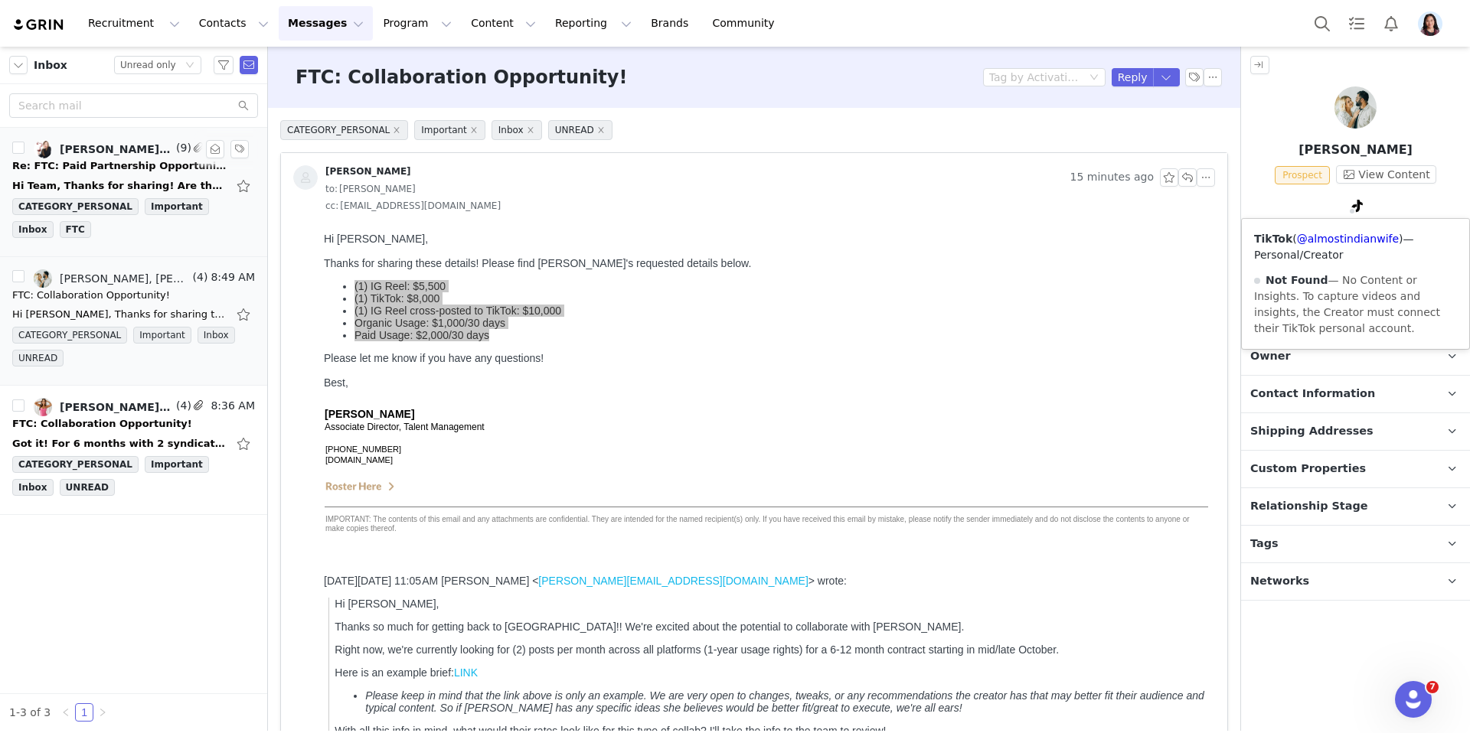
click at [1349, 207] on span at bounding box center [1357, 206] width 18 height 18
click at [1339, 243] on link "@almostindianwife" at bounding box center [1348, 239] width 102 height 12
click at [212, 282] on button "button" at bounding box center [215, 278] width 18 height 18
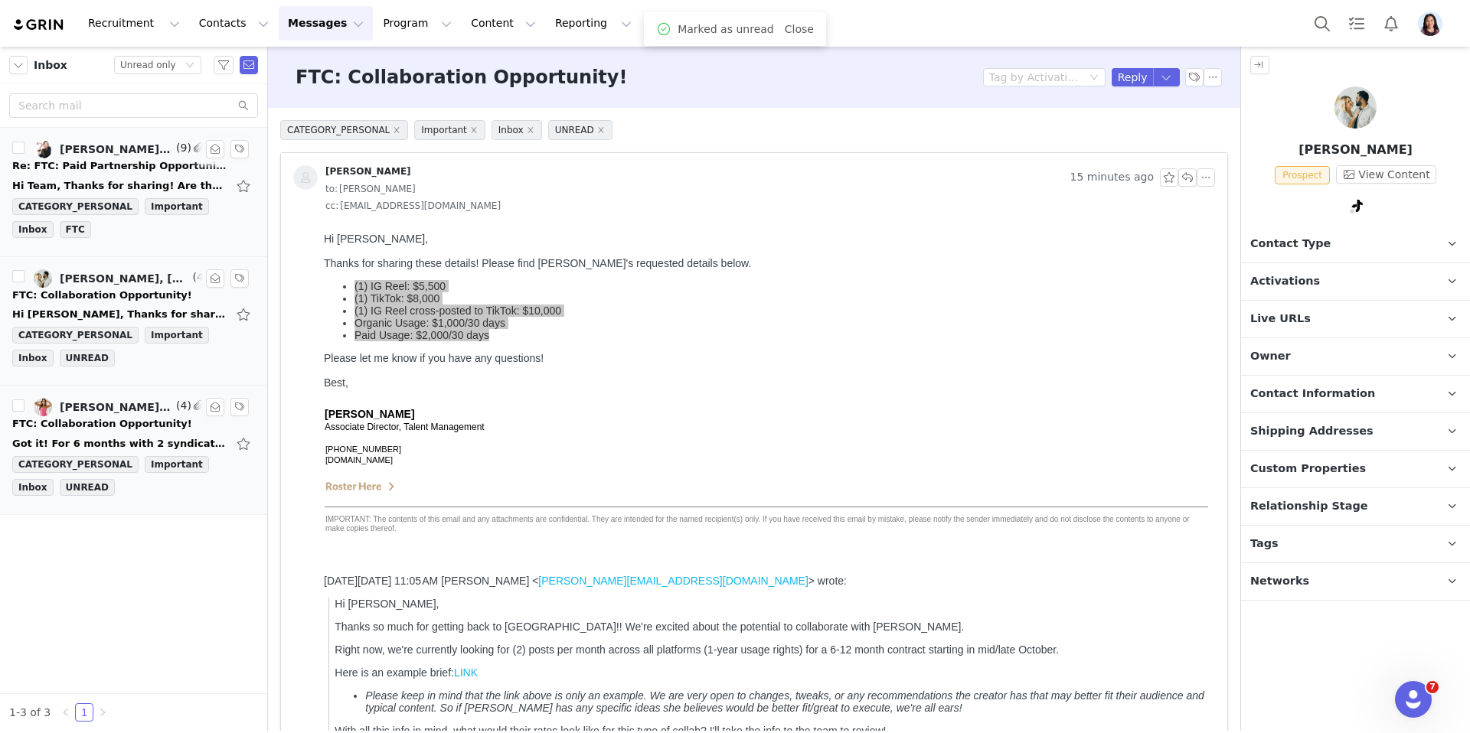
click at [80, 436] on div "Got it! For 6 months with 2 syndicated posts per month with usage, we'd be look…" at bounding box center [119, 443] width 214 height 15
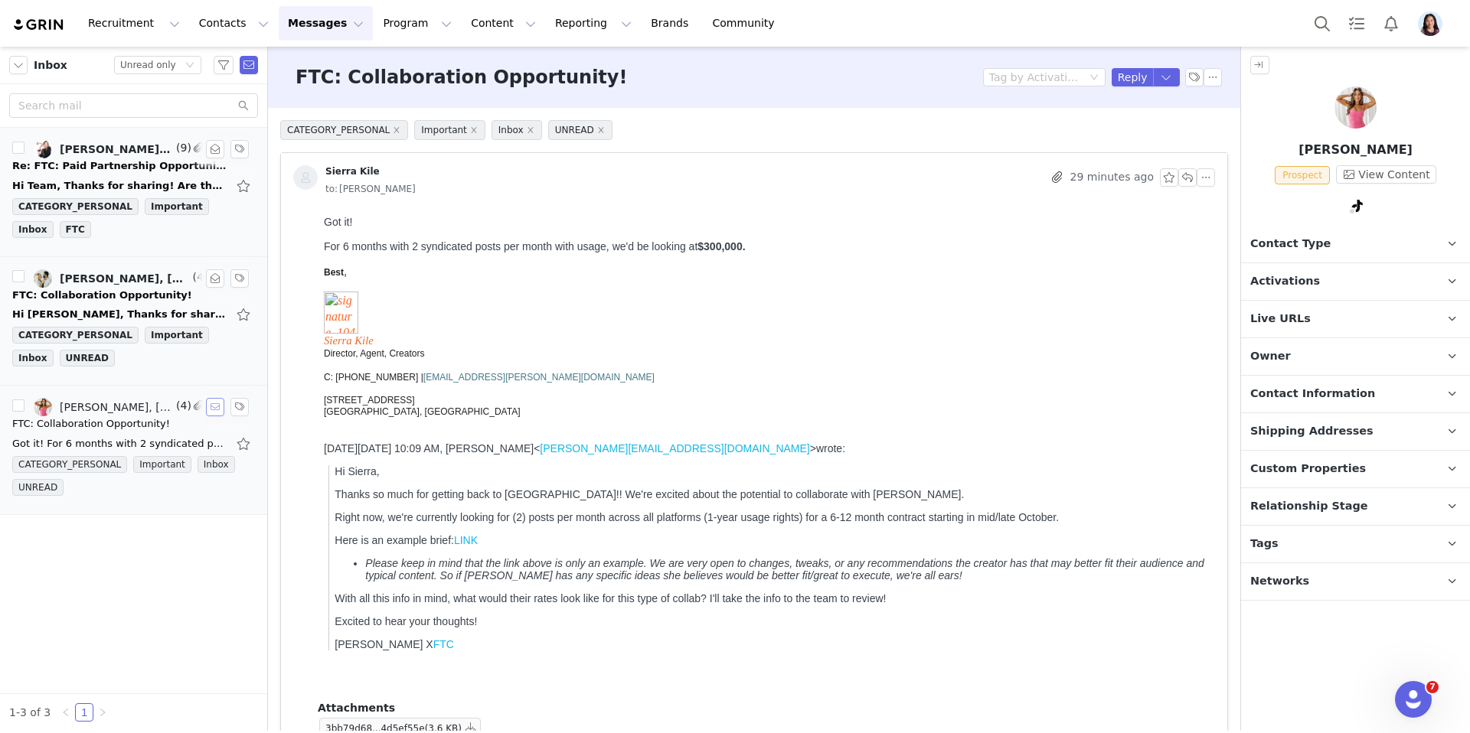
click at [211, 410] on button "button" at bounding box center [215, 407] width 18 height 18
click at [395, 18] on button "Program Program" at bounding box center [417, 23] width 87 height 34
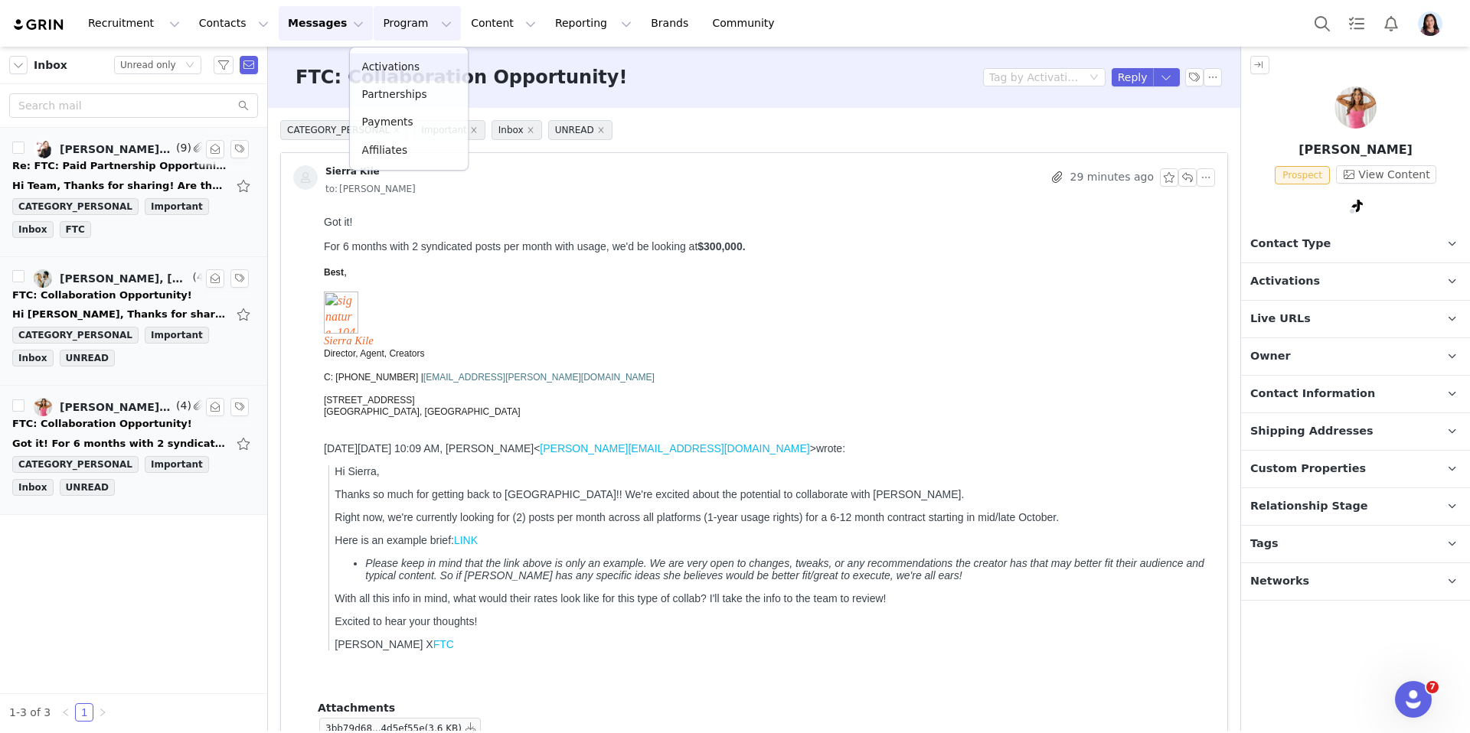
click at [395, 79] on link "Activations" at bounding box center [409, 68] width 118 height 28
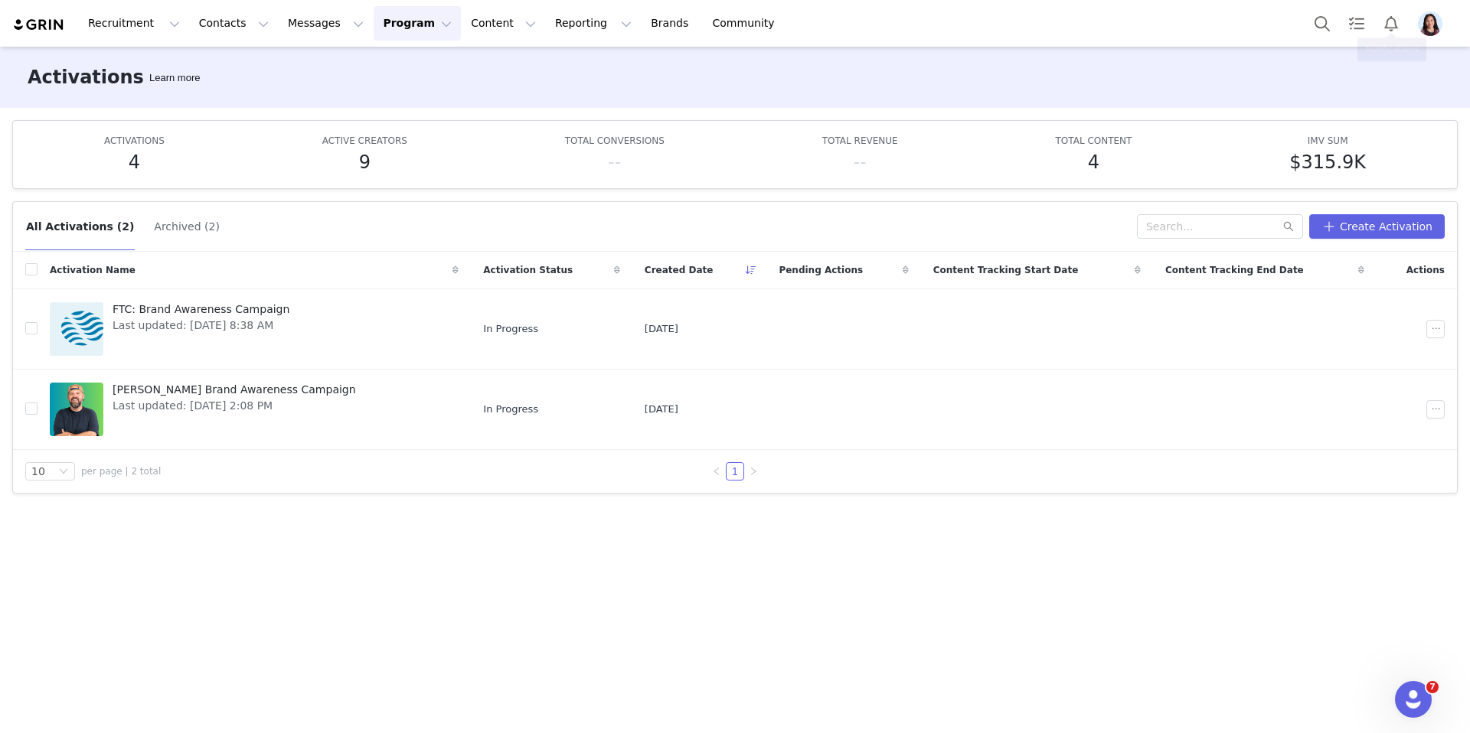
click at [1425, 30] on img "Profile" at bounding box center [1430, 23] width 24 height 24
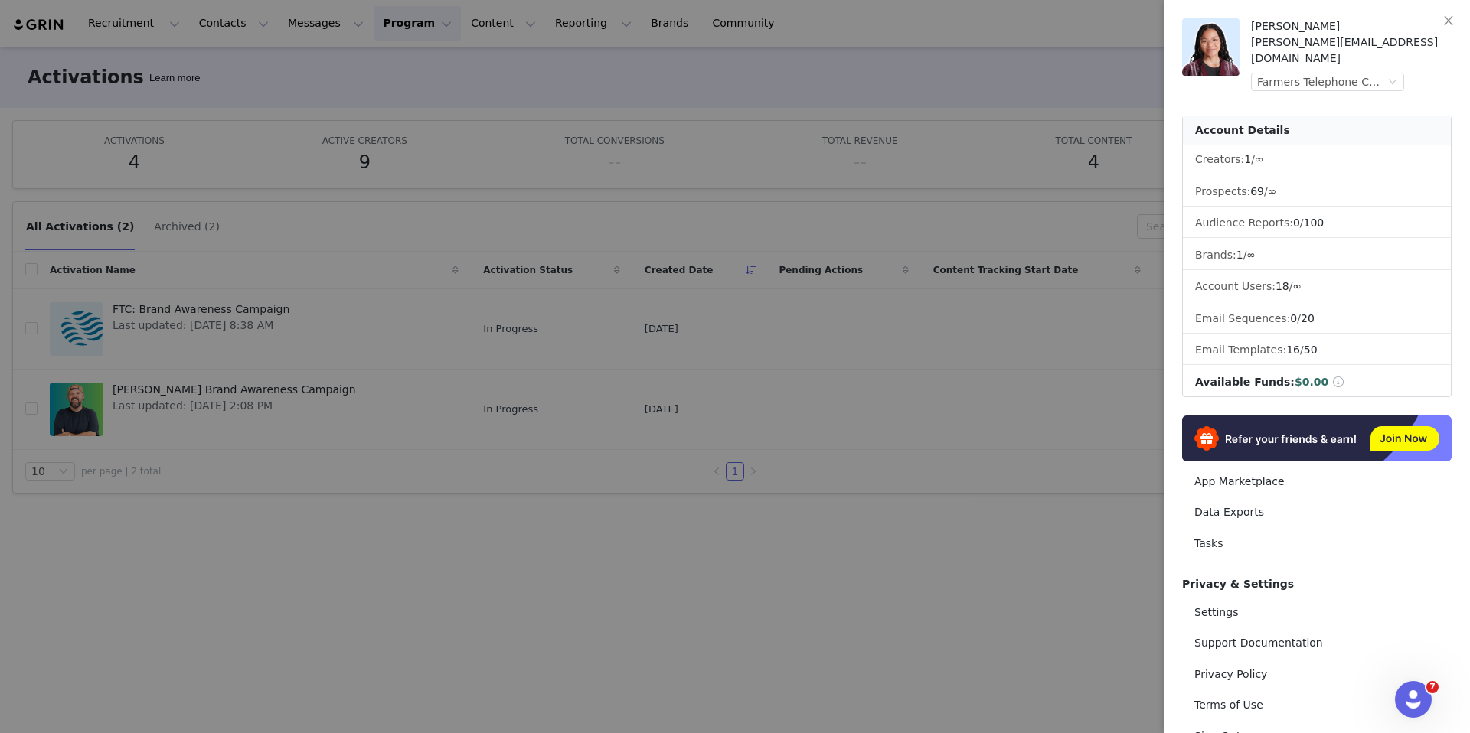
click at [1366, 55] on div "Randi Dofat randi@joybyte.com Farmers Telephone Cooperative (Joybyte)" at bounding box center [1351, 54] width 201 height 73
click at [1358, 73] on div "Farmers Telephone Cooperative (Joybyte)" at bounding box center [1321, 81] width 128 height 17
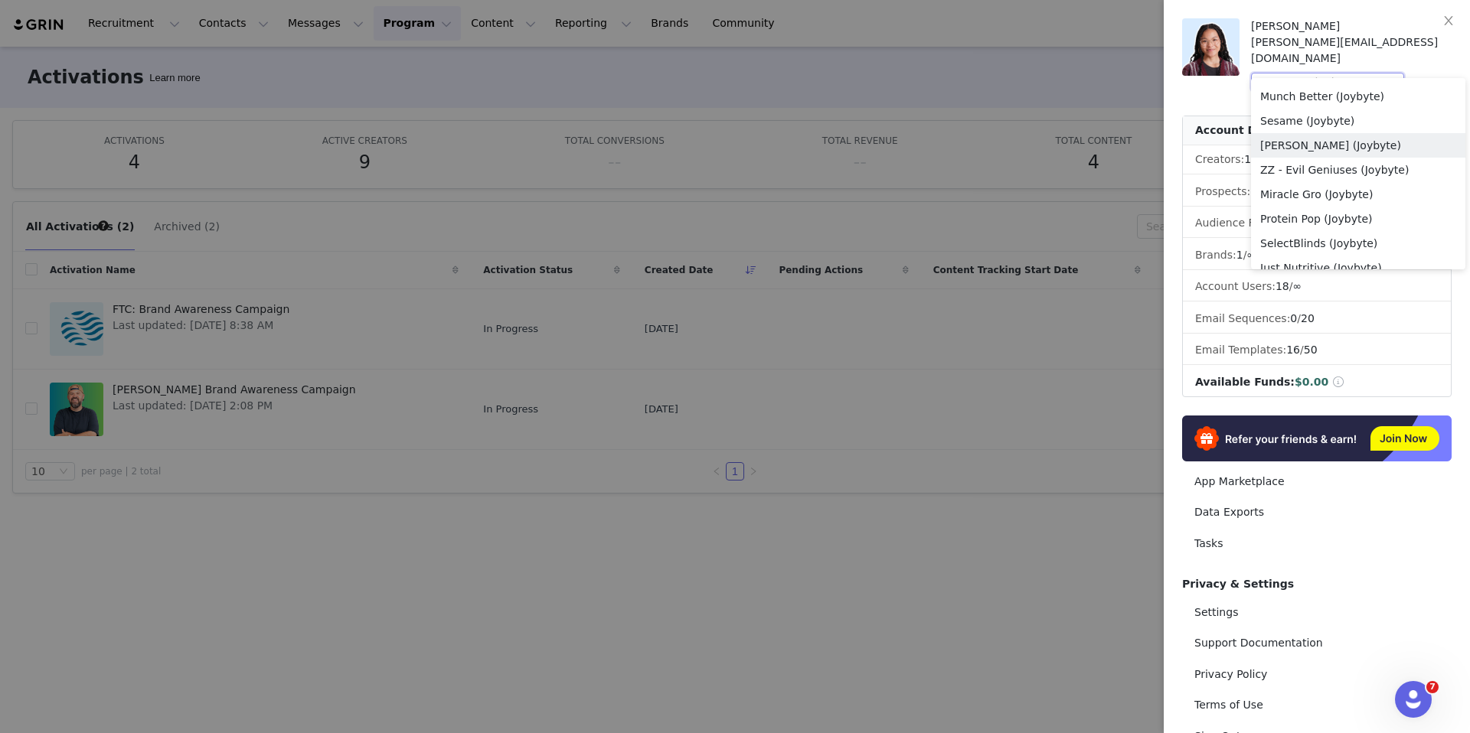
scroll to position [804, 0]
click at [1288, 127] on li "Sesame (Joybyte)" at bounding box center [1358, 122] width 214 height 24
